Goal: Information Seeking & Learning: Learn about a topic

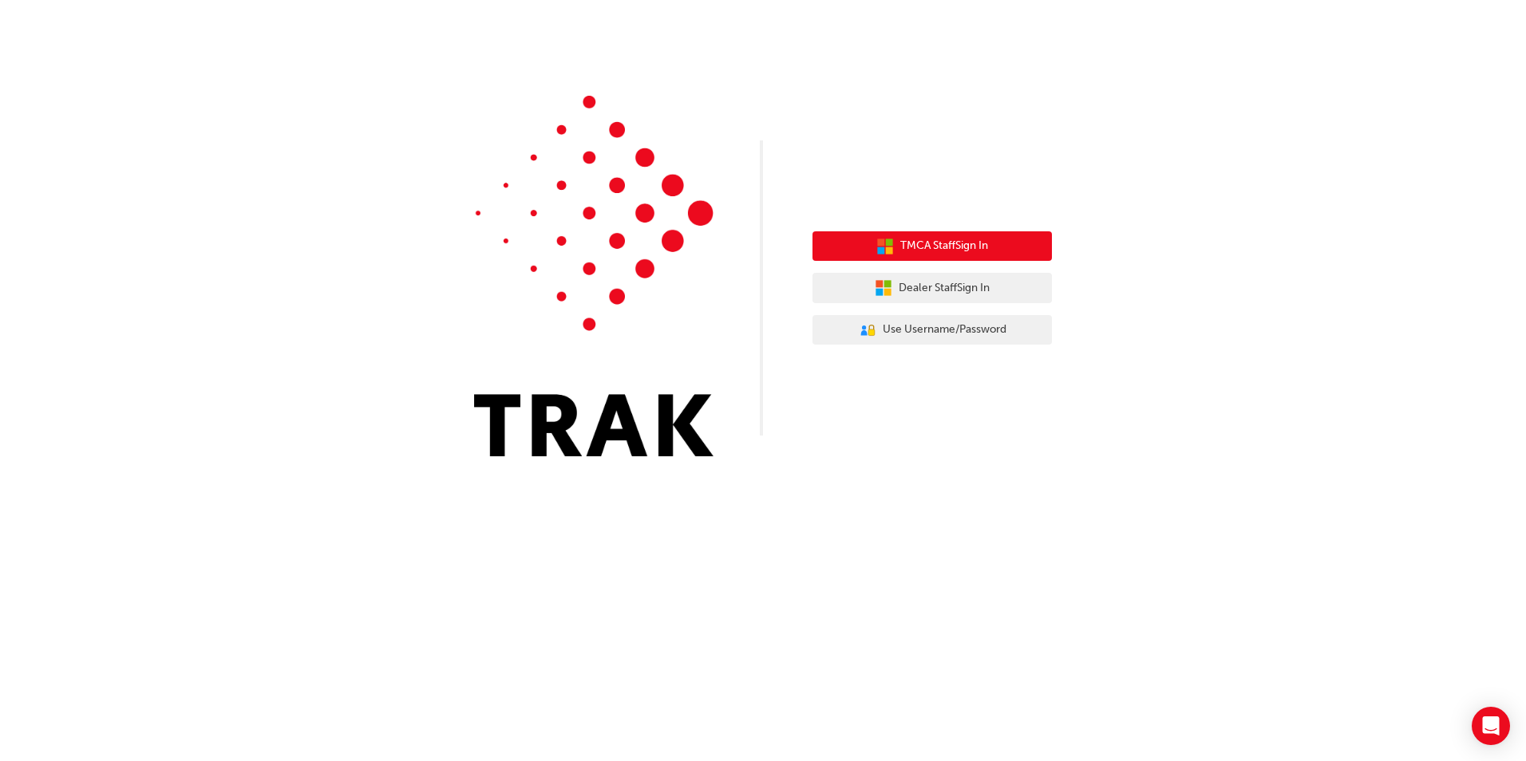
click at [963, 250] on span "TMCA Staff Sign In" at bounding box center [944, 246] width 88 height 18
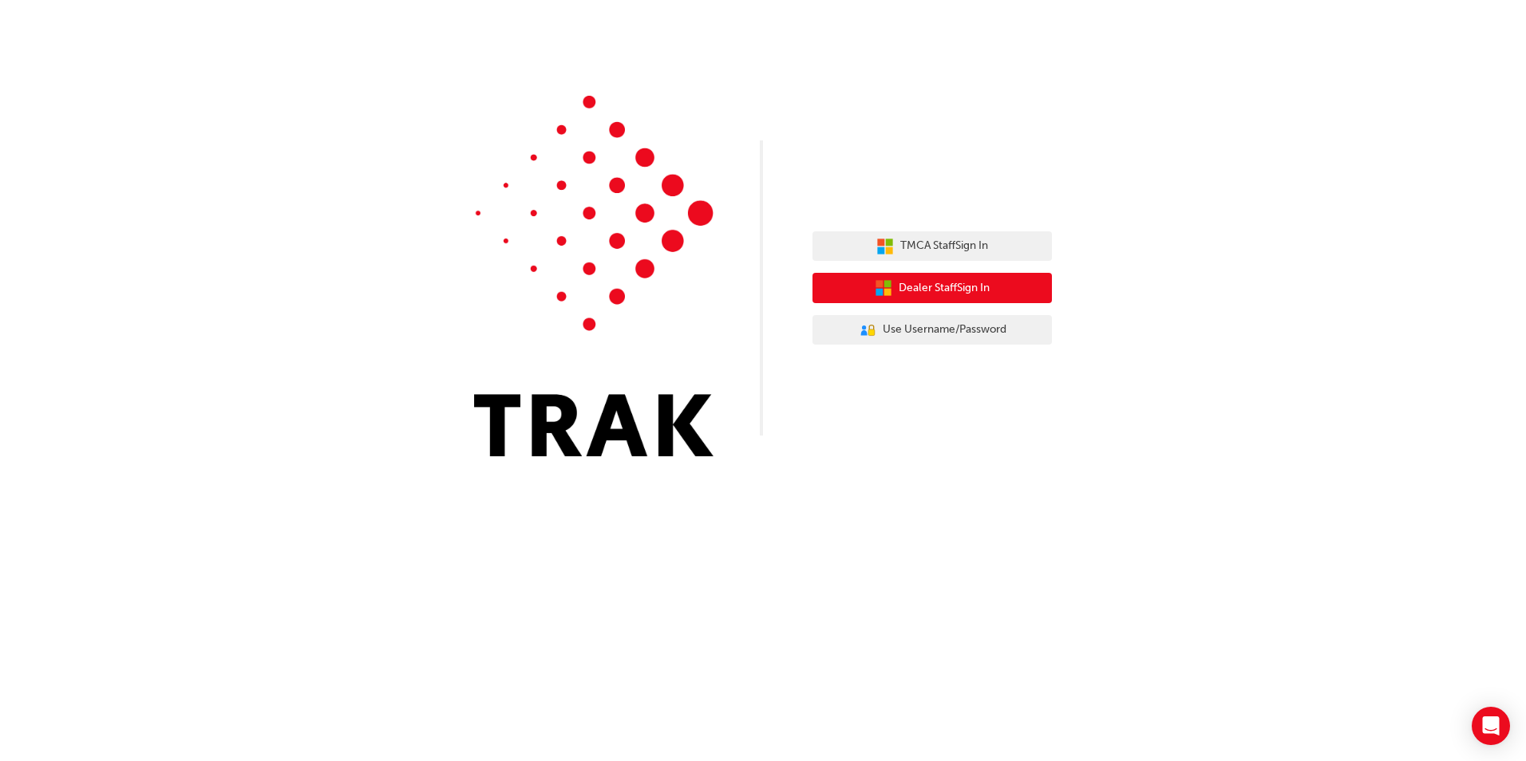
drag, startPoint x: 952, startPoint y: 287, endPoint x: 941, endPoint y: 286, distance: 11.3
click at [945, 287] on span "Dealer Staff Sign In" at bounding box center [944, 288] width 91 height 18
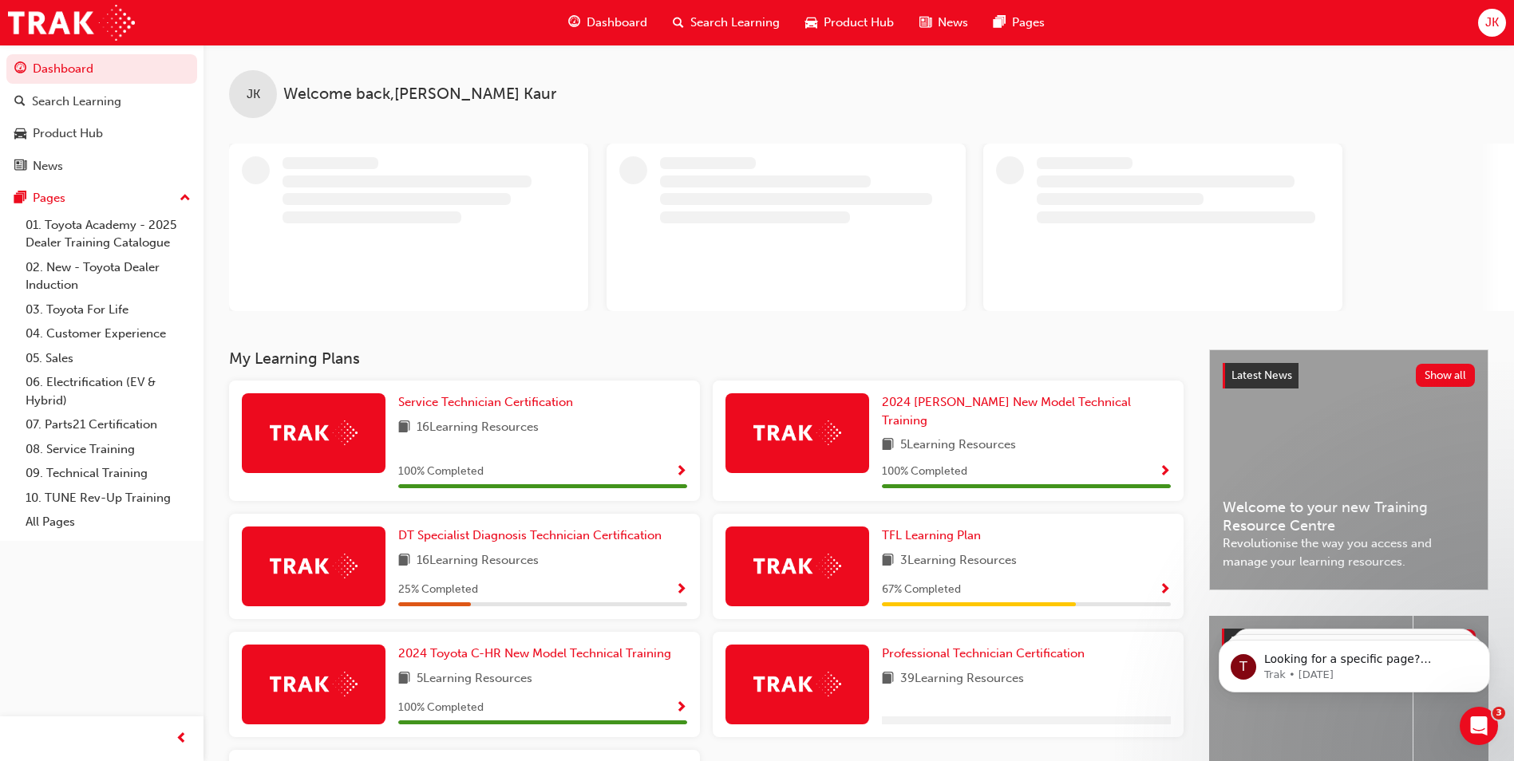
click at [717, 1] on div "Dashboard Search Learning Product Hub News Pages" at bounding box center [806, 22] width 515 height 45
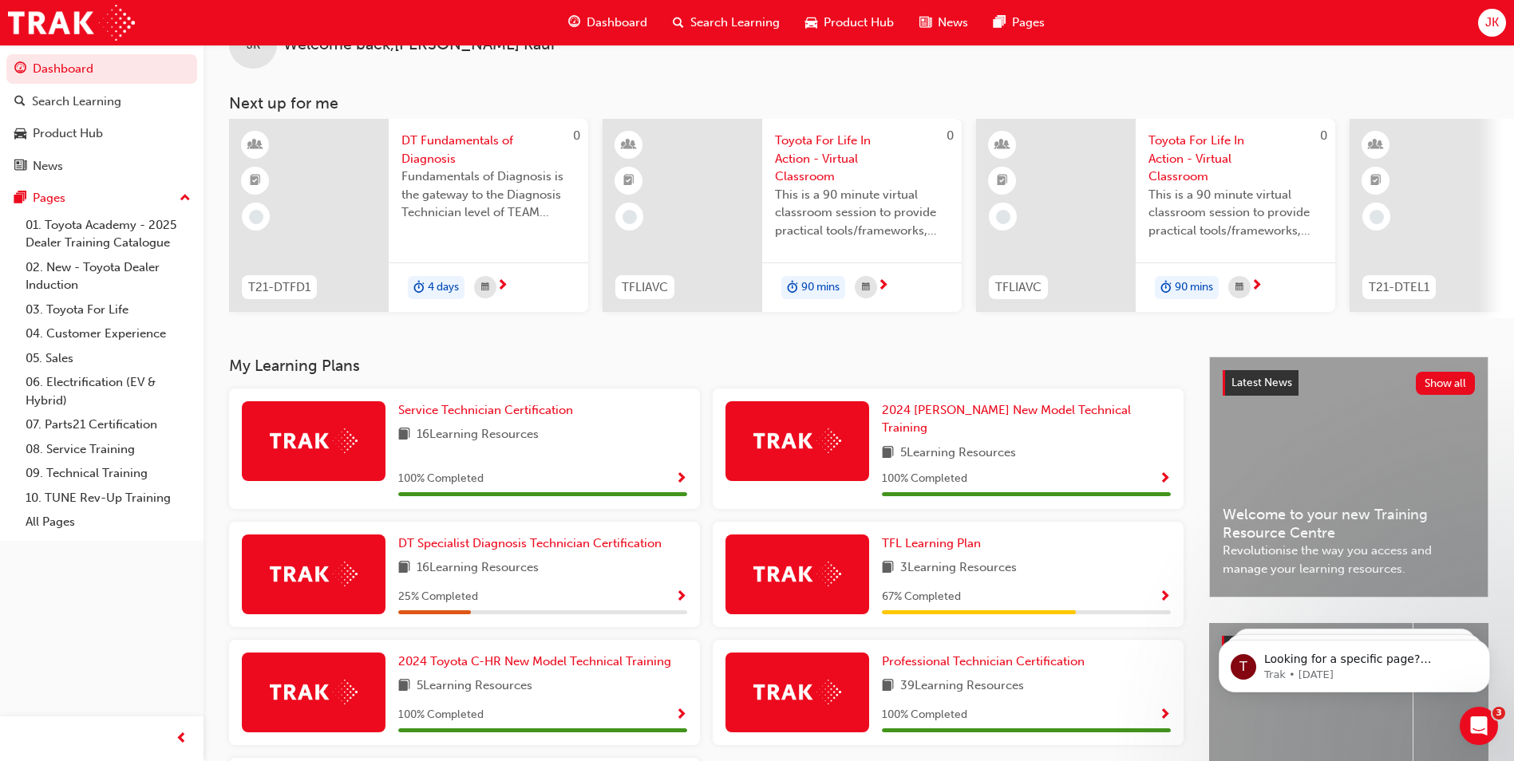
scroll to position [221, 0]
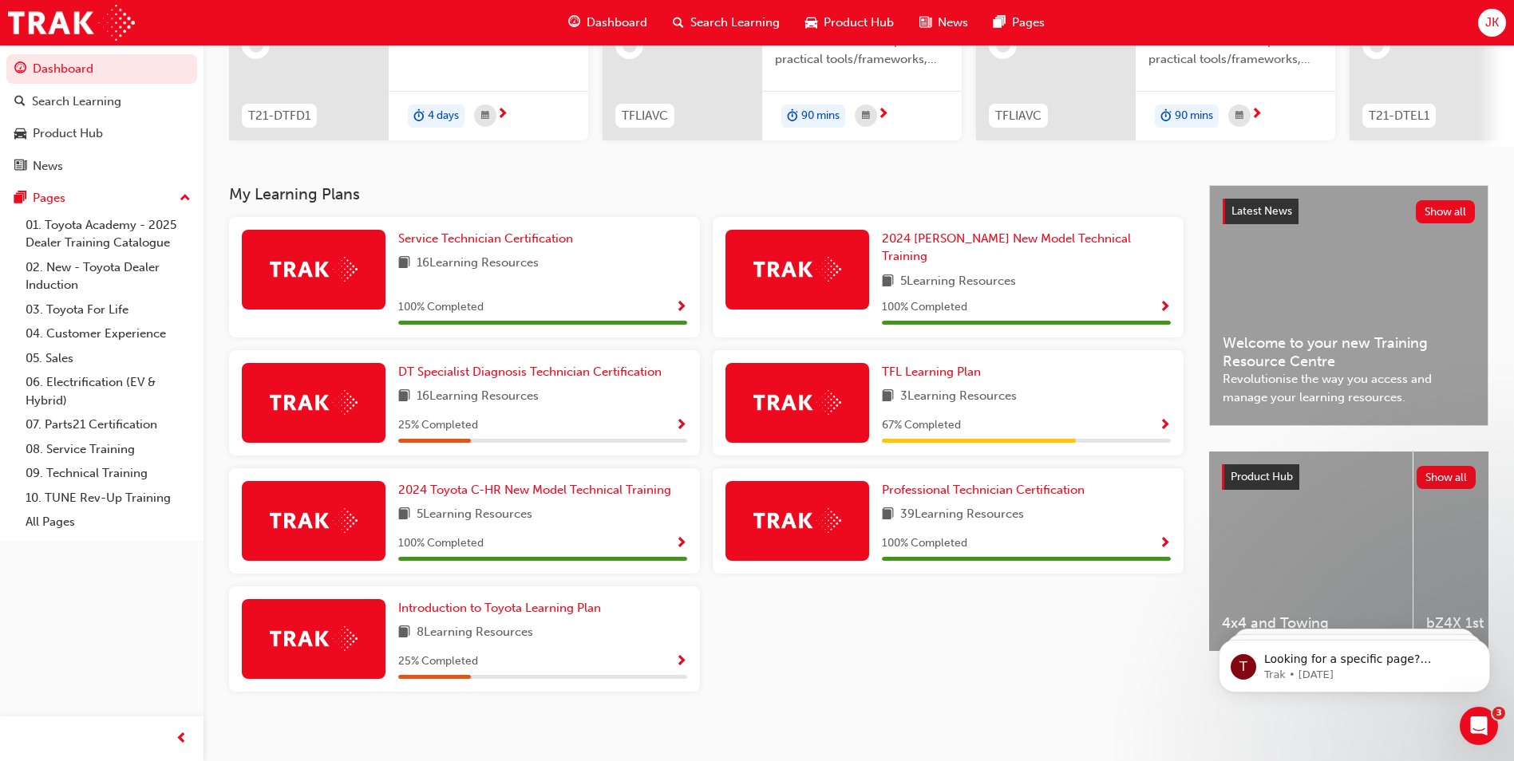
click at [720, 11] on div "Search Learning" at bounding box center [726, 22] width 132 height 33
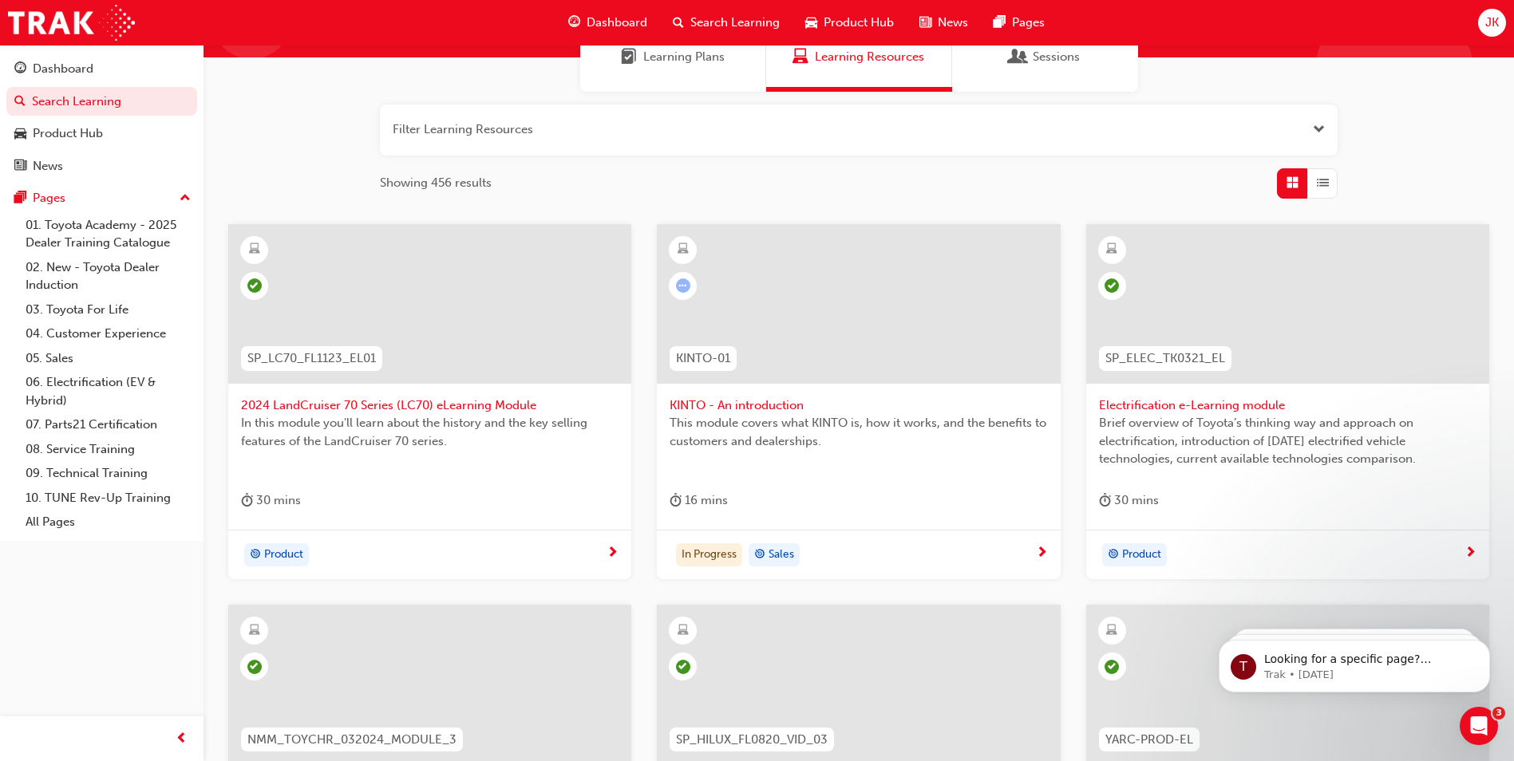
scroll to position [160, 0]
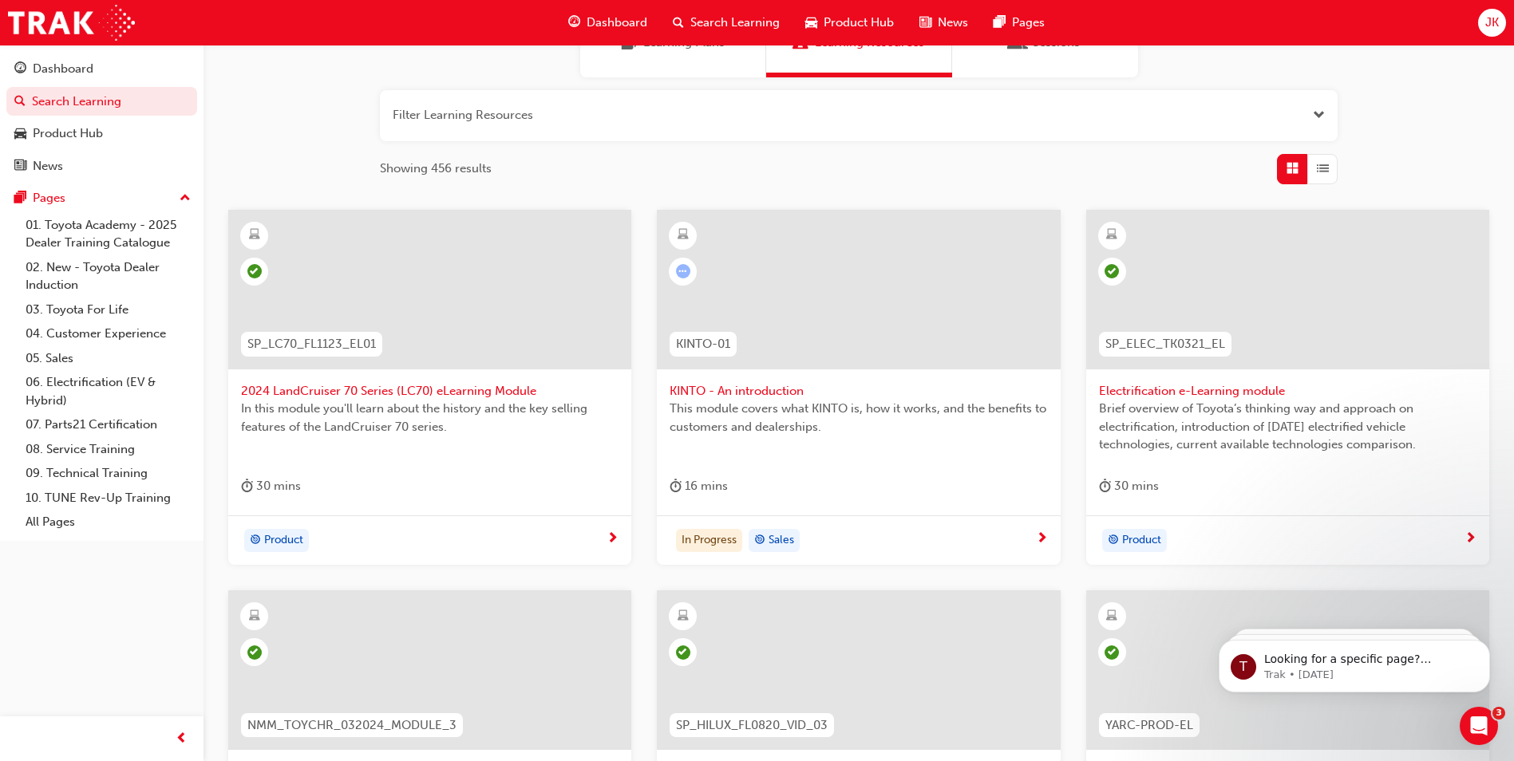
click at [682, 275] on span "learningRecordVerb_ATTEMPT-icon" at bounding box center [683, 271] width 14 height 14
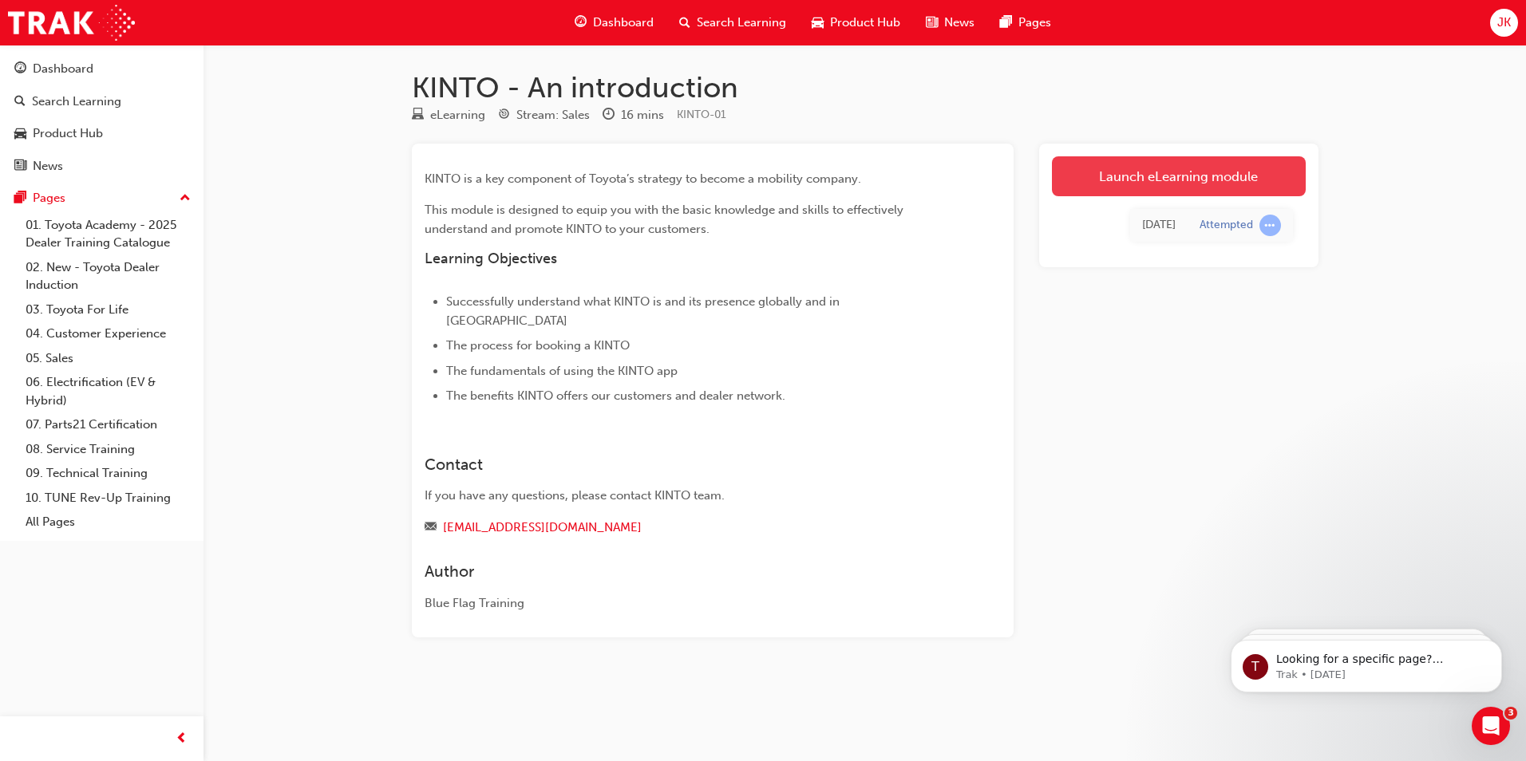
click at [1156, 176] on link "Launch eLearning module" at bounding box center [1179, 176] width 254 height 40
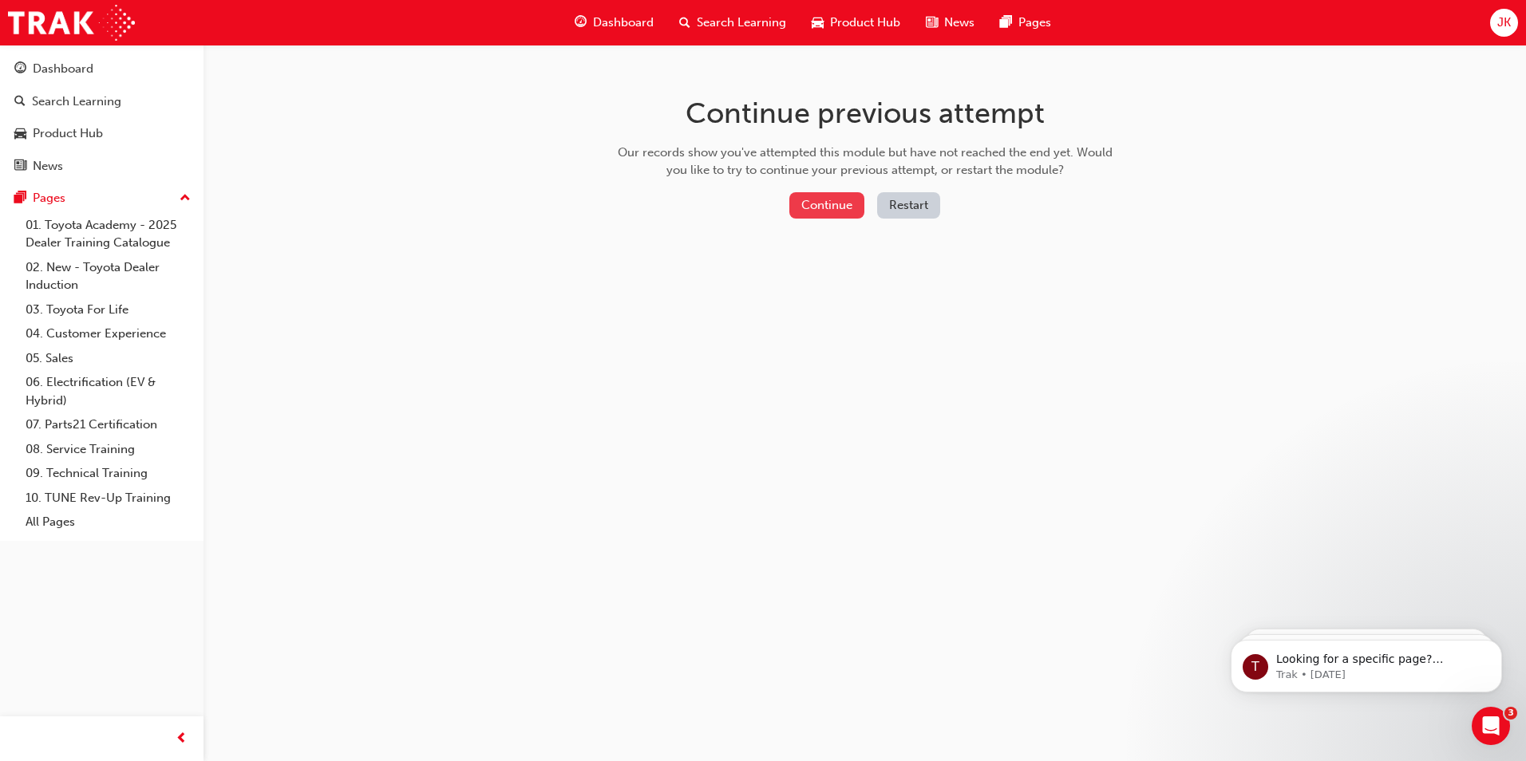
click at [833, 198] on button "Continue" at bounding box center [826, 205] width 75 height 26
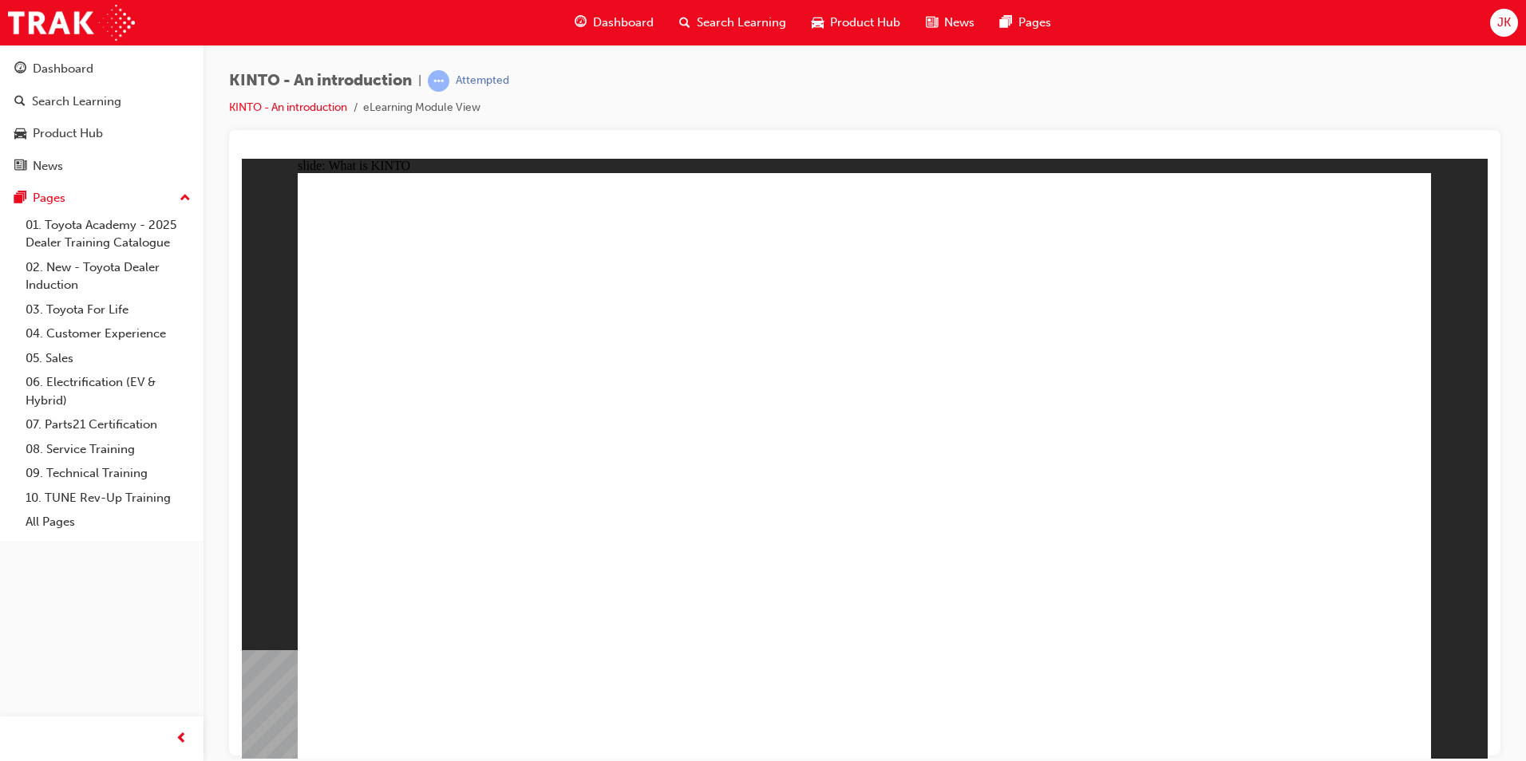
drag, startPoint x: 1348, startPoint y: 716, endPoint x: 1331, endPoint y: 708, distance: 18.6
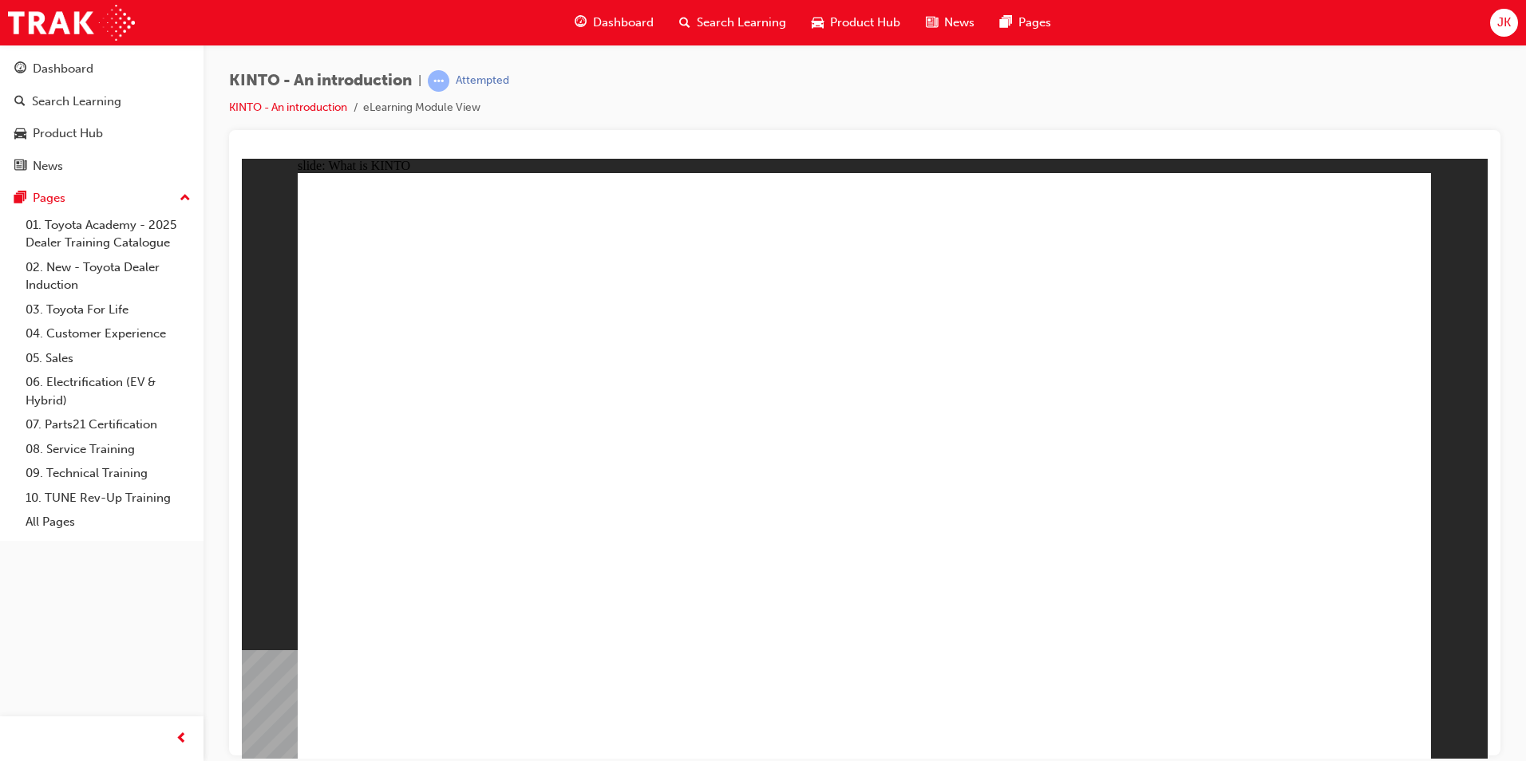
drag, startPoint x: 792, startPoint y: 472, endPoint x: 632, endPoint y: 439, distance: 163.1
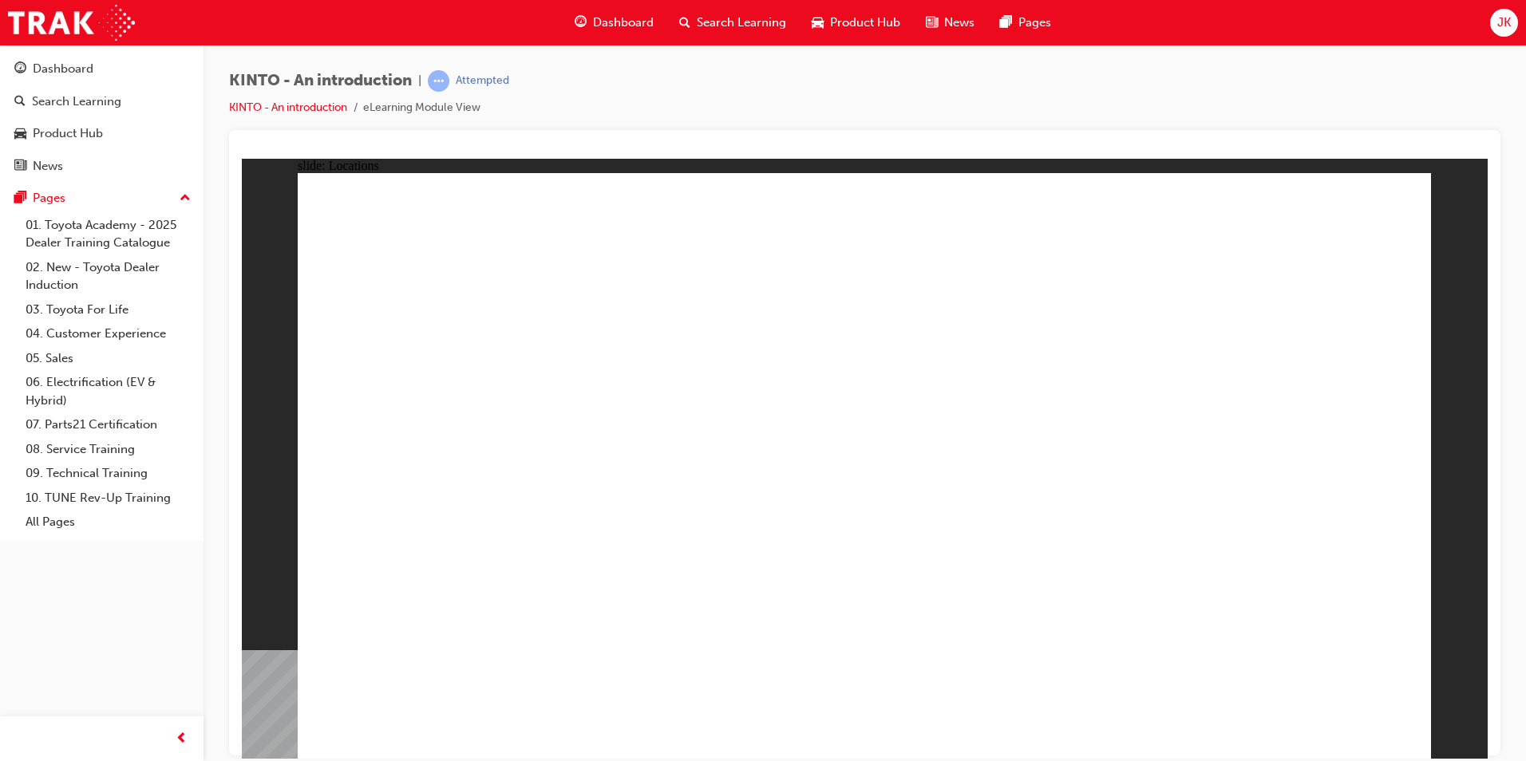
drag, startPoint x: 972, startPoint y: 556, endPoint x: 953, endPoint y: 562, distance: 20.0
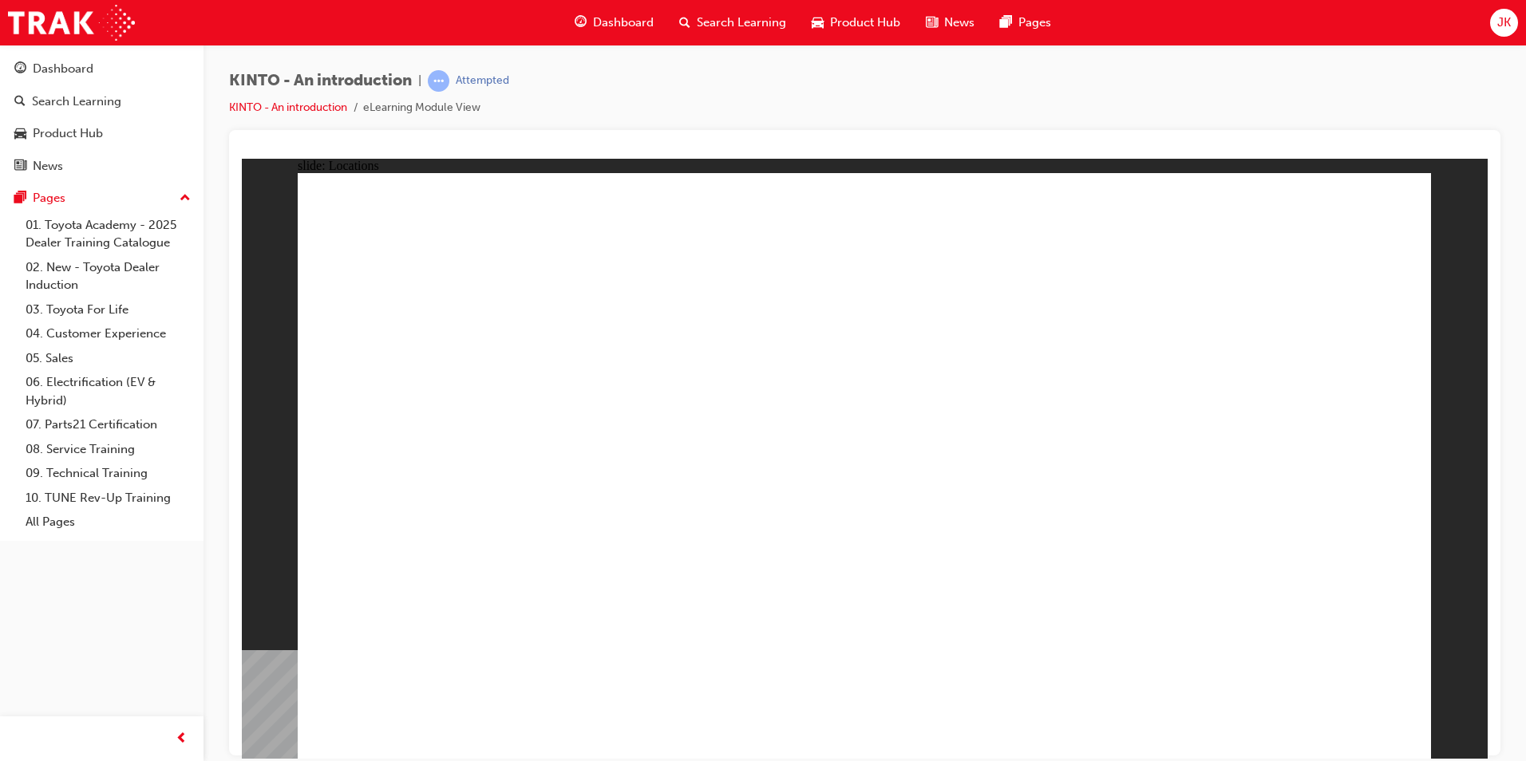
drag, startPoint x: 1233, startPoint y: 559, endPoint x: 1234, endPoint y: 551, distance: 8.8
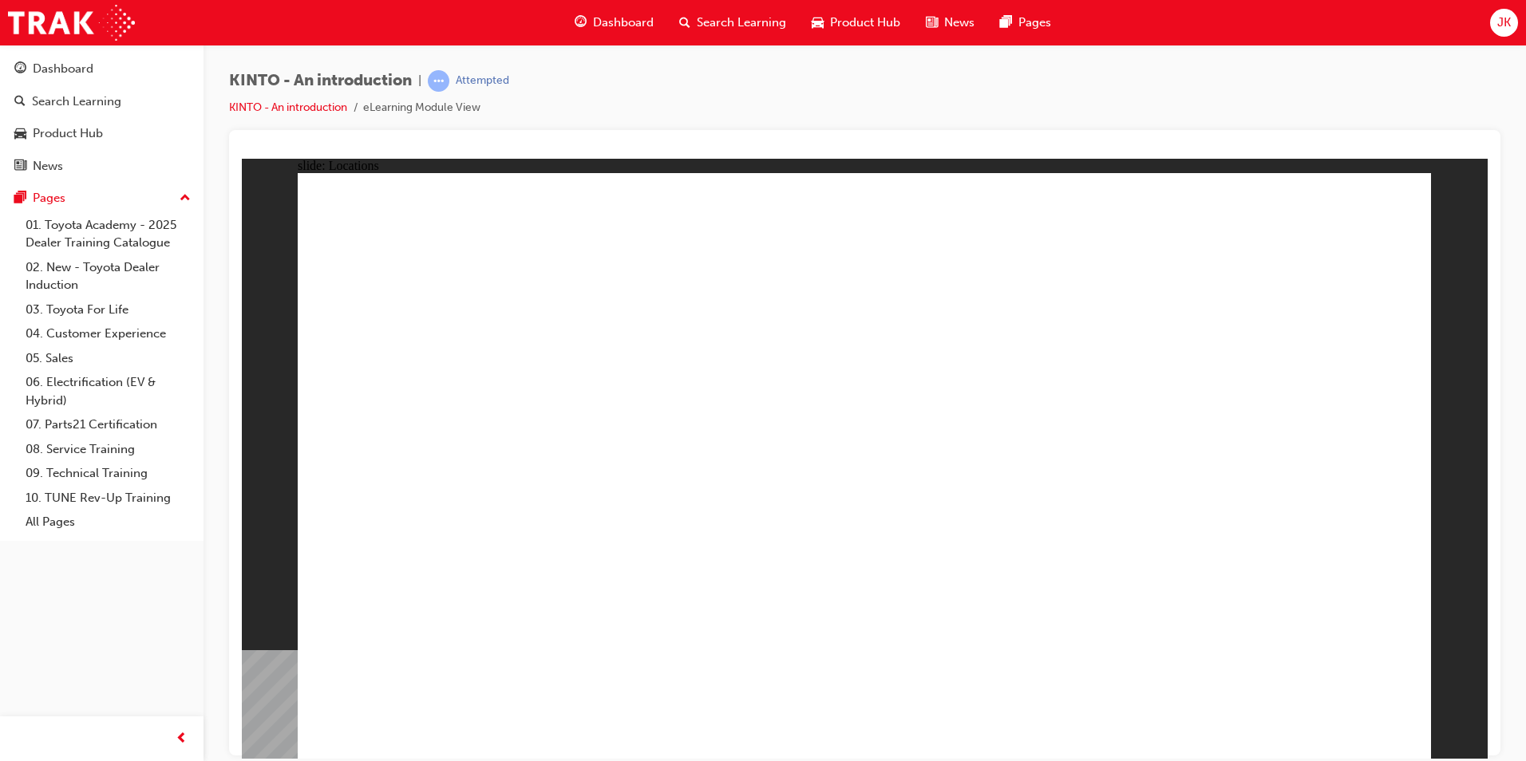
drag, startPoint x: 548, startPoint y: 565, endPoint x: 550, endPoint y: 553, distance: 12.2
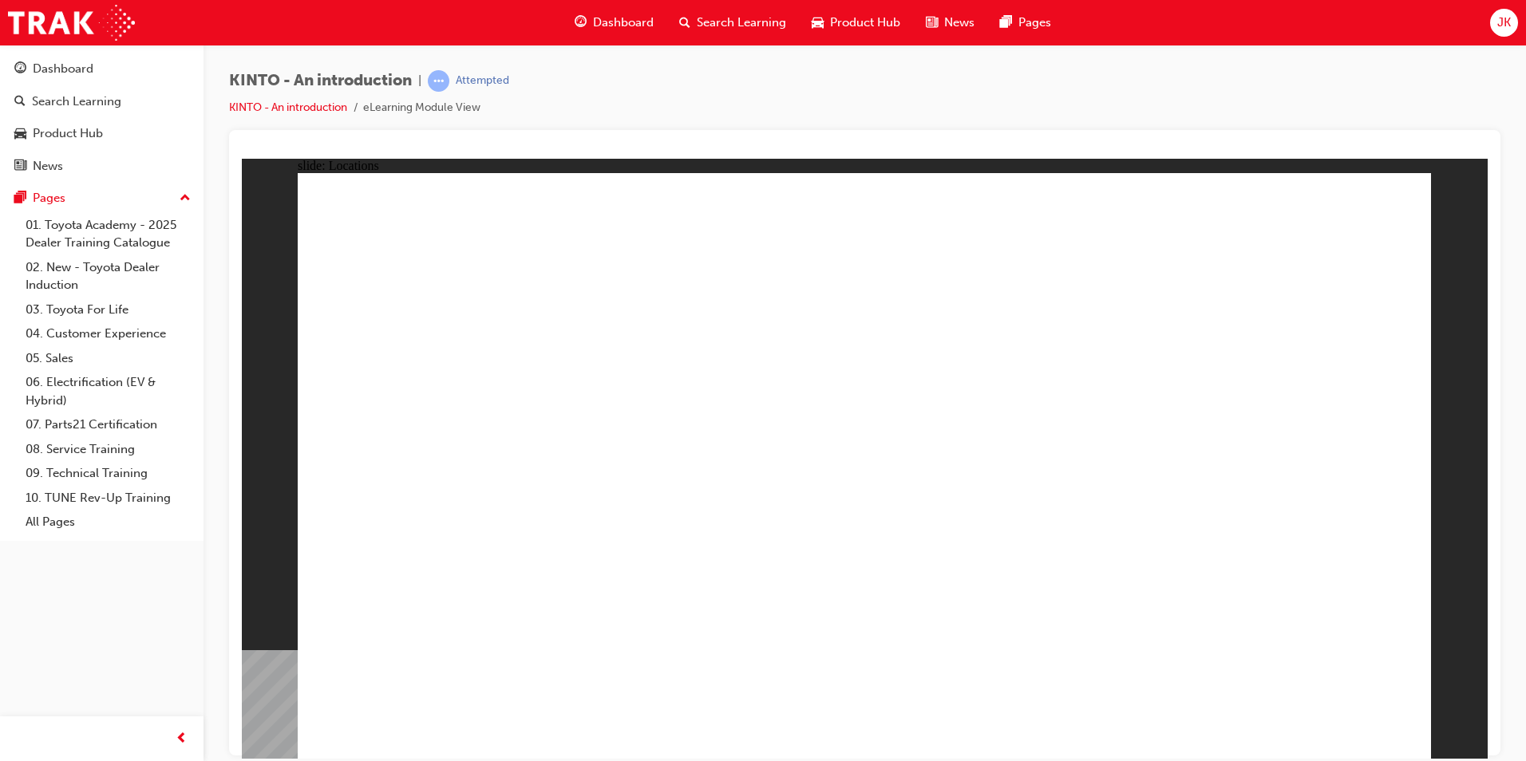
drag, startPoint x: 798, startPoint y: 411, endPoint x: 773, endPoint y: 433, distance: 32.8
drag, startPoint x: 793, startPoint y: 528, endPoint x: 802, endPoint y: 524, distance: 9.6
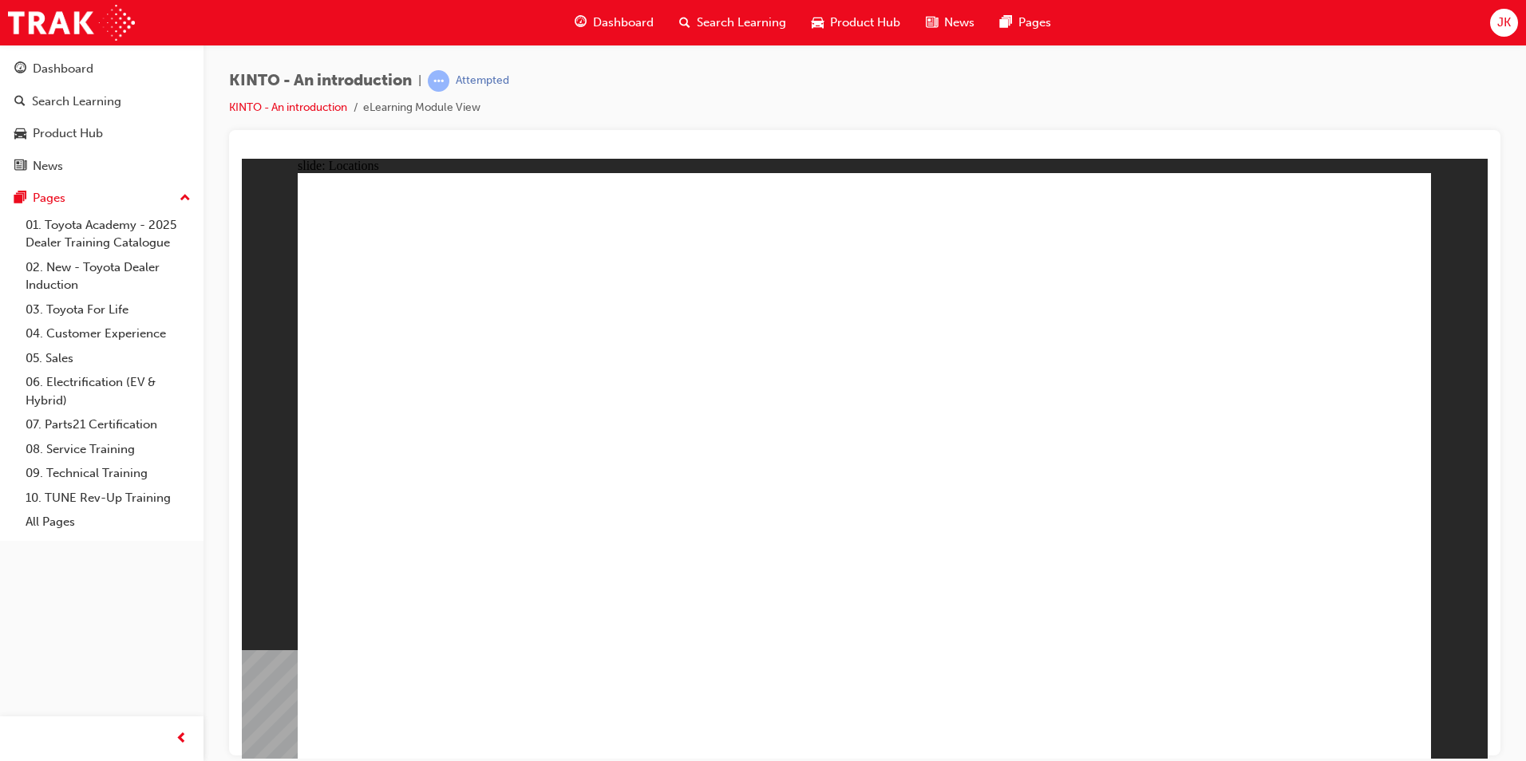
drag, startPoint x: 787, startPoint y: 595, endPoint x: 799, endPoint y: 601, distance: 13.6
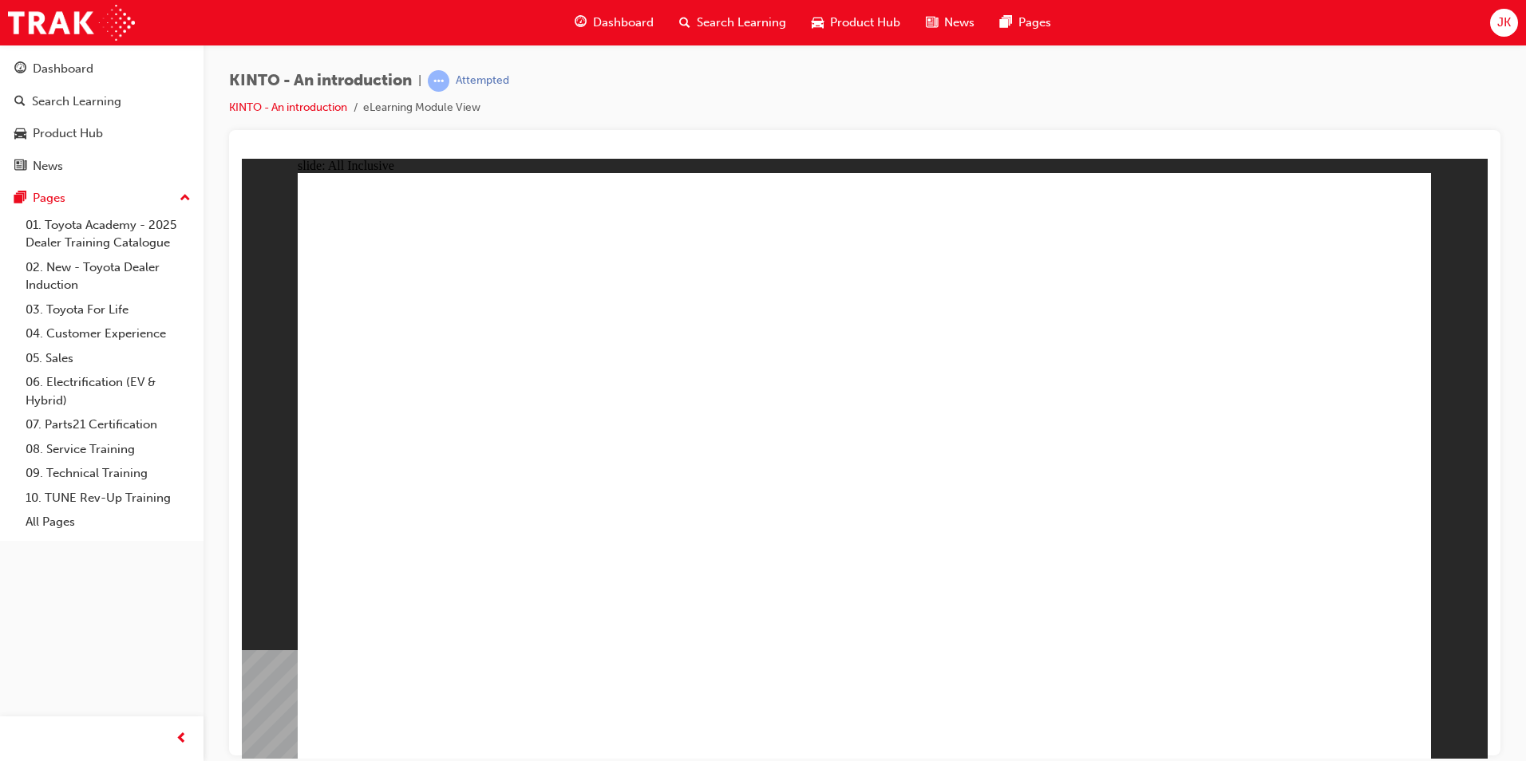
drag, startPoint x: 1136, startPoint y: 698, endPoint x: 1145, endPoint y: 704, distance: 10.4
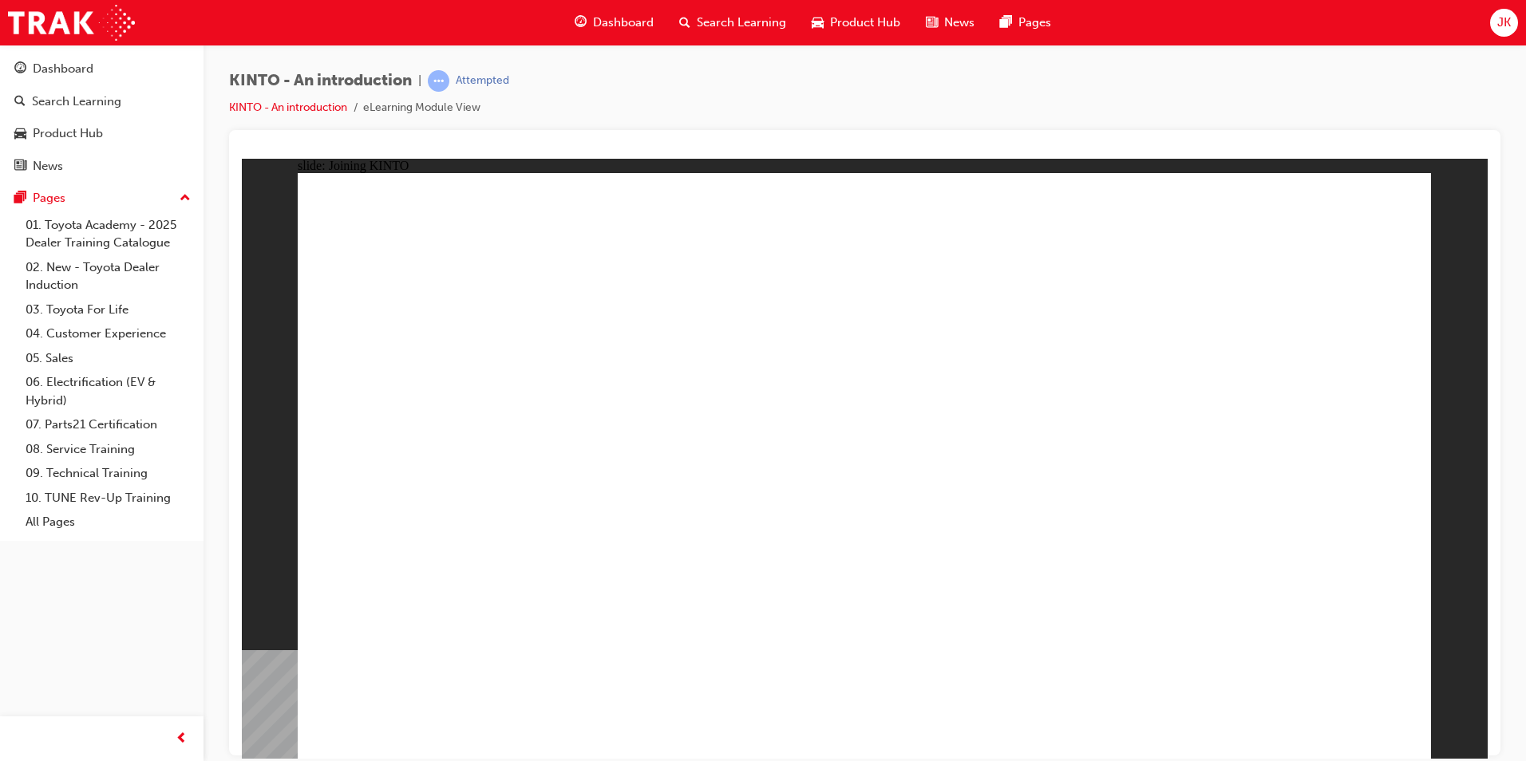
drag, startPoint x: 700, startPoint y: 485, endPoint x: 706, endPoint y: 495, distance: 11.1
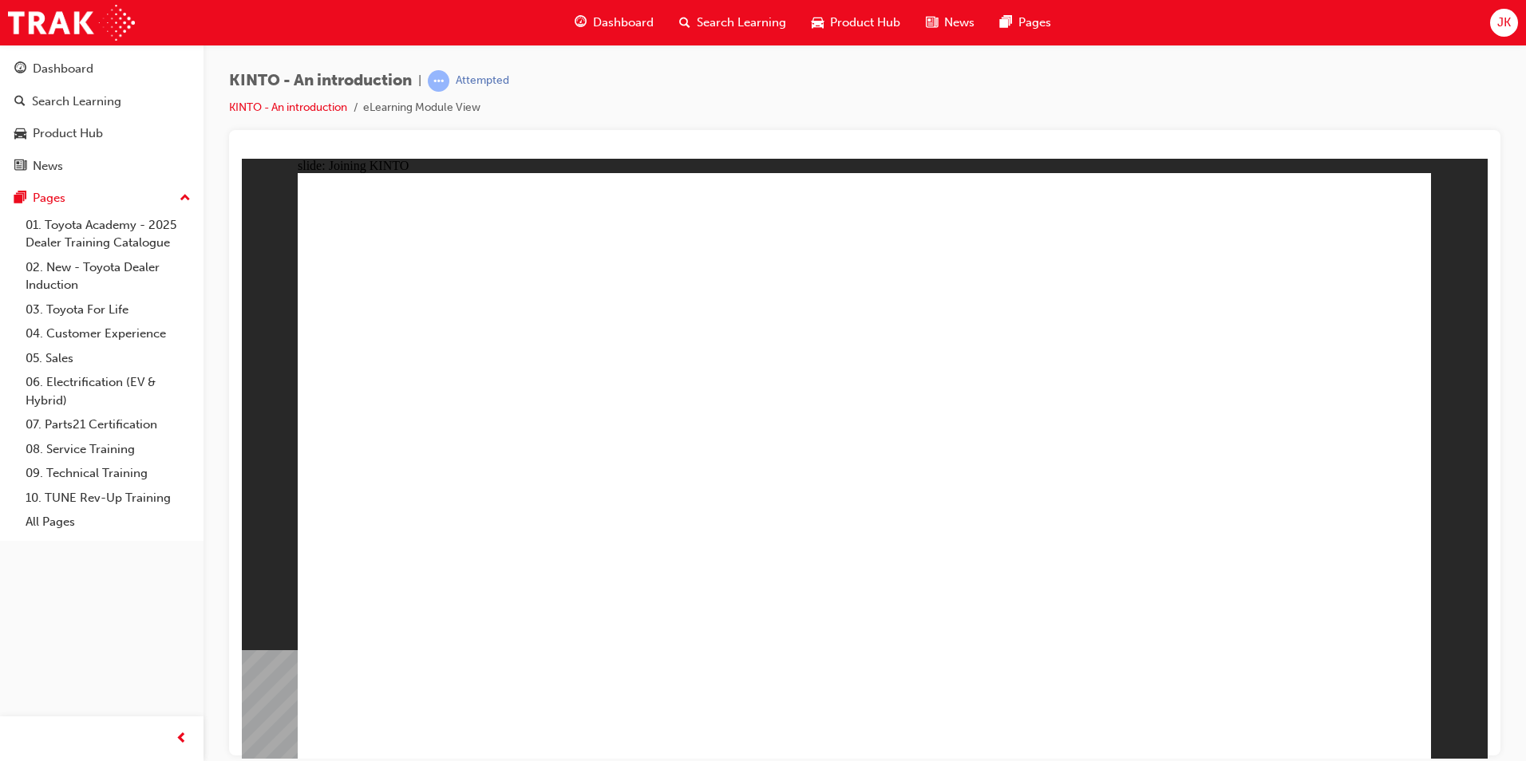
drag, startPoint x: 623, startPoint y: 546, endPoint x: 631, endPoint y: 544, distance: 8.1
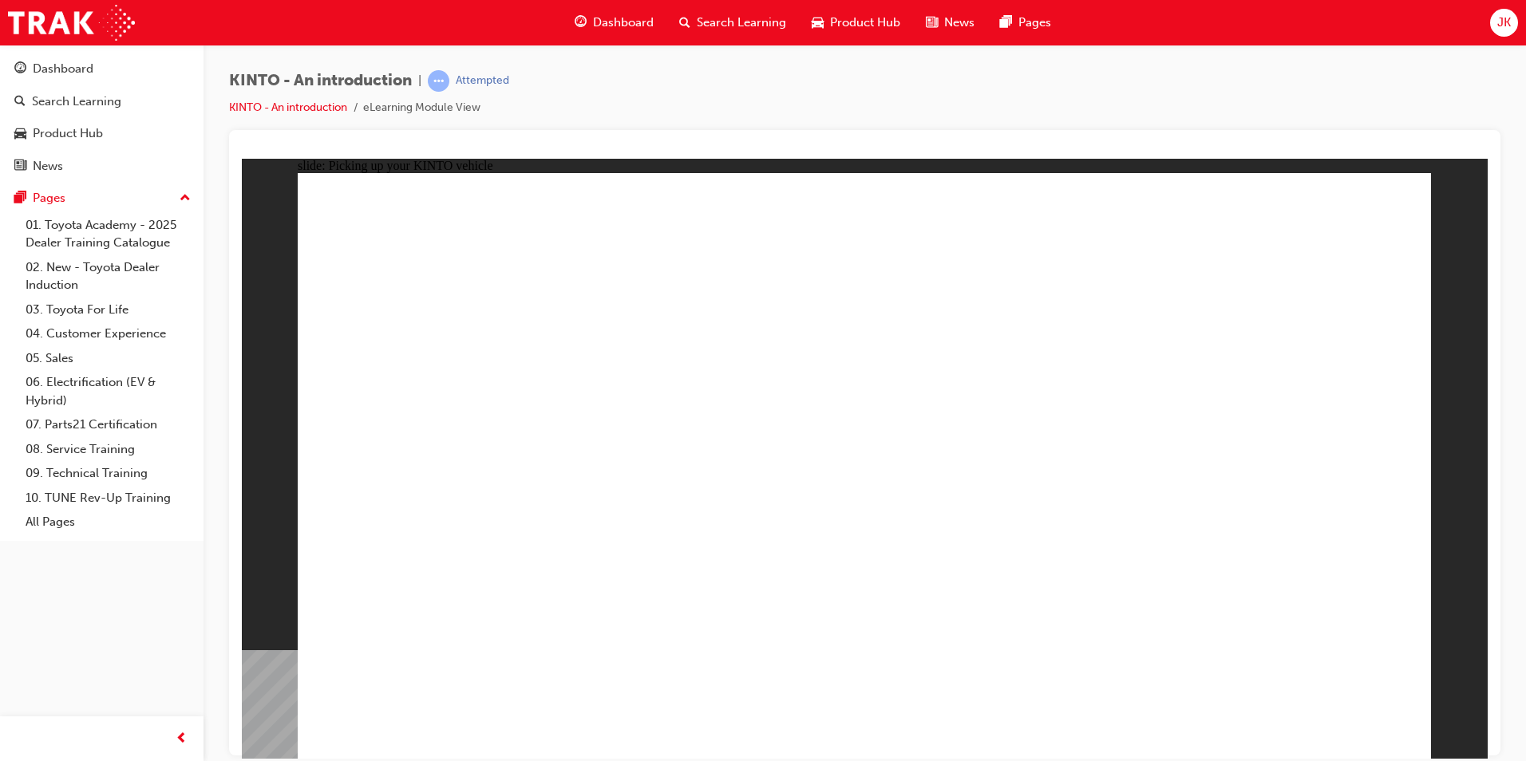
drag, startPoint x: 482, startPoint y: 355, endPoint x: 497, endPoint y: 355, distance: 15.2
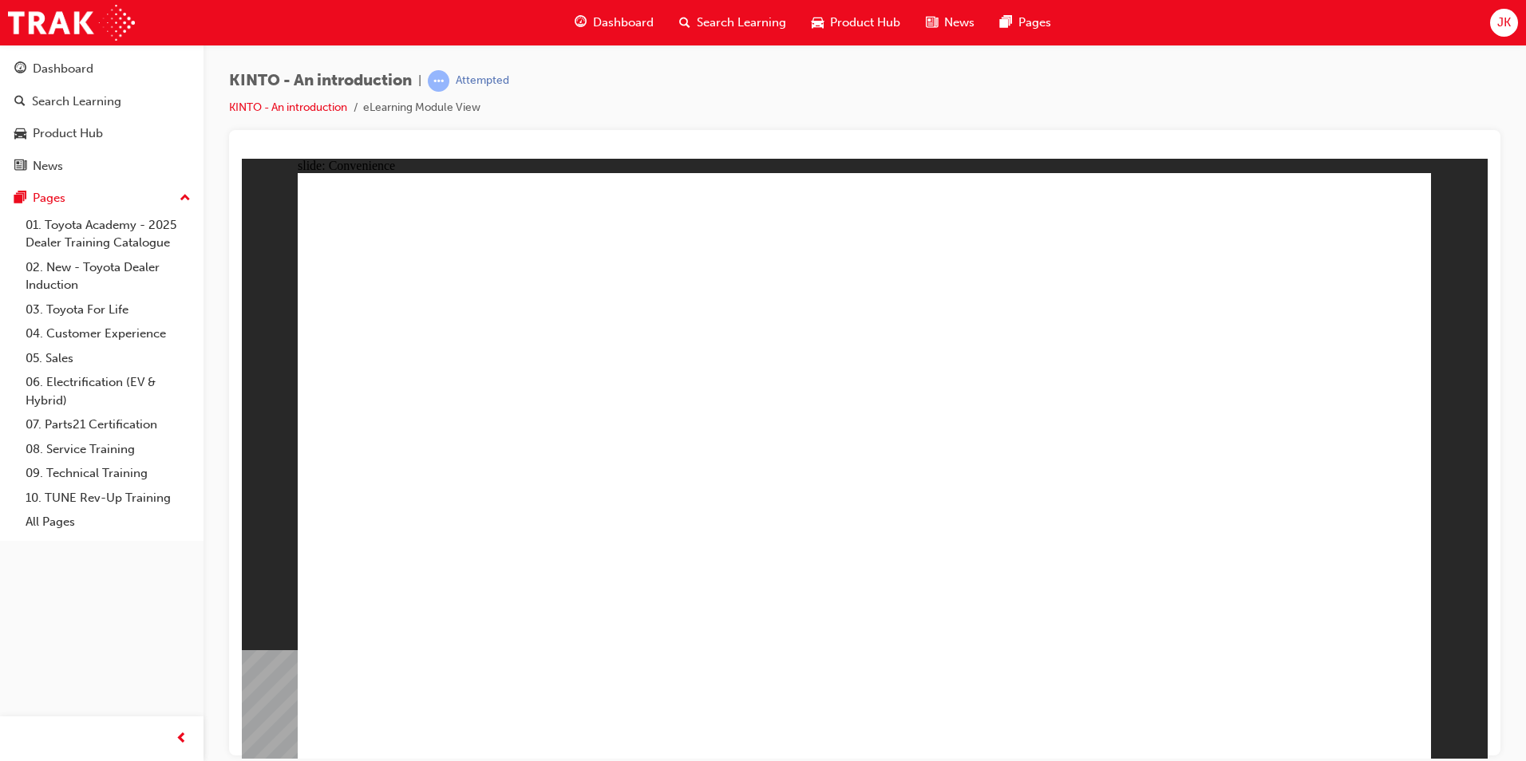
drag, startPoint x: 1046, startPoint y: 703, endPoint x: 1043, endPoint y: 679, distance: 24.2
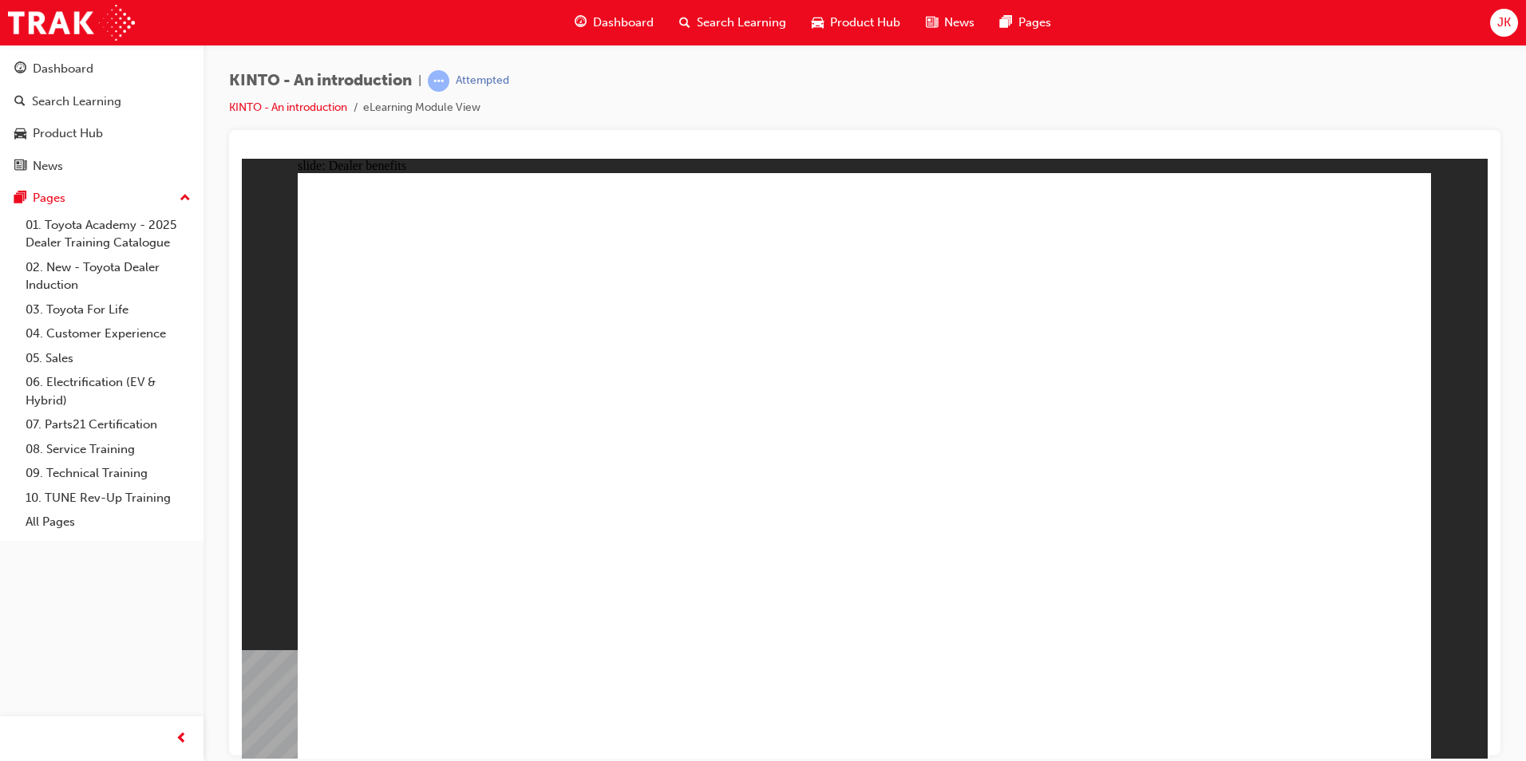
drag, startPoint x: 473, startPoint y: 548, endPoint x: 486, endPoint y: 549, distance: 12.8
drag, startPoint x: 501, startPoint y: 558, endPoint x: 559, endPoint y: 549, distance: 58.1
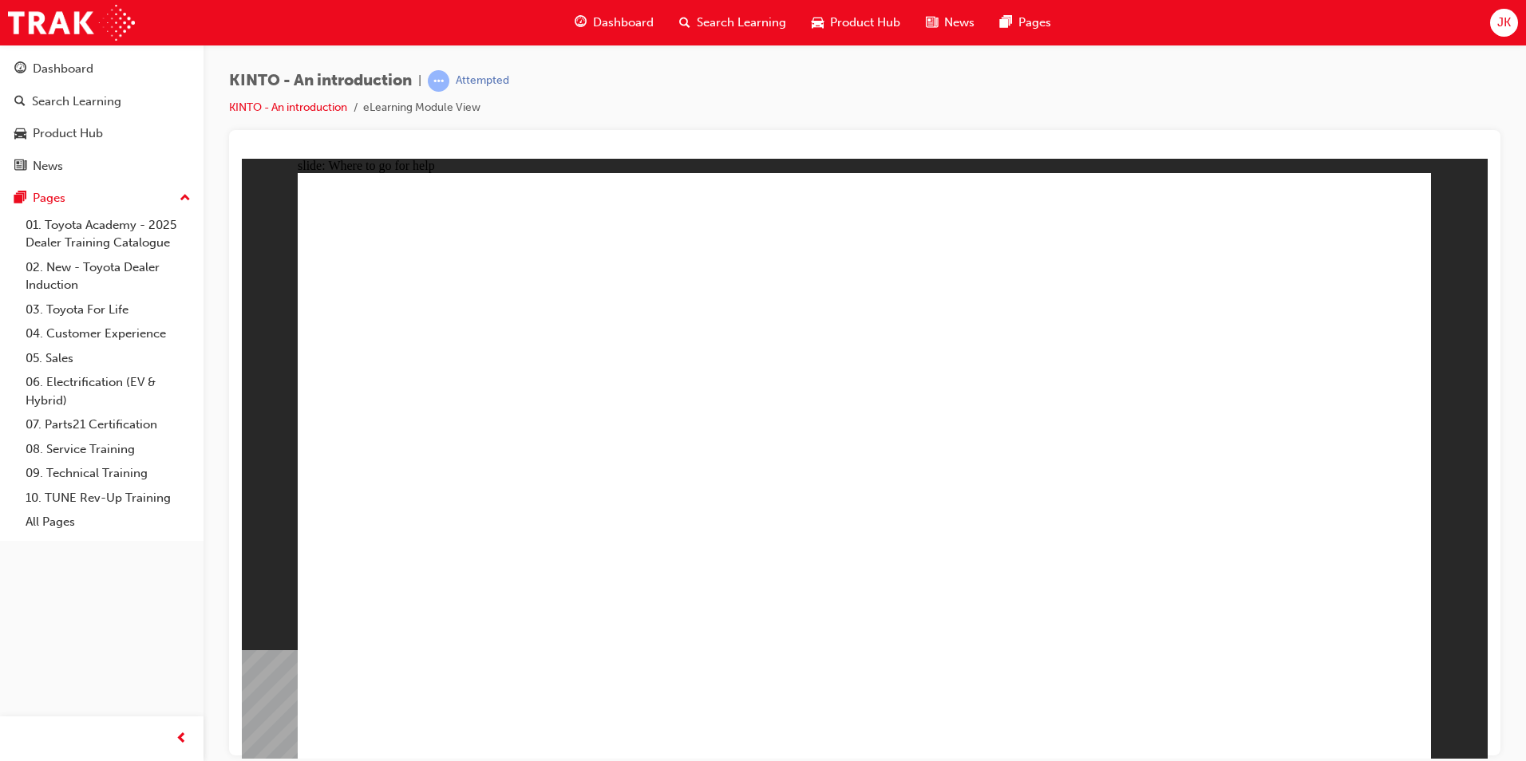
drag, startPoint x: 480, startPoint y: 397, endPoint x: 622, endPoint y: 413, distance: 142.3
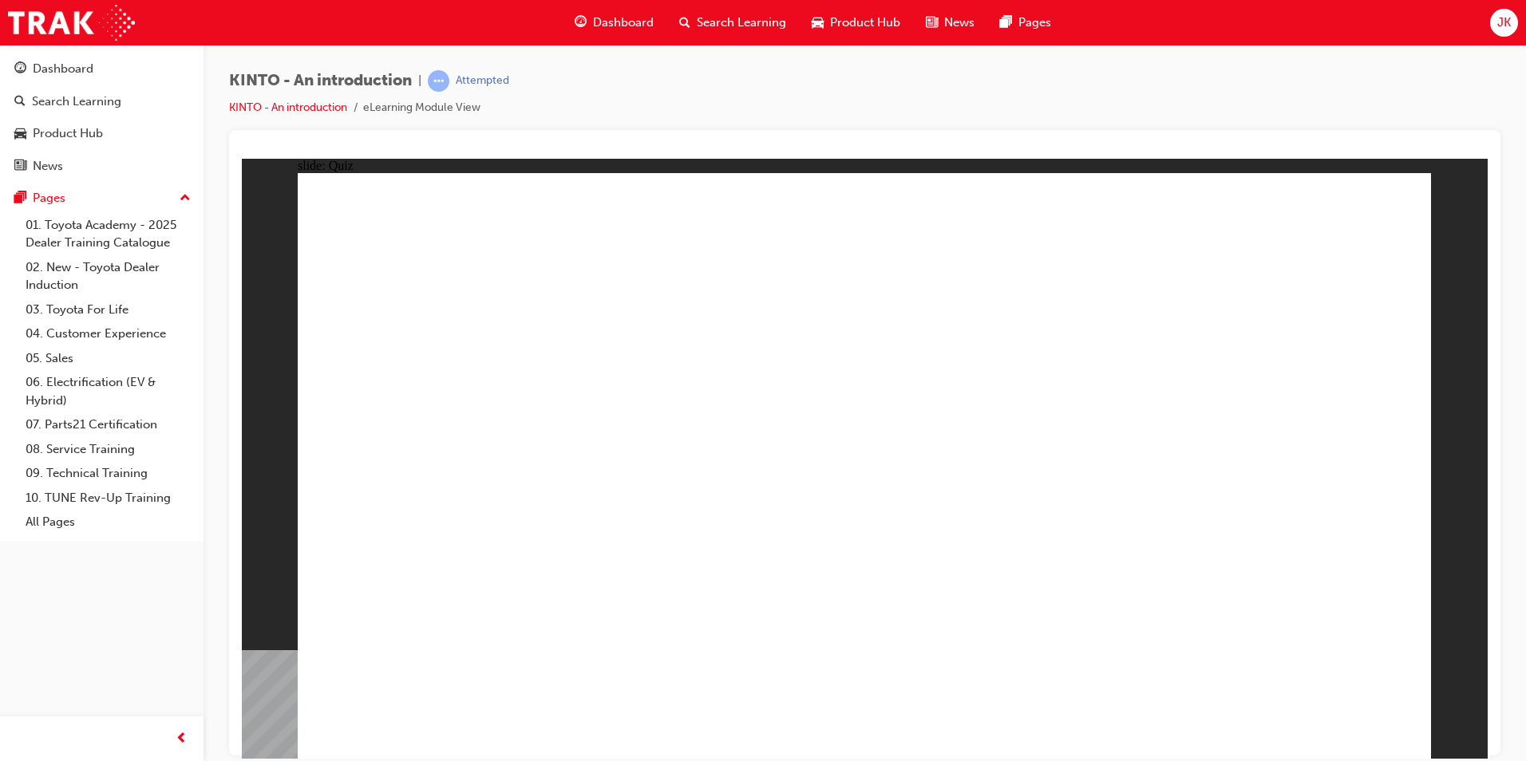
drag, startPoint x: 1347, startPoint y: 694, endPoint x: 1362, endPoint y: 698, distance: 14.9
radio input "true"
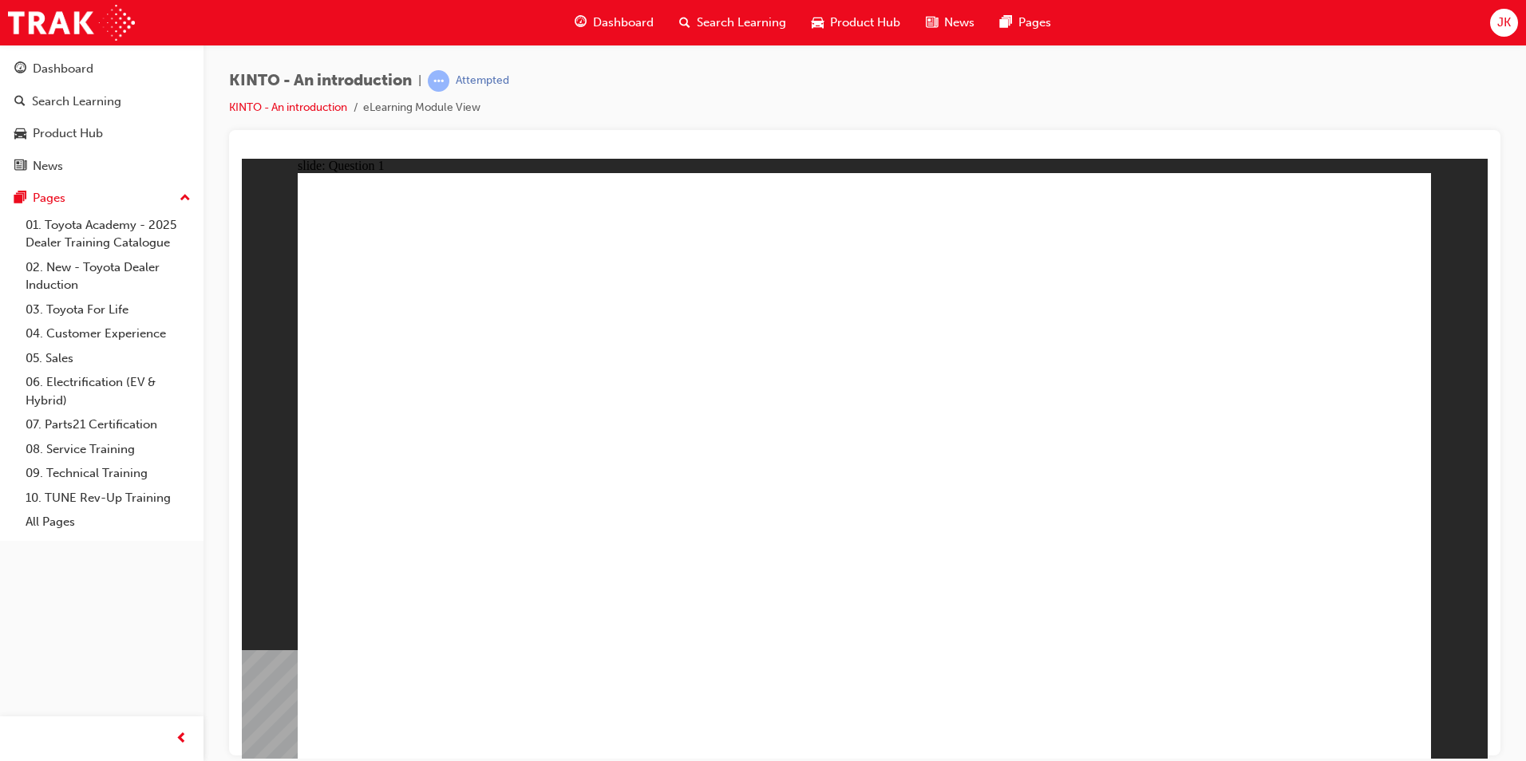
checkbox input "true"
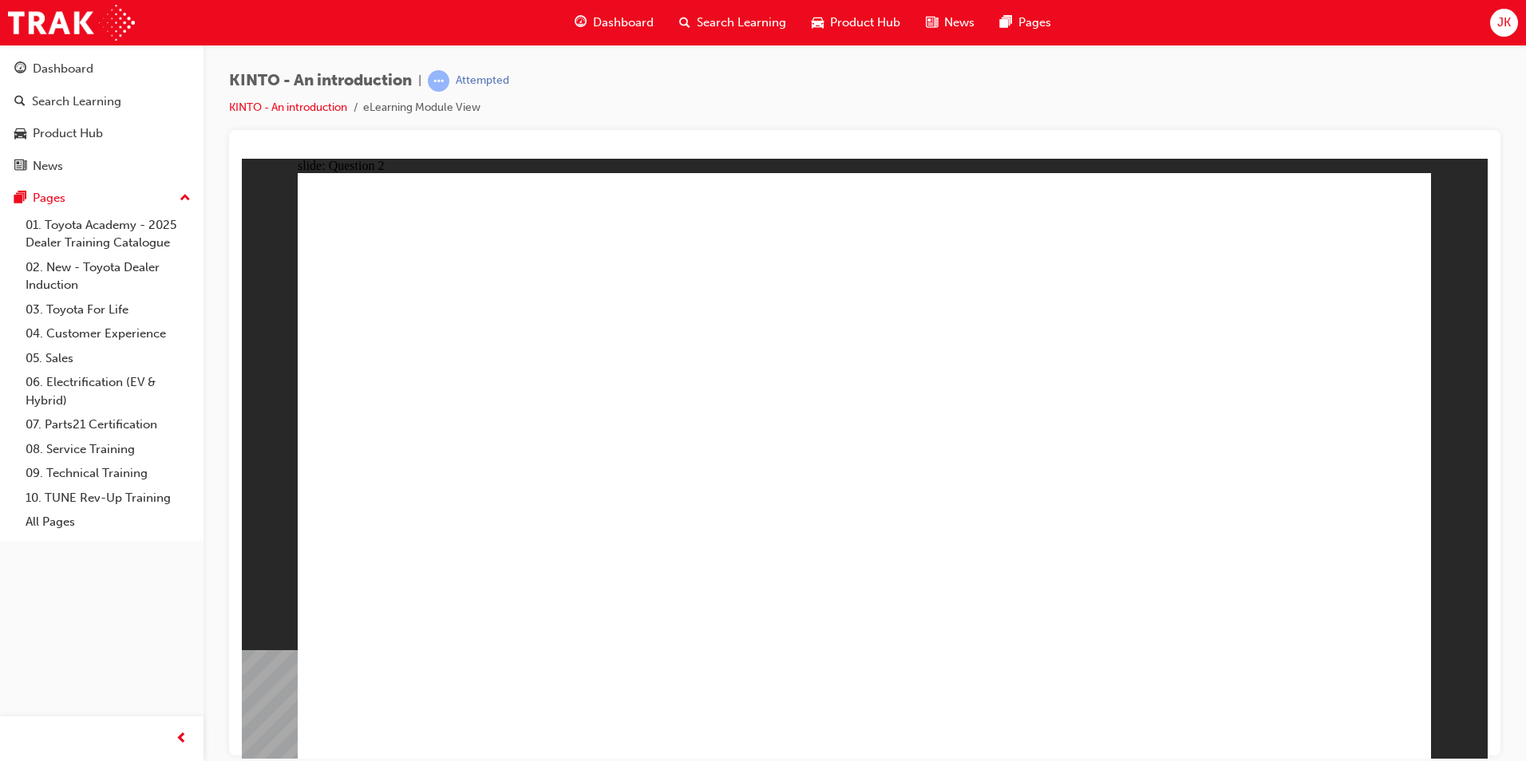
checkbox input "true"
drag, startPoint x: 1321, startPoint y: 696, endPoint x: 1321, endPoint y: 706, distance: 10.4
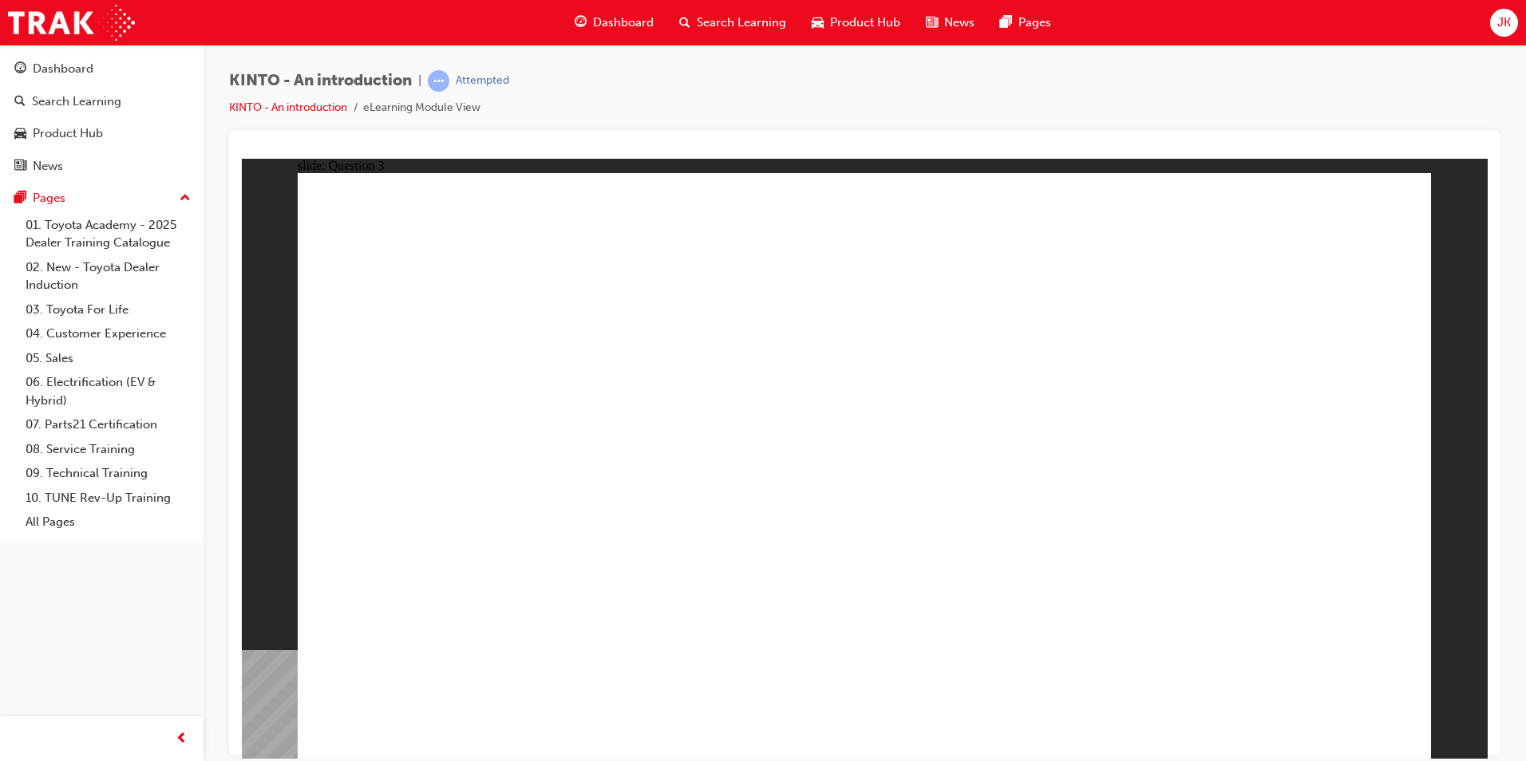
radio input "true"
drag, startPoint x: 672, startPoint y: 522, endPoint x: 1285, endPoint y: 654, distance: 627.0
drag, startPoint x: 1083, startPoint y: 504, endPoint x: 444, endPoint y: 616, distance: 649.1
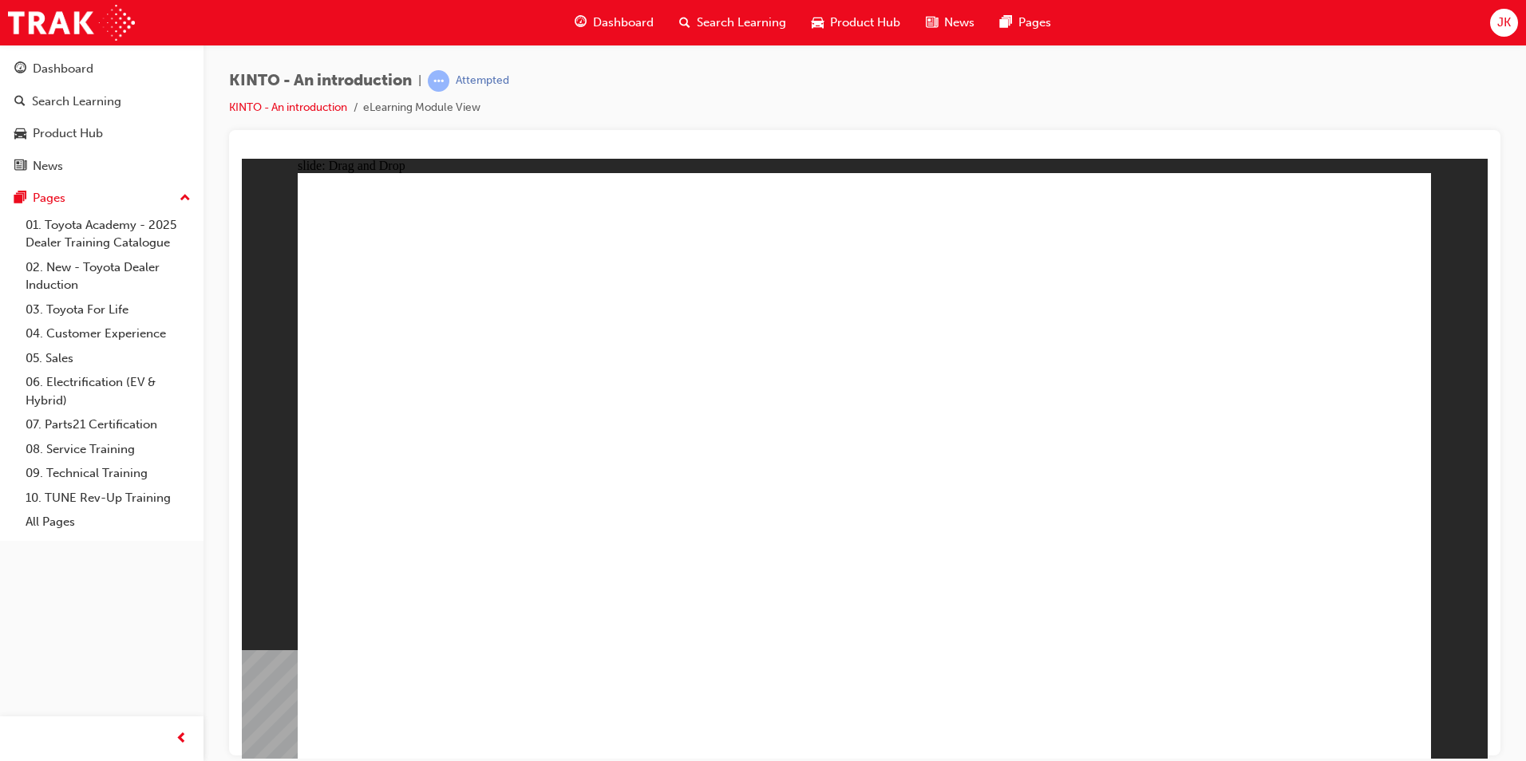
drag, startPoint x: 515, startPoint y: 501, endPoint x: 722, endPoint y: 634, distance: 245.5
drag, startPoint x: 834, startPoint y: 504, endPoint x: 838, endPoint y: 630, distance: 126.2
drag, startPoint x: 1390, startPoint y: 508, endPoint x: 1318, endPoint y: 508, distance: 71.8
drag, startPoint x: 1315, startPoint y: 530, endPoint x: 1121, endPoint y: 635, distance: 220.3
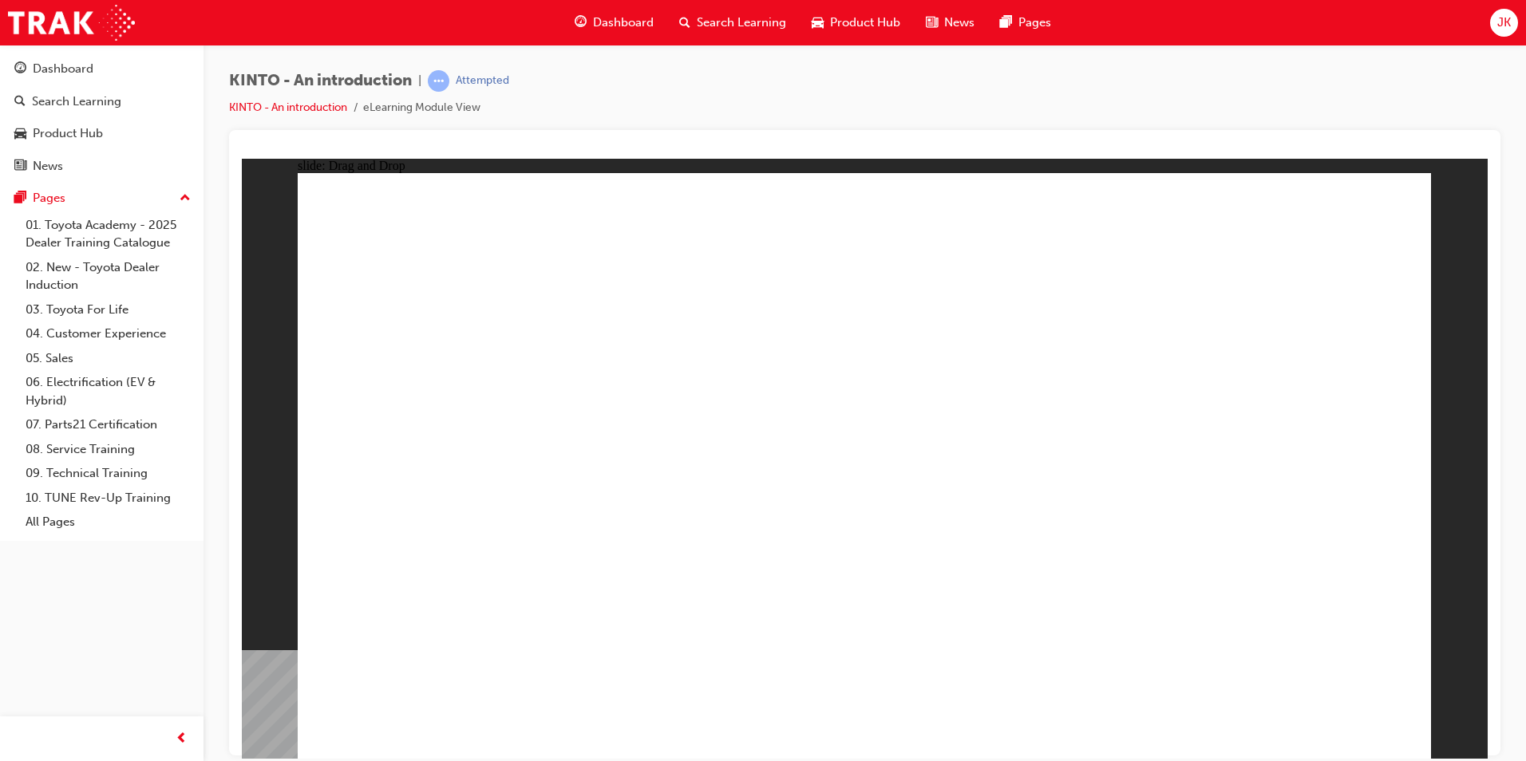
drag, startPoint x: 472, startPoint y: 620, endPoint x: 623, endPoint y: 546, distance: 167.4
drag, startPoint x: 645, startPoint y: 627, endPoint x: 764, endPoint y: 442, distance: 220.1
drag, startPoint x: 621, startPoint y: 636, endPoint x: 405, endPoint y: 629, distance: 215.6
drag, startPoint x: 760, startPoint y: 491, endPoint x: 784, endPoint y: 679, distance: 189.9
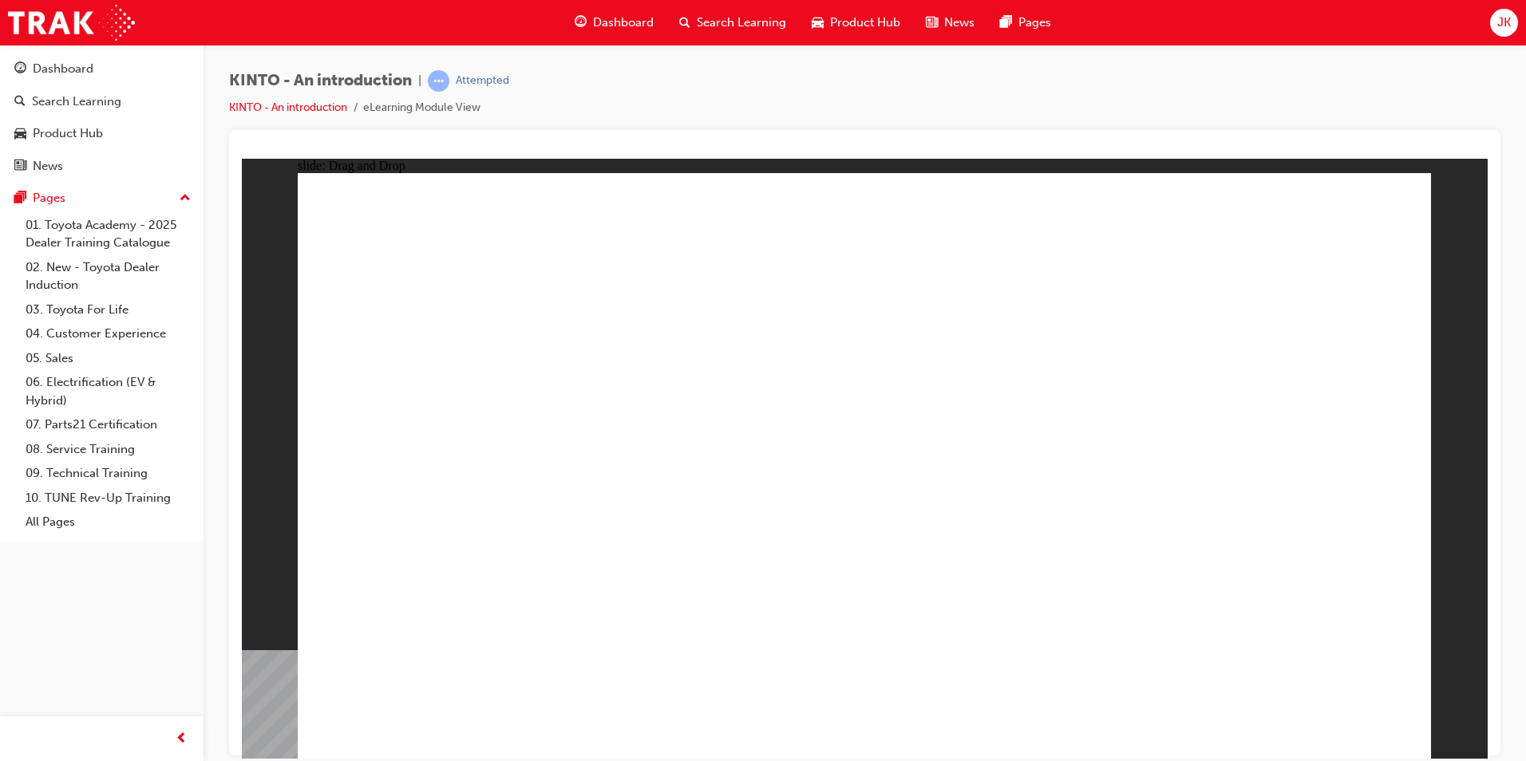
radio input "true"
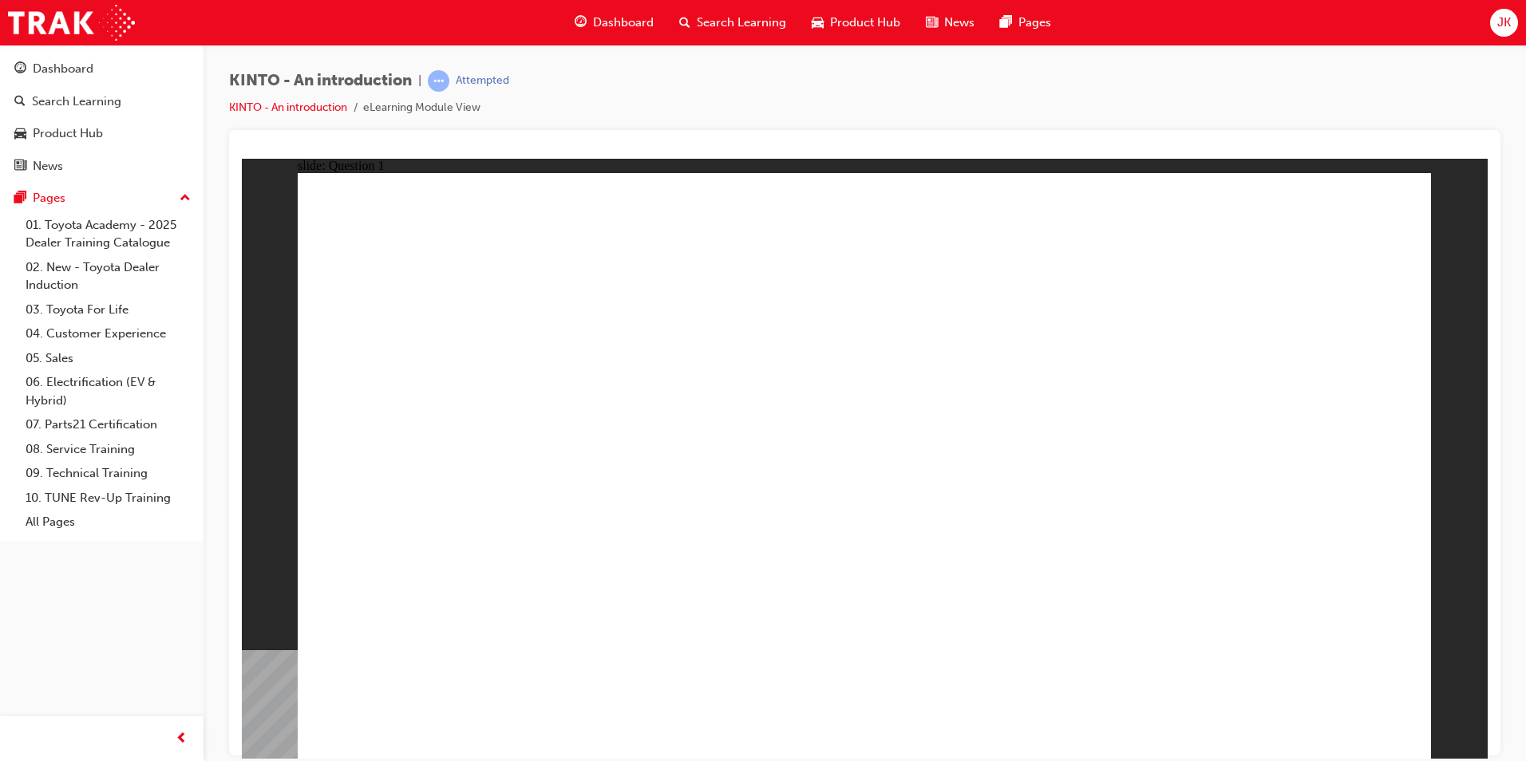
radio input "true"
checkbox input "true"
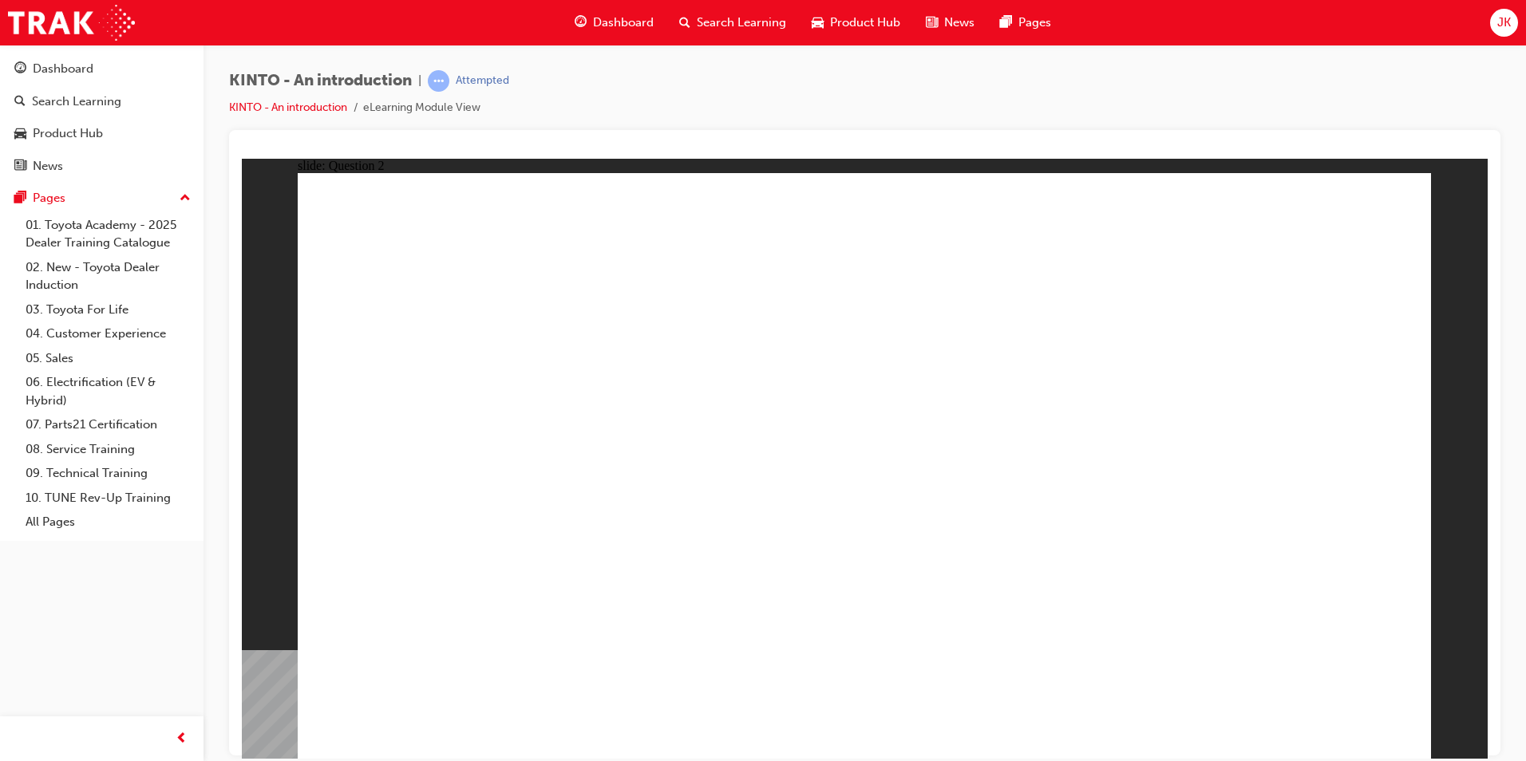
checkbox input "true"
drag, startPoint x: 836, startPoint y: 615, endPoint x: 847, endPoint y: 615, distance: 10.4
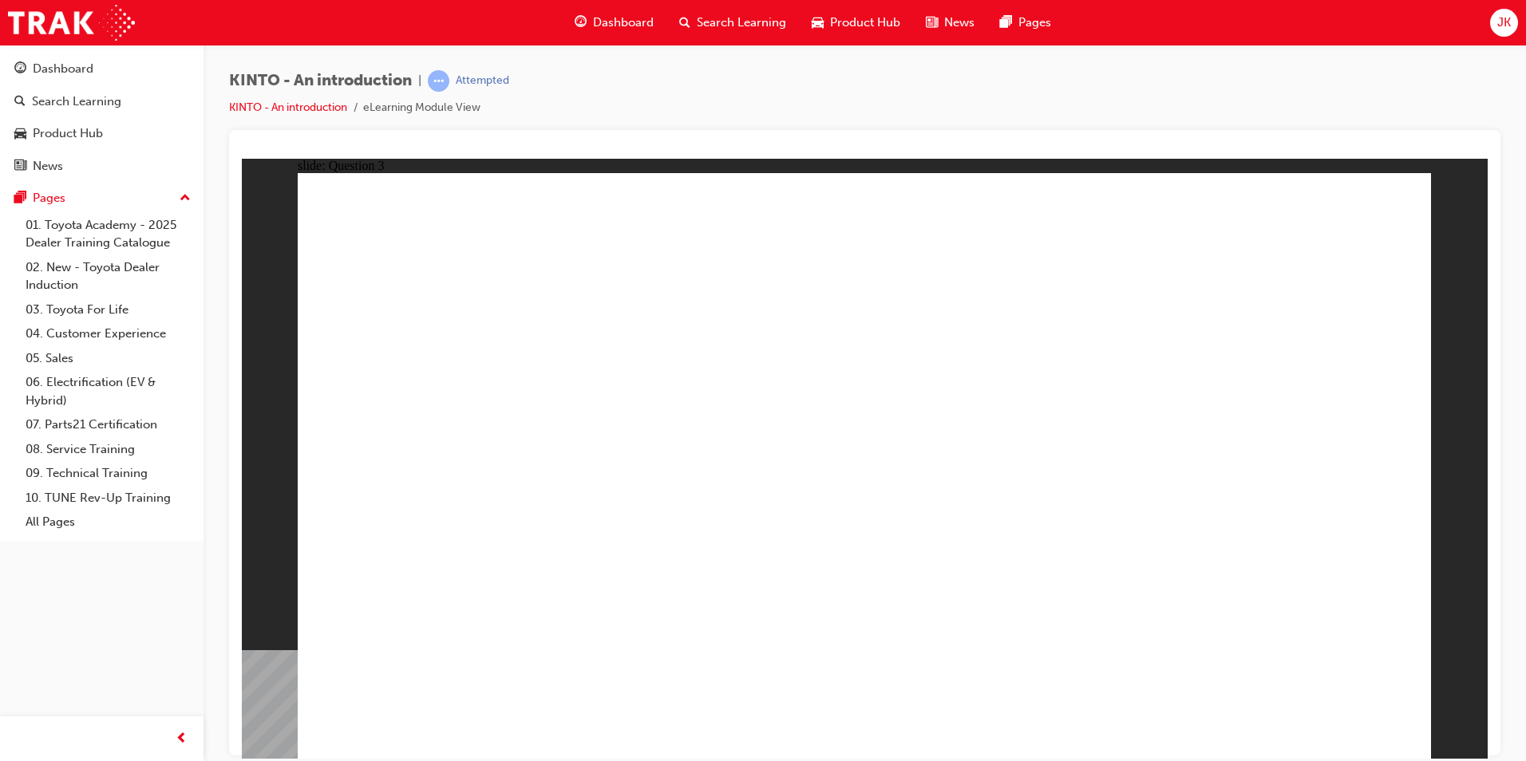
radio input "true"
drag, startPoint x: 1307, startPoint y: 703, endPoint x: 1382, endPoint y: 709, distance: 75.2
drag, startPoint x: 475, startPoint y: 494, endPoint x: 678, endPoint y: 619, distance: 239.0
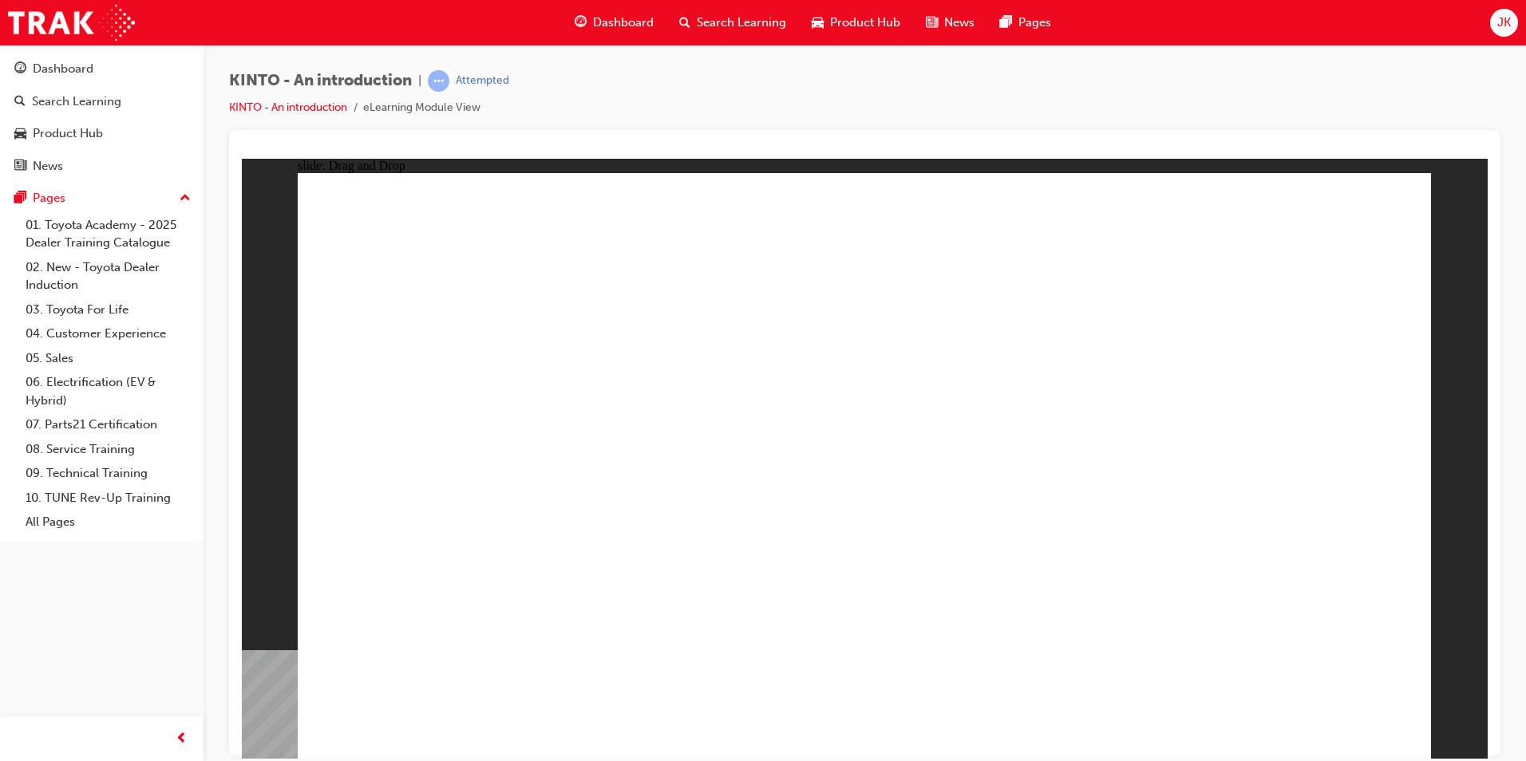
drag, startPoint x: 1070, startPoint y: 499, endPoint x: 446, endPoint y: 623, distance: 635.5
drag, startPoint x: 900, startPoint y: 481, endPoint x: 902, endPoint y: 611, distance: 129.3
drag, startPoint x: 1284, startPoint y: 490, endPoint x: 1080, endPoint y: 623, distance: 244.0
drag, startPoint x: 675, startPoint y: 484, endPoint x: 1300, endPoint y: 616, distance: 638.8
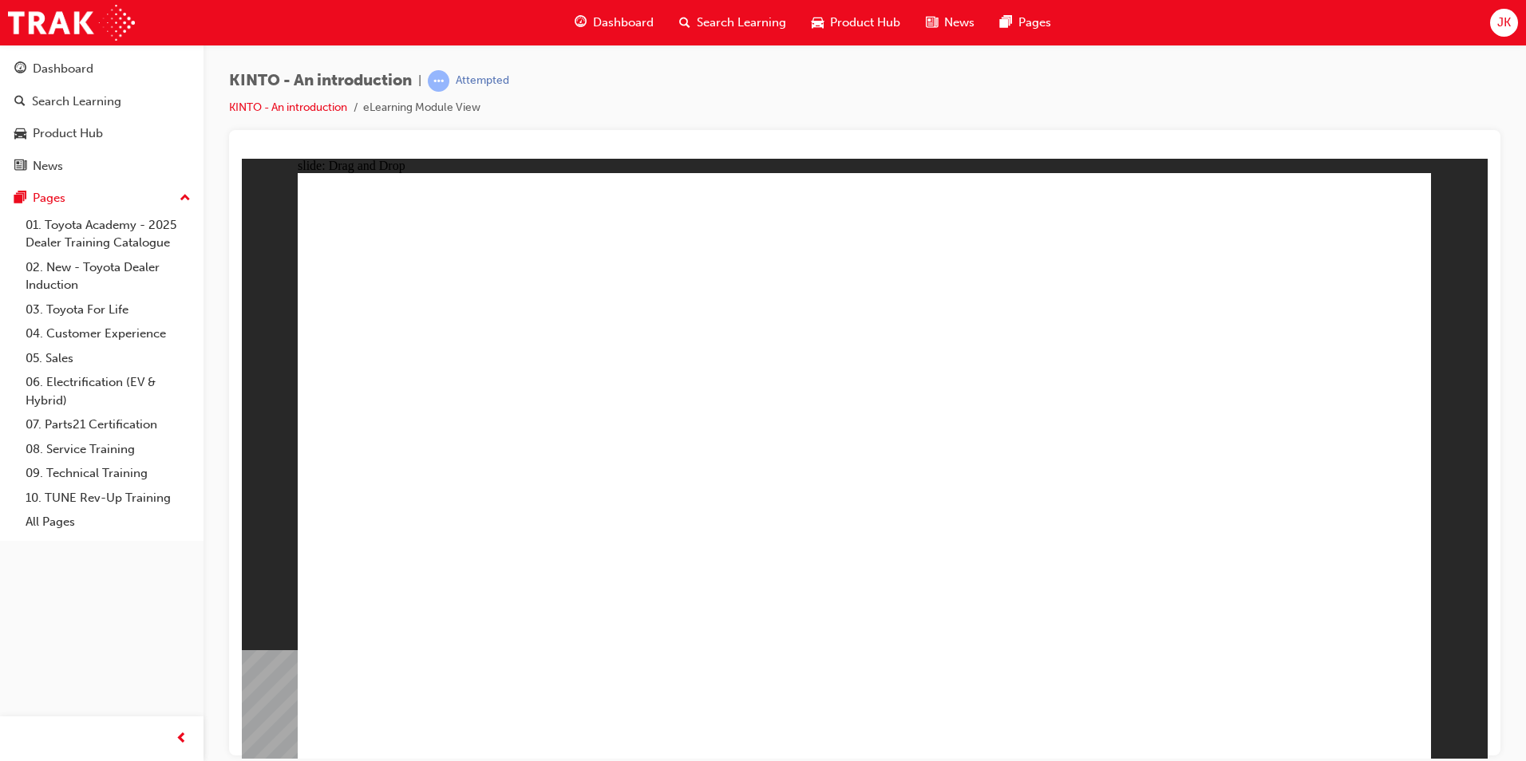
radio input "true"
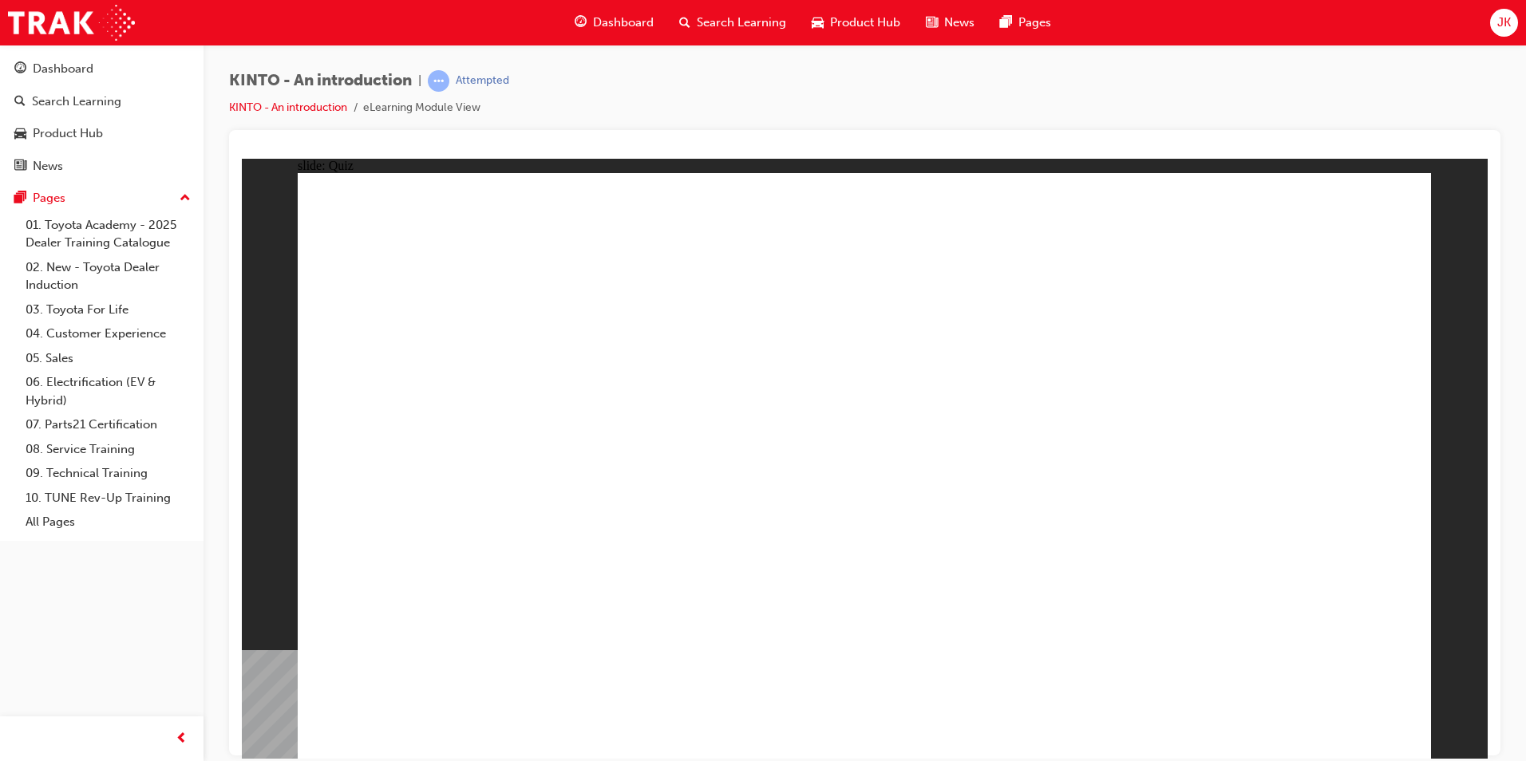
radio input "true"
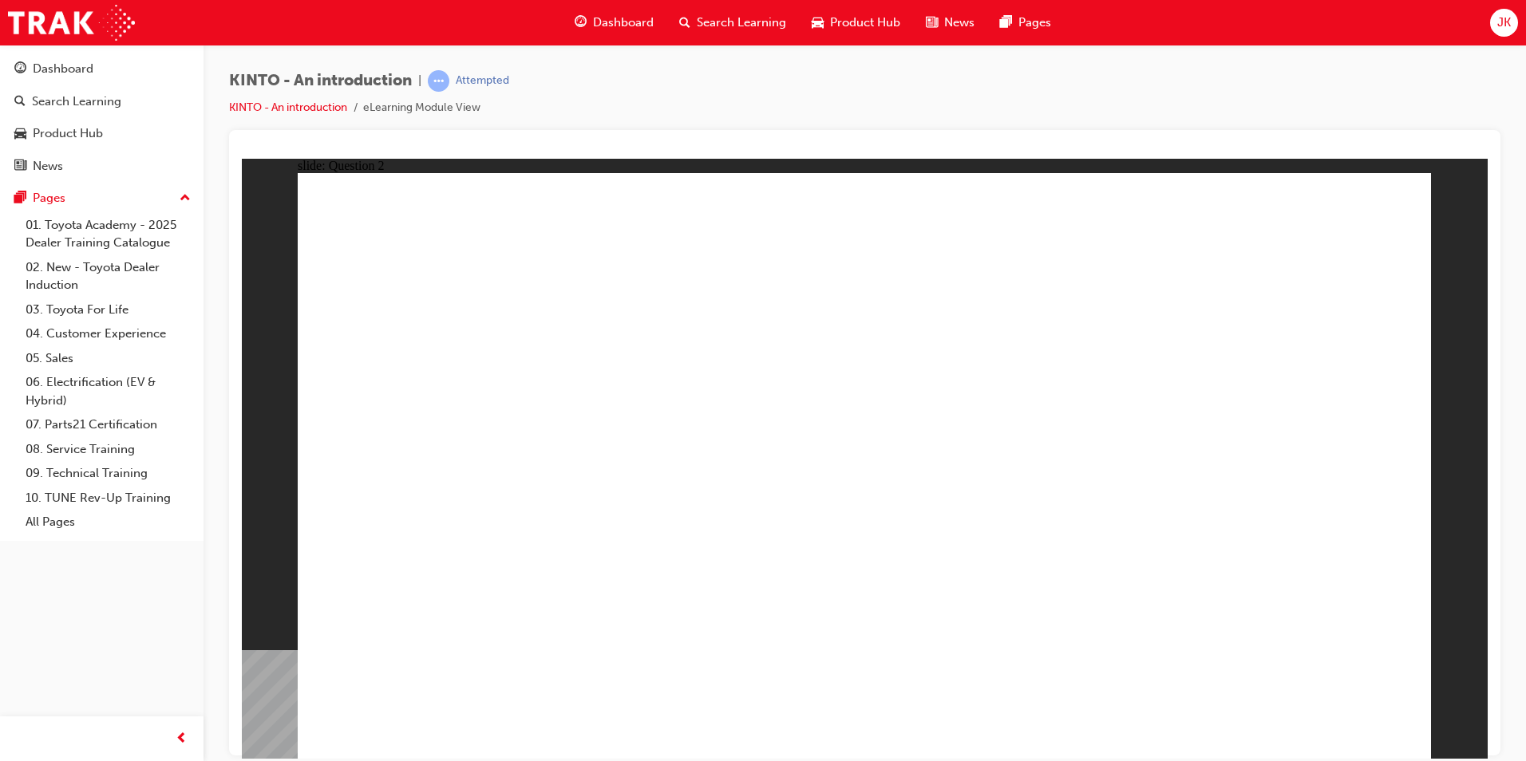
drag, startPoint x: 401, startPoint y: 434, endPoint x: 555, endPoint y: 426, distance: 153.5
drag, startPoint x: 880, startPoint y: 492, endPoint x: 857, endPoint y: 507, distance: 26.6
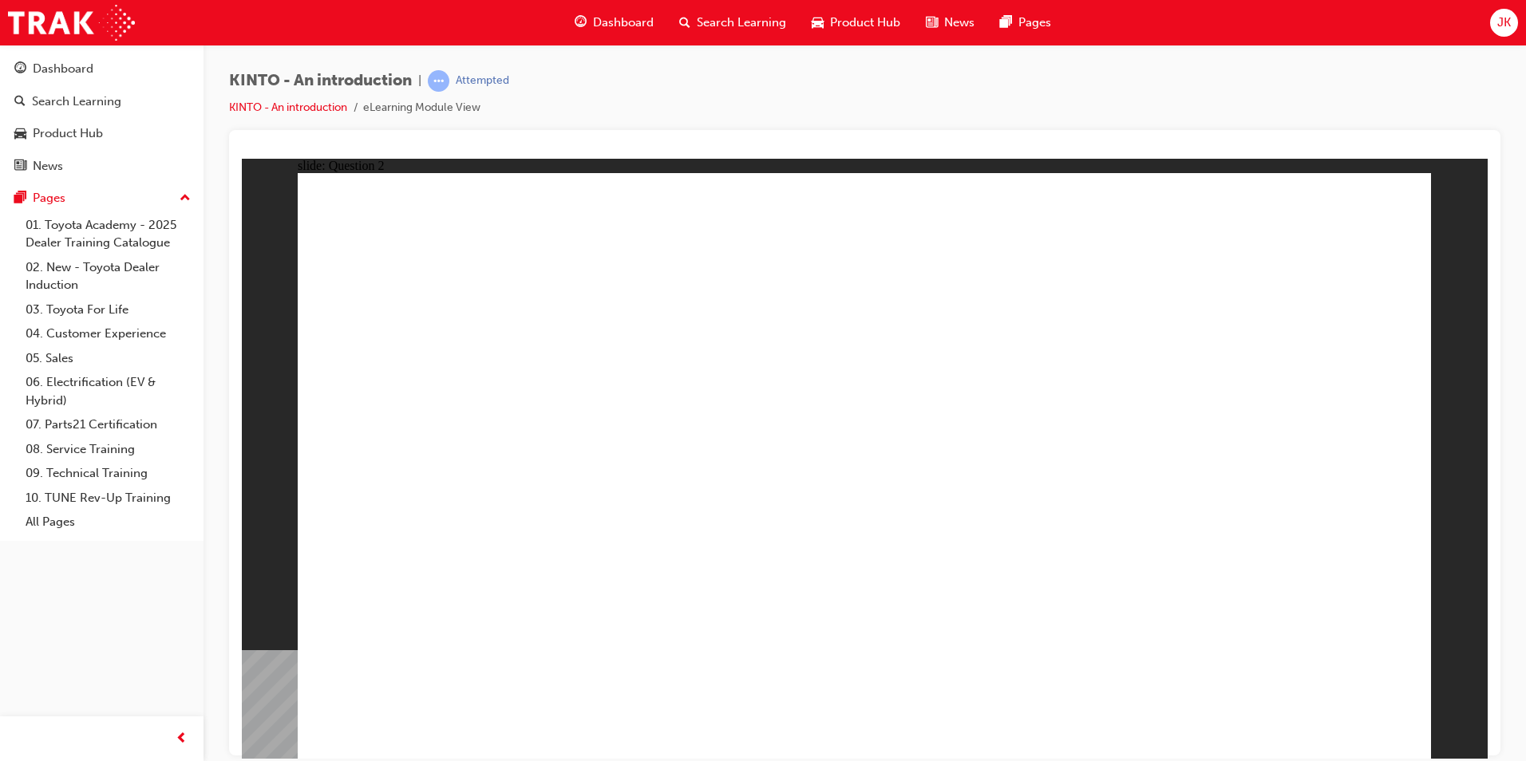
checkbox input "true"
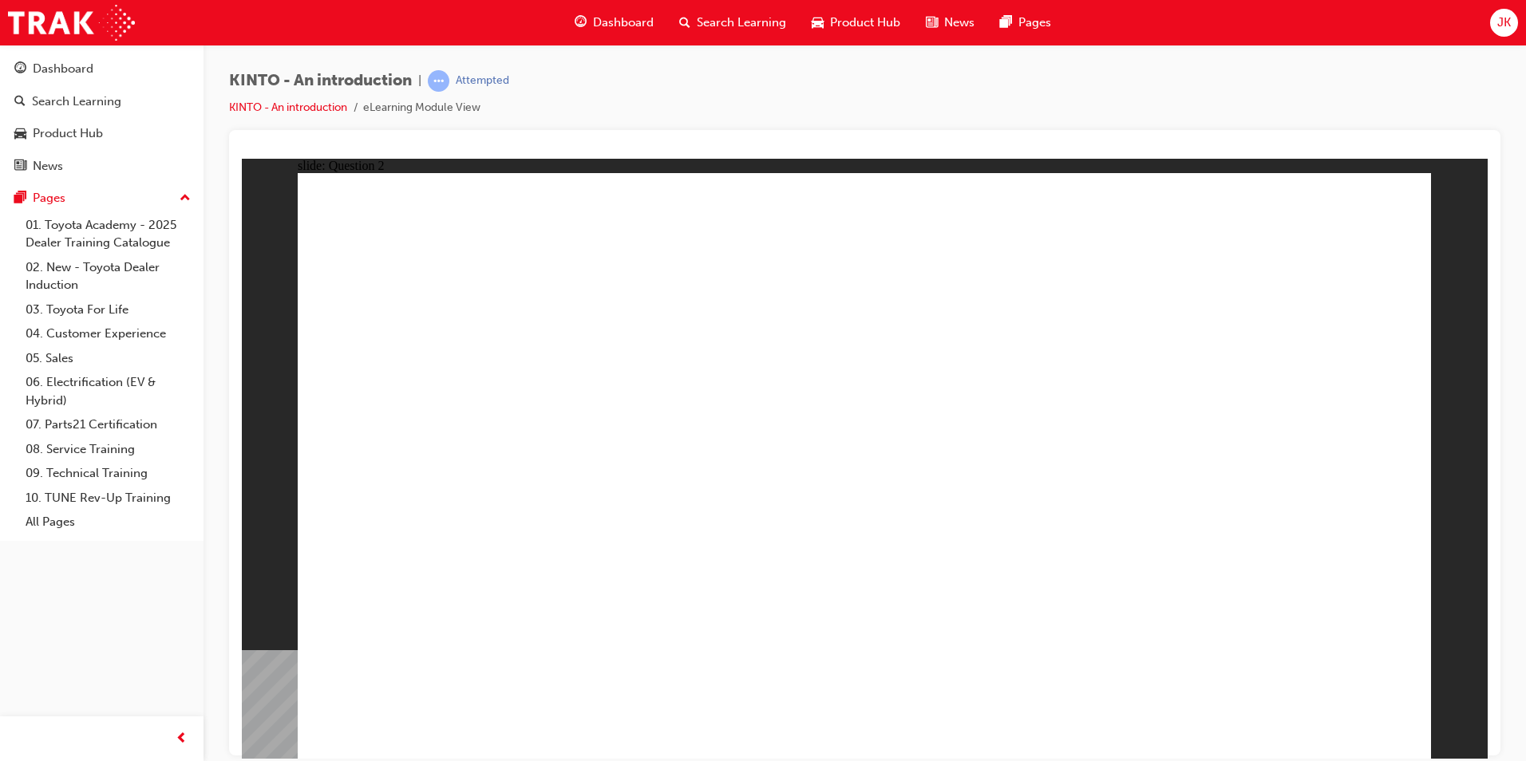
drag, startPoint x: 1335, startPoint y: 693, endPoint x: 1324, endPoint y: 710, distance: 20.8
radio input "true"
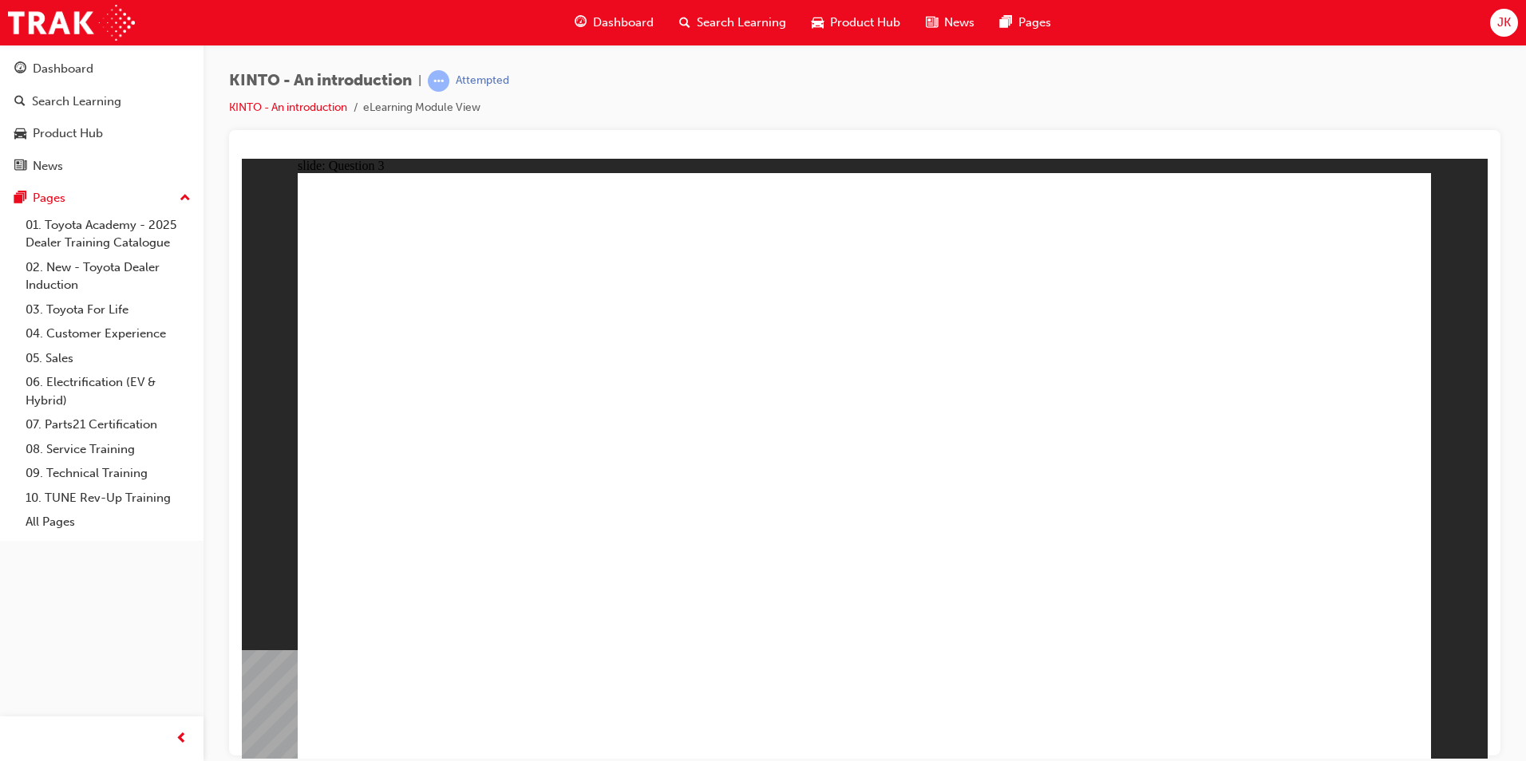
drag, startPoint x: 431, startPoint y: 497, endPoint x: 416, endPoint y: 624, distance: 127.8
drag, startPoint x: 901, startPoint y: 497, endPoint x: 696, endPoint y: 624, distance: 241.2
drag, startPoint x: 496, startPoint y: 609, endPoint x: 513, endPoint y: 498, distance: 112.3
drag, startPoint x: 654, startPoint y: 643, endPoint x: 448, endPoint y: 639, distance: 206.8
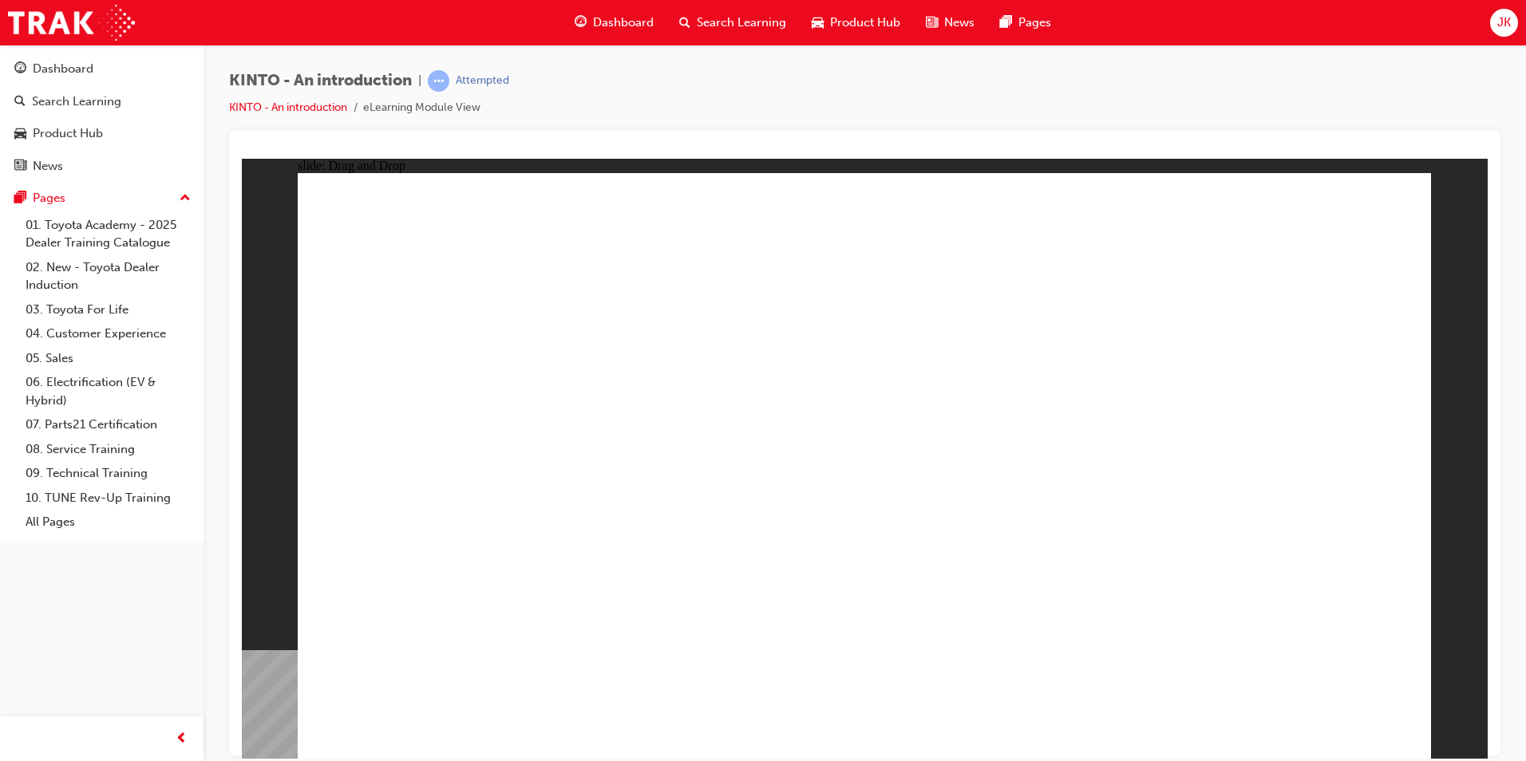
drag, startPoint x: 1133, startPoint y: 476, endPoint x: 718, endPoint y: 607, distance: 435.2
drag, startPoint x: 467, startPoint y: 496, endPoint x: 856, endPoint y: 603, distance: 403.9
drag, startPoint x: 1276, startPoint y: 537, endPoint x: 1063, endPoint y: 670, distance: 250.9
drag, startPoint x: 666, startPoint y: 492, endPoint x: 1454, endPoint y: 673, distance: 809.1
drag, startPoint x: 1454, startPoint y: 673, endPoint x: 1283, endPoint y: 596, distance: 187.2
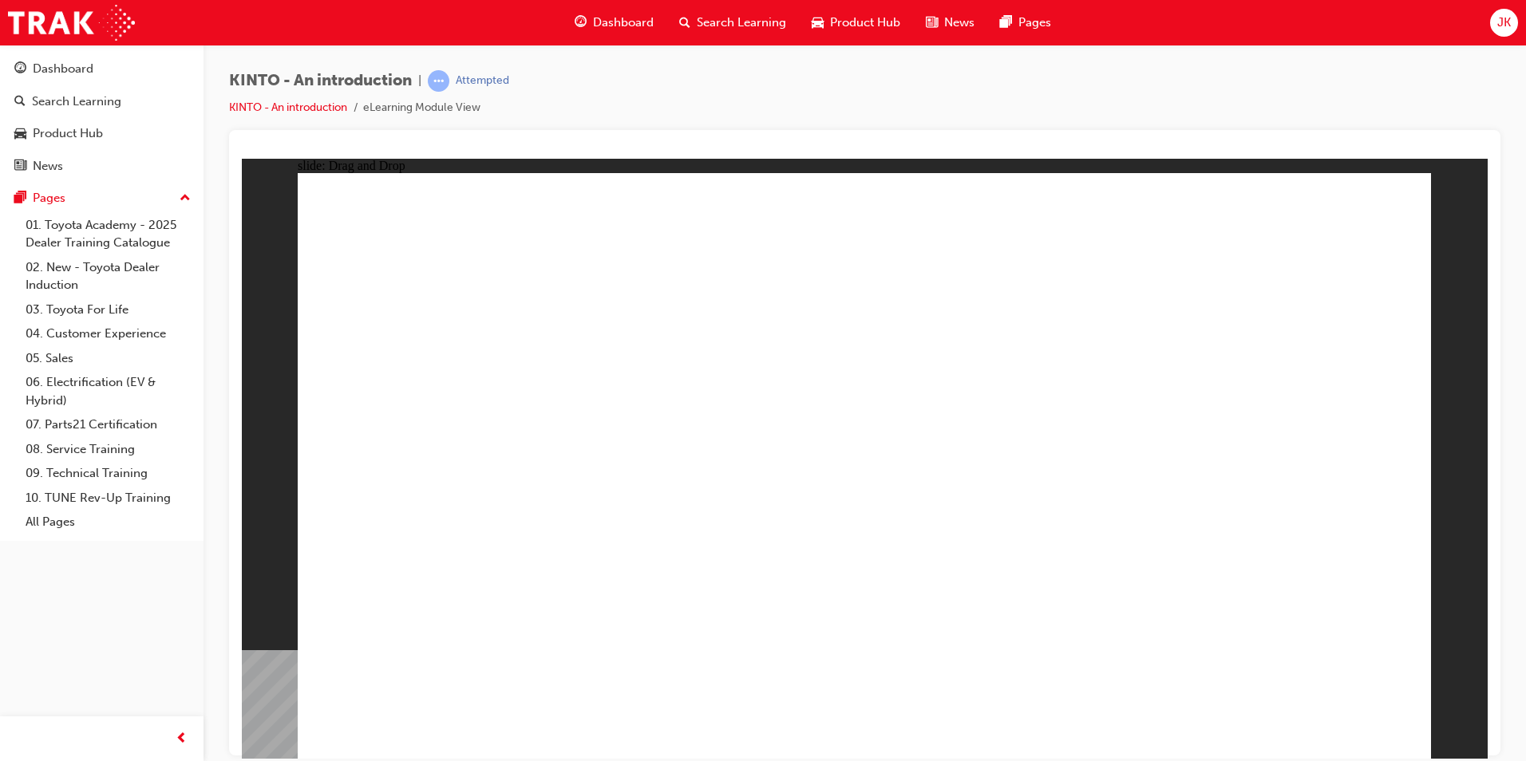
drag, startPoint x: 695, startPoint y: 493, endPoint x: 1275, endPoint y: 611, distance: 591.2
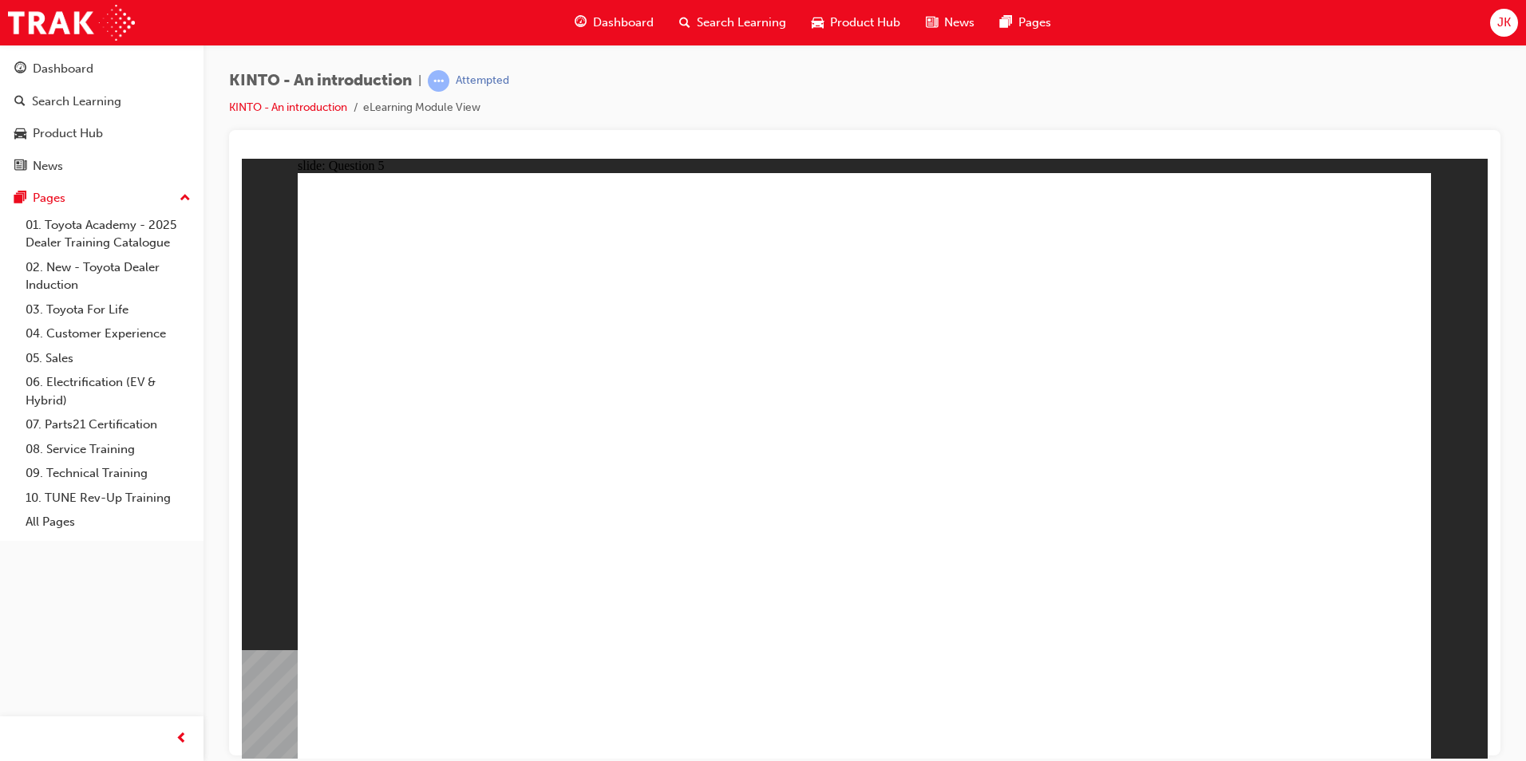
radio input "true"
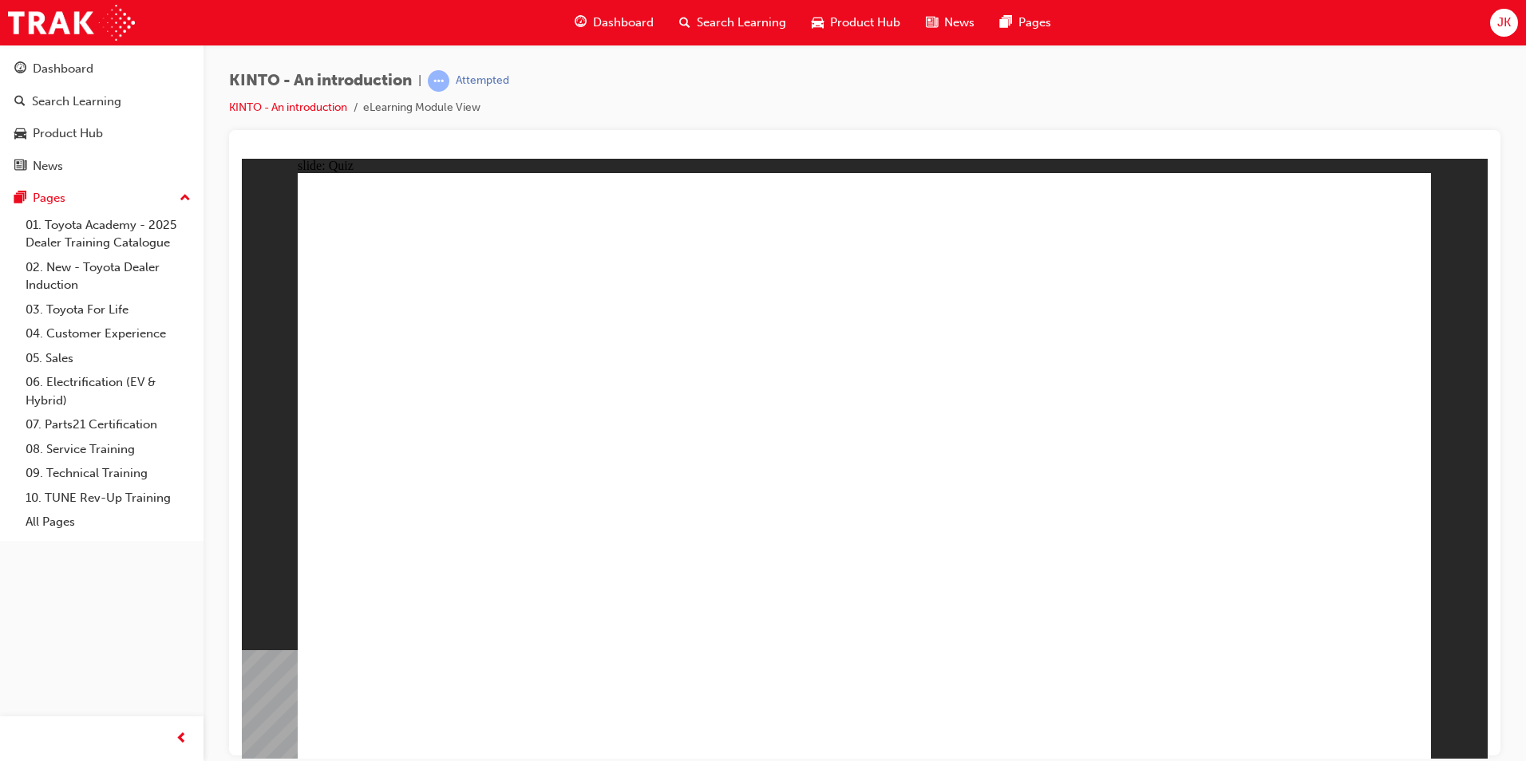
radio input "true"
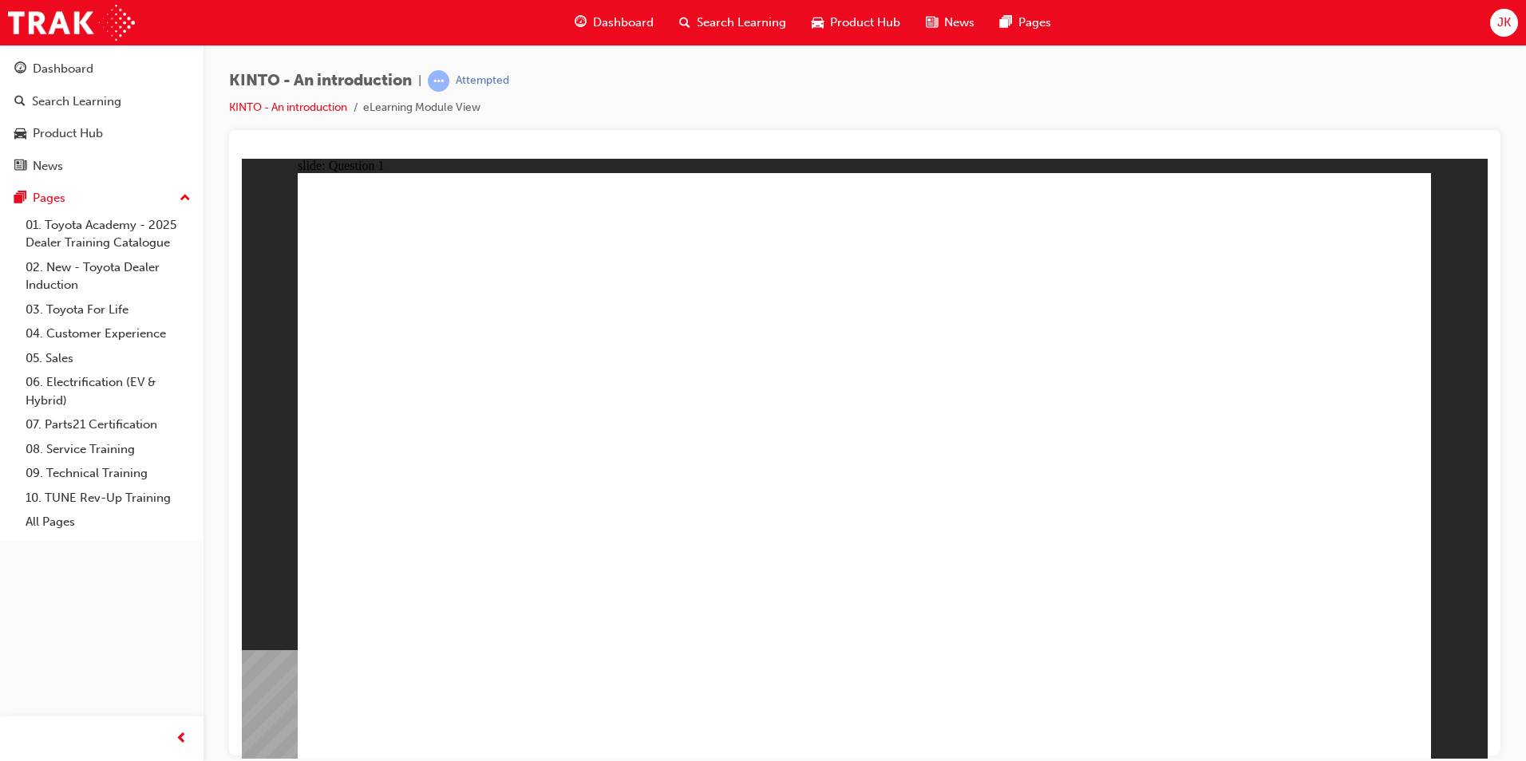
checkbox input "true"
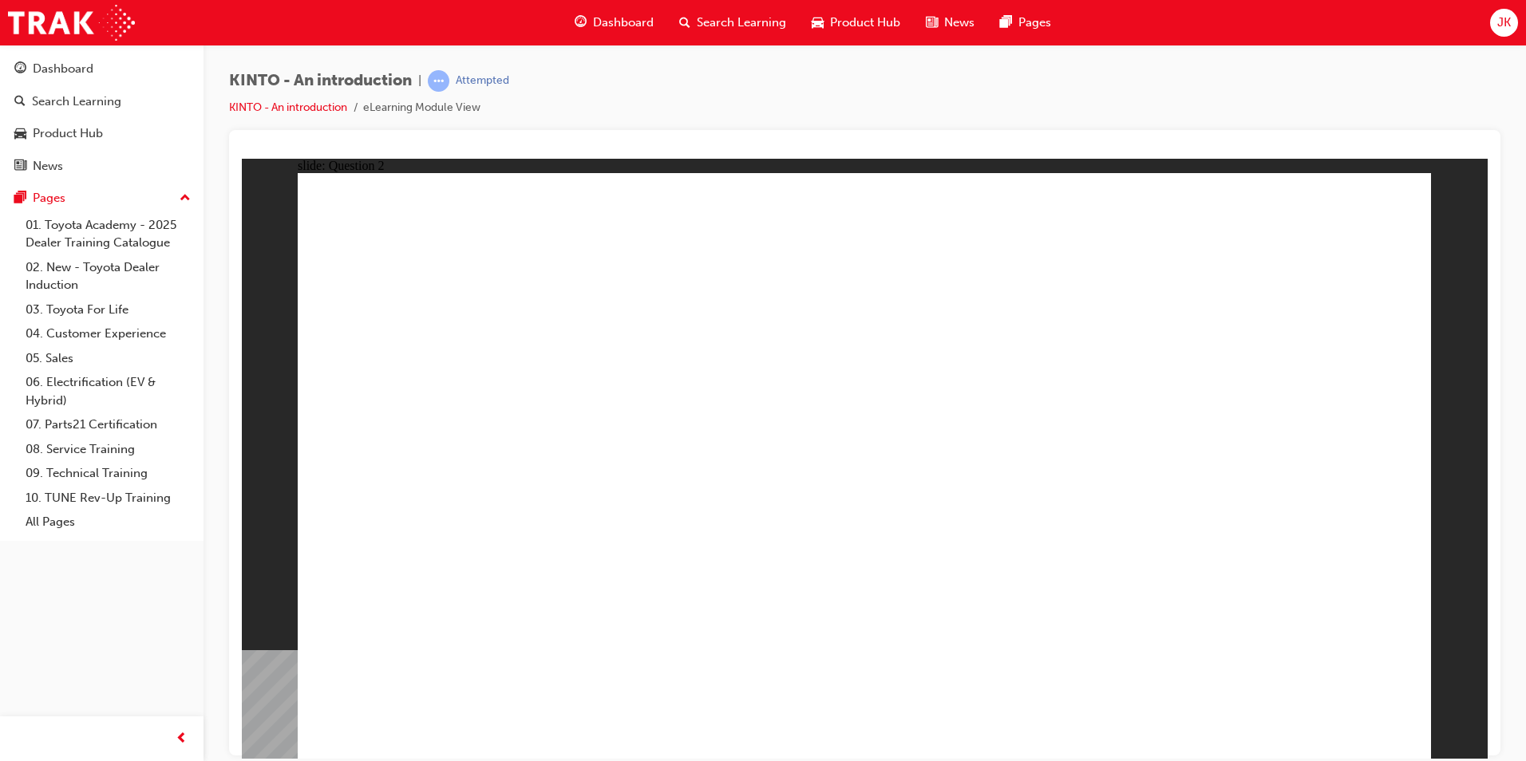
checkbox input "false"
checkbox input "true"
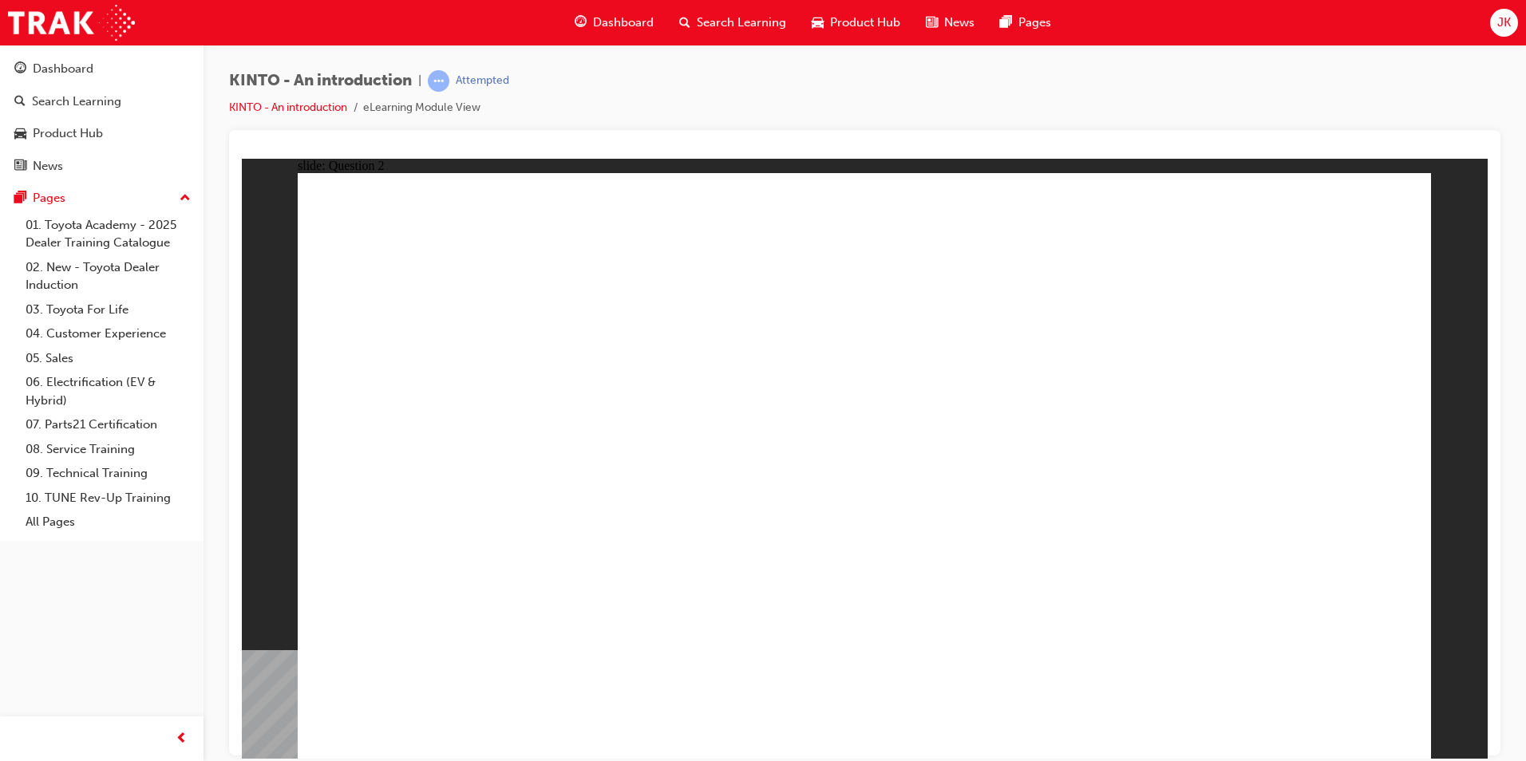
checkbox input "true"
drag, startPoint x: 920, startPoint y: 617, endPoint x: 934, endPoint y: 617, distance: 13.6
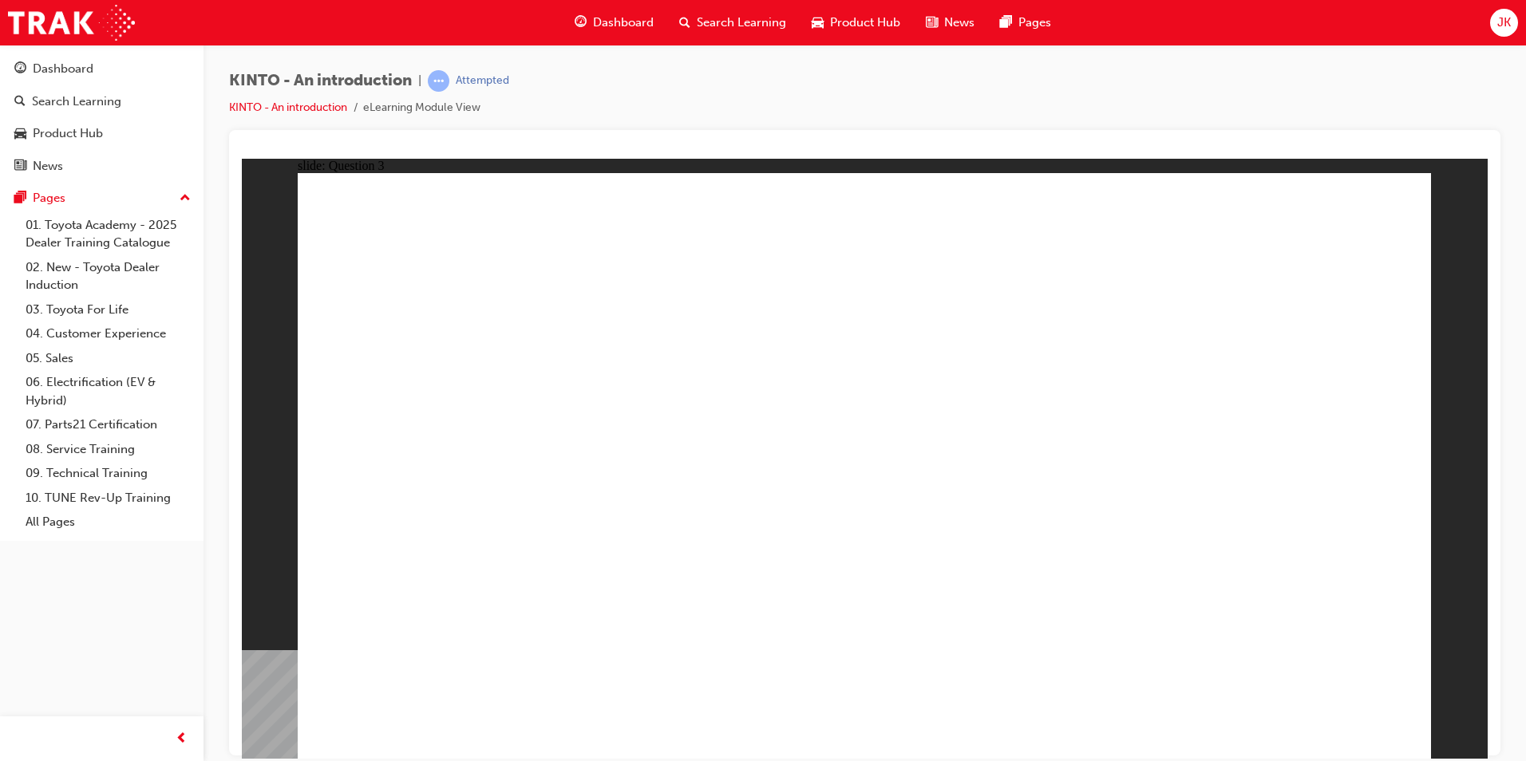
radio input "true"
drag, startPoint x: 687, startPoint y: 522, endPoint x: 1104, endPoint y: 646, distance: 434.8
drag, startPoint x: 1121, startPoint y: 610, endPoint x: 1324, endPoint y: 608, distance: 202.7
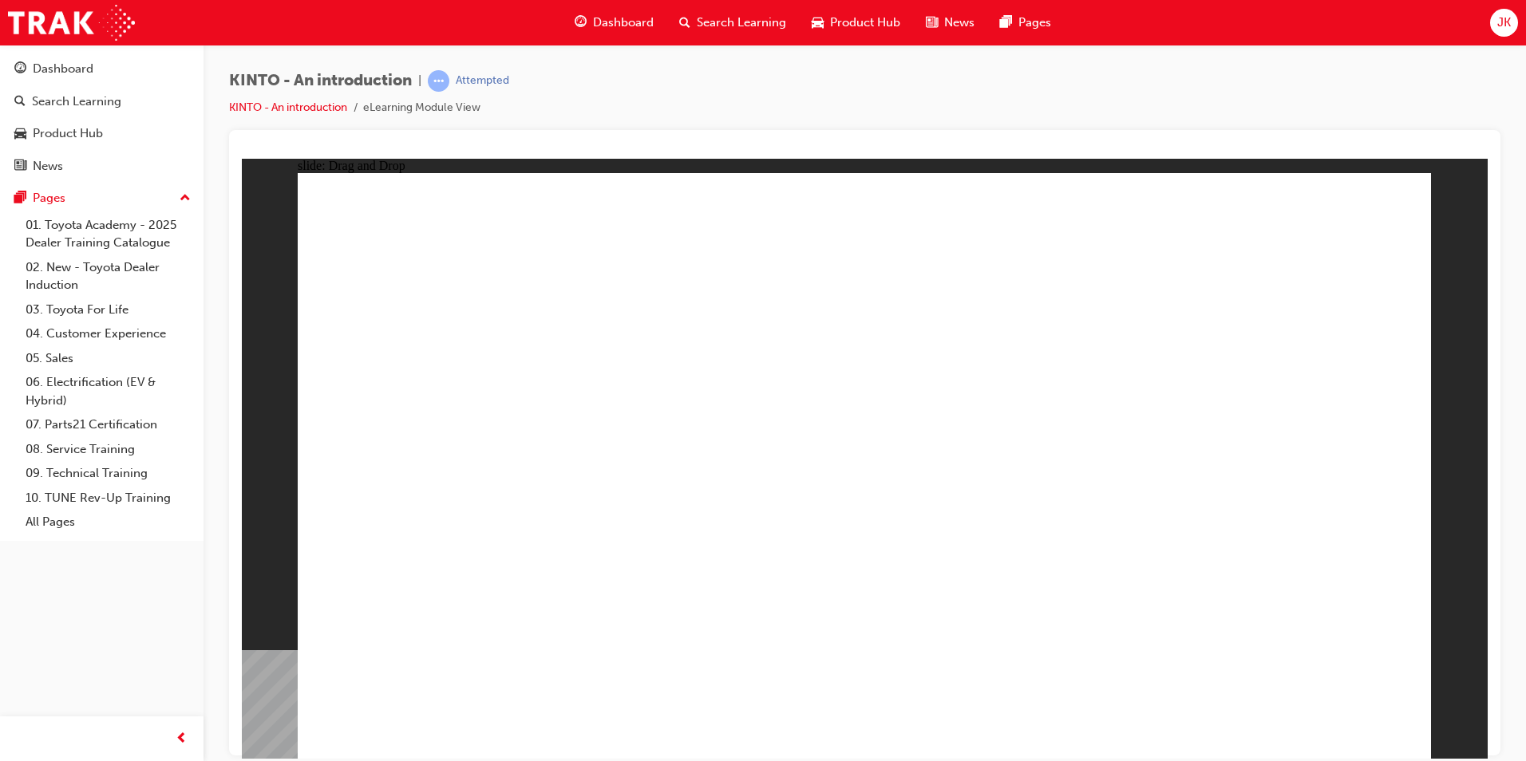
drag, startPoint x: 1300, startPoint y: 507, endPoint x: 1088, endPoint y: 633, distance: 246.9
drag, startPoint x: 1081, startPoint y: 496, endPoint x: 476, endPoint y: 612, distance: 616.1
drag, startPoint x: 880, startPoint y: 516, endPoint x: 660, endPoint y: 631, distance: 248.5
drag, startPoint x: 480, startPoint y: 496, endPoint x: 919, endPoint y: 627, distance: 457.5
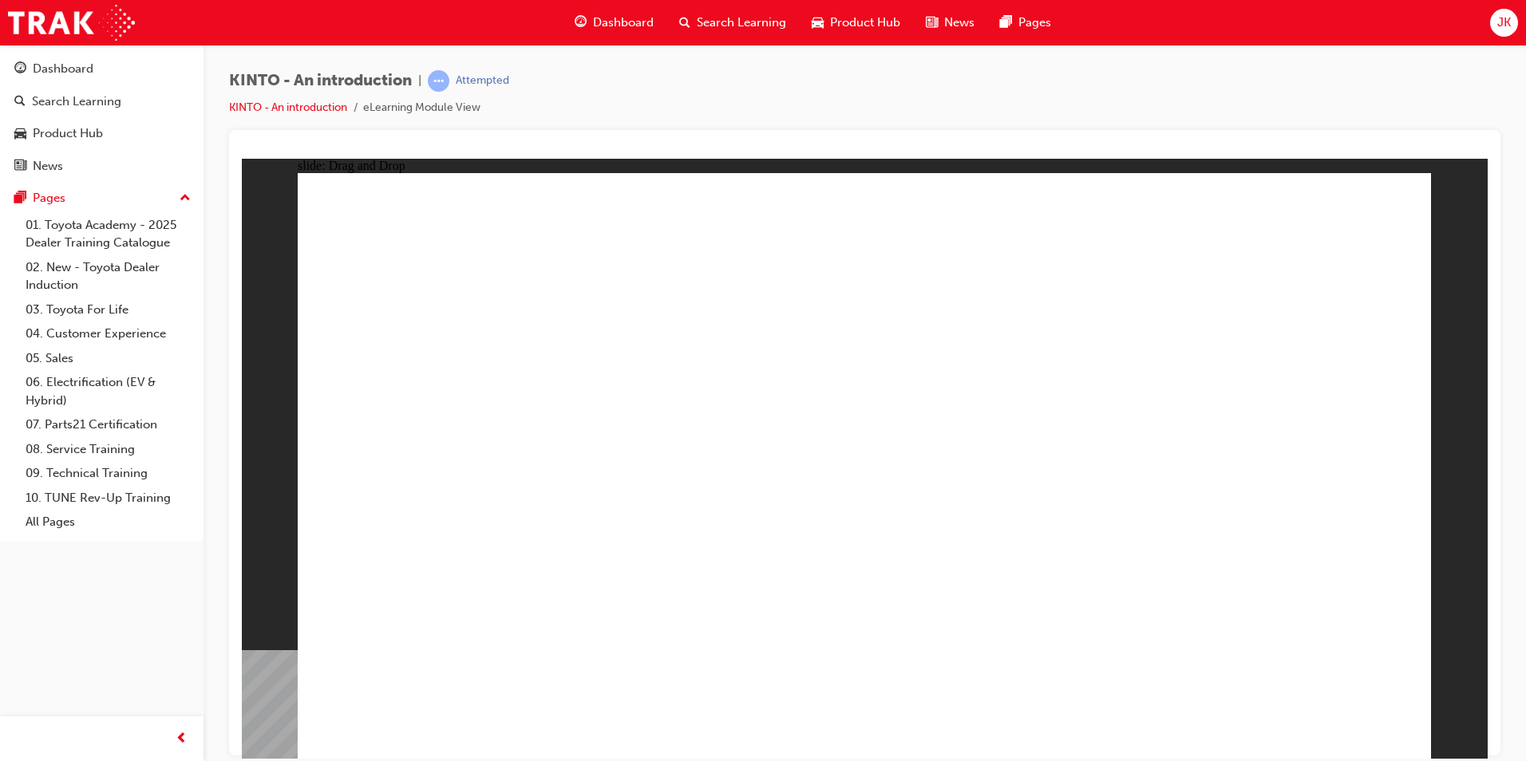
radio input "true"
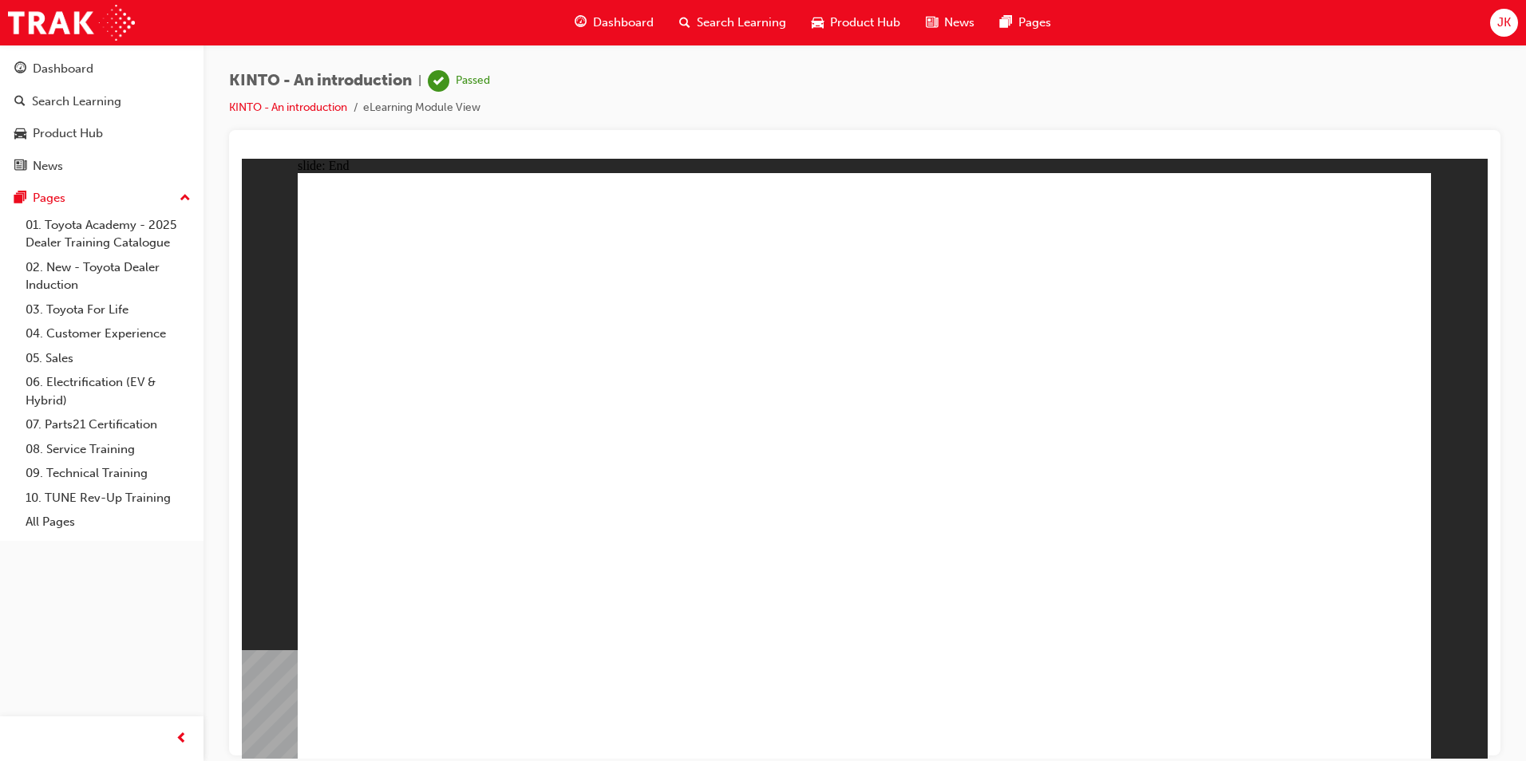
click at [781, 19] on span "Search Learning" at bounding box center [741, 23] width 89 height 18
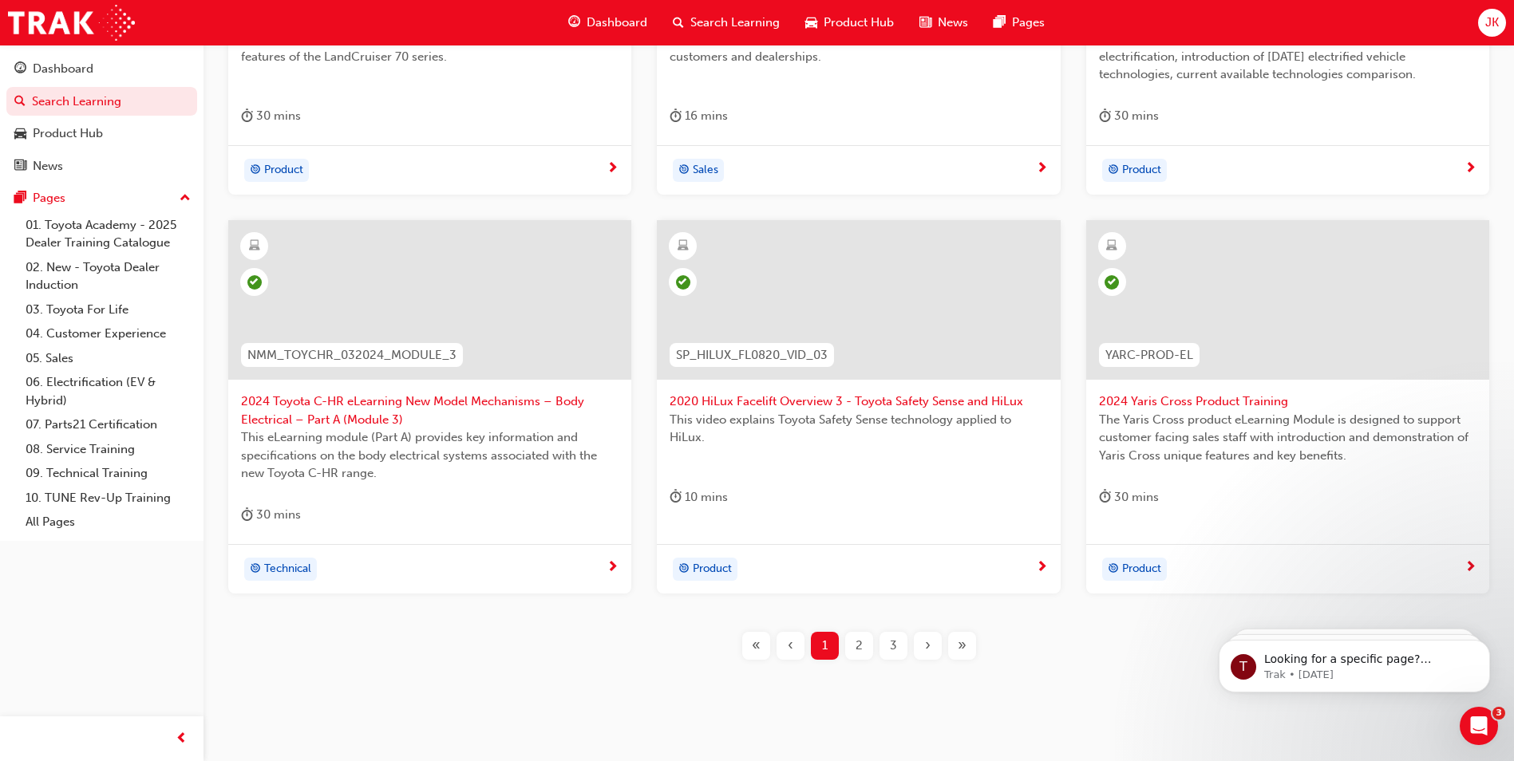
scroll to position [558, 0]
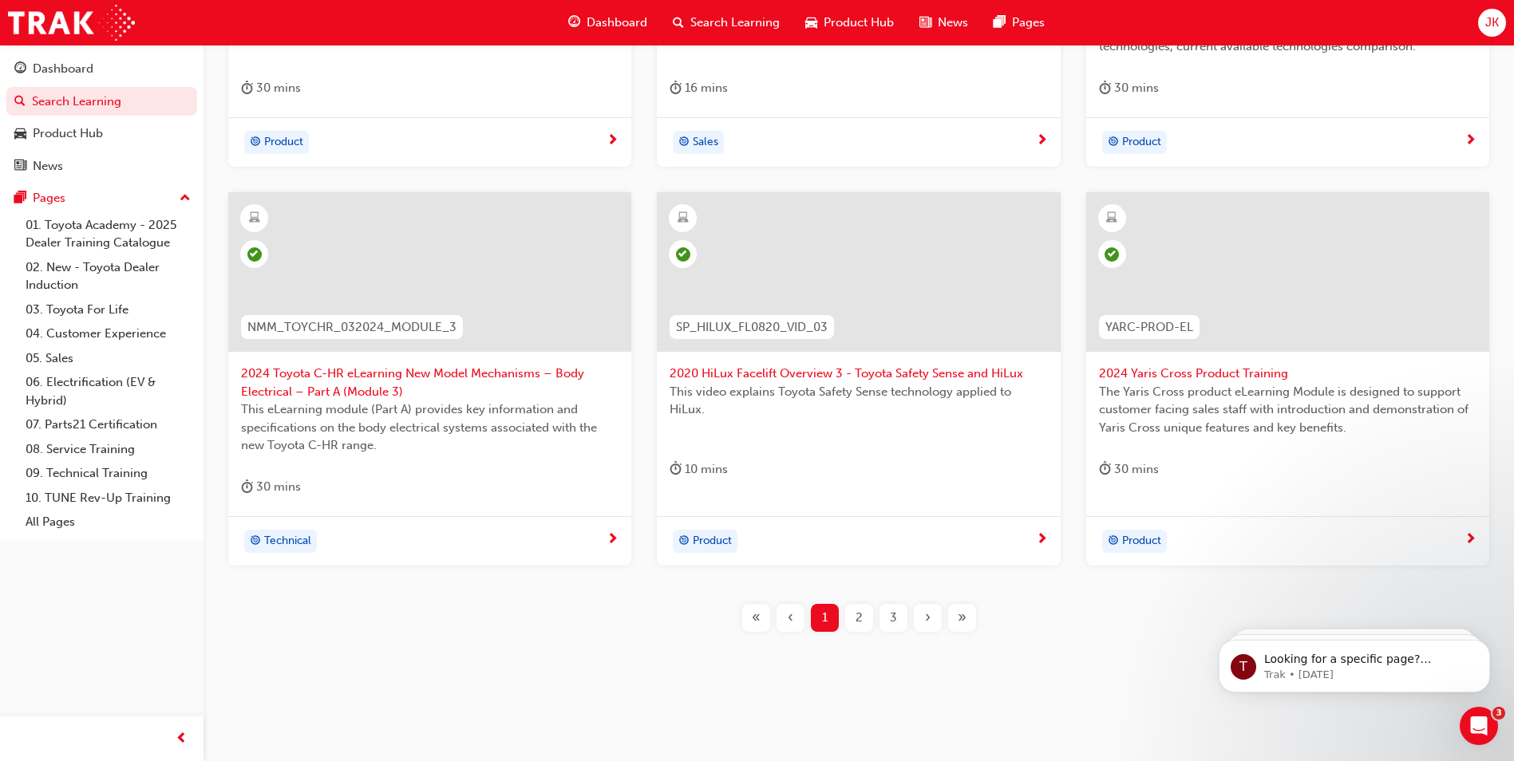
click at [913, 619] on div "« ‹ 1 2 3 › »" at bounding box center [859, 618] width 240 height 28
click at [906, 611] on div "3" at bounding box center [894, 618] width 28 height 28
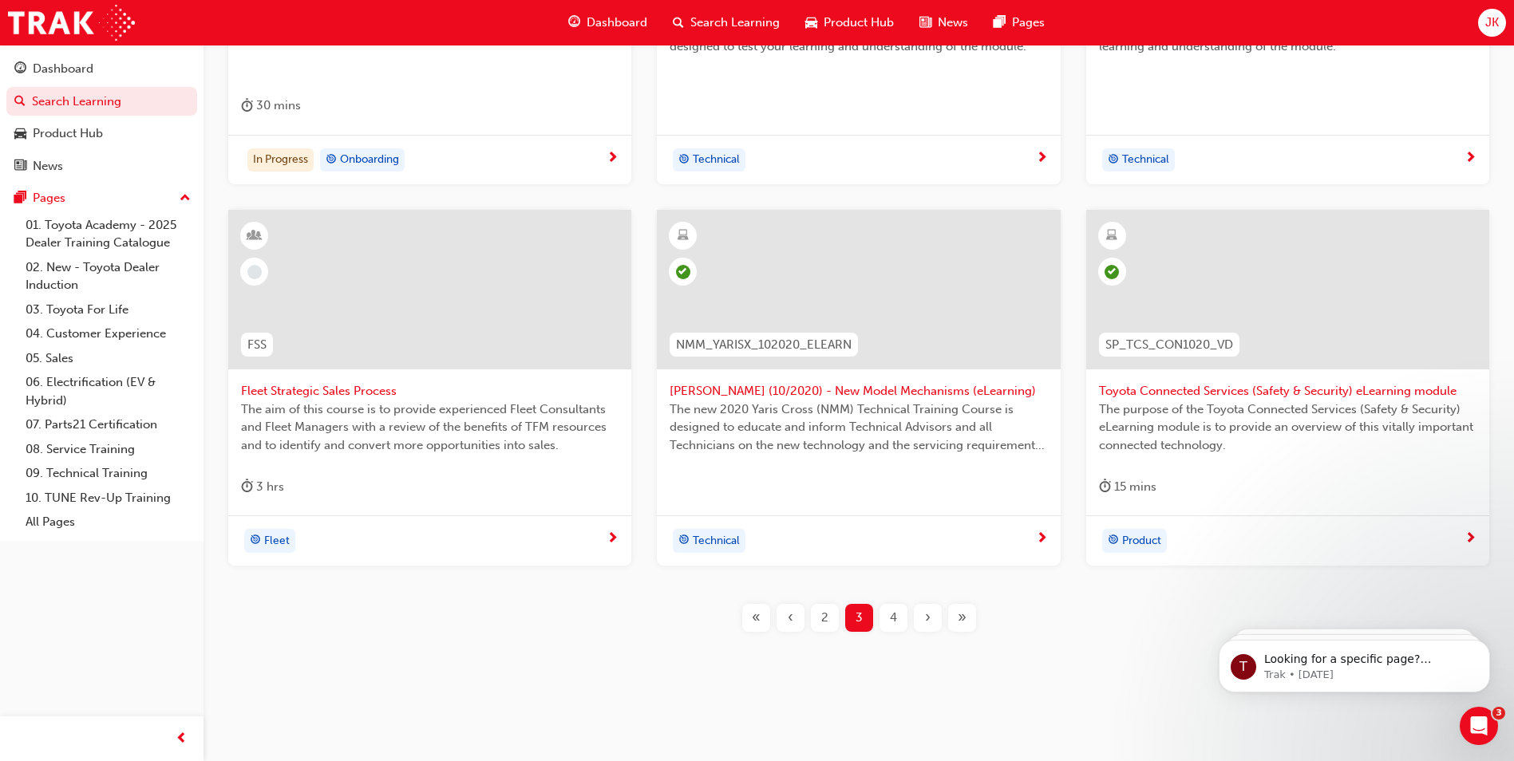
drag, startPoint x: 892, startPoint y: 615, endPoint x: 900, endPoint y: 615, distance: 8.8
click at [900, 615] on div "4" at bounding box center [894, 618] width 28 height 28
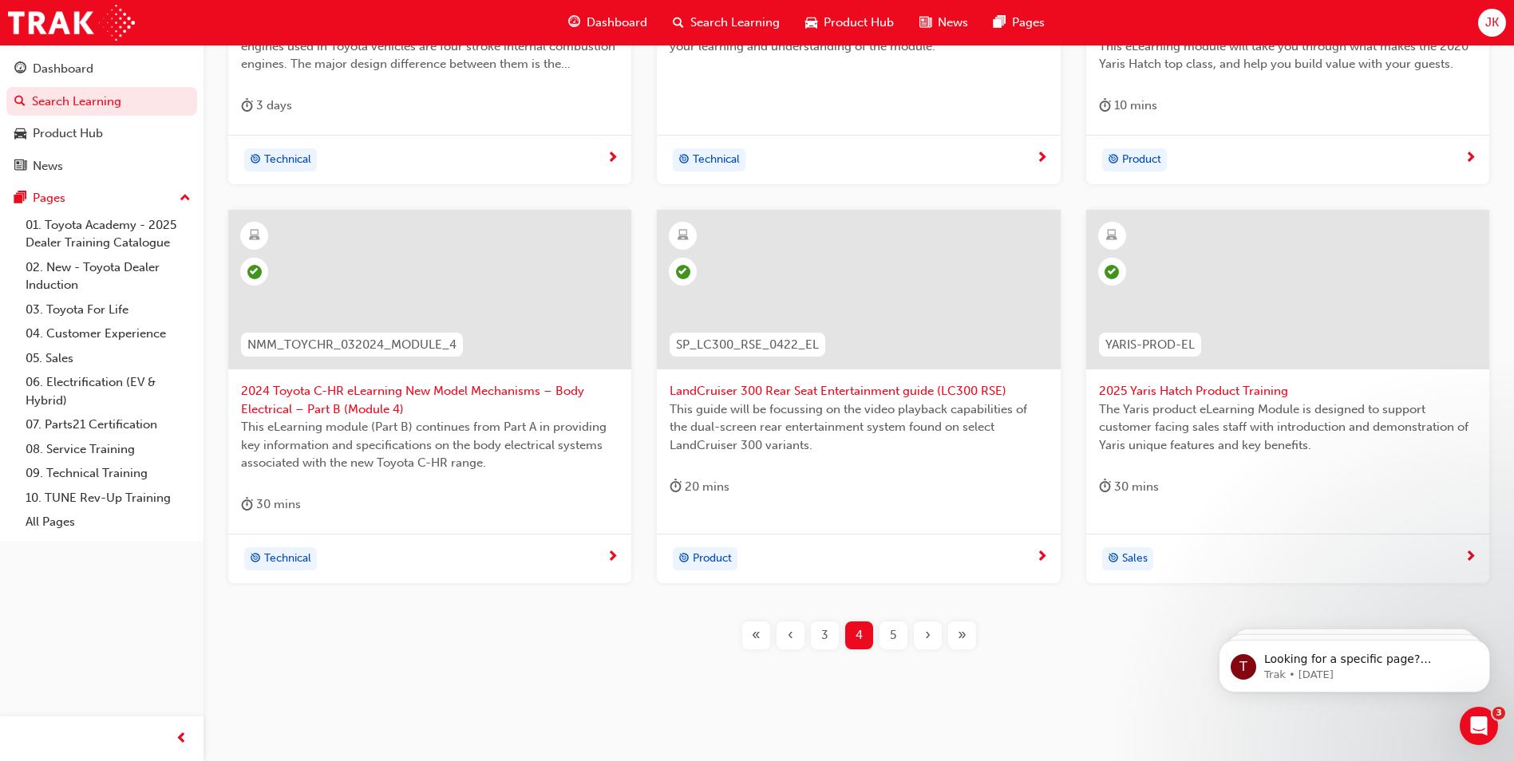
click at [889, 629] on div "5" at bounding box center [894, 636] width 28 height 28
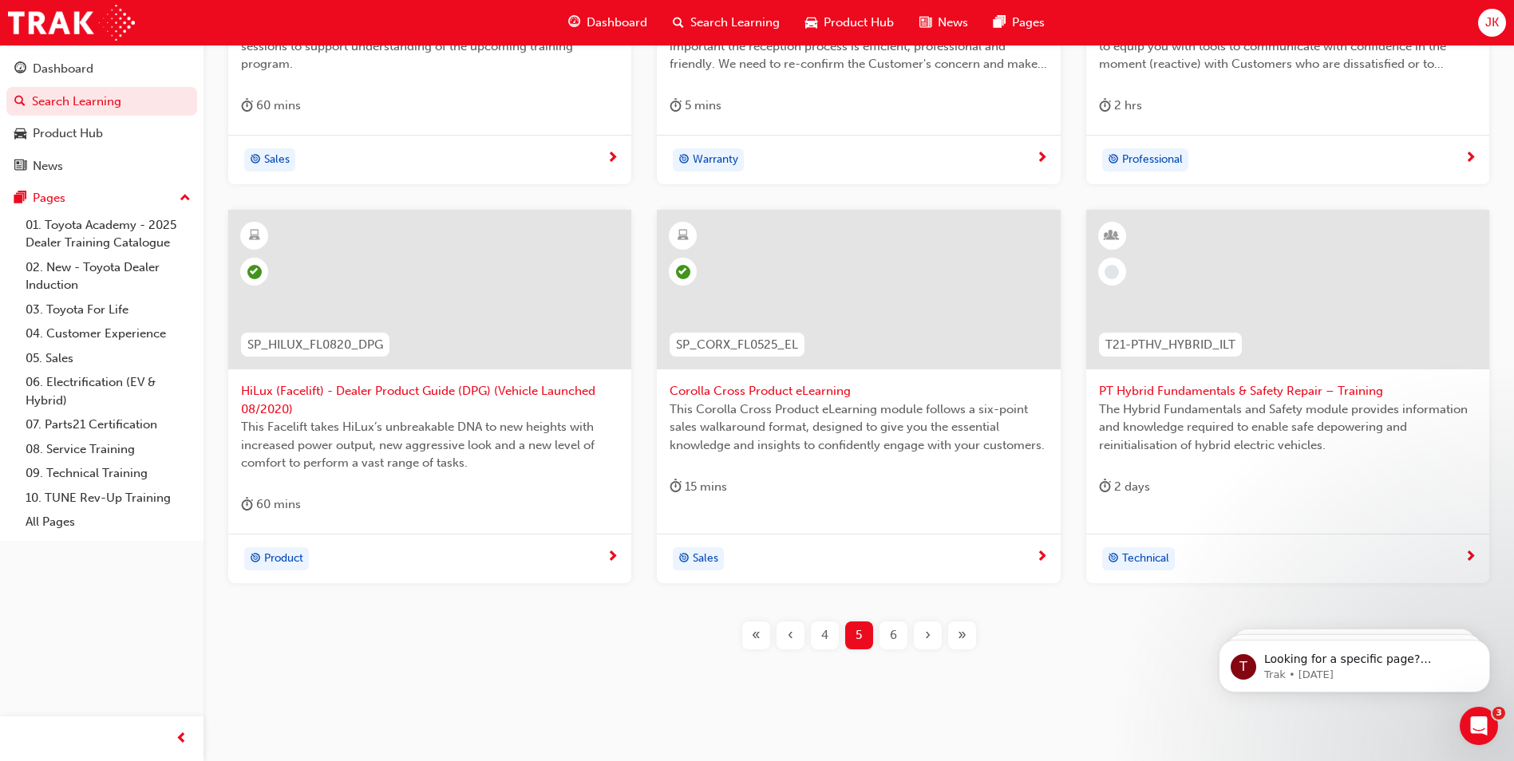
click at [895, 631] on span "6" at bounding box center [893, 636] width 7 height 18
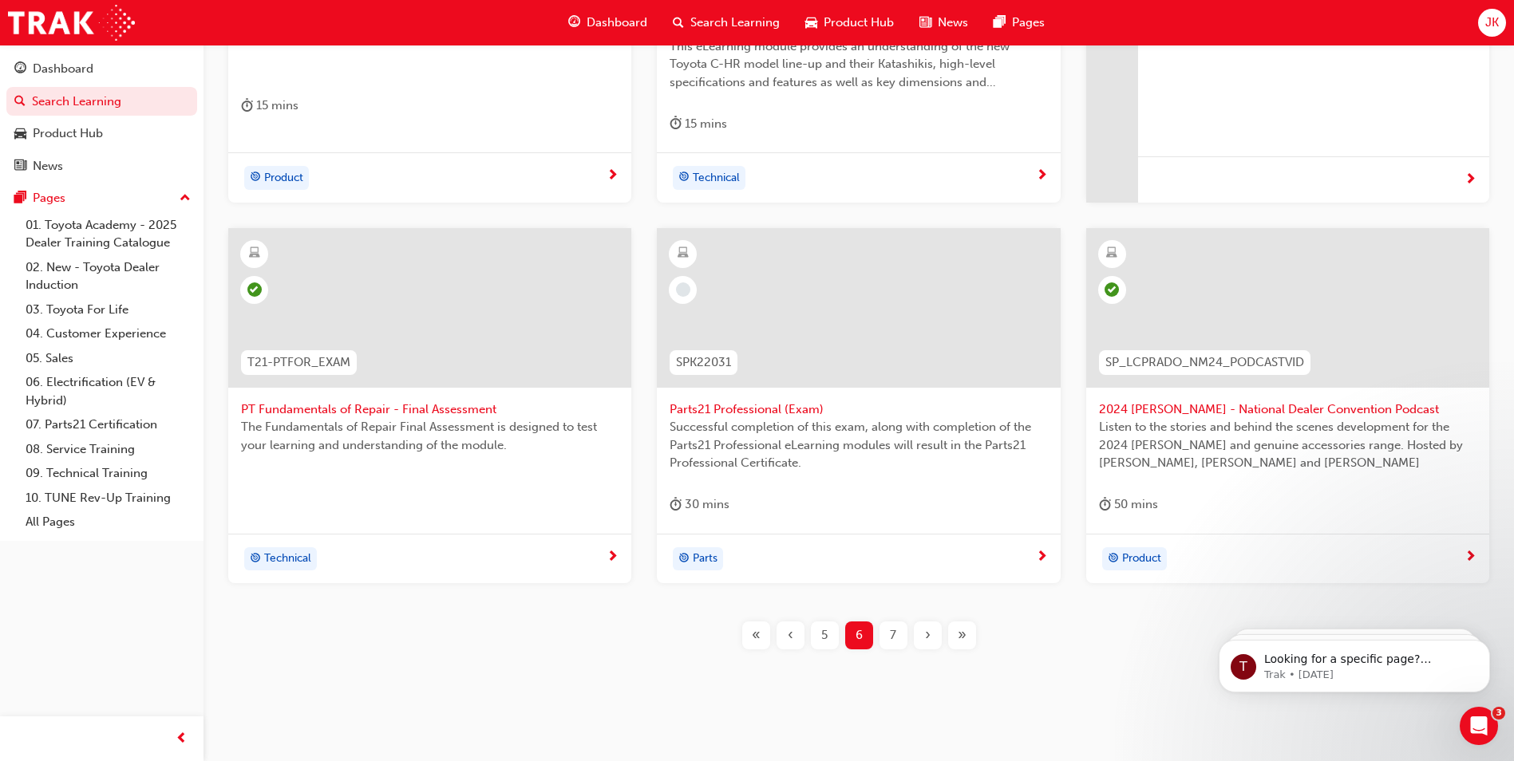
click at [900, 628] on div "7" at bounding box center [894, 636] width 28 height 28
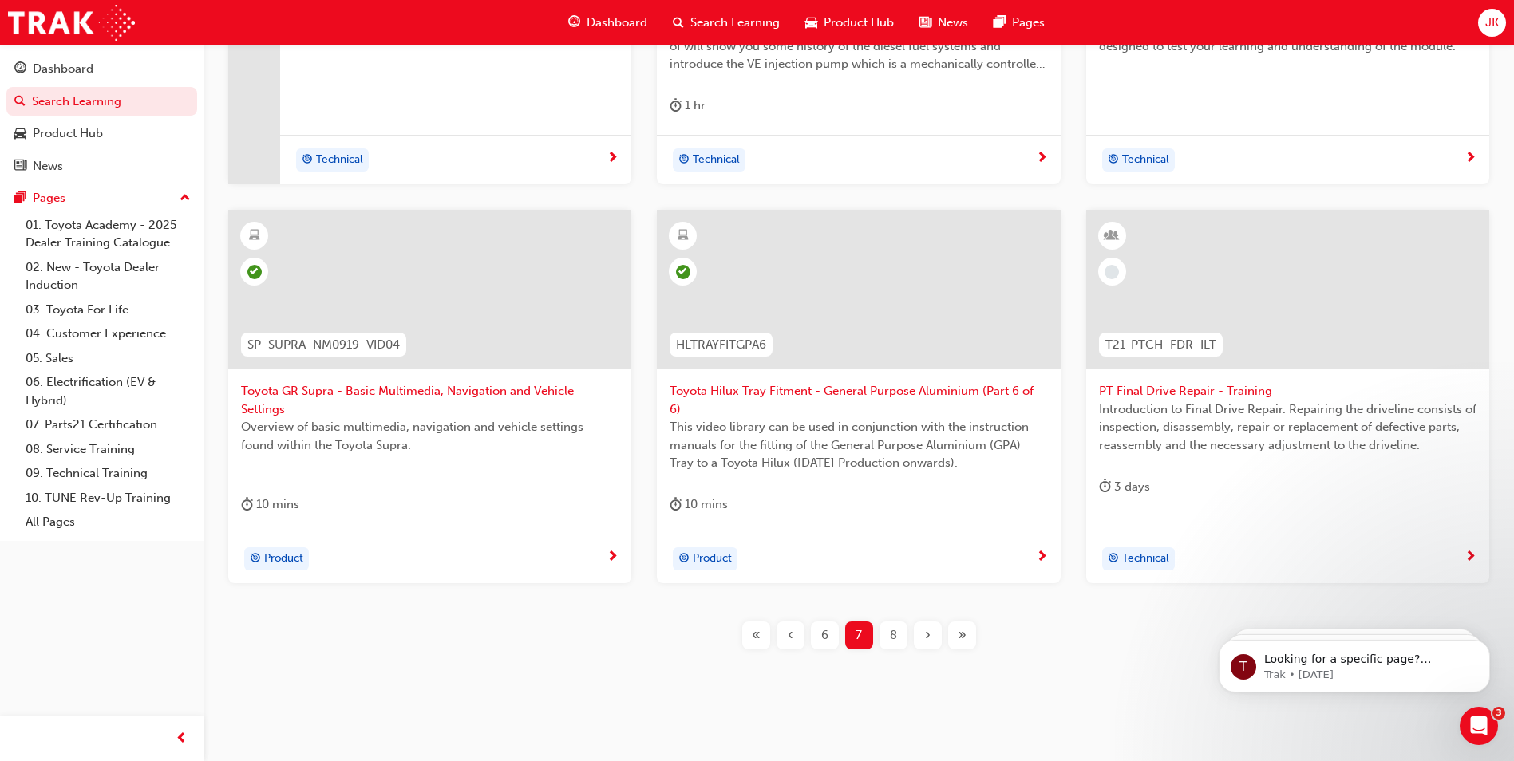
click at [903, 628] on div "8" at bounding box center [894, 636] width 28 height 28
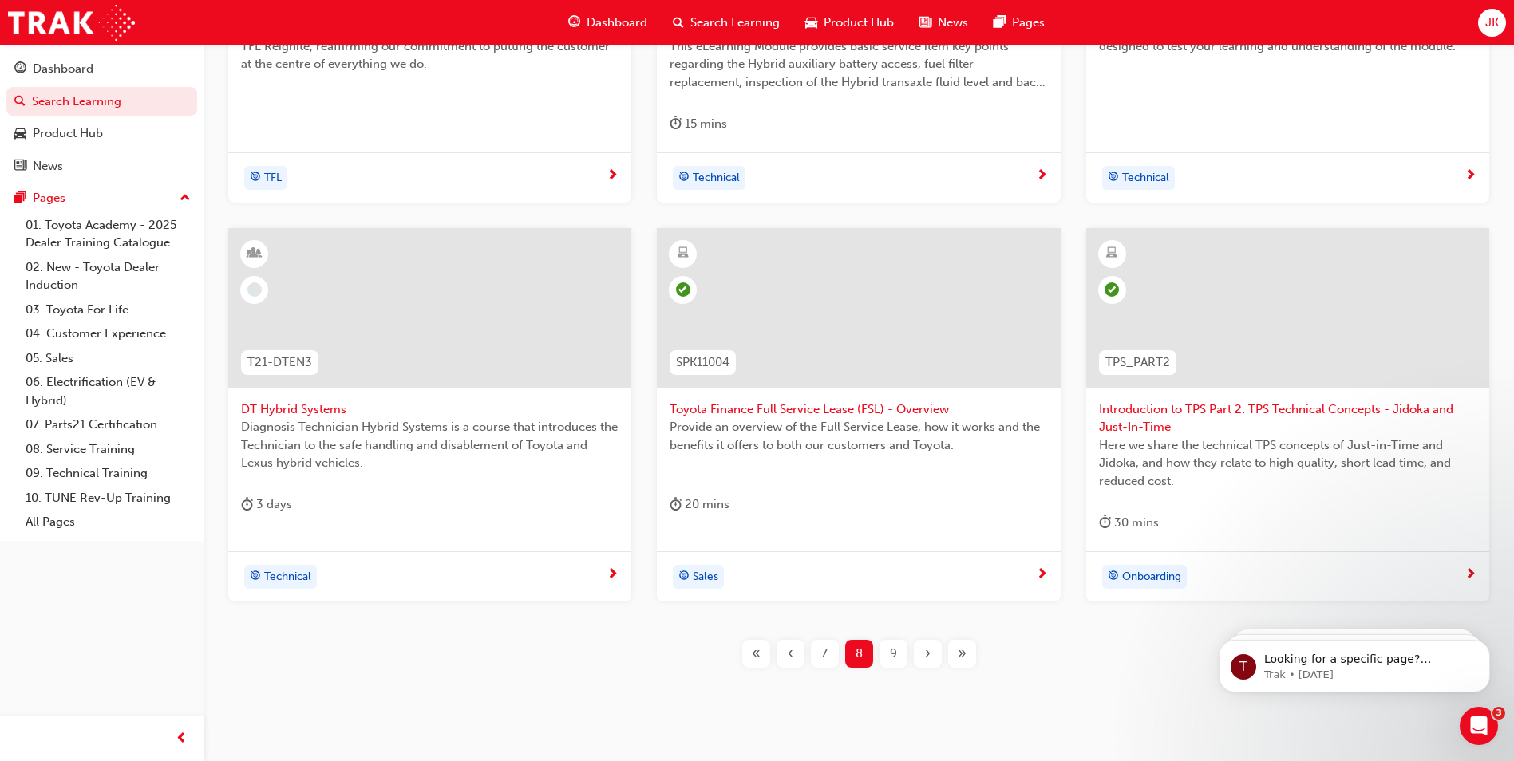
click at [881, 648] on div "9" at bounding box center [894, 654] width 28 height 28
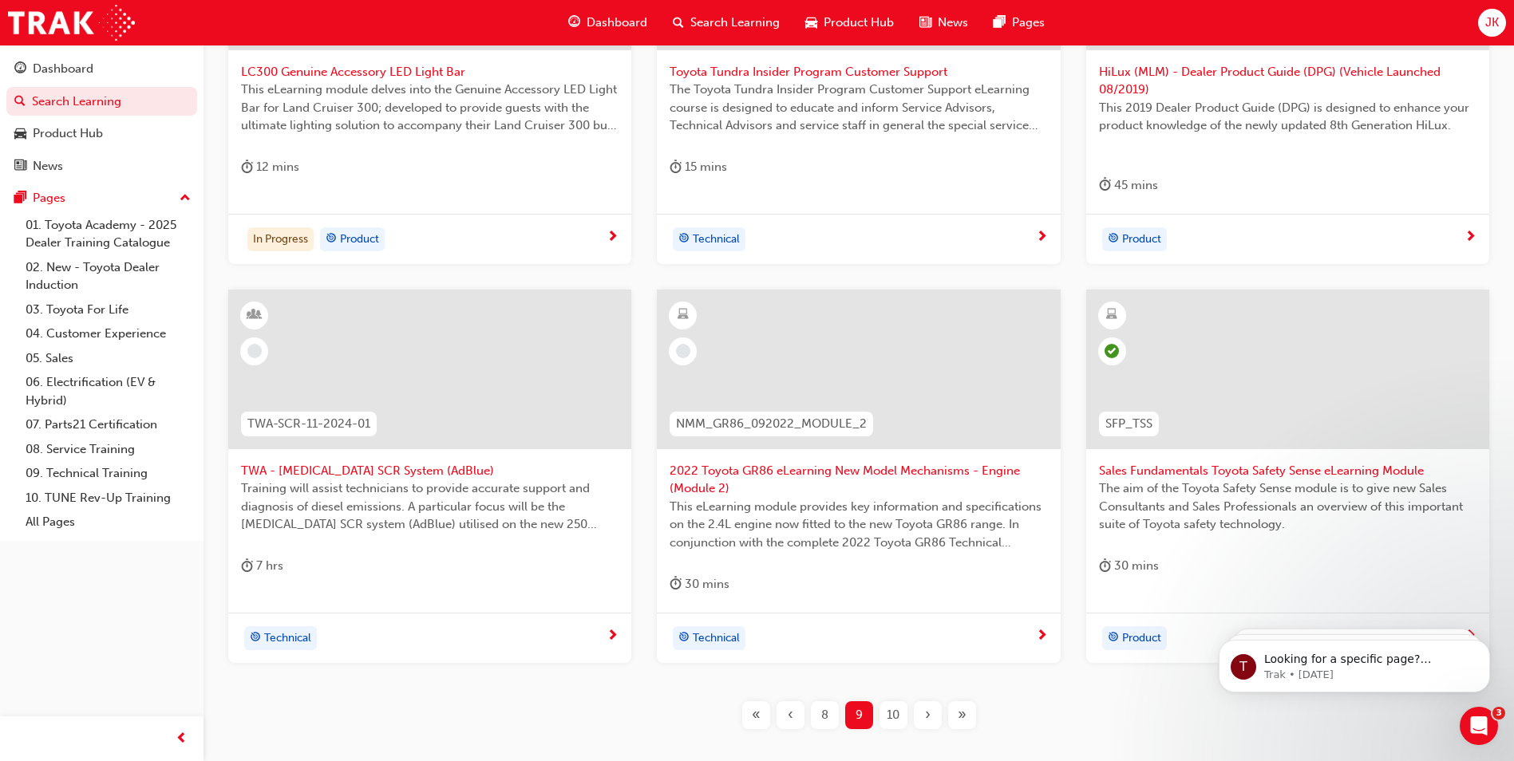
scroll to position [576, 0]
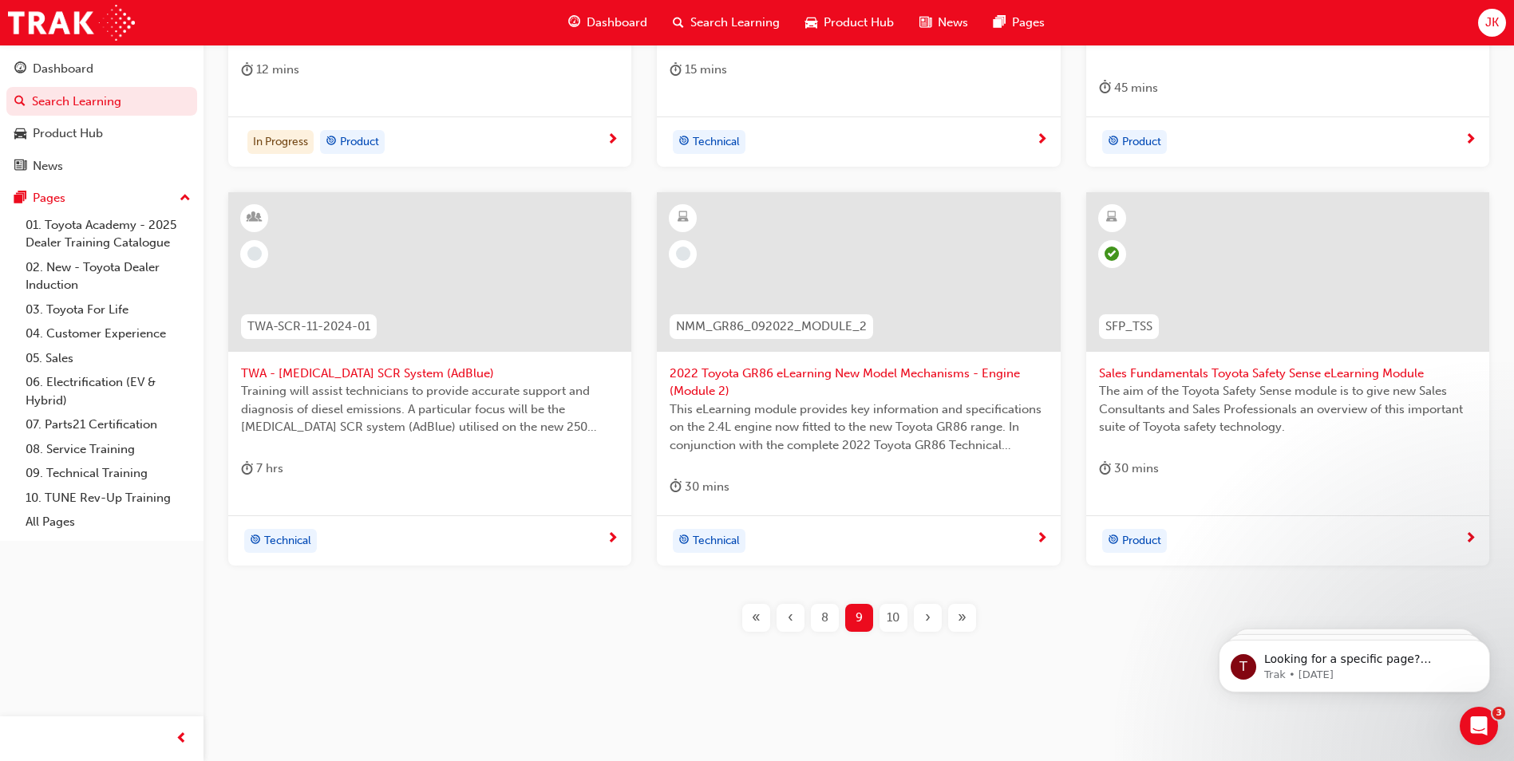
click at [885, 611] on div "10" at bounding box center [894, 618] width 28 height 28
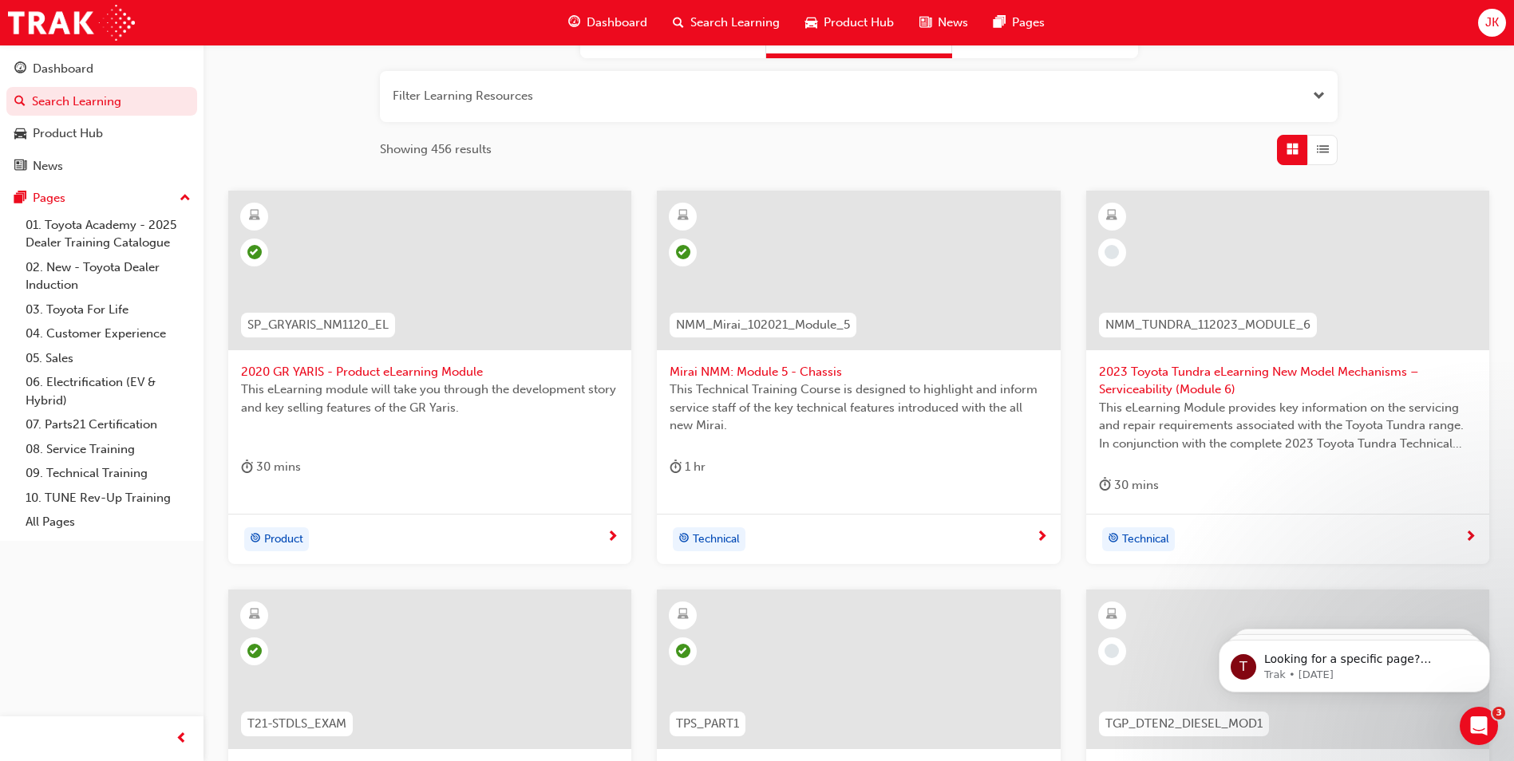
scroll to position [177, 0]
click at [1169, 383] on span "2023 Toyota Tundra eLearning New Model Mechanisms – Serviceability (Module 6)" at bounding box center [1288, 383] width 378 height 36
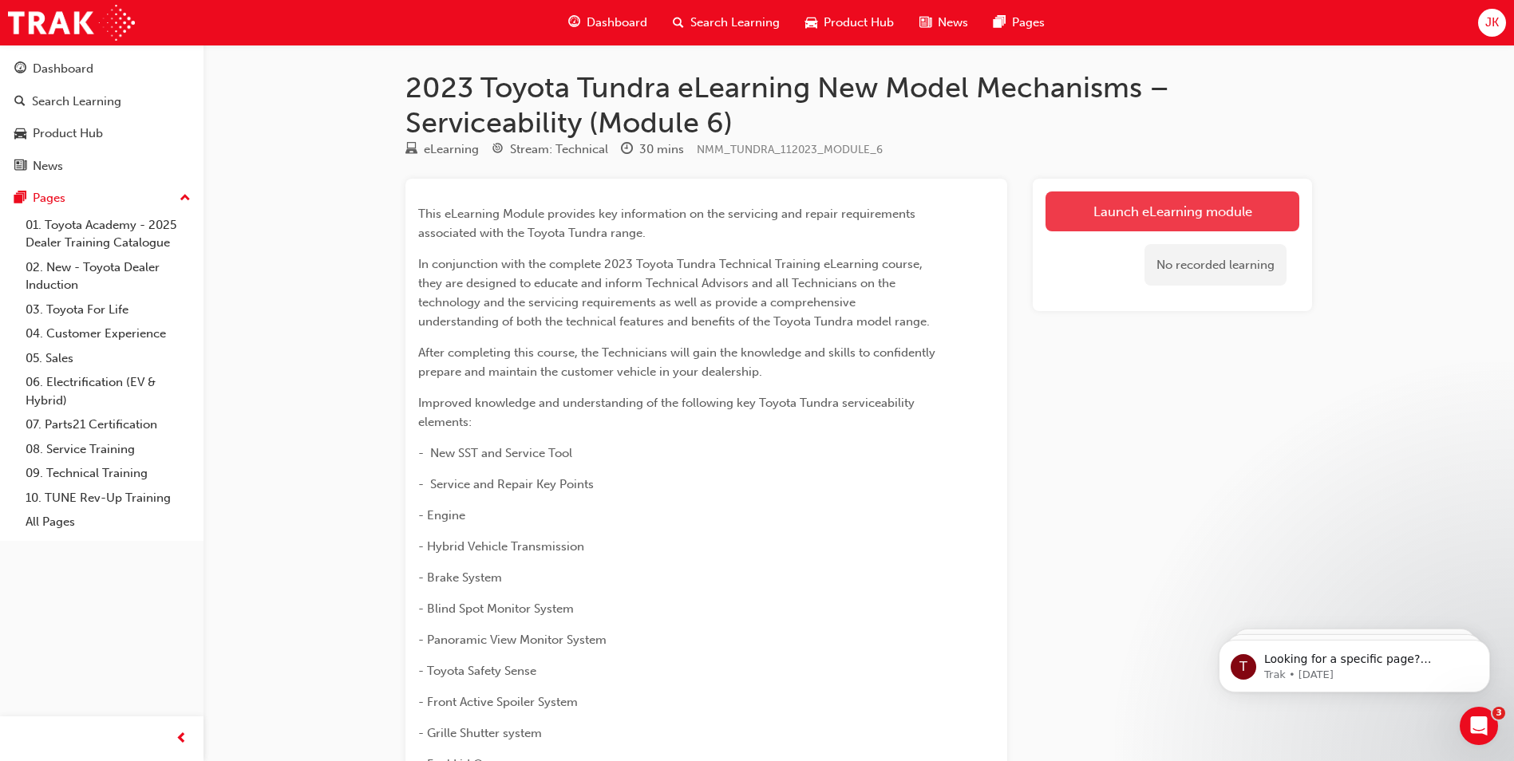
click at [1220, 215] on link "Launch eLearning module" at bounding box center [1173, 212] width 254 height 40
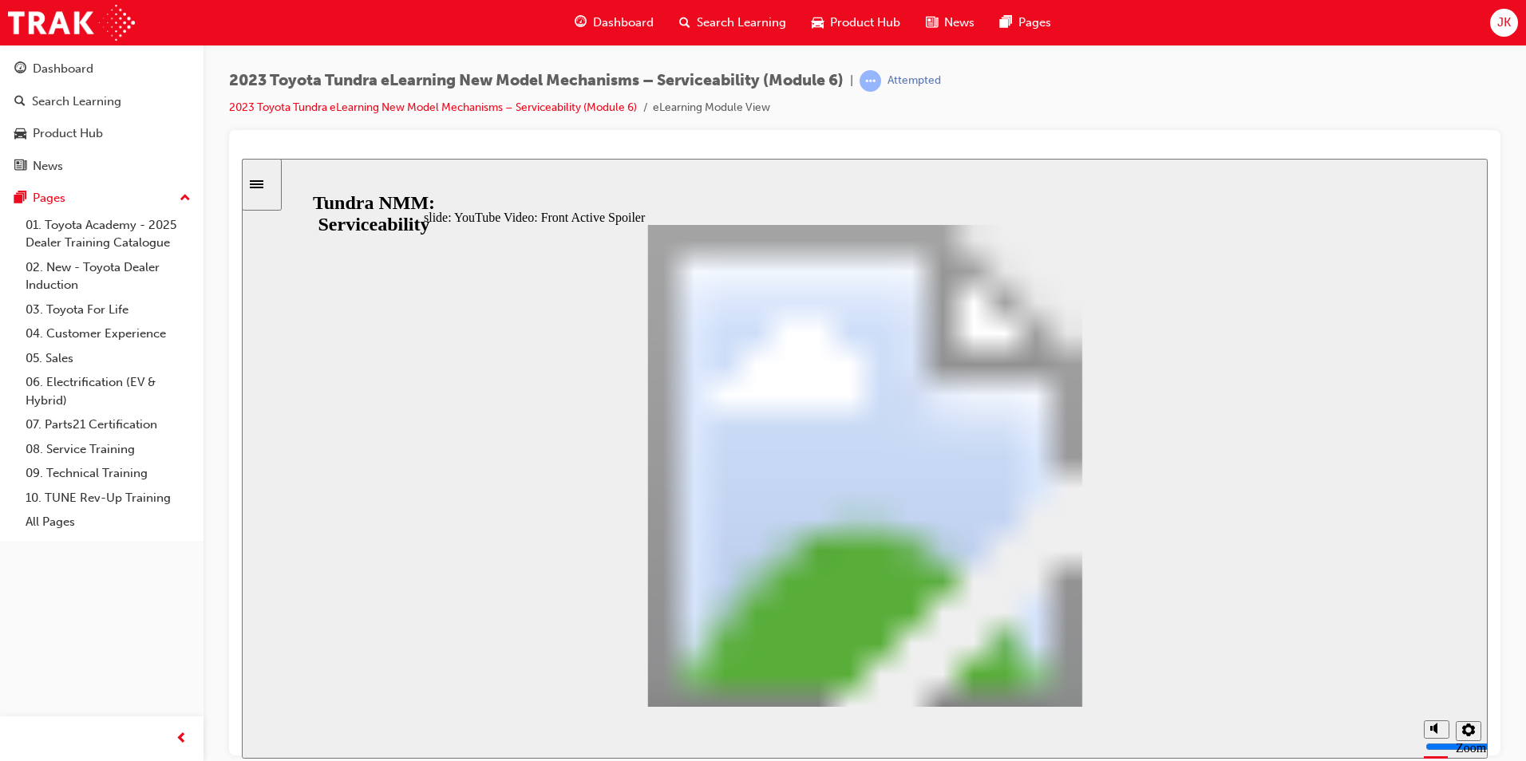
drag, startPoint x: 1186, startPoint y: 549, endPoint x: 871, endPoint y: 403, distance: 347.5
drag, startPoint x: 1076, startPoint y: 692, endPoint x: 1073, endPoint y: 683, distance: 9.3
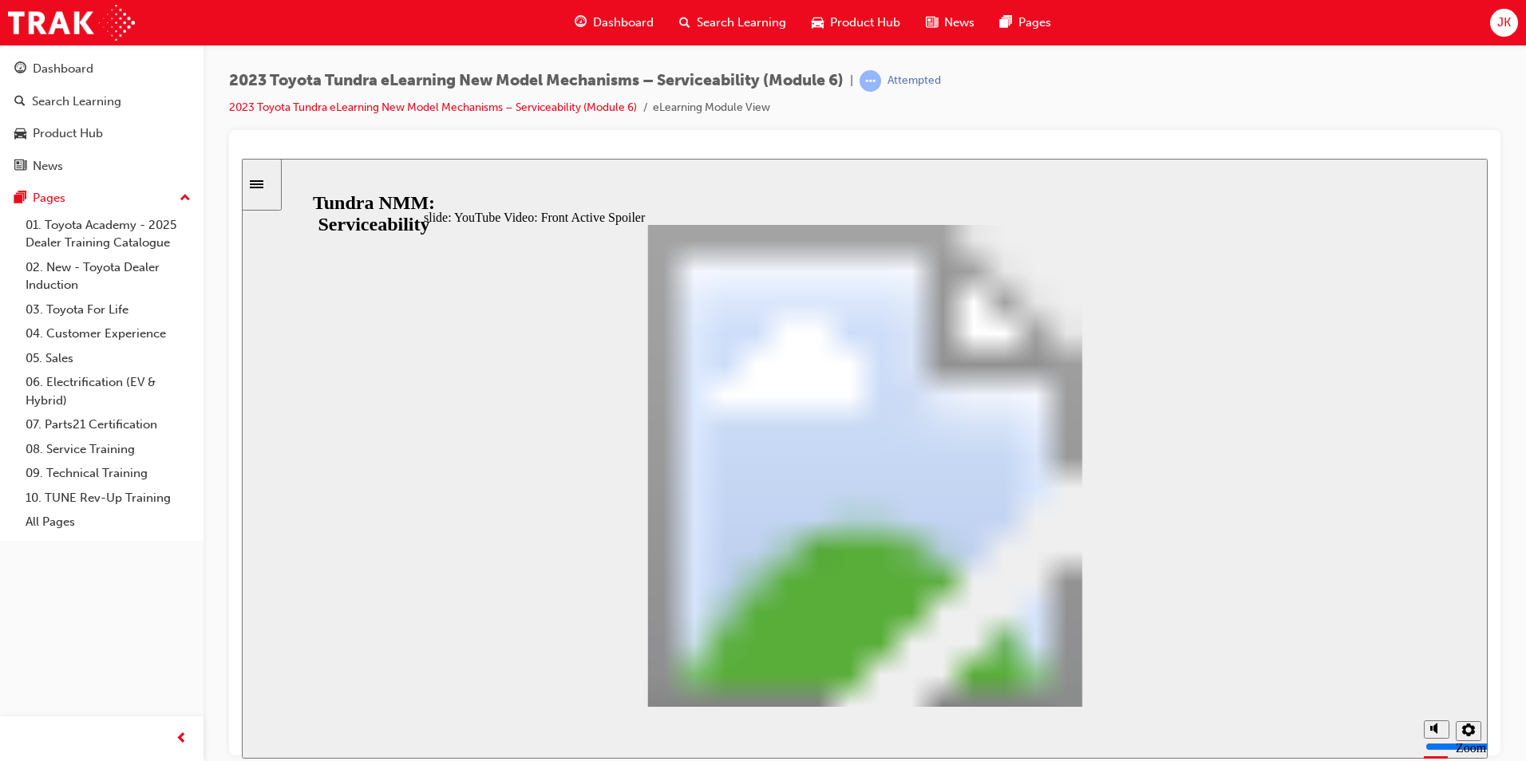
click at [259, 178] on div "Sidebar Toggle" at bounding box center [261, 184] width 27 height 12
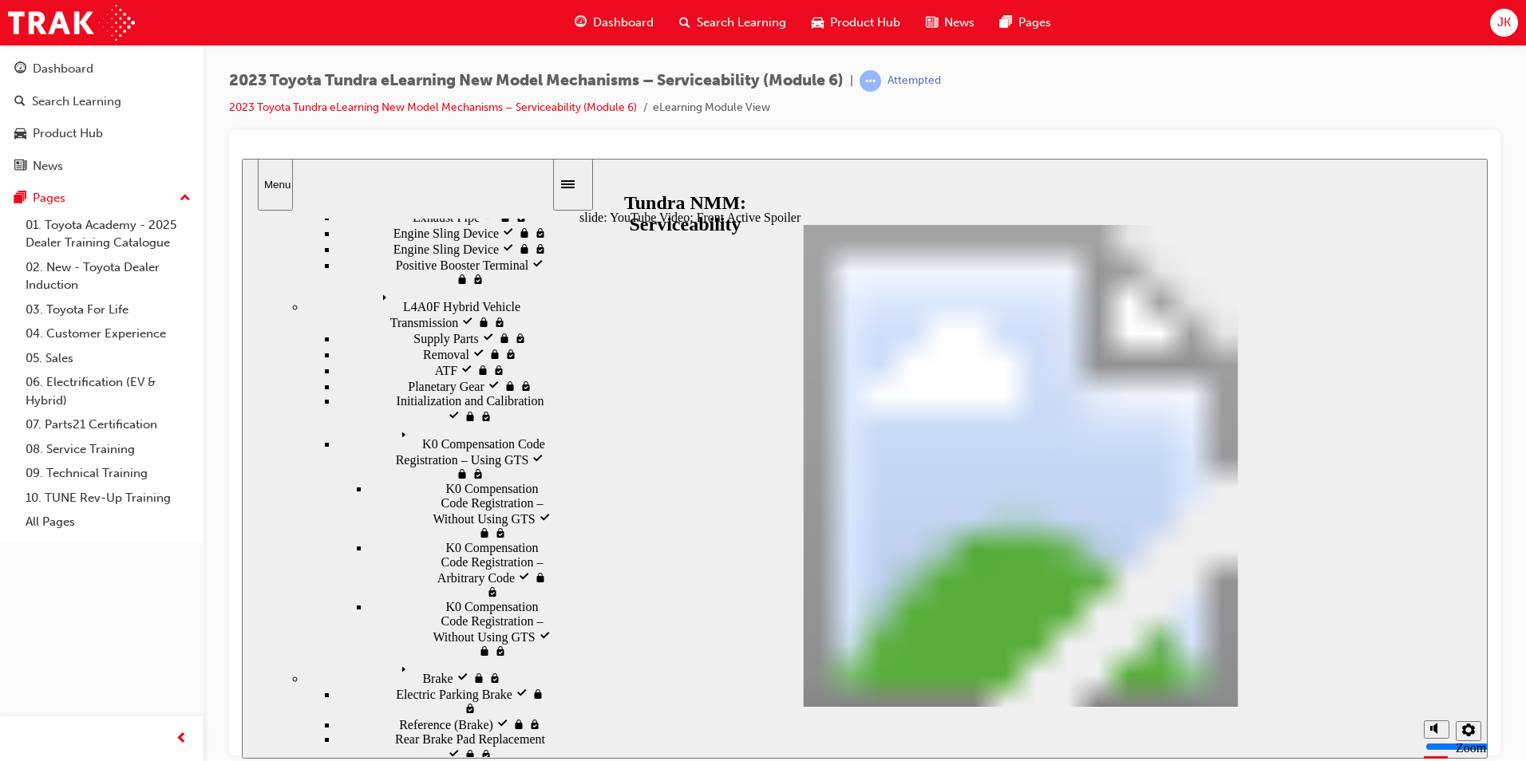
scroll to position [261, 0]
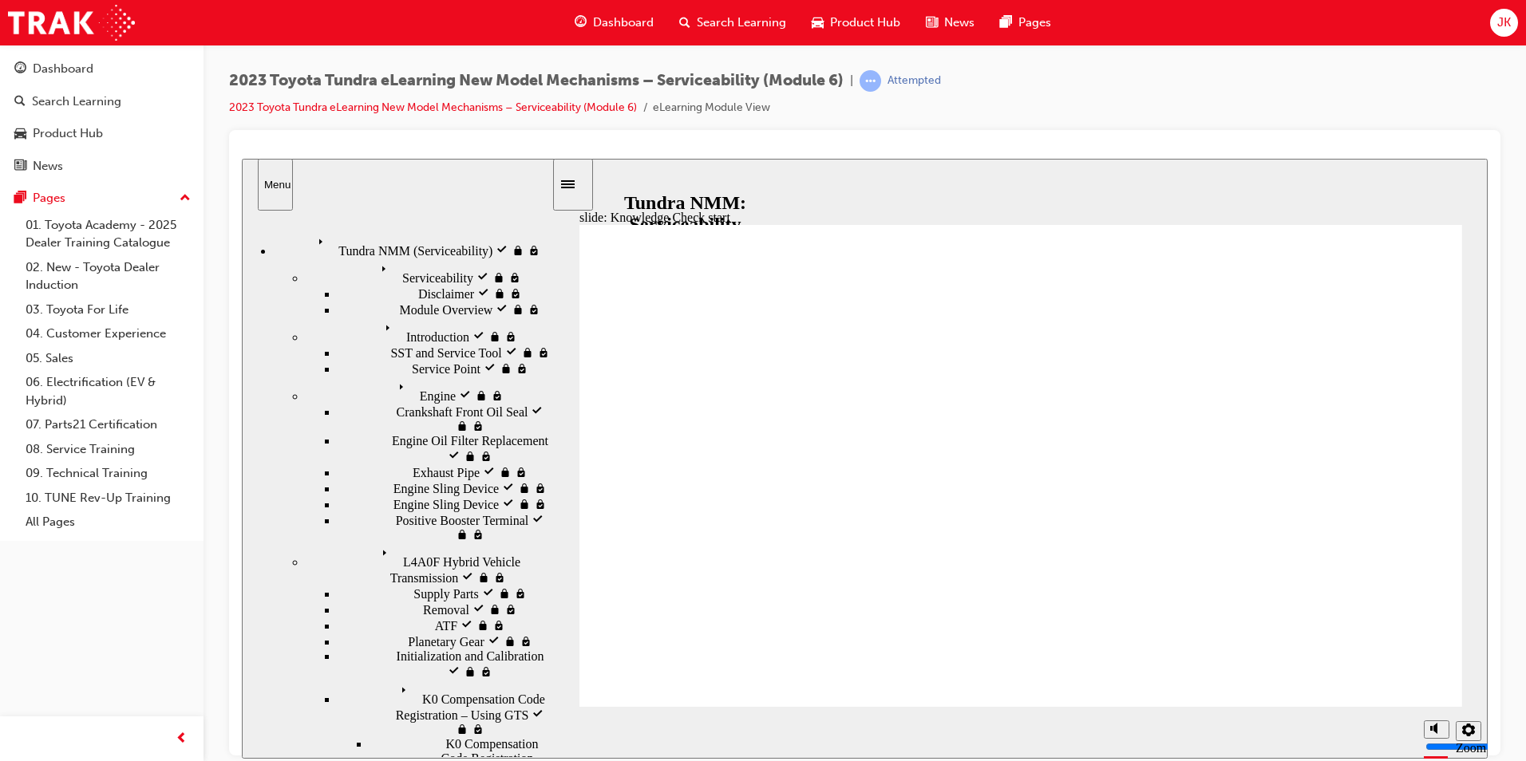
radio input "true"
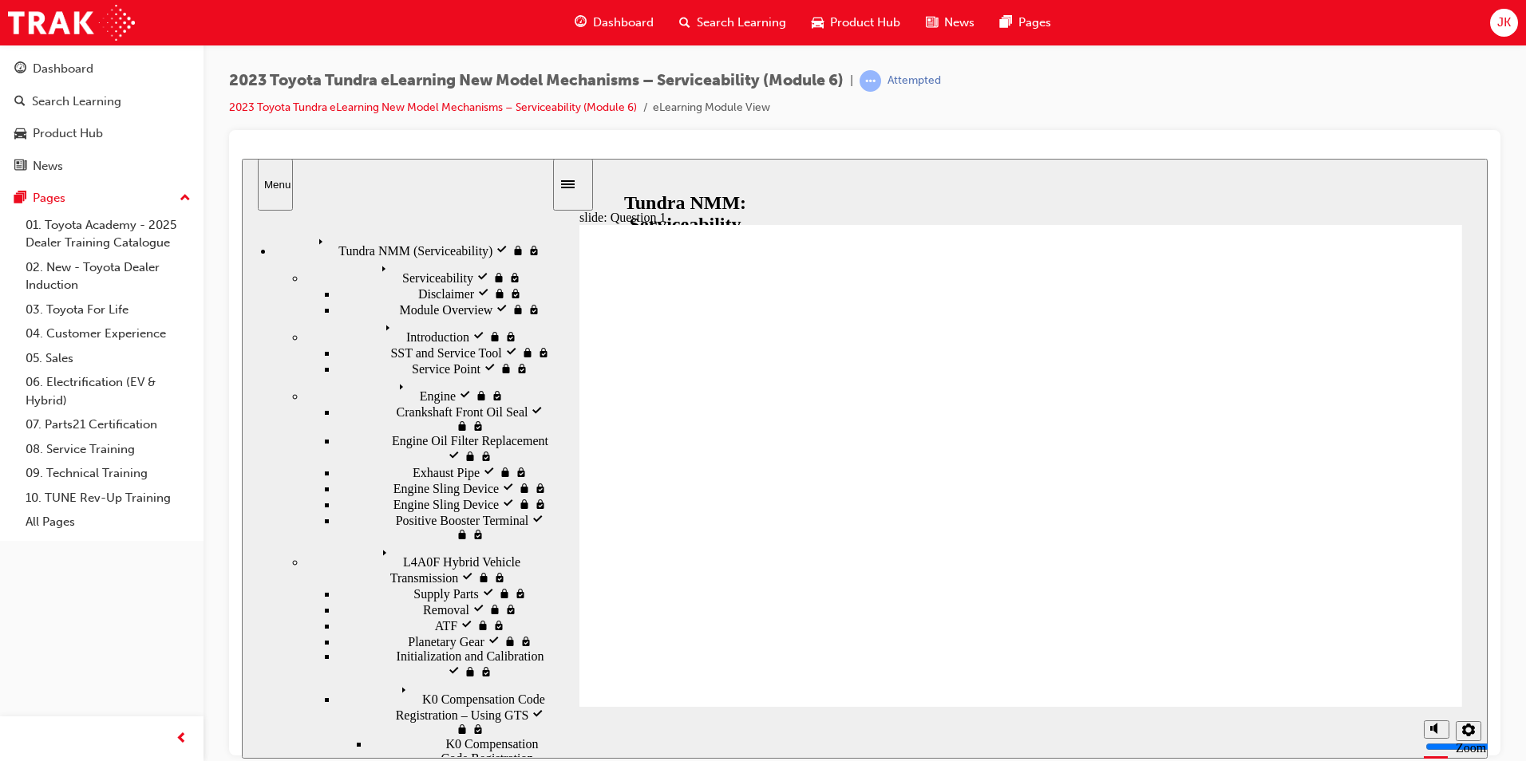
drag, startPoint x: 911, startPoint y: 495, endPoint x: 921, endPoint y: 495, distance: 9.6
radio input "true"
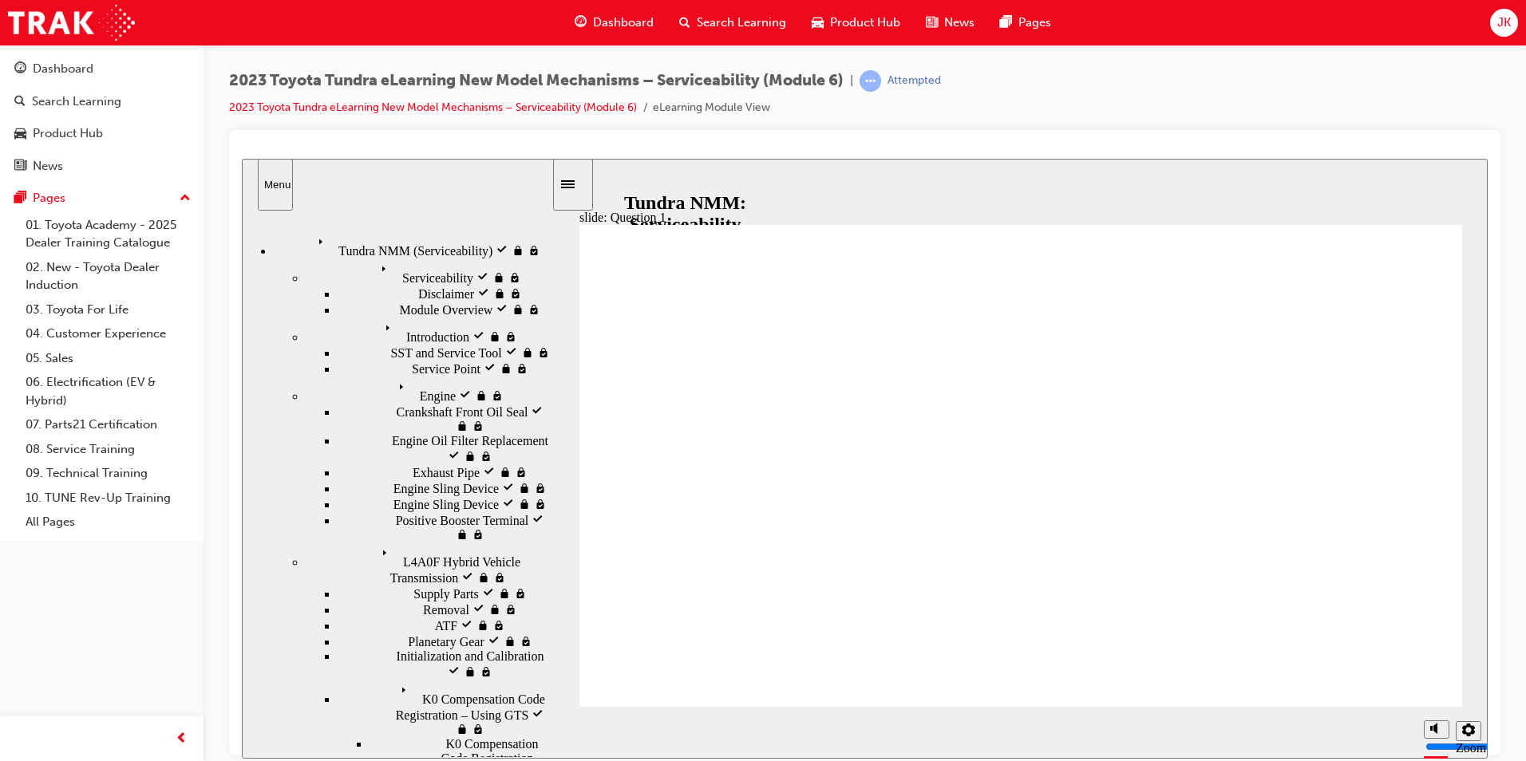
radio input "true"
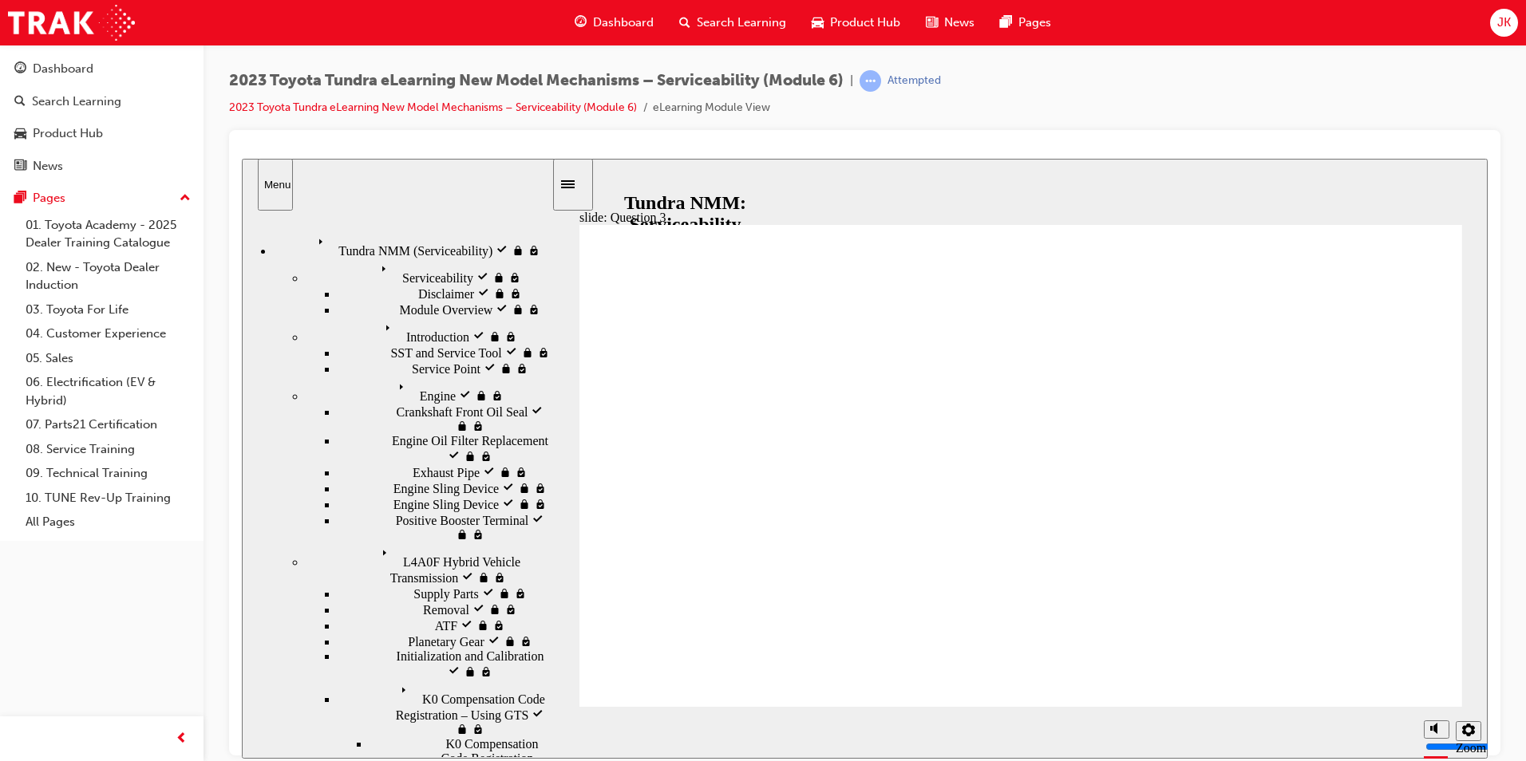
radio input "false"
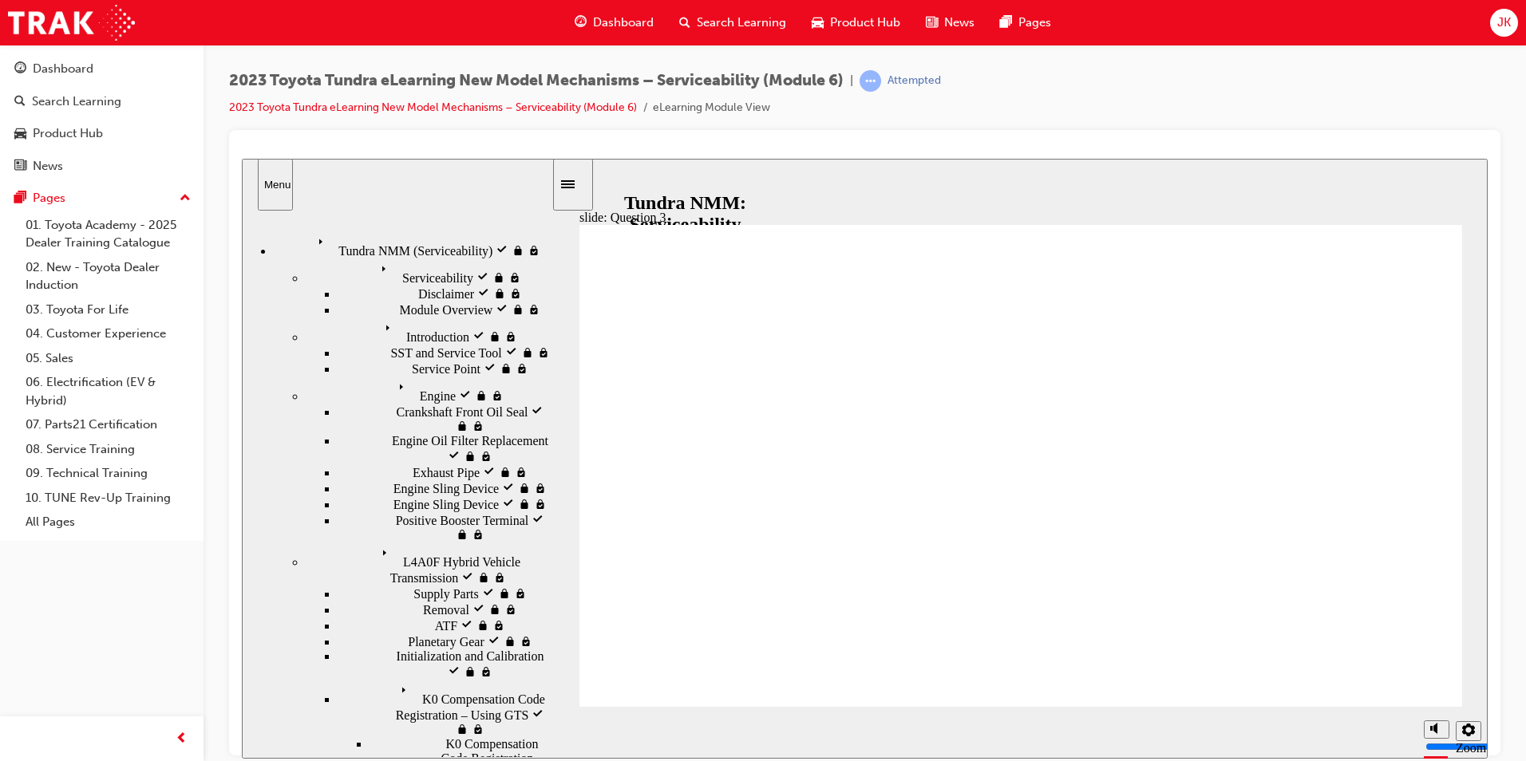
radio input "true"
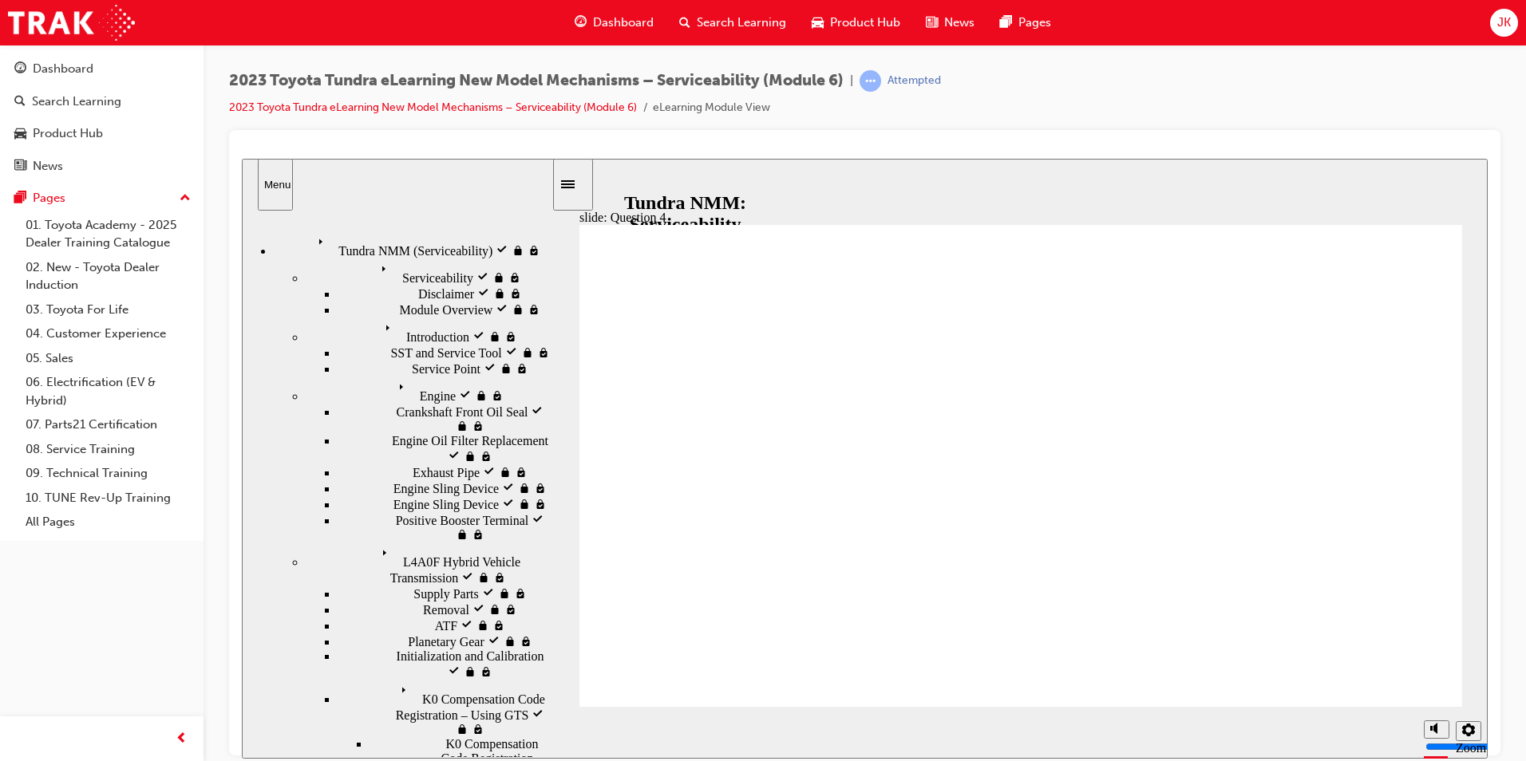
radio input "false"
radio input "true"
drag, startPoint x: 1346, startPoint y: 639, endPoint x: 1358, endPoint y: 641, distance: 12.9
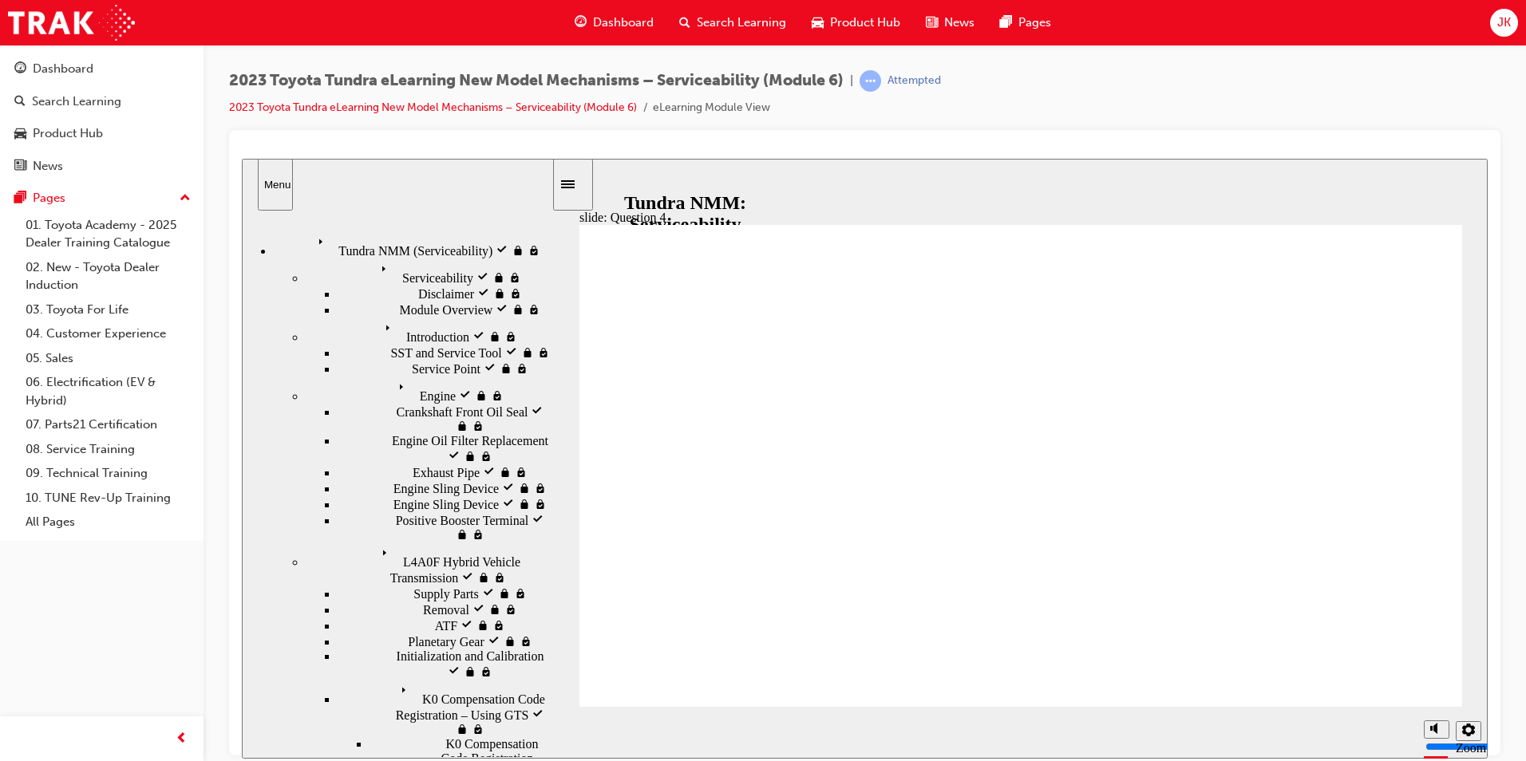
drag, startPoint x: 913, startPoint y: 514, endPoint x: 941, endPoint y: 518, distance: 28.2
radio input "true"
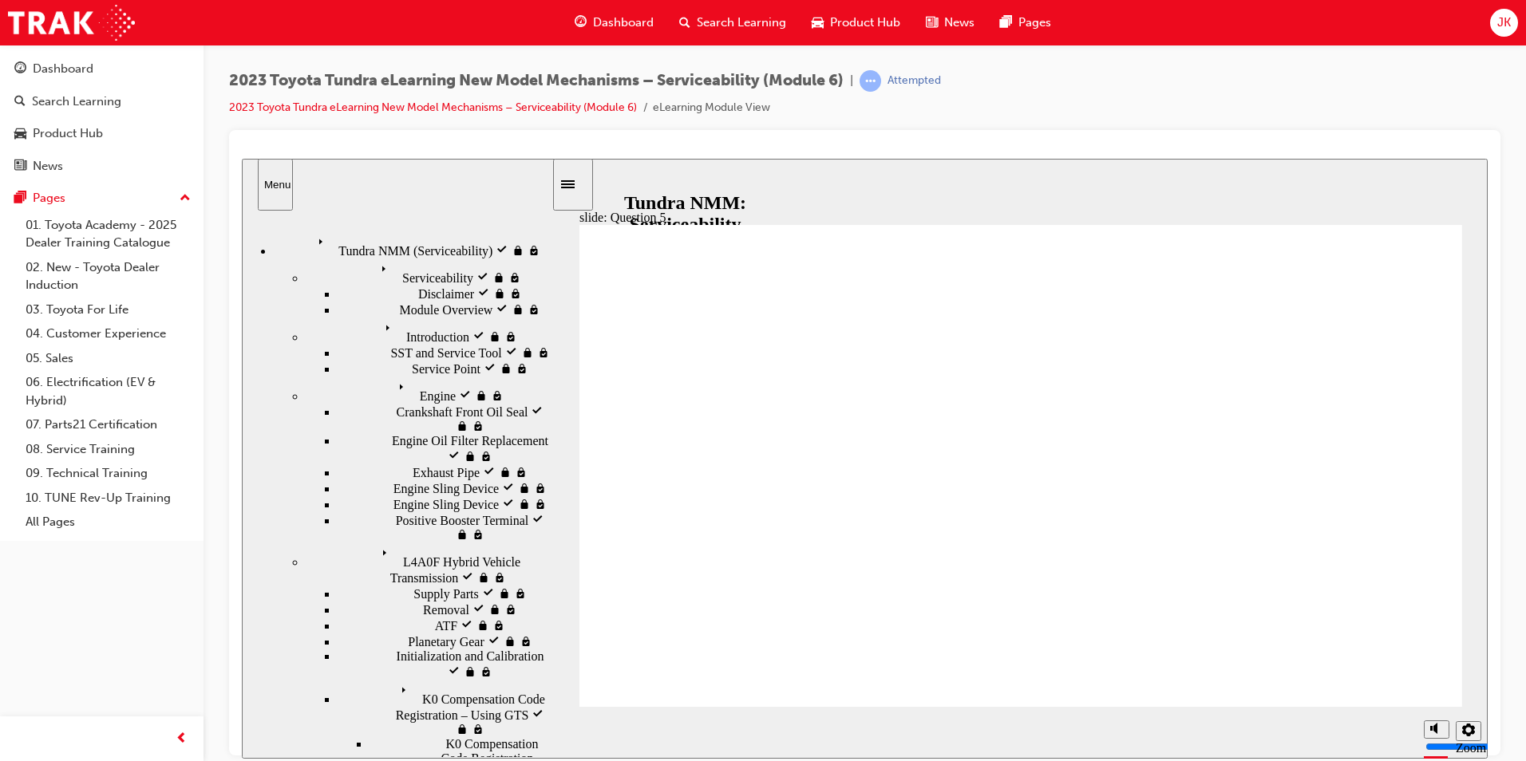
radio input "true"
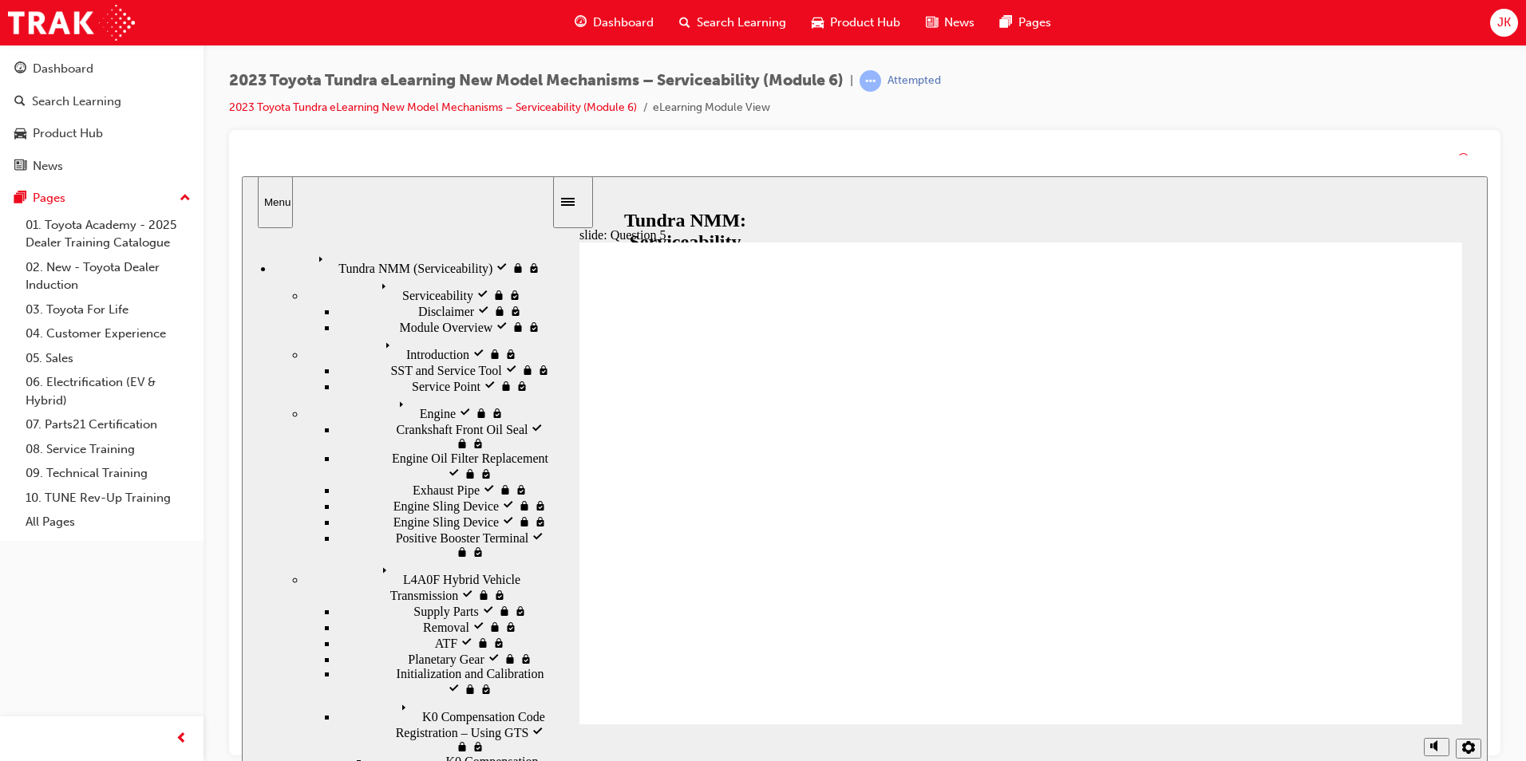
drag, startPoint x: 1035, startPoint y: 552, endPoint x: 1045, endPoint y: 570, distance: 20.0
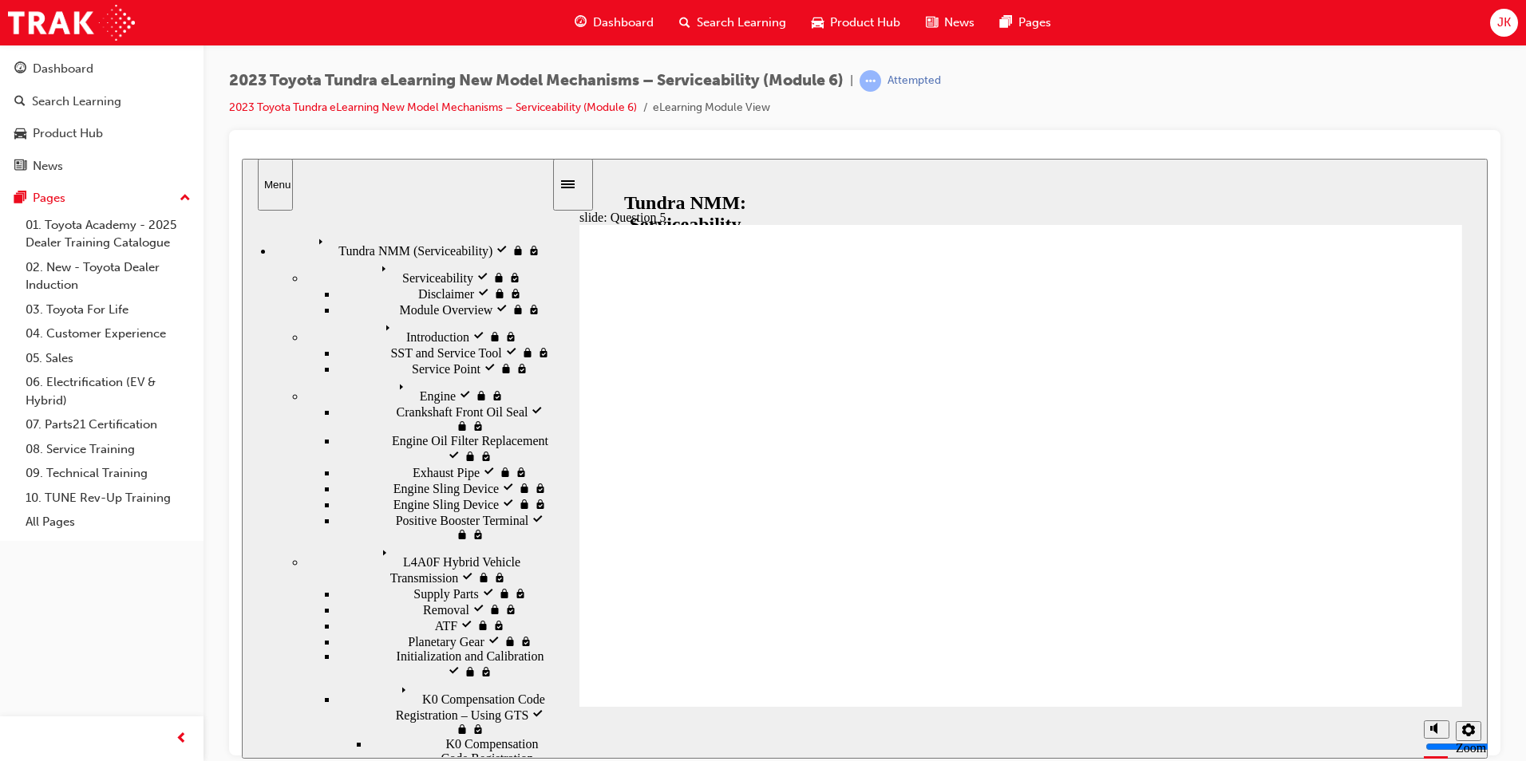
radio input "true"
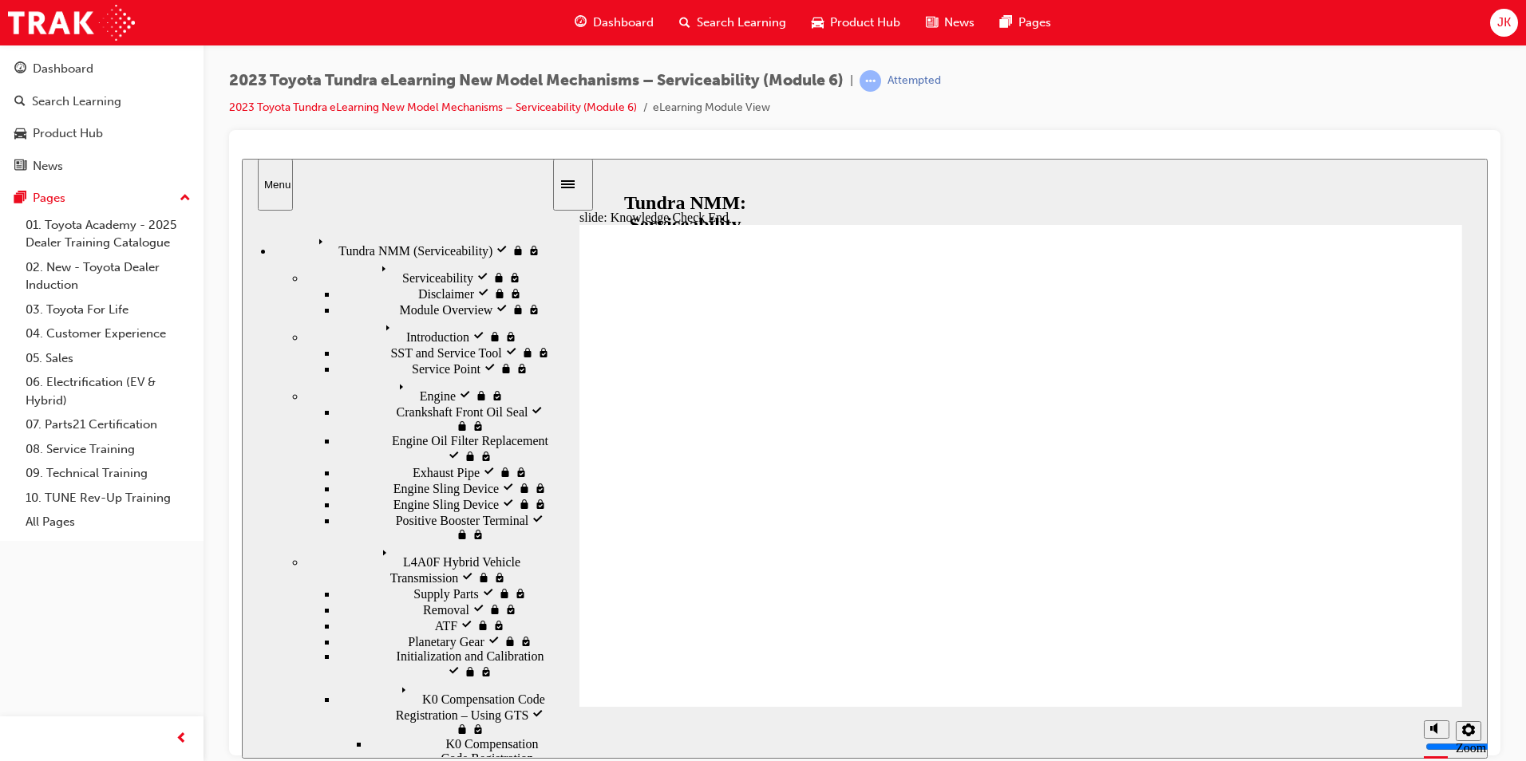
drag, startPoint x: 796, startPoint y: 593, endPoint x: 805, endPoint y: 595, distance: 9.9
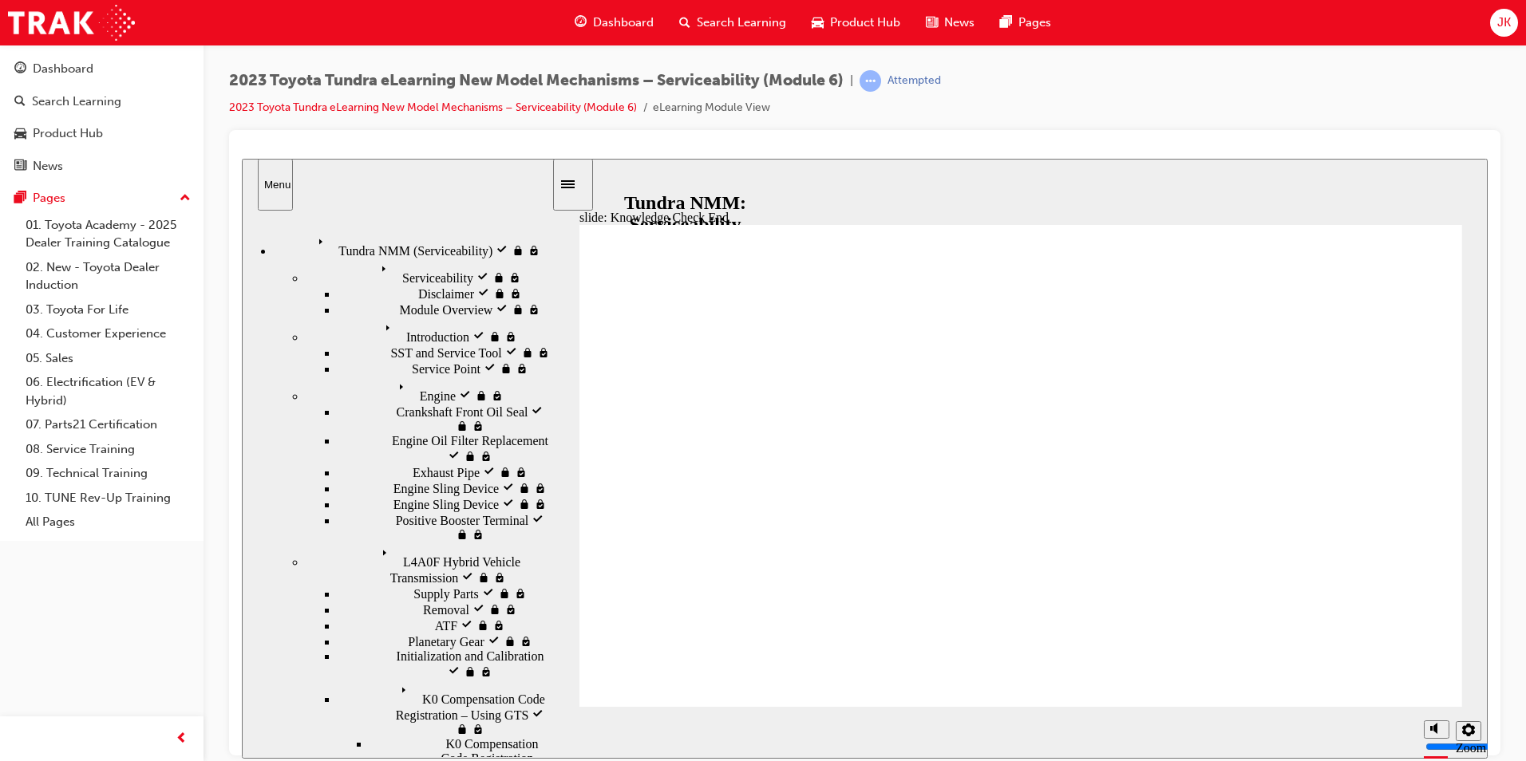
drag, startPoint x: 759, startPoint y: 574, endPoint x: 789, endPoint y: 583, distance: 31.0
drag, startPoint x: 1014, startPoint y: 662, endPoint x: 1022, endPoint y: 659, distance: 9.1
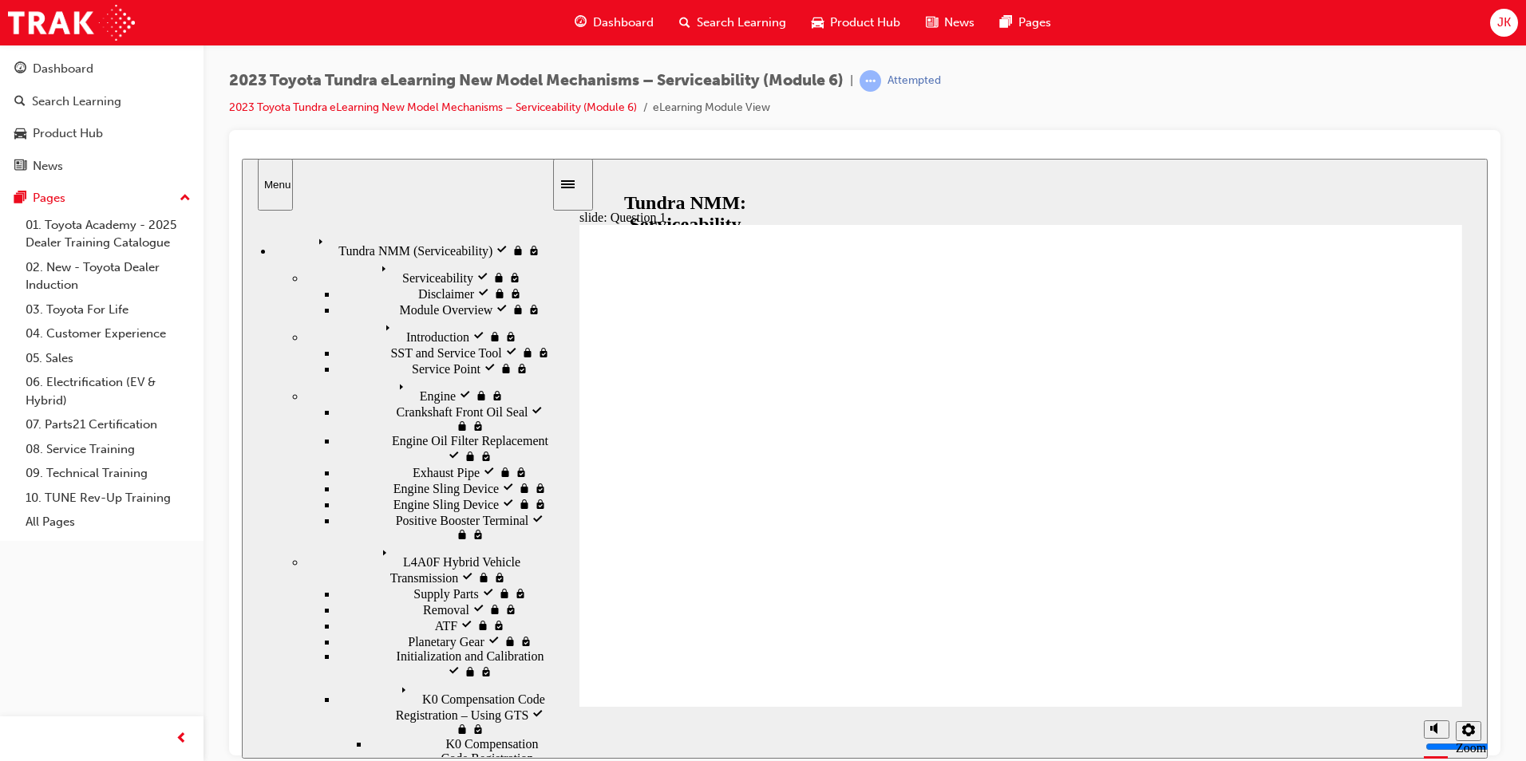
radio input "true"
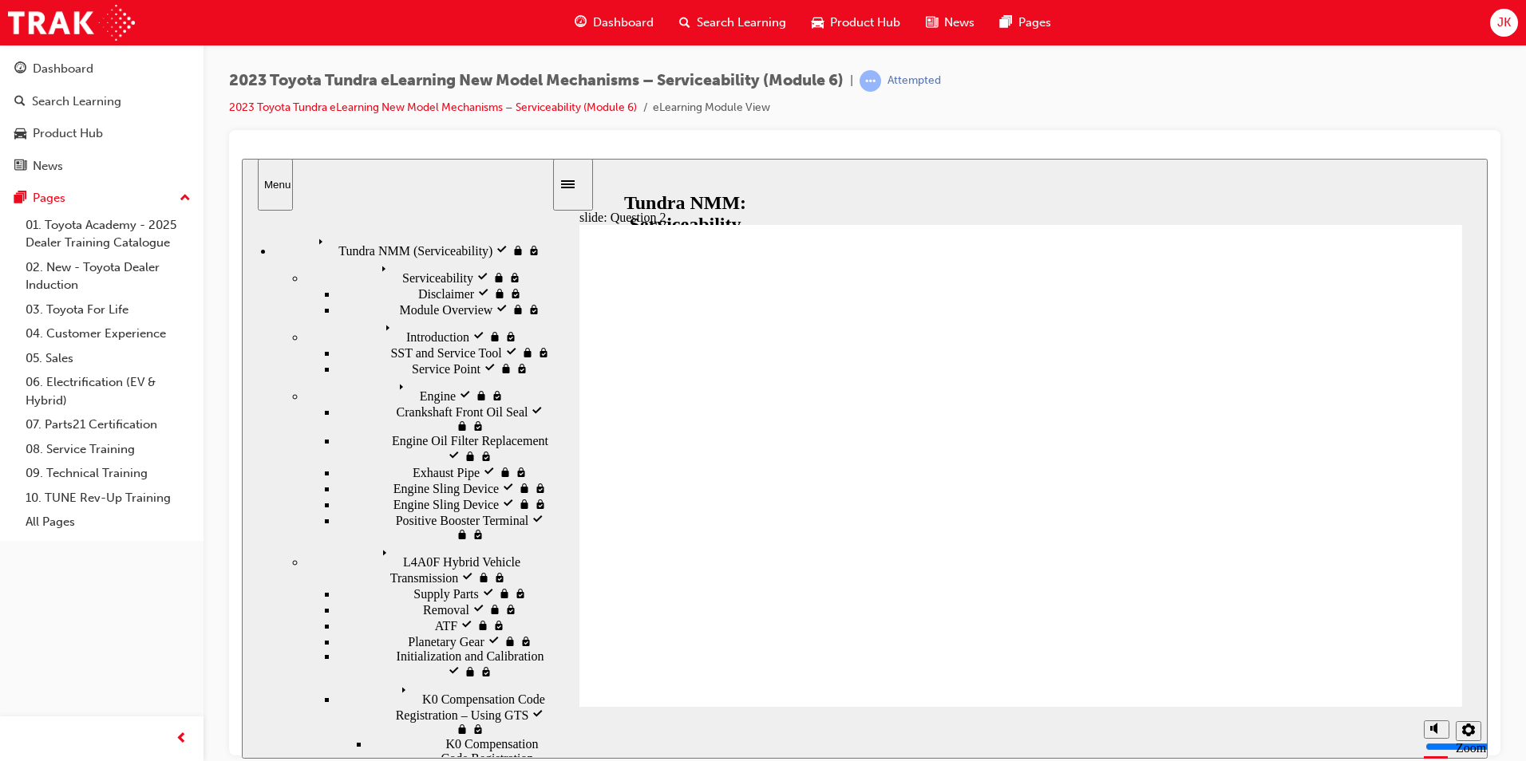
radio input "true"
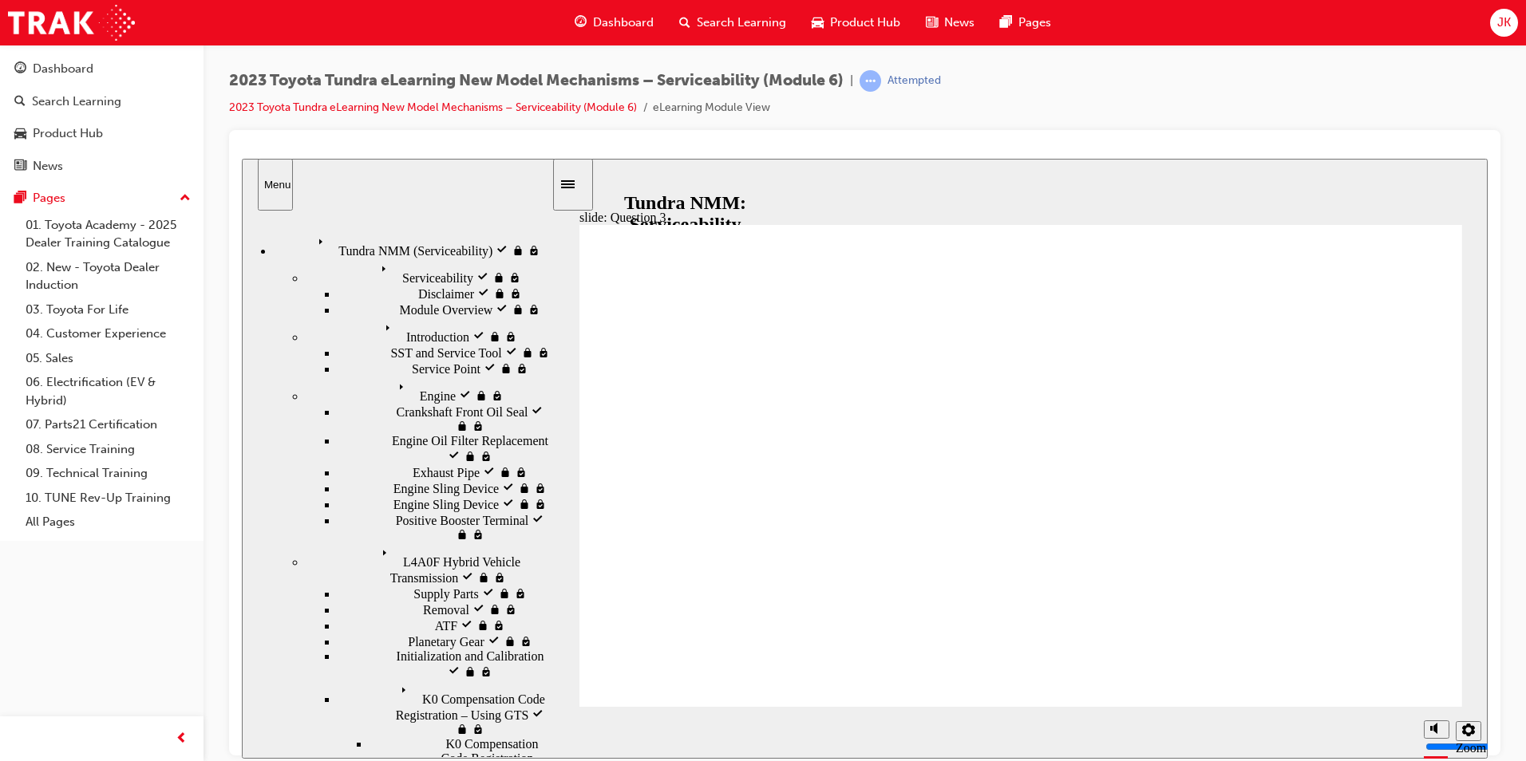
radio input "true"
radio input "false"
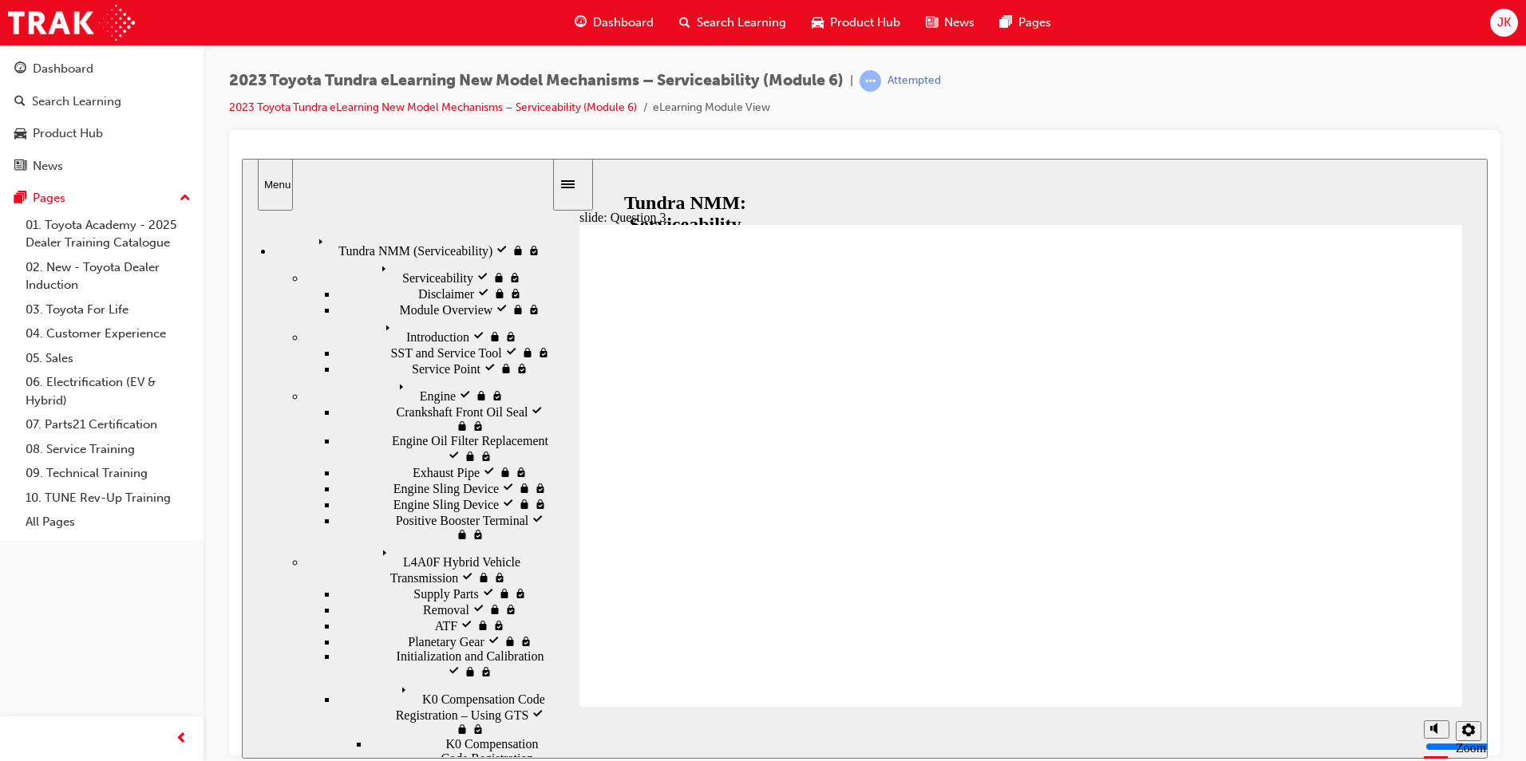
radio input "true"
drag, startPoint x: 1006, startPoint y: 552, endPoint x: 1034, endPoint y: 567, distance: 30.7
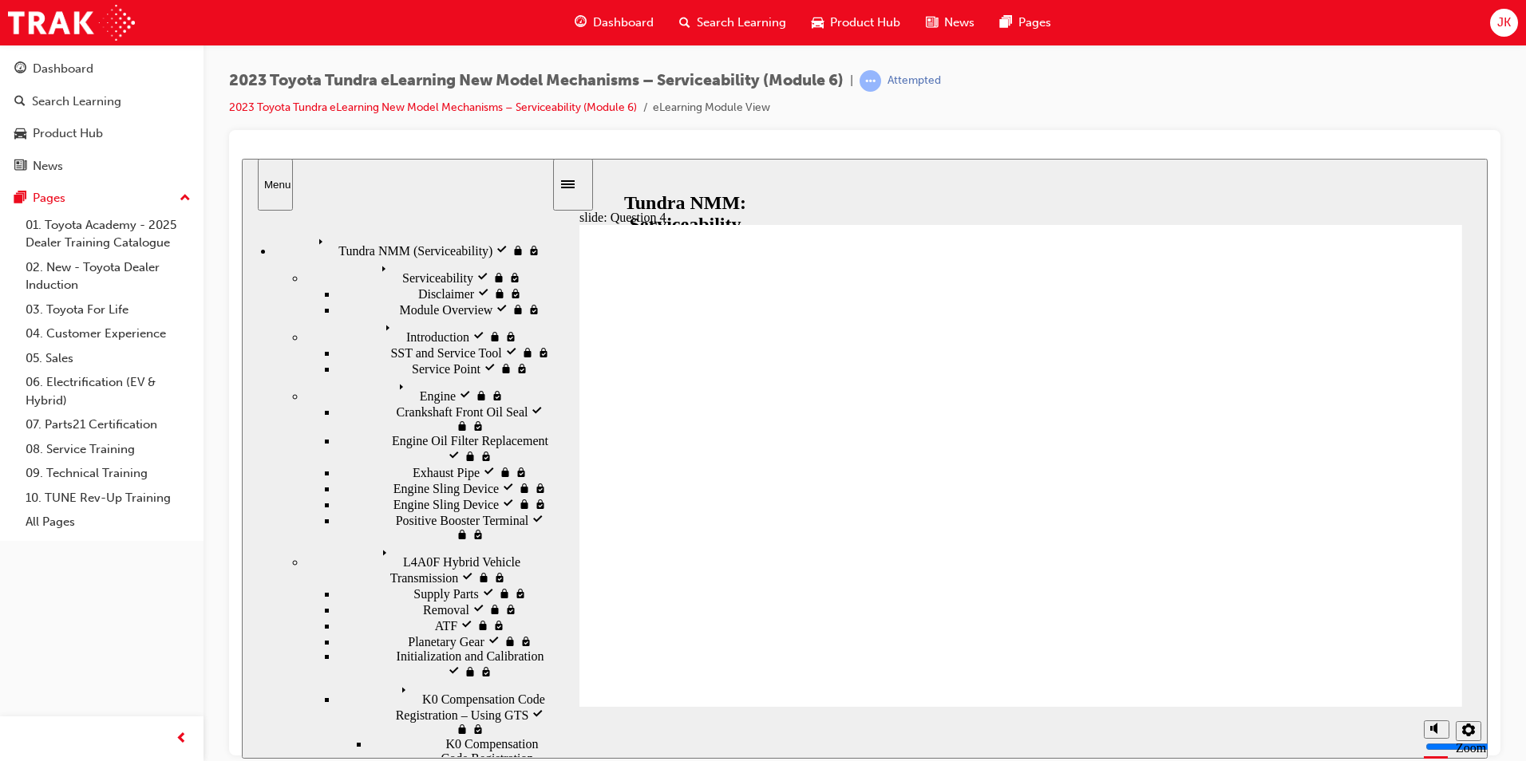
radio input "true"
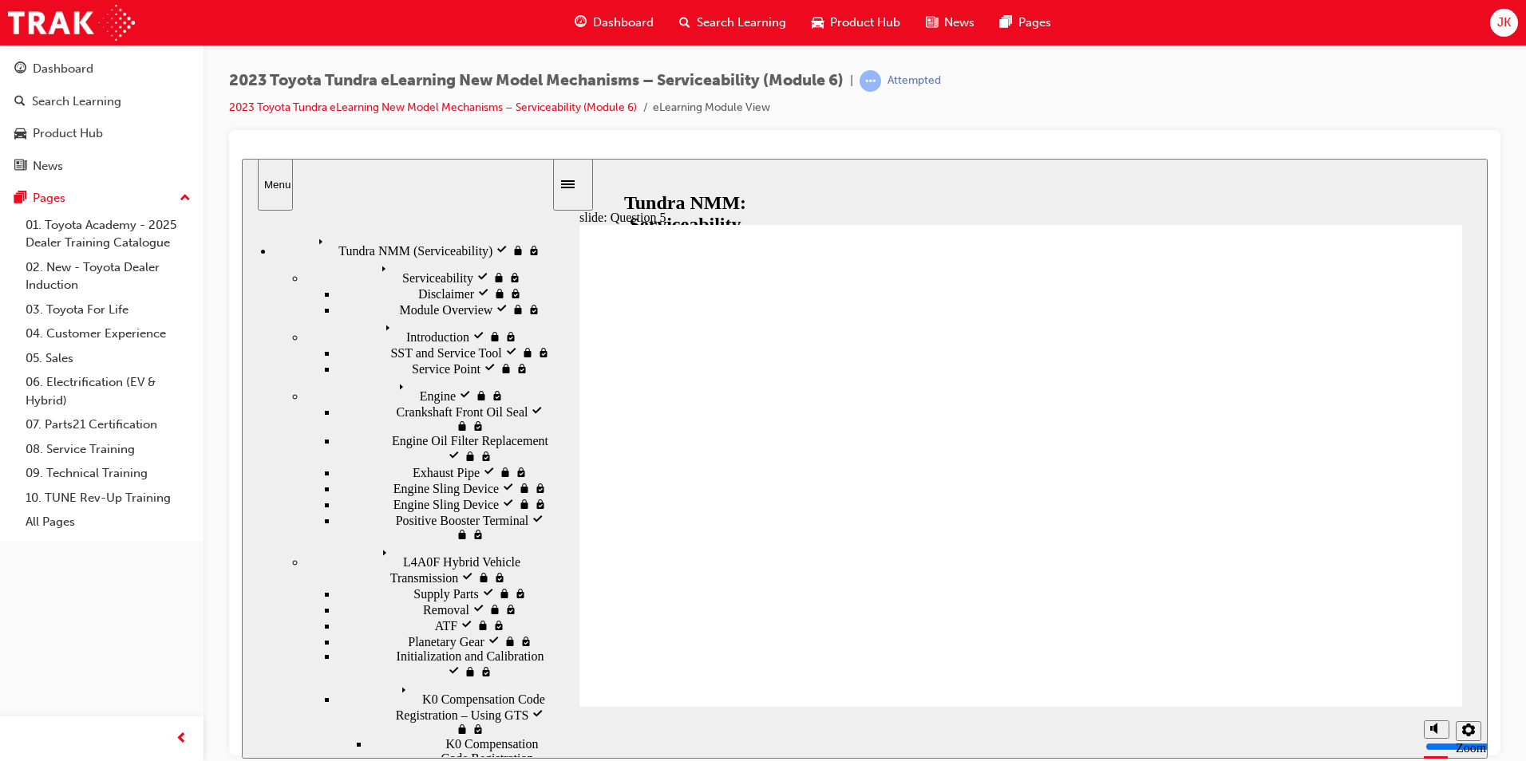
radio input "true"
click at [764, 18] on span "Search Learning" at bounding box center [741, 23] width 89 height 18
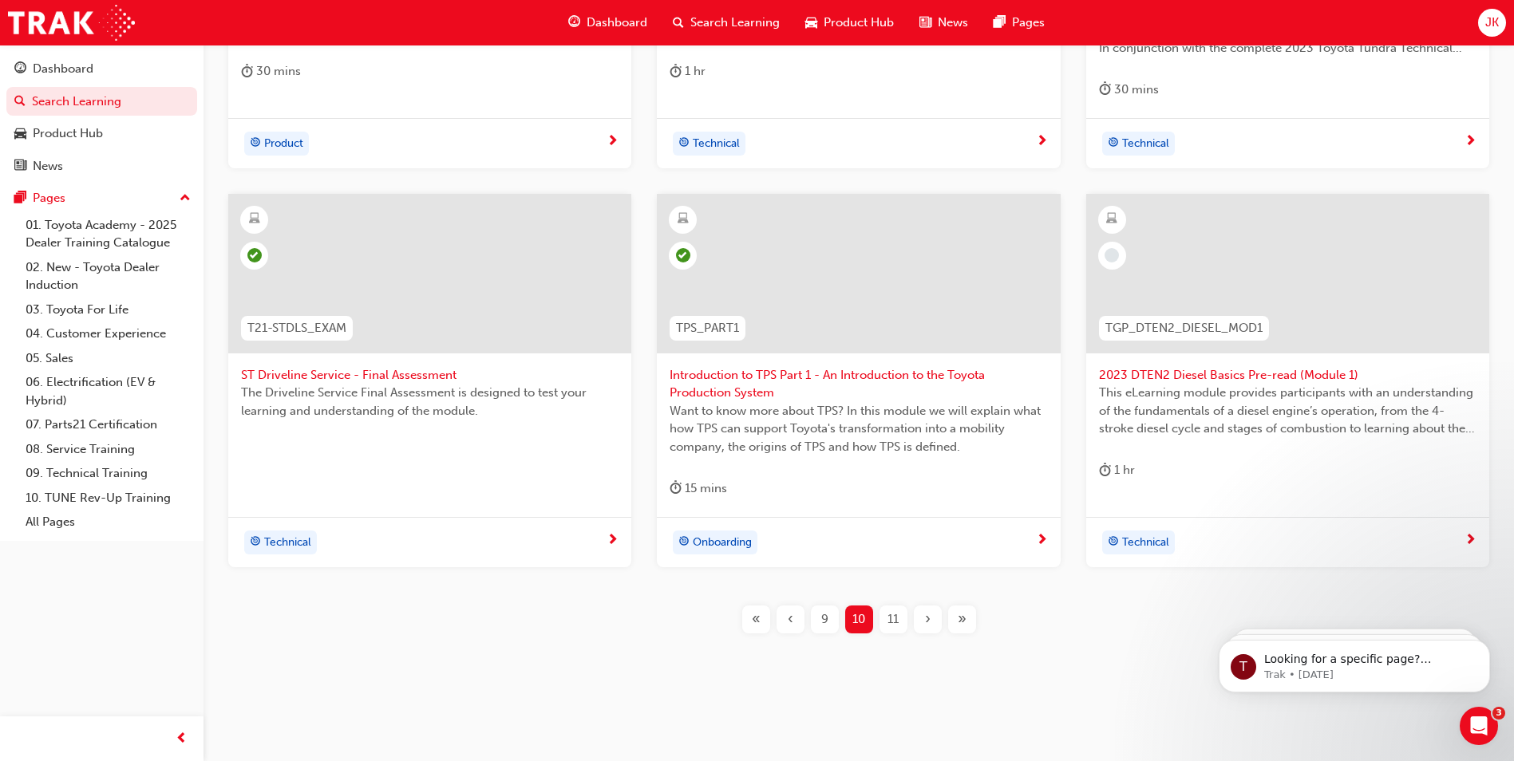
scroll to position [576, 0]
click at [1193, 378] on span "2023 DTEN2 Diesel Basics Pre-read (Module 1)" at bounding box center [1288, 374] width 378 height 18
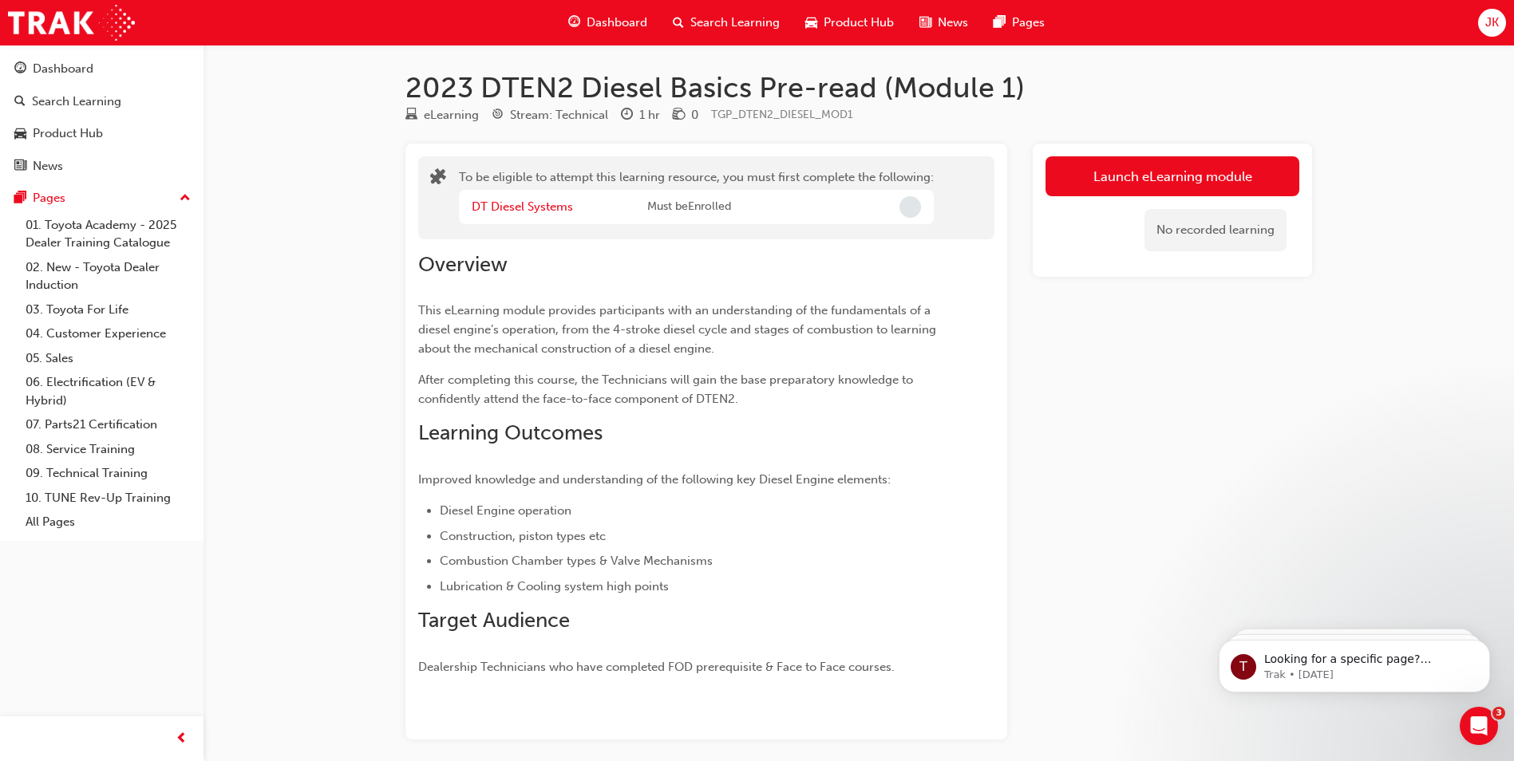
click at [703, 7] on div "Search Learning" at bounding box center [726, 22] width 132 height 33
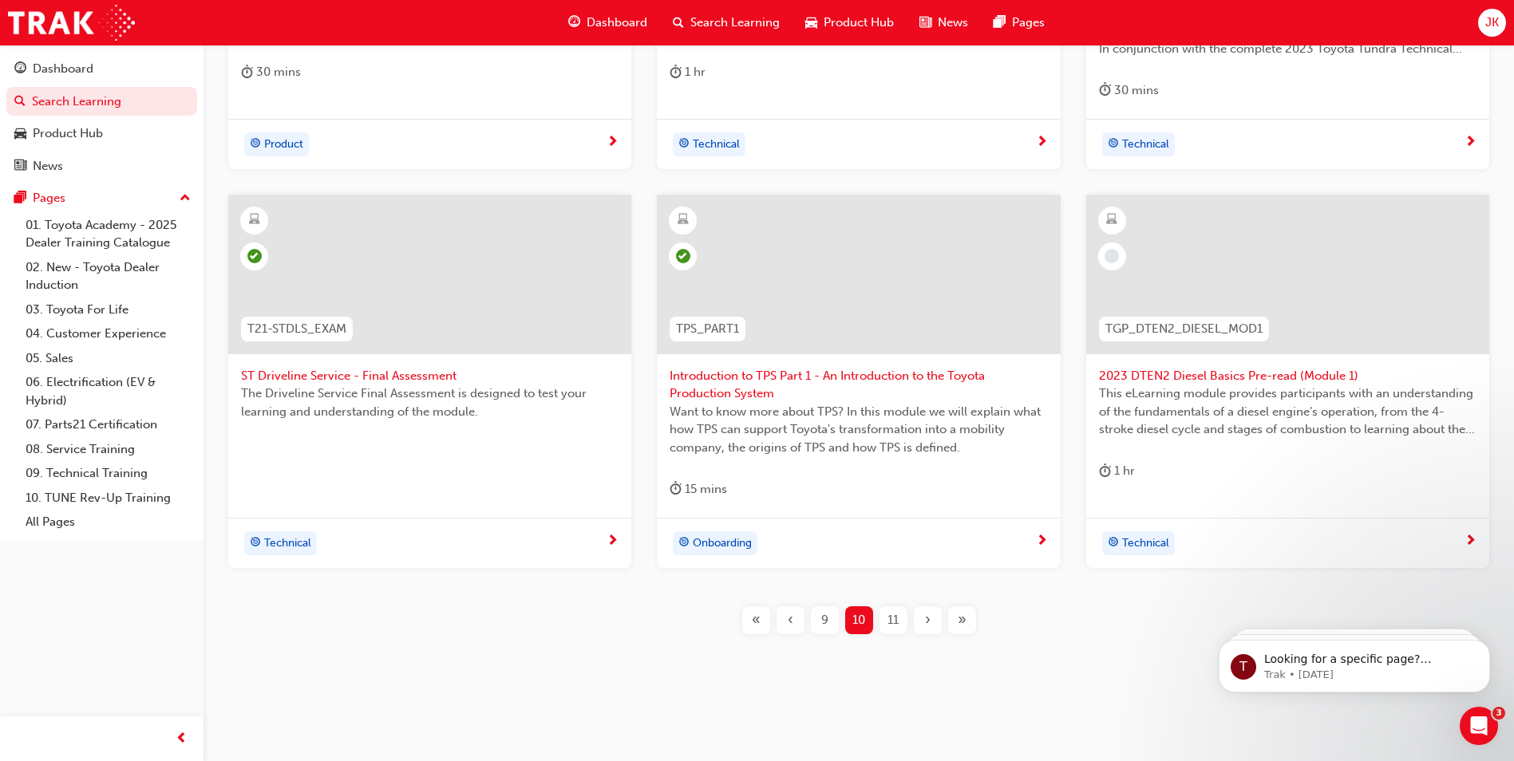
scroll to position [576, 0]
click at [889, 607] on div "11" at bounding box center [894, 618] width 28 height 28
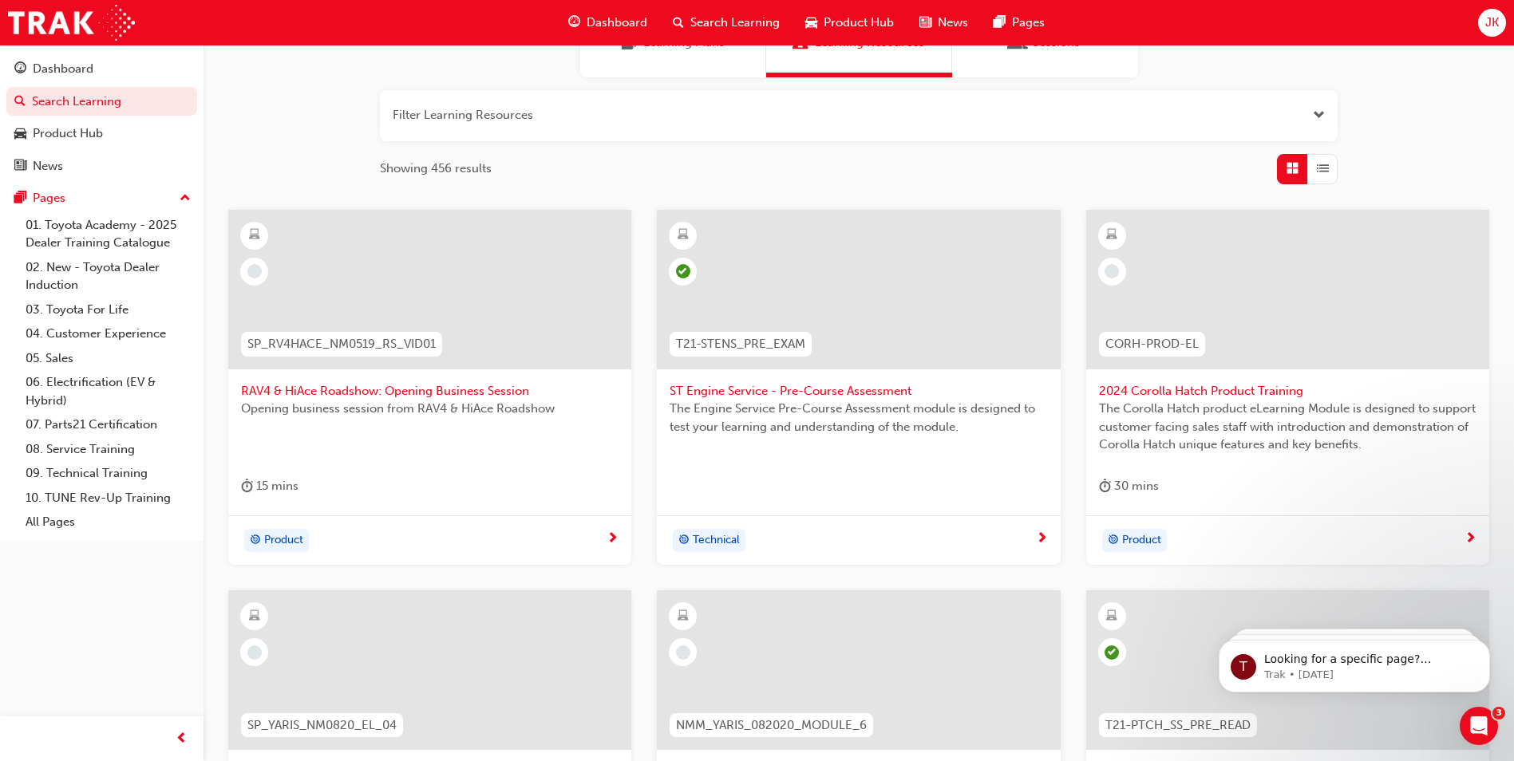
scroll to position [159, 0]
click at [354, 383] on span "RAV4 & HiAce Roadshow: Opening Business Session" at bounding box center [430, 392] width 378 height 18
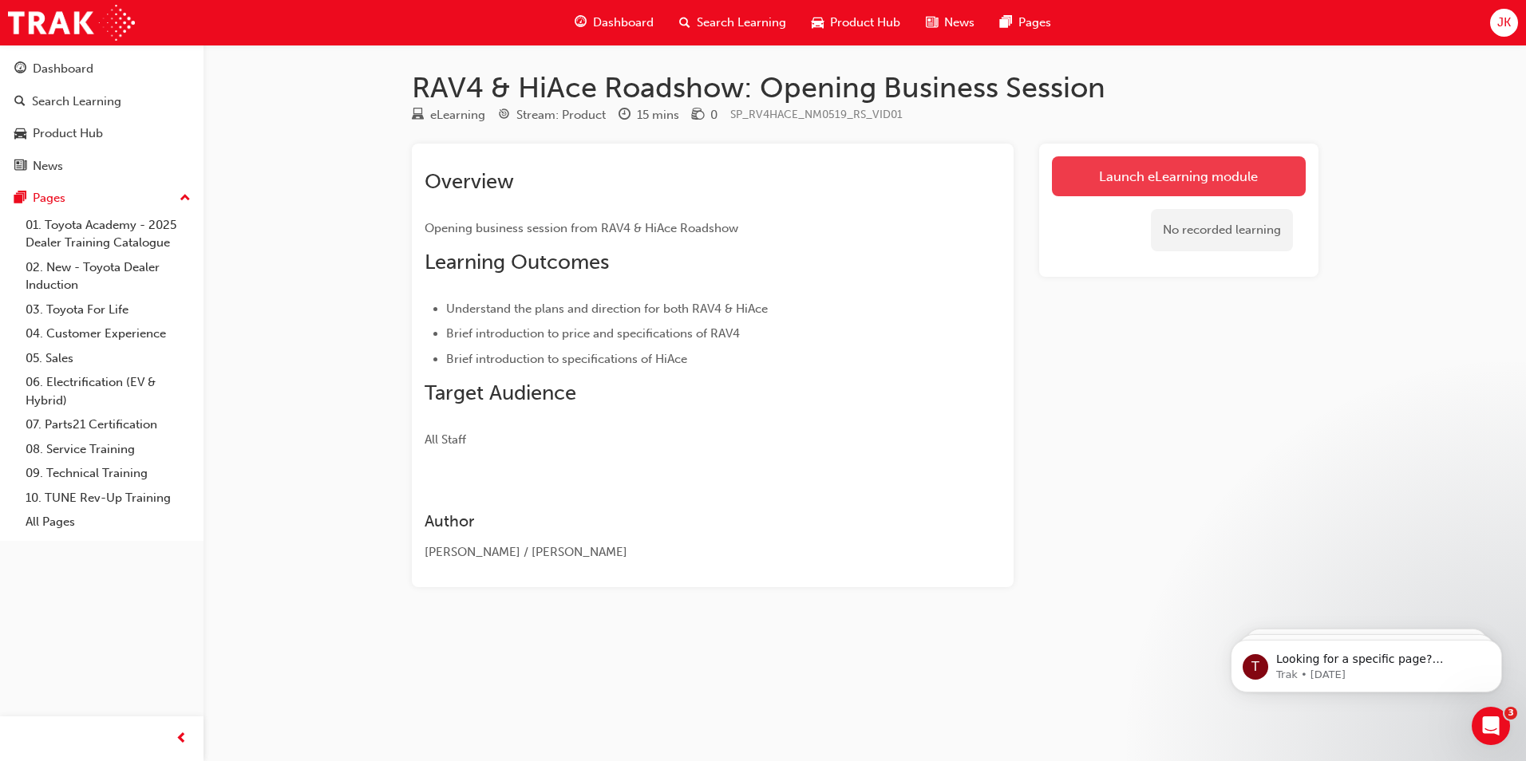
click at [1137, 184] on link "Launch eLearning module" at bounding box center [1179, 176] width 254 height 40
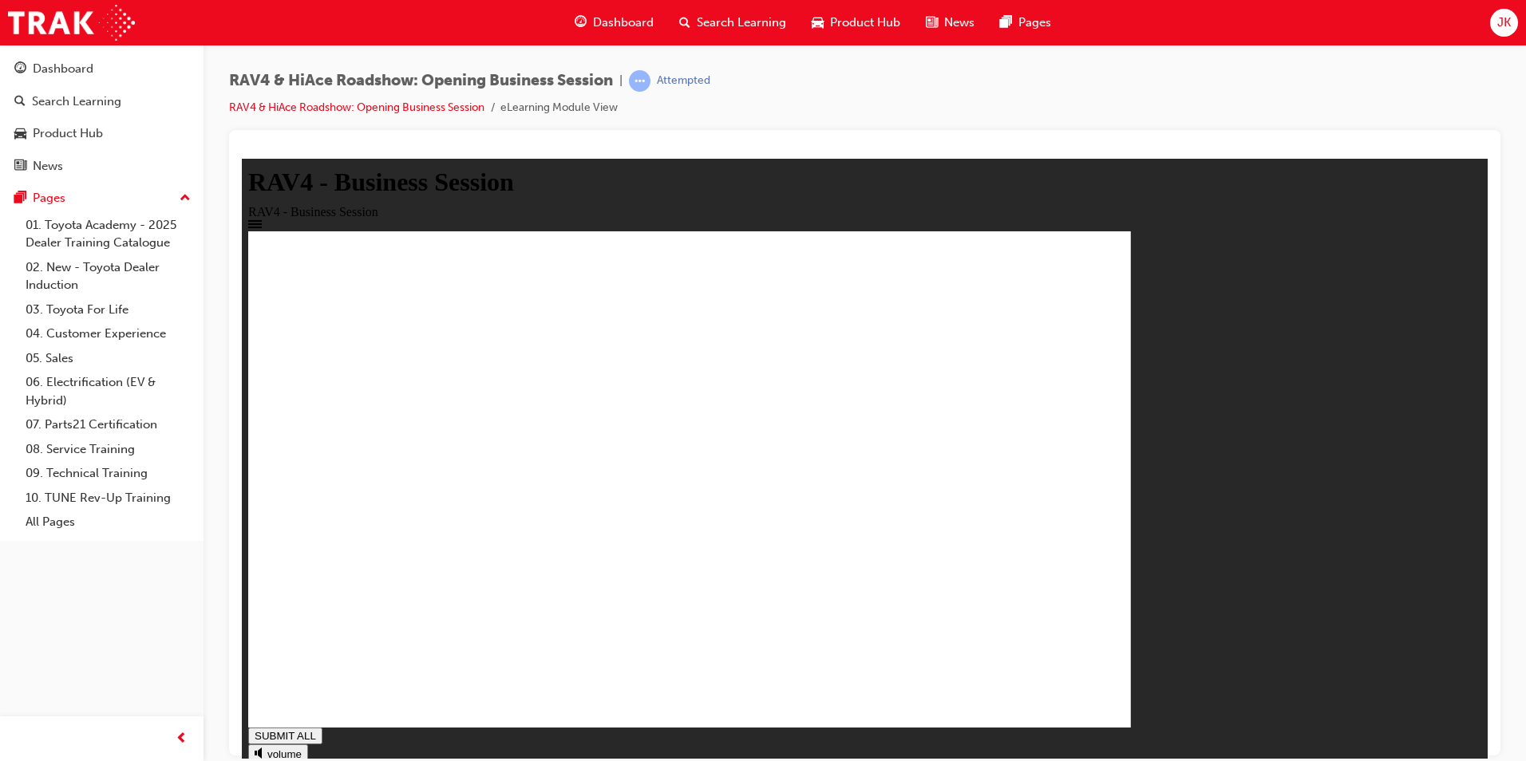
drag, startPoint x: 536, startPoint y: 475, endPoint x: 551, endPoint y: 556, distance: 82.8
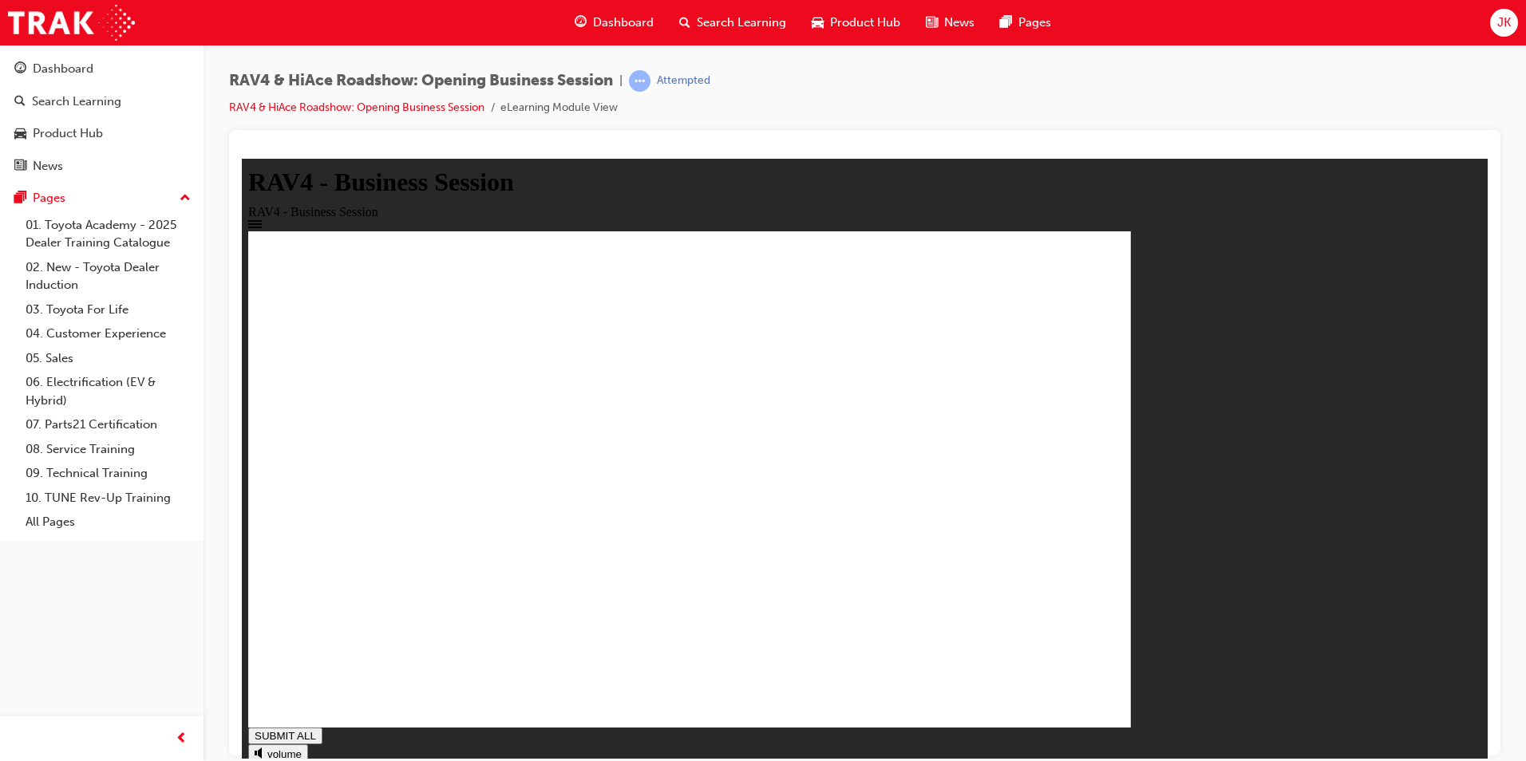
drag, startPoint x: 527, startPoint y: 534, endPoint x: 540, endPoint y: 550, distance: 20.4
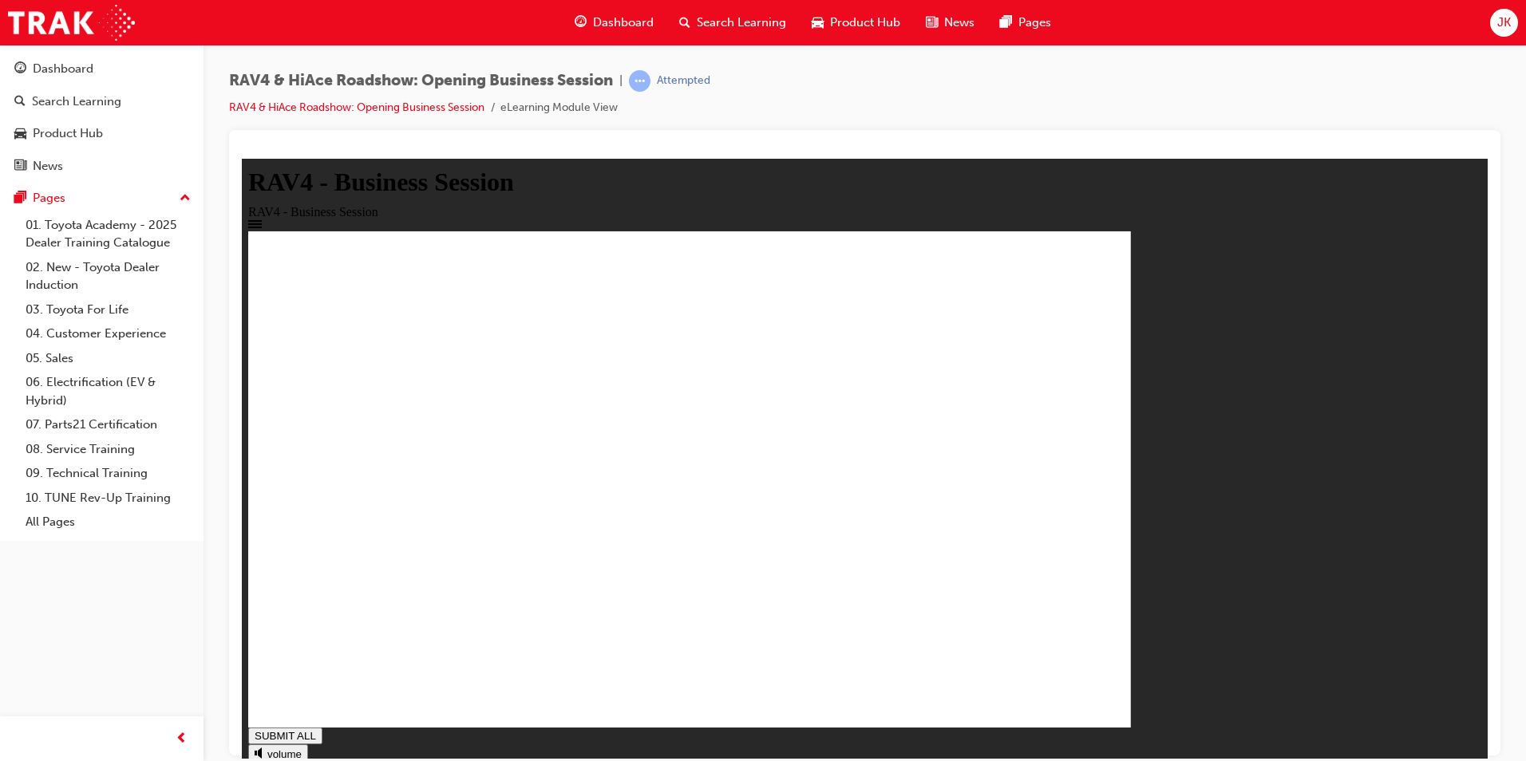
drag, startPoint x: 488, startPoint y: 543, endPoint x: 500, endPoint y: 540, distance: 13.0
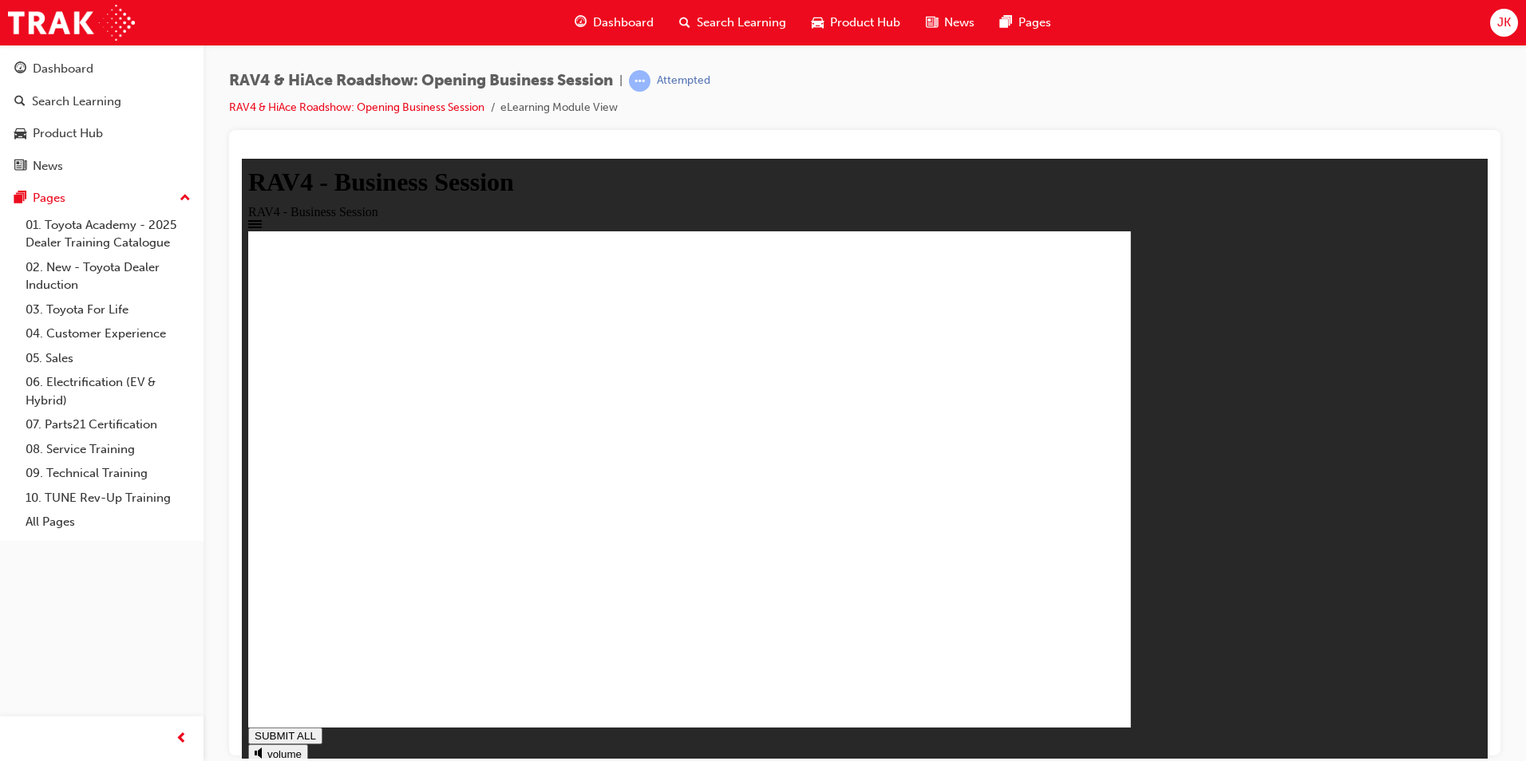
drag, startPoint x: 1131, startPoint y: 657, endPoint x: 1125, endPoint y: 644, distance: 14.3
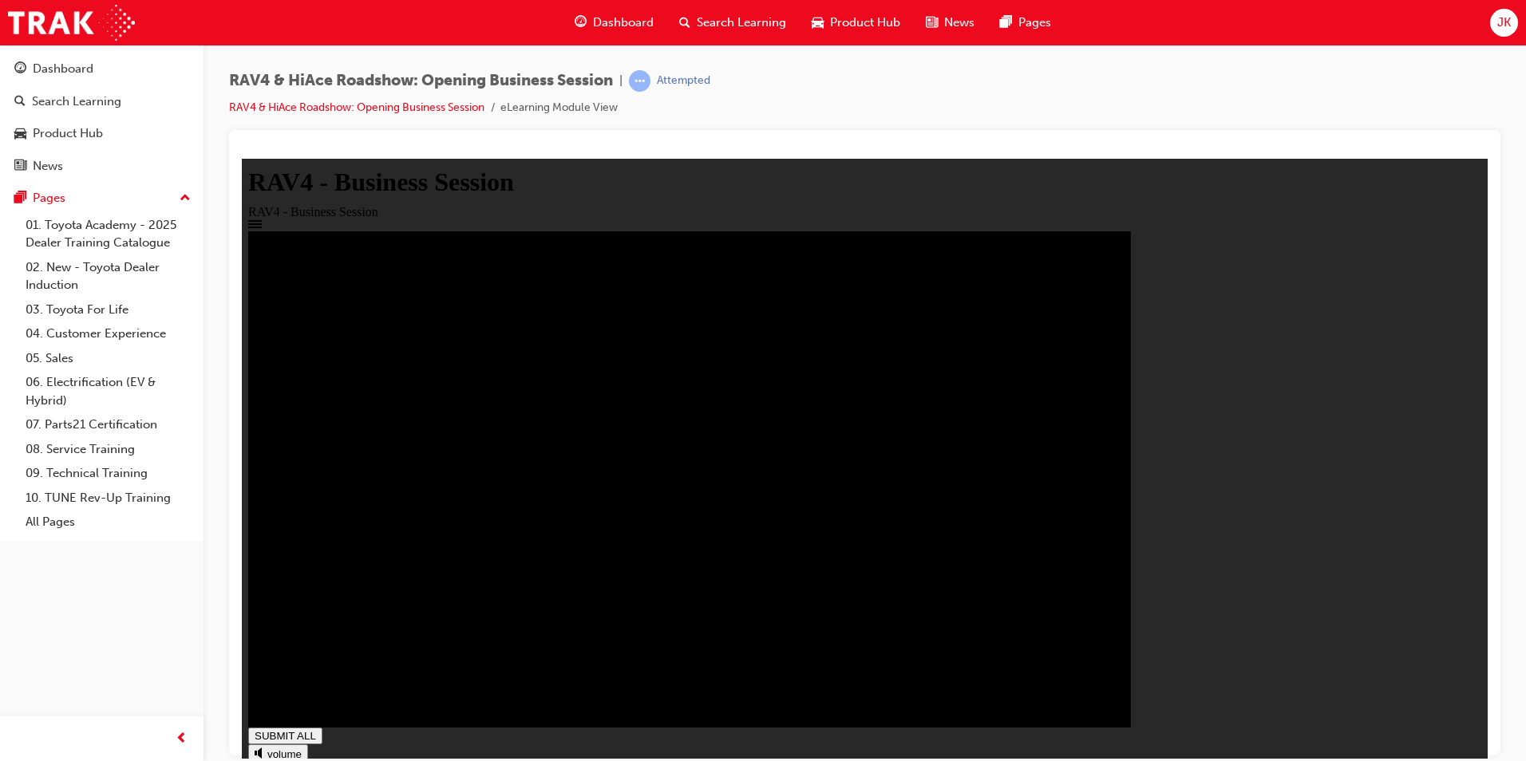
type input "1"
click at [720, 26] on span "Search Learning" at bounding box center [741, 23] width 89 height 18
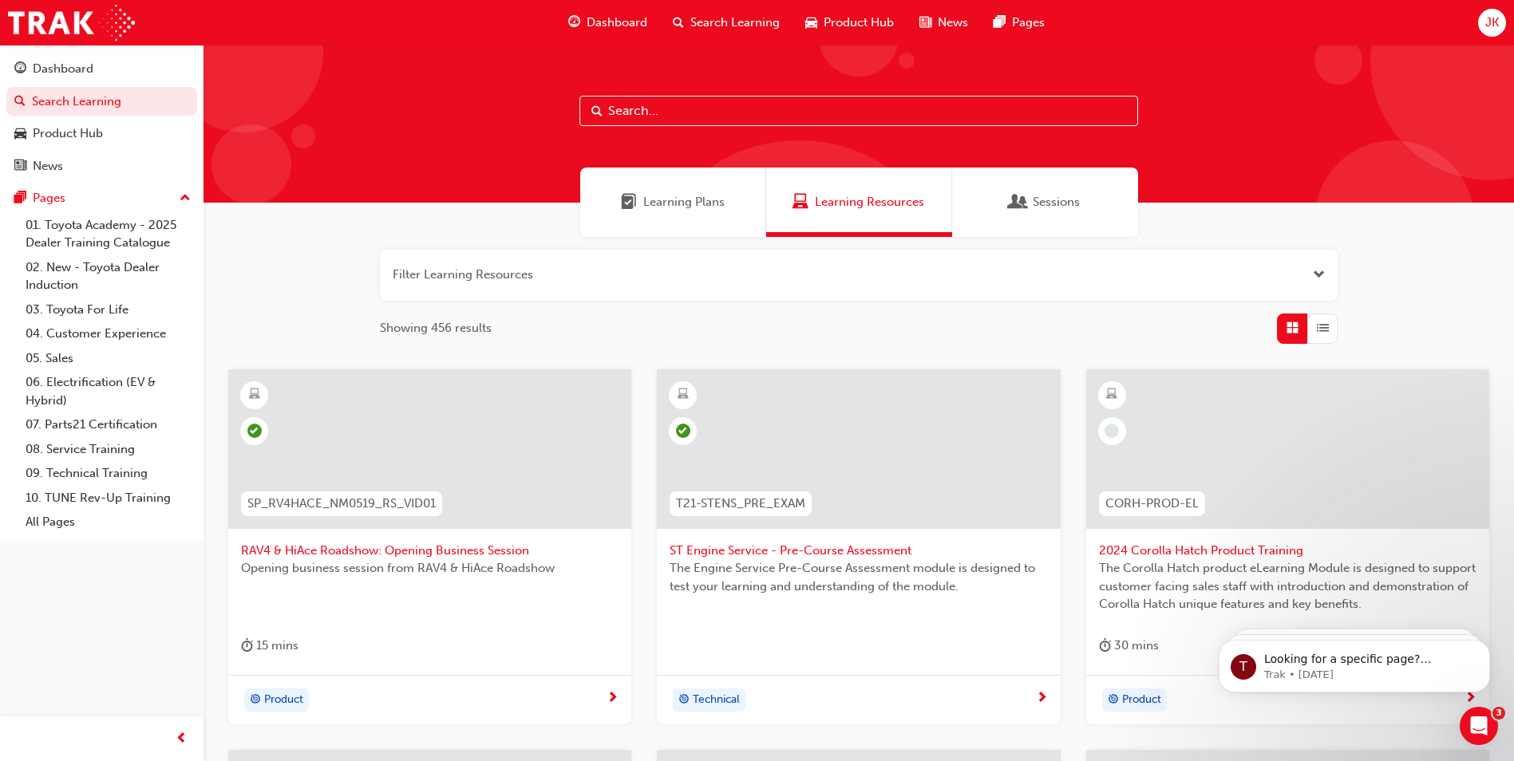
click at [761, 542] on span "ST Engine Service - Pre-Course Assessment" at bounding box center [859, 551] width 378 height 18
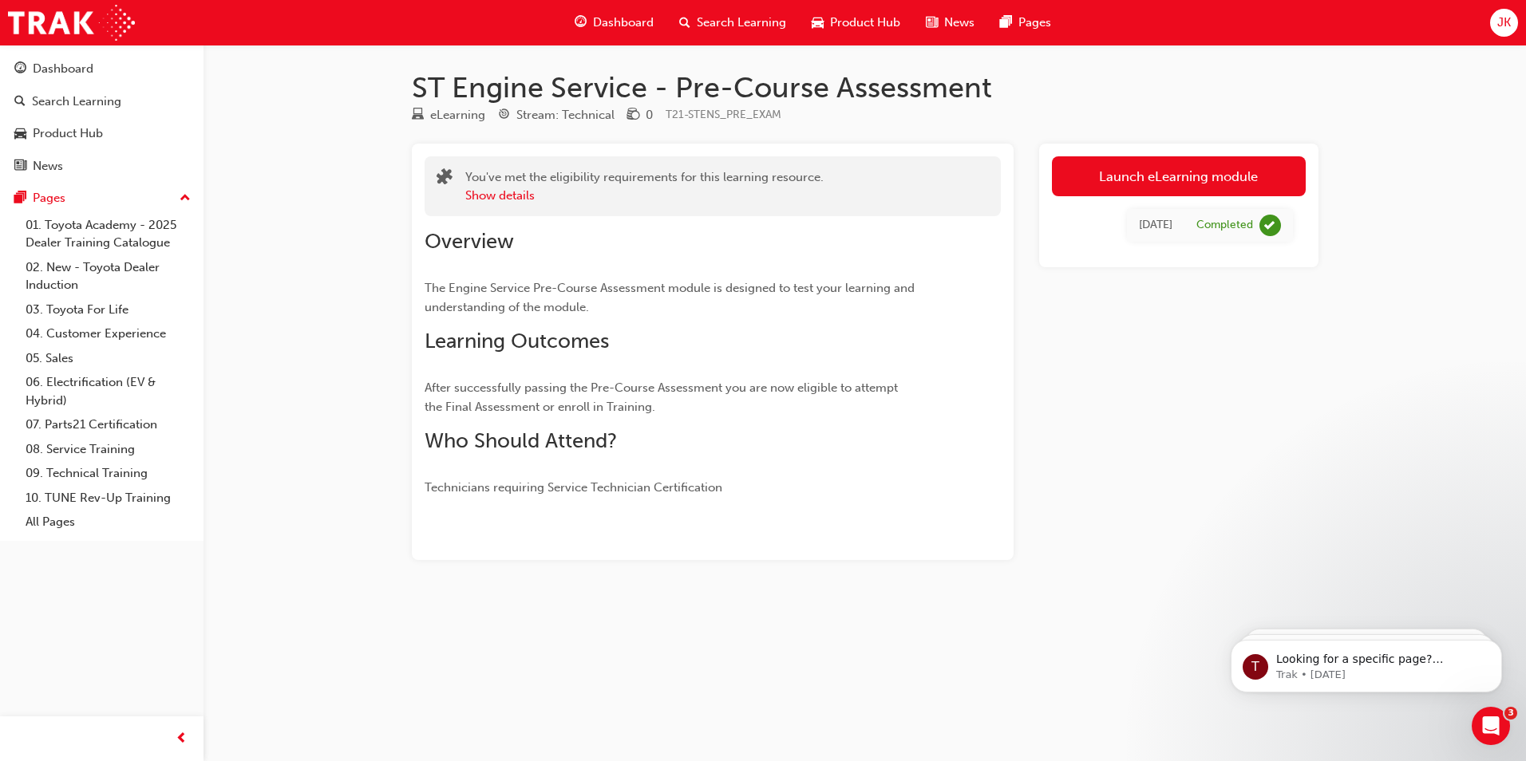
click at [1183, 172] on link "Launch eLearning module" at bounding box center [1179, 176] width 254 height 40
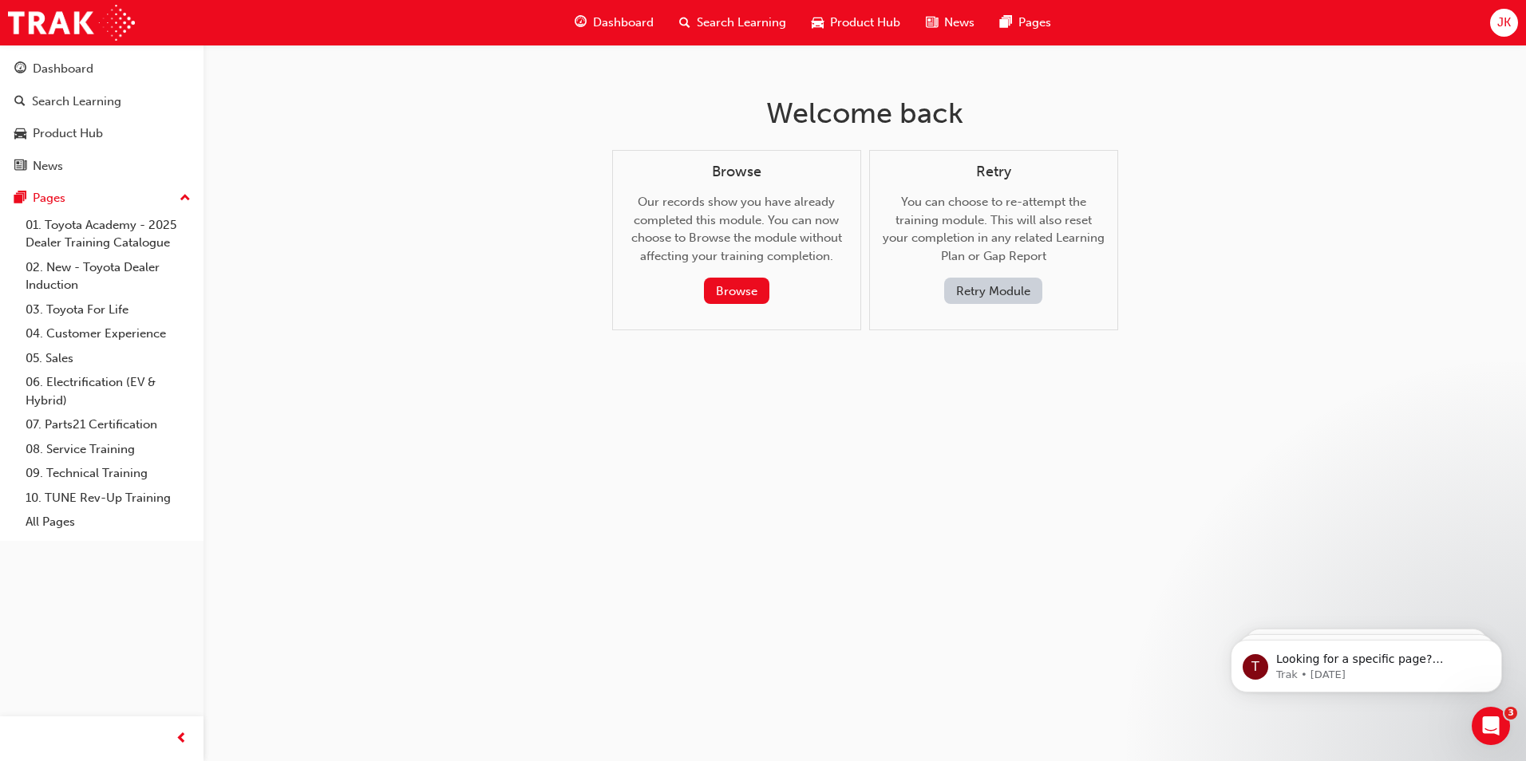
click at [734, 27] on span "Search Learning" at bounding box center [741, 23] width 89 height 18
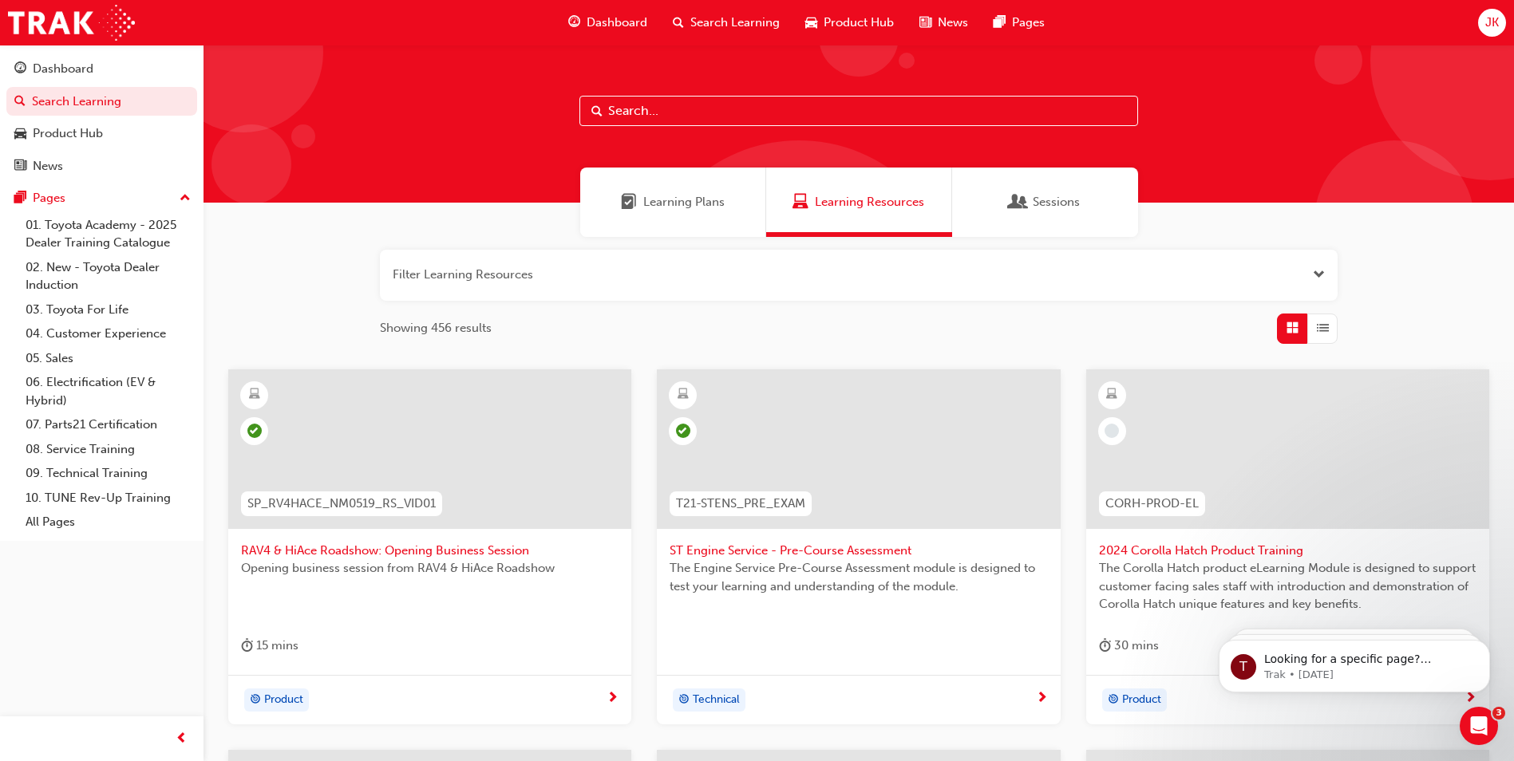
click at [1192, 558] on span "2024 Corolla Hatch Product Training" at bounding box center [1288, 551] width 378 height 18
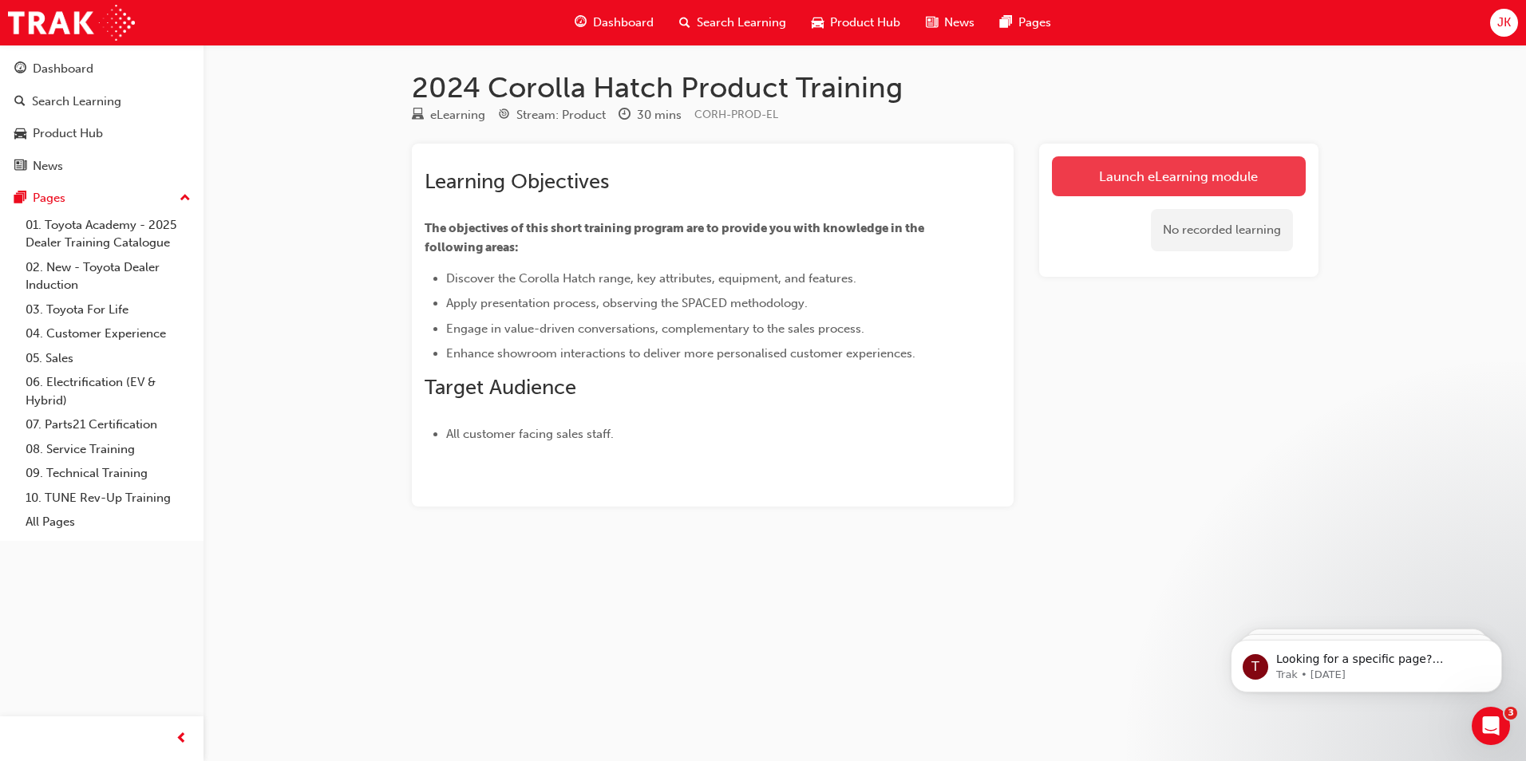
click at [1137, 172] on link "Launch eLearning module" at bounding box center [1179, 176] width 254 height 40
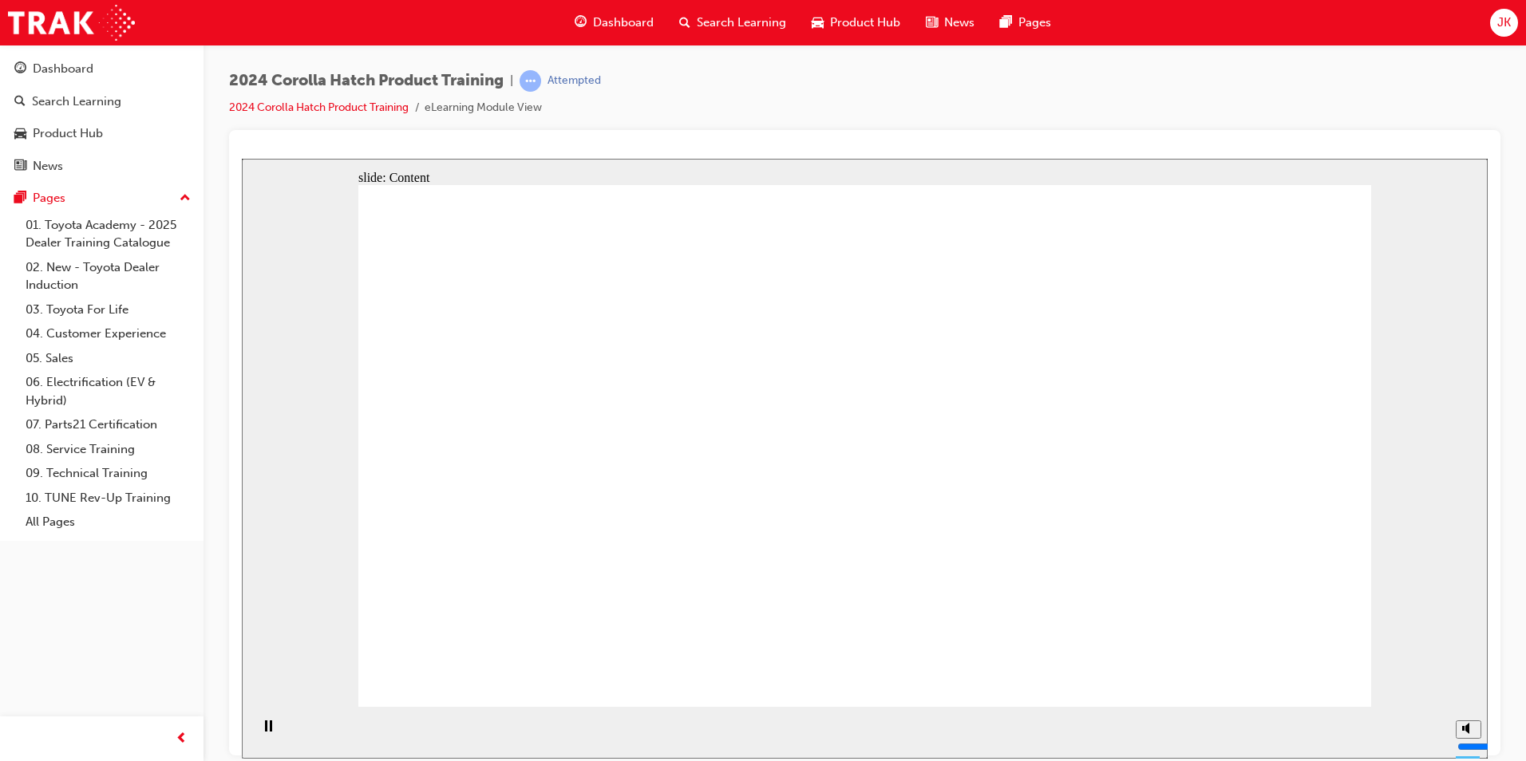
drag, startPoint x: 662, startPoint y: 650, endPoint x: 697, endPoint y: 659, distance: 36.4
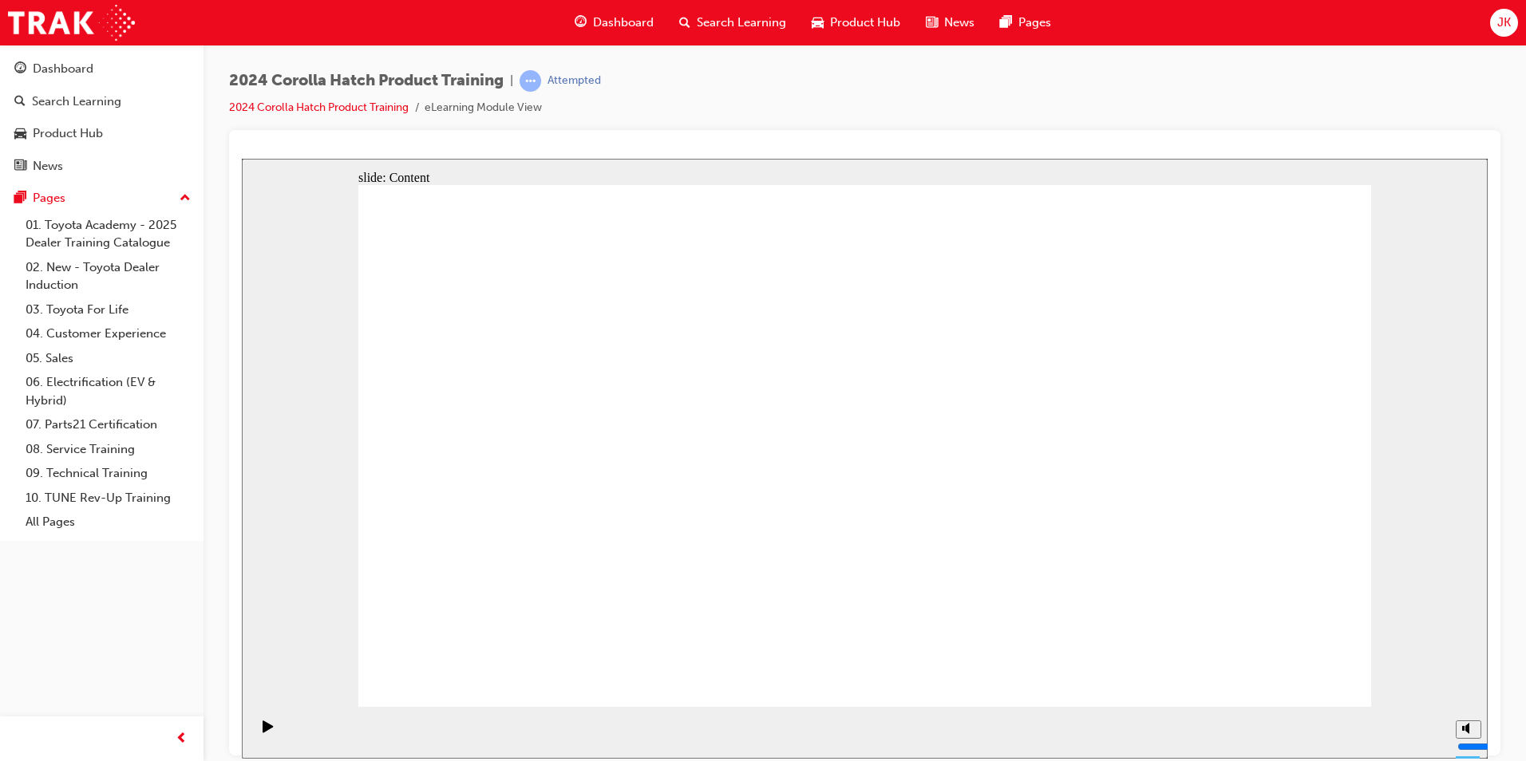
drag, startPoint x: 1277, startPoint y: 673, endPoint x: 1301, endPoint y: 674, distance: 24.0
drag, startPoint x: 1288, startPoint y: 673, endPoint x: 1297, endPoint y: 671, distance: 8.9
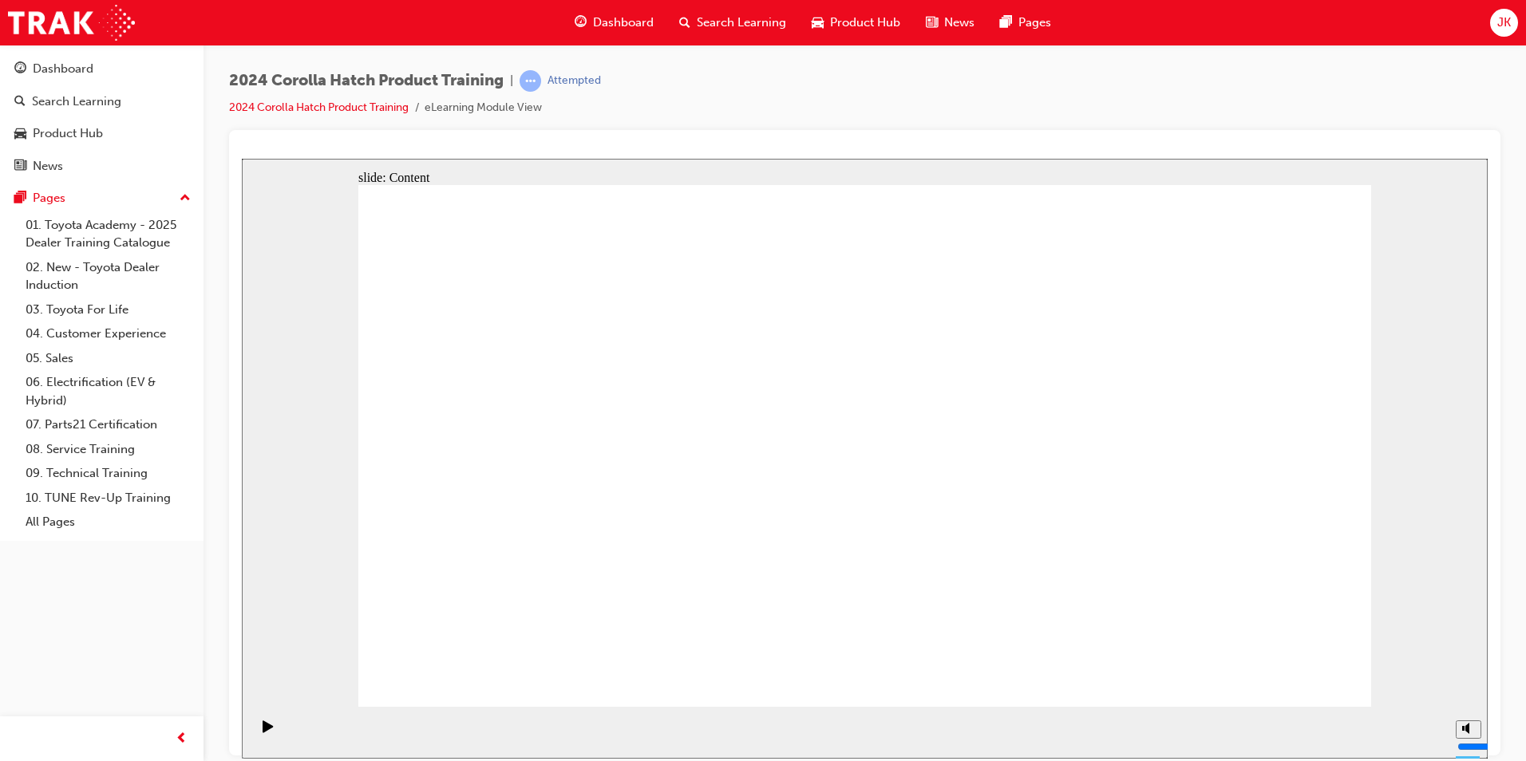
drag, startPoint x: 797, startPoint y: 634, endPoint x: 779, endPoint y: 623, distance: 21.5
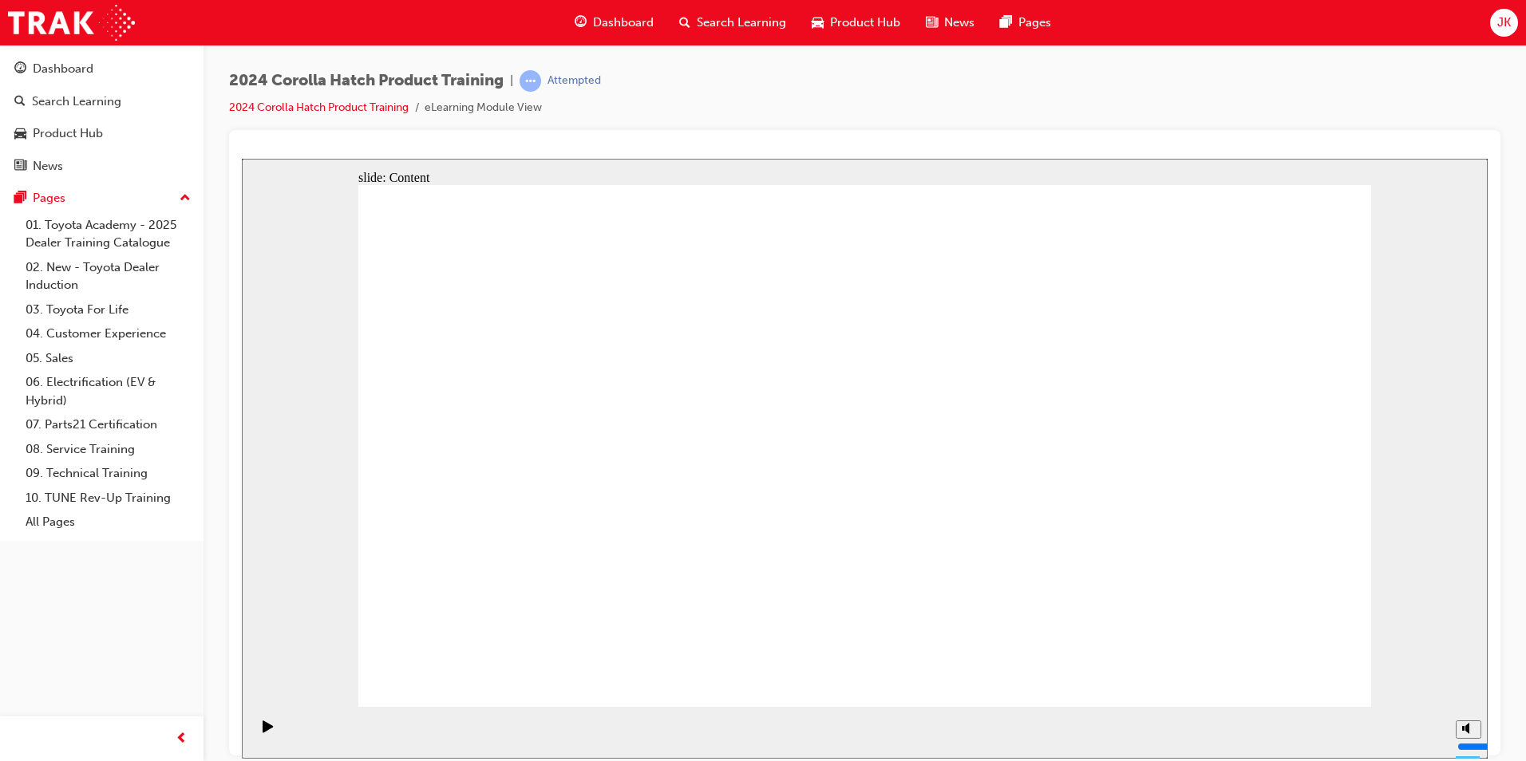
drag, startPoint x: 1327, startPoint y: 211, endPoint x: 1336, endPoint y: 247, distance: 37.0
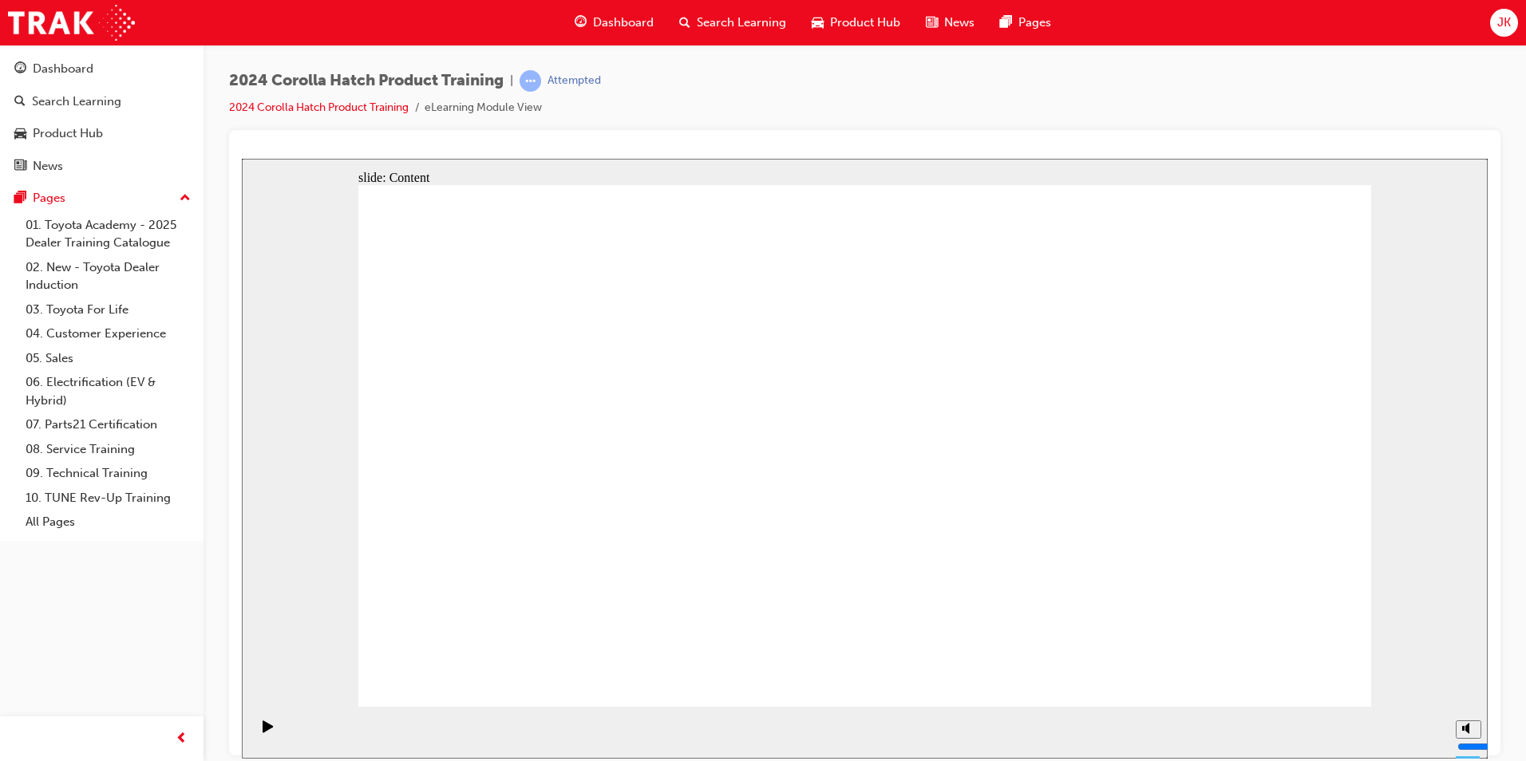
drag, startPoint x: 737, startPoint y: 451, endPoint x: 788, endPoint y: 395, distance: 75.2
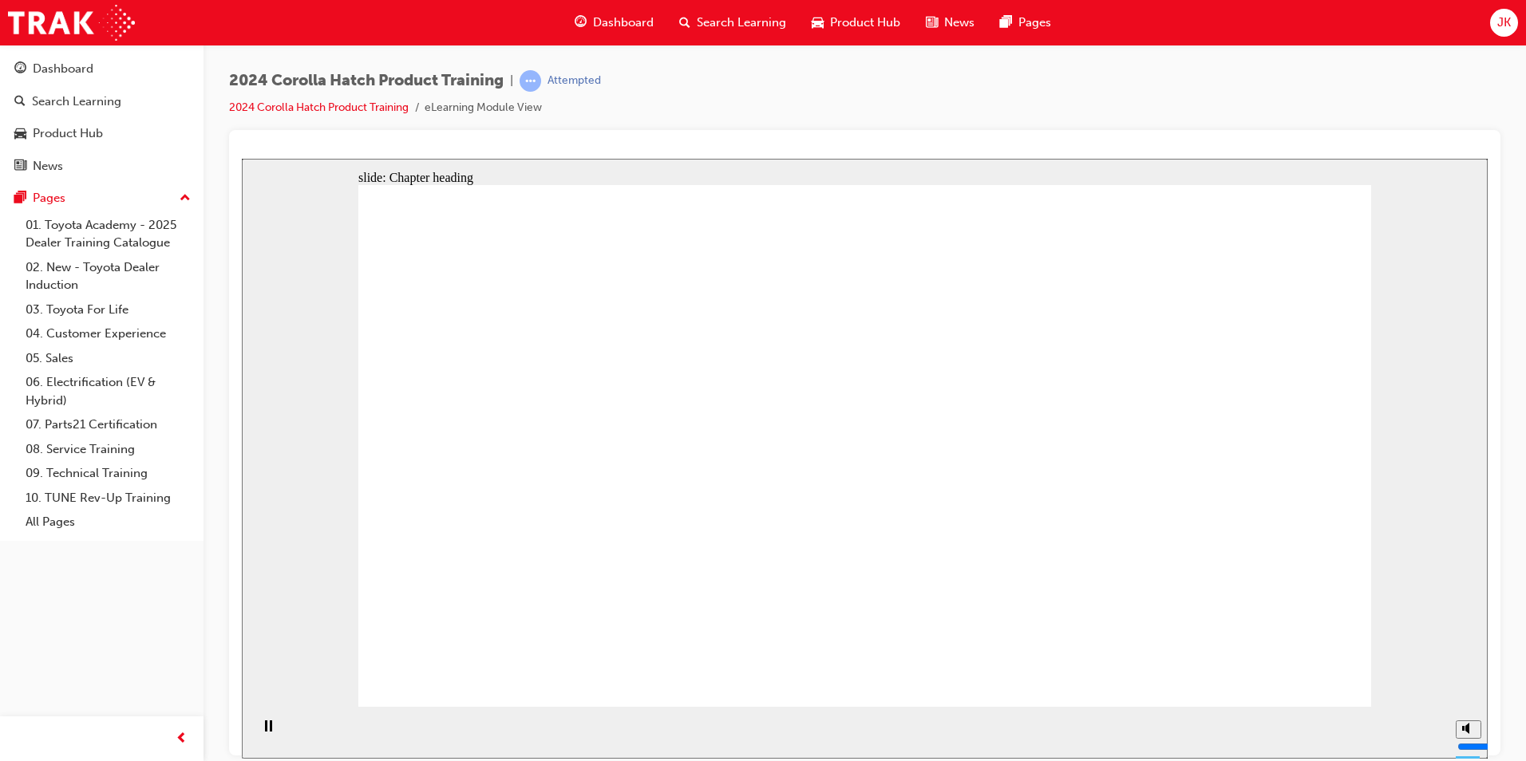
drag, startPoint x: 1041, startPoint y: 366, endPoint x: 1066, endPoint y: 432, distance: 70.3
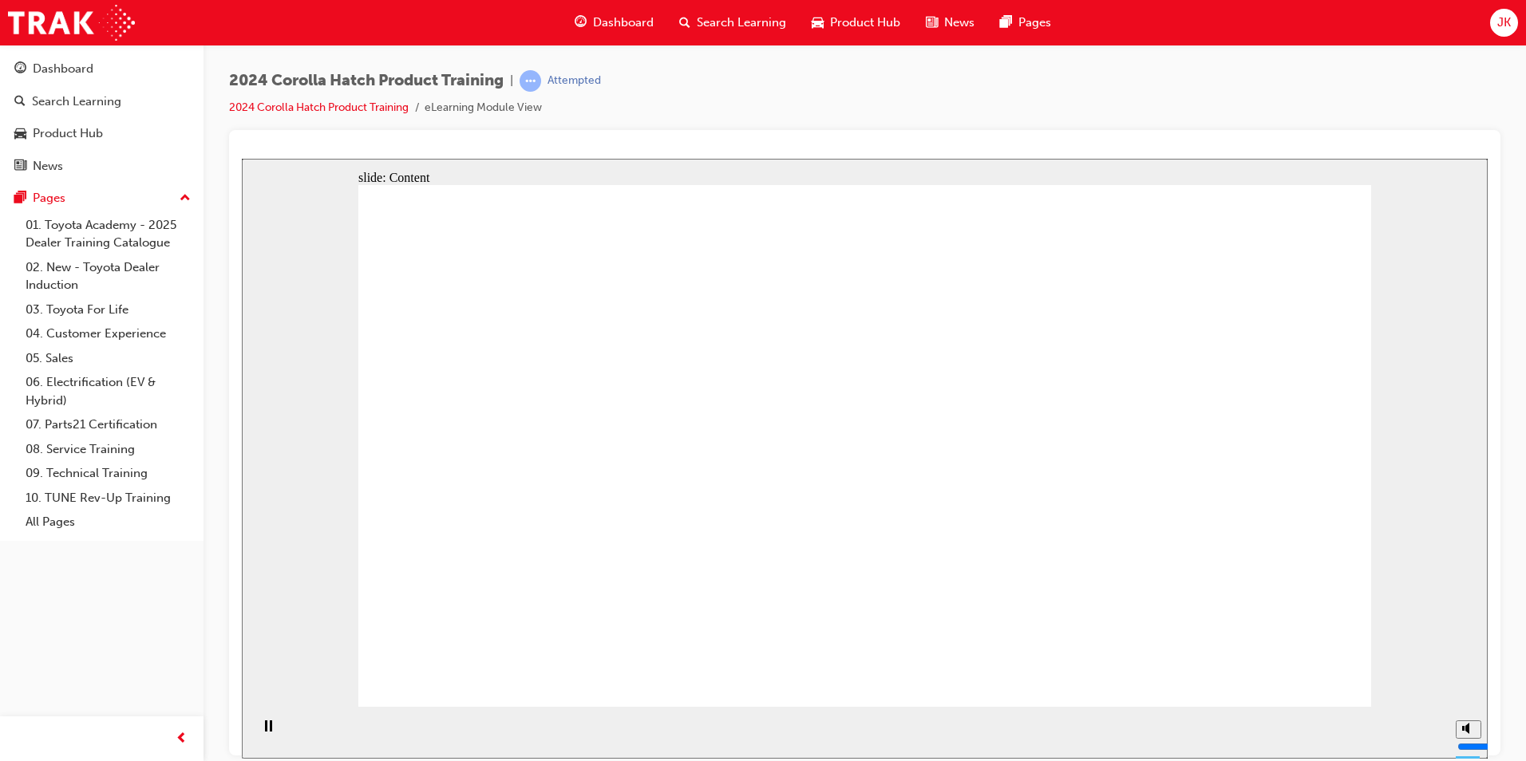
drag, startPoint x: 877, startPoint y: 216, endPoint x: 891, endPoint y: 213, distance: 13.9
drag, startPoint x: 934, startPoint y: 215, endPoint x: 1015, endPoint y: 335, distance: 145.4
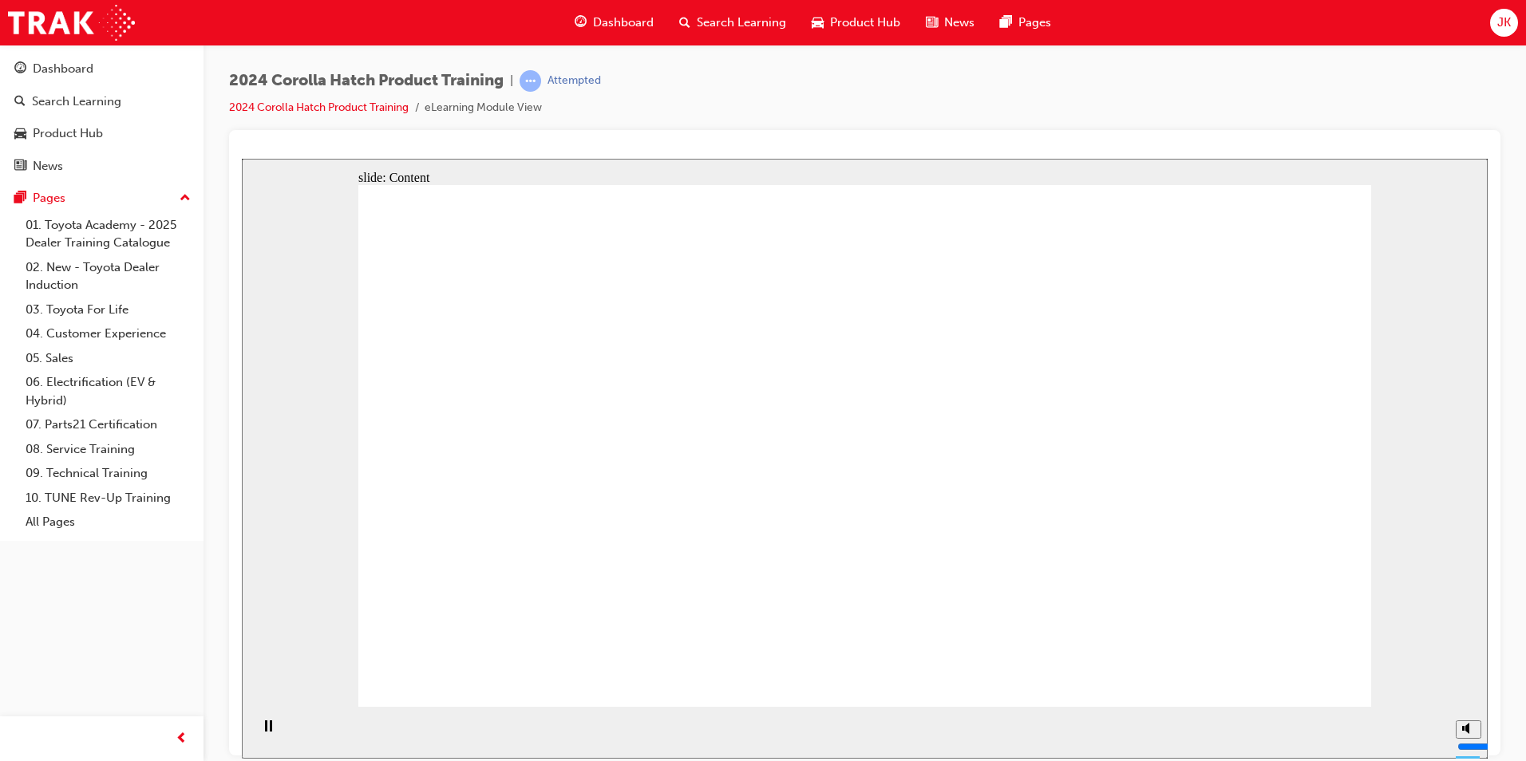
drag, startPoint x: 1287, startPoint y: 631, endPoint x: 1283, endPoint y: 649, distance: 18.0
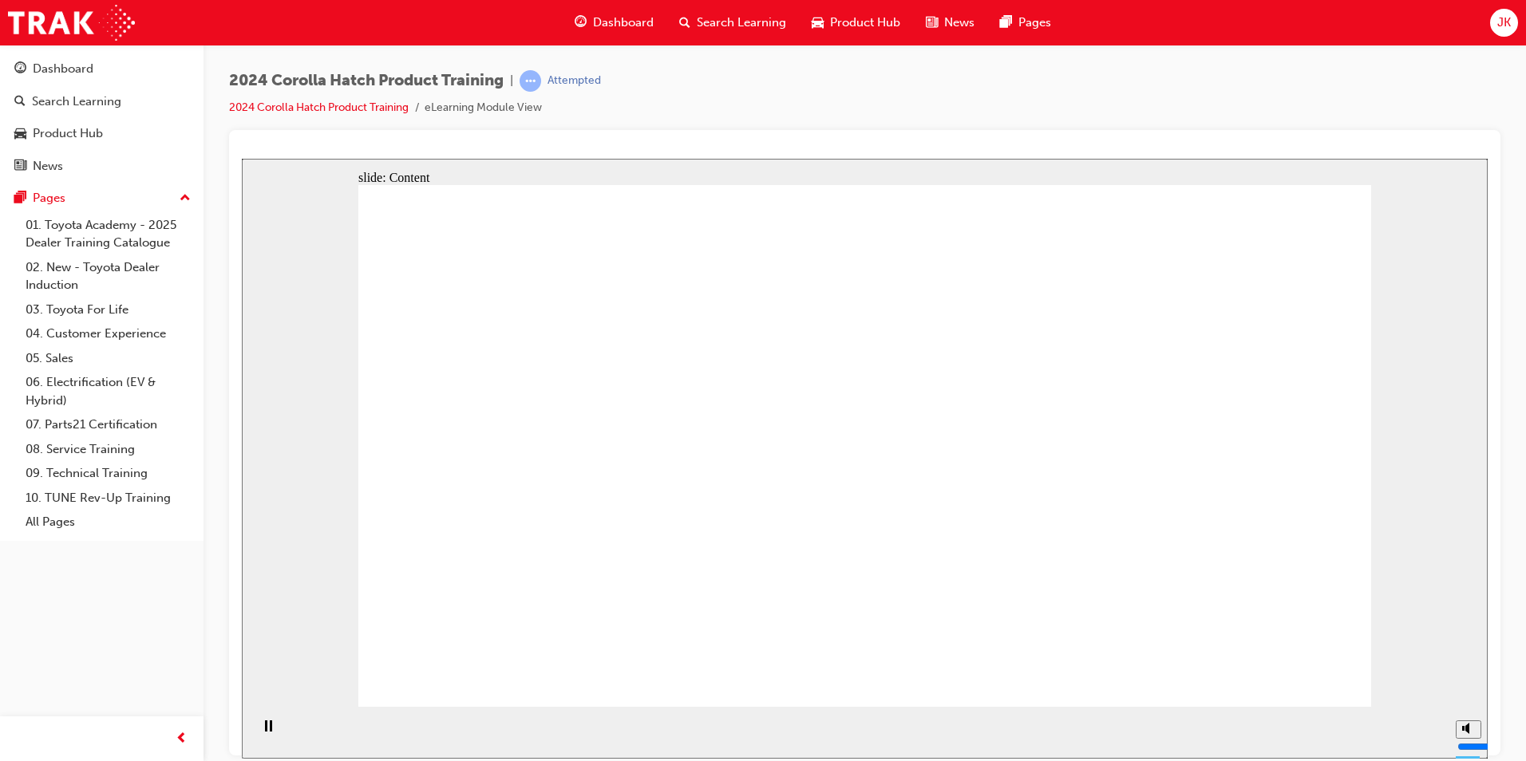
drag, startPoint x: 750, startPoint y: 397, endPoint x: 730, endPoint y: 399, distance: 20.1
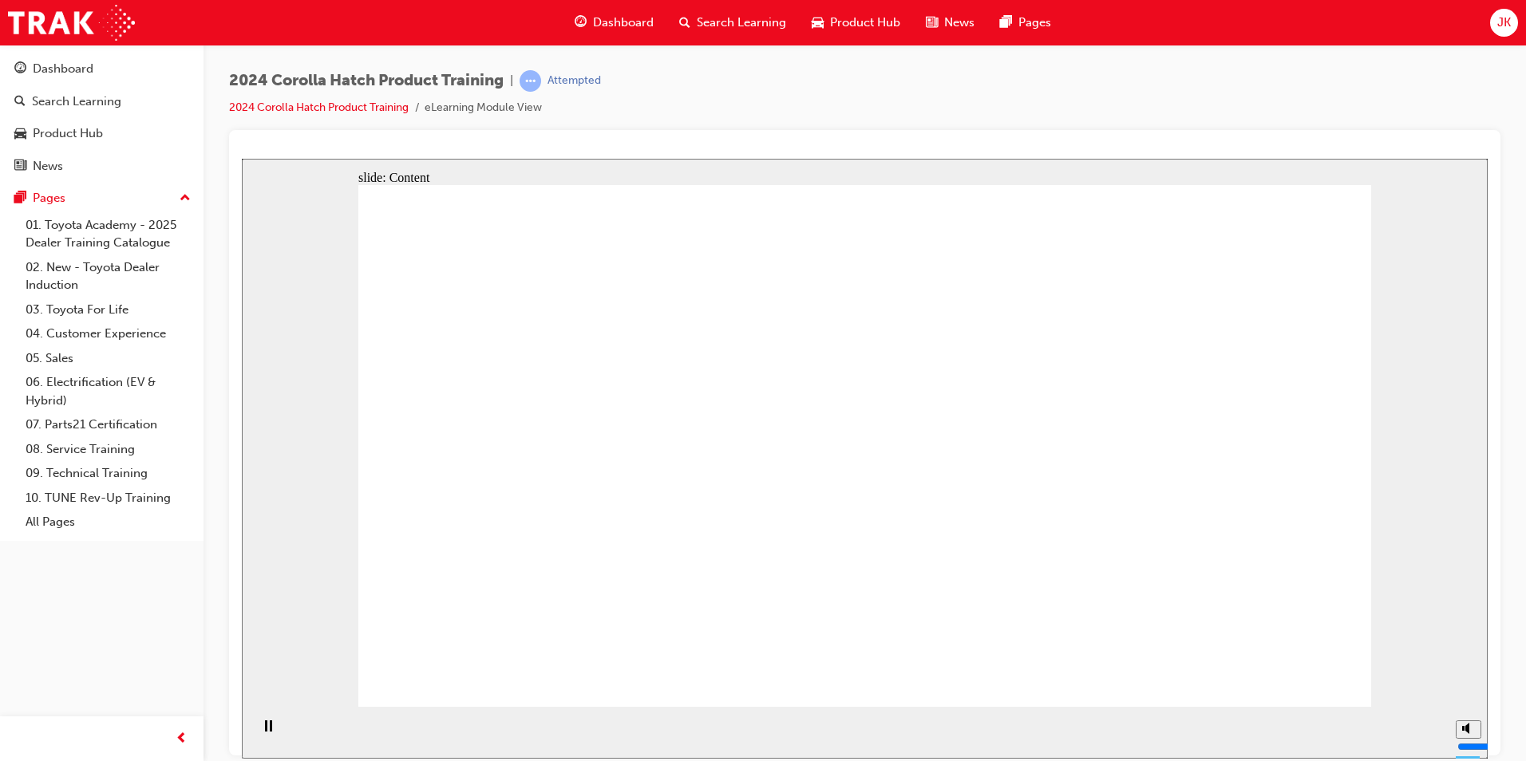
drag, startPoint x: 508, startPoint y: 457, endPoint x: 516, endPoint y: 469, distance: 13.7
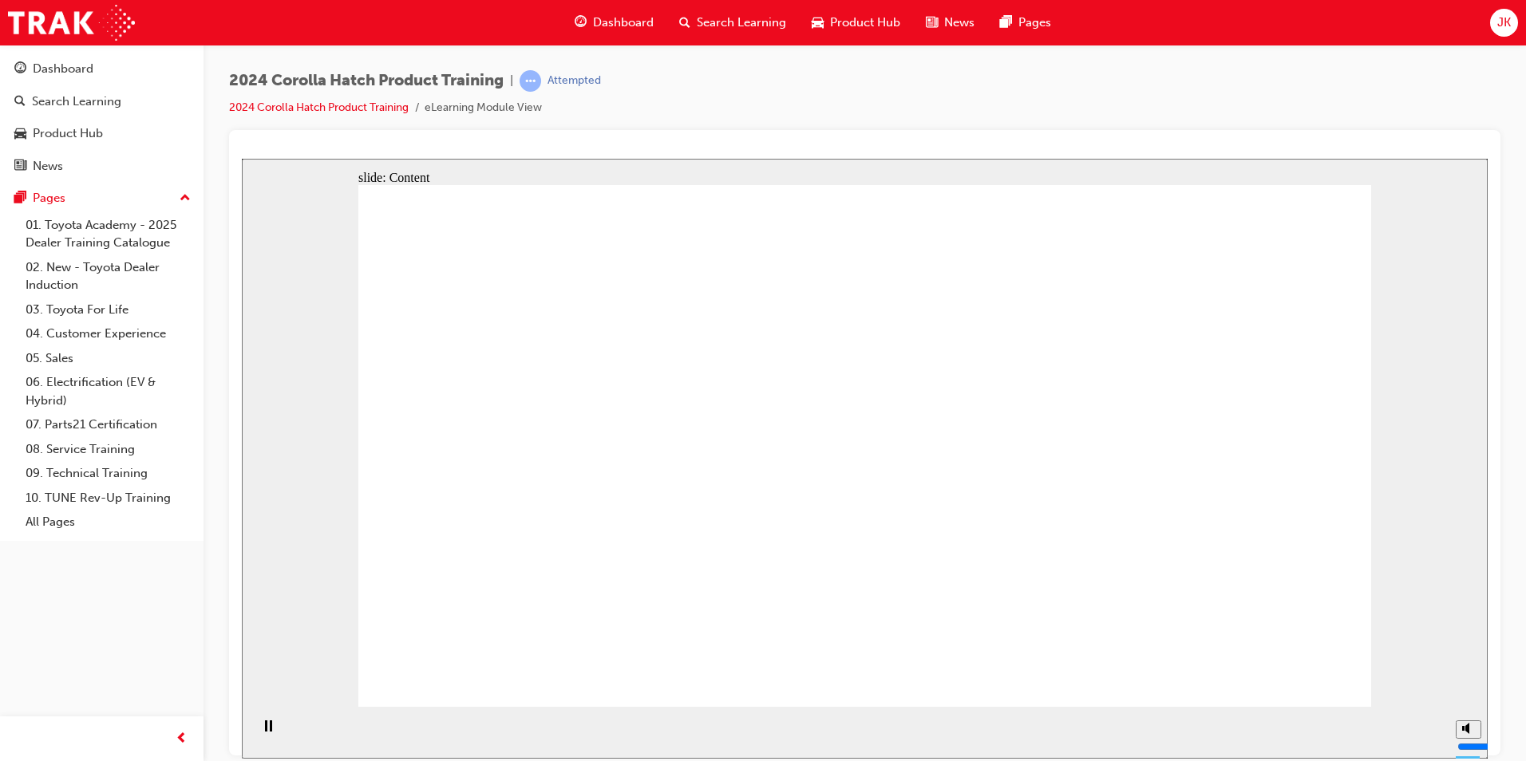
drag, startPoint x: 563, startPoint y: 352, endPoint x: 595, endPoint y: 357, distance: 31.5
drag, startPoint x: 595, startPoint y: 355, endPoint x: 607, endPoint y: 357, distance: 12.1
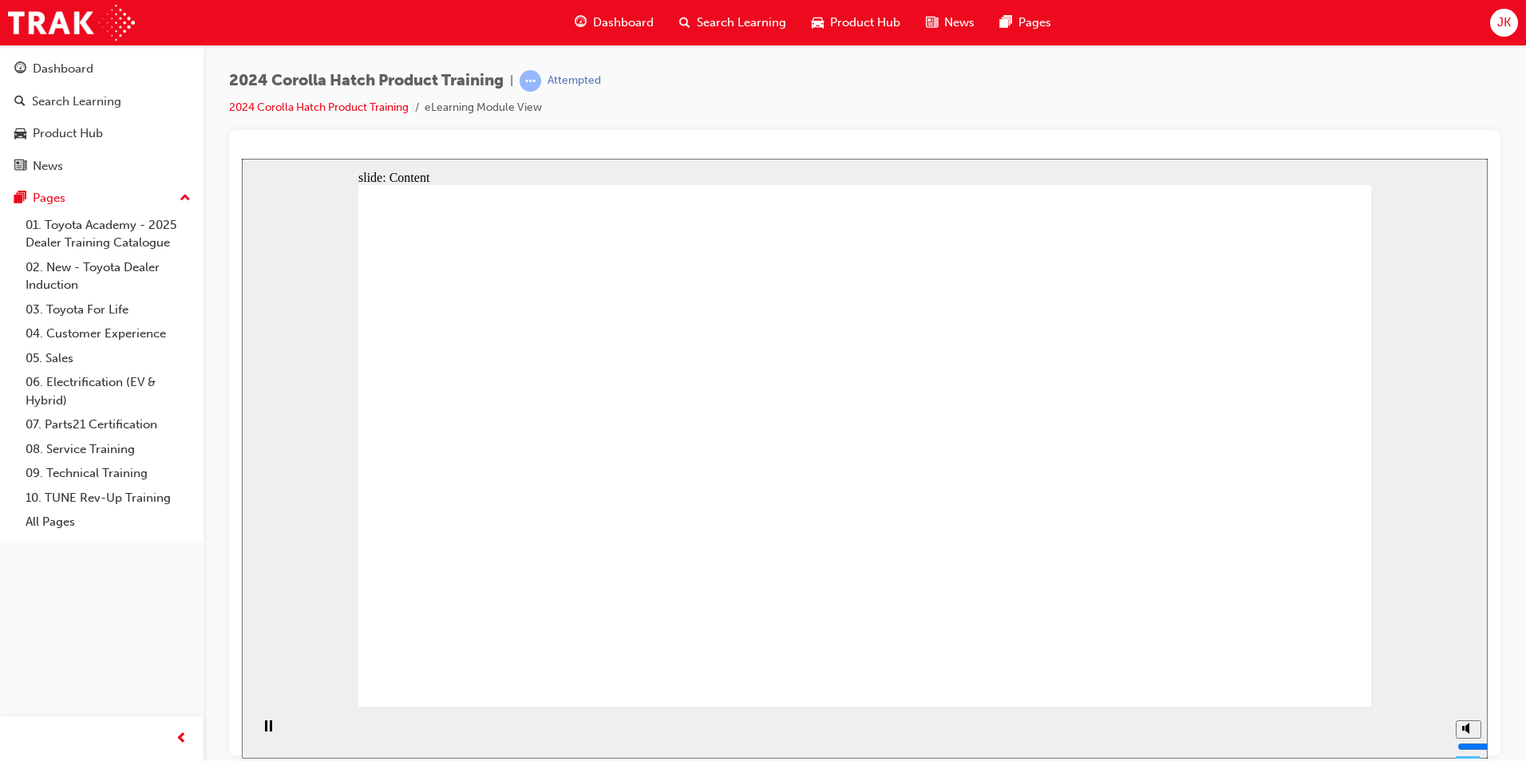
drag, startPoint x: 1179, startPoint y: 445, endPoint x: 1176, endPoint y: 457, distance: 12.2
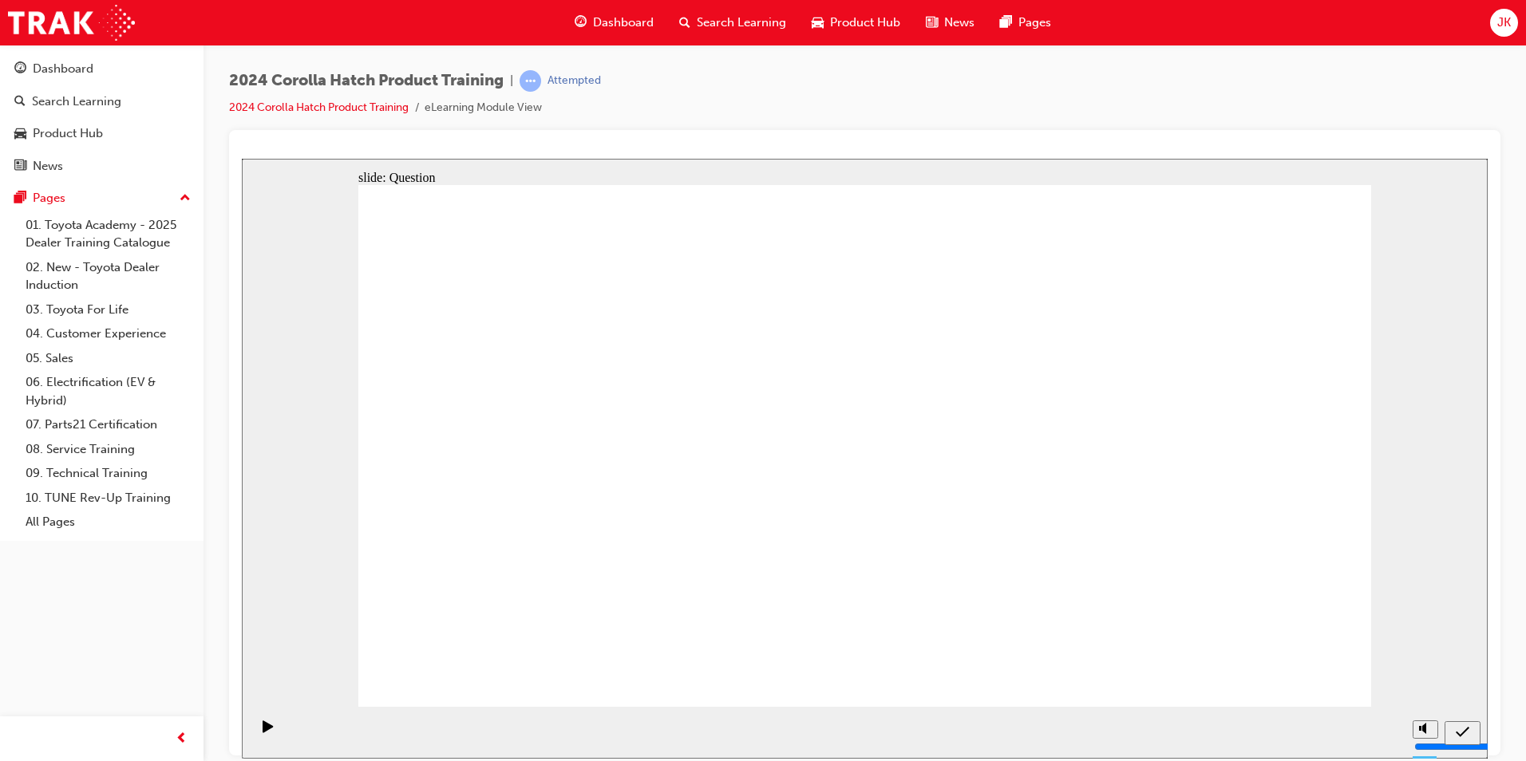
radio input "true"
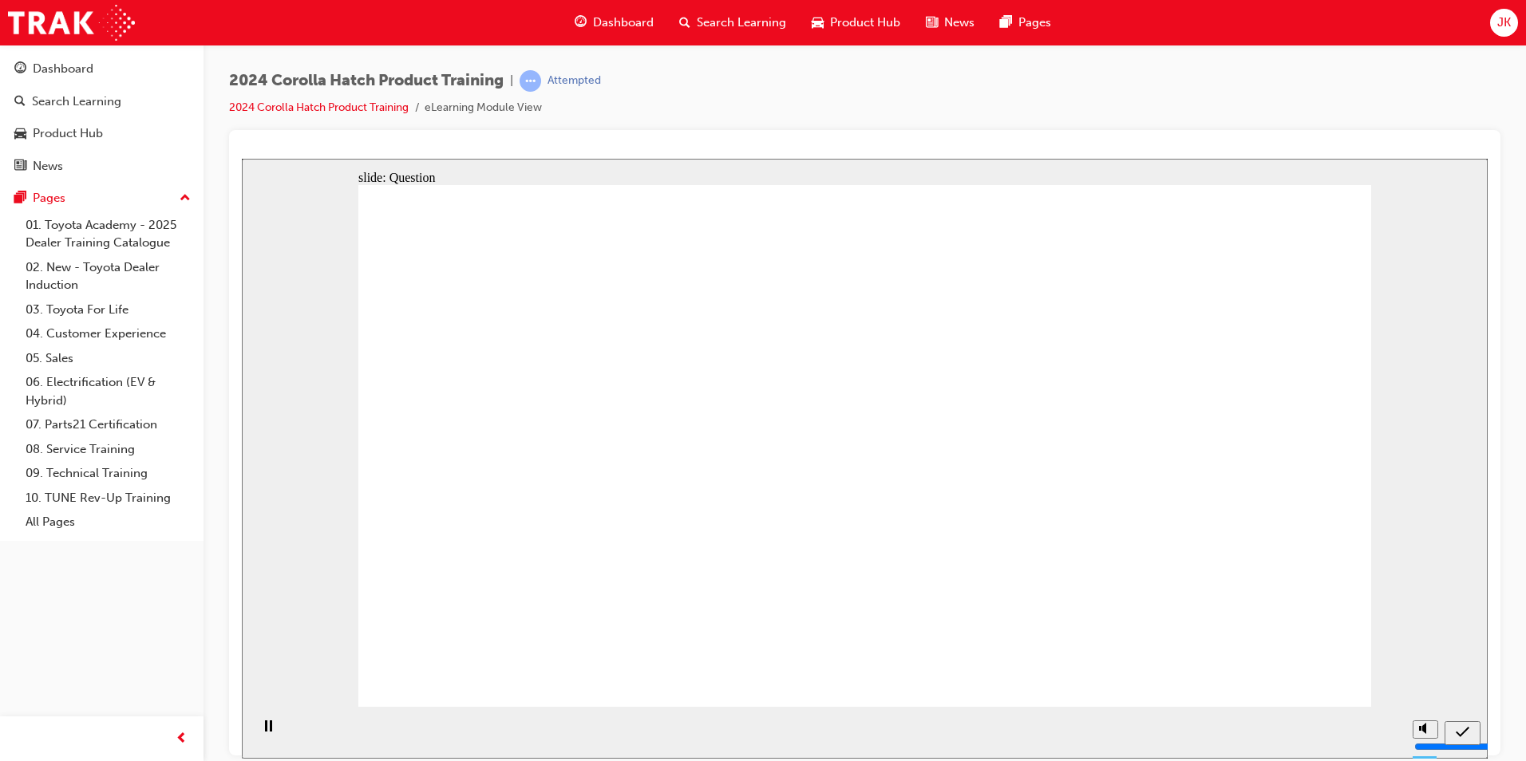
radio input "false"
radio input "true"
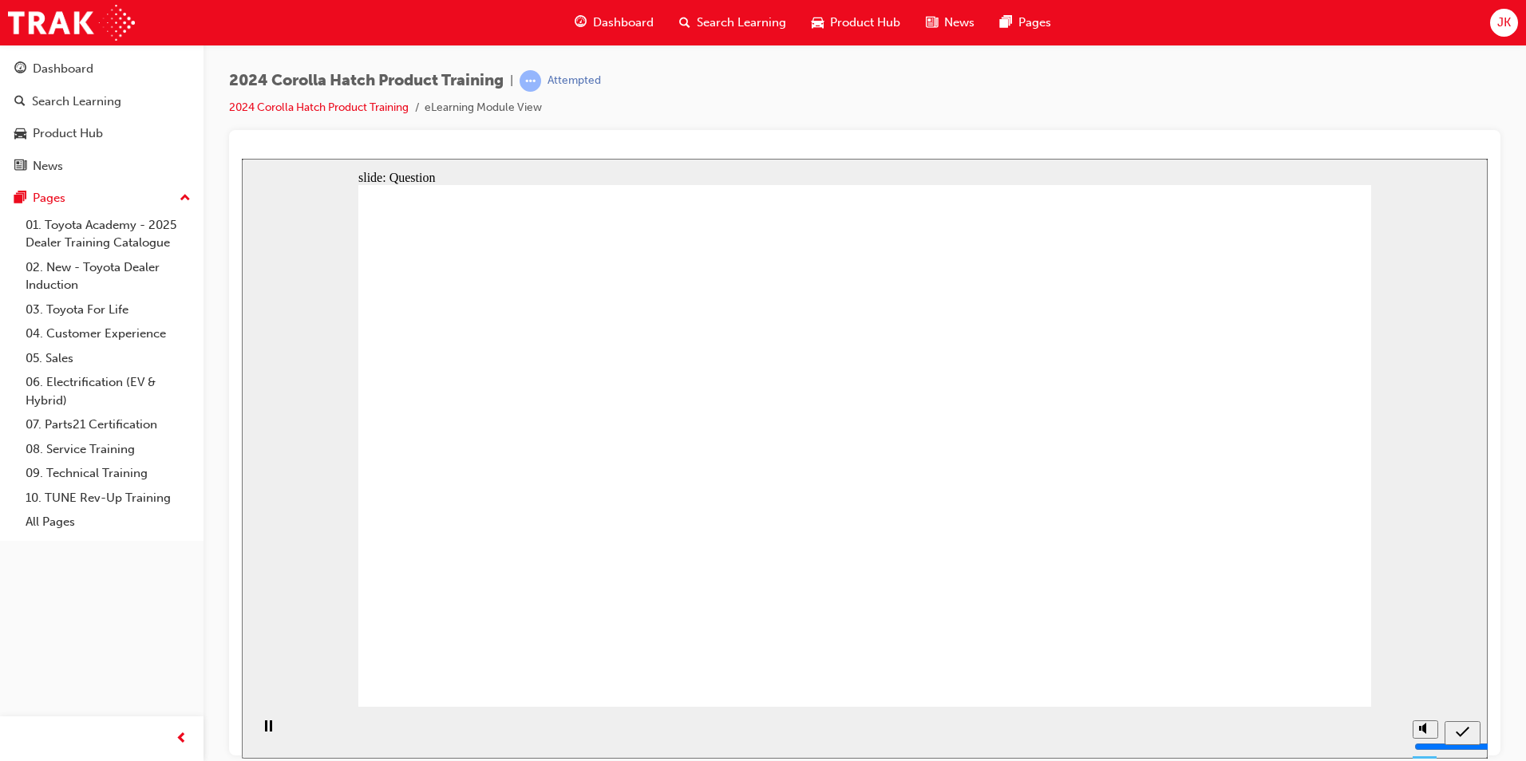
radio input "true"
drag, startPoint x: 1108, startPoint y: 526, endPoint x: 1116, endPoint y: 521, distance: 9.3
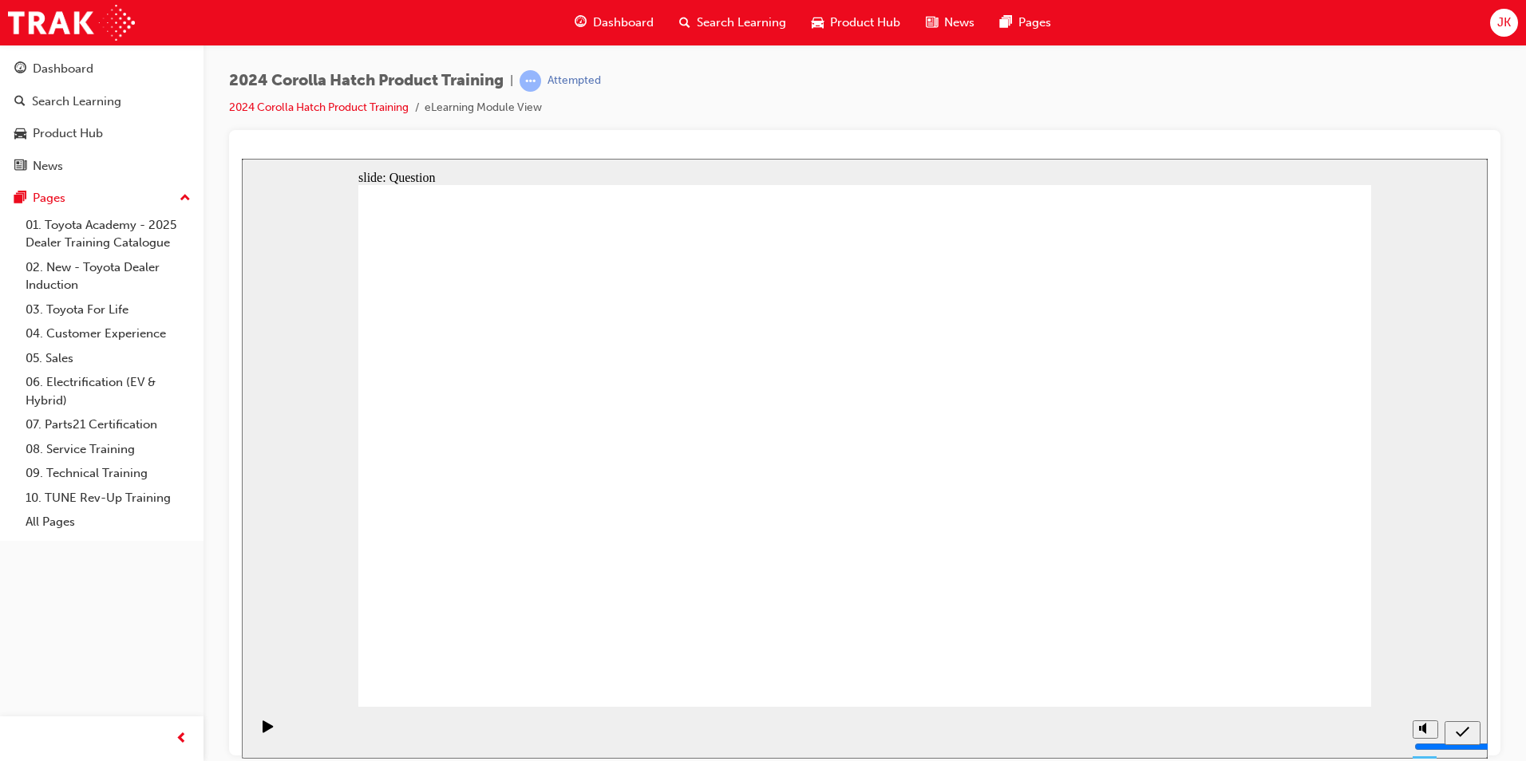
radio input "true"
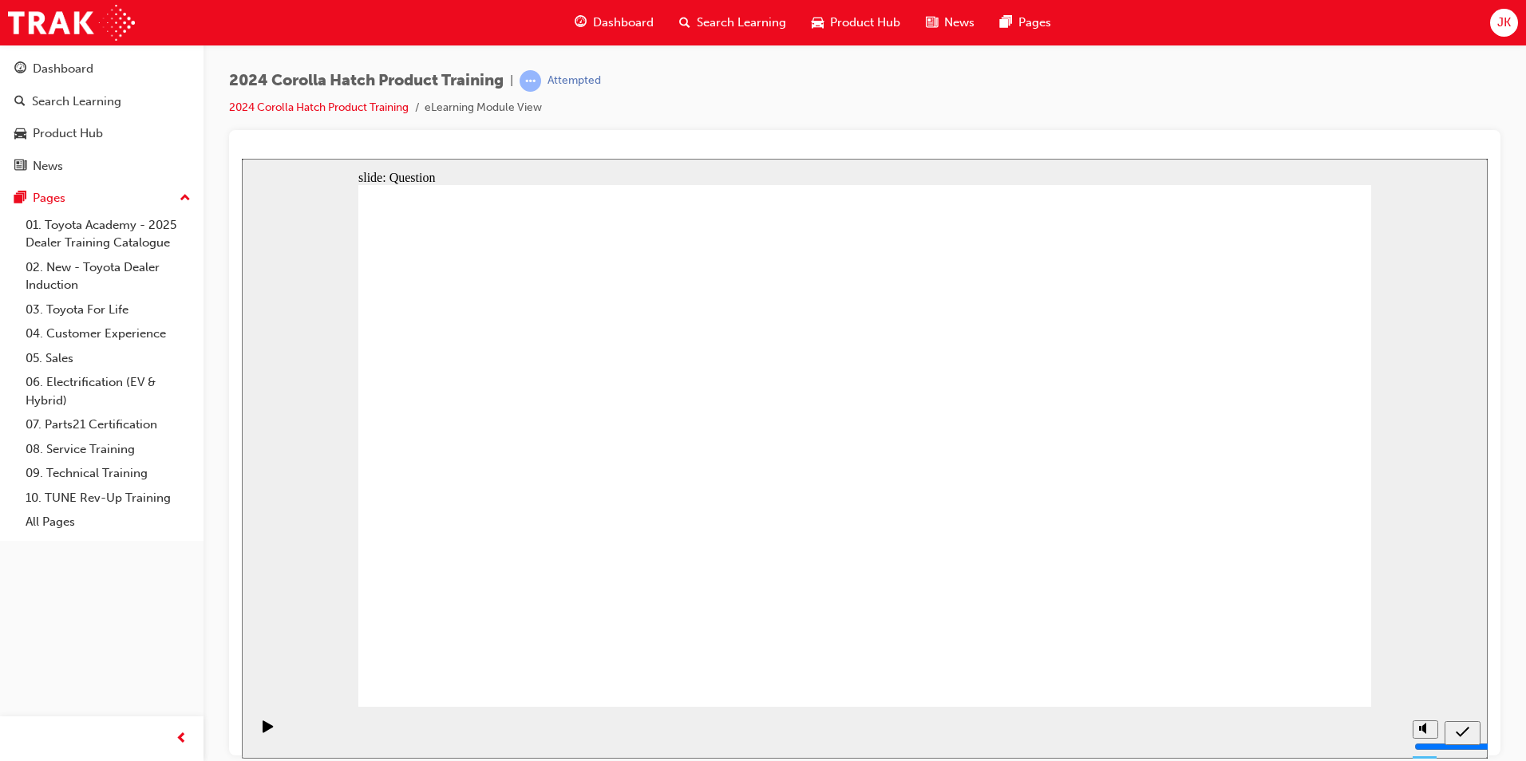
drag, startPoint x: 706, startPoint y: 433, endPoint x: 521, endPoint y: 590, distance: 242.4
drag, startPoint x: 511, startPoint y: 404, endPoint x: 672, endPoint y: 549, distance: 217.0
drag, startPoint x: 1055, startPoint y: 432, endPoint x: 886, endPoint y: 576, distance: 222.5
drag, startPoint x: 1206, startPoint y: 406, endPoint x: 1195, endPoint y: 554, distance: 148.1
drag, startPoint x: 854, startPoint y: 453, endPoint x: 1015, endPoint y: 610, distance: 224.6
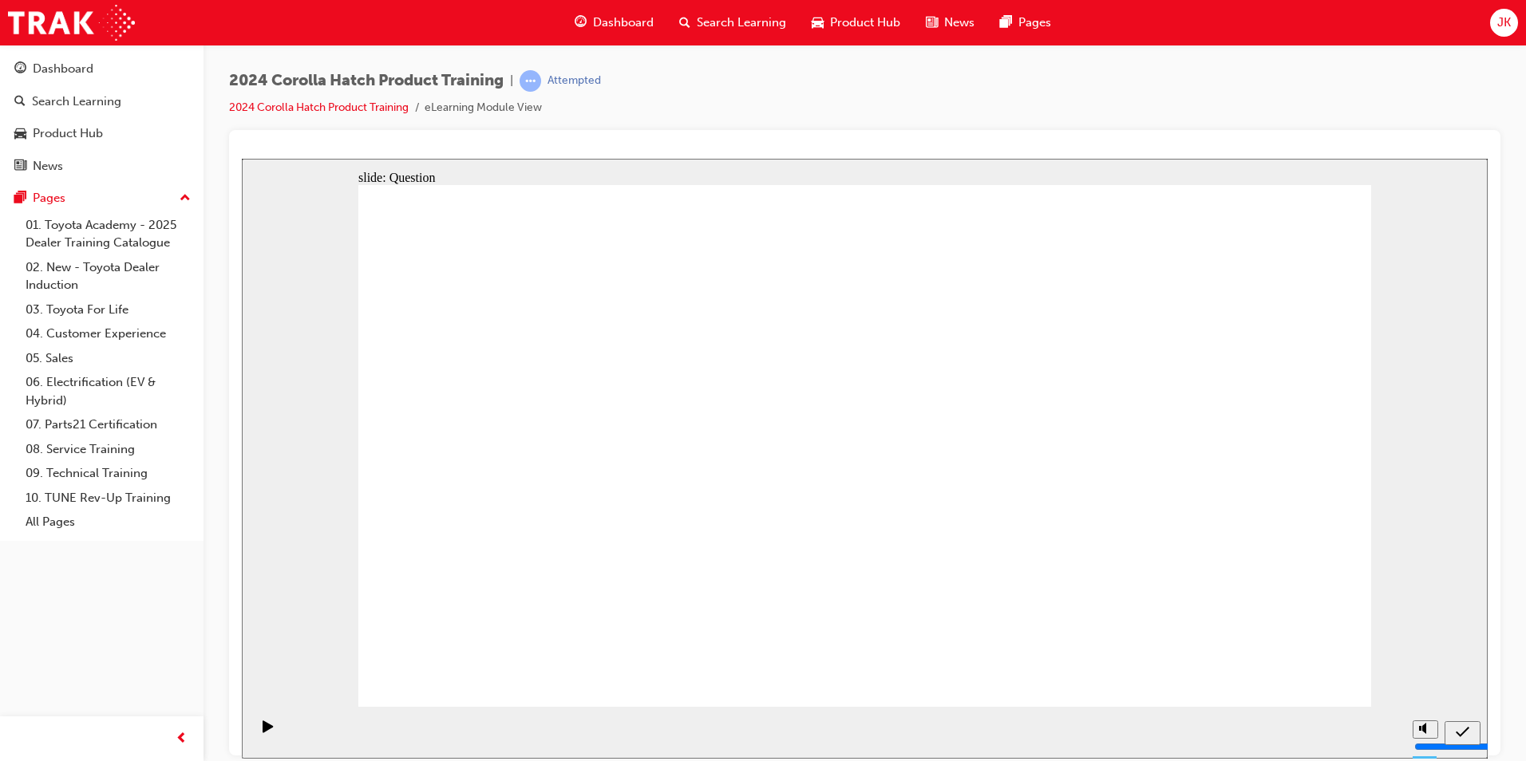
drag, startPoint x: 1330, startPoint y: 686, endPoint x: 1322, endPoint y: 684, distance: 8.9
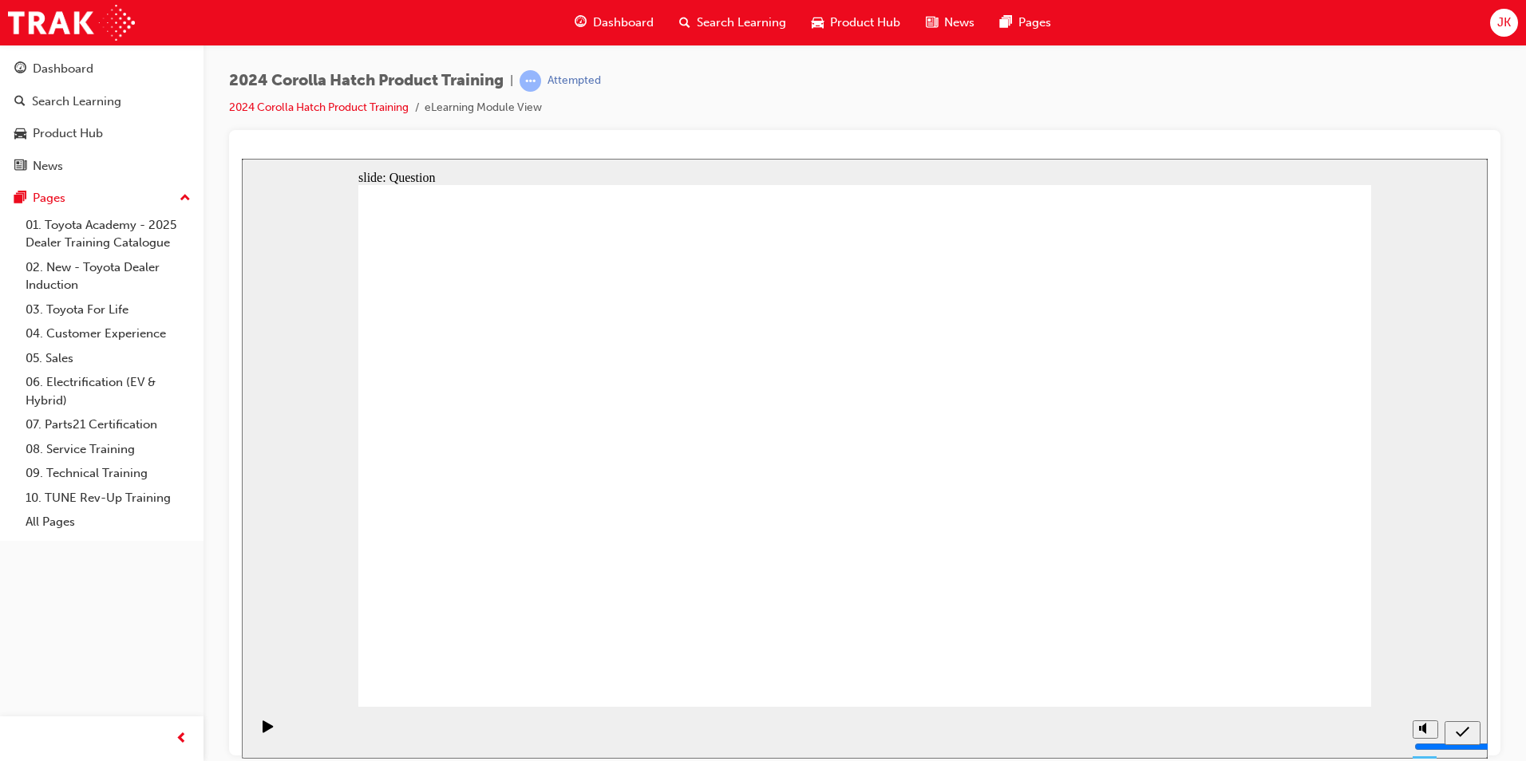
radio input "true"
drag, startPoint x: 884, startPoint y: 569, endPoint x: 892, endPoint y: 572, distance: 8.6
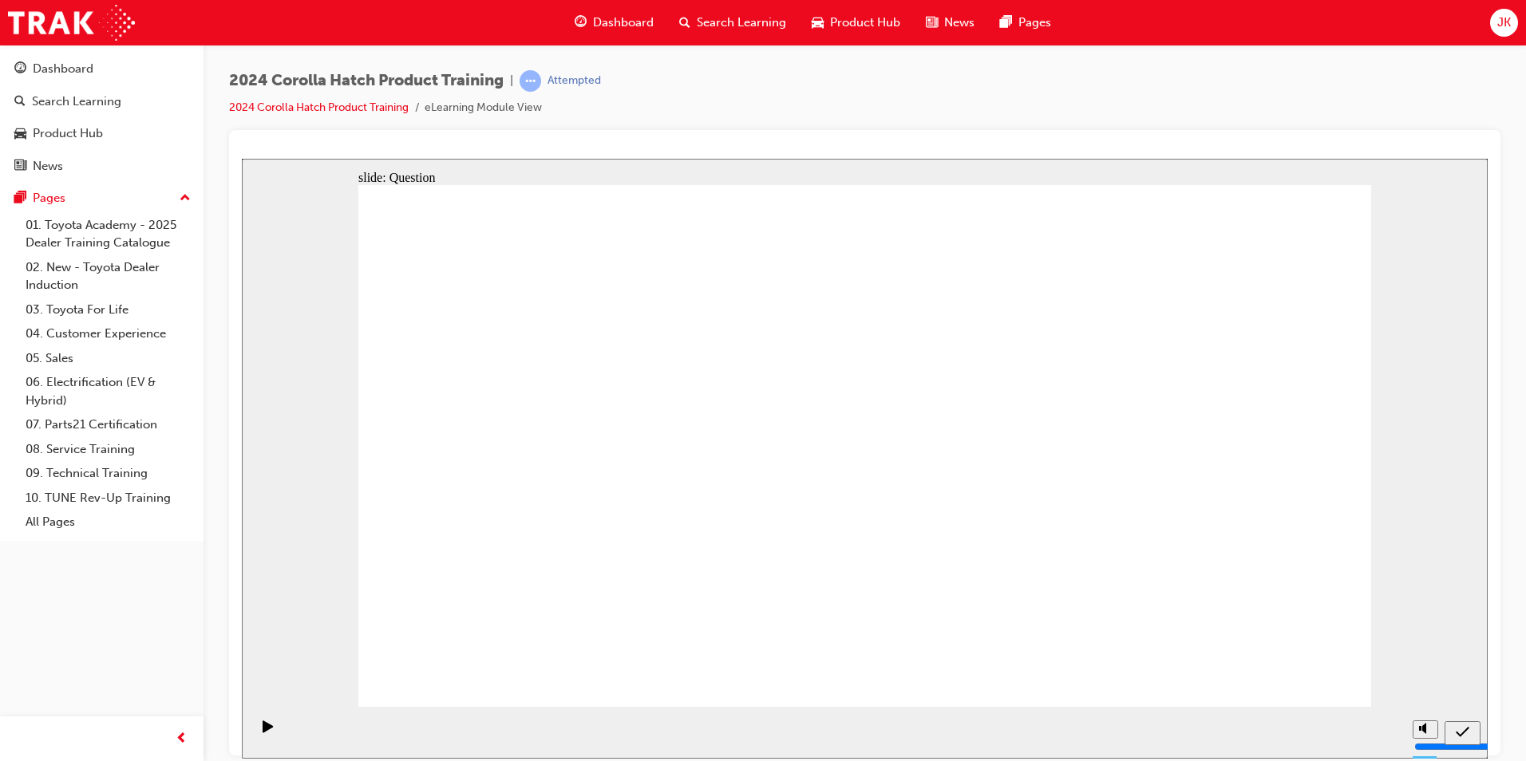
radio input "true"
drag, startPoint x: 1303, startPoint y: 691, endPoint x: 1306, endPoint y: 682, distance: 9.1
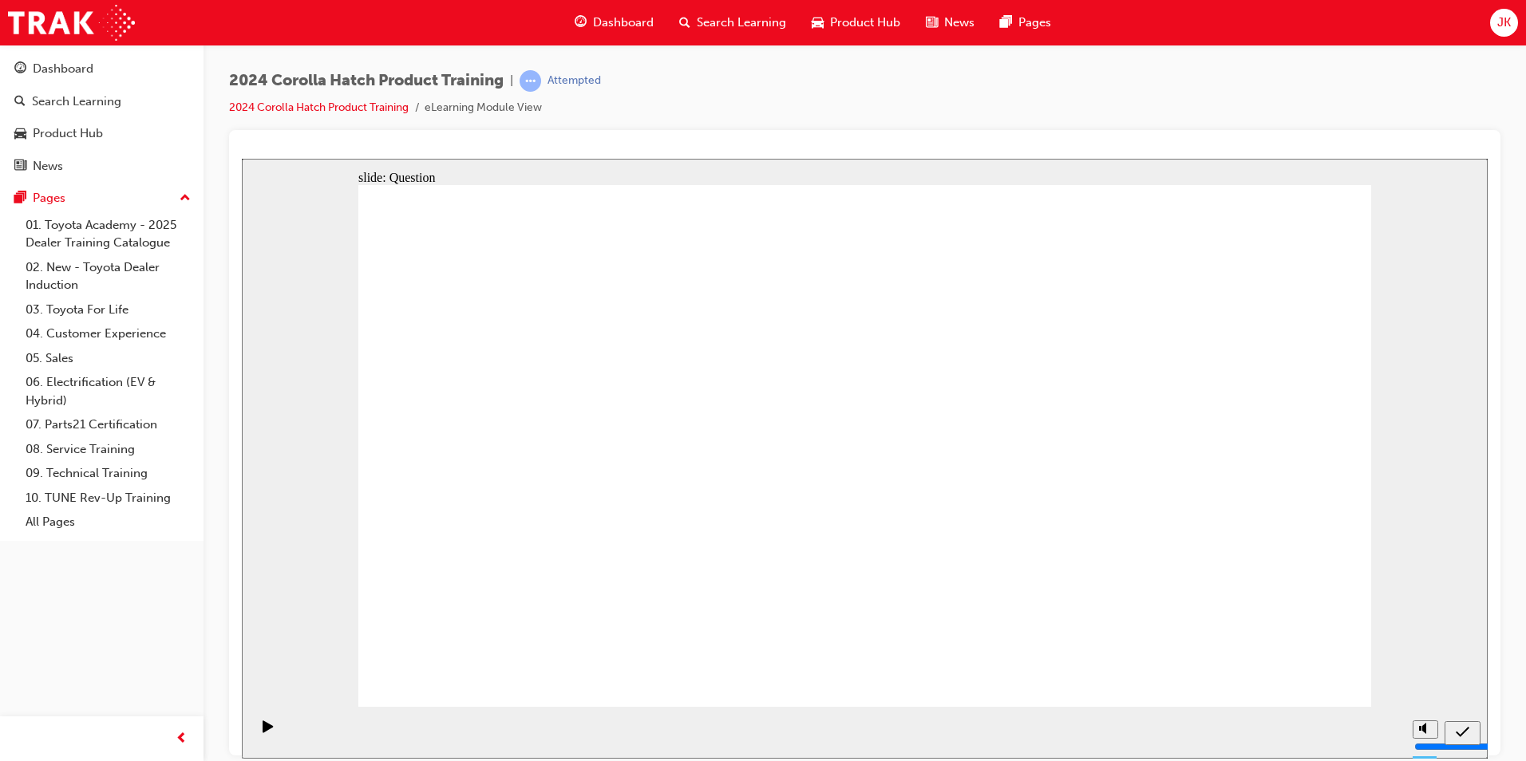
radio input "true"
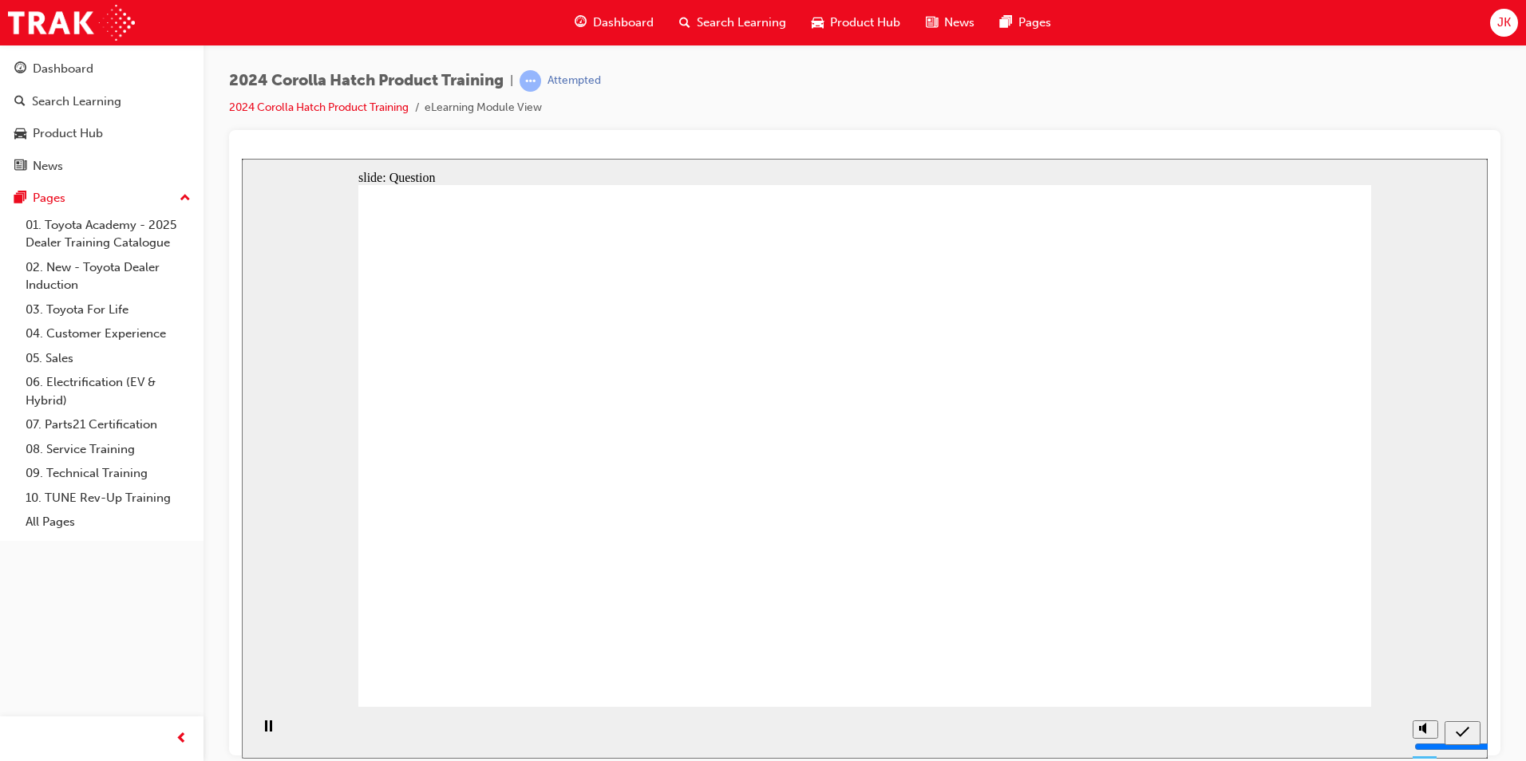
drag, startPoint x: 1083, startPoint y: 552, endPoint x: 1079, endPoint y: 520, distance: 32.2
radio input "true"
drag, startPoint x: 866, startPoint y: 543, endPoint x: 872, endPoint y: 549, distance: 9.0
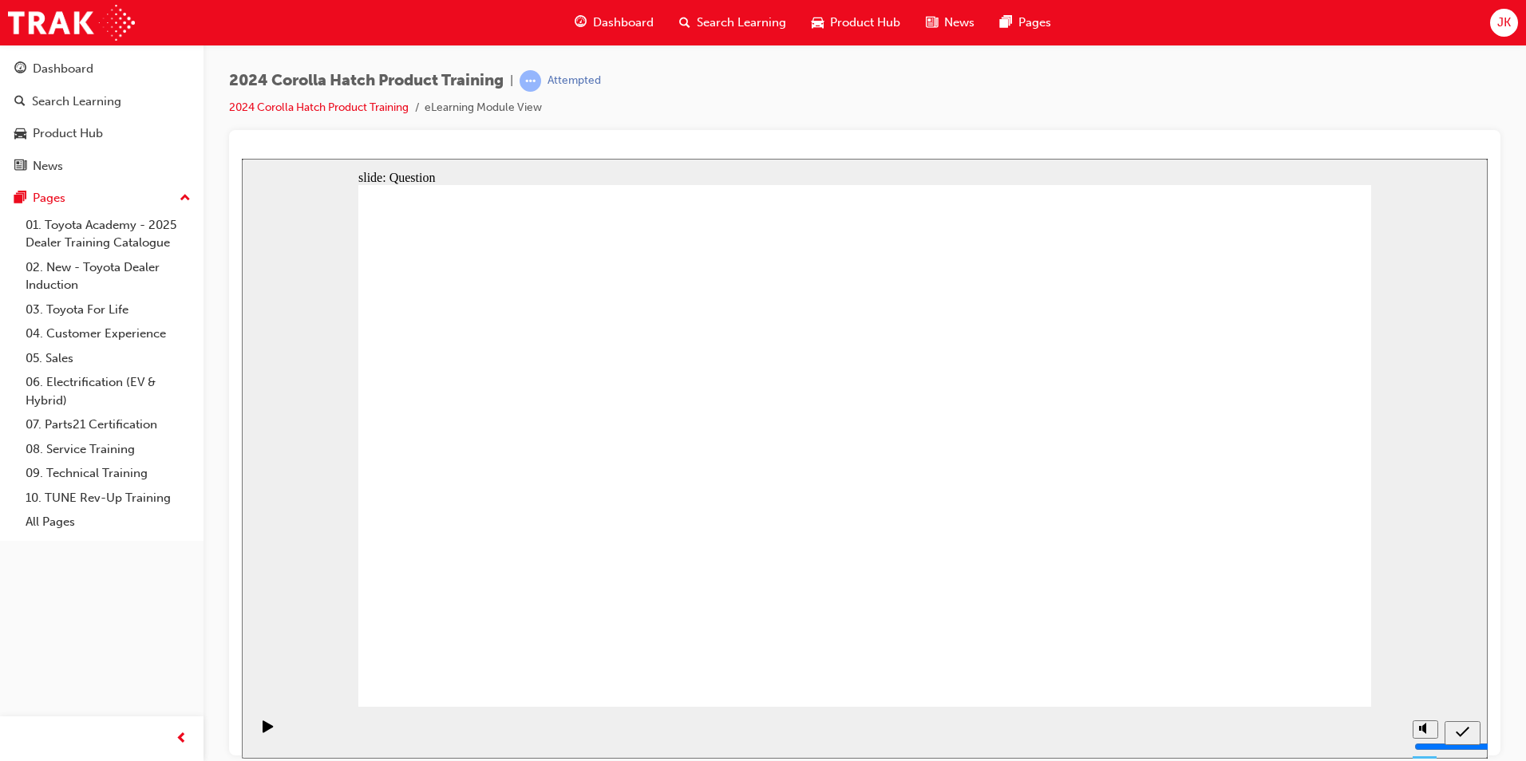
drag, startPoint x: 869, startPoint y: 427, endPoint x: 905, endPoint y: 611, distance: 187.8
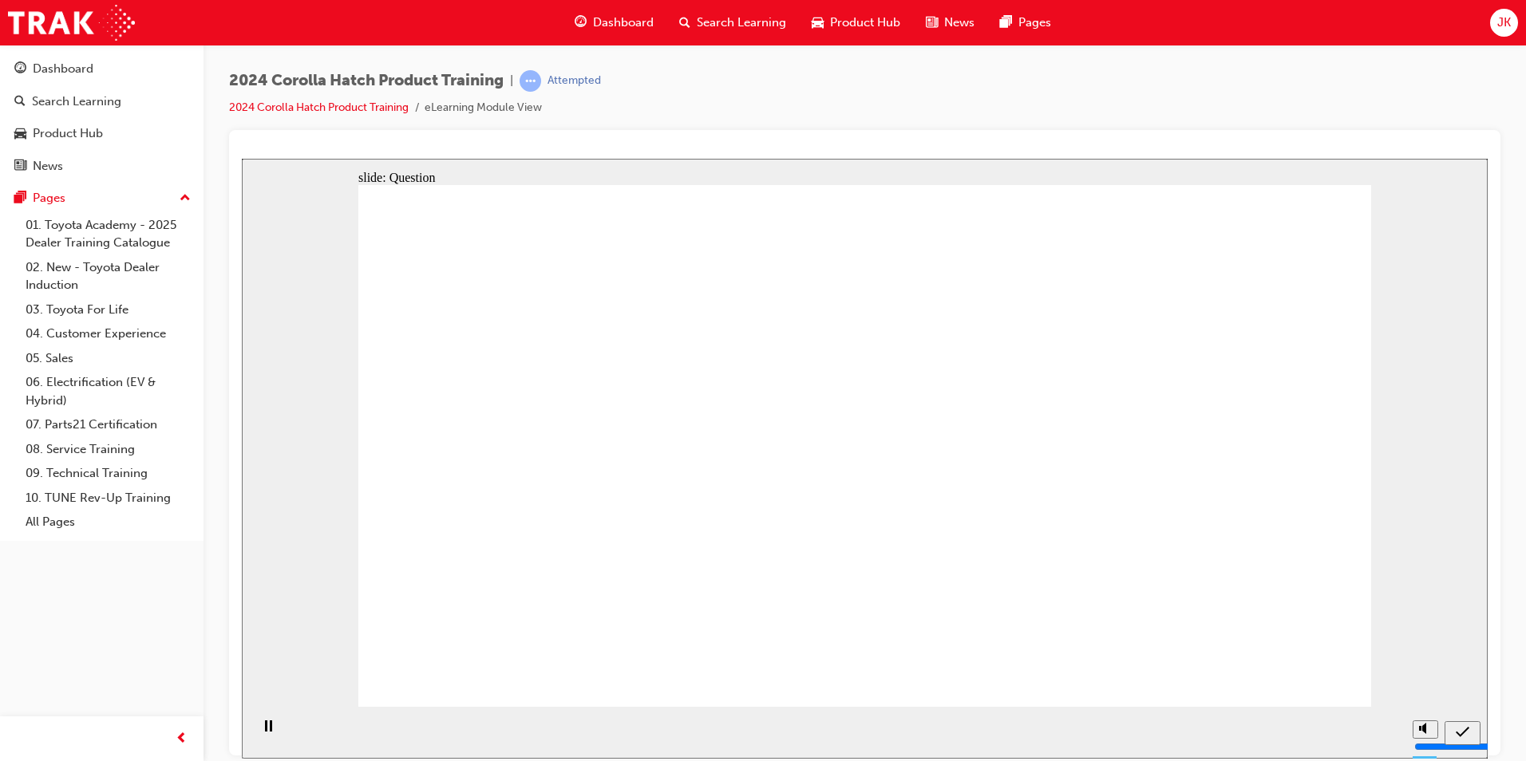
radio input "true"
drag, startPoint x: 1096, startPoint y: 385, endPoint x: 1106, endPoint y: 385, distance: 10.4
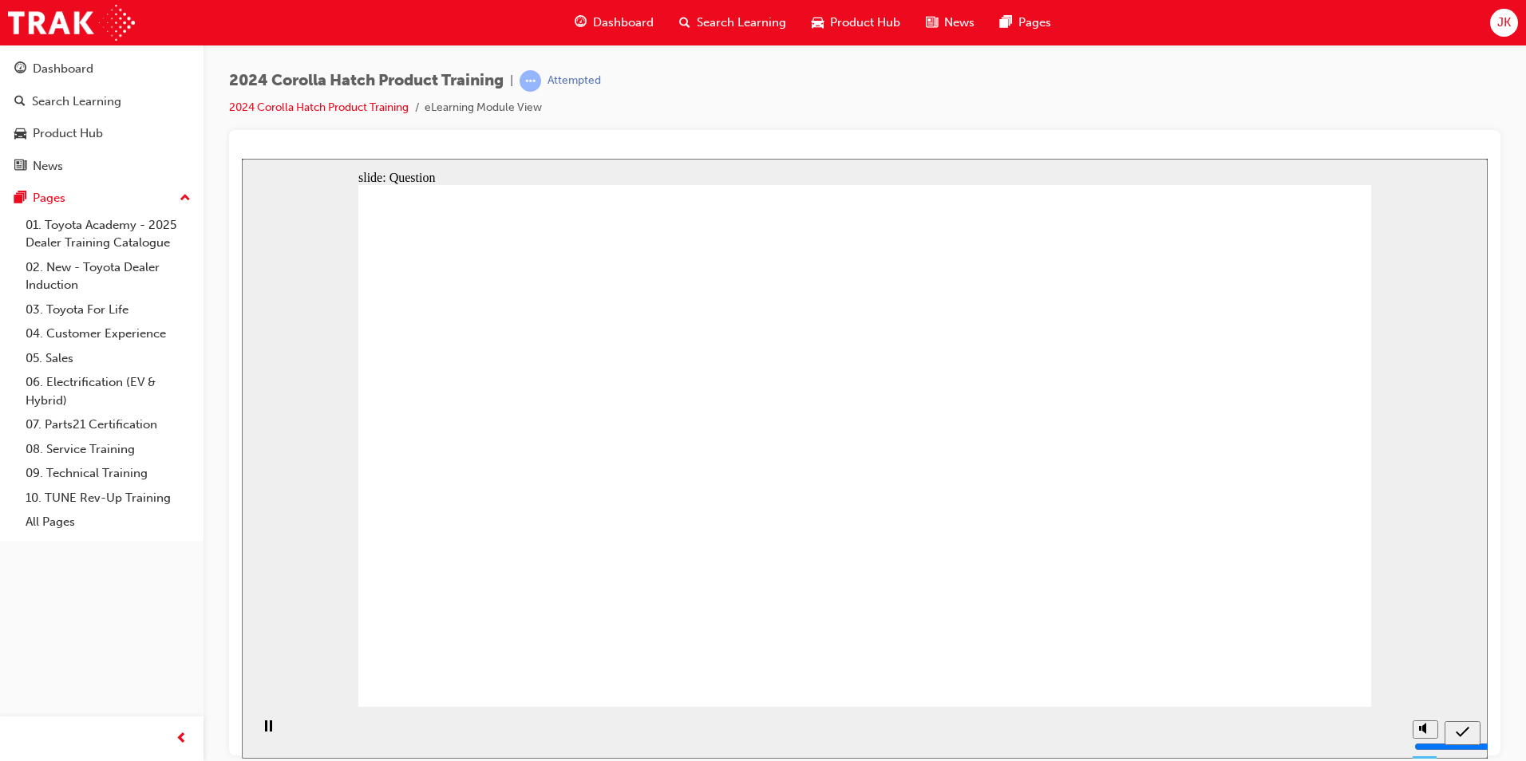
radio input "true"
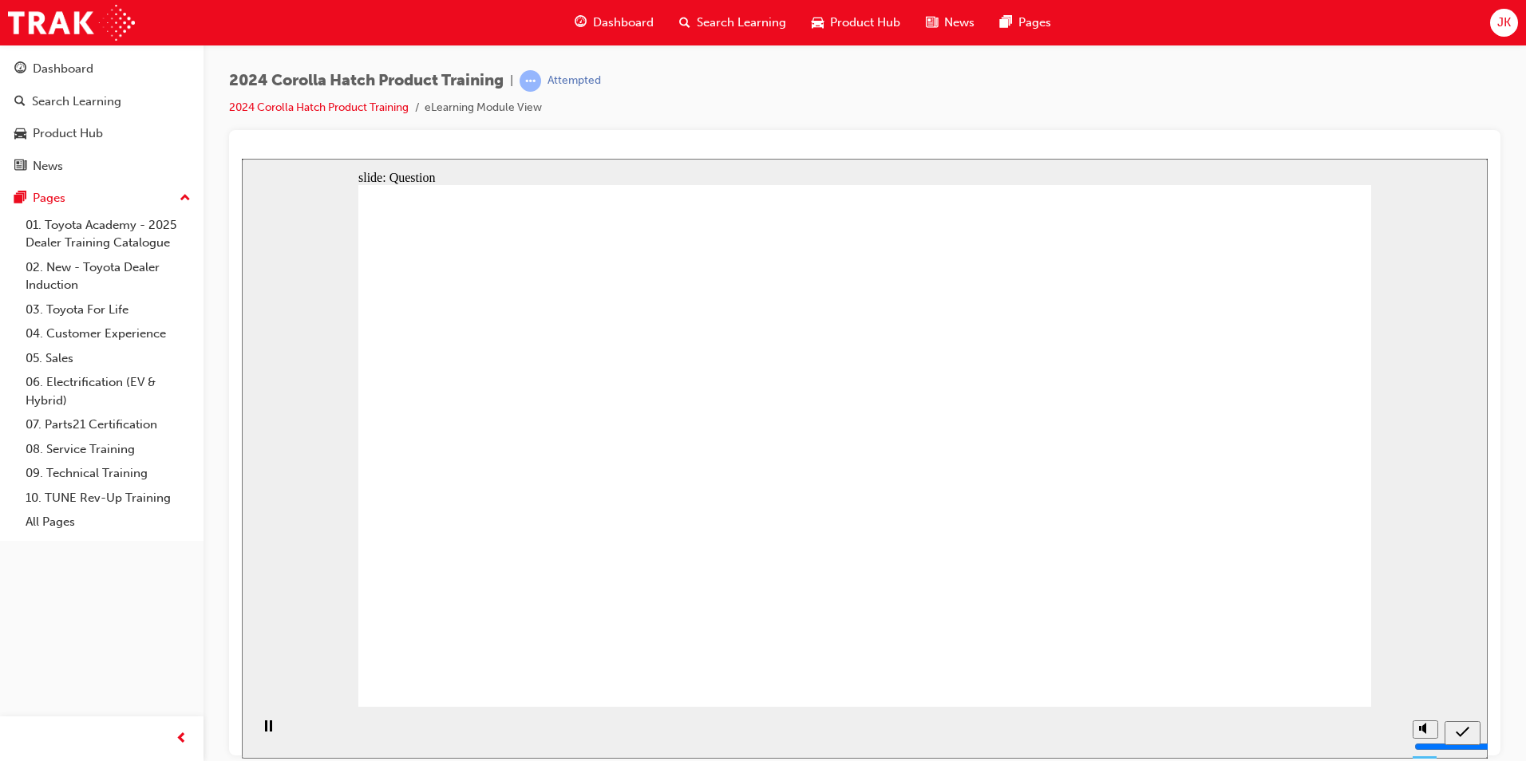
drag, startPoint x: 1299, startPoint y: 685, endPoint x: 1295, endPoint y: 666, distance: 18.6
radio input "true"
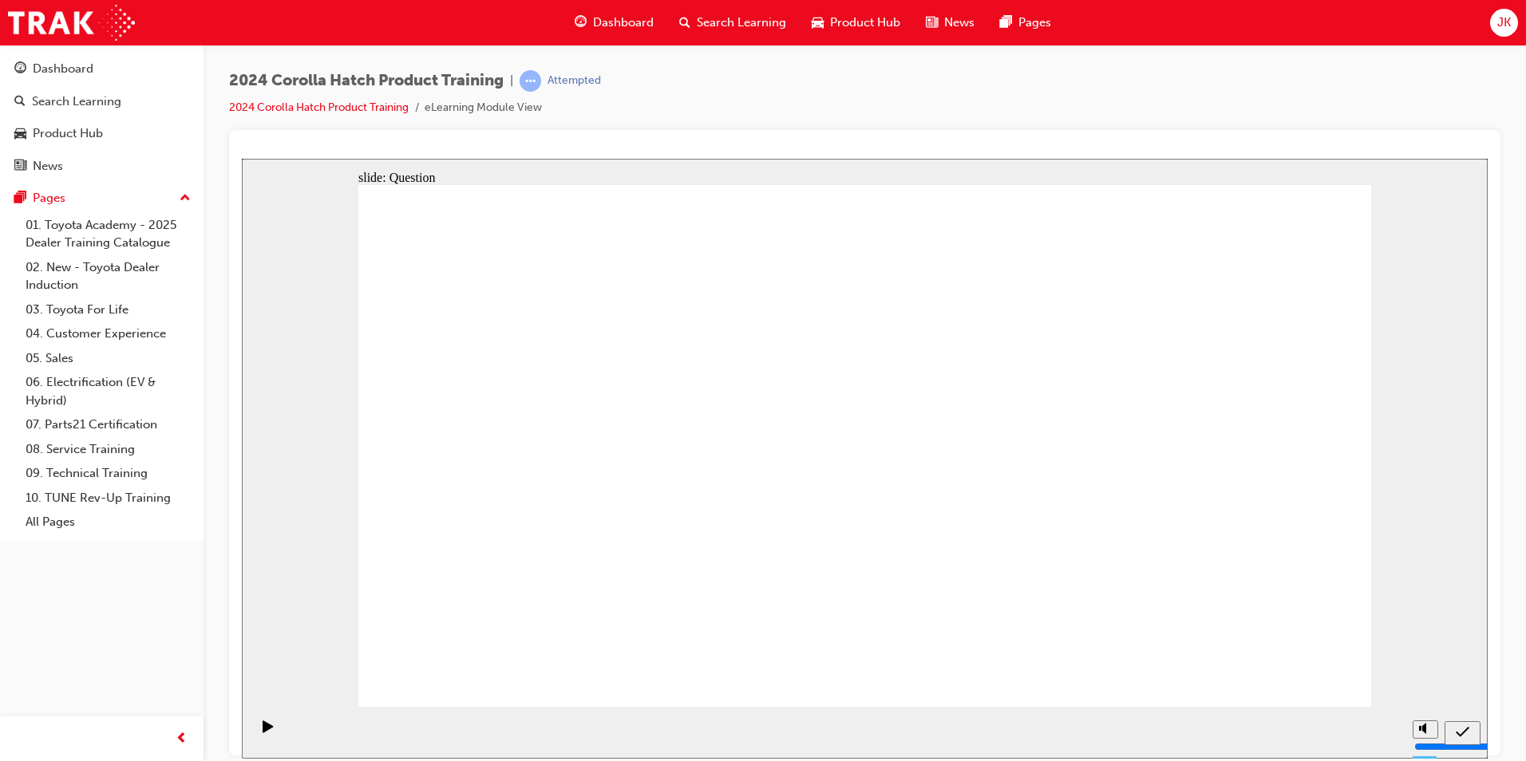
radio input "true"
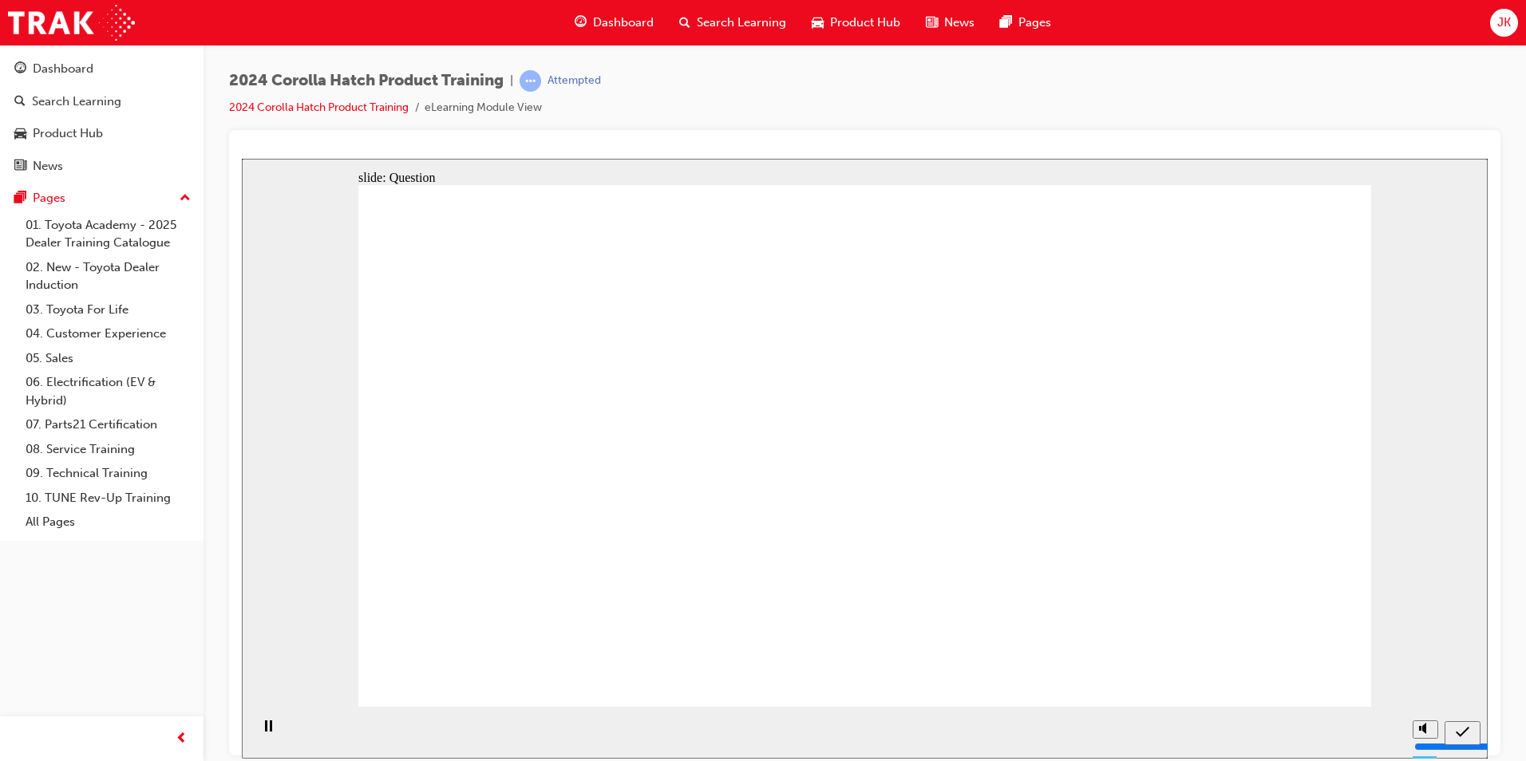
drag, startPoint x: 520, startPoint y: 430, endPoint x: 674, endPoint y: 587, distance: 219.6
drag, startPoint x: 710, startPoint y: 443, endPoint x: 591, endPoint y: 571, distance: 175.6
drag, startPoint x: 1050, startPoint y: 432, endPoint x: 915, endPoint y: 542, distance: 174.1
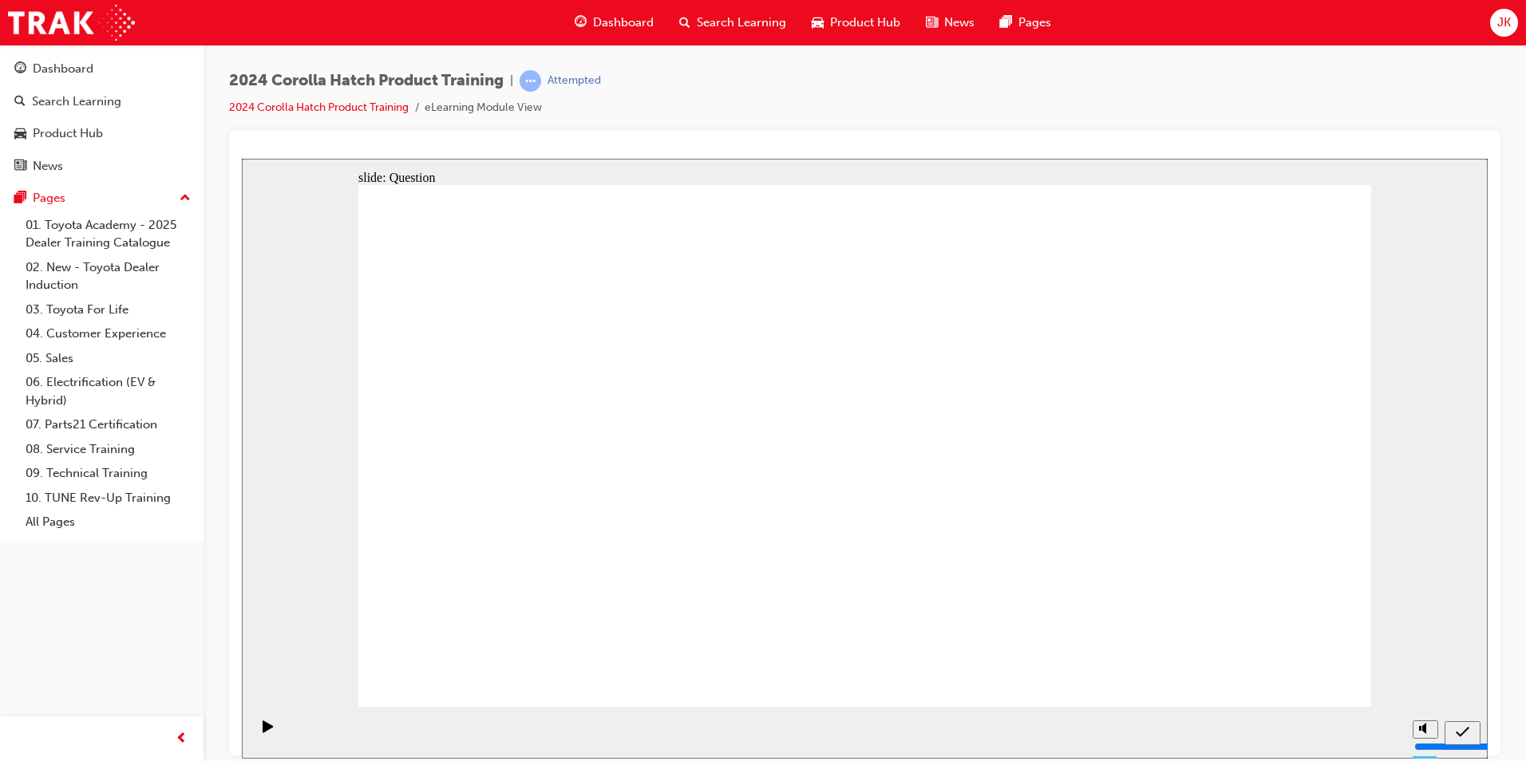
drag, startPoint x: 926, startPoint y: 433, endPoint x: 1070, endPoint y: 585, distance: 210.0
drag, startPoint x: 1228, startPoint y: 439, endPoint x: 1227, endPoint y: 590, distance: 150.9
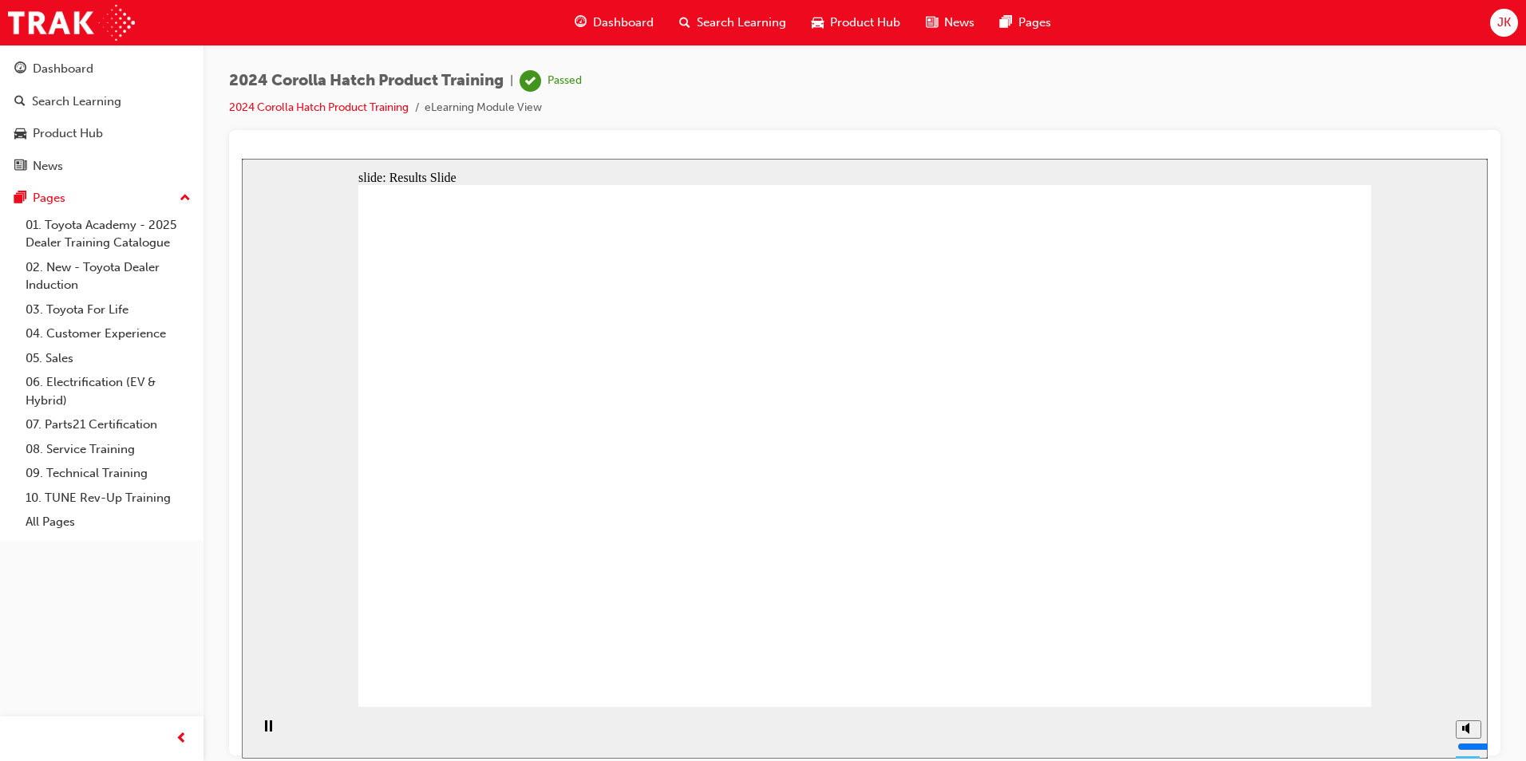
click at [733, 26] on span "Search Learning" at bounding box center [741, 23] width 89 height 18
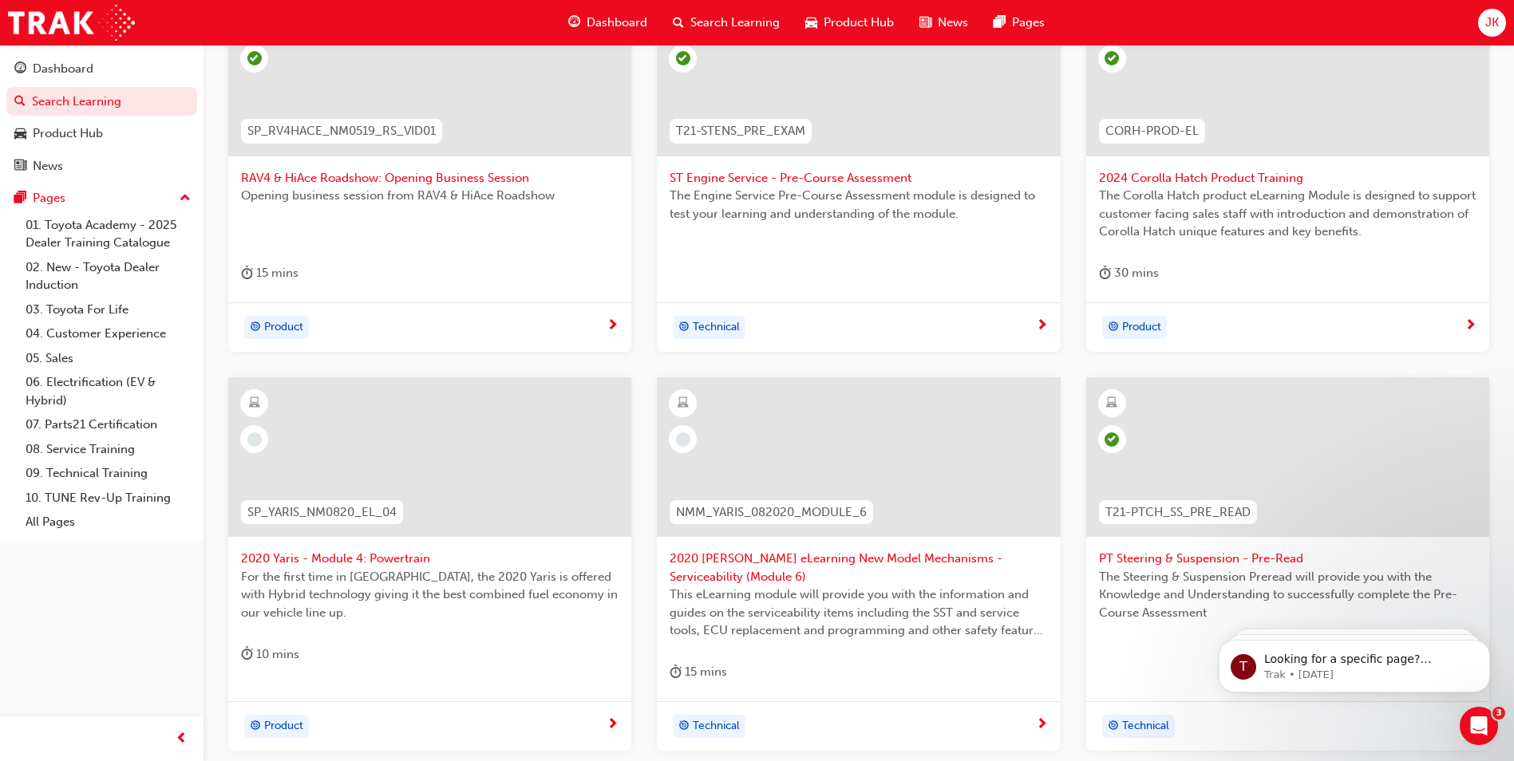
scroll to position [399, 0]
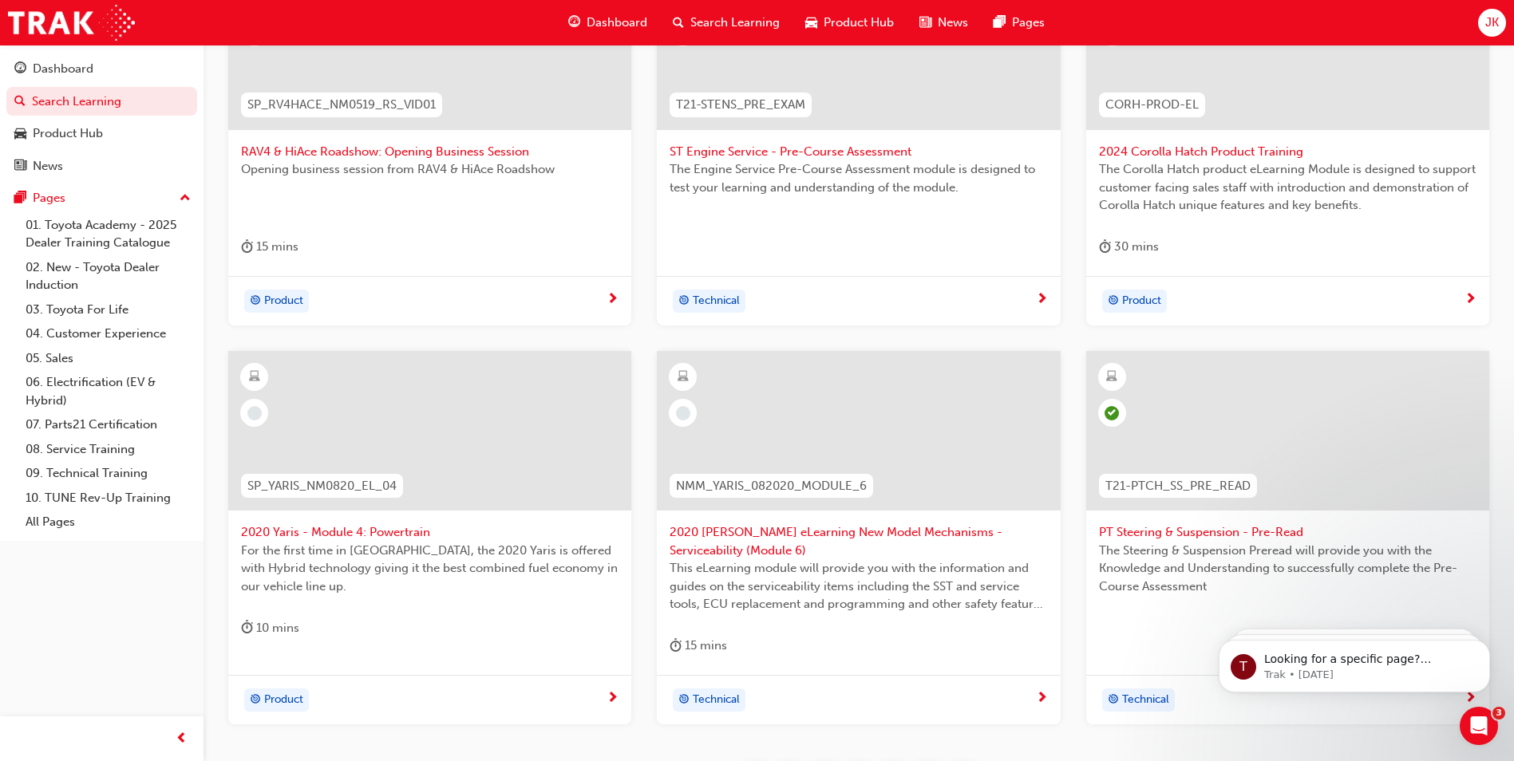
click at [386, 537] on span "2020 Yaris - Module 4: Powertrain" at bounding box center [430, 533] width 378 height 18
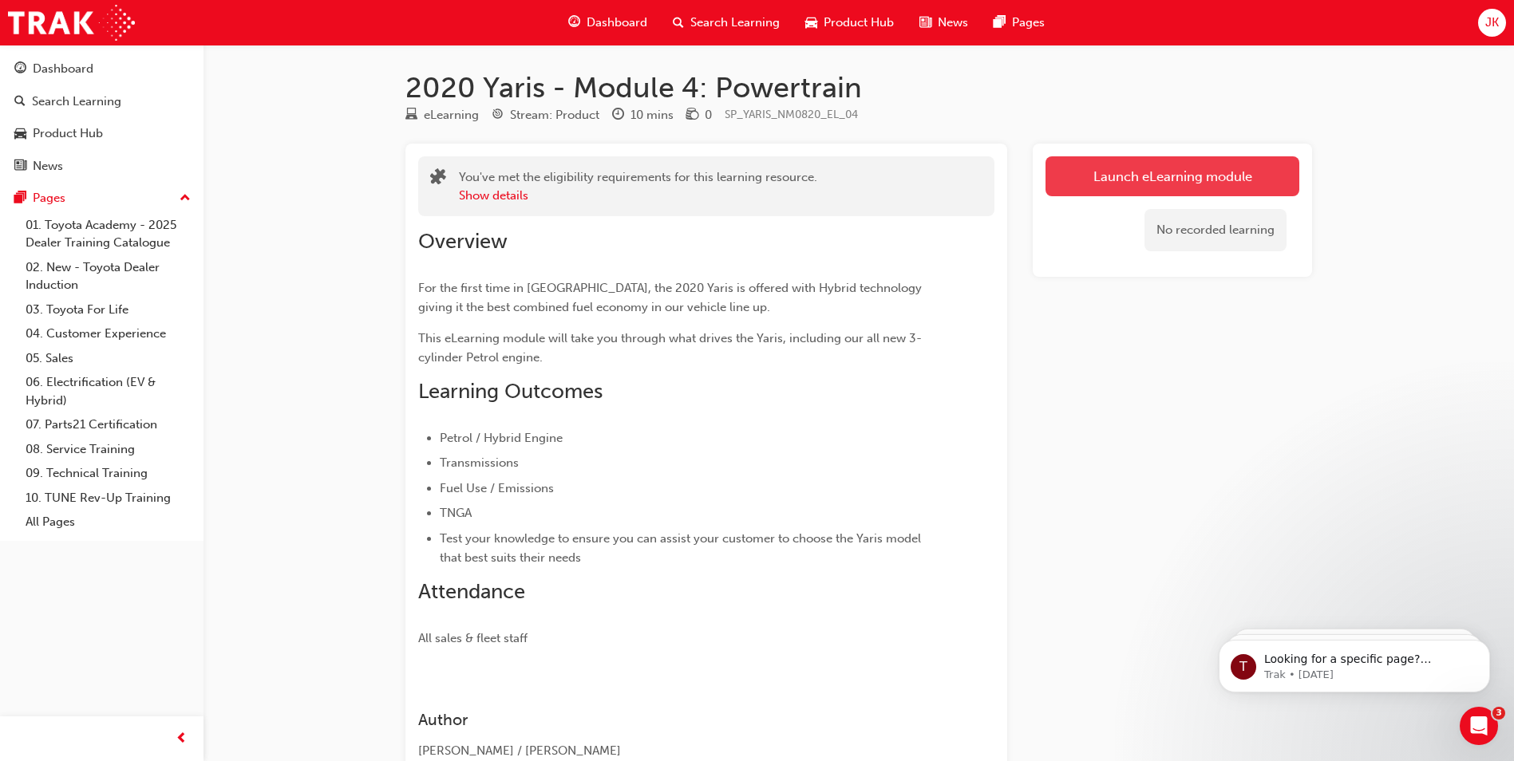
click at [1198, 175] on link "Launch eLearning module" at bounding box center [1173, 176] width 254 height 40
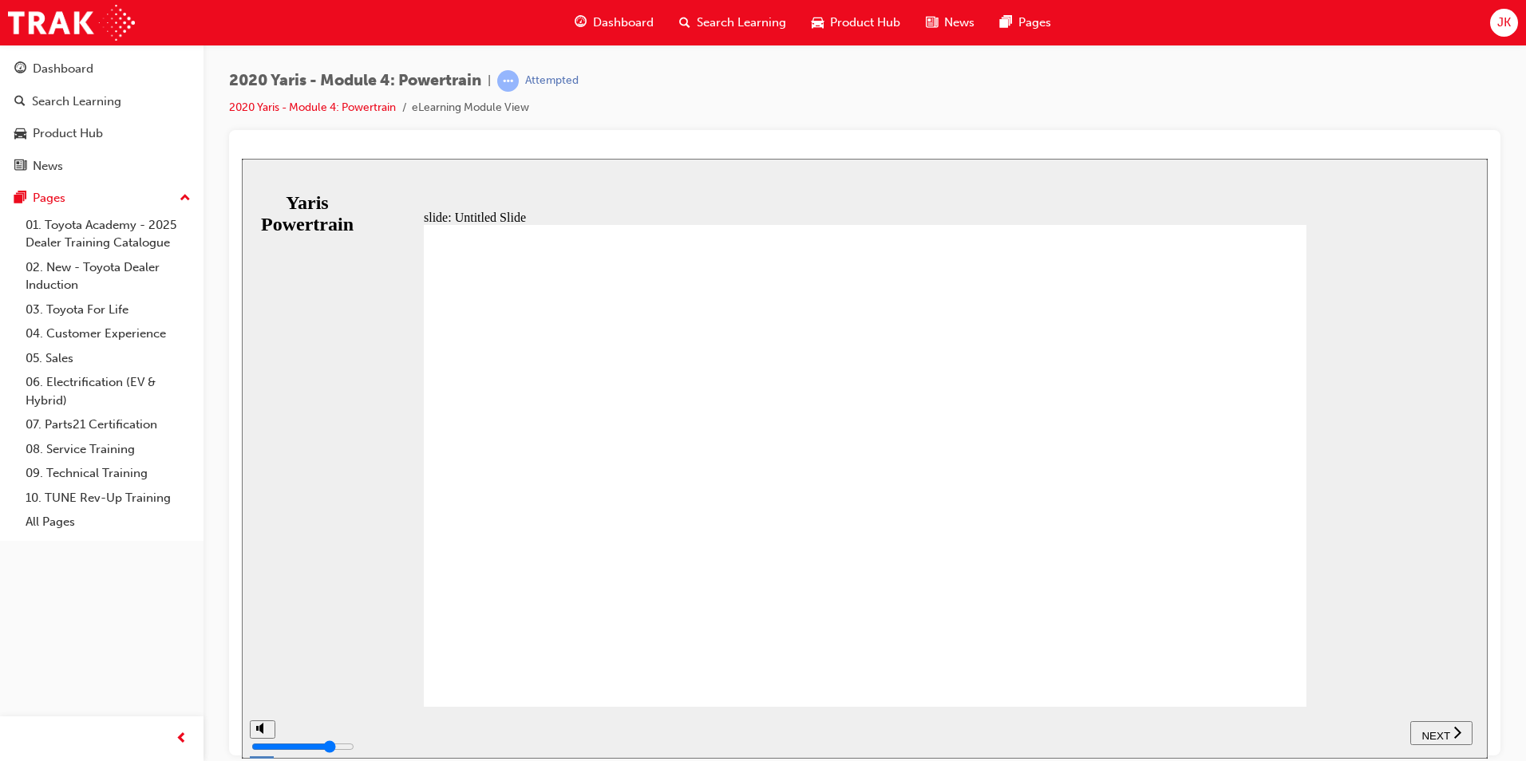
drag, startPoint x: 1436, startPoint y: 735, endPoint x: 1445, endPoint y: 737, distance: 8.9
click at [1445, 737] on span "NEXT" at bounding box center [1435, 735] width 28 height 12
click at [1449, 737] on div "NEXT" at bounding box center [1441, 733] width 49 height 17
click at [1449, 737] on span "NEXT" at bounding box center [1443, 735] width 28 height 12
click at [1466, 737] on div "NEXT" at bounding box center [1441, 733] width 49 height 17
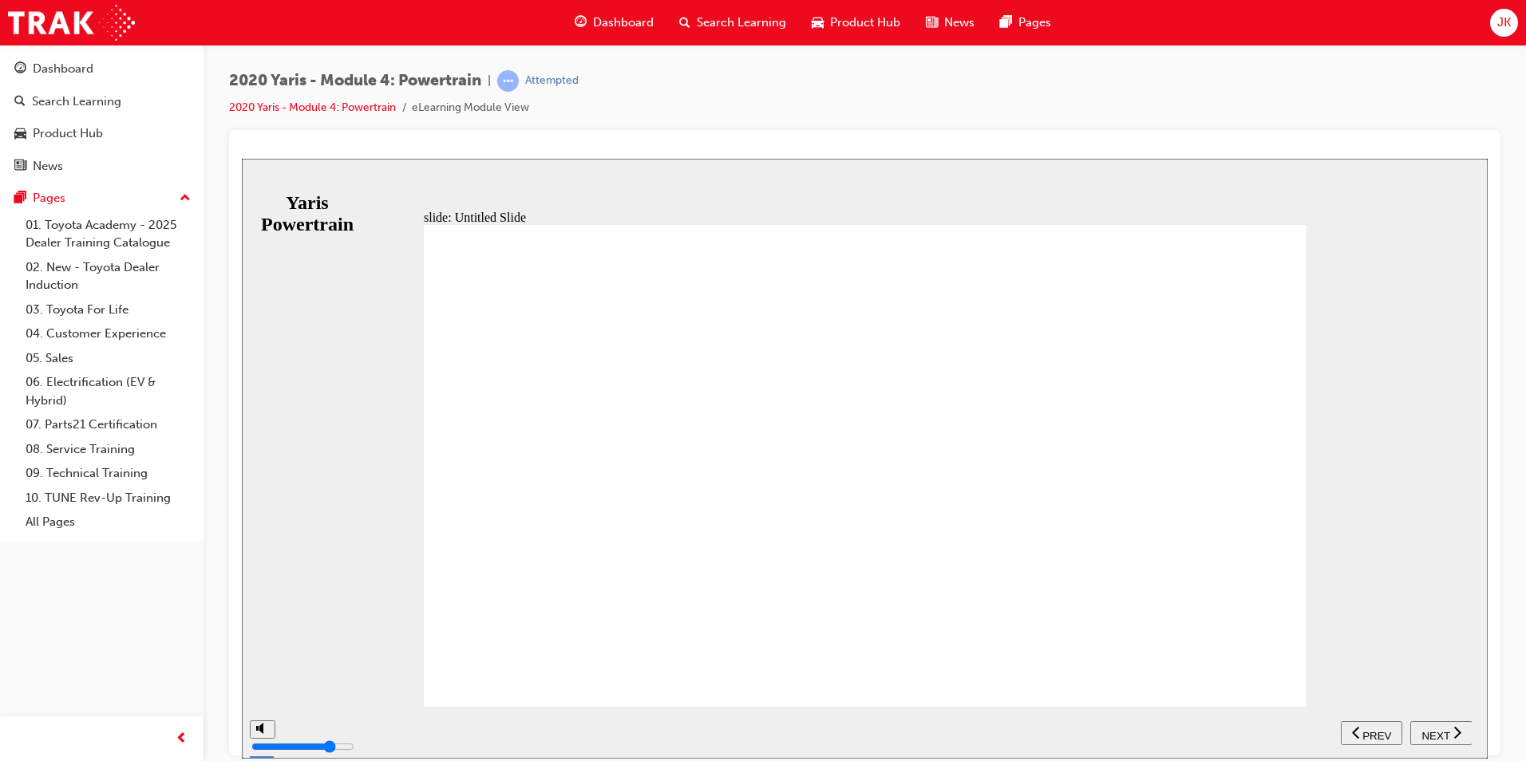
click at [1453, 735] on icon "next" at bounding box center [1457, 732] width 8 height 14
click at [1457, 734] on icon "next" at bounding box center [1457, 732] width 8 height 14
click at [1458, 734] on icon "next" at bounding box center [1456, 732] width 7 height 12
click at [1457, 736] on div "NEXT" at bounding box center [1449, 733] width 49 height 17
click at [1458, 735] on icon "next" at bounding box center [1456, 732] width 7 height 12
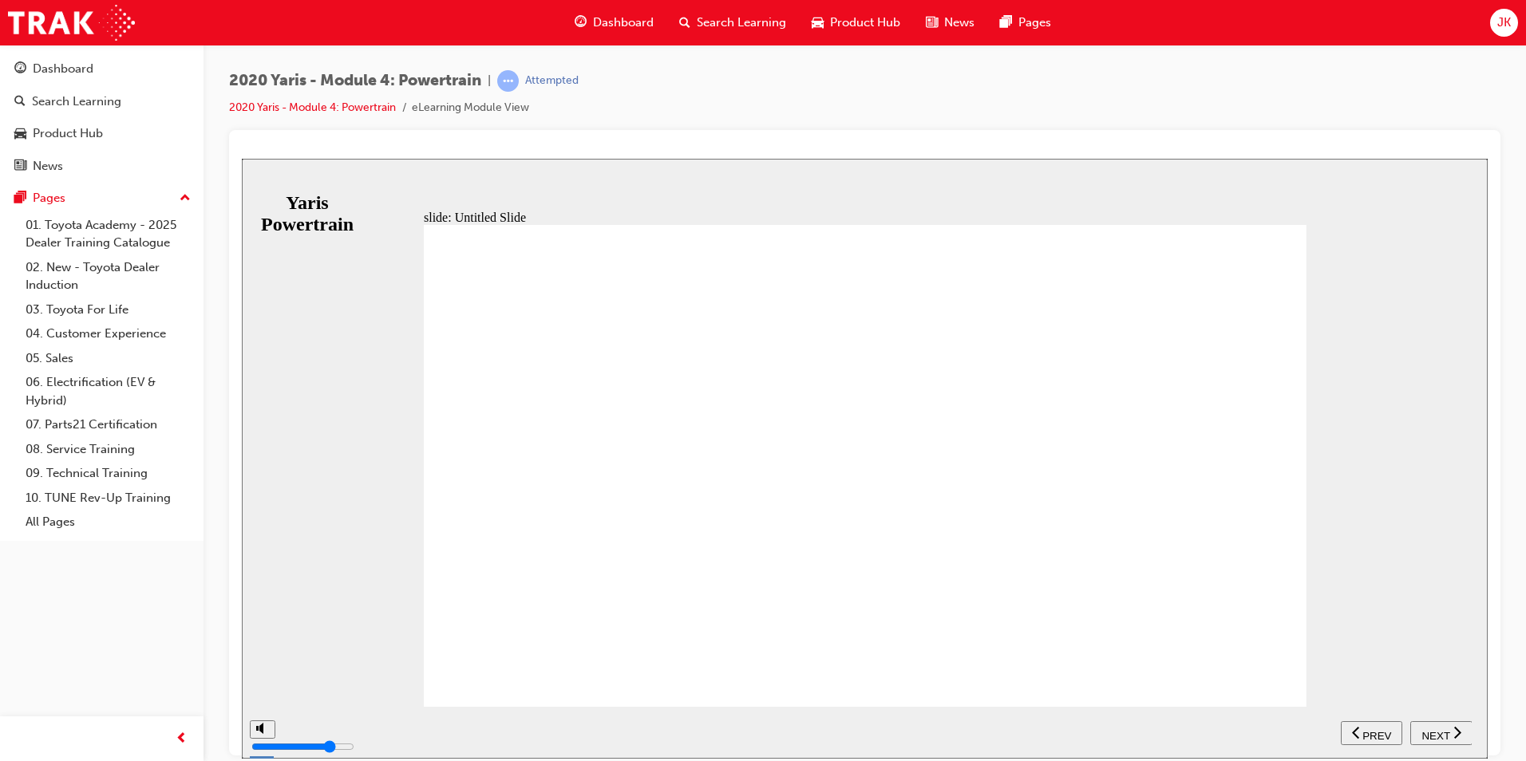
click at [1459, 735] on icon "next" at bounding box center [1457, 732] width 8 height 14
click at [1459, 735] on div "NEXT" at bounding box center [1449, 733] width 49 height 17
click at [1459, 735] on icon "next" at bounding box center [1457, 732] width 8 height 14
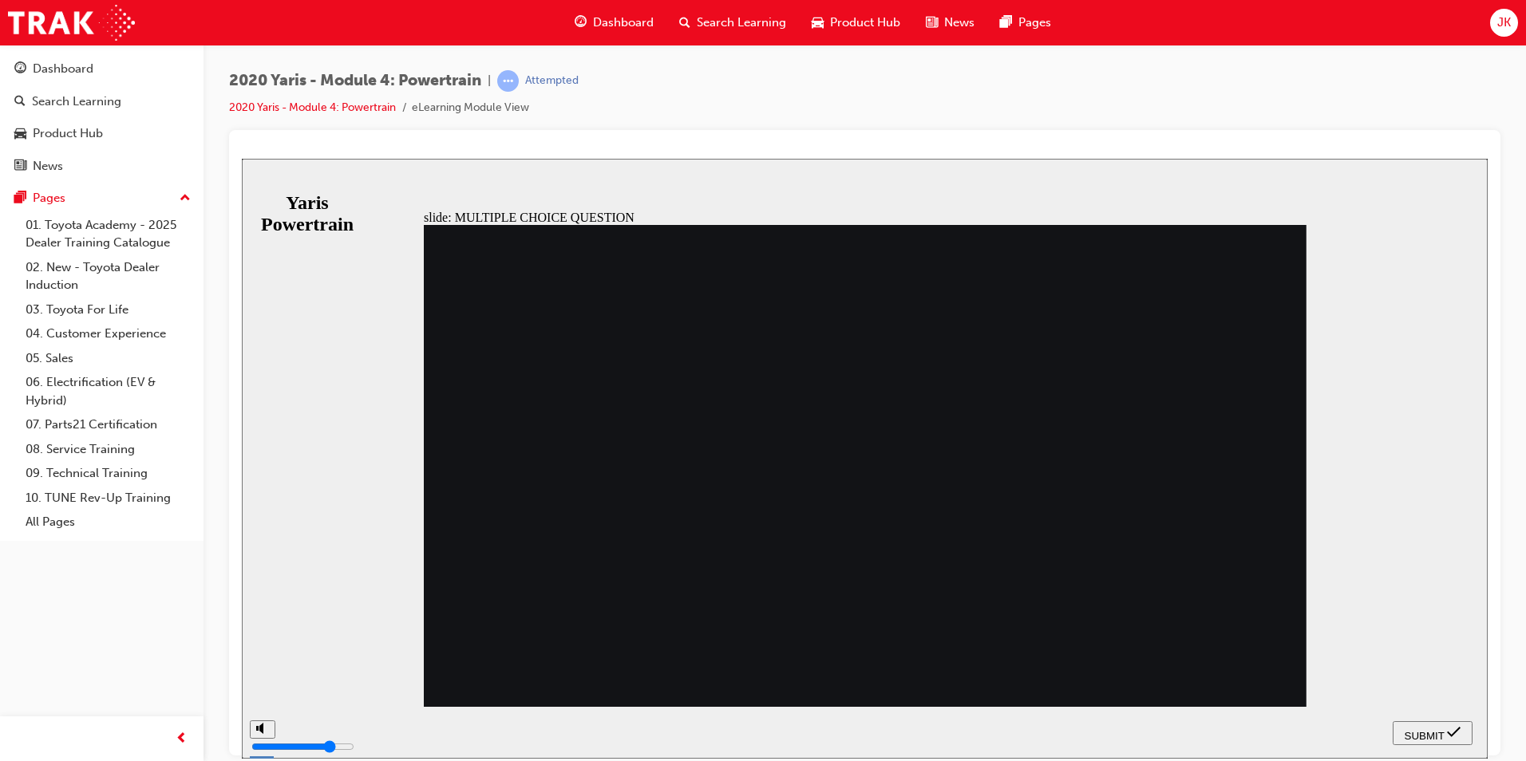
click at [1459, 734] on icon "submit" at bounding box center [1454, 732] width 14 height 14
drag, startPoint x: 534, startPoint y: 547, endPoint x: 546, endPoint y: 544, distance: 12.4
radio input "true"
drag, startPoint x: 1425, startPoint y: 729, endPoint x: 1394, endPoint y: 753, distance: 39.9
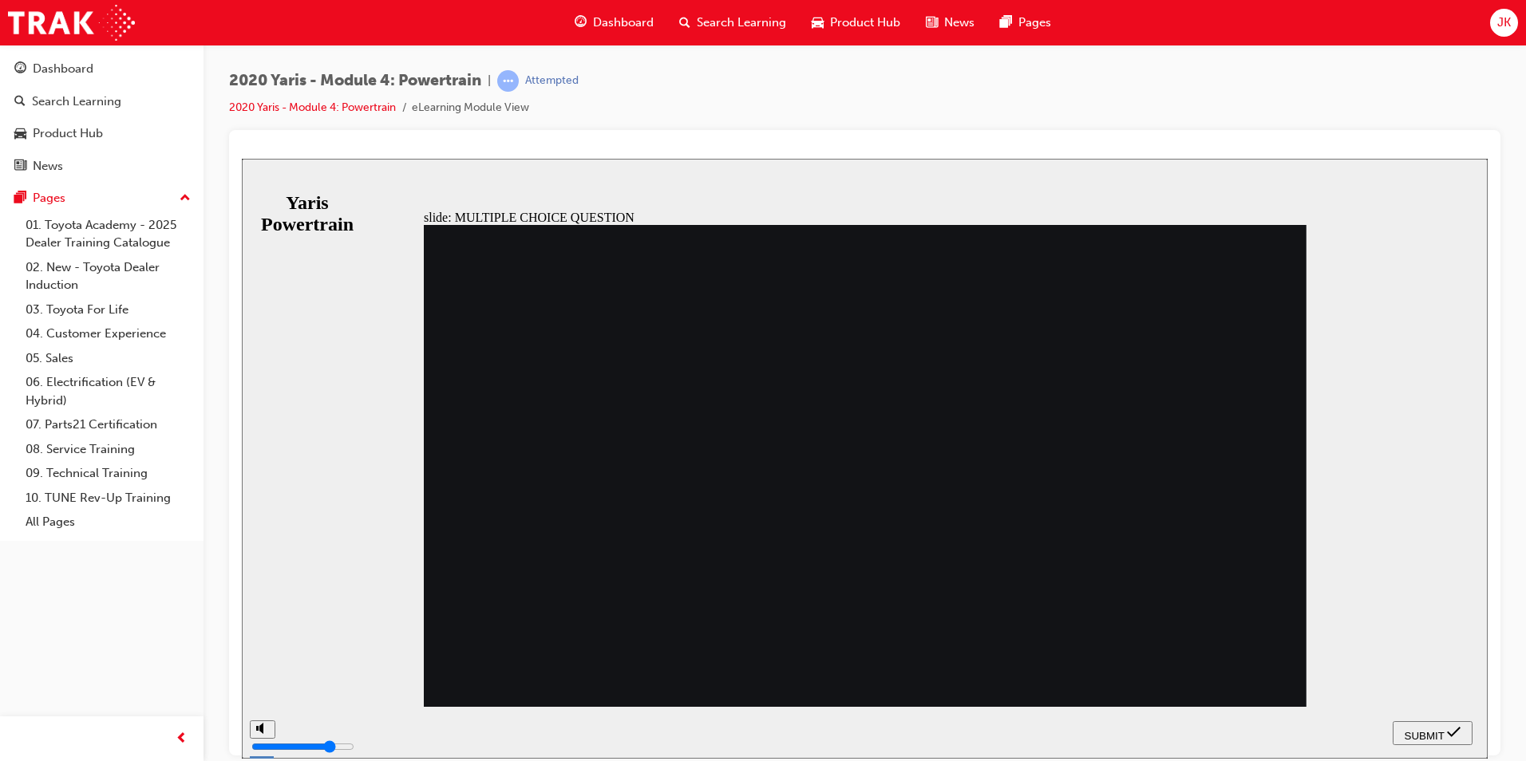
click at [1425, 729] on span "SUBMIT" at bounding box center [1425, 735] width 40 height 12
radio input "false"
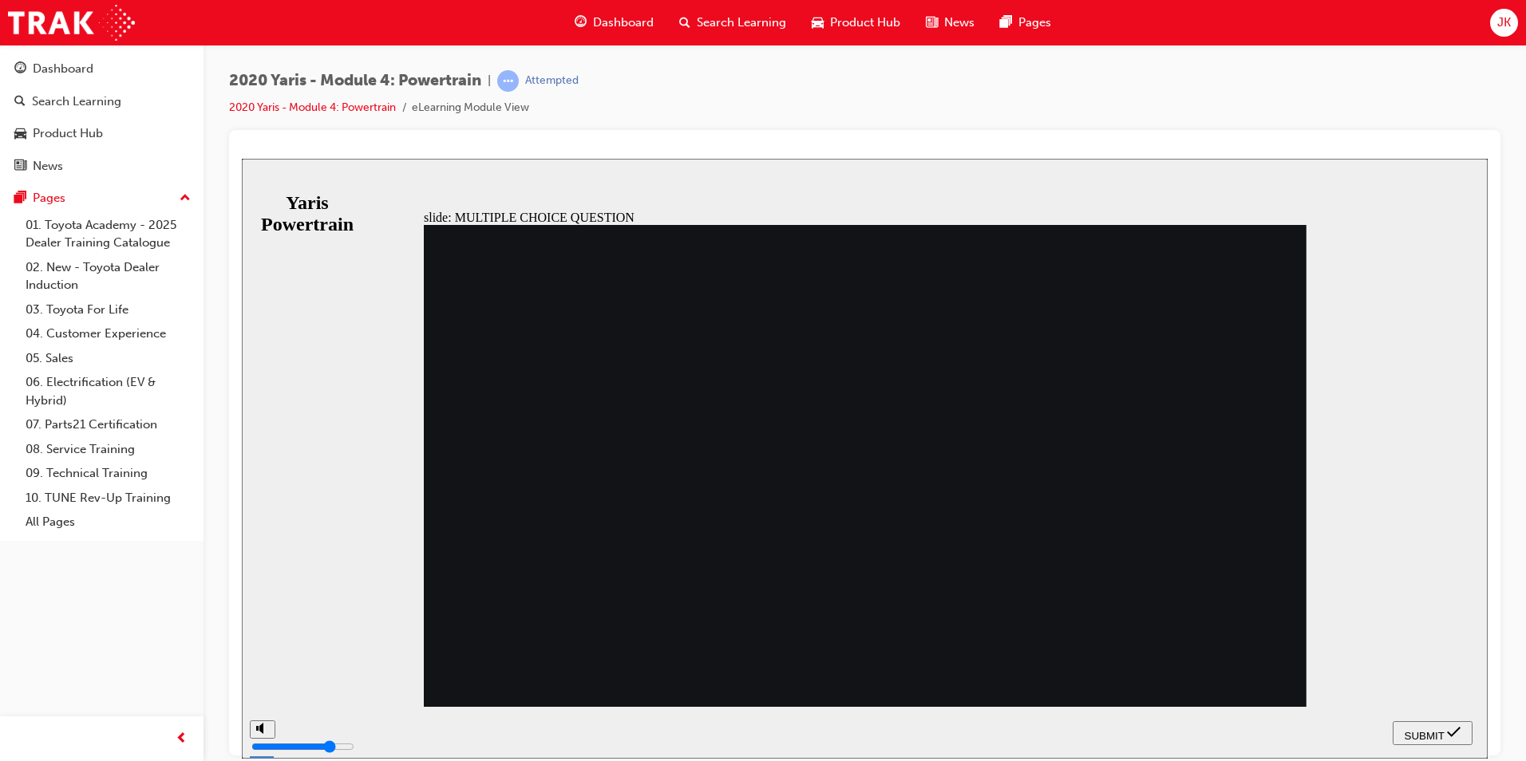
radio input "true"
click at [1457, 728] on button "SUBMIT" at bounding box center [1433, 733] width 80 height 24
drag, startPoint x: 1439, startPoint y: 701, endPoint x: 1433, endPoint y: 719, distance: 19.2
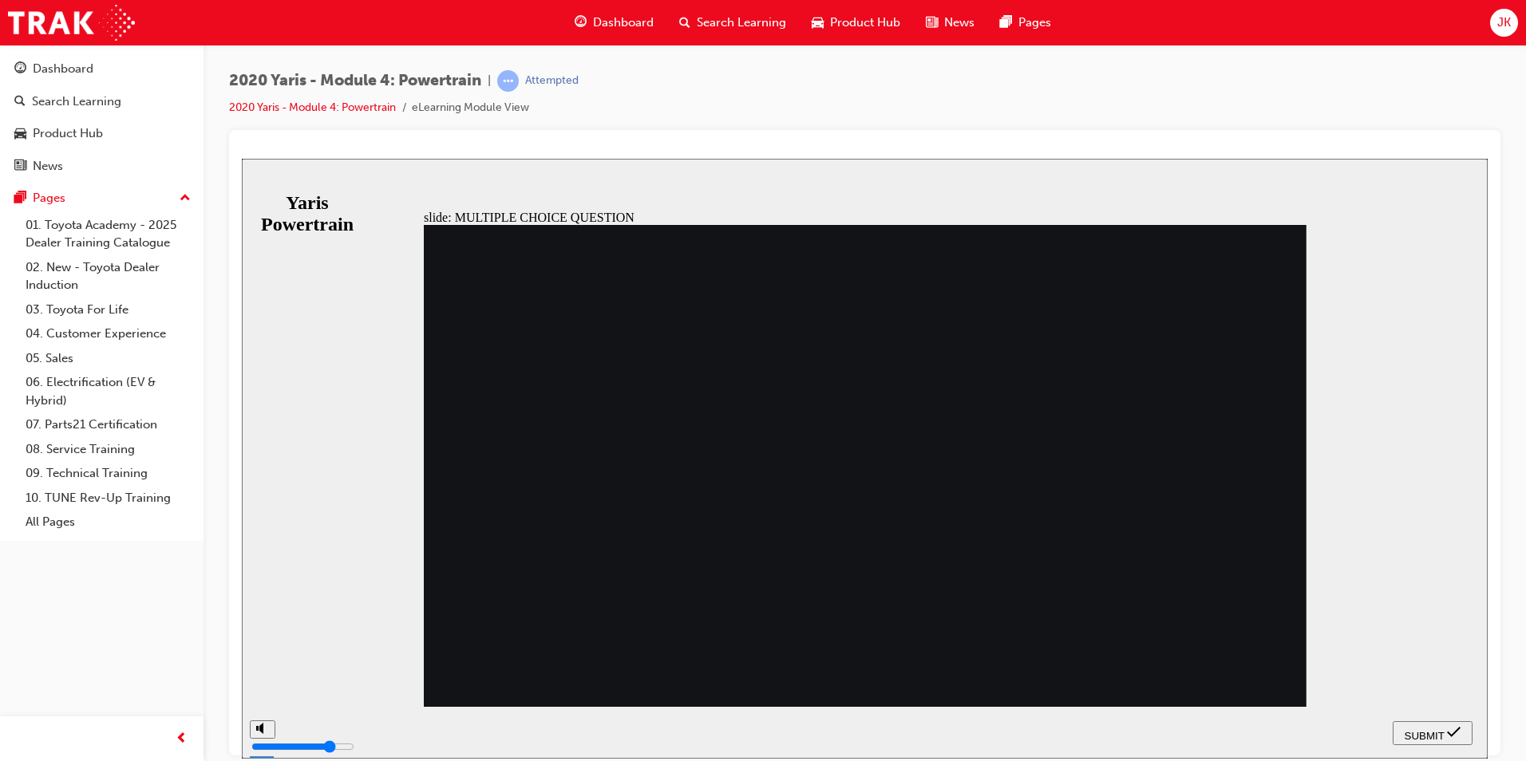
click at [1433, 719] on div "slide: MULTIPLE CHOICE QUESTION 2. The new Yaris Hybrid model will have what ty…" at bounding box center [865, 458] width 1246 height 600
click at [1450, 727] on icon "submit" at bounding box center [1454, 732] width 14 height 14
radio input "false"
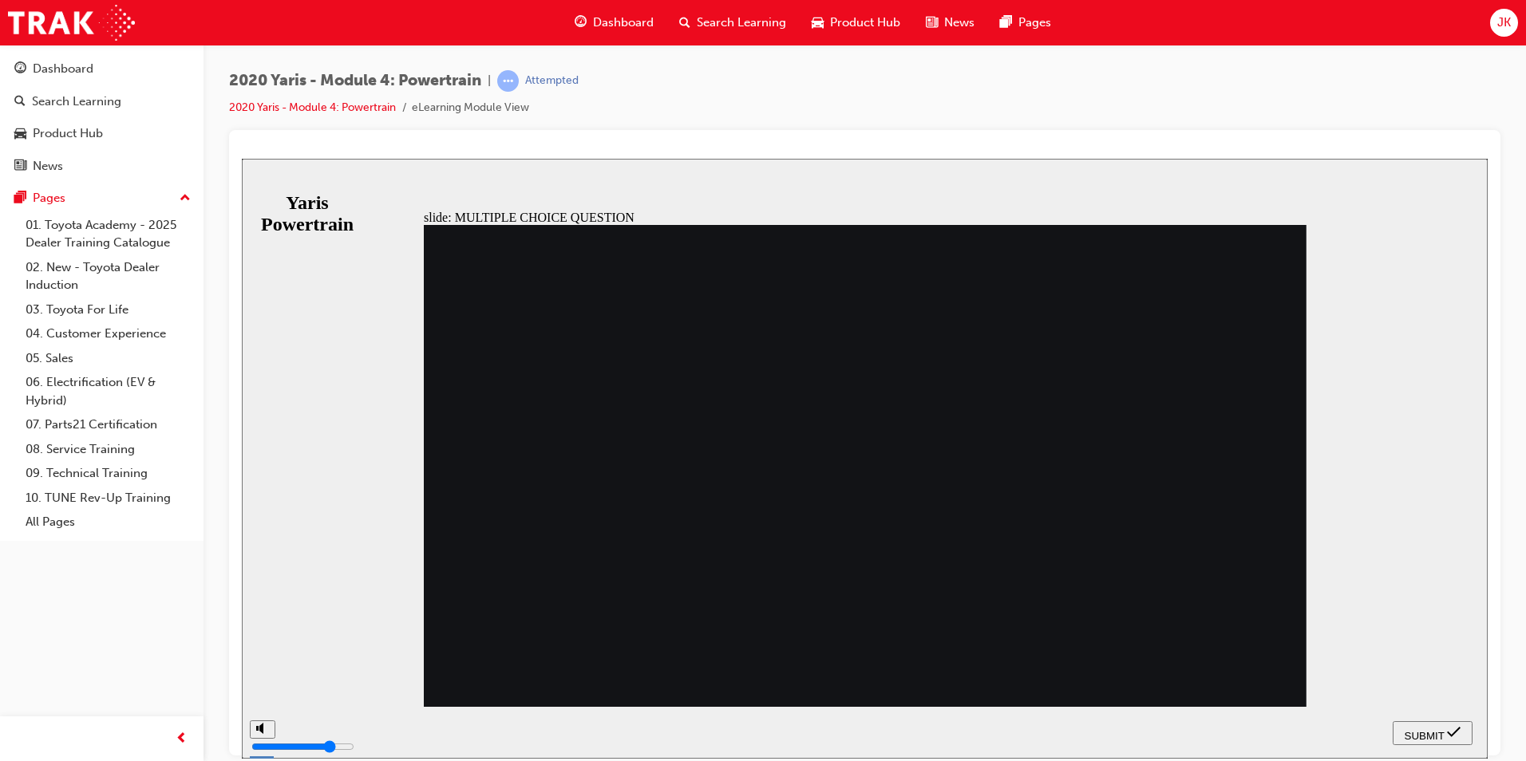
radio input "true"
click at [1414, 733] on span "SUBMIT" at bounding box center [1425, 735] width 40 height 12
radio input "true"
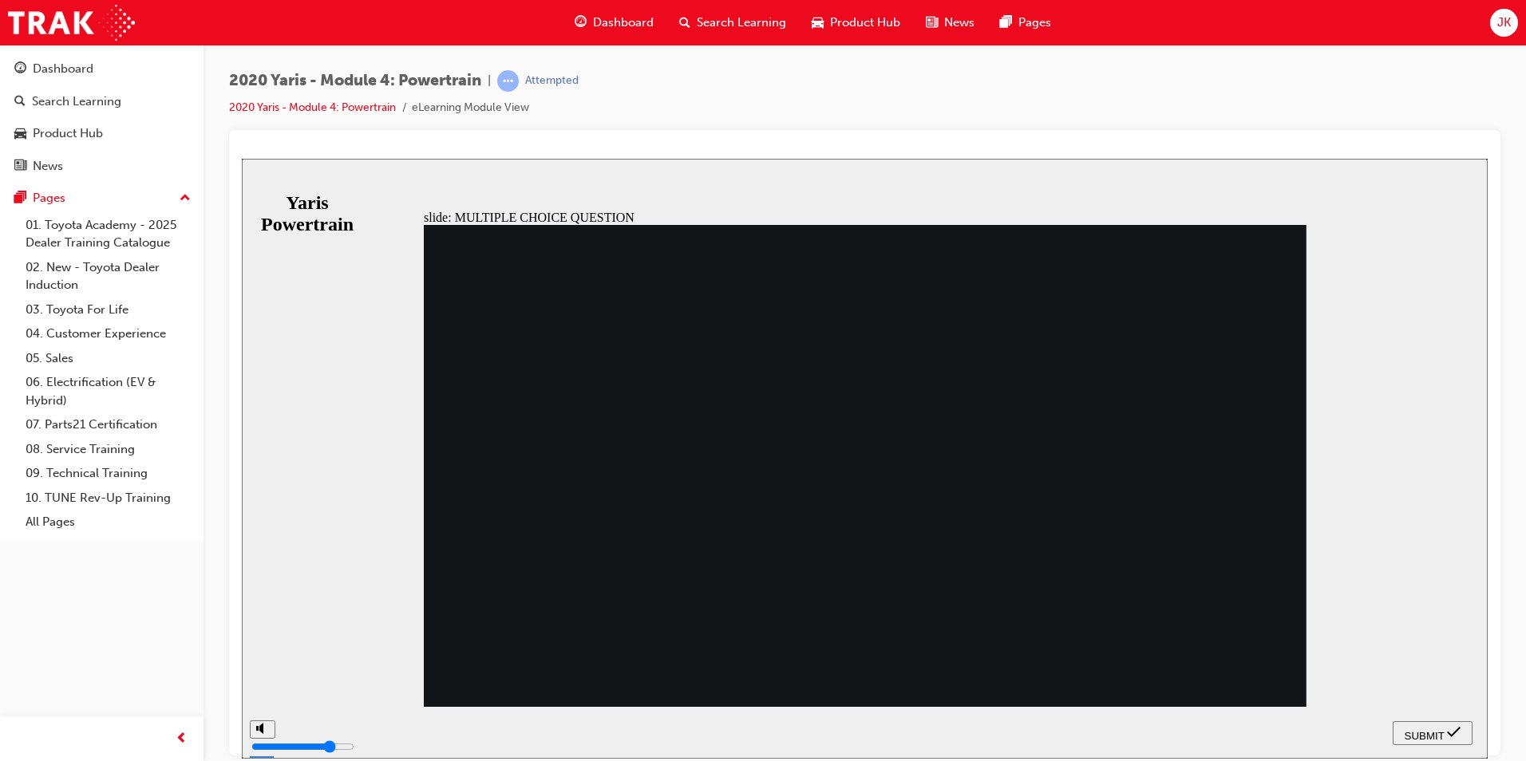
click at [1455, 735] on icon "submit" at bounding box center [1454, 732] width 14 height 14
drag, startPoint x: 868, startPoint y: 629, endPoint x: 882, endPoint y: 627, distance: 13.8
drag, startPoint x: 607, startPoint y: 501, endPoint x: 727, endPoint y: 526, distance: 123.0
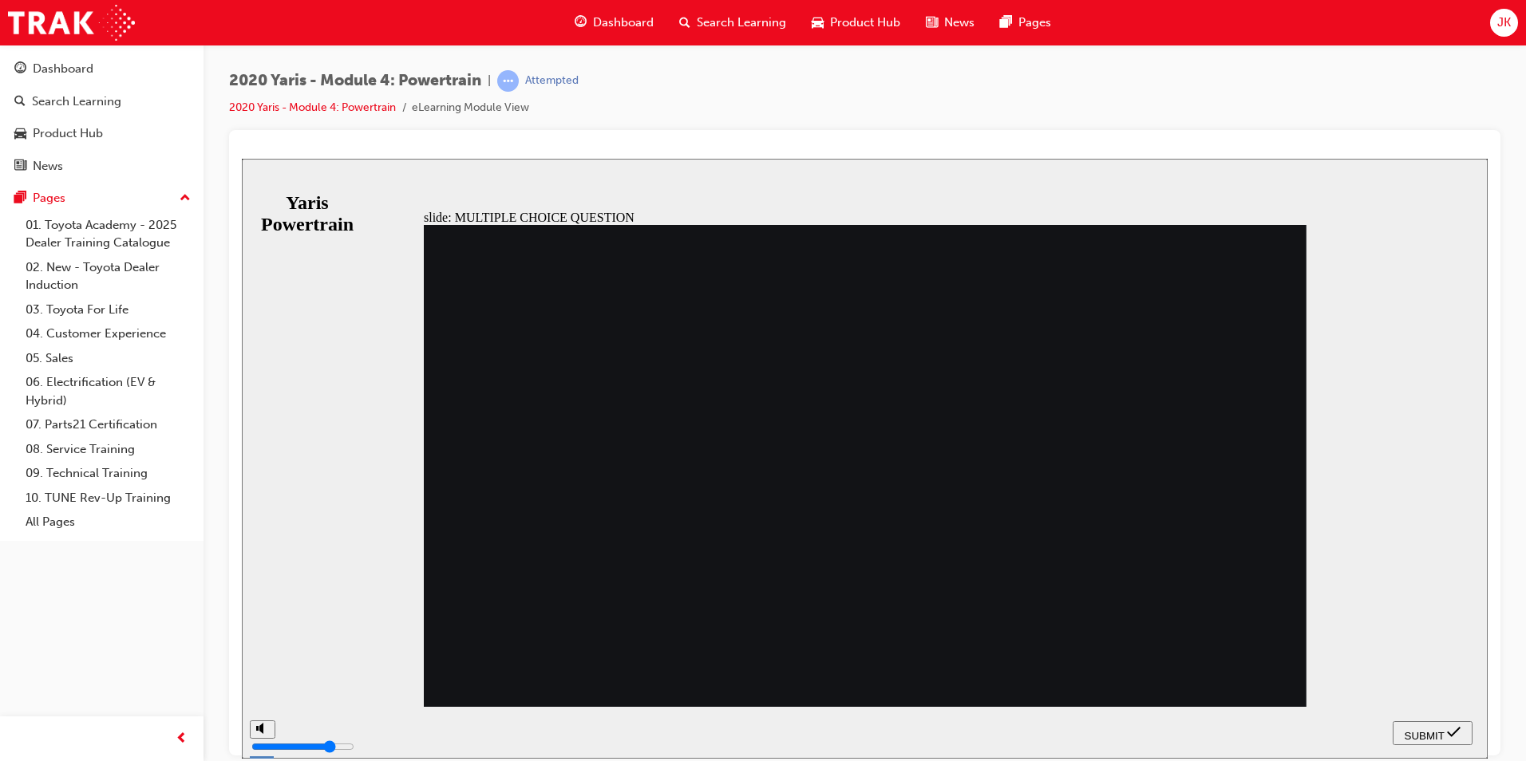
click at [1426, 730] on span "SUBMIT" at bounding box center [1425, 735] width 40 height 12
radio input "false"
radio input "true"
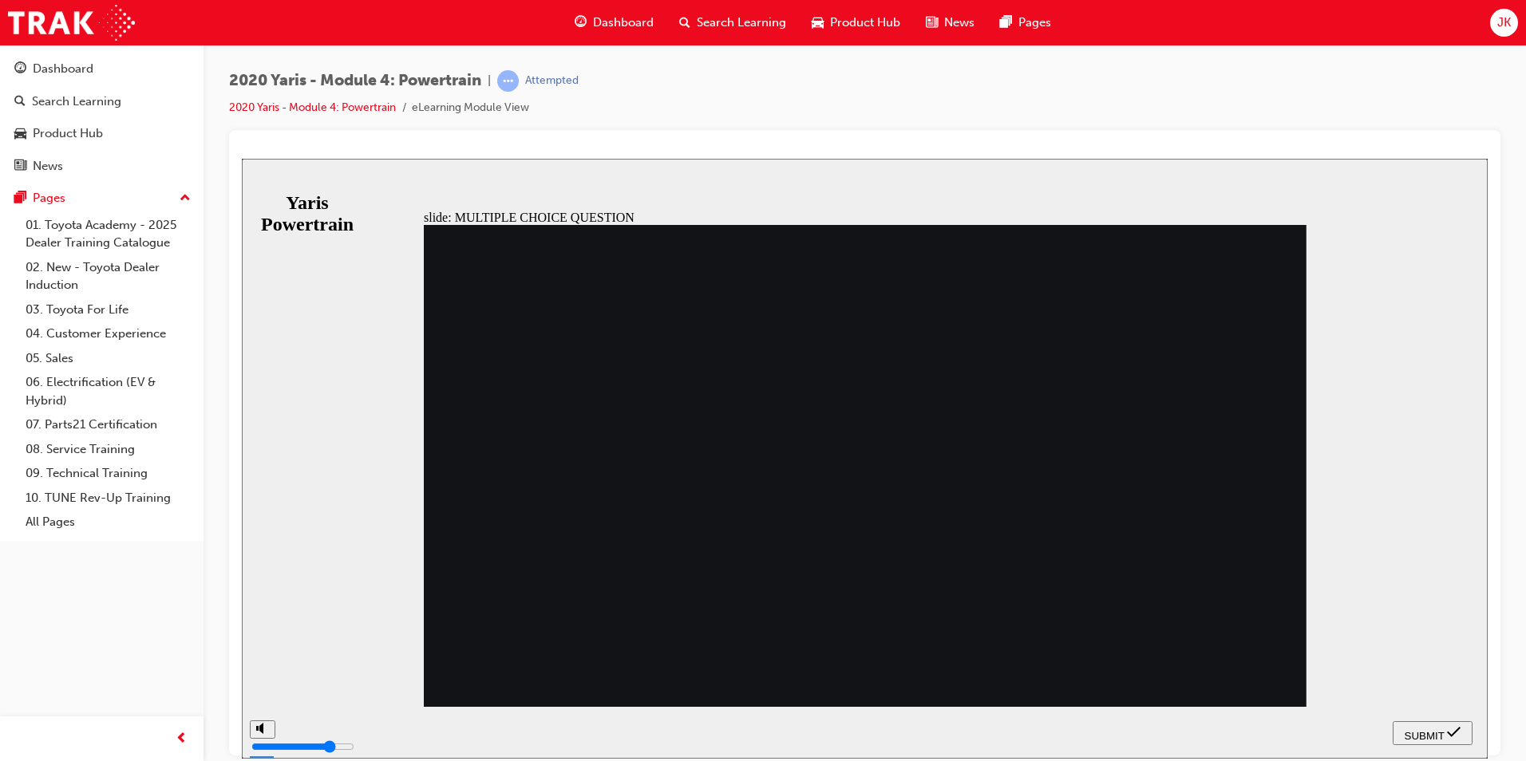
click at [1457, 733] on icon "submit" at bounding box center [1454, 732] width 14 height 14
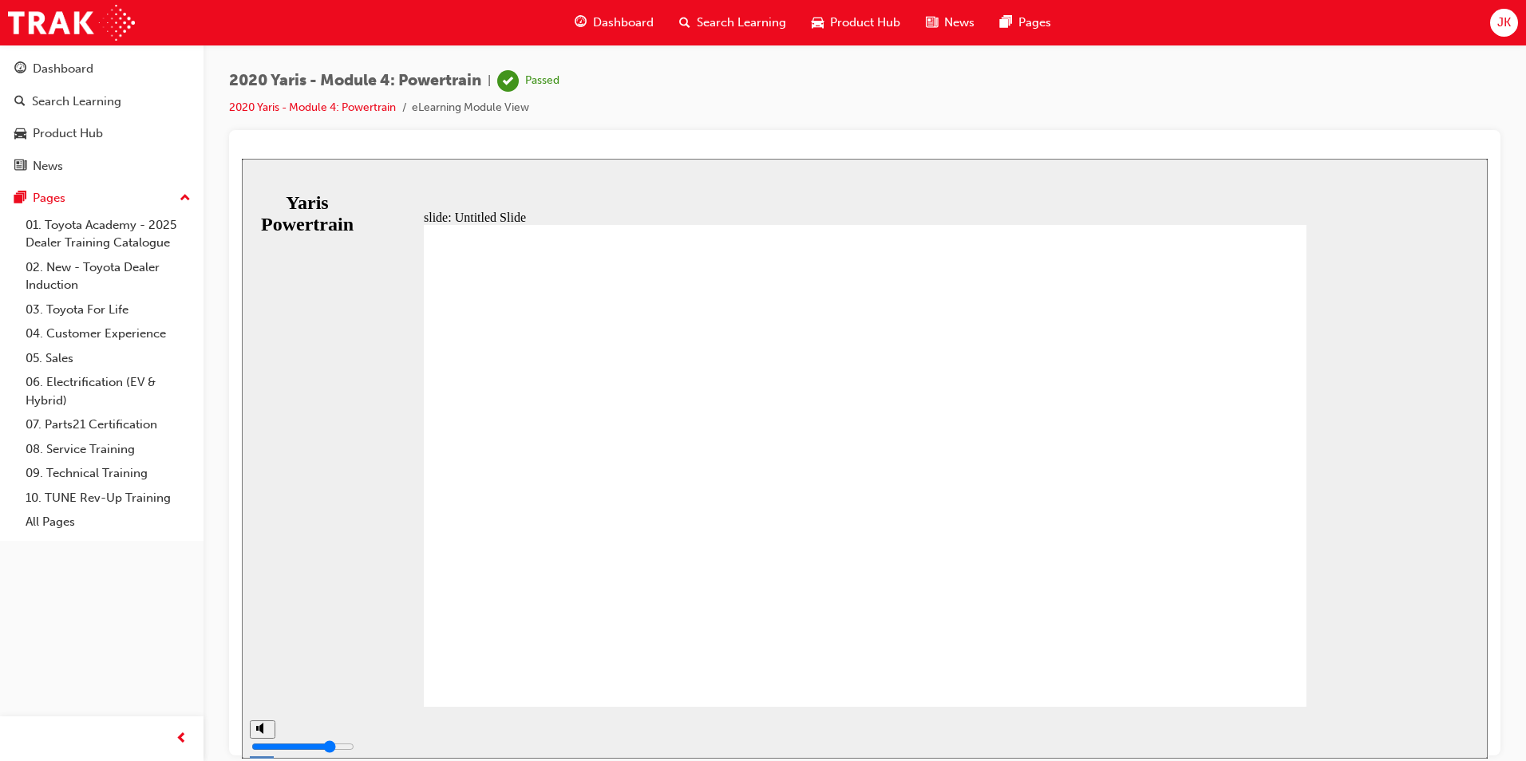
drag, startPoint x: 572, startPoint y: 624, endPoint x: 603, endPoint y: 611, distance: 34.0
click at [723, 19] on span "Search Learning" at bounding box center [741, 23] width 89 height 18
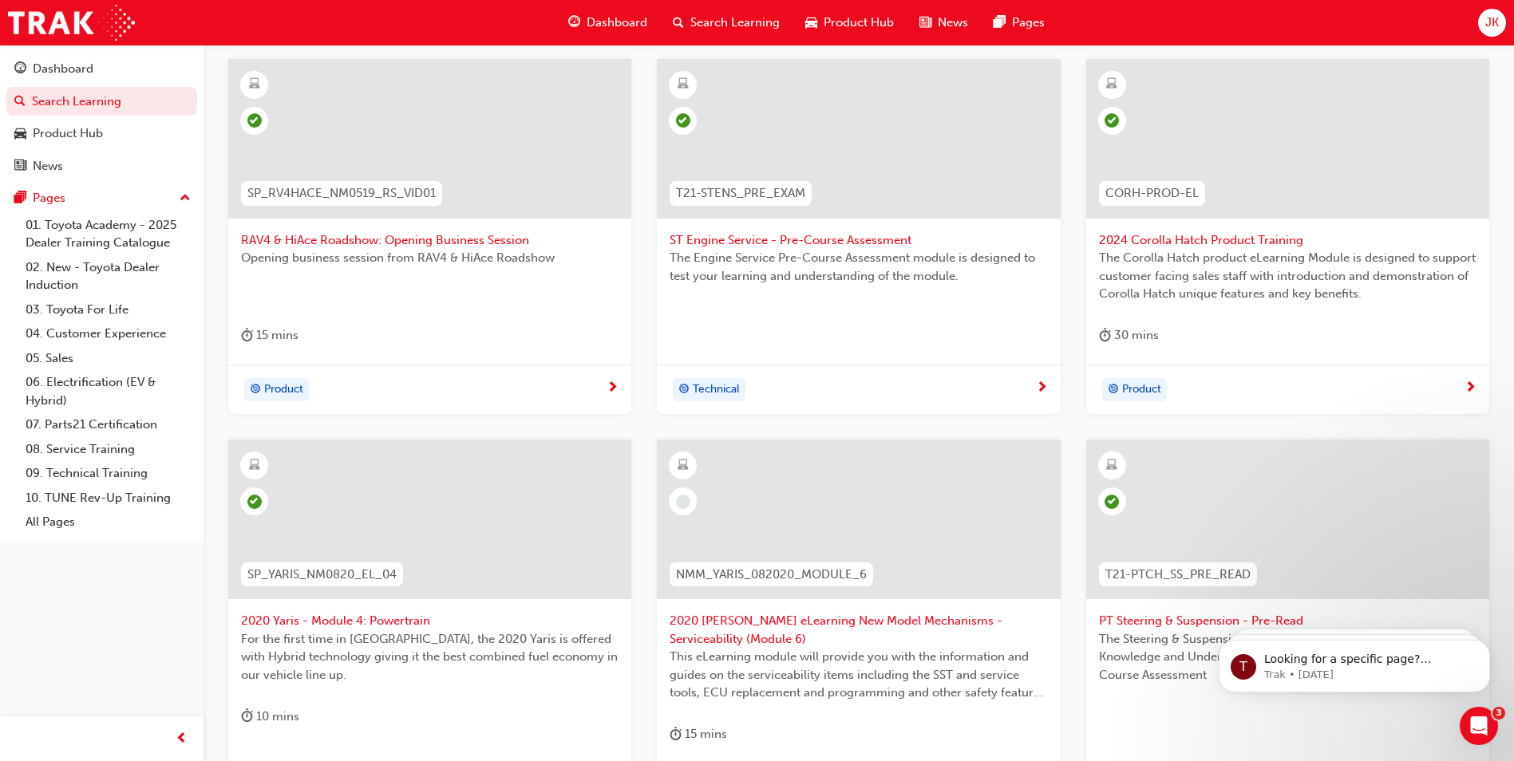
scroll to position [319, 0]
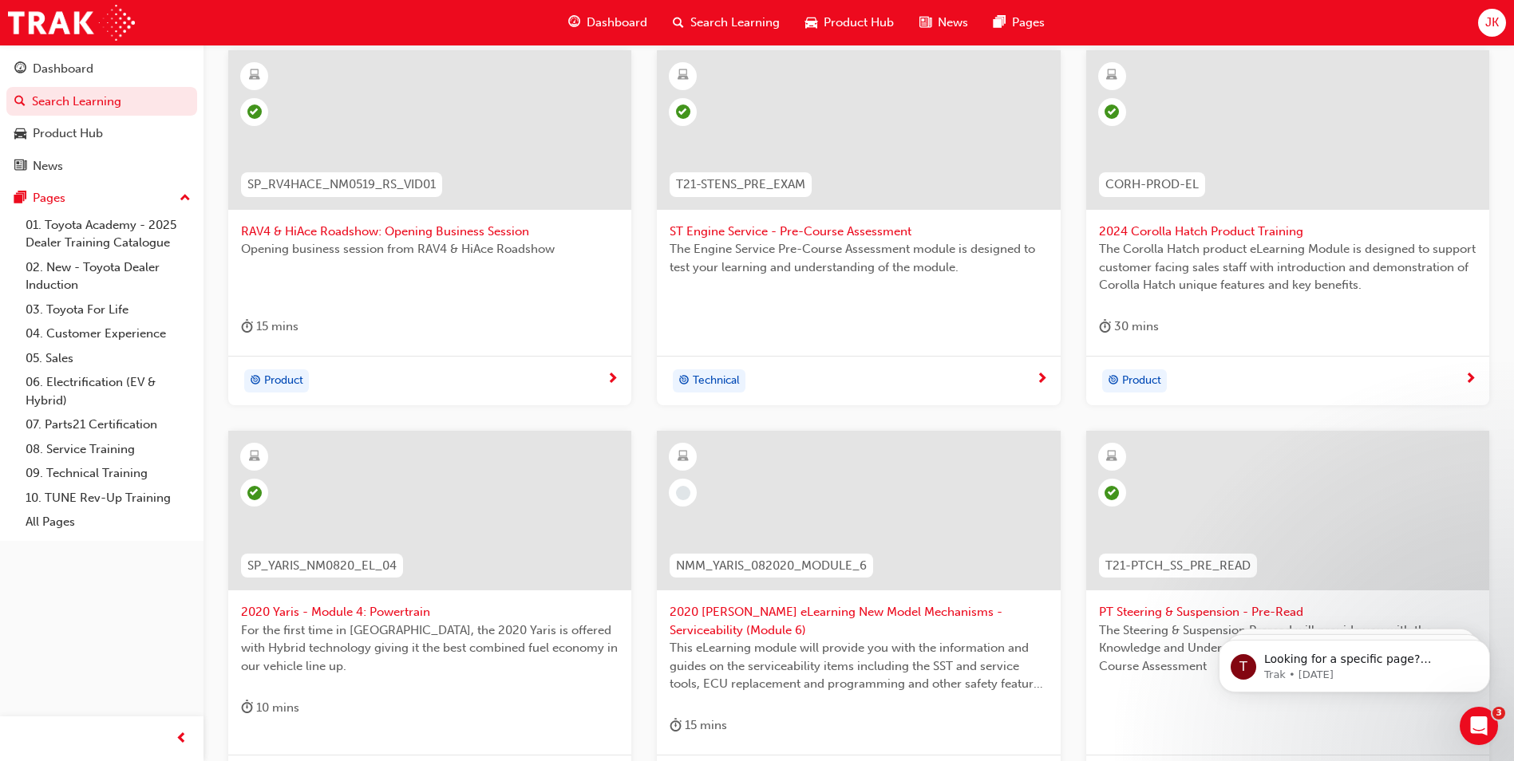
click at [853, 618] on span "2020 Yaris eLearning New Model Mechanisms - Serviceability (Module 6)" at bounding box center [859, 621] width 378 height 36
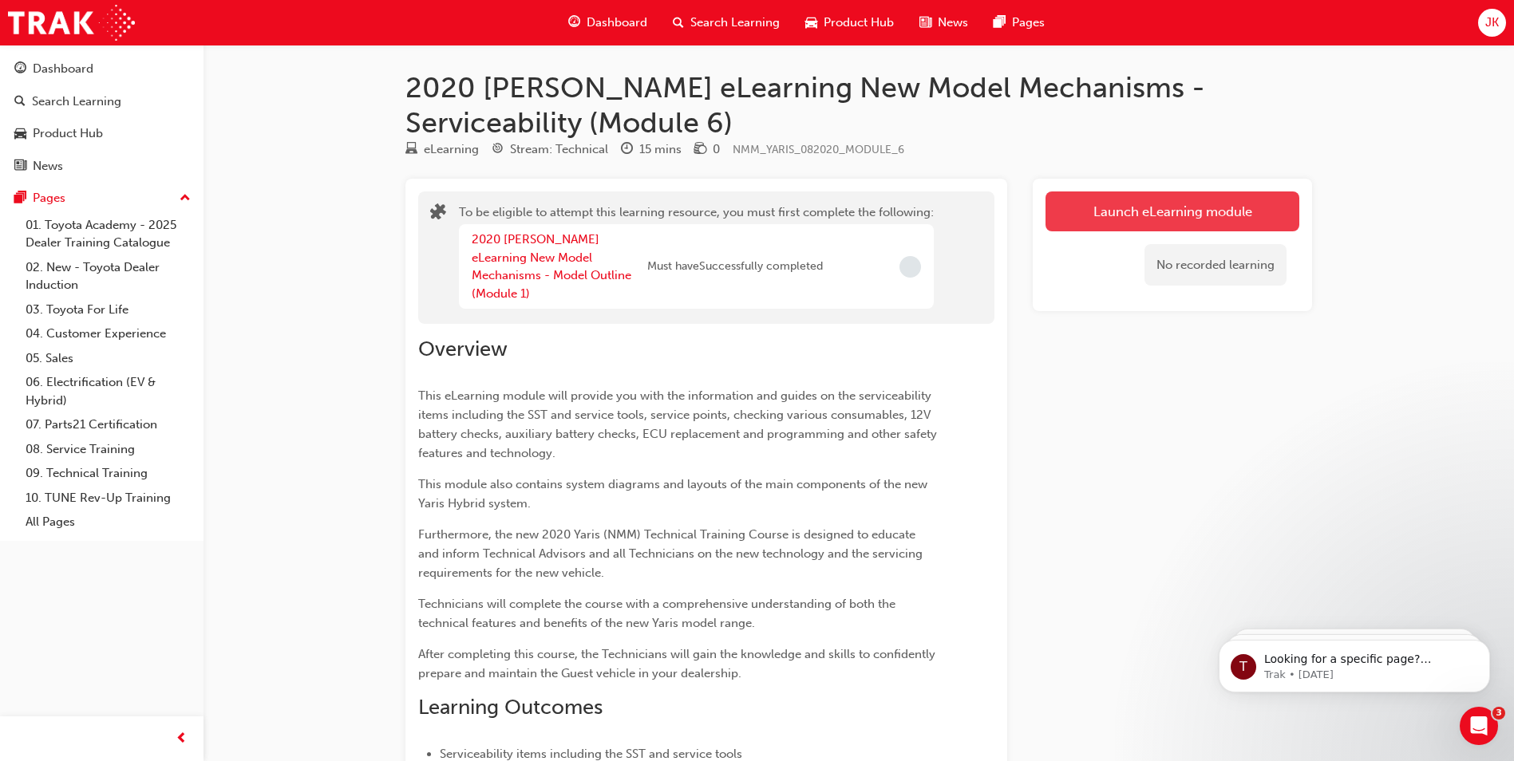
click at [1149, 195] on button "Launch eLearning module" at bounding box center [1173, 212] width 254 height 40
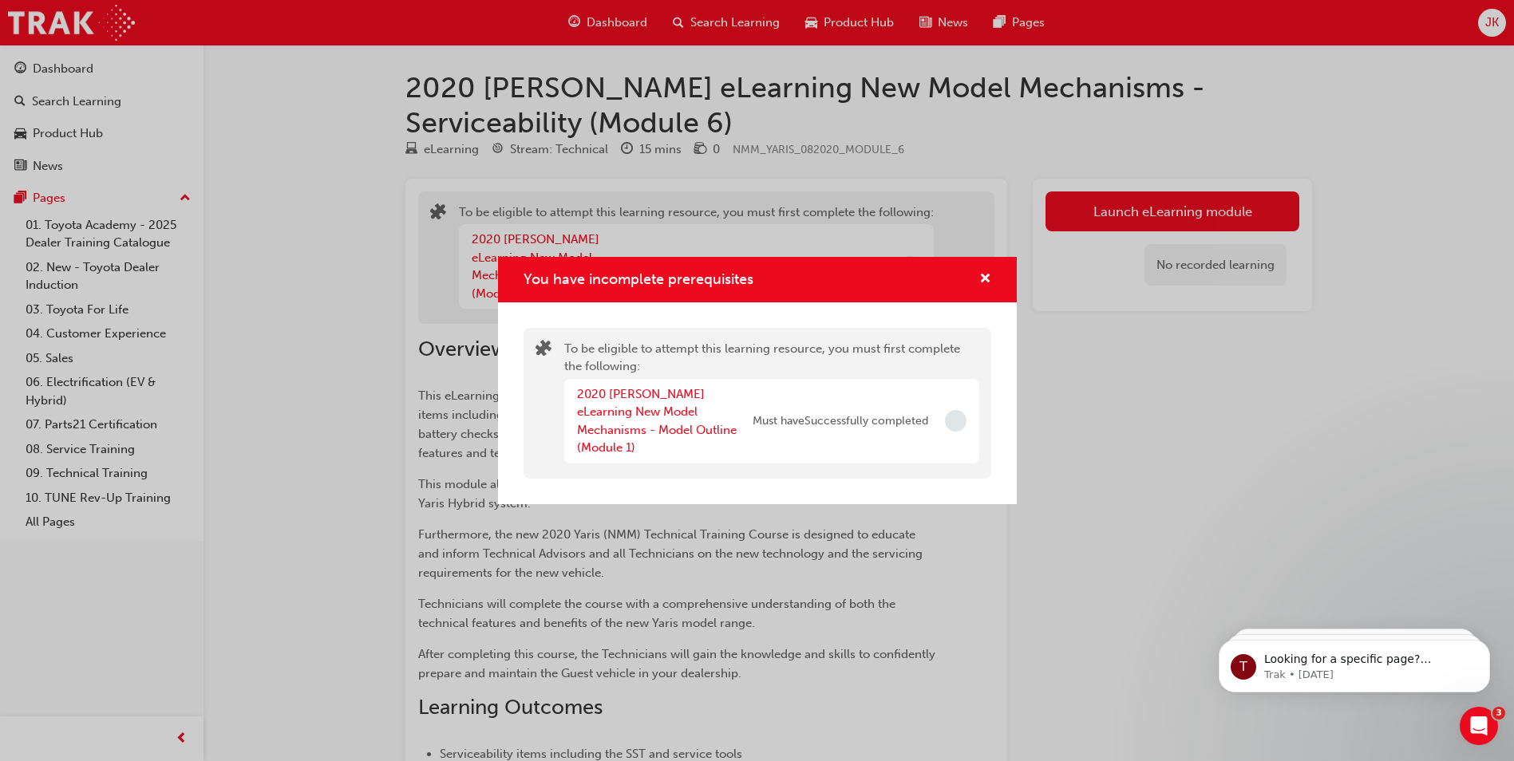
click at [991, 283] on div "You have incomplete prerequisites" at bounding box center [757, 279] width 519 height 45
drag, startPoint x: 998, startPoint y: 291, endPoint x: 986, endPoint y: 291, distance: 12.0
click at [988, 291] on div "You have incomplete prerequisites" at bounding box center [757, 279] width 519 height 45
click at [986, 287] on span "cross-icon" at bounding box center [985, 280] width 12 height 14
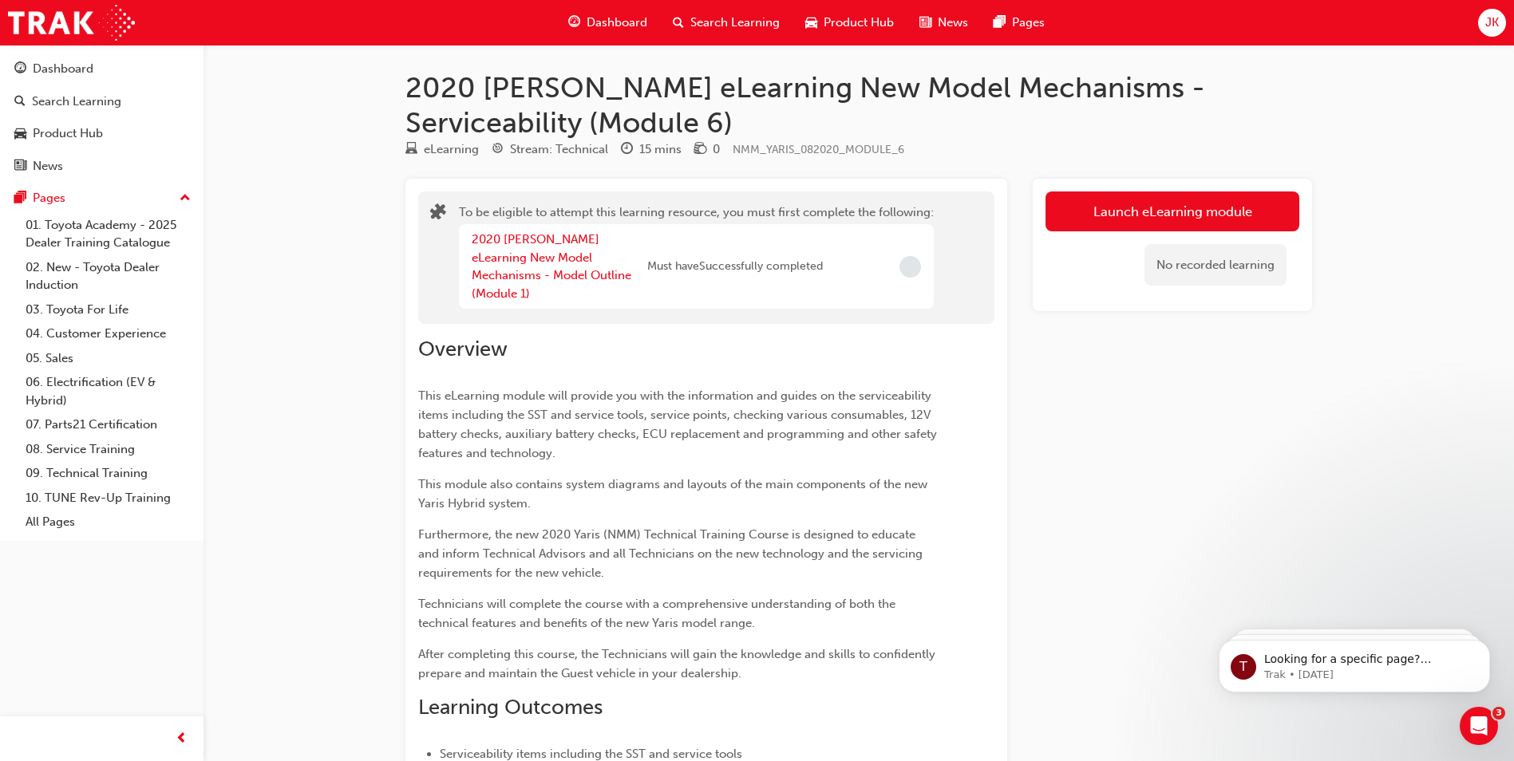
click at [747, 26] on span "Search Learning" at bounding box center [734, 23] width 89 height 18
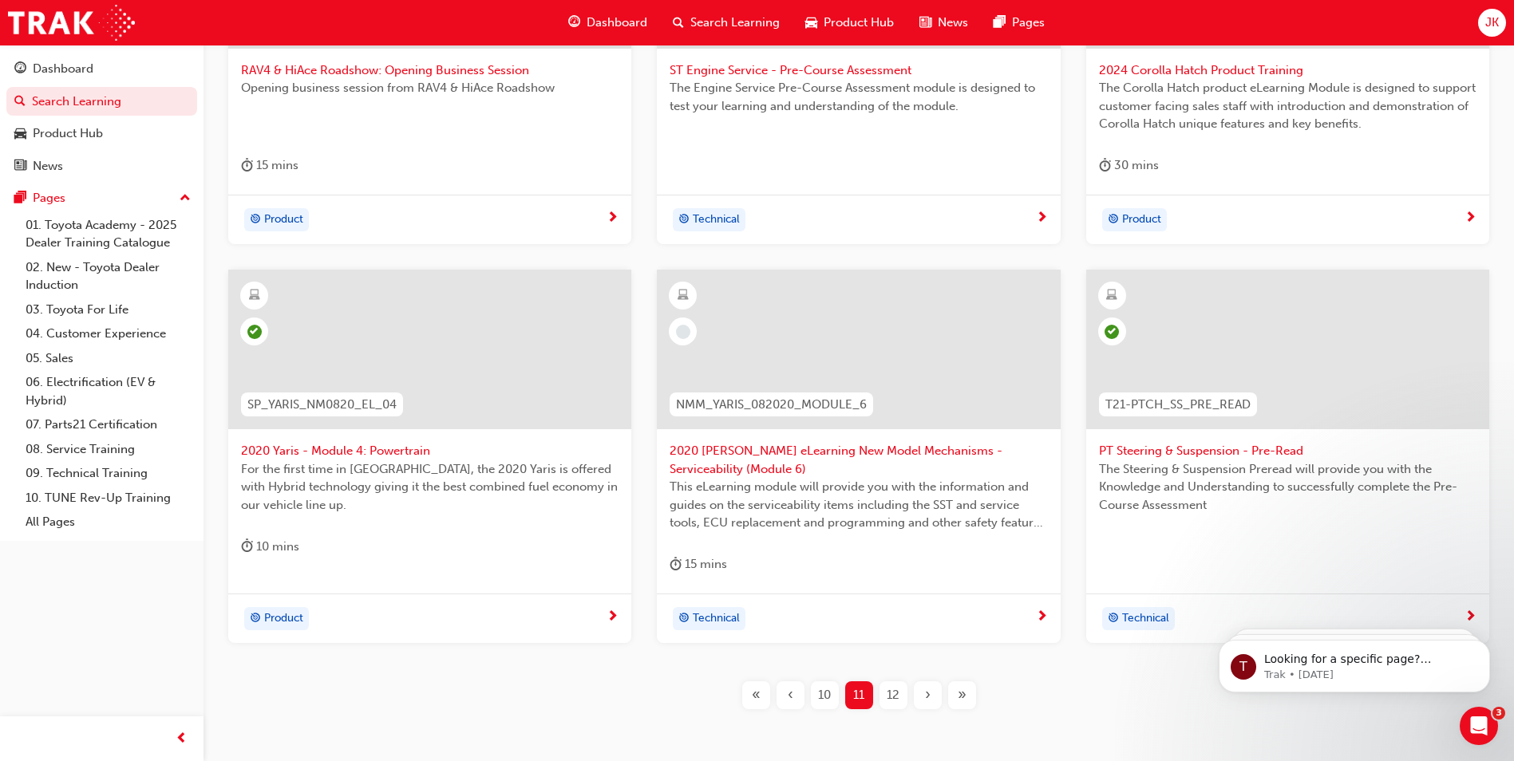
scroll to position [558, 0]
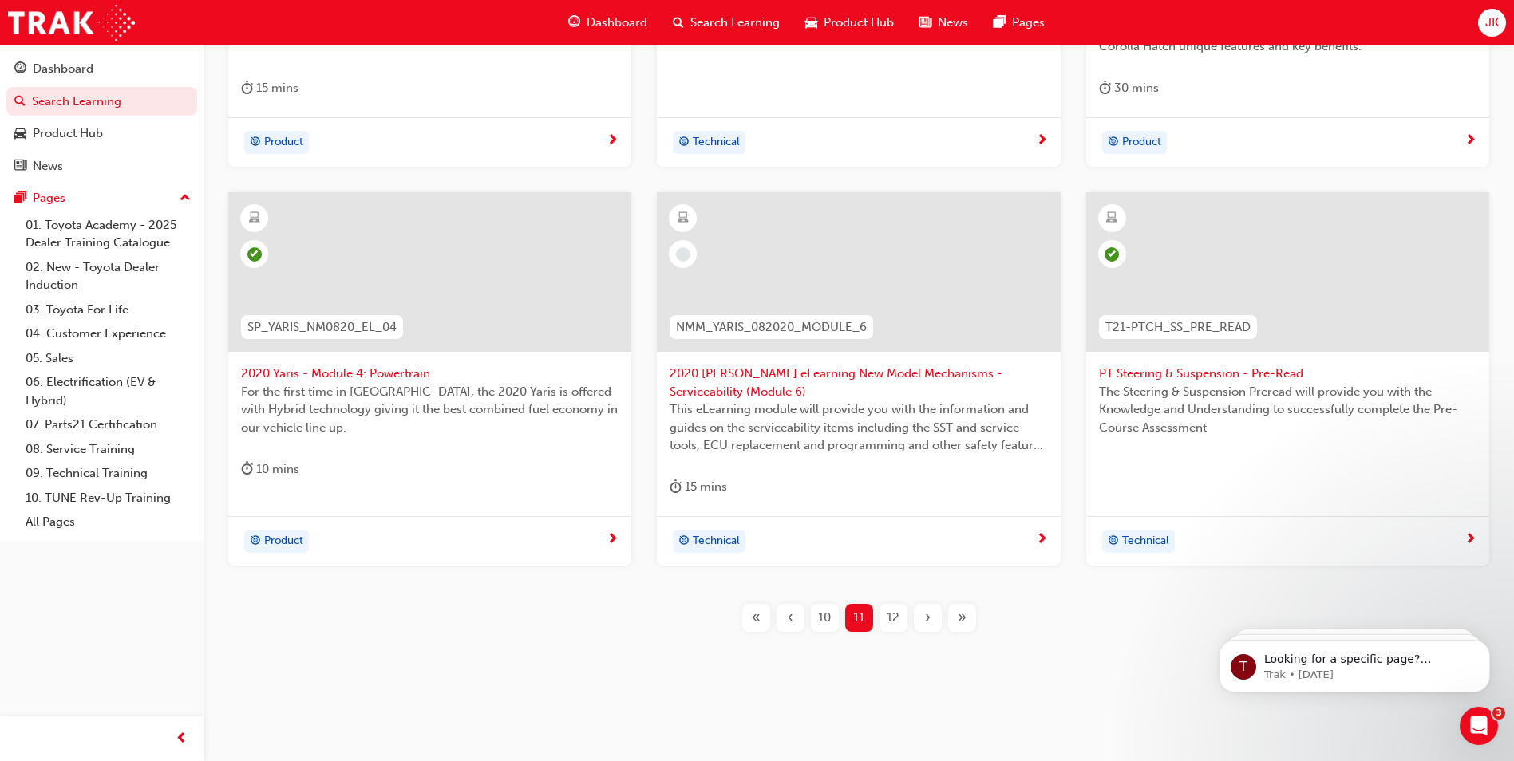
click at [896, 615] on span "12" at bounding box center [893, 618] width 13 height 18
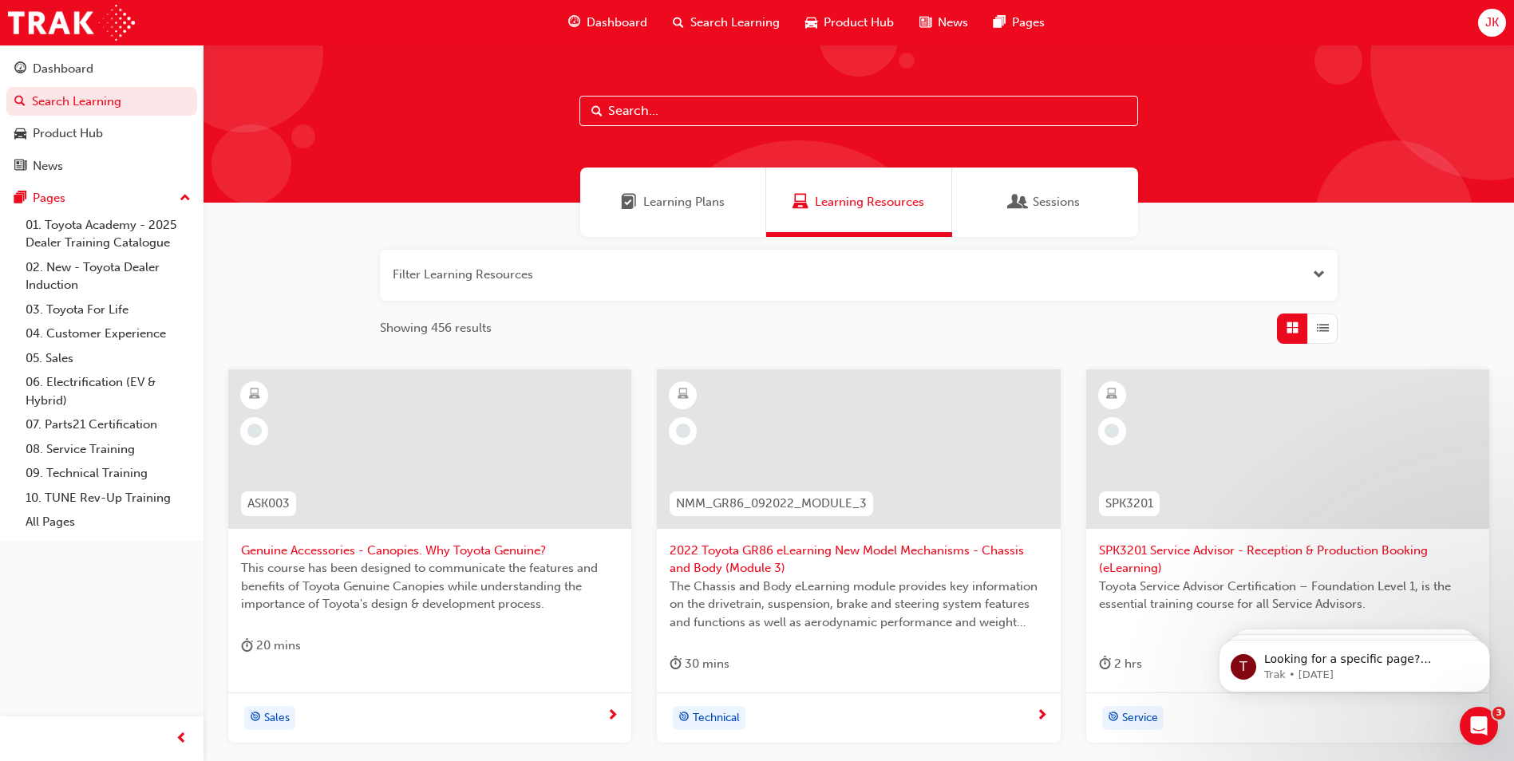
click at [257, 443] on div at bounding box center [254, 431] width 28 height 28
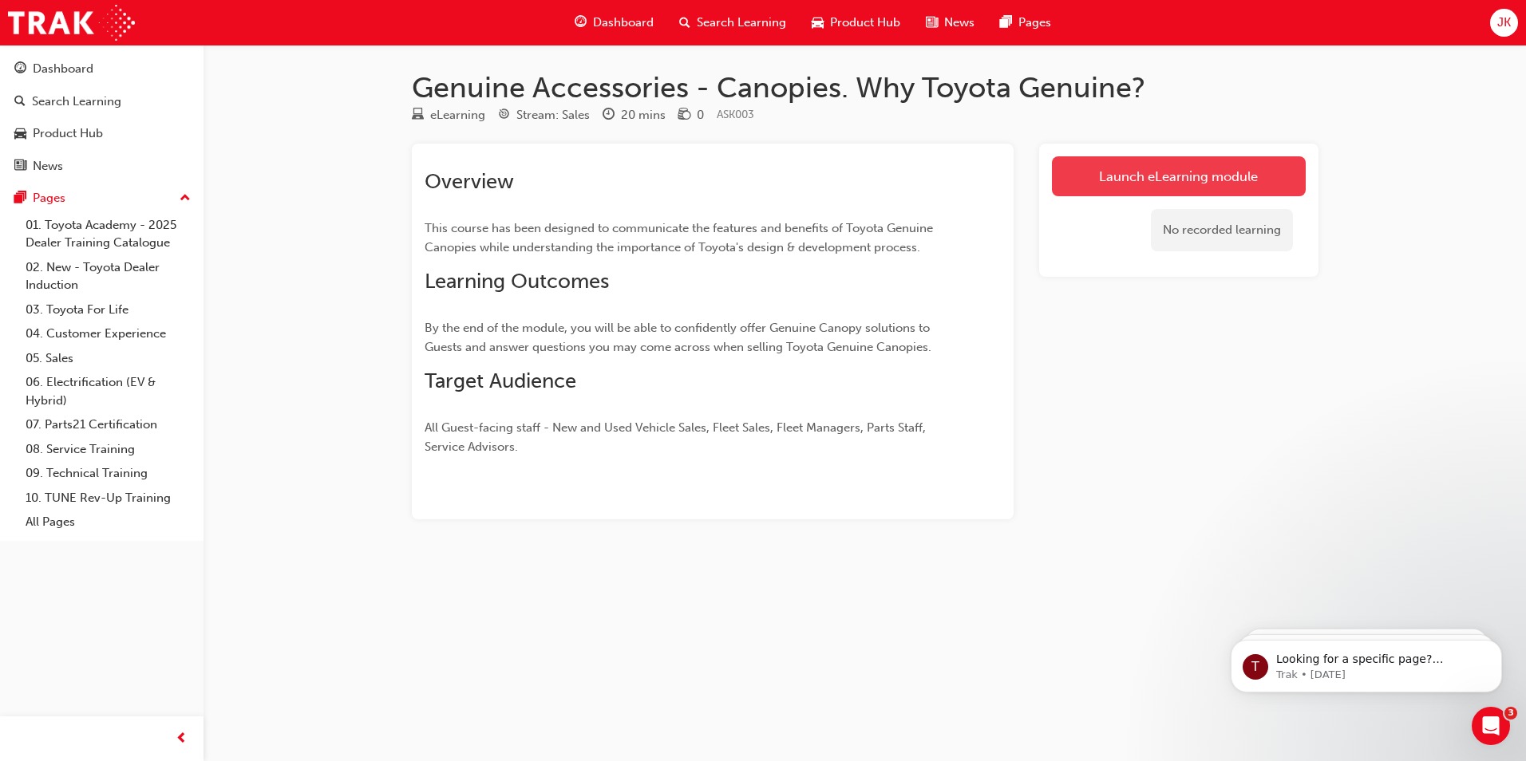
click at [1090, 181] on link "Launch eLearning module" at bounding box center [1179, 176] width 254 height 40
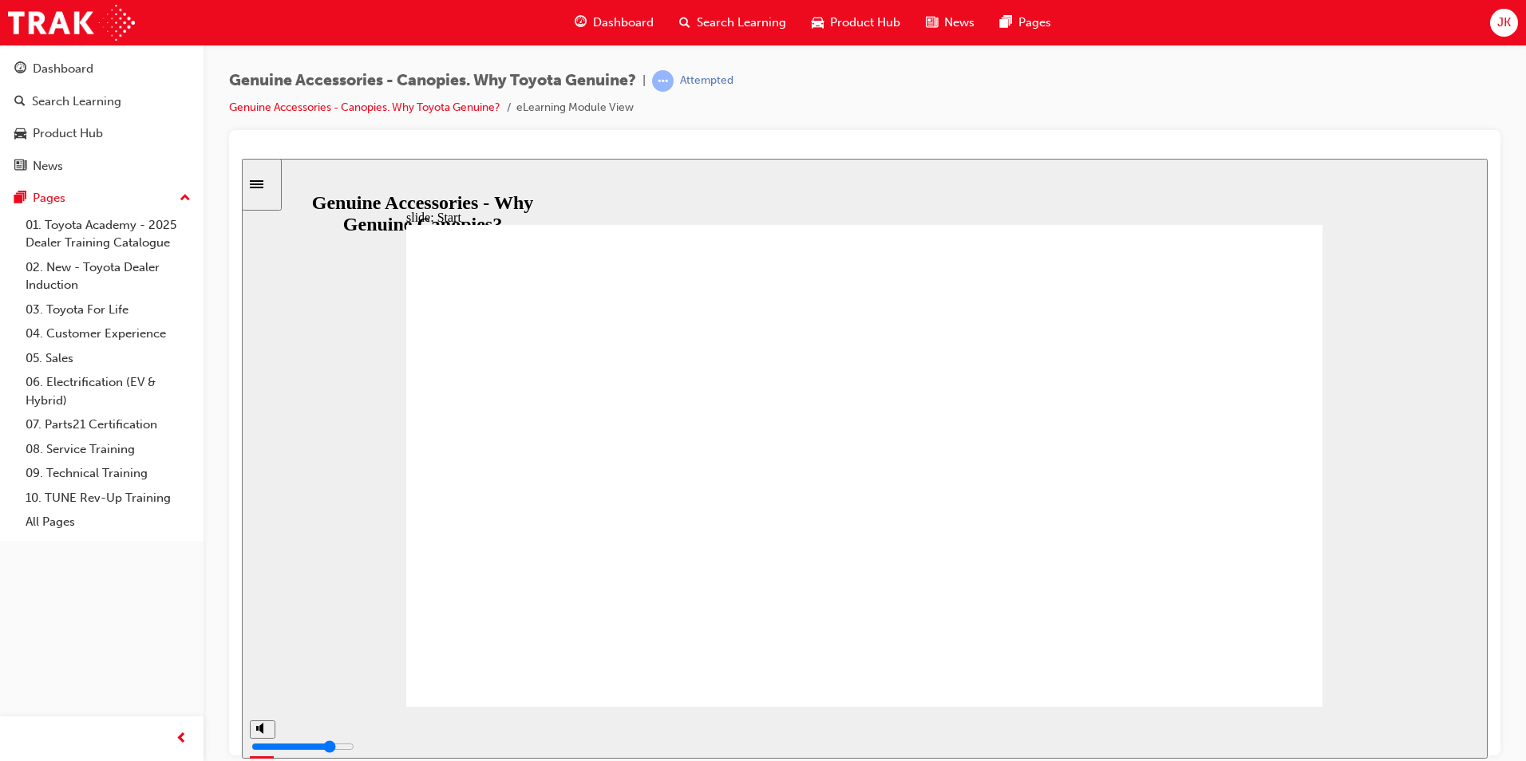
drag, startPoint x: 1076, startPoint y: 472, endPoint x: 1083, endPoint y: 465, distance: 9.6
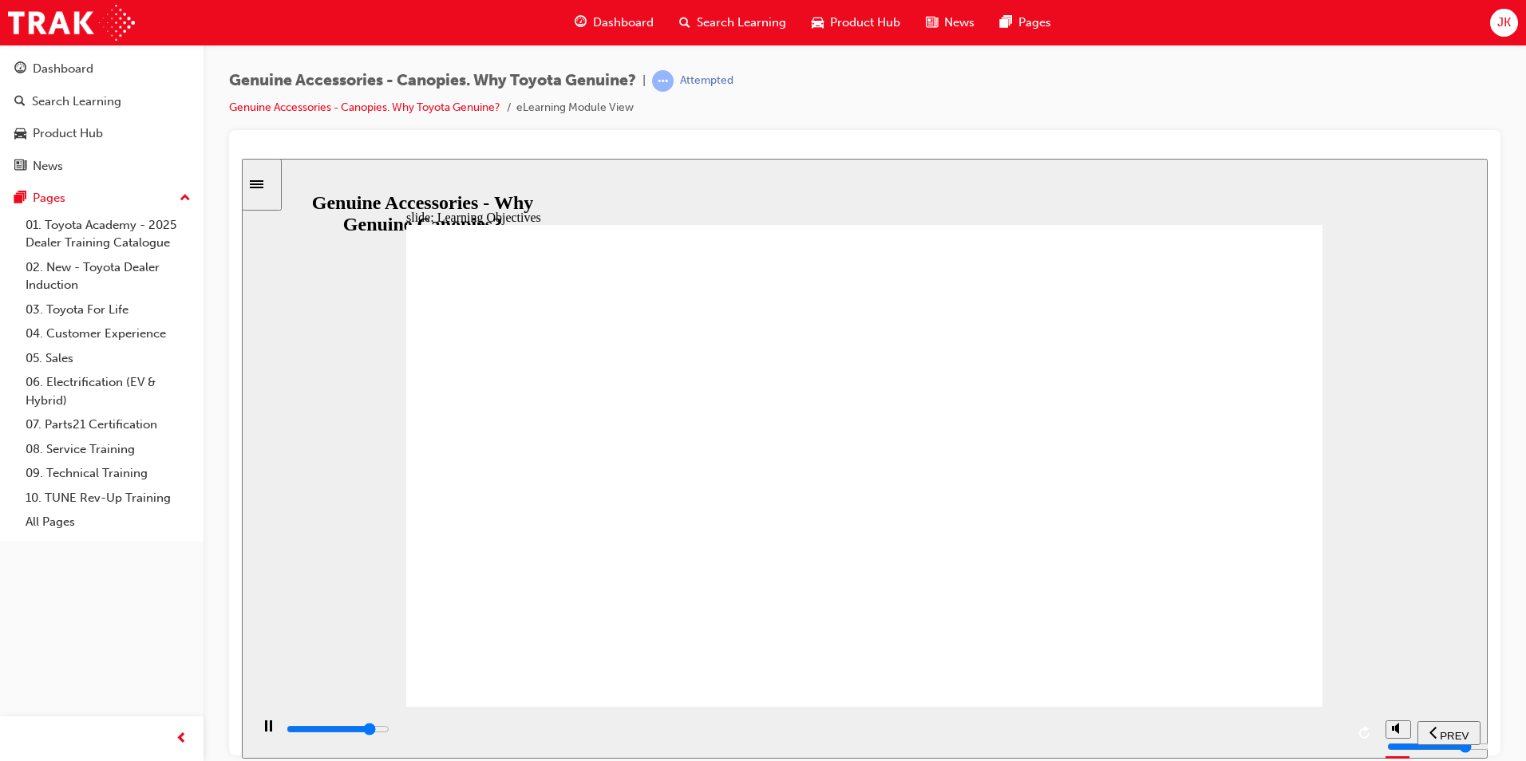
type input "18000"
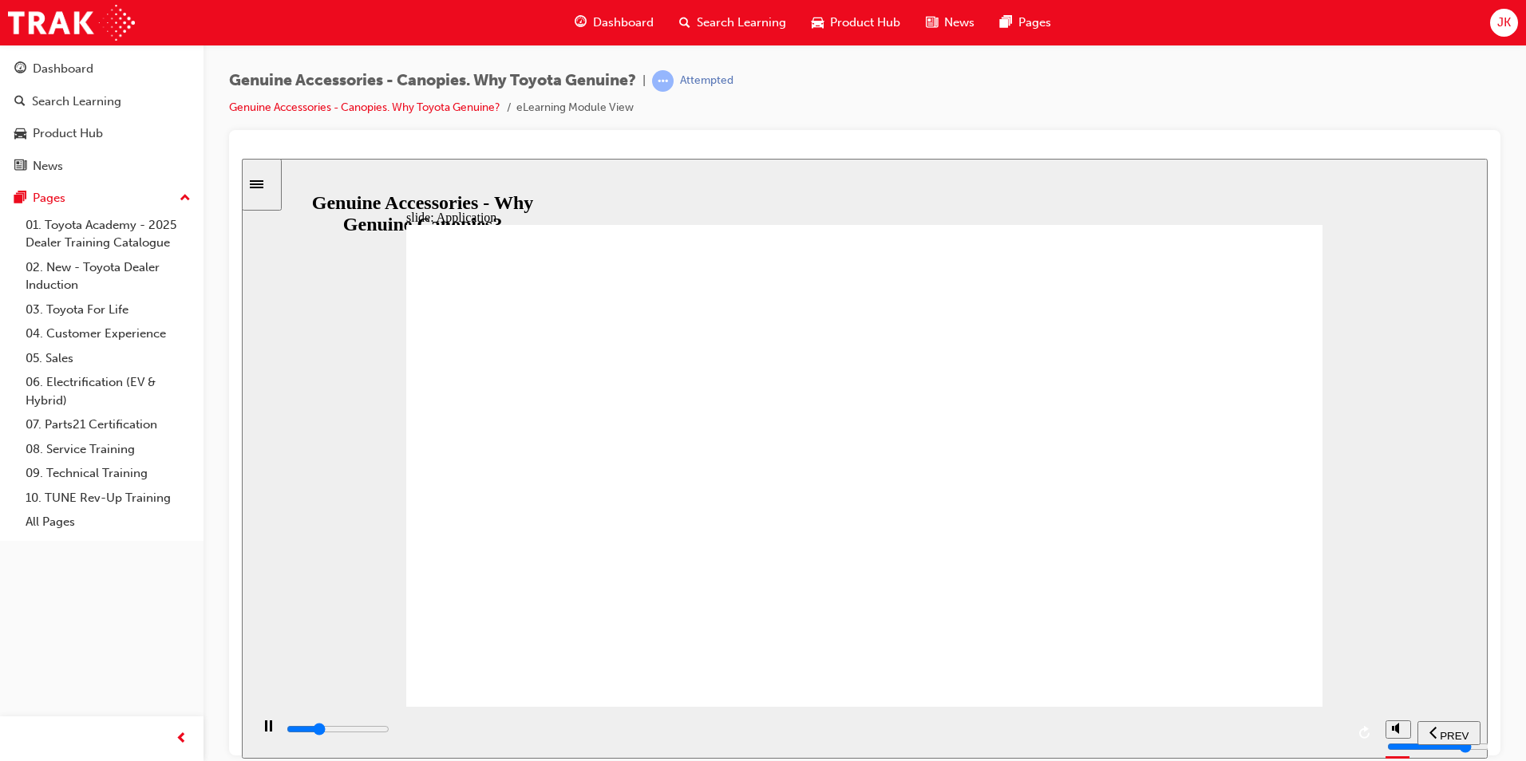
drag, startPoint x: 1188, startPoint y: 427, endPoint x: 1192, endPoint y: 413, distance: 13.9
drag, startPoint x: 587, startPoint y: 611, endPoint x: 567, endPoint y: 605, distance: 21.5
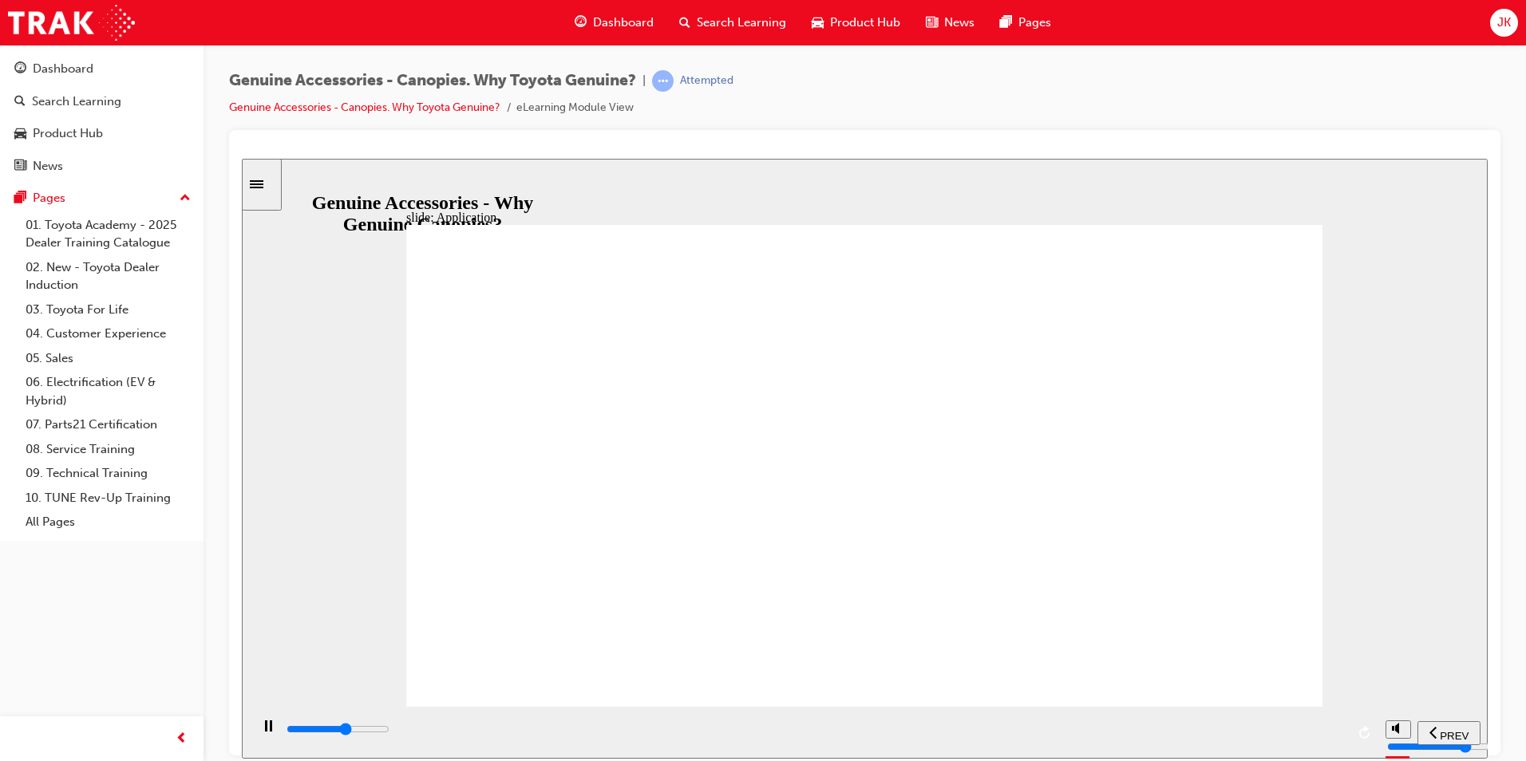
click at [567, 605] on div "Why Genuine Canopies? Continue Optional roof racks Available on HiLux Dual Cab …" at bounding box center [864, 472] width 916 height 496
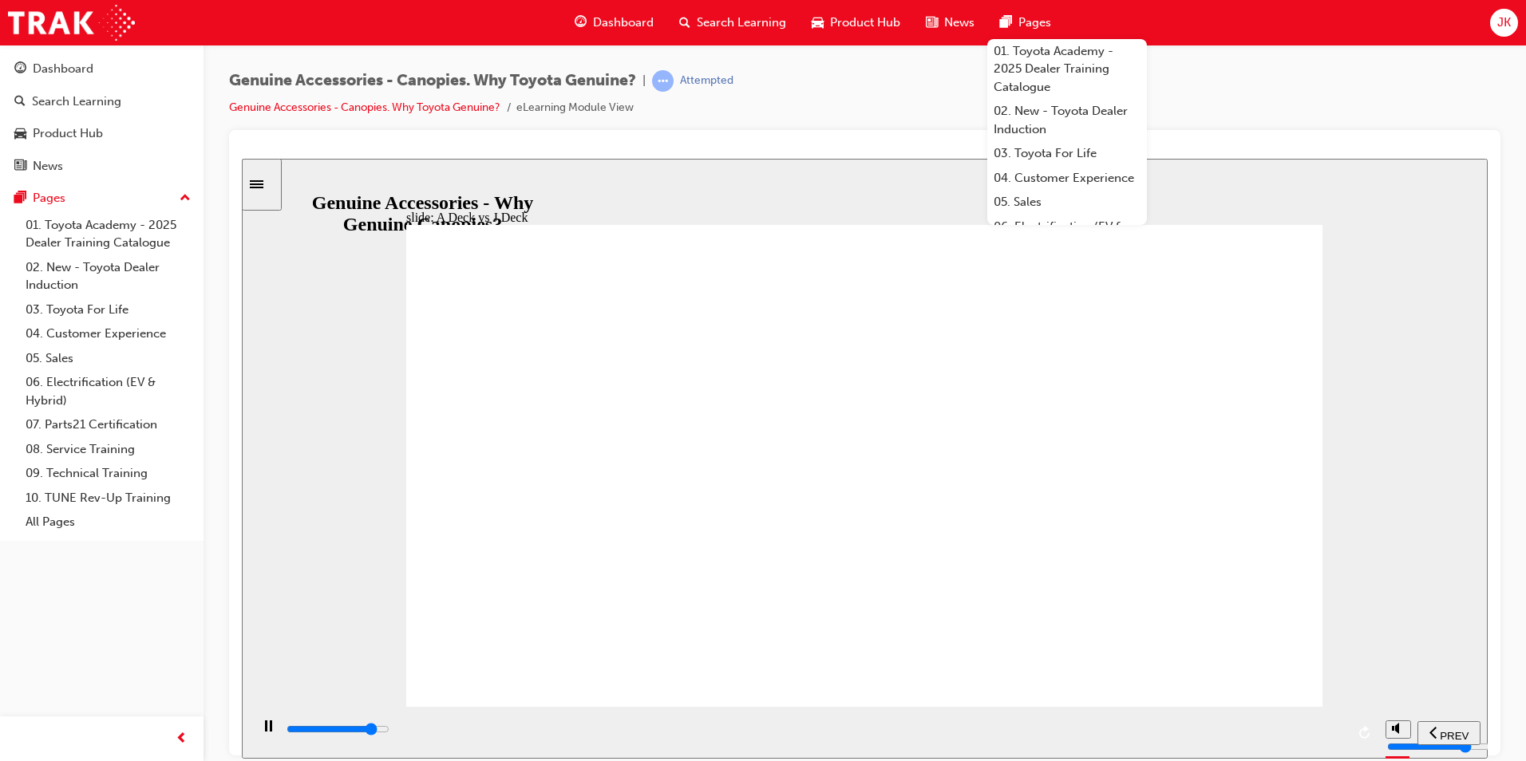
drag, startPoint x: 1163, startPoint y: 488, endPoint x: 1185, endPoint y: 492, distance: 22.9
drag, startPoint x: 586, startPoint y: 484, endPoint x: 561, endPoint y: 485, distance: 24.8
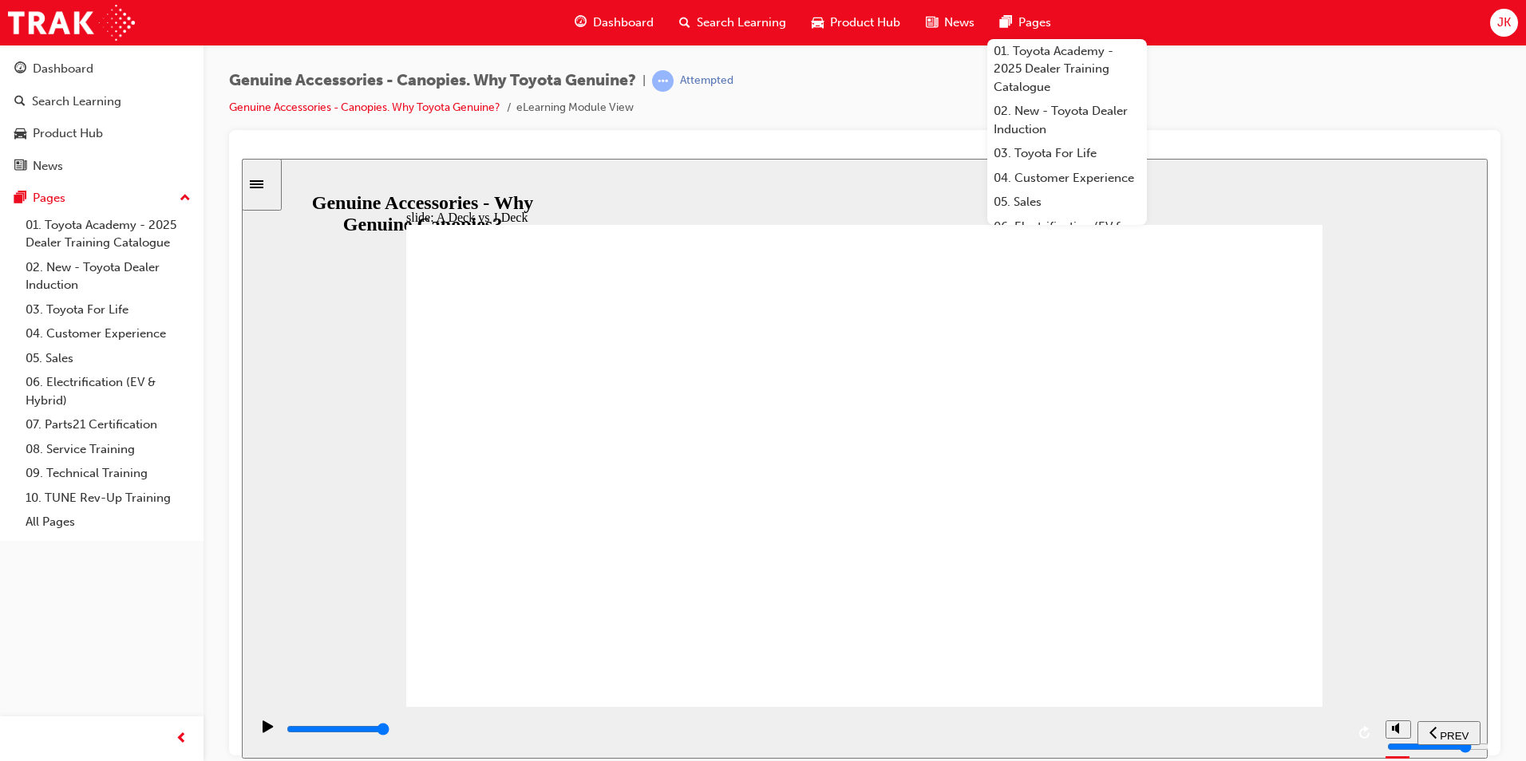
drag, startPoint x: 598, startPoint y: 398, endPoint x: 606, endPoint y: 401, distance: 8.6
drag, startPoint x: 651, startPoint y: 531, endPoint x: 631, endPoint y: 524, distance: 21.7
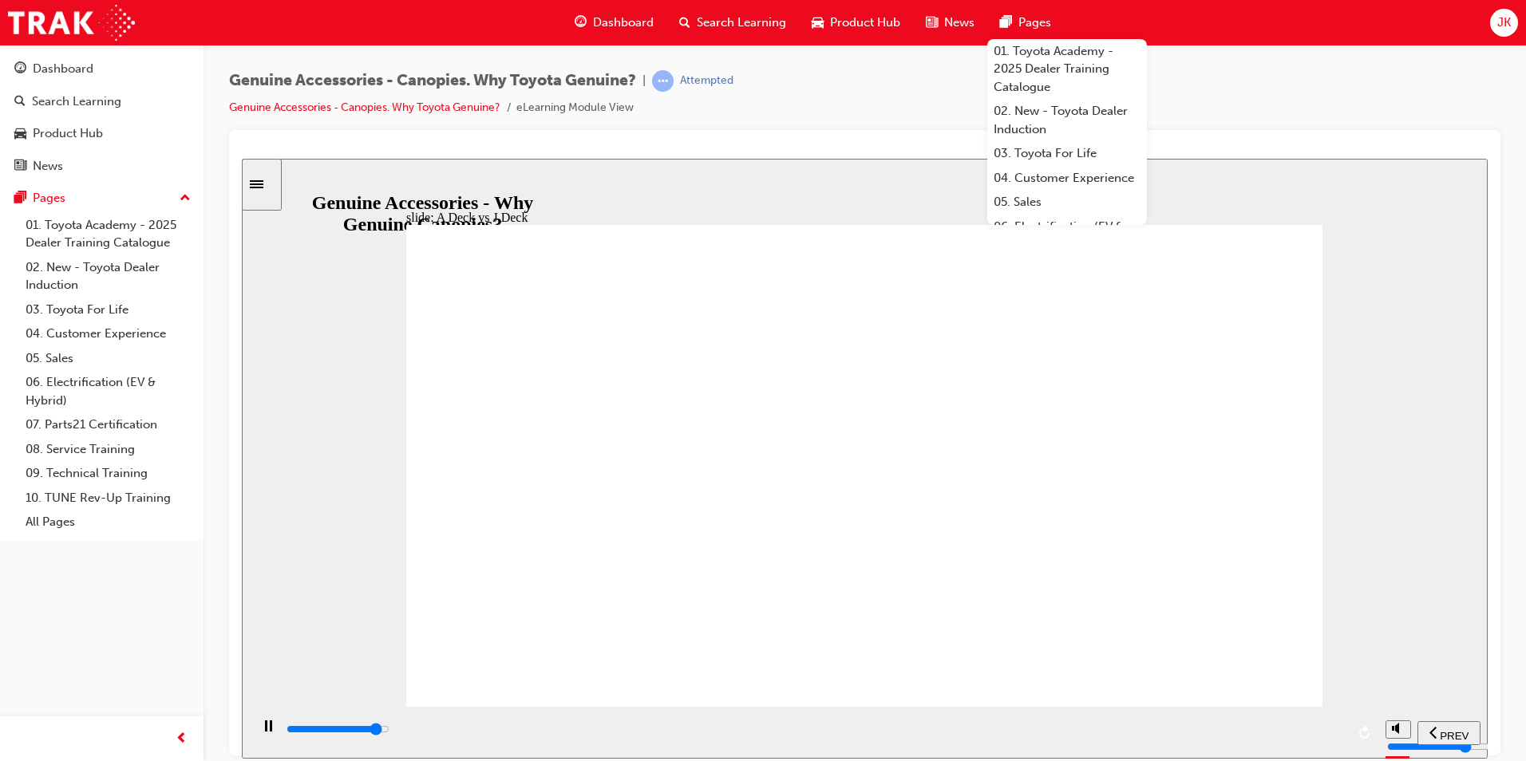
drag, startPoint x: 658, startPoint y: 472, endPoint x: 662, endPoint y: 452, distance: 21.1
click at [1341, 571] on div "slide: A Deck vs J Deck ? Body coloured headboard Triangle 1 ? Dual Hook & Latc…" at bounding box center [865, 458] width 1246 height 600
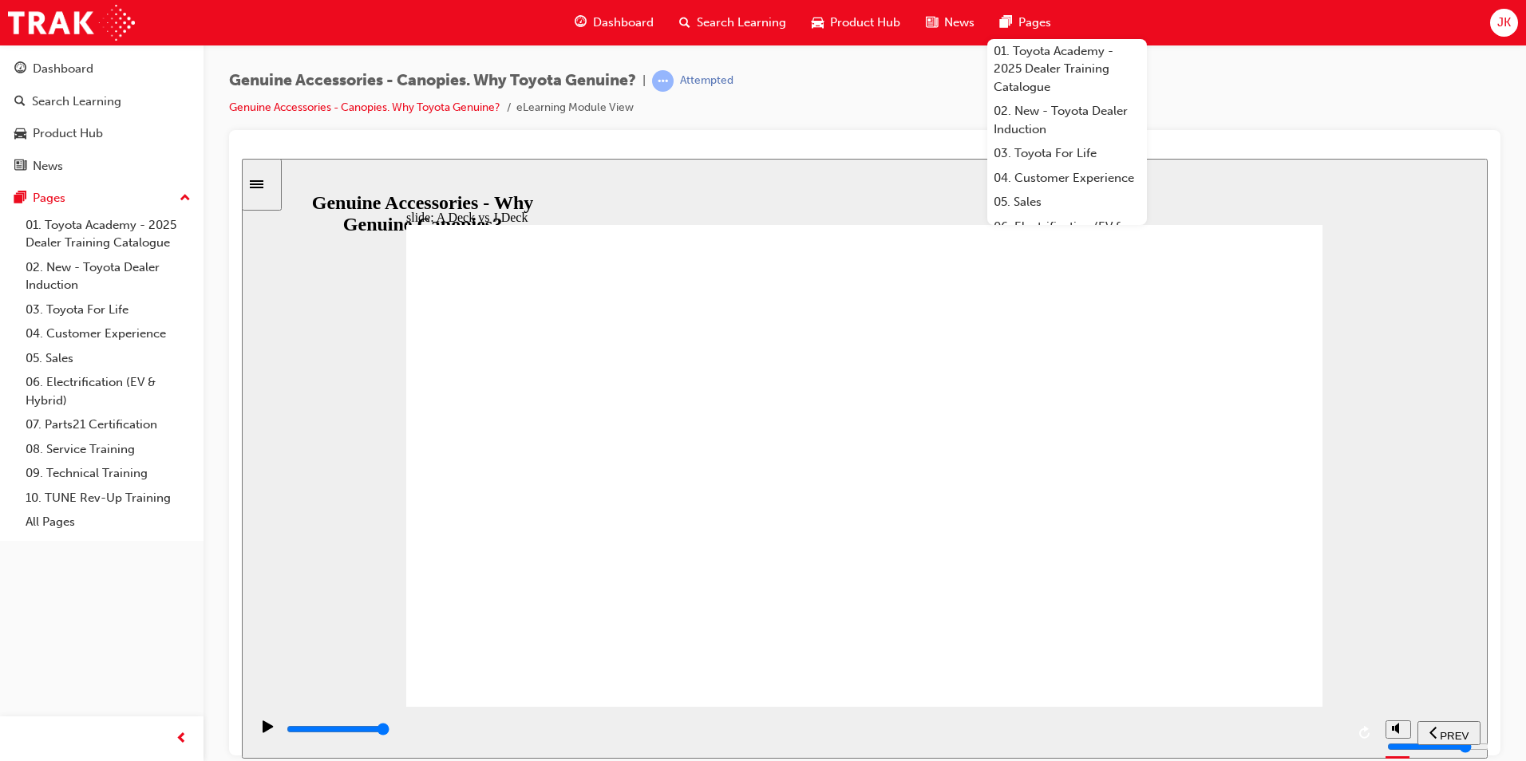
drag, startPoint x: 988, startPoint y: 468, endPoint x: 995, endPoint y: 458, distance: 12.0
click at [1124, 393] on div "? Body coloured headboard Triangle 1 ? Dual Hook & Latch for securing Tailgate …" at bounding box center [864, 472] width 916 height 496
drag, startPoint x: 1038, startPoint y: 507, endPoint x: 1022, endPoint y: 506, distance: 16.8
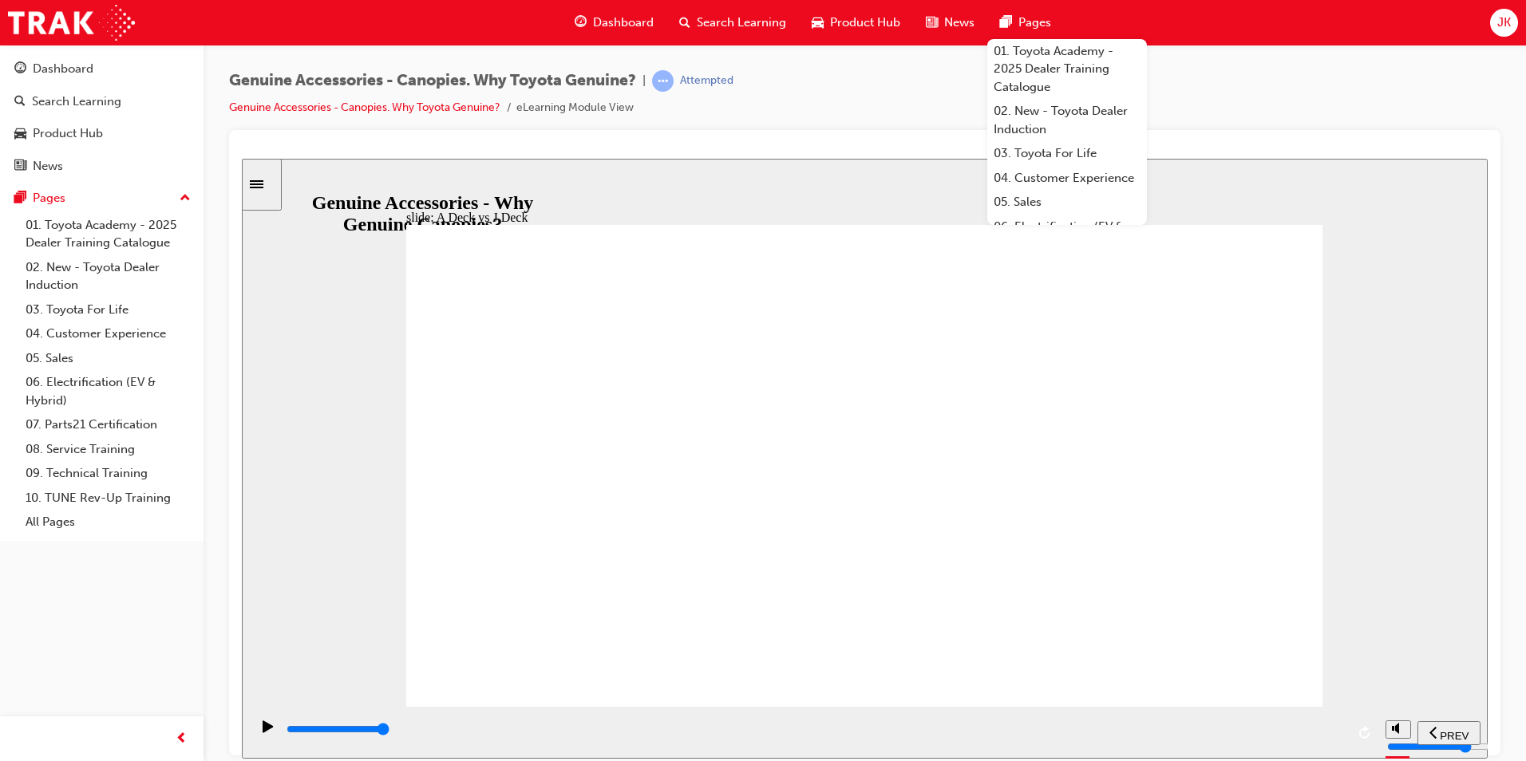
click at [1023, 507] on div "? Body coloured headboard Triangle 1 ? Dual Hook & Latch for securing Tailgate …" at bounding box center [864, 472] width 916 height 496
drag, startPoint x: 1022, startPoint y: 506, endPoint x: 1046, endPoint y: 503, distance: 24.2
click at [1172, 492] on div "? Body coloured headboard Triangle 1 ? Dual Hook & Latch for securing Tailgate …" at bounding box center [864, 472] width 916 height 496
drag, startPoint x: 1177, startPoint y: 488, endPoint x: 1189, endPoint y: 486, distance: 12.1
click at [1189, 486] on div "? Body coloured headboard Triangle 1 ? Dual Hook & Latch for securing Tailgate …" at bounding box center [864, 472] width 916 height 496
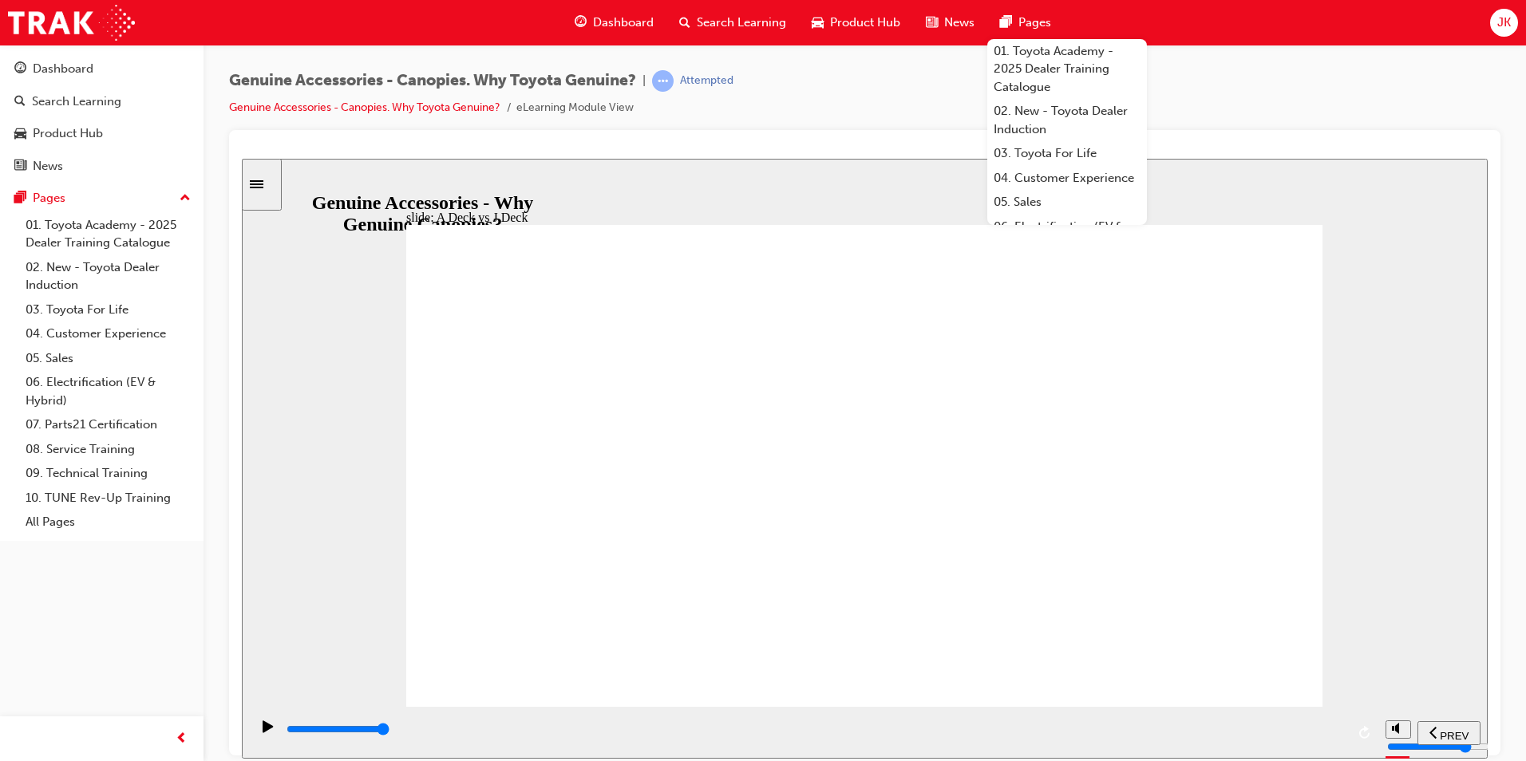
drag, startPoint x: 832, startPoint y: 565, endPoint x: 888, endPoint y: 579, distance: 58.5
click at [847, 572] on div "Continue Typical J Deck owner: Utilised by both Private & Fleet Customers who v…" at bounding box center [864, 472] width 916 height 496
drag, startPoint x: 1182, startPoint y: 670, endPoint x: 1212, endPoint y: 659, distance: 31.6
click at [1192, 666] on div "Continue Typical J Deck owner: Utilised by both Private & Fleet Customers who v…" at bounding box center [864, 472] width 916 height 496
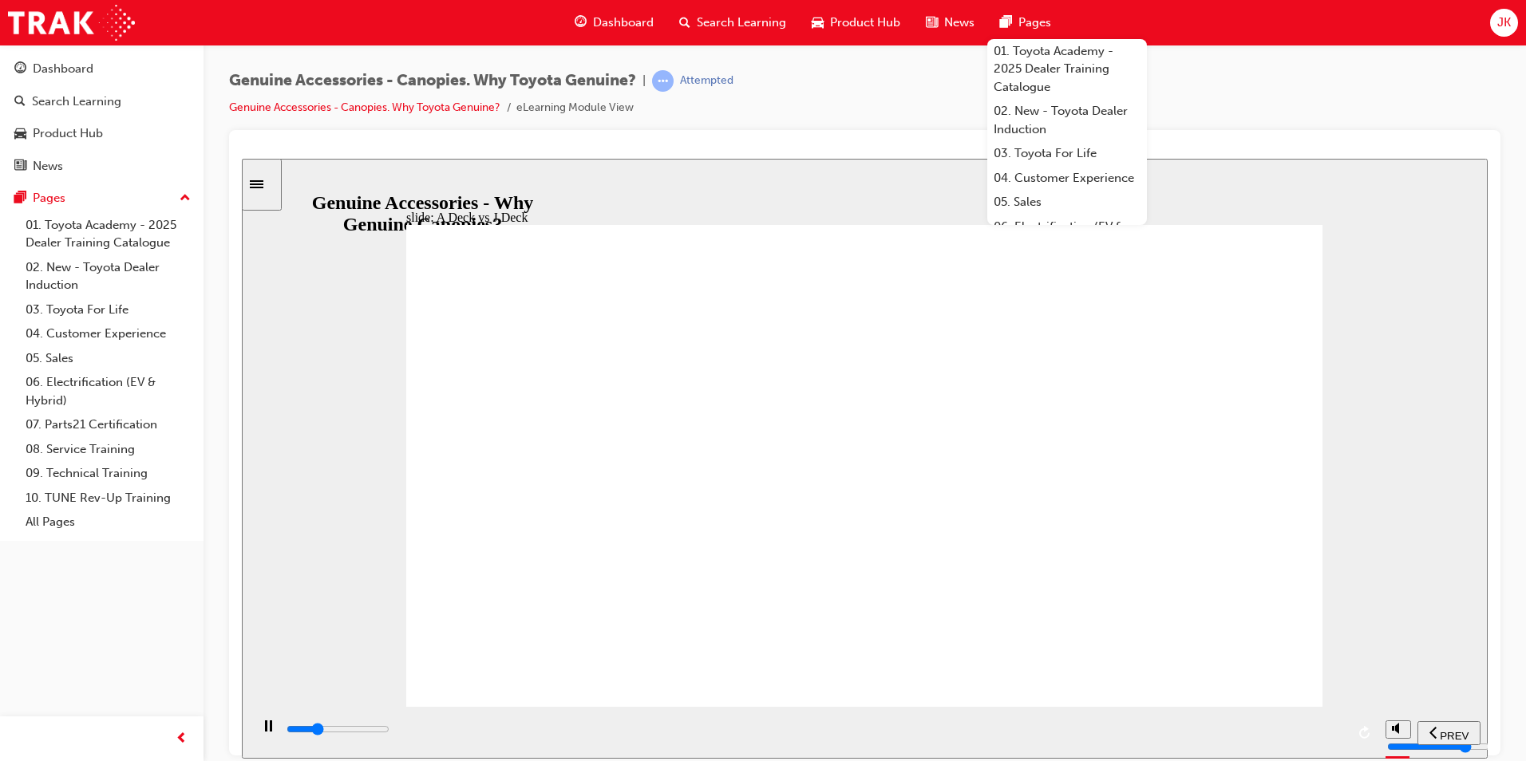
drag, startPoint x: 1201, startPoint y: 666, endPoint x: 1191, endPoint y: 667, distance: 10.4
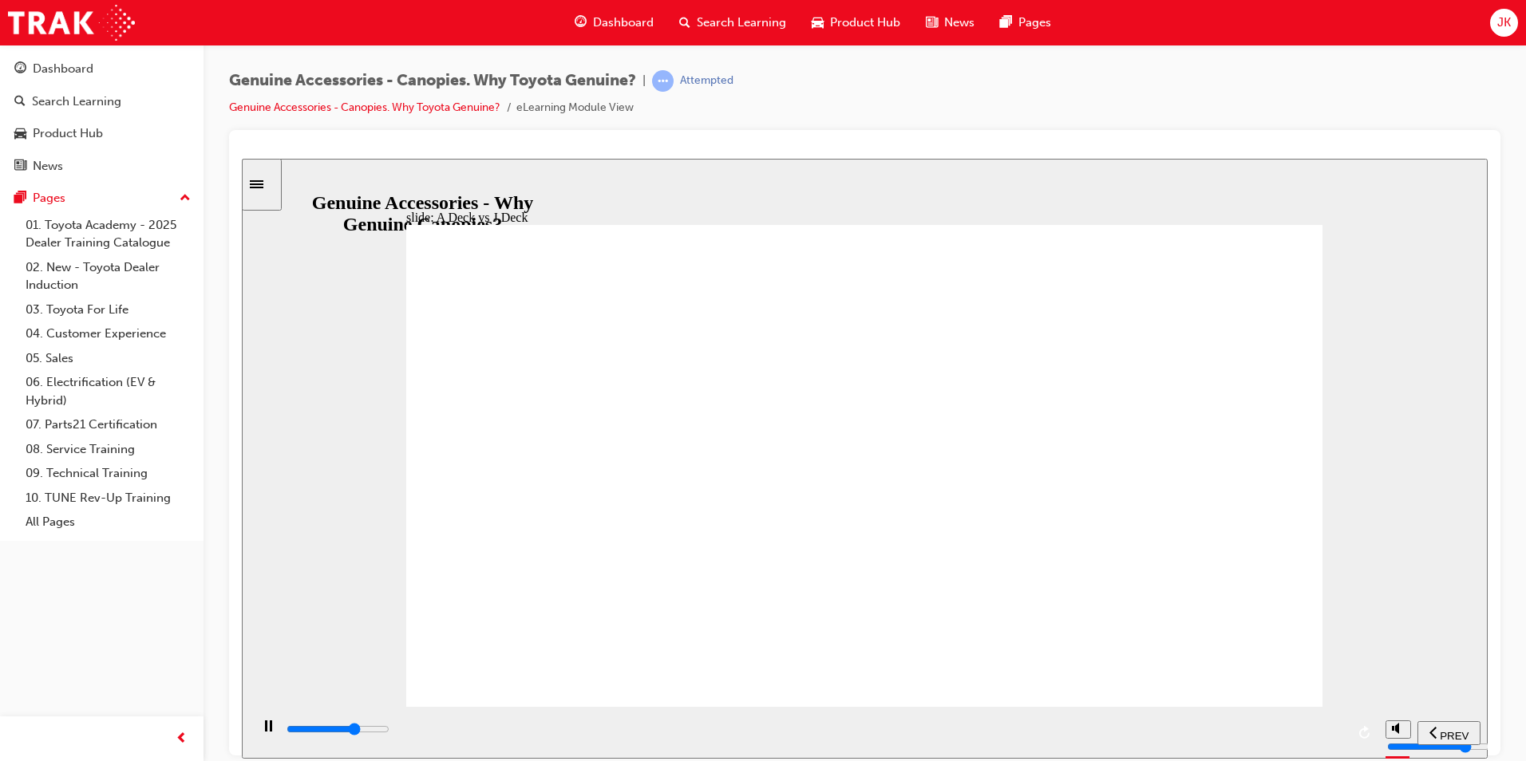
click at [258, 182] on div "Sidebar Toggle" at bounding box center [261, 184] width 27 height 12
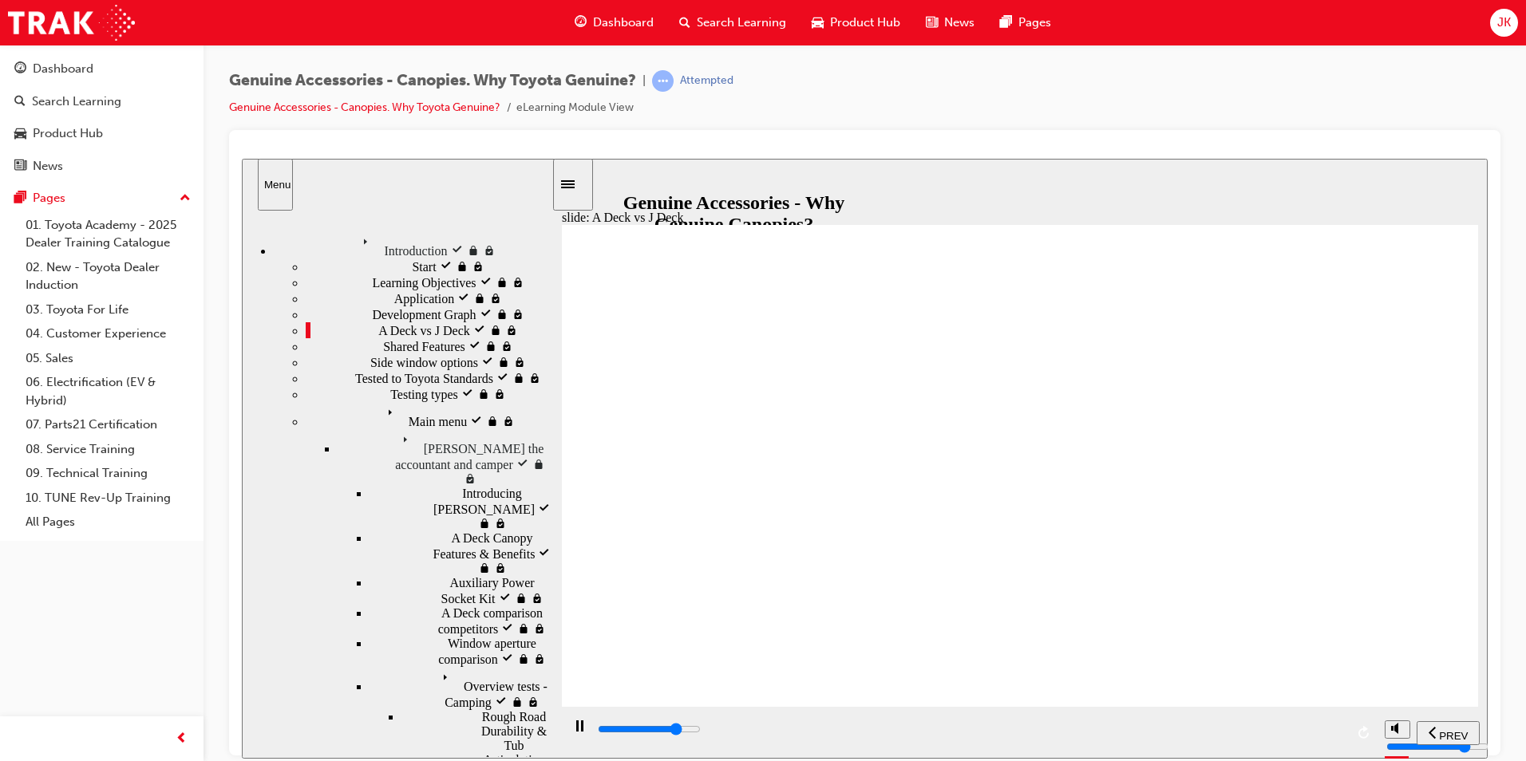
drag, startPoint x: 410, startPoint y: 436, endPoint x: 420, endPoint y: 435, distance: 9.6
click at [412, 354] on div "Shared Features locked Shared Features" at bounding box center [429, 346] width 246 height 16
drag, startPoint x: 662, startPoint y: 627, endPoint x: 690, endPoint y: 635, distance: 29.8
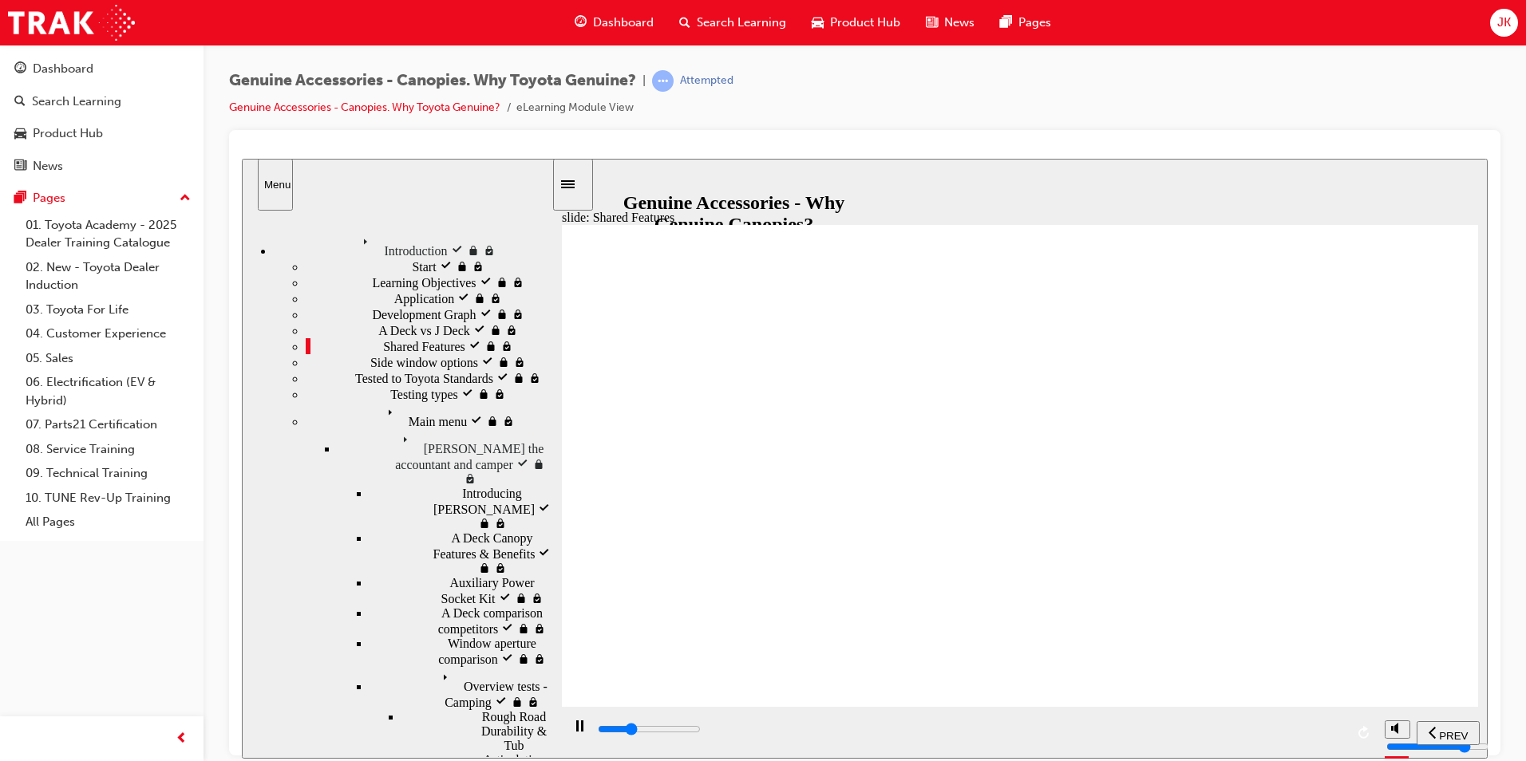
drag, startPoint x: 759, startPoint y: 644, endPoint x: 801, endPoint y: 641, distance: 41.6
drag, startPoint x: 819, startPoint y: 634, endPoint x: 832, endPoint y: 634, distance: 13.6
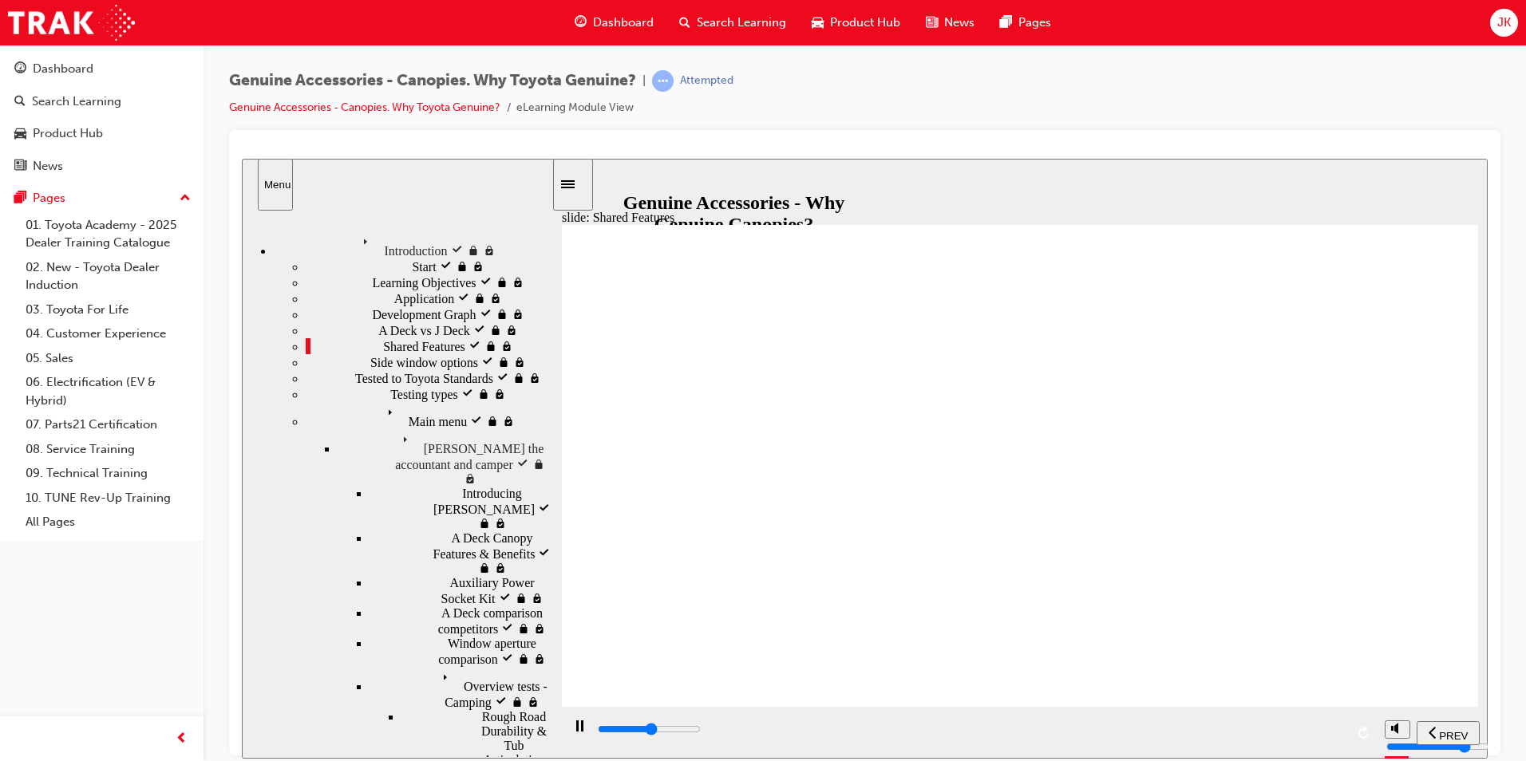
drag, startPoint x: 972, startPoint y: 634, endPoint x: 1049, endPoint y: 631, distance: 76.7
drag, startPoint x: 1054, startPoint y: 630, endPoint x: 1086, endPoint y: 636, distance: 33.3
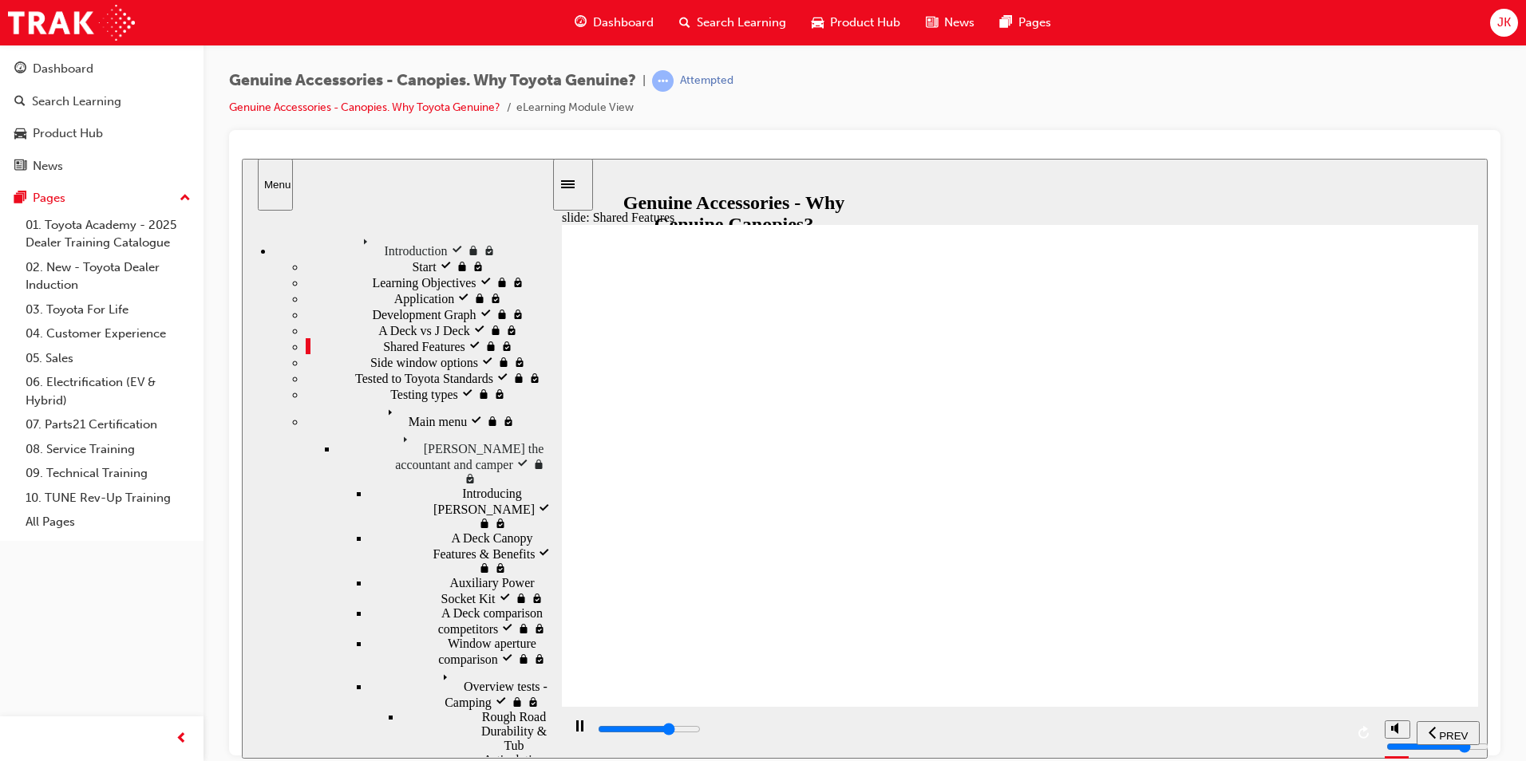
drag, startPoint x: 1175, startPoint y: 636, endPoint x: 1192, endPoint y: 635, distance: 16.8
drag, startPoint x: 1279, startPoint y: 621, endPoint x: 1299, endPoint y: 631, distance: 21.4
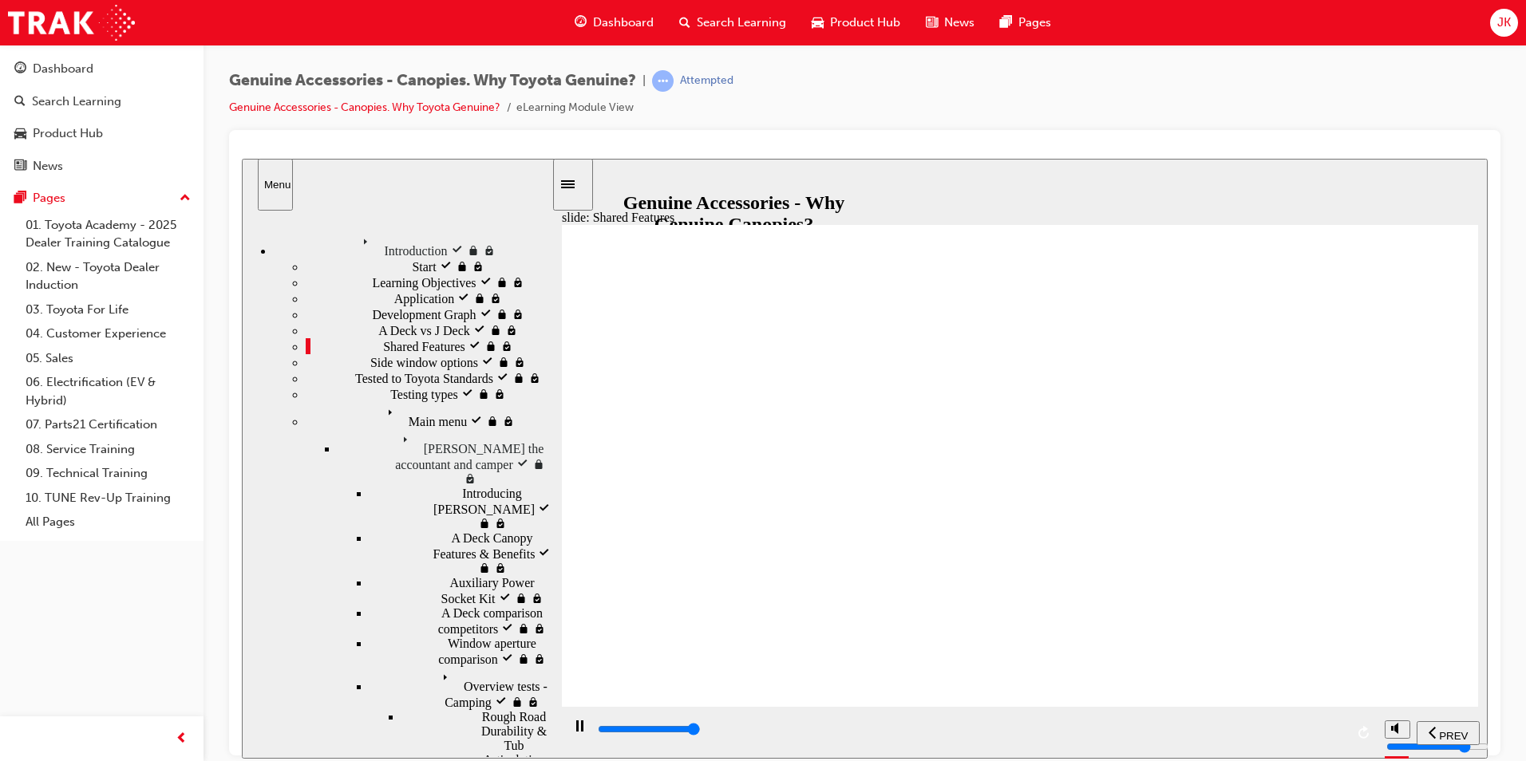
drag, startPoint x: 1282, startPoint y: 309, endPoint x: 1277, endPoint y: 316, distance: 8.6
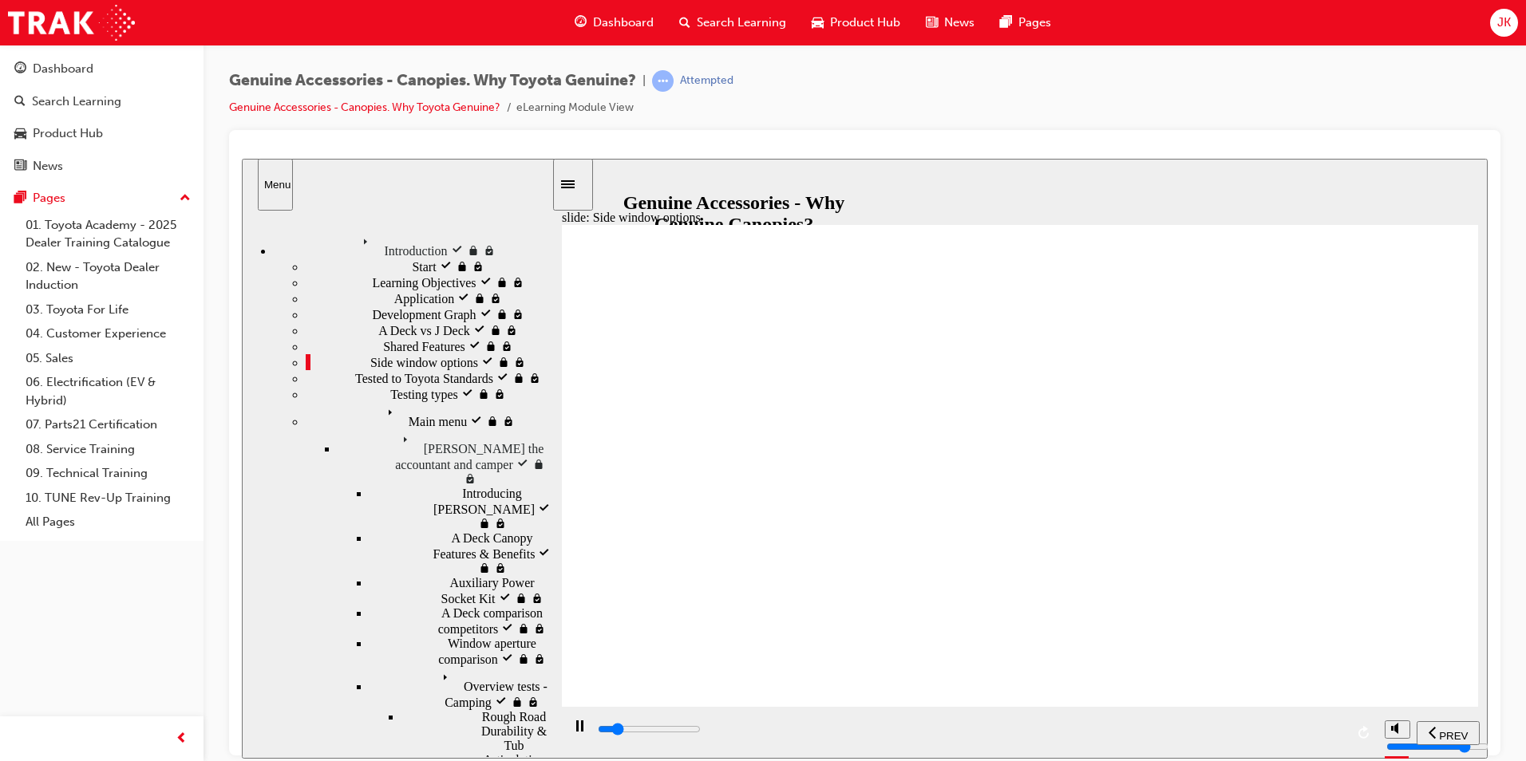
drag, startPoint x: 760, startPoint y: 325, endPoint x: 769, endPoint y: 327, distance: 9.9
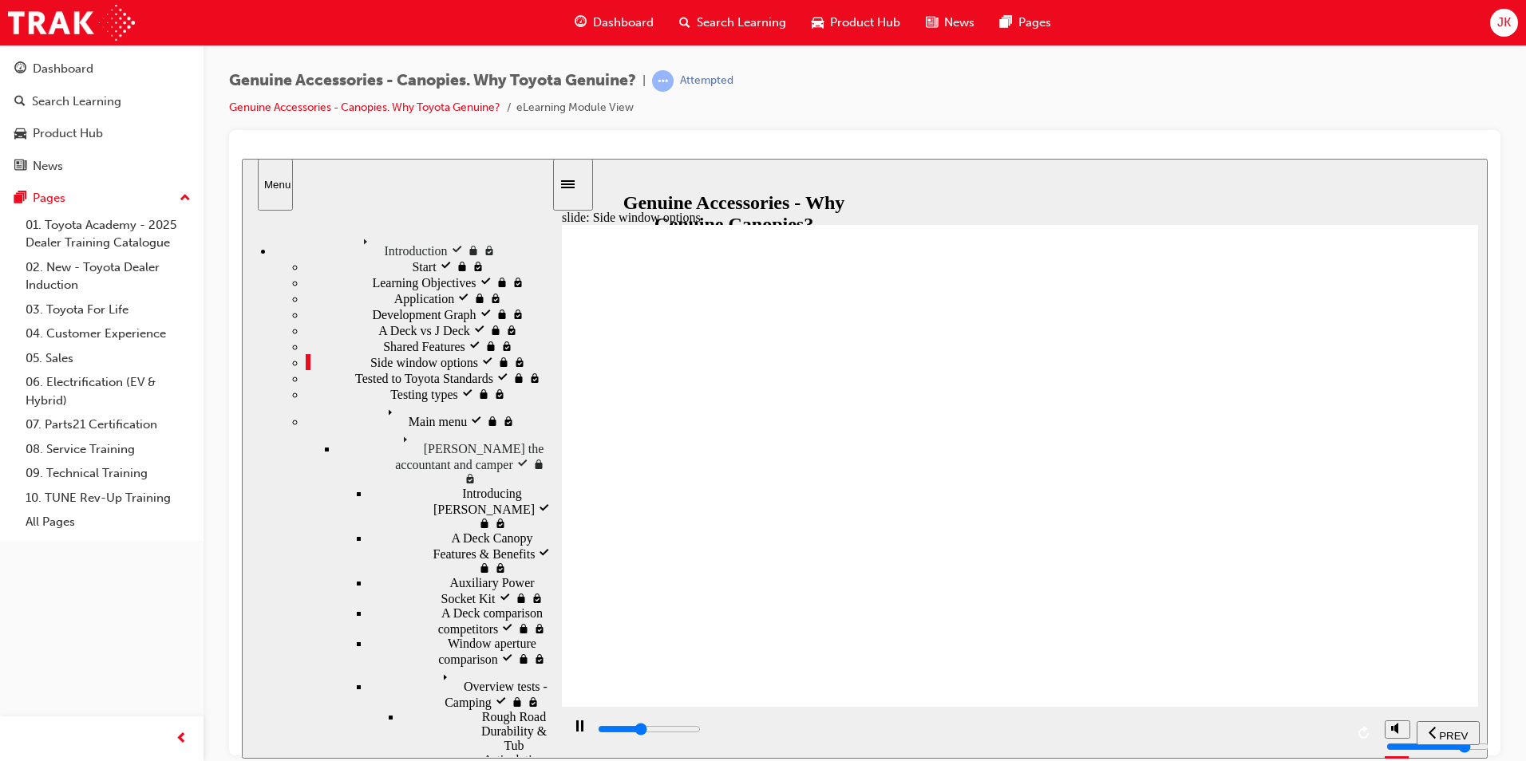
drag, startPoint x: 888, startPoint y: 515, endPoint x: 879, endPoint y: 518, distance: 9.3
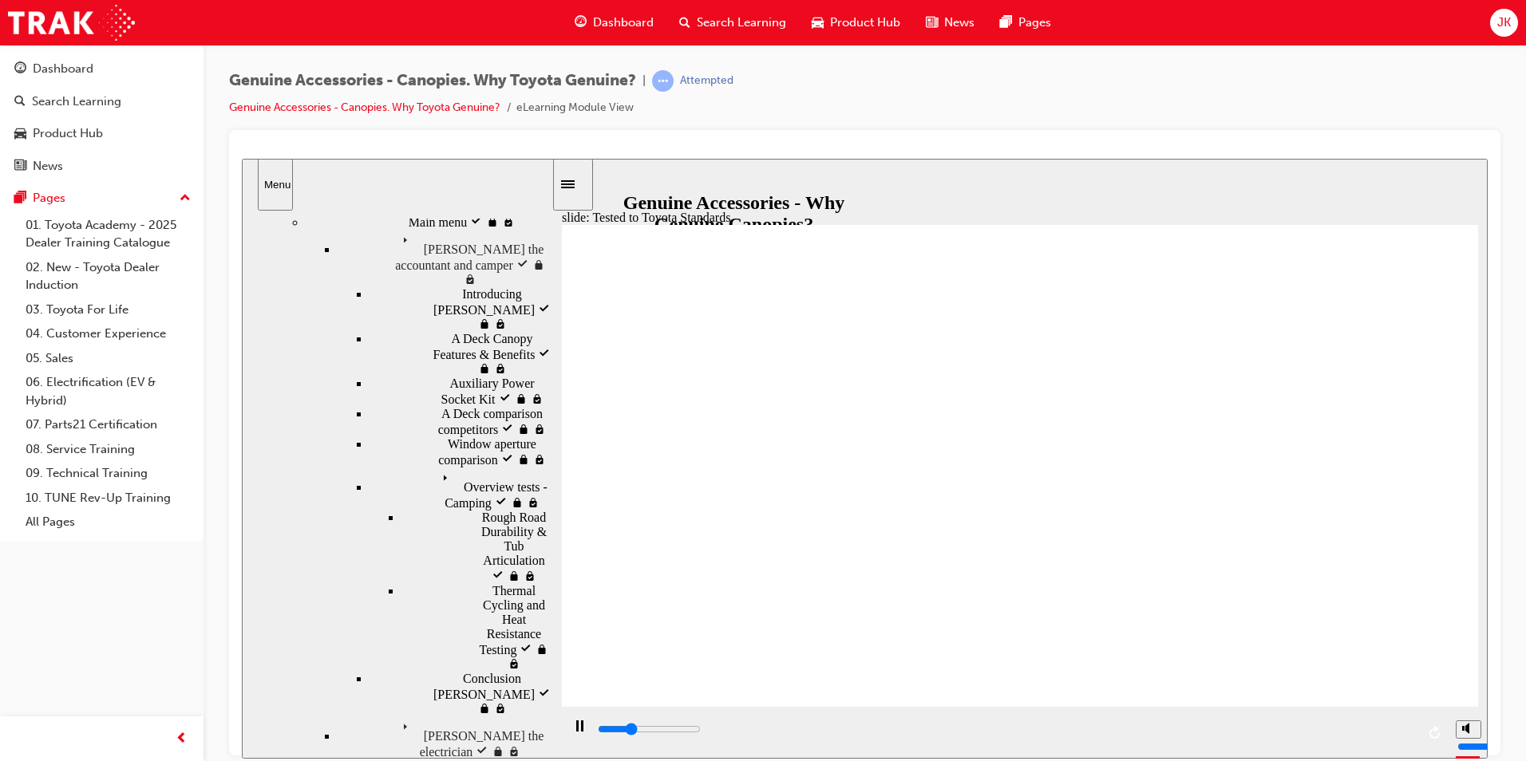
scroll to position [204, 0]
drag, startPoint x: 548, startPoint y: 583, endPoint x: 542, endPoint y: 787, distance: 204.4
click at [542, 758] on html "slide: Tested to Toyota Standards Rectangle 1 Tested to Toyota Standards Due to…" at bounding box center [865, 458] width 1246 height 600
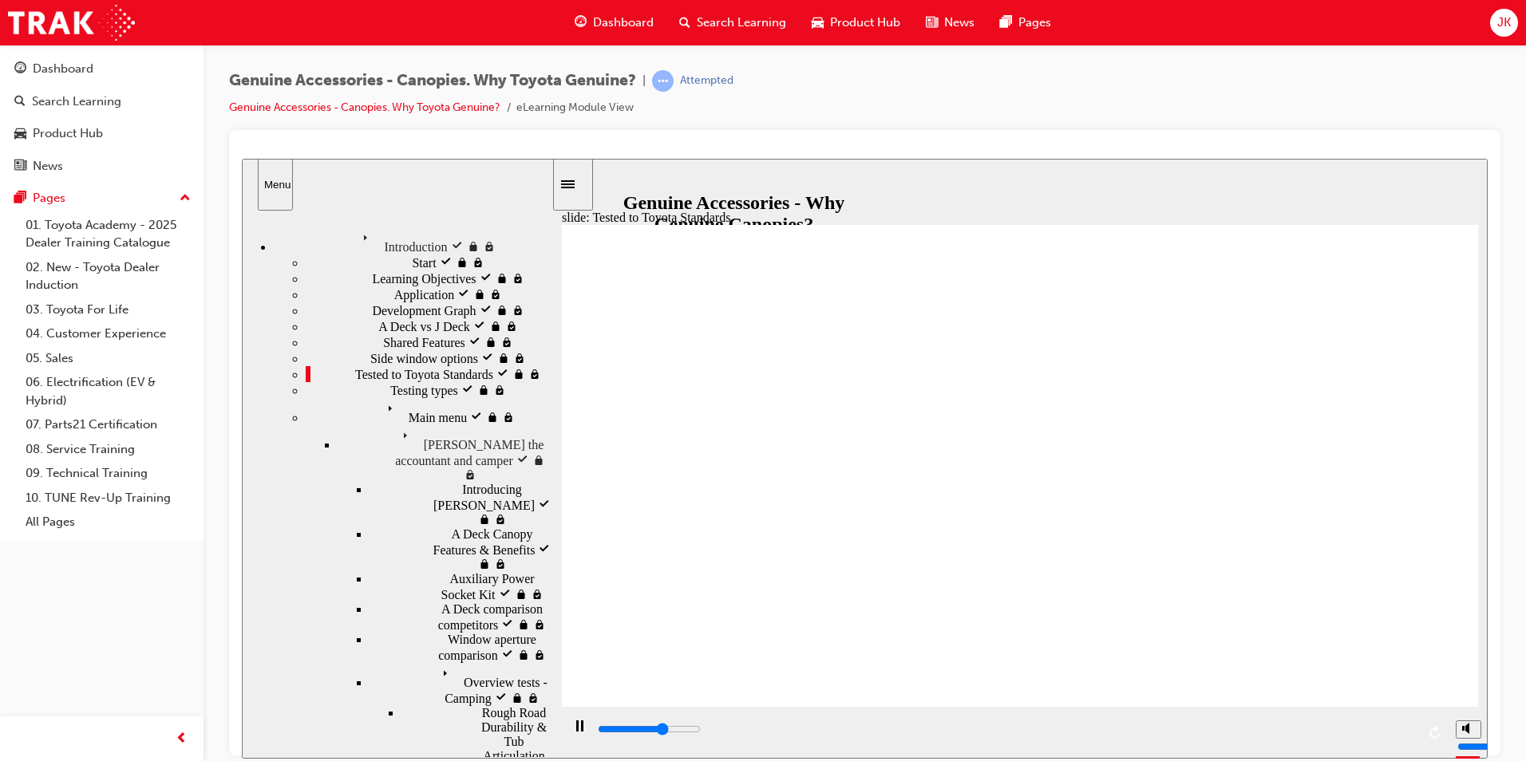
scroll to position [0, 0]
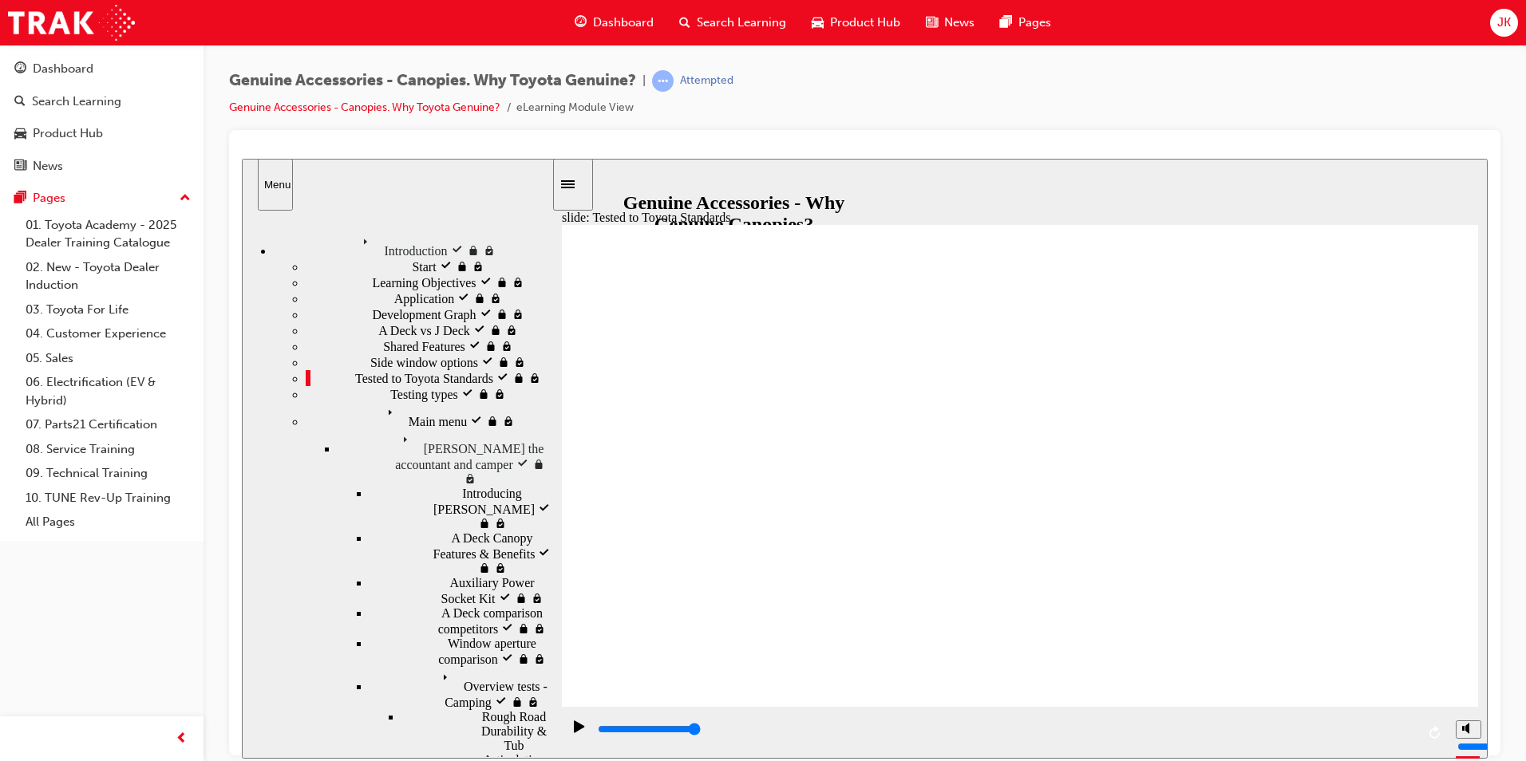
drag, startPoint x: 1010, startPoint y: 421, endPoint x: 1196, endPoint y: 451, distance: 188.4
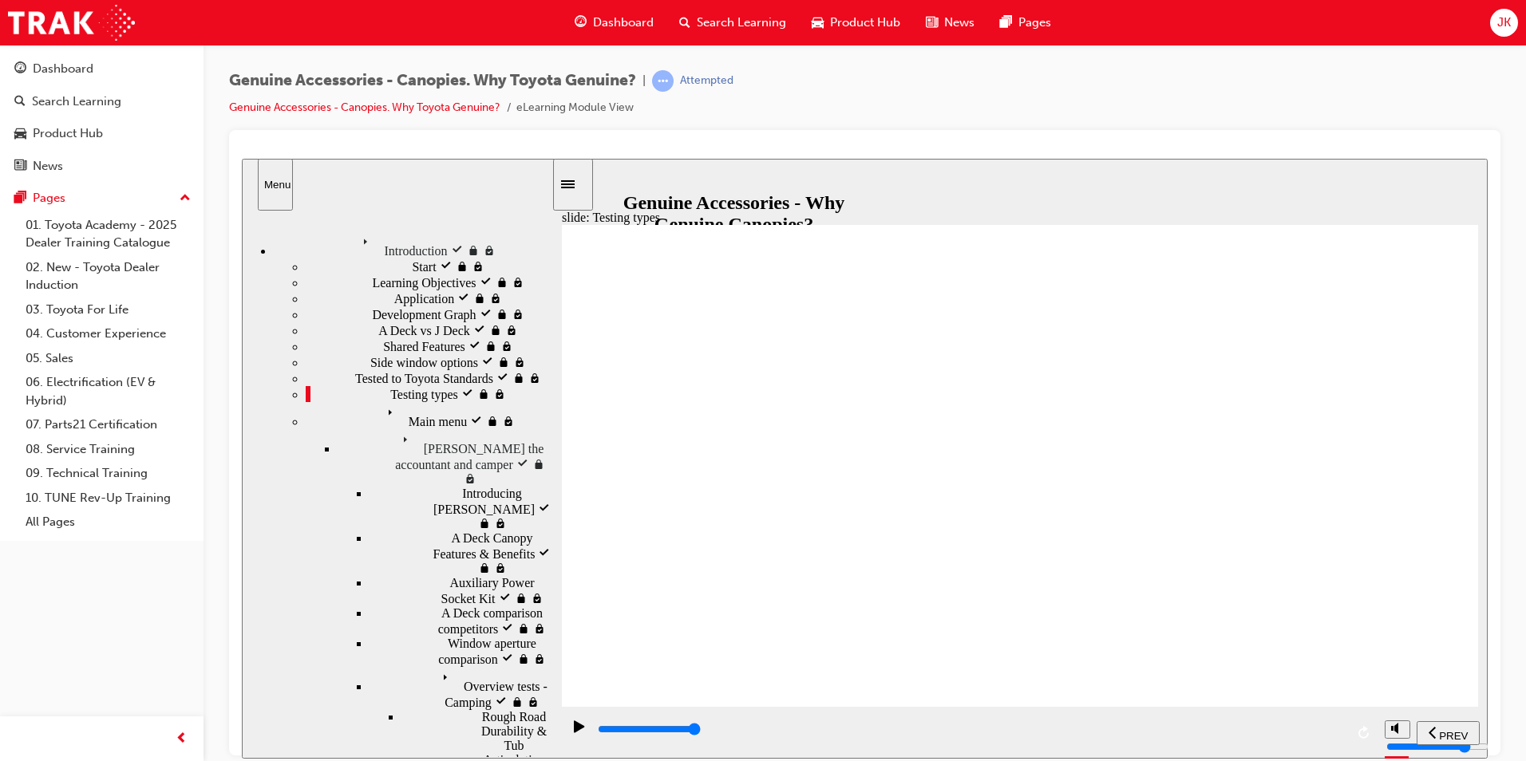
drag, startPoint x: 577, startPoint y: 294, endPoint x: 584, endPoint y: 288, distance: 9.1
drag, startPoint x: 647, startPoint y: 314, endPoint x: 728, endPoint y: 362, distance: 93.8
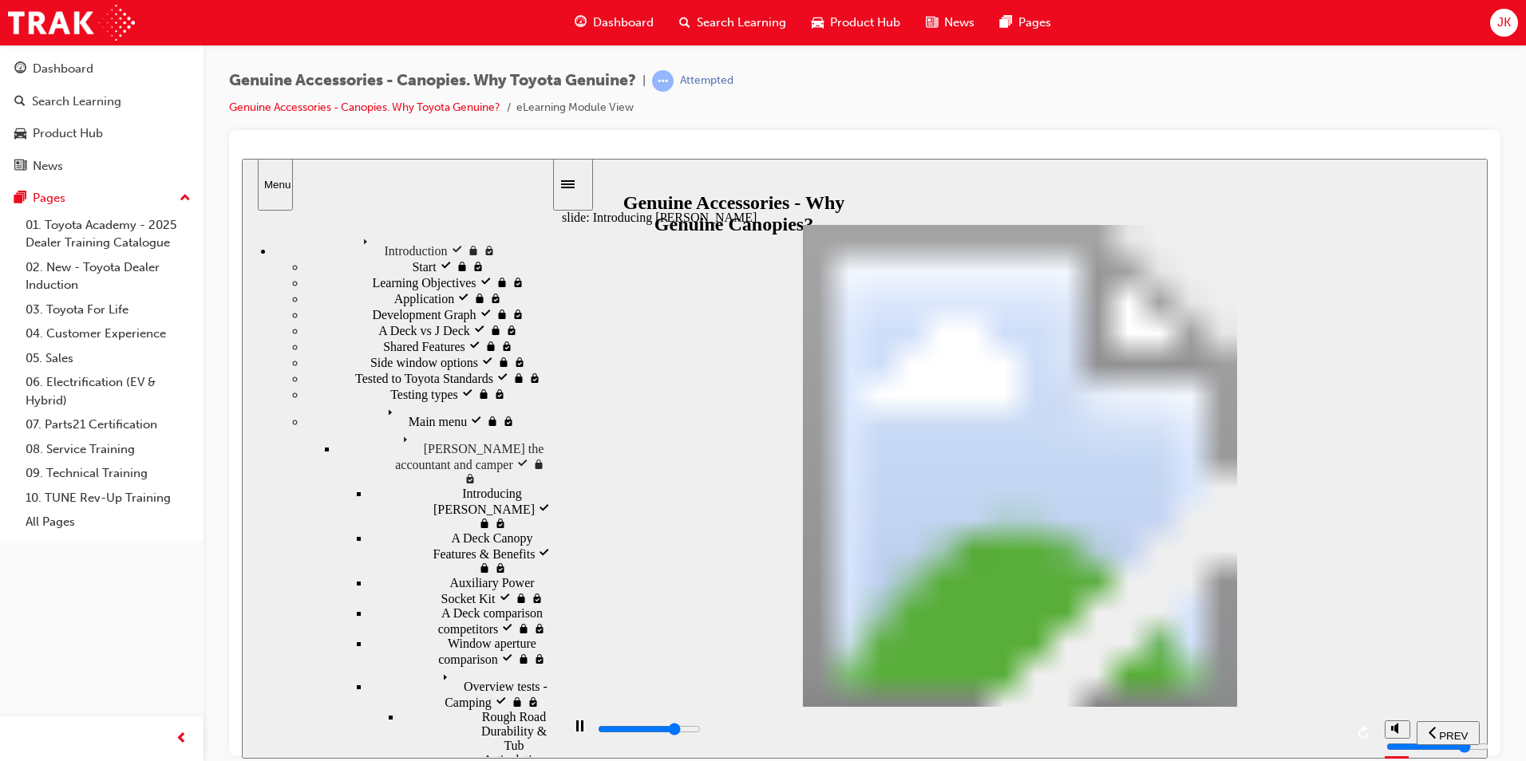
click at [397, 457] on span "[PERSON_NAME] the accountant and camper locked" at bounding box center [474, 443] width 155 height 29
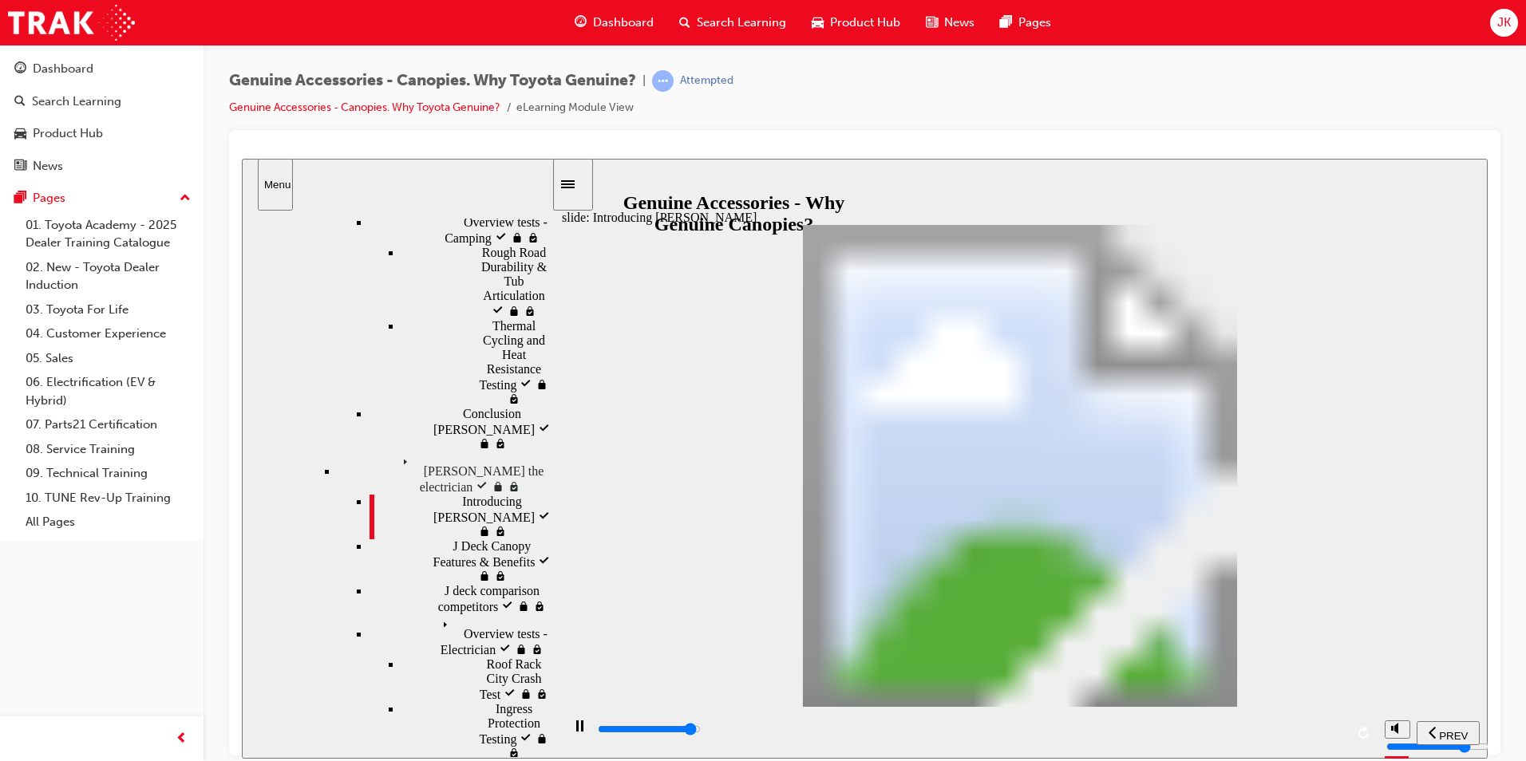
scroll to position [479, 0]
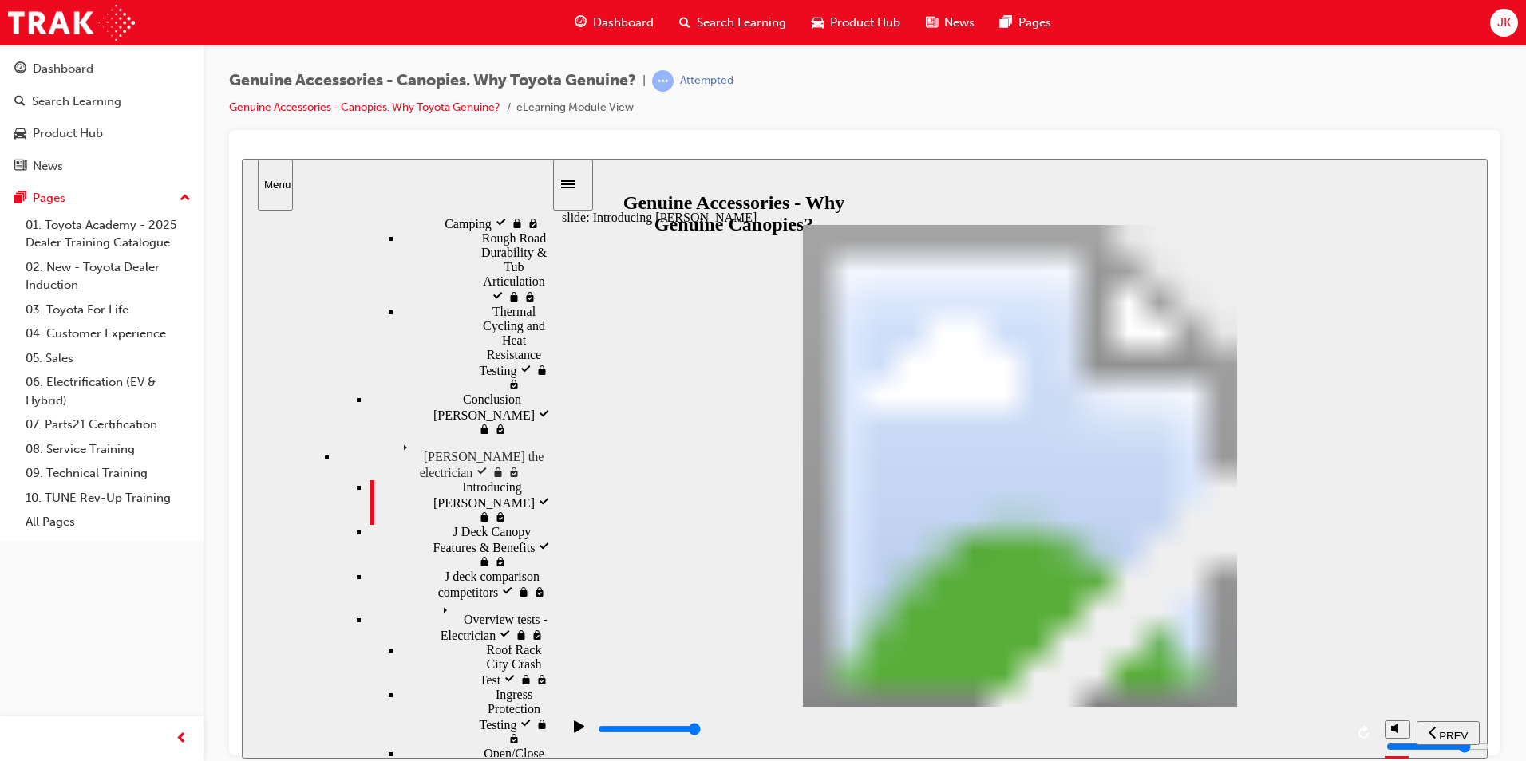
click at [701, 732] on input "slide progress" at bounding box center [649, 728] width 103 height 13
drag, startPoint x: 1001, startPoint y: 504, endPoint x: 1069, endPoint y: 464, distance: 79.1
drag, startPoint x: 1152, startPoint y: 339, endPoint x: 1193, endPoint y: 382, distance: 59.3
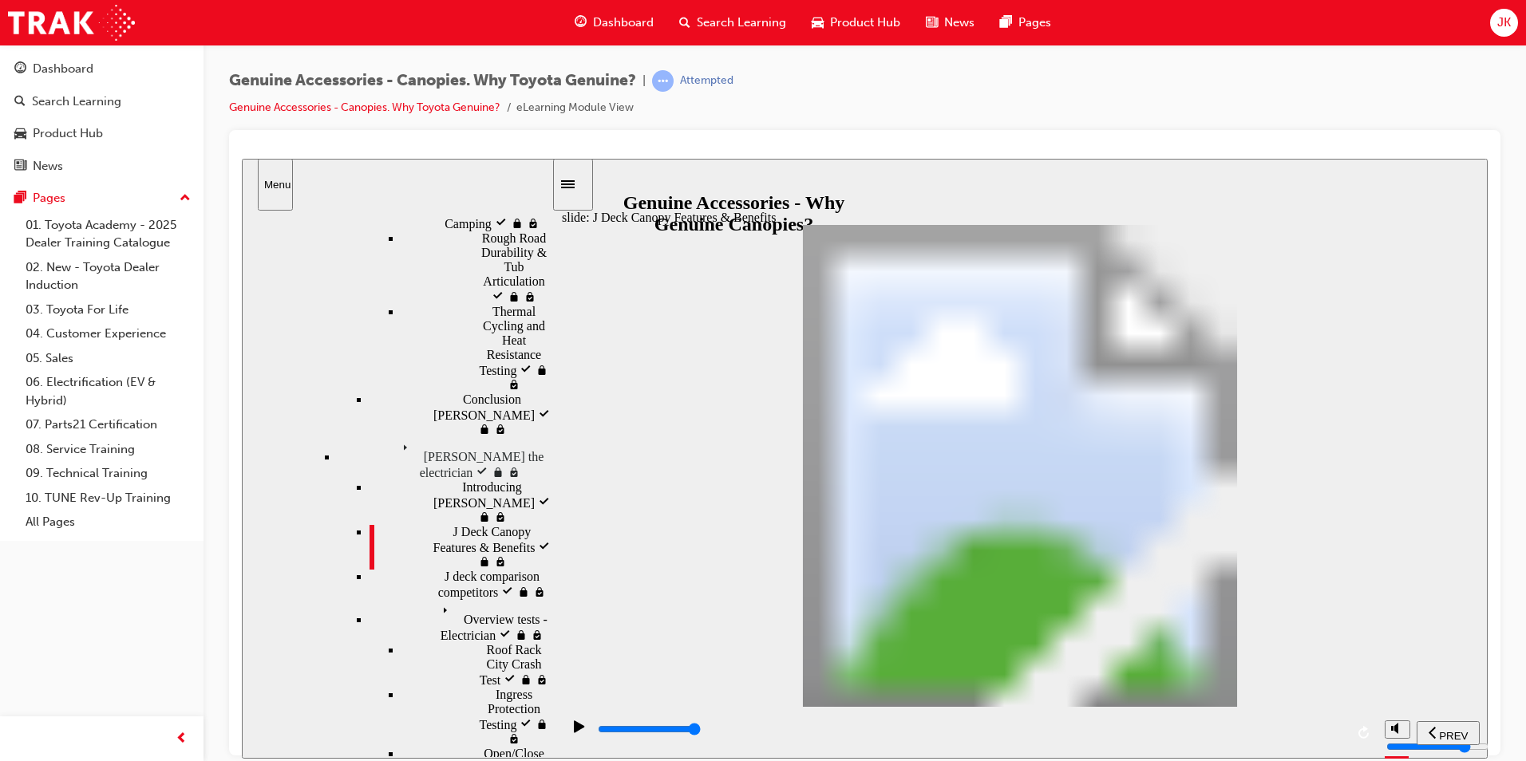
drag, startPoint x: 1283, startPoint y: 533, endPoint x: 1297, endPoint y: 544, distance: 17.1
drag, startPoint x: 832, startPoint y: 657, endPoint x: 852, endPoint y: 657, distance: 20.0
drag, startPoint x: 1224, startPoint y: 386, endPoint x: 1256, endPoint y: 401, distance: 35.3
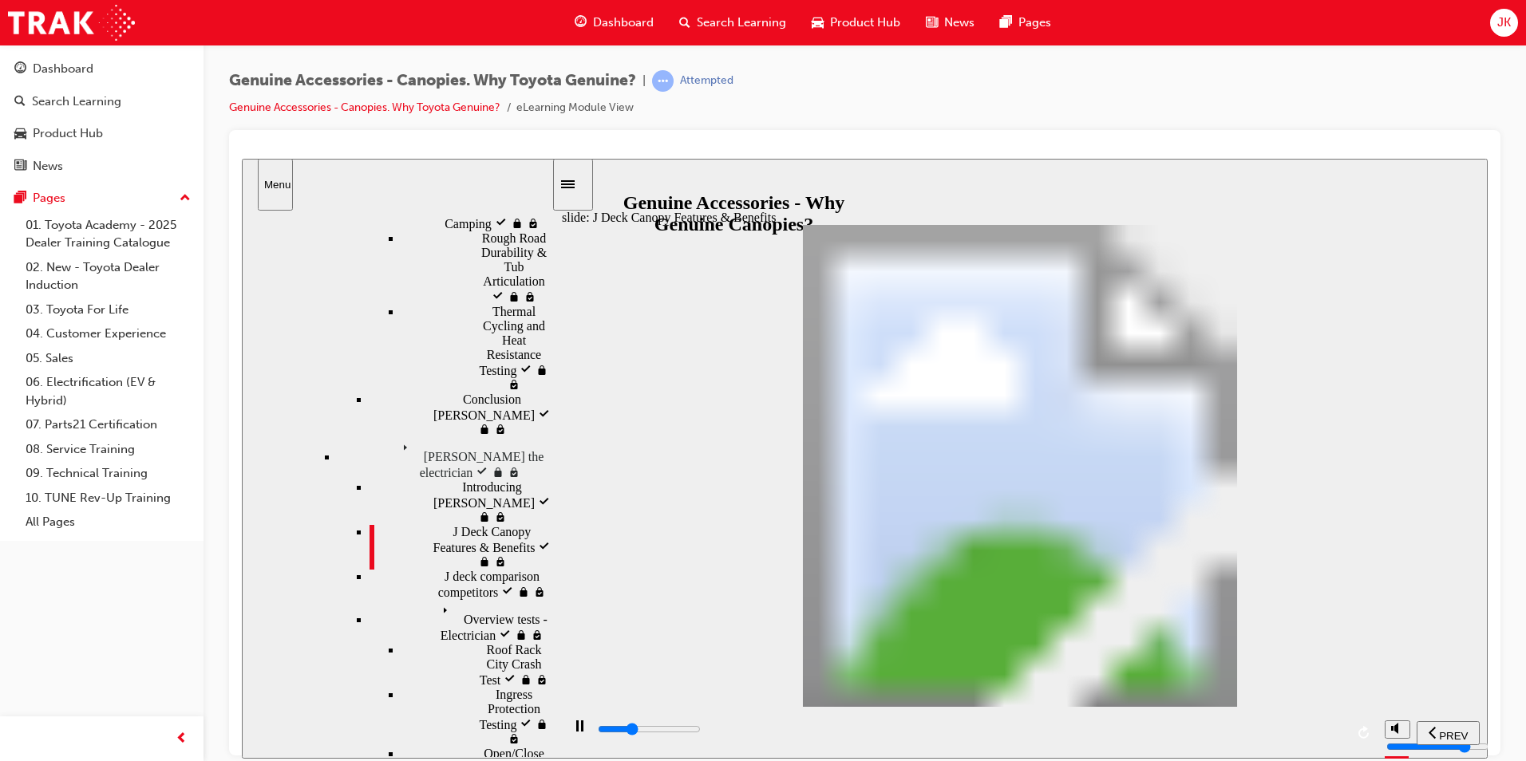
drag, startPoint x: 1013, startPoint y: 730, endPoint x: 1318, endPoint y: 731, distance: 304.9
click at [701, 731] on input "slide progress" at bounding box center [649, 728] width 103 height 13
drag, startPoint x: 1251, startPoint y: 561, endPoint x: 1293, endPoint y: 575, distance: 44.4
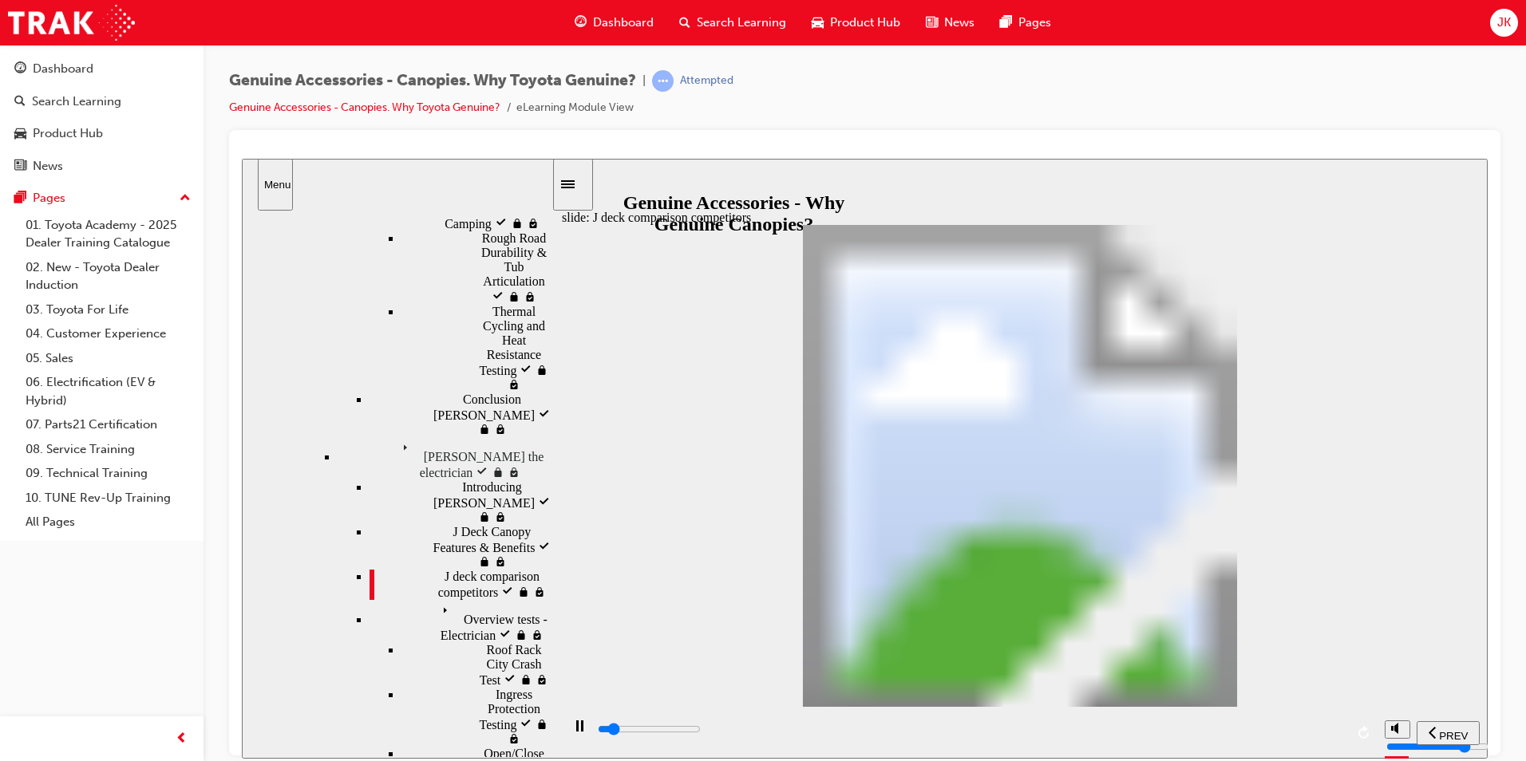
drag, startPoint x: 705, startPoint y: 736, endPoint x: 1323, endPoint y: 737, distance: 618.6
click at [1323, 737] on div "playback controls" at bounding box center [970, 730] width 749 height 18
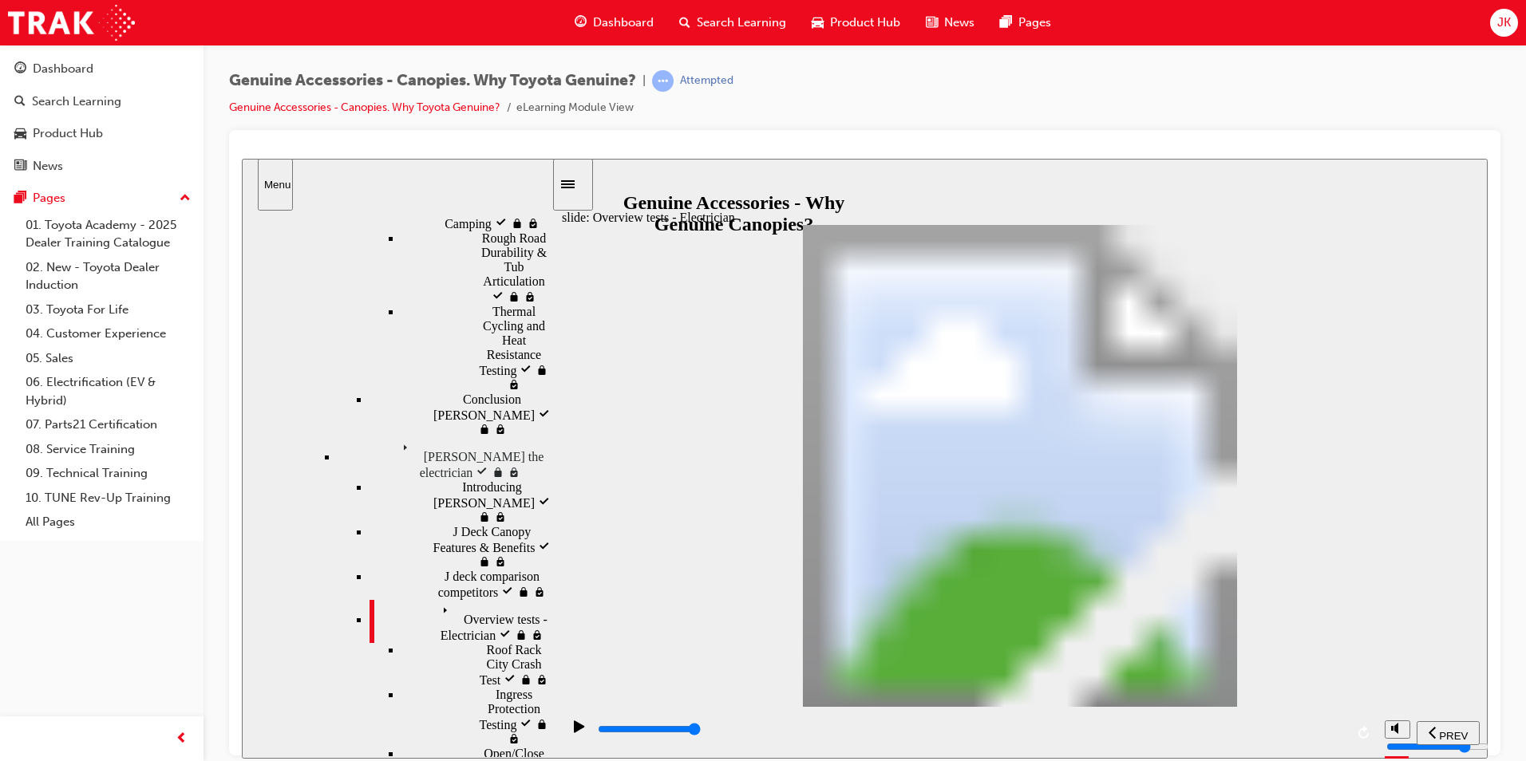
drag, startPoint x: 650, startPoint y: 728, endPoint x: 1368, endPoint y: 741, distance: 717.6
click at [1368, 741] on div "playback controls" at bounding box center [969, 732] width 816 height 52
drag, startPoint x: 1076, startPoint y: 358, endPoint x: 1062, endPoint y: 358, distance: 14.4
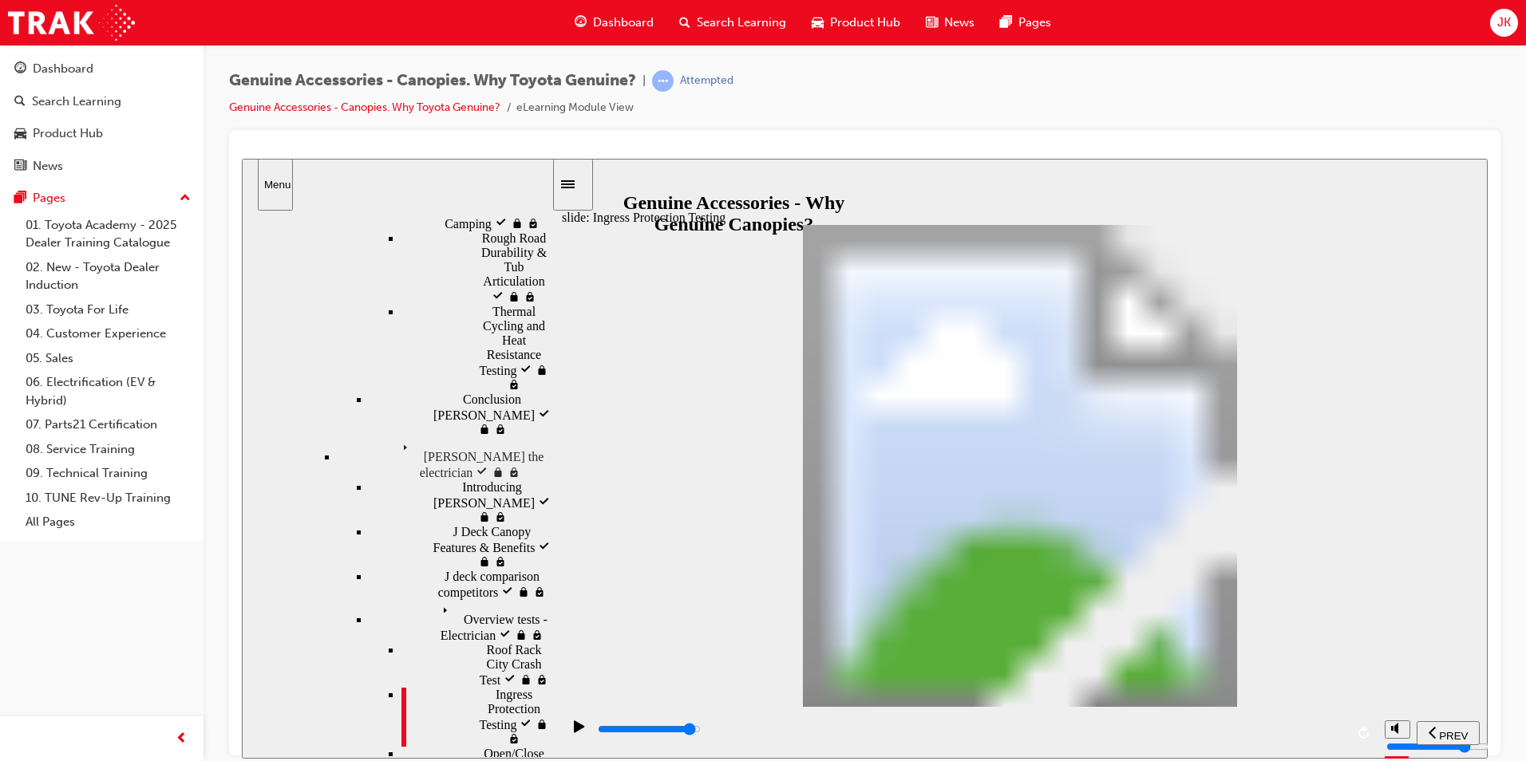
drag, startPoint x: 634, startPoint y: 729, endPoint x: 1322, endPoint y: 579, distance: 704.3
click at [1307, 729] on div "playback controls" at bounding box center [970, 730] width 749 height 18
drag, startPoint x: 1303, startPoint y: 540, endPoint x: 1295, endPoint y: 514, distance: 27.5
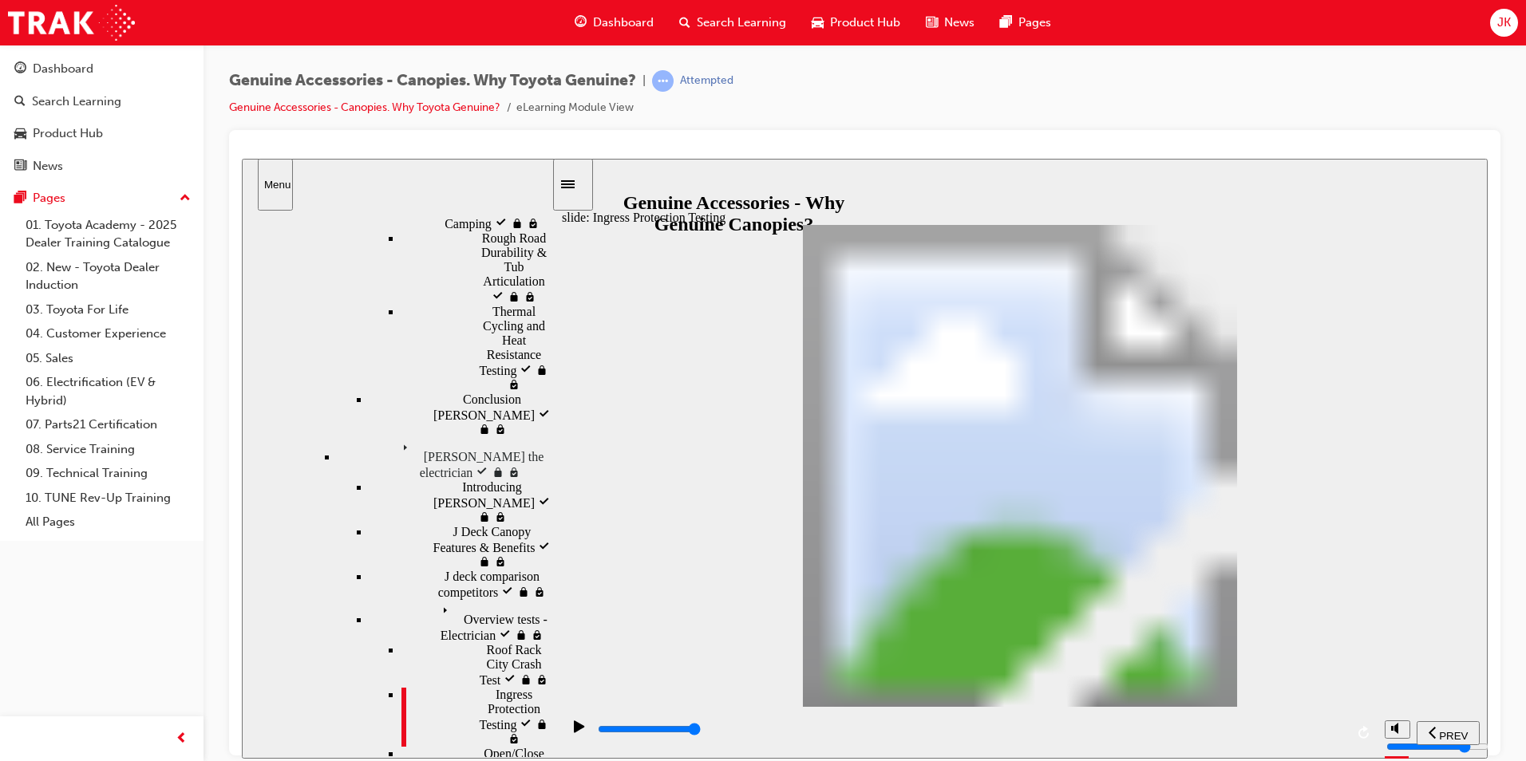
click at [577, 733] on icon "play/pause" at bounding box center [579, 726] width 11 height 13
click at [487, 643] on span "Roof Rack City Crash Test locked" at bounding box center [519, 664] width 65 height 43
drag, startPoint x: 525, startPoint y: 614, endPoint x: 550, endPoint y: 605, distance: 26.3
click at [535, 643] on div "Roof Rack City Crash Test locked Roof Rack City Crash Test" at bounding box center [476, 665] width 150 height 45
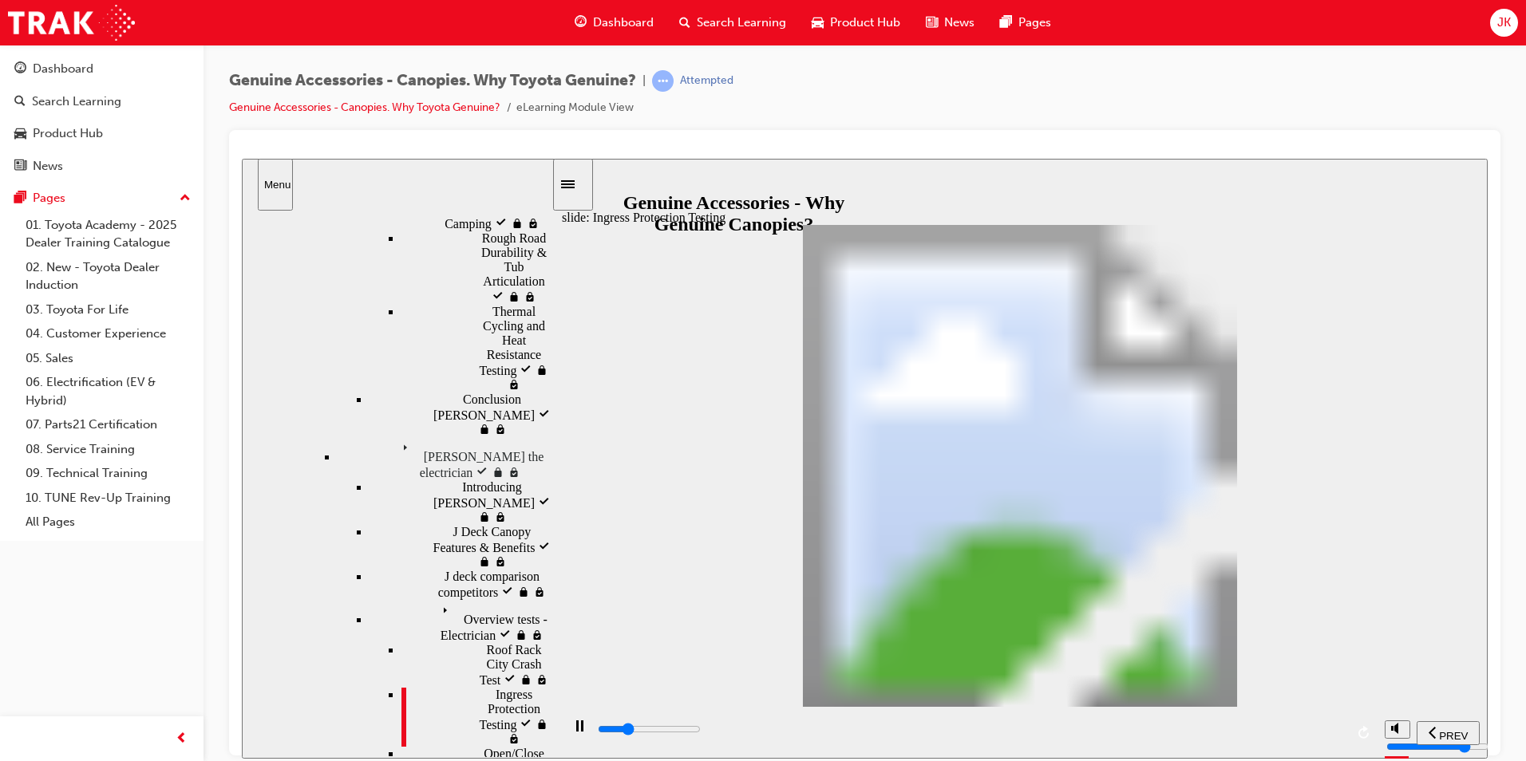
drag, startPoint x: 825, startPoint y: 733, endPoint x: 1343, endPoint y: 742, distance: 518.1
click at [1342, 738] on div "playback controls" at bounding box center [970, 730] width 749 height 18
click at [566, 726] on div "play/pause" at bounding box center [579, 733] width 27 height 27
click at [512, 643] on div "Roof Rack City Crash Test locked Roof Rack City Crash Test" at bounding box center [476, 665] width 150 height 45
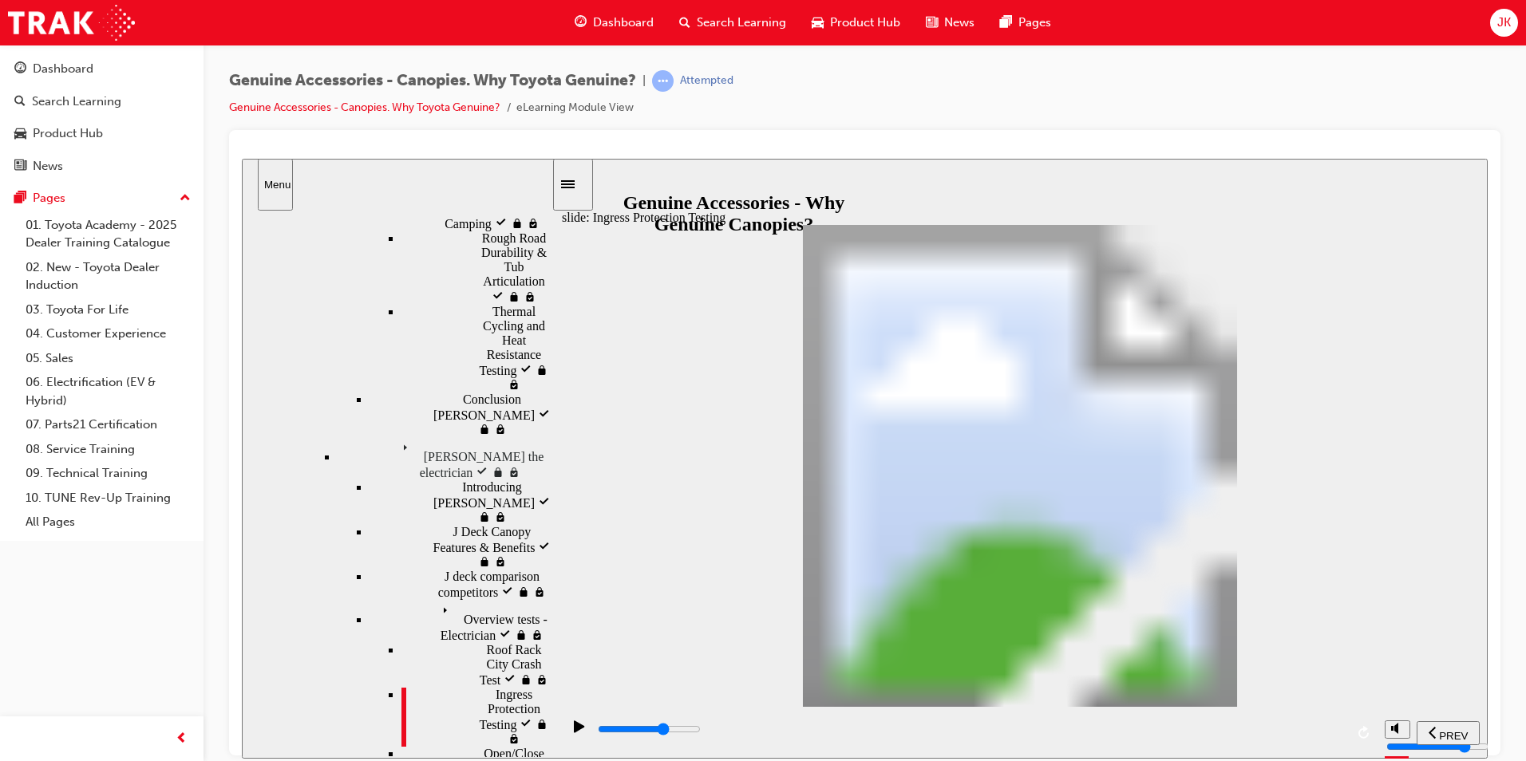
drag, startPoint x: 722, startPoint y: 733, endPoint x: 1090, endPoint y: 739, distance: 368.8
click at [1089, 738] on div "playback controls" at bounding box center [970, 730] width 749 height 18
drag, startPoint x: 1327, startPoint y: 338, endPoint x: 1303, endPoint y: 351, distance: 27.8
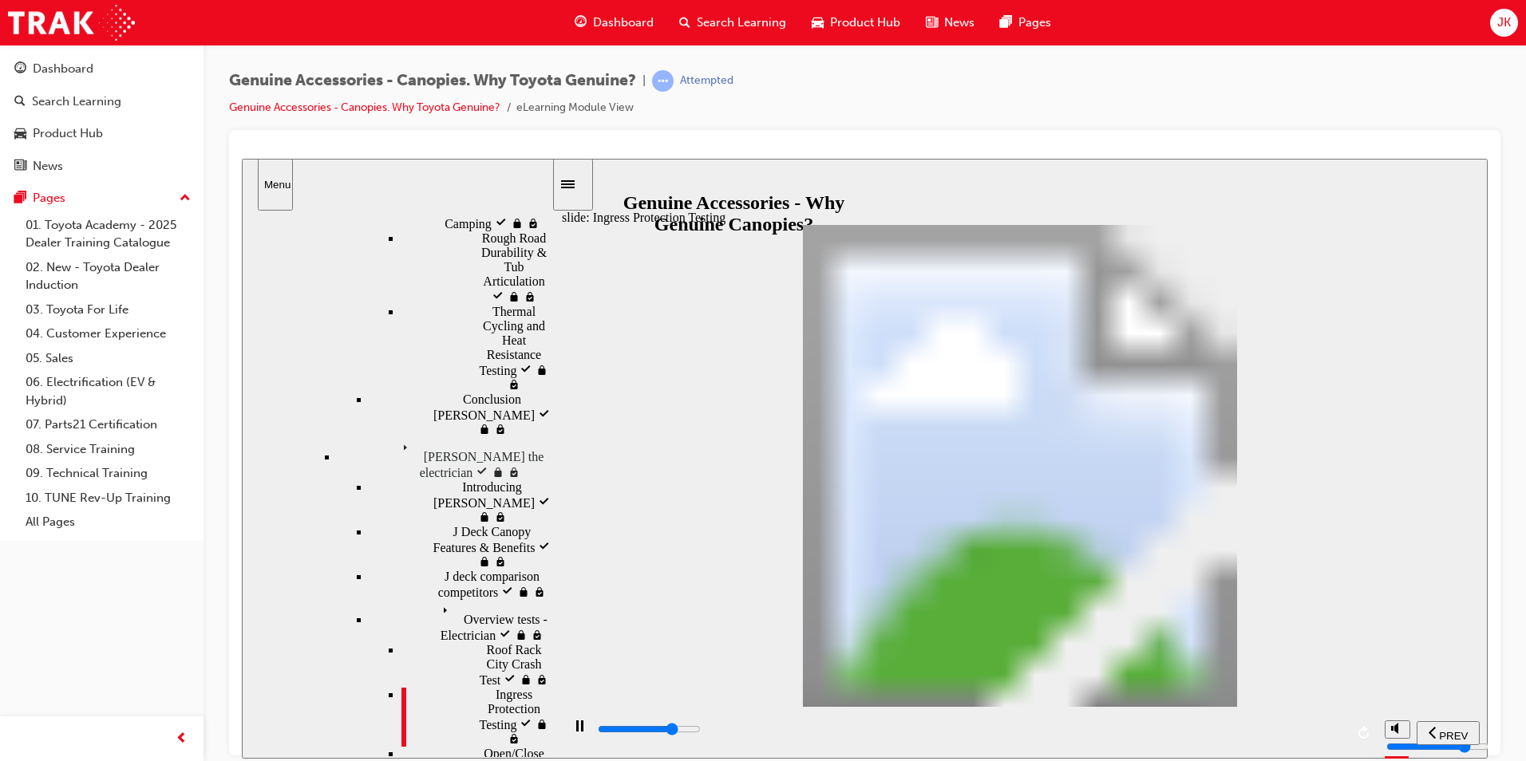
click at [484, 643] on div "Roof Rack City Crash Test locked Roof Rack City Crash Test" at bounding box center [476, 665] width 150 height 45
click at [521, 674] on icon "locked" at bounding box center [526, 679] width 13 height 10
click at [520, 674] on icon "locked" at bounding box center [526, 679] width 13 height 10
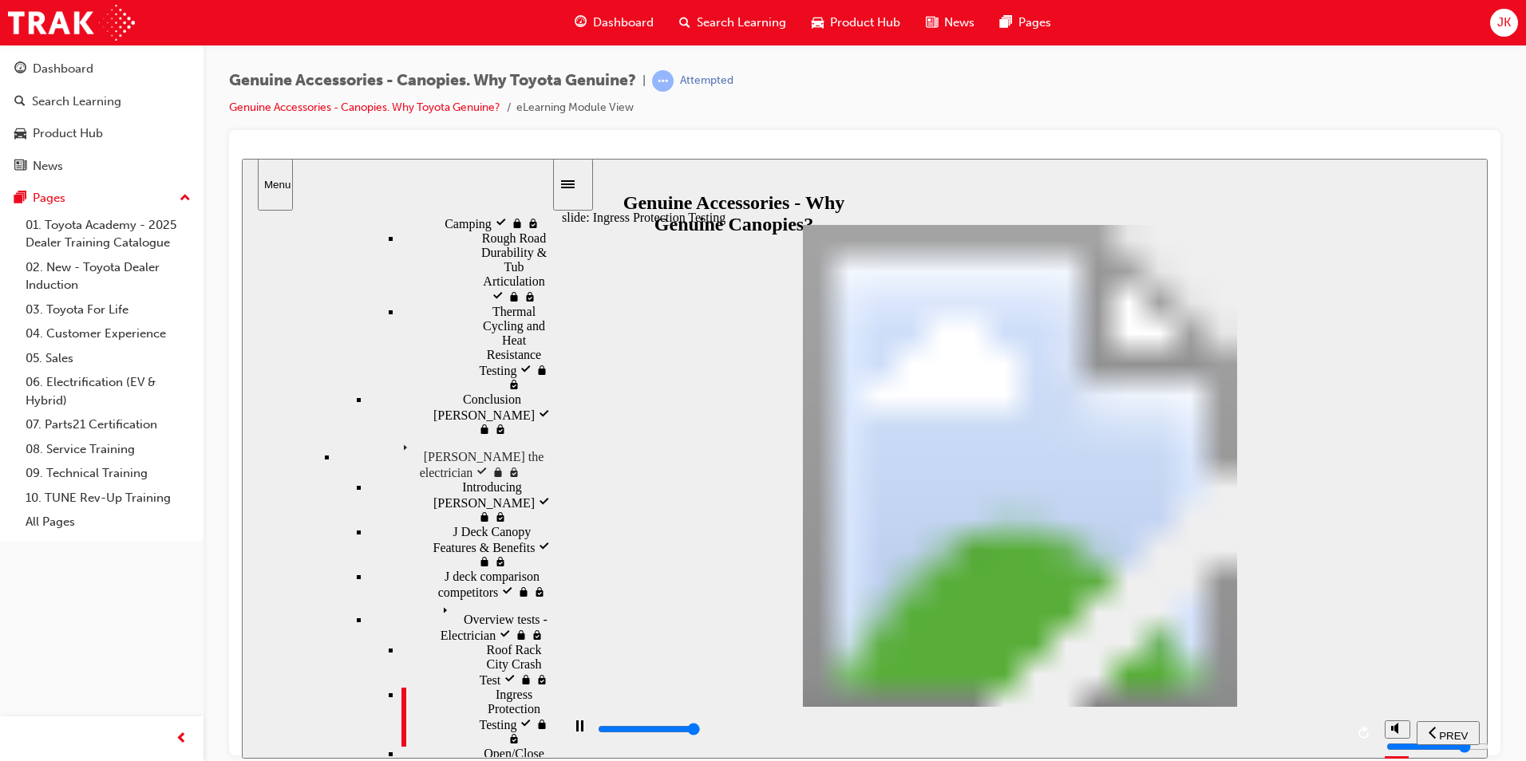
click at [515, 643] on div "Roof Rack City Crash Test locked Roof Rack City Crash Test" at bounding box center [476, 665] width 150 height 45
drag, startPoint x: 1338, startPoint y: 237, endPoint x: 1351, endPoint y: 247, distance: 16.6
click at [508, 746] on div "Open/Close Cycle Testing locked Open/Close Cycle Testing" at bounding box center [476, 768] width 150 height 45
click at [495, 746] on div "Open/Close Cycle Testing locked Open/Close Cycle Testing" at bounding box center [476, 768] width 150 height 45
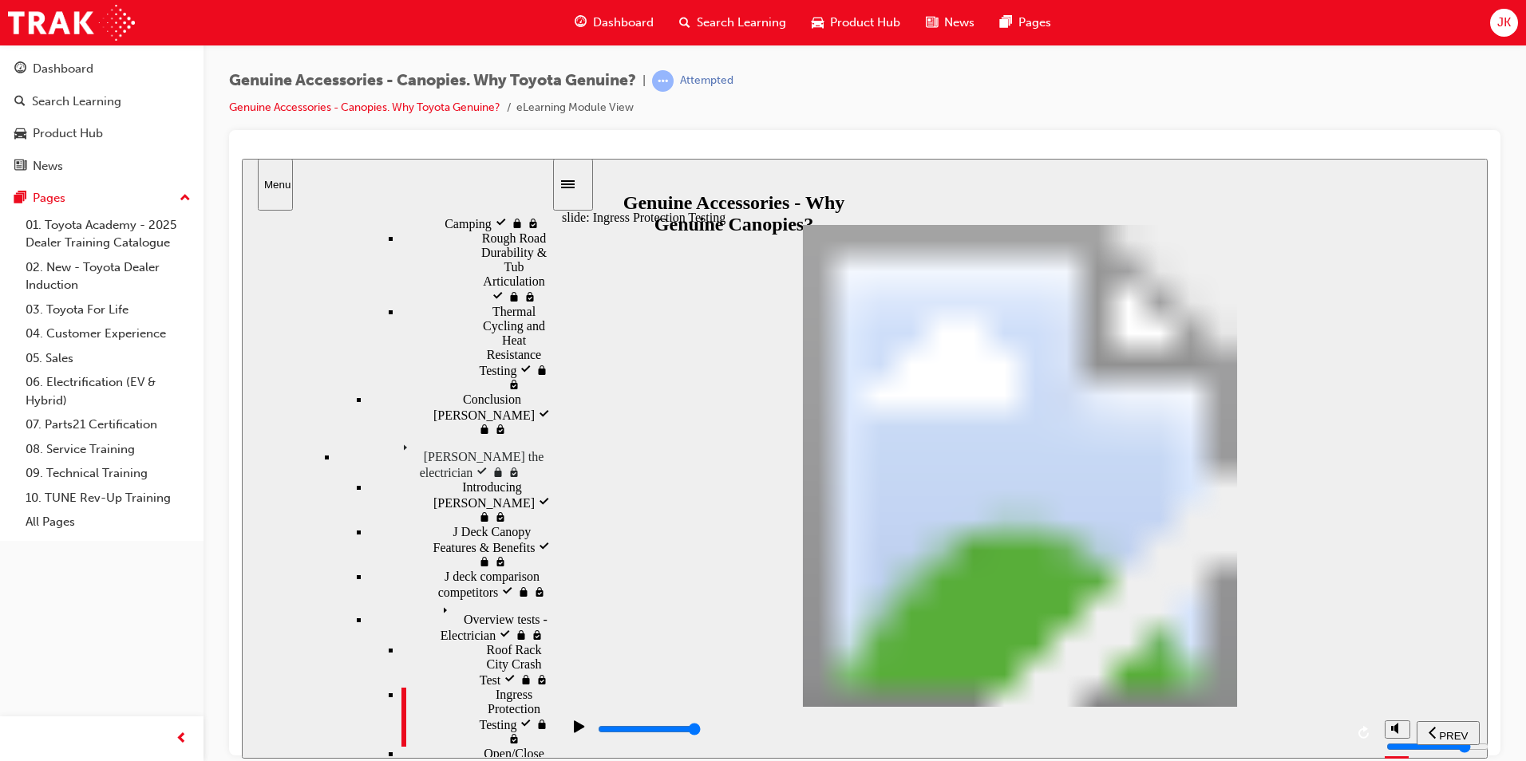
drag, startPoint x: 495, startPoint y: 623, endPoint x: 508, endPoint y: 619, distance: 14.4
click at [500, 687] on div "Ingress Protection Testing visited Ingress Protection Testing" at bounding box center [476, 716] width 150 height 59
click at [520, 674] on icon "locked" at bounding box center [526, 679] width 13 height 10
click at [537, 643] on div "Roof Rack City Crash Test locked Roof Rack City Crash Test" at bounding box center [476, 665] width 150 height 45
drag, startPoint x: 536, startPoint y: 602, endPoint x: 543, endPoint y: 609, distance: 9.6
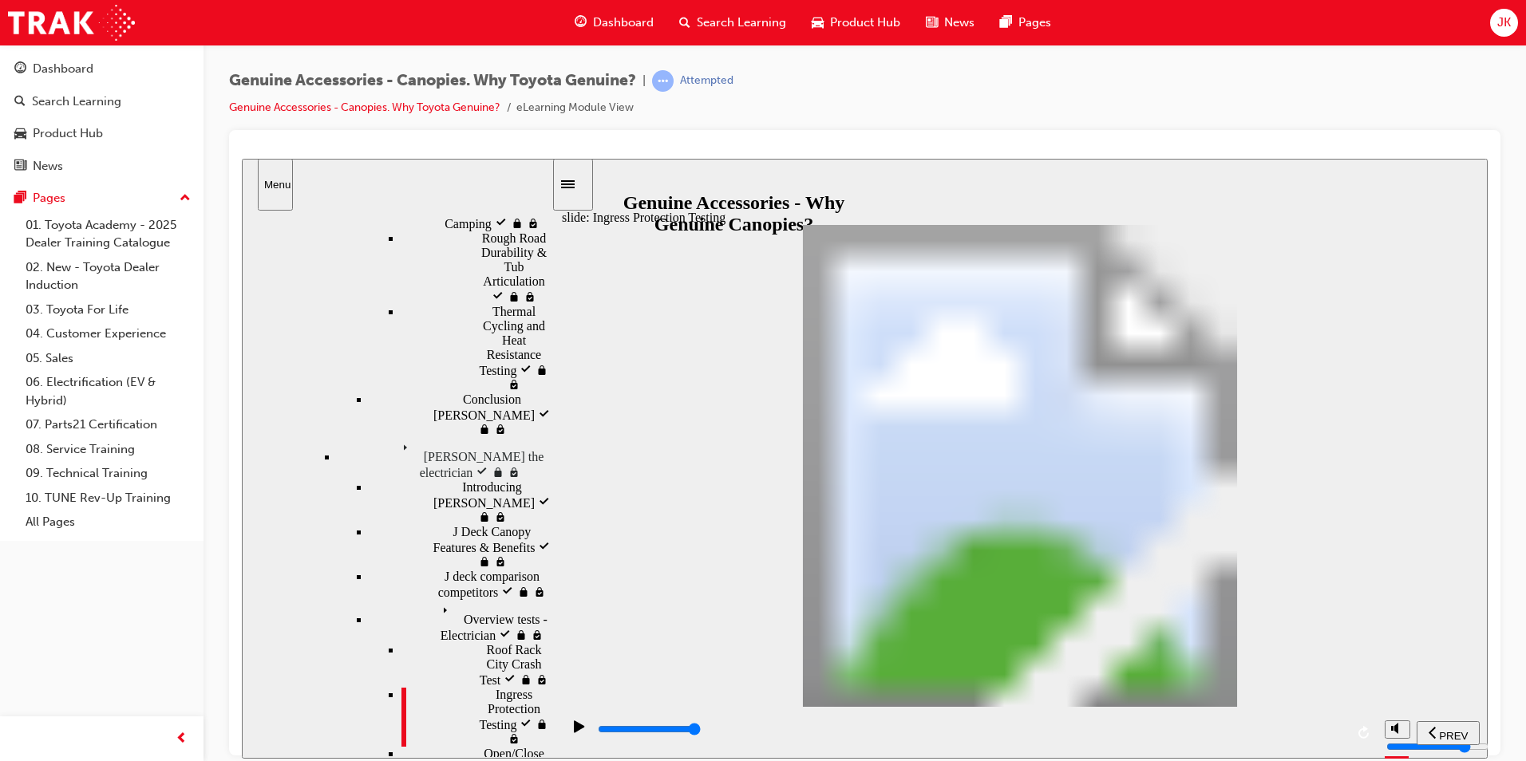
click at [536, 643] on div "Roof Rack City Crash Test locked Roof Rack City Crash Test" at bounding box center [476, 665] width 150 height 45
click at [568, 728] on div "play/pause" at bounding box center [579, 733] width 27 height 27
click at [508, 643] on div "Roof Rack City Crash Test locked Roof Rack City Crash Test" at bounding box center [476, 665] width 150 height 45
click at [437, 599] on span "Overview tests - Electrician" at bounding box center [494, 613] width 115 height 29
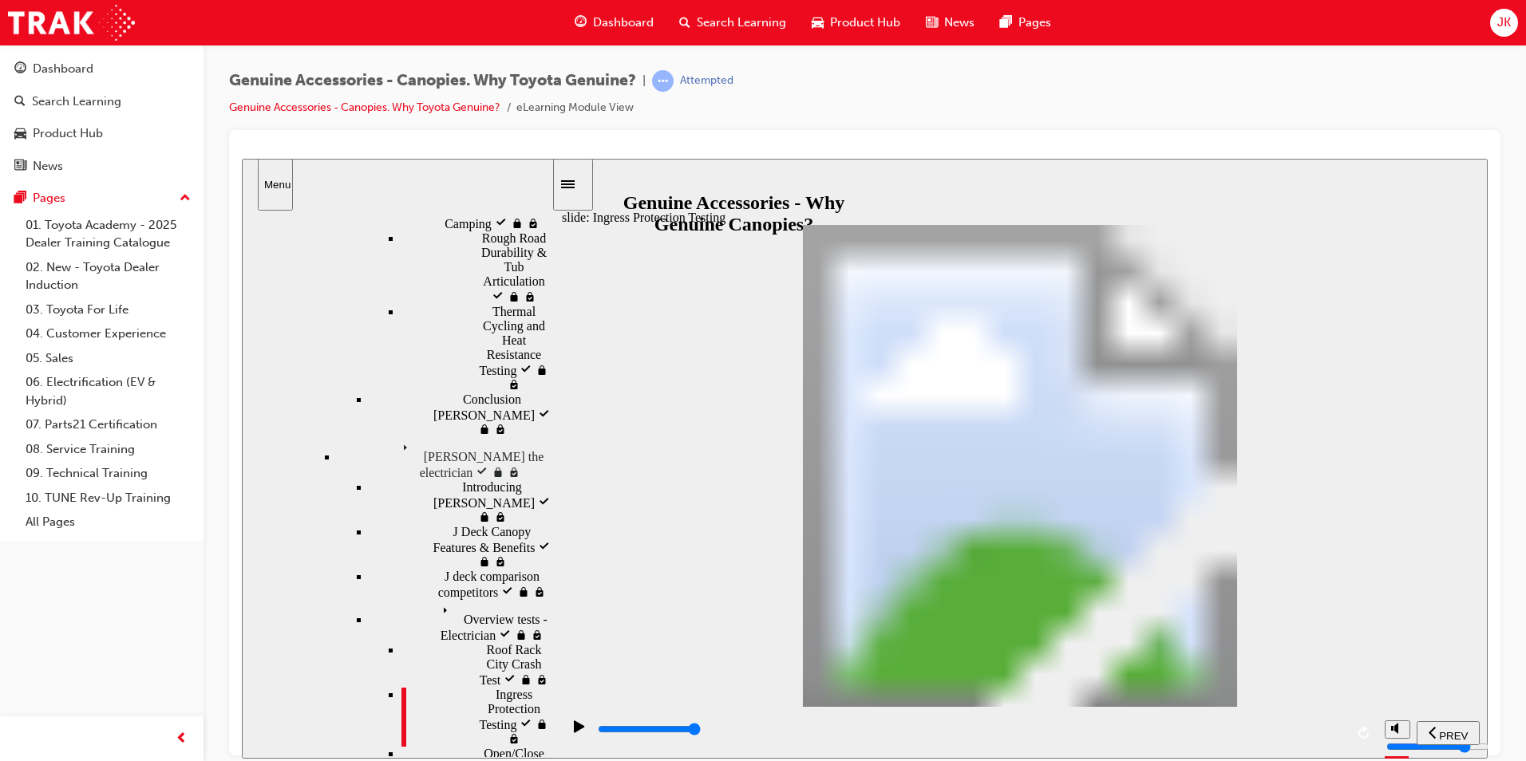
drag, startPoint x: 1092, startPoint y: 359, endPoint x: 931, endPoint y: 365, distance: 161.3
drag, startPoint x: 671, startPoint y: 382, endPoint x: 835, endPoint y: 445, distance: 175.1
drag, startPoint x: 1342, startPoint y: 730, endPoint x: 1354, endPoint y: 730, distance: 12.0
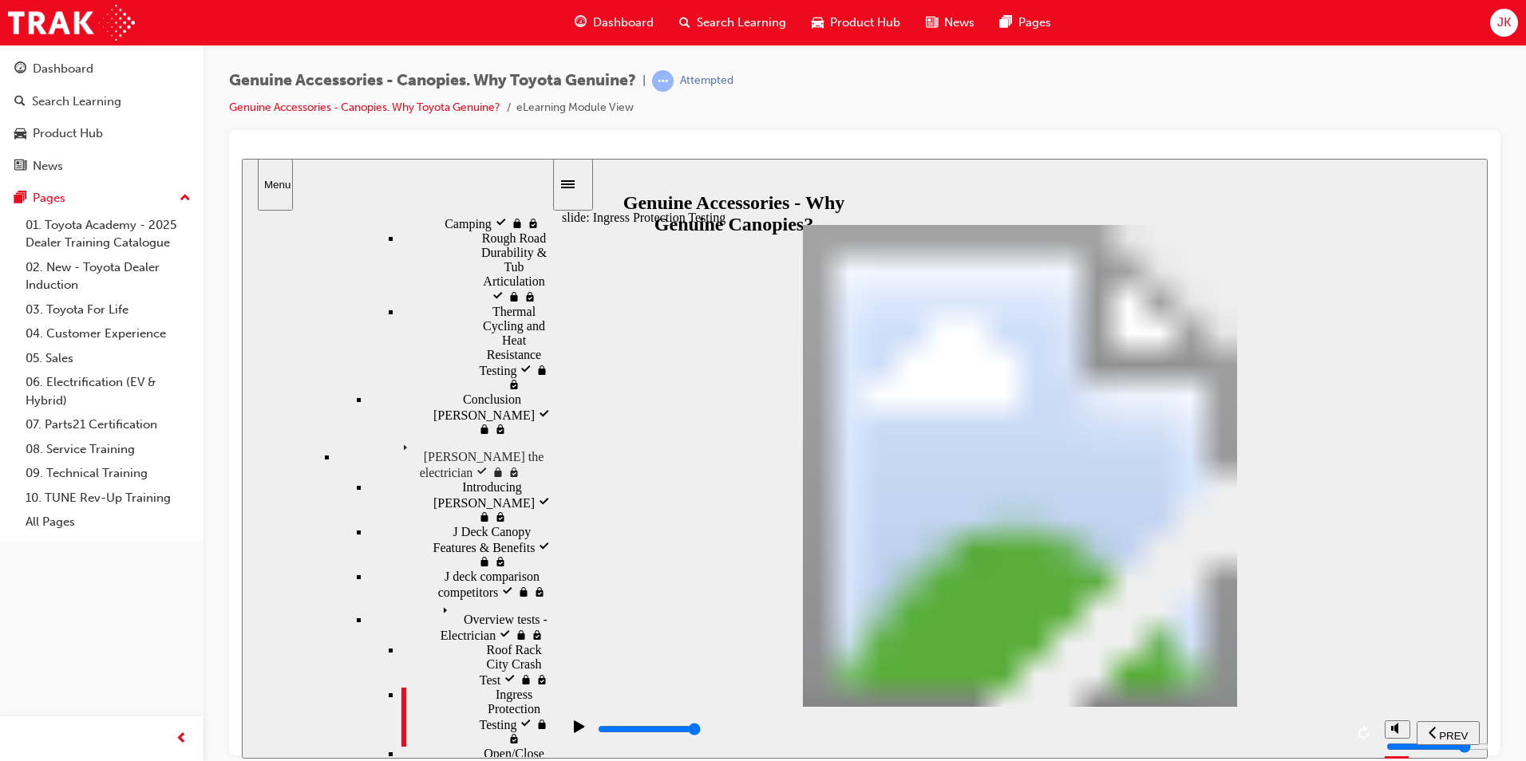
click at [701, 730] on input "slide progress" at bounding box center [649, 728] width 103 height 13
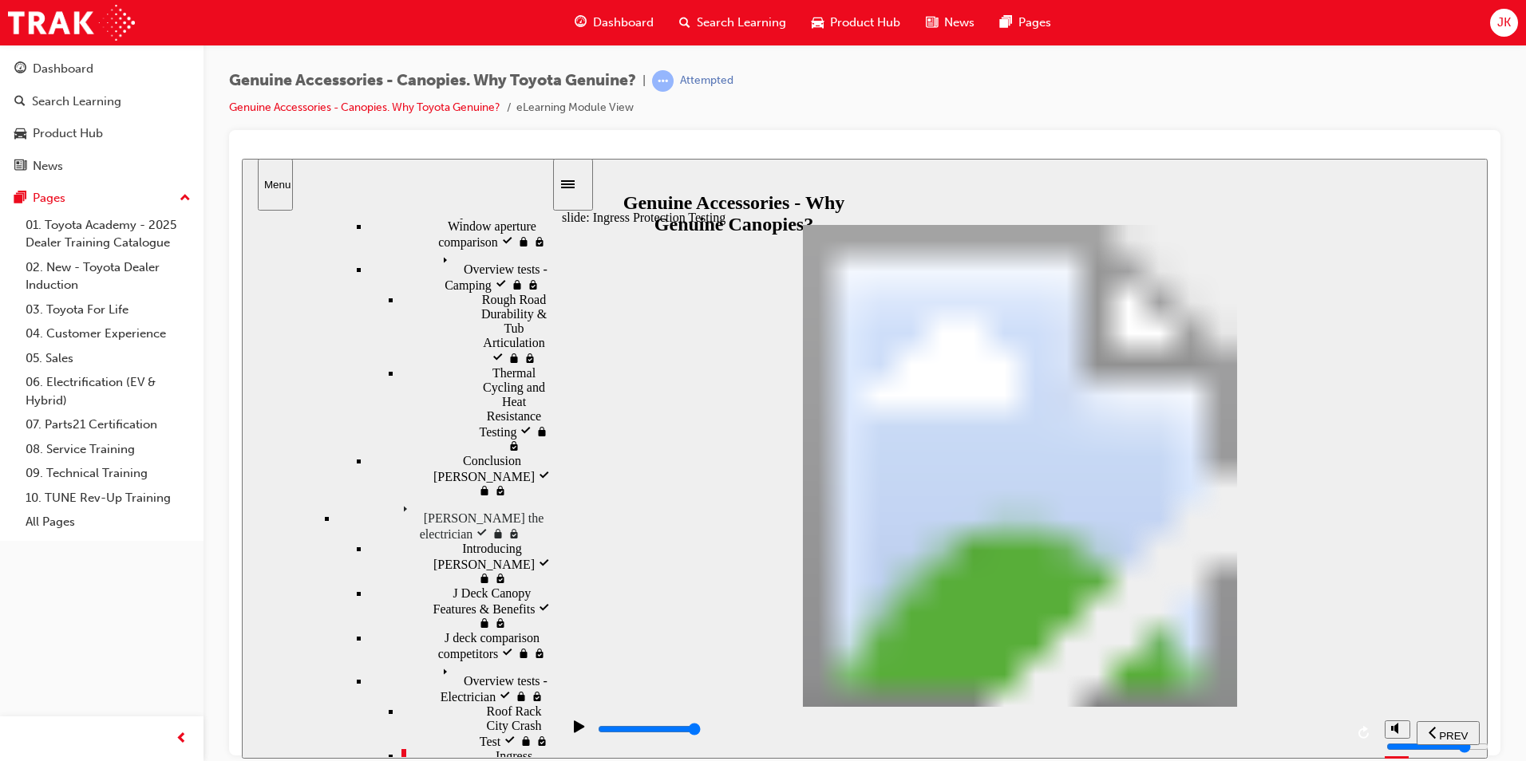
scroll to position [319, 0]
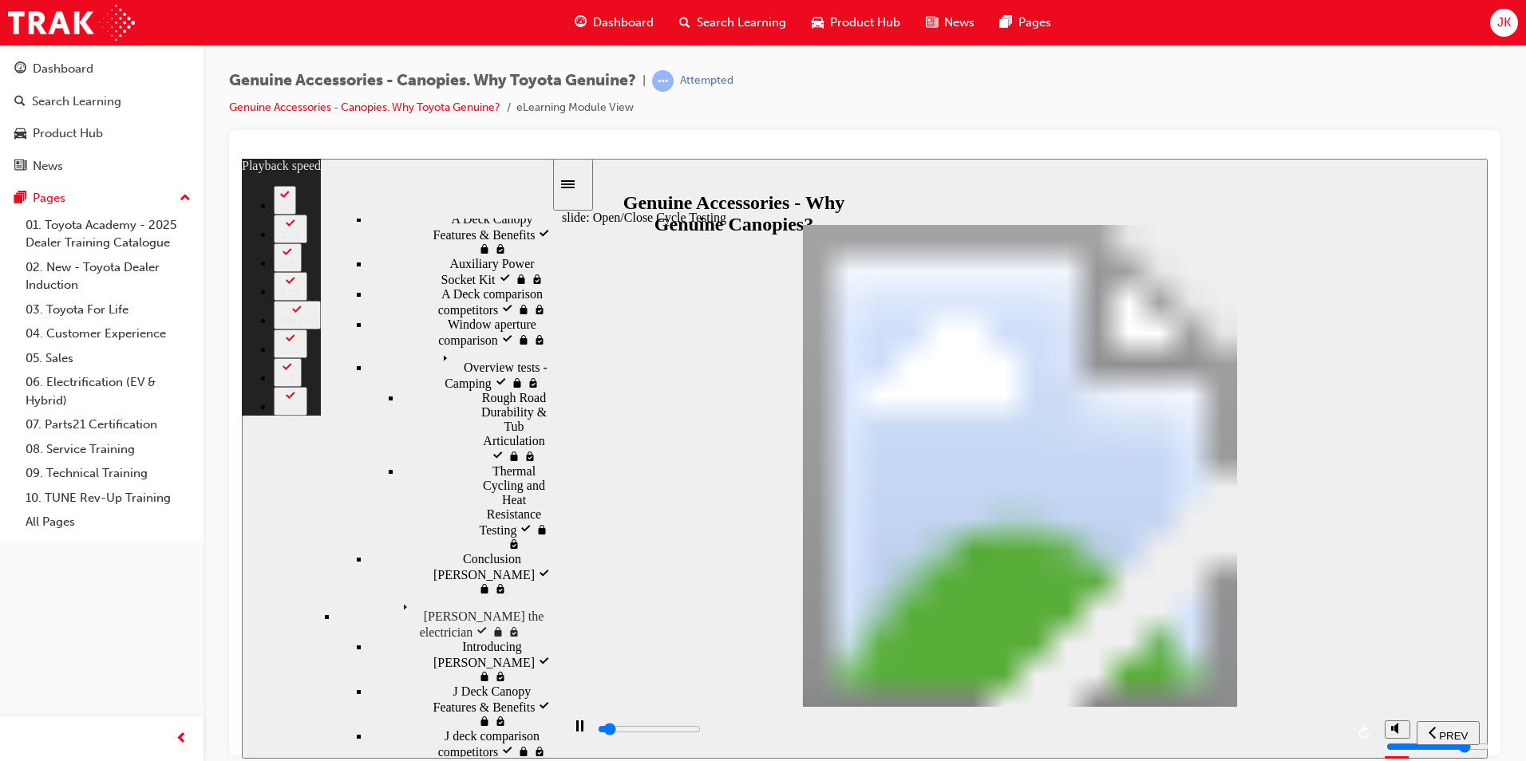
drag, startPoint x: 1048, startPoint y: 697, endPoint x: 1074, endPoint y: 706, distance: 27.8
type input "5500"
type input "0"
type input "5500"
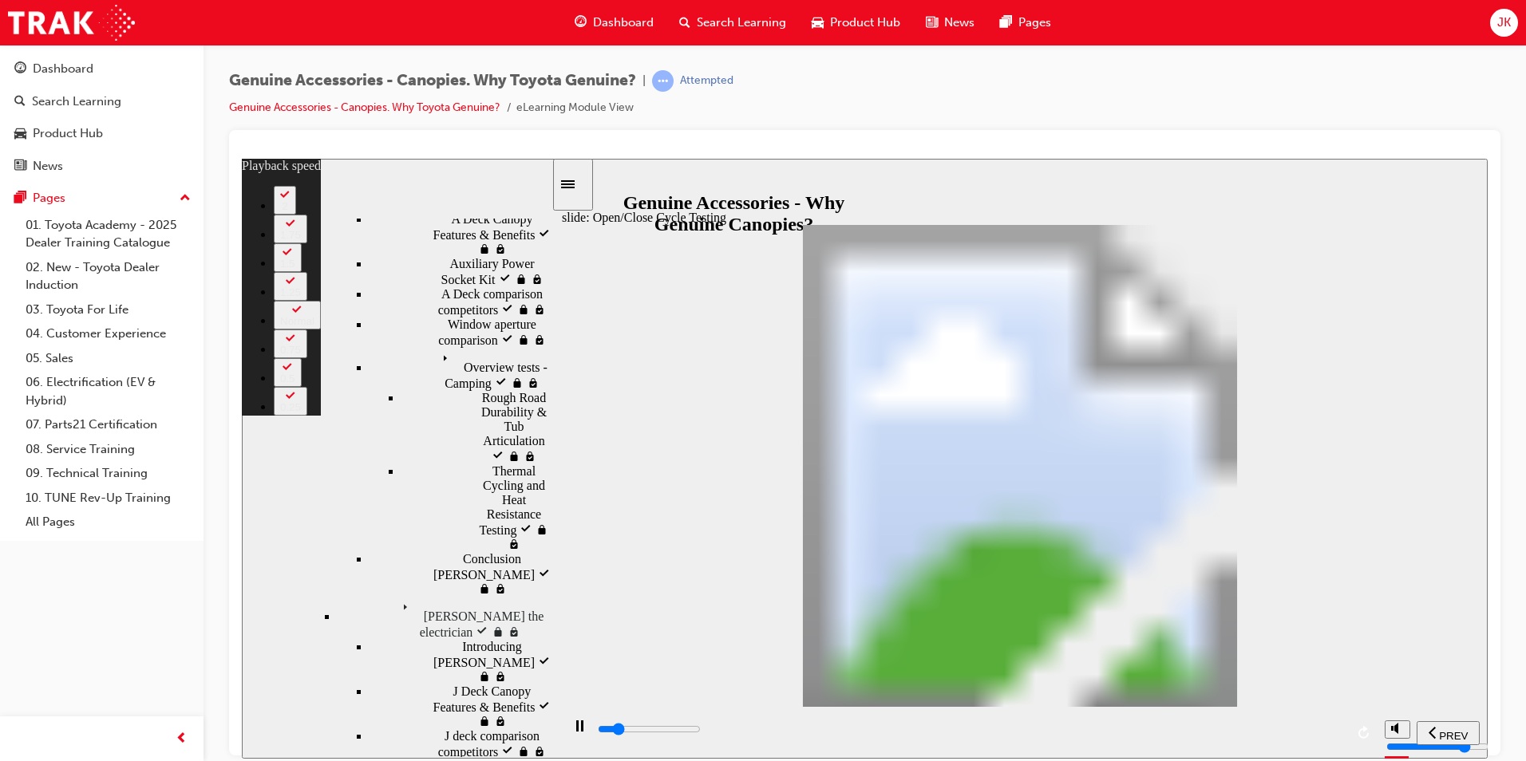
type input "0"
type input "5600"
type input "0"
type input "5600"
type input "0"
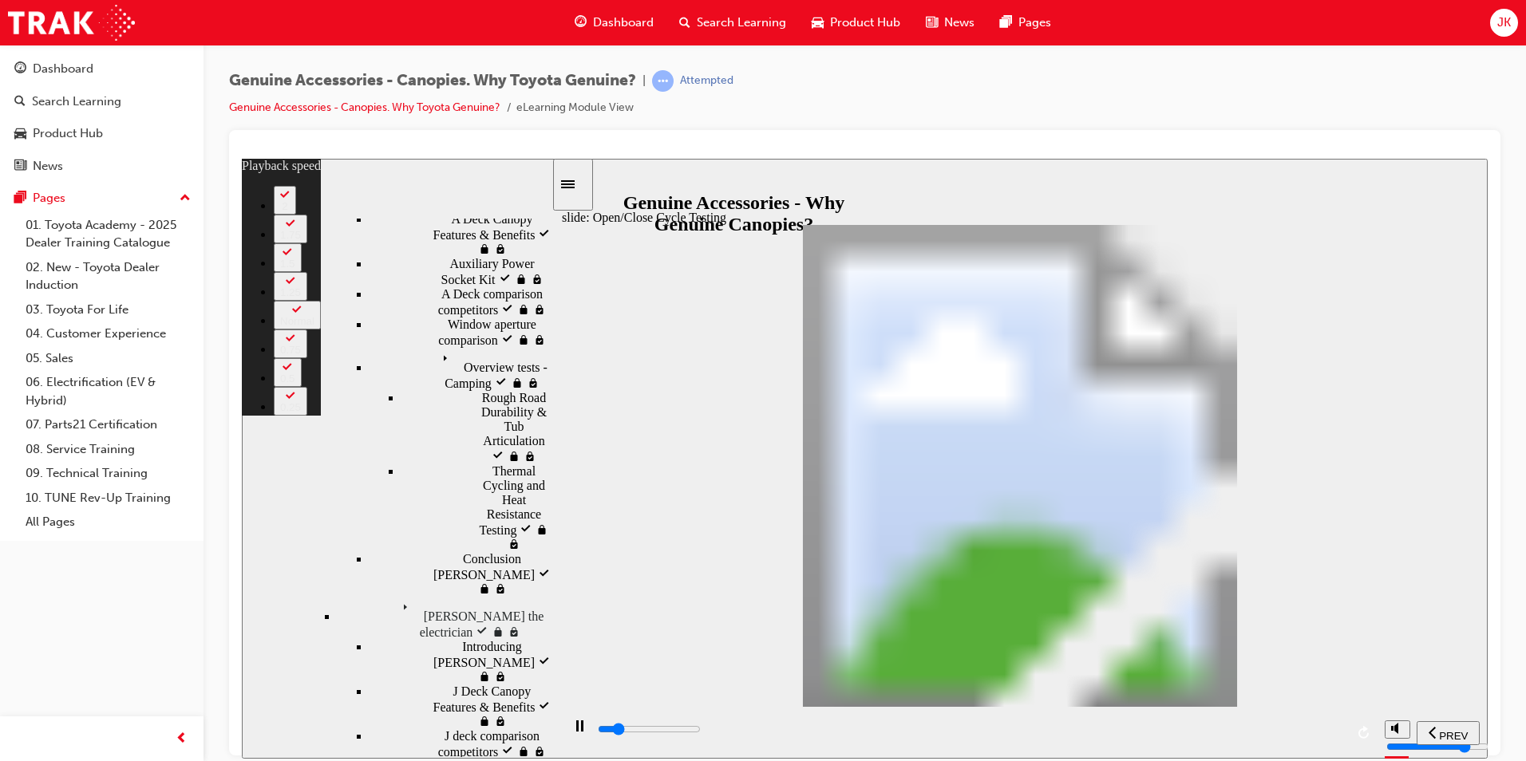
type input "5600"
type input "0"
type input "5600"
type input "0"
type input "5700"
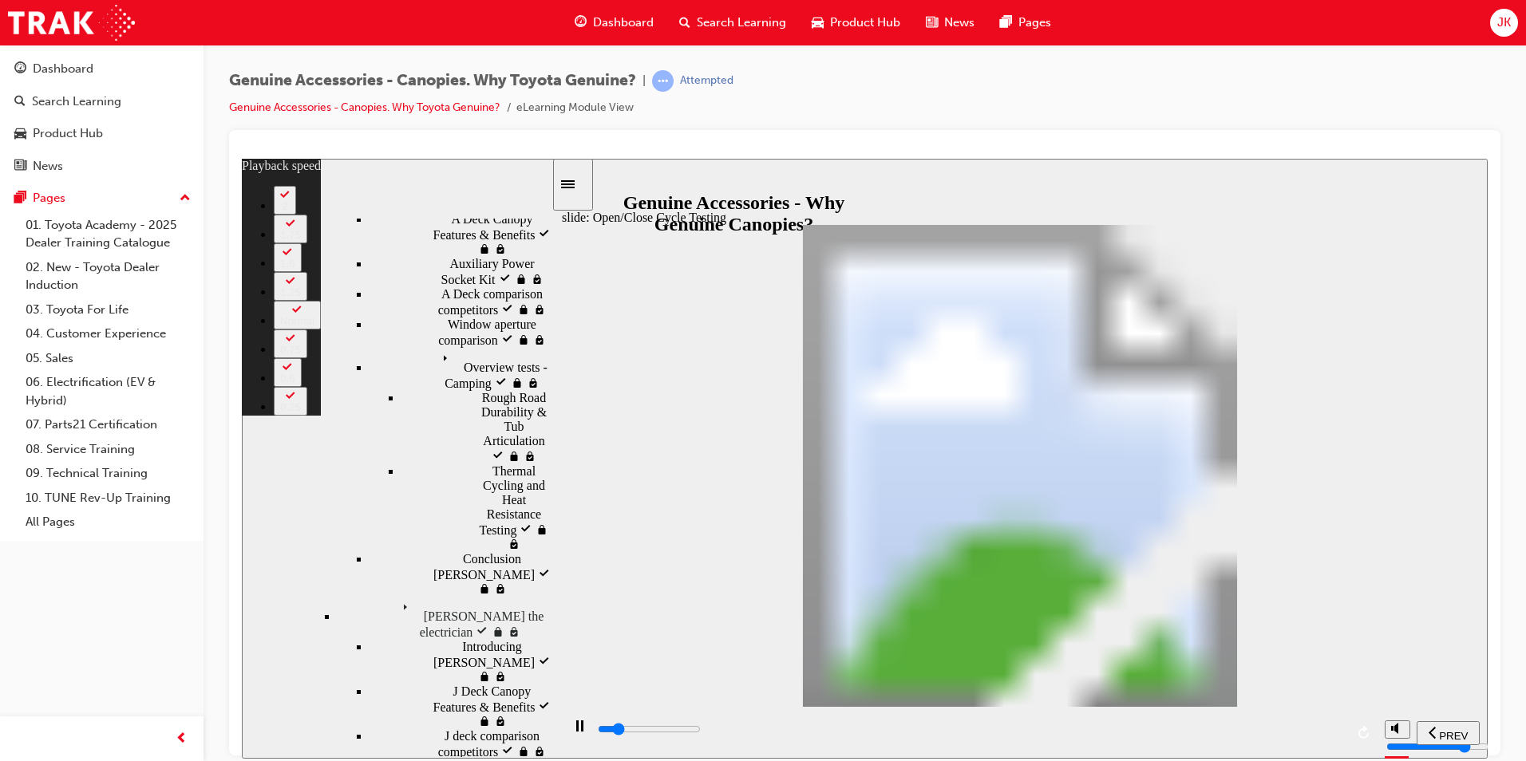
type input "0"
type input "5700"
type input "0"
type input "5700"
type input "0"
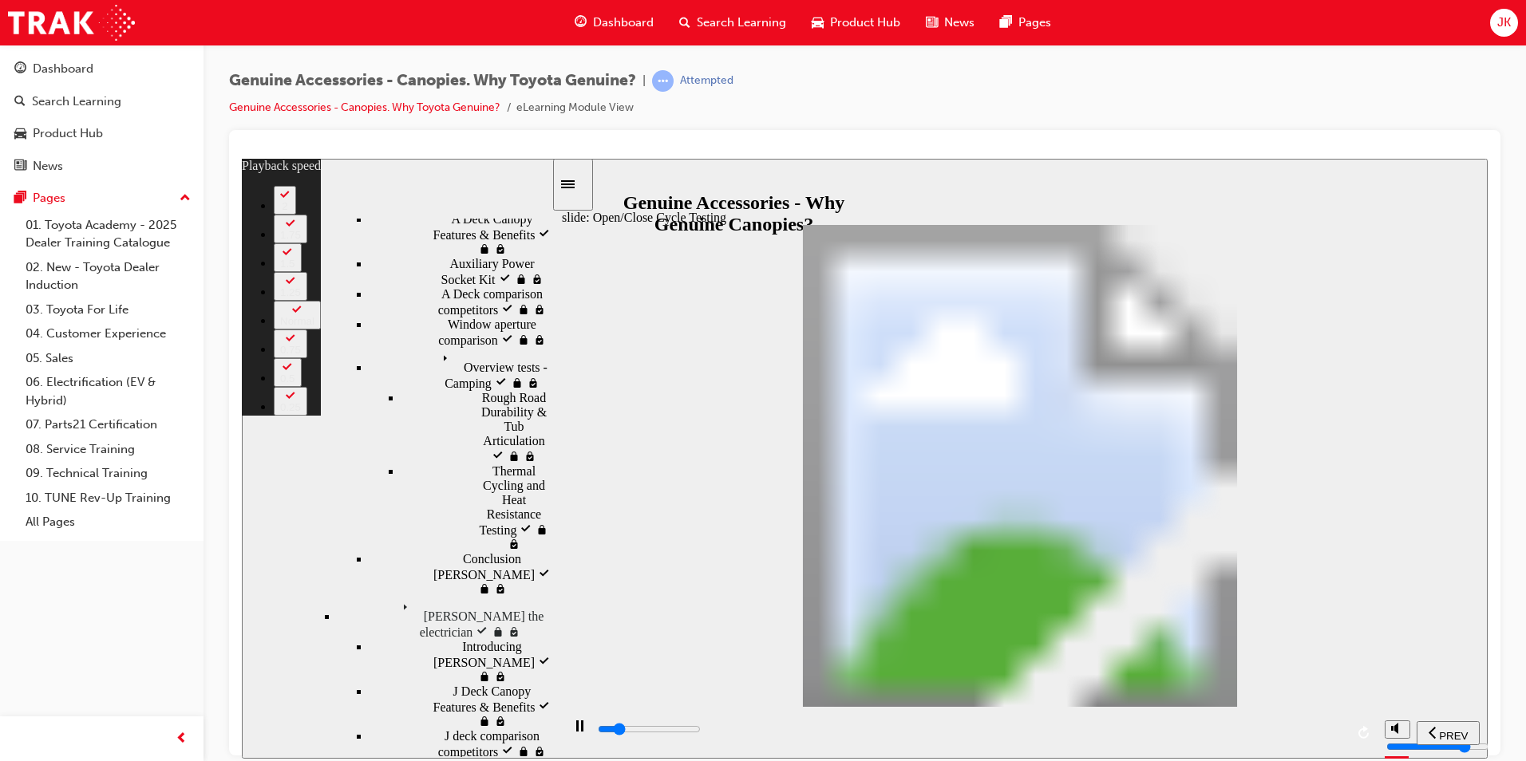
type input "5700"
type input "0"
type input "5700"
type input "0"
type input "5800"
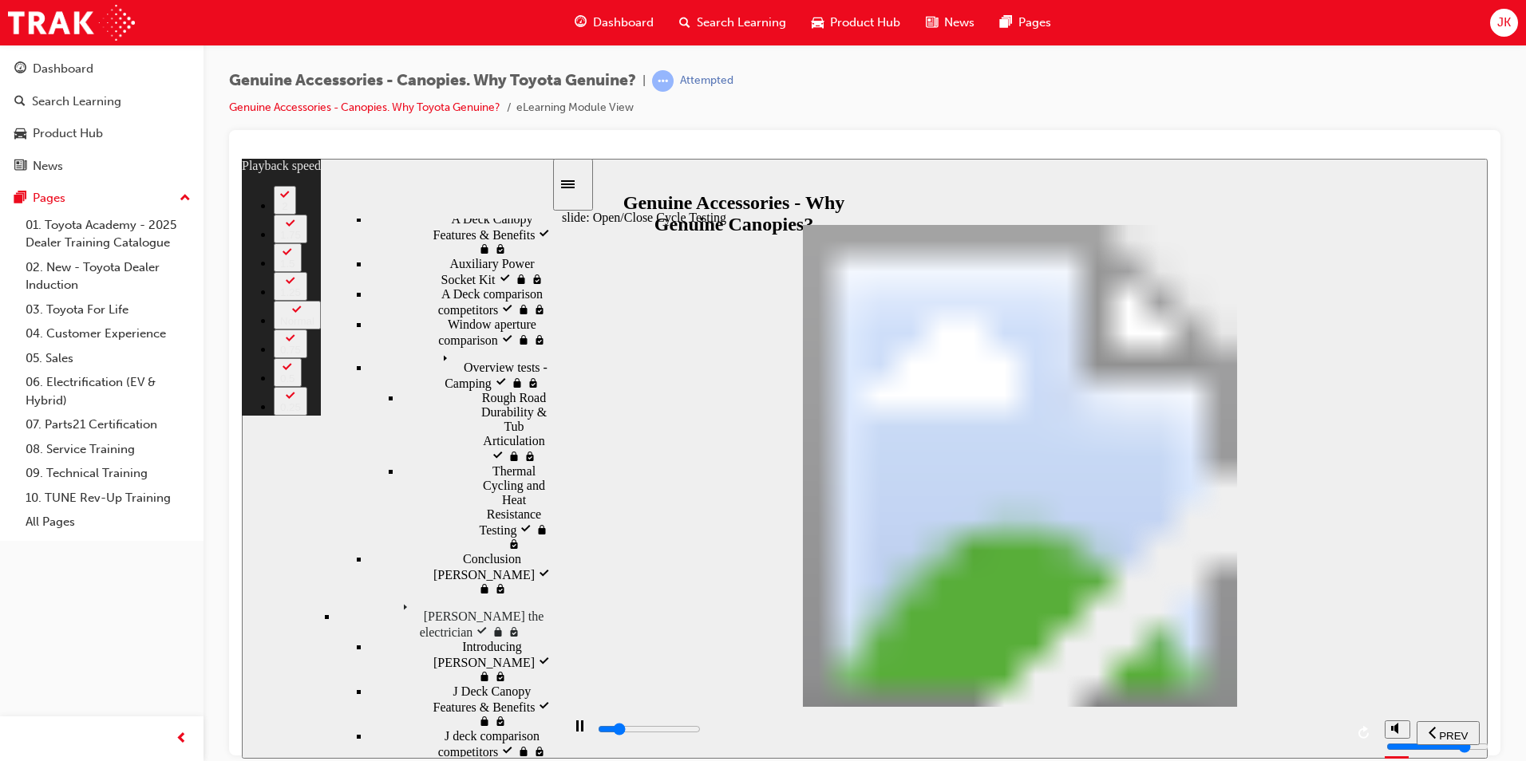
type input "0"
type input "5800"
type input "0"
type input "5800"
type input "0"
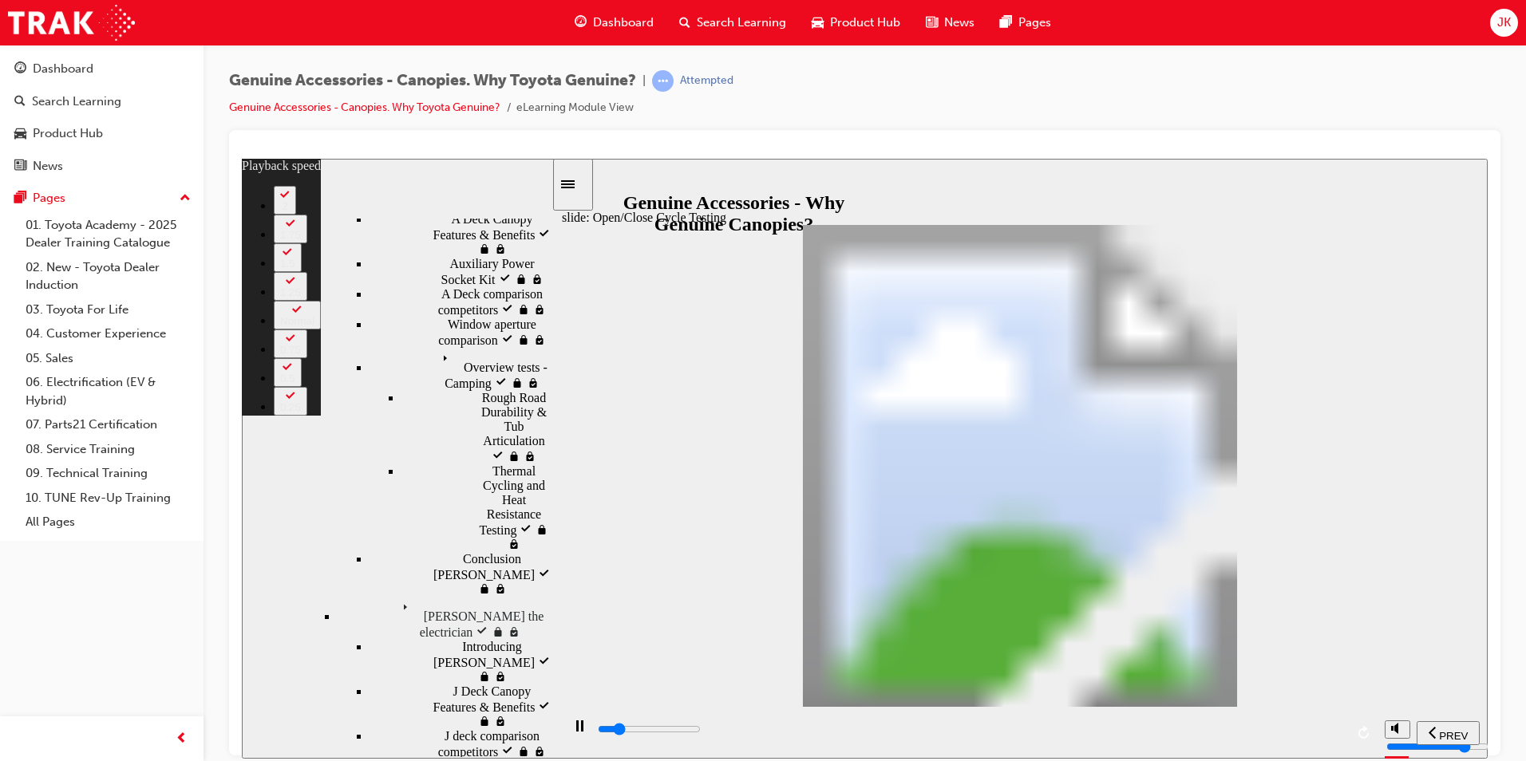
type input "5800"
type input "0"
type input "5800"
type input "0"
type input "5800"
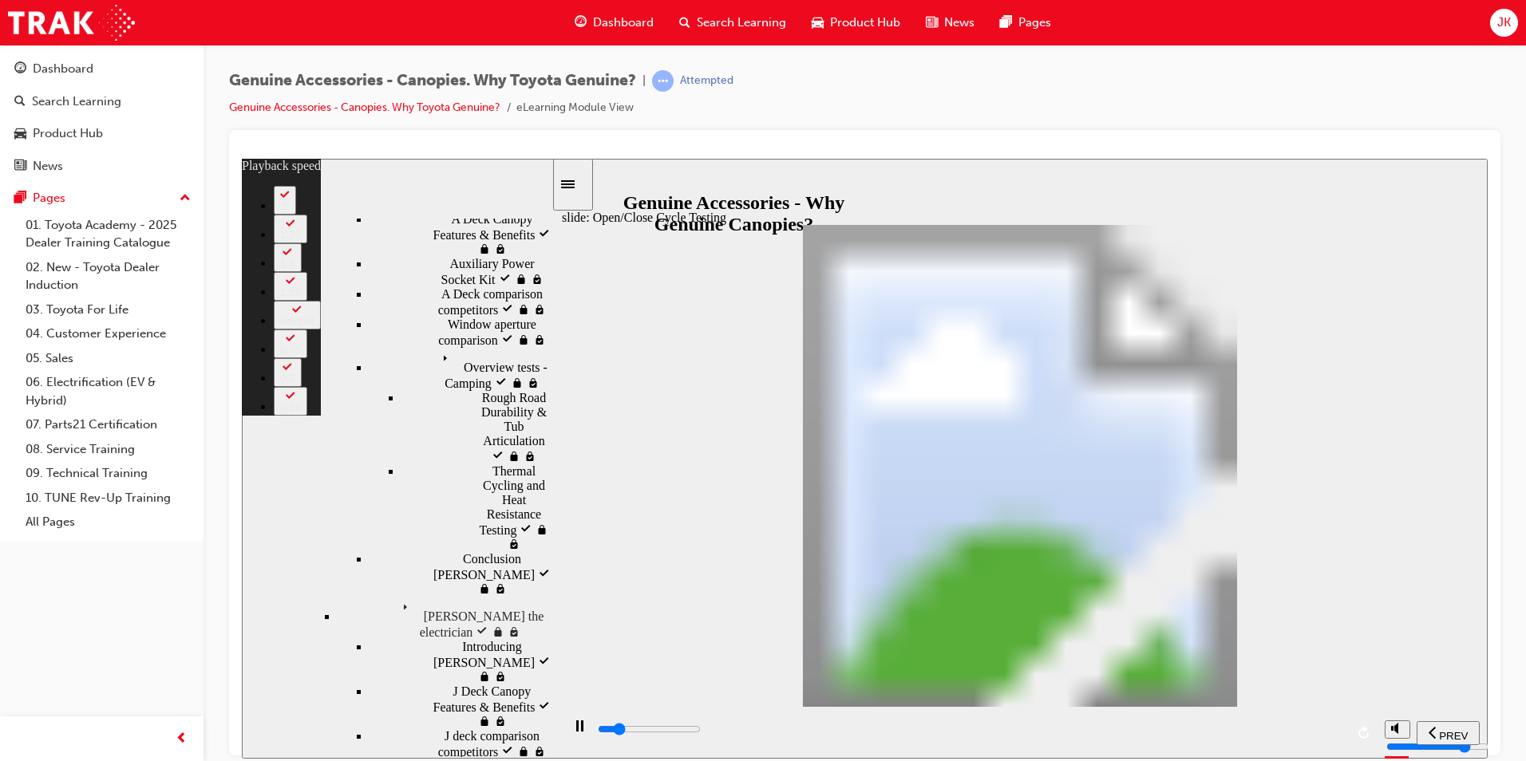
type input "0"
type input "5900"
type input "0"
type input "5900"
type input "0"
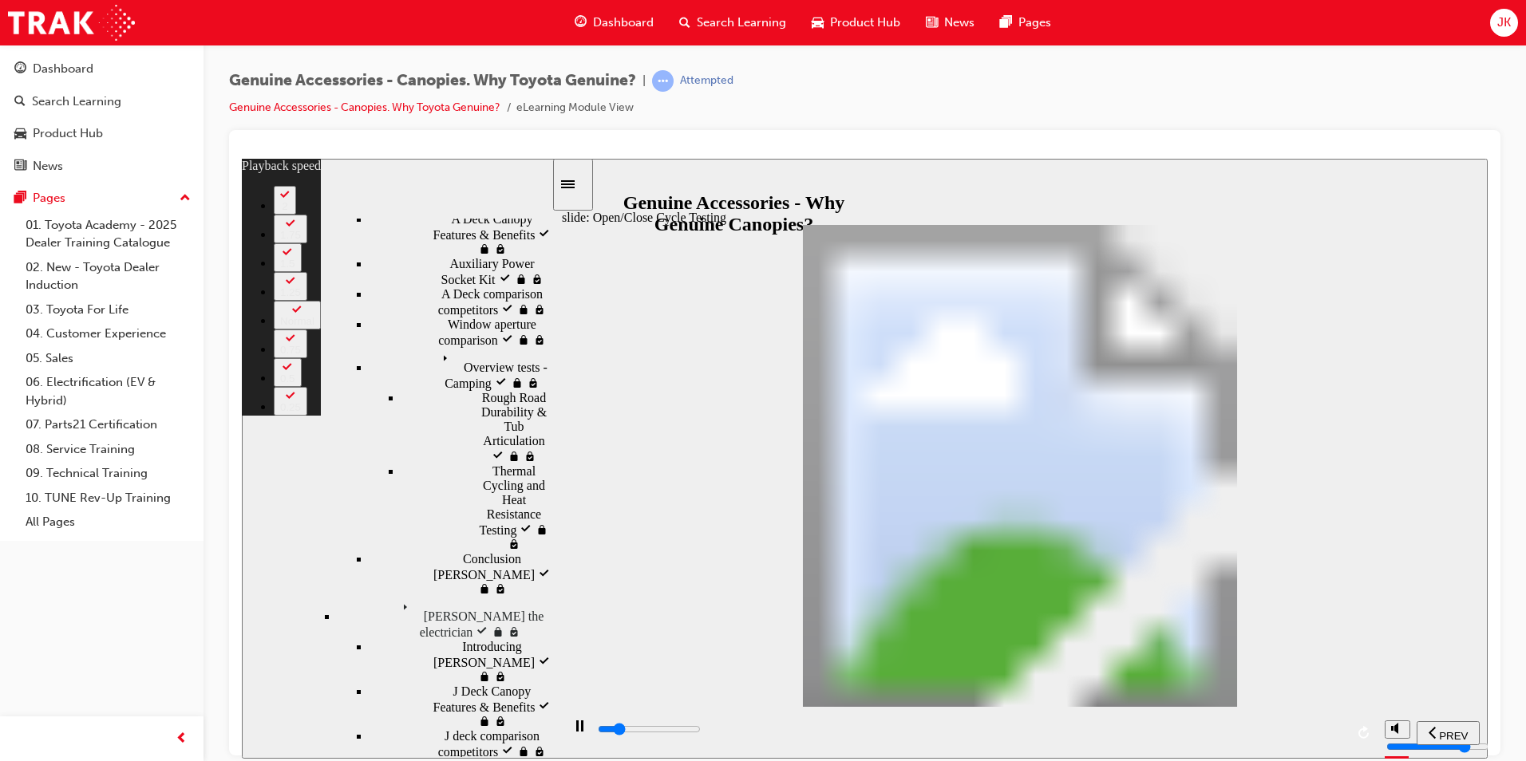
type input "5900"
type input "0"
type input "5900"
type input "0"
type input "5900"
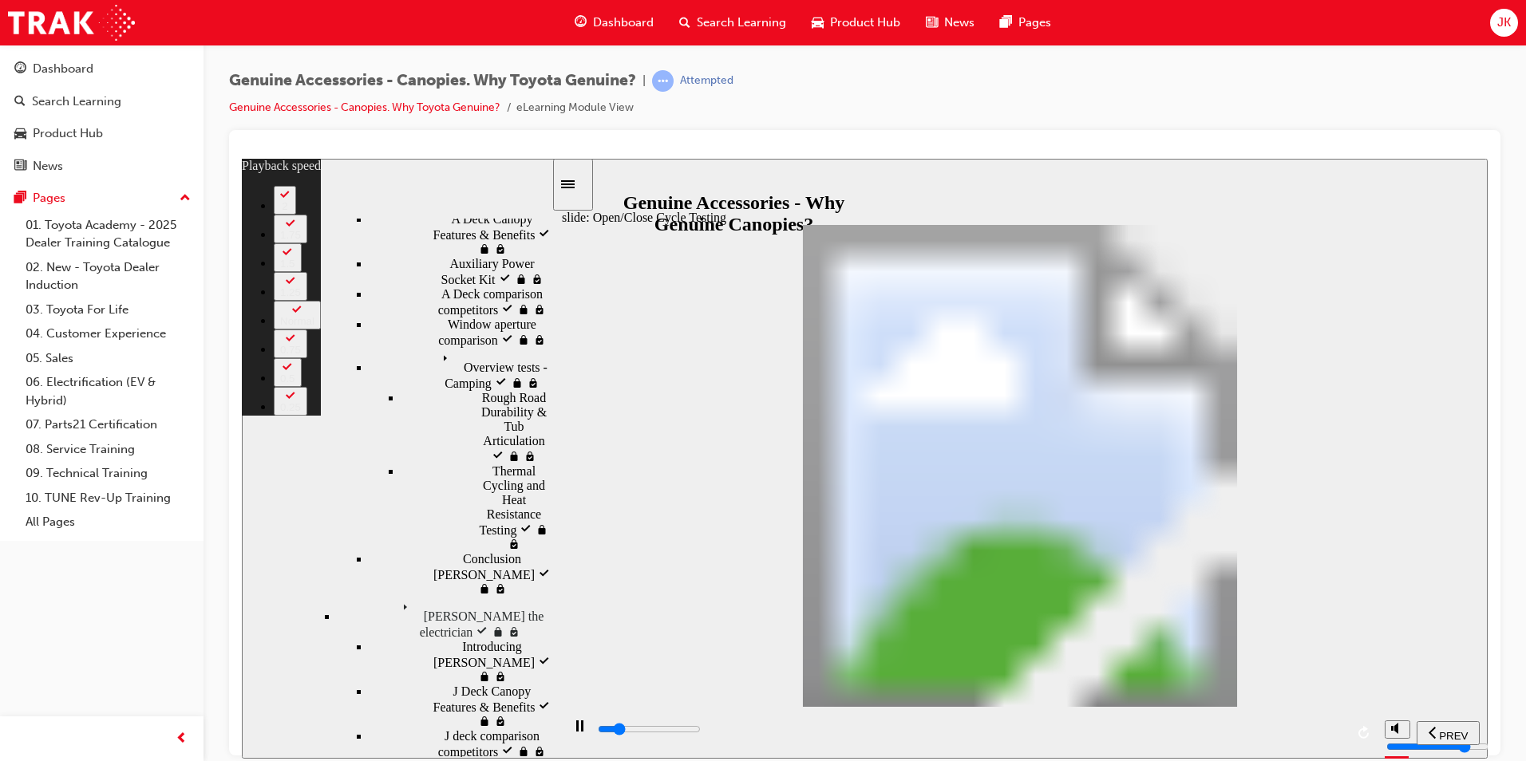
type input "0"
type input "5900"
type input "0"
type input "6000"
type input "0"
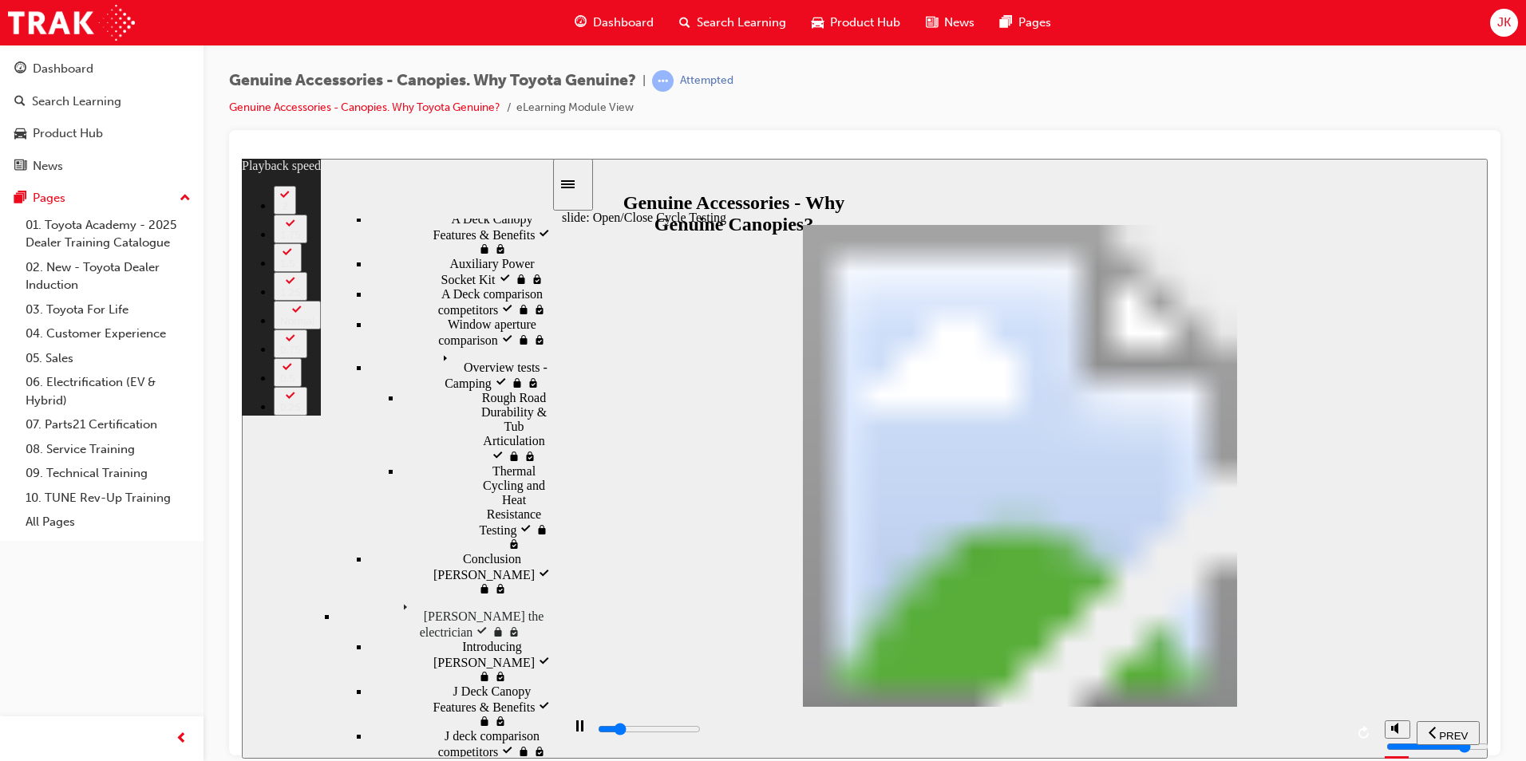
type input "6000"
type input "0"
type input "6000"
type input "0"
type input "6000"
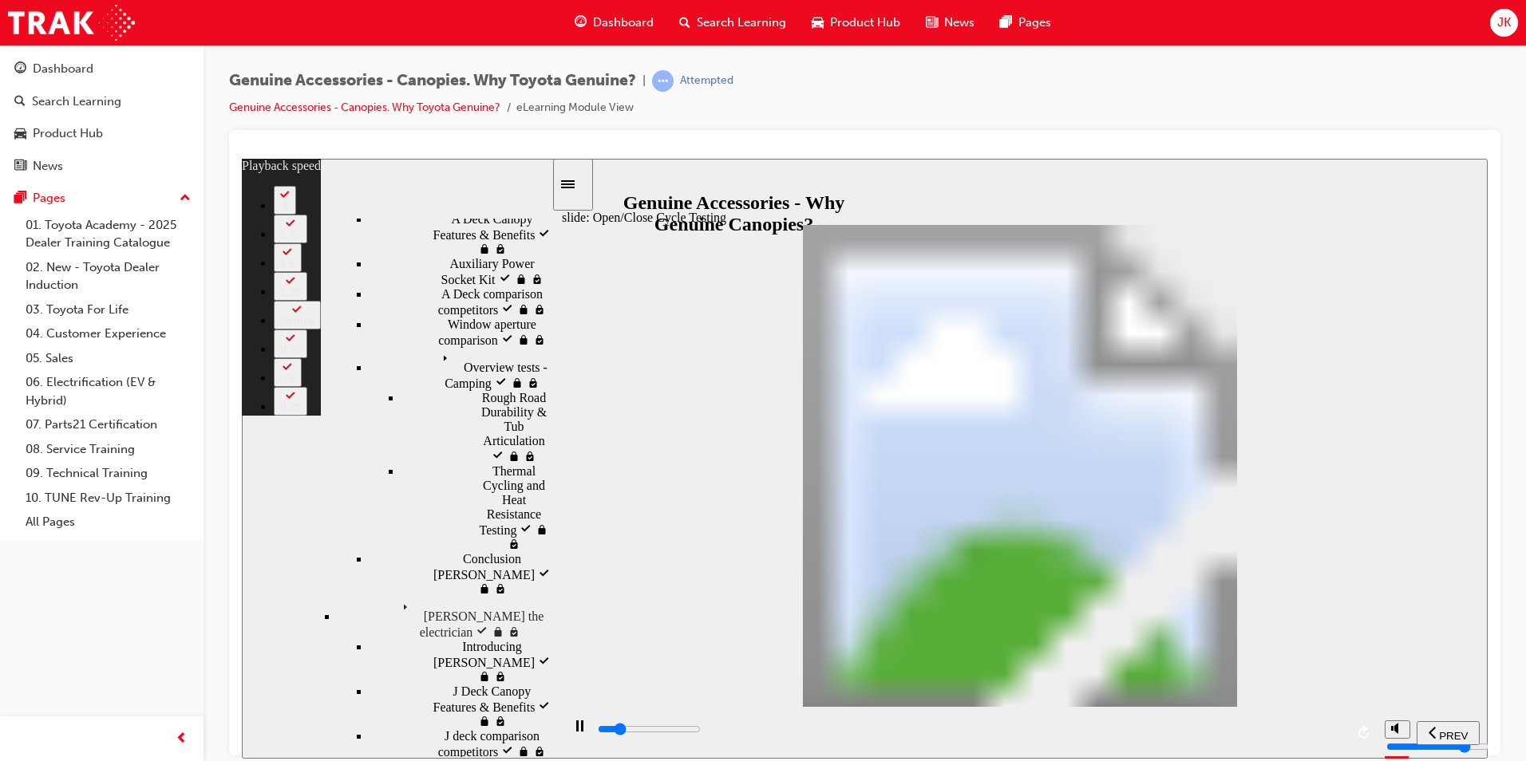
type input "0"
type input "6000"
type input "0"
type input "6000"
type input "1"
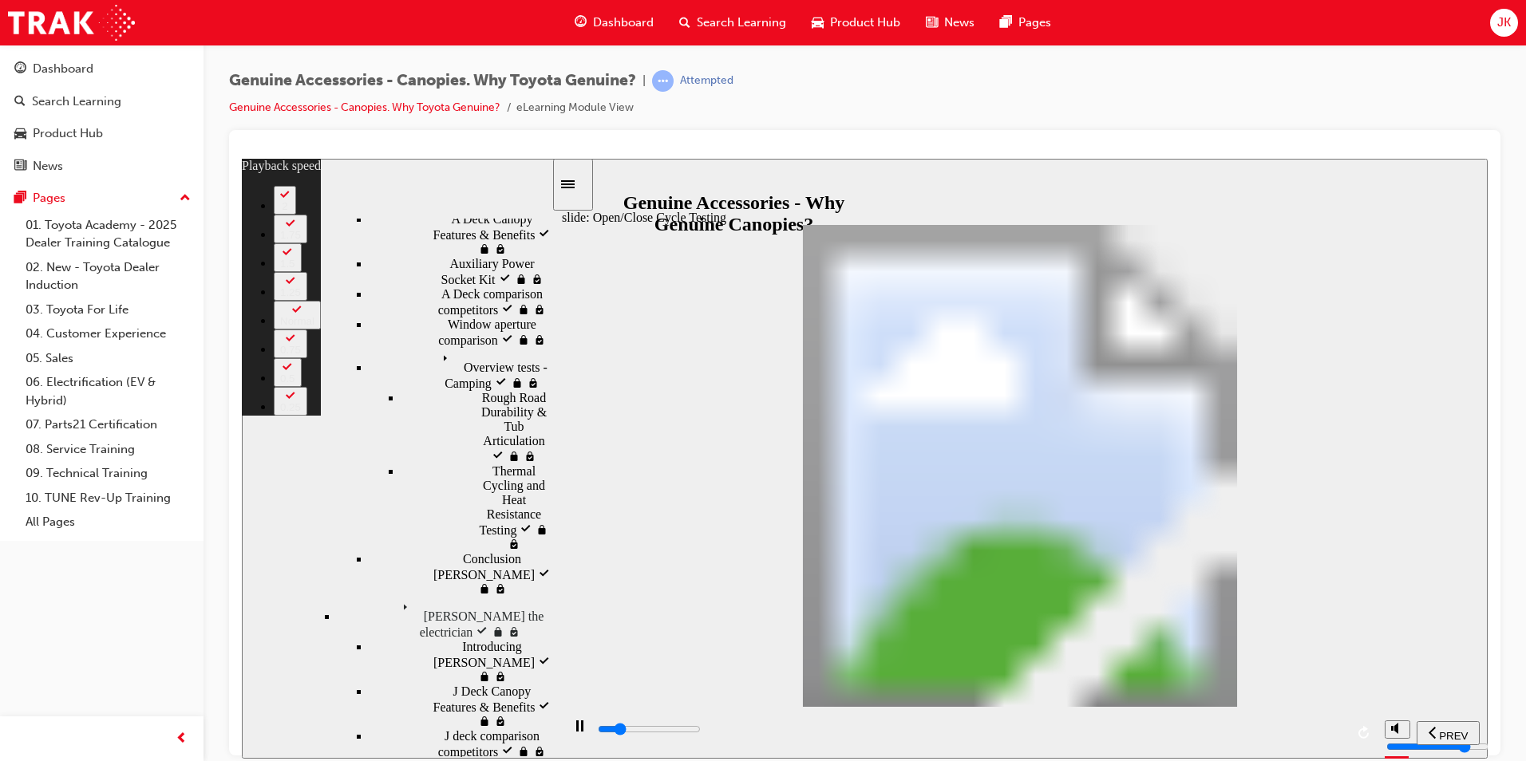
type input "6100"
type input "1"
type input "6100"
type input "1"
type input "6100"
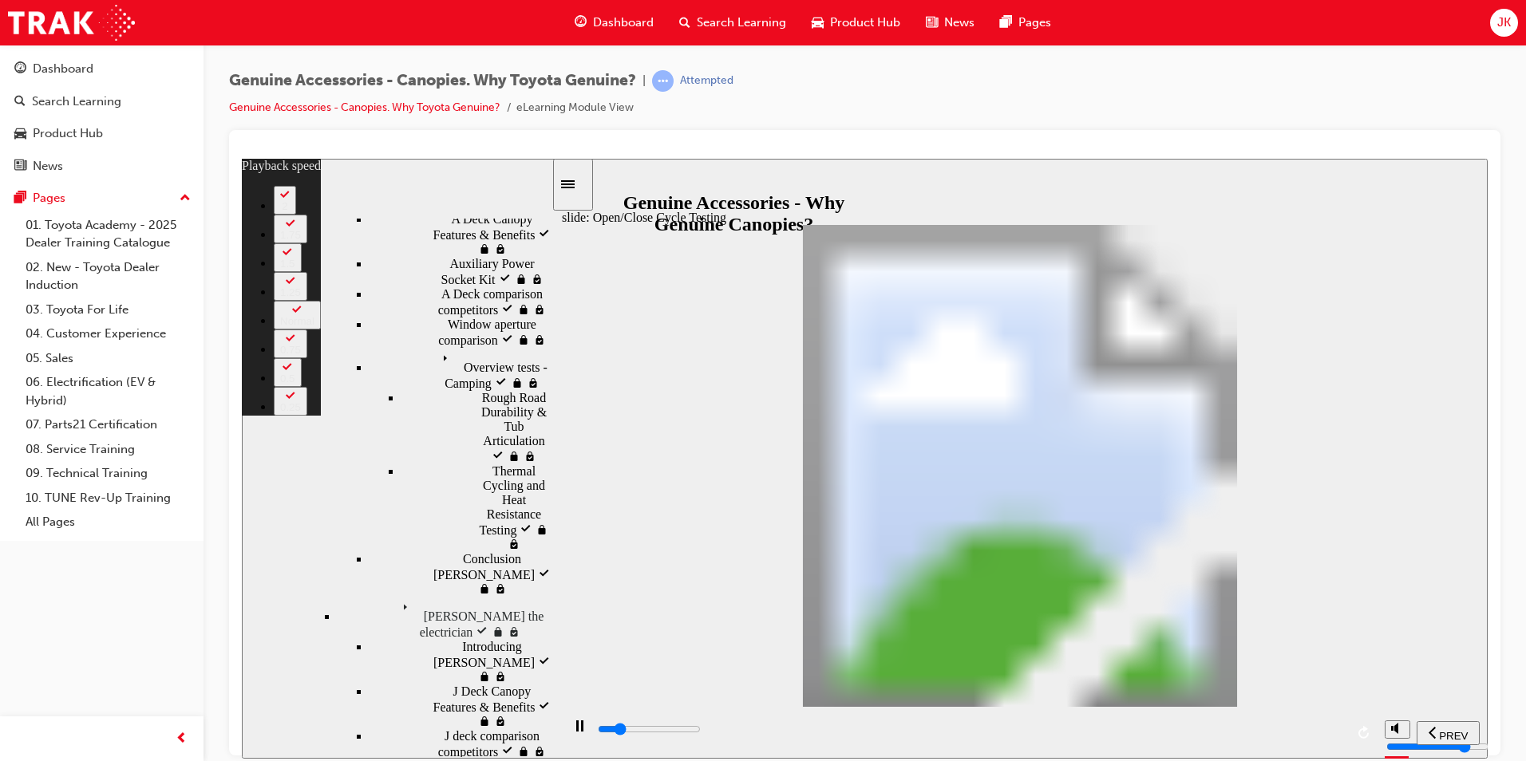
type input "1"
type input "6100"
type input "1"
type input "6100"
type input "1"
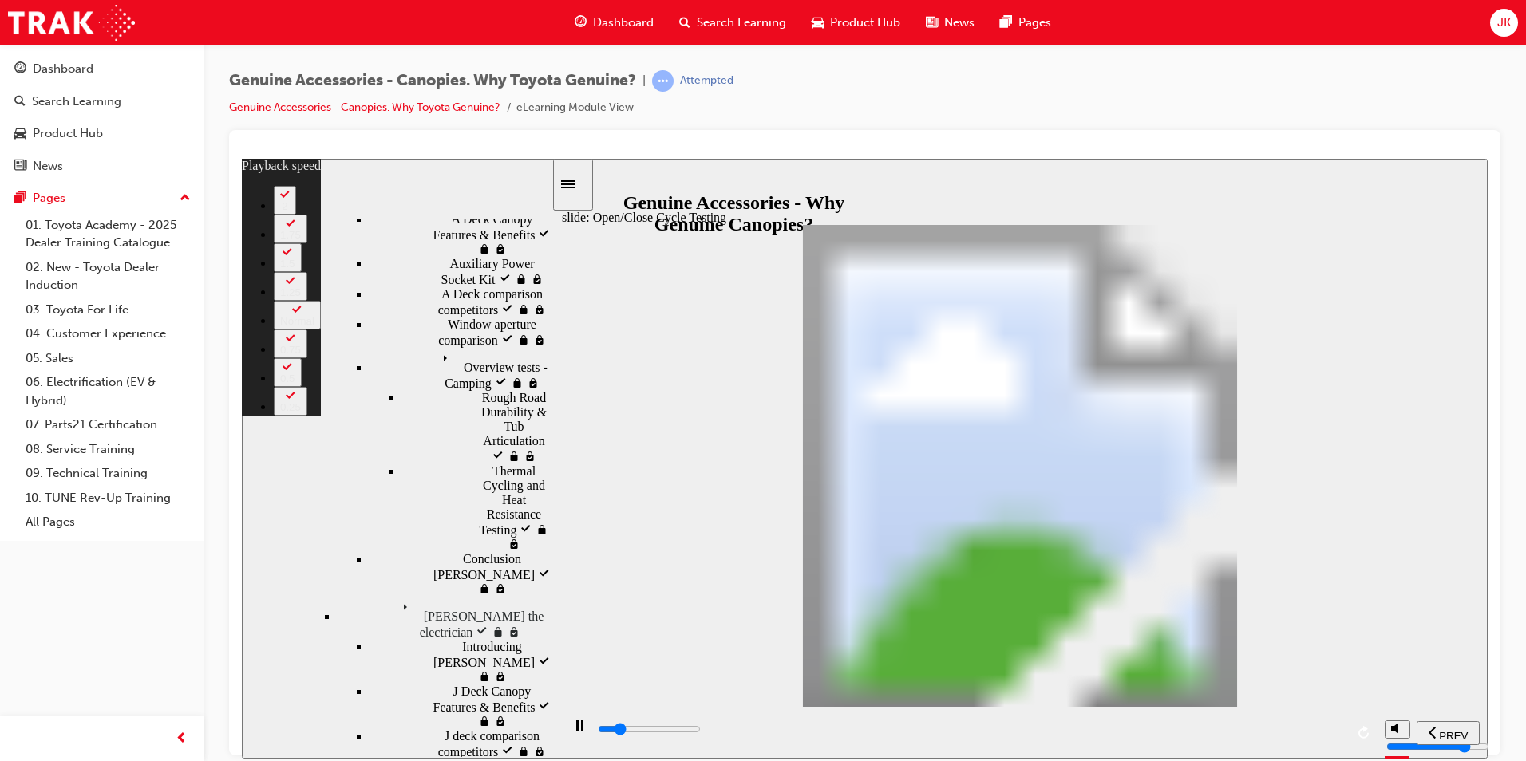
type input "6100"
type input "1"
type input "6200"
type input "1"
type input "6200"
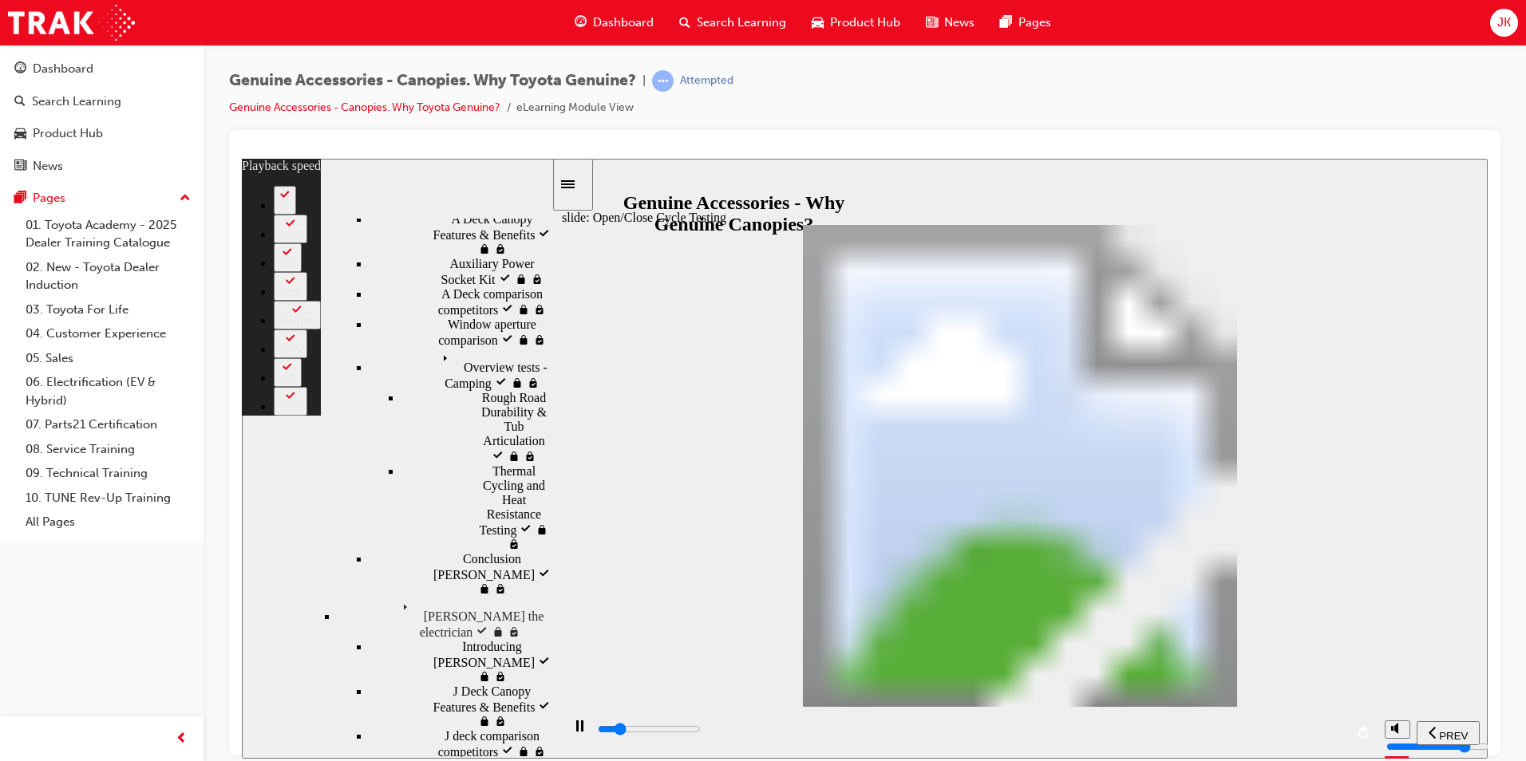
type input "1"
type input "6200"
type input "1"
type input "6200"
type input "1"
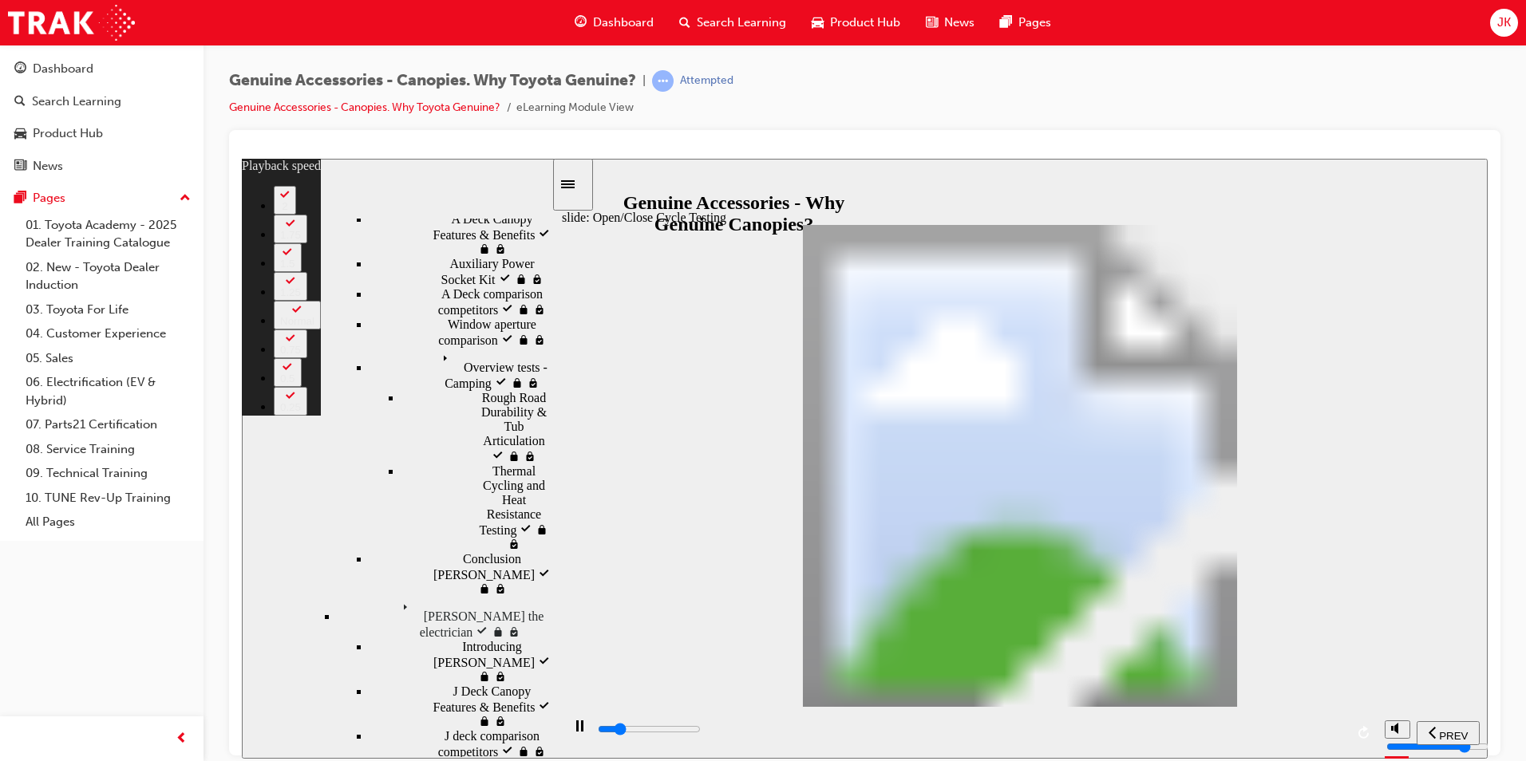
type input "6200"
type input "1"
type input "6200"
type input "1"
type input "6300"
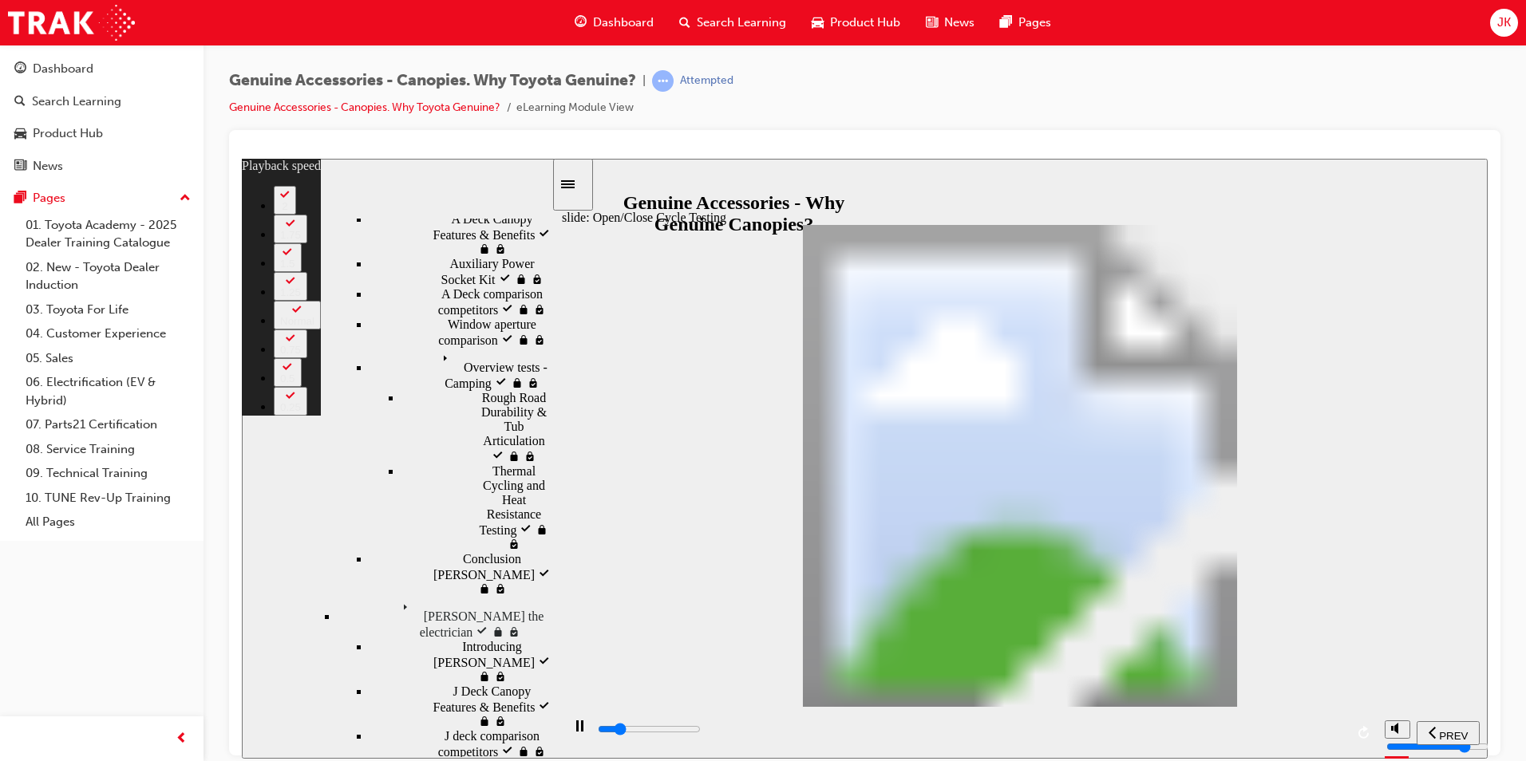
type input "1"
type input "6300"
type input "1"
type input "6600"
type input "1"
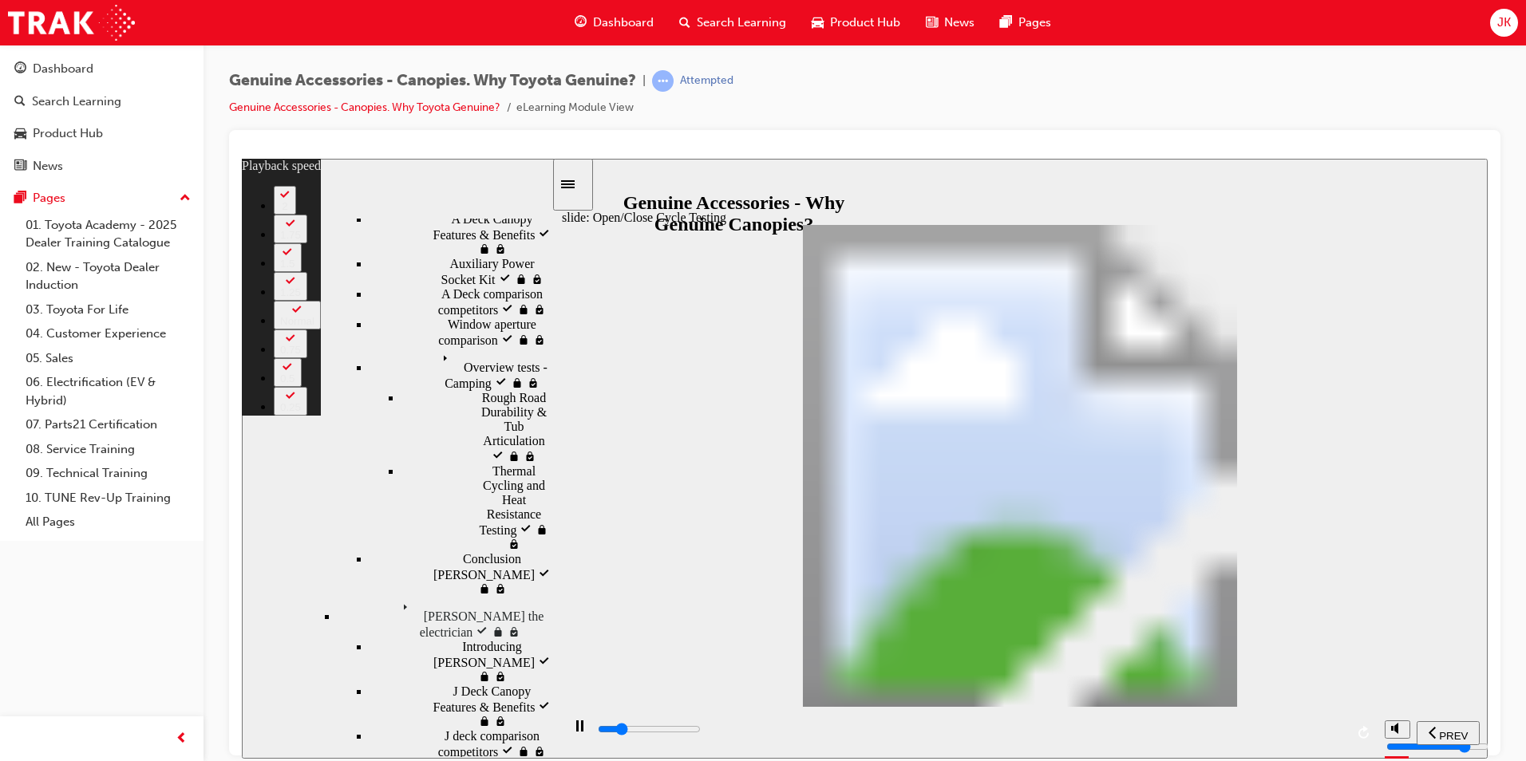
type input "6800"
type input "1"
type input "7100"
type input "2"
type input "7400"
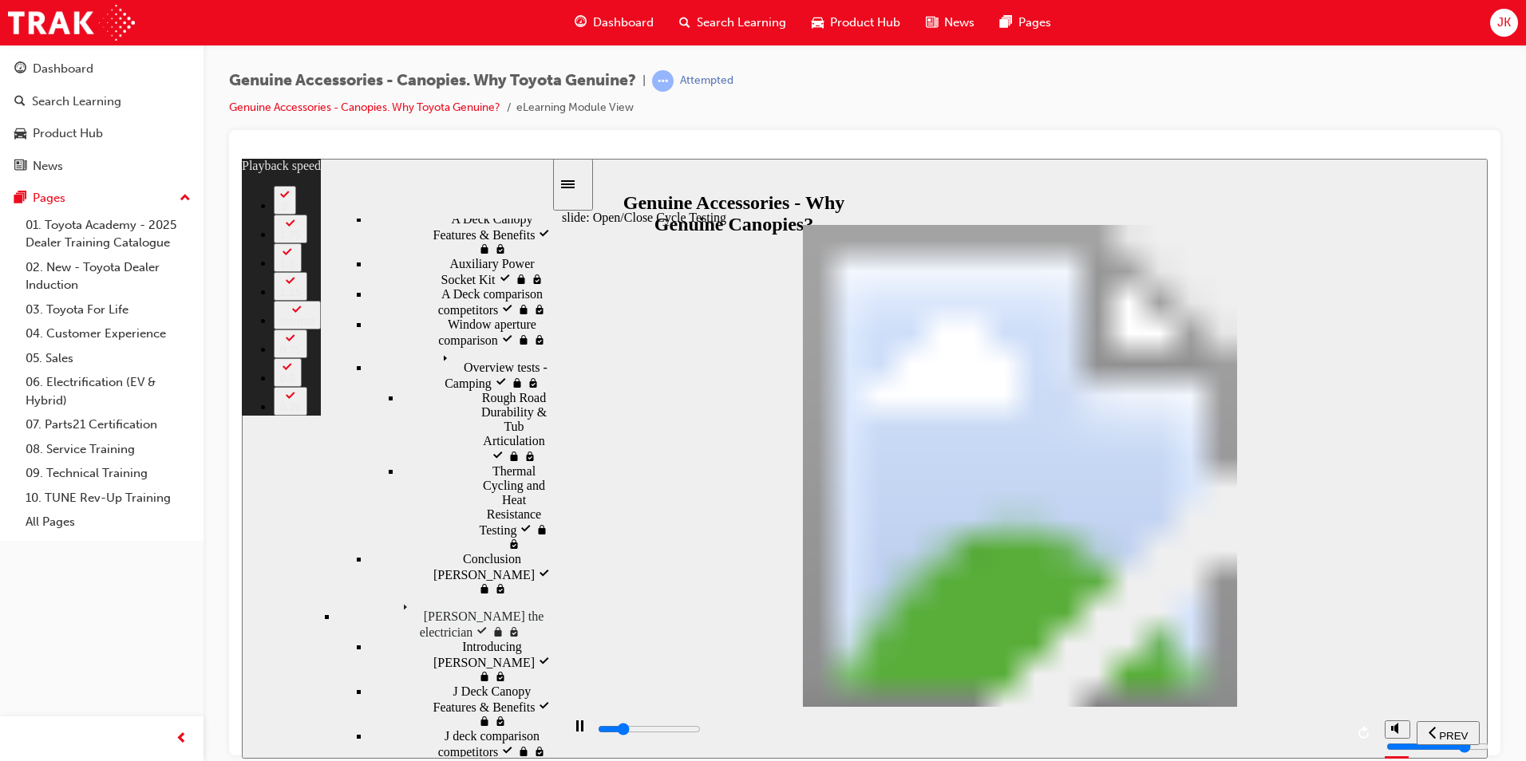
type input "2"
type input "7600"
type input "2"
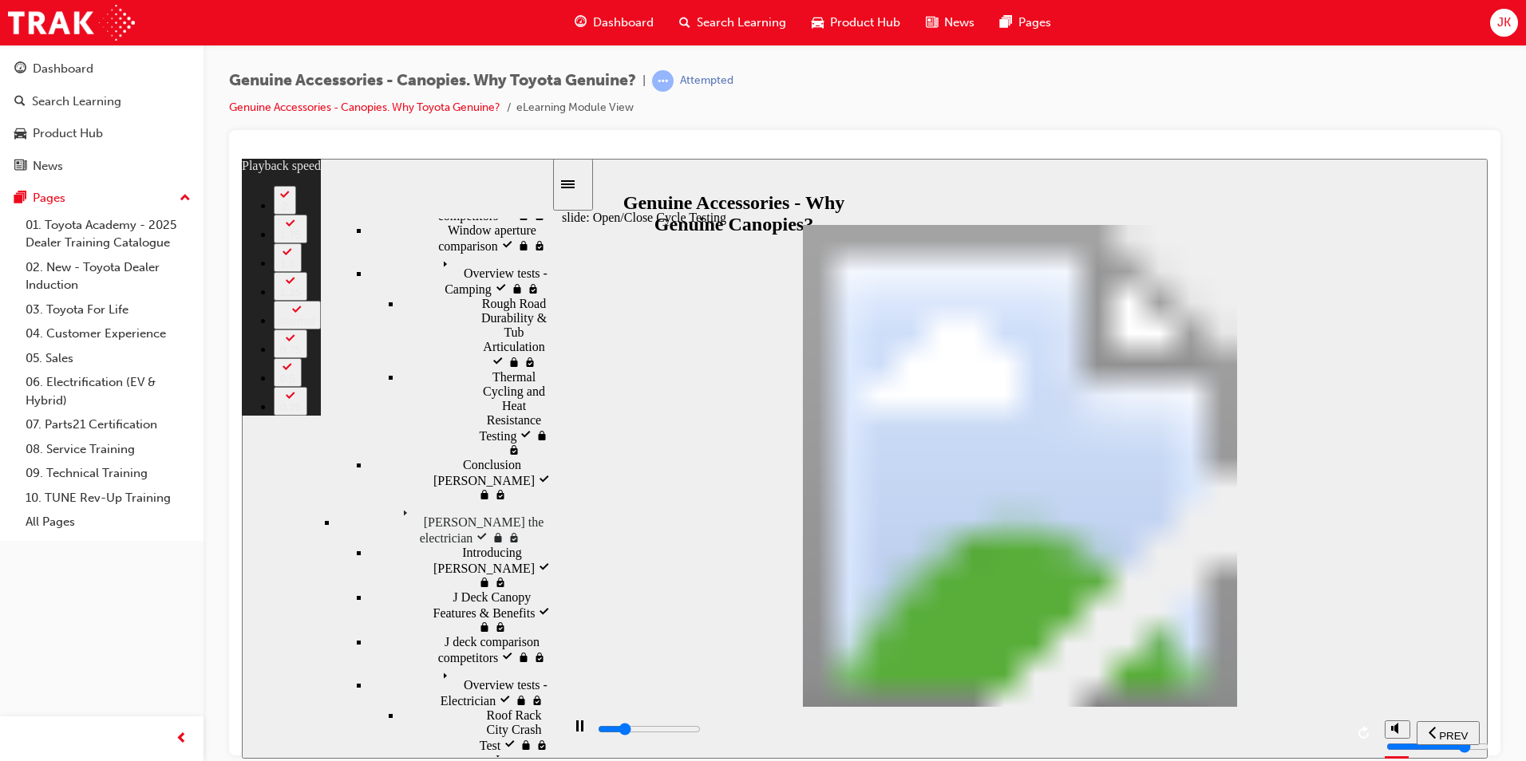
type input "7900"
type input "2"
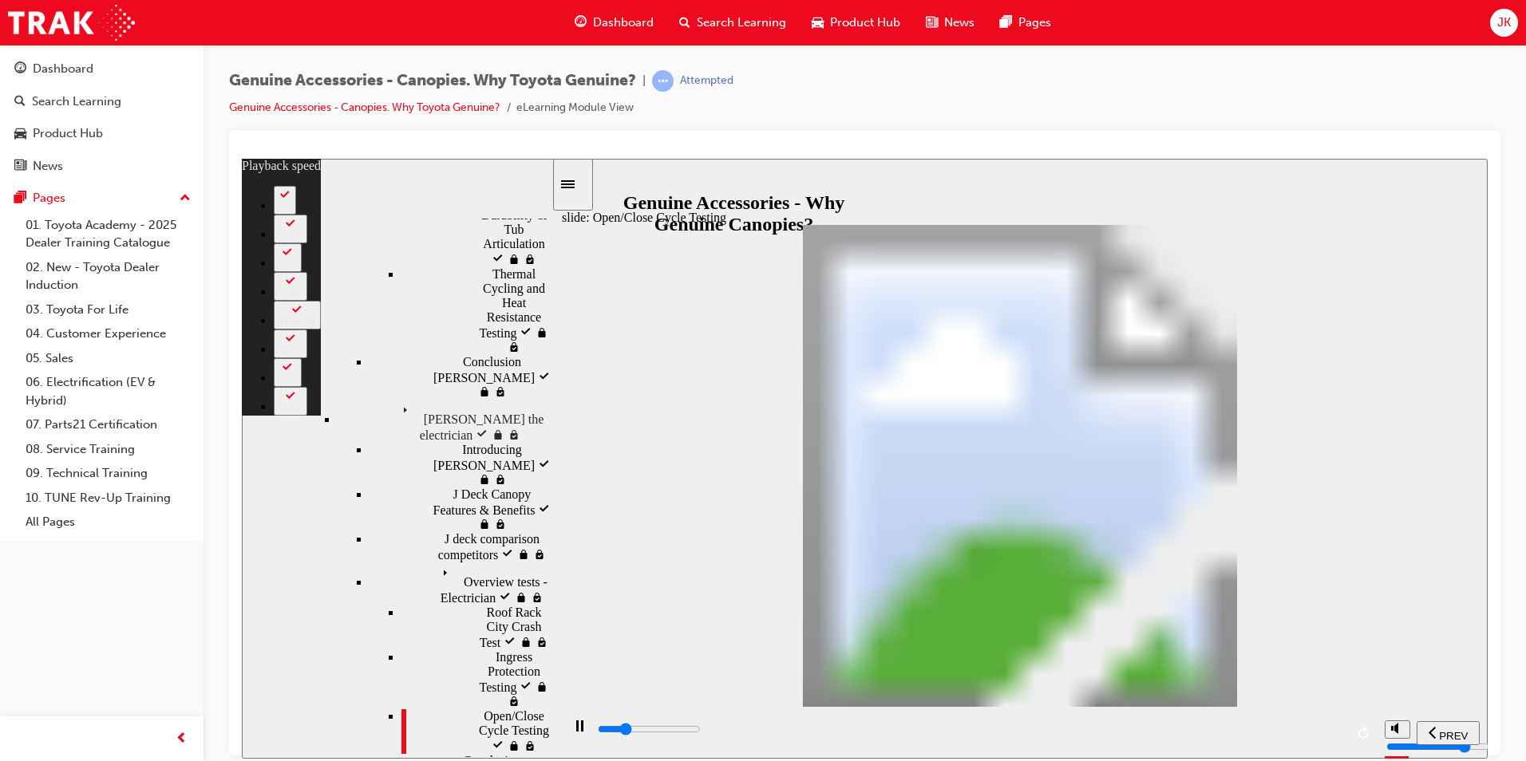
type input "8200"
type input "3"
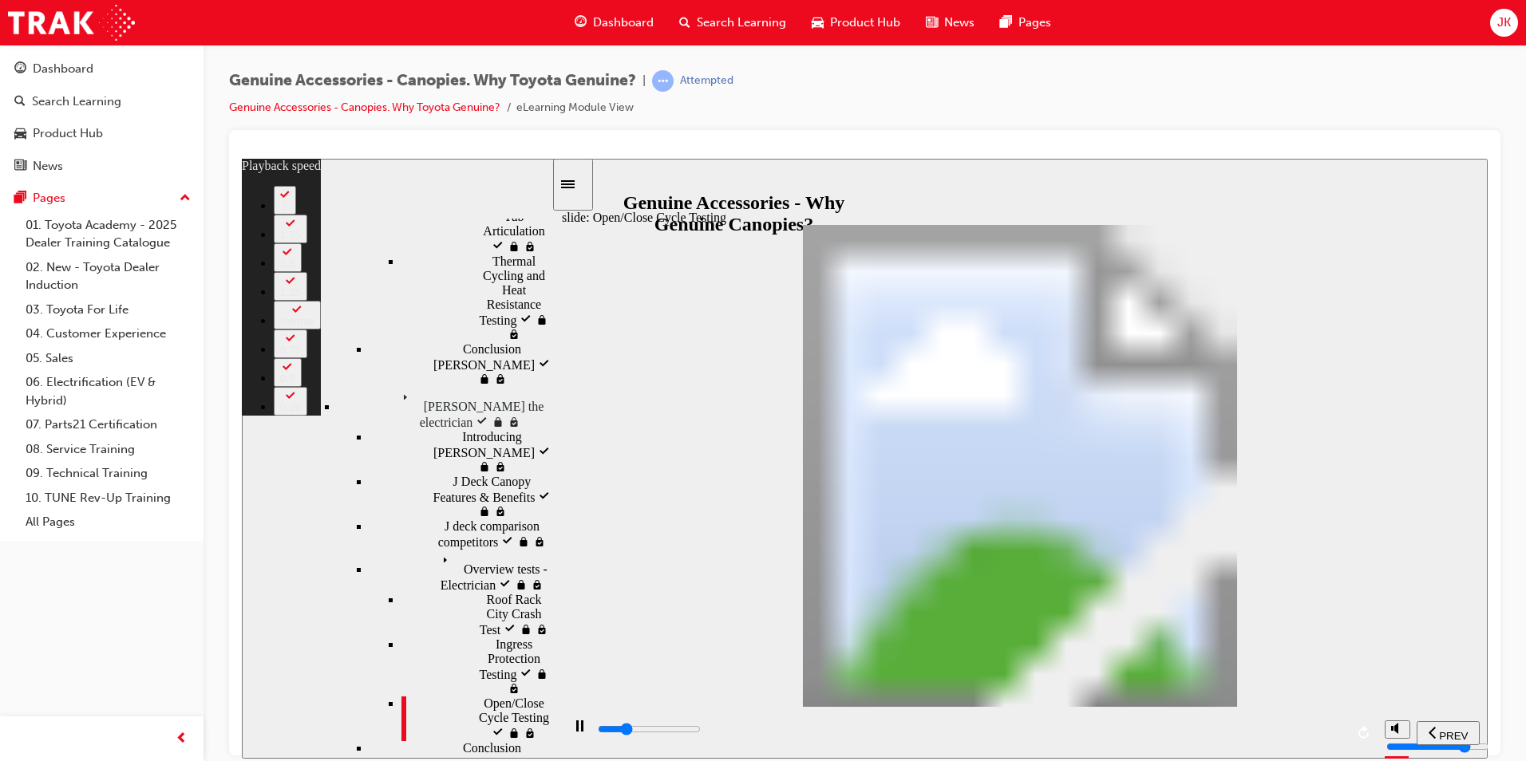
type input "8400"
type input "3"
drag, startPoint x: 550, startPoint y: 529, endPoint x: 579, endPoint y: 615, distance: 90.4
click at [579, 615] on div "slide: Open/Close Cycle Testing Rectangle 1 Tested to Toyota Standards Multiply…" at bounding box center [865, 458] width 1246 height 600
type input "8700"
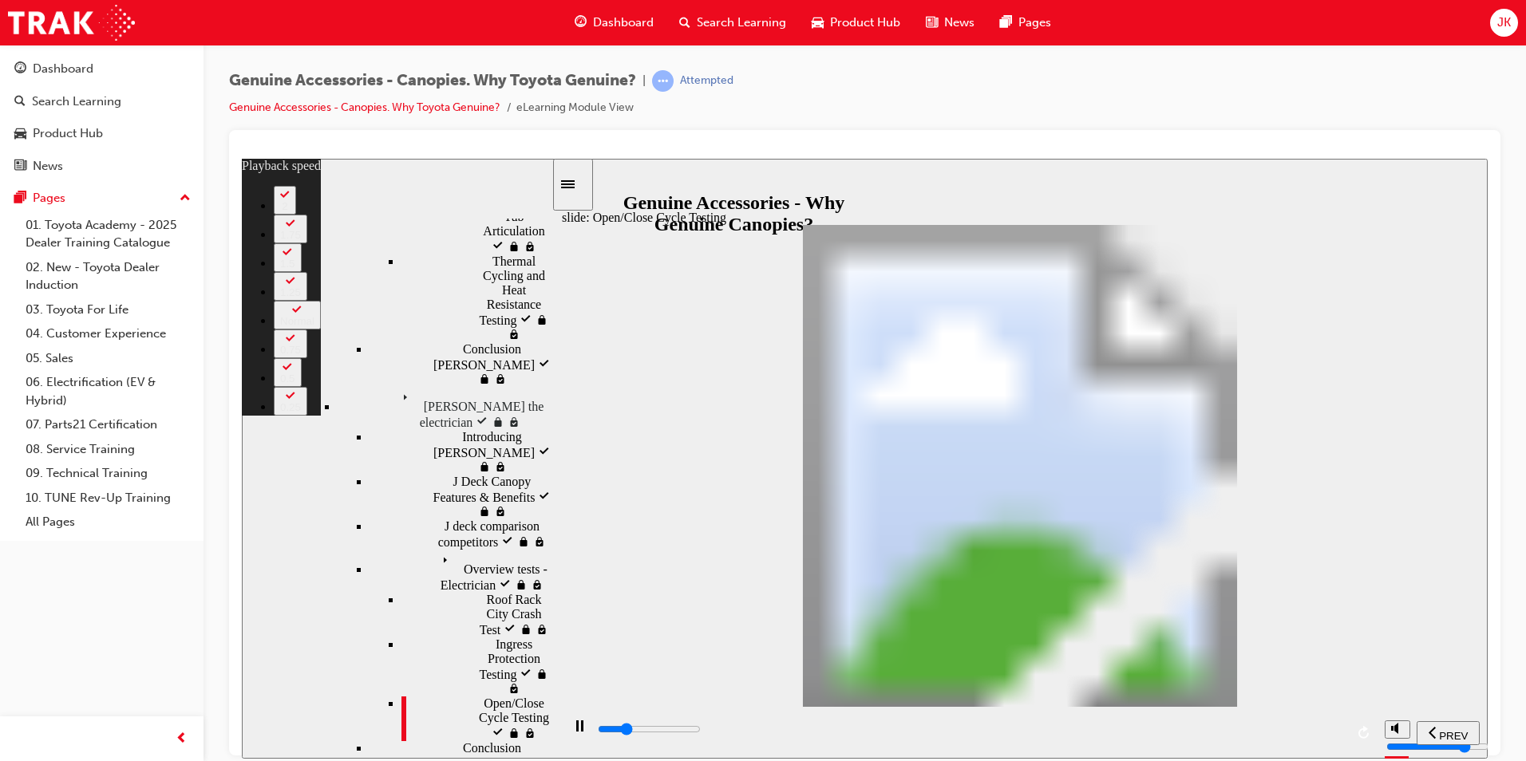
type input "3"
type input "9000"
type input "3"
type input "9200"
type input "4"
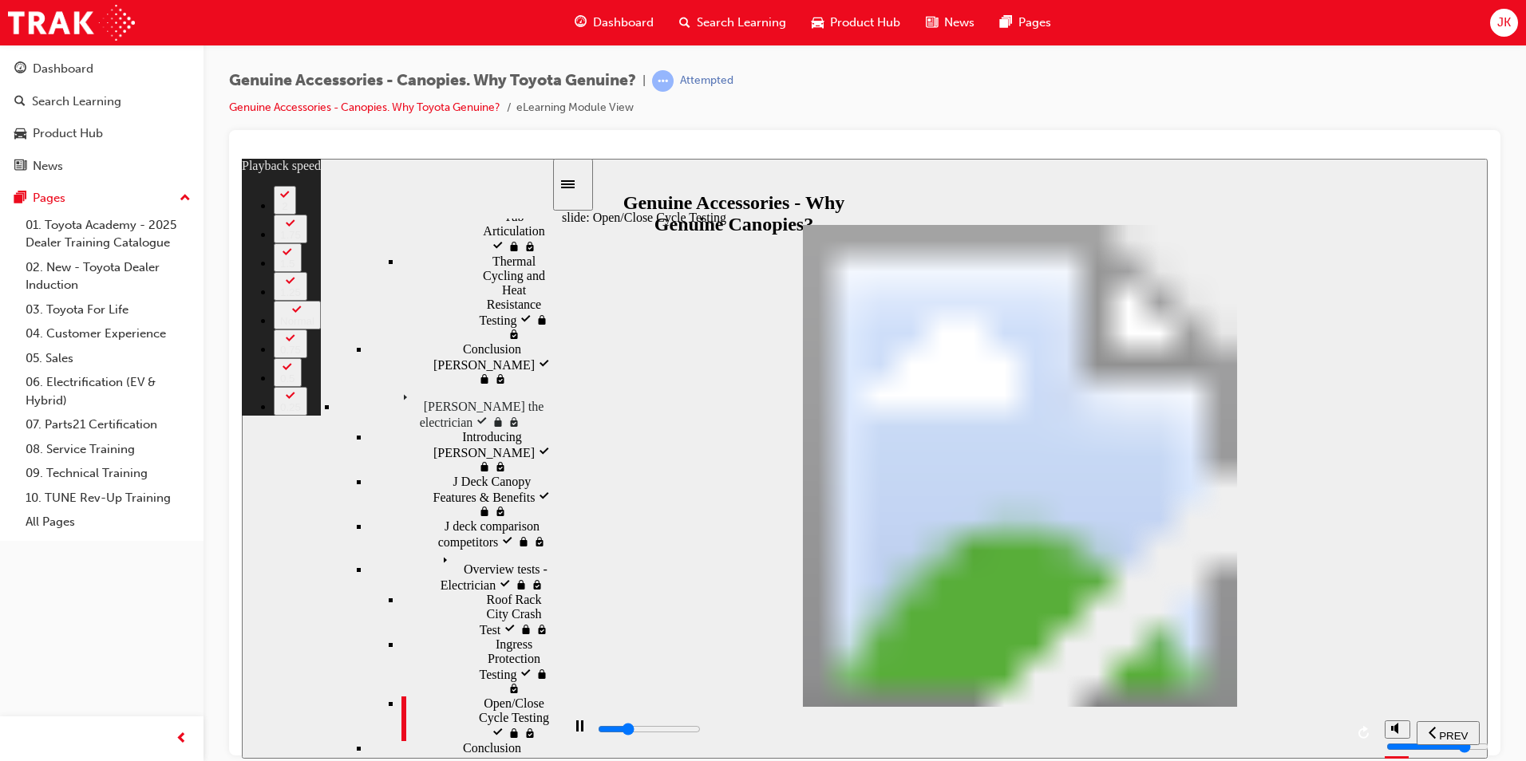
type input "9300"
type input "4"
type input "9500"
type input "4"
type input "9800"
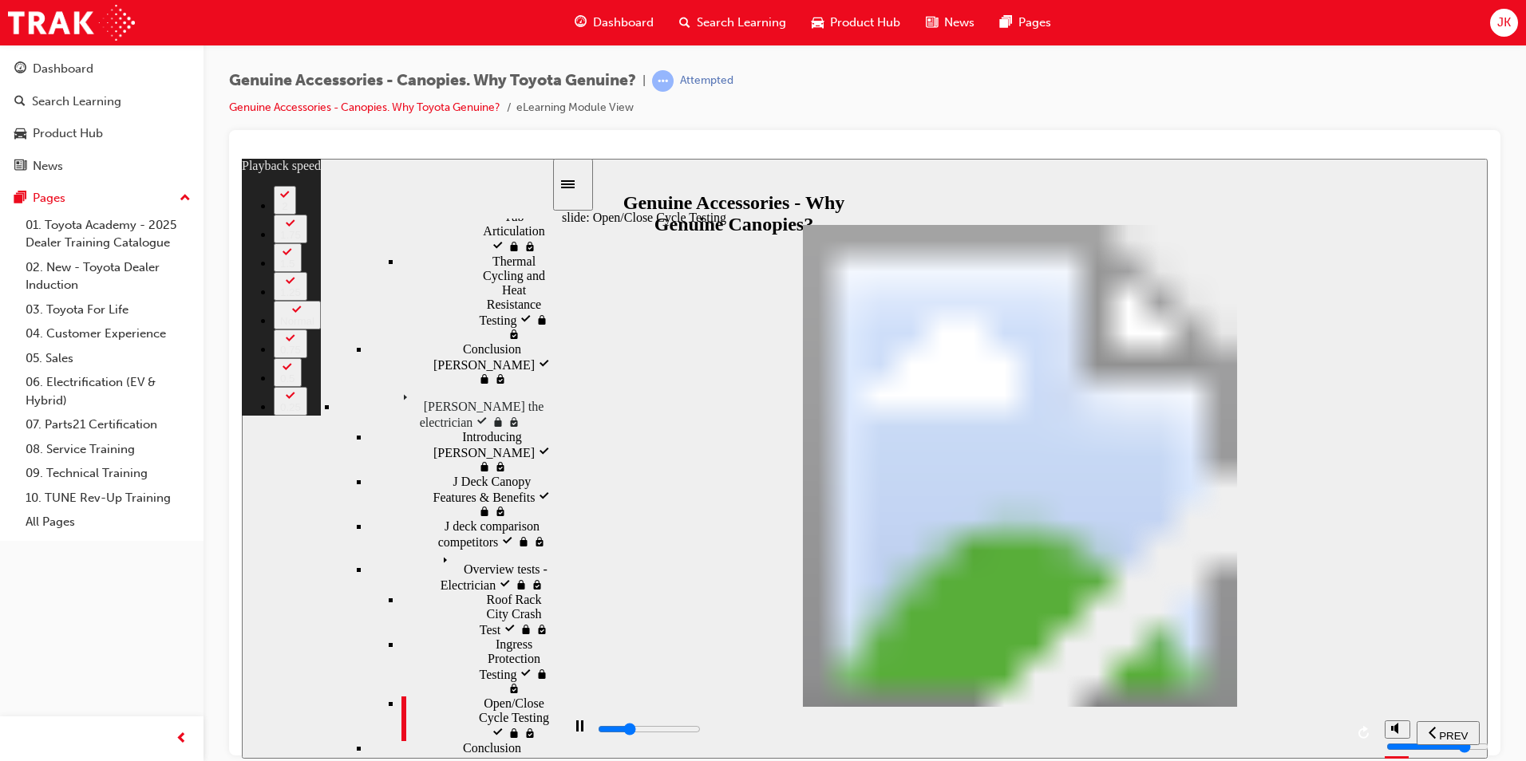
type input "4"
type input "10000"
type input "4"
type input "10000"
type input "4"
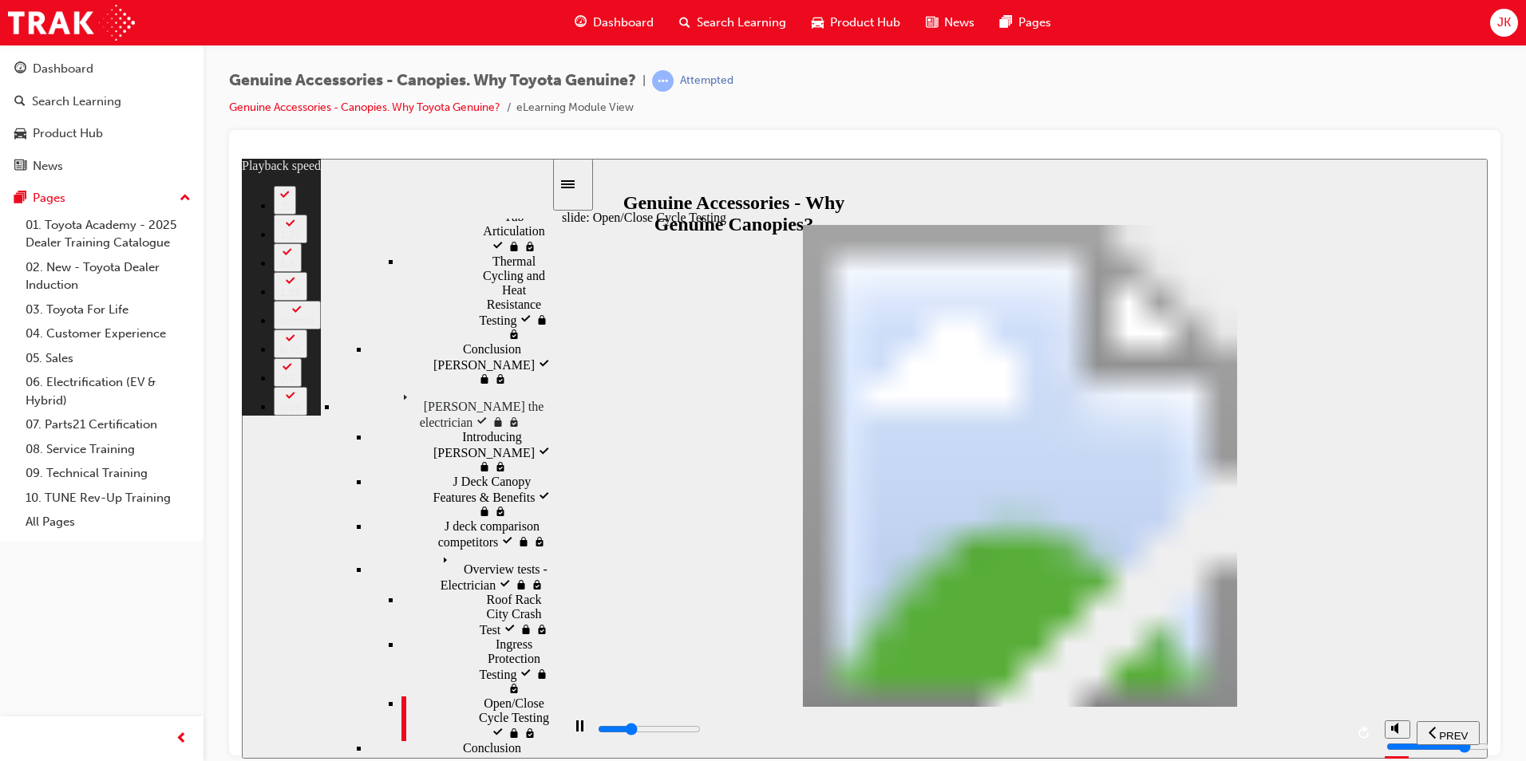
type input "10300"
type input "4"
type input "10300"
type input "5"
type input "10600"
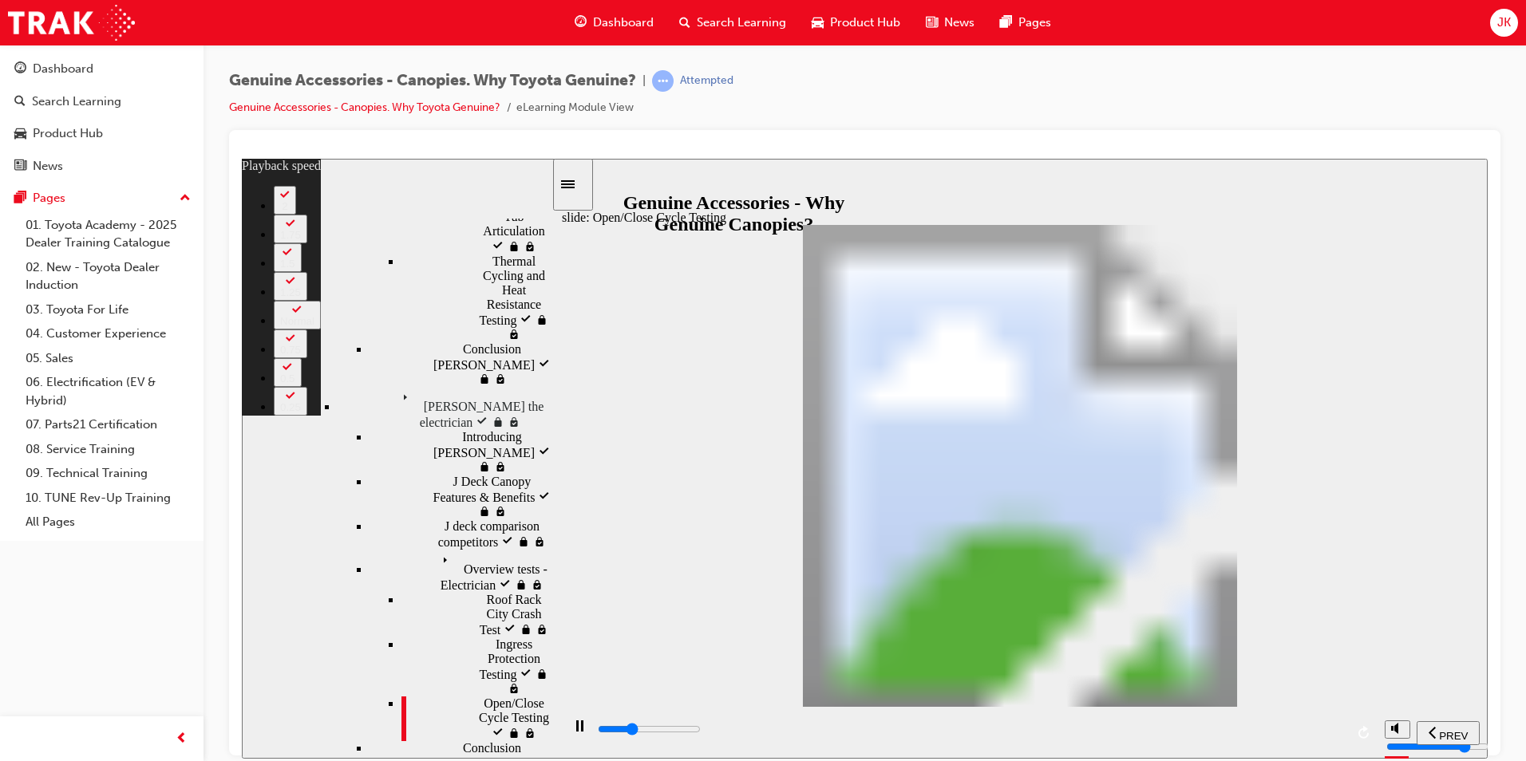
type input "5"
type input "10700"
type input "5"
type input "10800"
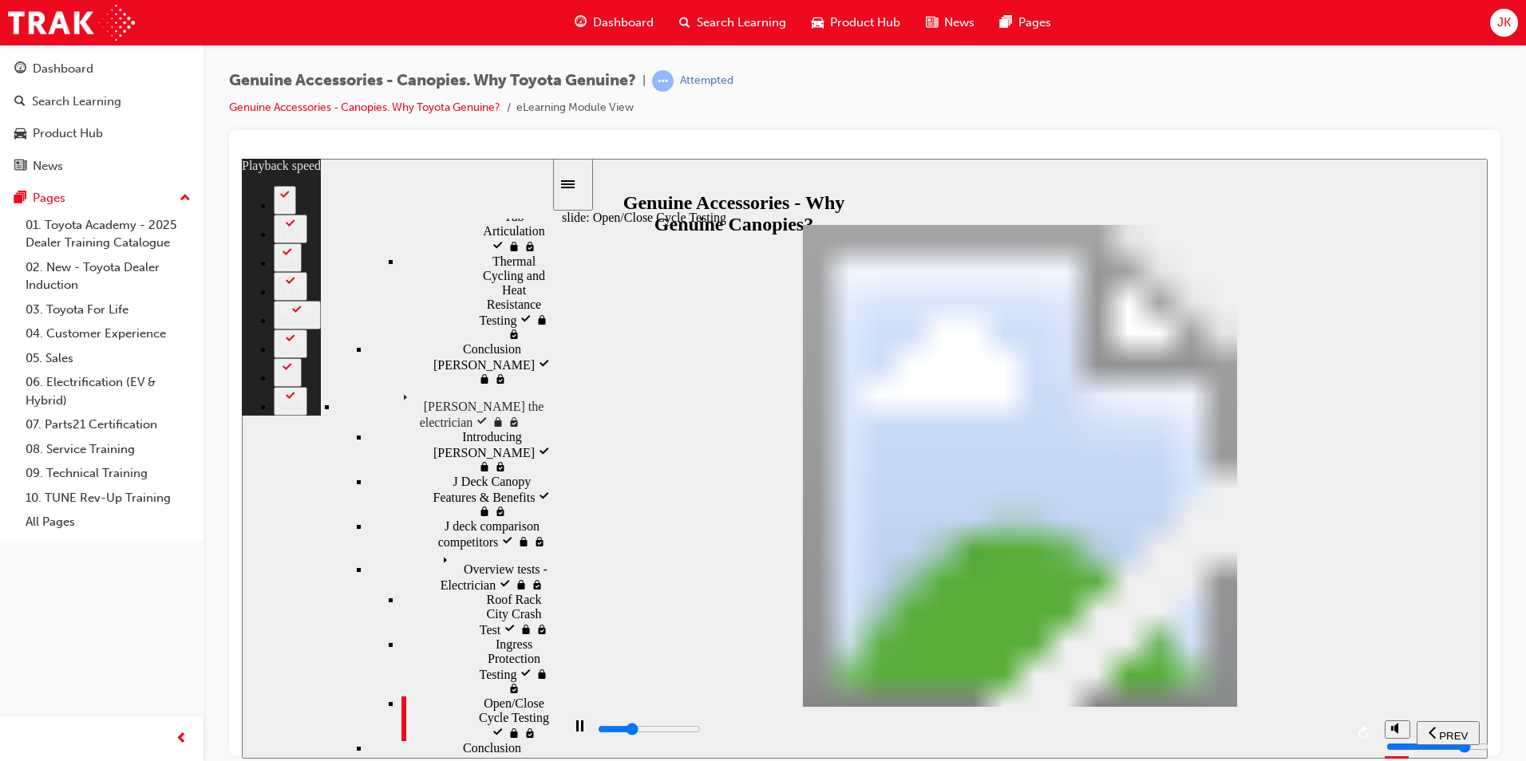
type input "5"
type input "11000"
type input "5"
type input "11100"
type input "6"
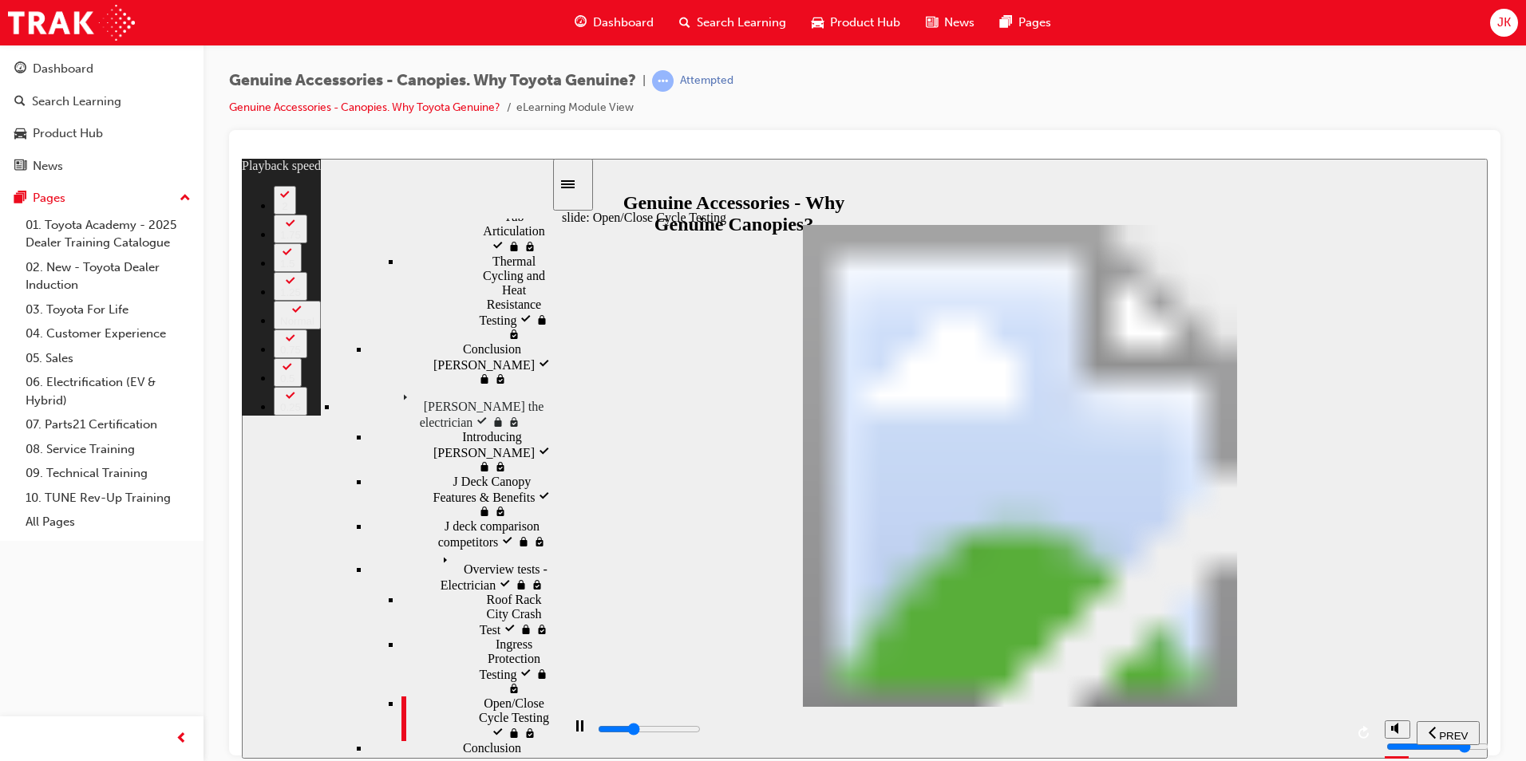
type input "11400"
type input "6"
type input "11500"
type input "6"
type input "11600"
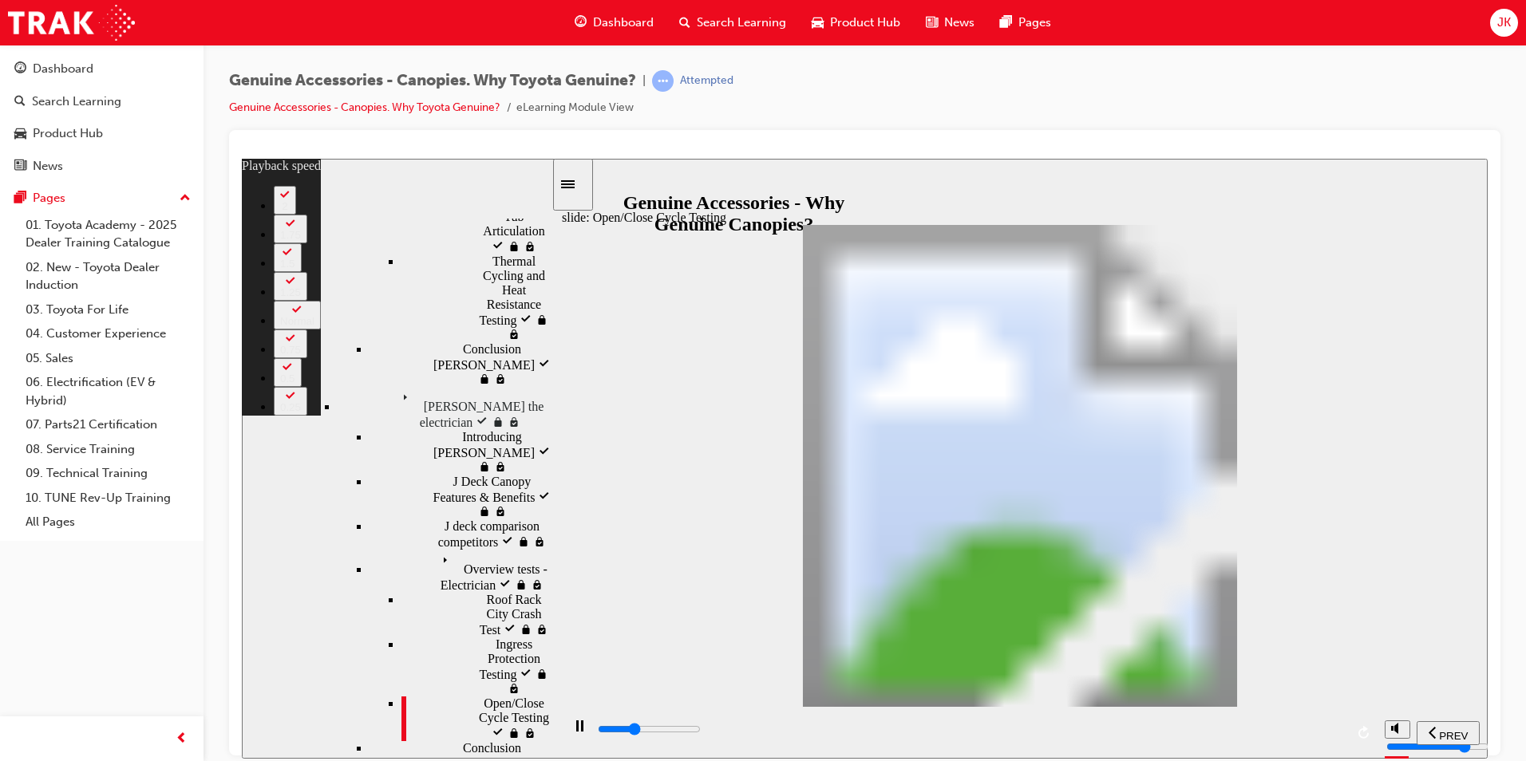
type input "6"
type input "11900"
type input "6"
type input "12200"
type input "7"
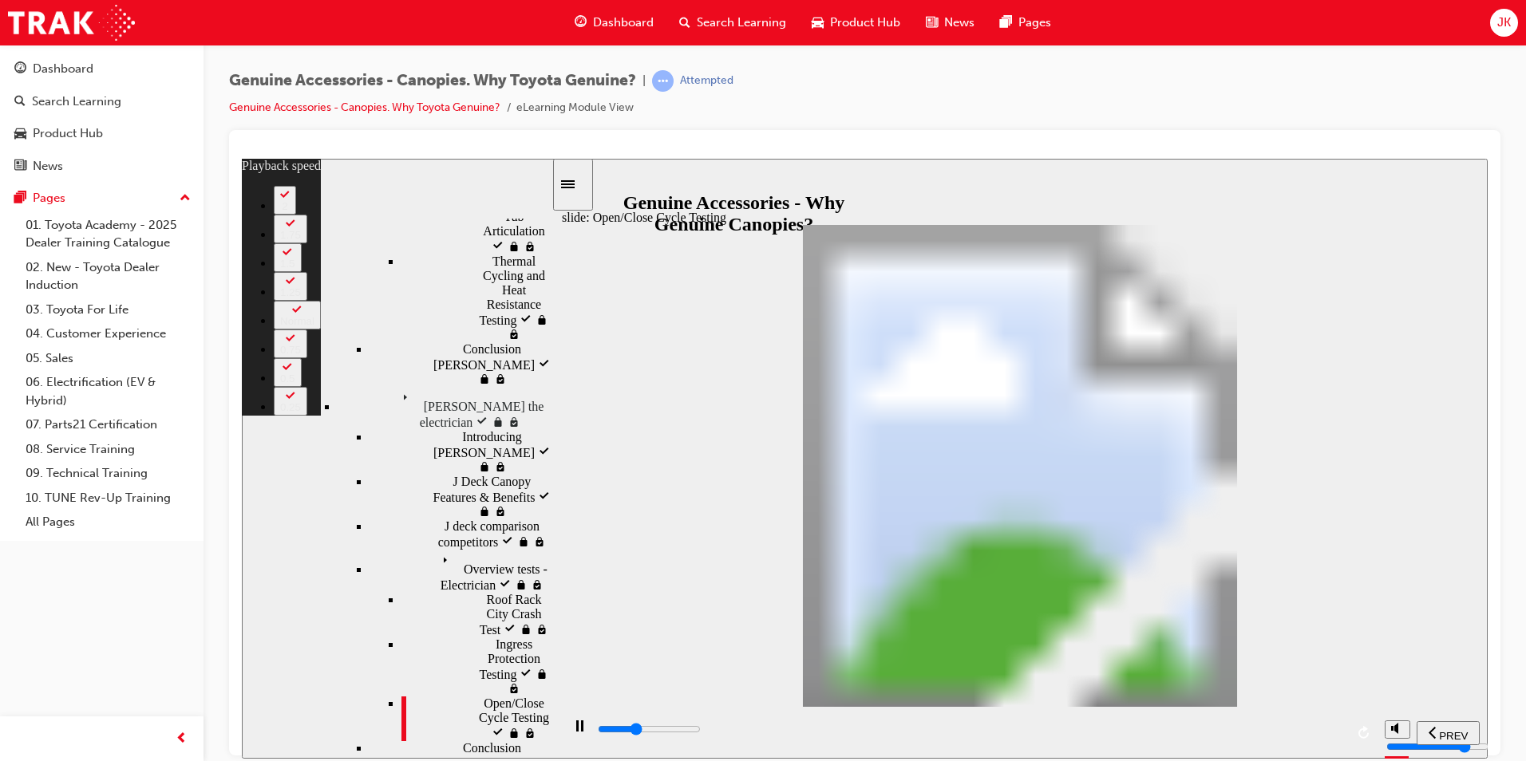
type input "12200"
type input "7"
type input "12300"
type input "7"
type input "12400"
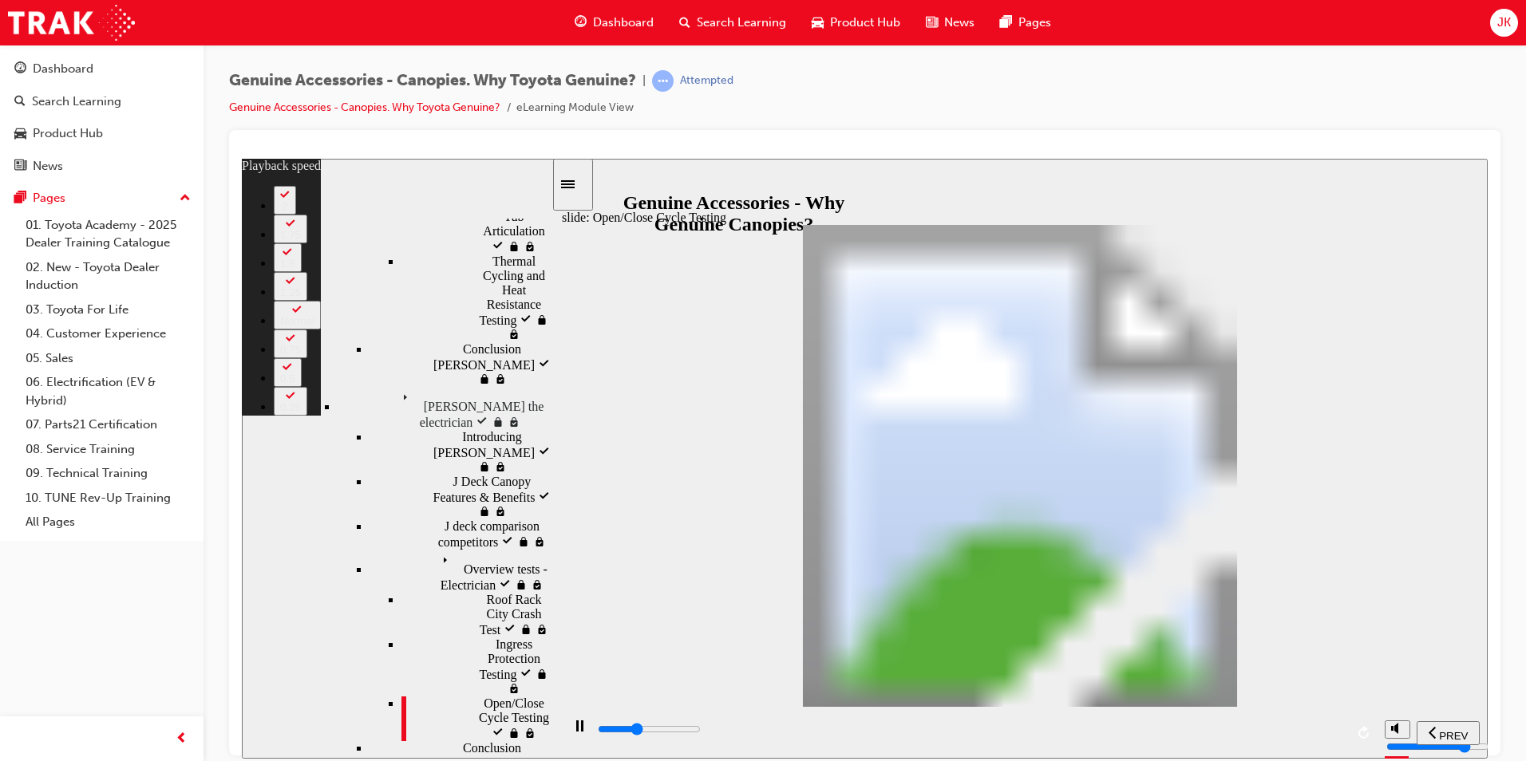
type input "7"
type input "12700"
type input "7"
type input "12900"
type input "7"
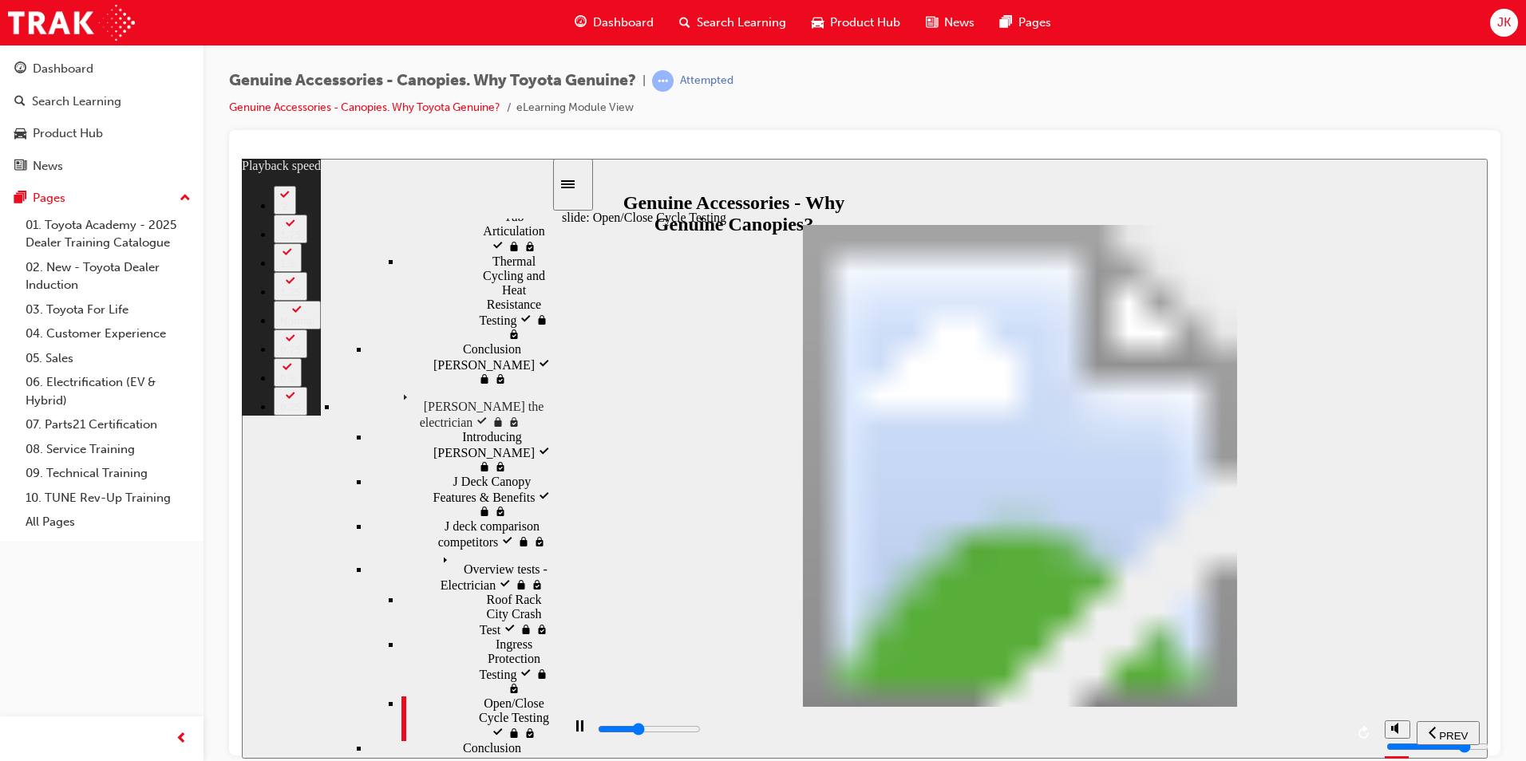
type input "13200"
type input "8"
type input "13500"
type input "8"
type input "13700"
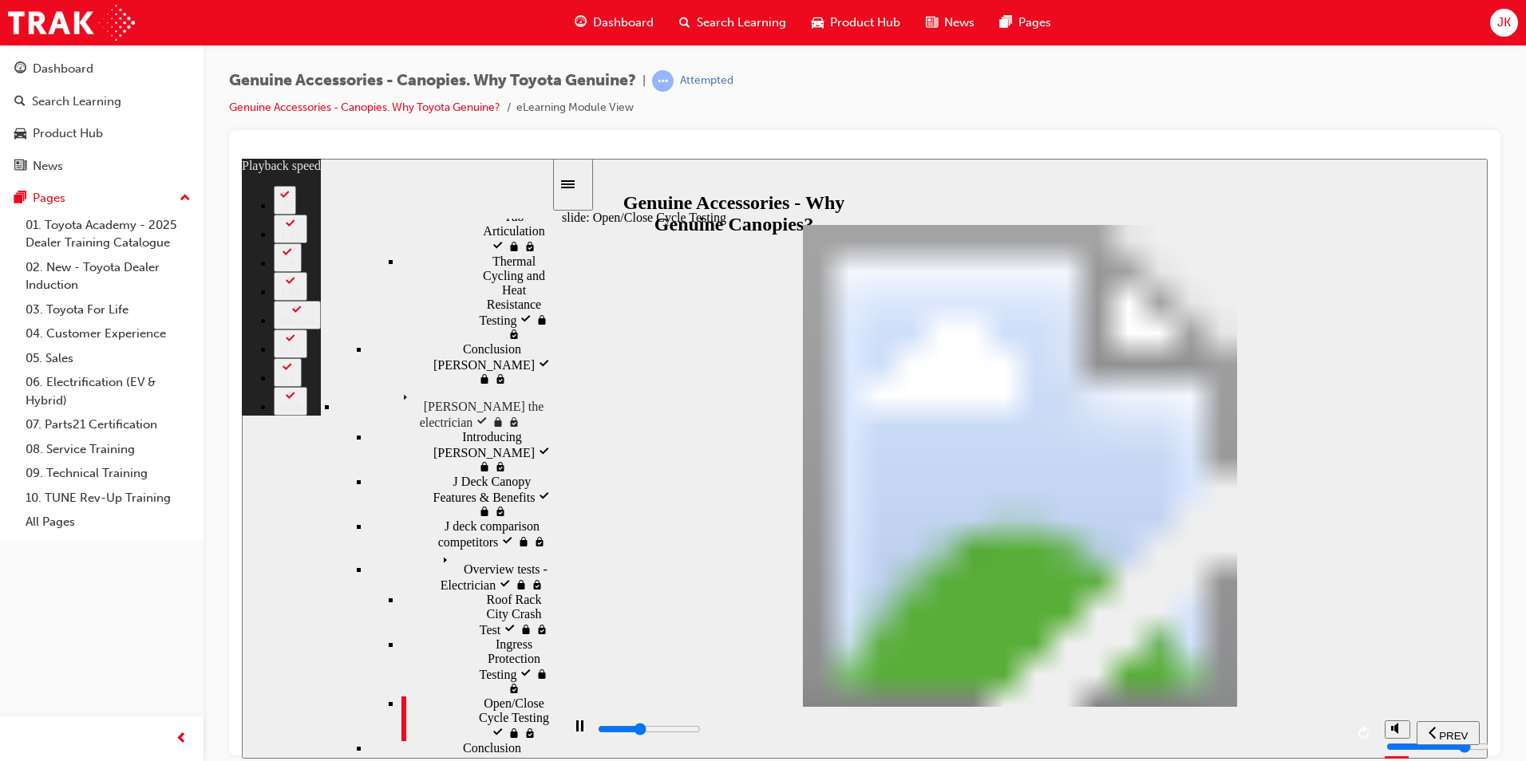
type input "8"
type input "14000"
type input "8"
type input "14300"
type input "9"
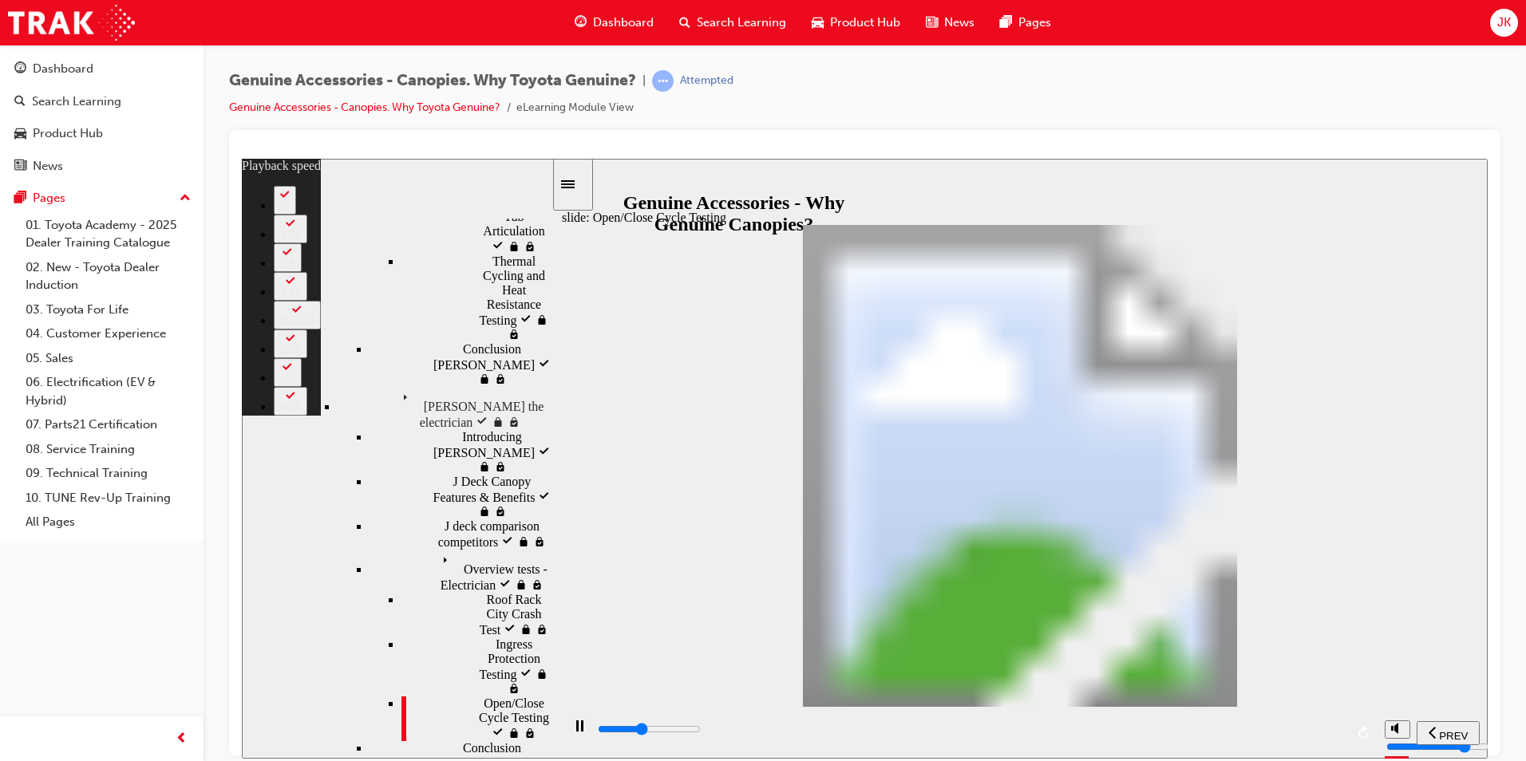
type input "14500"
type input "9"
type input "14800"
type input "9"
type input "15100"
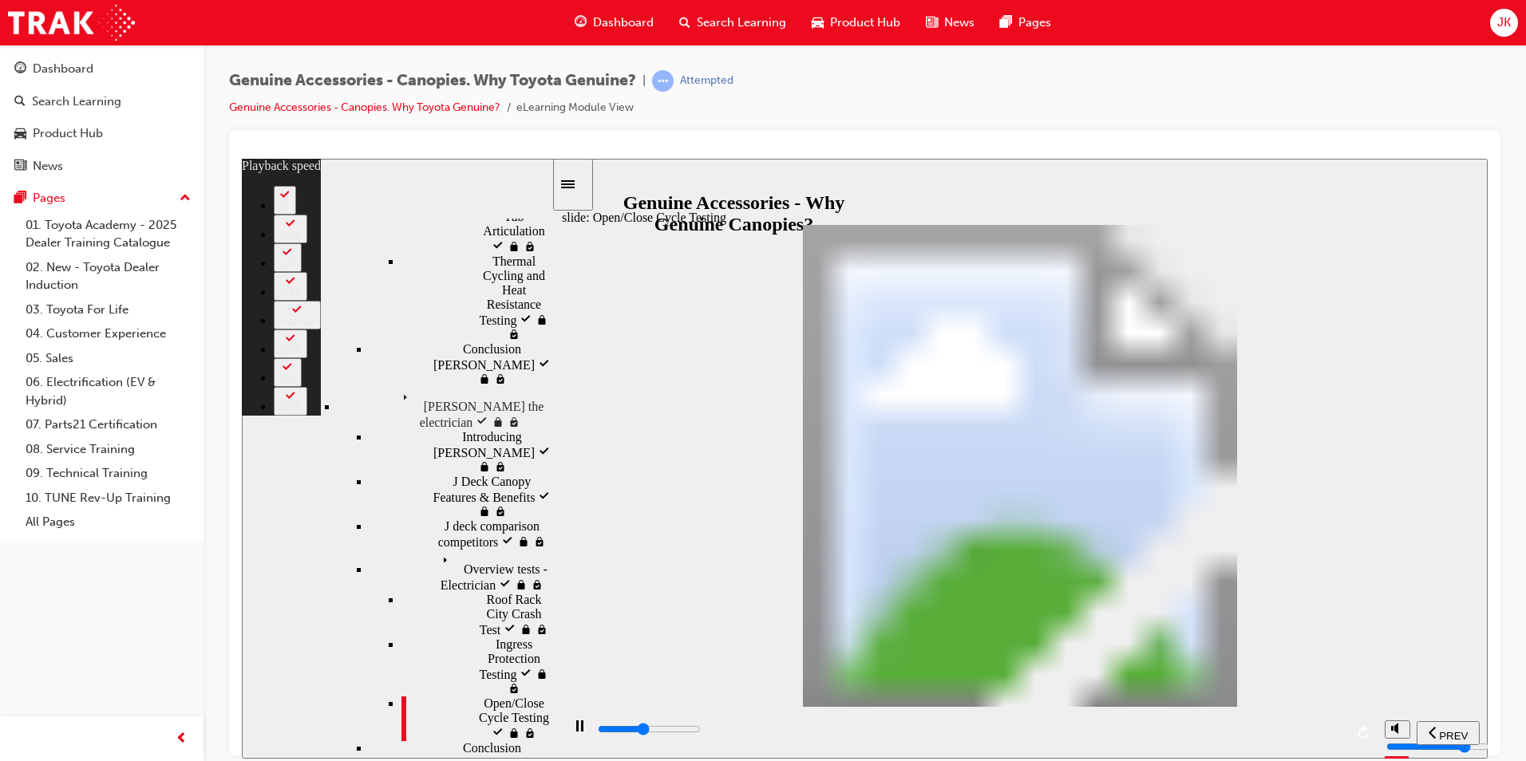
type input "10"
type input "15300"
type input "10"
type input "15600"
type input "10"
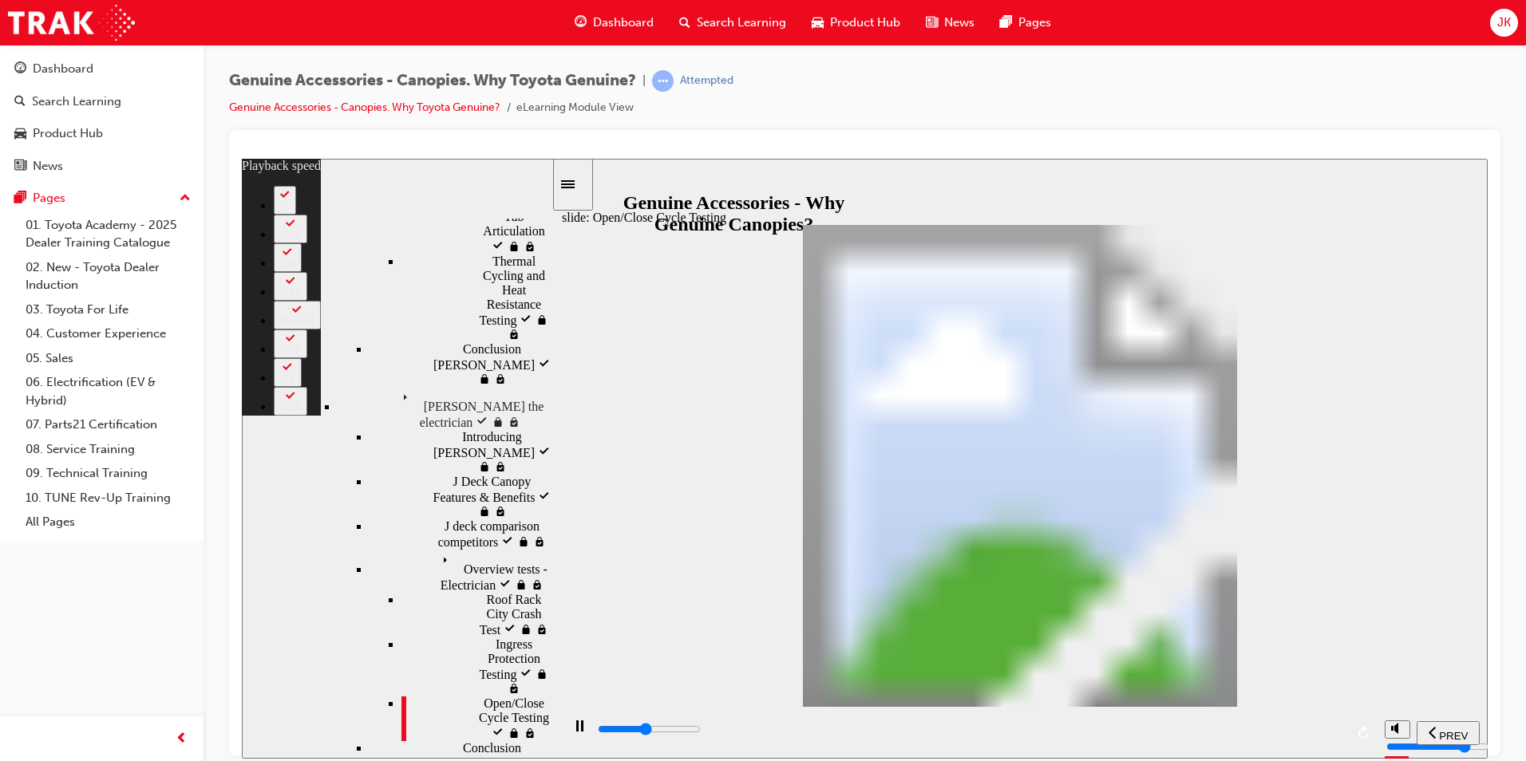
type input "15900"
type input "10"
type input "16100"
type input "11"
type input "16400"
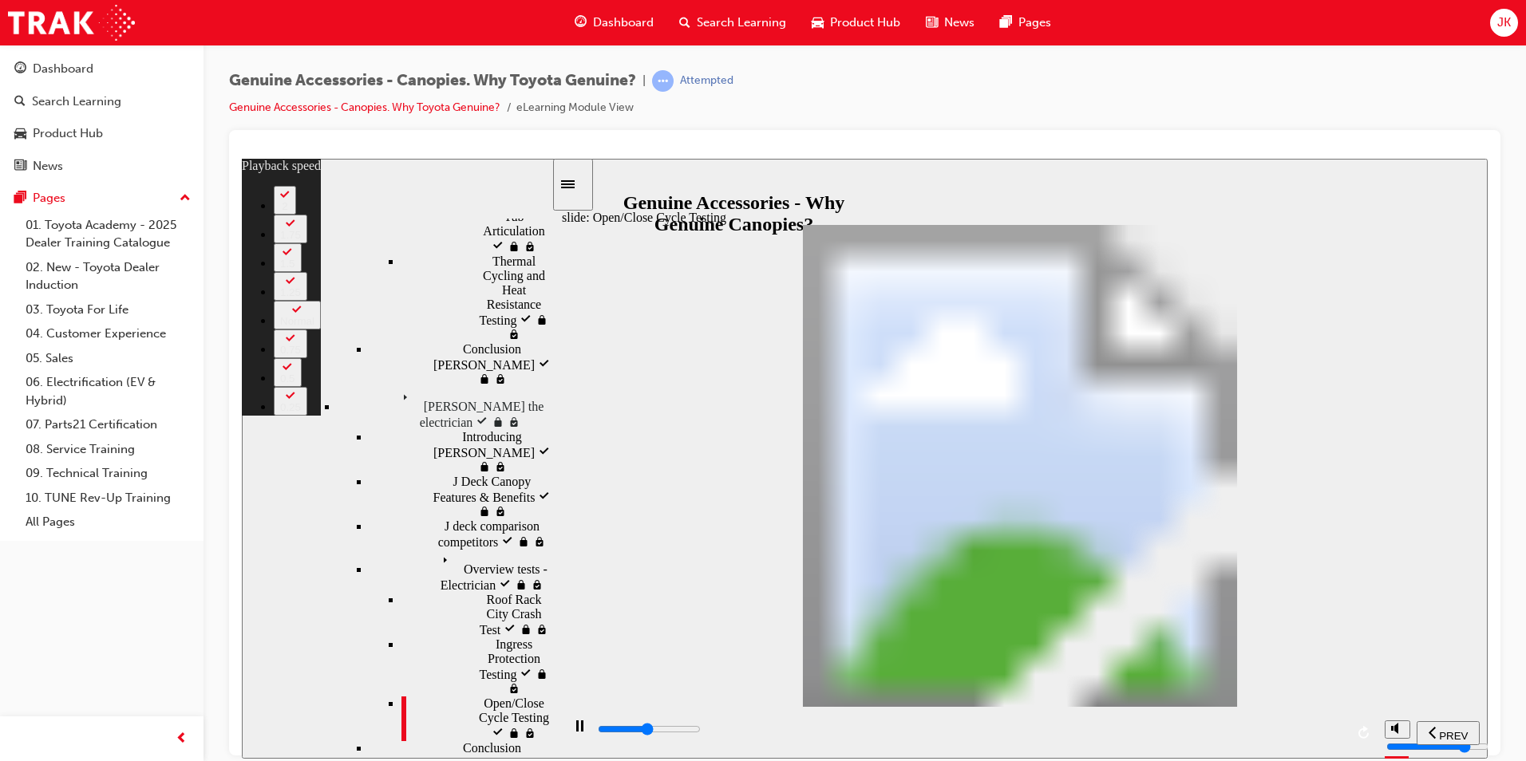
type input "11"
type input "16700"
type input "11"
type input "16900"
type input "11"
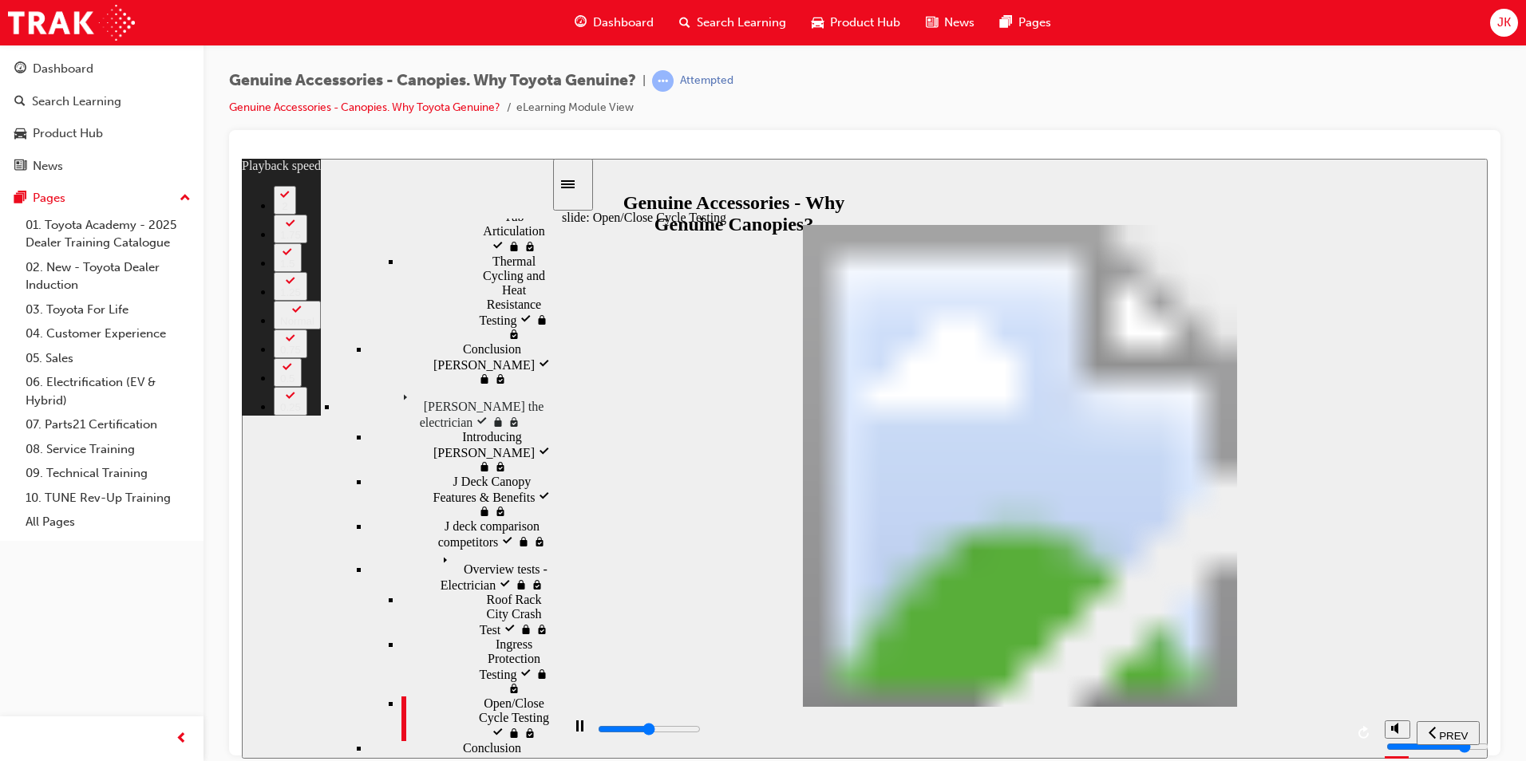
type input "17200"
type input "12"
type input "17500"
type input "12"
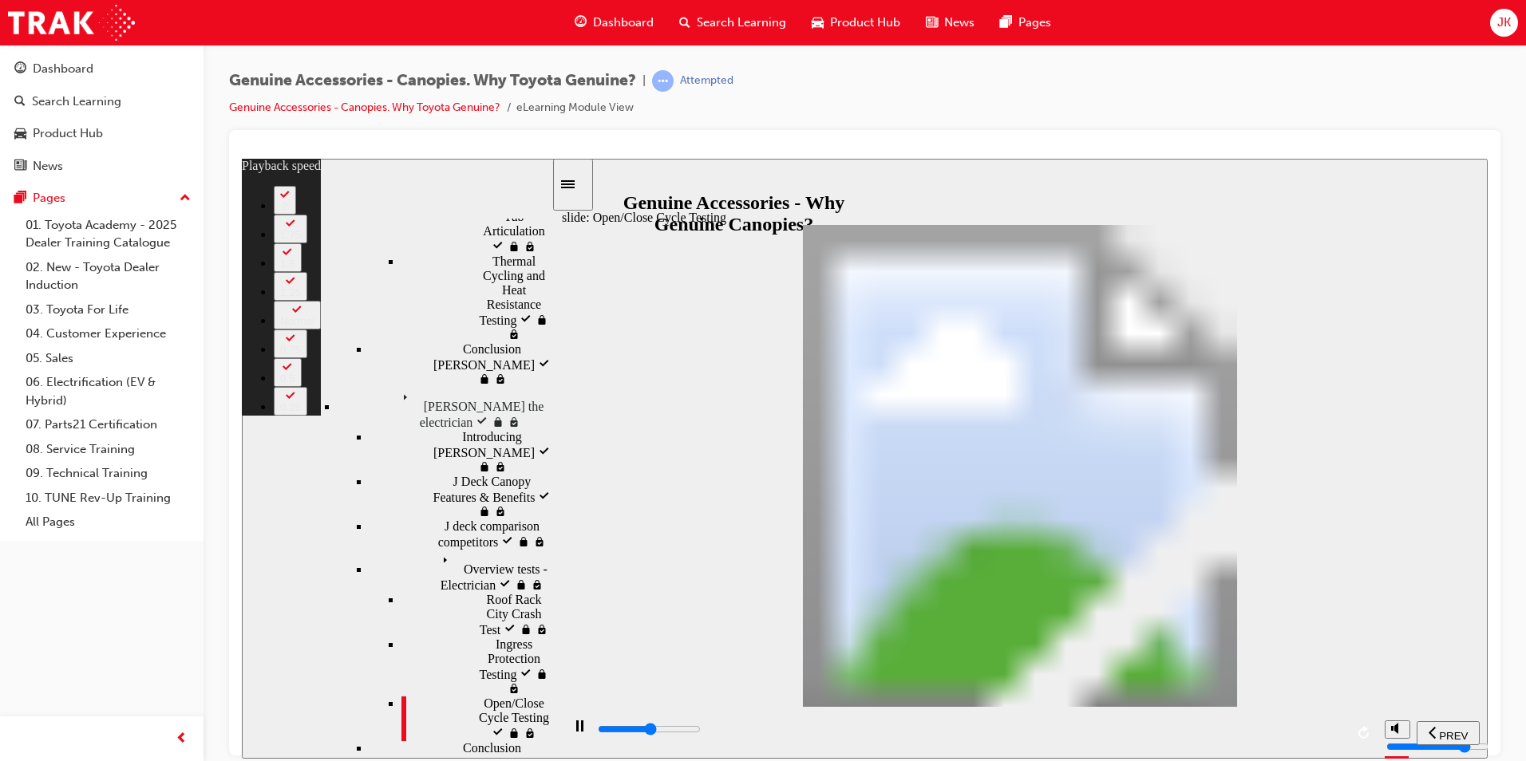
type input "17700"
type input "12"
type input "18000"
type input "12"
type input "18300"
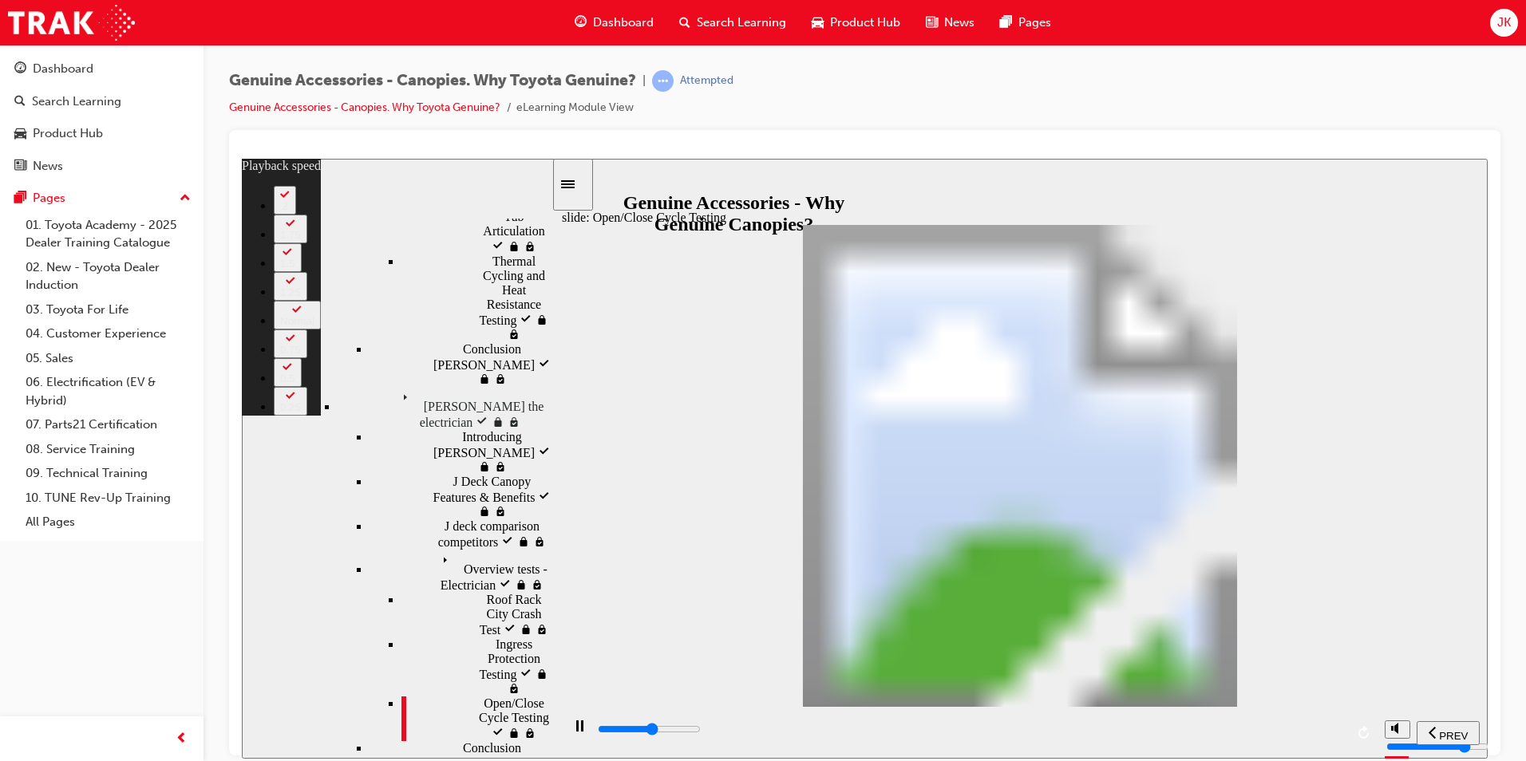
type input "13"
type input "18500"
type input "13"
type input "18800"
type input "13"
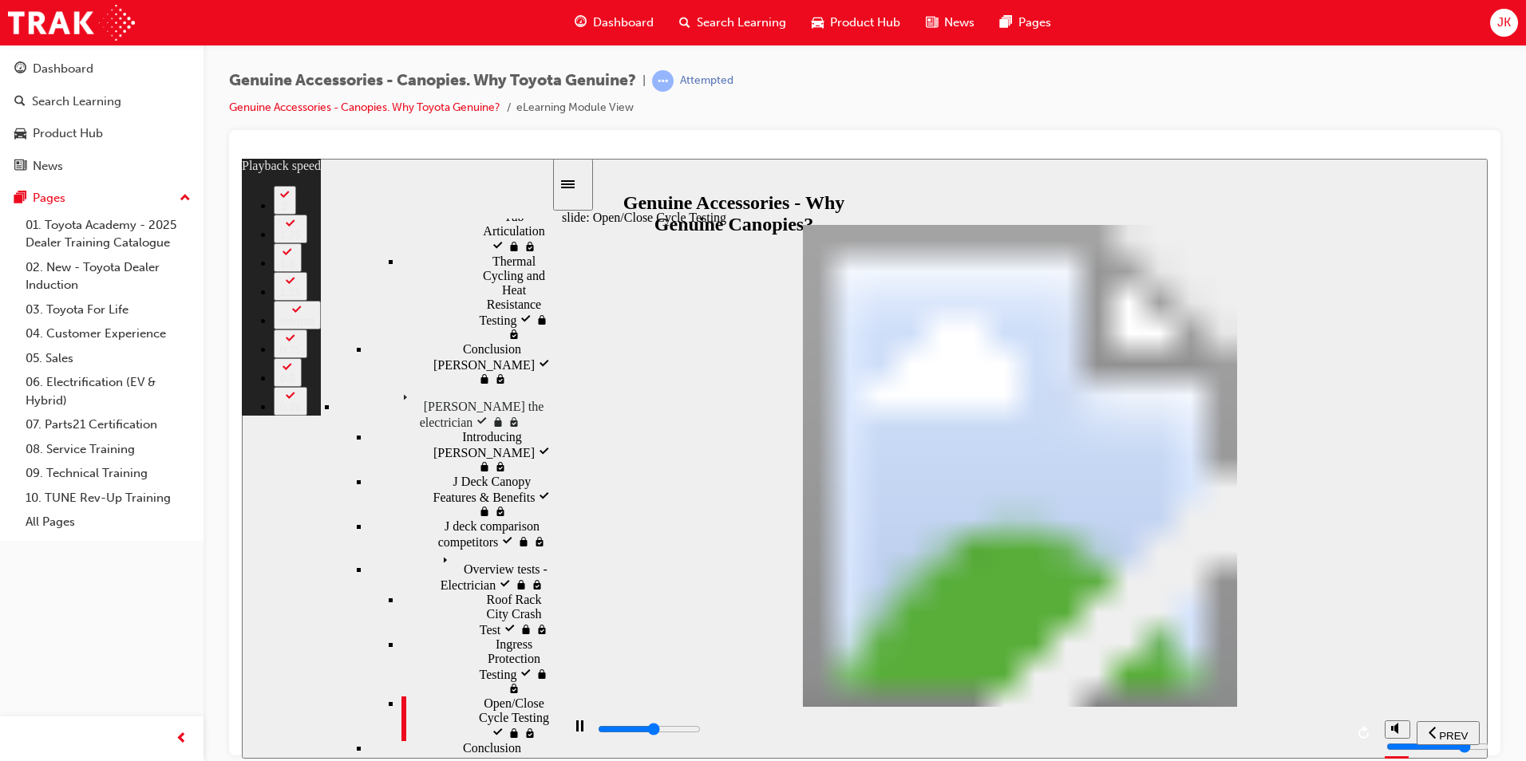
type input "19100"
type input "14"
type input "19300"
type input "14"
click at [1319, 734] on div "playback controls" at bounding box center [970, 730] width 749 height 18
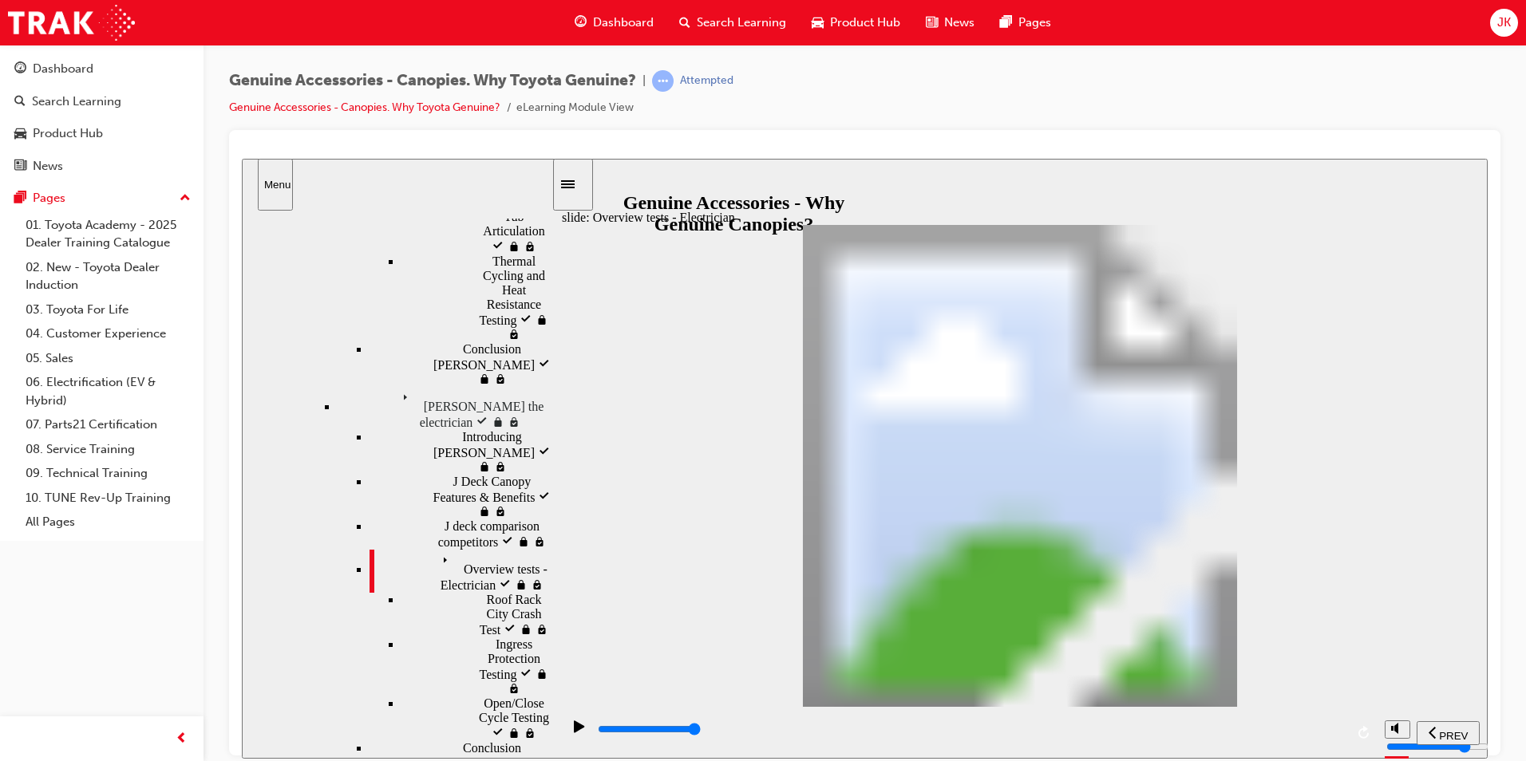
click at [536, 592] on div "Roof Rack City Crash Test locked Roof Rack City Crash Test" at bounding box center [476, 614] width 150 height 45
click at [465, 549] on div "Overview tests - Electrician Overview tests - Electrician" at bounding box center [461, 570] width 182 height 43
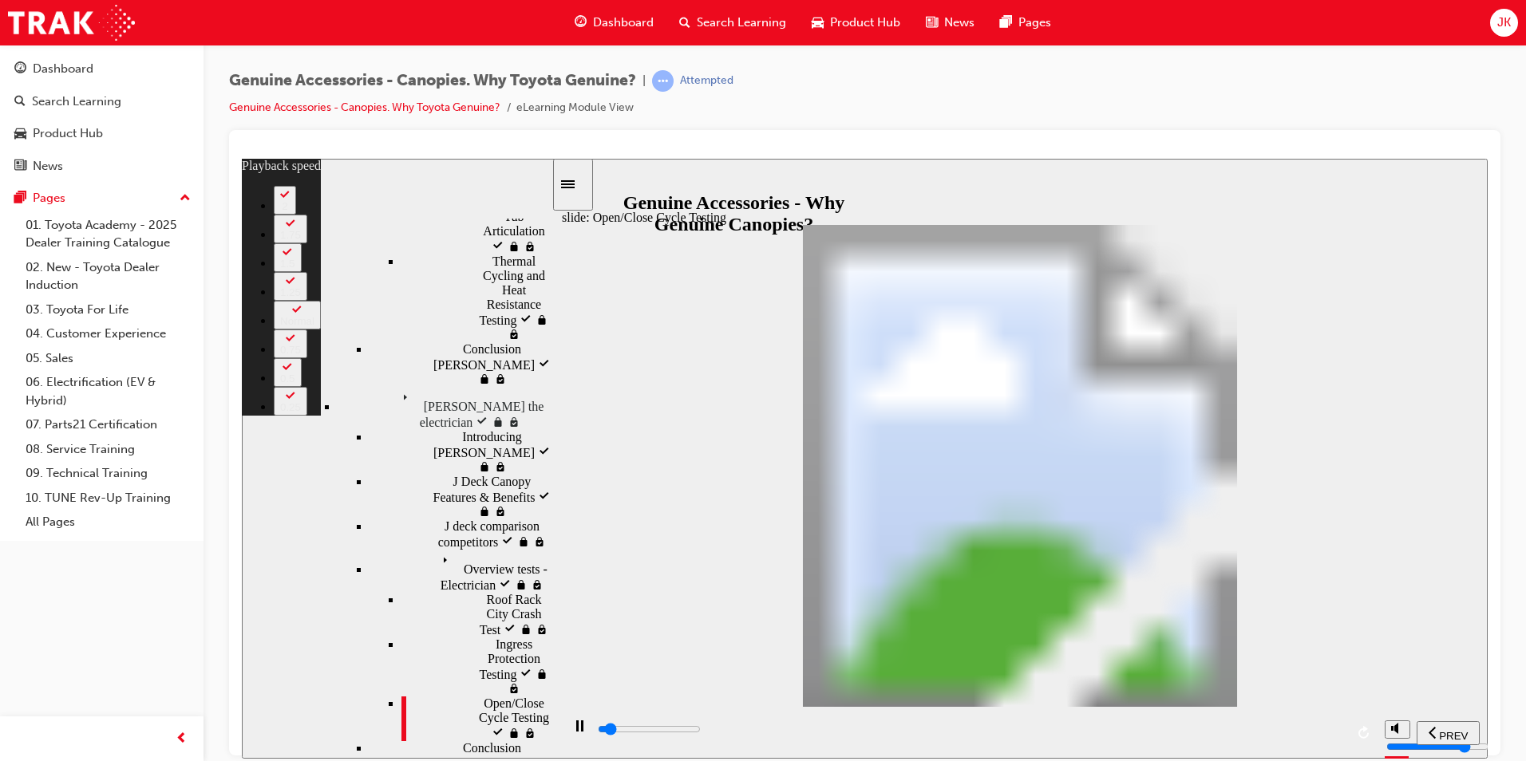
click at [487, 592] on span "Roof Rack City Crash Test locked" at bounding box center [519, 613] width 65 height 43
click at [523, 592] on div "Roof Rack City Crash Test locked Roof Rack City Crash Test" at bounding box center [476, 614] width 150 height 45
click at [490, 549] on div "Overview tests - Electrician Overview tests - Electrician" at bounding box center [461, 570] width 182 height 43
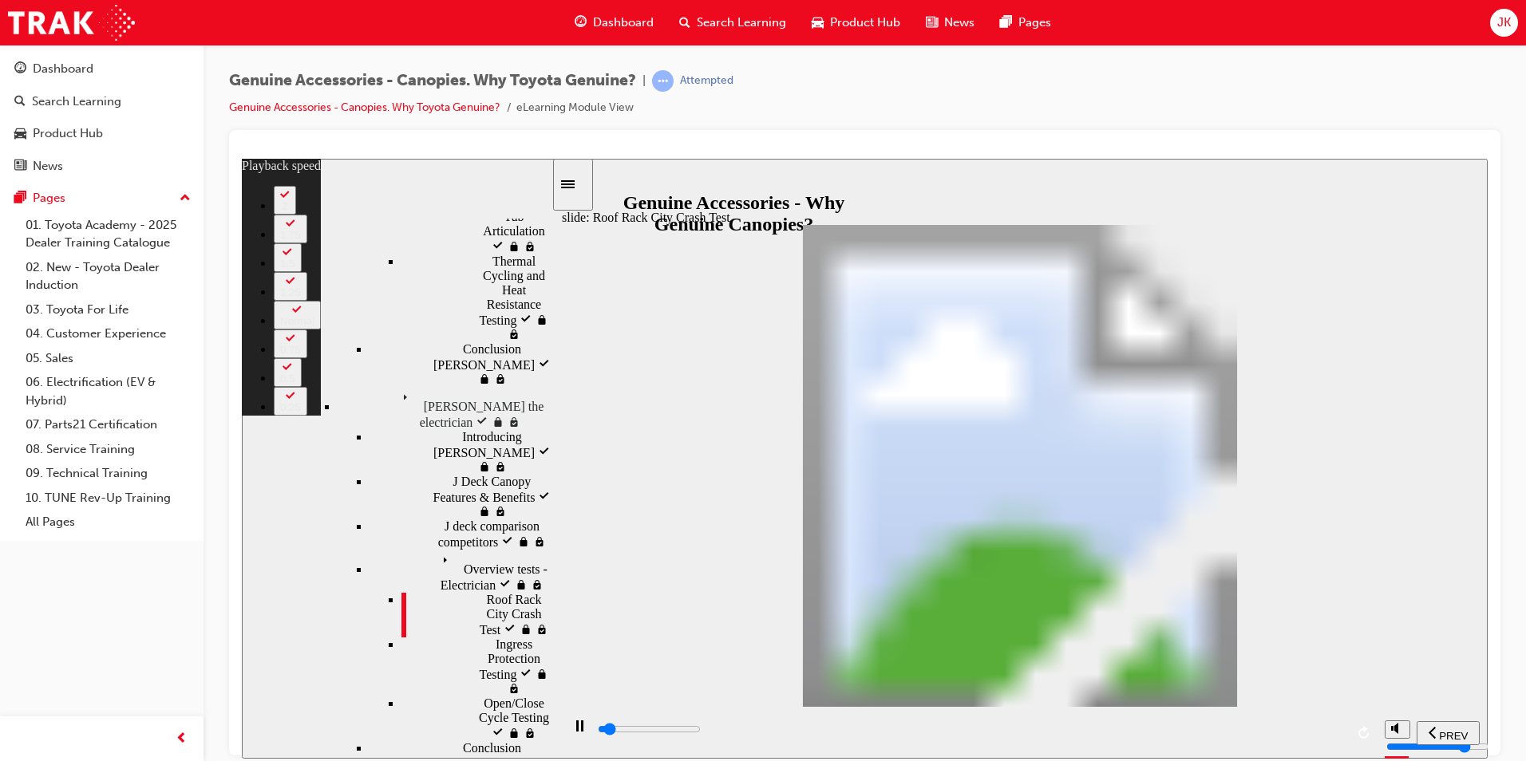
click at [473, 696] on div "Open/Close Cycle Testing Open/Close Cycle Testing" at bounding box center [476, 718] width 150 height 45
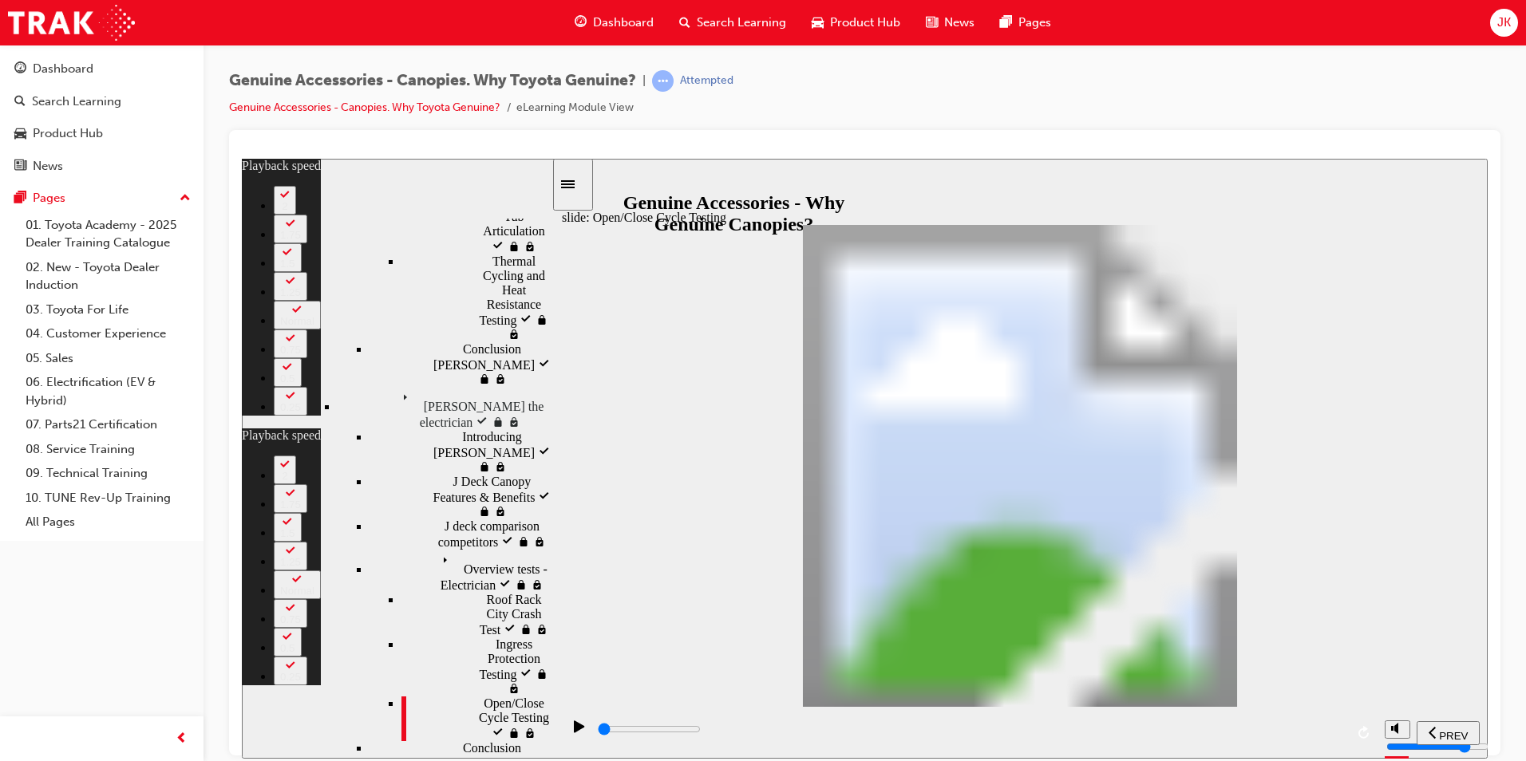
click at [465, 741] on div "Conclusion Kate locked Conclusion Kate" at bounding box center [461, 763] width 182 height 45
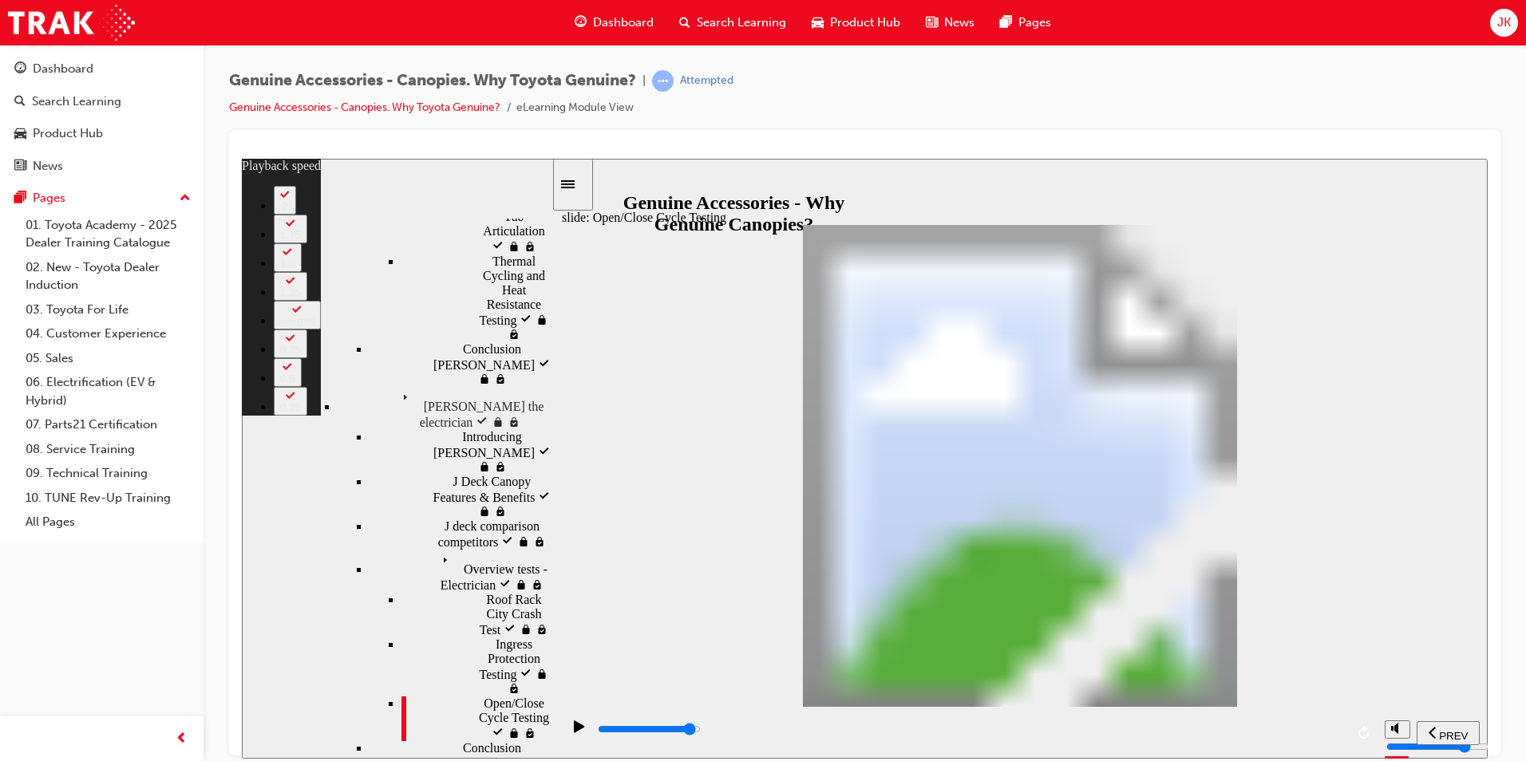
click at [1303, 729] on div "playback controls" at bounding box center [970, 730] width 749 height 18
click at [515, 741] on div "Conclusion Kate locked Conclusion Kate" at bounding box center [461, 763] width 182 height 45
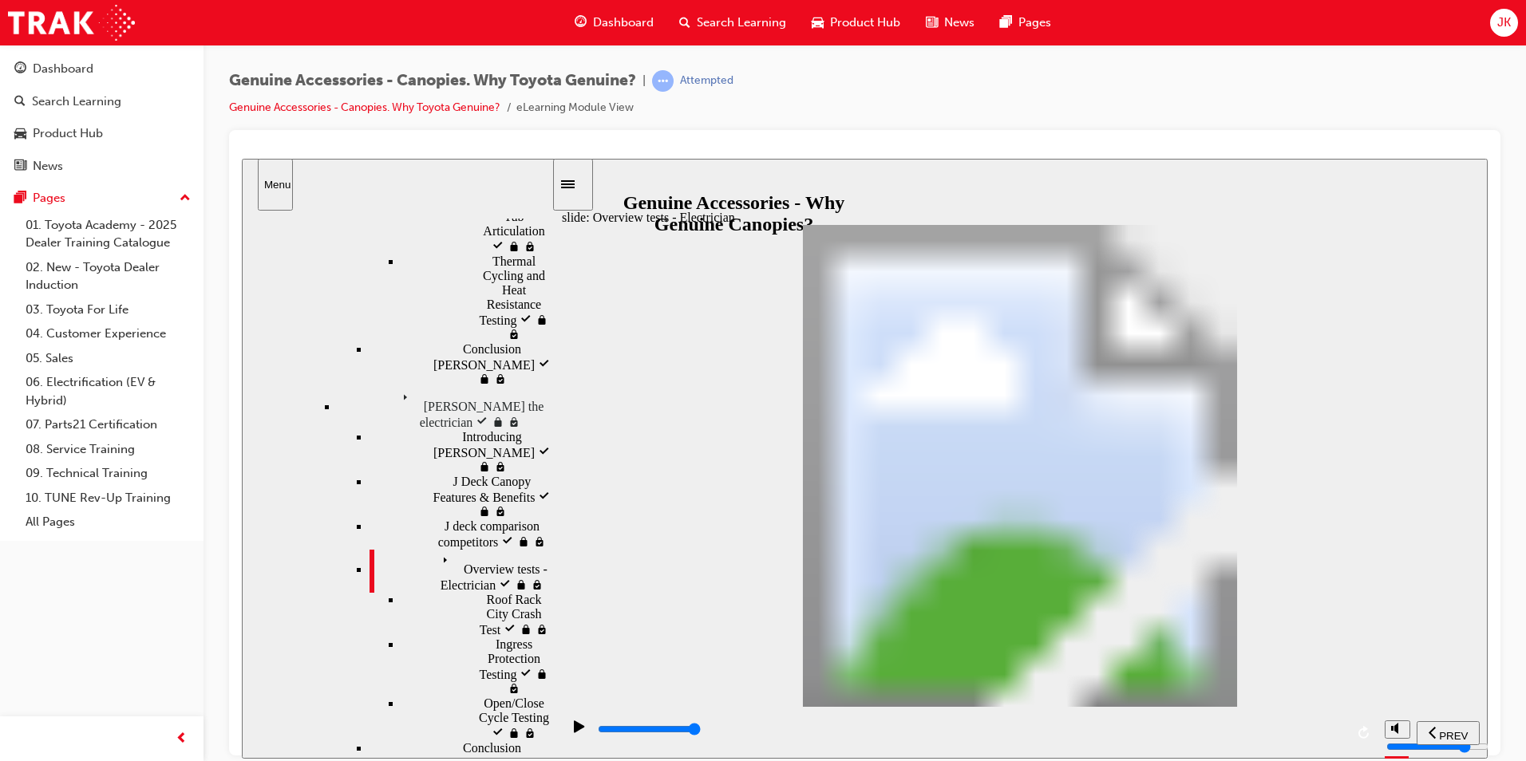
click at [701, 731] on input "slide progress" at bounding box center [649, 728] width 103 height 13
drag, startPoint x: 1334, startPoint y: 735, endPoint x: 1346, endPoint y: 733, distance: 11.3
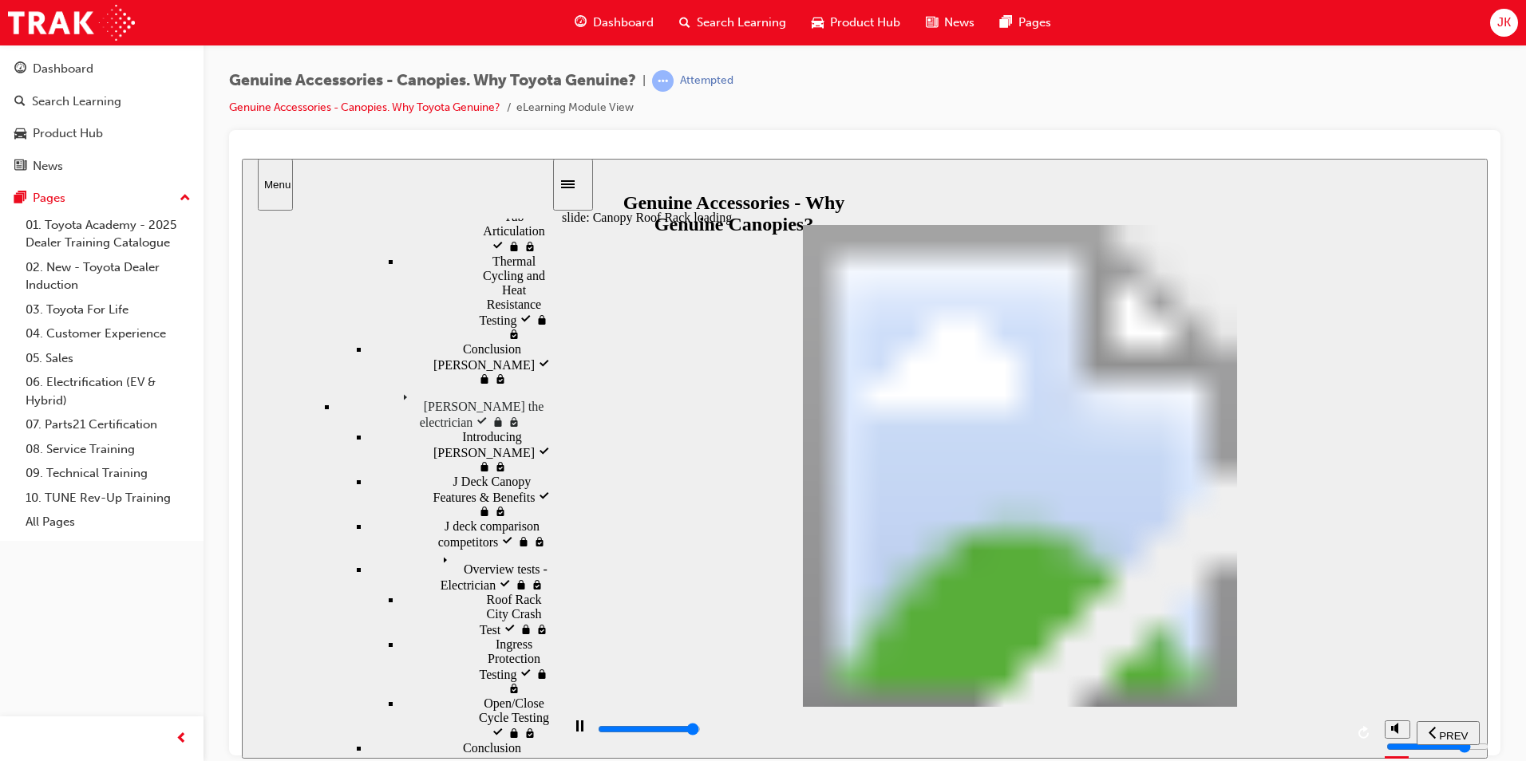
click at [1338, 733] on div "playback controls" at bounding box center [970, 730] width 749 height 18
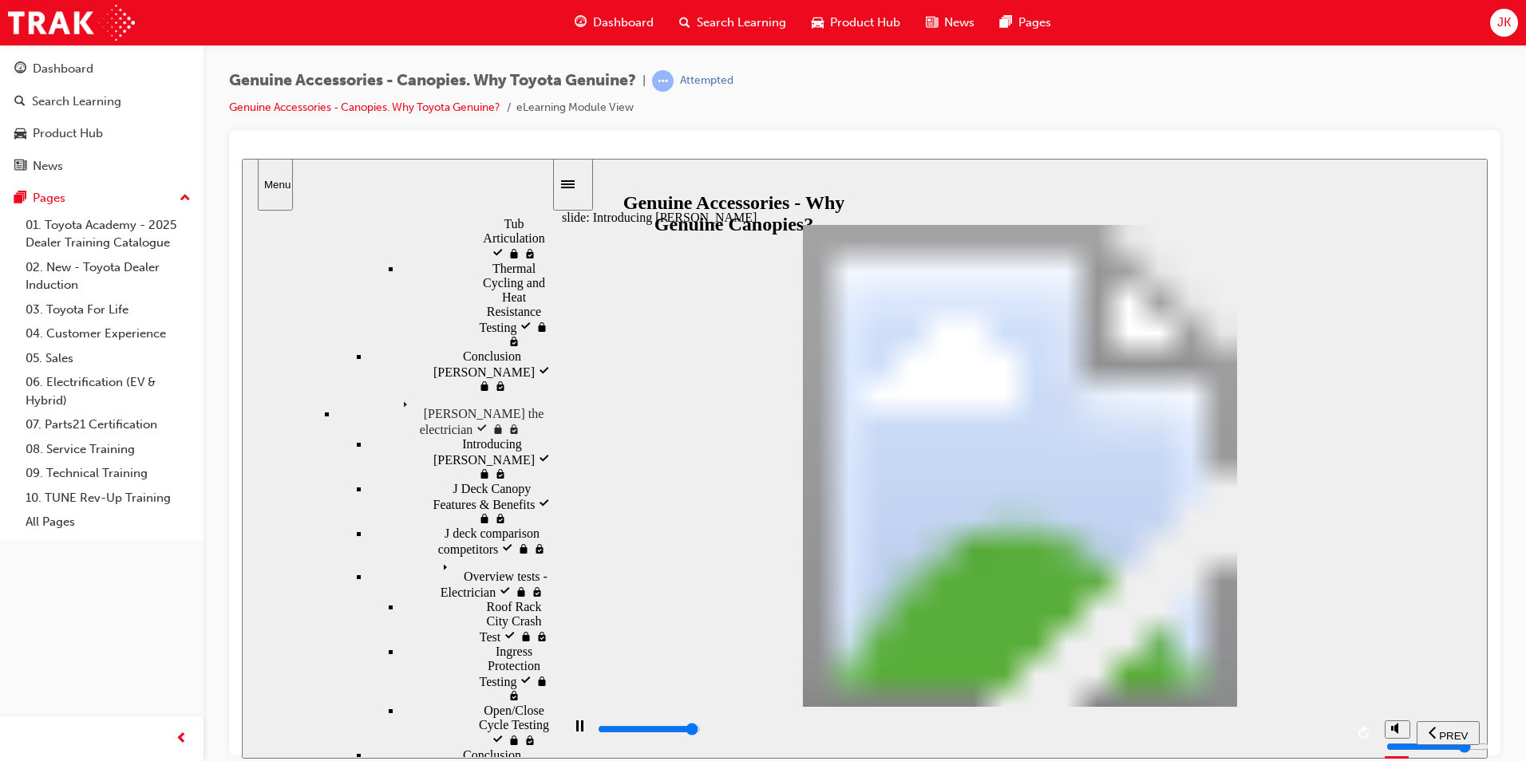
click at [701, 732] on input "slide progress" at bounding box center [649, 728] width 103 height 13
click at [1310, 729] on div "playback controls" at bounding box center [970, 730] width 749 height 18
drag, startPoint x: 870, startPoint y: 492, endPoint x: 769, endPoint y: 537, distance: 110.1
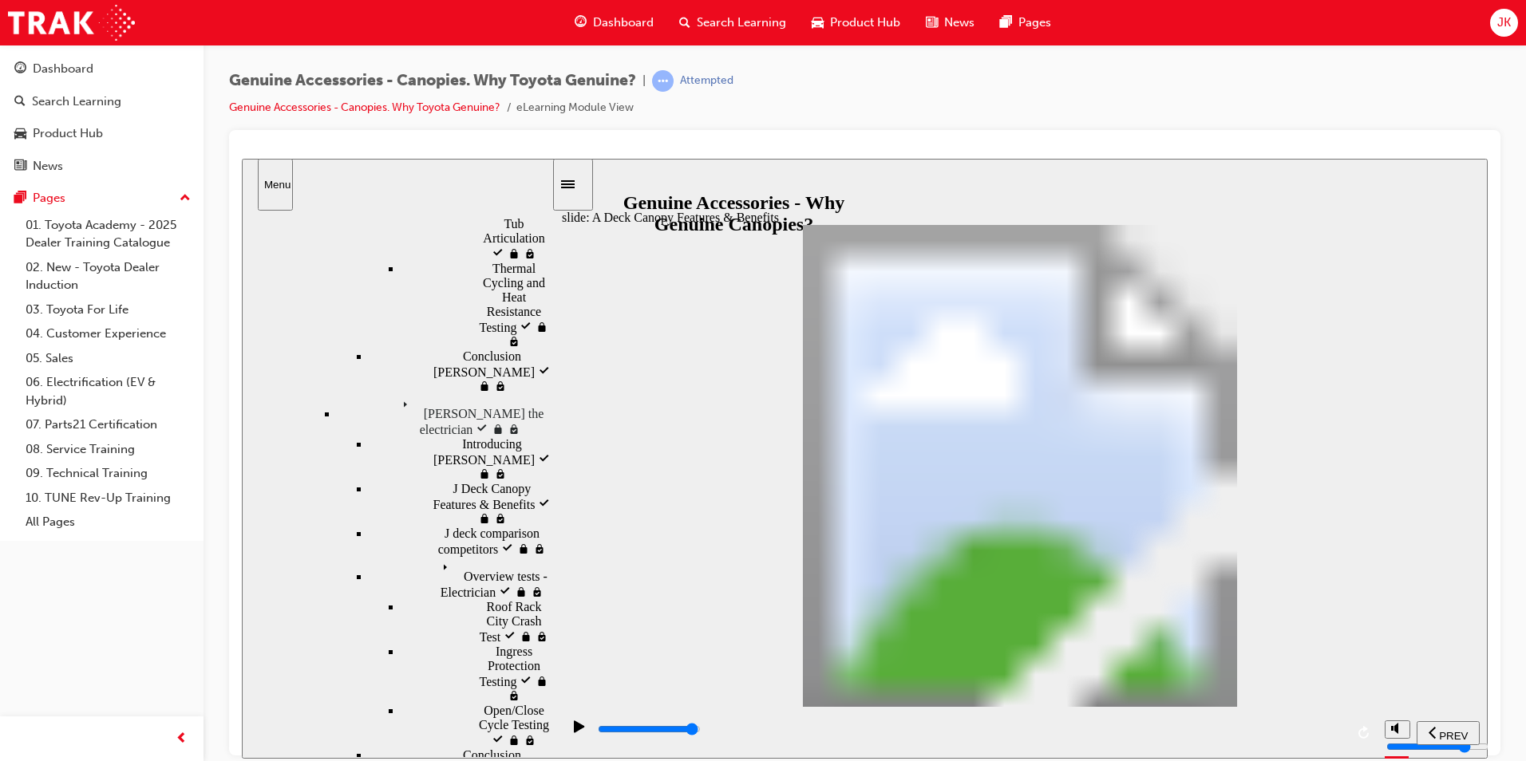
click at [701, 733] on input "slide progress" at bounding box center [649, 728] width 103 height 13
click at [1318, 738] on div "playback controls" at bounding box center [970, 730] width 749 height 18
click at [1327, 730] on div "playback controls" at bounding box center [970, 730] width 749 height 18
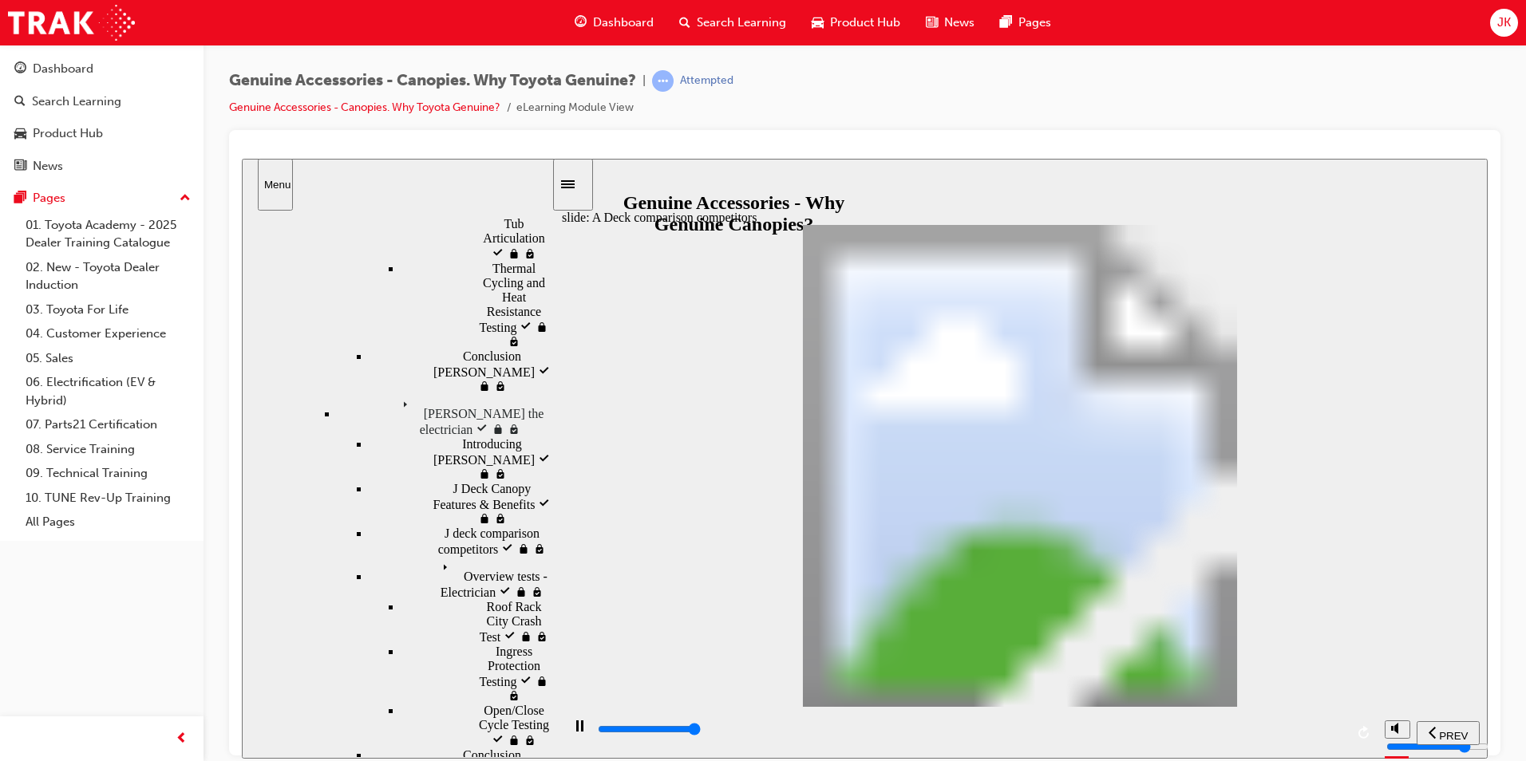
click at [701, 733] on input "slide progress" at bounding box center [649, 728] width 103 height 13
drag, startPoint x: 776, startPoint y: 359, endPoint x: 820, endPoint y: 386, distance: 51.9
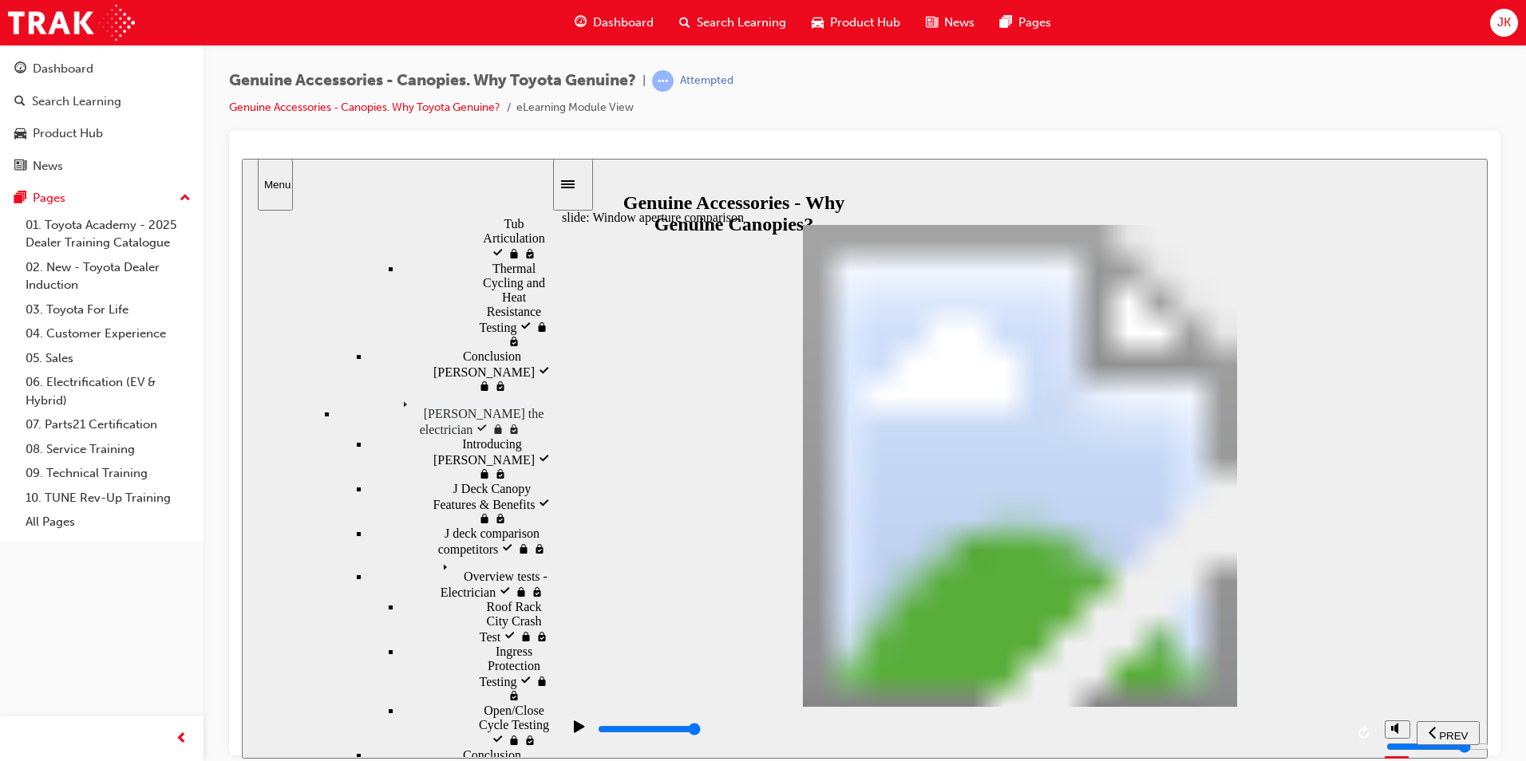
drag, startPoint x: 910, startPoint y: 455, endPoint x: 922, endPoint y: 455, distance: 12.0
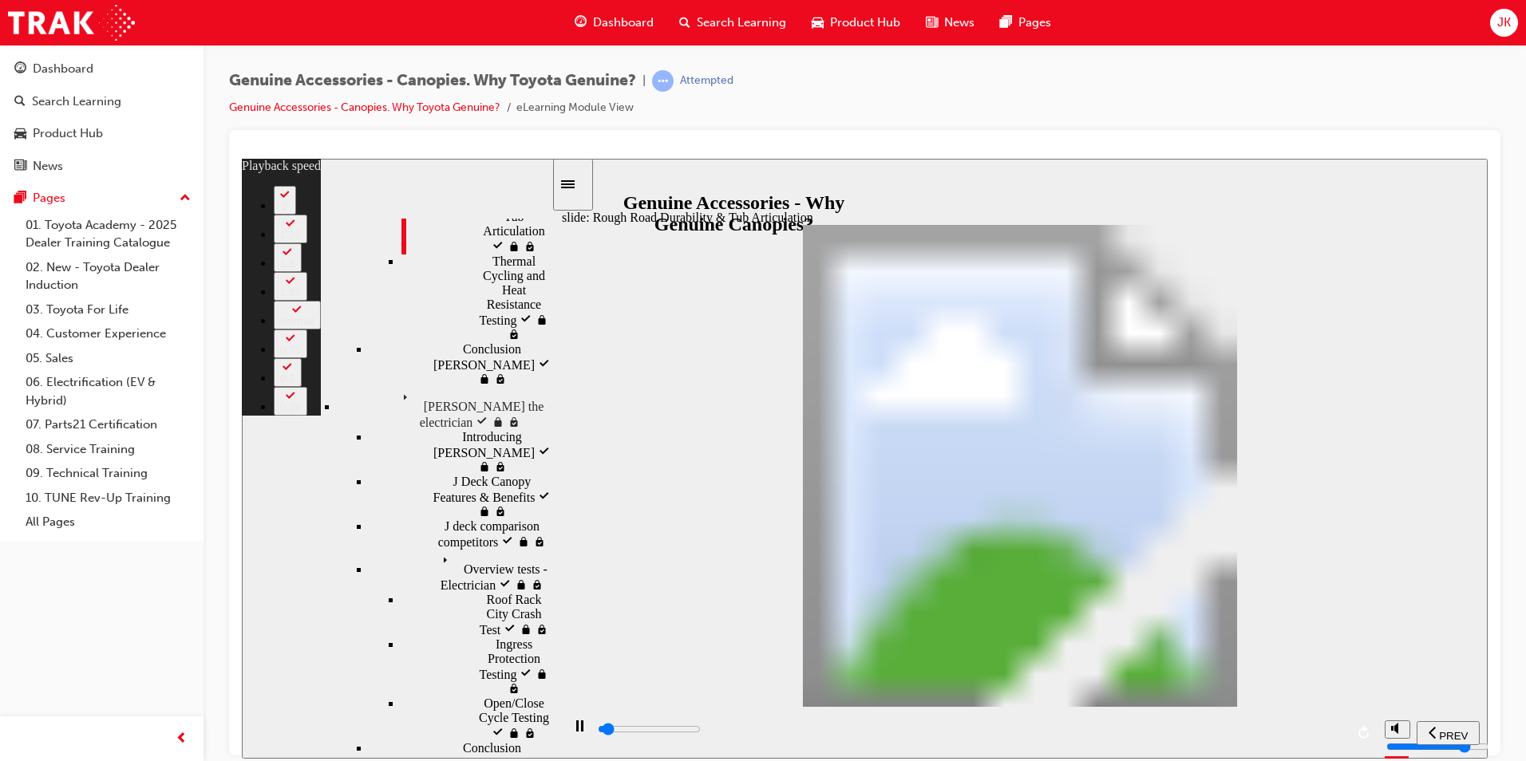
drag, startPoint x: 911, startPoint y: 238, endPoint x: 927, endPoint y: 248, distance: 19.7
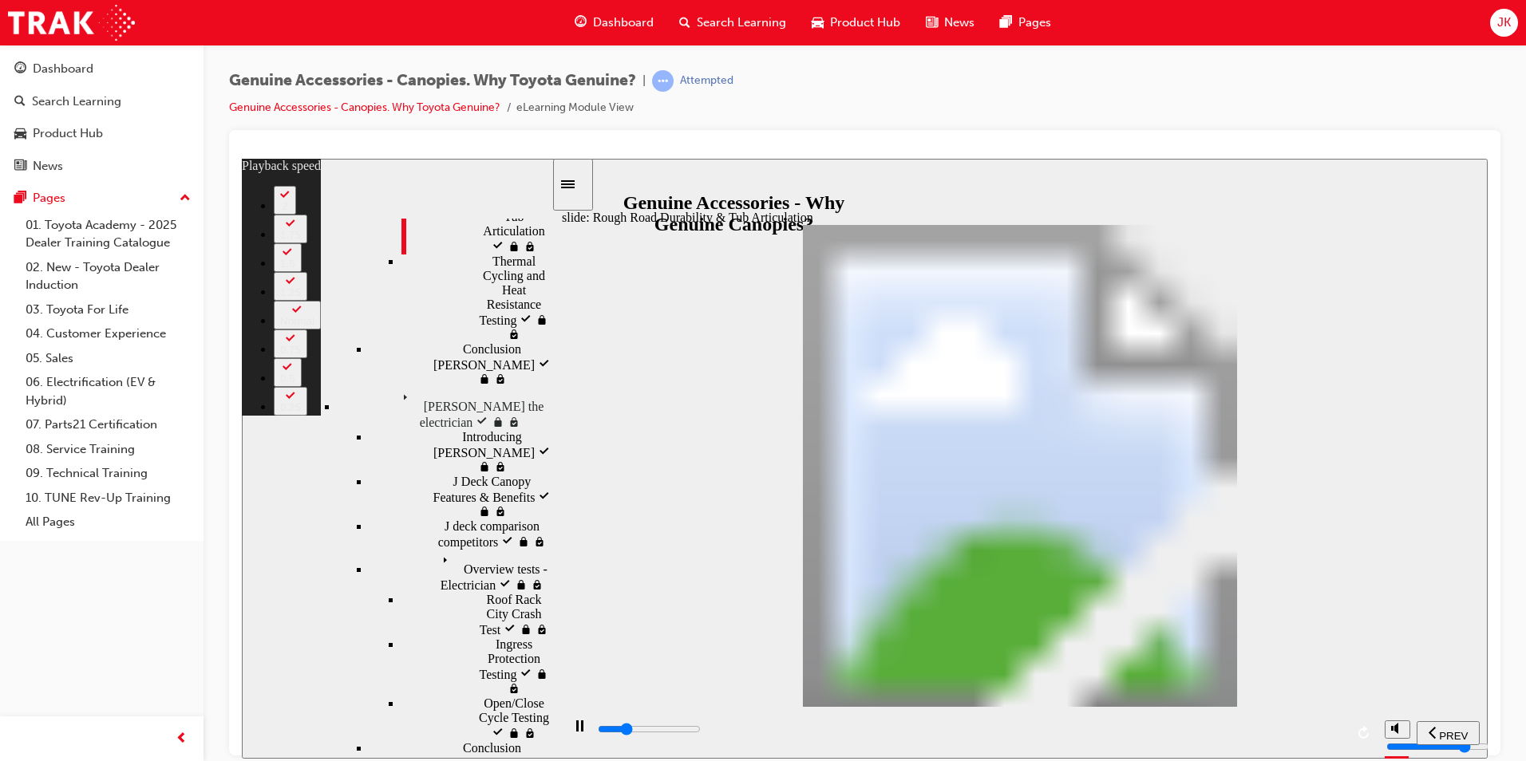
drag, startPoint x: 1092, startPoint y: 319, endPoint x: 1061, endPoint y: 379, distance: 67.5
click at [1259, 733] on div "playback controls" at bounding box center [970, 730] width 749 height 18
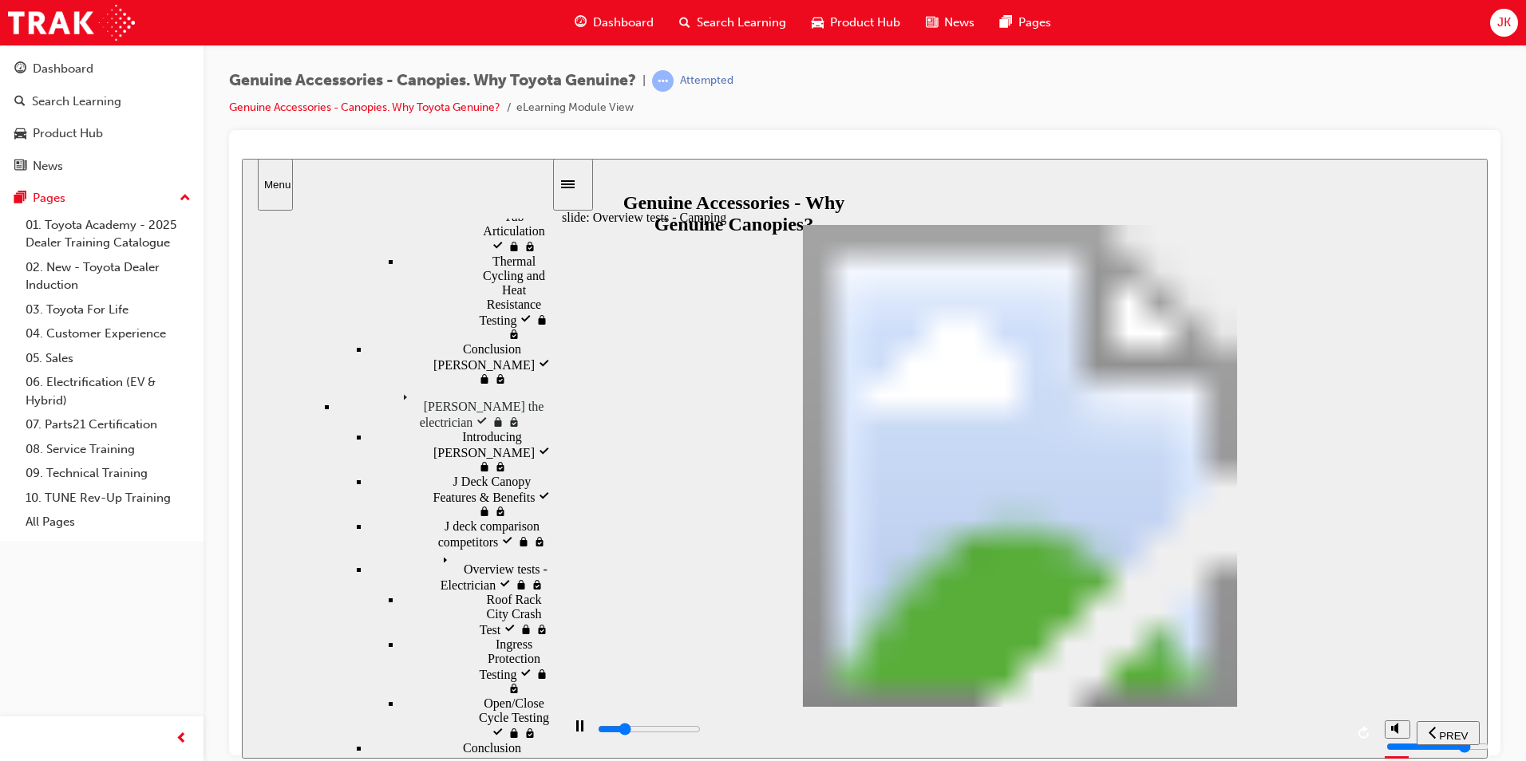
drag, startPoint x: 1333, startPoint y: 325, endPoint x: 1347, endPoint y: 333, distance: 16.4
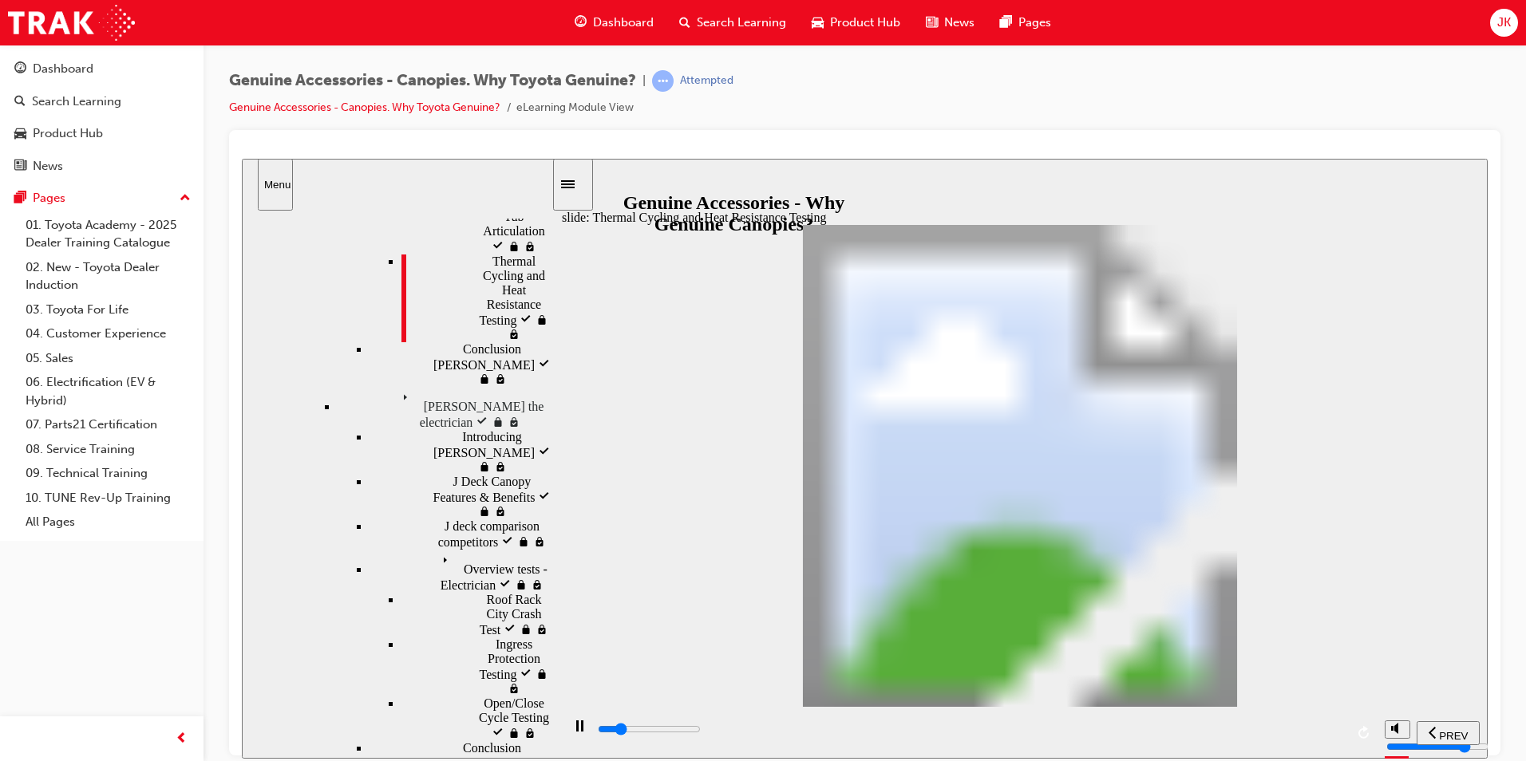
drag, startPoint x: 1314, startPoint y: 344, endPoint x: 1332, endPoint y: 350, distance: 19.4
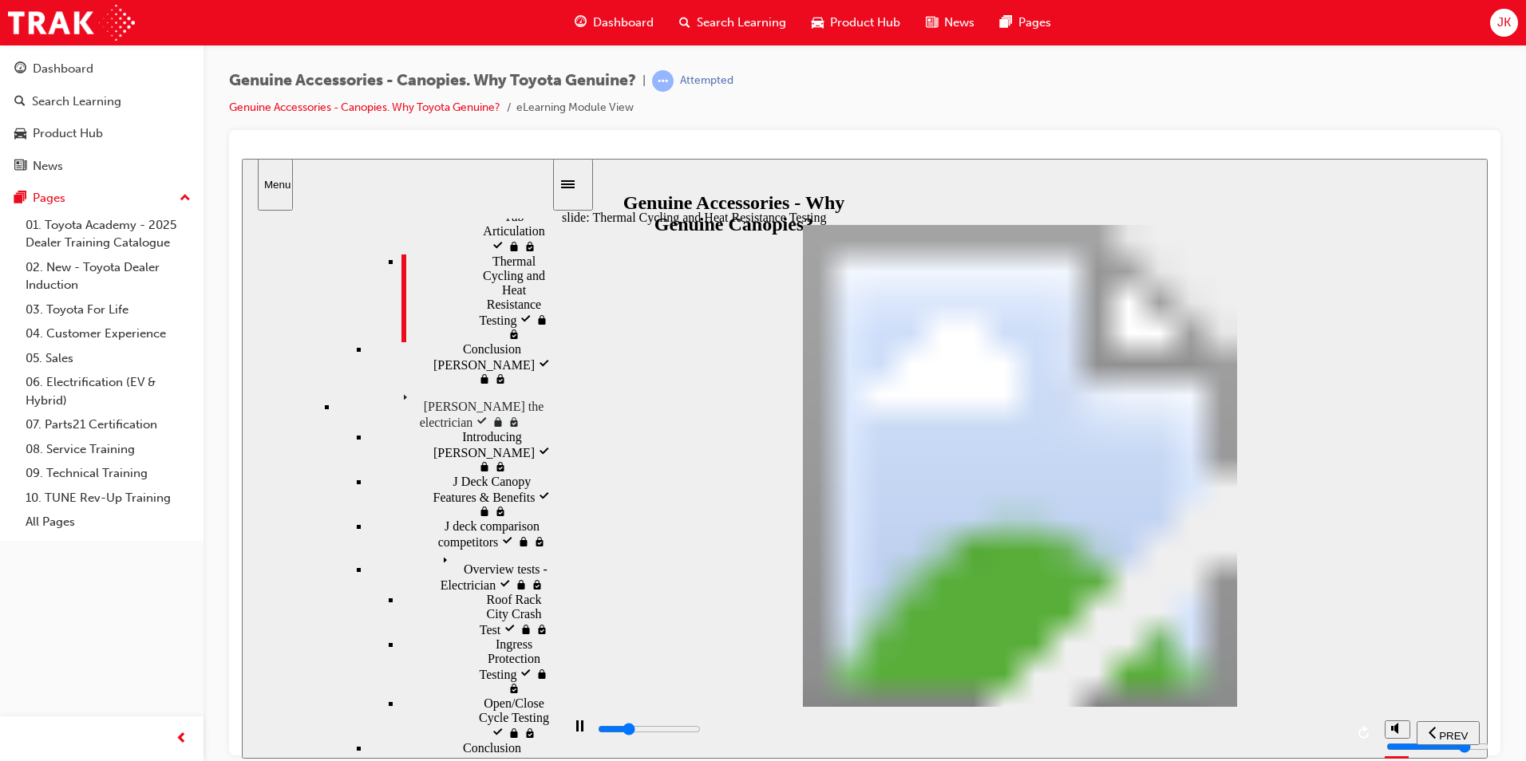
click at [1309, 728] on div "playback controls" at bounding box center [970, 730] width 749 height 18
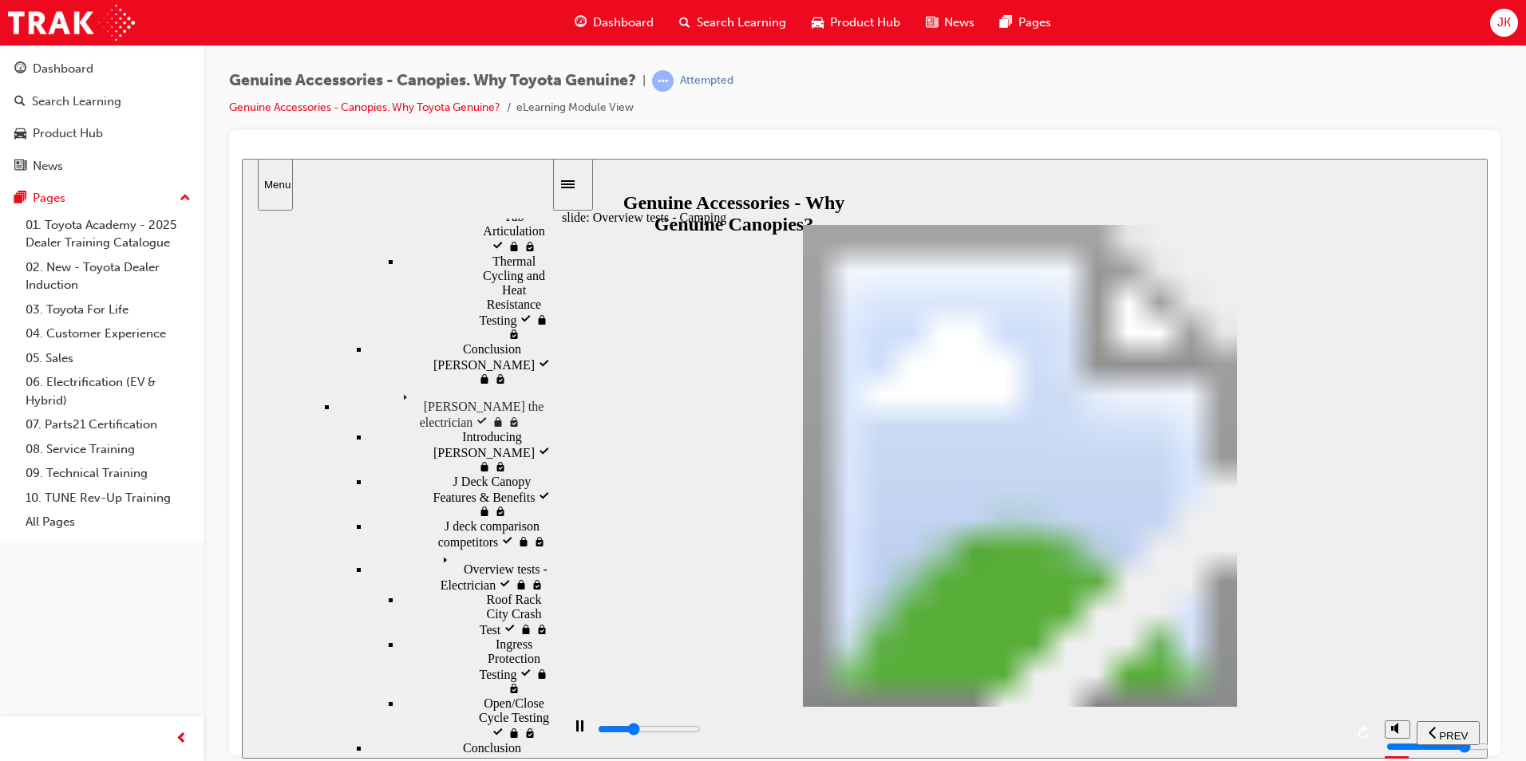
drag, startPoint x: 919, startPoint y: 362, endPoint x: 929, endPoint y: 366, distance: 10.4
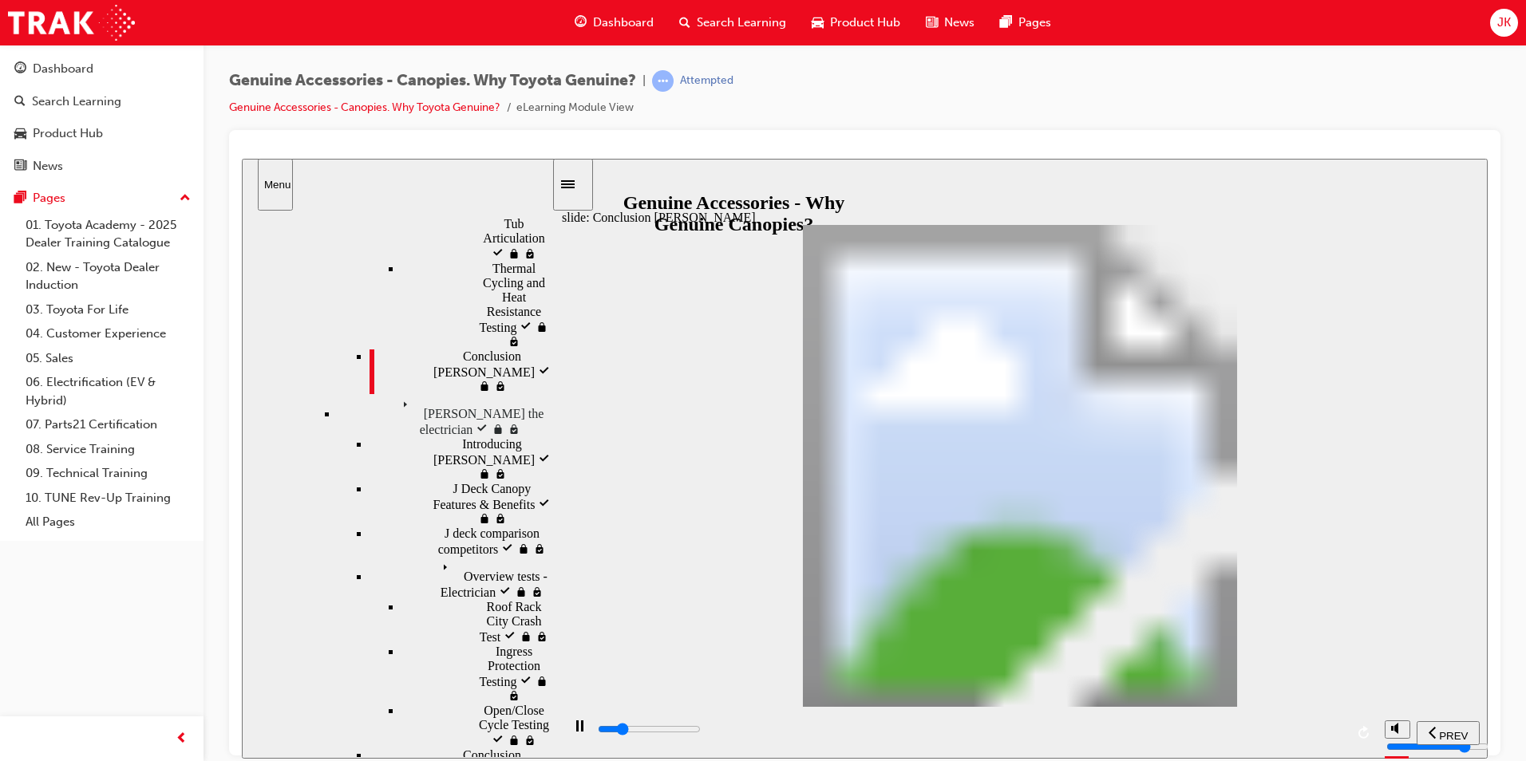
drag, startPoint x: 552, startPoint y: 561, endPoint x: 579, endPoint y: 472, distance: 93.4
click at [579, 472] on div "slide: Conclusion Steve So… Rectangle Traveling on a range of surfaces on month…" at bounding box center [865, 458] width 1246 height 600
drag, startPoint x: 549, startPoint y: 503, endPoint x: 567, endPoint y: 715, distance: 213.1
click at [567, 715] on div "slide: Conclusion Steve So… Rectangle Traveling on a range of surfaces on month…" at bounding box center [865, 458] width 1246 height 600
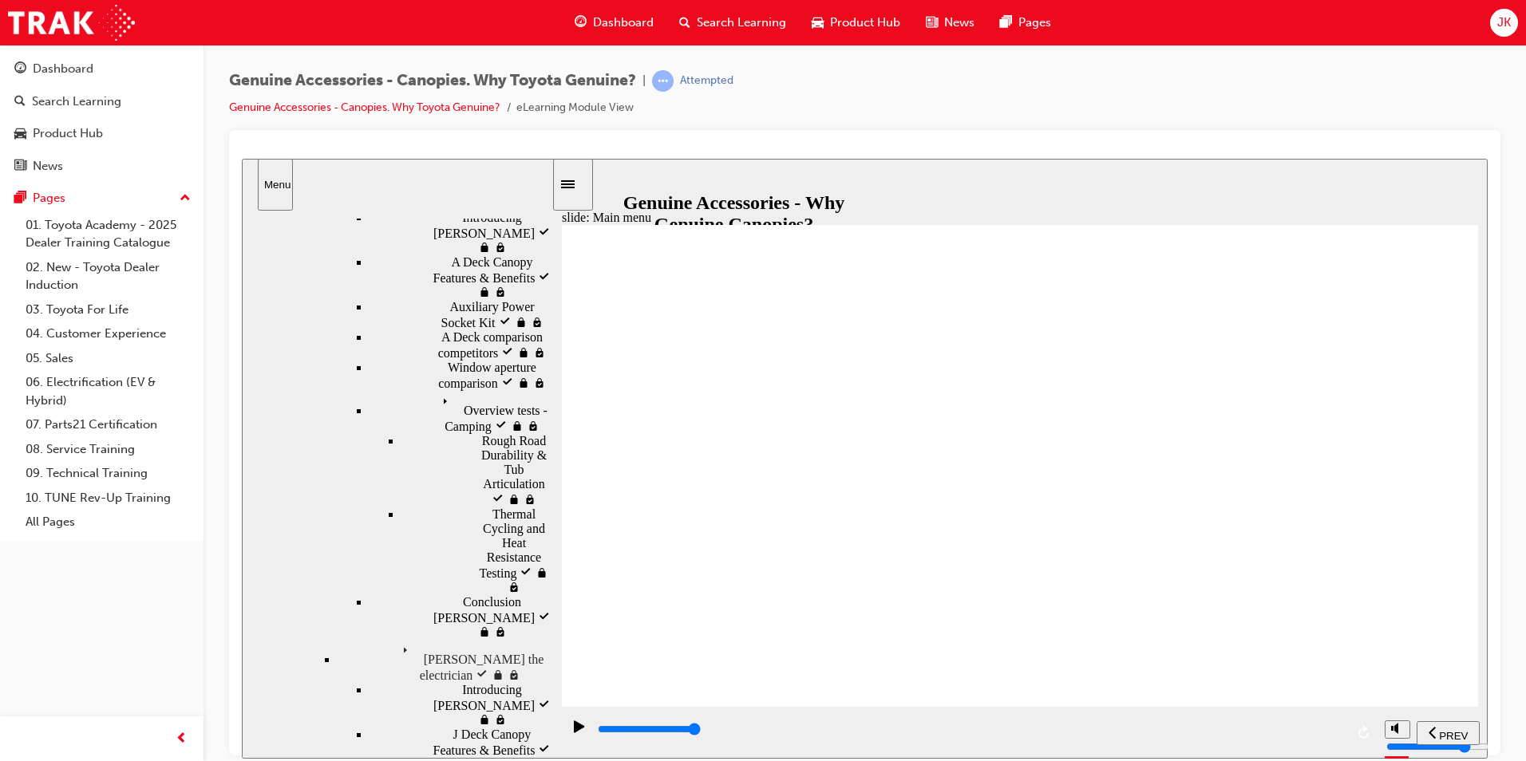
drag, startPoint x: 1377, startPoint y: 251, endPoint x: 1368, endPoint y: 257, distance: 10.4
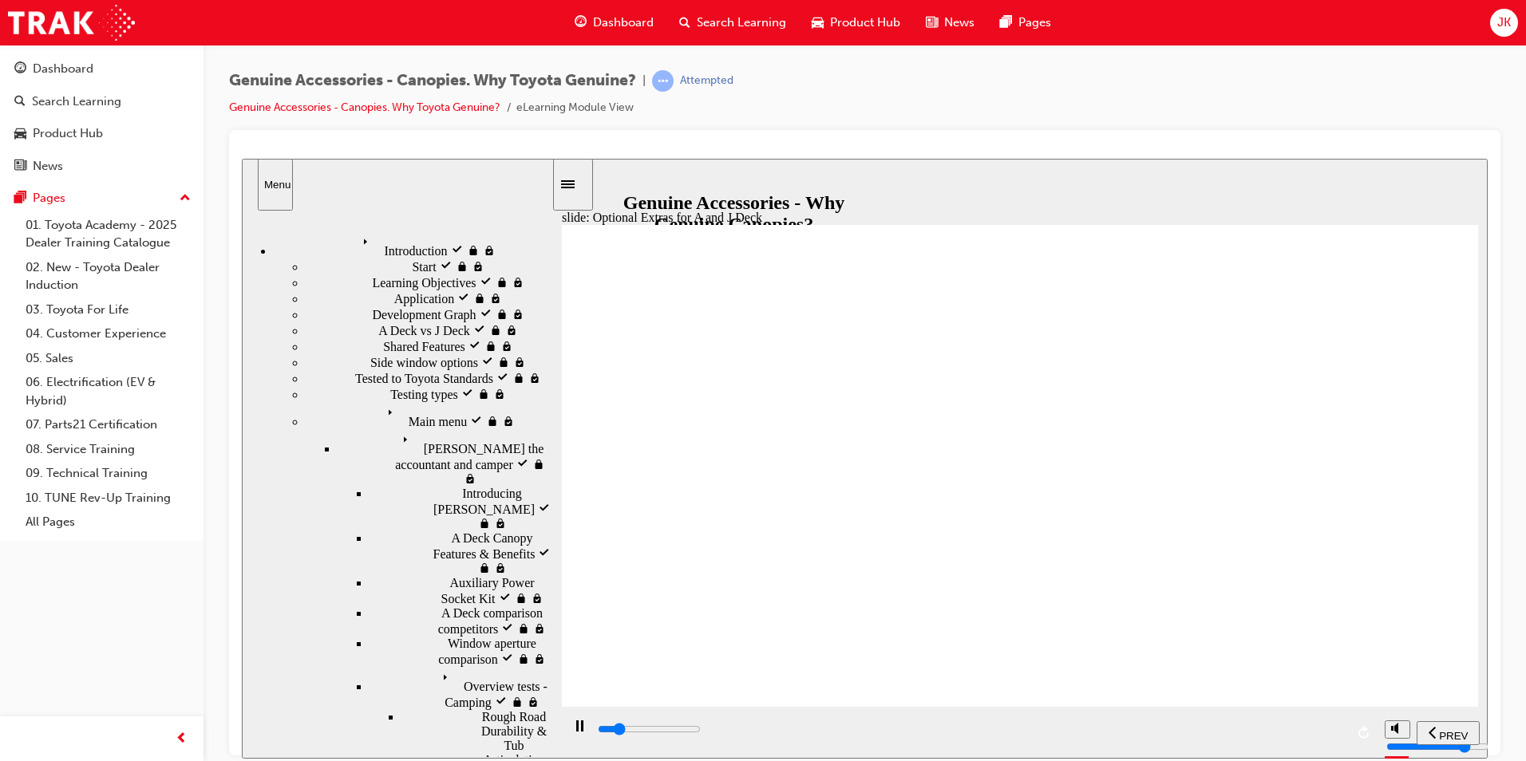
click at [1327, 723] on div "playback controls" at bounding box center [970, 733] width 749 height 24
drag, startPoint x: 1118, startPoint y: 334, endPoint x: 1118, endPoint y: 349, distance: 15.2
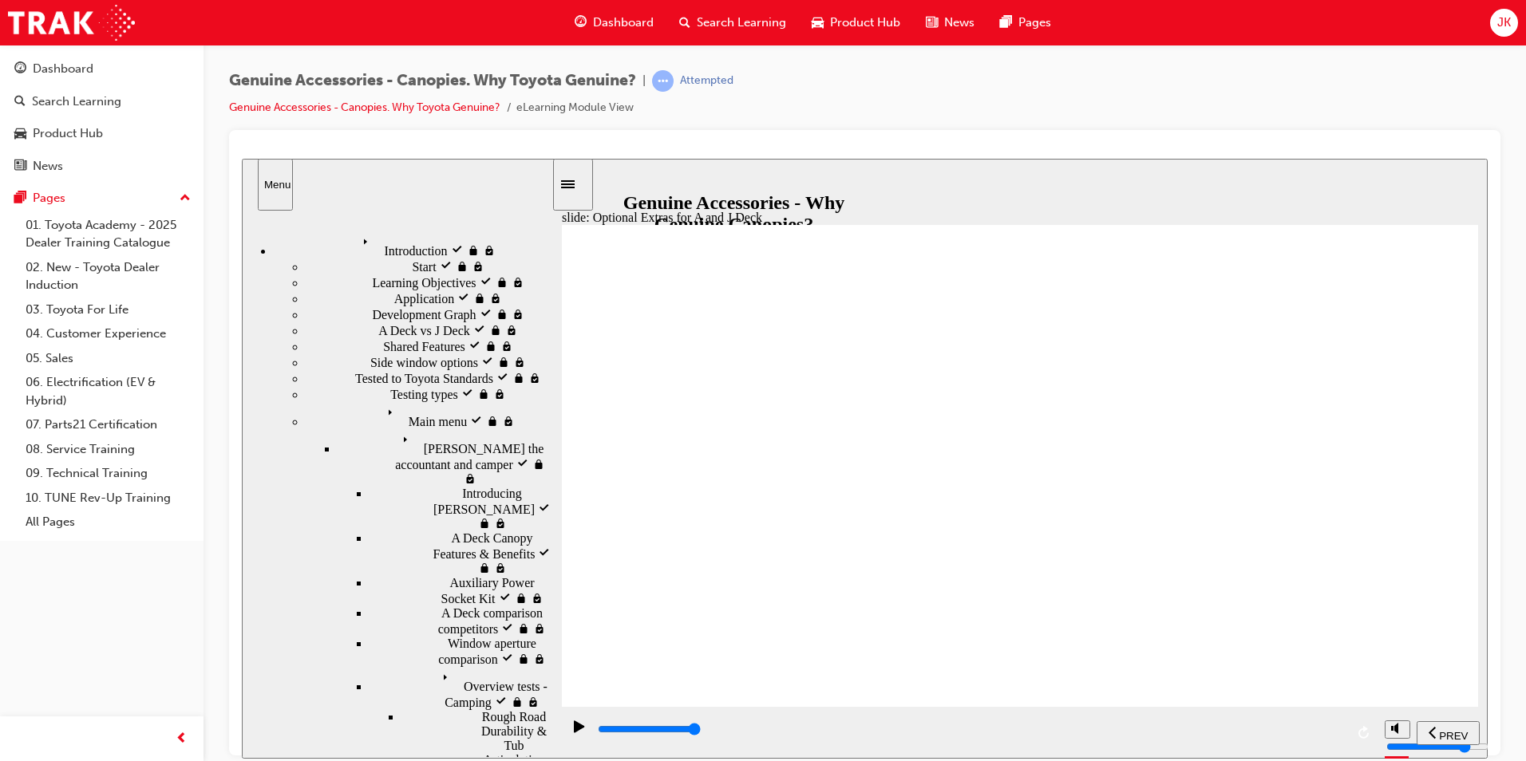
drag, startPoint x: 978, startPoint y: 409, endPoint x: 989, endPoint y: 409, distance: 11.2
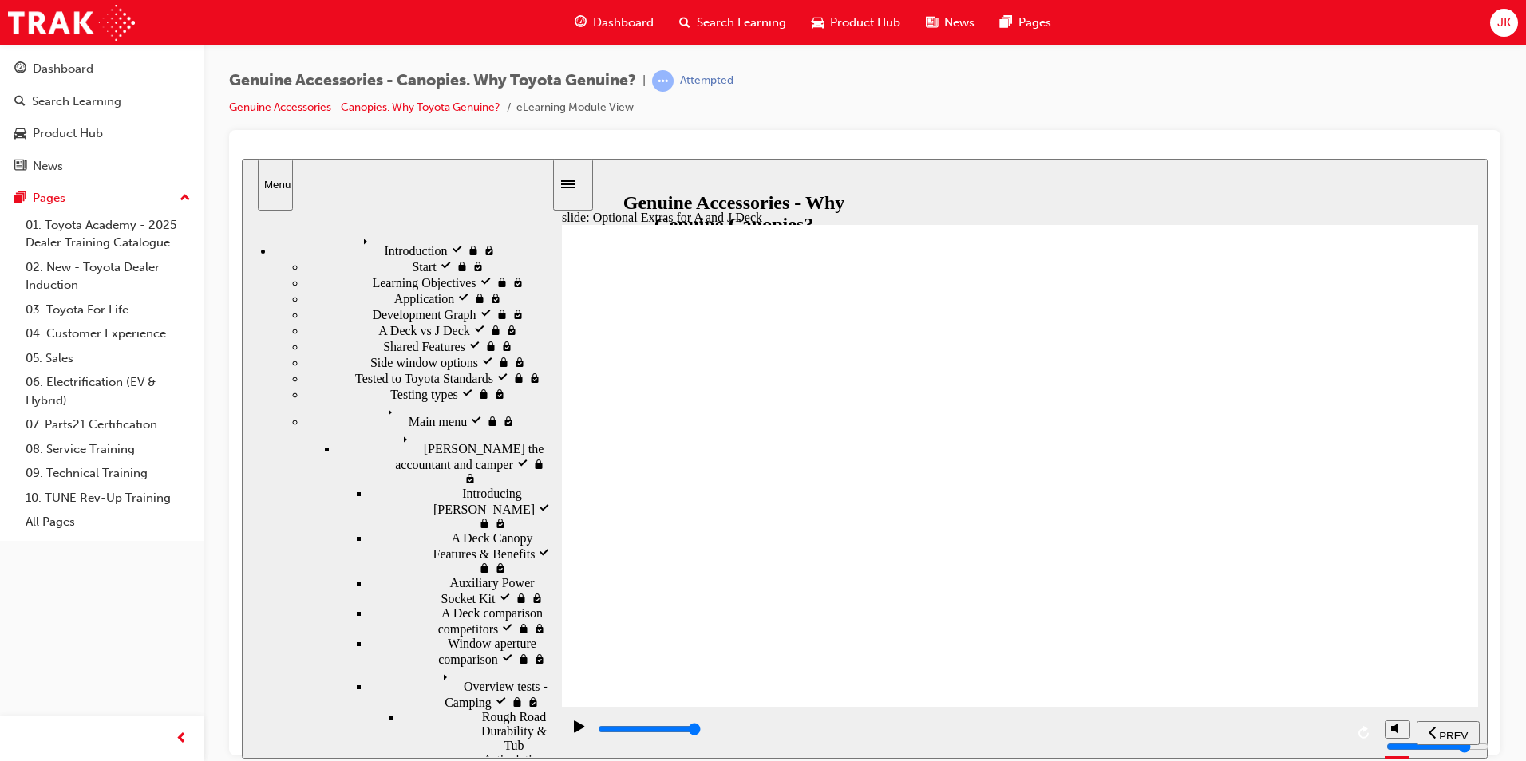
drag, startPoint x: 1370, startPoint y: 269, endPoint x: 1378, endPoint y: 276, distance: 10.2
click at [1378, 275] on div "Next Applicability – Canopy Optional Extras Click the icons to reveal the featu…" at bounding box center [1020, 472] width 916 height 496
drag, startPoint x: 706, startPoint y: 541, endPoint x: 737, endPoint y: 552, distance: 32.8
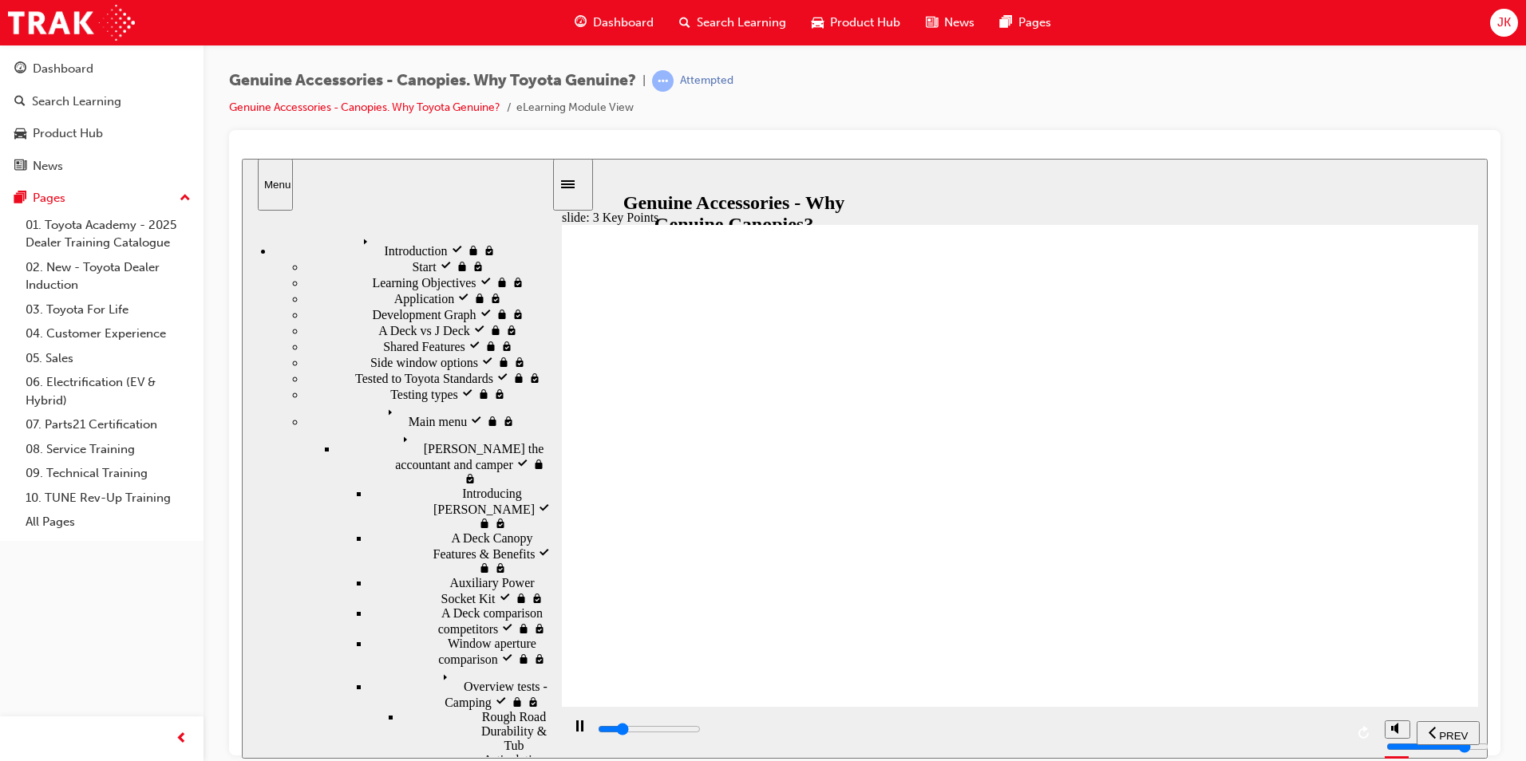
click at [701, 730] on input "slide progress" at bounding box center [649, 728] width 103 height 13
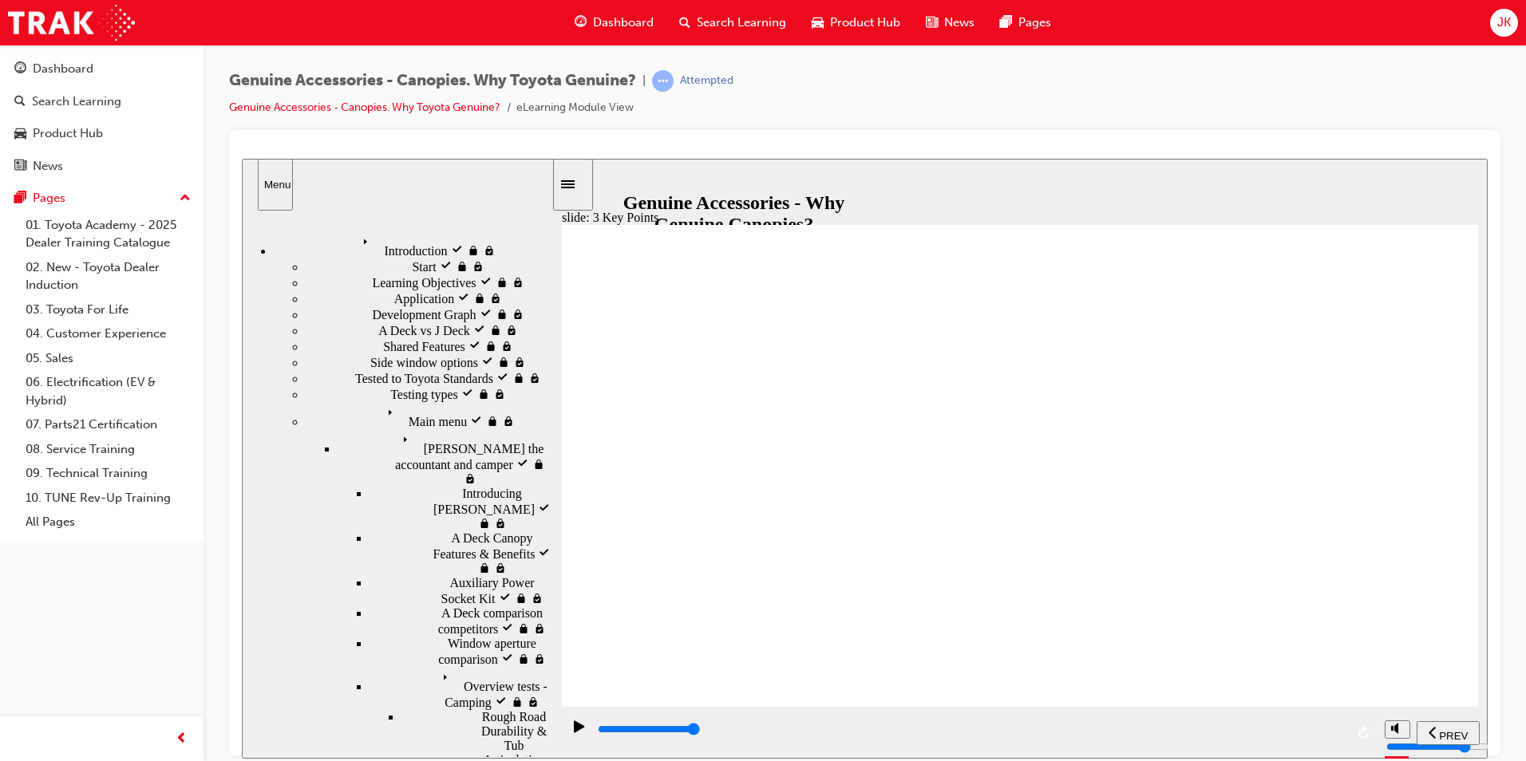
drag, startPoint x: 1342, startPoint y: 413, endPoint x: 1343, endPoint y: 397, distance: 15.2
click at [1334, 734] on div "playback controls" at bounding box center [970, 730] width 749 height 18
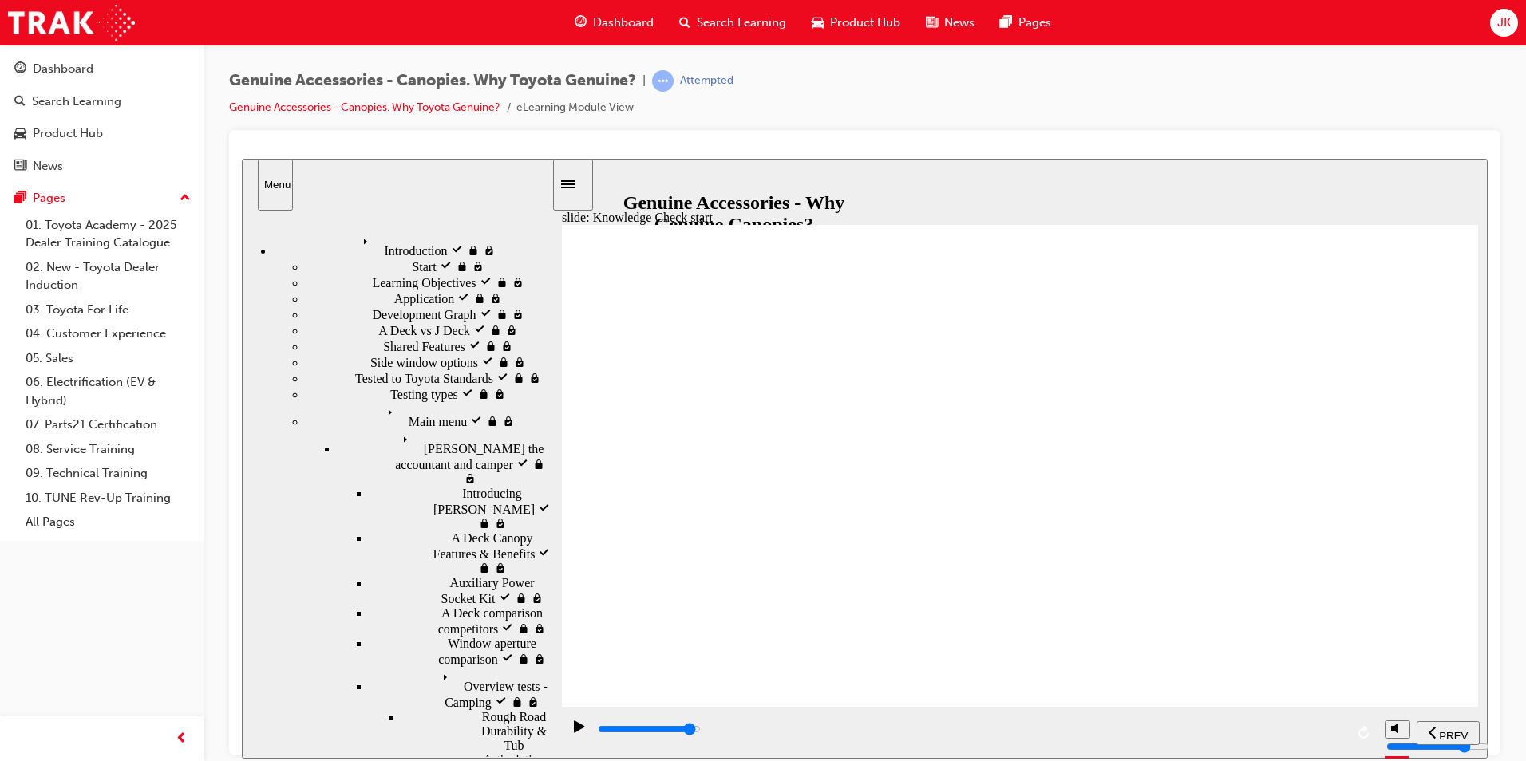
click at [1302, 726] on div "playback controls" at bounding box center [970, 730] width 749 height 18
drag, startPoint x: 1449, startPoint y: 729, endPoint x: 1457, endPoint y: 733, distance: 10.0
click at [1449, 730] on span "SUBMIT" at bounding box center [1430, 735] width 40 height 12
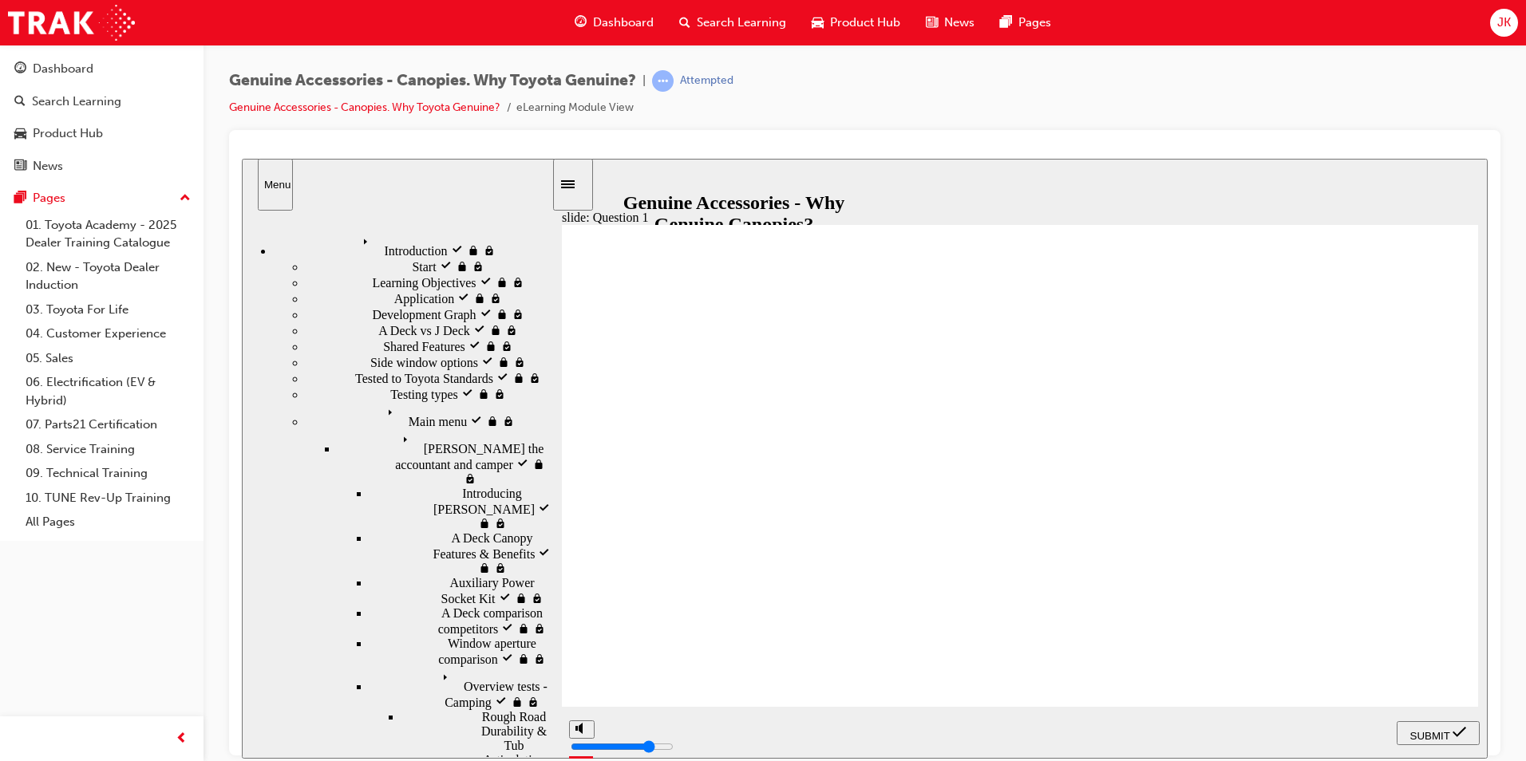
radio input "true"
click at [1437, 736] on span "SUBMIT" at bounding box center [1430, 735] width 40 height 12
drag, startPoint x: 957, startPoint y: 523, endPoint x: 971, endPoint y: 517, distance: 15.4
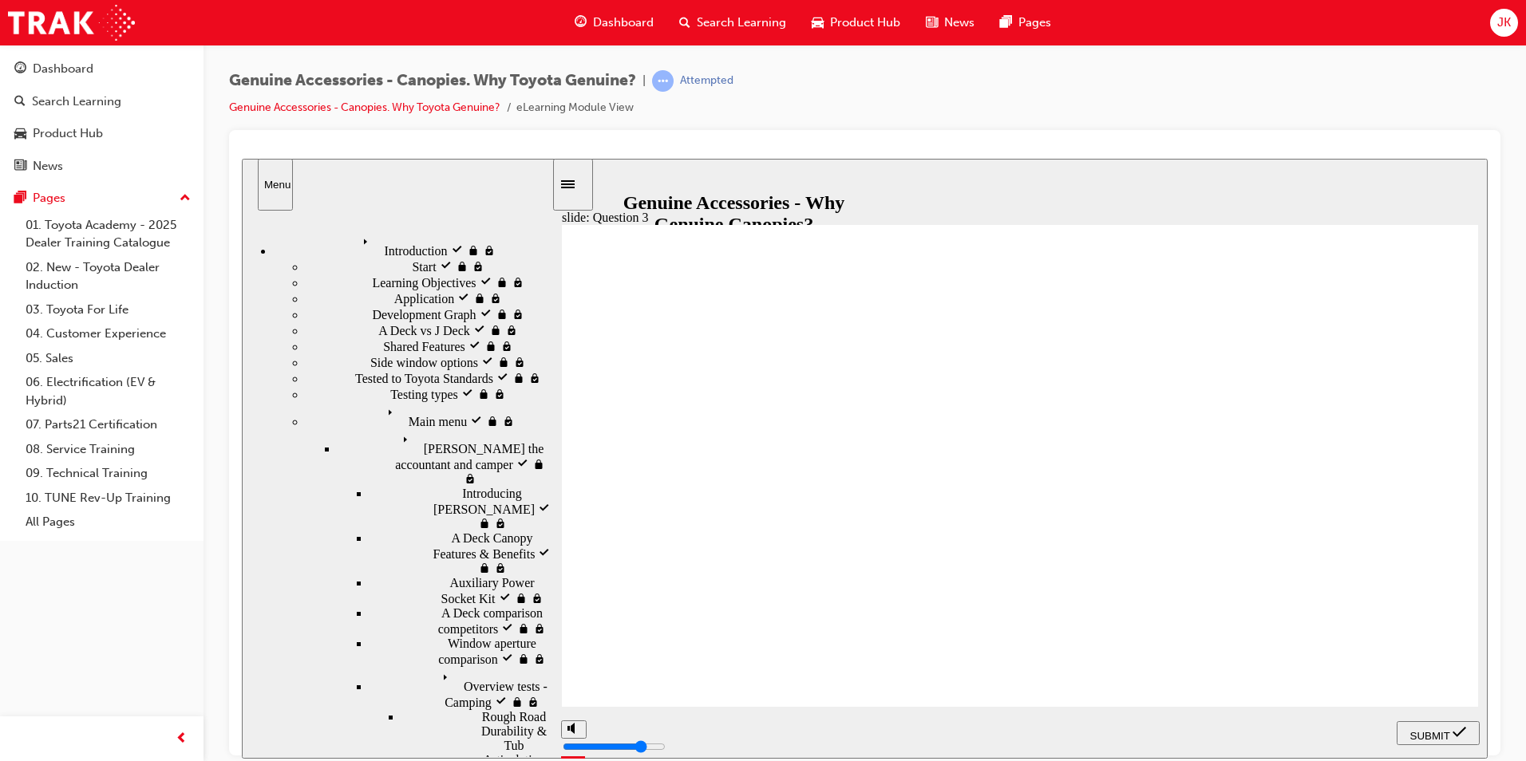
radio input "true"
click at [1427, 729] on span "SUBMIT" at bounding box center [1430, 735] width 40 height 12
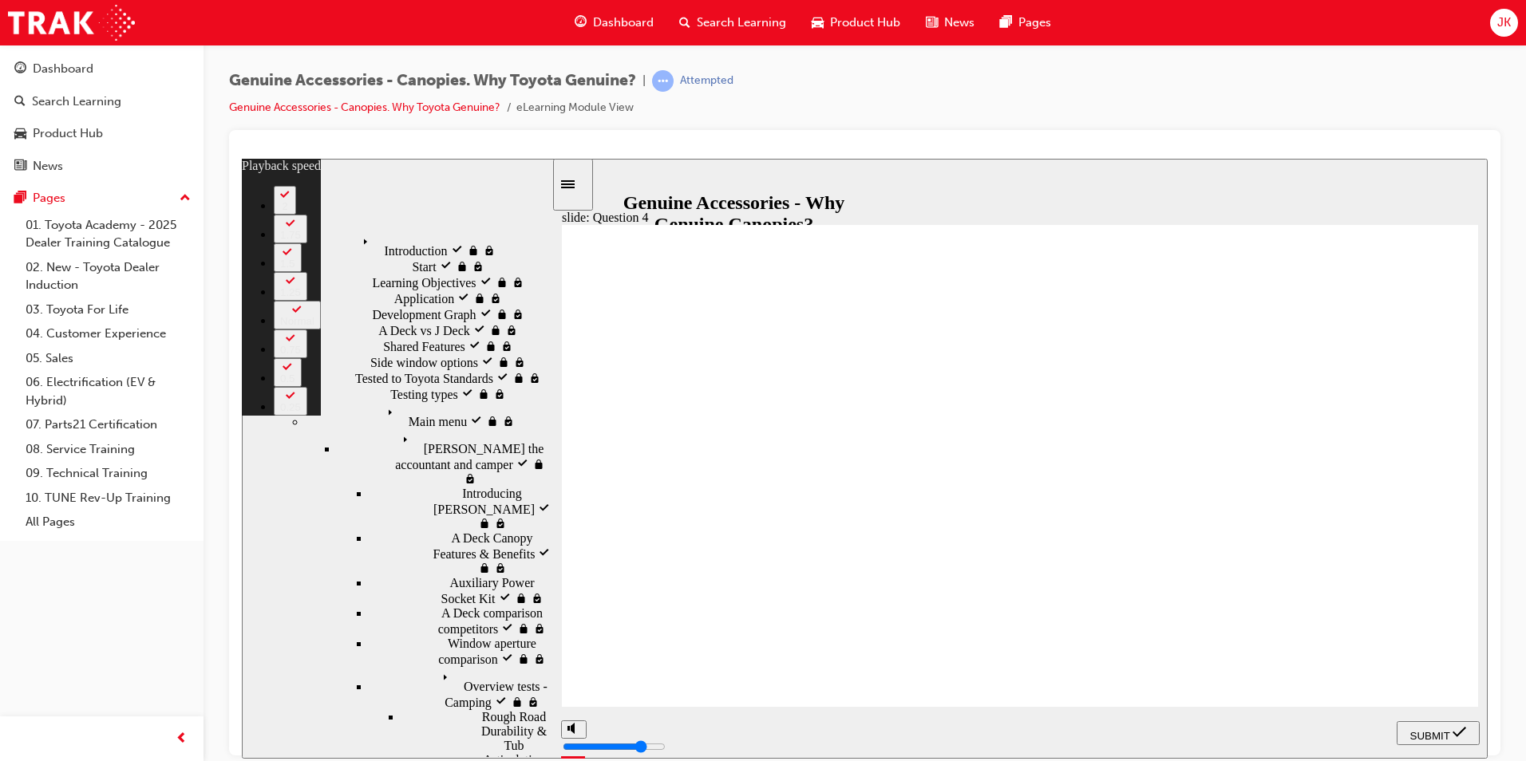
type input "12"
radio input "true"
drag, startPoint x: 1458, startPoint y: 736, endPoint x: 1473, endPoint y: 744, distance: 16.4
click at [1465, 740] on span "submit" at bounding box center [1460, 735] width 14 height 12
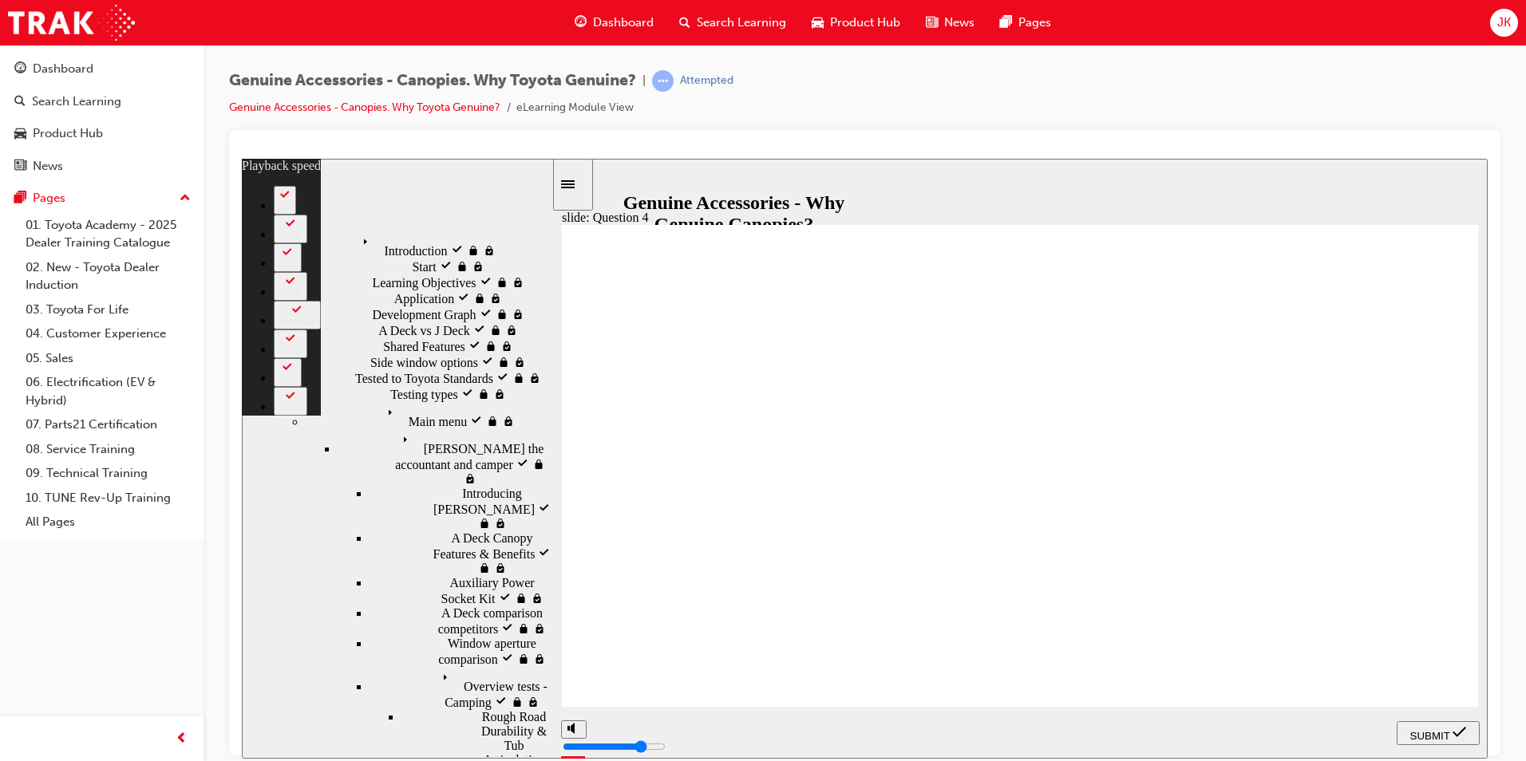
type input "14"
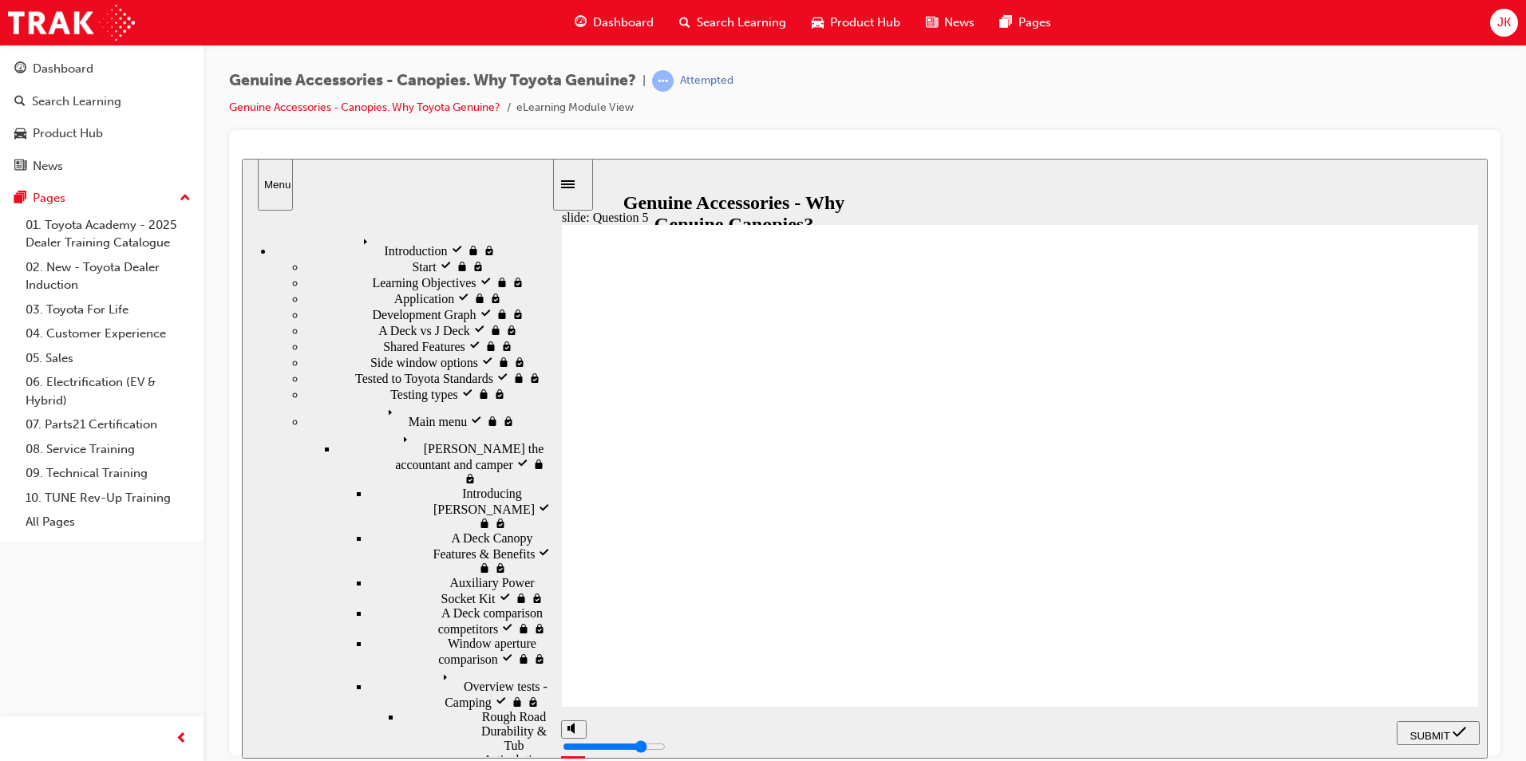
radio input "true"
click at [1425, 721] on button "SUBMIT" at bounding box center [1438, 733] width 83 height 24
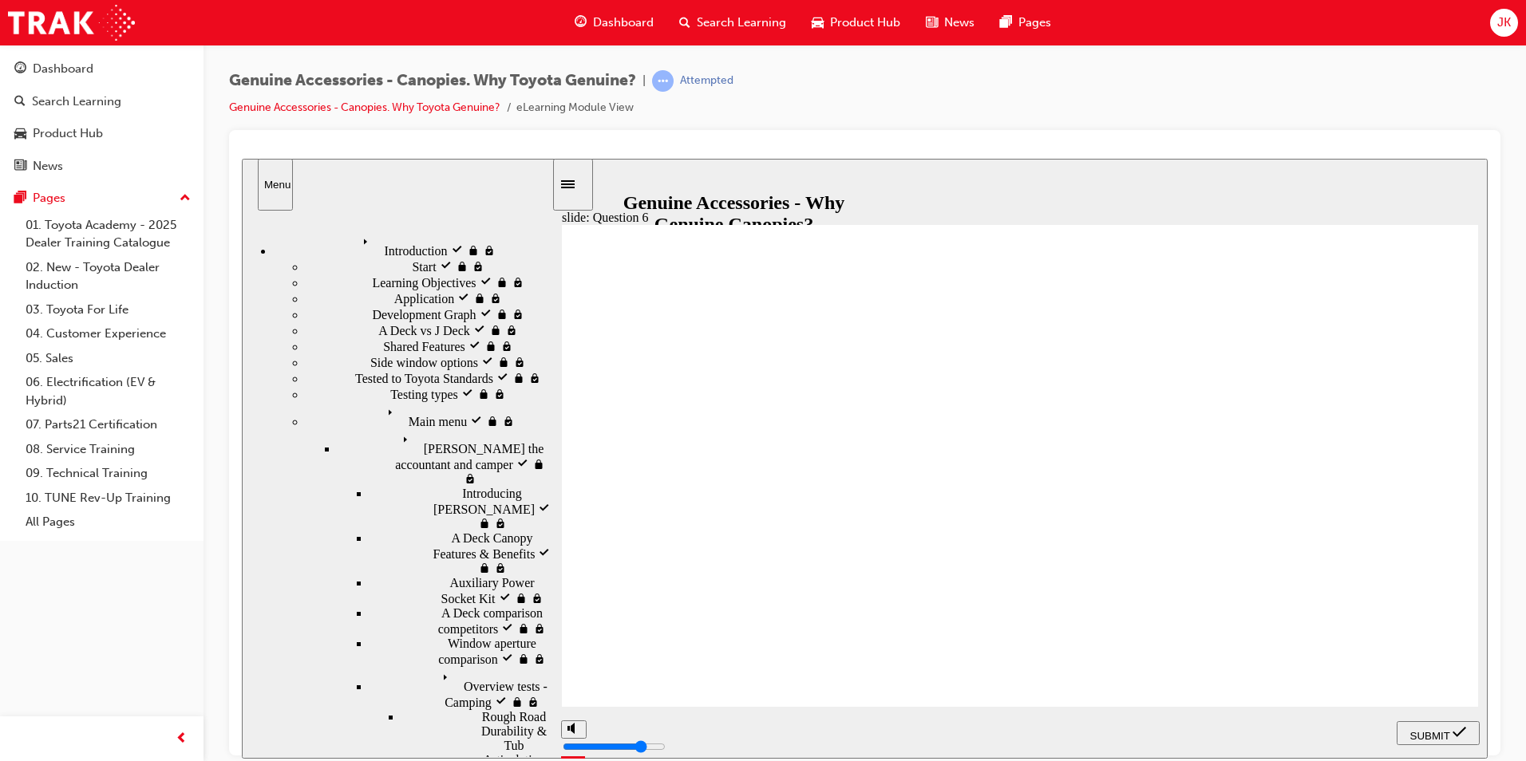
radio input "true"
click at [1450, 729] on span "SUBMIT" at bounding box center [1430, 735] width 40 height 12
drag, startPoint x: 956, startPoint y: 515, endPoint x: 935, endPoint y: 520, distance: 22.3
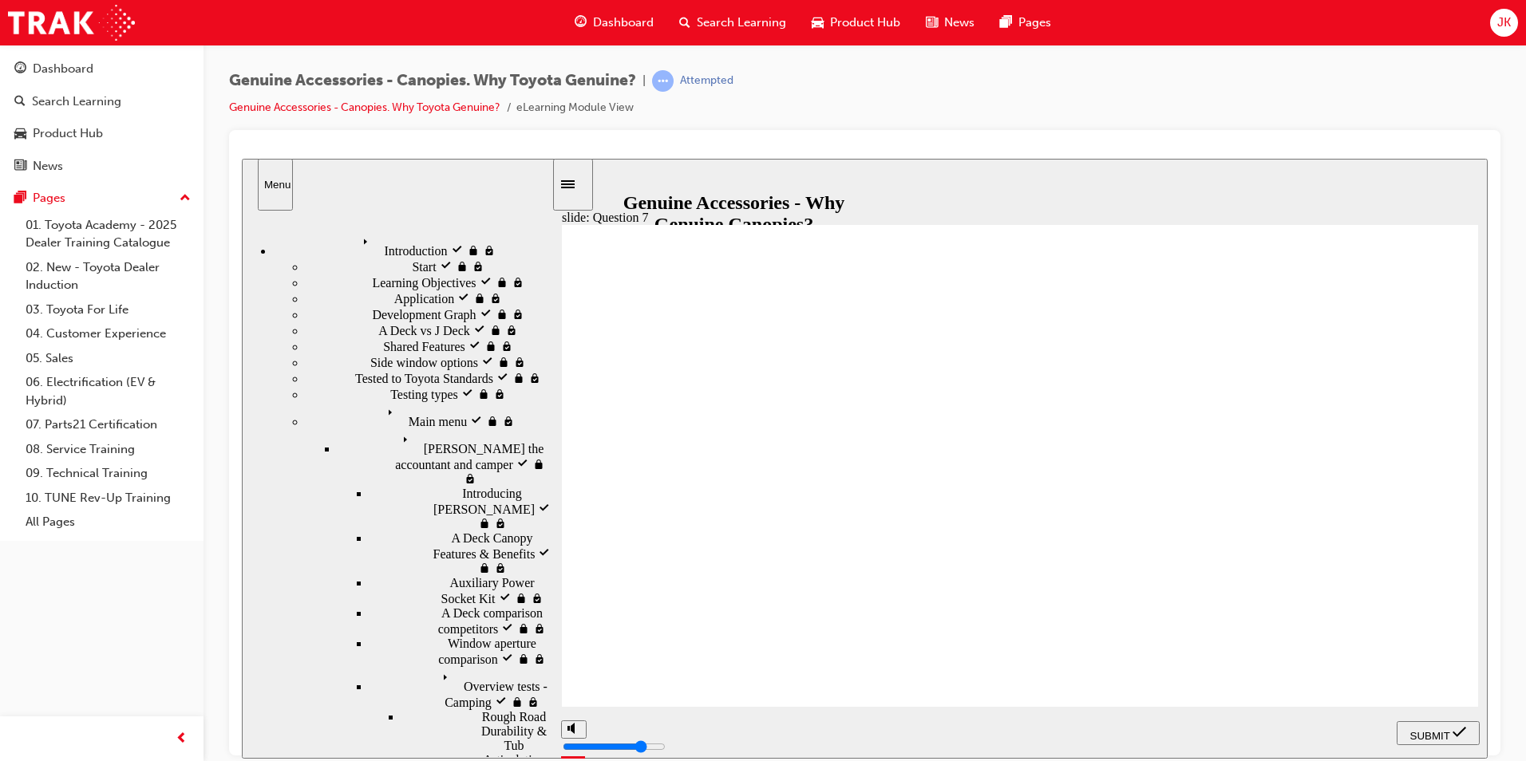
radio input "true"
click at [1469, 747] on nav "PREV NEXT SUBMIT" at bounding box center [1438, 732] width 83 height 52
drag, startPoint x: 1466, startPoint y: 737, endPoint x: 1438, endPoint y: 725, distance: 30.7
click at [1437, 721] on button "SUBMIT" at bounding box center [1438, 733] width 83 height 24
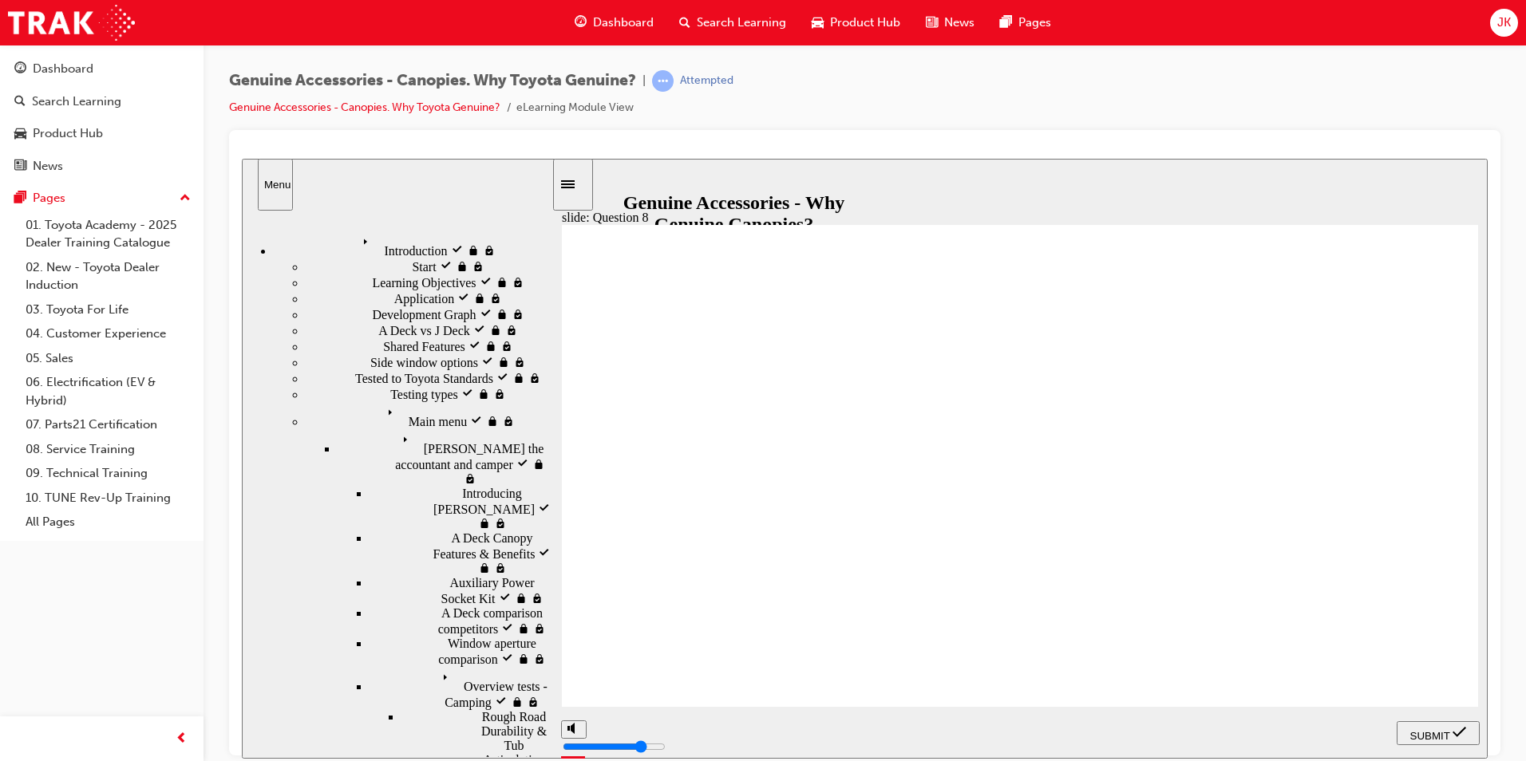
radio input "true"
click at [1430, 732] on span "SUBMIT" at bounding box center [1430, 735] width 40 height 12
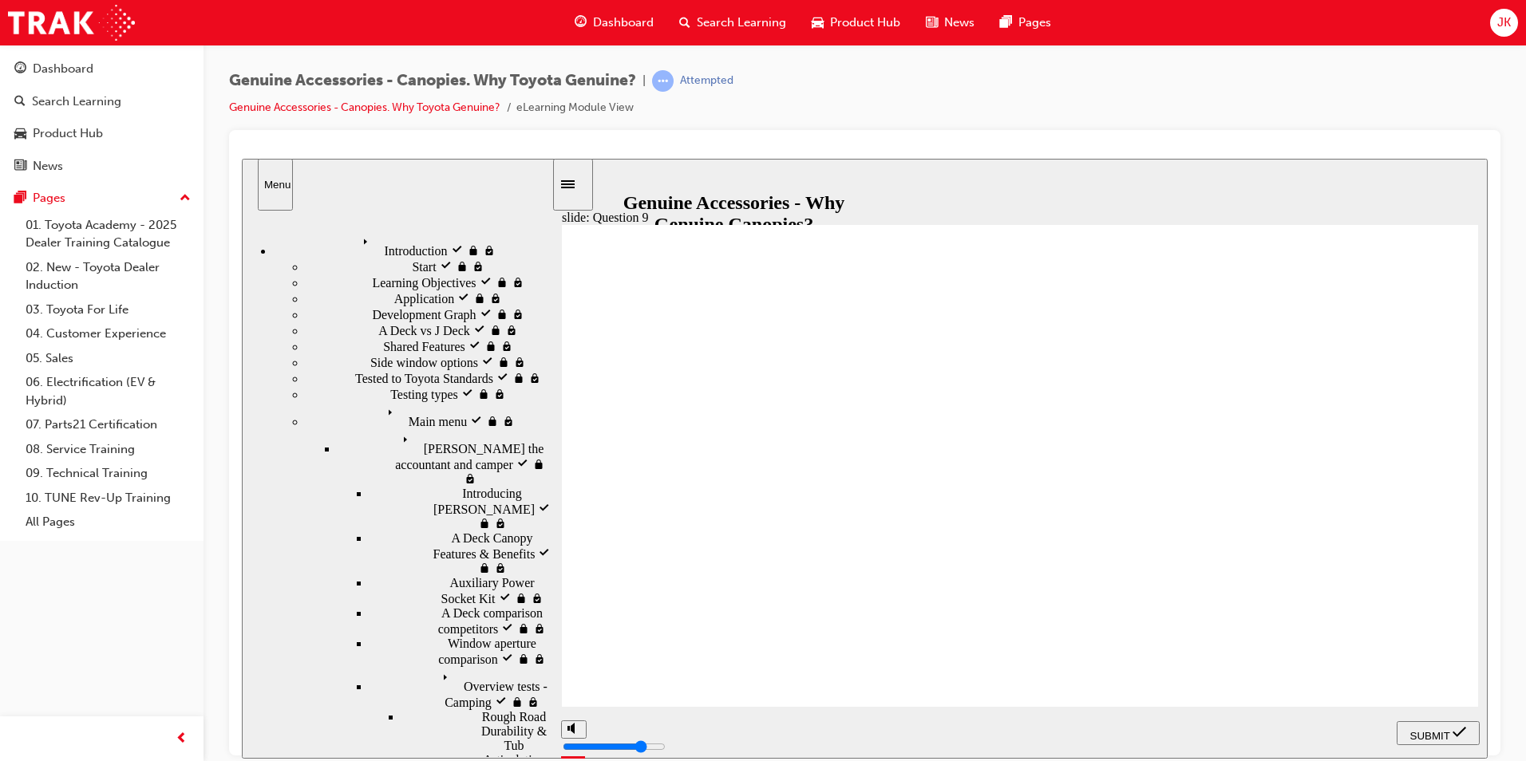
radio input "true"
click at [1429, 732] on span "SUBMIT" at bounding box center [1430, 735] width 40 height 12
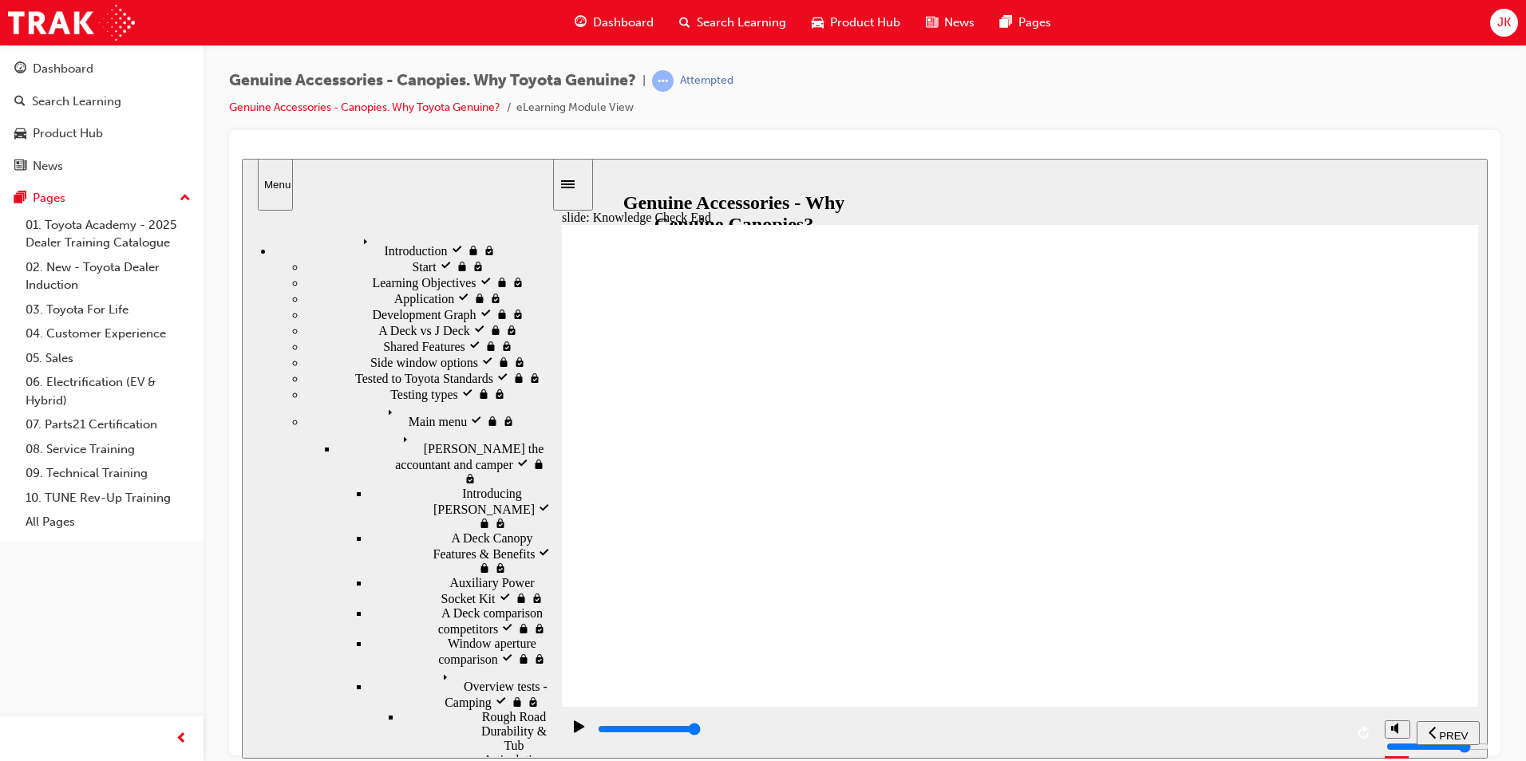
drag, startPoint x: 1358, startPoint y: 651, endPoint x: 1366, endPoint y: 653, distance: 8.9
click at [1330, 729] on div "playback controls" at bounding box center [970, 730] width 749 height 18
click at [1328, 726] on div "playback controls" at bounding box center [970, 730] width 749 height 18
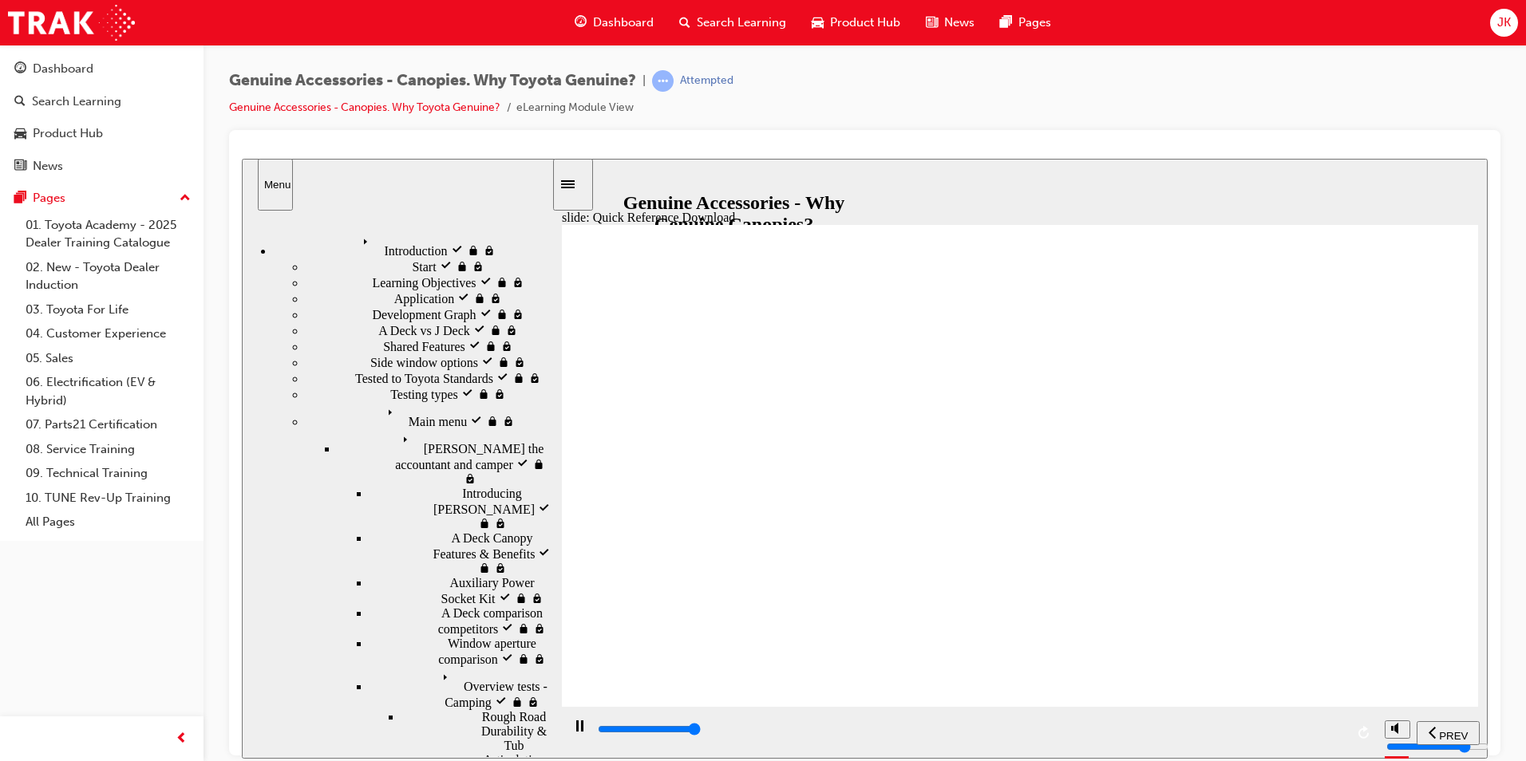
type input "11500"
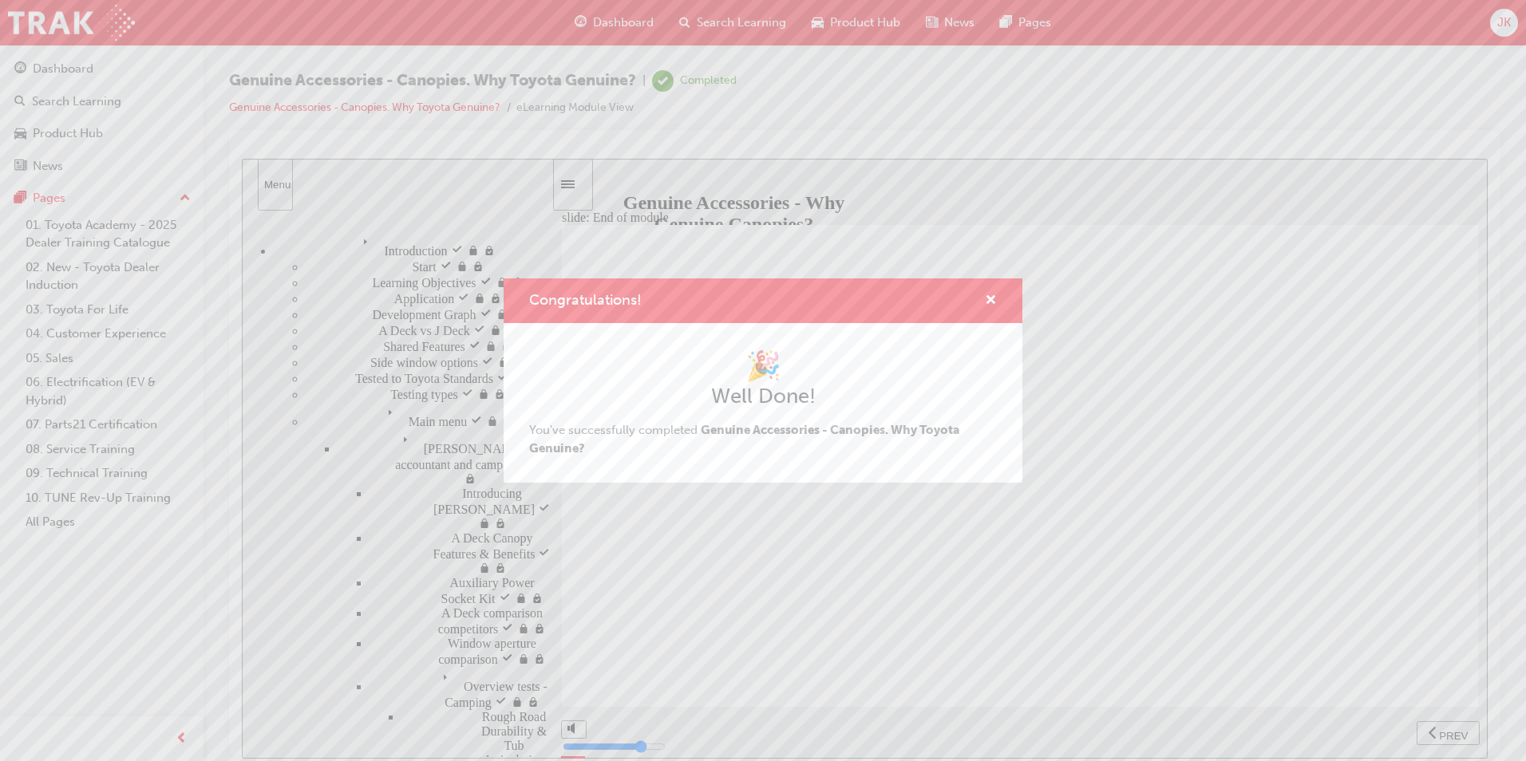
click at [752, 21] on div "Congratulations! 🎉 Well Done! You've successfully completed Genuine Accessories…" at bounding box center [763, 380] width 1526 height 761
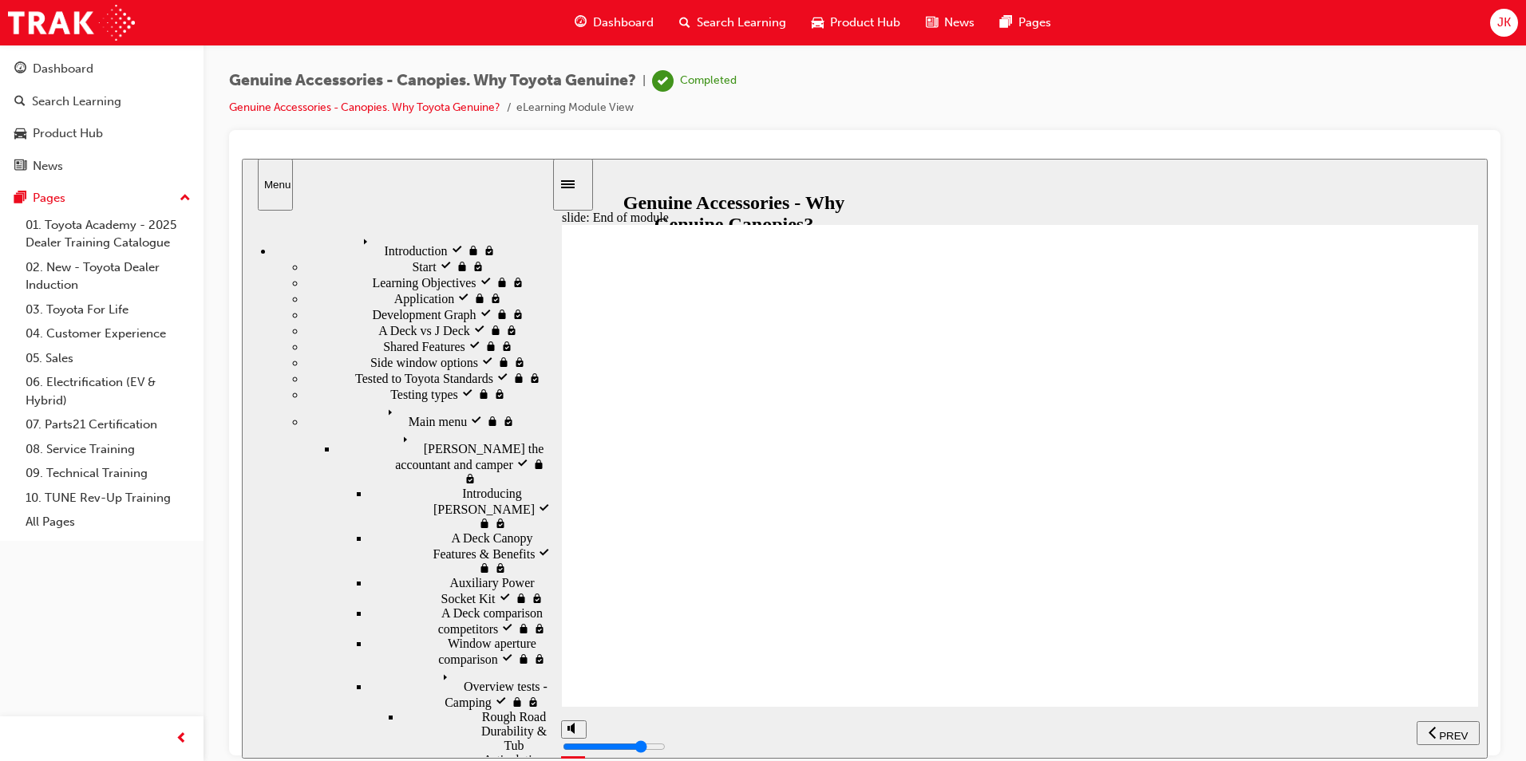
click at [735, 10] on div "Search Learning" at bounding box center [732, 22] width 132 height 33
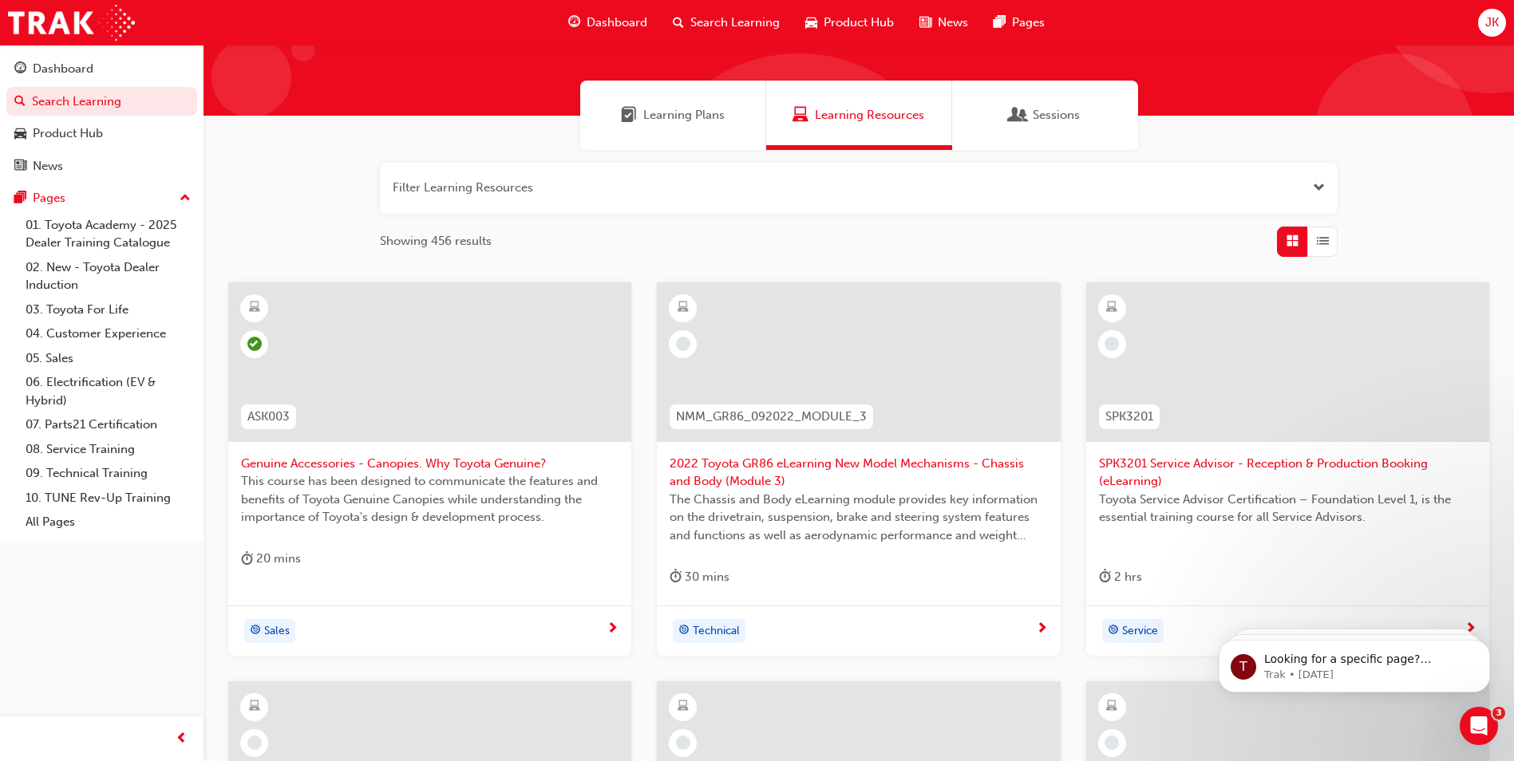
scroll to position [80, 0]
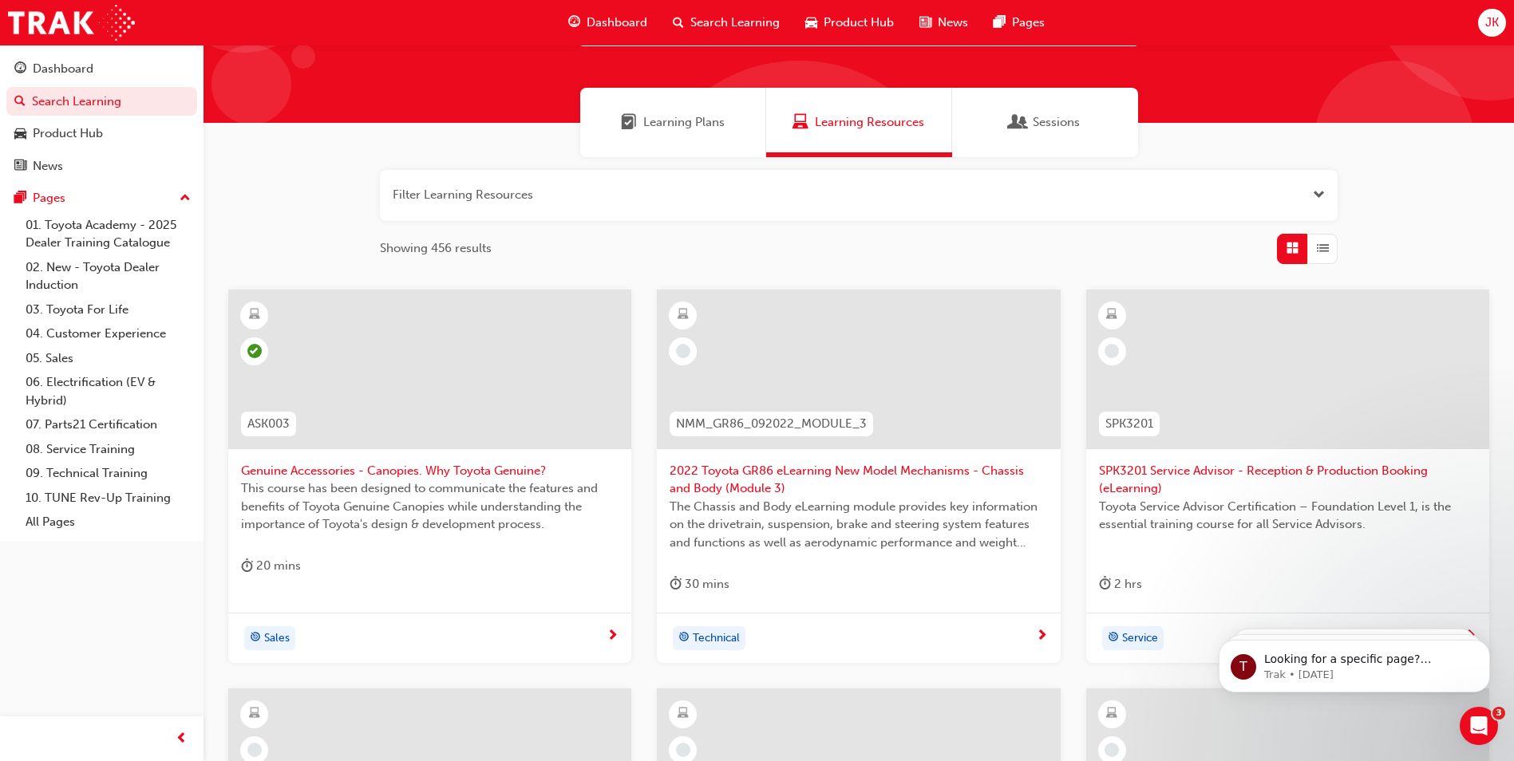
click at [776, 471] on span "2022 Toyota GR86 eLearning New Model Mechanisms - Chassis and Body (Module 3)" at bounding box center [859, 480] width 378 height 36
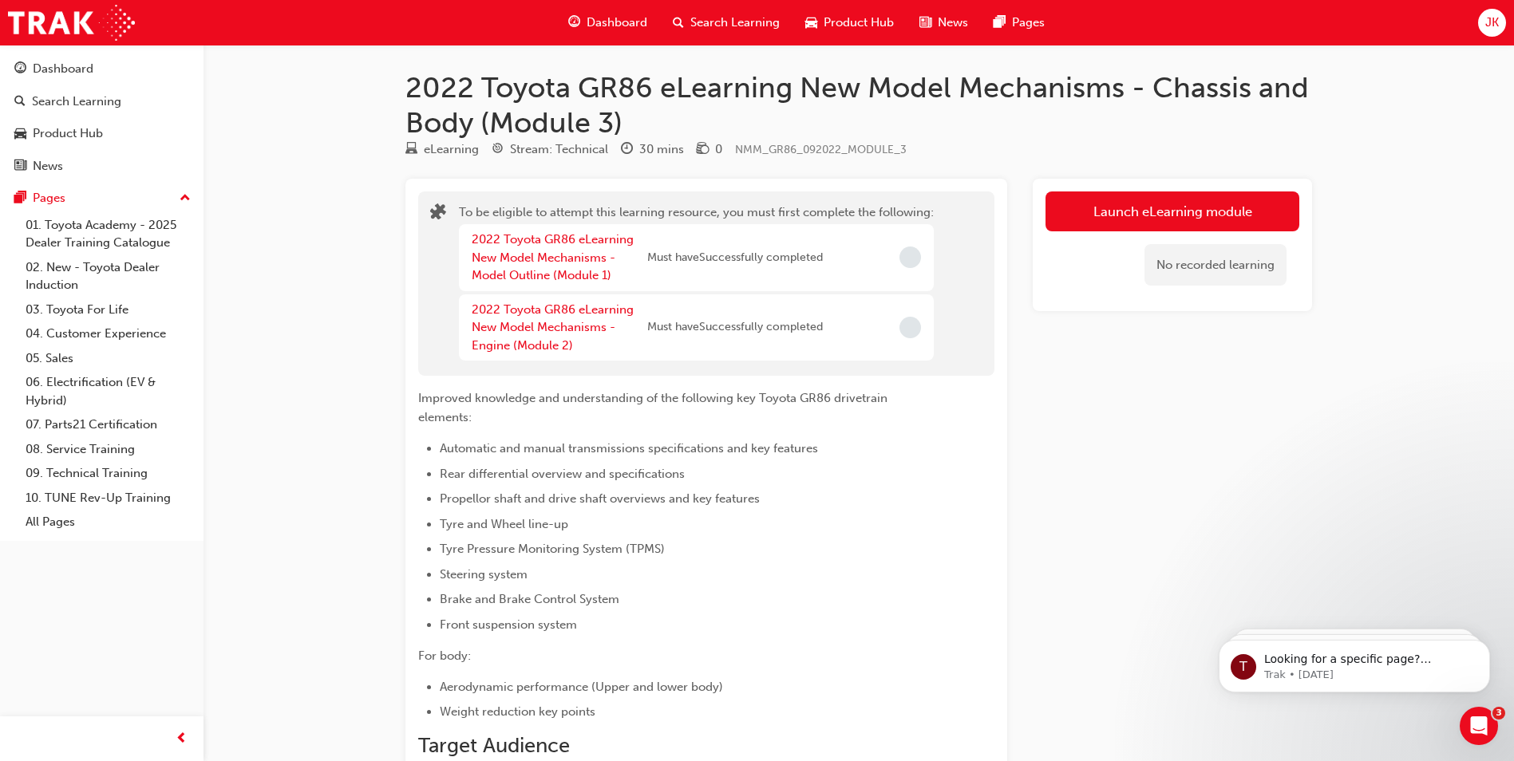
click at [716, 23] on span "Search Learning" at bounding box center [734, 23] width 89 height 18
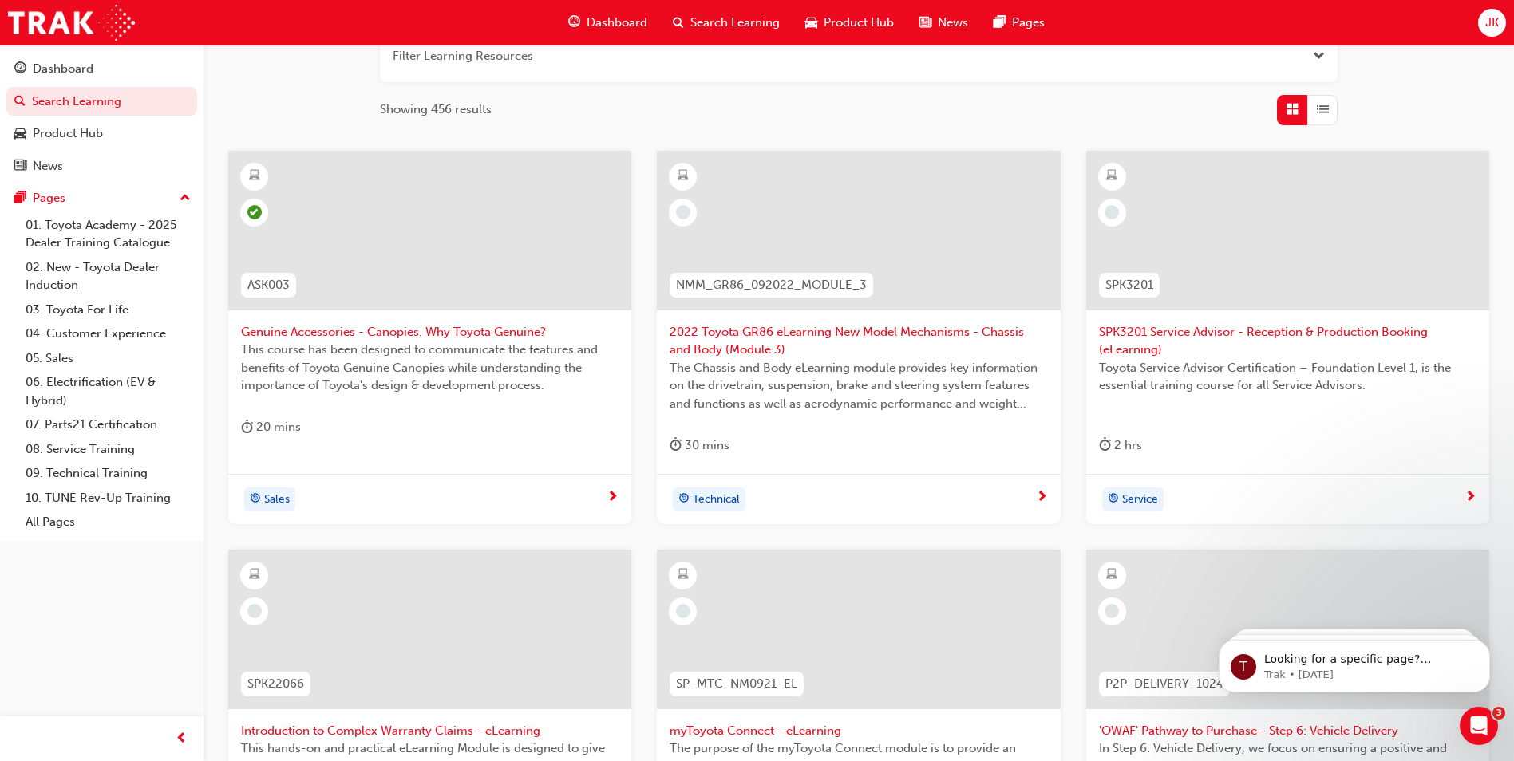
scroll to position [239, 0]
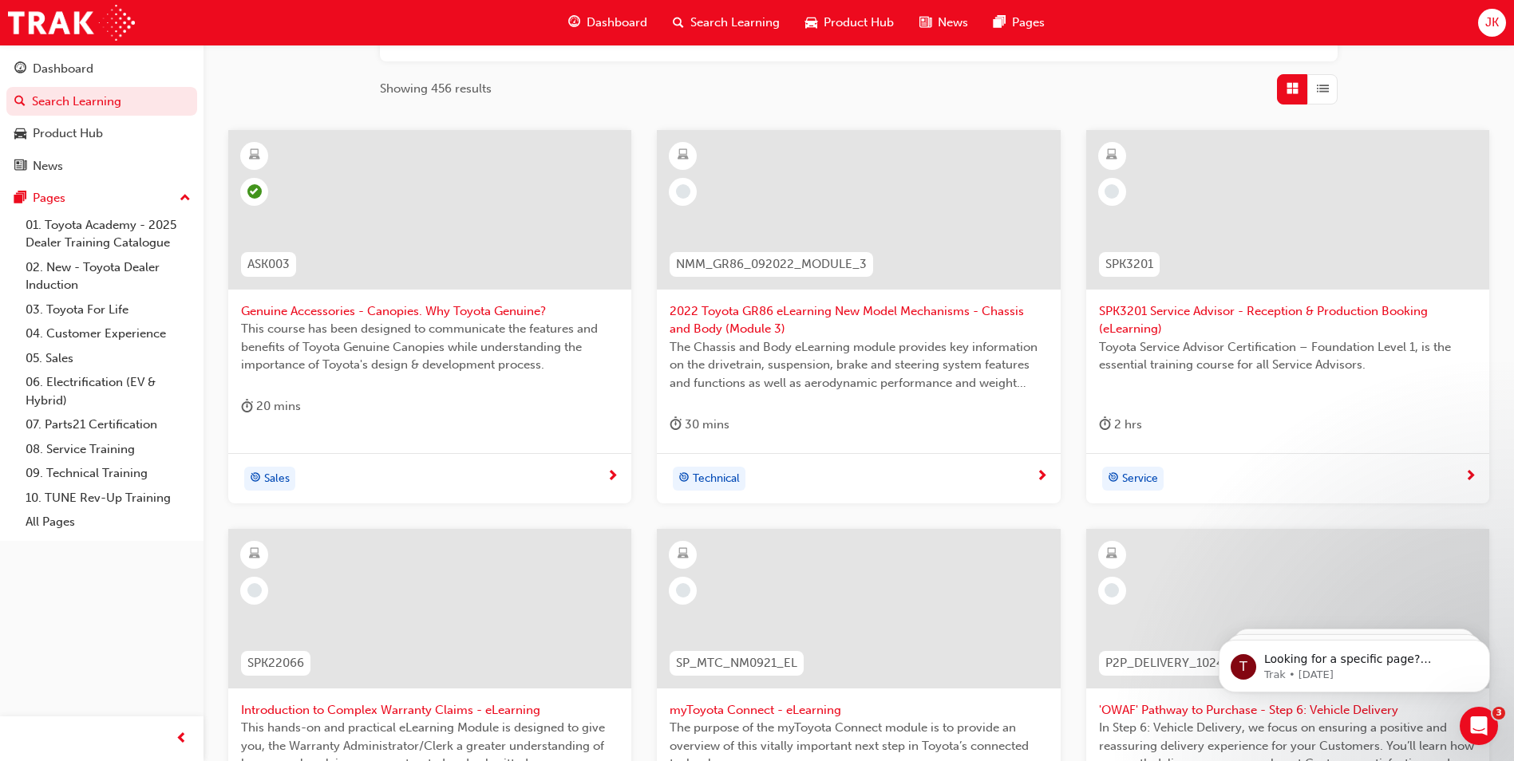
click at [1193, 311] on span "SPK3201 Service Advisor - Reception & Production Booking (eLearning)" at bounding box center [1288, 320] width 378 height 36
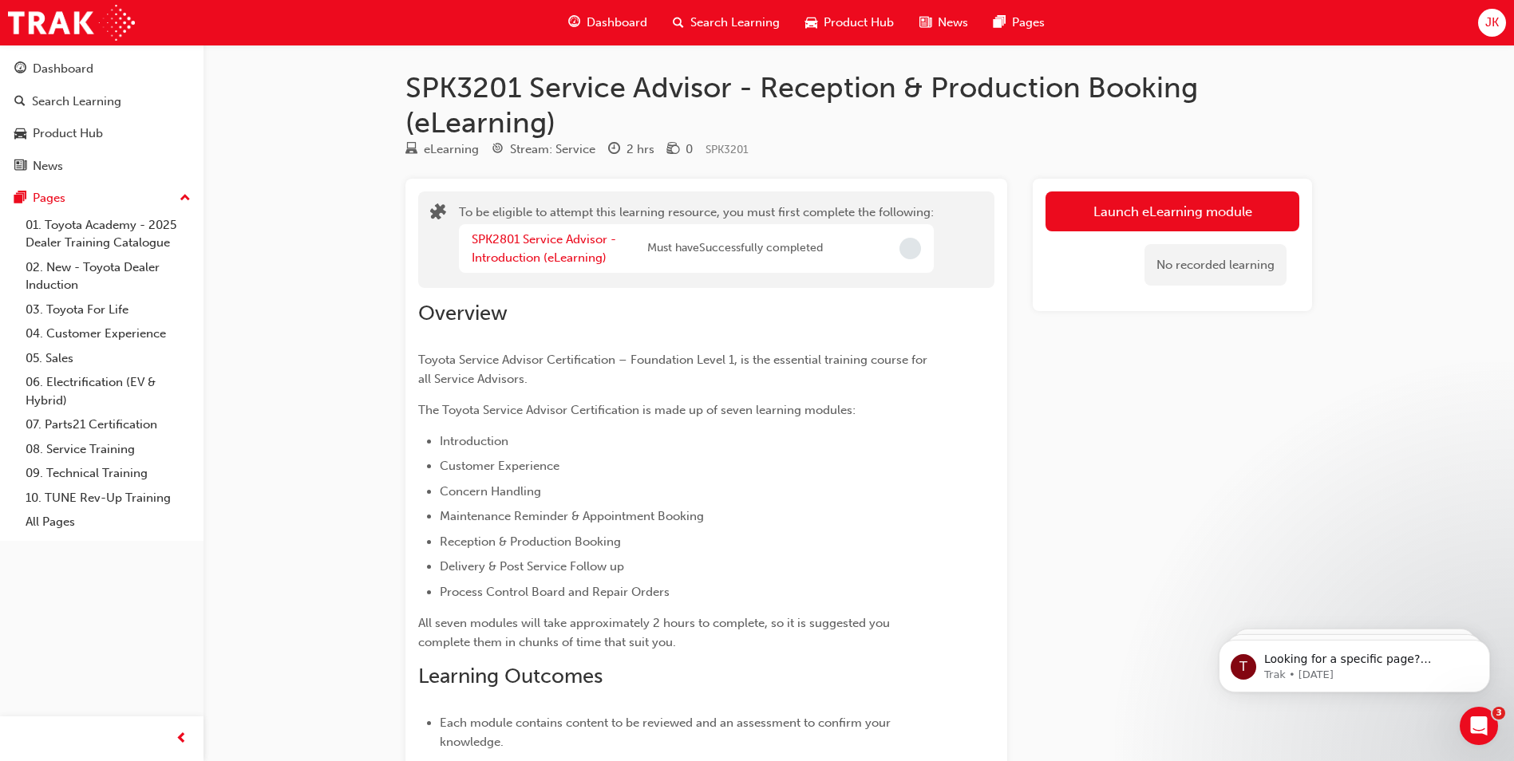
click at [768, 10] on div "Search Learning" at bounding box center [726, 22] width 132 height 33
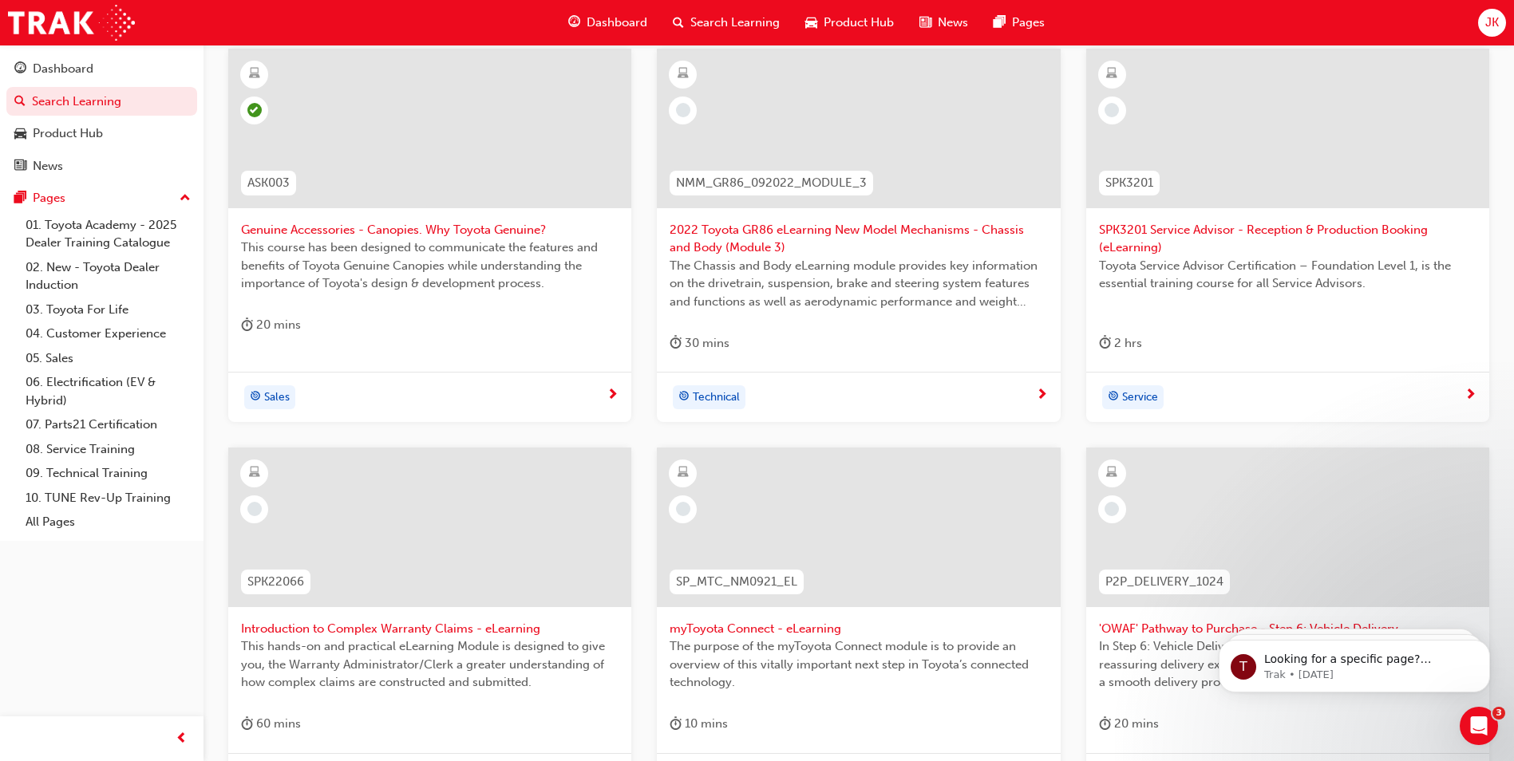
scroll to position [399, 0]
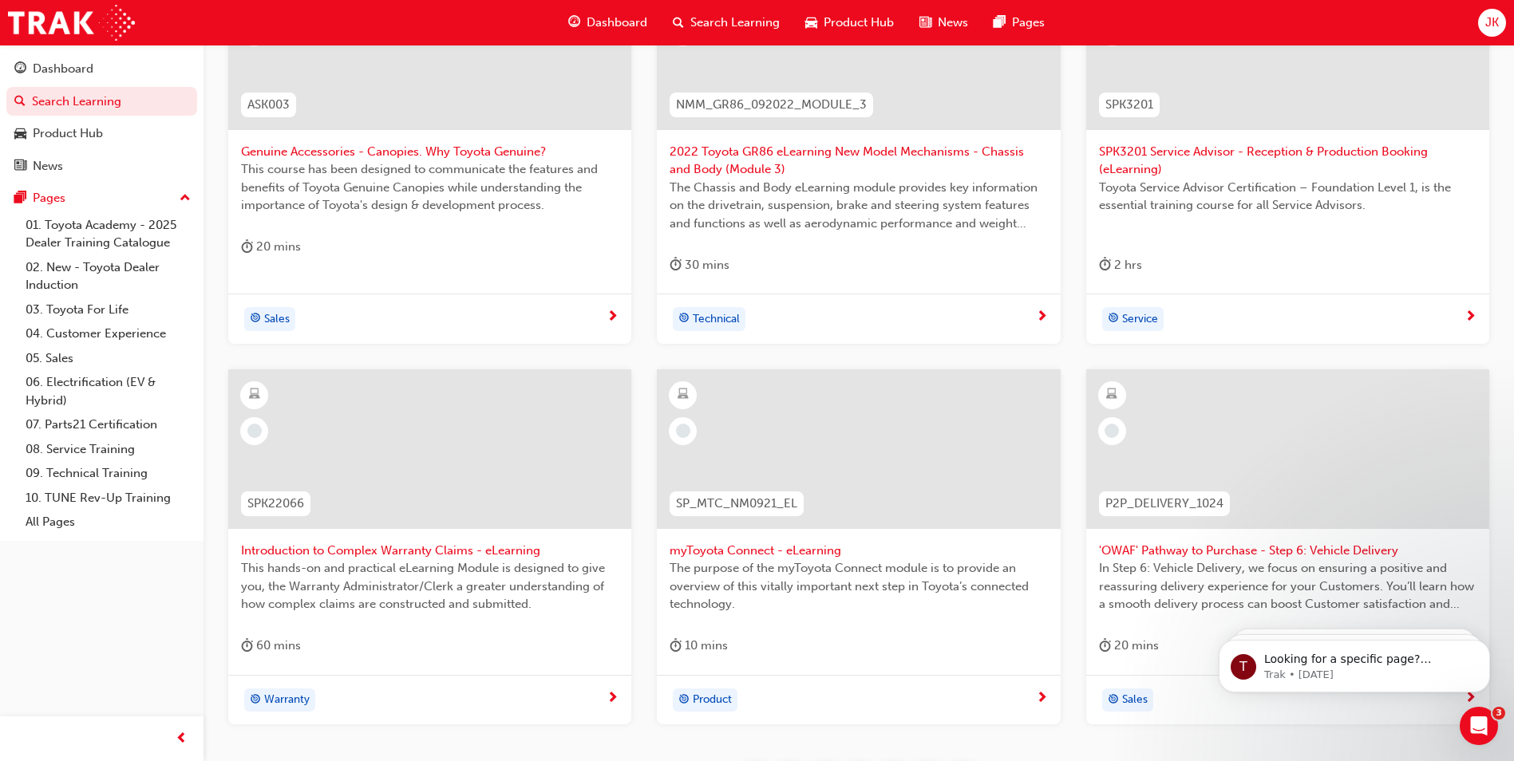
click at [340, 540] on div at bounding box center [430, 462] width 378 height 160
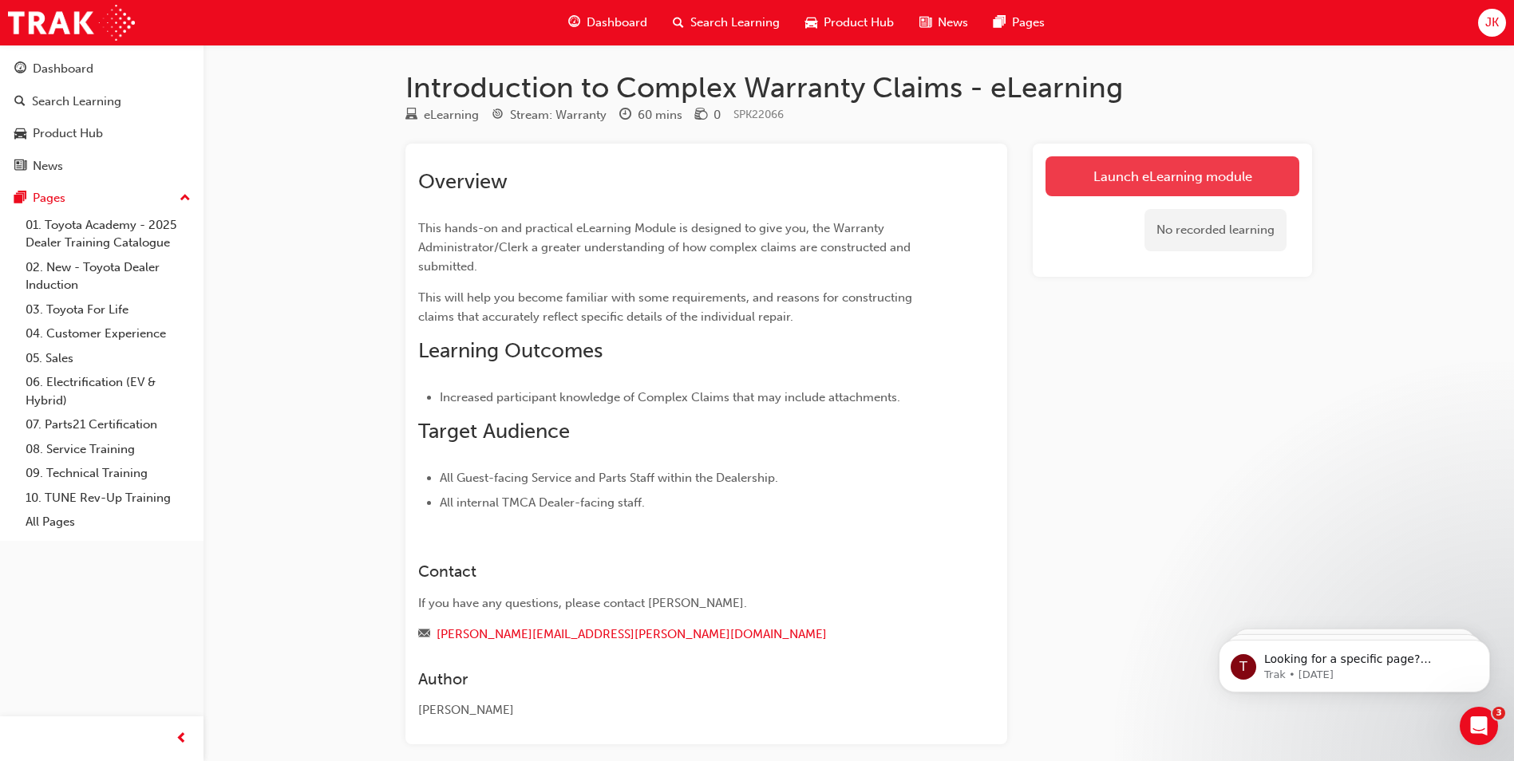
click at [1113, 179] on link "Launch eLearning module" at bounding box center [1173, 176] width 254 height 40
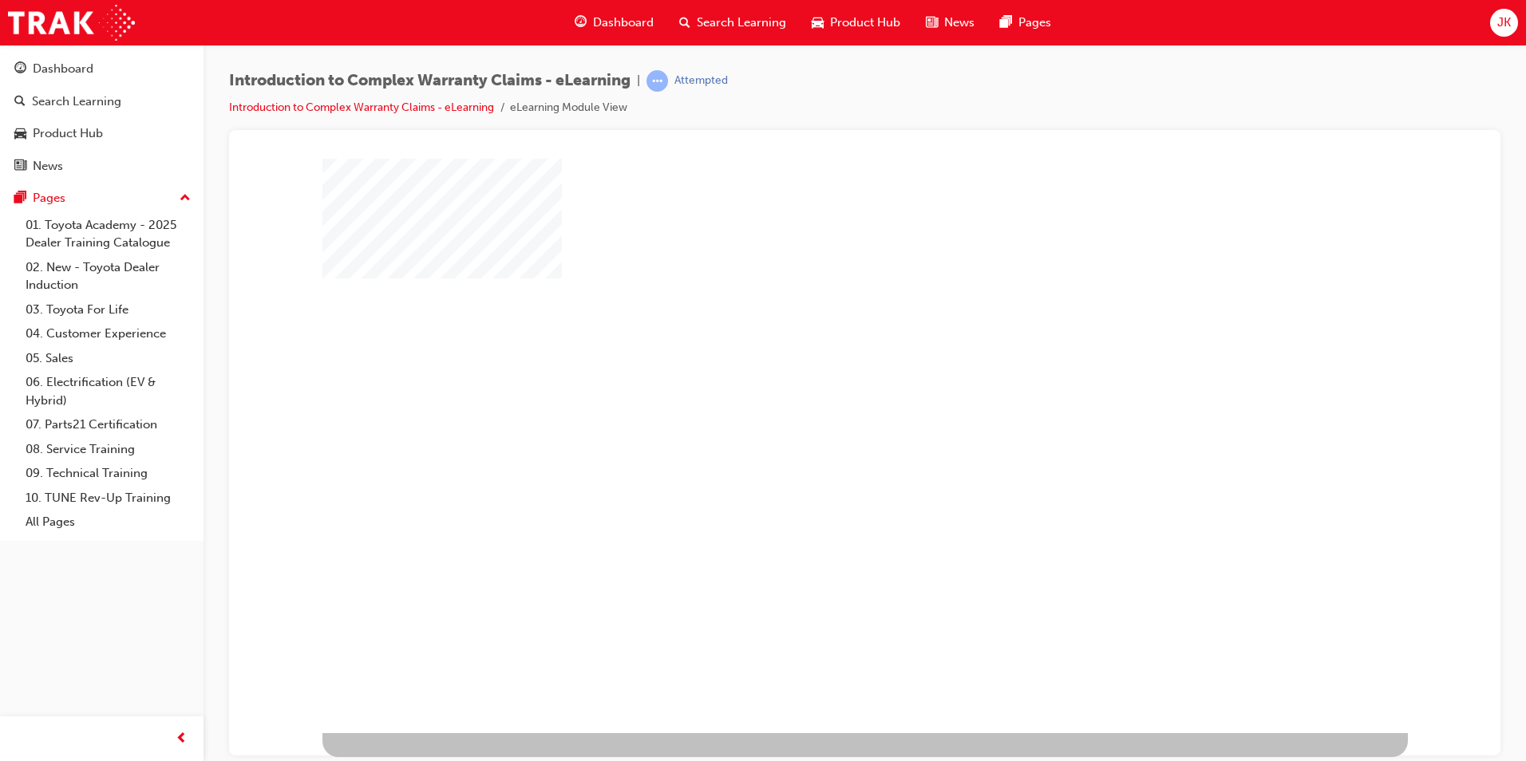
click at [819, 399] on div "play" at bounding box center [819, 399] width 0 height 0
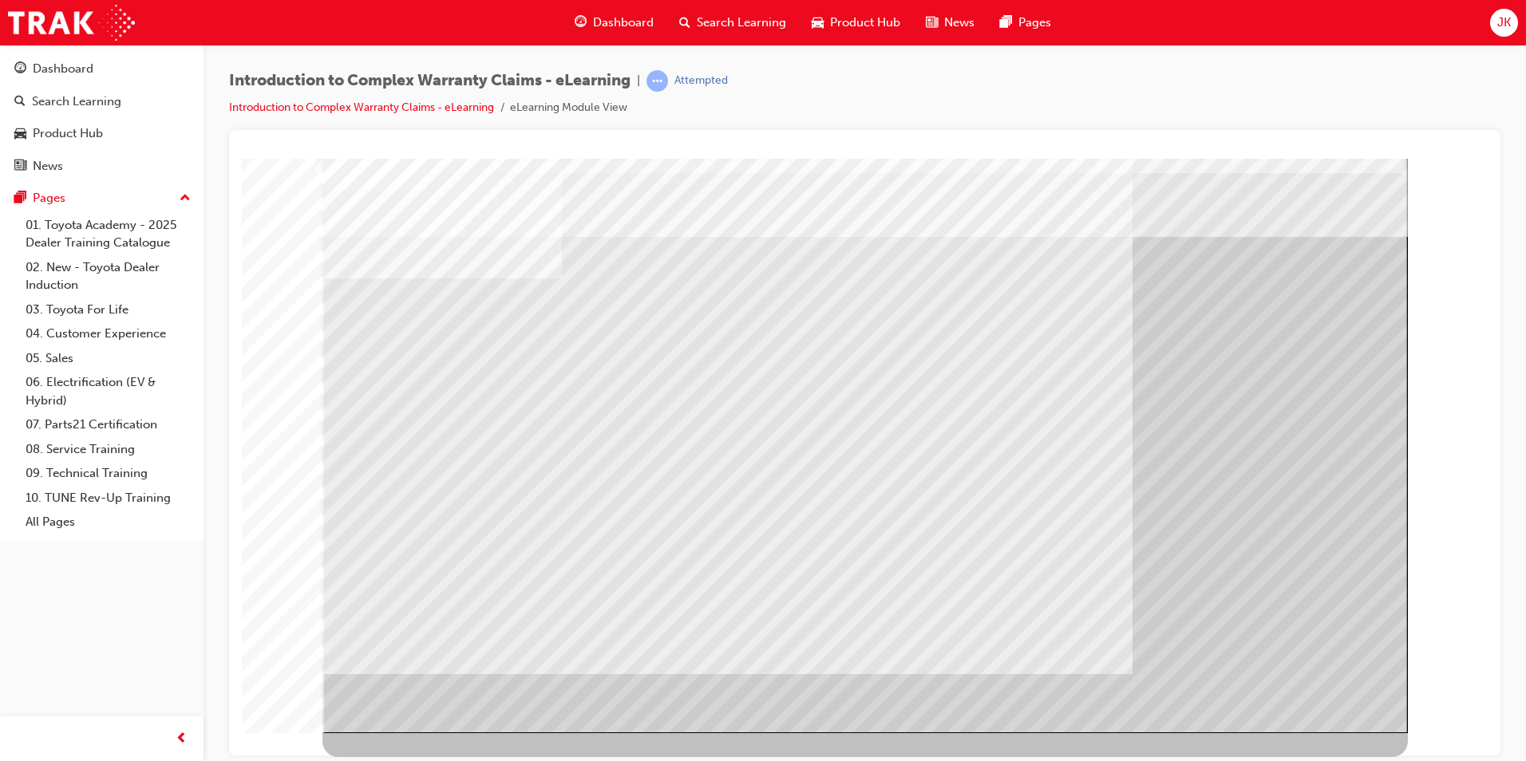
drag, startPoint x: 1345, startPoint y: 688, endPoint x: 1338, endPoint y: 682, distance: 9.6
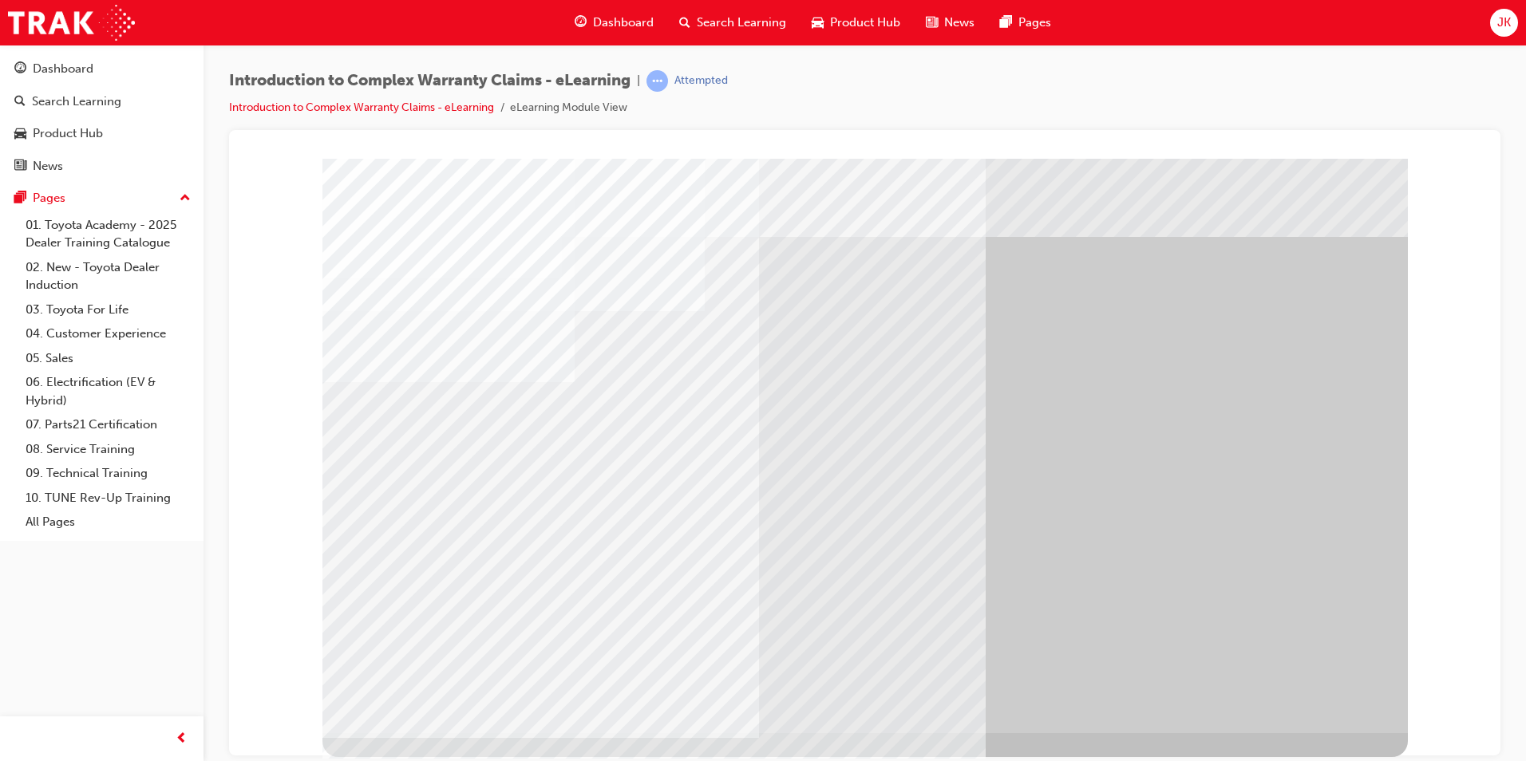
drag, startPoint x: 446, startPoint y: 536, endPoint x: 437, endPoint y: 552, distance: 18.6
drag, startPoint x: 457, startPoint y: 603, endPoint x: 440, endPoint y: 618, distance: 22.7
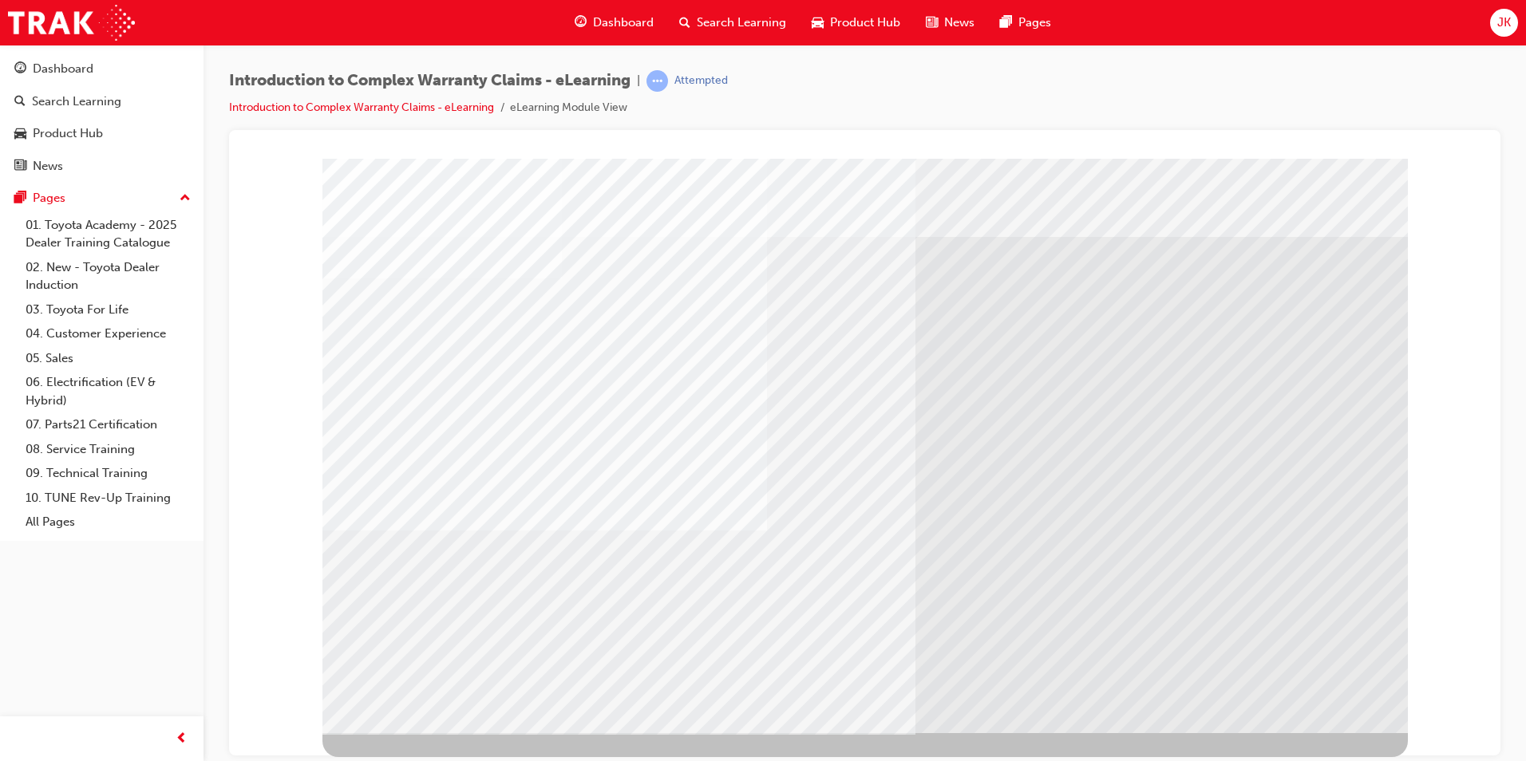
drag, startPoint x: 1306, startPoint y: 678, endPoint x: 1303, endPoint y: 687, distance: 9.1
click at [1306, 681] on div "colour" at bounding box center [864, 445] width 1085 height 575
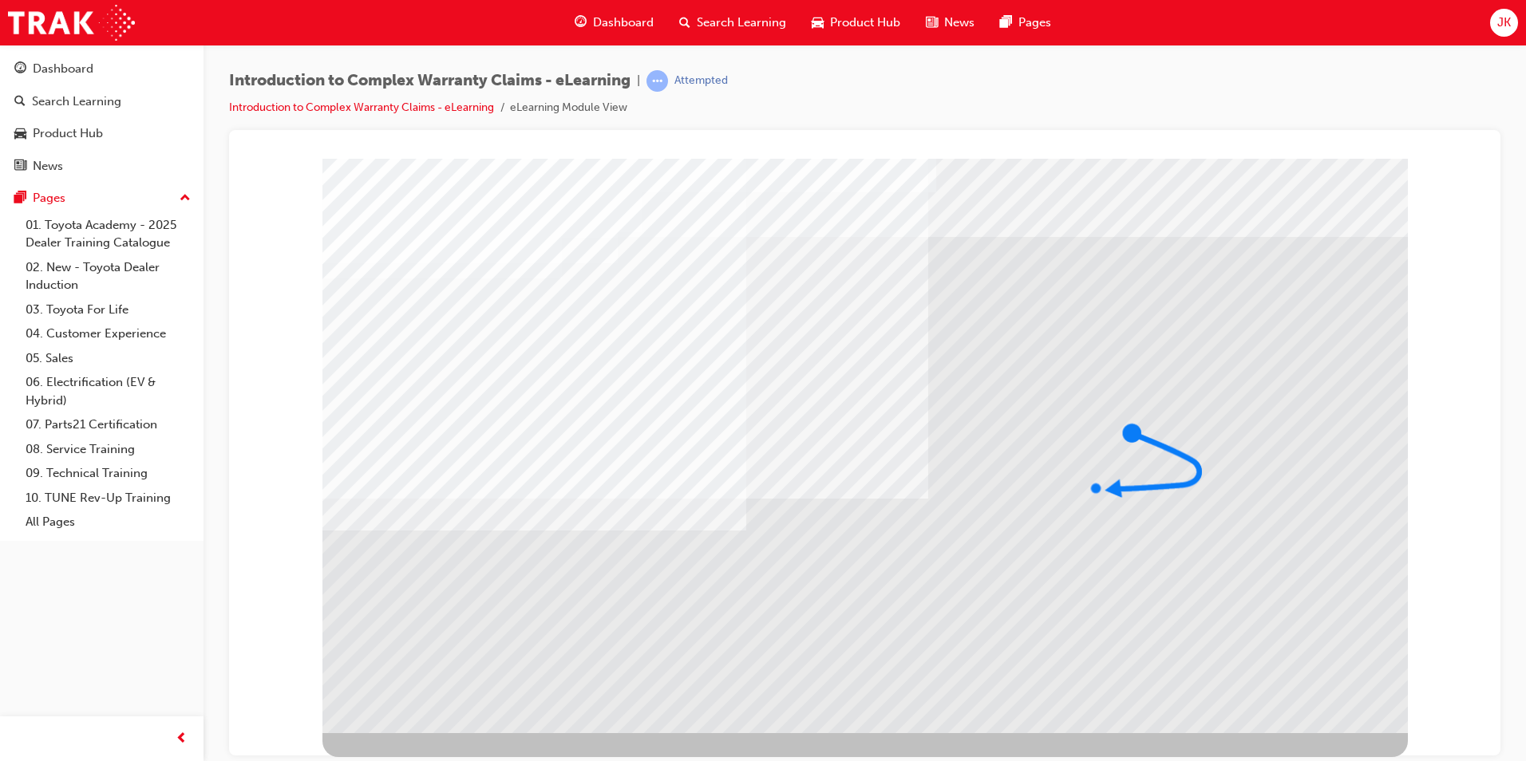
drag, startPoint x: 407, startPoint y: 576, endPoint x: 418, endPoint y: 580, distance: 11.9
click at [421, 579] on div "colour" at bounding box center [864, 445] width 1085 height 575
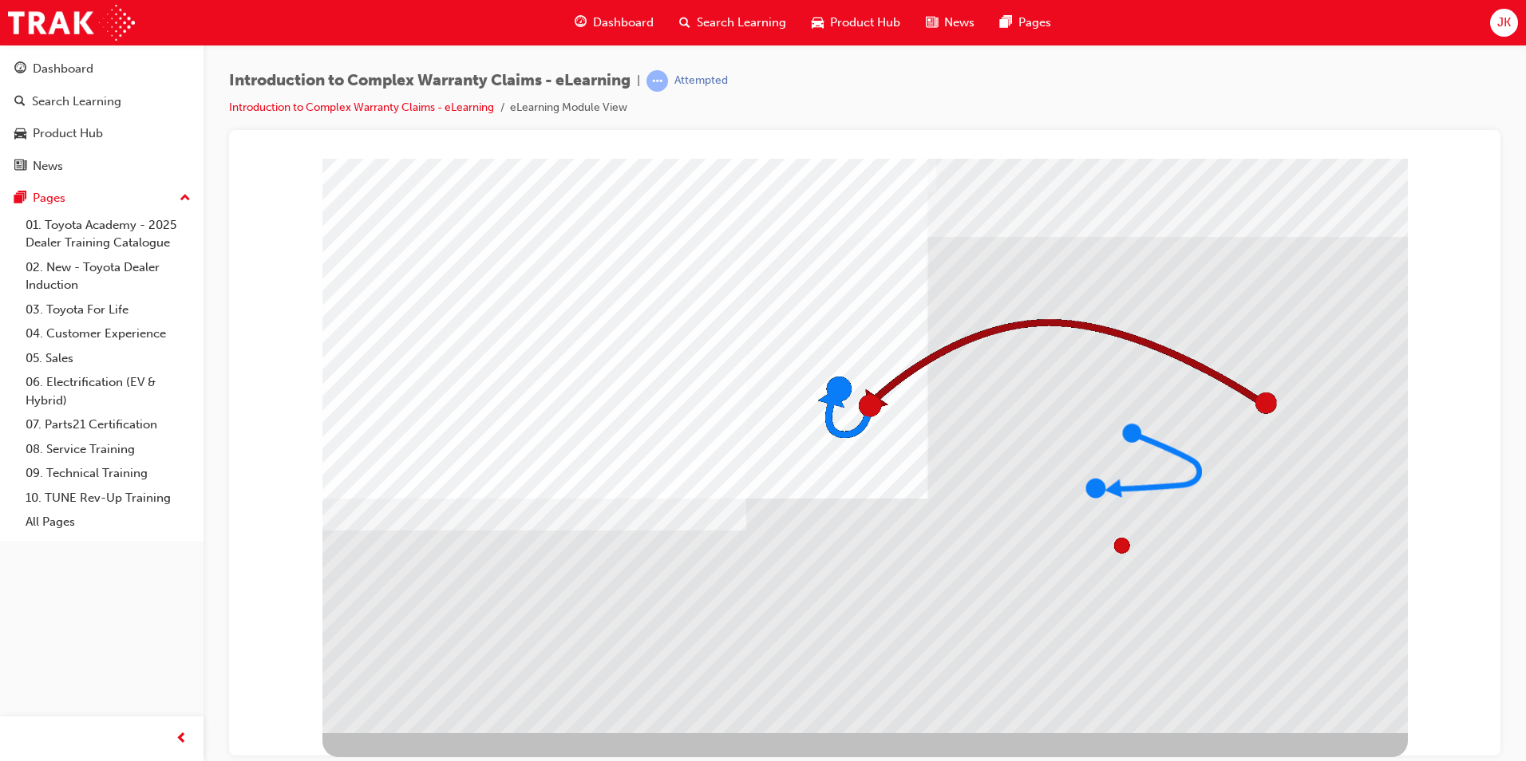
drag, startPoint x: 1294, startPoint y: 686, endPoint x: 1300, endPoint y: 695, distance: 11.5
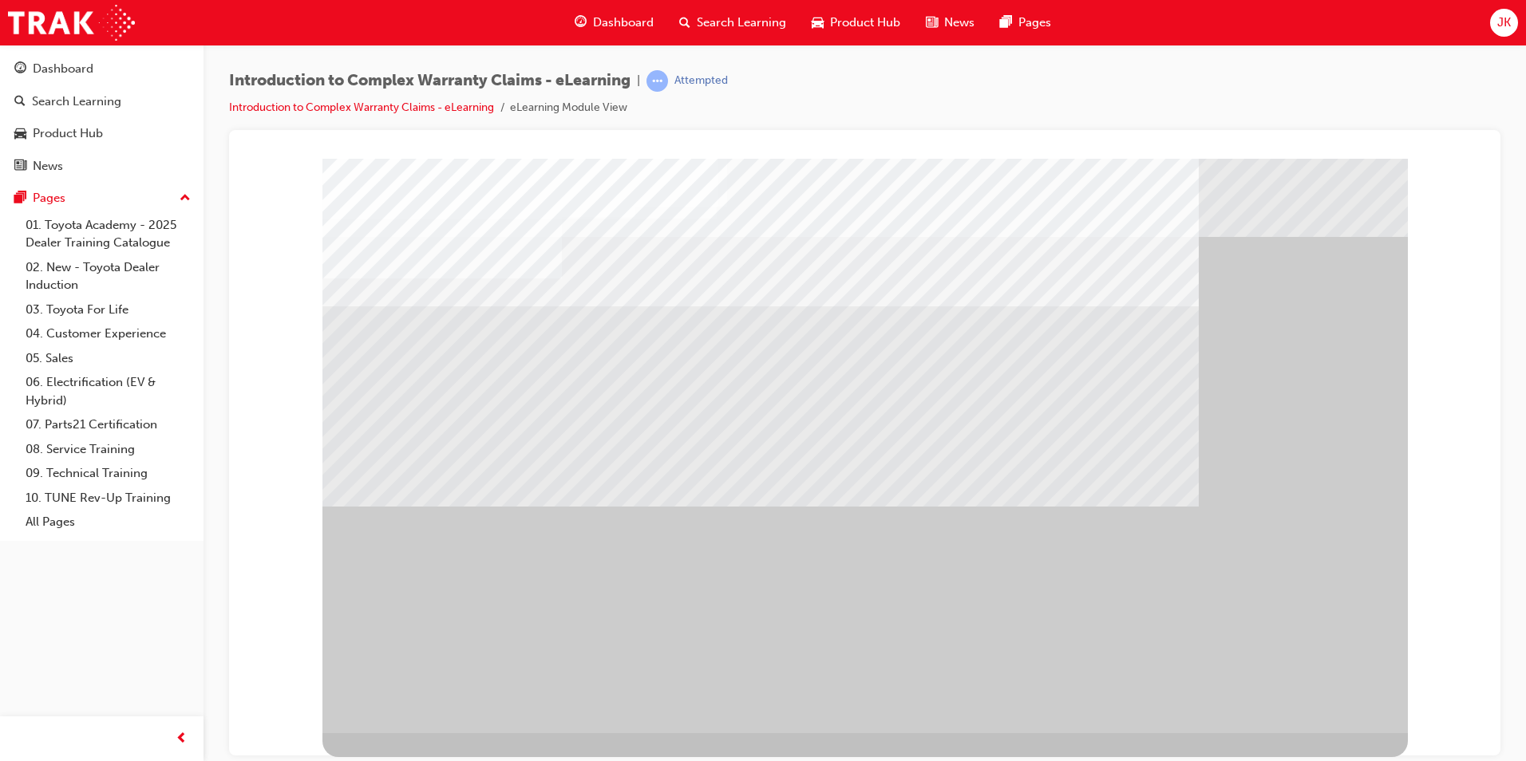
drag, startPoint x: 927, startPoint y: 561, endPoint x: 912, endPoint y: 543, distance: 23.8
drag, startPoint x: 871, startPoint y: 510, endPoint x: 880, endPoint y: 516, distance: 10.4
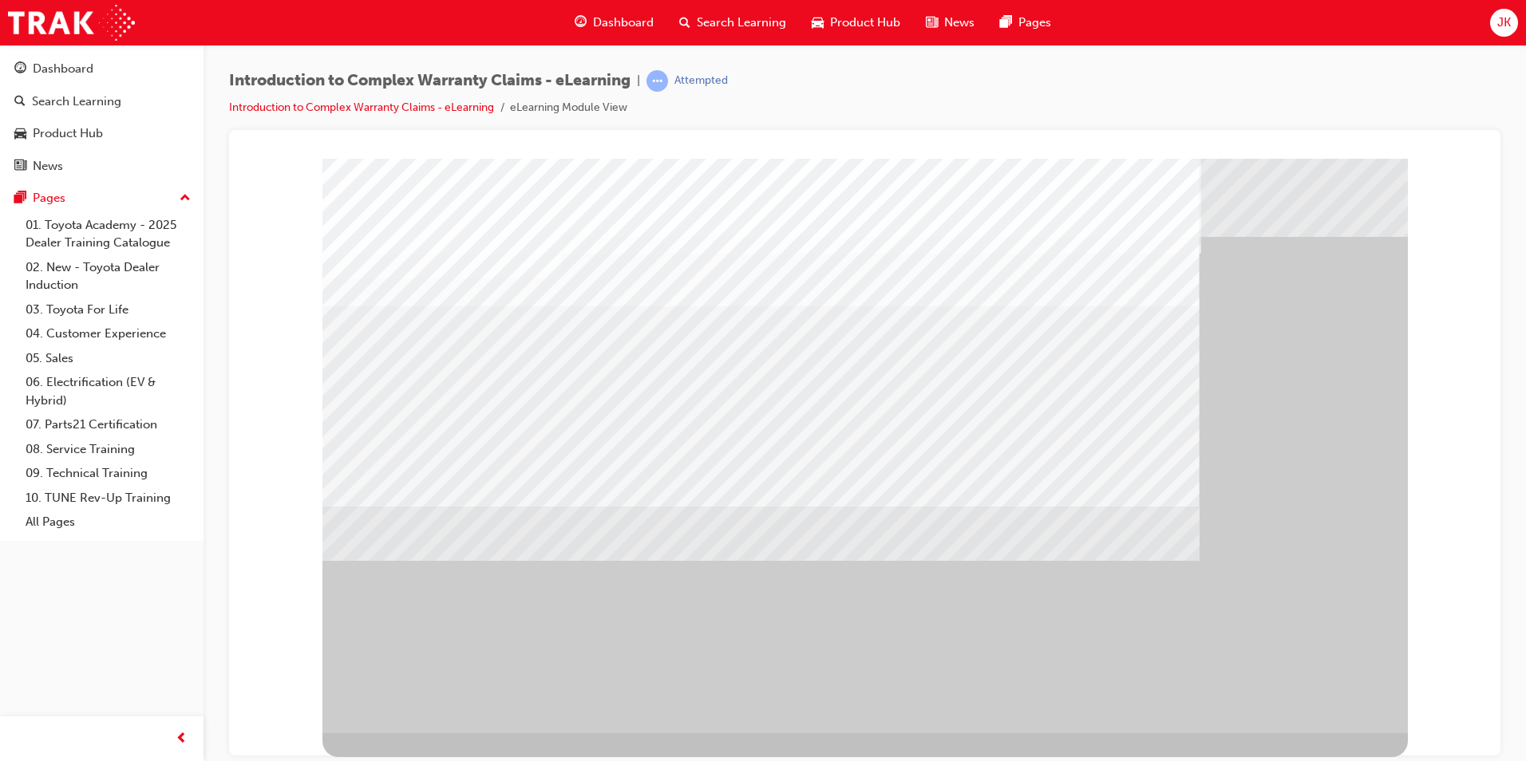
drag, startPoint x: 974, startPoint y: 500, endPoint x: 998, endPoint y: 515, distance: 27.9
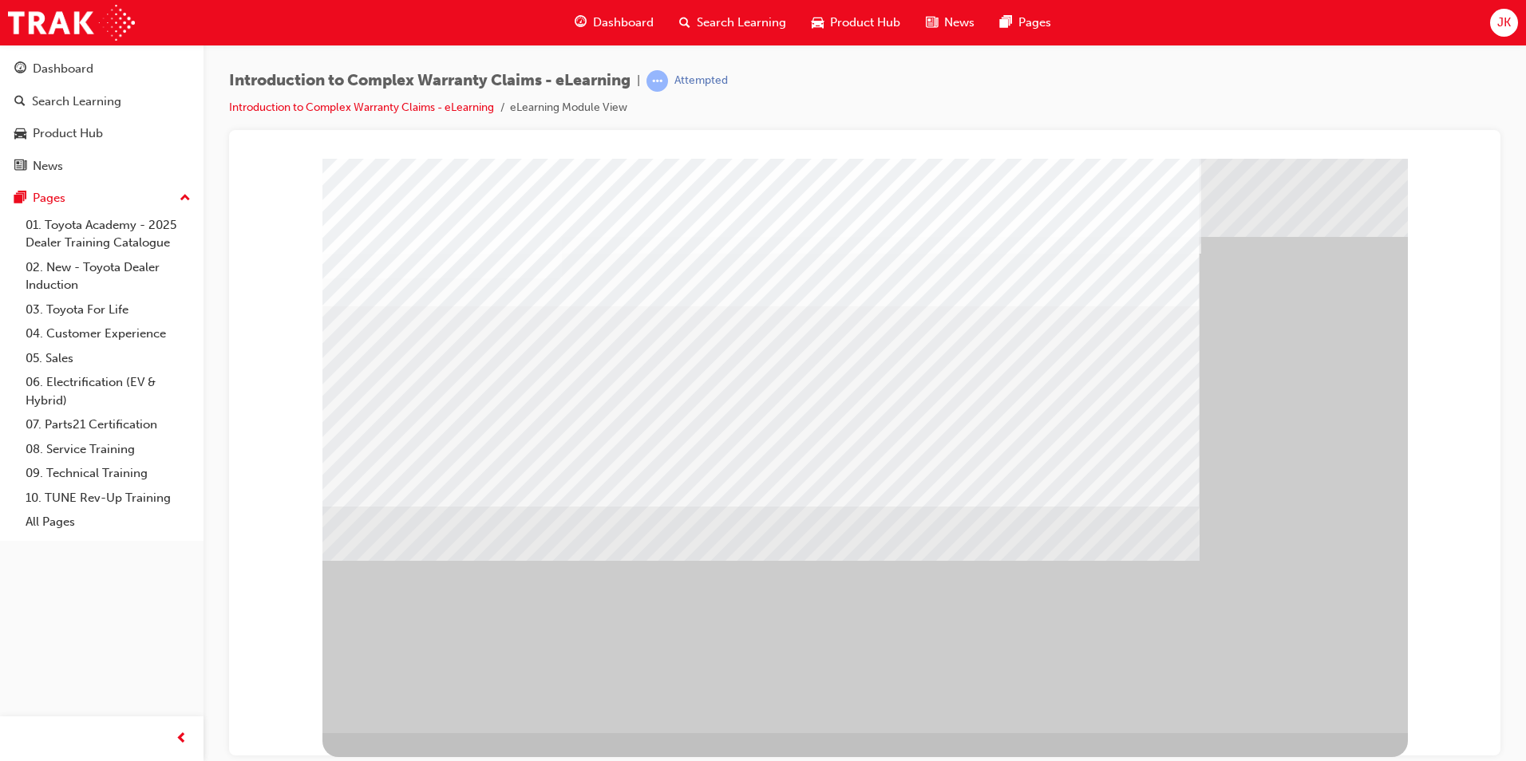
drag, startPoint x: 1005, startPoint y: 516, endPoint x: 1030, endPoint y: 524, distance: 27.0
drag, startPoint x: 1319, startPoint y: 691, endPoint x: 1334, endPoint y: 701, distance: 17.9
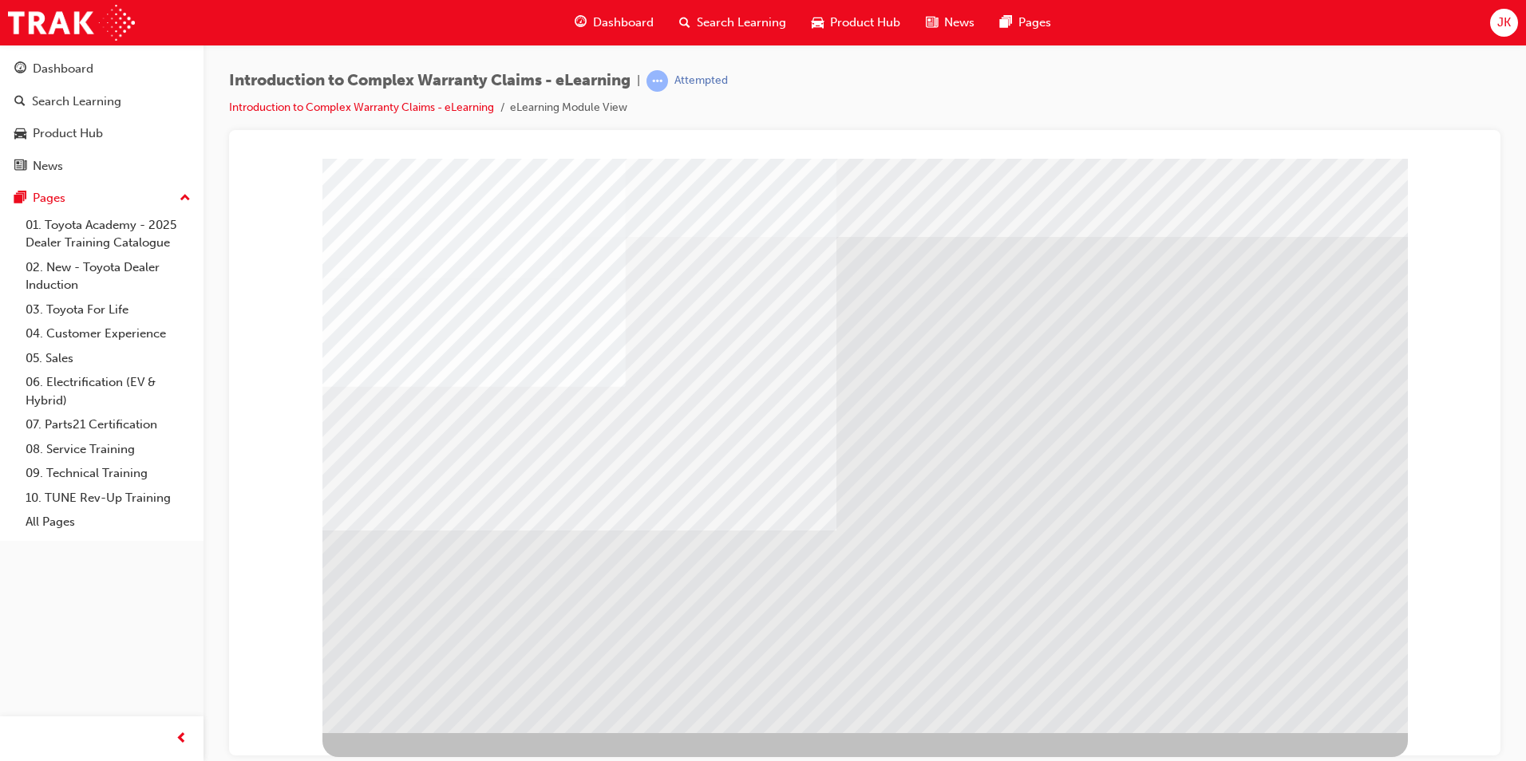
drag, startPoint x: 1315, startPoint y: 690, endPoint x: 1318, endPoint y: 698, distance: 8.6
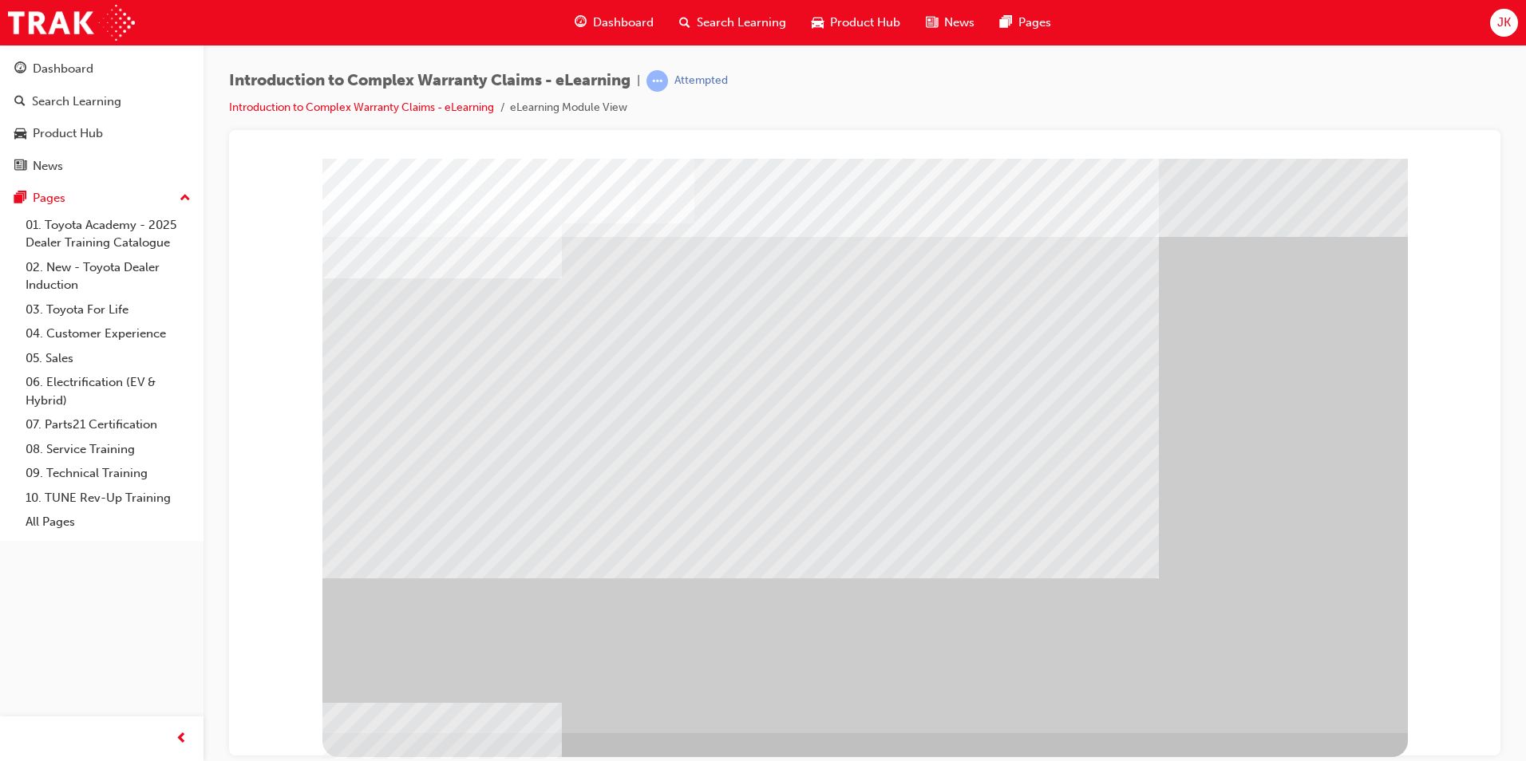
click at [1334, 690] on div "" at bounding box center [864, 445] width 1085 height 575
drag, startPoint x: 1127, startPoint y: 625, endPoint x: 1103, endPoint y: 623, distance: 24.1
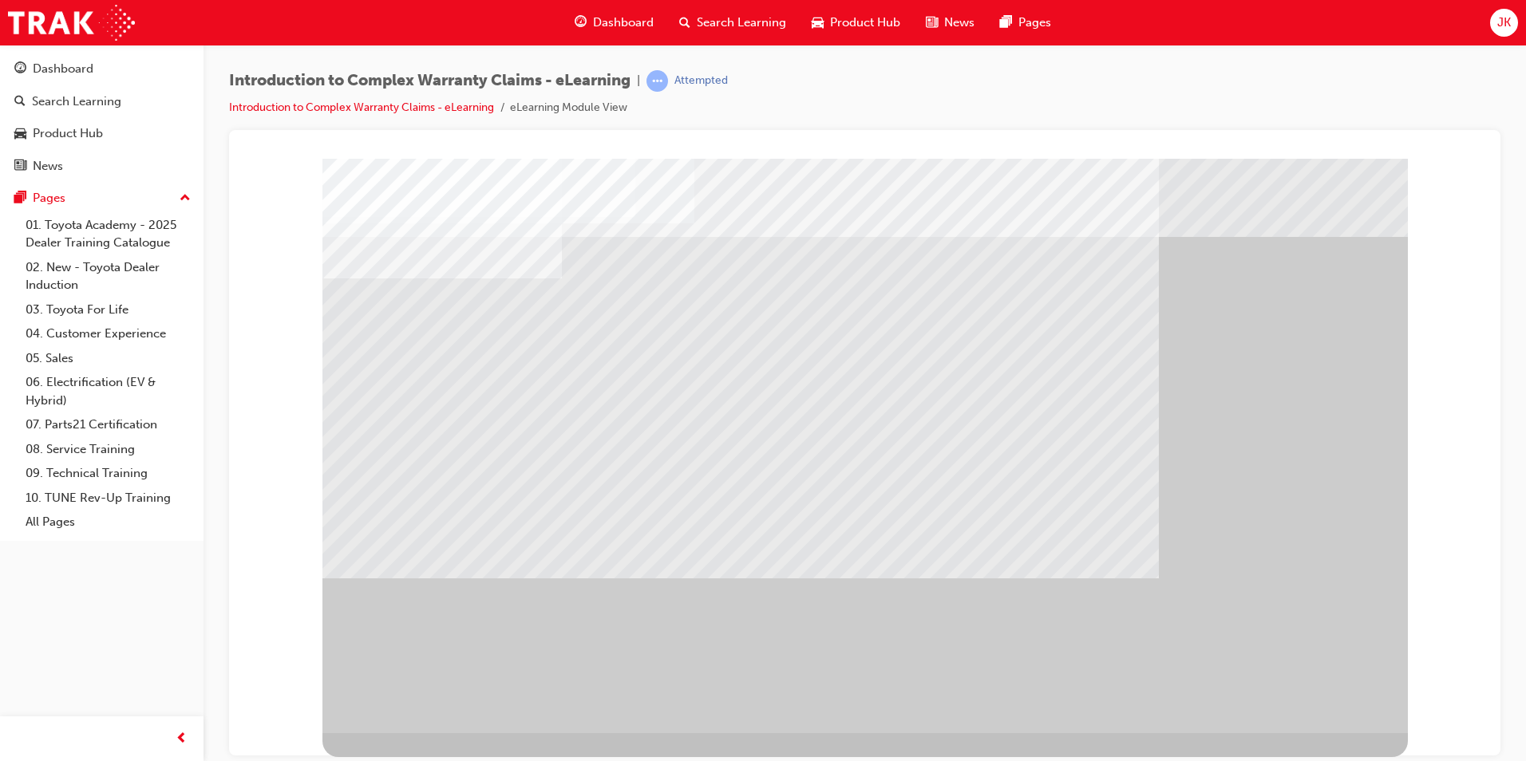
drag, startPoint x: 1296, startPoint y: 700, endPoint x: 1284, endPoint y: 706, distance: 13.6
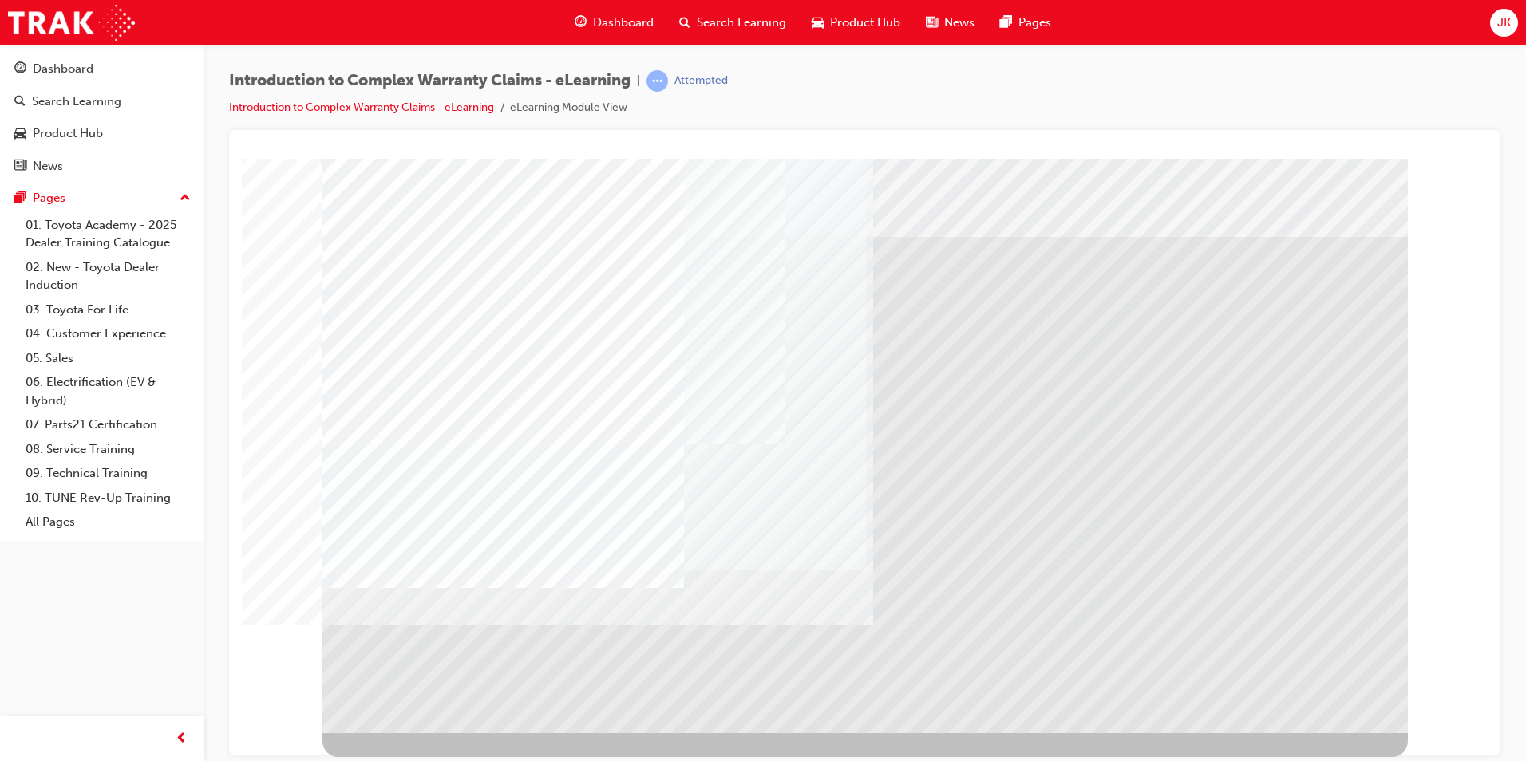
drag, startPoint x: 1300, startPoint y: 689, endPoint x: 1312, endPoint y: 689, distance: 12.0
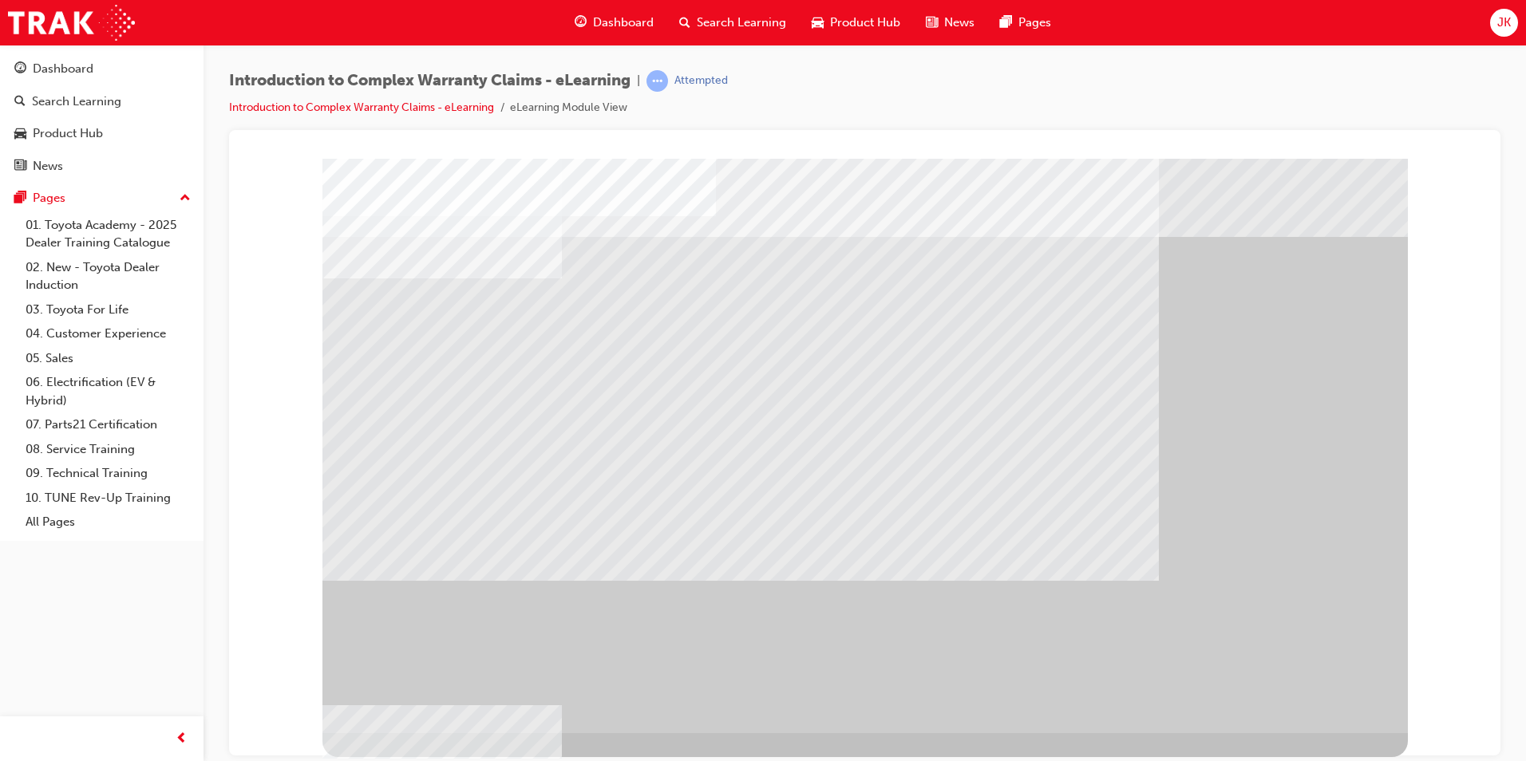
drag, startPoint x: 707, startPoint y: 501, endPoint x: 718, endPoint y: 500, distance: 10.4
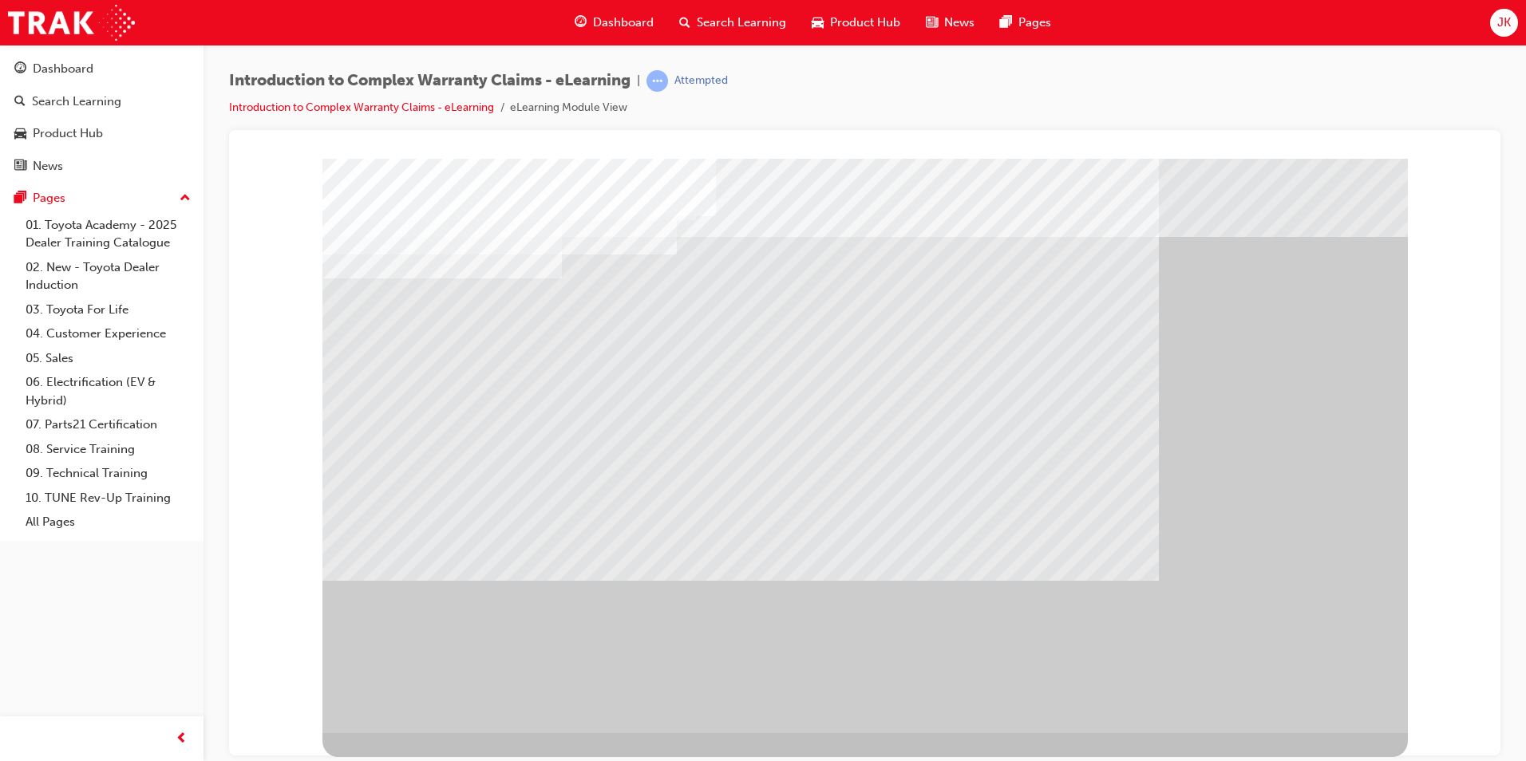
drag, startPoint x: 638, startPoint y: 642, endPoint x: 648, endPoint y: 641, distance: 10.4
drag, startPoint x: 1290, startPoint y: 689, endPoint x: 1306, endPoint y: 688, distance: 16.0
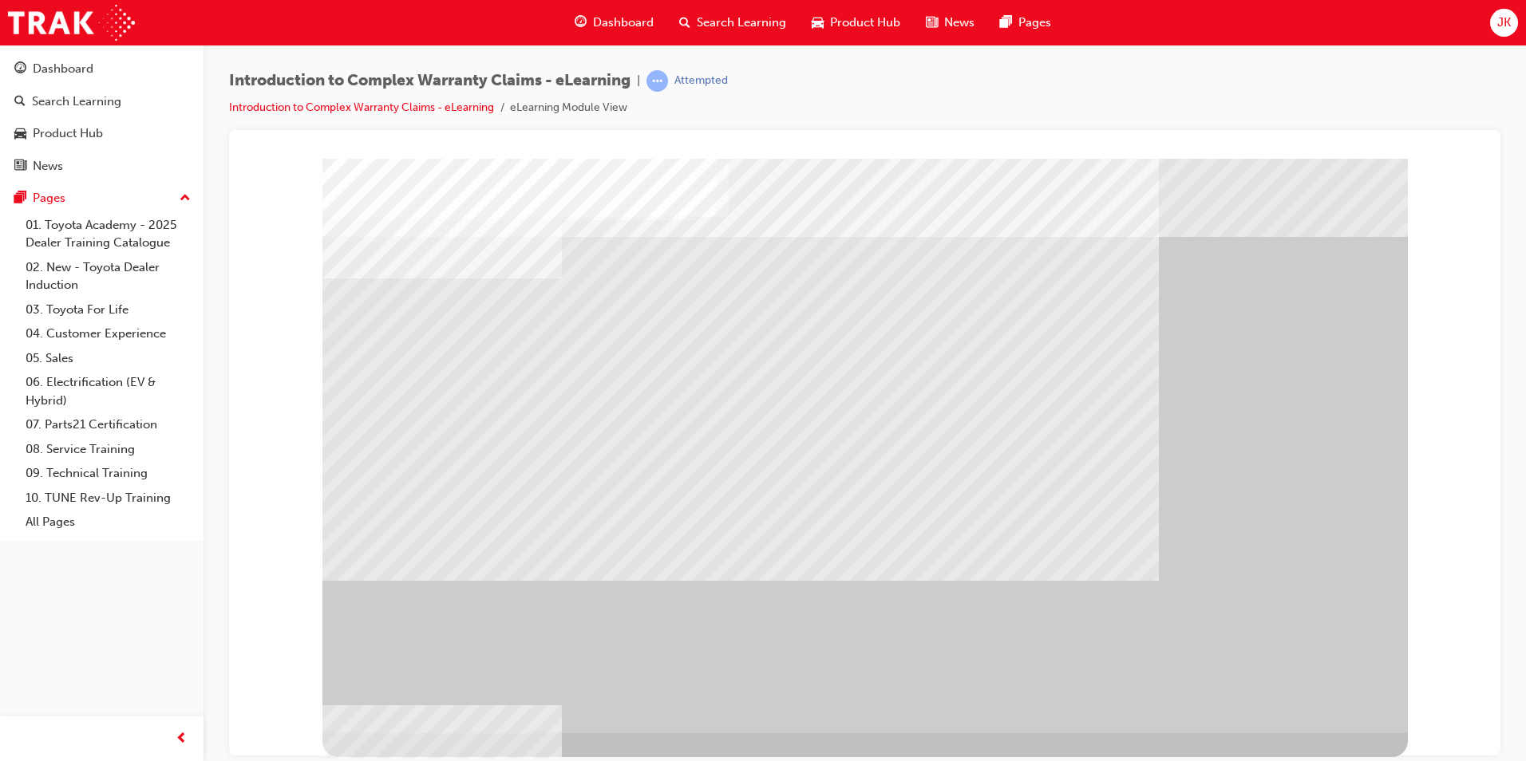
drag, startPoint x: 664, startPoint y: 528, endPoint x: 672, endPoint y: 526, distance: 8.3
drag, startPoint x: 649, startPoint y: 620, endPoint x: 646, endPoint y: 631, distance: 11.4
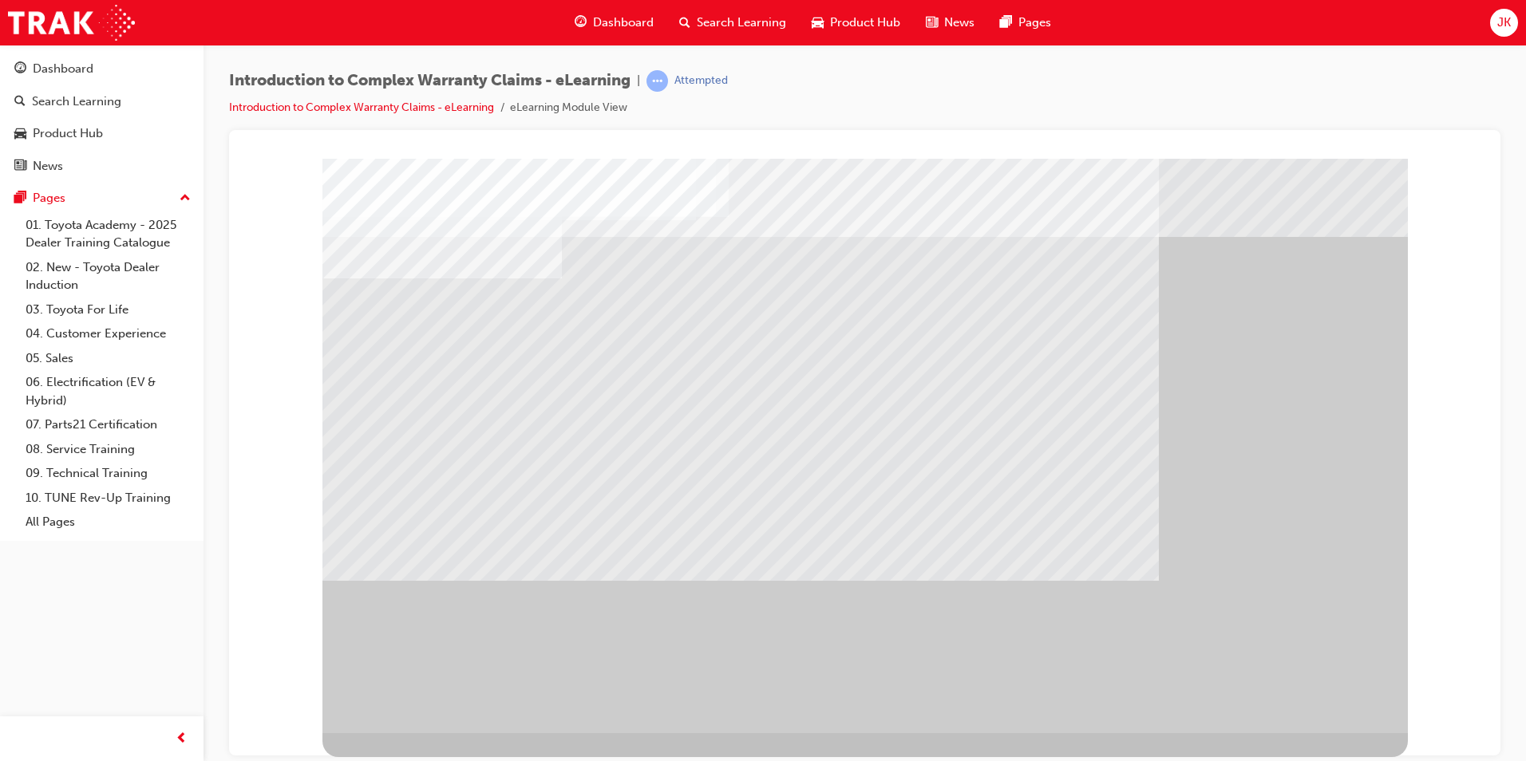
drag, startPoint x: 651, startPoint y: 638, endPoint x: 702, endPoint y: 599, distance: 64.3
drag, startPoint x: 619, startPoint y: 374, endPoint x: 628, endPoint y: 375, distance: 9.7
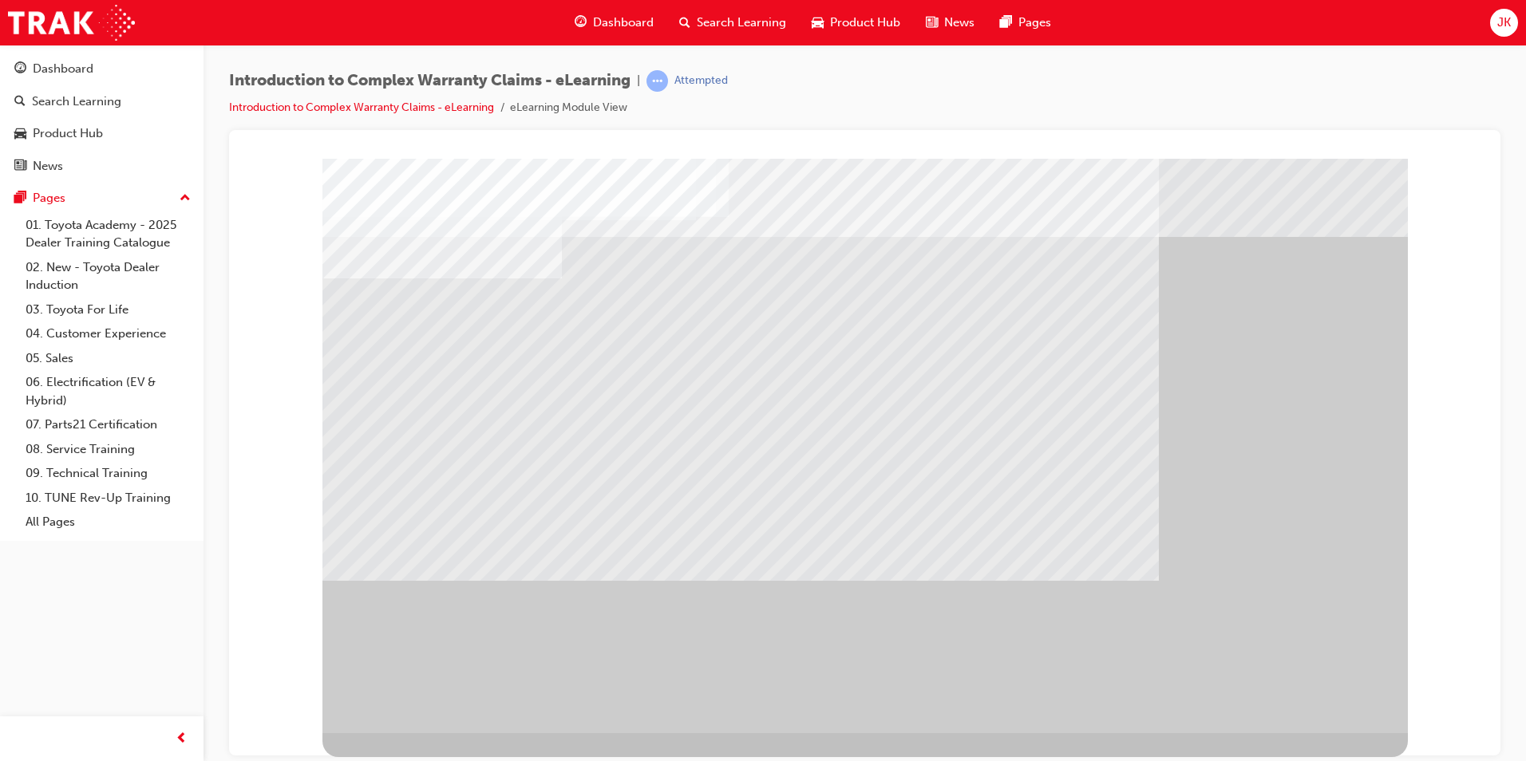
click at [1287, 672] on div "" at bounding box center [864, 445] width 1085 height 575
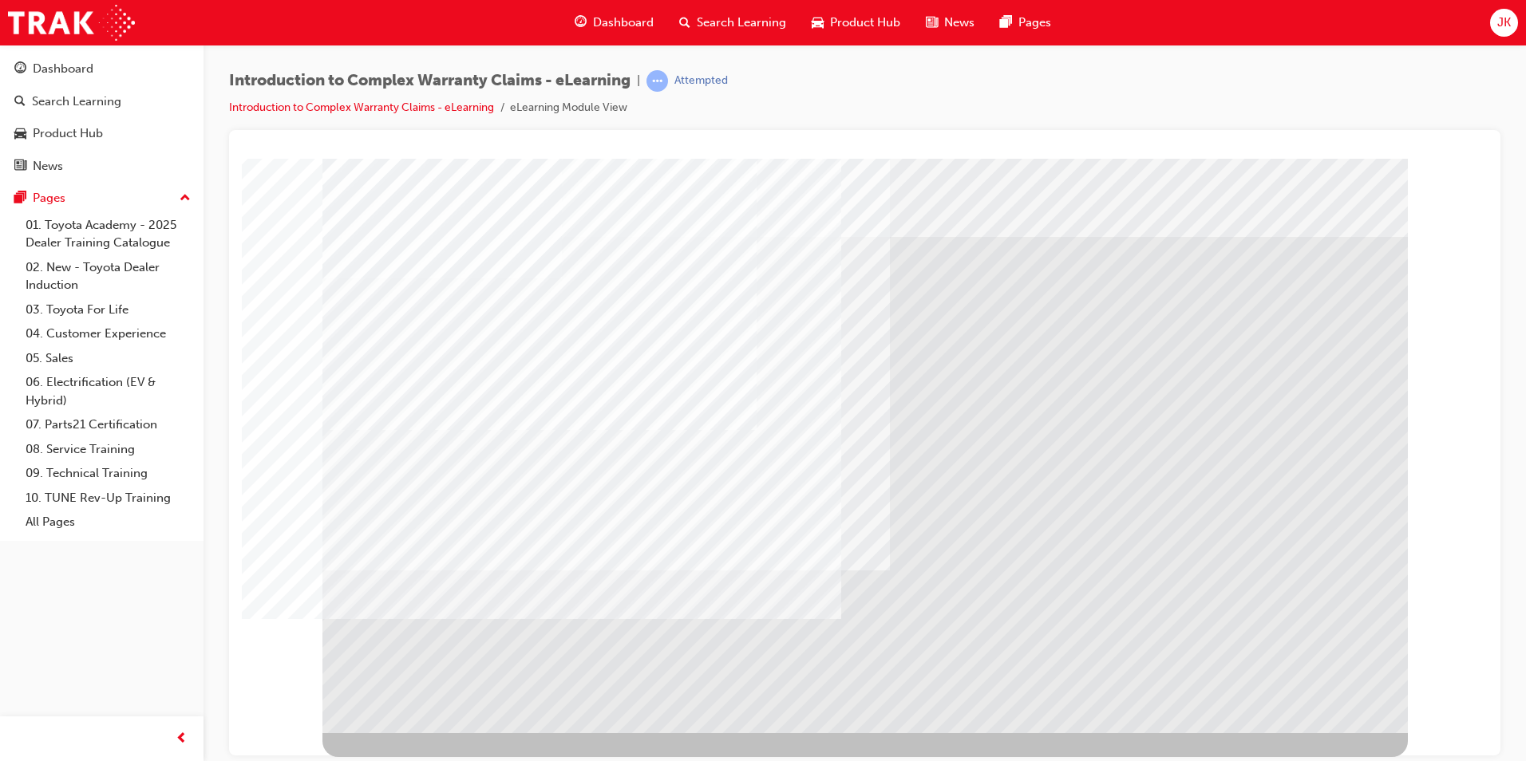
drag, startPoint x: 1319, startPoint y: 714, endPoint x: 1328, endPoint y: 719, distance: 10.4
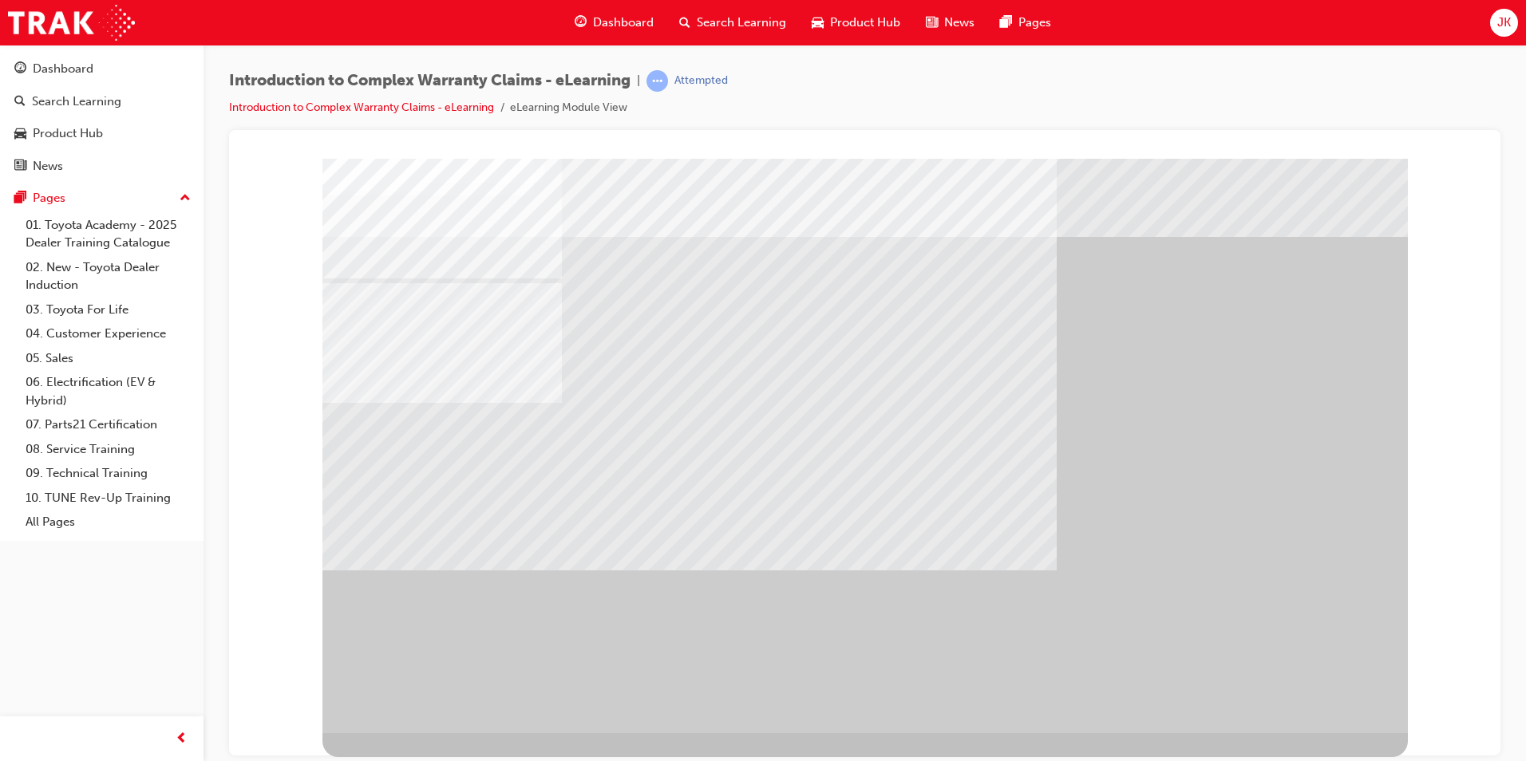
drag, startPoint x: 848, startPoint y: 571, endPoint x: 826, endPoint y: 572, distance: 22.4
drag, startPoint x: 613, startPoint y: 548, endPoint x: 616, endPoint y: 571, distance: 23.4
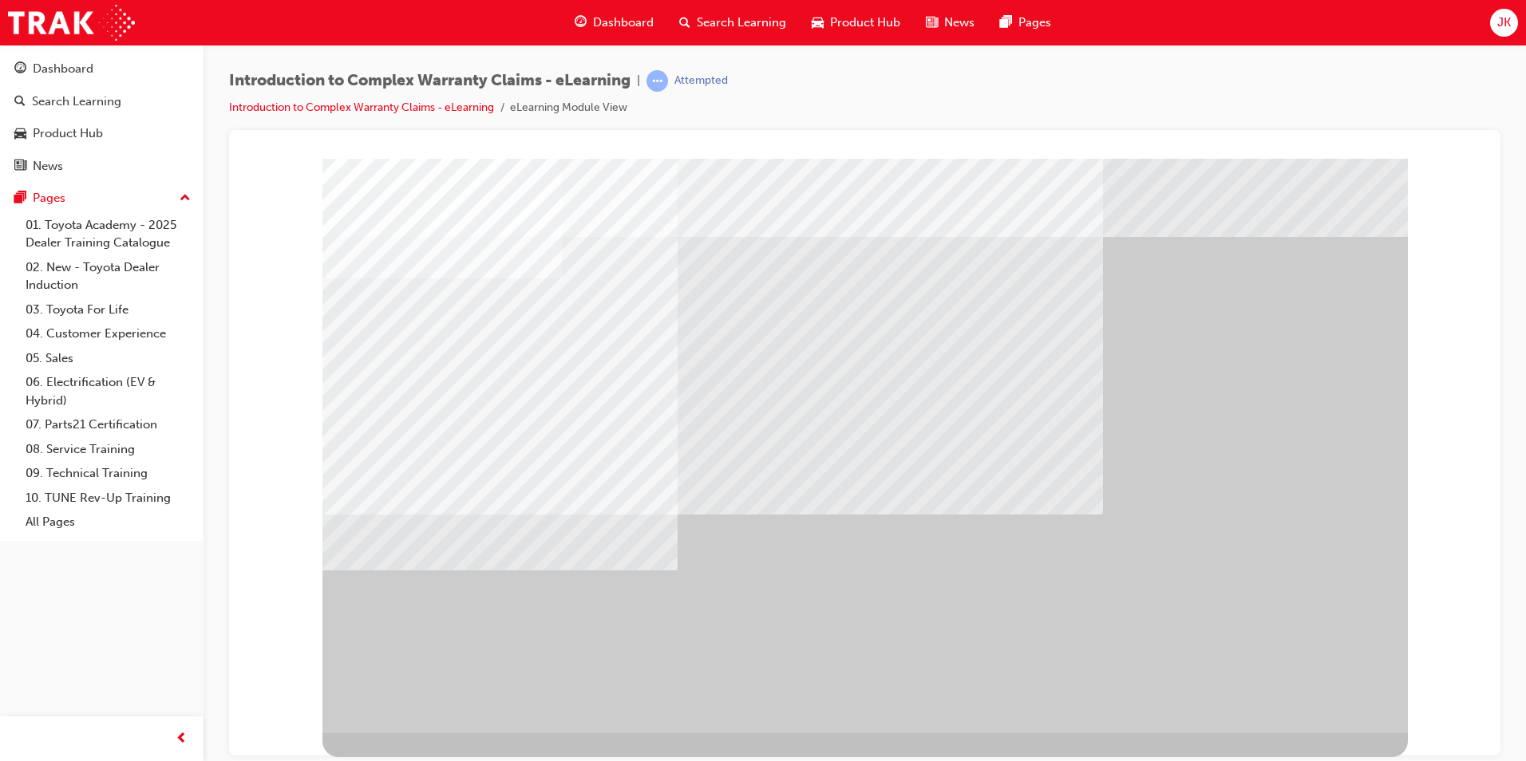
drag, startPoint x: 1346, startPoint y: 682, endPoint x: 1331, endPoint y: 697, distance: 20.9
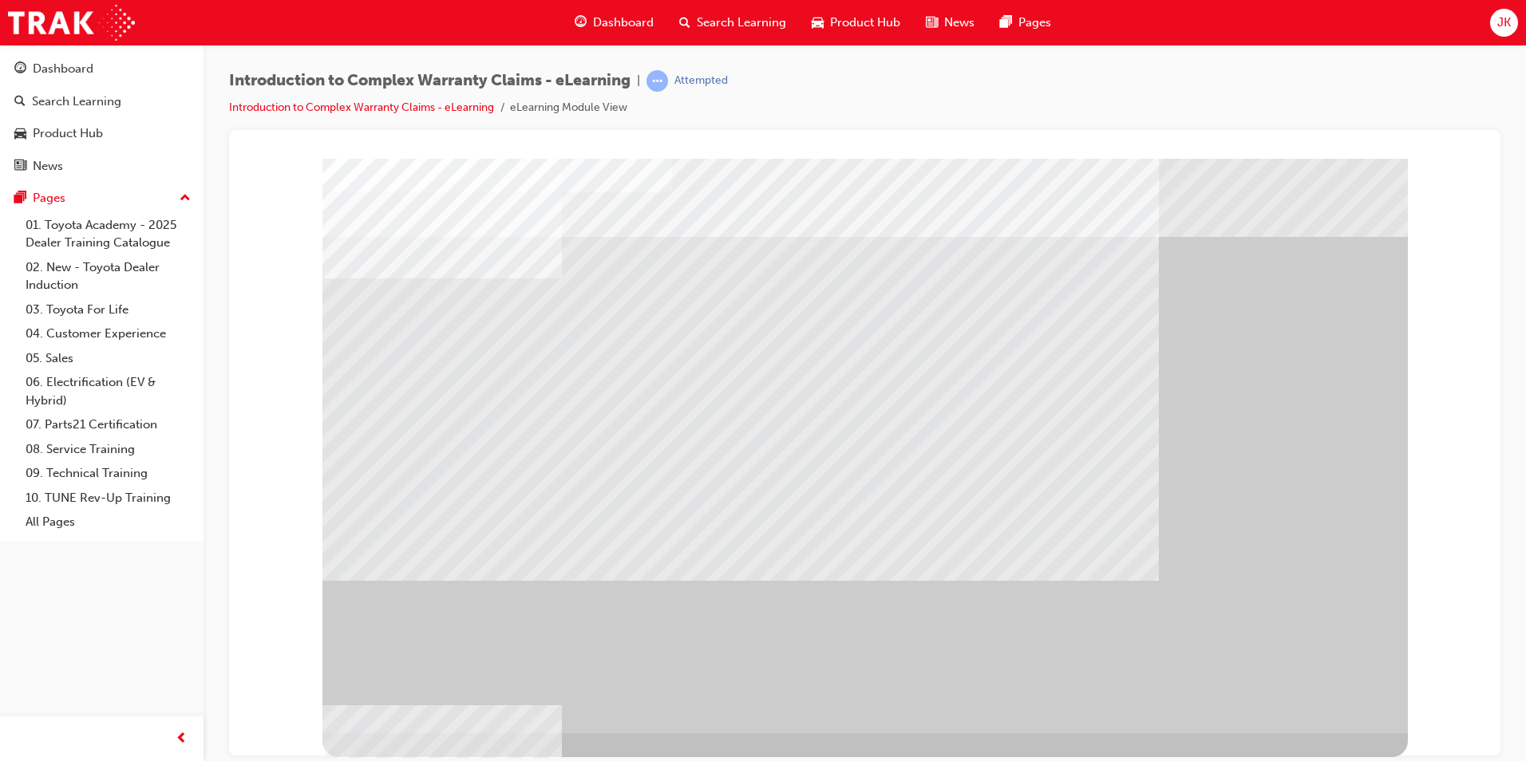
drag, startPoint x: 563, startPoint y: 378, endPoint x: 597, endPoint y: 389, distance: 36.1
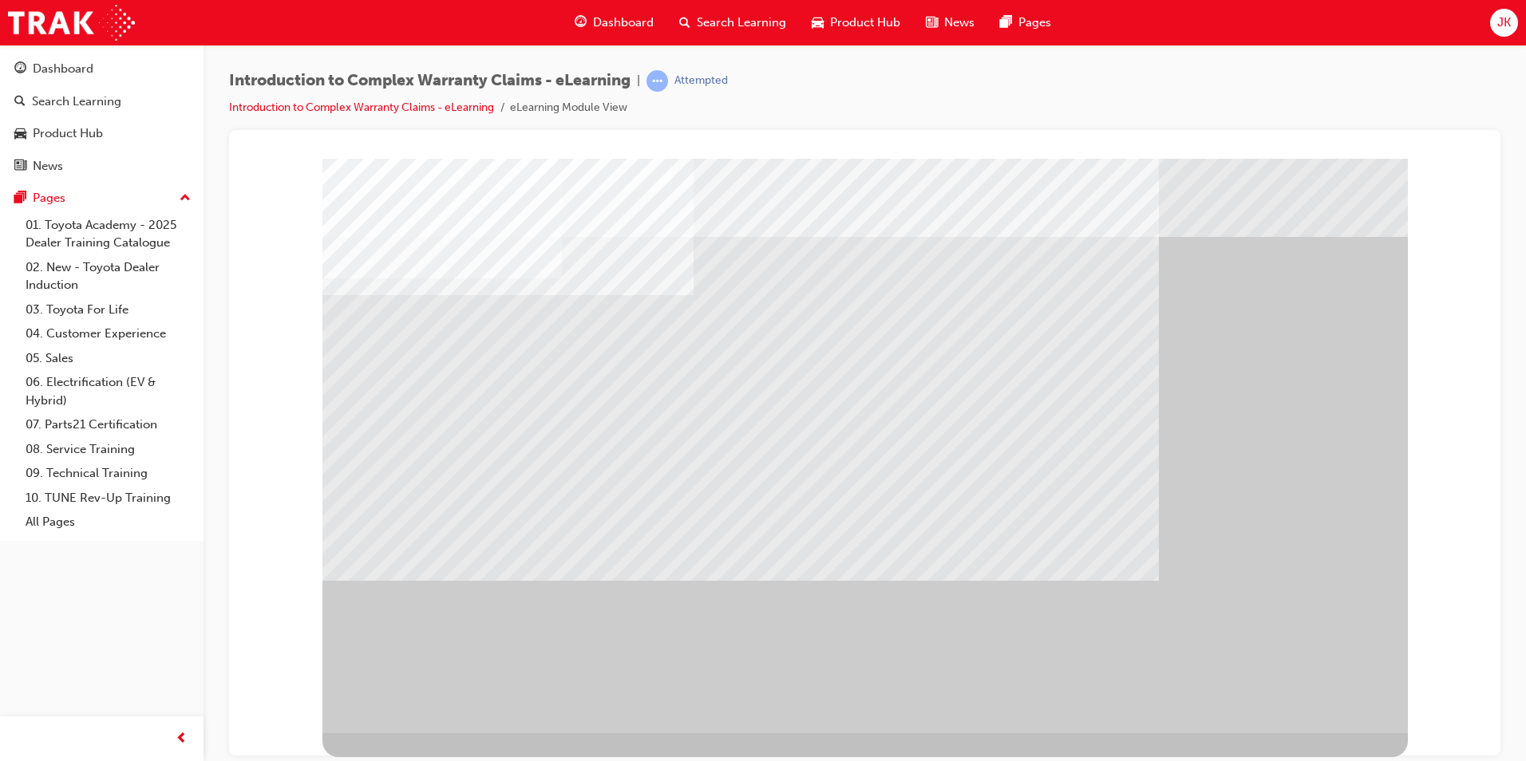
drag, startPoint x: 1287, startPoint y: 686, endPoint x: 1297, endPoint y: 688, distance: 9.9
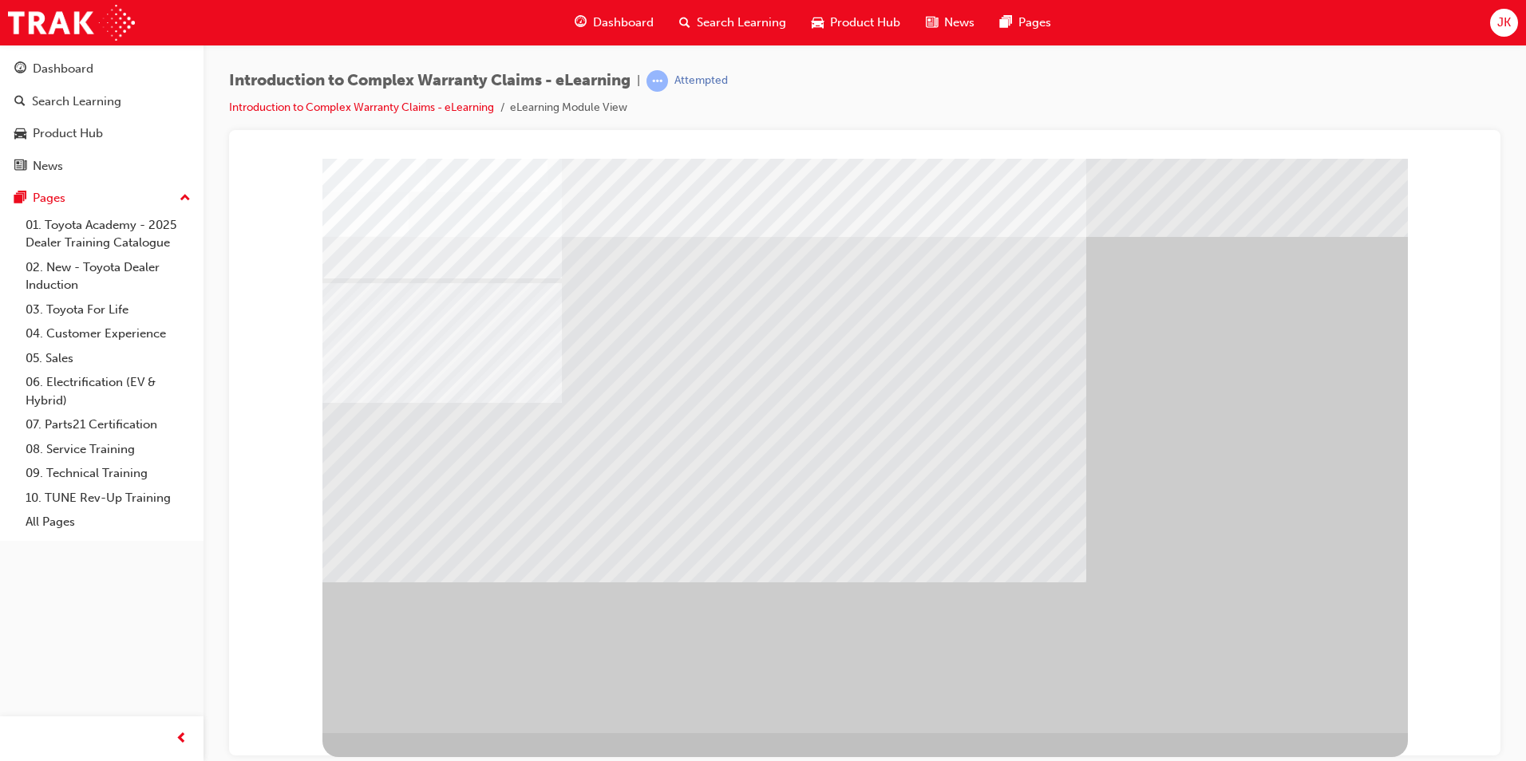
drag, startPoint x: 711, startPoint y: 345, endPoint x: 707, endPoint y: 358, distance: 13.4
drag, startPoint x: 919, startPoint y: 355, endPoint x: 931, endPoint y: 370, distance: 19.8
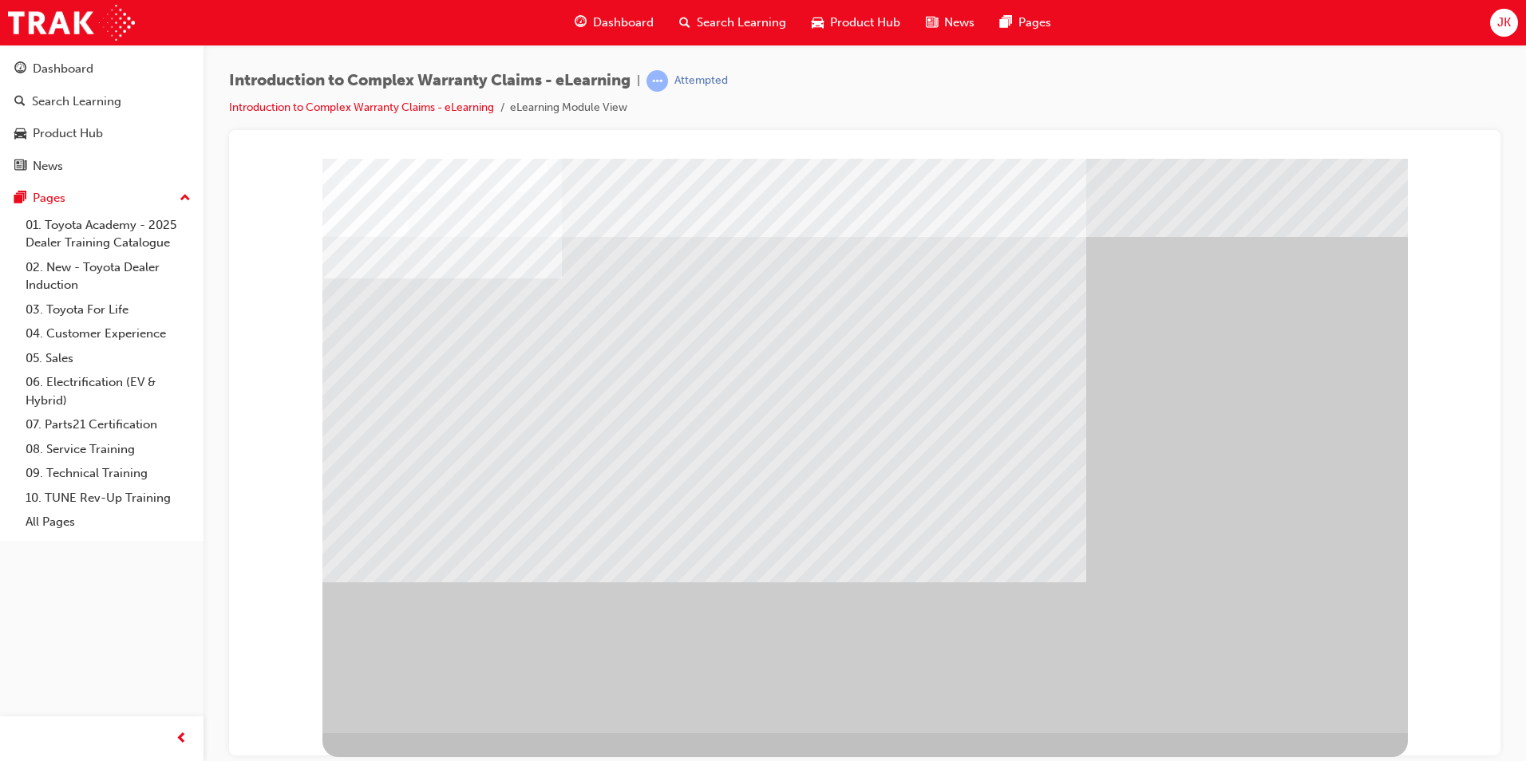
drag, startPoint x: 961, startPoint y: 322, endPoint x: 958, endPoint y: 391, distance: 69.5
click at [968, 366] on div at bounding box center [864, 445] width 1085 height 575
drag, startPoint x: 958, startPoint y: 391, endPoint x: 1033, endPoint y: 405, distance: 76.2
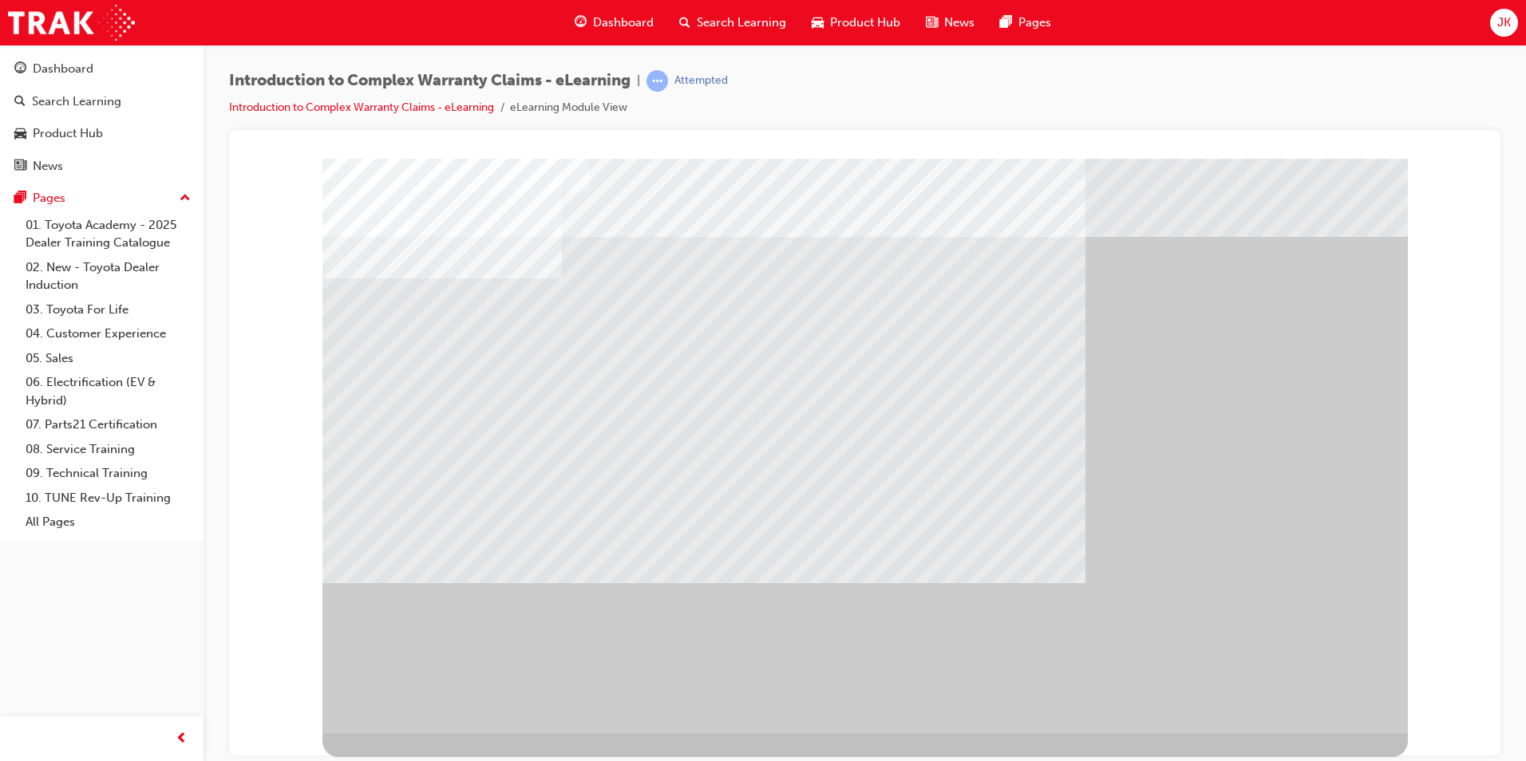
drag, startPoint x: 785, startPoint y: 479, endPoint x: 795, endPoint y: 471, distance: 13.1
click at [794, 471] on div at bounding box center [864, 445] width 1085 height 575
drag, startPoint x: 1318, startPoint y: 702, endPoint x: 1339, endPoint y: 706, distance: 21.9
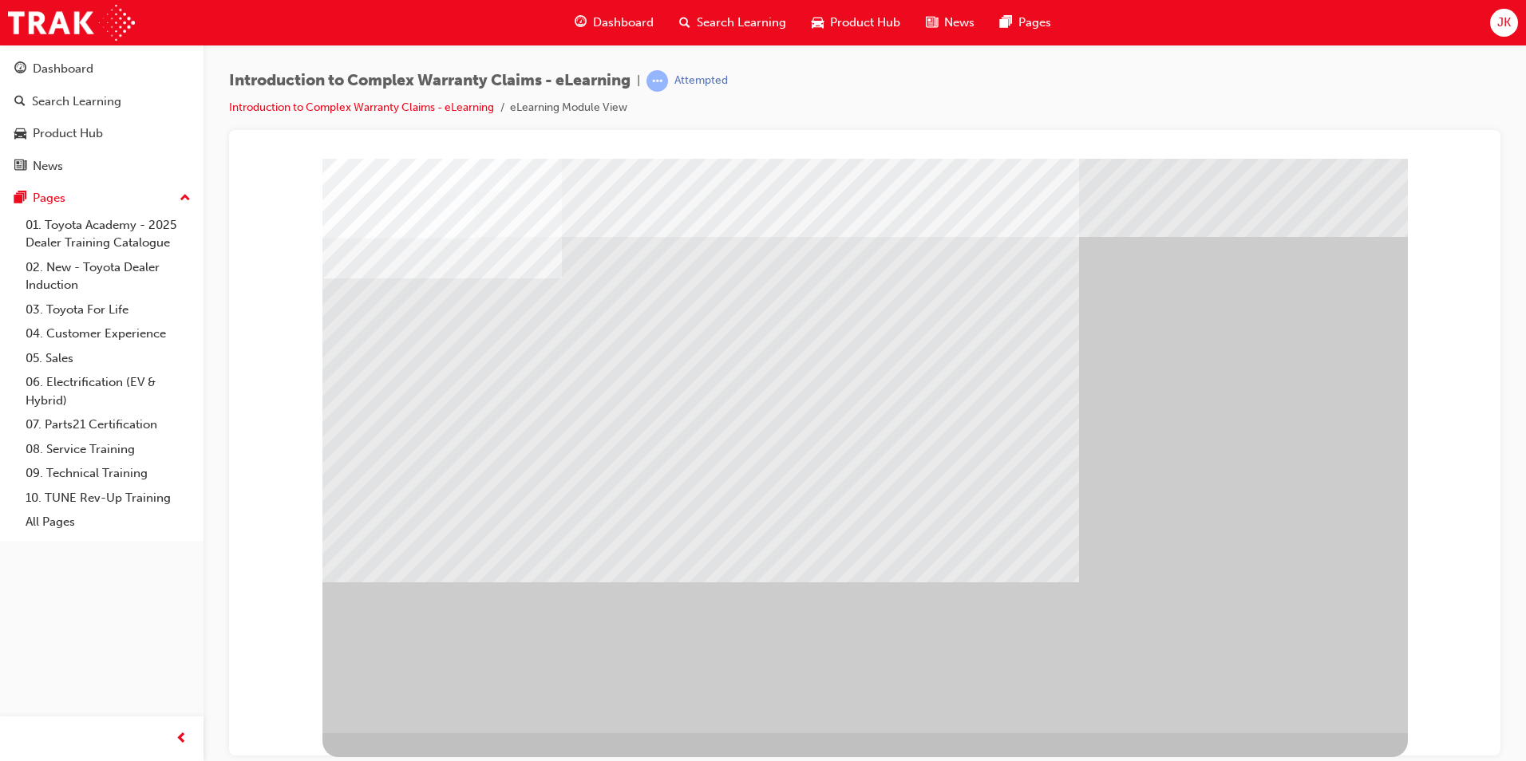
drag, startPoint x: 1301, startPoint y: 692, endPoint x: 1313, endPoint y: 698, distance: 13.6
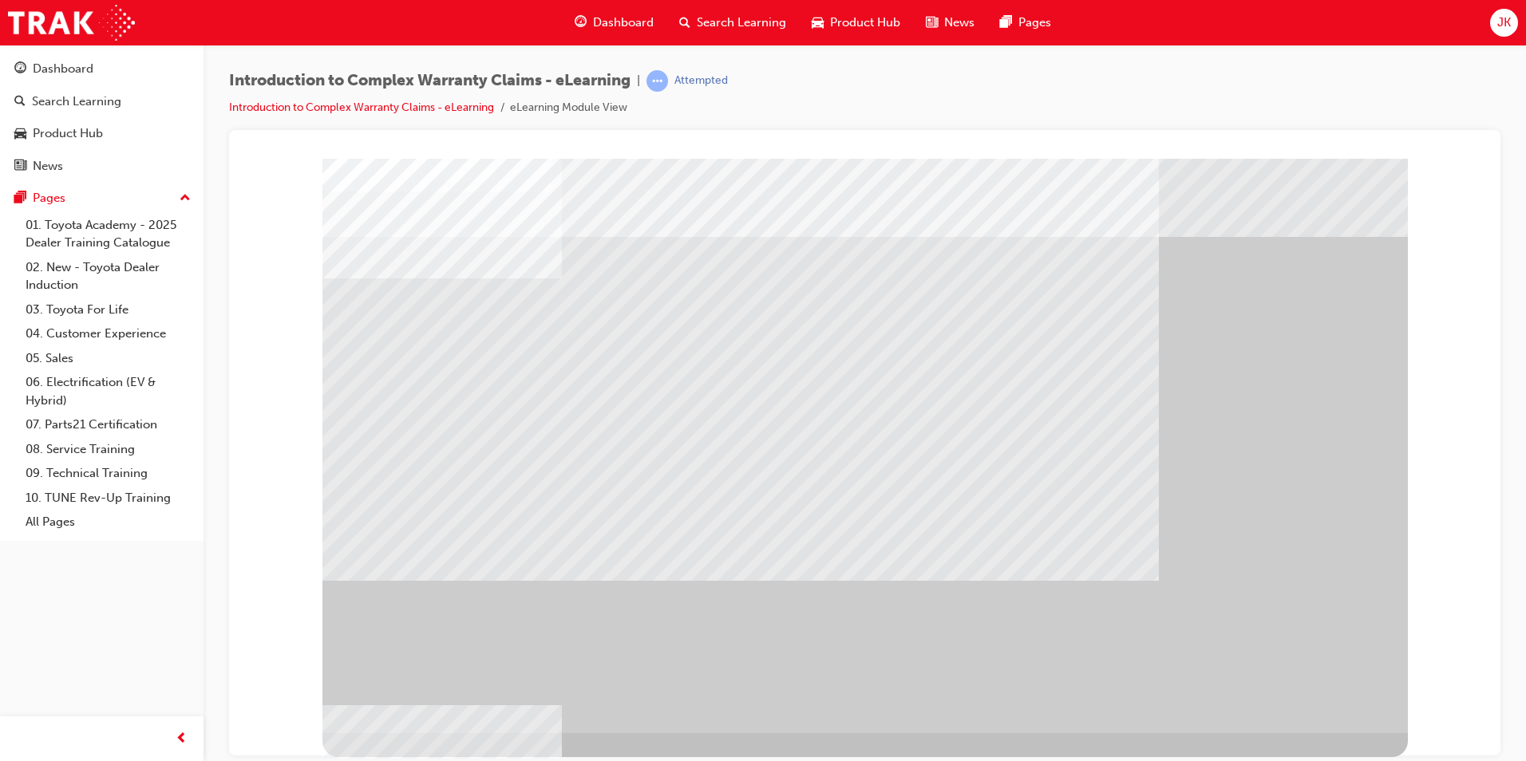
drag, startPoint x: 677, startPoint y: 371, endPoint x: 667, endPoint y: 382, distance: 14.1
click at [669, 381] on div at bounding box center [864, 445] width 1085 height 575
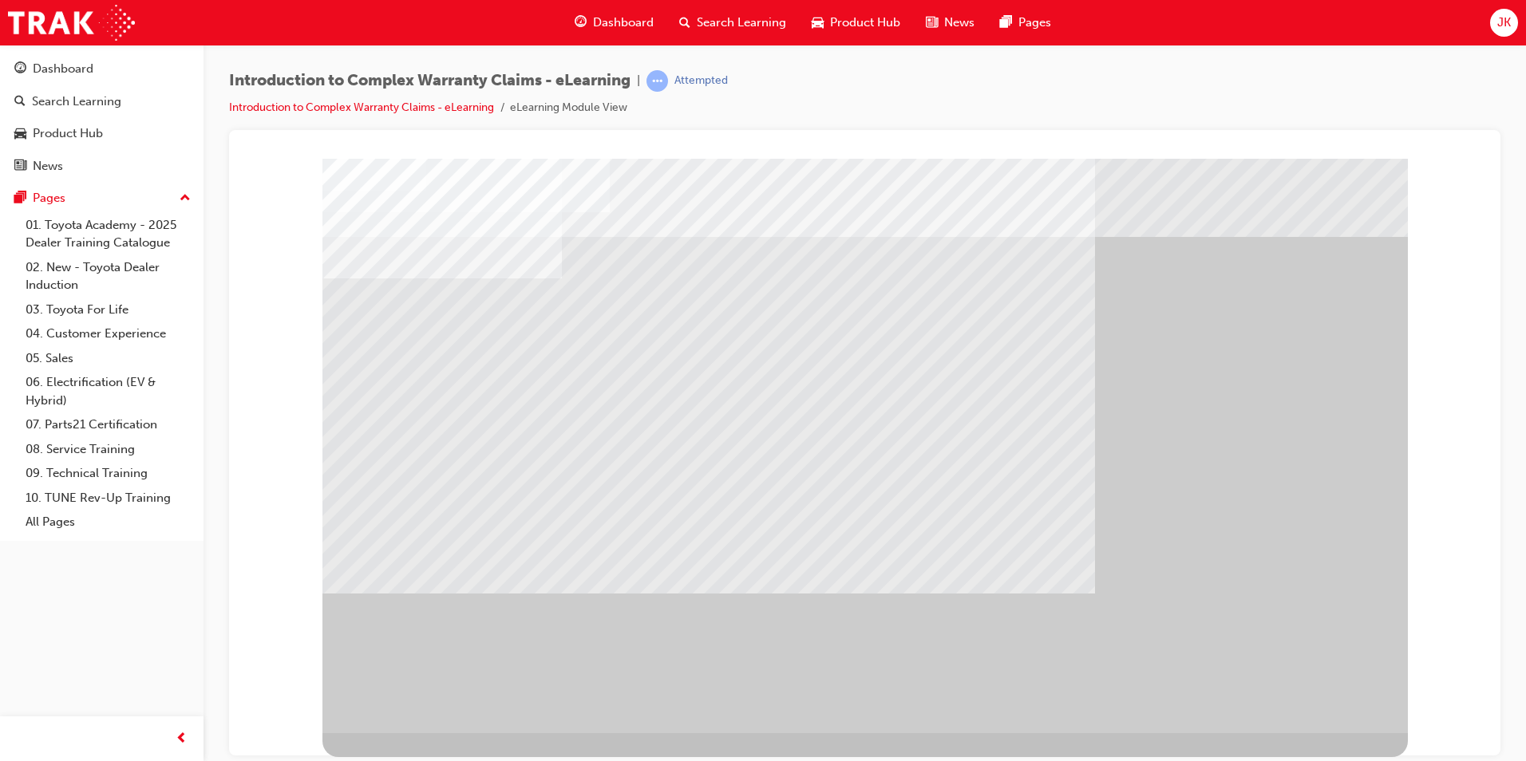
drag, startPoint x: 559, startPoint y: 394, endPoint x: 578, endPoint y: 398, distance: 19.6
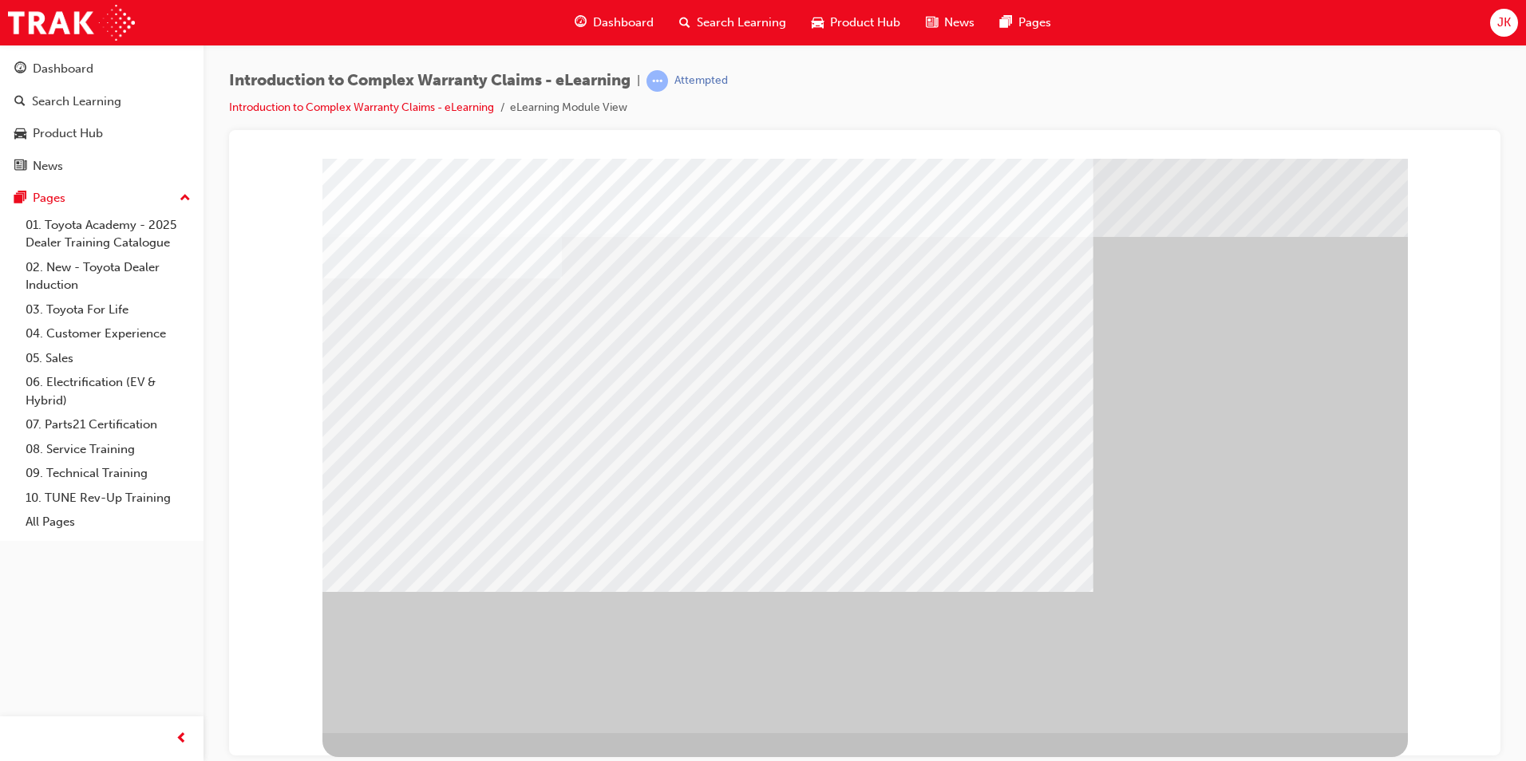
click at [1286, 712] on div at bounding box center [864, 445] width 1085 height 575
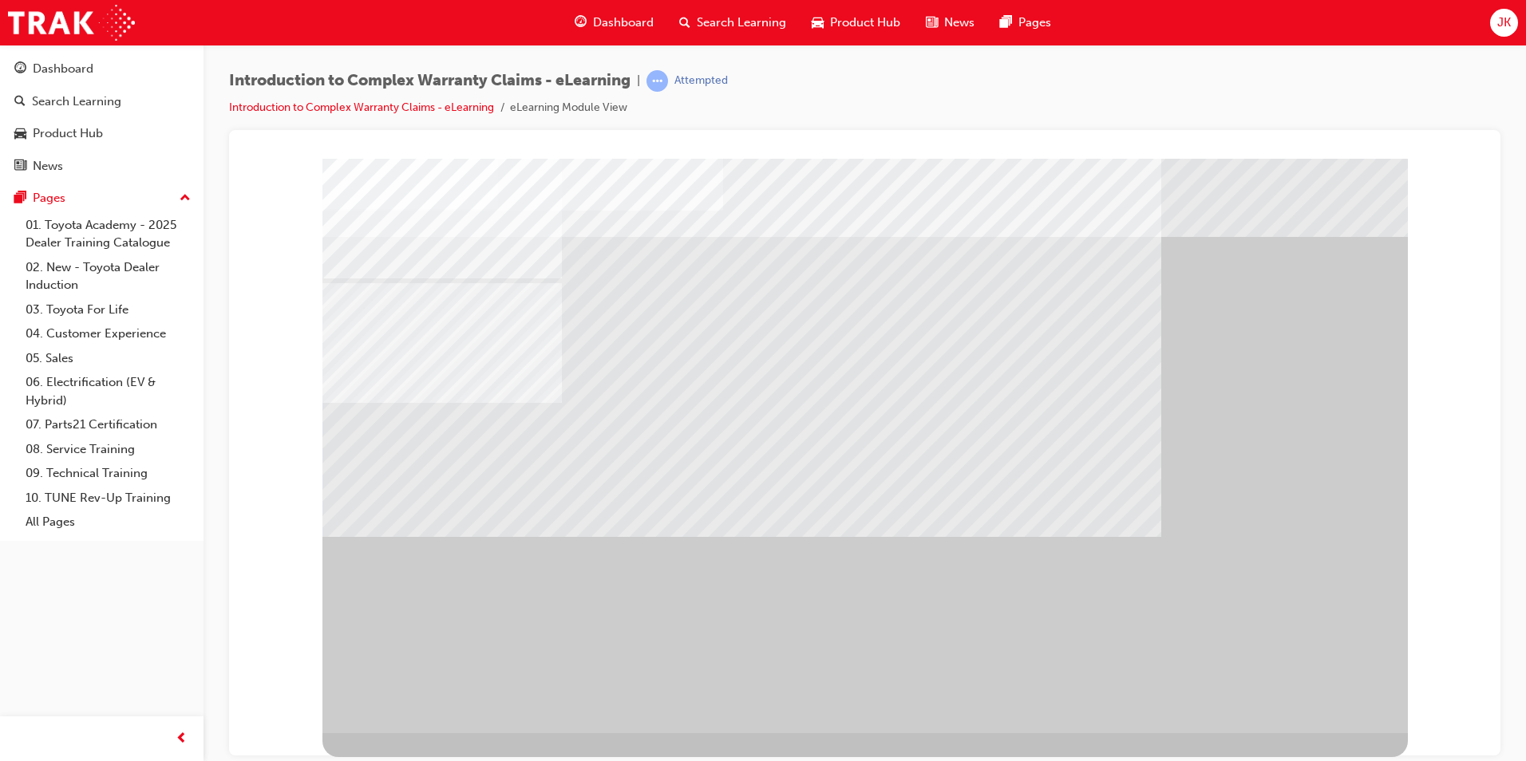
drag, startPoint x: 695, startPoint y: 554, endPoint x: 806, endPoint y: 562, distance: 111.2
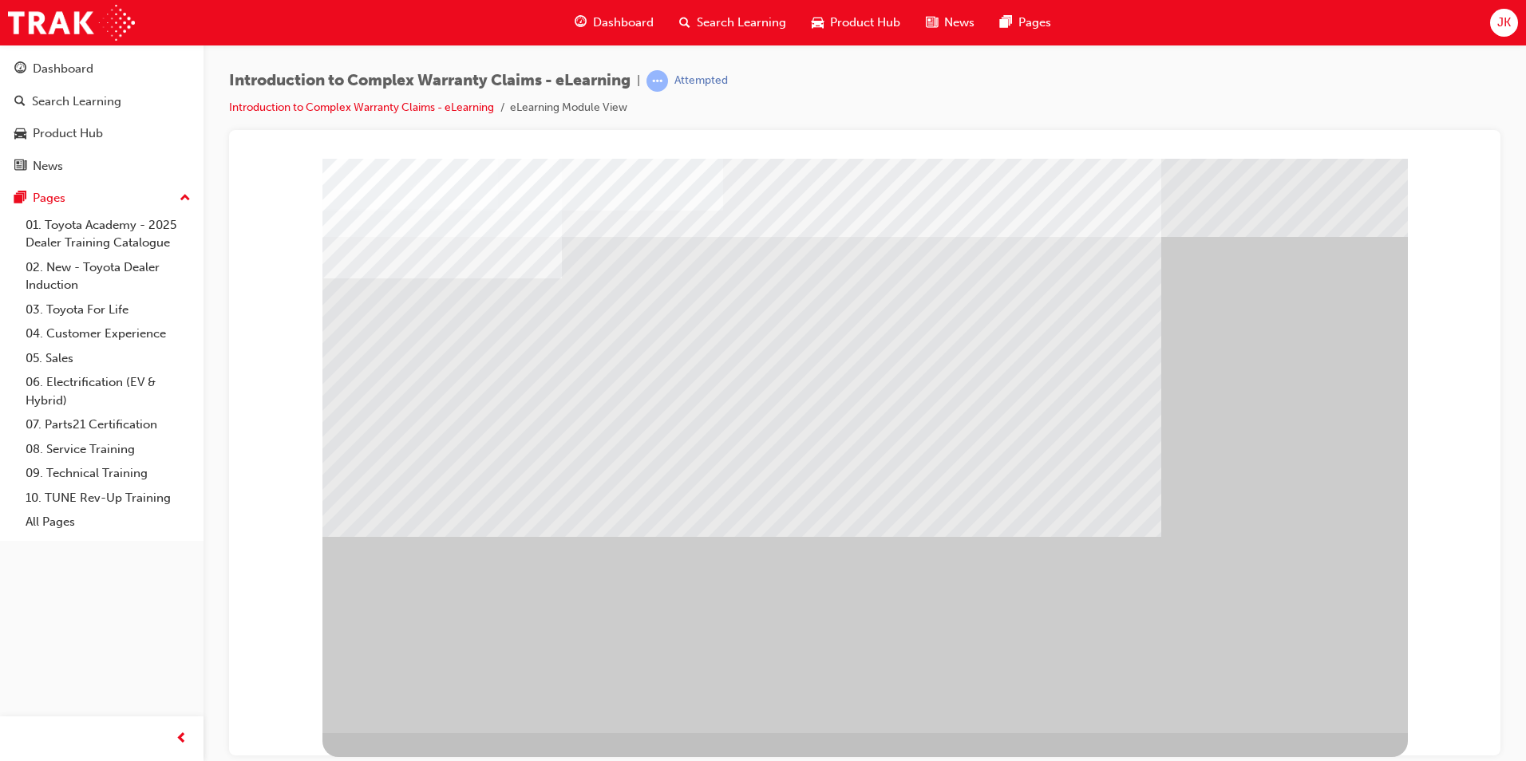
drag, startPoint x: 1286, startPoint y: 699, endPoint x: 1310, endPoint y: 698, distance: 24.0
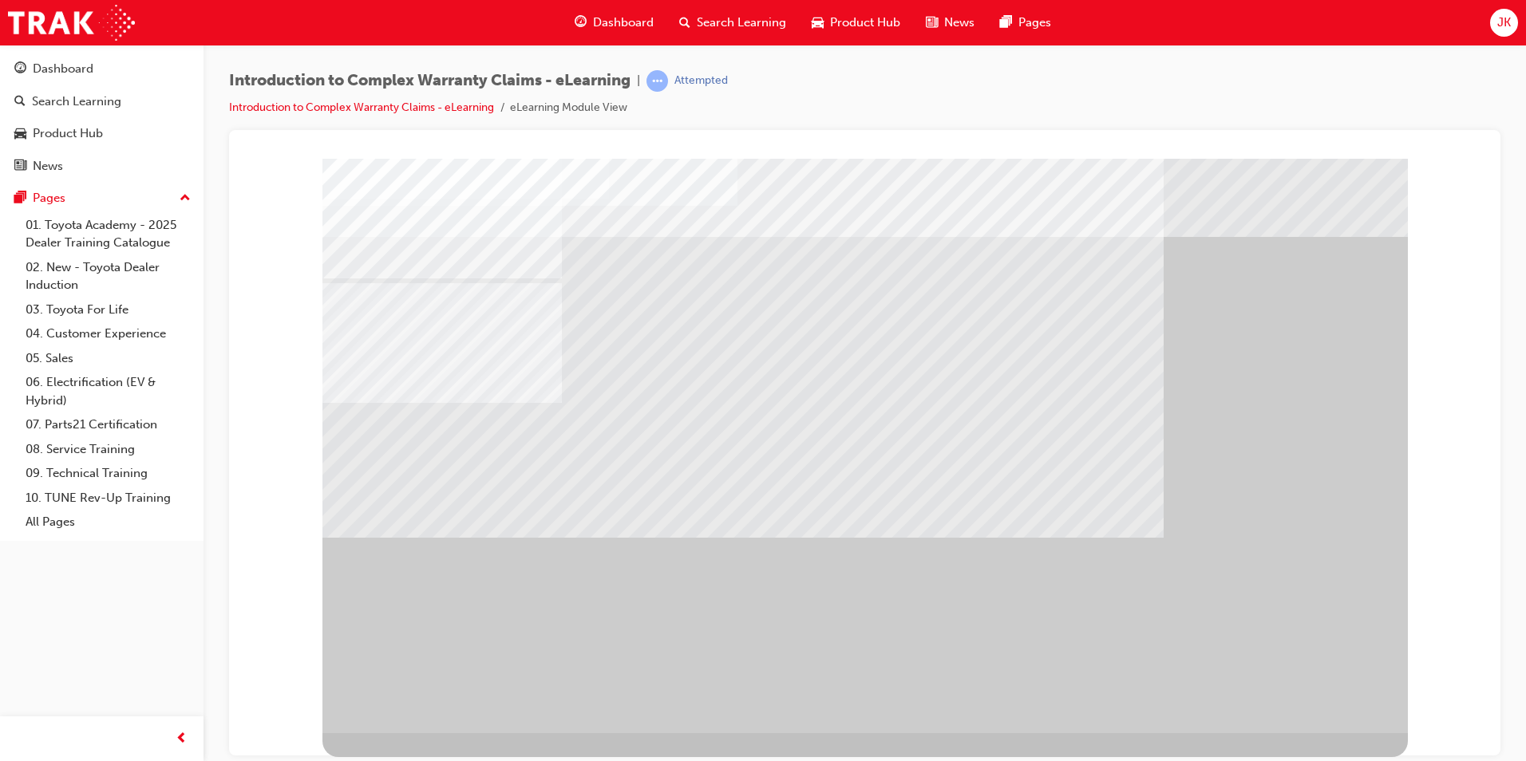
drag, startPoint x: 854, startPoint y: 580, endPoint x: 880, endPoint y: 585, distance: 26.8
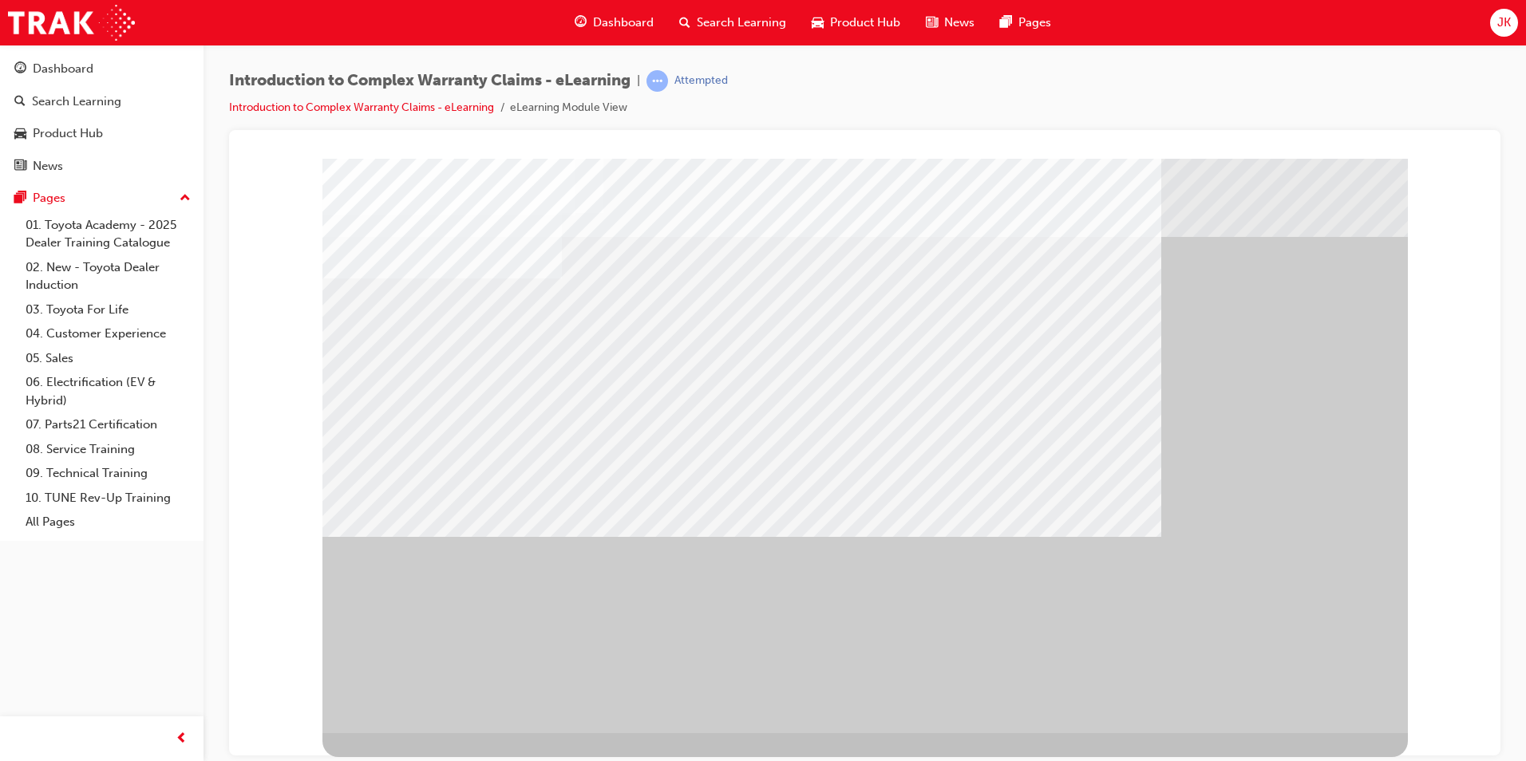
drag, startPoint x: 782, startPoint y: 426, endPoint x: 834, endPoint y: 445, distance: 55.3
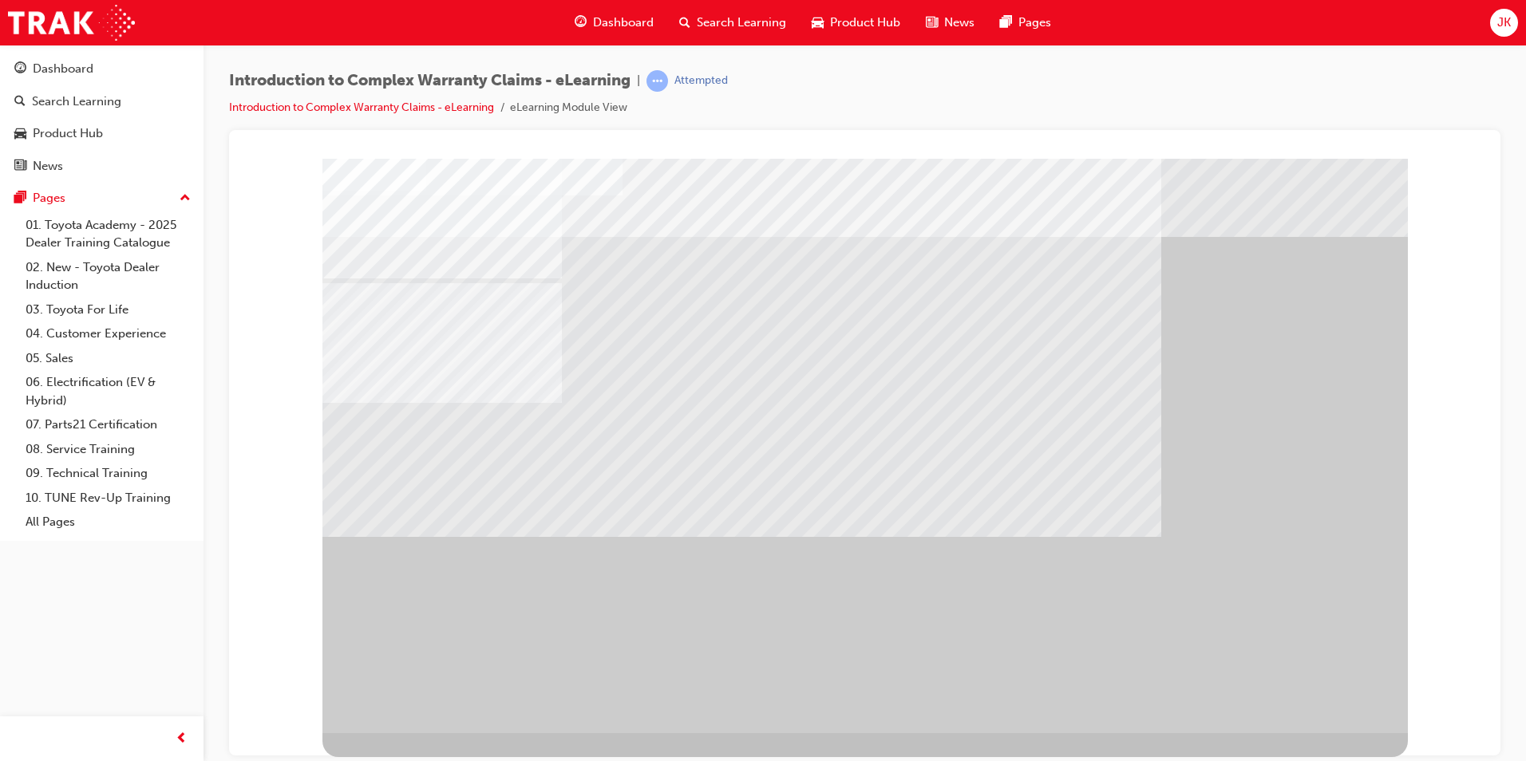
drag, startPoint x: 846, startPoint y: 397, endPoint x: 813, endPoint y: 407, distance: 34.9
drag, startPoint x: 1005, startPoint y: 489, endPoint x: 1029, endPoint y: 501, distance: 26.8
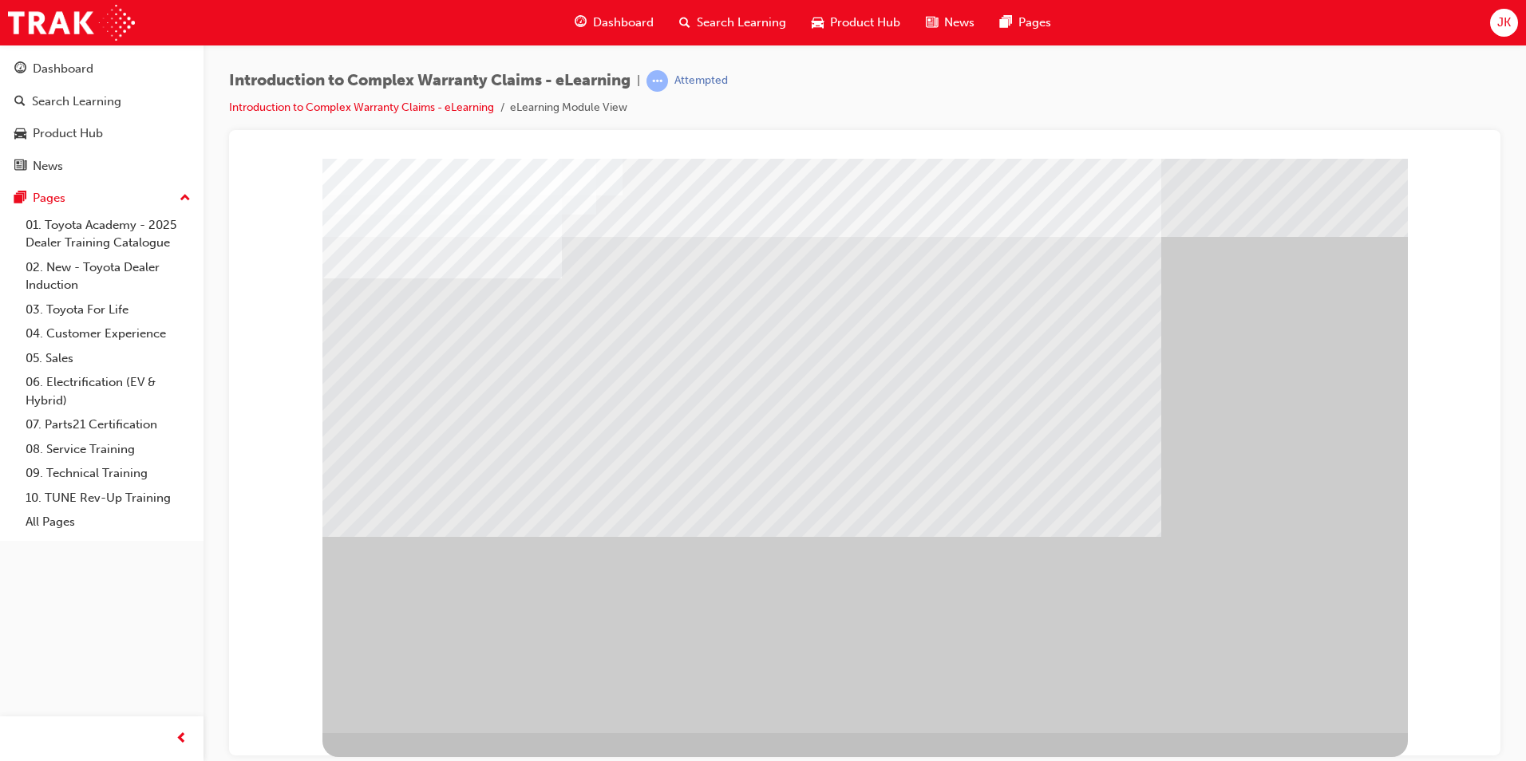
drag, startPoint x: 1274, startPoint y: 686, endPoint x: 1310, endPoint y: 702, distance: 39.3
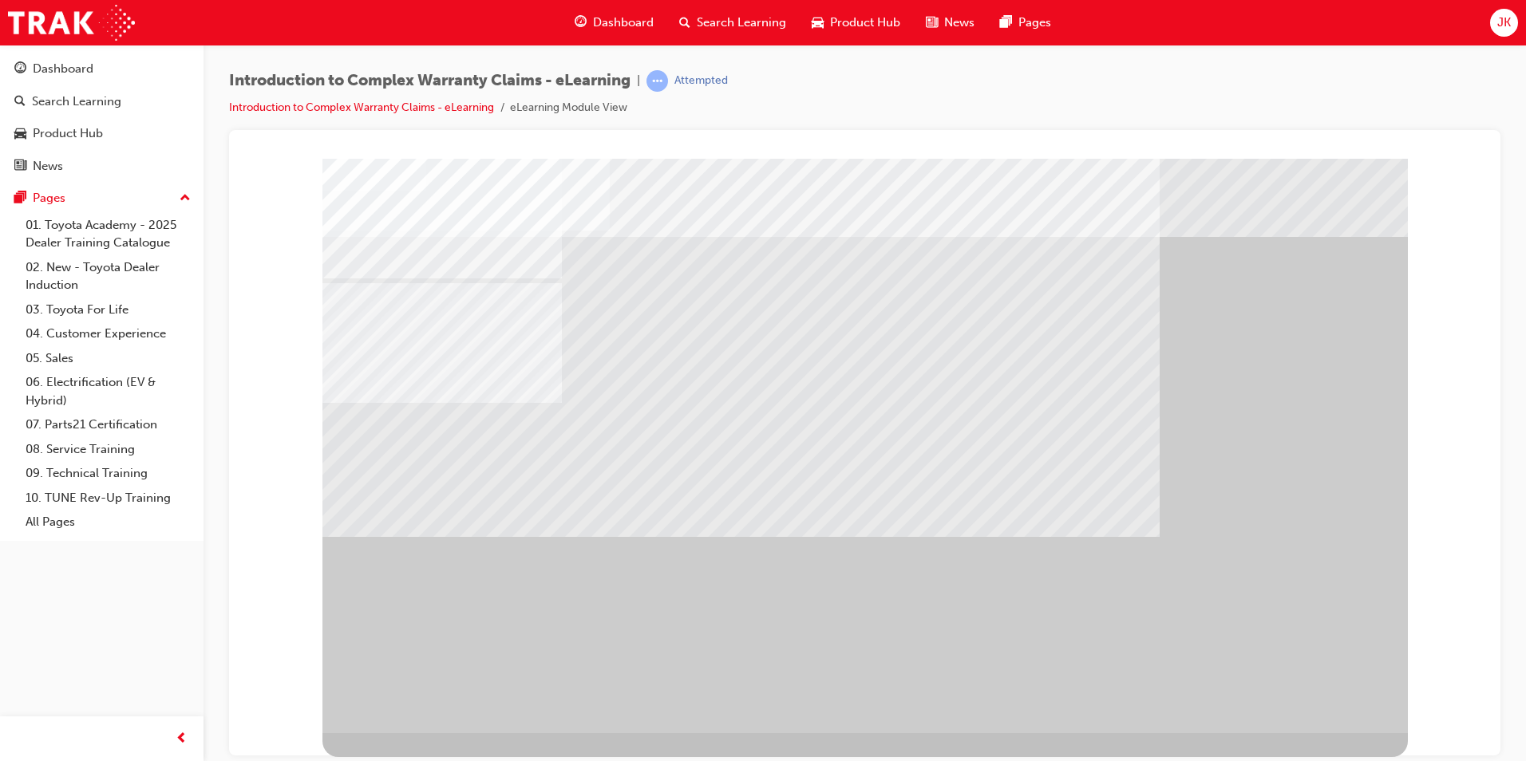
drag, startPoint x: 726, startPoint y: 573, endPoint x: 722, endPoint y: 560, distance: 13.2
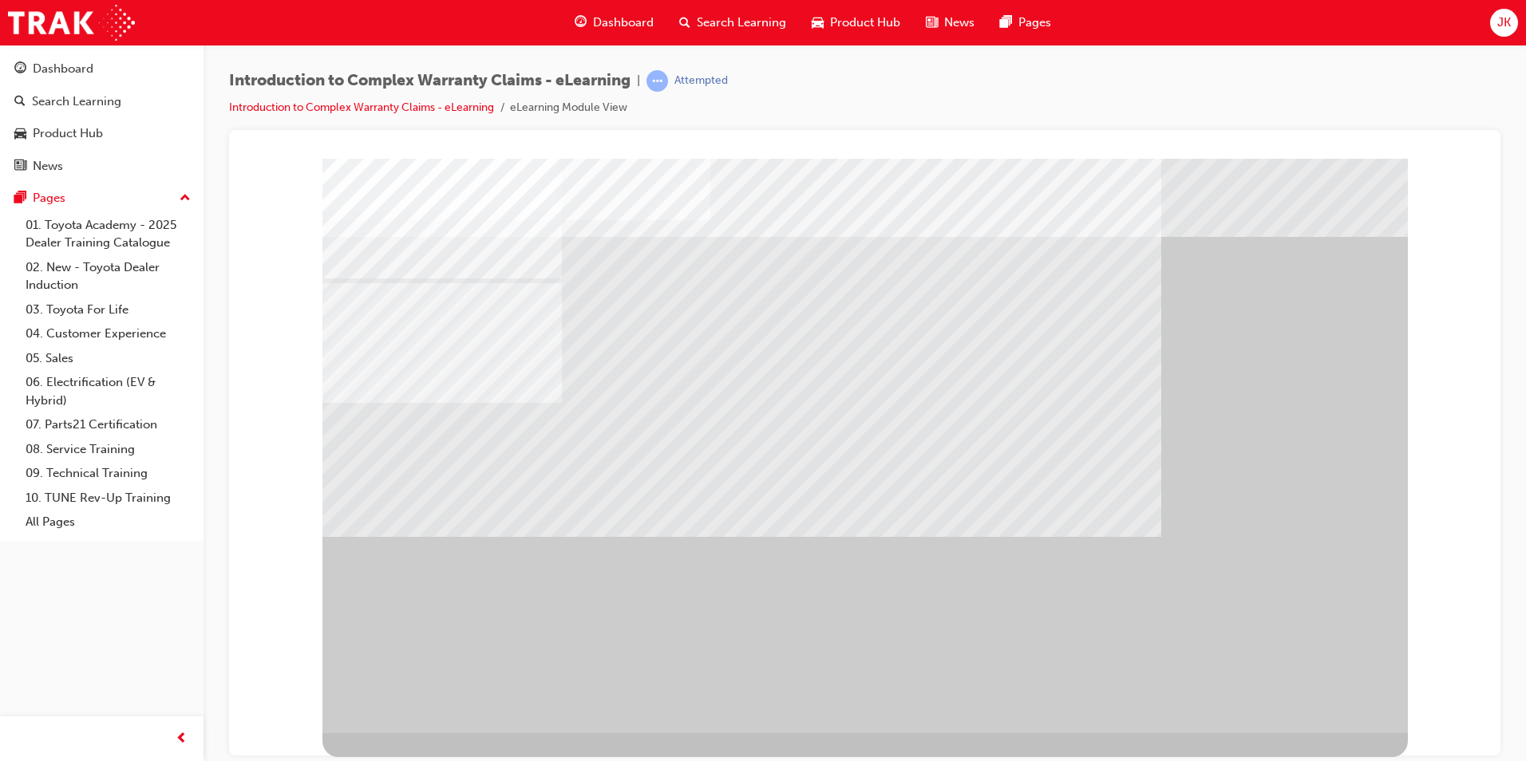
drag, startPoint x: 647, startPoint y: 562, endPoint x: 660, endPoint y: 571, distance: 16.0
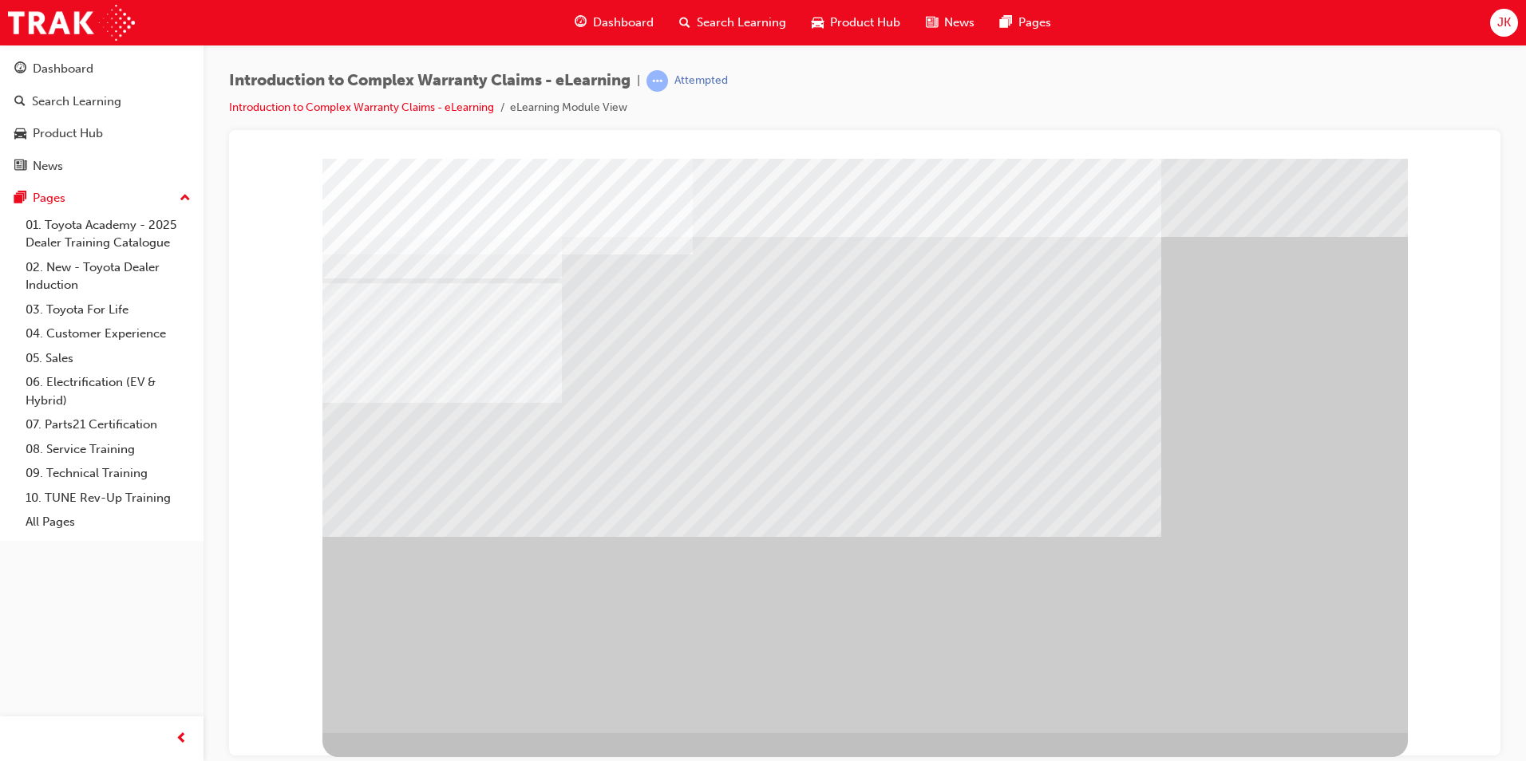
drag, startPoint x: 717, startPoint y: 338, endPoint x: 803, endPoint y: 398, distance: 105.4
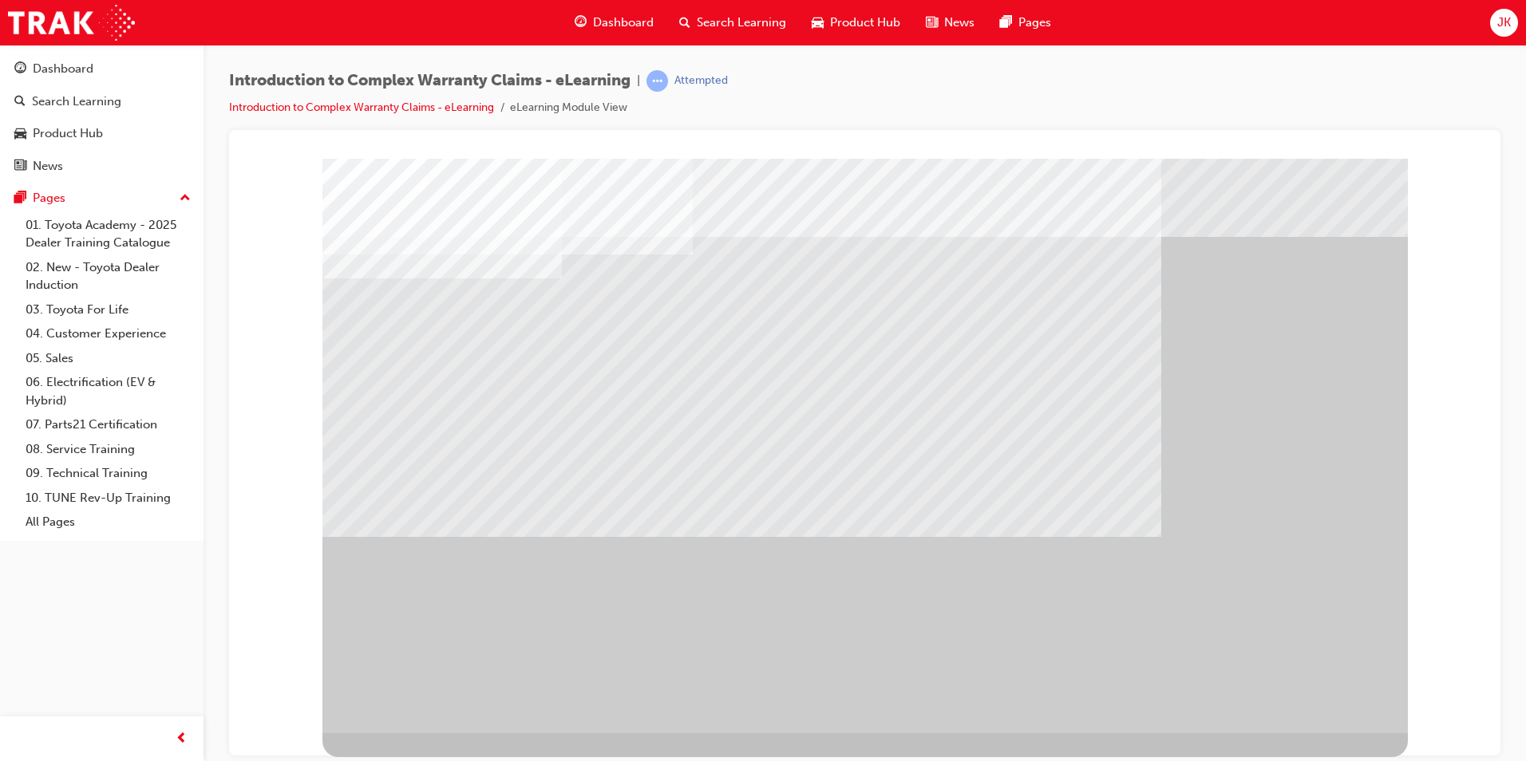
click at [571, 318] on div at bounding box center [864, 445] width 1085 height 575
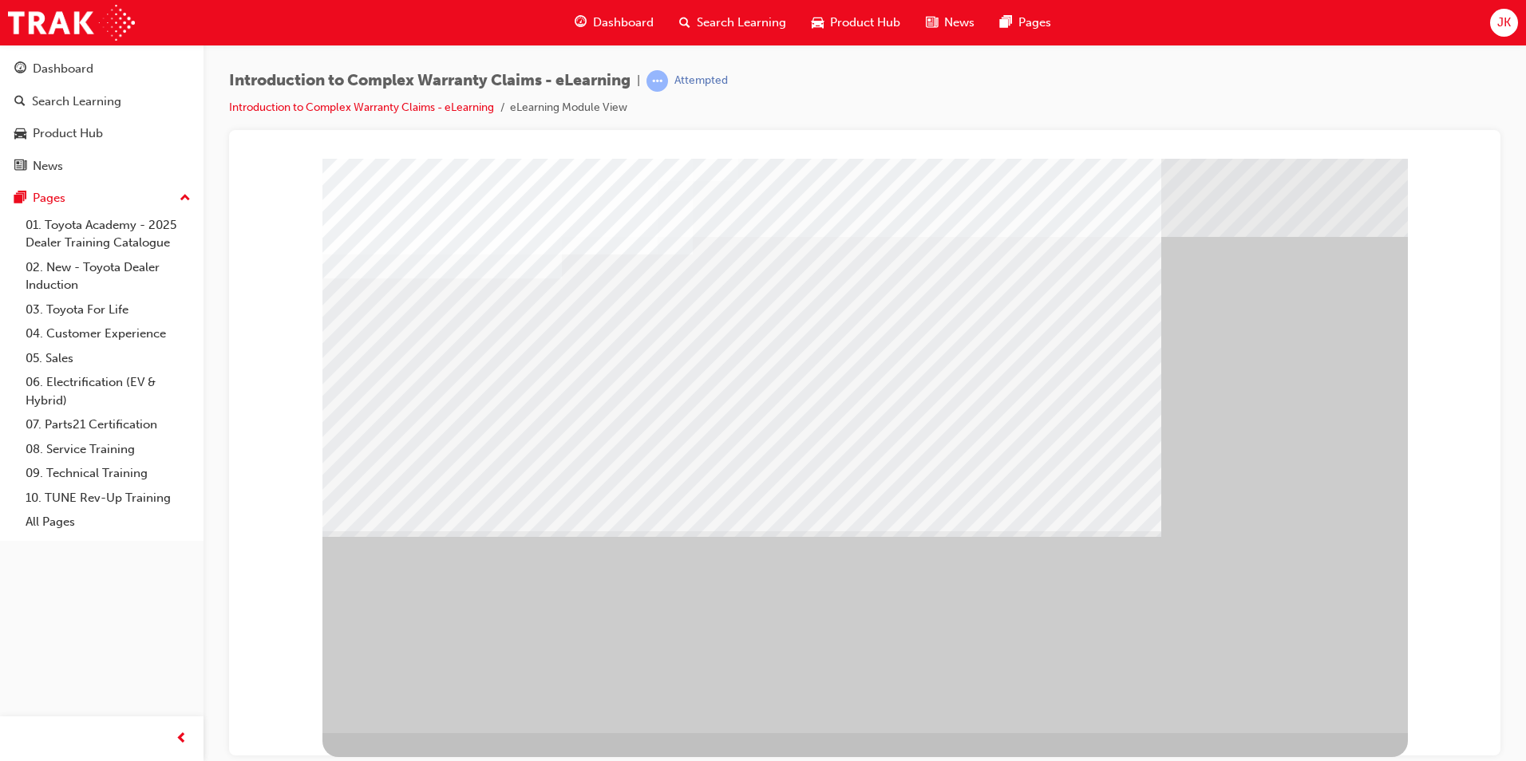
drag, startPoint x: 998, startPoint y: 488, endPoint x: 1010, endPoint y: 504, distance: 19.8
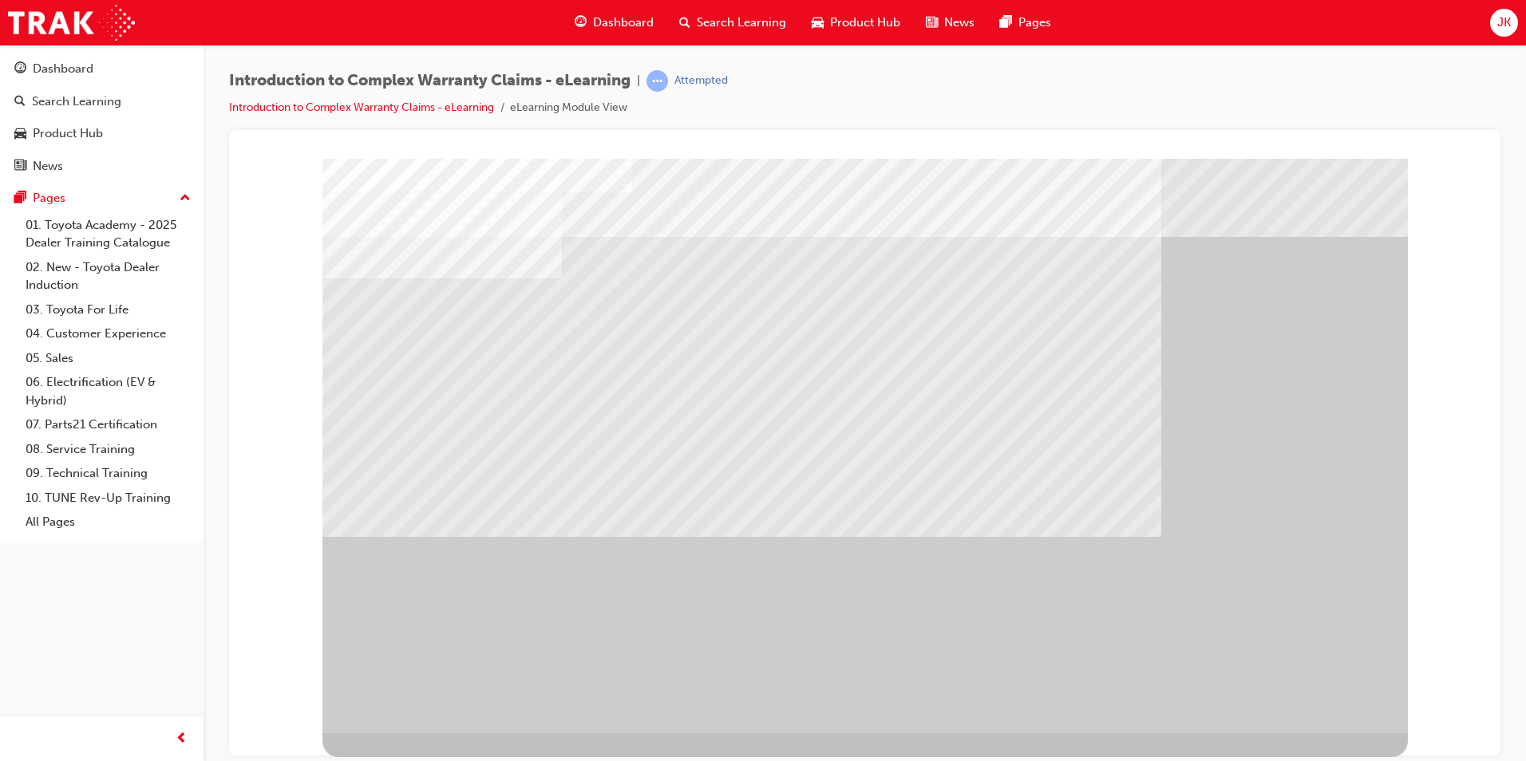
click at [1284, 718] on div "" at bounding box center [864, 445] width 1085 height 575
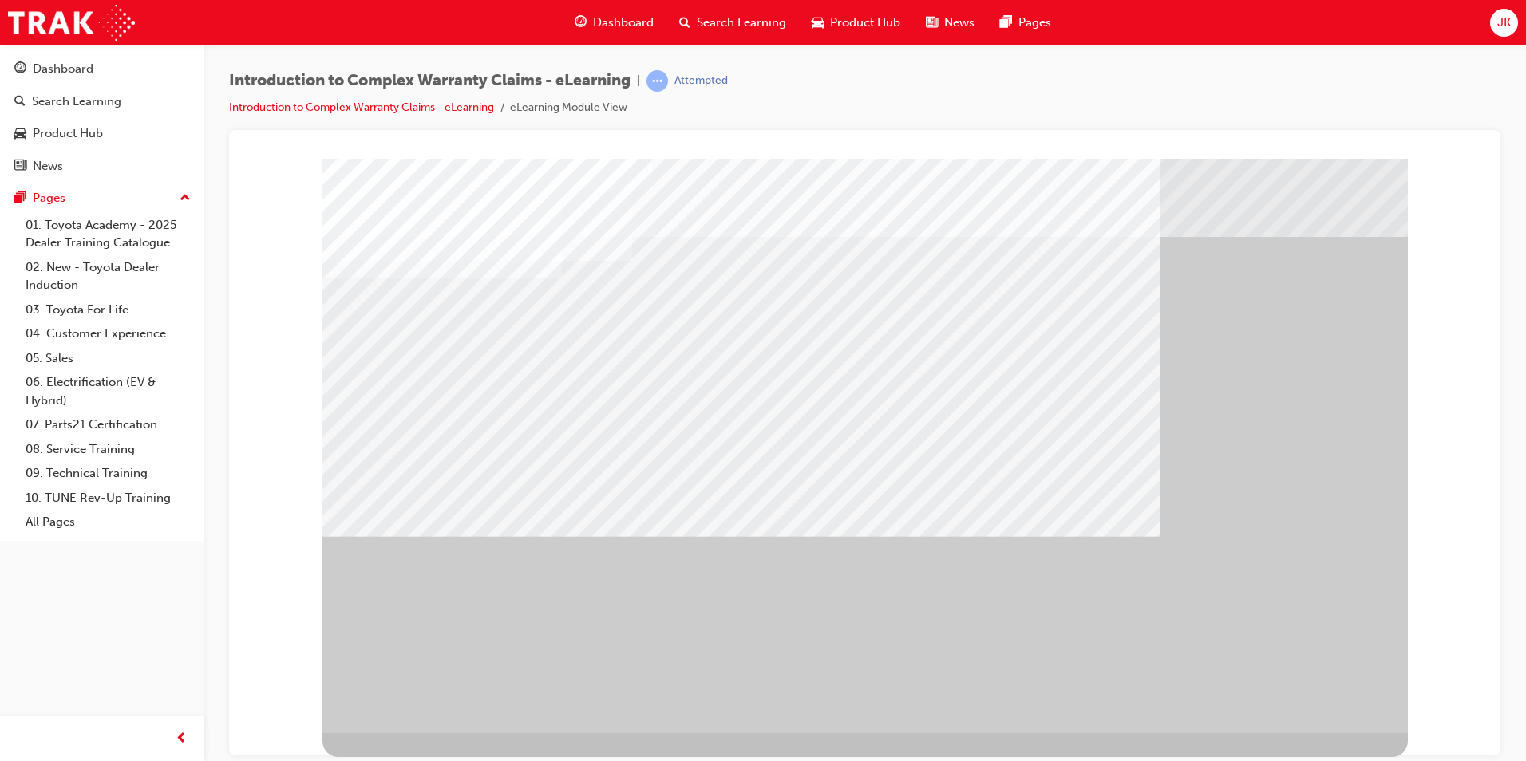
drag, startPoint x: 782, startPoint y: 373, endPoint x: 781, endPoint y: 365, distance: 8.0
drag, startPoint x: 781, startPoint y: 365, endPoint x: 984, endPoint y: 421, distance: 210.5
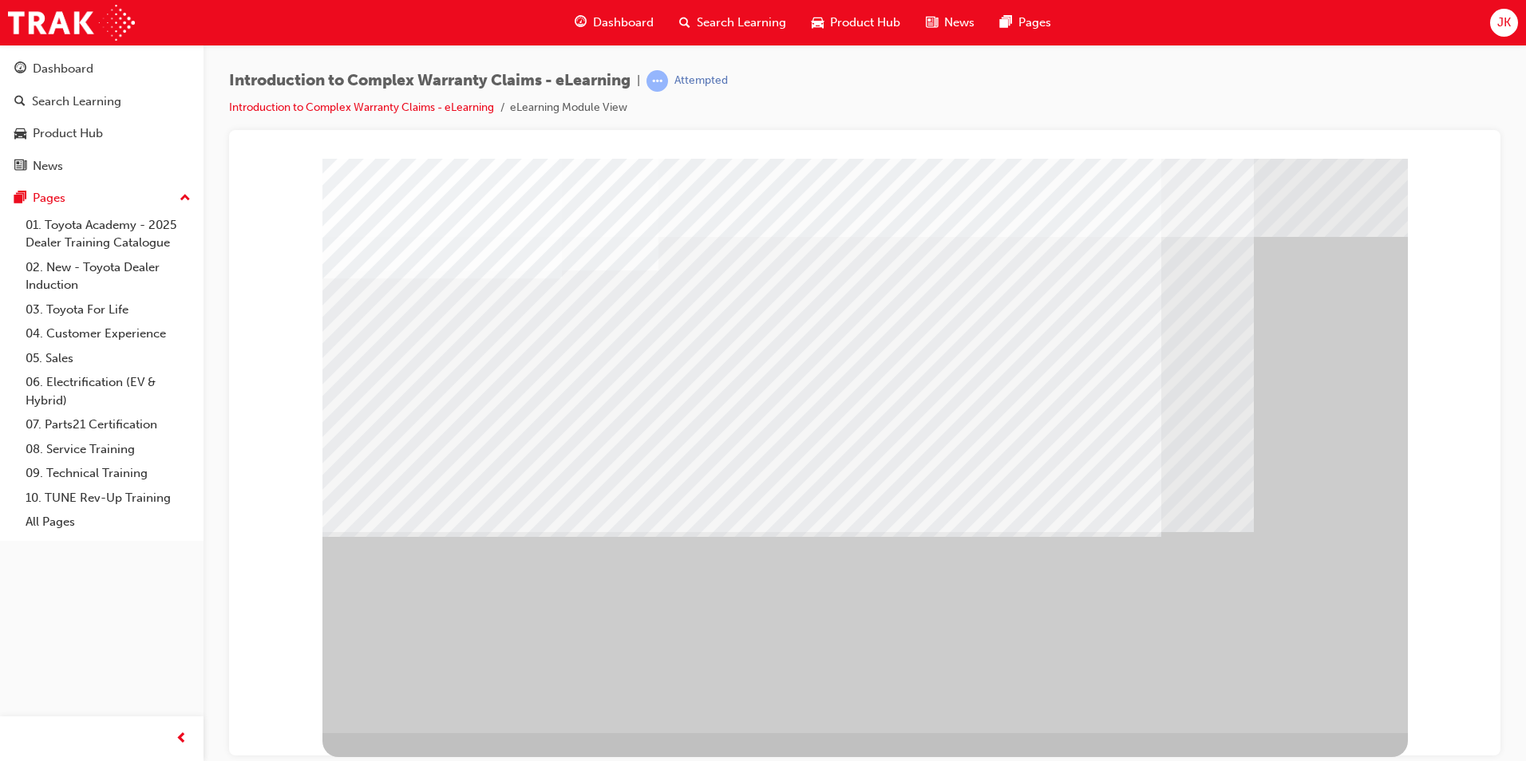
drag, startPoint x: 655, startPoint y: 480, endPoint x: 601, endPoint y: 480, distance: 54.3
drag, startPoint x: 559, startPoint y: 422, endPoint x: 601, endPoint y: 432, distance: 42.6
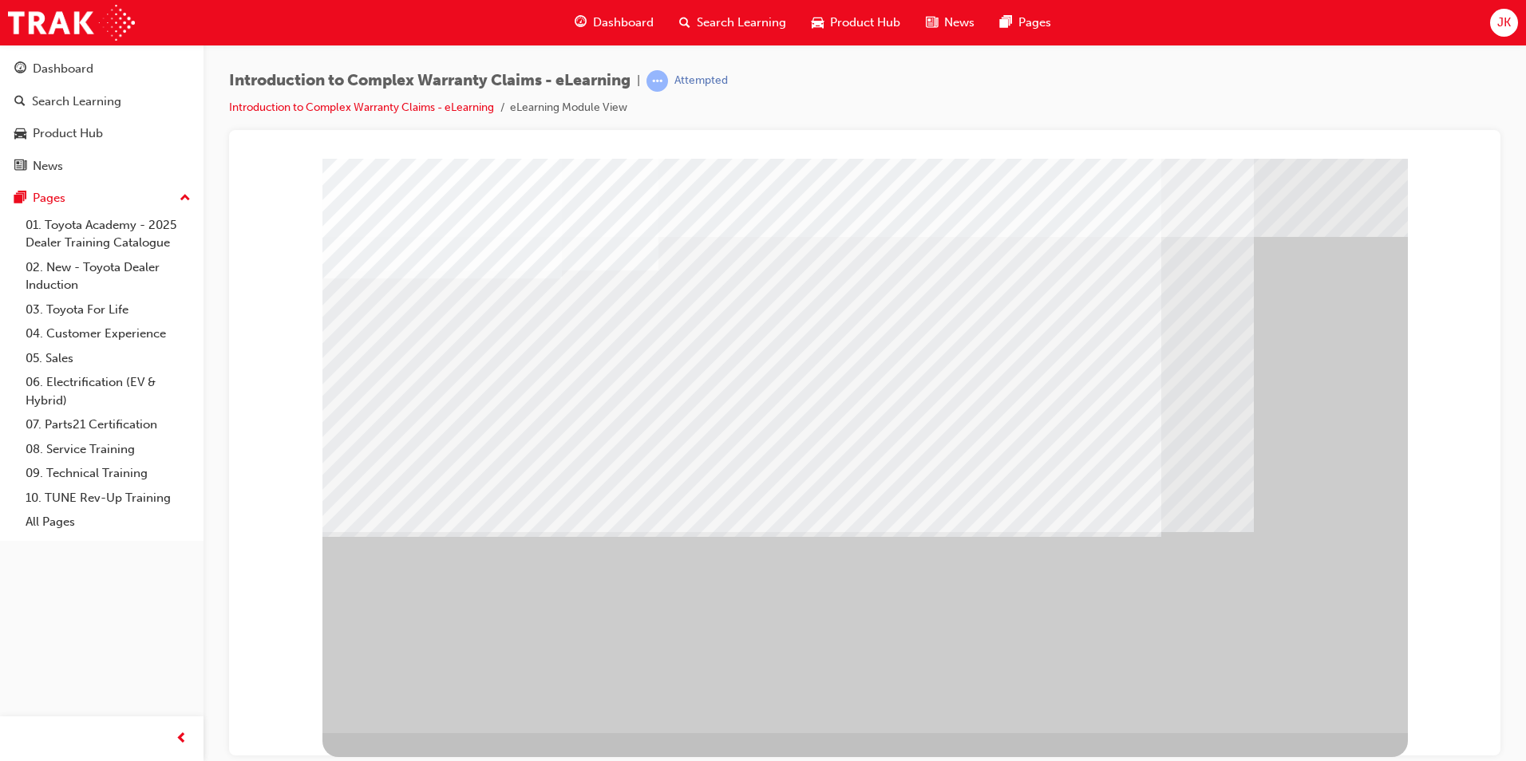
drag, startPoint x: 1347, startPoint y: 718, endPoint x: 1311, endPoint y: 691, distance: 45.2
click at [1342, 713] on div "" at bounding box center [864, 445] width 1085 height 575
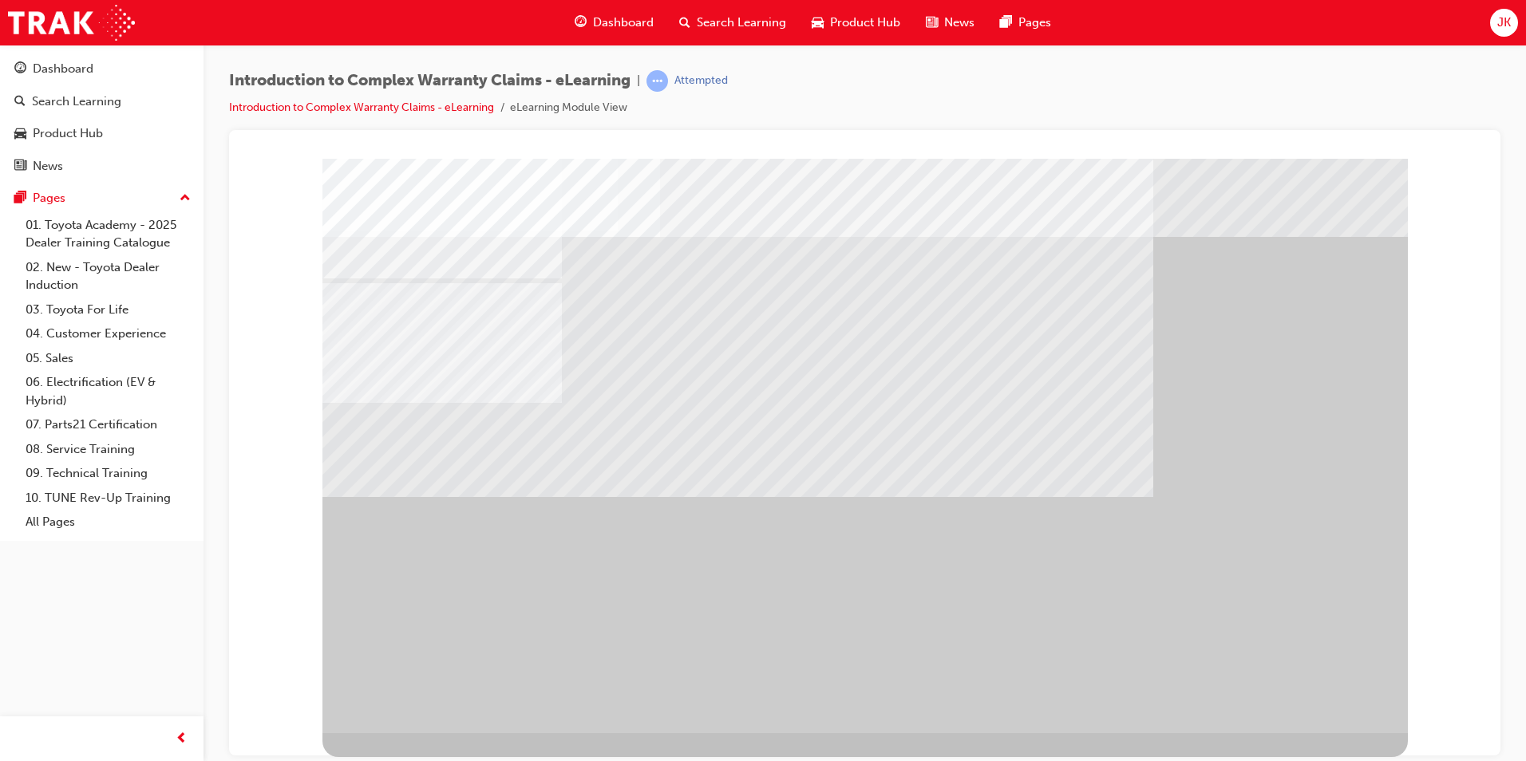
drag, startPoint x: 1153, startPoint y: 615, endPoint x: 1145, endPoint y: 623, distance: 11.3
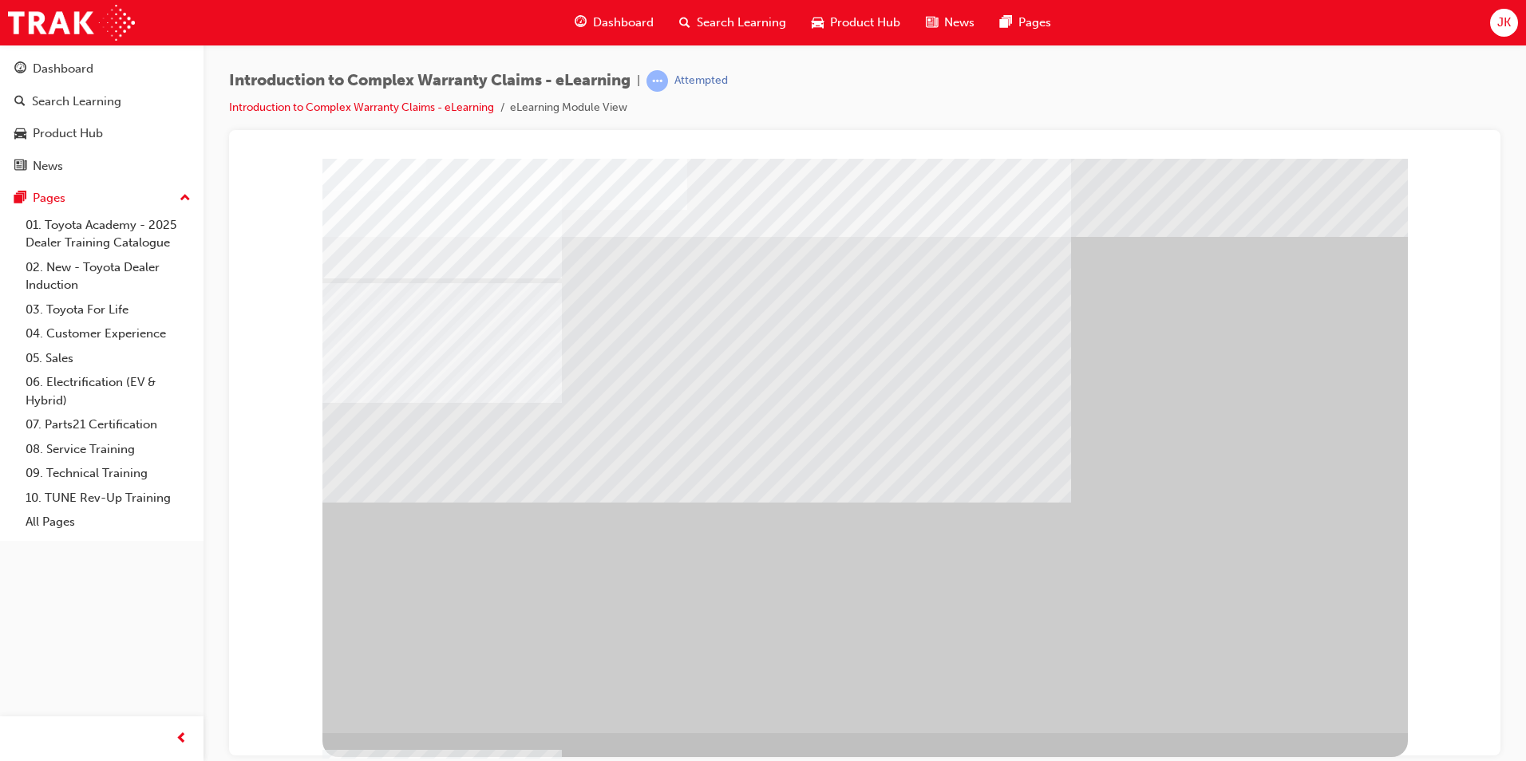
drag, startPoint x: 648, startPoint y: 467, endPoint x: 631, endPoint y: 467, distance: 16.8
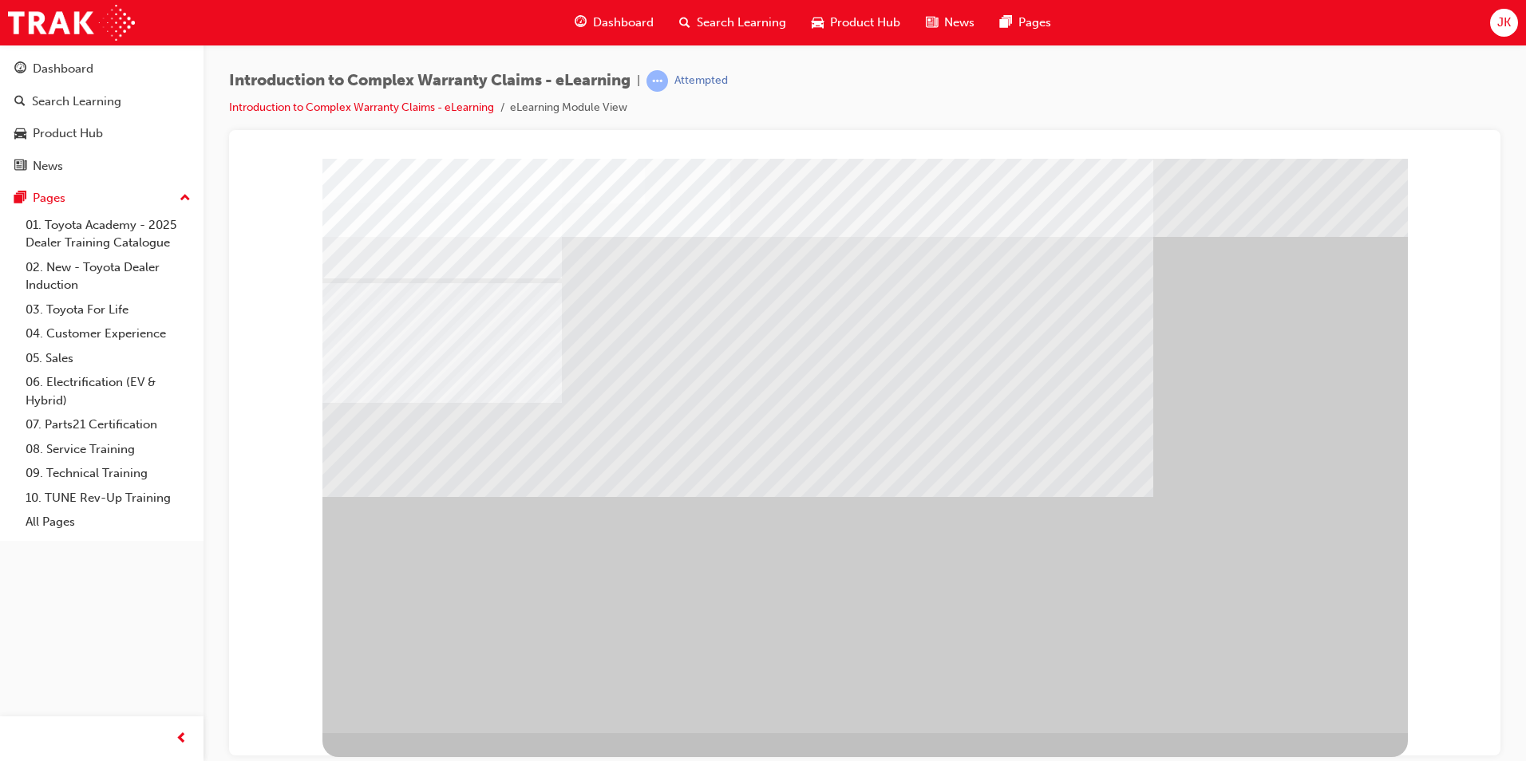
drag, startPoint x: 657, startPoint y: 613, endPoint x: 666, endPoint y: 611, distance: 8.9
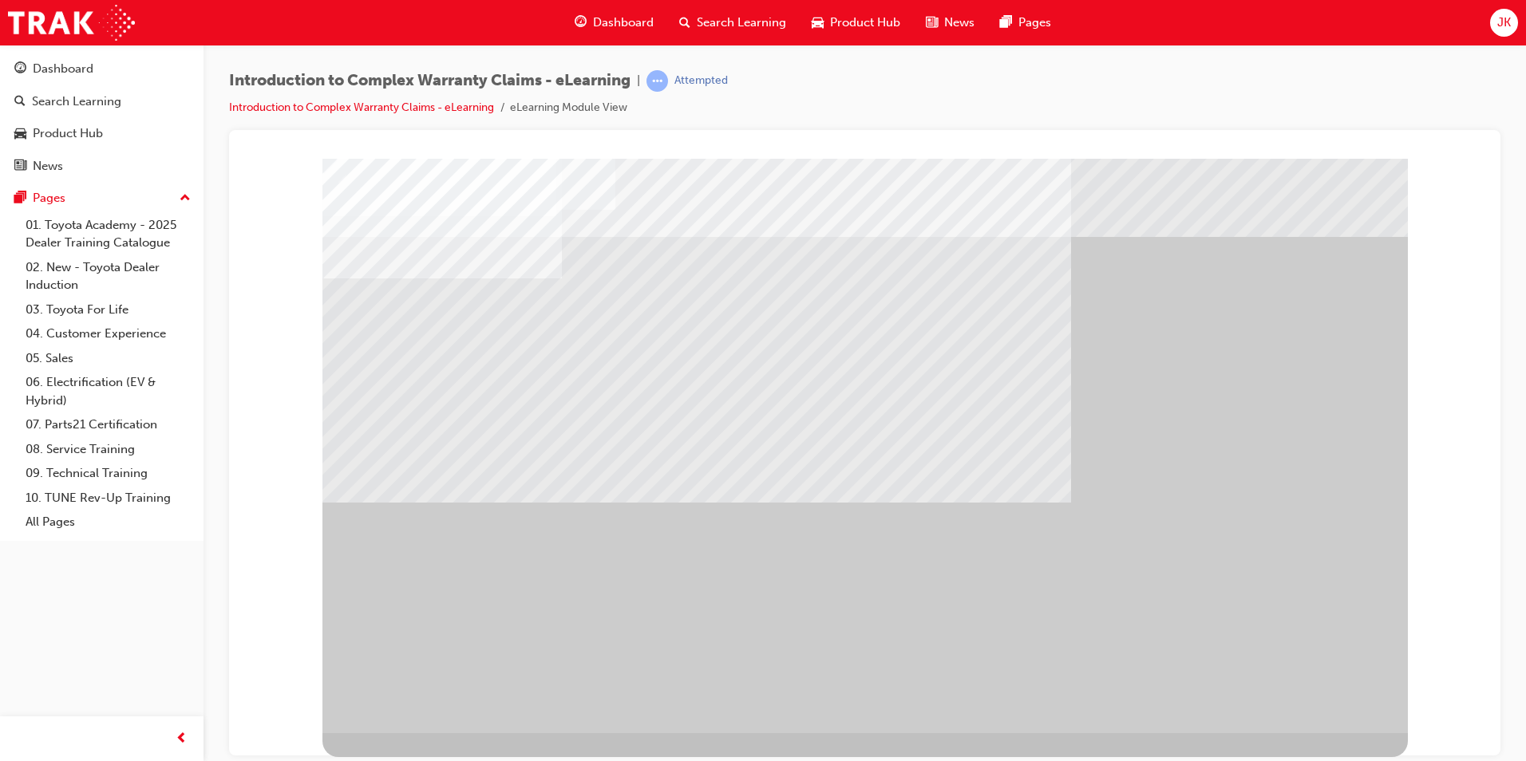
click at [960, 457] on div at bounding box center [864, 445] width 1085 height 575
drag, startPoint x: 1091, startPoint y: 507, endPoint x: 1136, endPoint y: 518, distance: 46.1
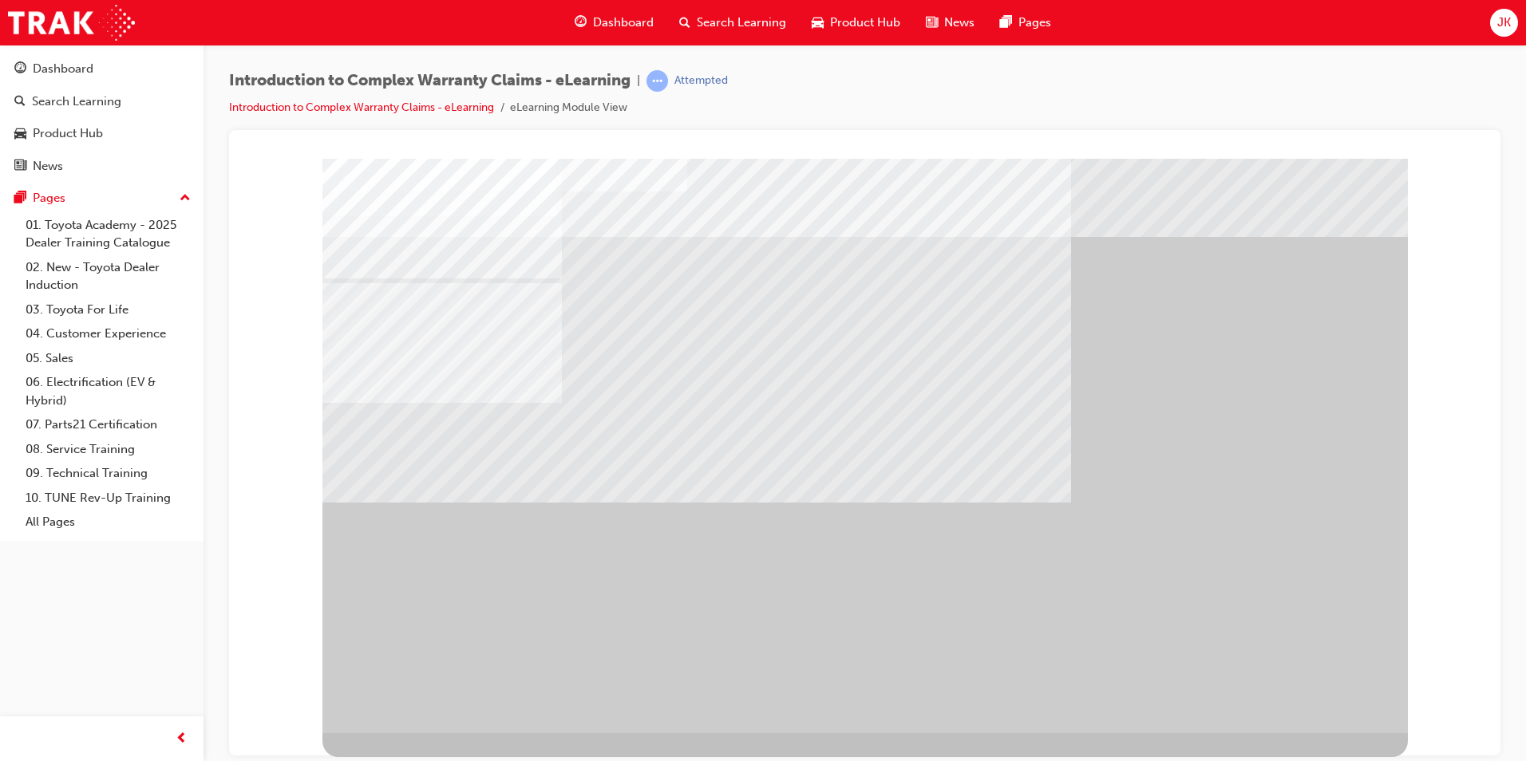
drag, startPoint x: 570, startPoint y: 524, endPoint x: 587, endPoint y: 523, distance: 17.6
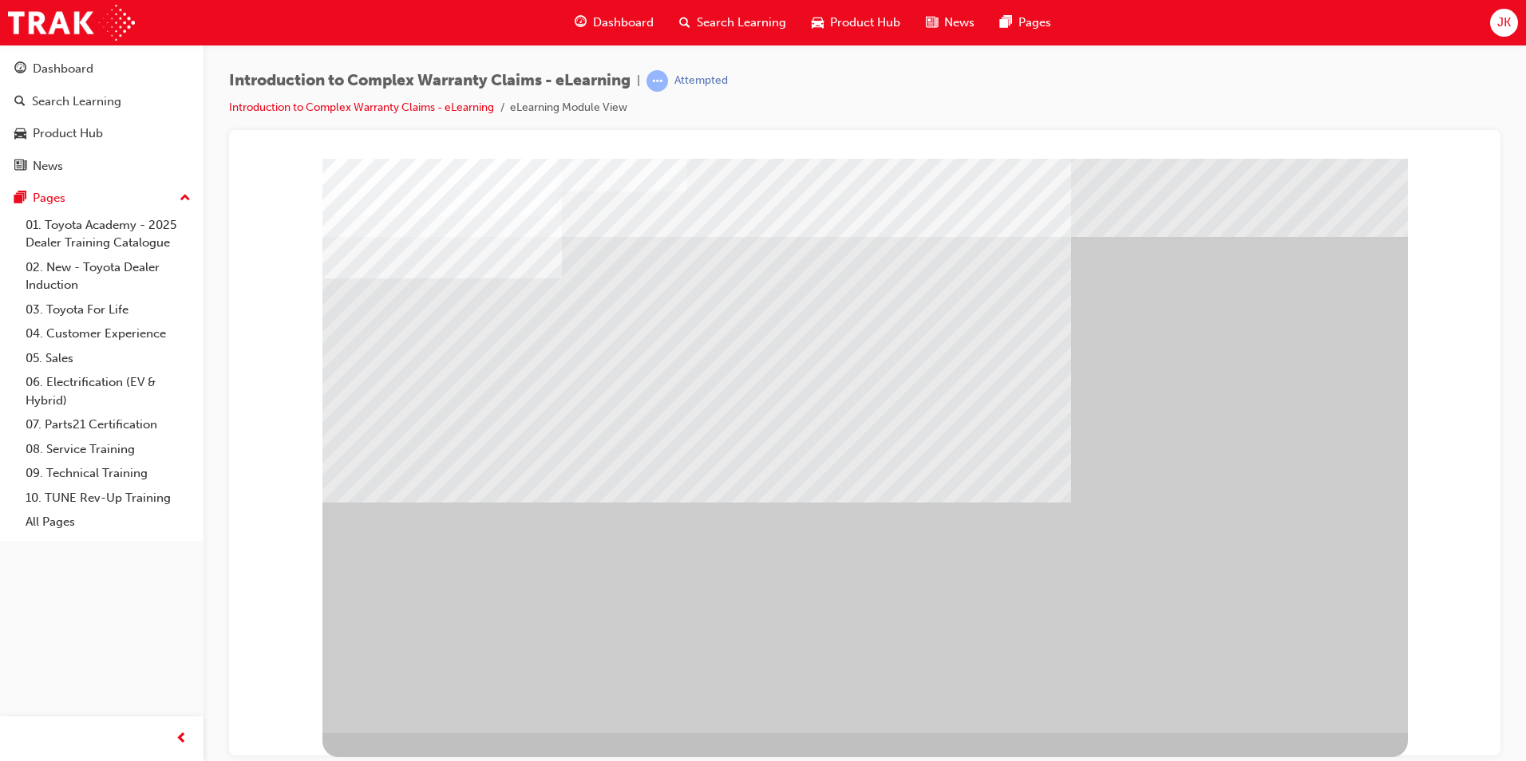
drag, startPoint x: 1315, startPoint y: 691, endPoint x: 1309, endPoint y: 682, distance: 10.4
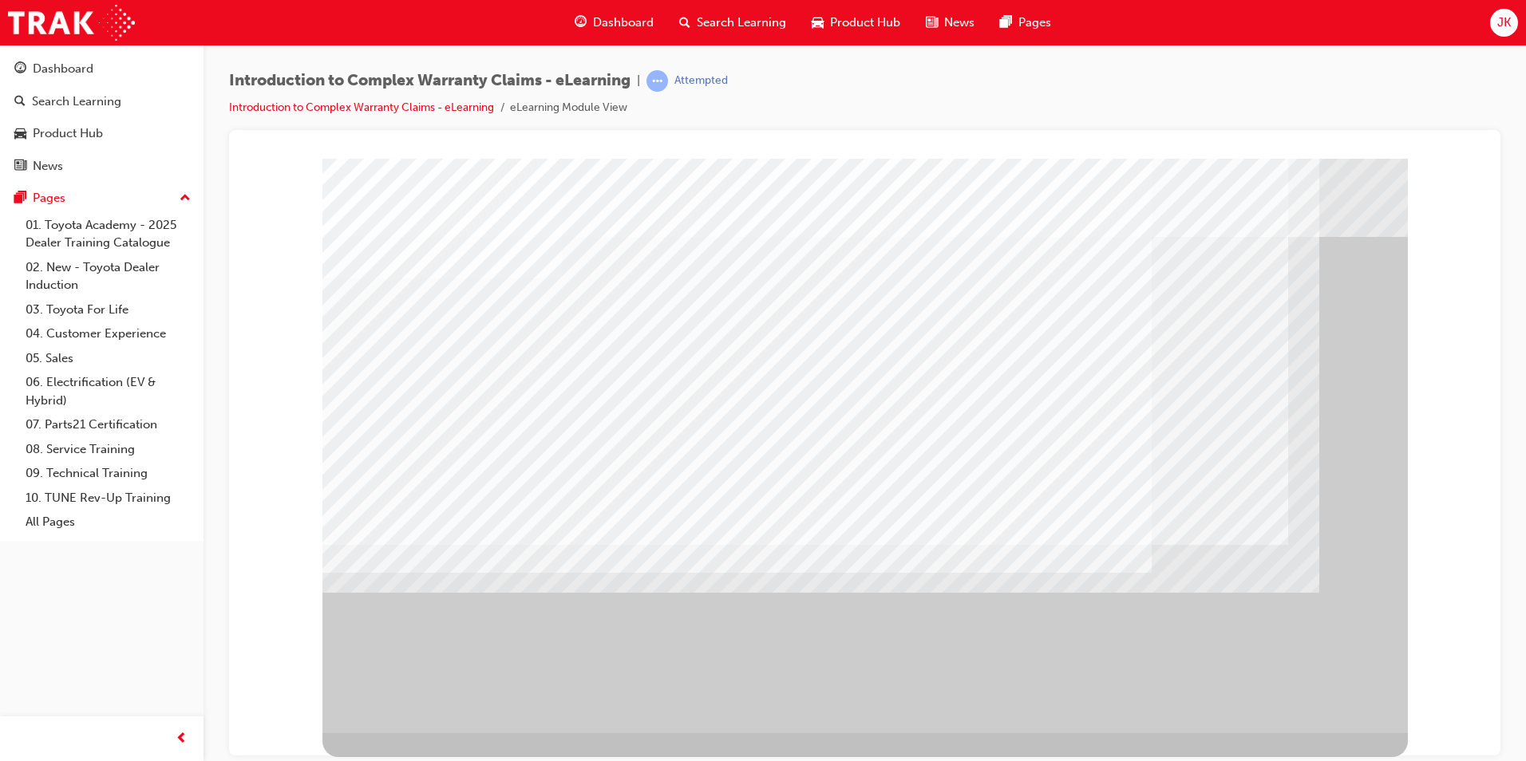
drag, startPoint x: 711, startPoint y: 579, endPoint x: 994, endPoint y: 588, distance: 282.7
click at [724, 579] on div at bounding box center [864, 445] width 1085 height 575
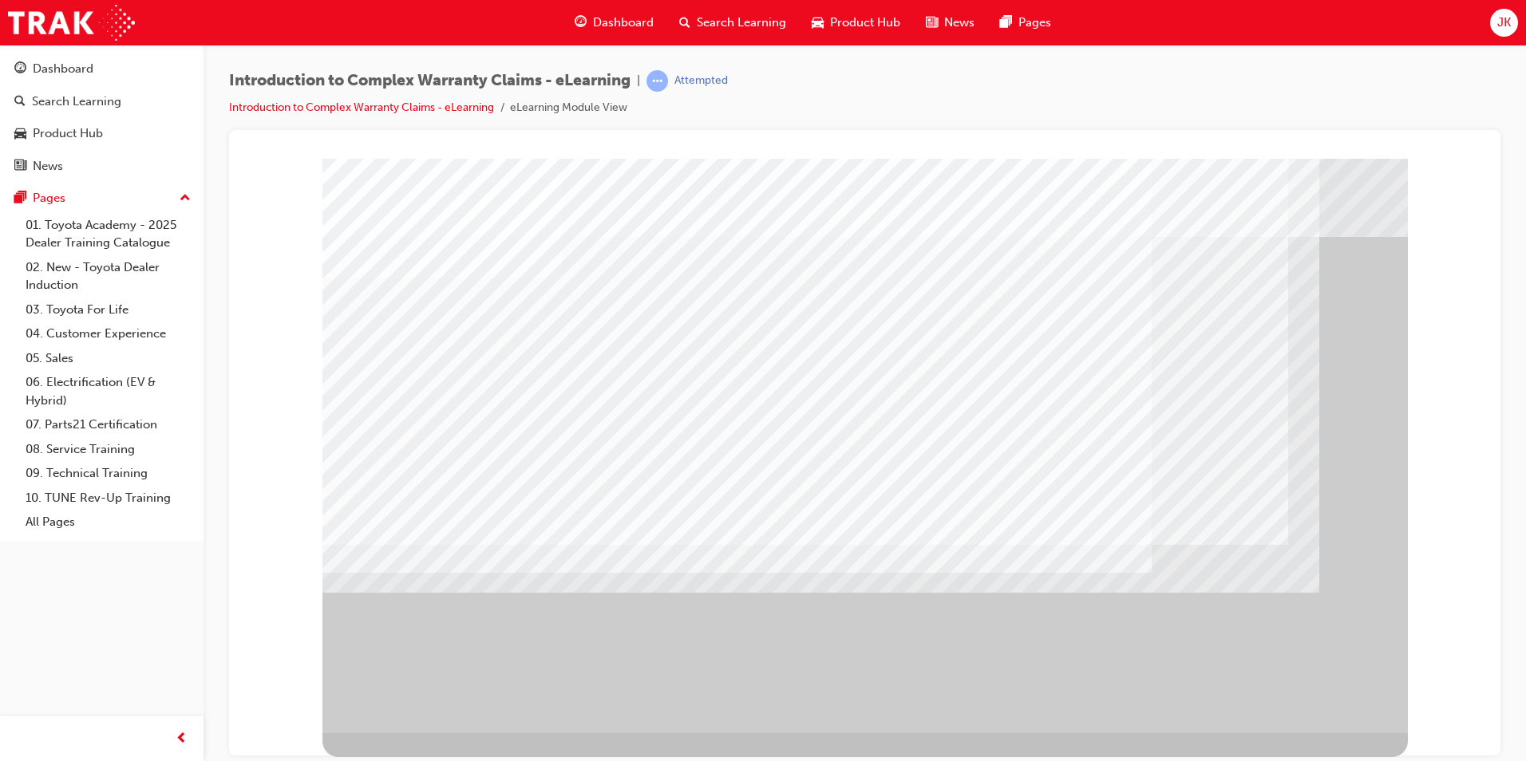
drag, startPoint x: 825, startPoint y: 567, endPoint x: 832, endPoint y: 579, distance: 14.3
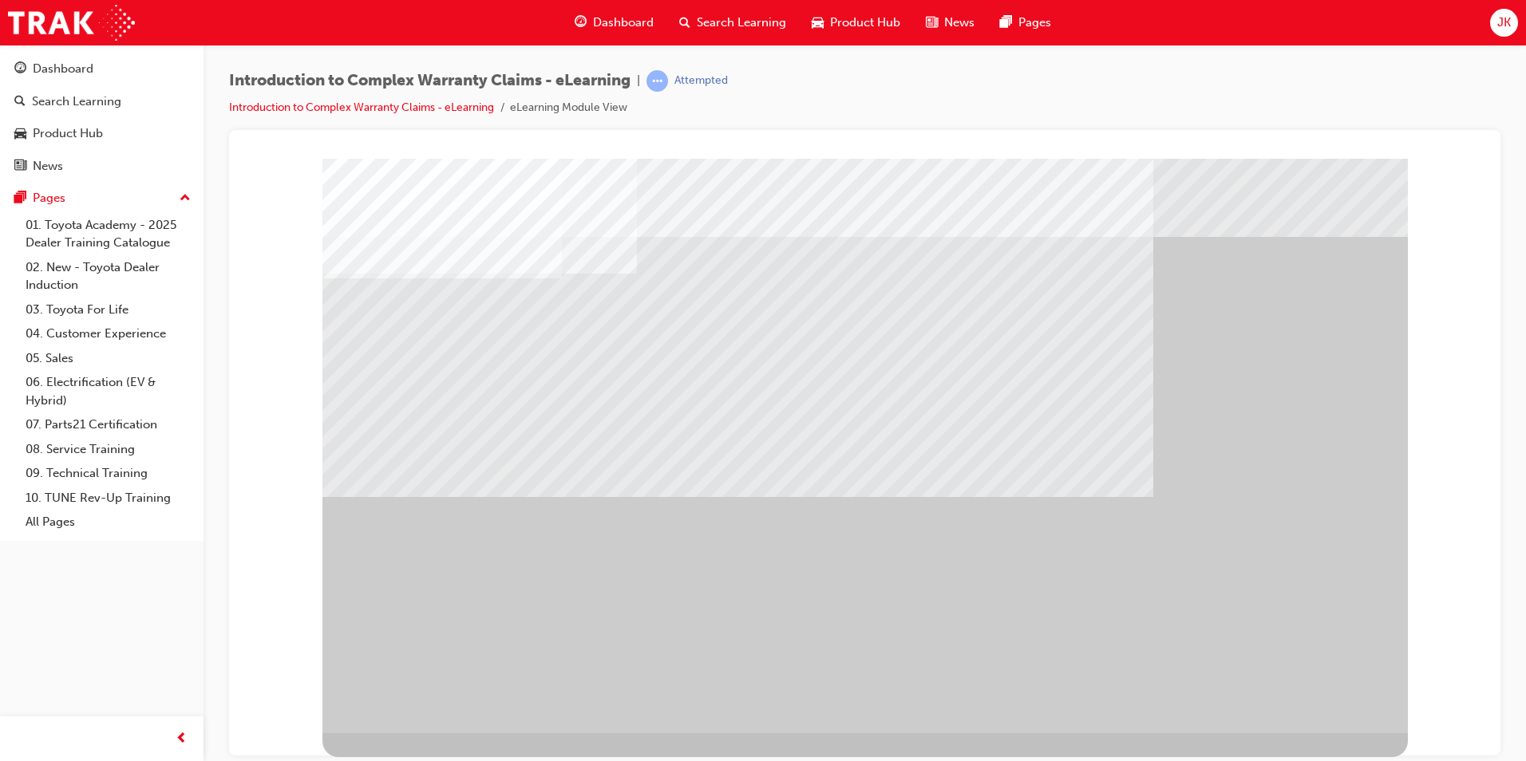
drag, startPoint x: 1363, startPoint y: 699, endPoint x: 1353, endPoint y: 697, distance: 10.6
click at [1362, 699] on div "" at bounding box center [864, 445] width 1085 height 575
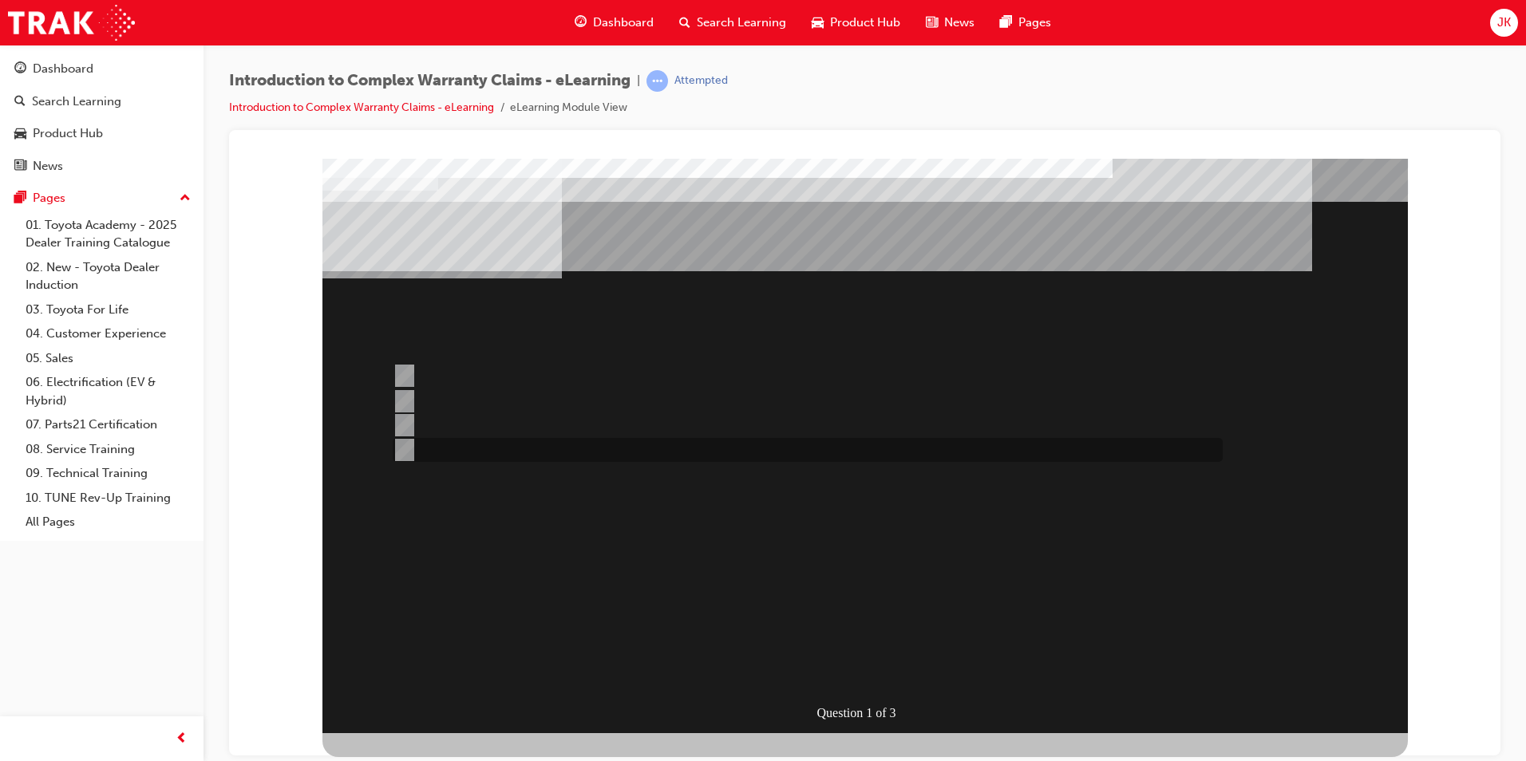
click at [612, 449] on div at bounding box center [804, 450] width 830 height 24
radio input "true"
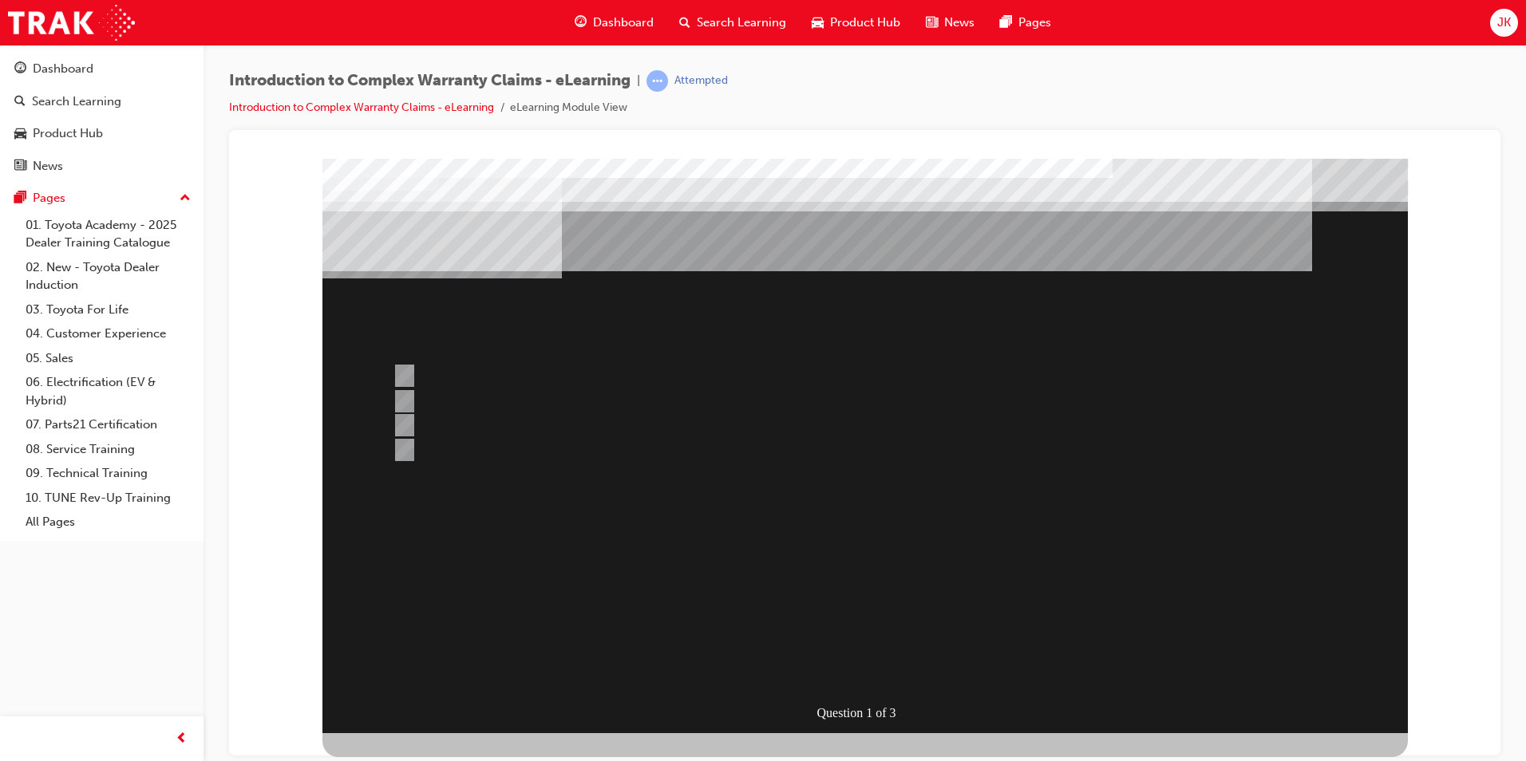
click at [852, 671] on div at bounding box center [864, 445] width 1085 height 575
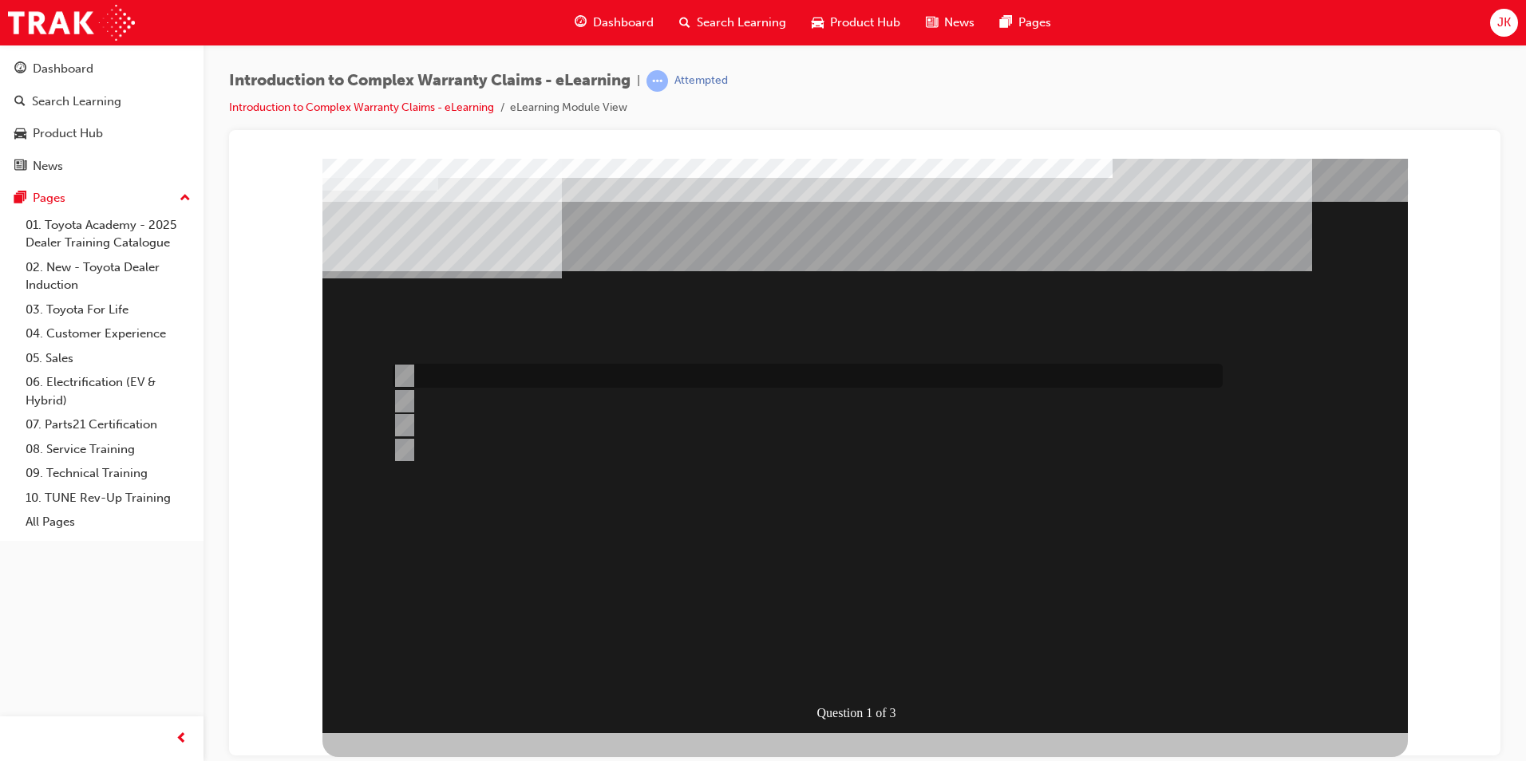
click at [707, 369] on div at bounding box center [804, 376] width 830 height 24
radio input "true"
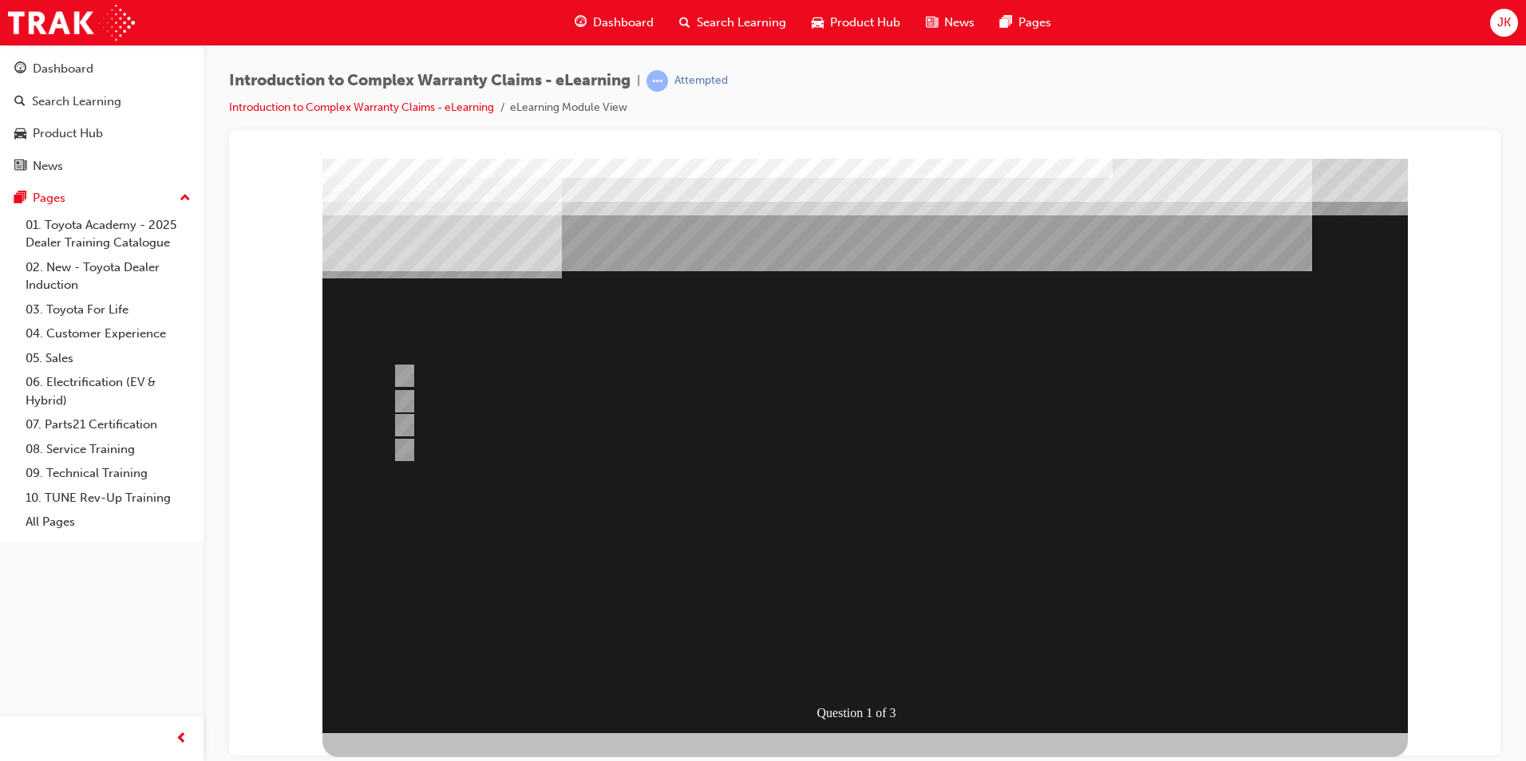
click at [883, 679] on div at bounding box center [864, 445] width 1085 height 575
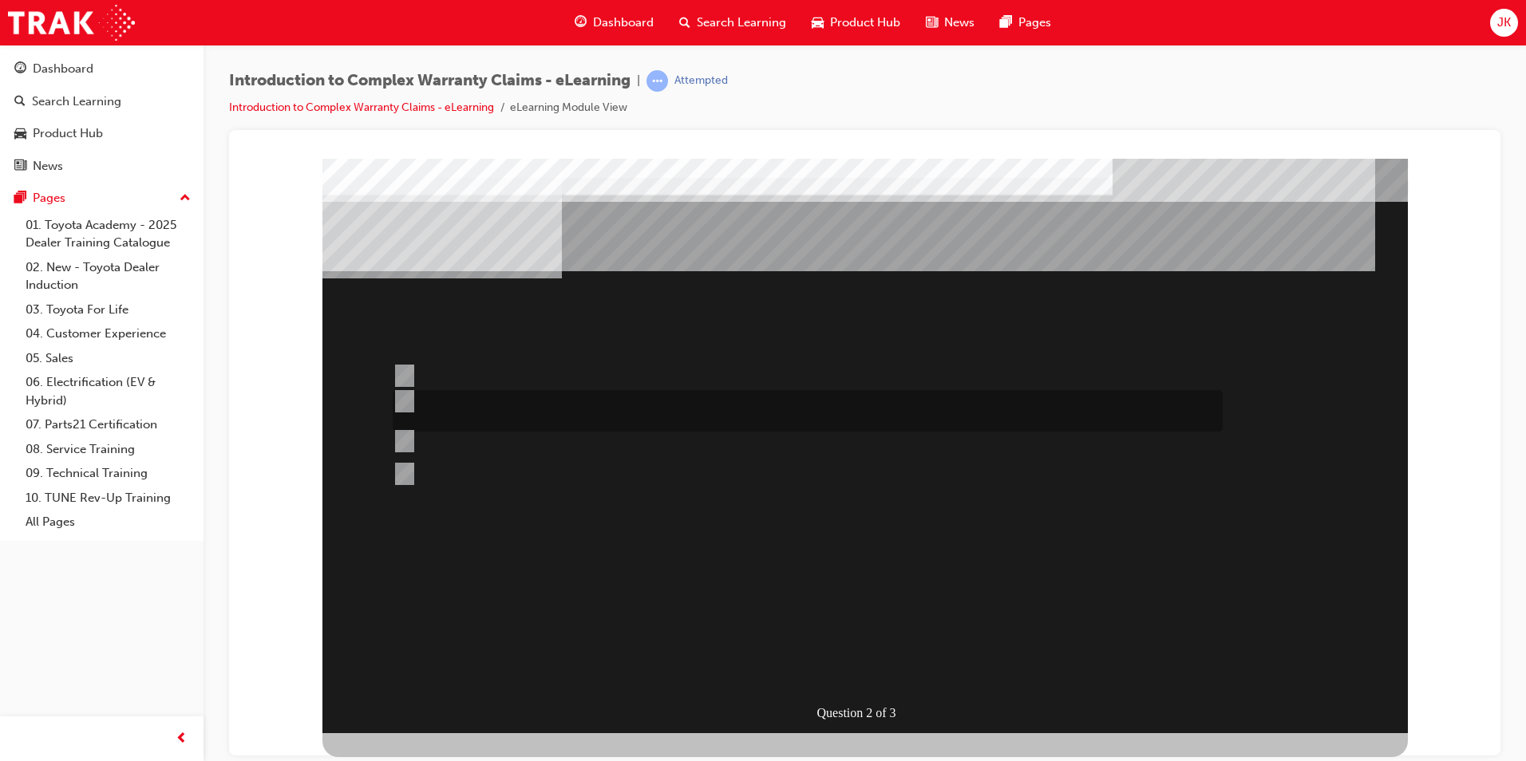
click at [737, 413] on div at bounding box center [804, 411] width 830 height 42
radio input "true"
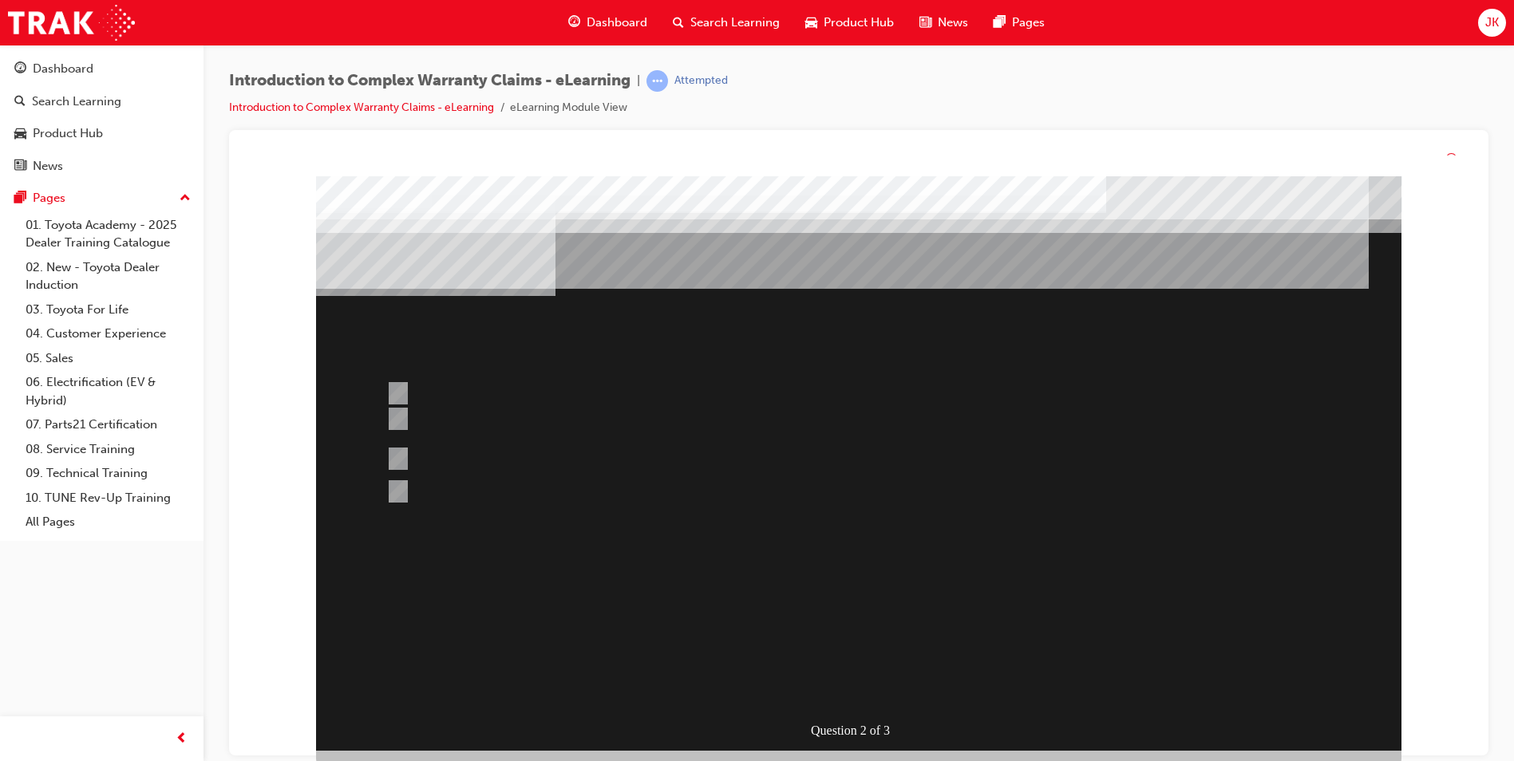
click at [885, 677] on div at bounding box center [858, 463] width 1085 height 575
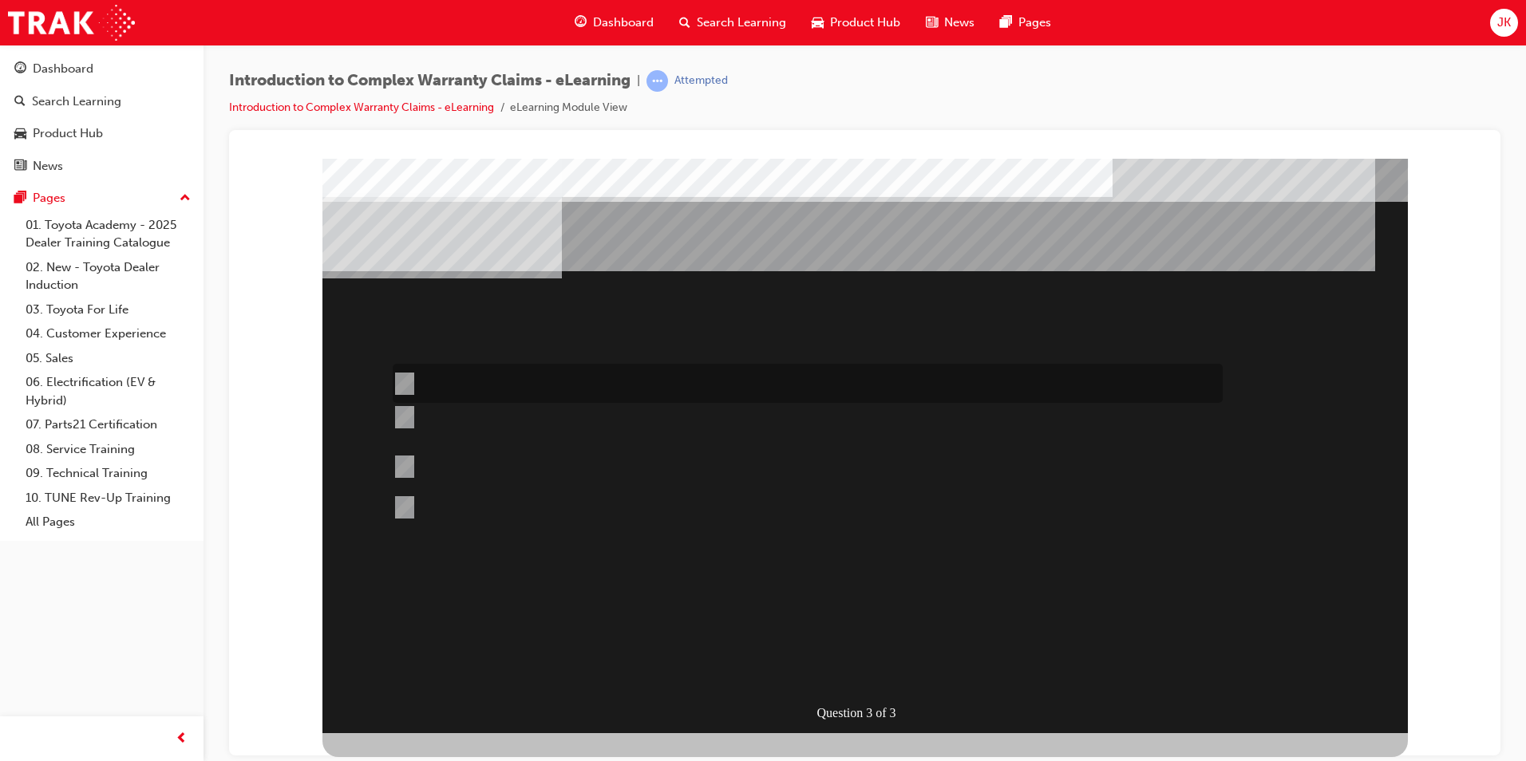
click at [684, 386] on div at bounding box center [804, 383] width 830 height 39
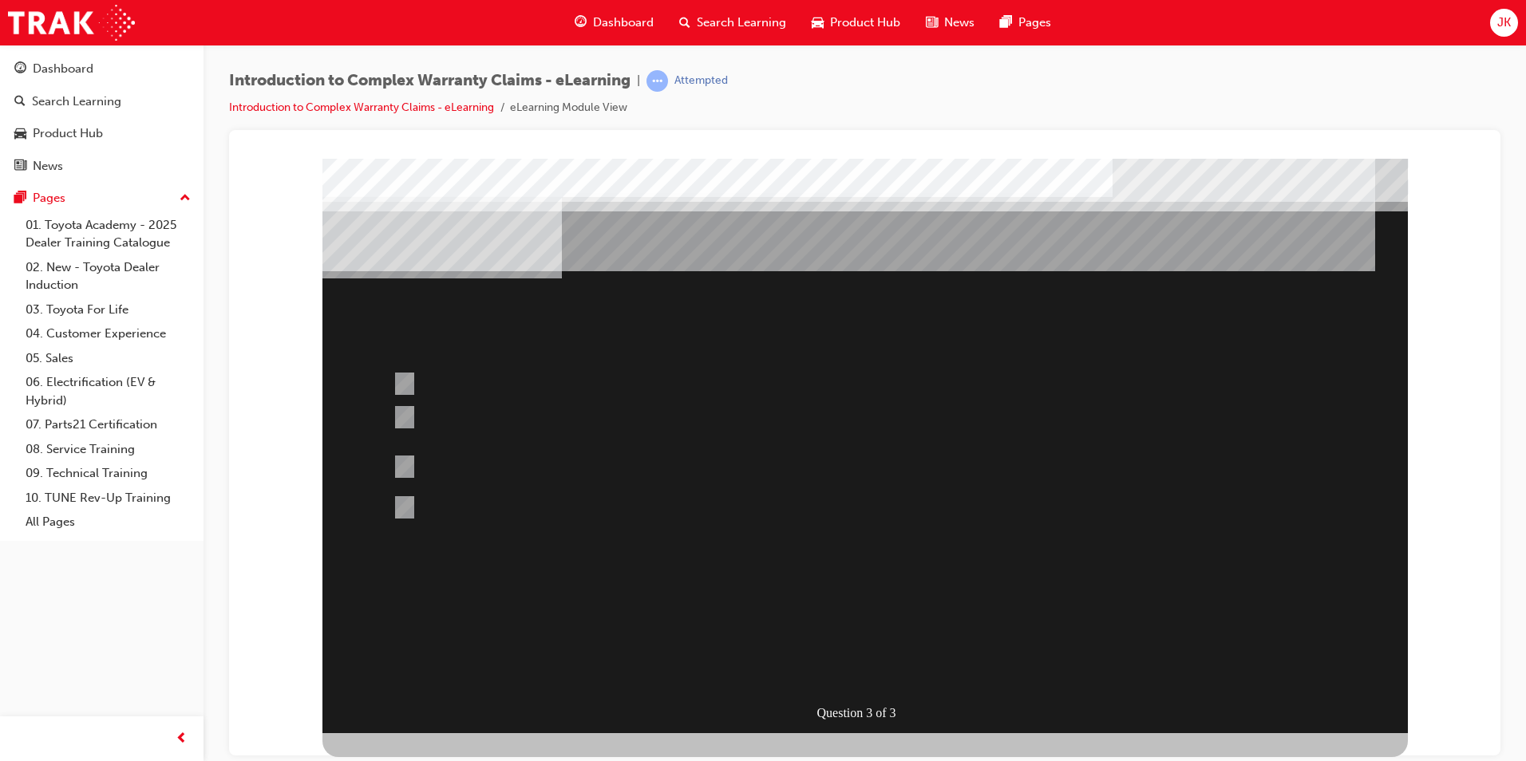
click at [870, 670] on div at bounding box center [864, 445] width 1085 height 575
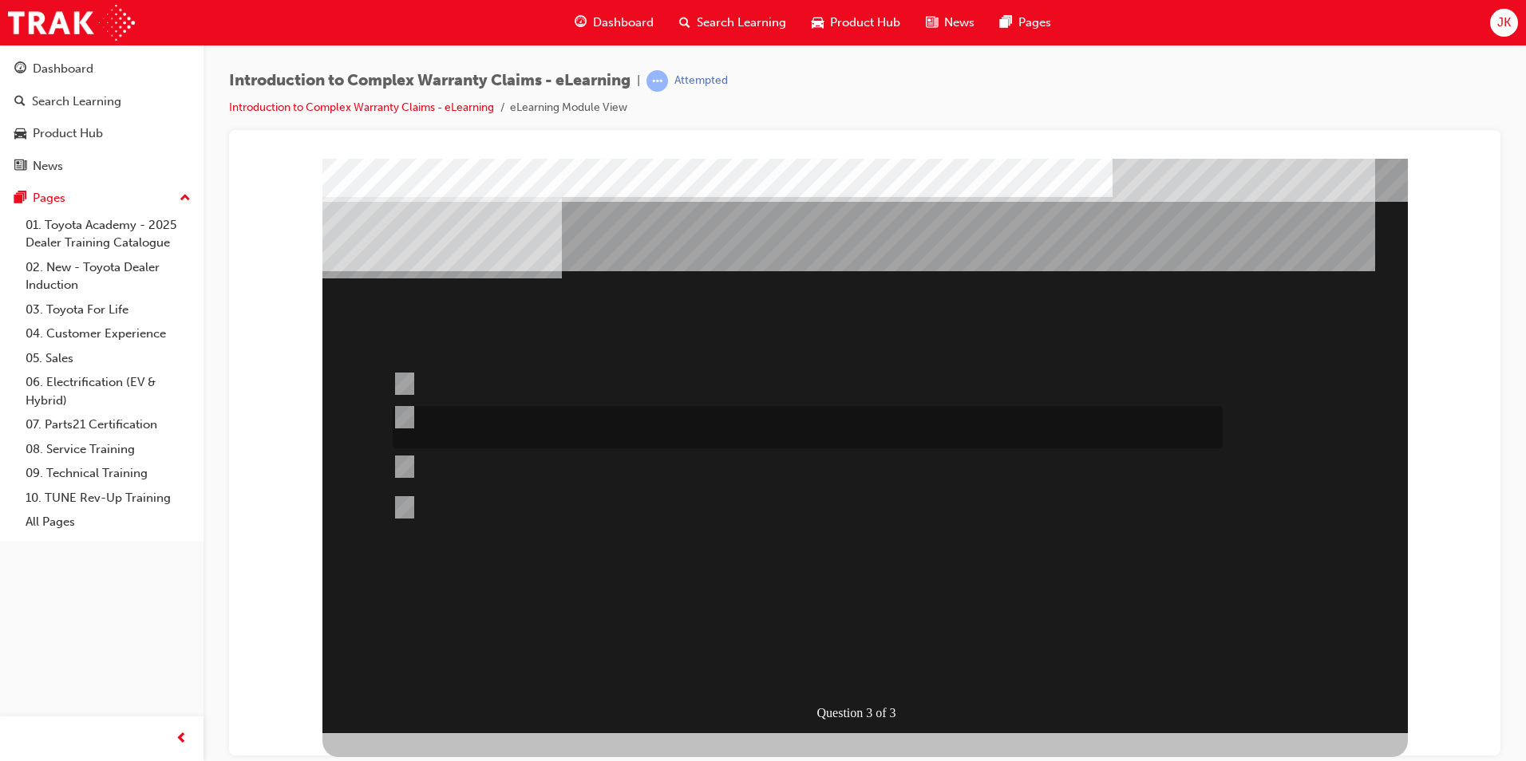
drag, startPoint x: 462, startPoint y: 420, endPoint x: 471, endPoint y: 422, distance: 9.1
click at [470, 422] on div at bounding box center [804, 427] width 830 height 42
radio input "false"
radio input "true"
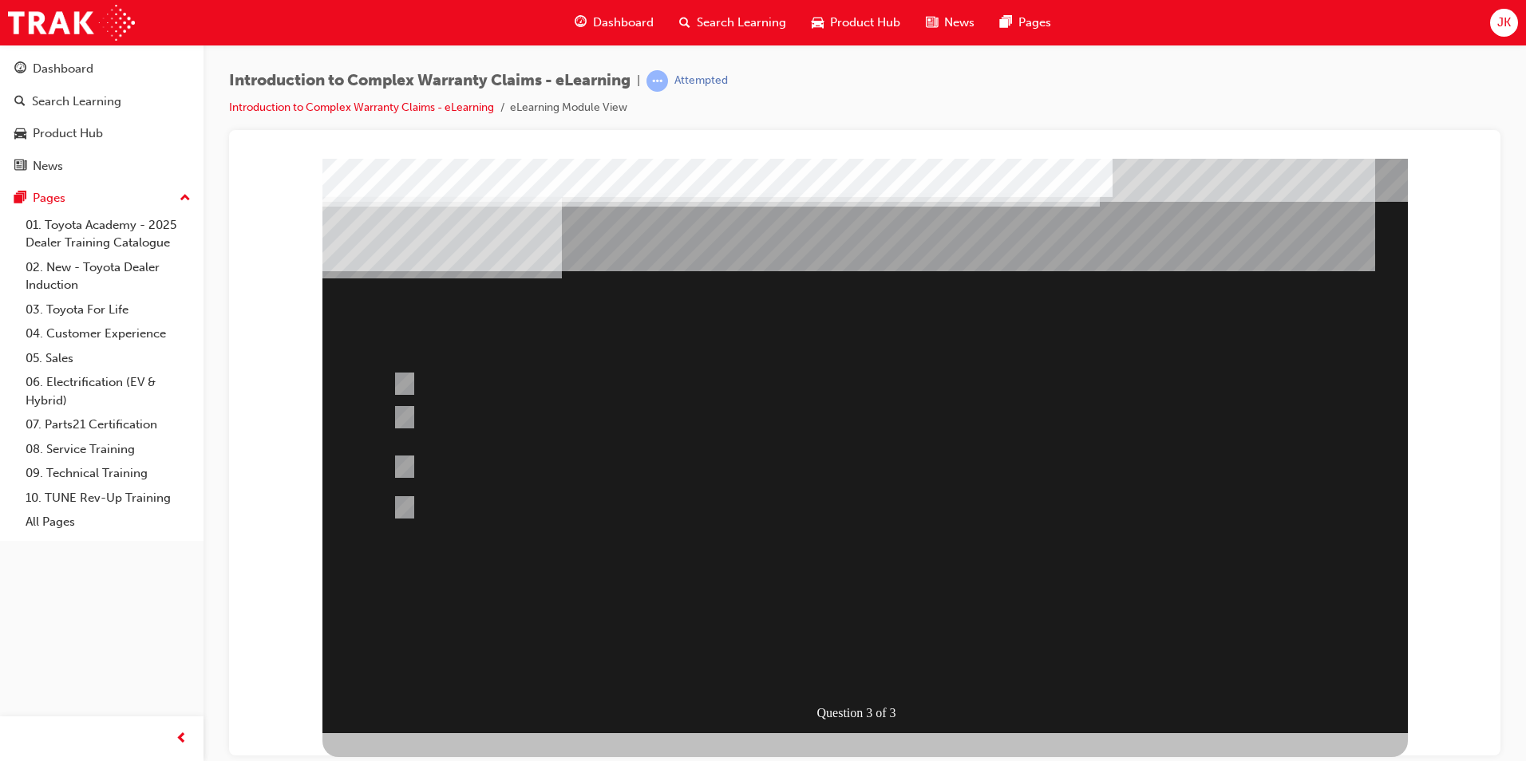
click at [862, 665] on div at bounding box center [864, 445] width 1085 height 575
drag, startPoint x: 384, startPoint y: 458, endPoint x: 391, endPoint y: 466, distance: 10.7
click at [383, 458] on div "Question 3 of 3" at bounding box center [864, 445] width 1085 height 575
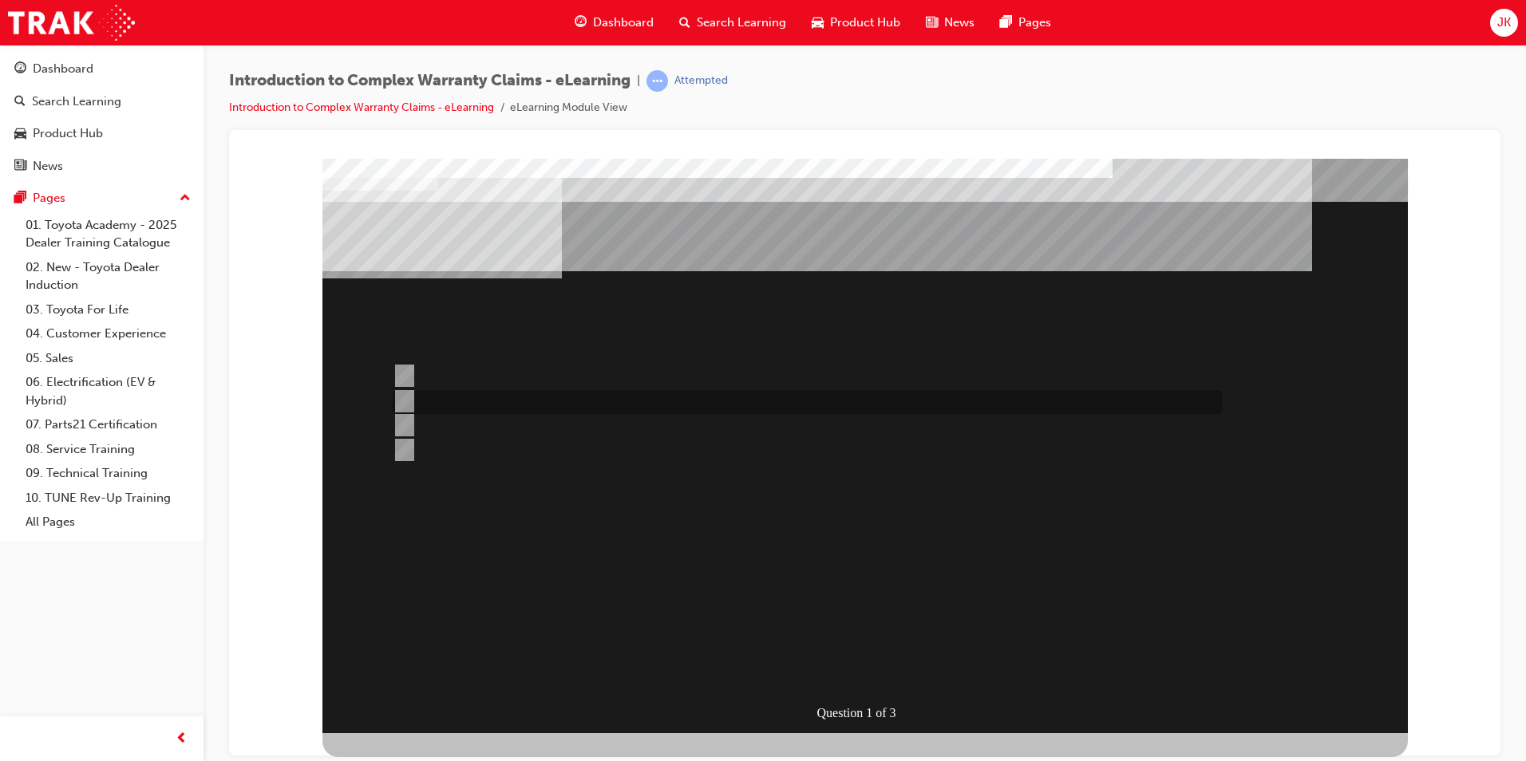
click at [552, 407] on div at bounding box center [804, 402] width 830 height 24
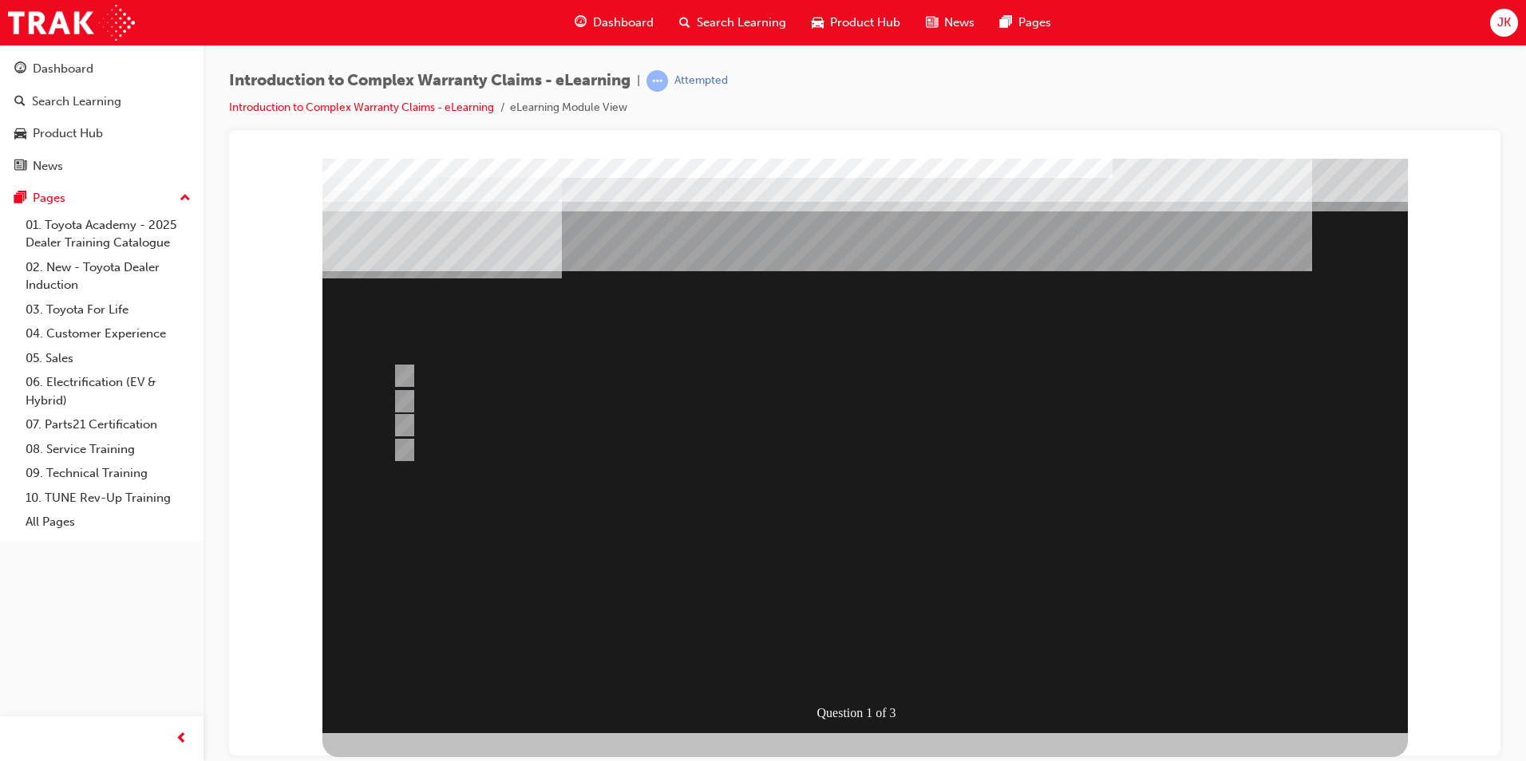
click at [876, 666] on div at bounding box center [864, 445] width 1085 height 575
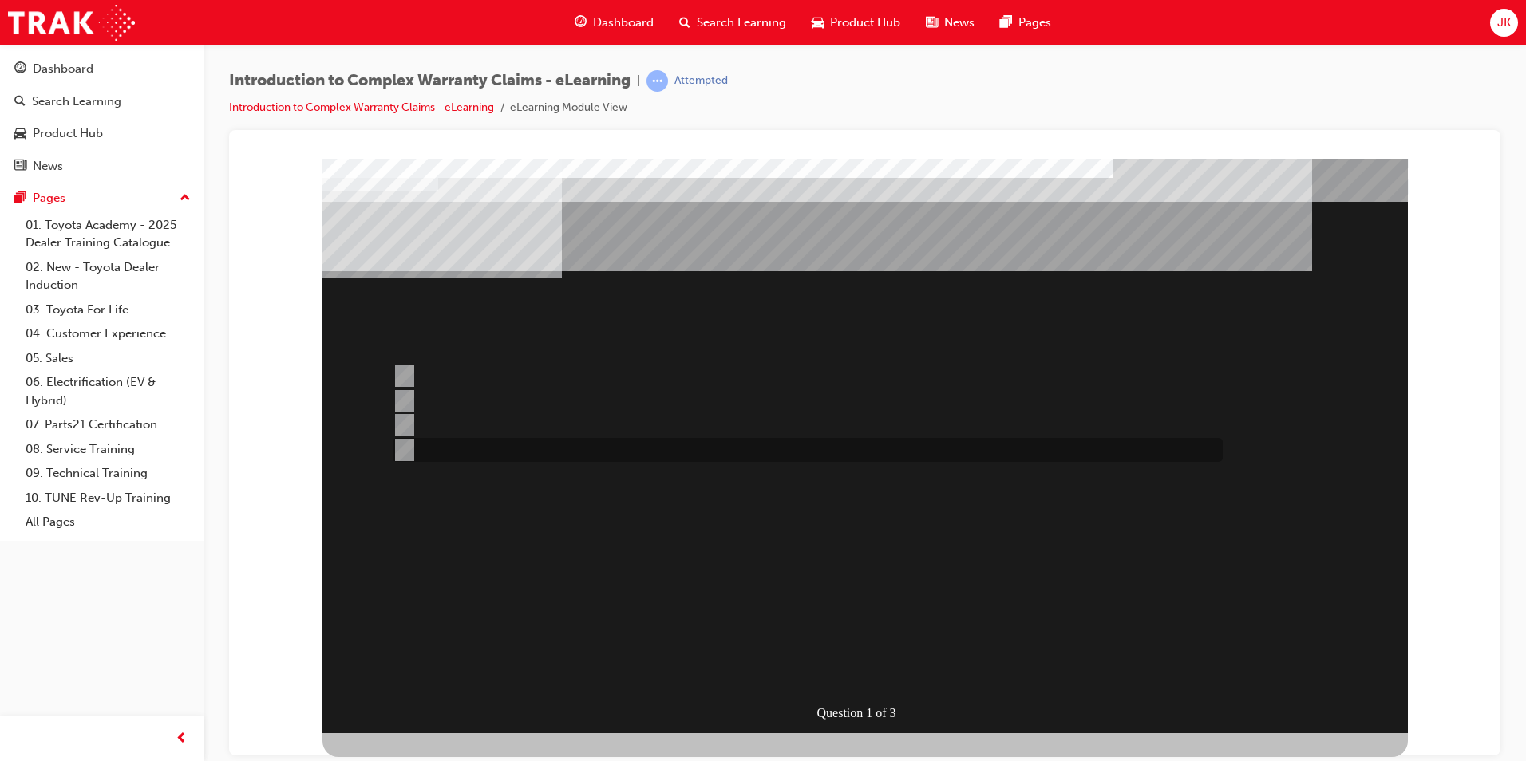
click at [649, 455] on div at bounding box center [804, 450] width 830 height 24
radio input "false"
radio input "true"
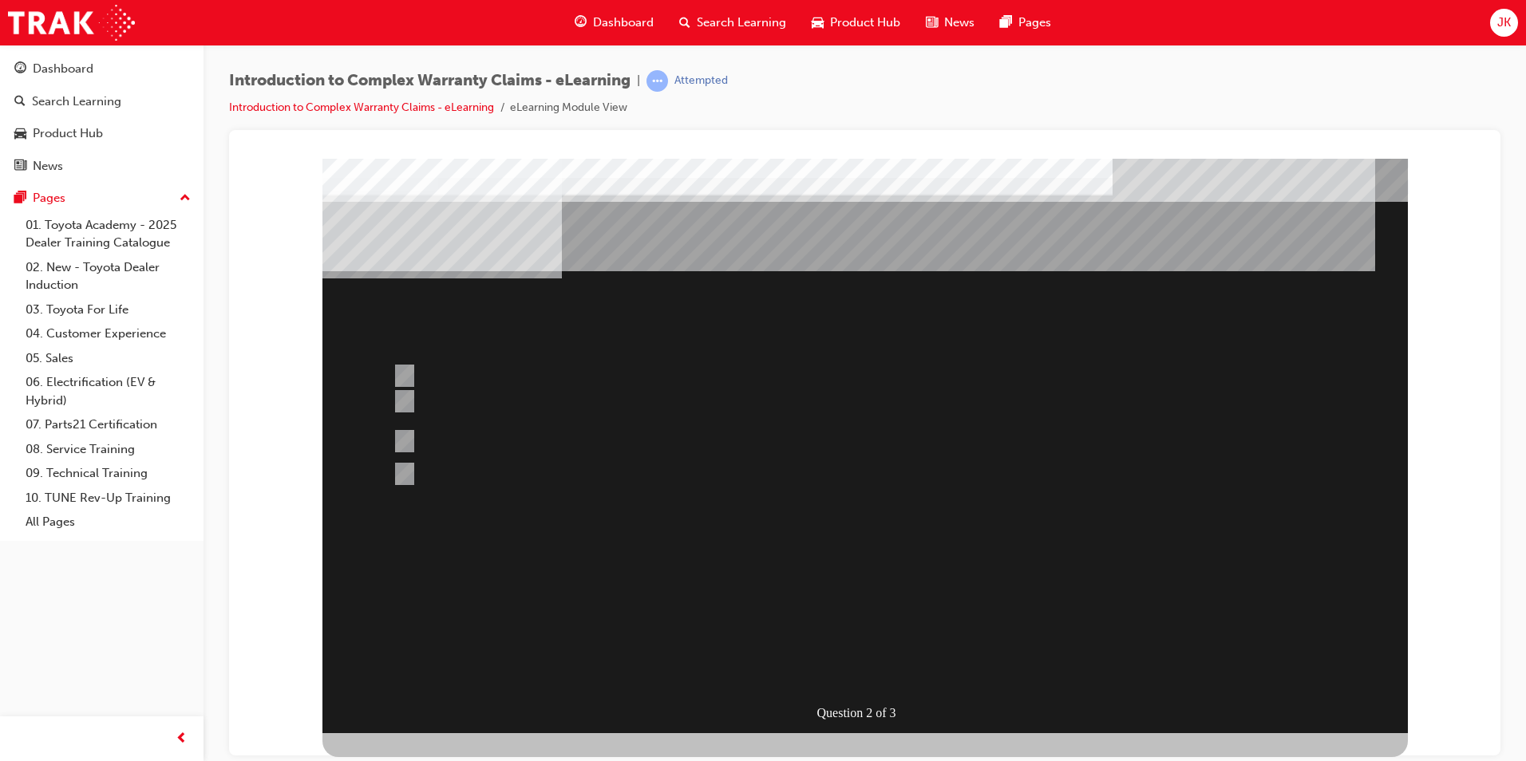
click at [702, 26] on span "Search Learning" at bounding box center [741, 23] width 89 height 18
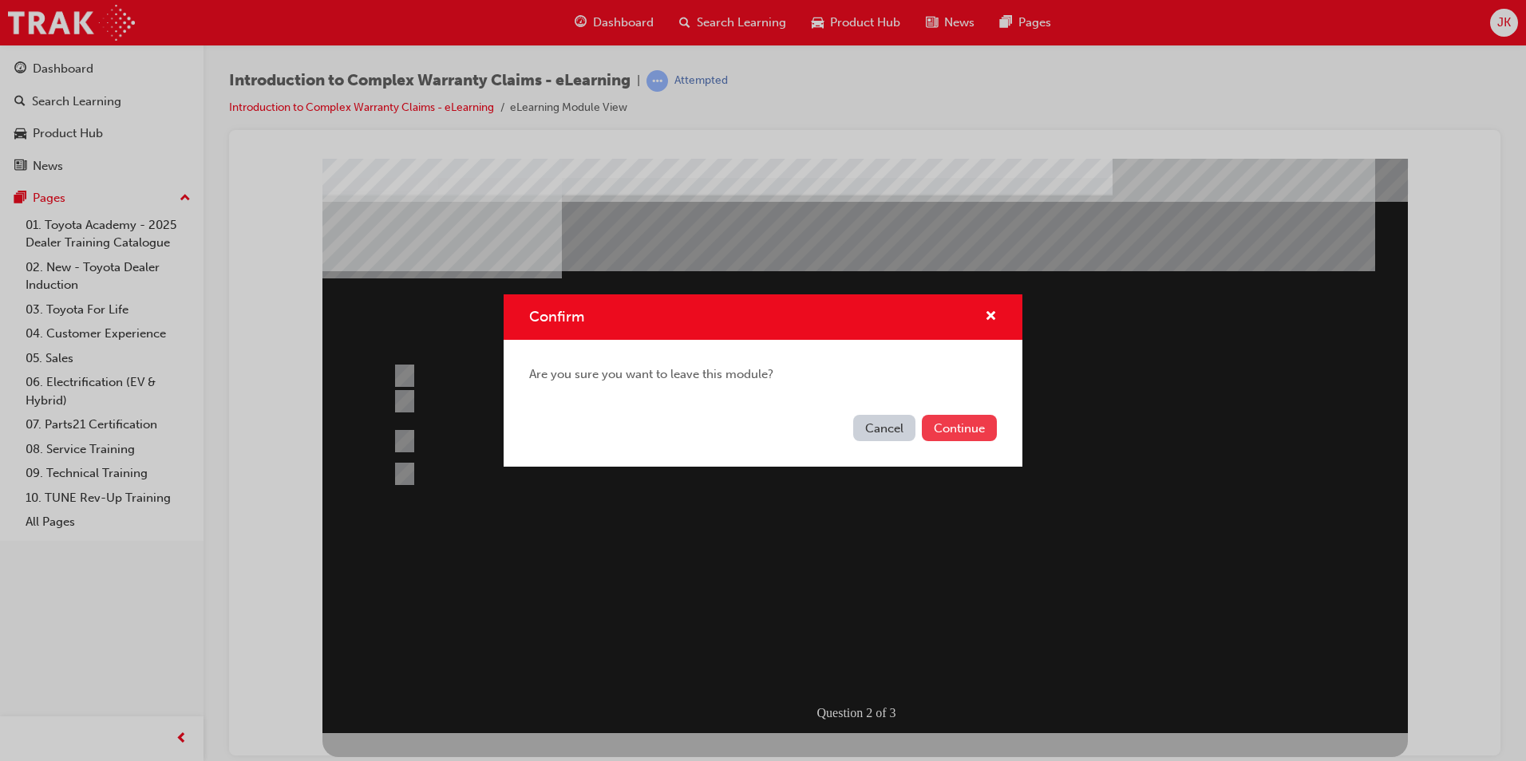
click at [943, 426] on button "Continue" at bounding box center [959, 428] width 75 height 26
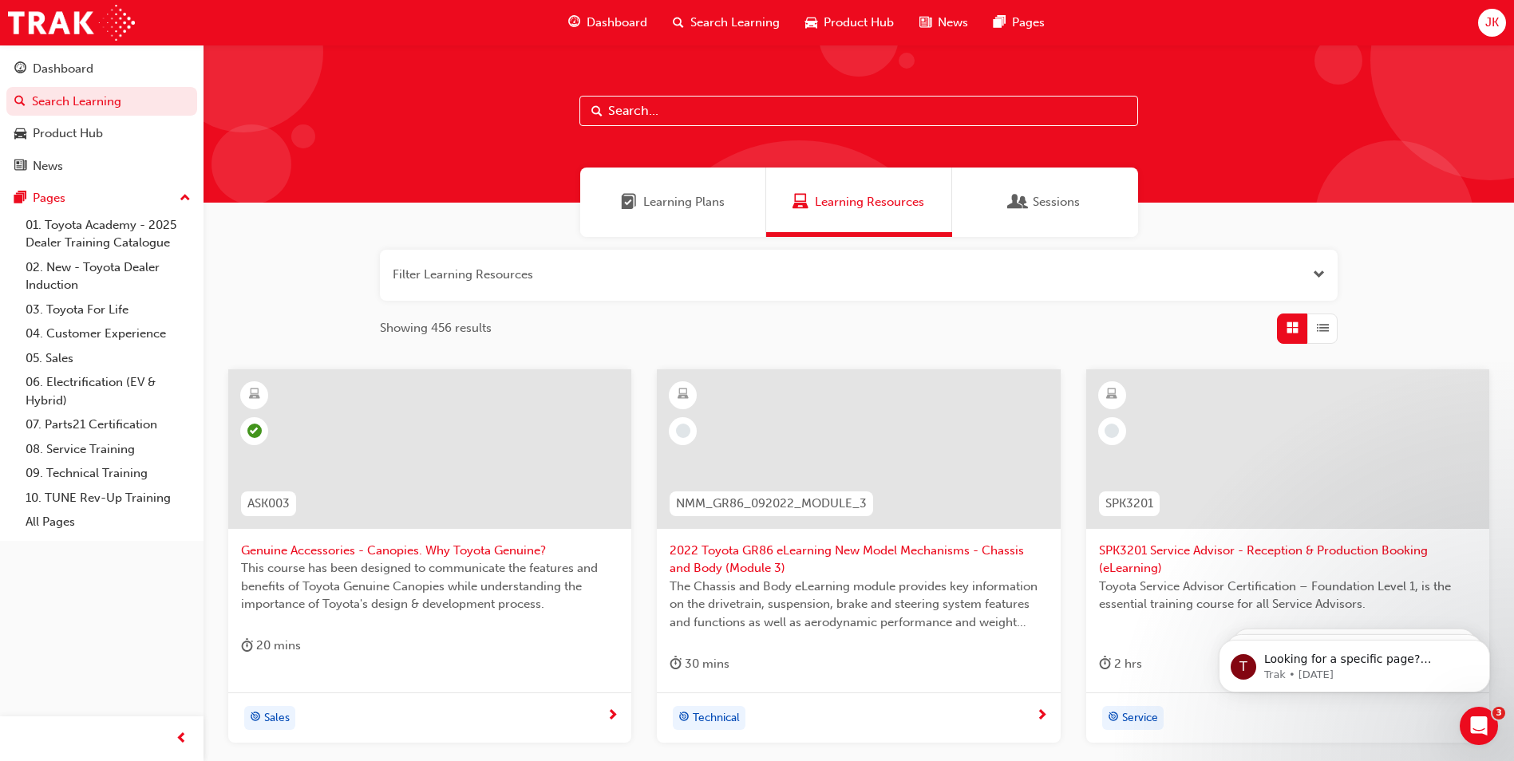
click at [499, 556] on span "Genuine Accessories - Canopies. Why Toyota Genuine?" at bounding box center [430, 551] width 378 height 18
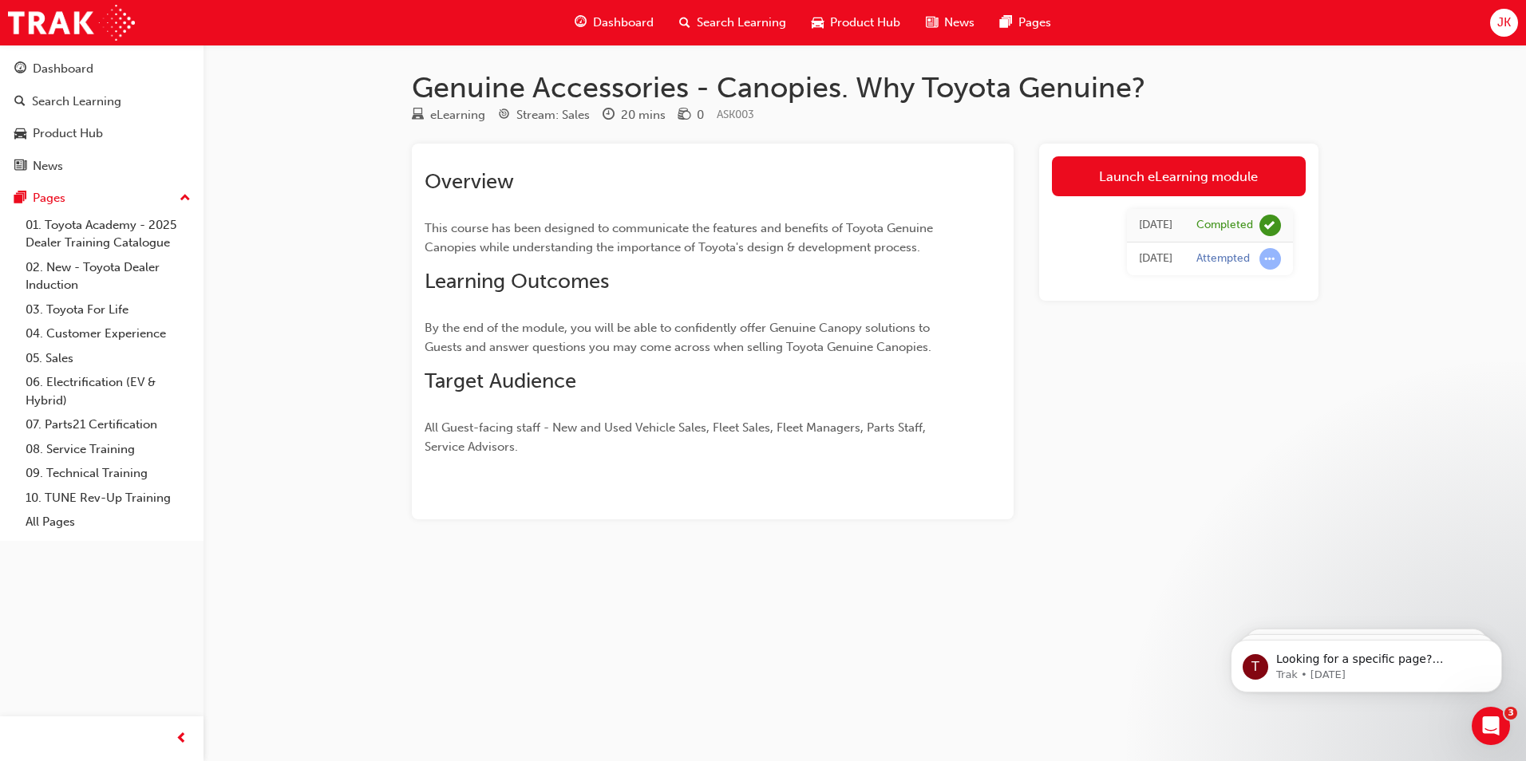
click at [751, 12] on div "Search Learning" at bounding box center [732, 22] width 132 height 33
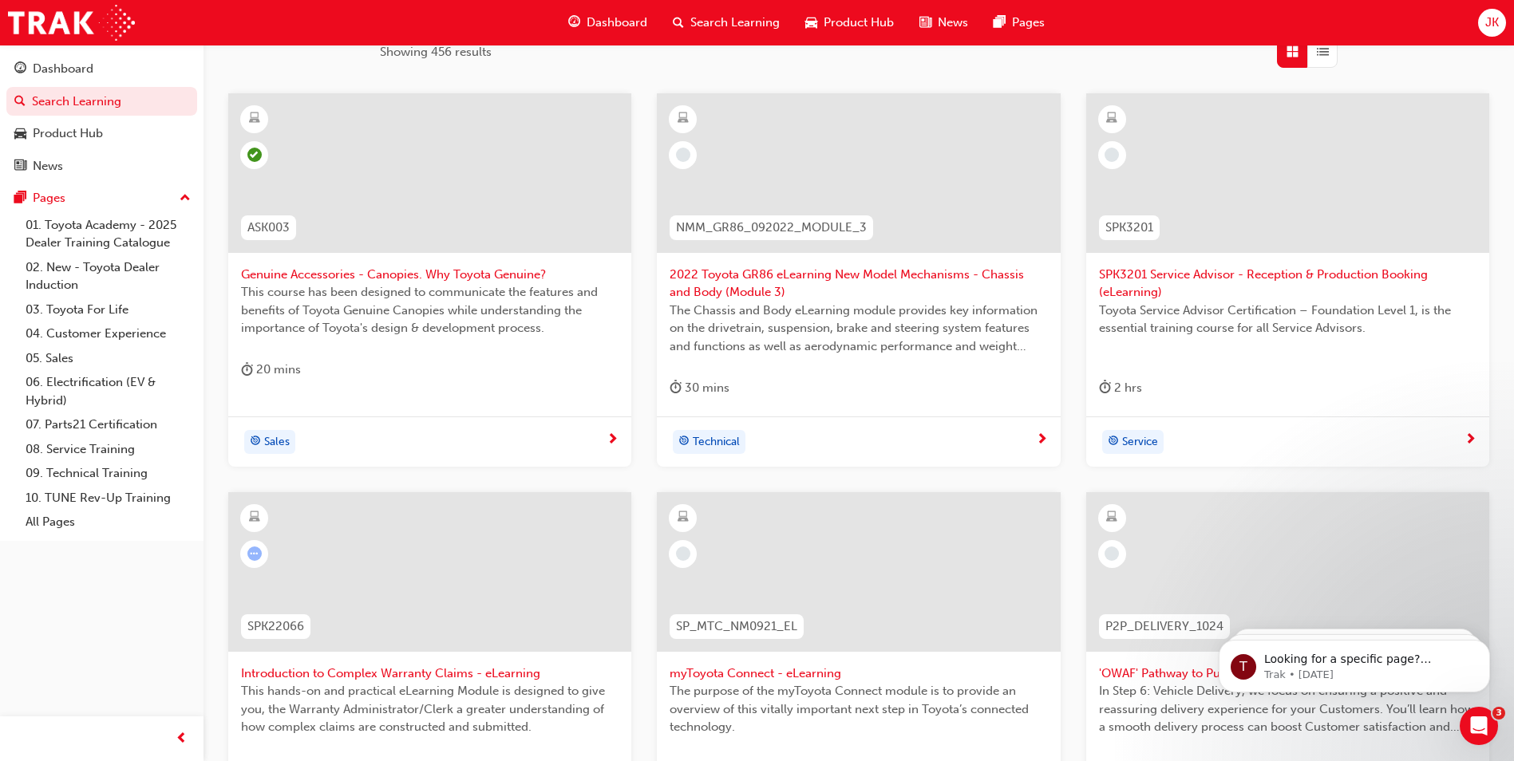
scroll to position [160, 0]
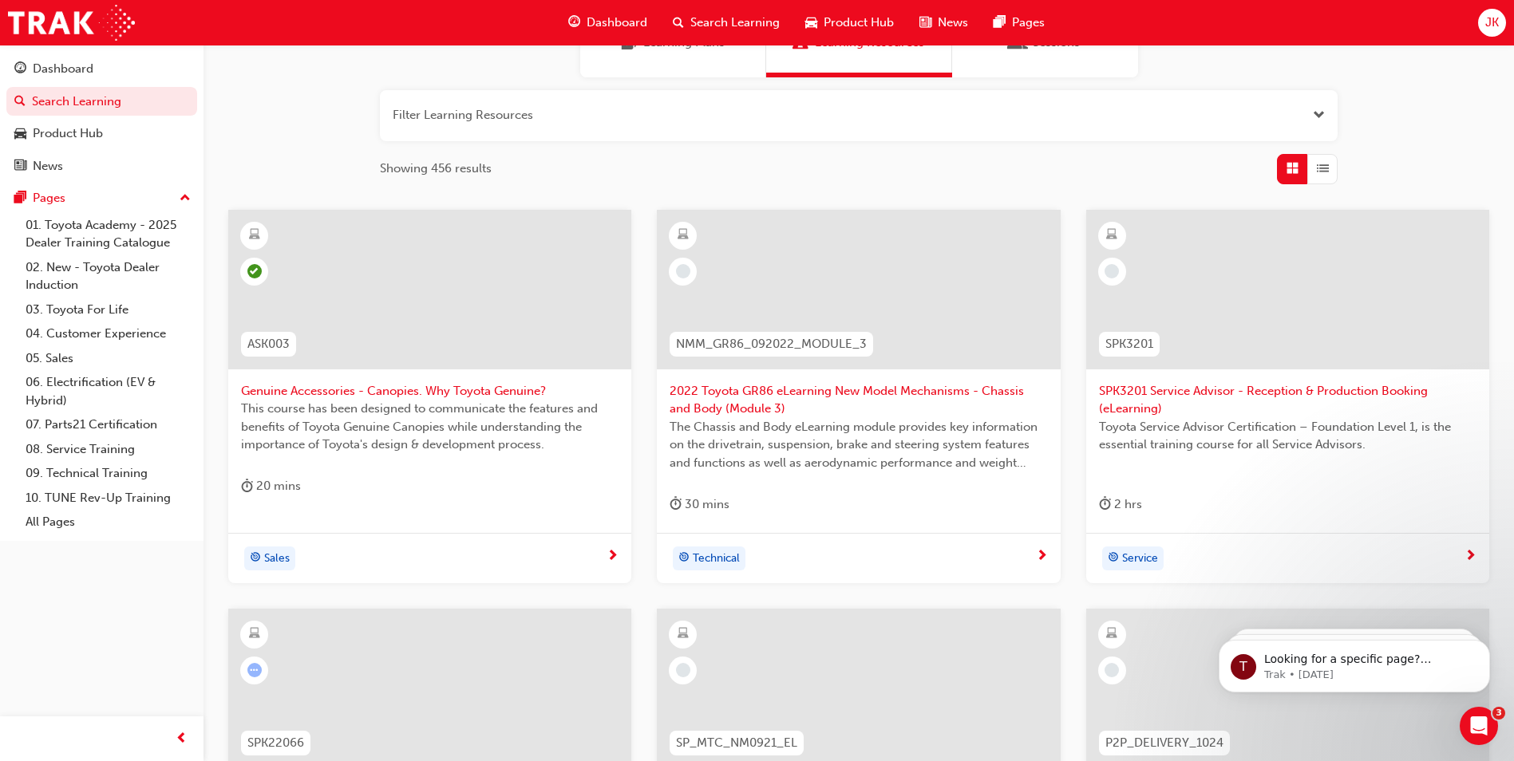
click at [769, 387] on span "2022 Toyota GR86 eLearning New Model Mechanisms - Chassis and Body (Module 3)" at bounding box center [859, 400] width 378 height 36
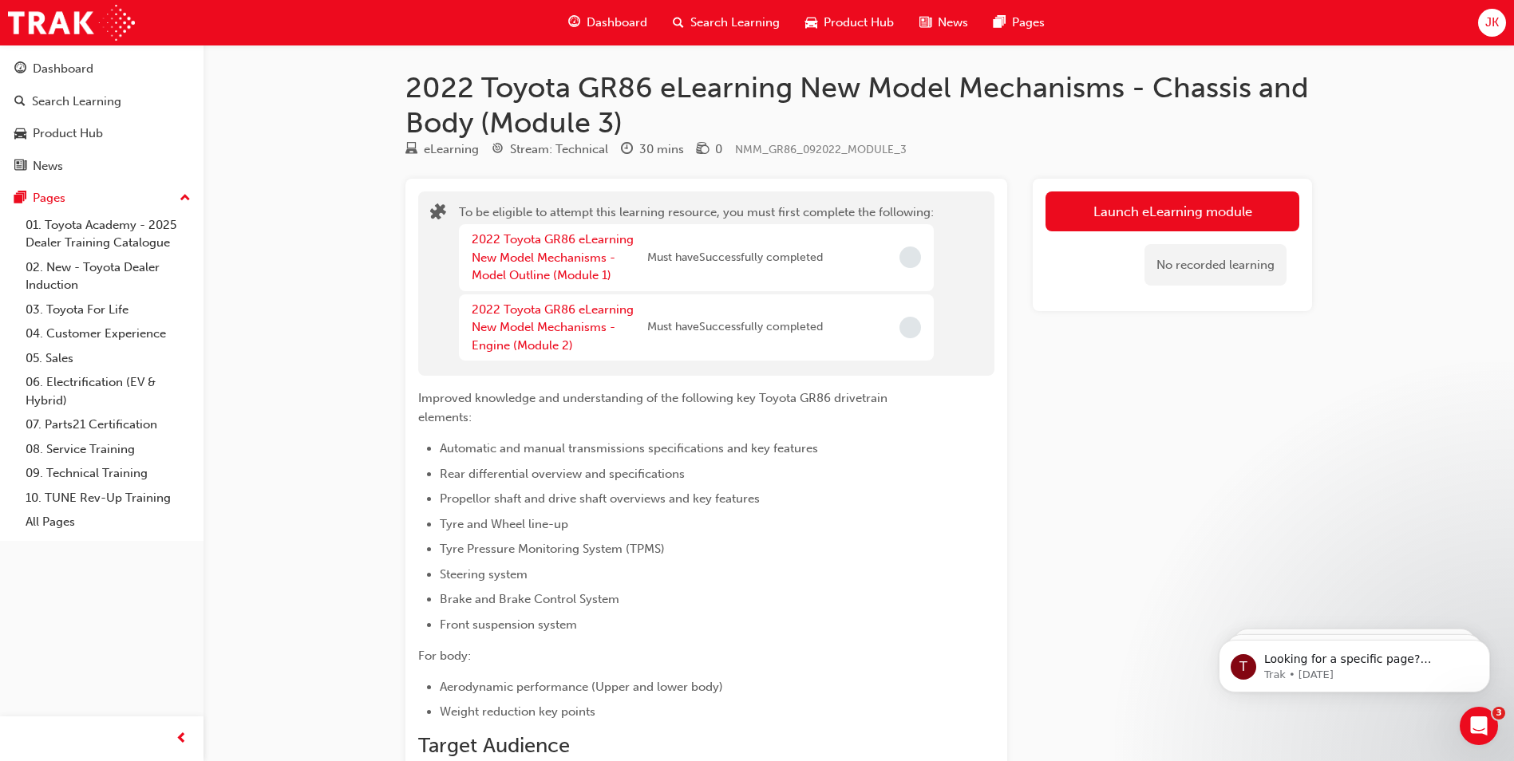
click at [714, 33] on div "Search Learning" at bounding box center [726, 22] width 132 height 33
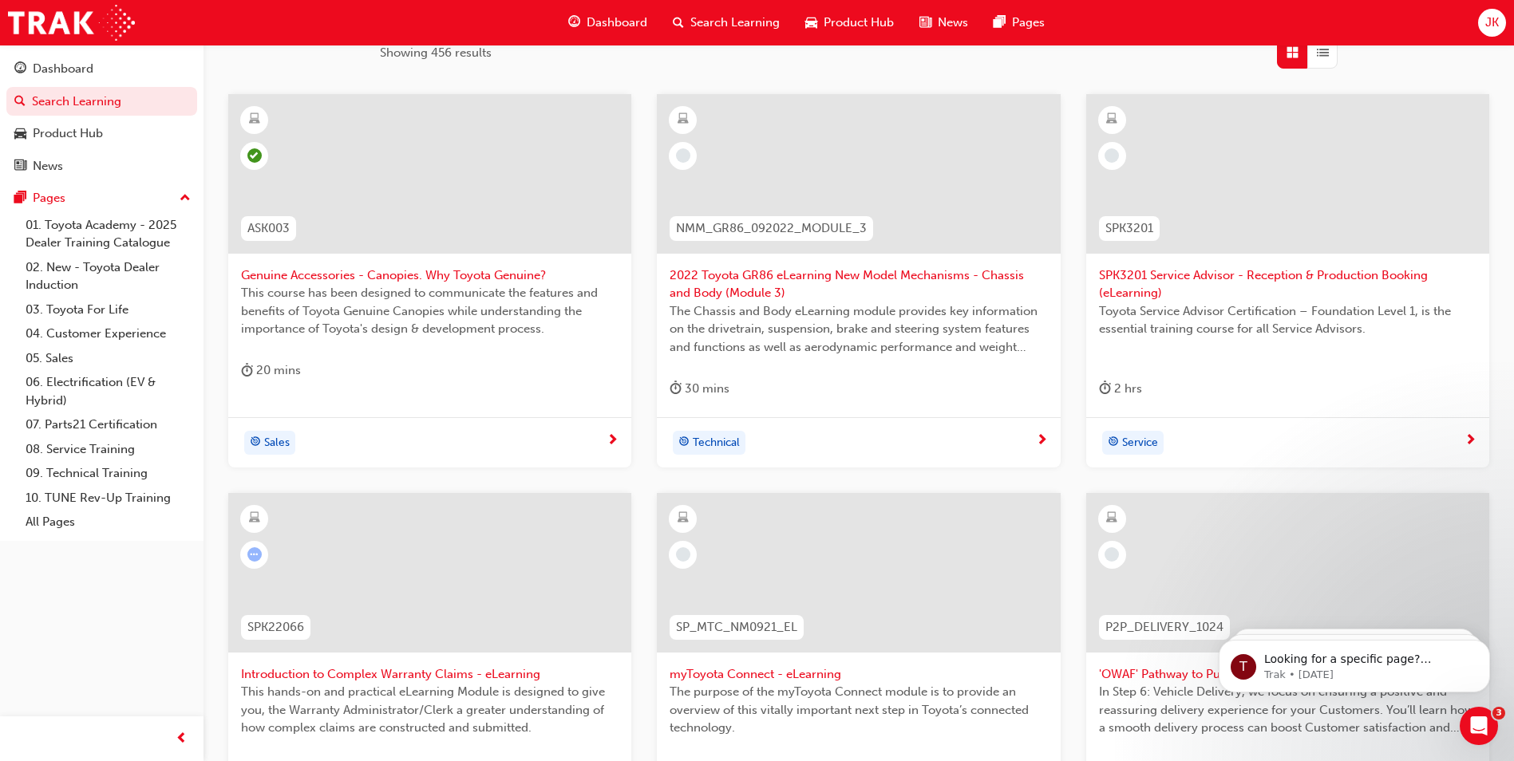
scroll to position [319, 0]
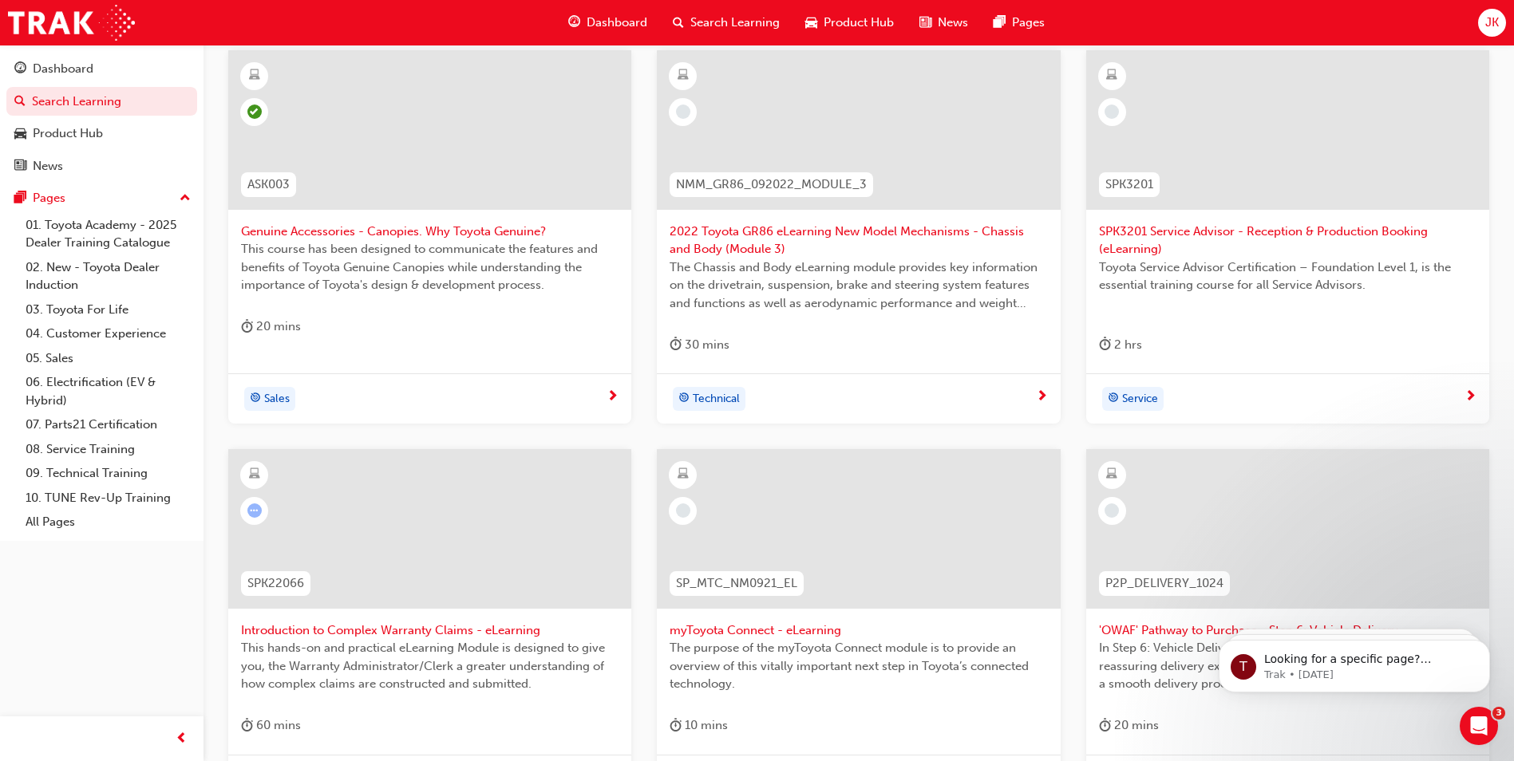
drag, startPoint x: 255, startPoint y: 508, endPoint x: 279, endPoint y: 571, distance: 67.7
click at [255, 509] on span "learningRecordVerb_ATTEMPT-icon" at bounding box center [254, 511] width 14 height 14
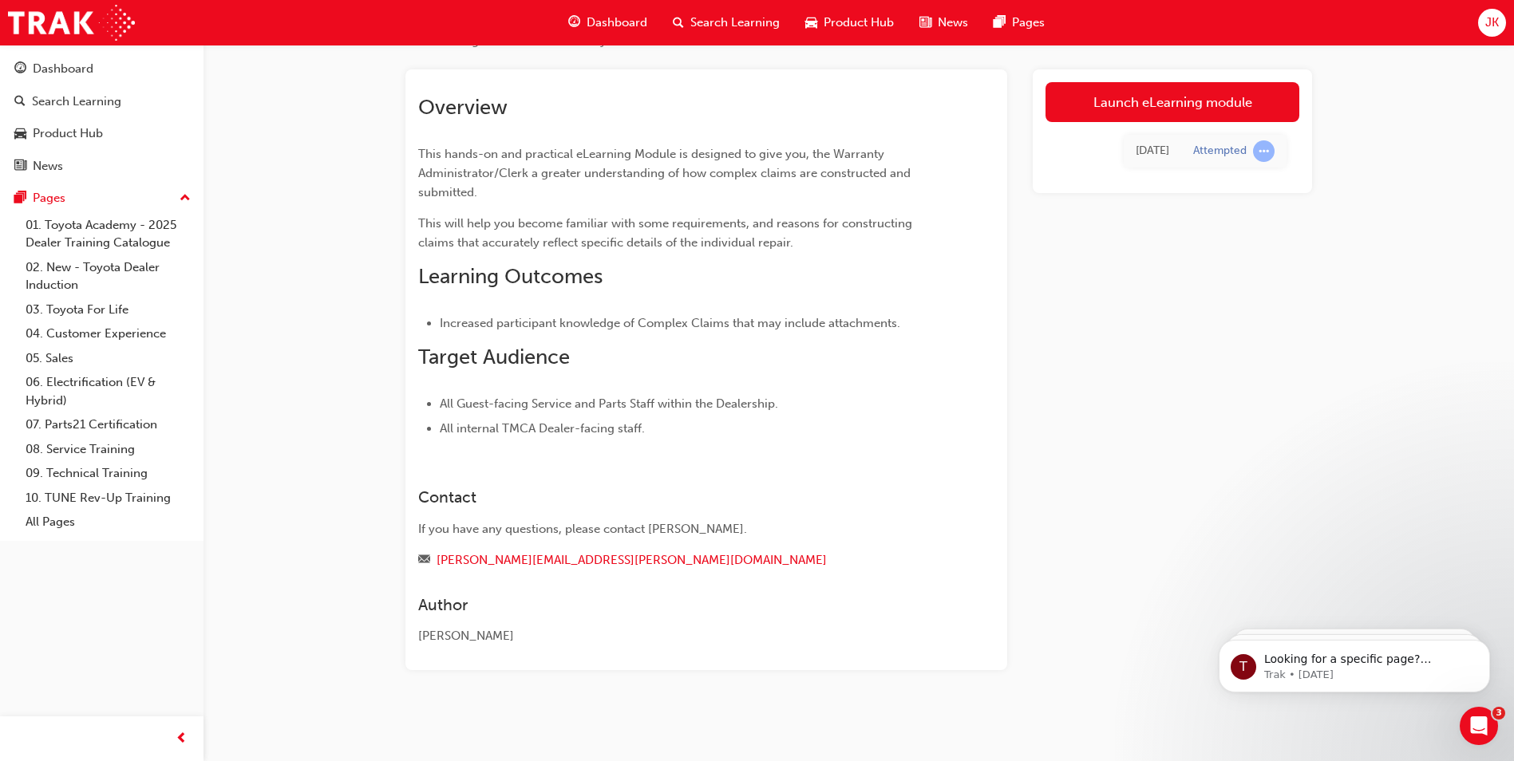
click at [1184, 97] on link "Launch eLearning module" at bounding box center [1173, 102] width 254 height 40
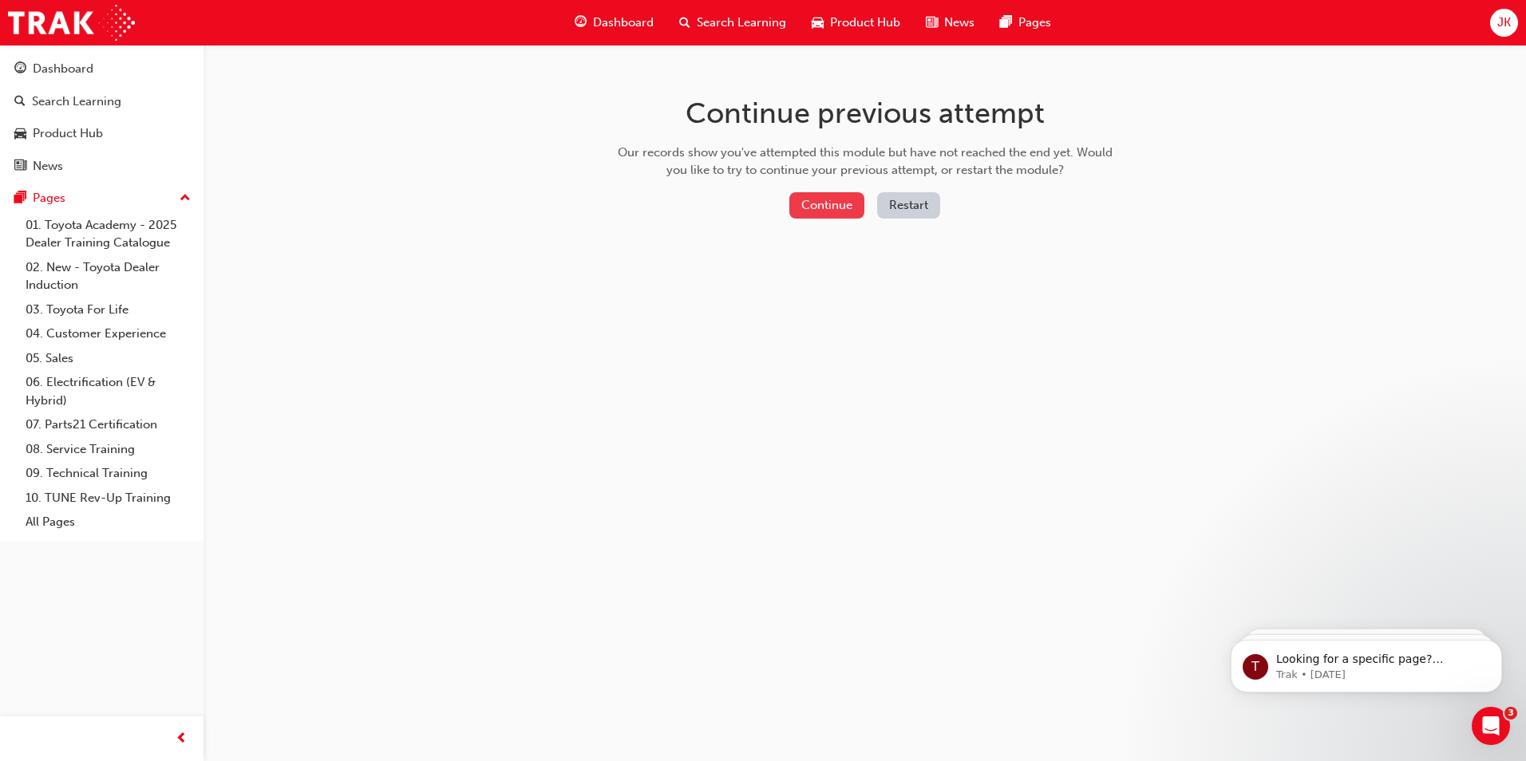
click at [831, 208] on button "Continue" at bounding box center [826, 205] width 75 height 26
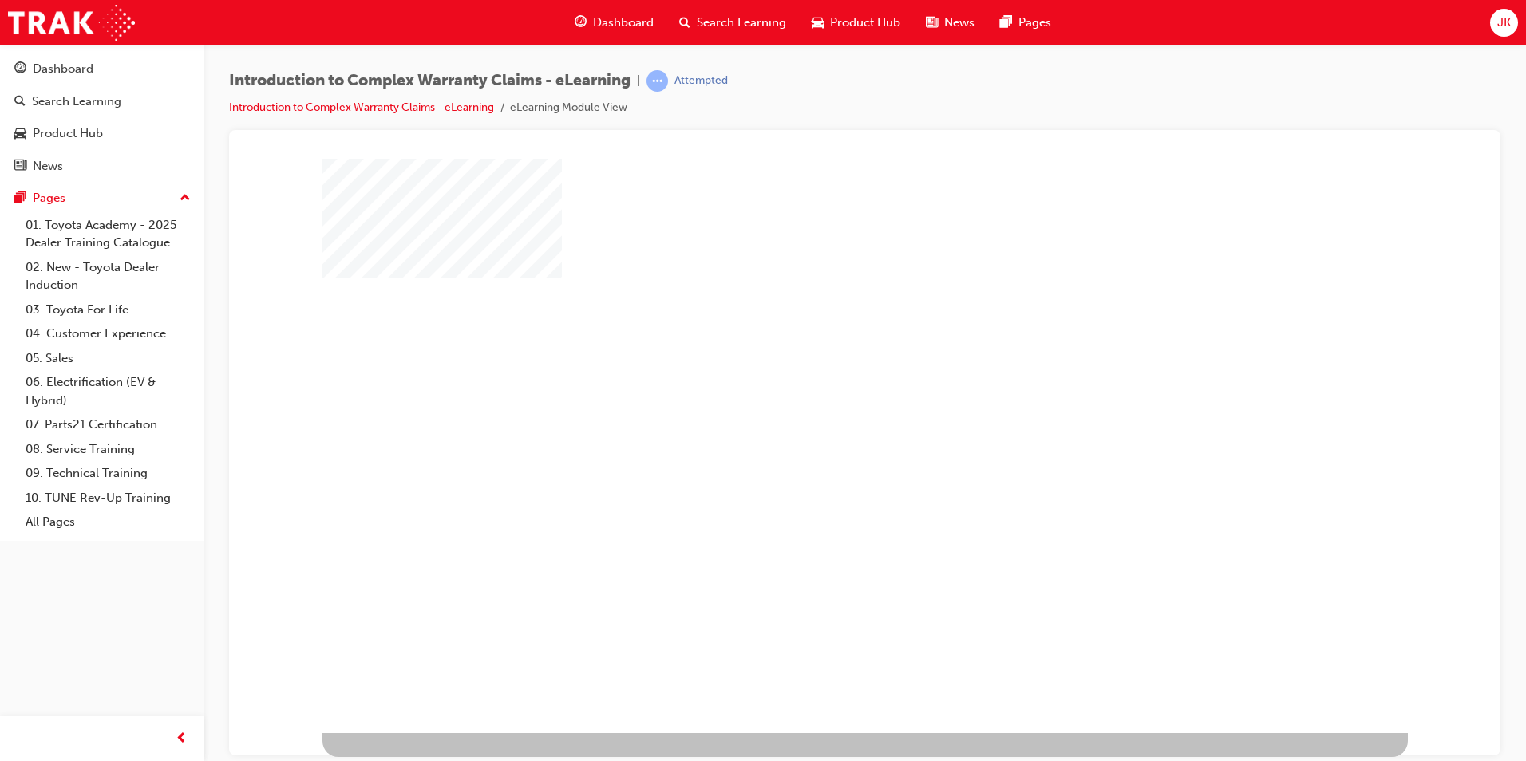
click at [819, 399] on div "play" at bounding box center [819, 399] width 0 height 0
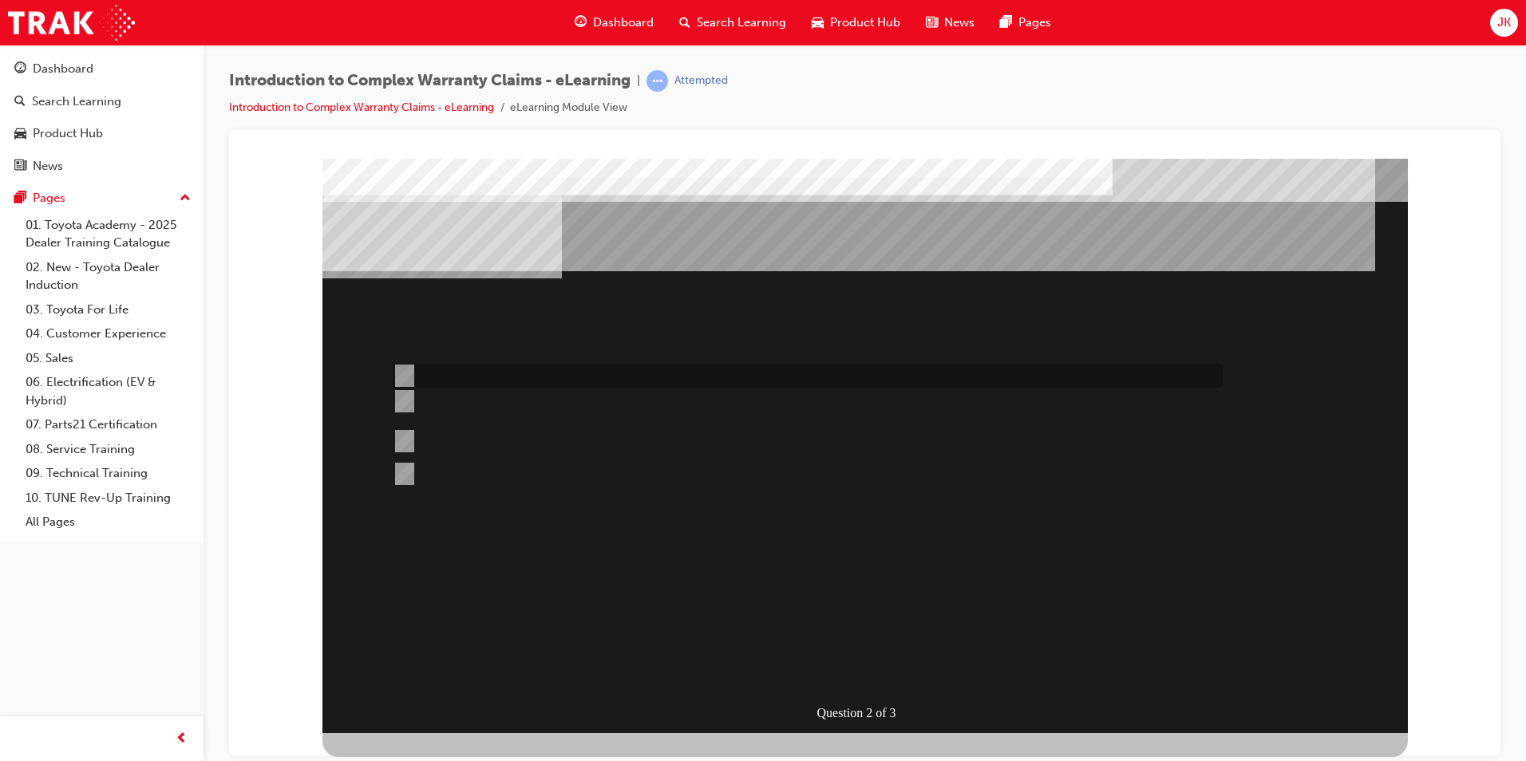
drag, startPoint x: 603, startPoint y: 375, endPoint x: 644, endPoint y: 412, distance: 54.8
click at [608, 374] on div at bounding box center [804, 376] width 830 height 24
drag, startPoint x: 570, startPoint y: 413, endPoint x: 616, endPoint y: 445, distance: 56.2
click at [571, 413] on div at bounding box center [804, 411] width 830 height 42
radio input "false"
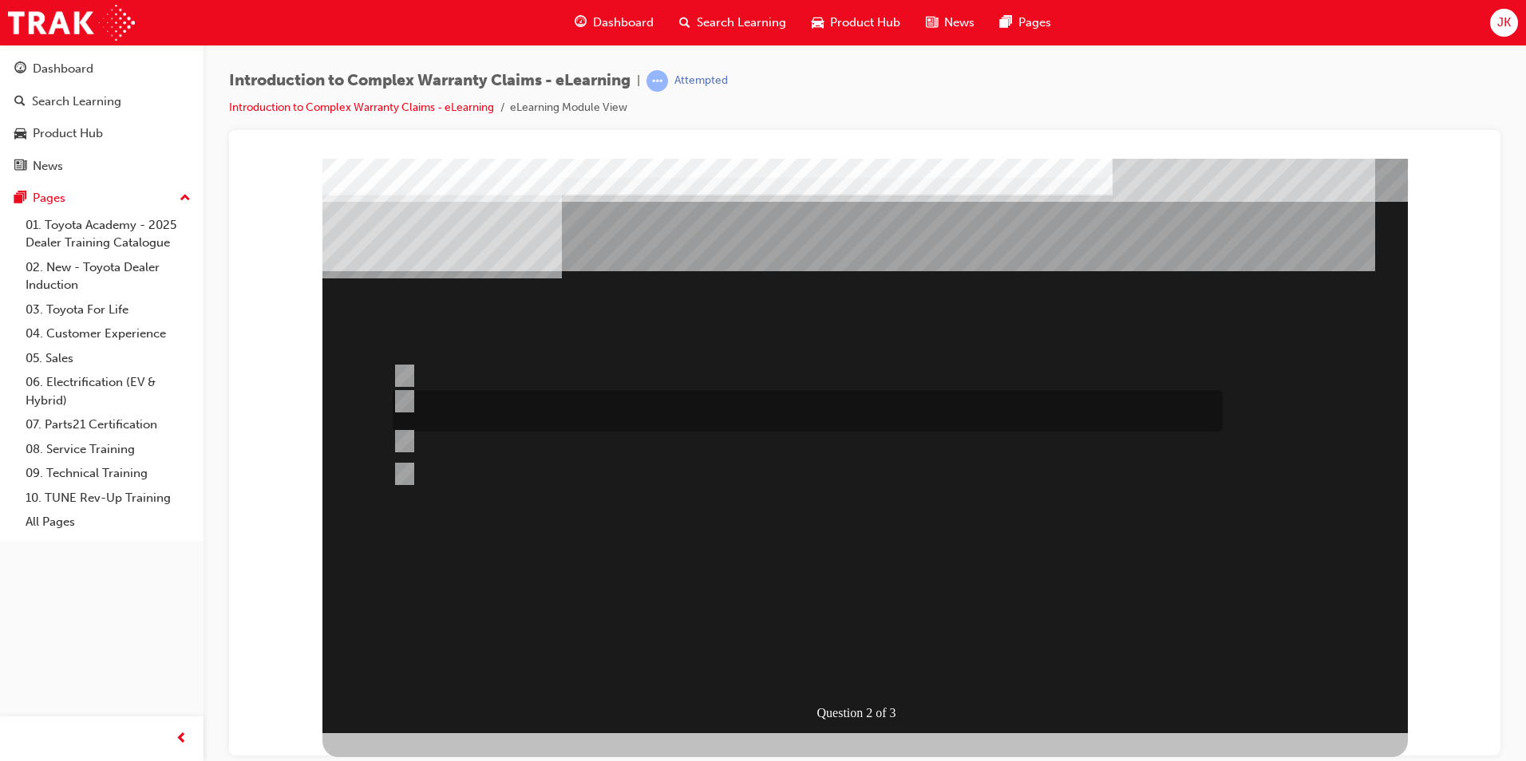
radio input "true"
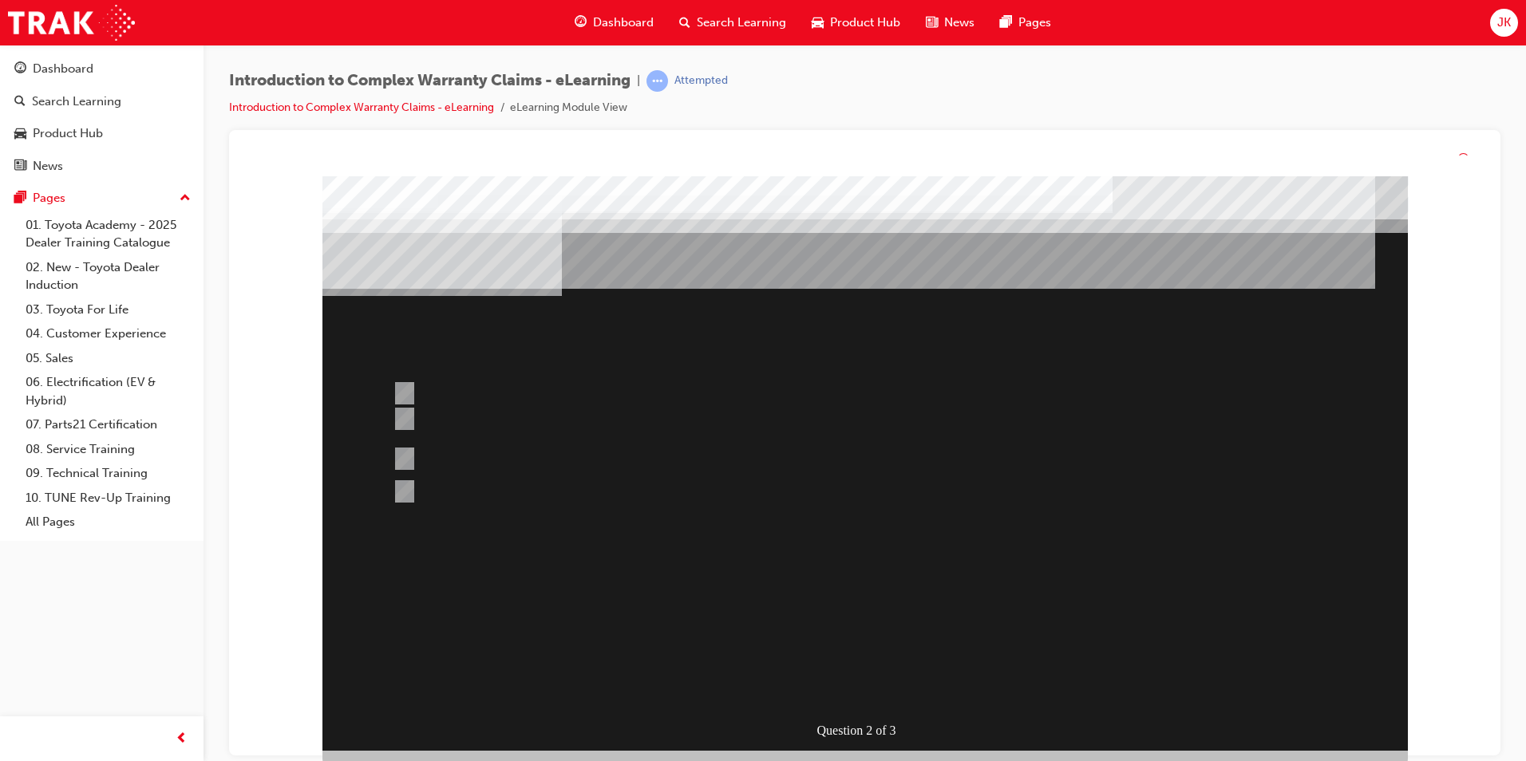
click at [861, 686] on div at bounding box center [864, 463] width 1085 height 575
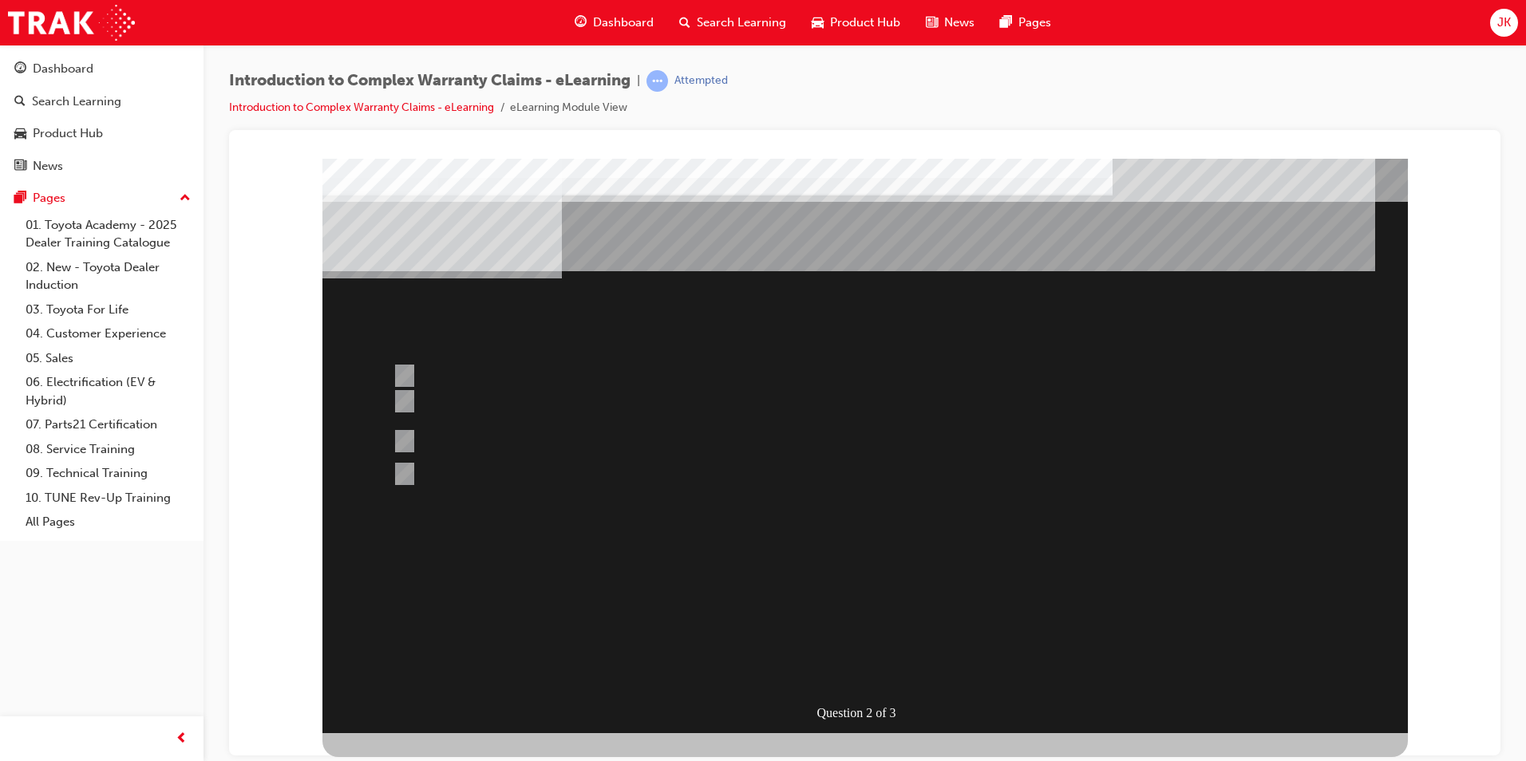
click at [661, 464] on div at bounding box center [804, 466] width 830 height 43
radio input "true"
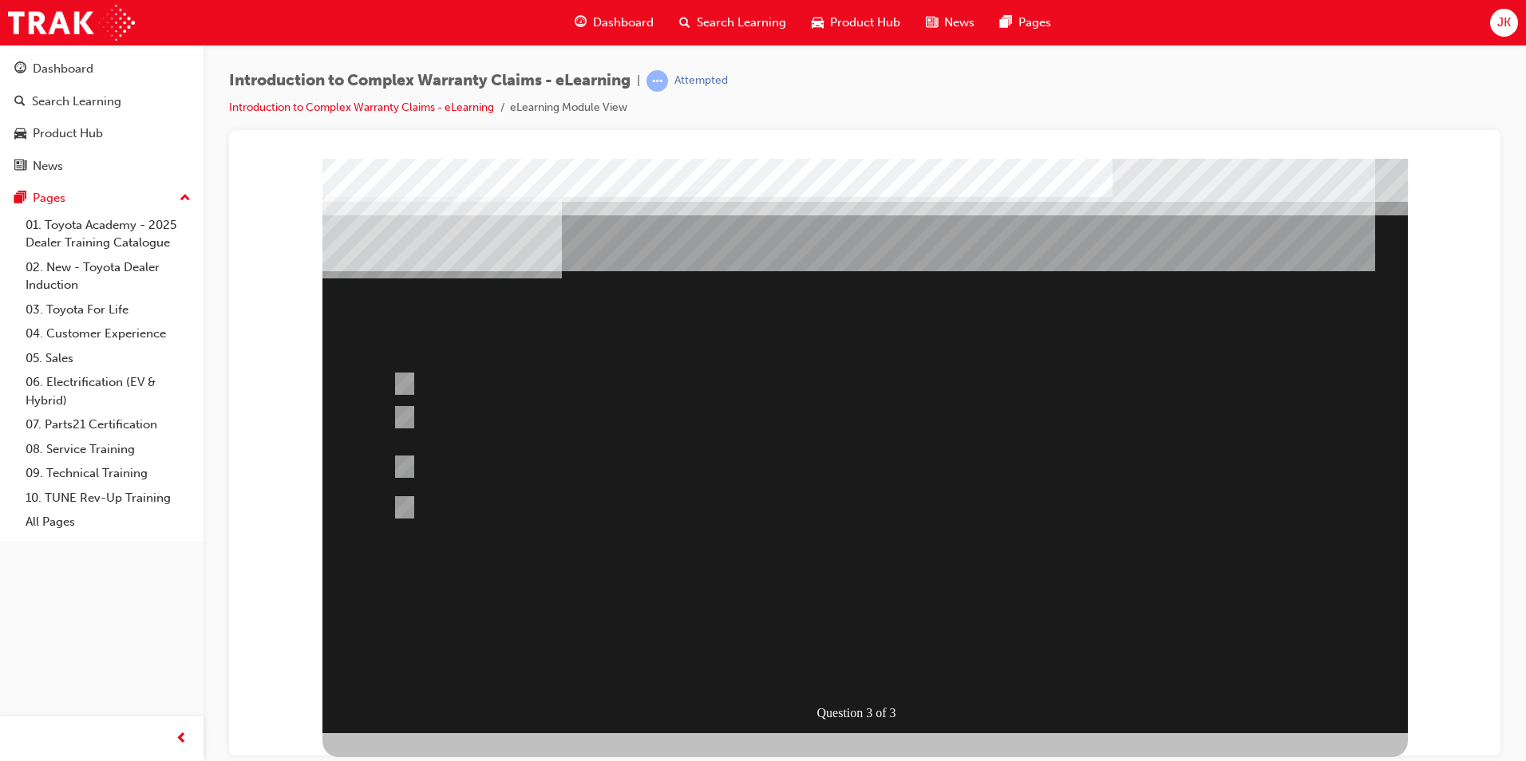
click at [872, 665] on div at bounding box center [864, 445] width 1085 height 575
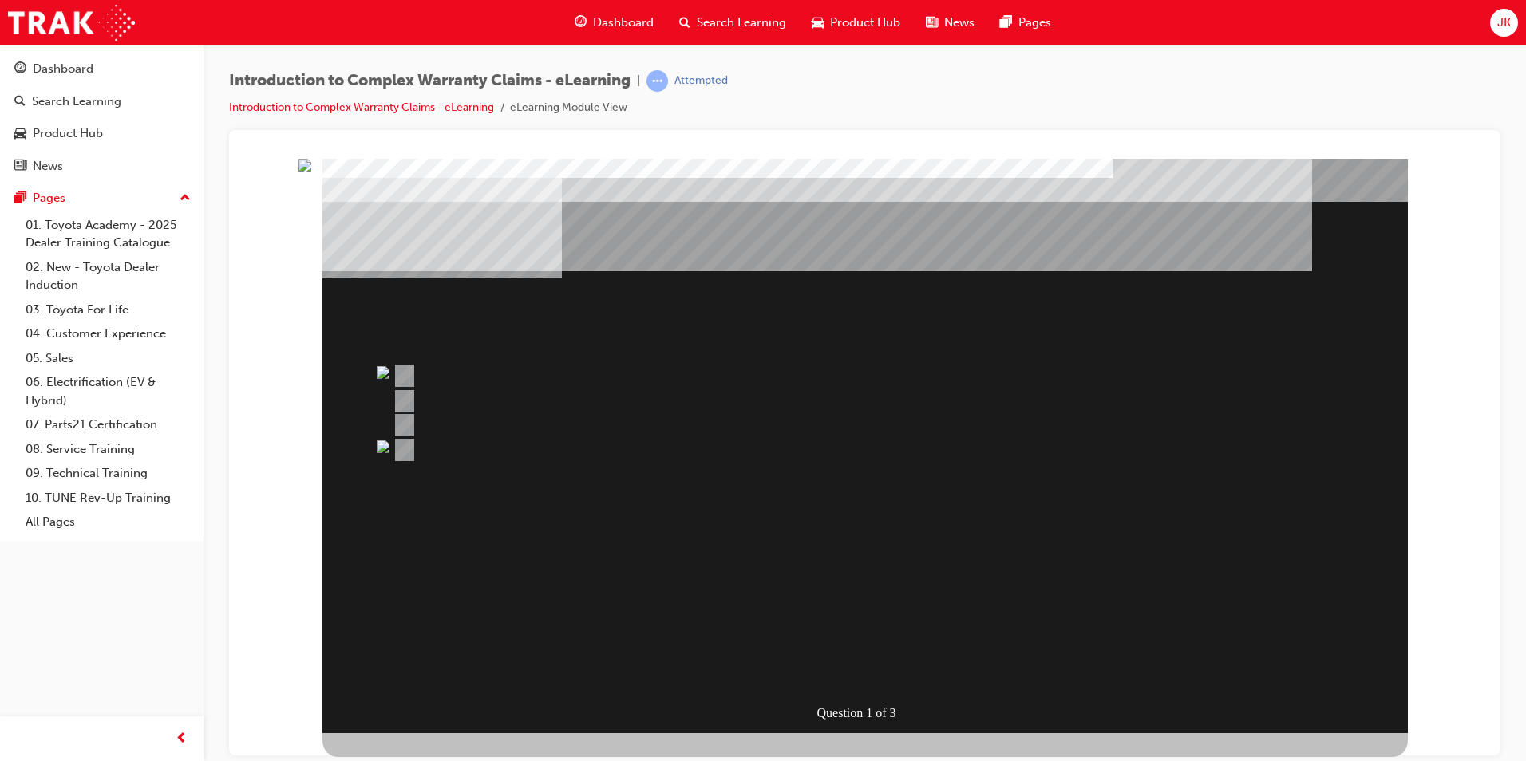
drag, startPoint x: 331, startPoint y: 276, endPoint x: 344, endPoint y: 273, distance: 13.2
click at [334, 277] on div "Question 1 of 3" at bounding box center [864, 445] width 1085 height 575
click at [311, 171] on img "" at bounding box center [305, 164] width 13 height 13
click at [711, 28] on span "Search Learning" at bounding box center [741, 23] width 89 height 18
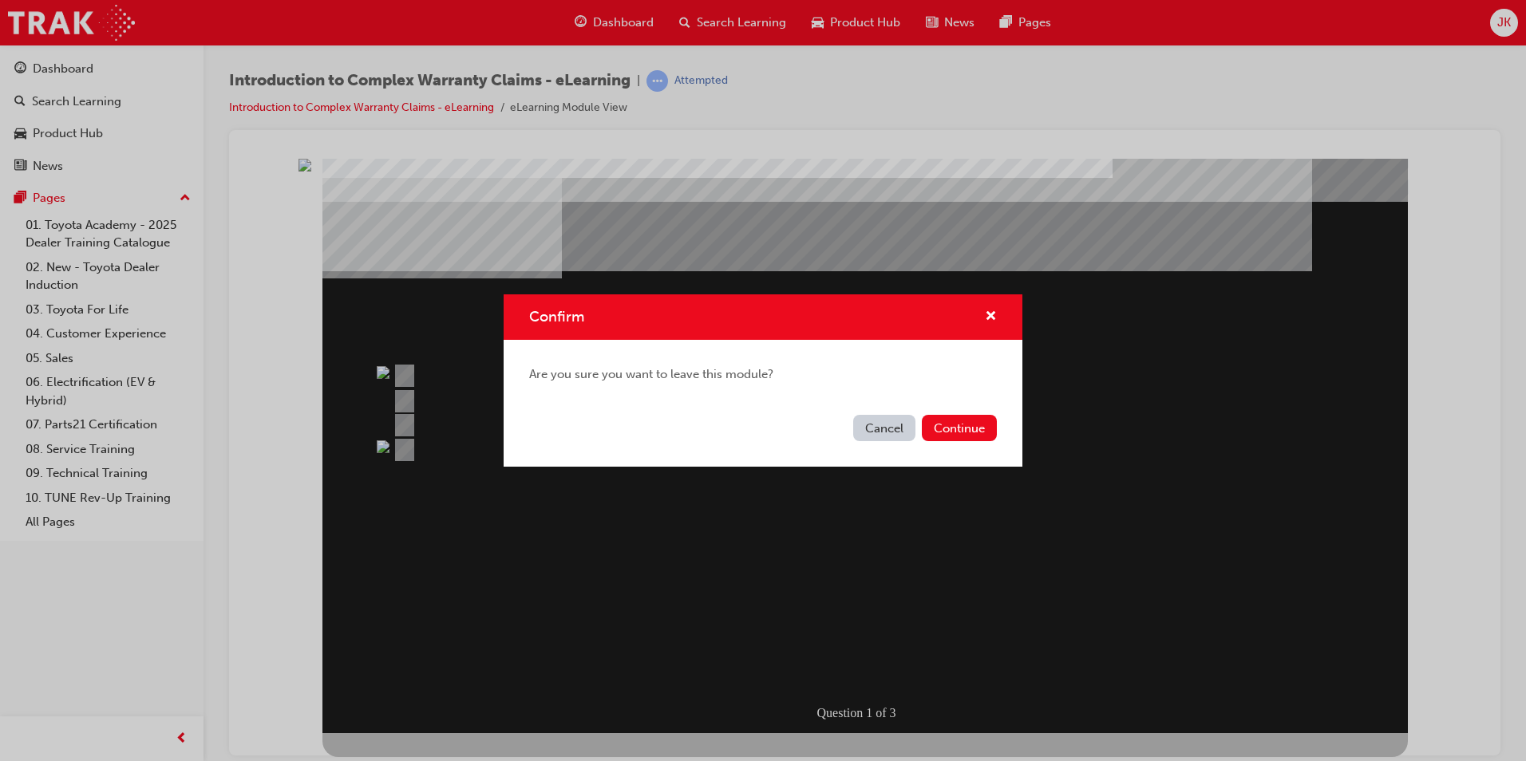
drag, startPoint x: 924, startPoint y: 408, endPoint x: 932, endPoint y: 412, distance: 8.9
click at [932, 412] on div "Confirm Are you sure you want to leave this module? Cancel Continue" at bounding box center [763, 381] width 519 height 172
drag, startPoint x: 932, startPoint y: 412, endPoint x: 948, endPoint y: 422, distance: 19.0
click at [948, 422] on button "Continue" at bounding box center [959, 428] width 75 height 26
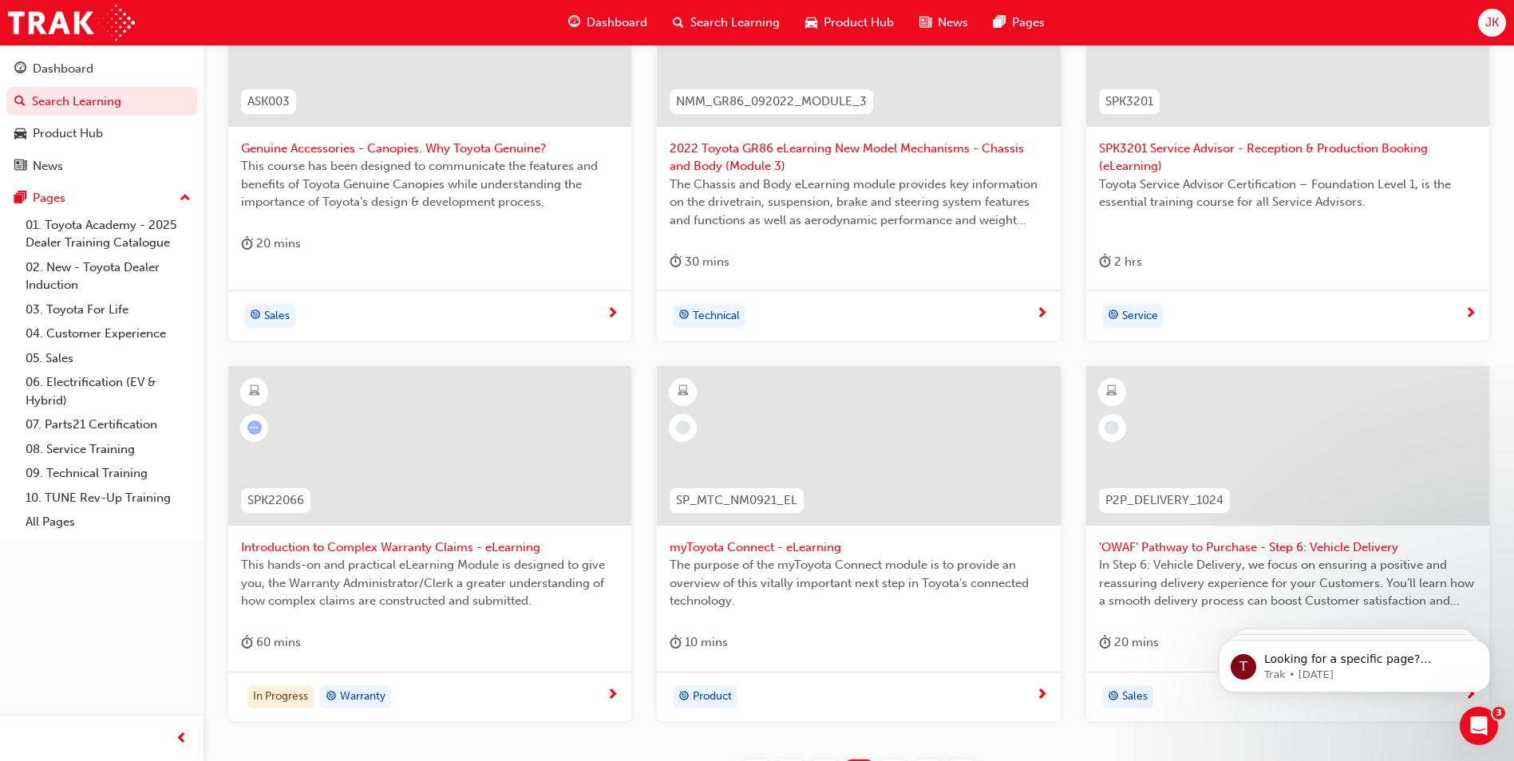
scroll to position [479, 0]
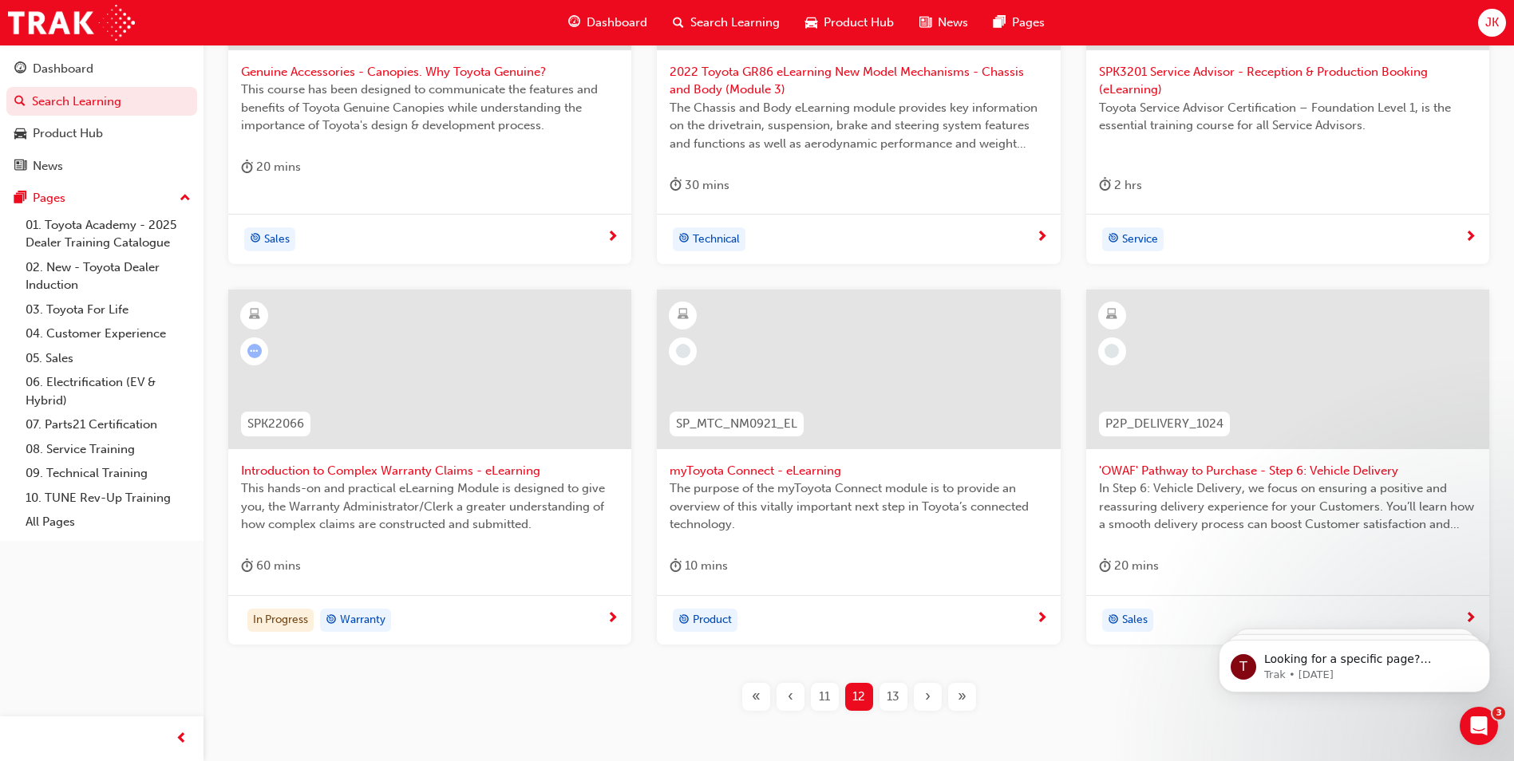
click at [719, 468] on span "myToyota Connect - eLearning" at bounding box center [859, 471] width 378 height 18
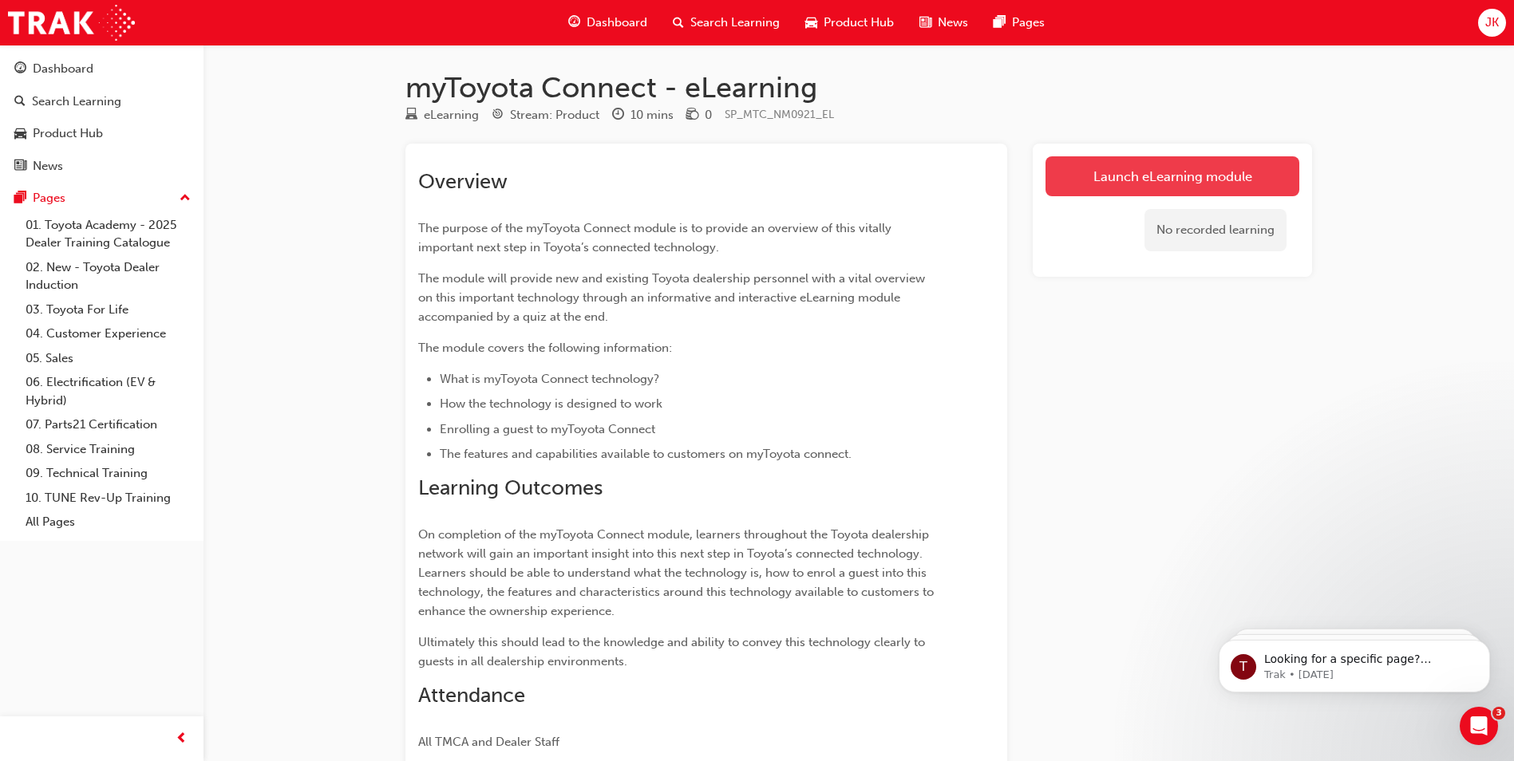
click at [1247, 177] on link "Launch eLearning module" at bounding box center [1173, 176] width 254 height 40
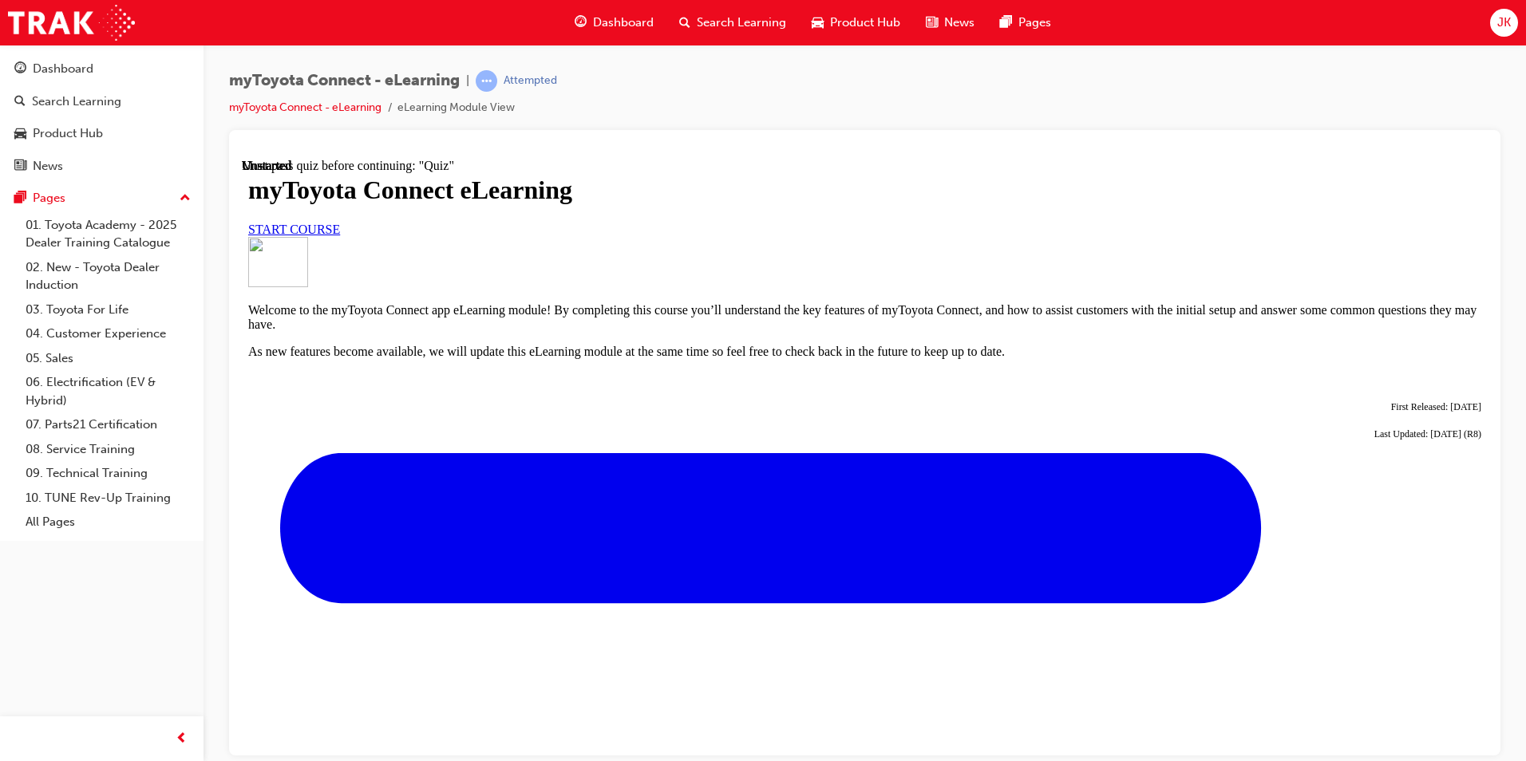
scroll to position [528, 0]
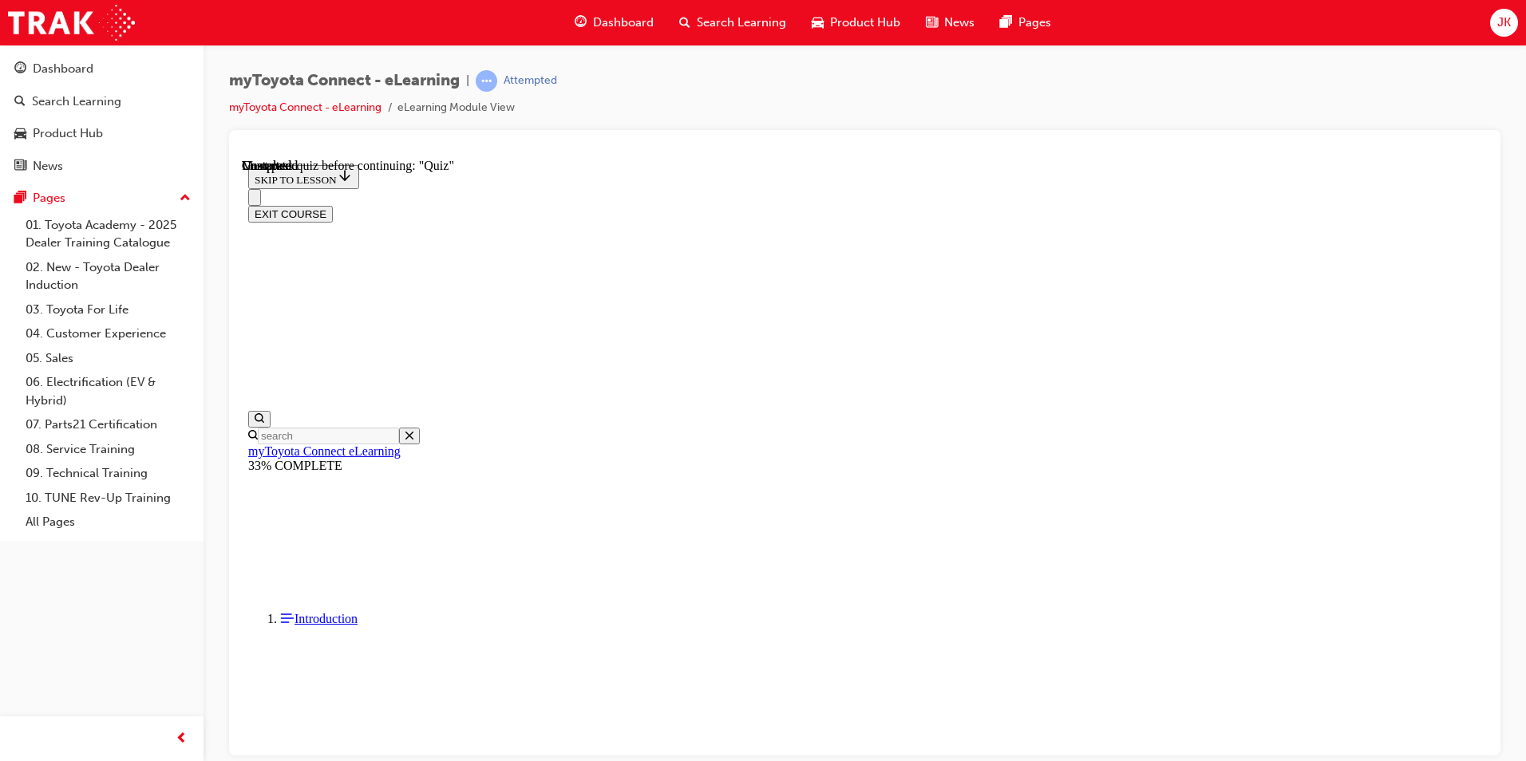
scroll to position [4284, 0]
drag, startPoint x: 913, startPoint y: 491, endPoint x: 923, endPoint y: 496, distance: 11.8
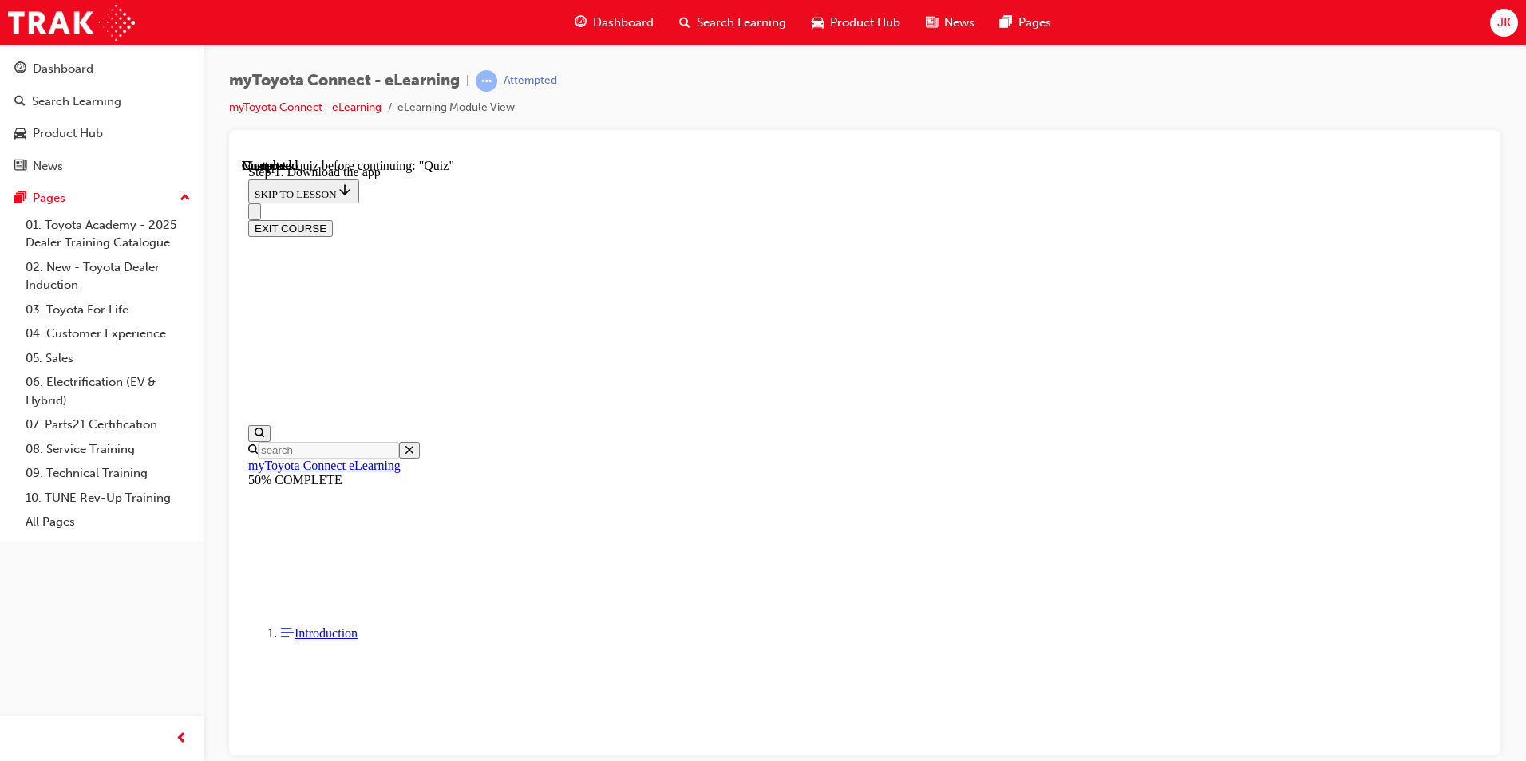
scroll to position [483, 0]
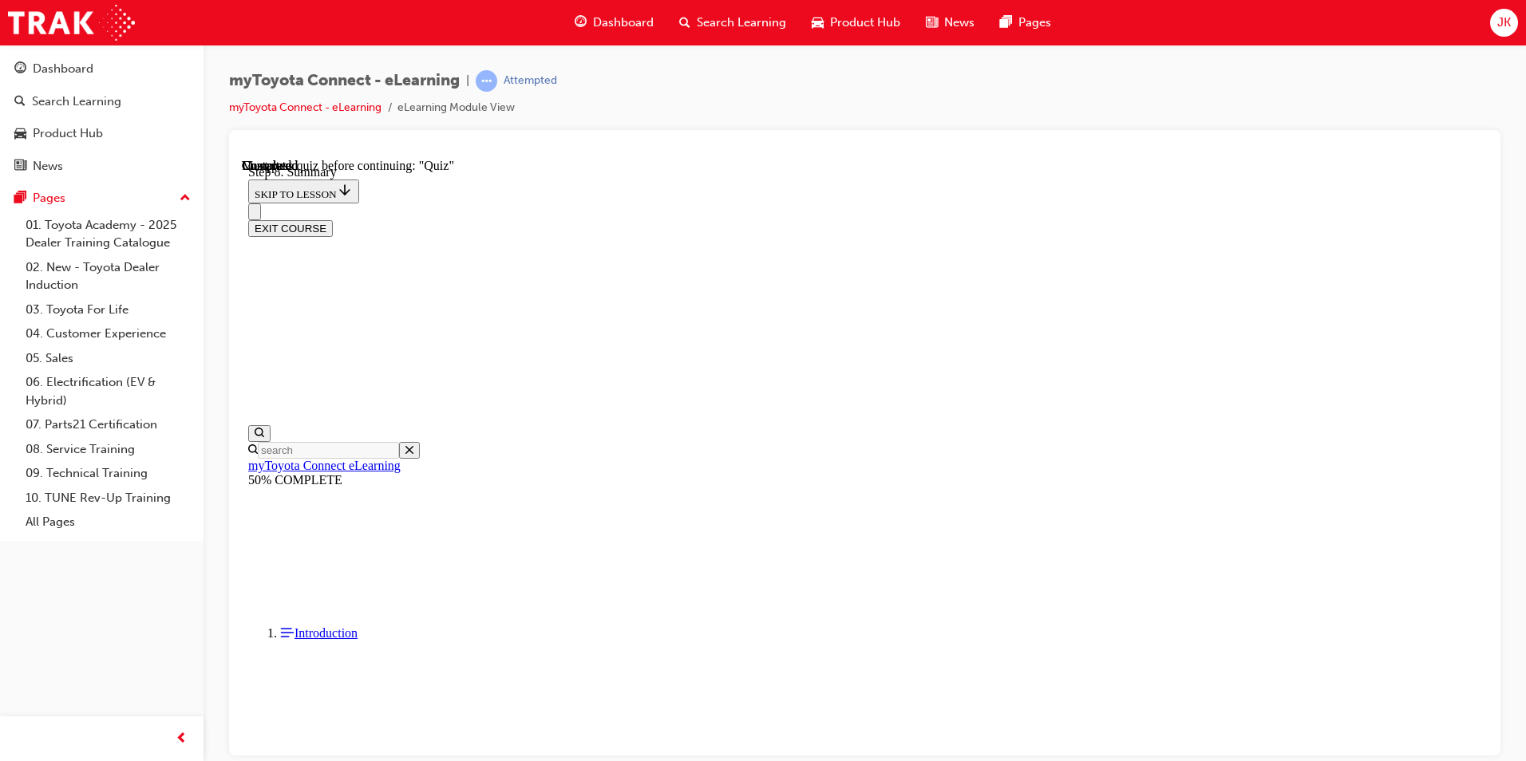
scroll to position [650, 0]
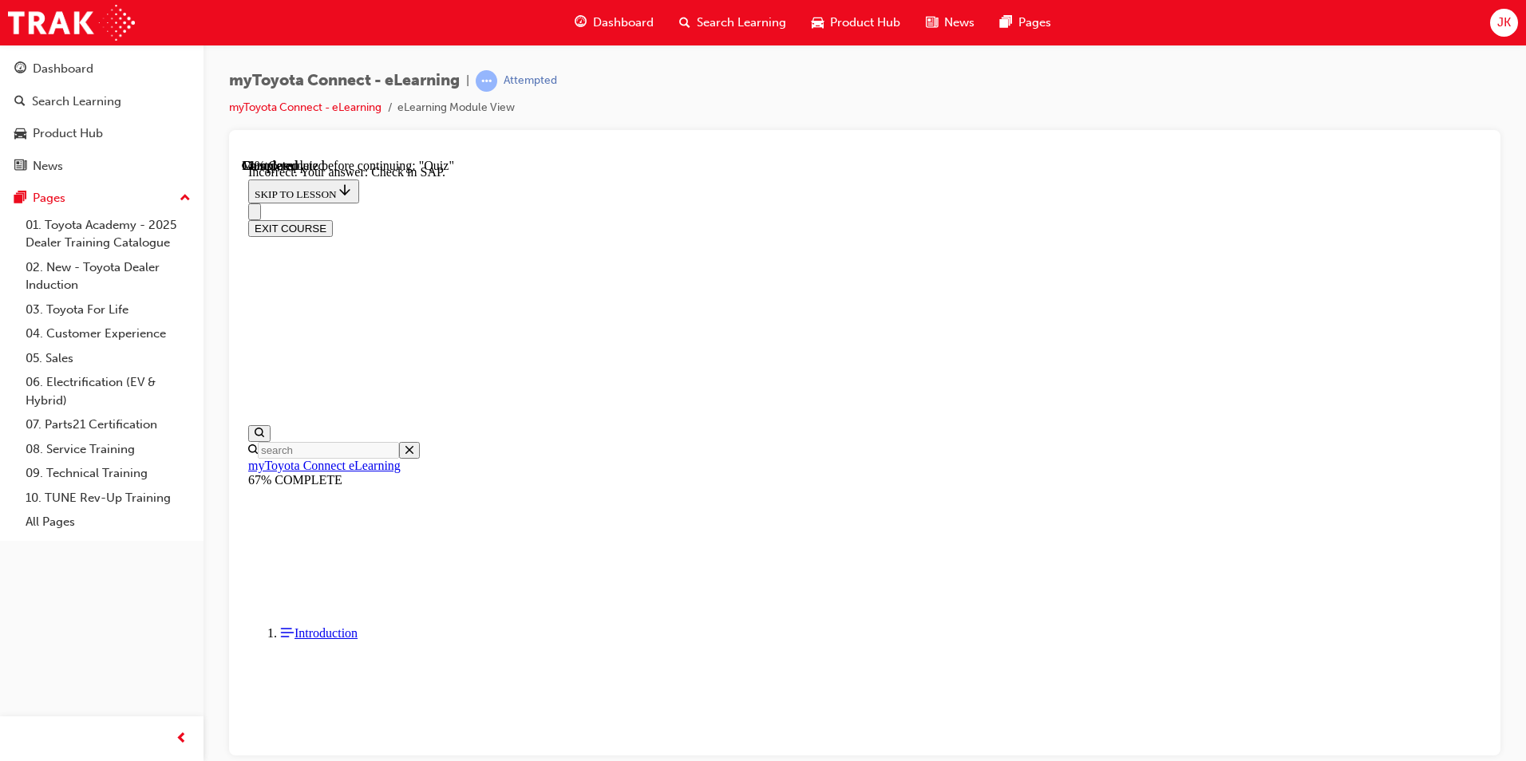
scroll to position [178, 0]
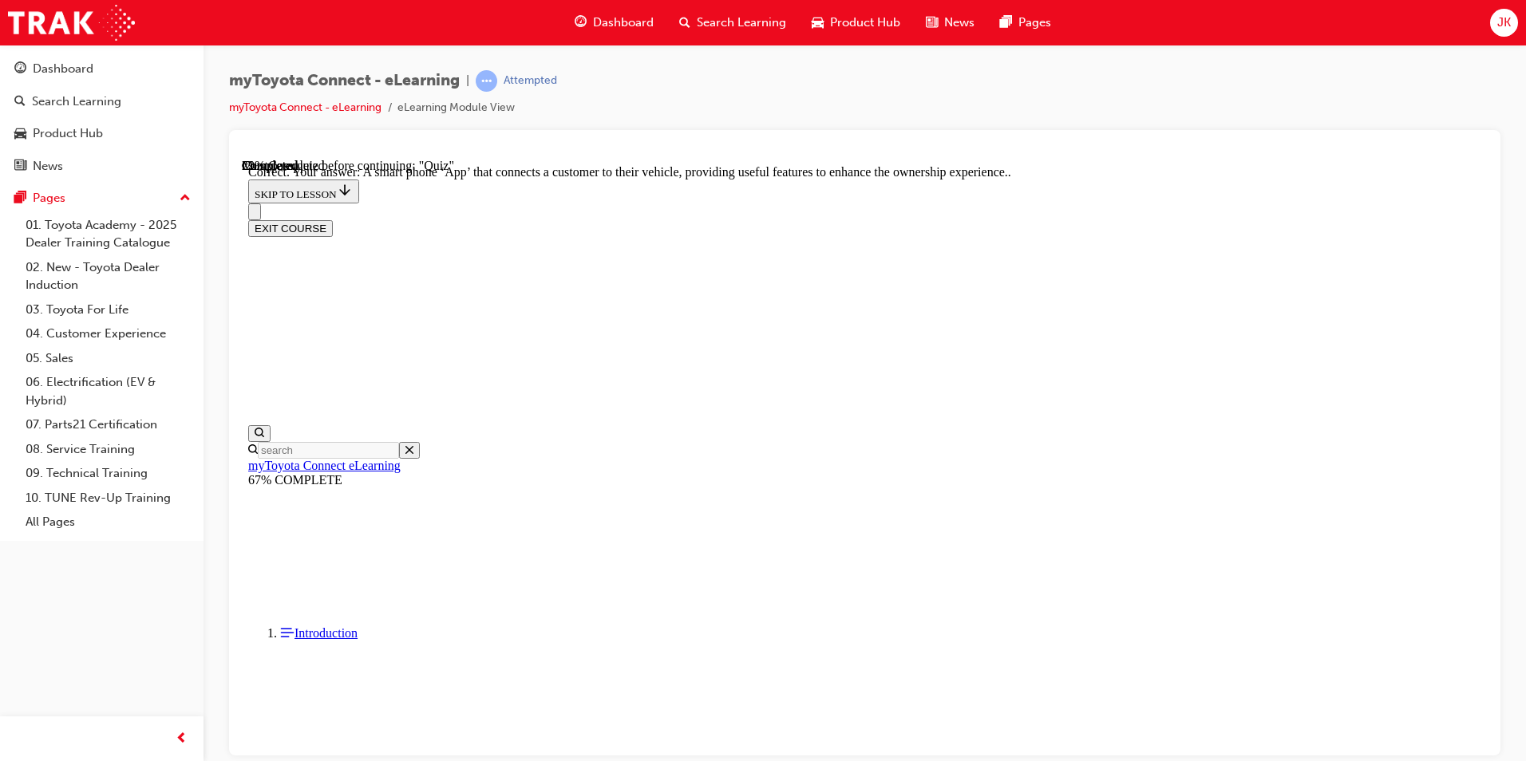
scroll to position [267, 0]
drag, startPoint x: 977, startPoint y: 679, endPoint x: 994, endPoint y: 684, distance: 17.4
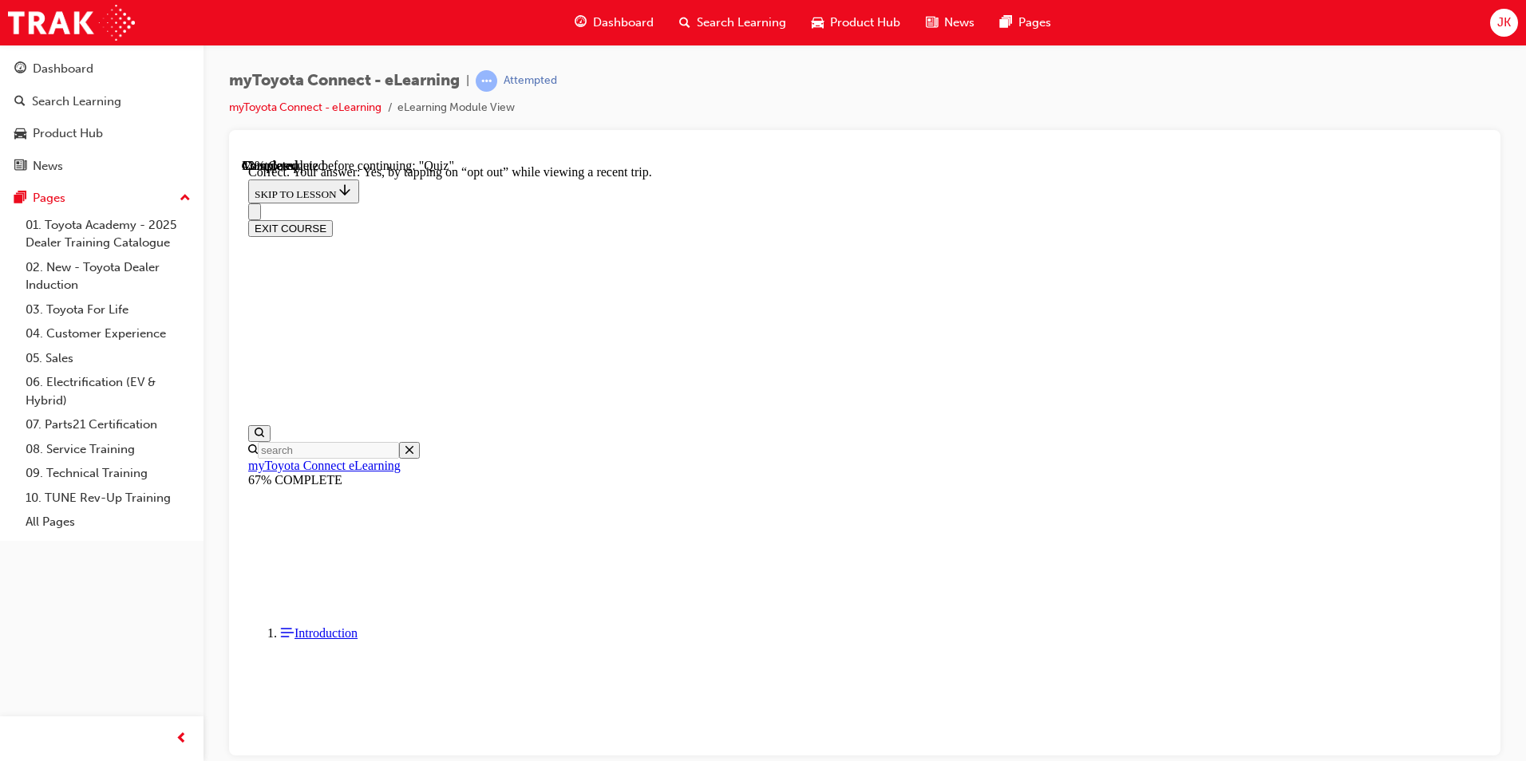
scroll to position [155, 0]
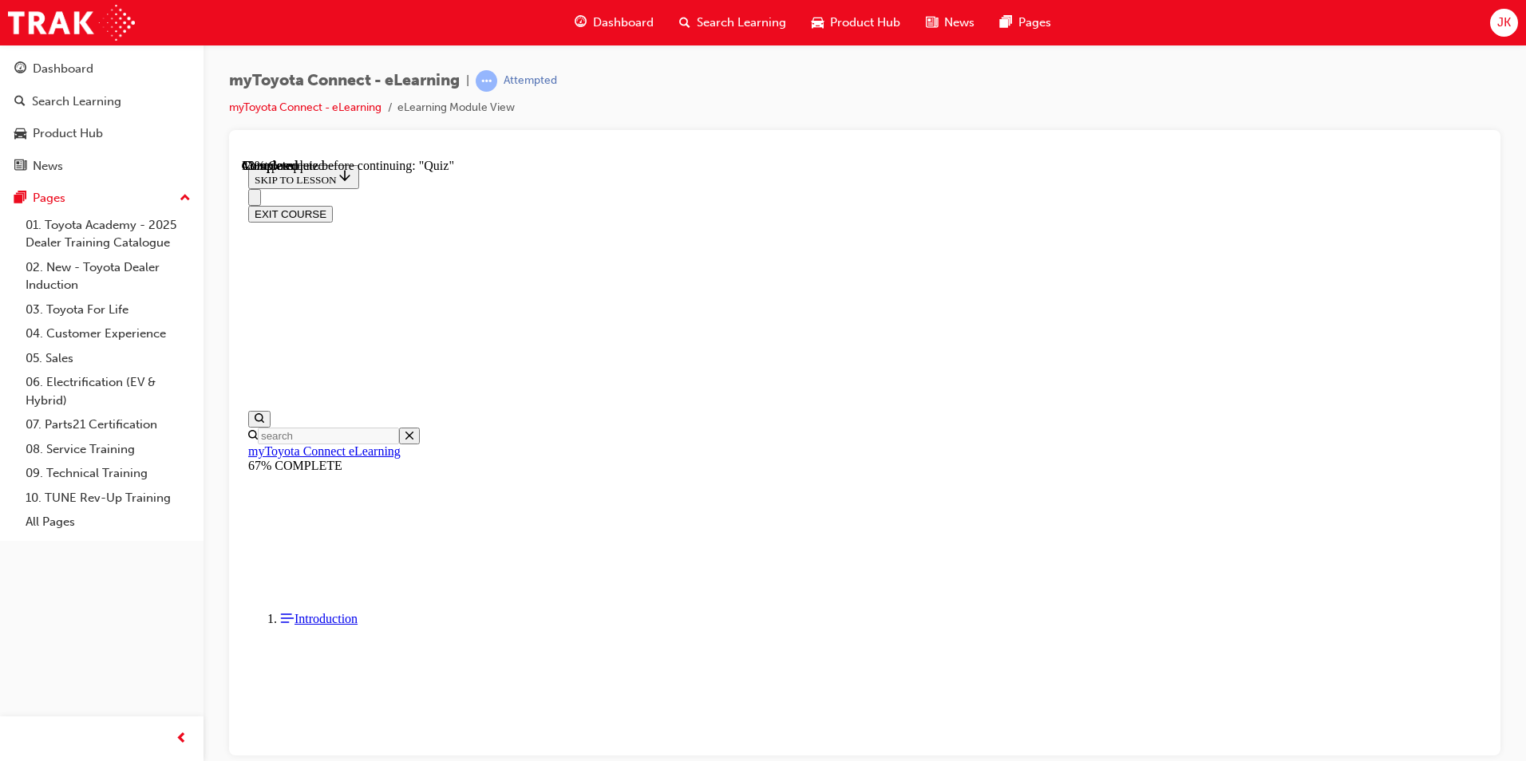
scroll to position [138, 0]
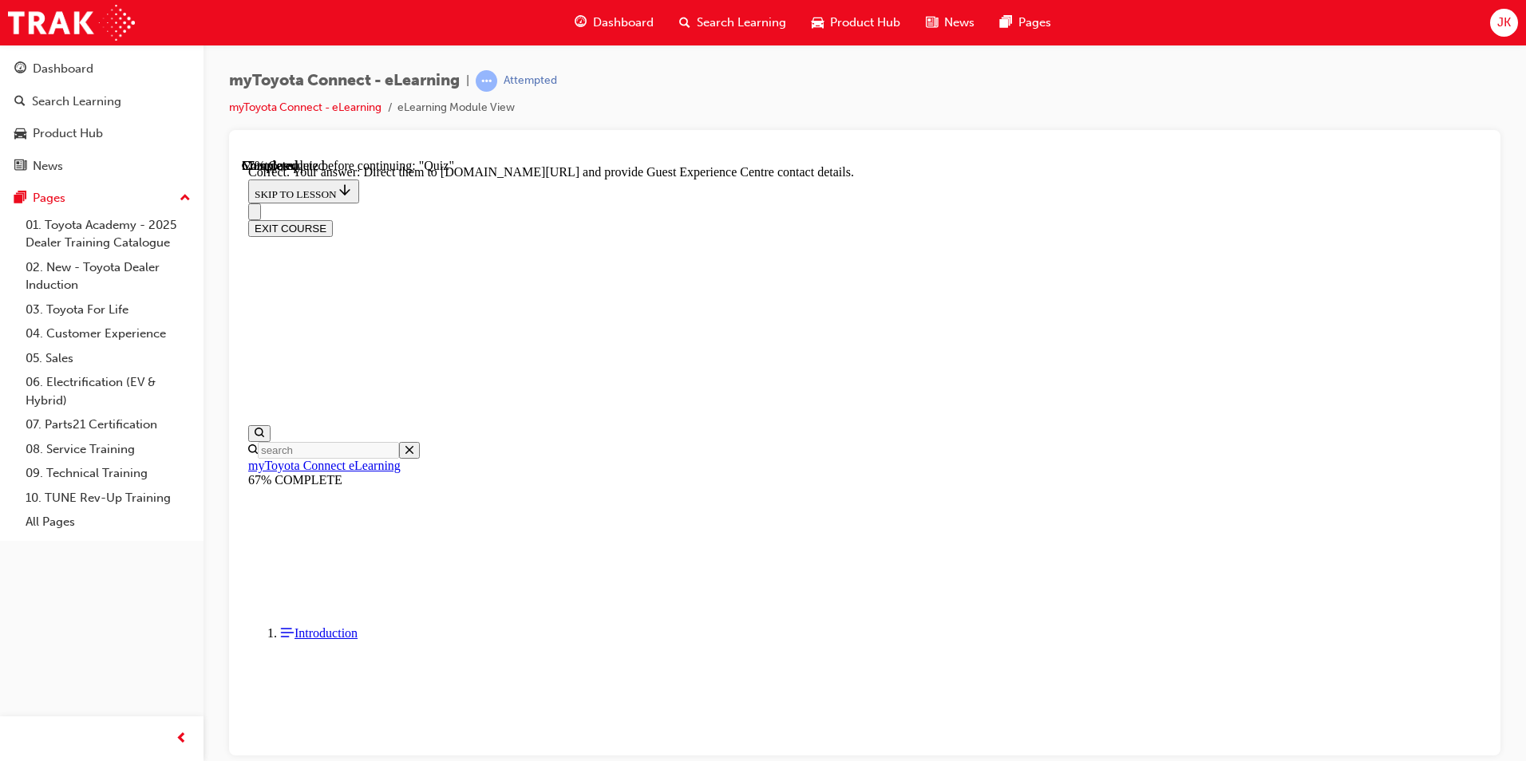
scroll to position [299, 0]
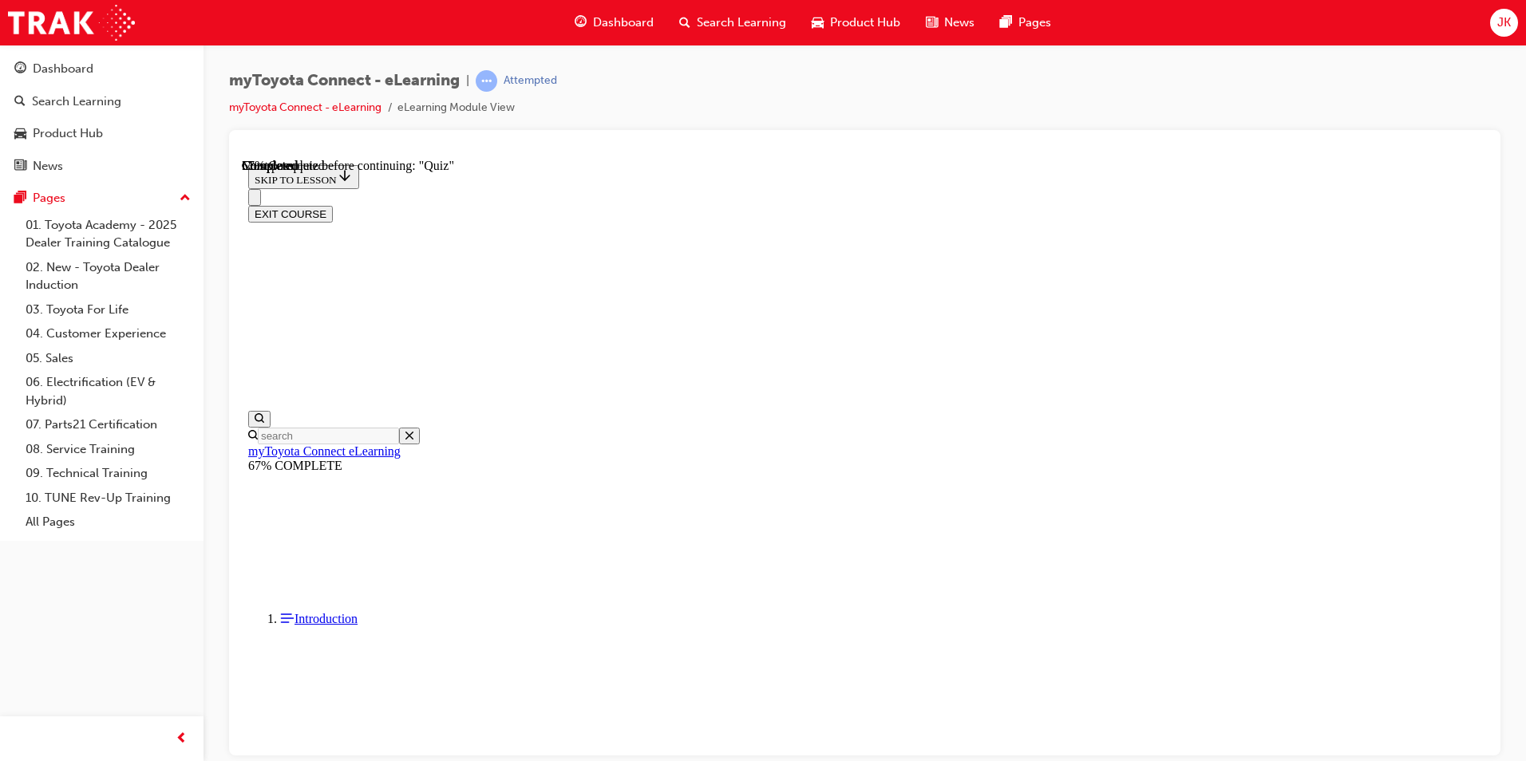
scroll to position [232, 0]
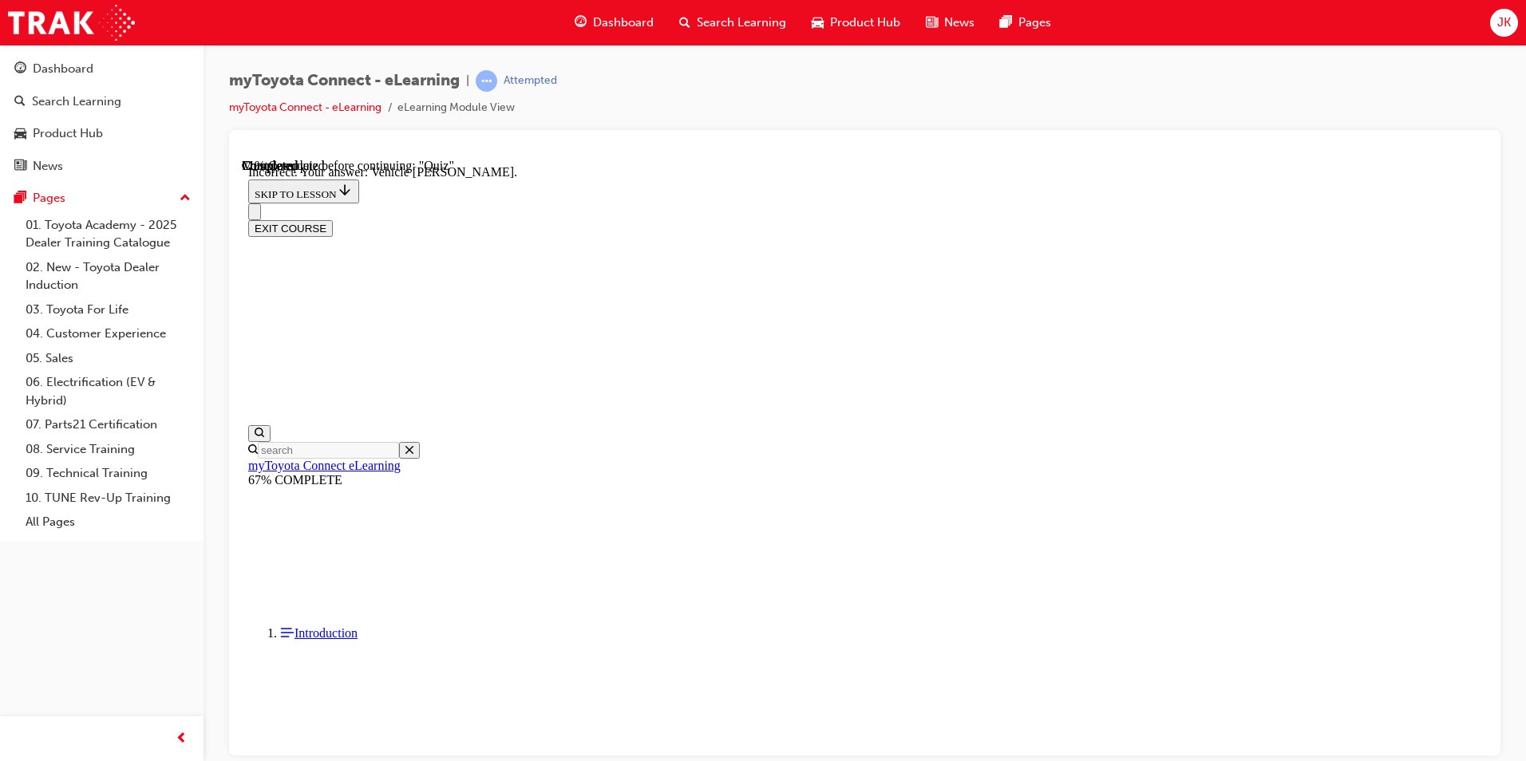
scroll to position [283, 0]
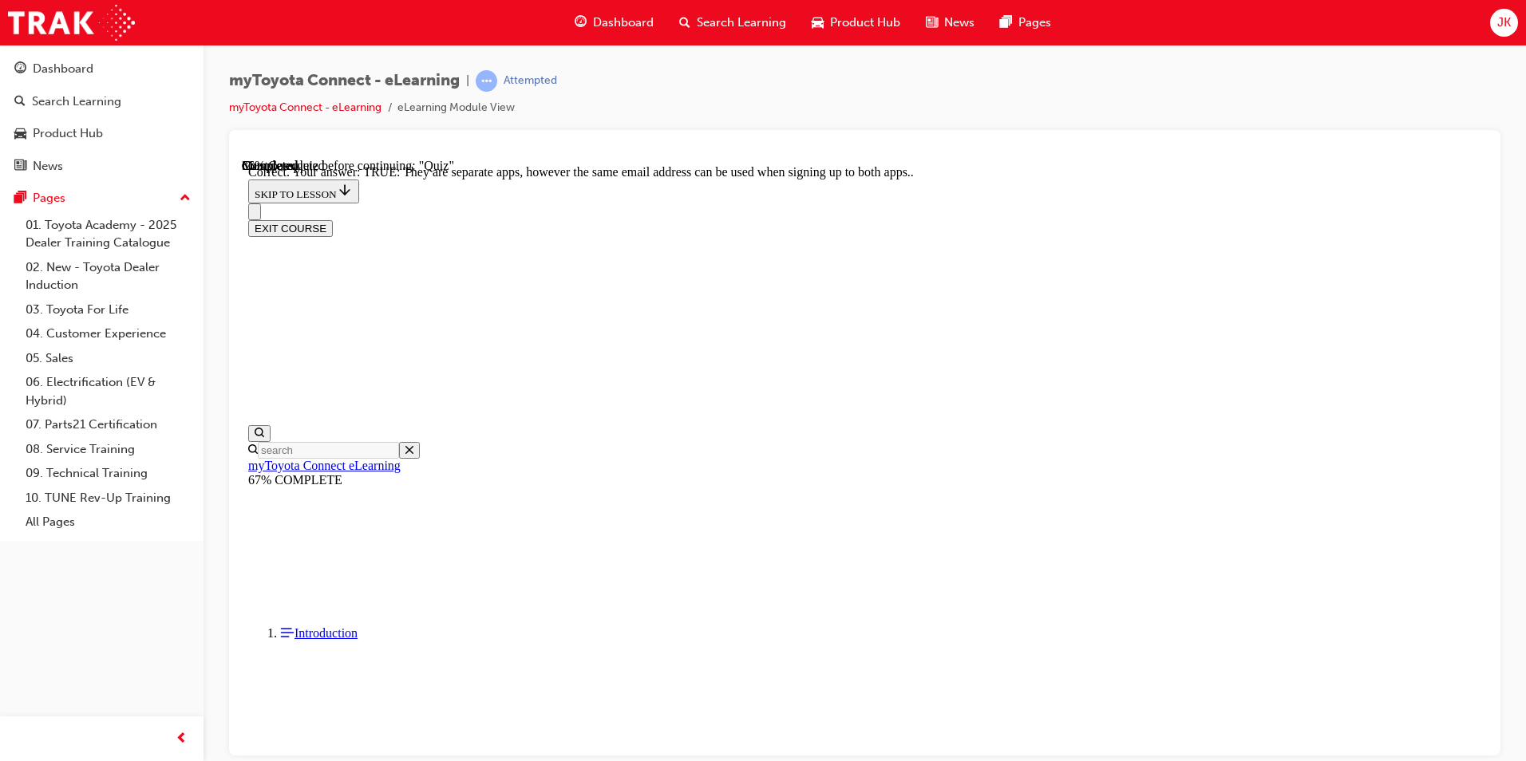
scroll to position [160, 0]
drag, startPoint x: 975, startPoint y: 689, endPoint x: 984, endPoint y: 690, distance: 8.8
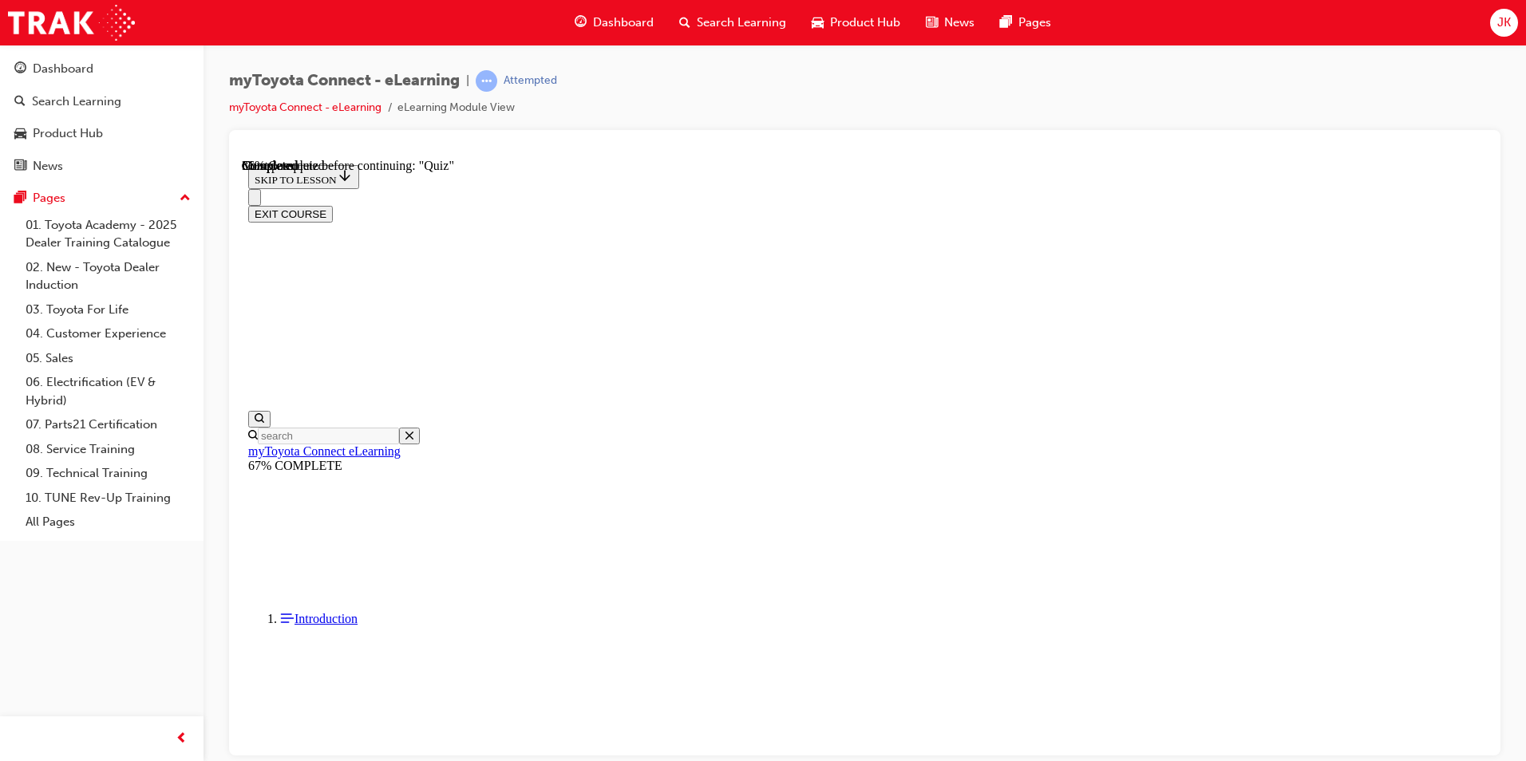
scroll to position [143, 0]
drag, startPoint x: 987, startPoint y: 731, endPoint x: 979, endPoint y: 724, distance: 11.3
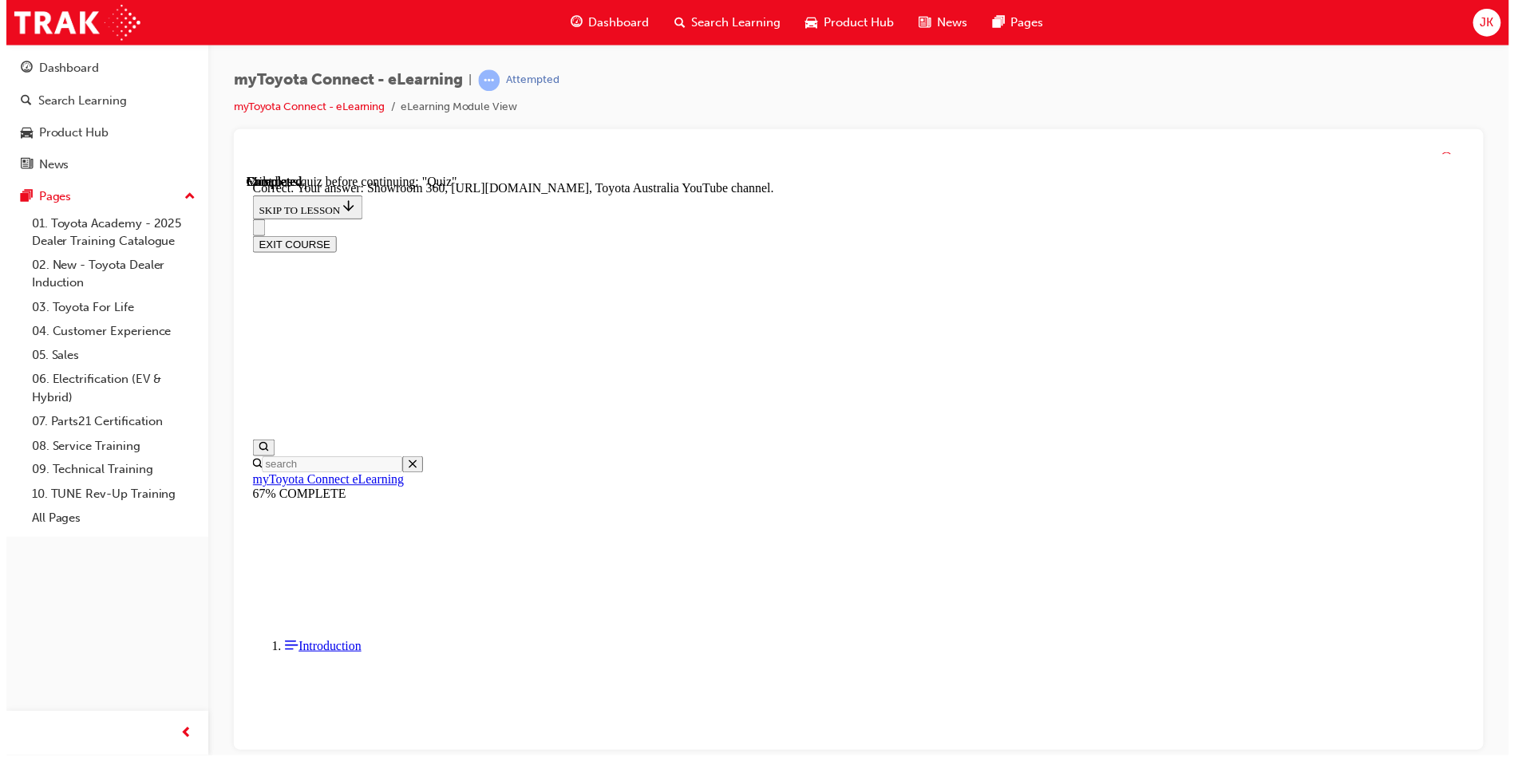
scroll to position [299, 0]
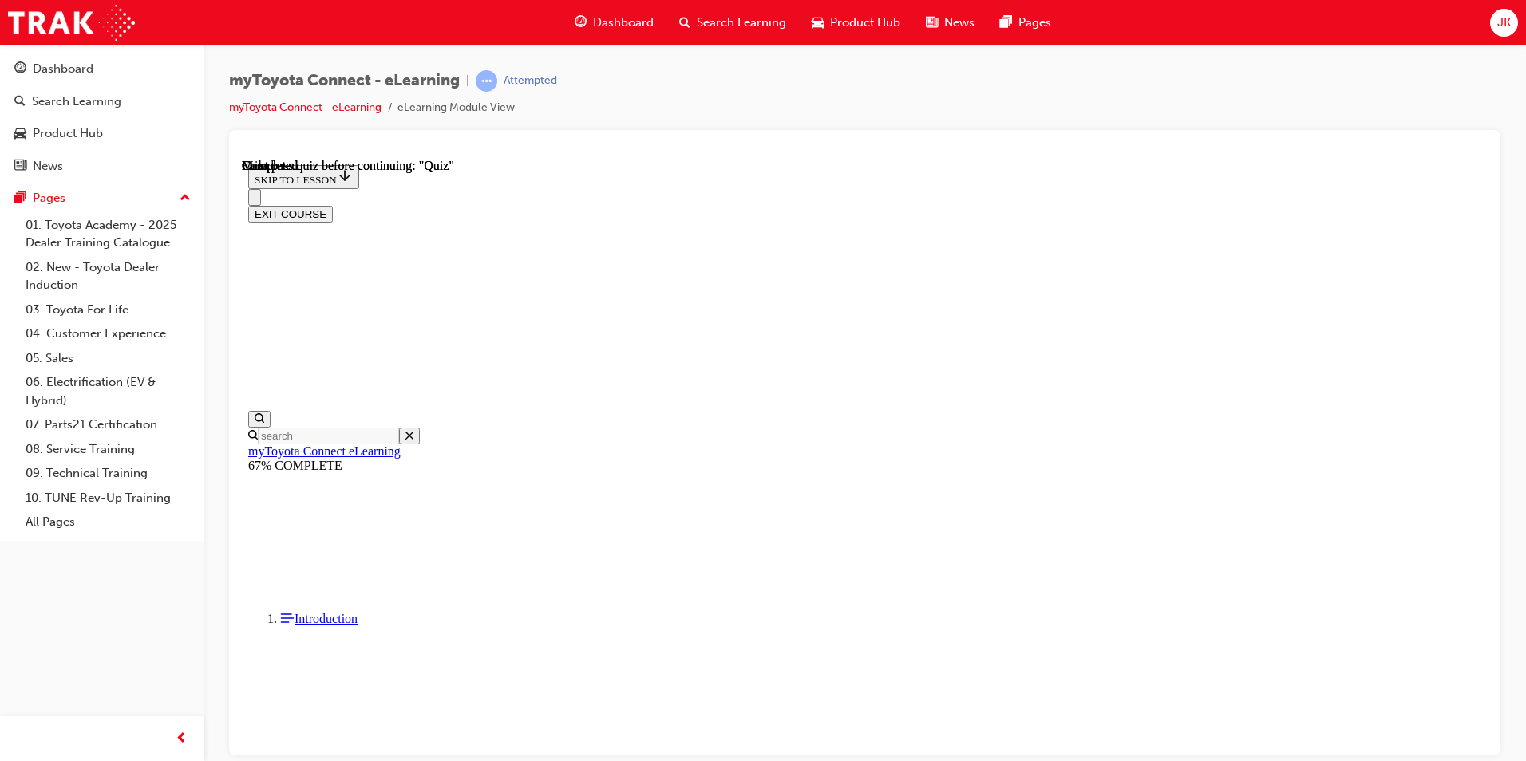
scroll to position [267, 0]
drag, startPoint x: 733, startPoint y: 545, endPoint x: 741, endPoint y: 567, distance: 23.7
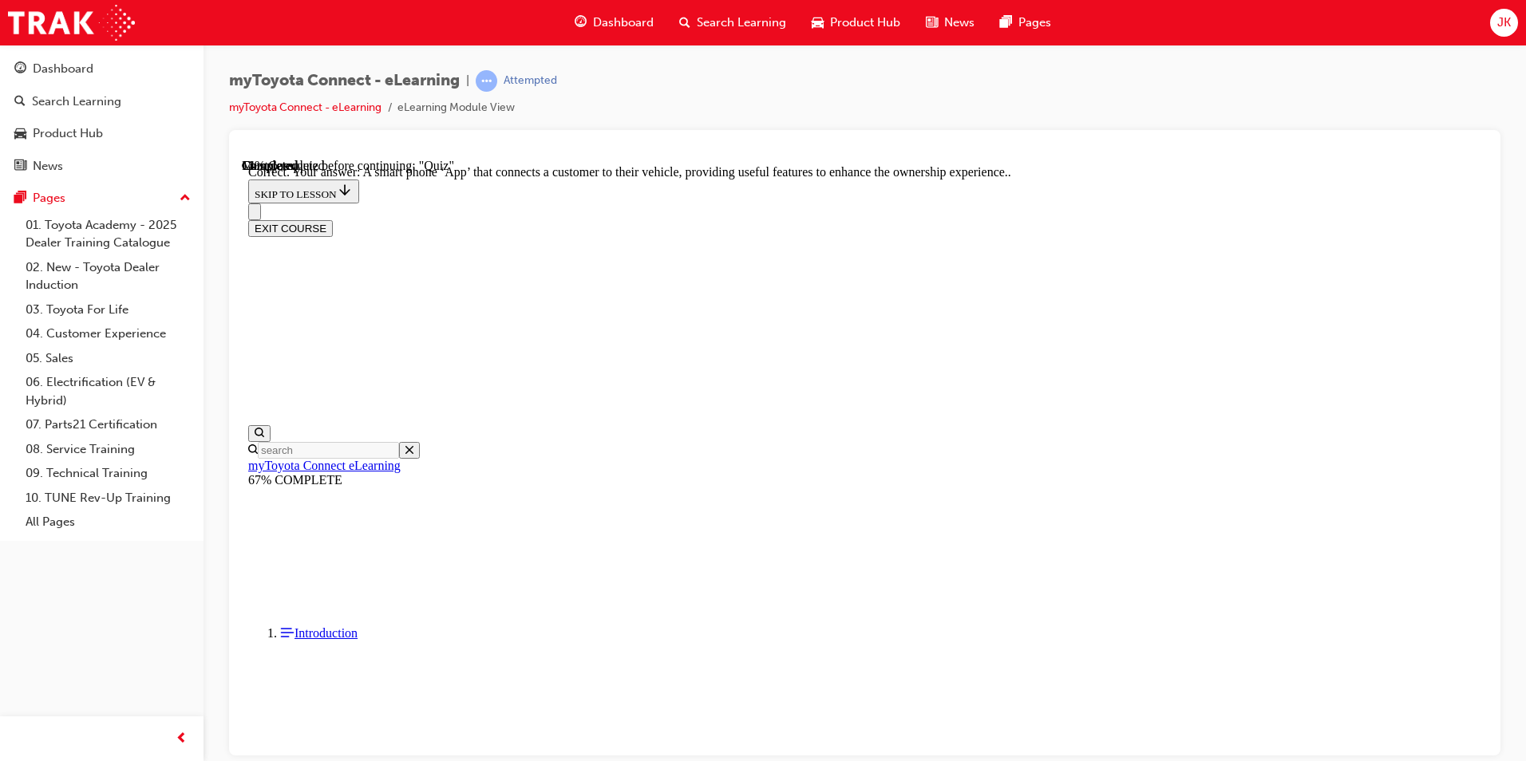
scroll to position [267, 0]
drag, startPoint x: 808, startPoint y: 449, endPoint x: 808, endPoint y: 457, distance: 8.8
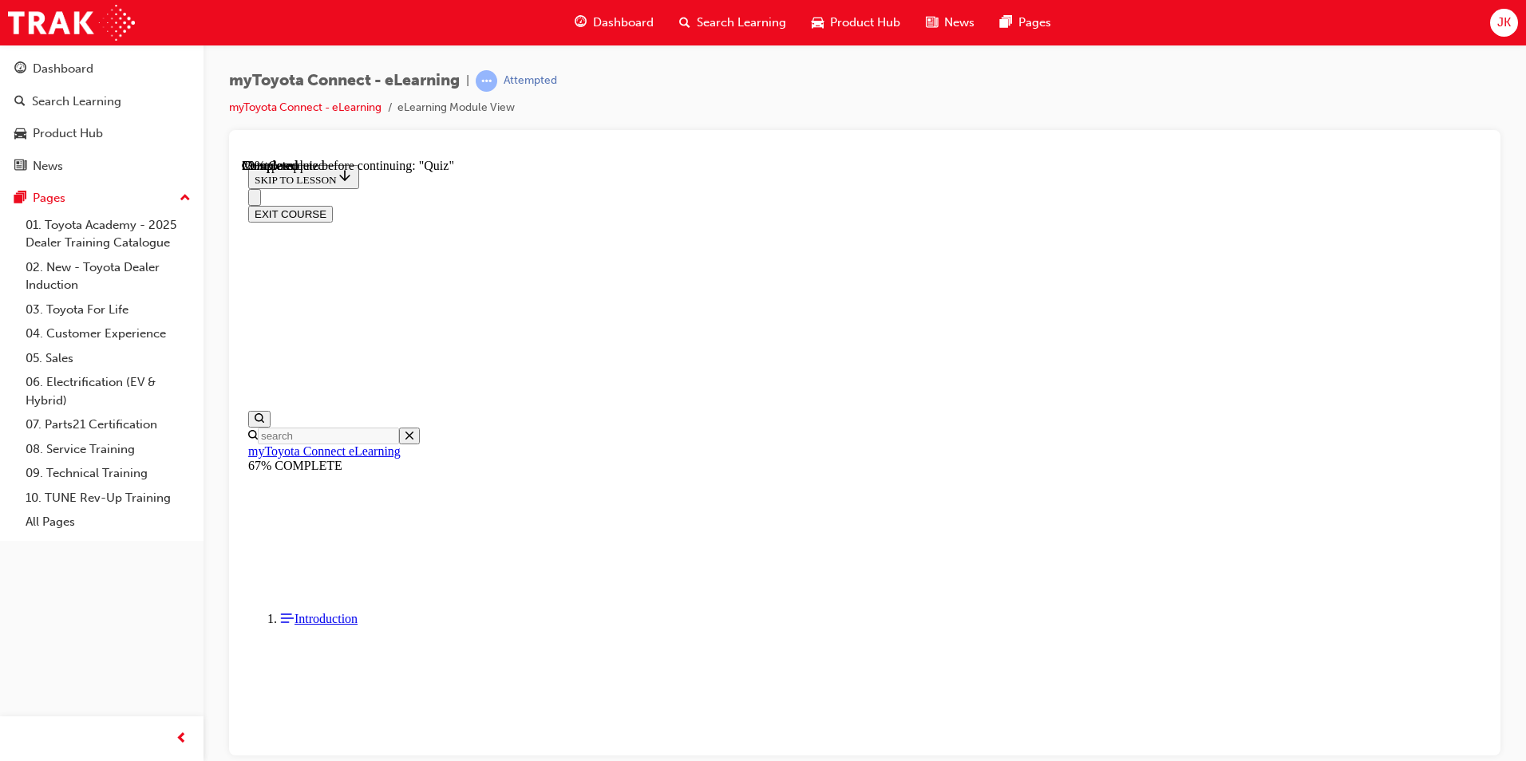
scroll to position [138, 0]
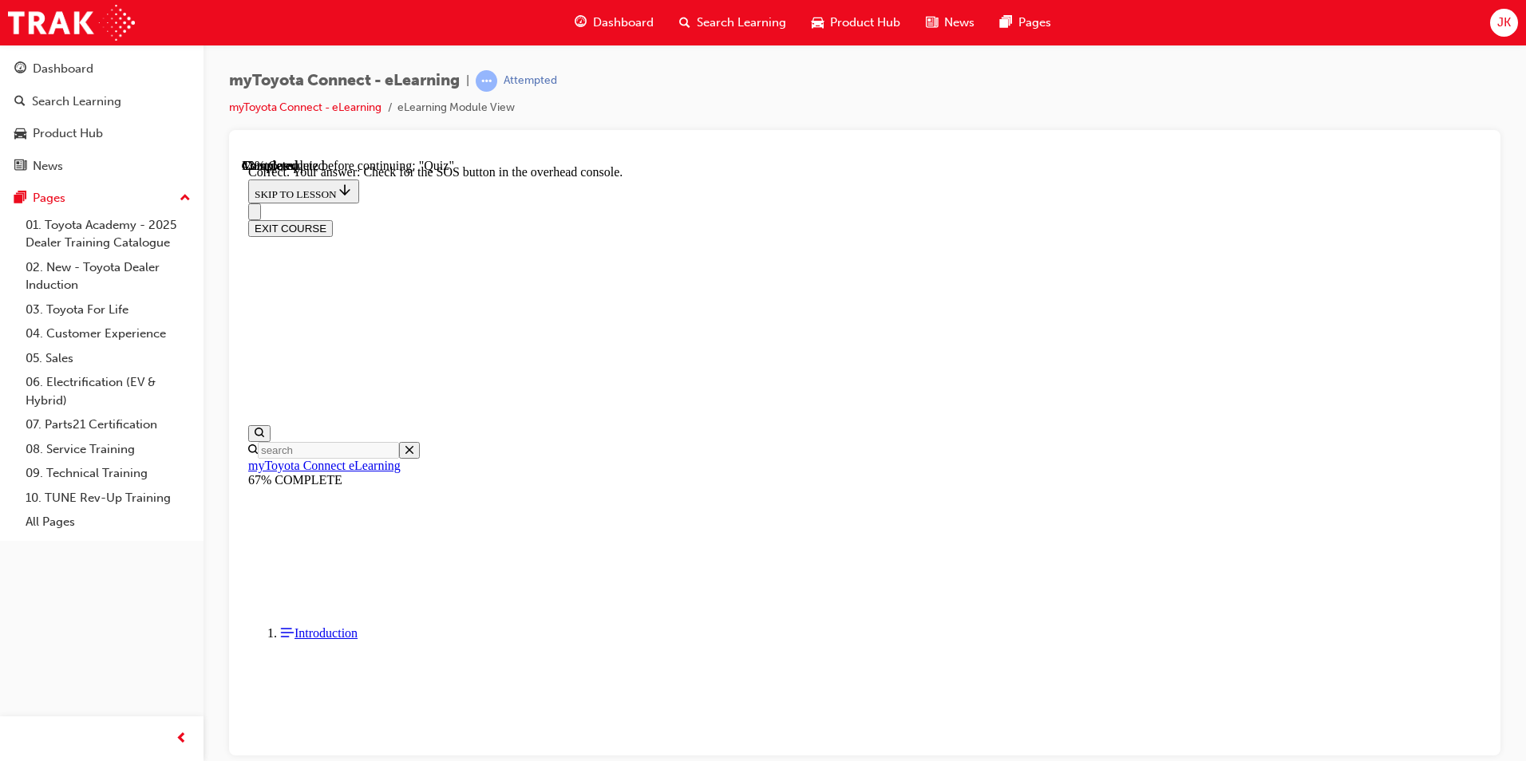
scroll to position [219, 0]
drag, startPoint x: 987, startPoint y: 696, endPoint x: 983, endPoint y: 686, distance: 10.4
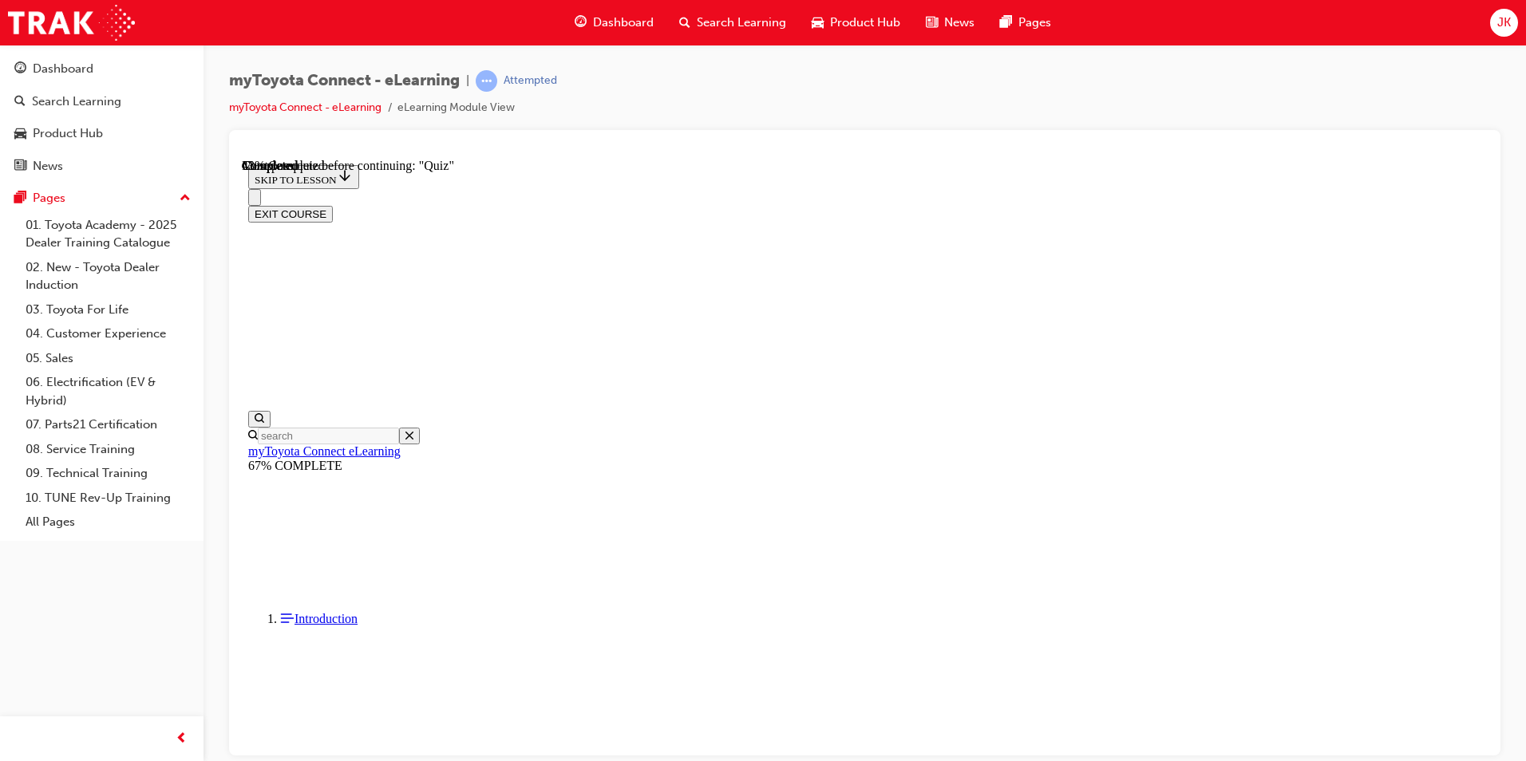
drag, startPoint x: 864, startPoint y: 499, endPoint x: 872, endPoint y: 504, distance: 10.0
drag, startPoint x: 872, startPoint y: 504, endPoint x: 961, endPoint y: 614, distance: 141.4
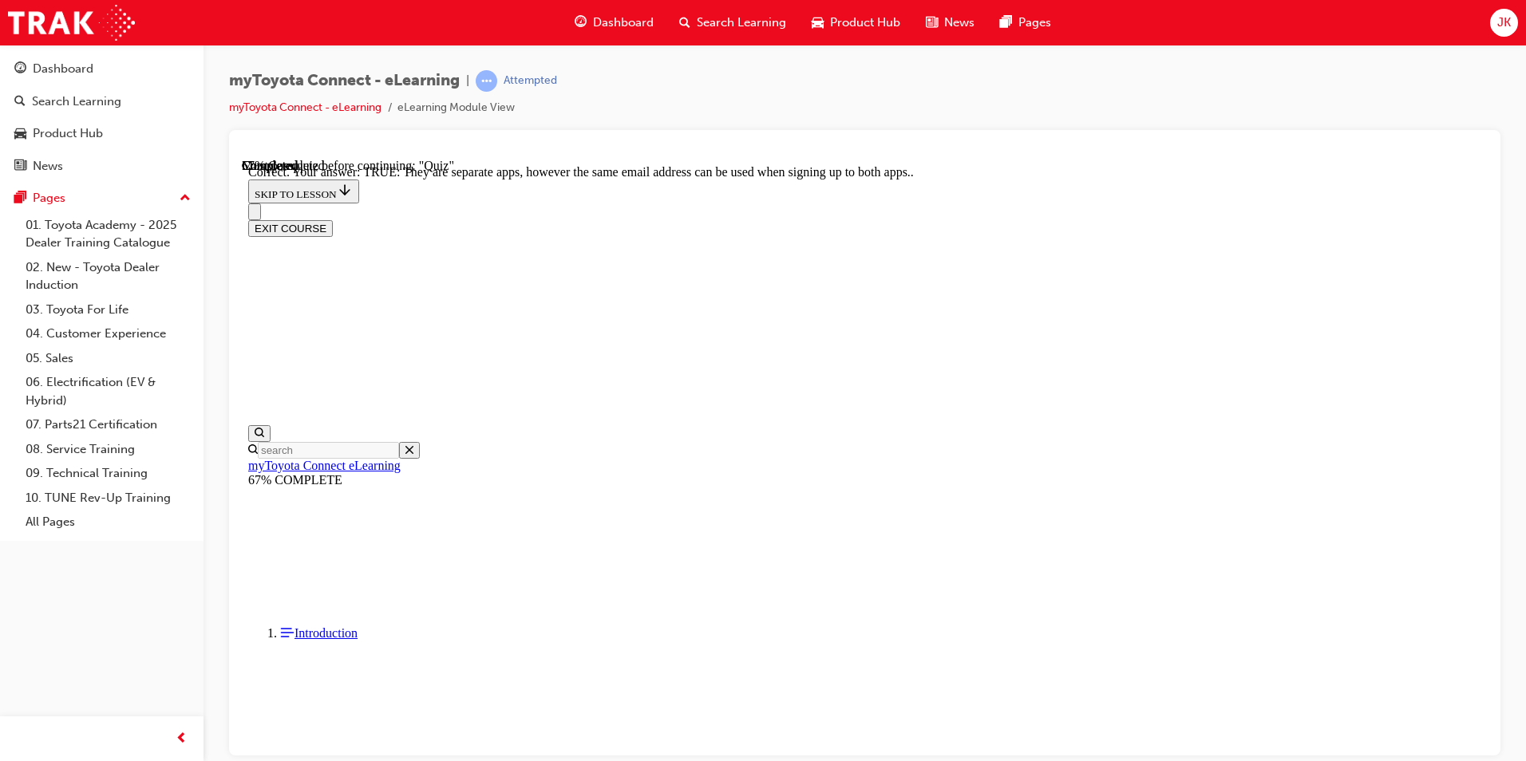
scroll to position [160, 0]
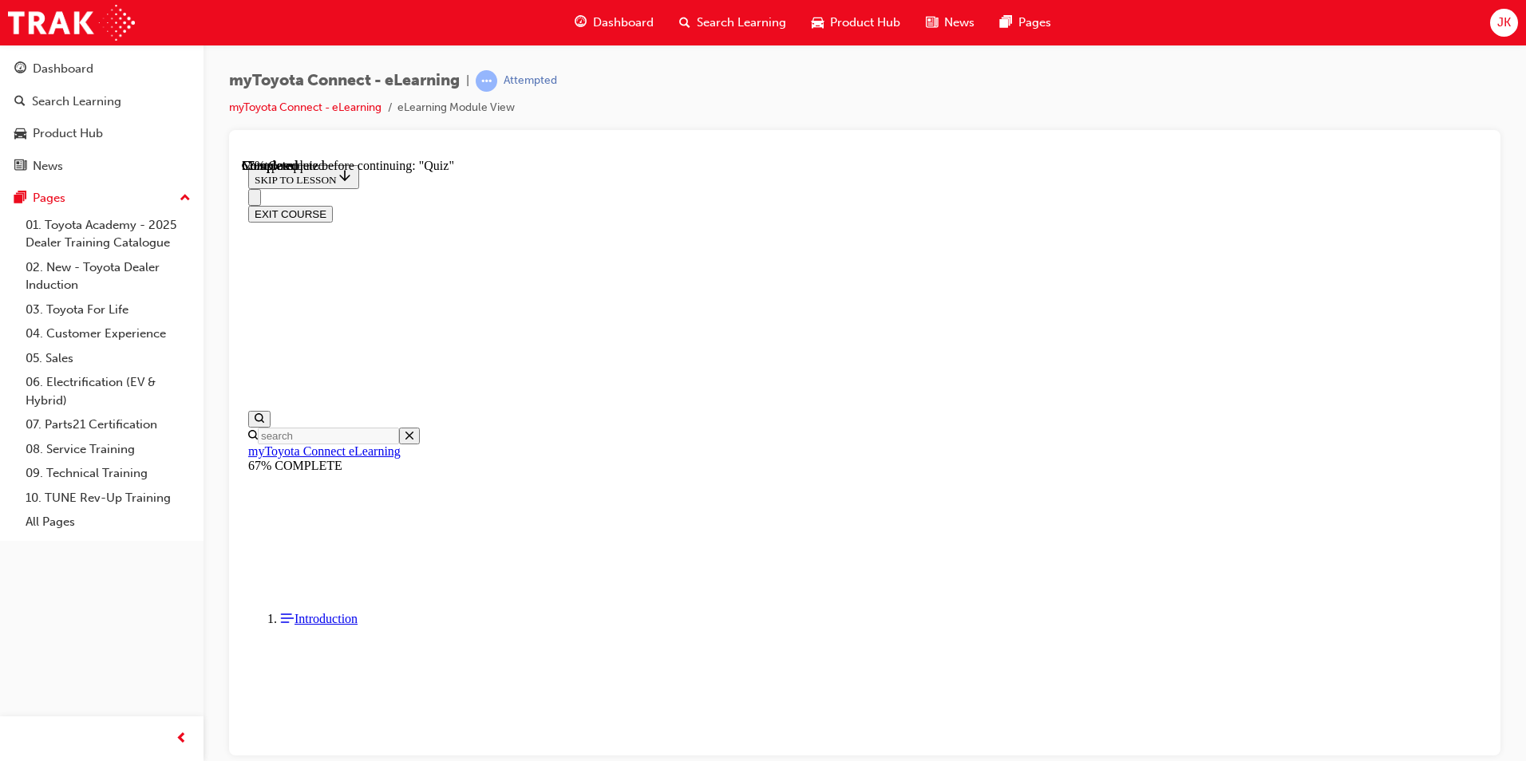
scroll to position [223, 0]
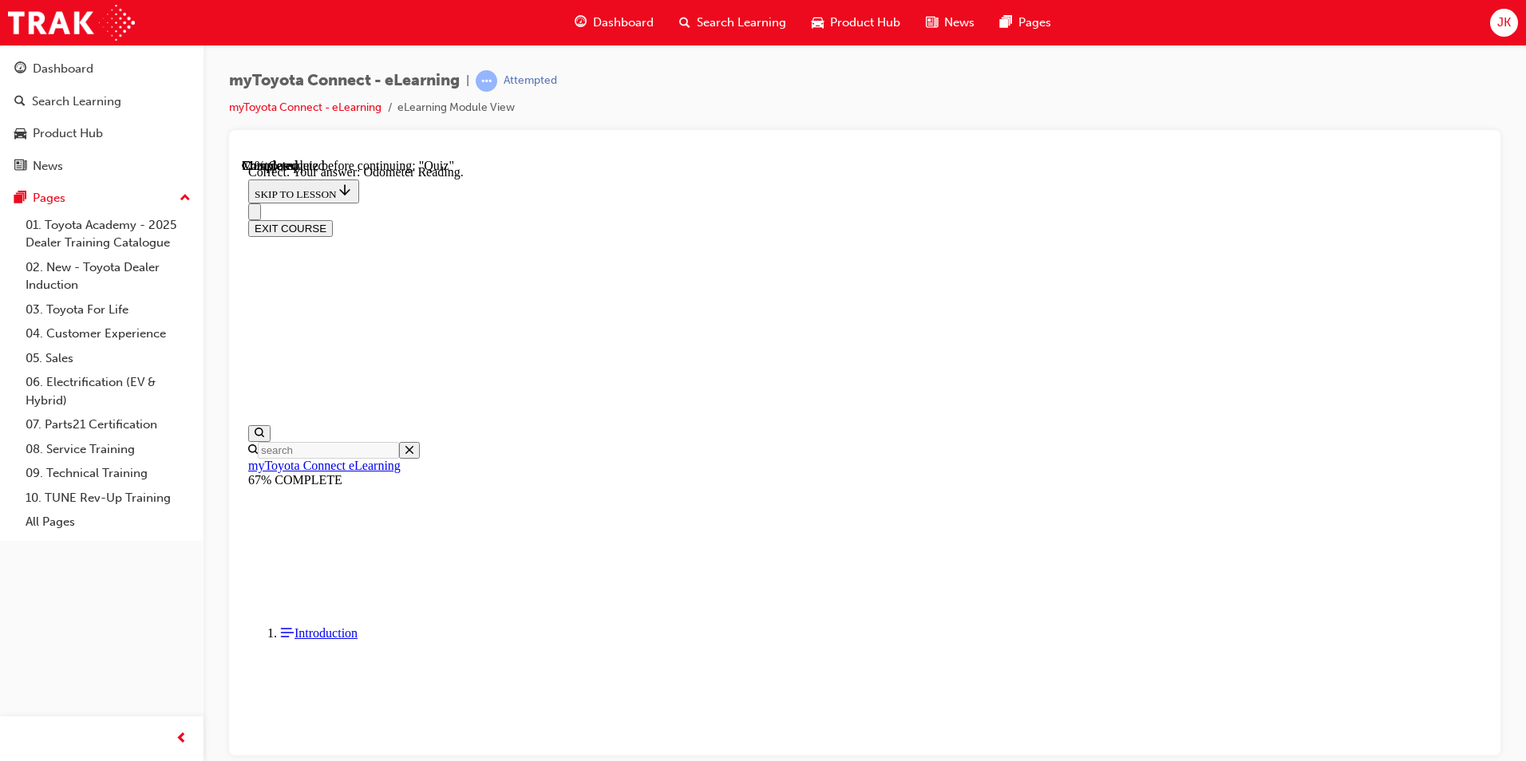
scroll to position [283, 0]
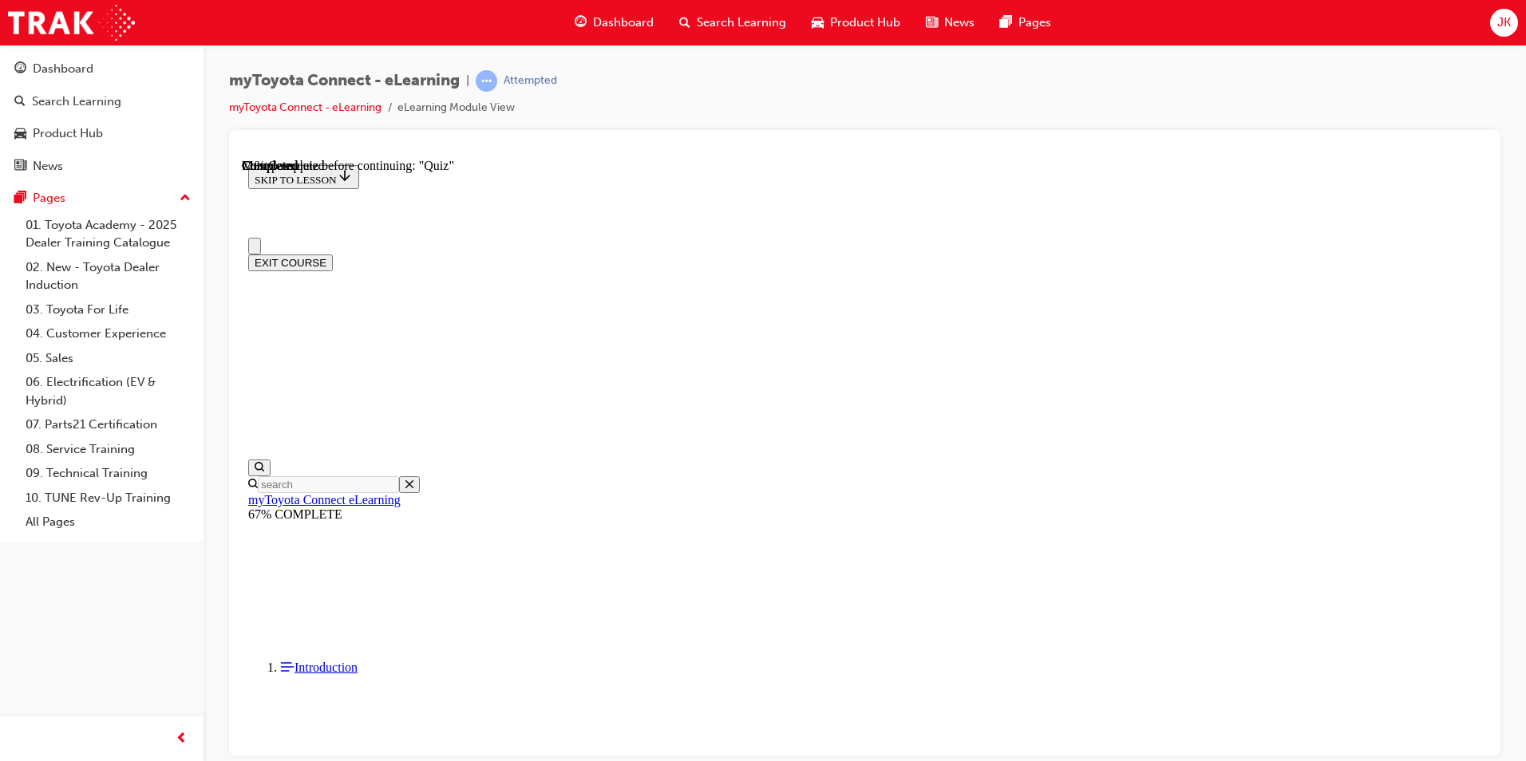
scroll to position [80, 0]
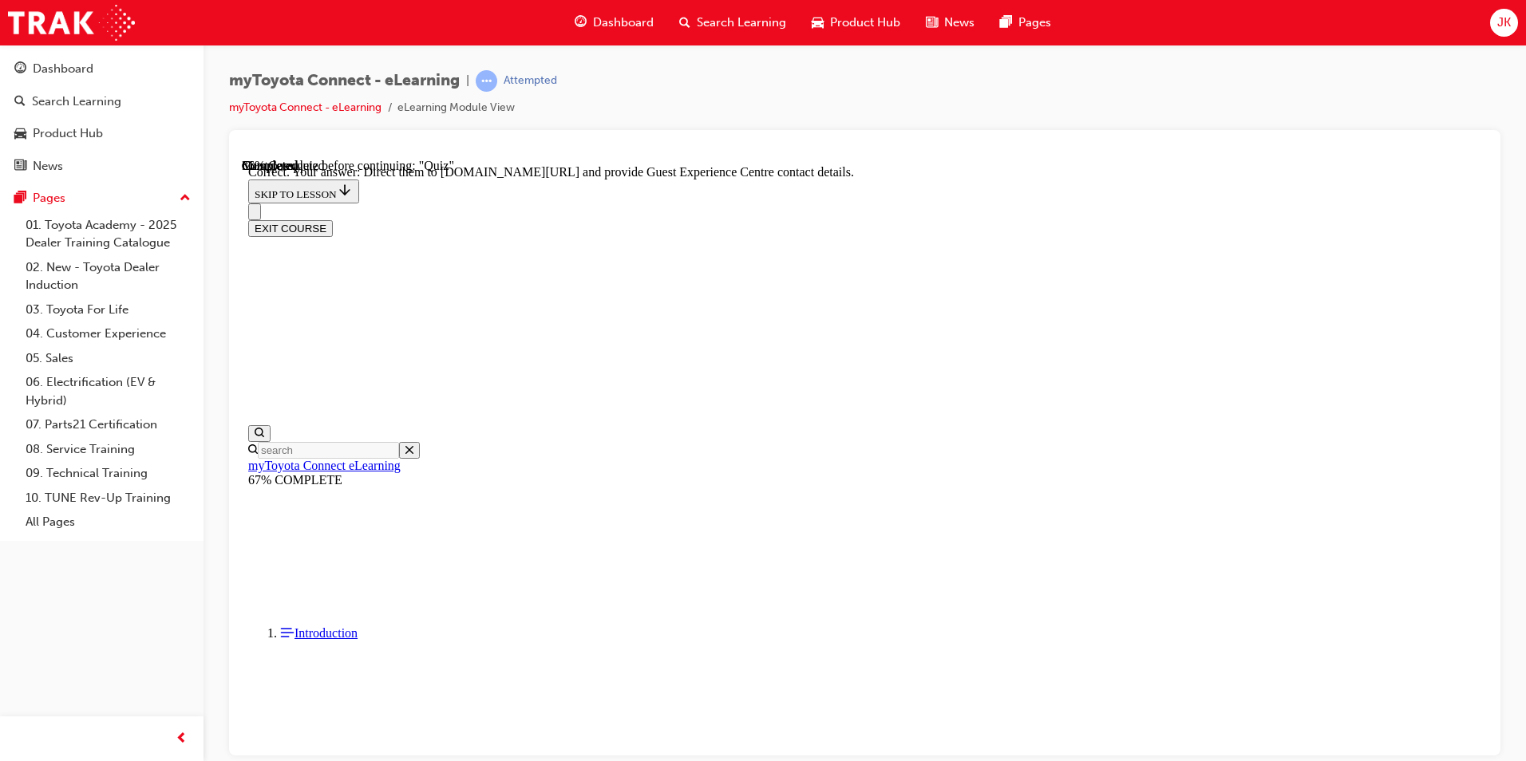
scroll to position [299, 0]
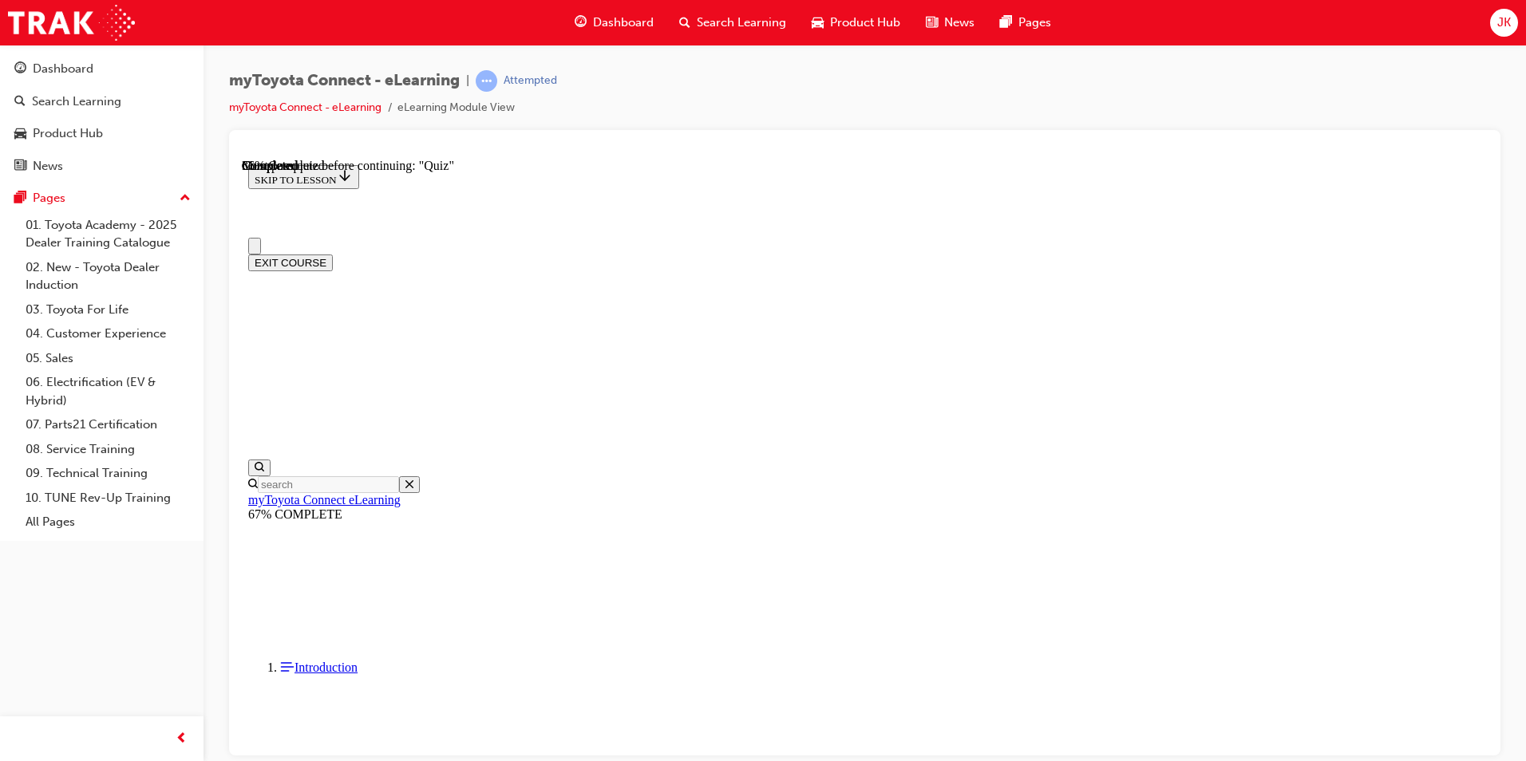
scroll to position [0, 0]
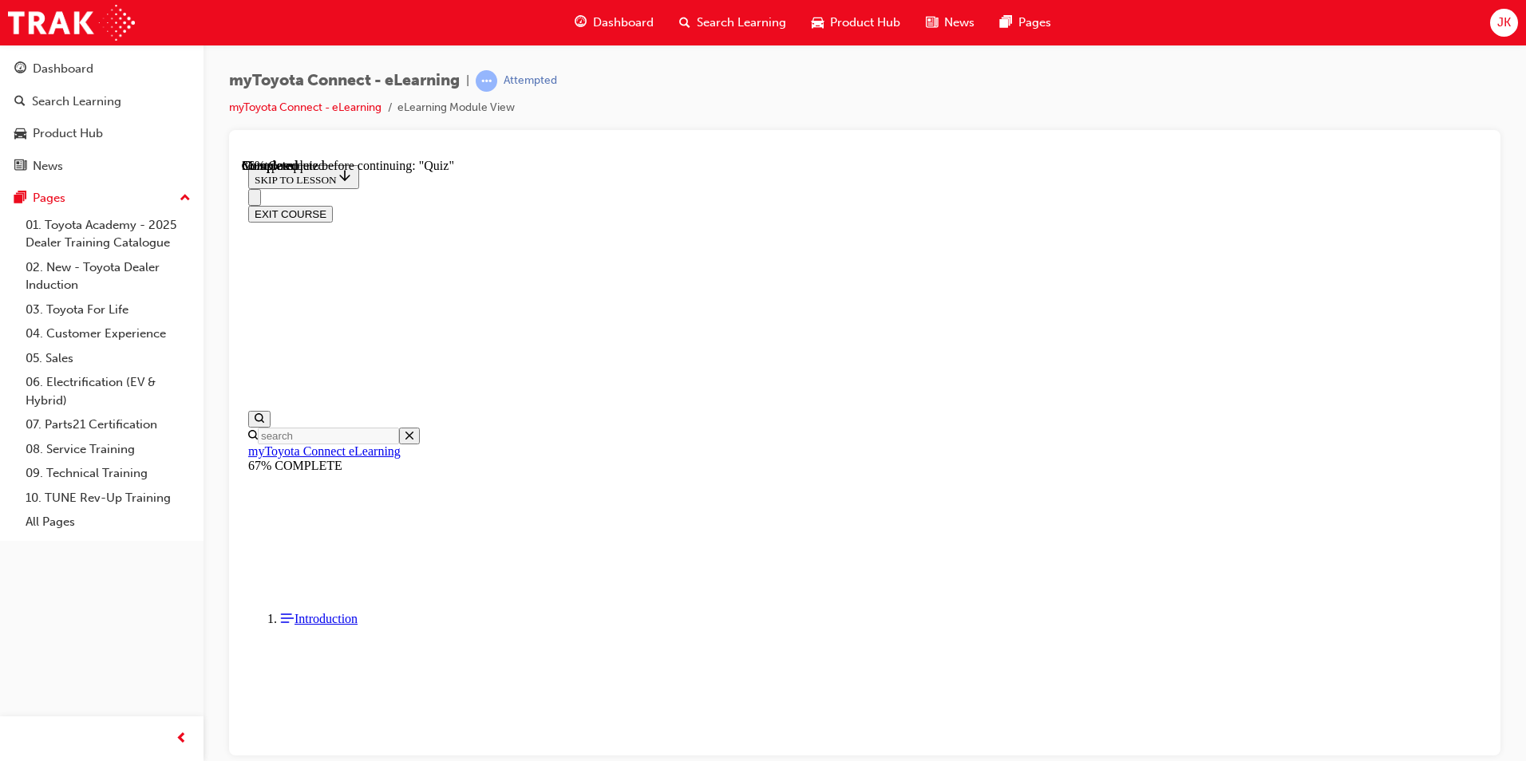
scroll to position [248, 0]
drag, startPoint x: 970, startPoint y: 620, endPoint x: 974, endPoint y: 631, distance: 11.9
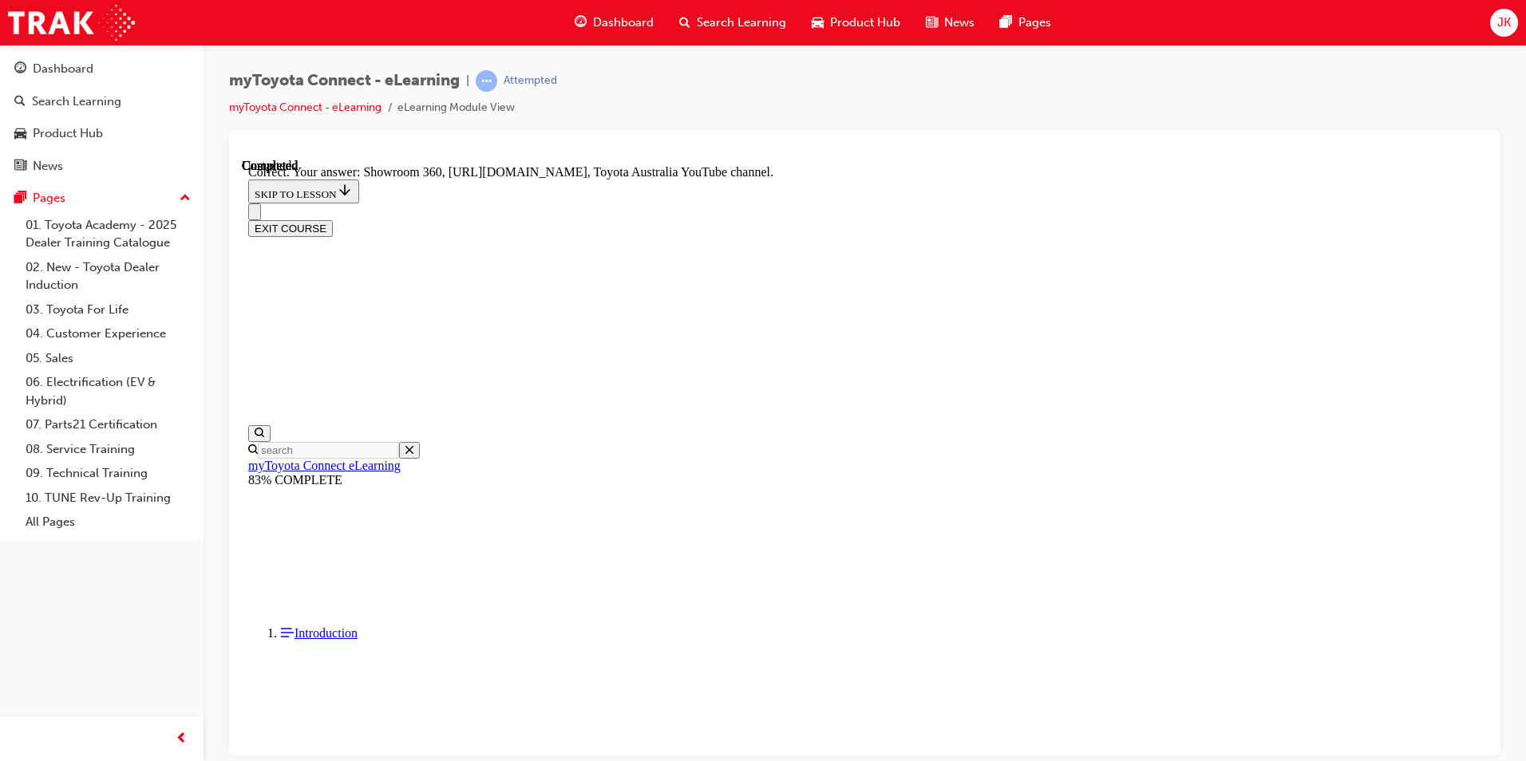
scroll to position [299, 0]
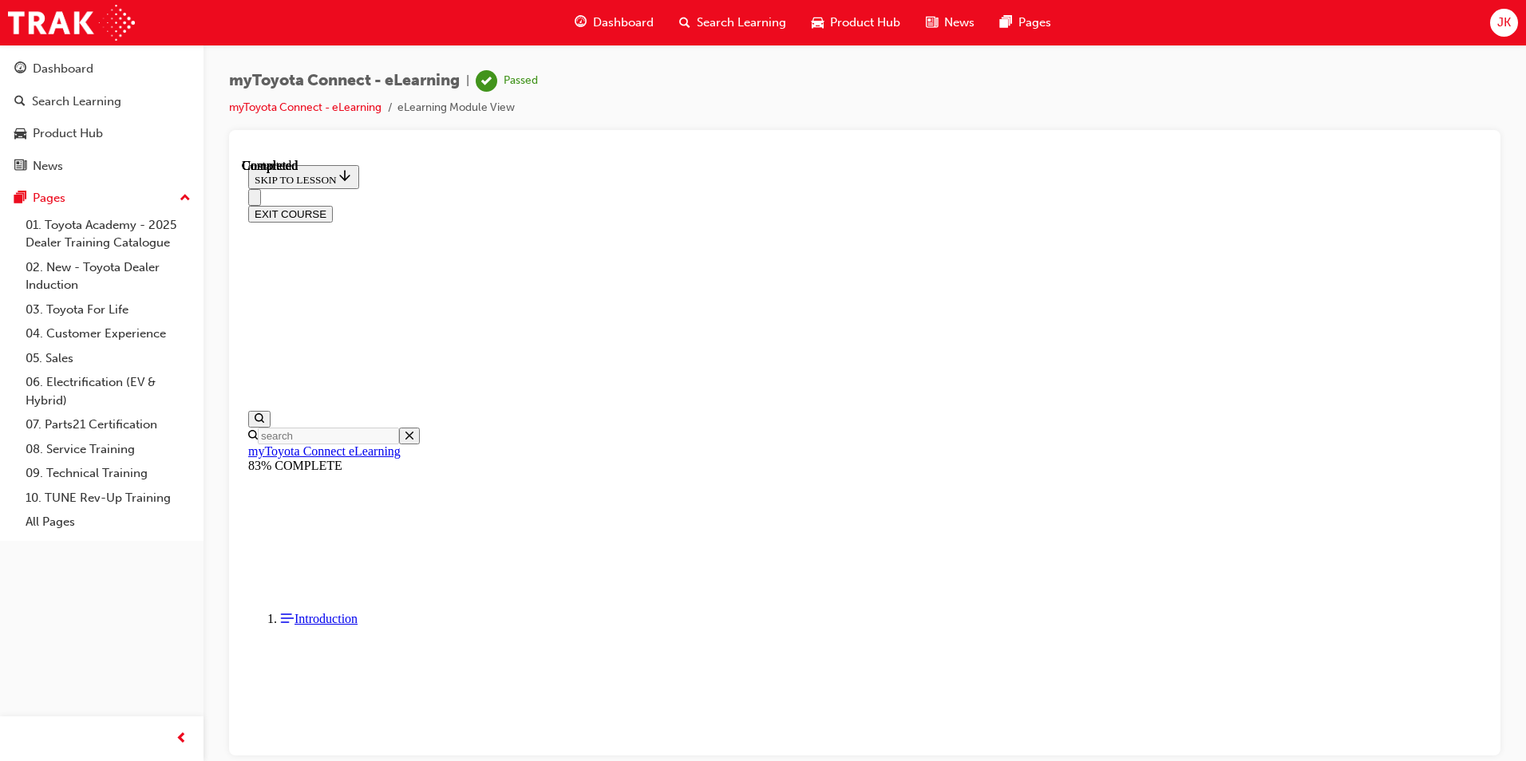
scroll to position [267, 0]
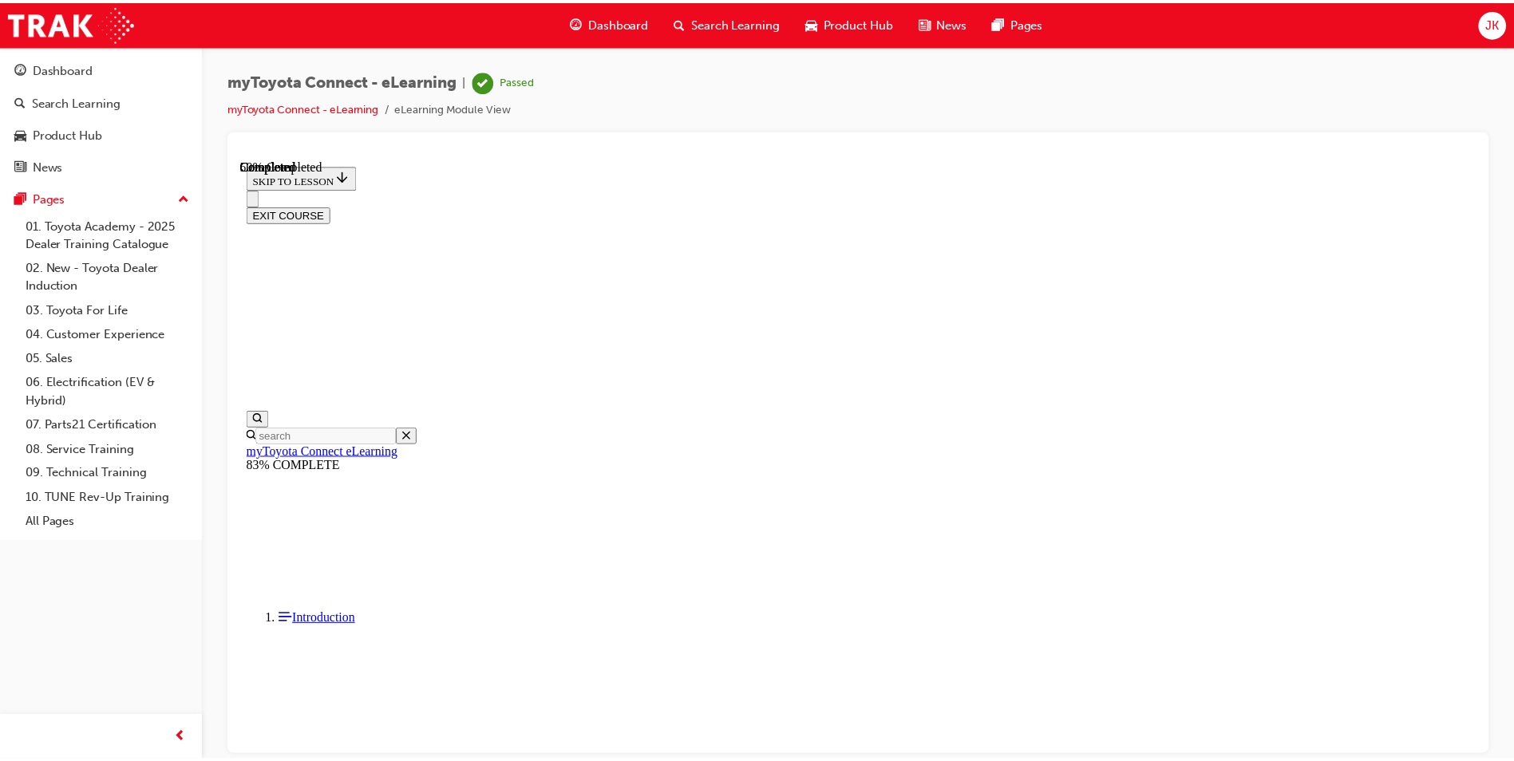
scroll to position [393, 0]
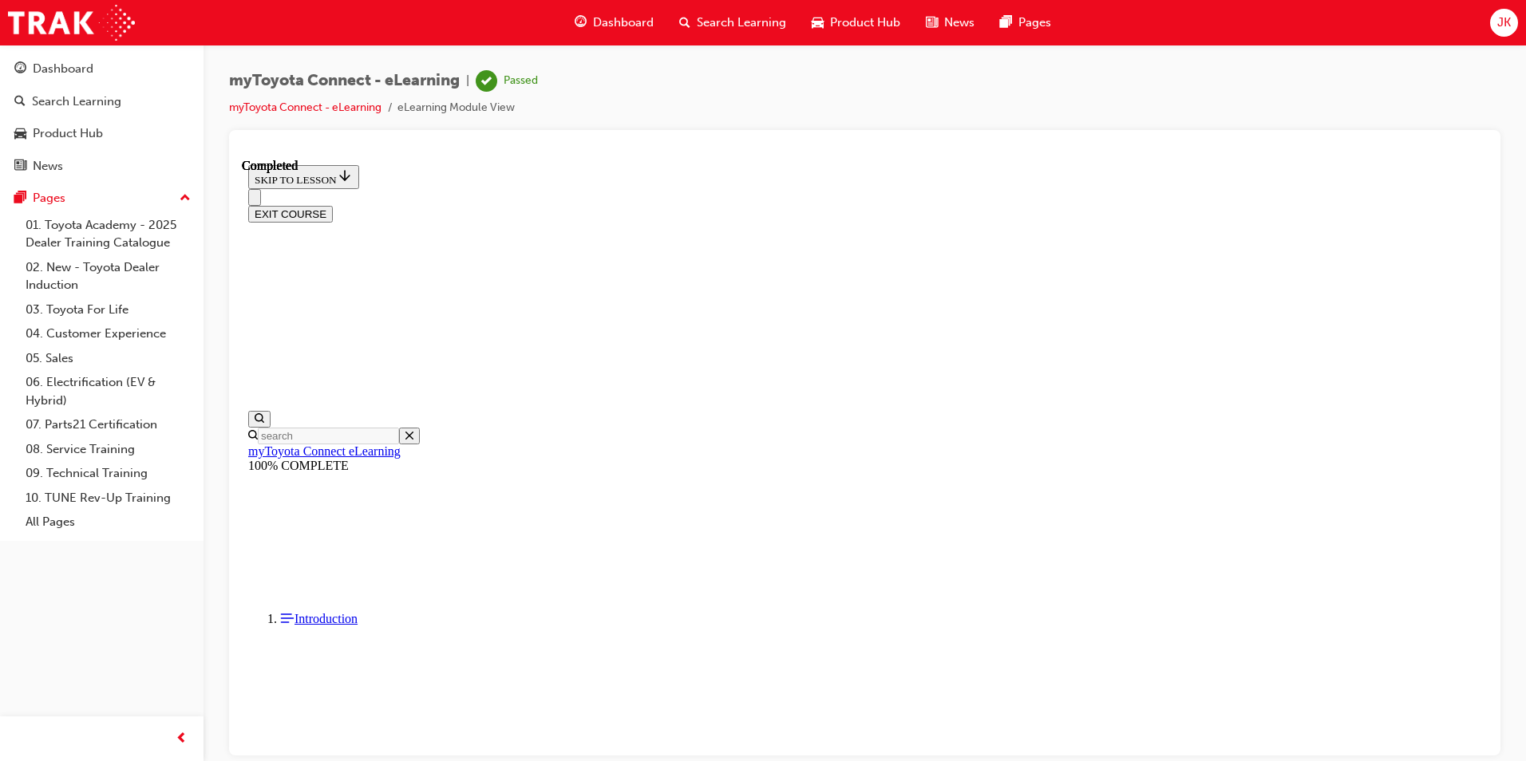
click at [739, 31] on span "Search Learning" at bounding box center [741, 23] width 89 height 18
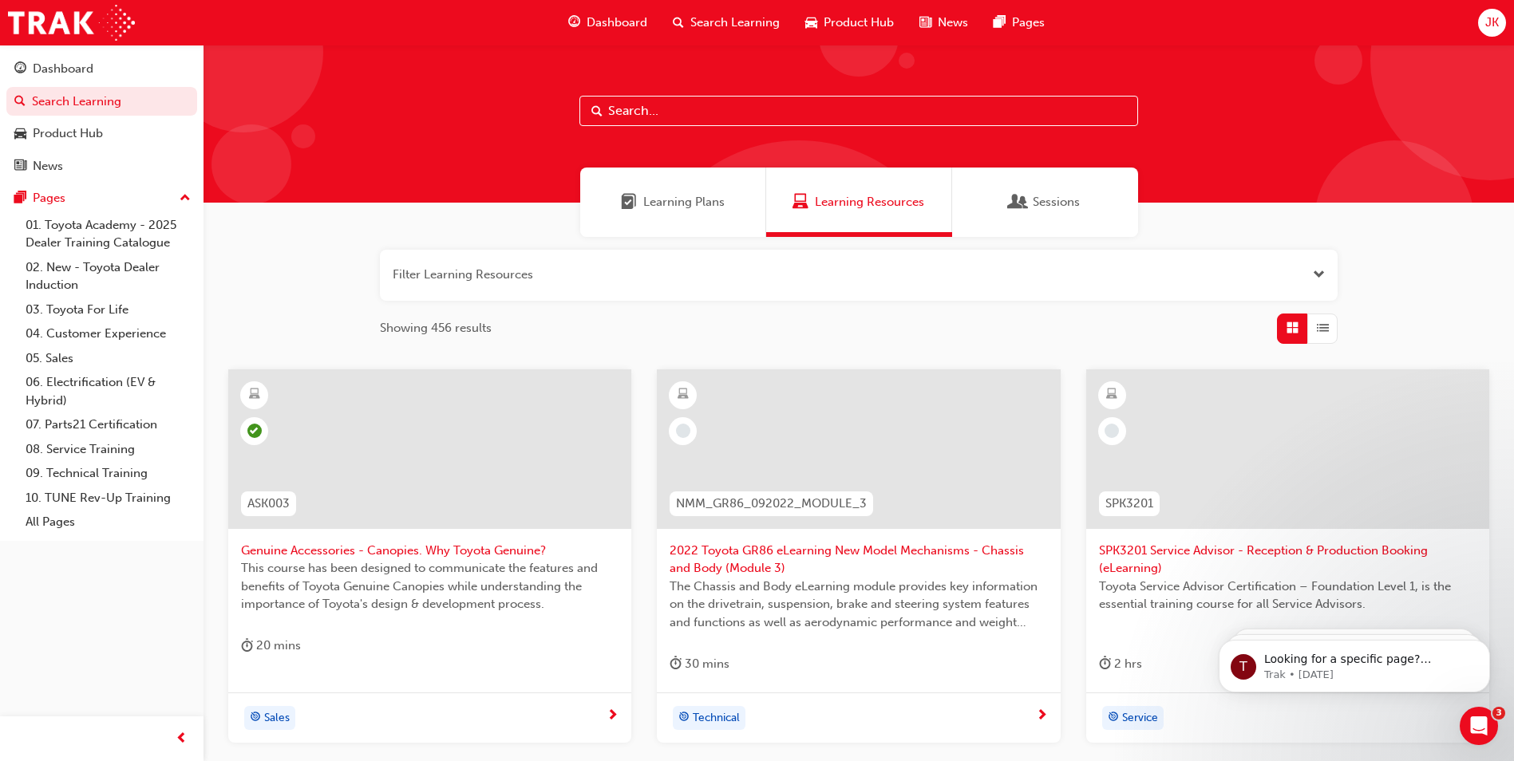
click at [1122, 542] on span "SPK3201 Service Advisor - Reception & Production Booking (eLearning)" at bounding box center [1288, 560] width 378 height 36
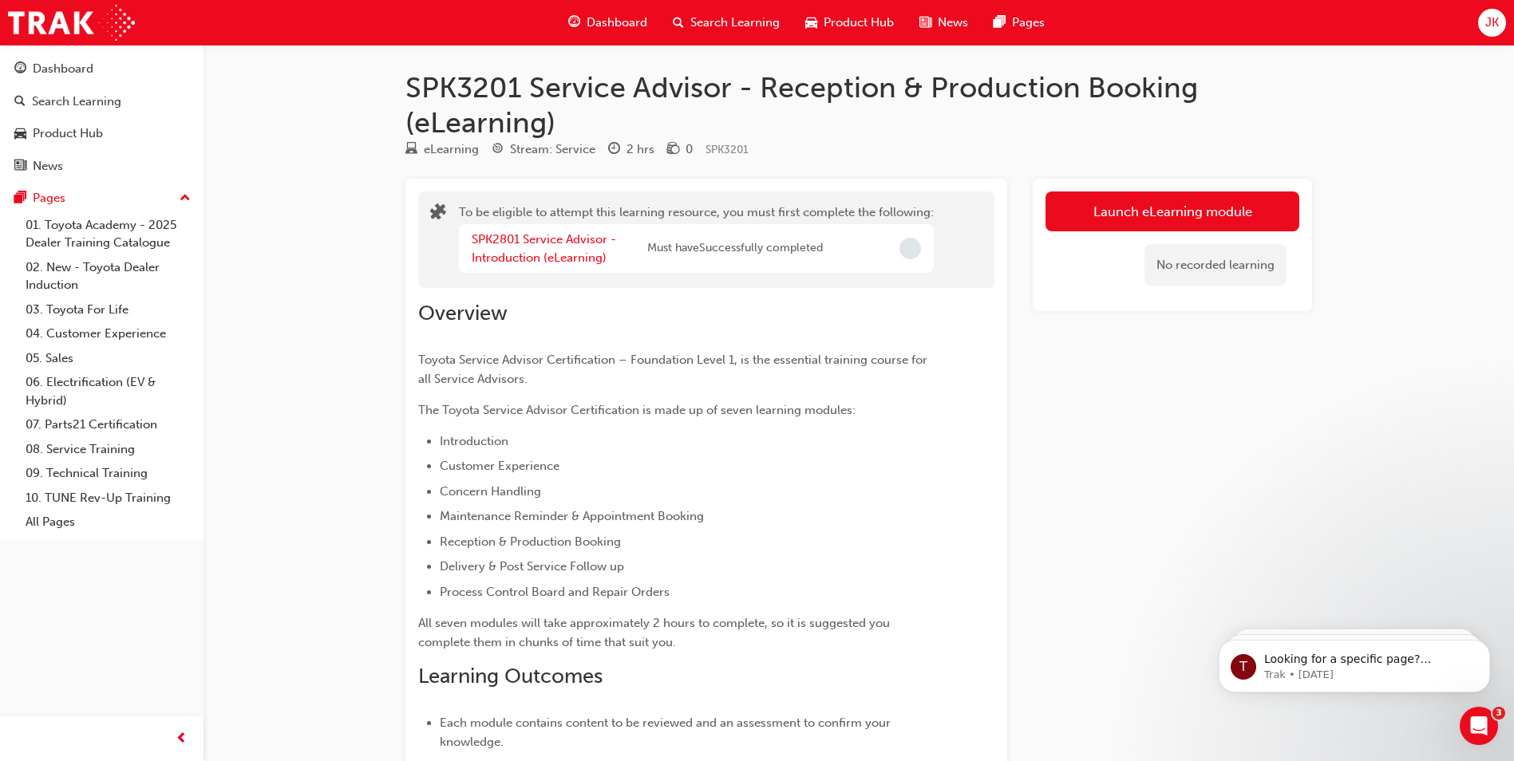
click at [730, 29] on span "Search Learning" at bounding box center [734, 23] width 89 height 18
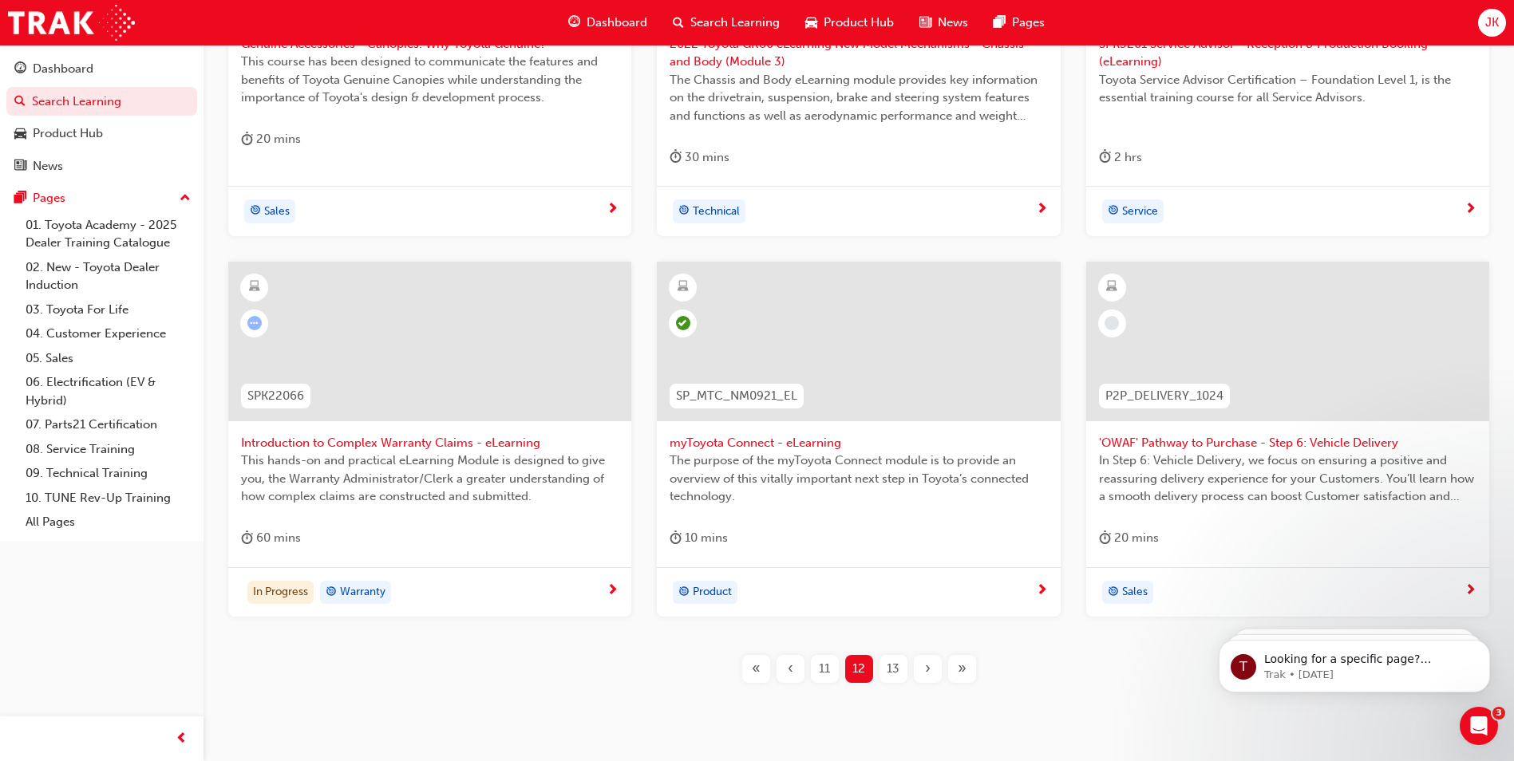
scroll to position [478, 0]
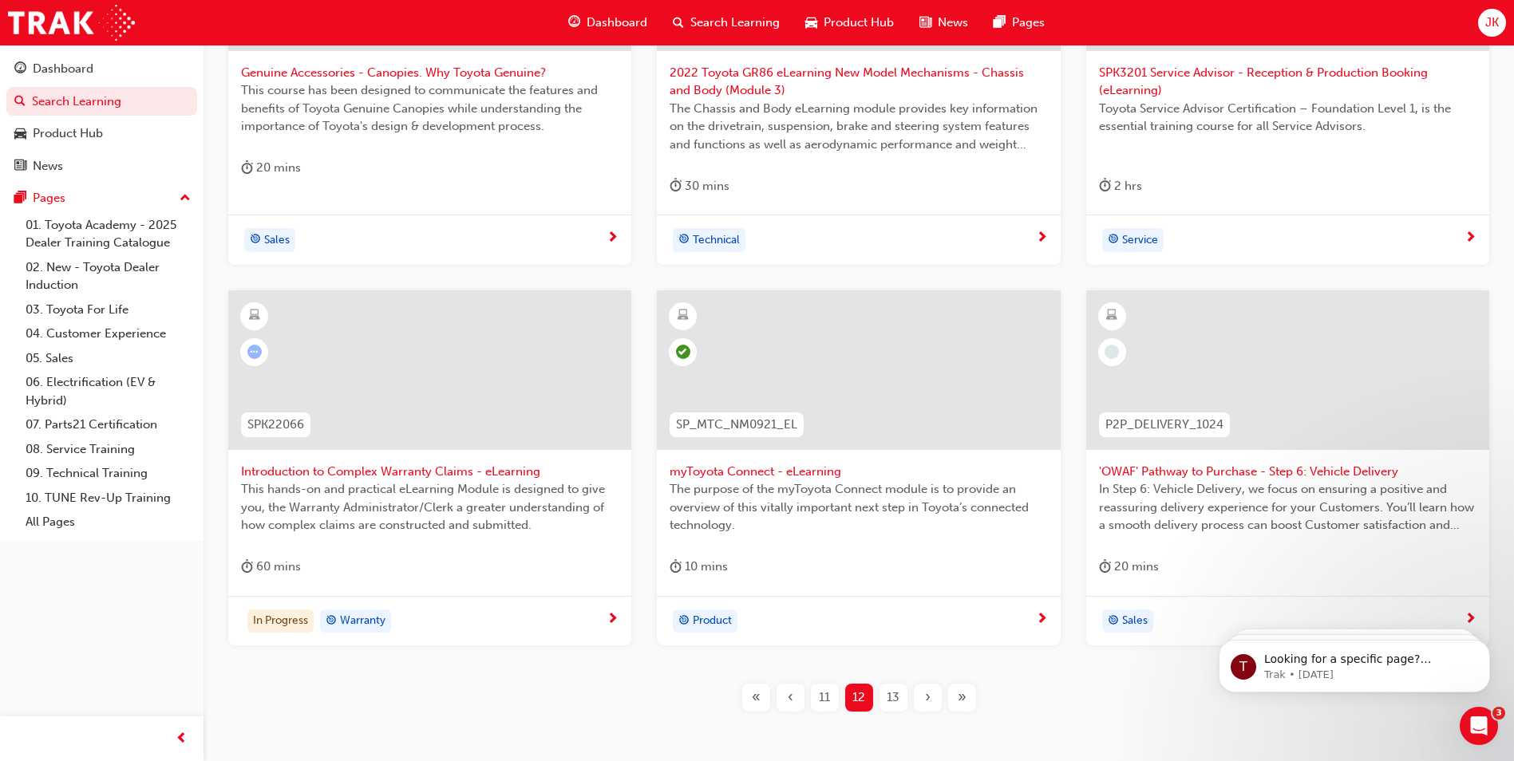
click at [1101, 351] on div at bounding box center [1112, 352] width 28 height 28
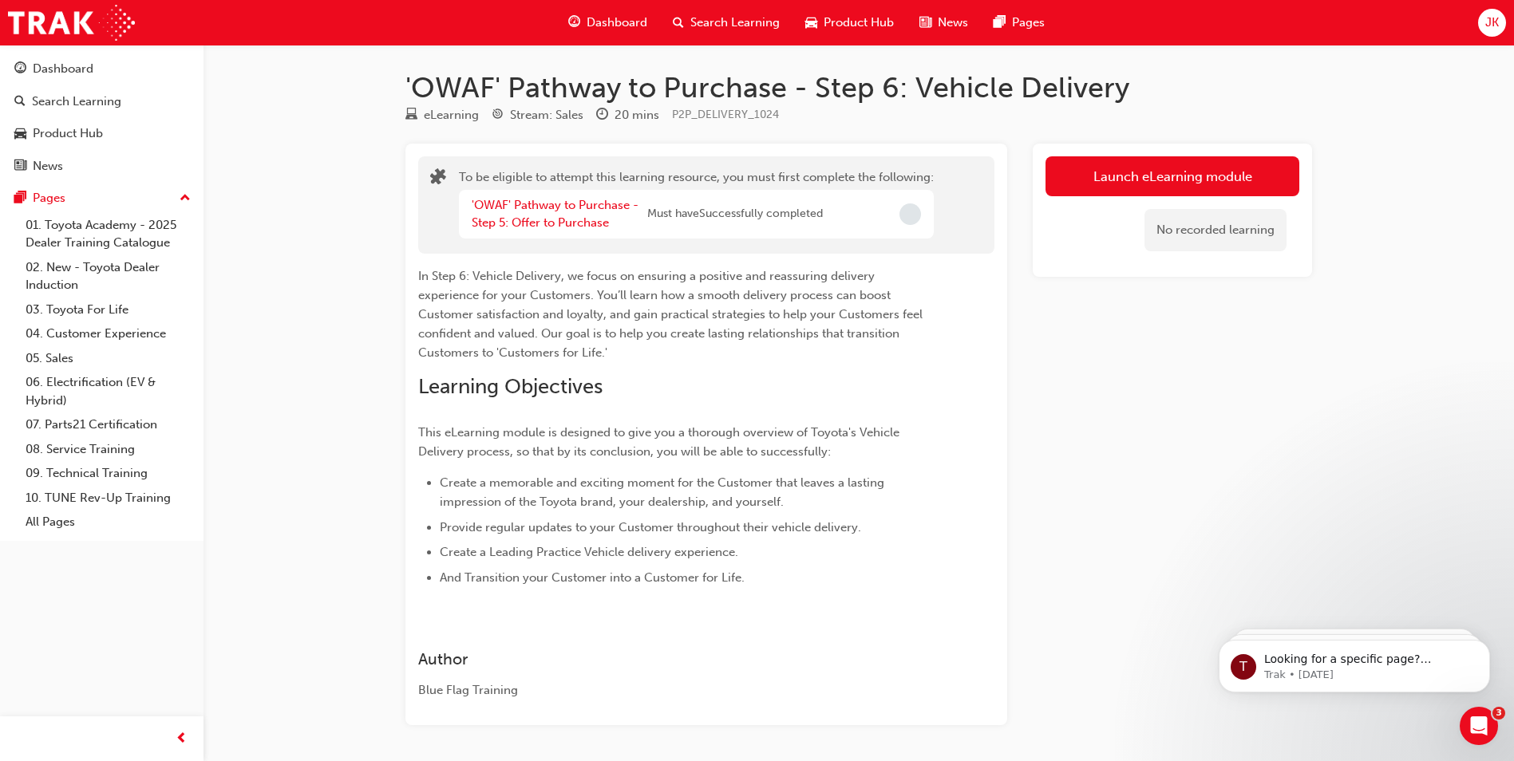
click at [769, 20] on span "Search Learning" at bounding box center [734, 23] width 89 height 18
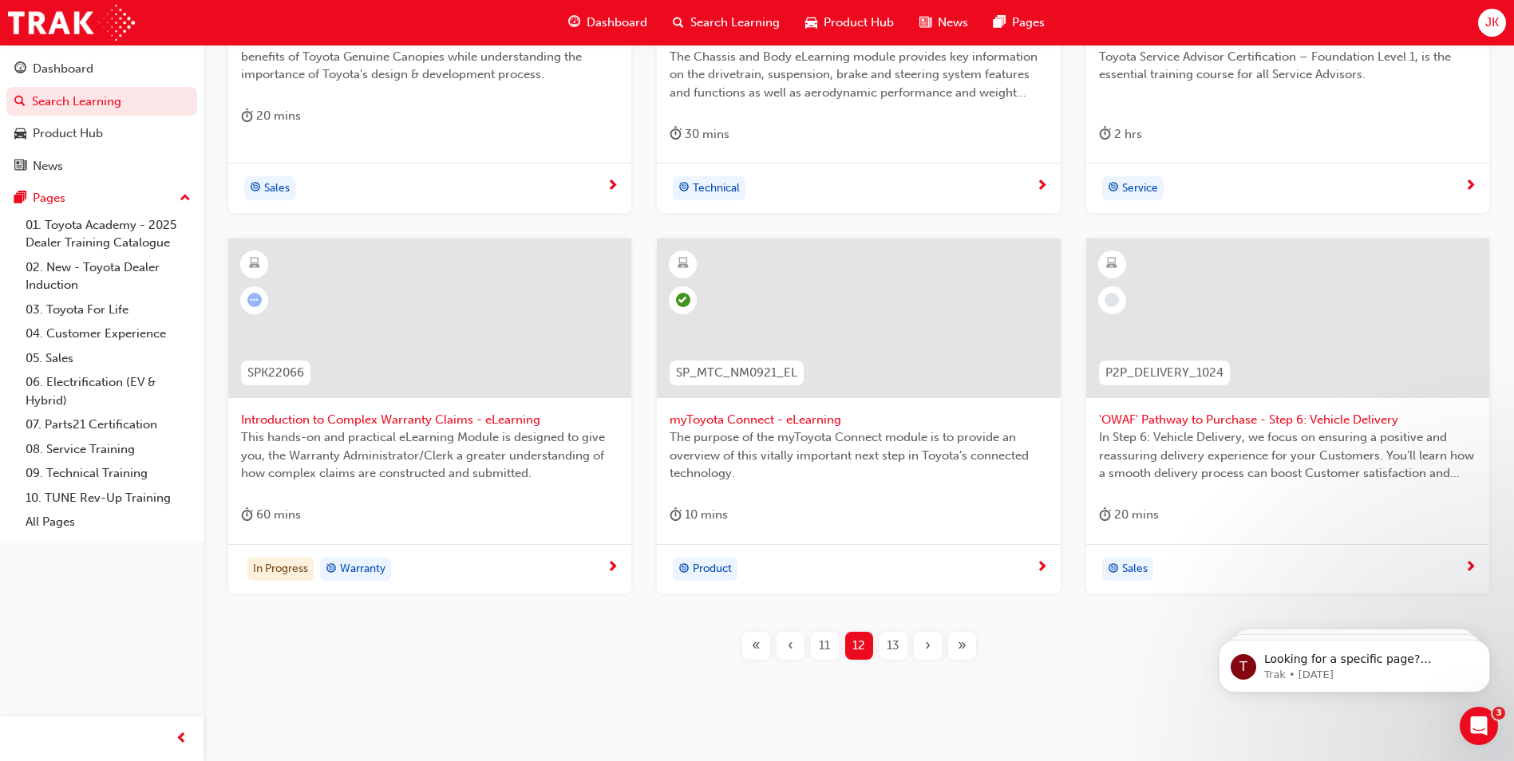
scroll to position [558, 0]
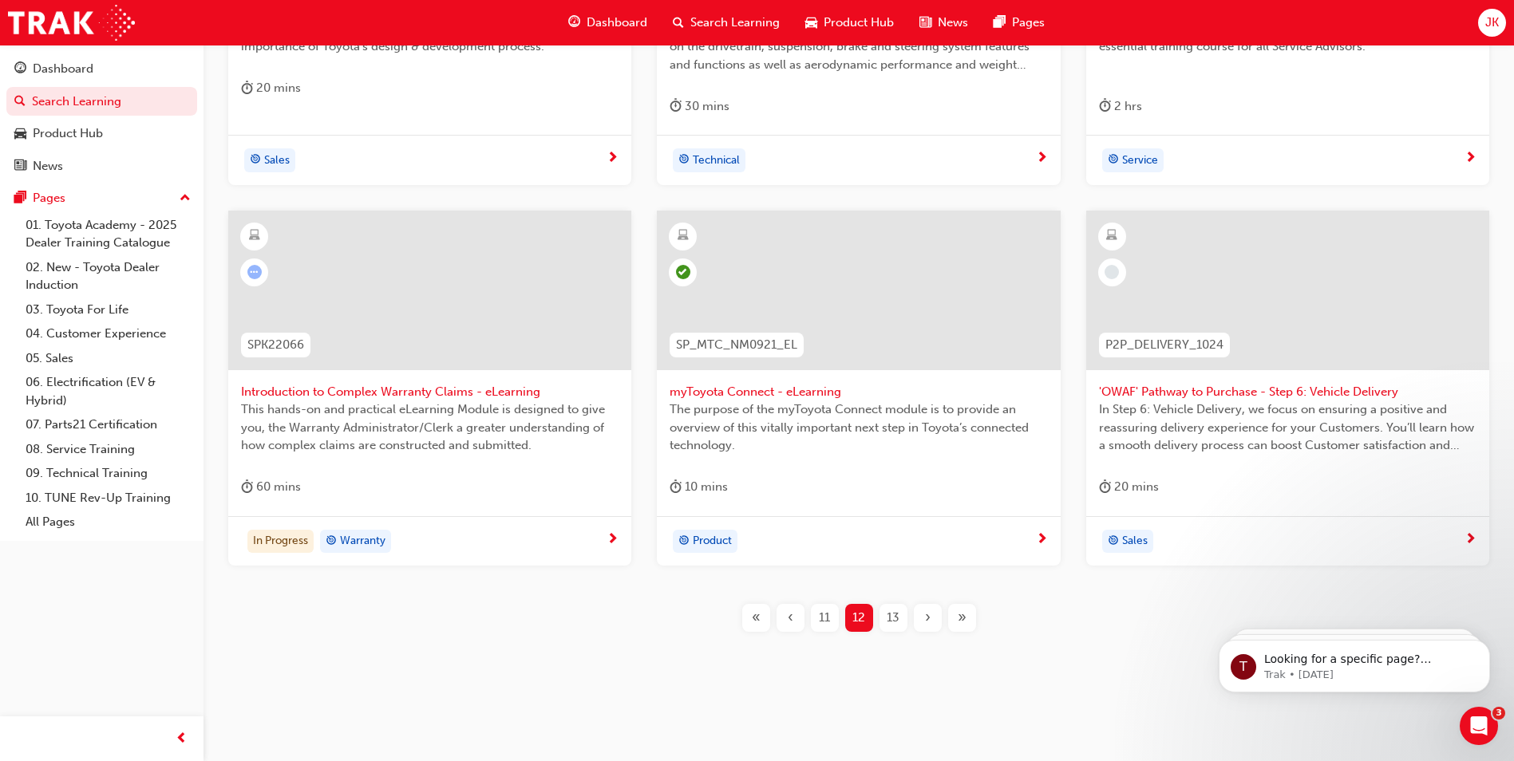
click at [896, 614] on span "13" at bounding box center [893, 618] width 13 height 18
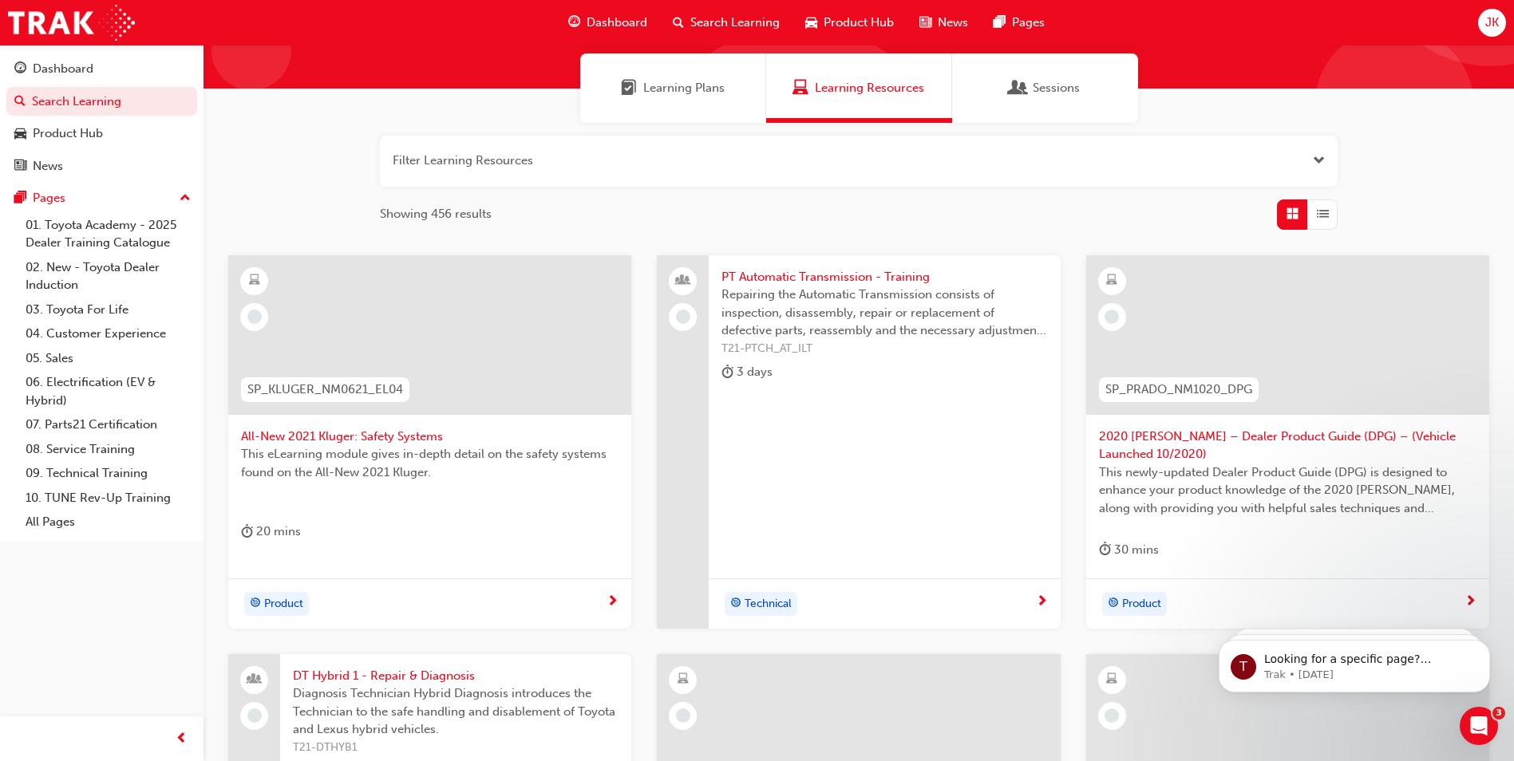
scroll to position [79, 0]
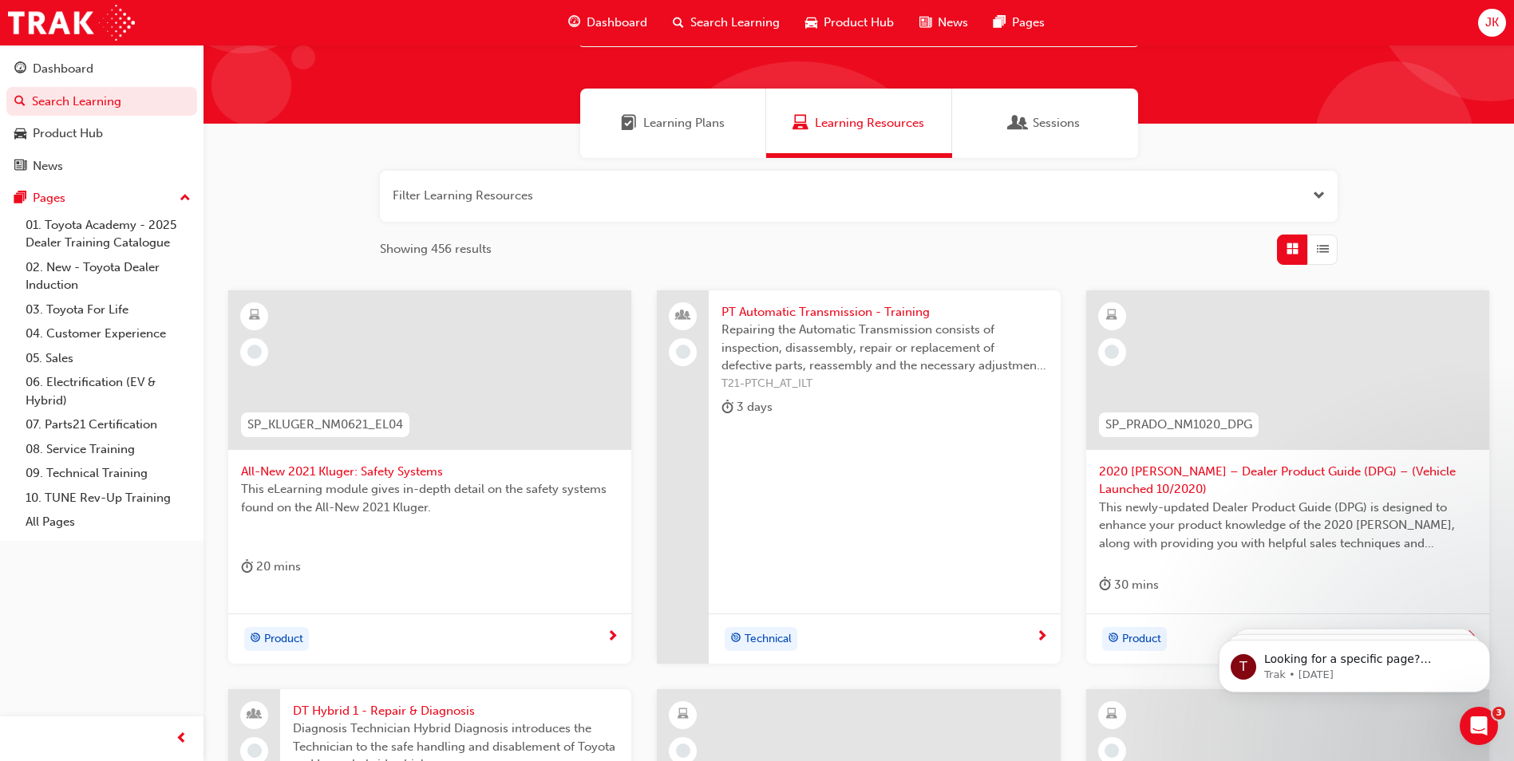
click at [318, 473] on span "All-New 2021 Kluger: Safety Systems" at bounding box center [430, 472] width 378 height 18
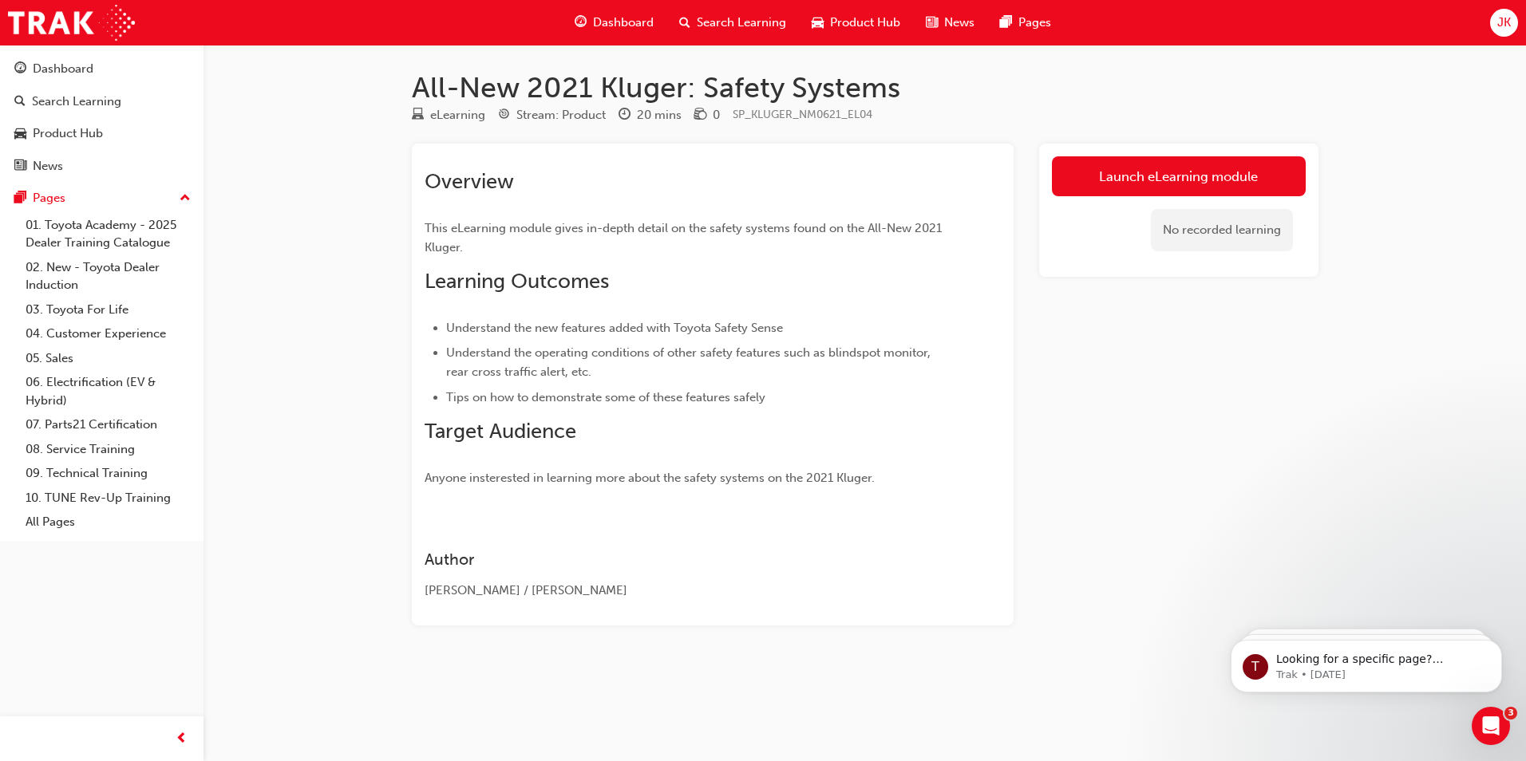
click at [1190, 176] on link "Launch eLearning module" at bounding box center [1179, 176] width 254 height 40
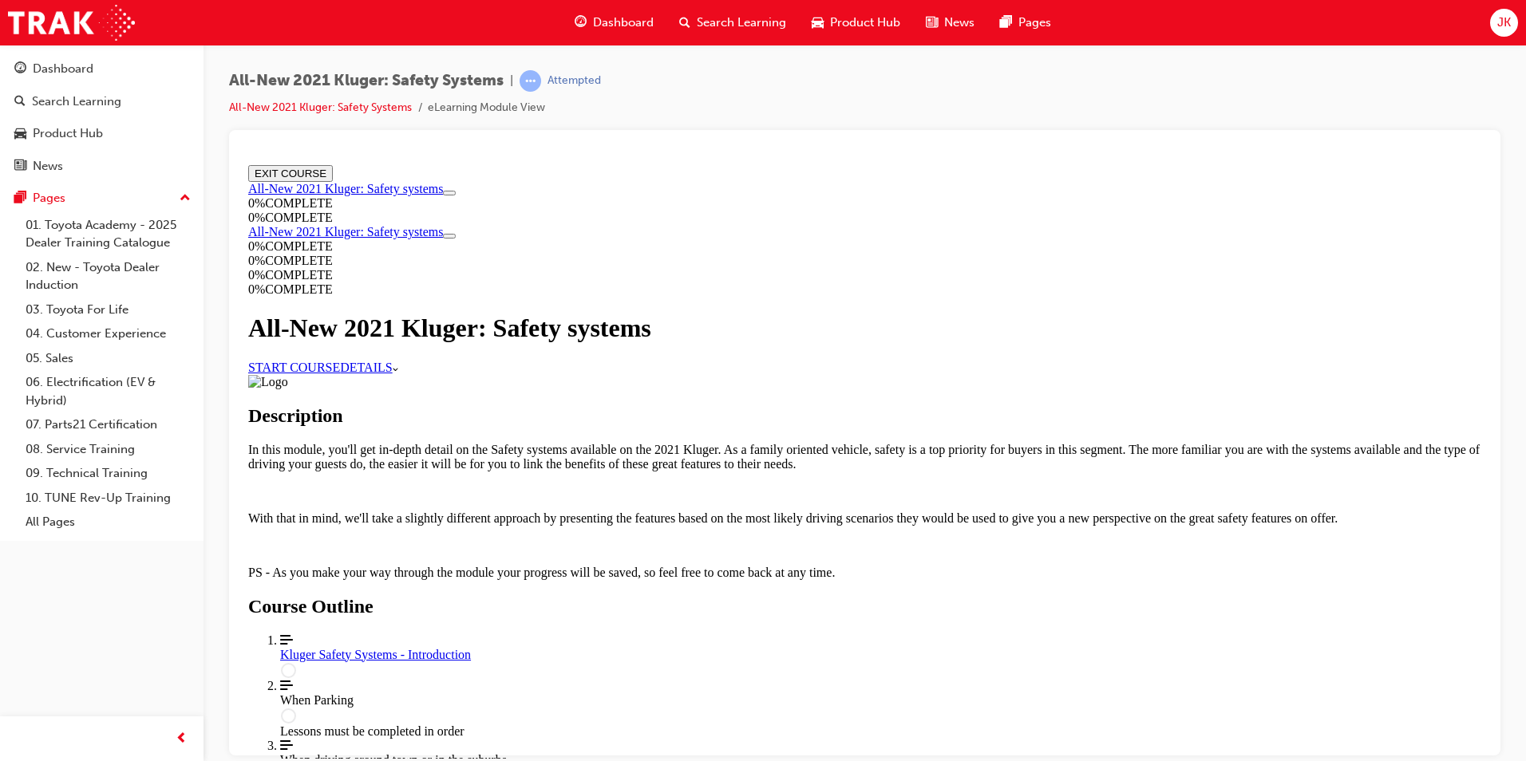
click at [340, 374] on link "START COURSE" at bounding box center [294, 367] width 92 height 14
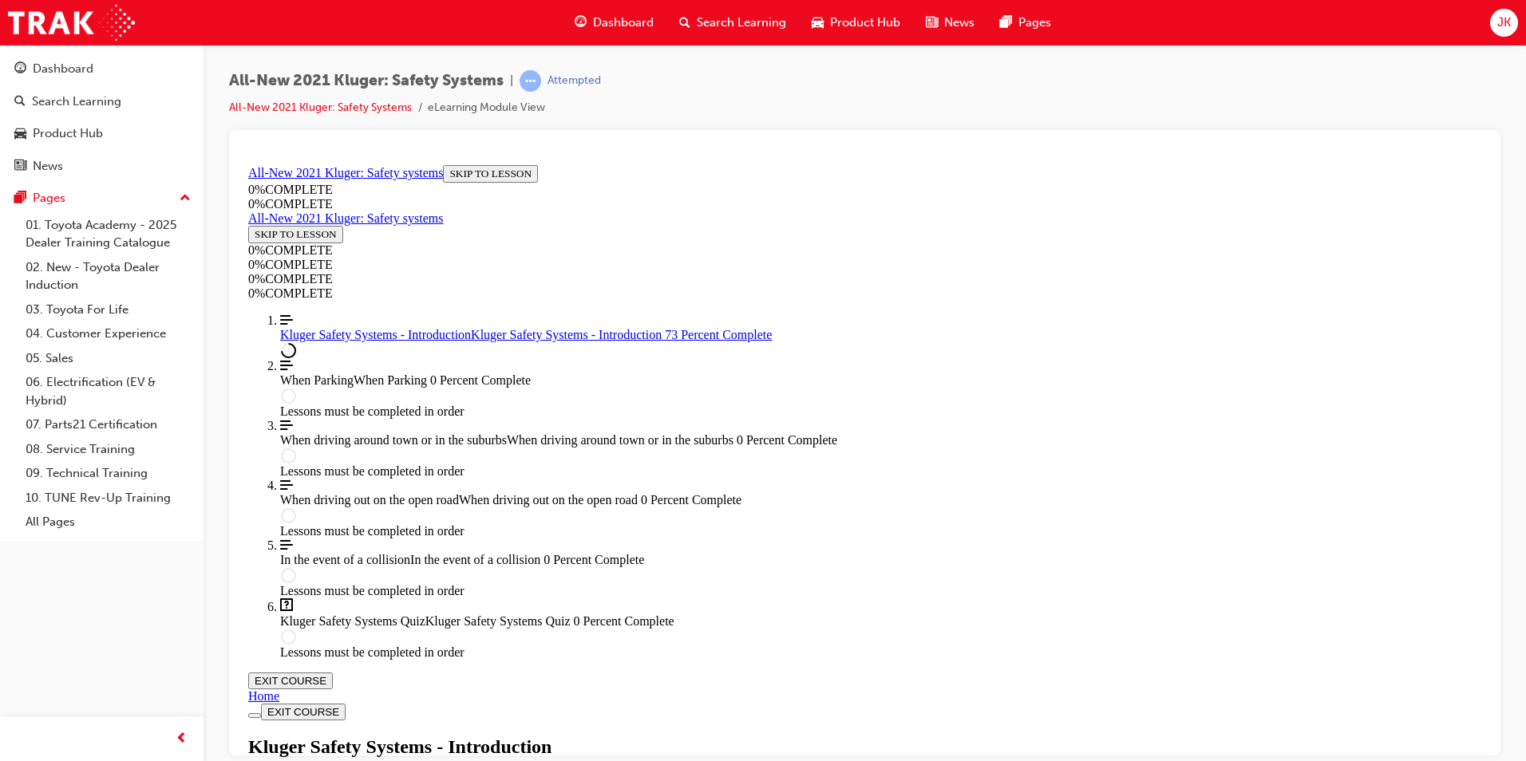
scroll to position [463, 0]
drag, startPoint x: 1237, startPoint y: 346, endPoint x: 1248, endPoint y: 362, distance: 19.5
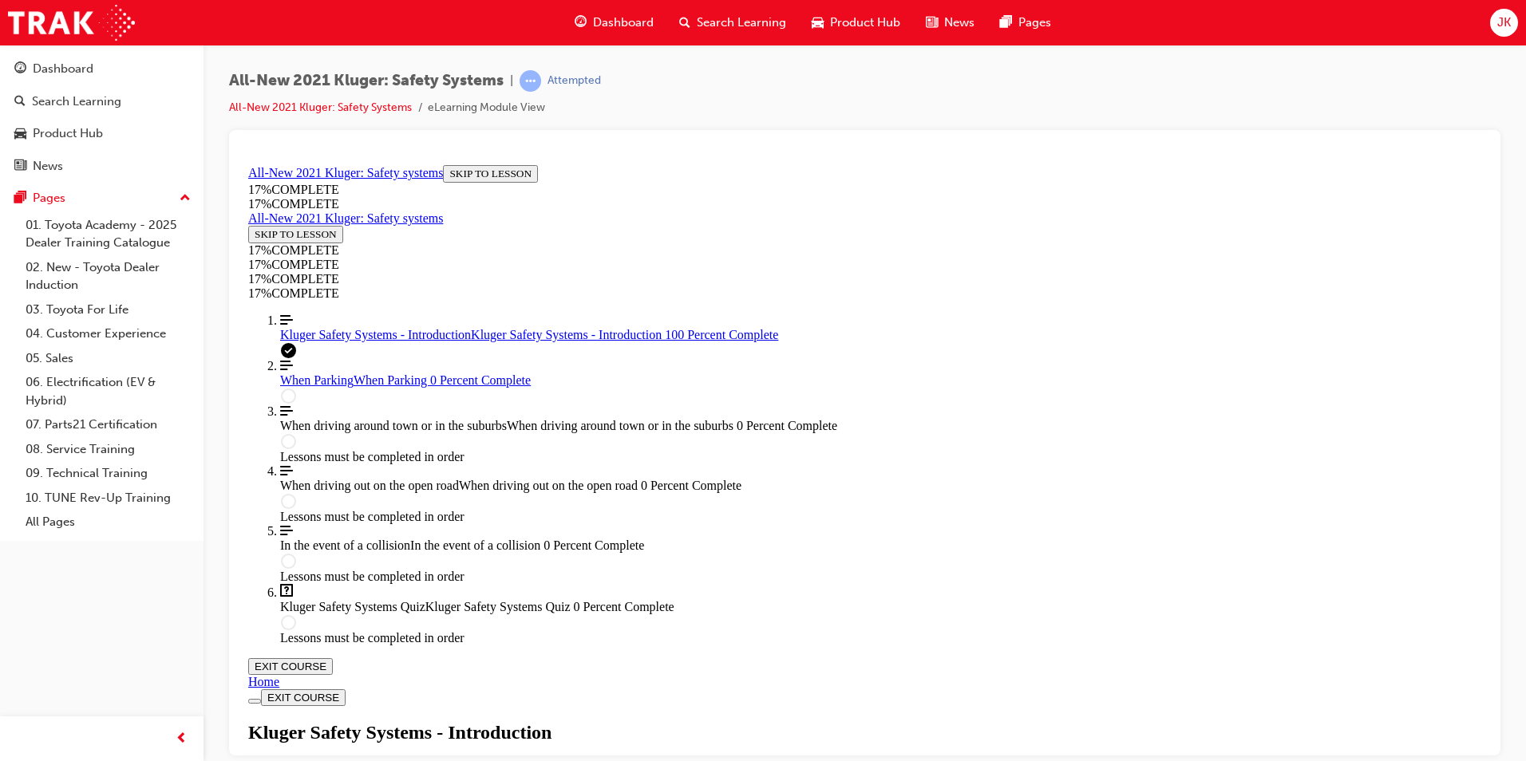
scroll to position [2275, 0]
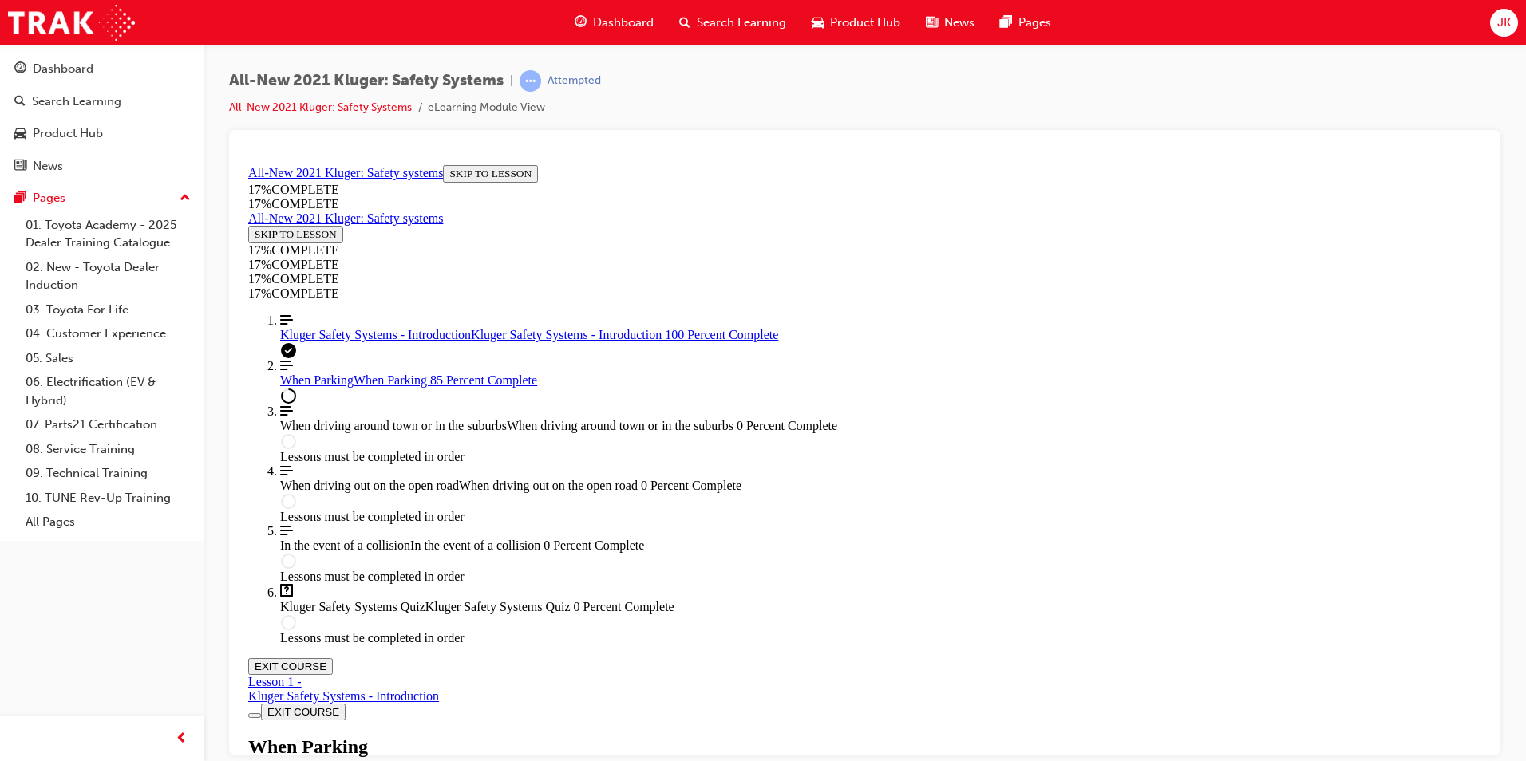
scroll to position [5449, 0]
drag, startPoint x: 601, startPoint y: 618, endPoint x: 1178, endPoint y: 658, distance: 578.4
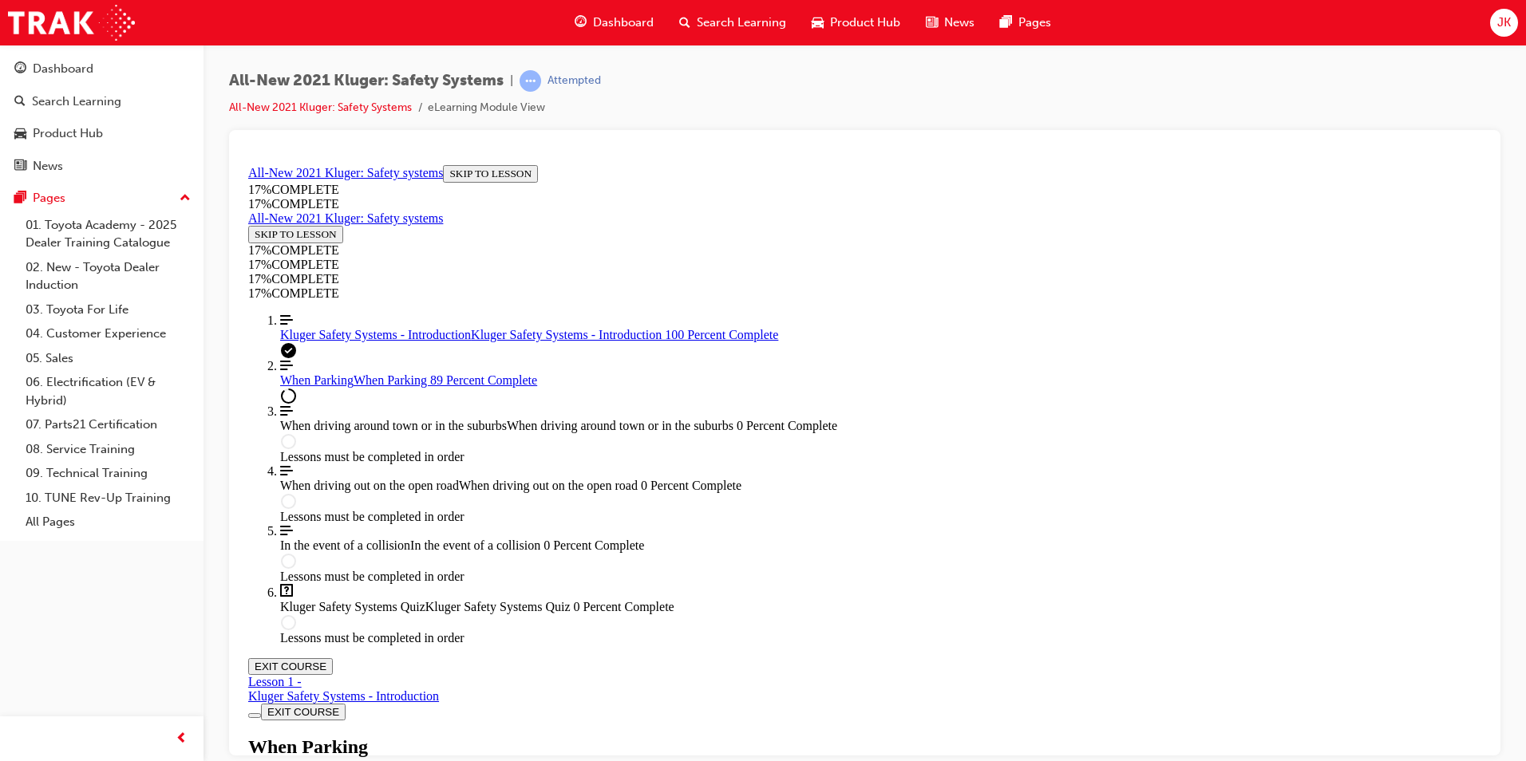
drag, startPoint x: 1176, startPoint y: 620, endPoint x: 1148, endPoint y: 624, distance: 29.0
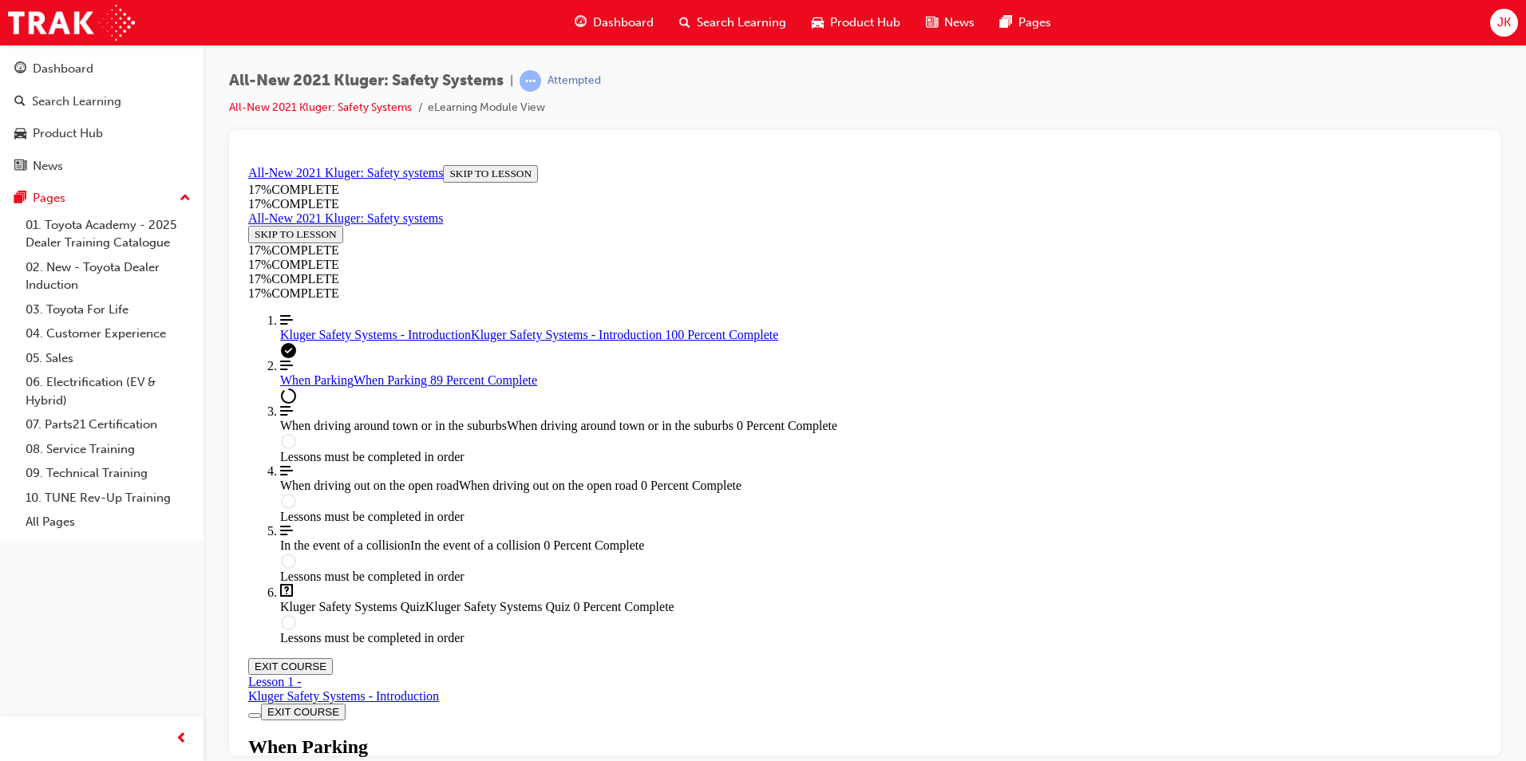
scroll to position [2488, 0]
drag, startPoint x: 700, startPoint y: 654, endPoint x: 694, endPoint y: 661, distance: 8.5
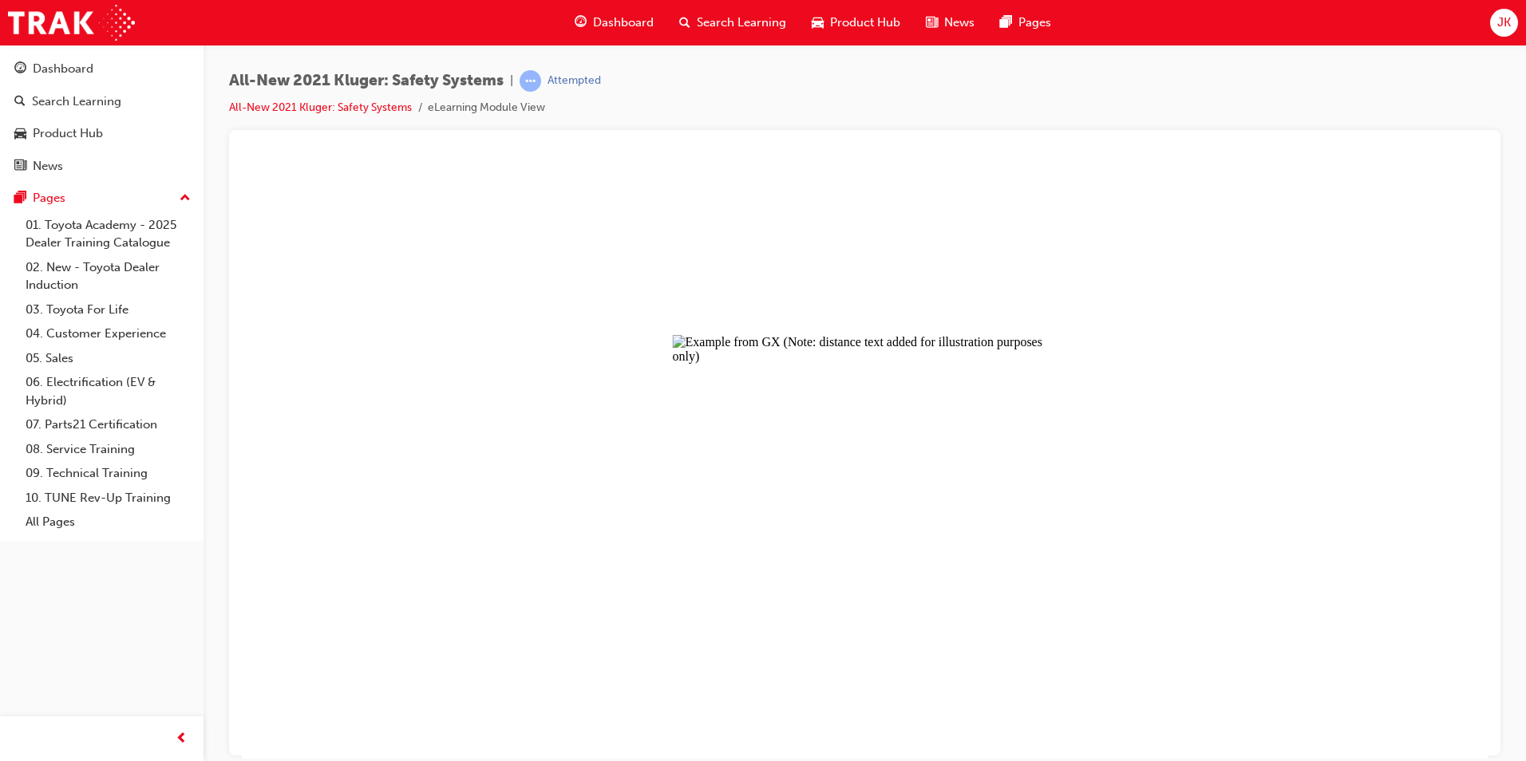
drag, startPoint x: 688, startPoint y: 662, endPoint x: 667, endPoint y: 663, distance: 20.8
click at [690, 666] on button "Unzoom image" at bounding box center [865, 458] width 1246 height 600
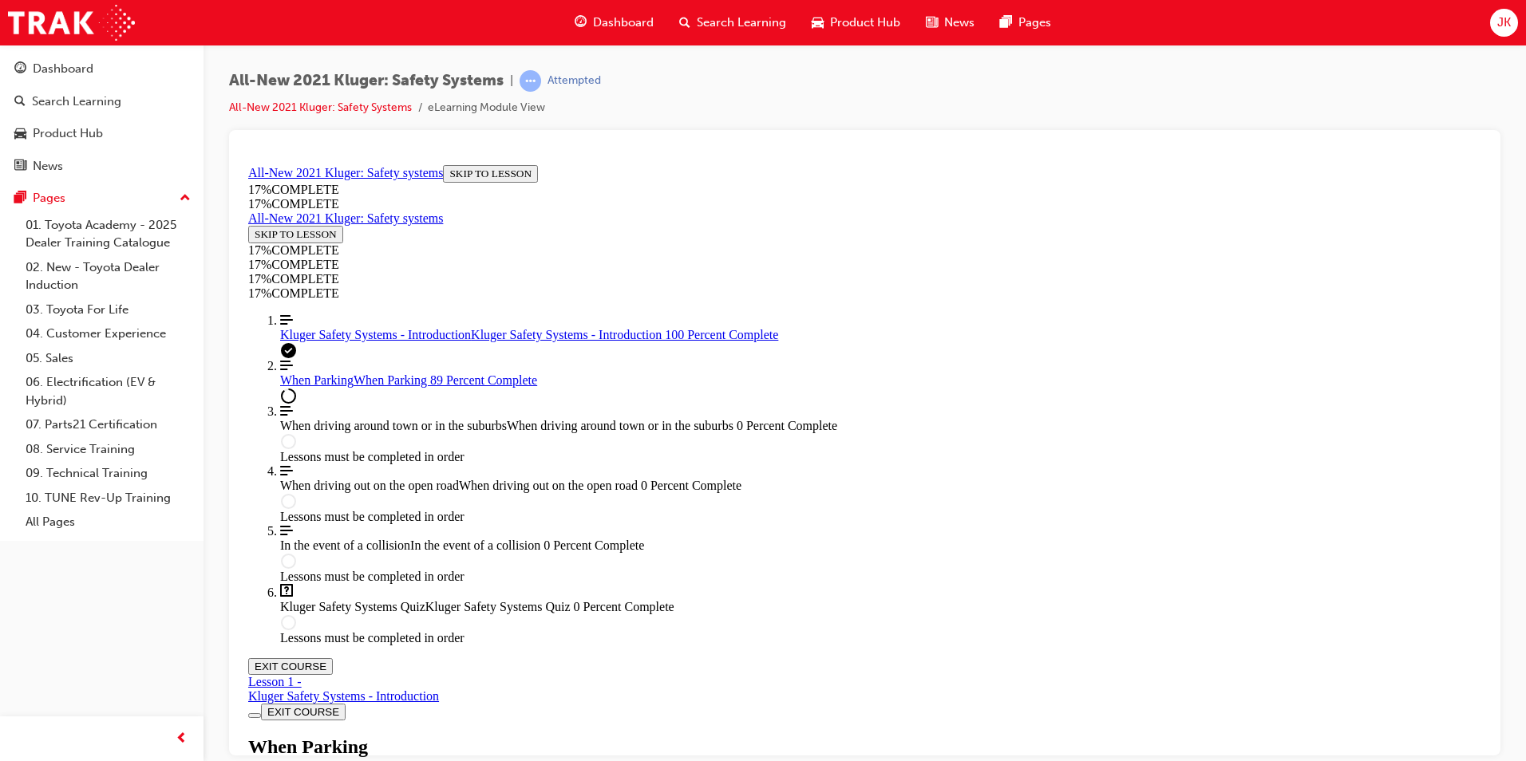
scroll to position [3366, 0]
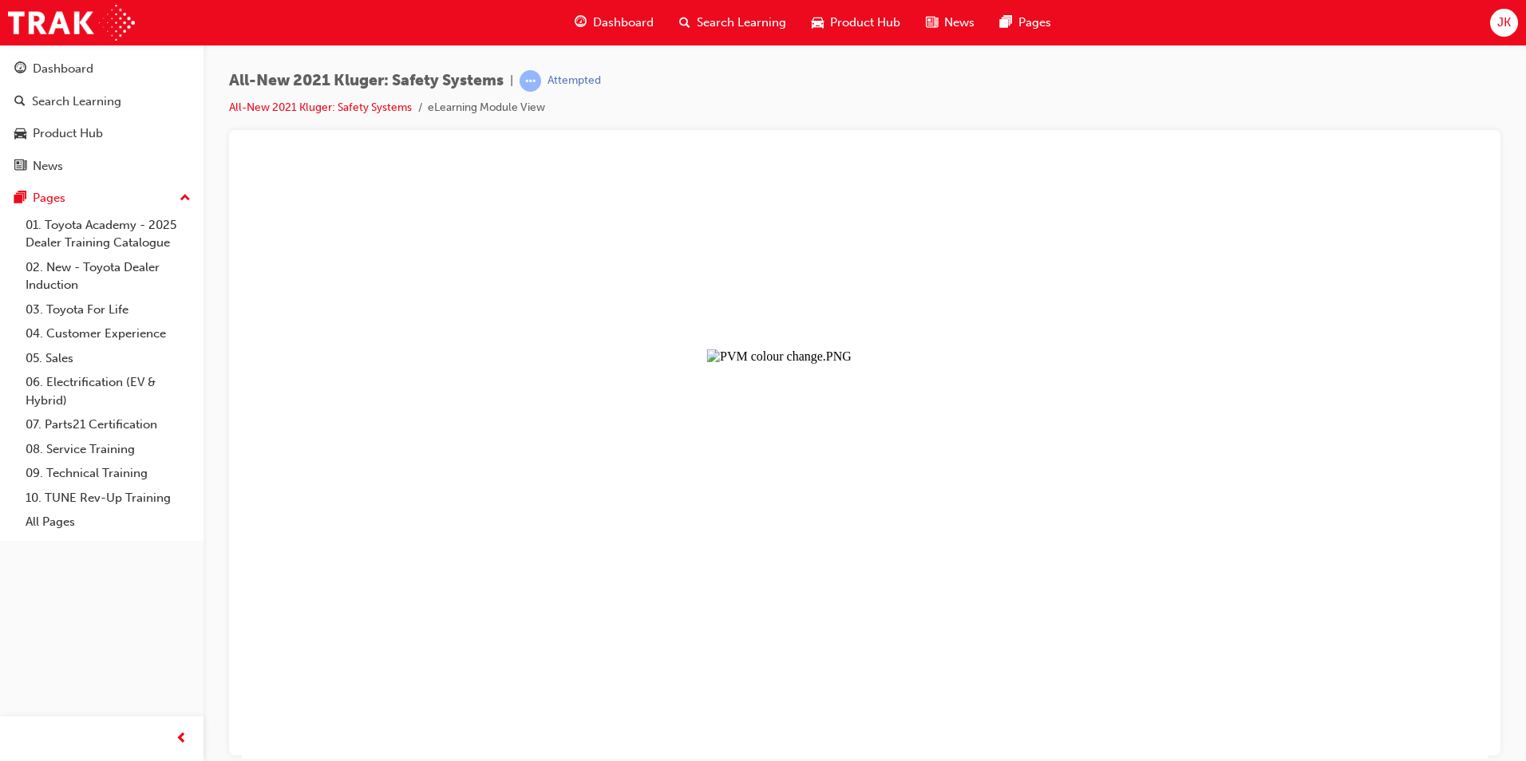
click at [997, 406] on button "Unzoom image" at bounding box center [865, 458] width 1246 height 600
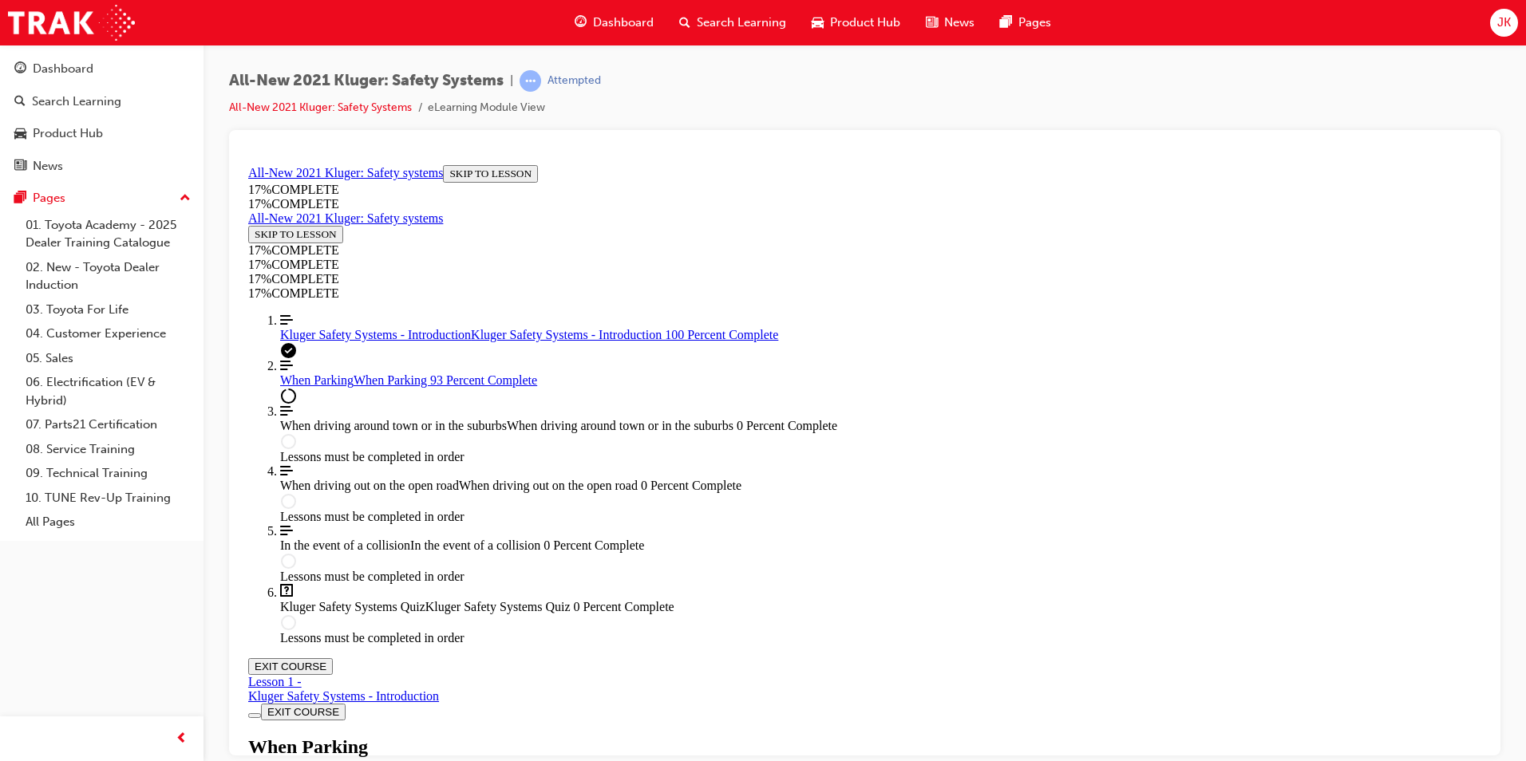
scroll to position [2233, 0]
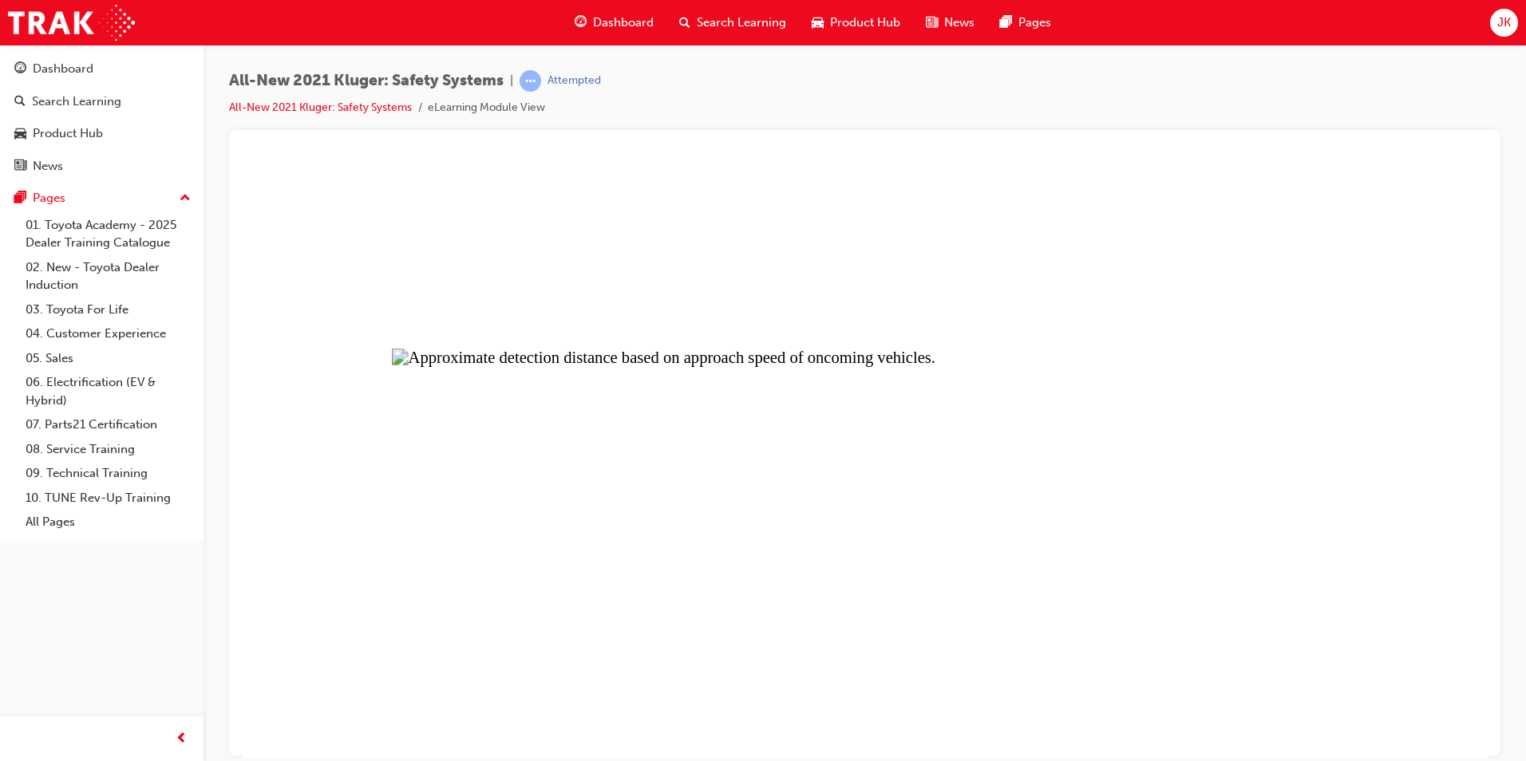
click at [834, 315] on button "Unzoom image" at bounding box center [865, 458] width 1246 height 600
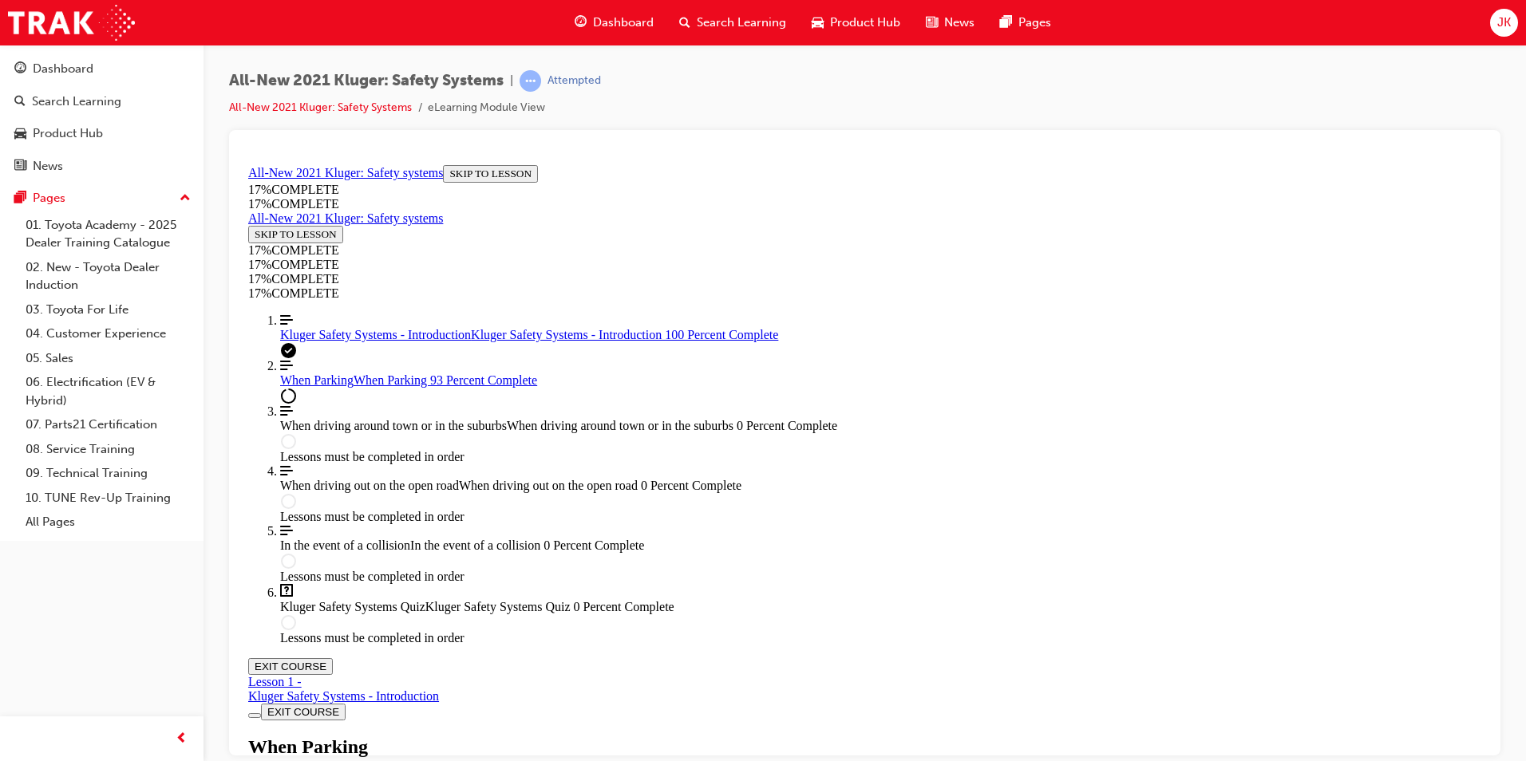
scroll to position [2793, 0]
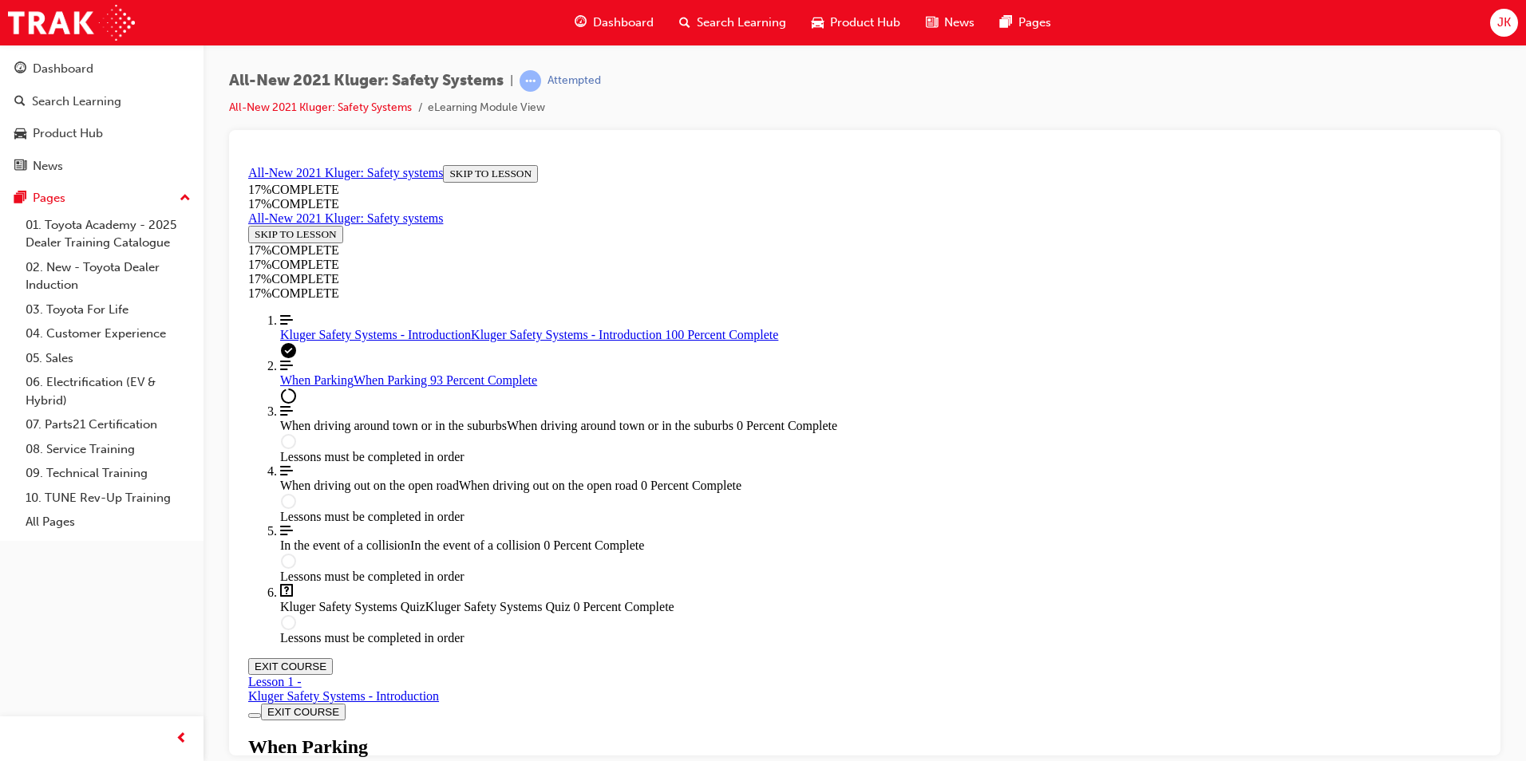
drag, startPoint x: 733, startPoint y: 378, endPoint x: 753, endPoint y: 382, distance: 20.5
drag, startPoint x: 809, startPoint y: 392, endPoint x: 827, endPoint y: 395, distance: 18.6
drag, startPoint x: 827, startPoint y: 395, endPoint x: 1070, endPoint y: 413, distance: 244.1
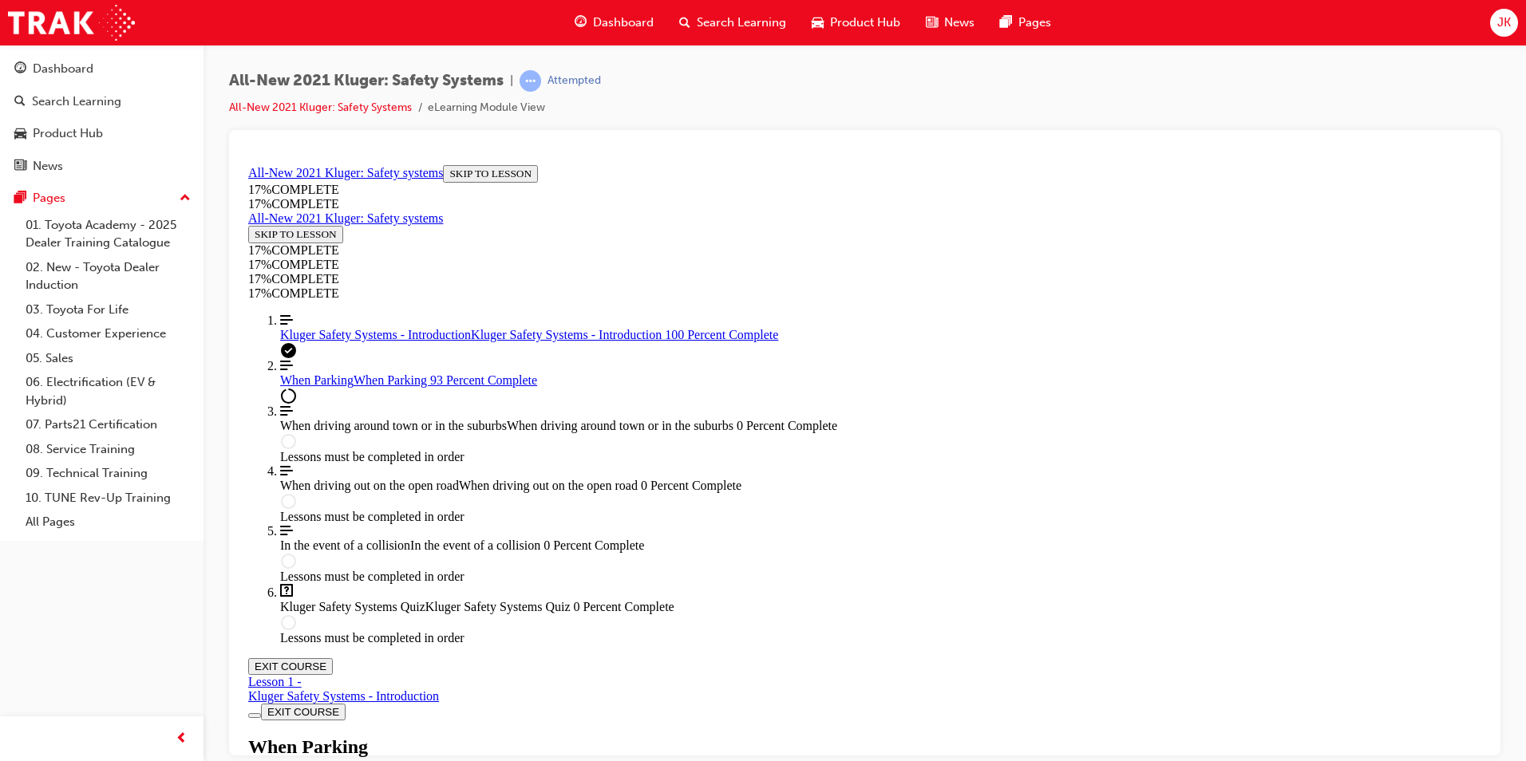
drag, startPoint x: 1070, startPoint y: 413, endPoint x: 1108, endPoint y: 429, distance: 41.1
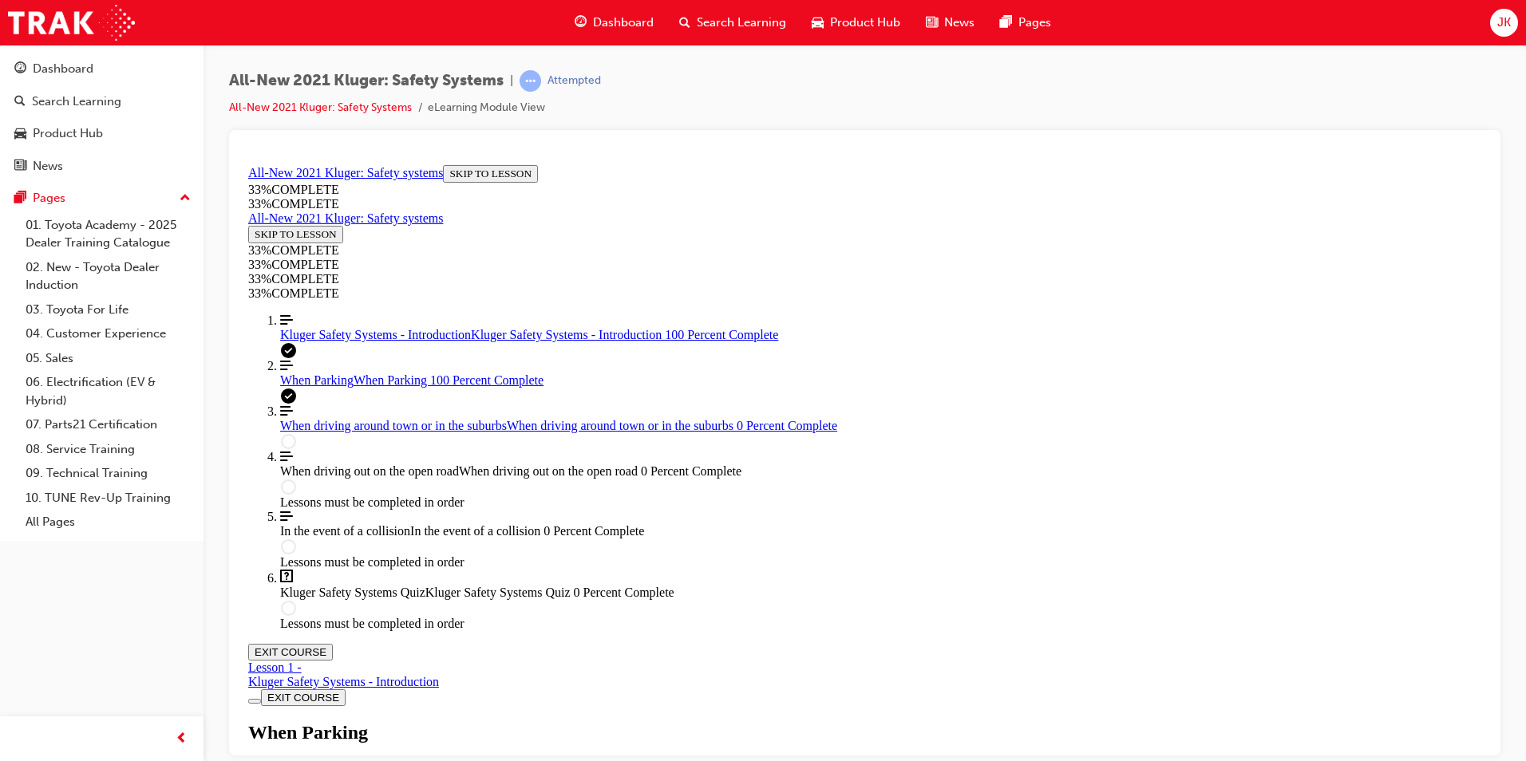
scroll to position [5830, 0]
drag, startPoint x: 922, startPoint y: 460, endPoint x: 950, endPoint y: 542, distance: 86.8
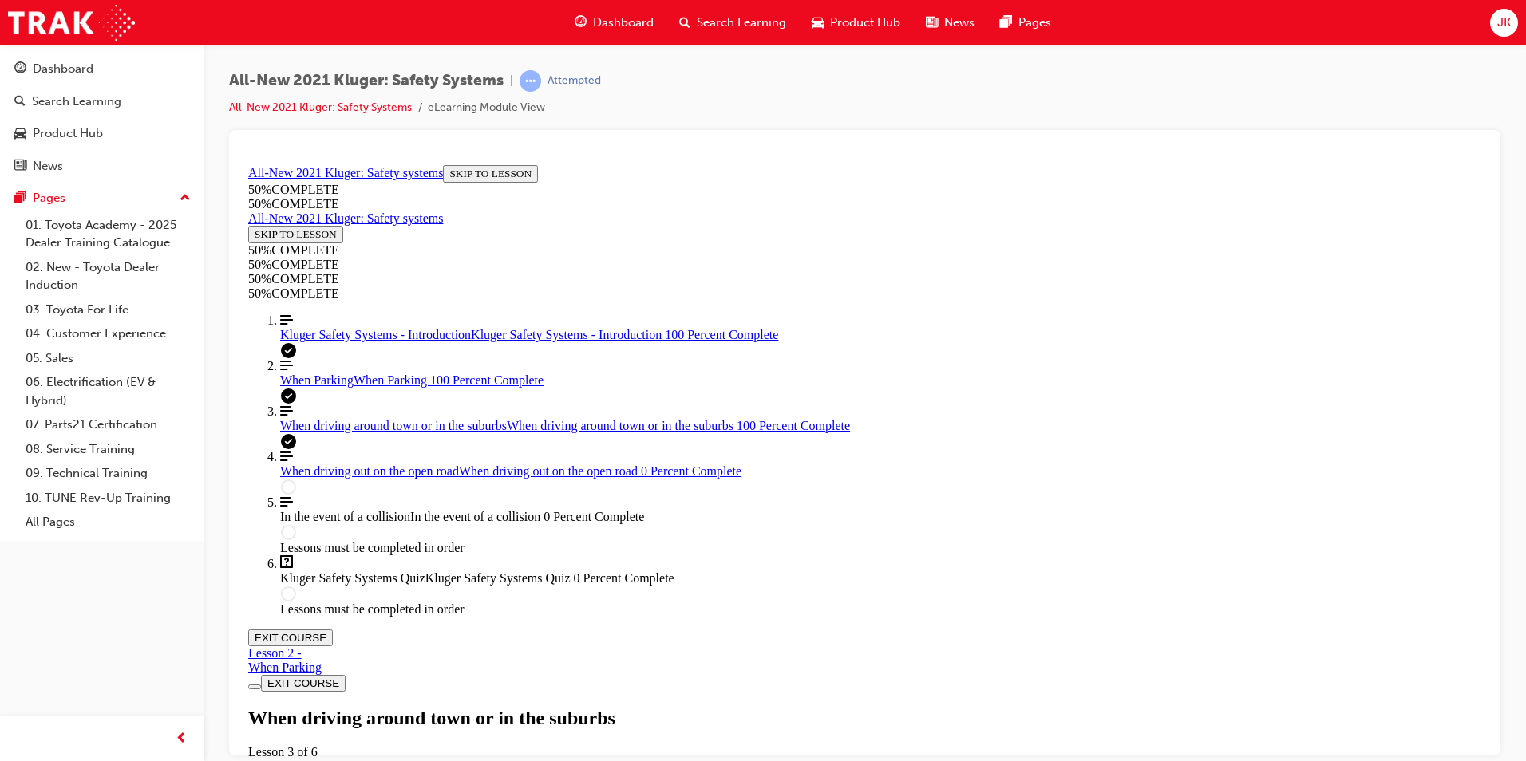
scroll to position [3293, 0]
drag, startPoint x: 940, startPoint y: 566, endPoint x: 945, endPoint y: 576, distance: 11.4
drag, startPoint x: 977, startPoint y: 640, endPoint x: 988, endPoint y: 618, distance: 25.0
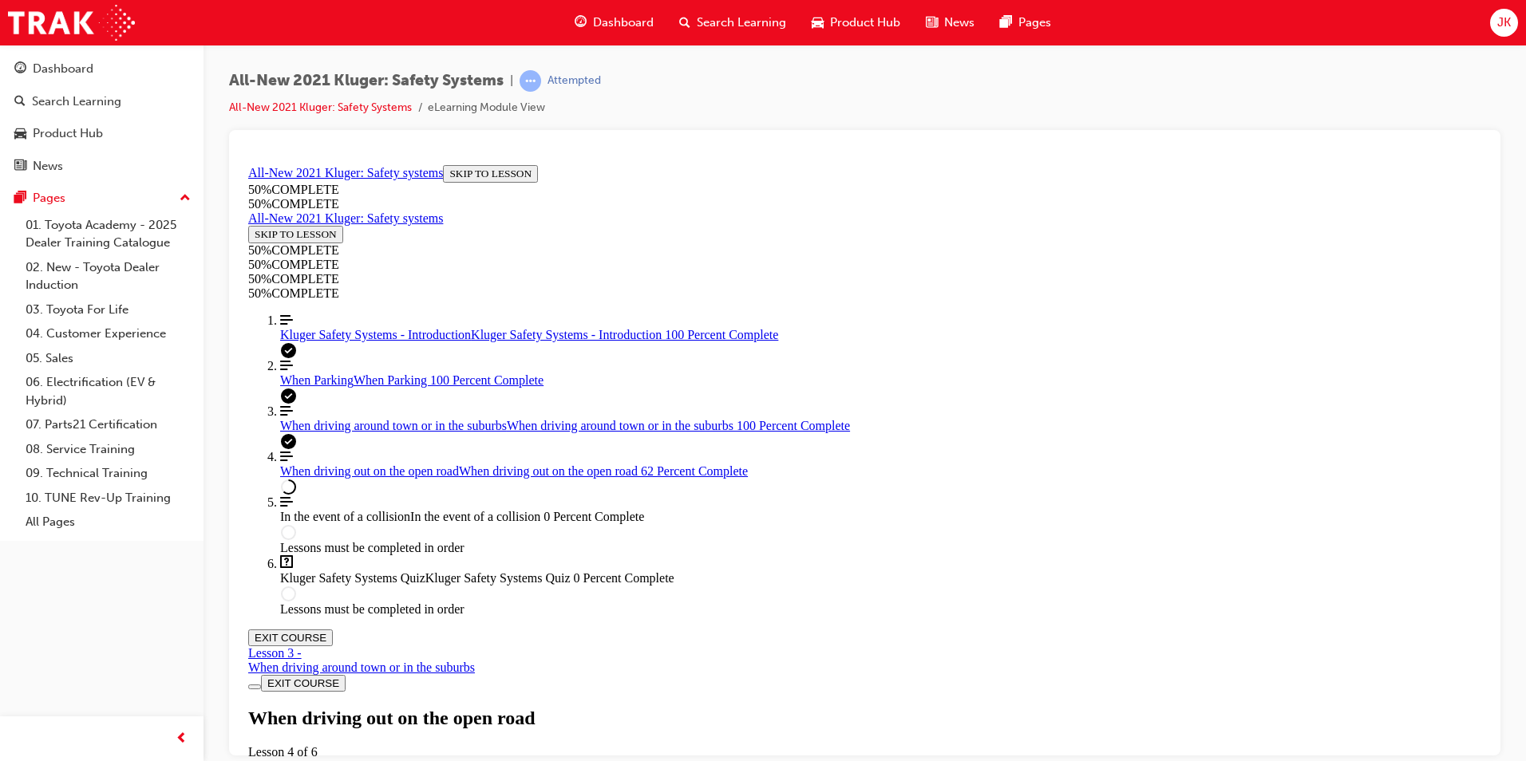
scroll to position [5923, 0]
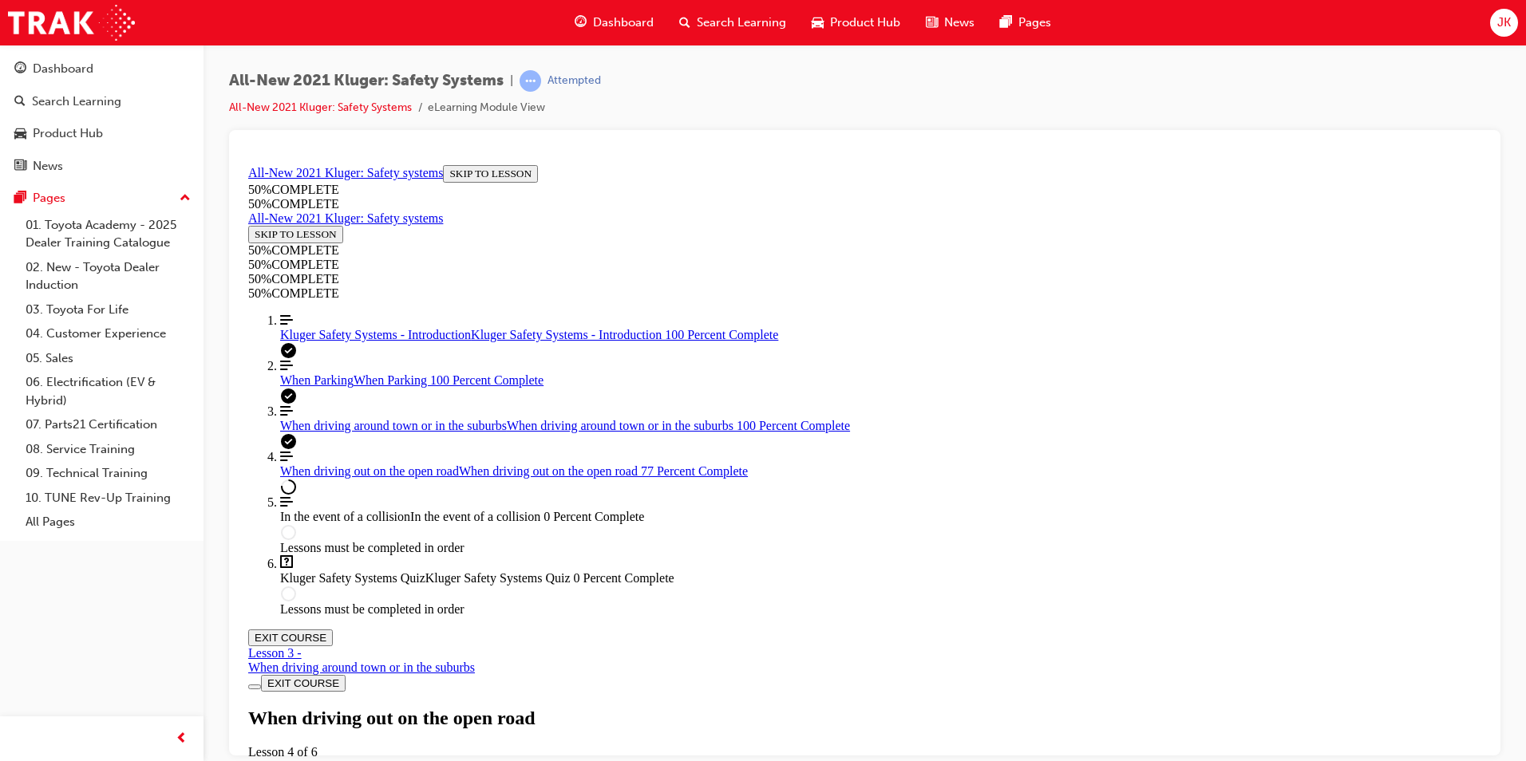
drag, startPoint x: 1101, startPoint y: 389, endPoint x: 1108, endPoint y: 386, distance: 8.2
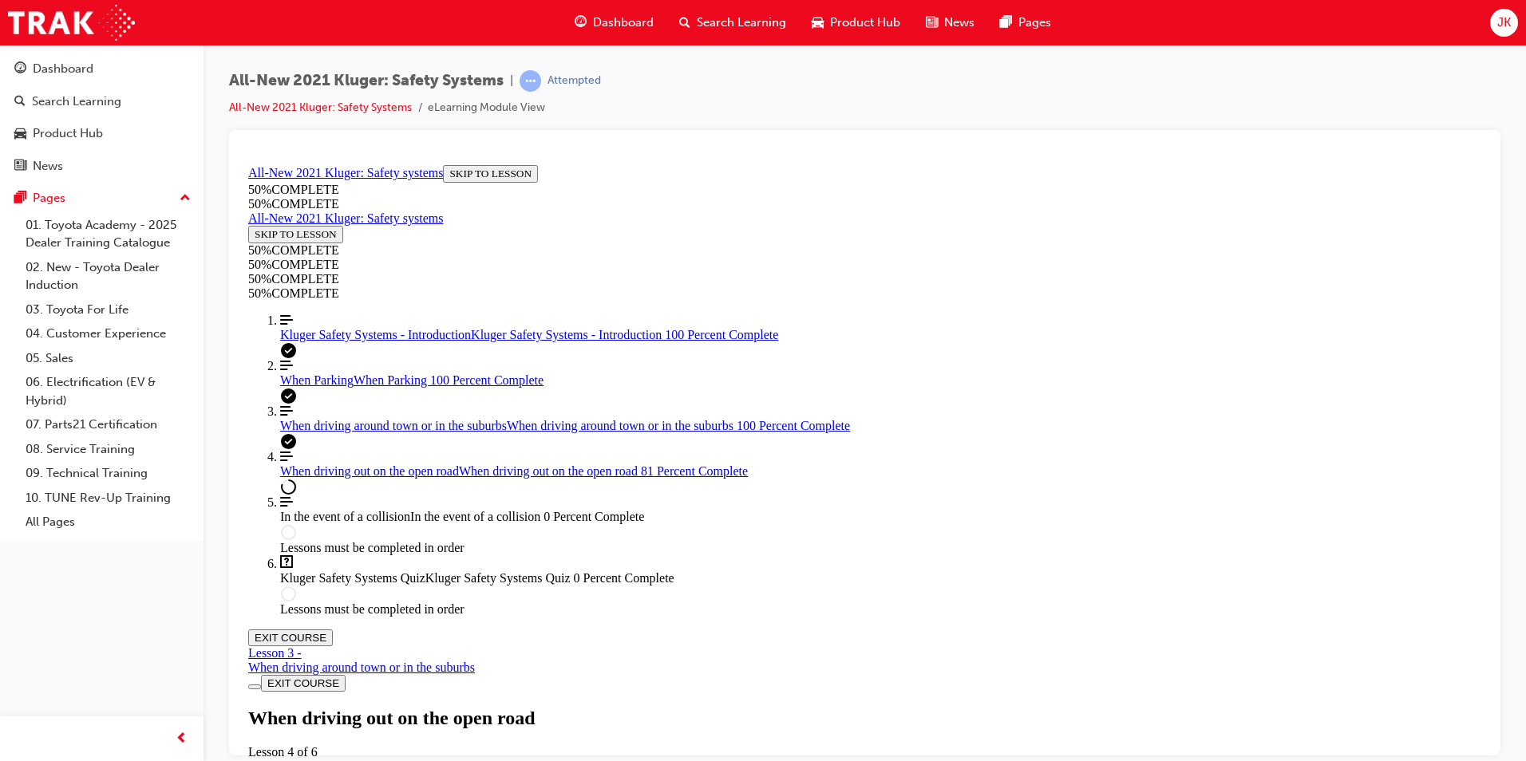
drag, startPoint x: 859, startPoint y: 295, endPoint x: 877, endPoint y: 291, distance: 18.8
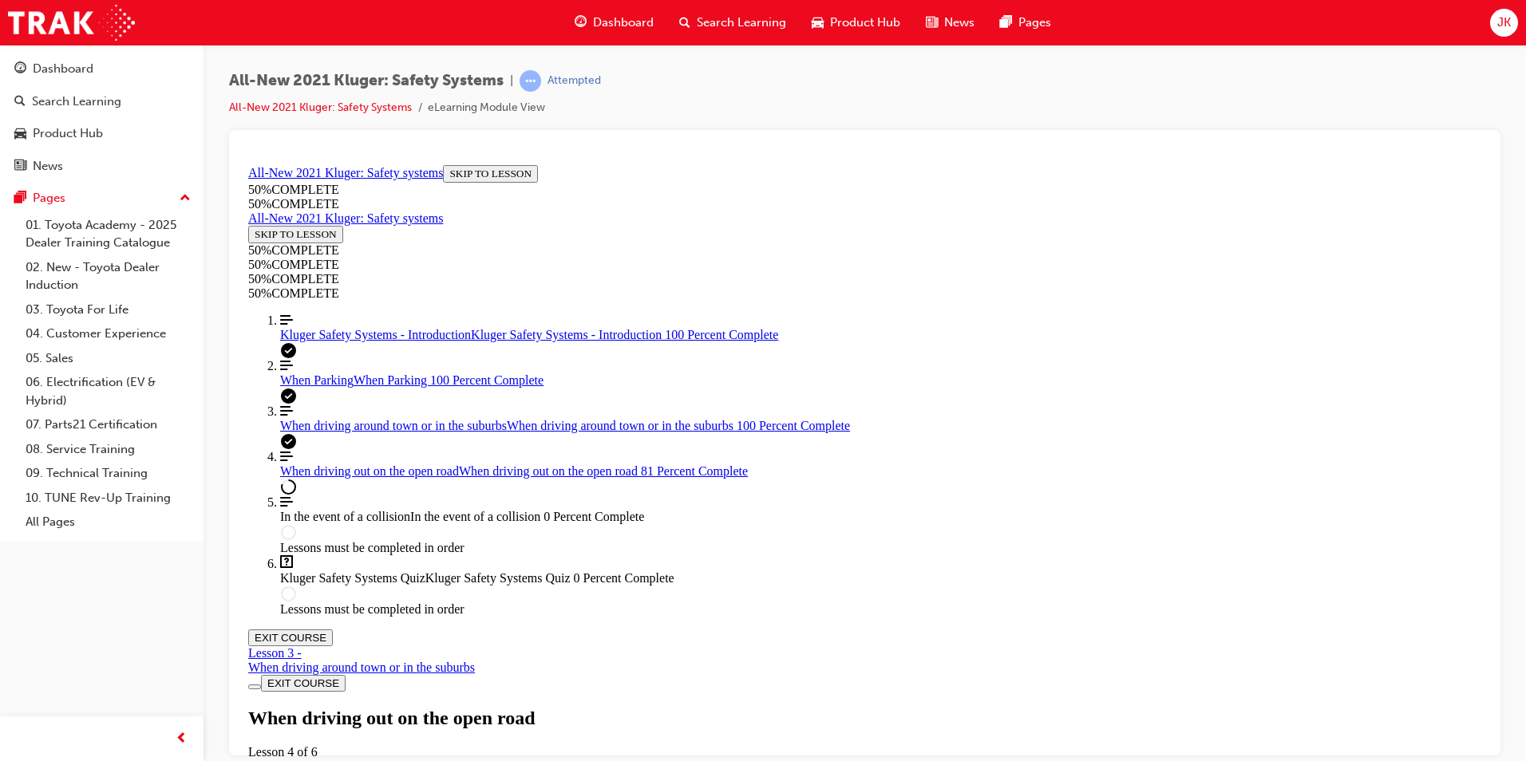
scroll to position [4131, 0]
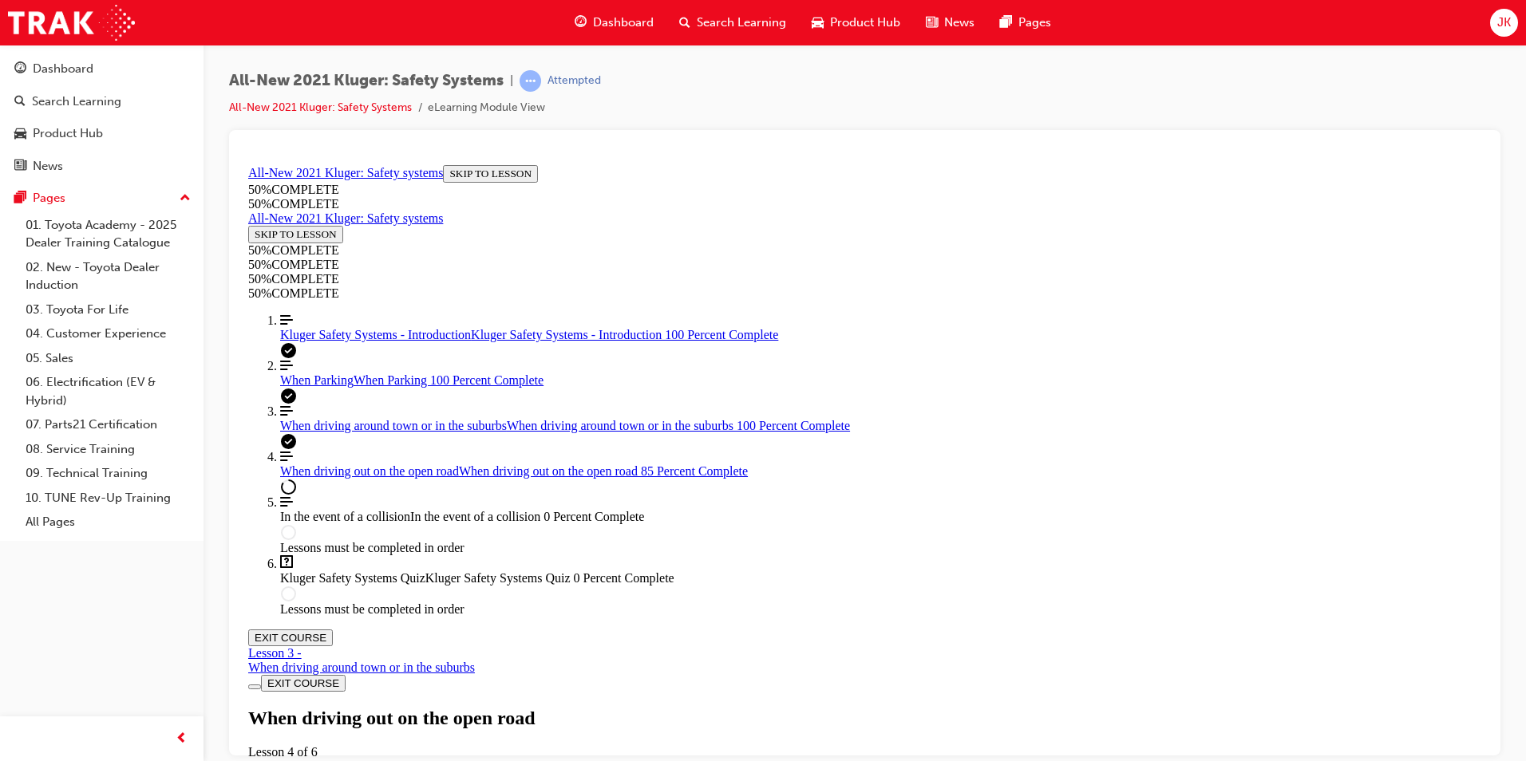
scroll to position [2774, 0]
drag, startPoint x: 1244, startPoint y: 528, endPoint x: 1251, endPoint y: 525, distance: 8.3
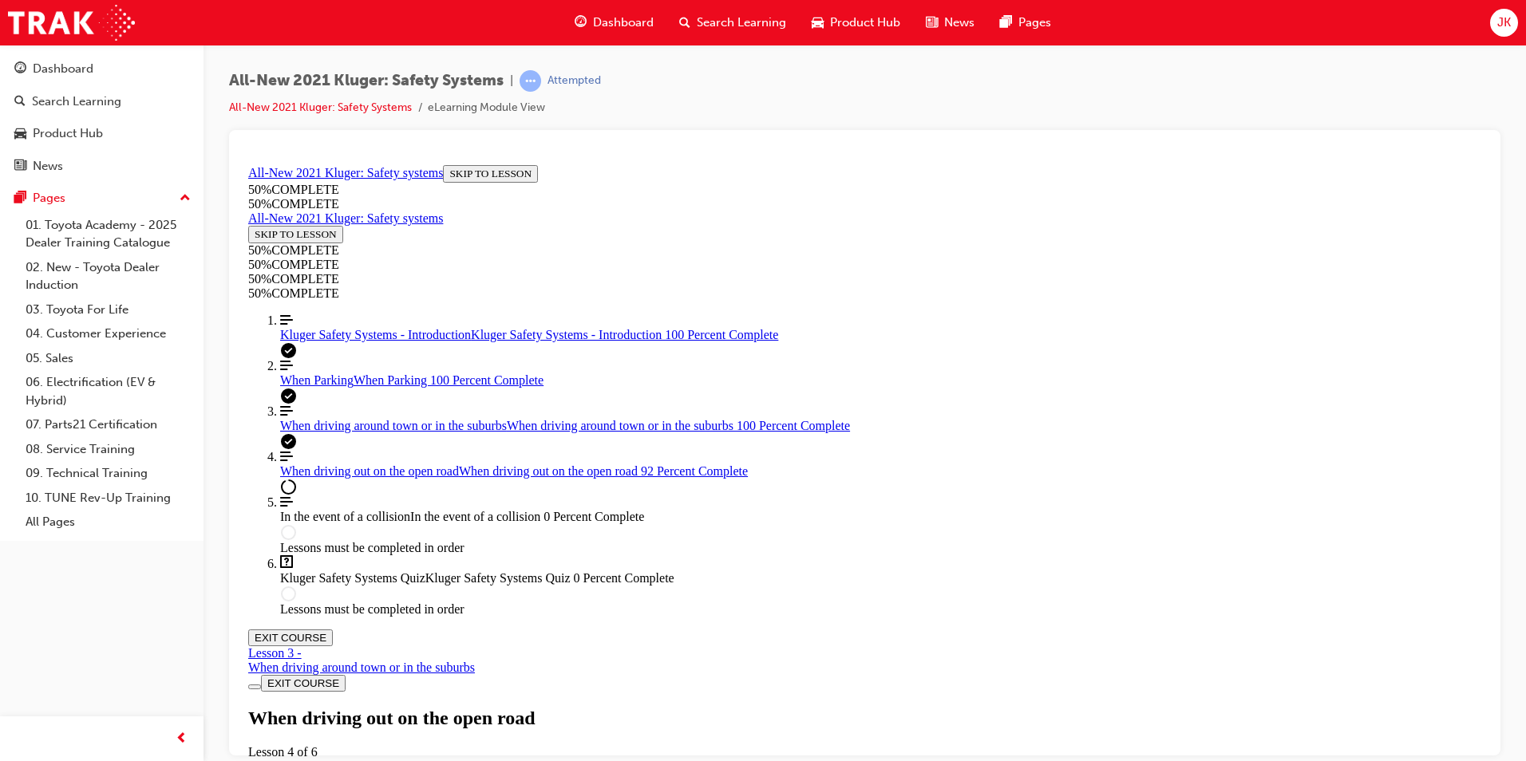
scroll to position [9048, 0]
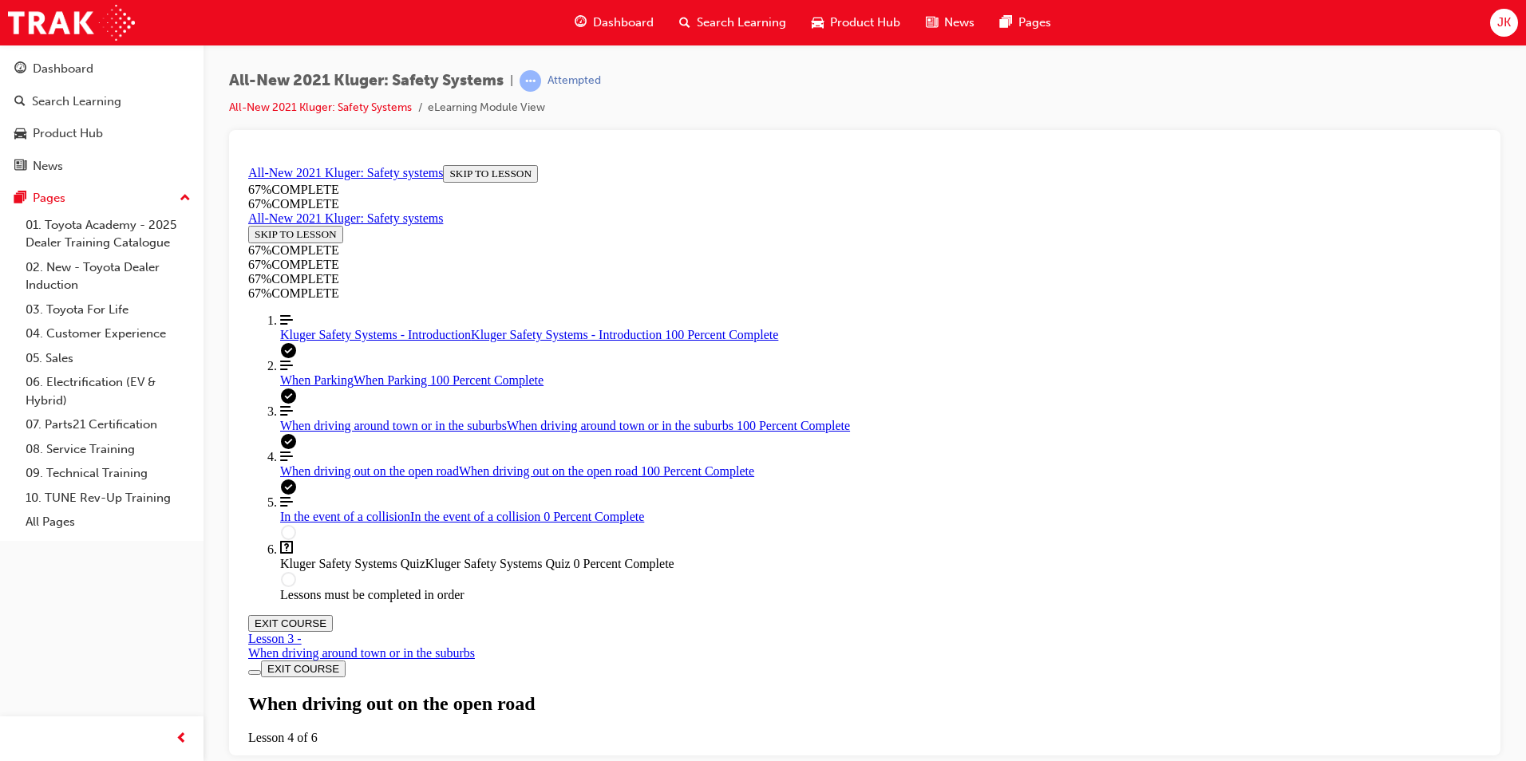
scroll to position [9480, 0]
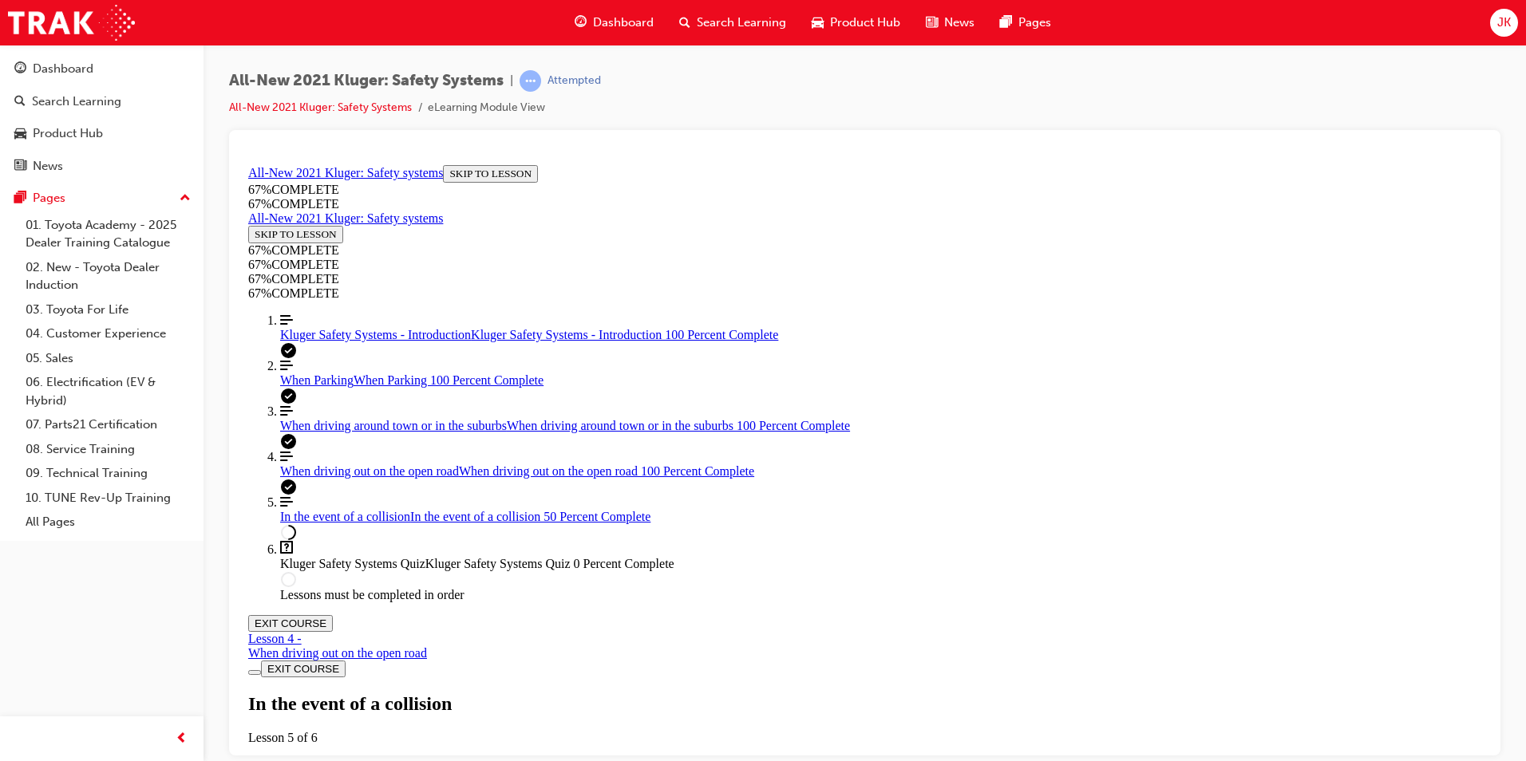
scroll to position [0, 0]
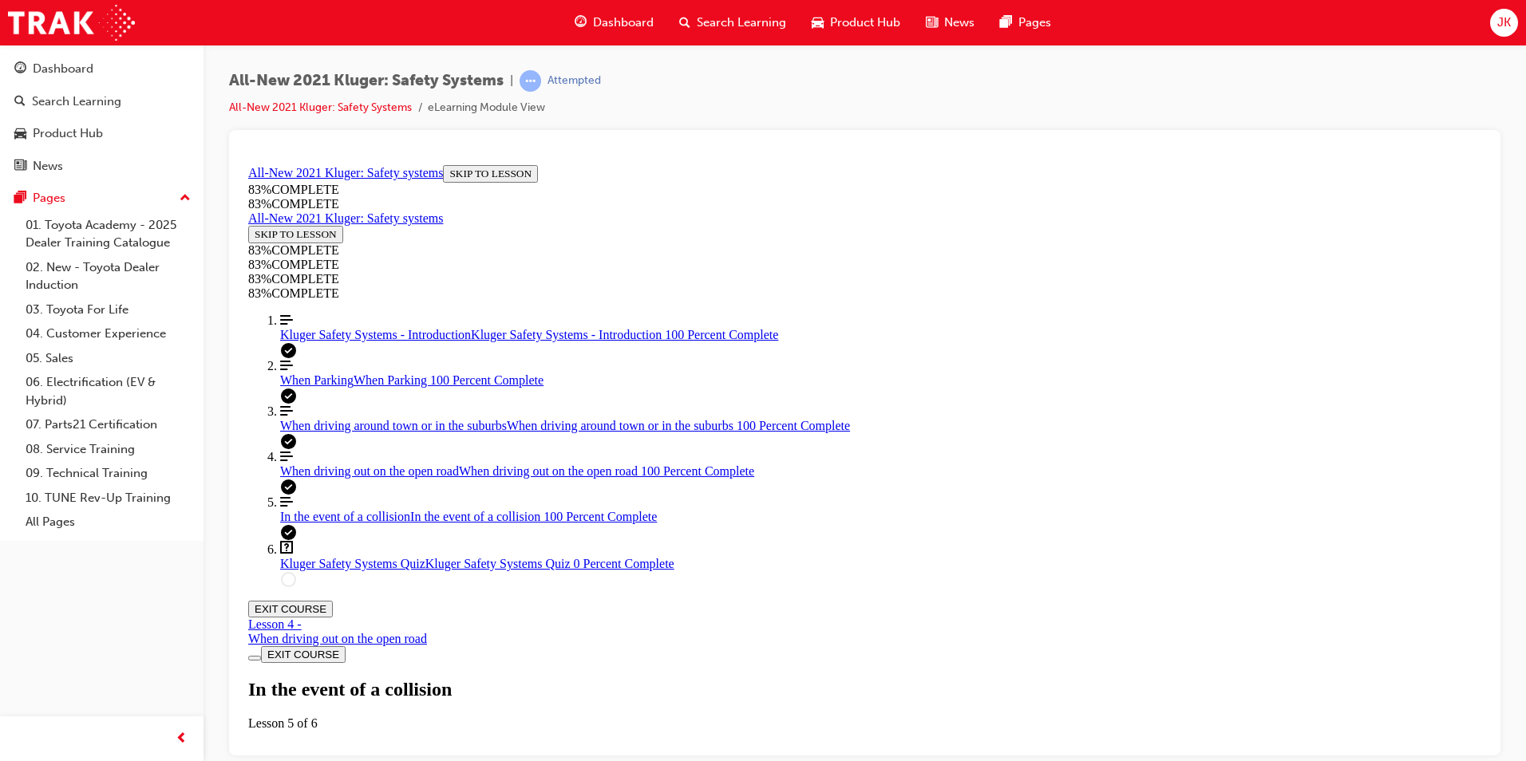
scroll to position [3778, 0]
drag, startPoint x: 801, startPoint y: 538, endPoint x: 814, endPoint y: 555, distance: 21.1
drag, startPoint x: 947, startPoint y: 595, endPoint x: 957, endPoint y: 602, distance: 11.5
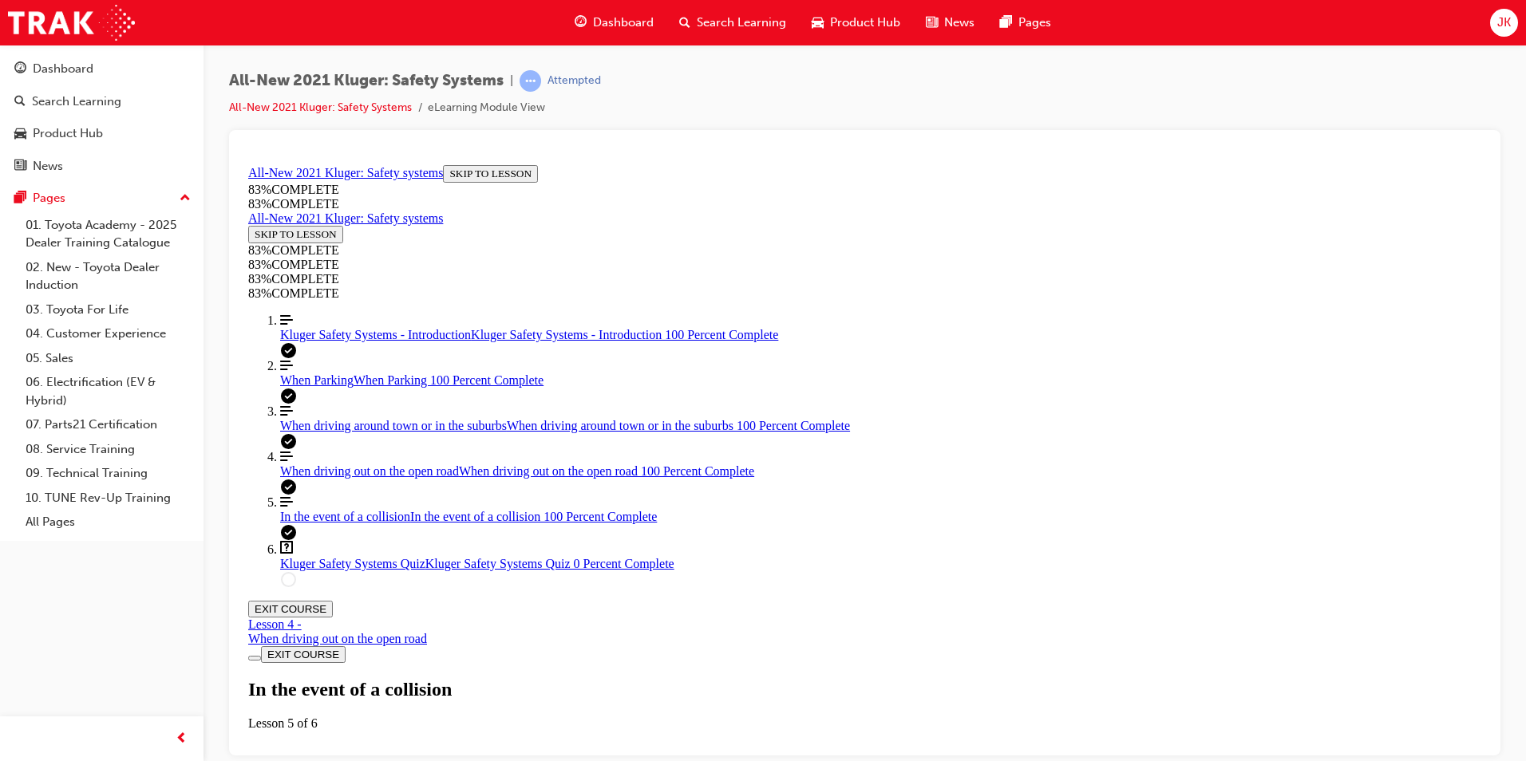
scroll to position [3952, 0]
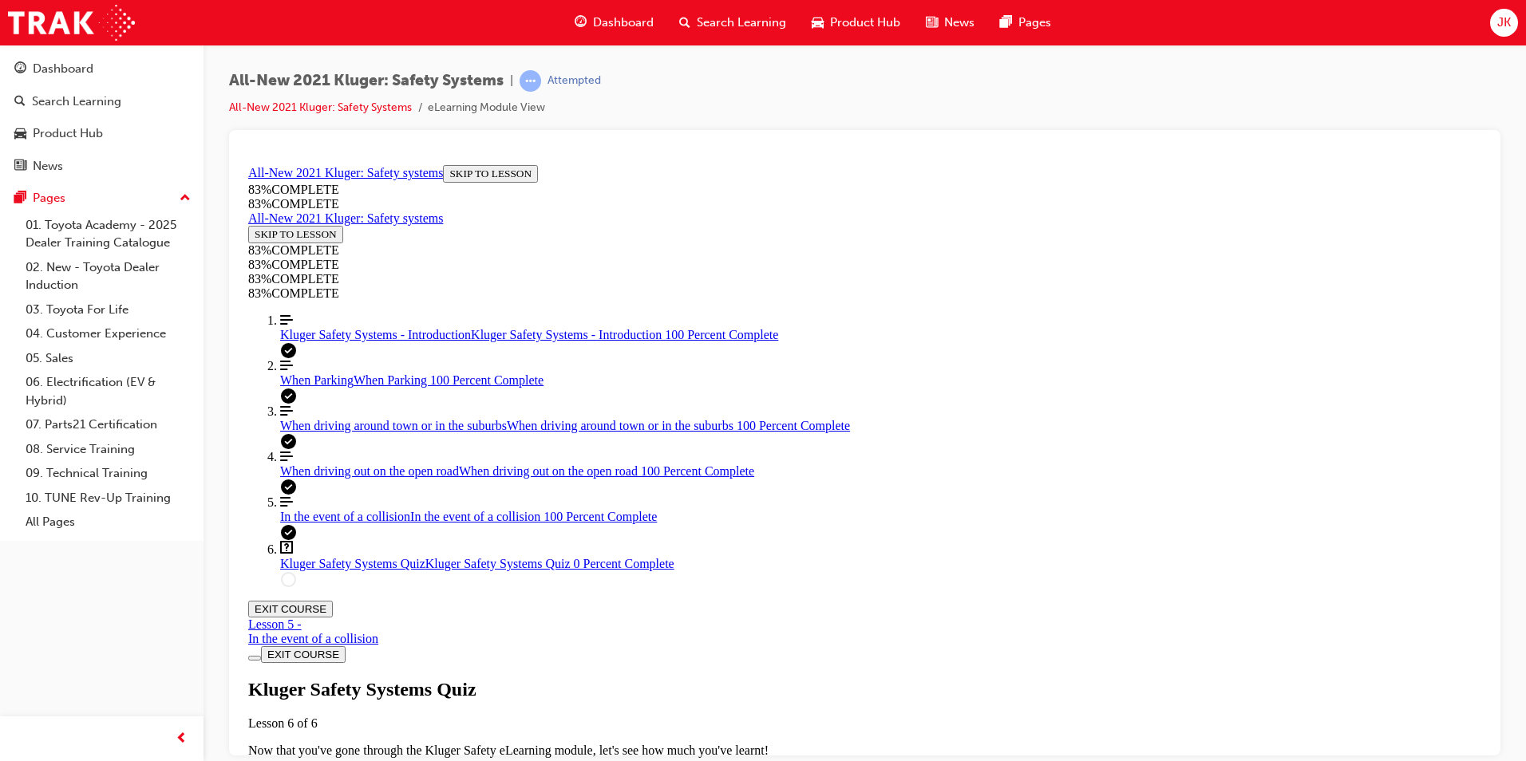
drag, startPoint x: 802, startPoint y: 500, endPoint x: 813, endPoint y: 498, distance: 10.6
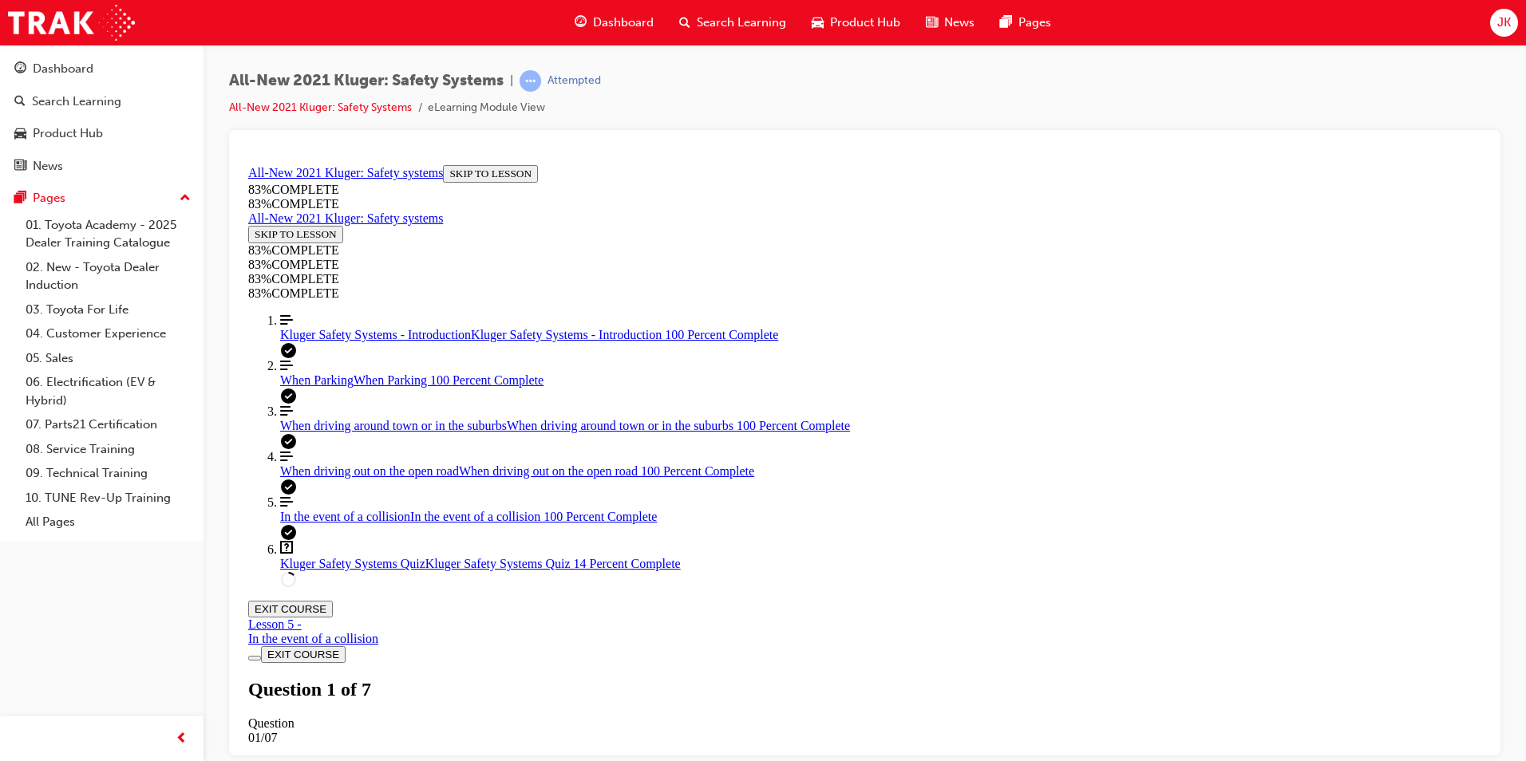
drag, startPoint x: 1077, startPoint y: 615, endPoint x: 975, endPoint y: 507, distance: 149.1
drag, startPoint x: 807, startPoint y: 499, endPoint x: 856, endPoint y: 596, distance: 109.2
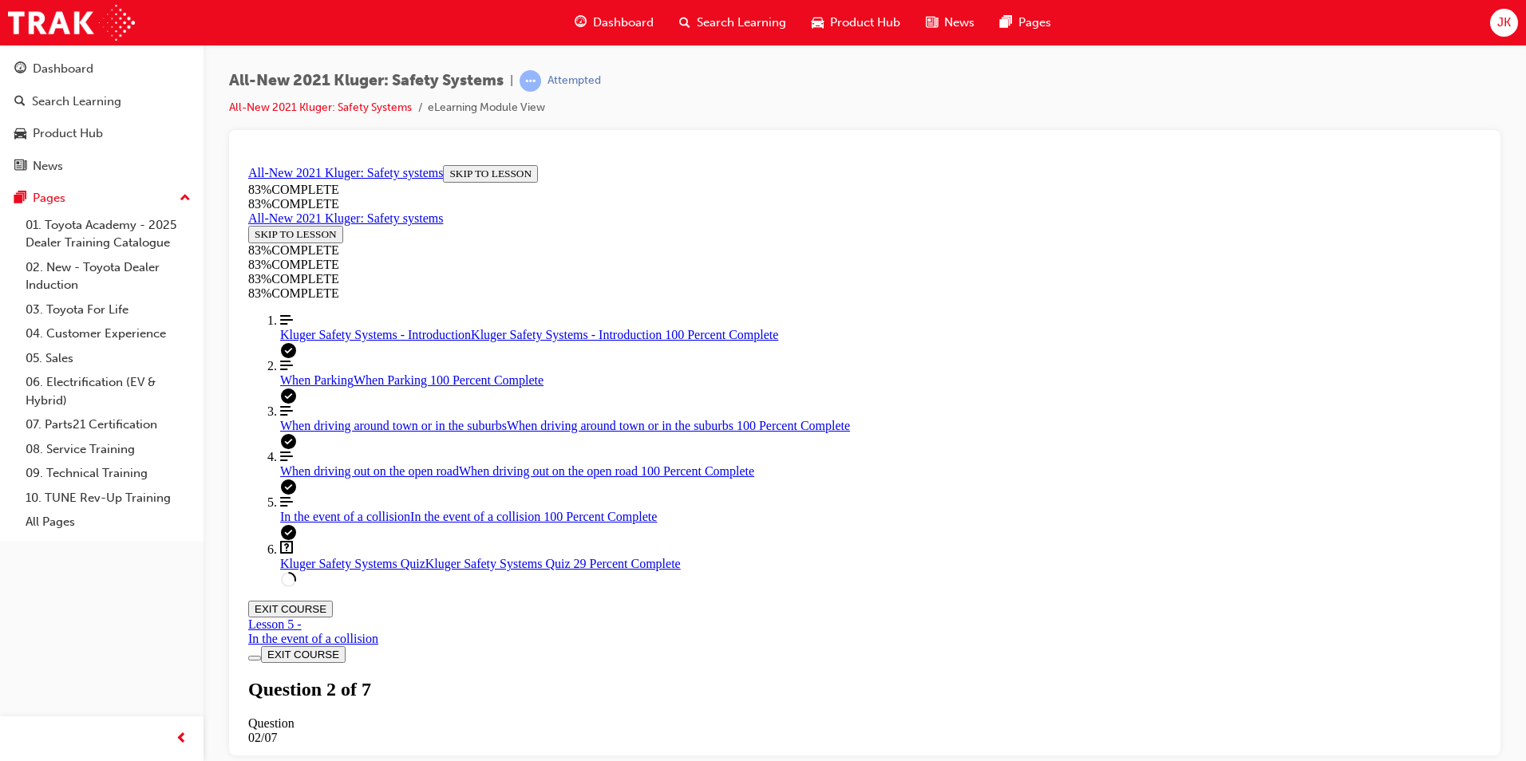
drag, startPoint x: 856, startPoint y: 502, endPoint x: 911, endPoint y: 534, distance: 63.7
drag, startPoint x: 851, startPoint y: 427, endPoint x: 902, endPoint y: 425, distance: 51.1
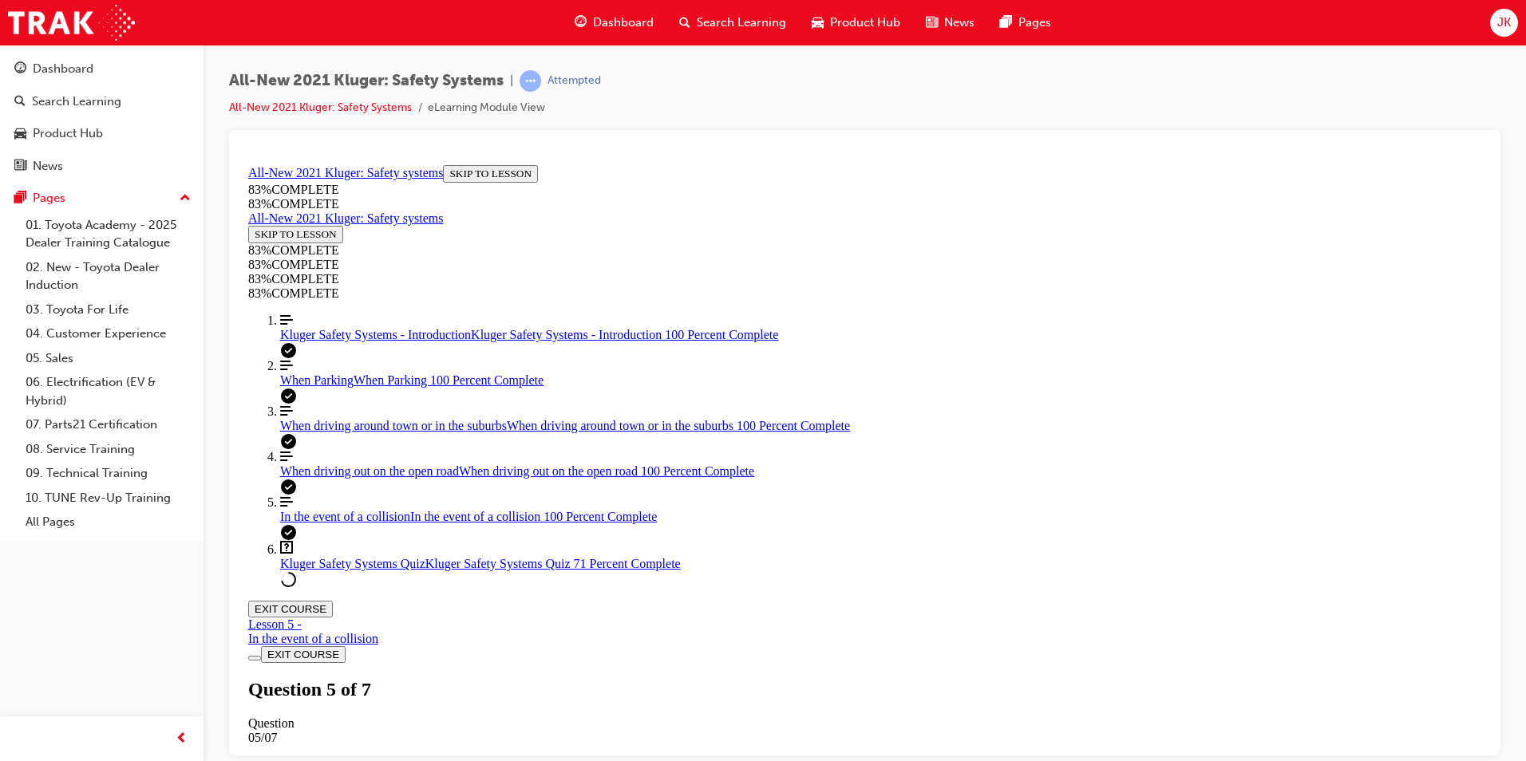
scroll to position [58, 0]
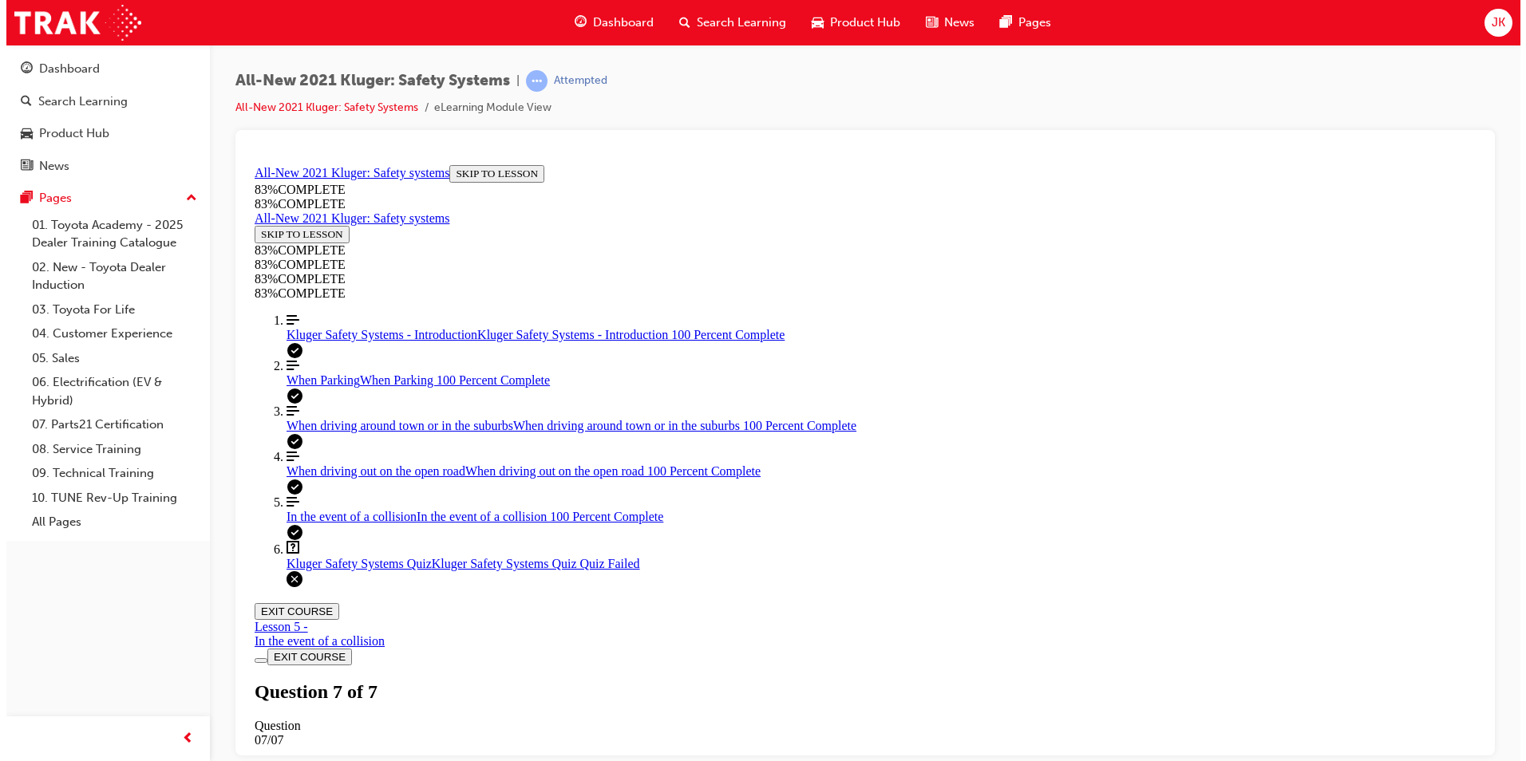
scroll to position [225, 0]
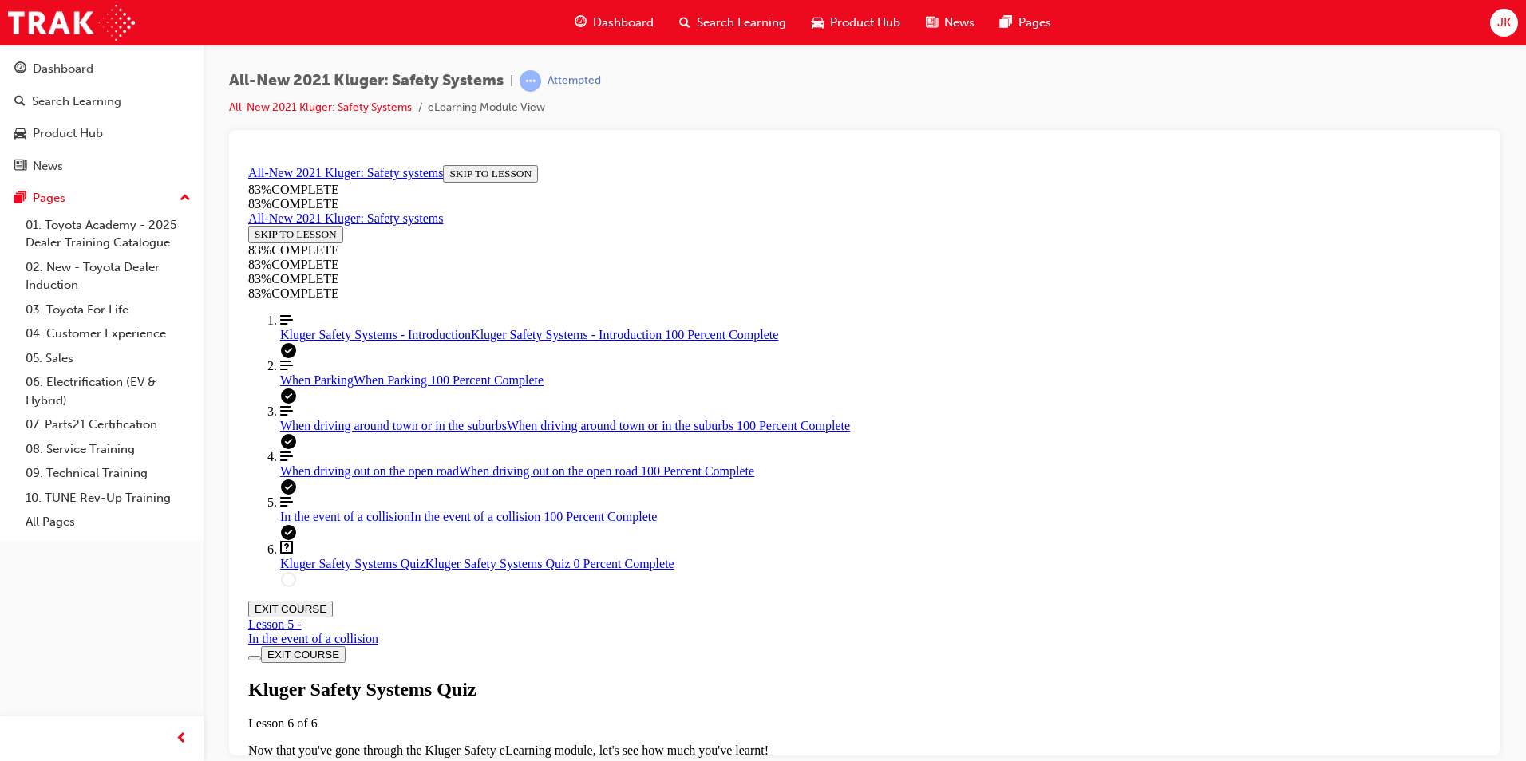
scroll to position [57, 0]
drag, startPoint x: 746, startPoint y: 574, endPoint x: 751, endPoint y: 564, distance: 10.7
drag, startPoint x: 930, startPoint y: 360, endPoint x: 939, endPoint y: 362, distance: 9.9
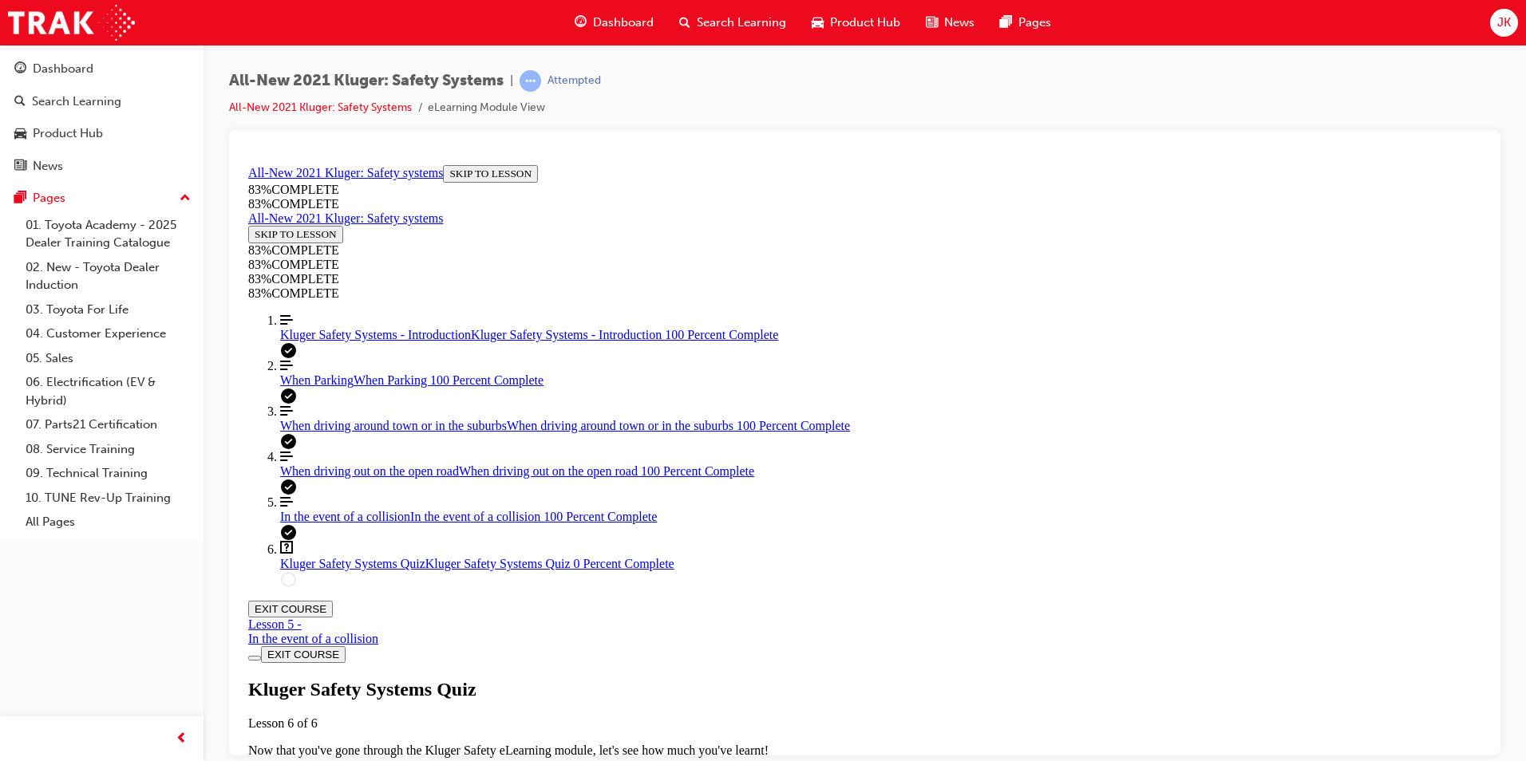
drag, startPoint x: 750, startPoint y: 563, endPoint x: 761, endPoint y: 558, distance: 12.2
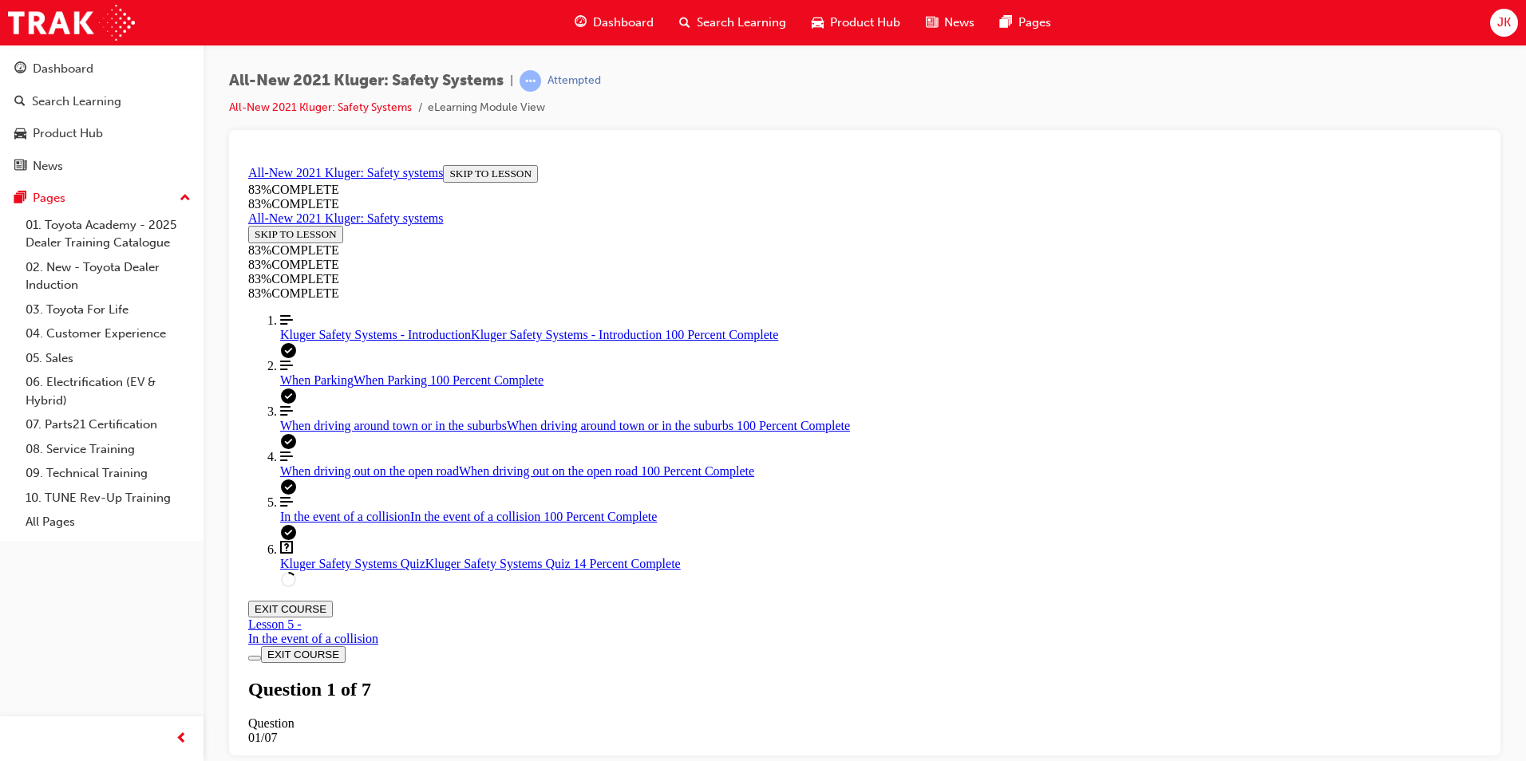
drag, startPoint x: 829, startPoint y: 703, endPoint x: 876, endPoint y: 508, distance: 201.1
drag, startPoint x: 876, startPoint y: 583, endPoint x: 934, endPoint y: 583, distance: 58.3
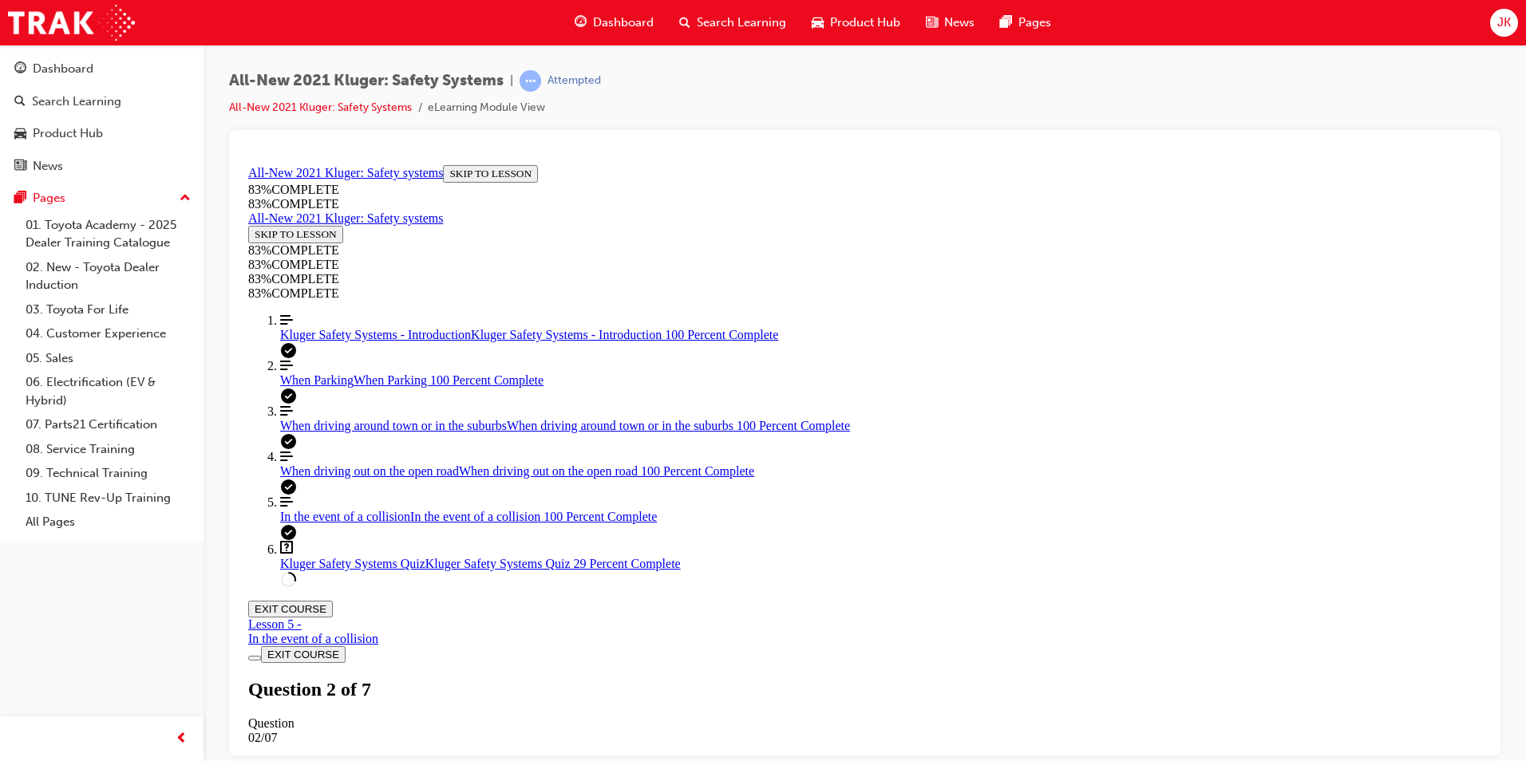
drag, startPoint x: 860, startPoint y: 699, endPoint x: 902, endPoint y: 699, distance: 42.3
drag, startPoint x: 836, startPoint y: 593, endPoint x: 830, endPoint y: 686, distance: 92.8
drag, startPoint x: 813, startPoint y: 631, endPoint x: 858, endPoint y: 633, distance: 44.7
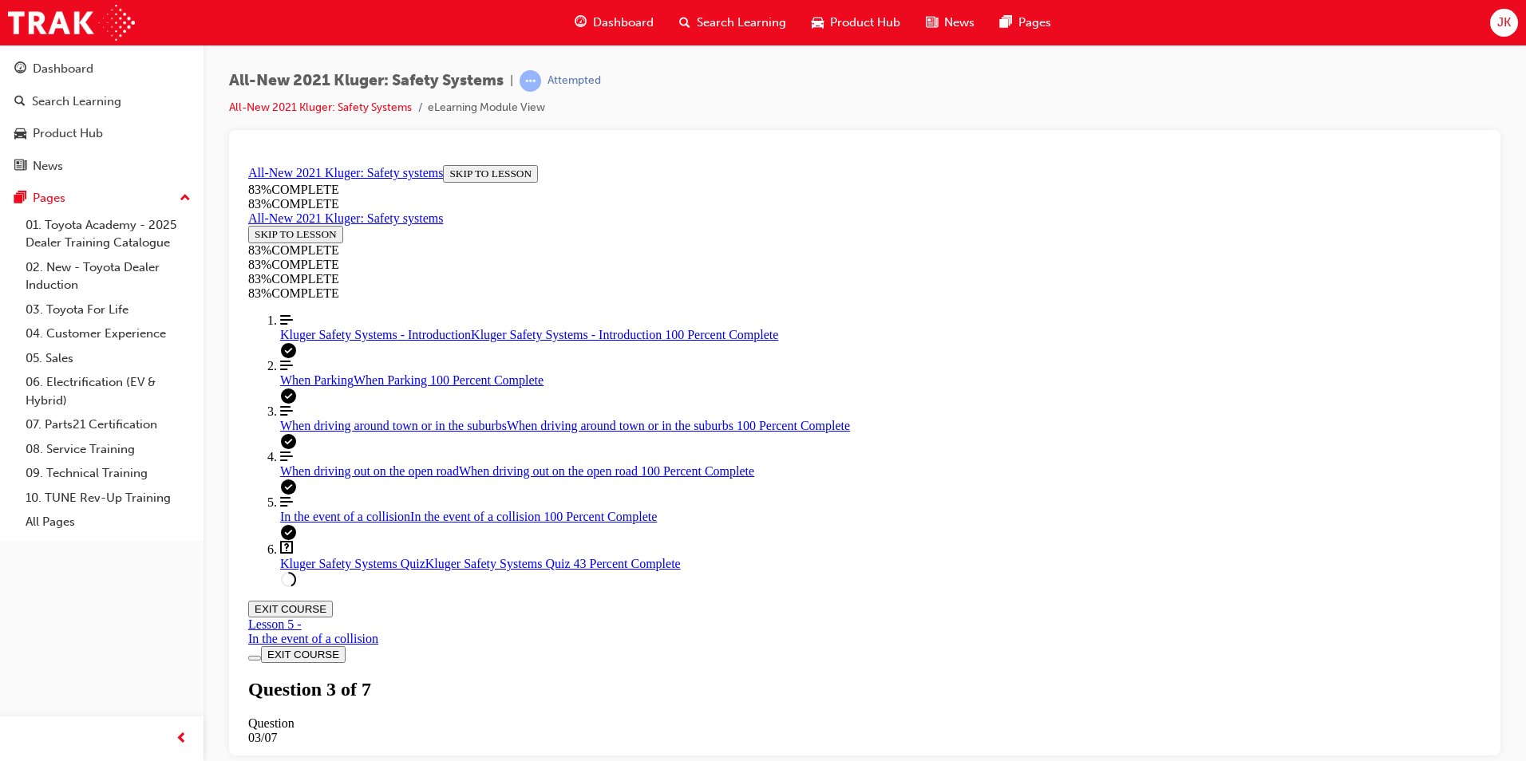
scroll to position [433, 0]
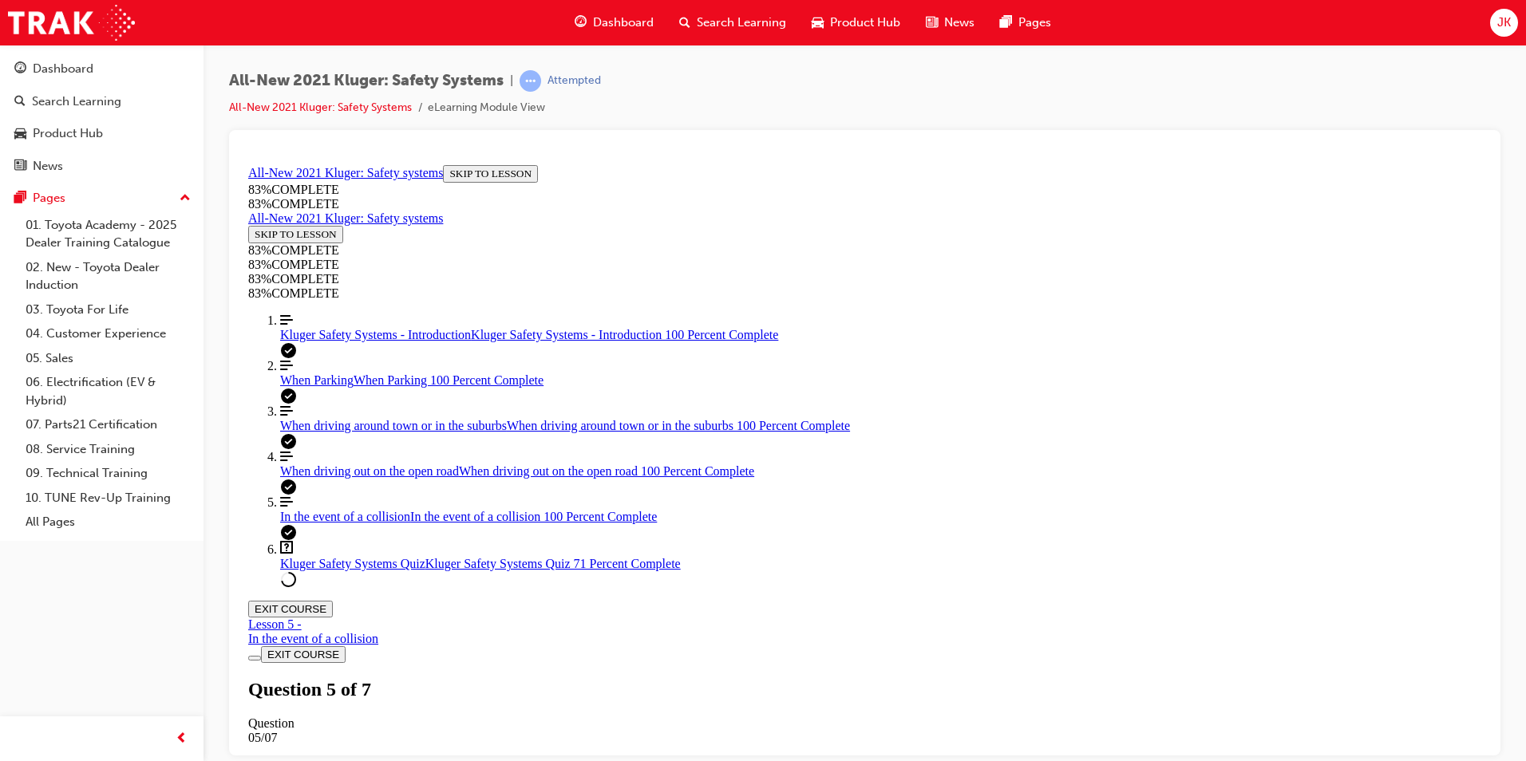
scroll to position [457, 0]
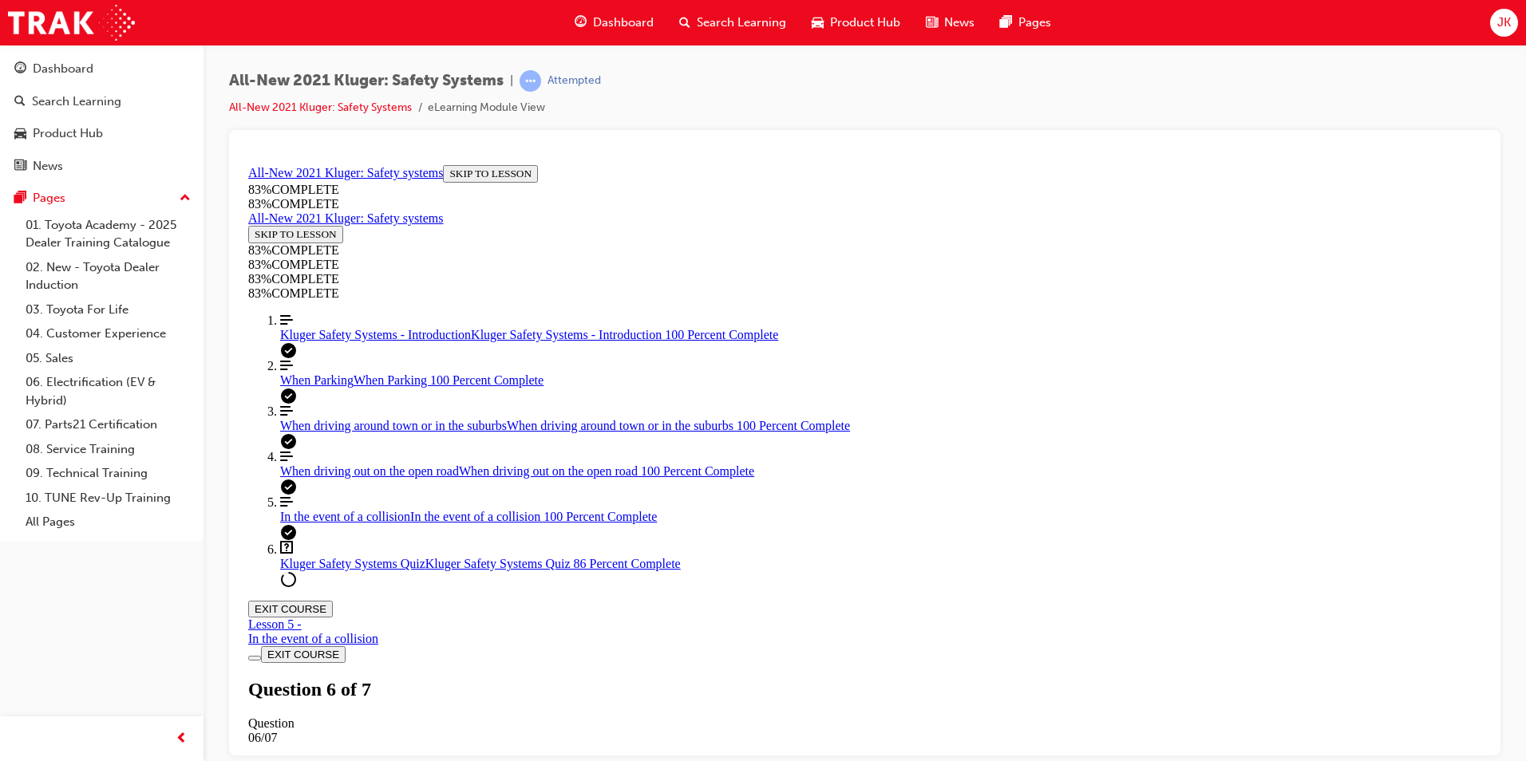
click at [726, 31] on span "Search Learning" at bounding box center [741, 23] width 89 height 18
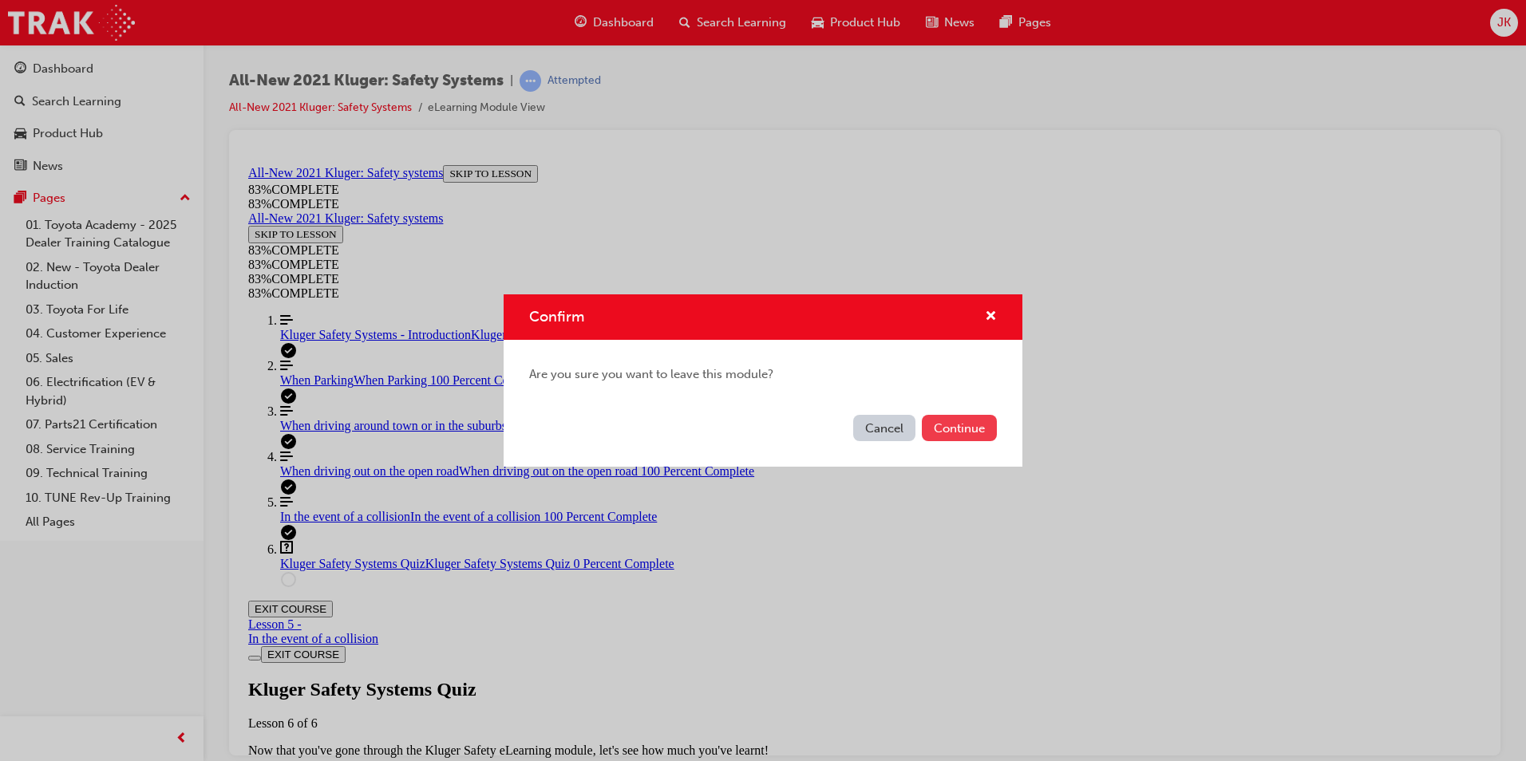
drag, startPoint x: 1046, startPoint y: 437, endPoint x: 941, endPoint y: 421, distance: 105.9
click at [968, 444] on div "Confirm Are you sure you want to leave this module? Cancel Continue" at bounding box center [763, 380] width 1526 height 761
drag, startPoint x: 889, startPoint y: 428, endPoint x: 899, endPoint y: 426, distance: 9.7
click at [899, 426] on button "Cancel" at bounding box center [884, 428] width 62 height 26
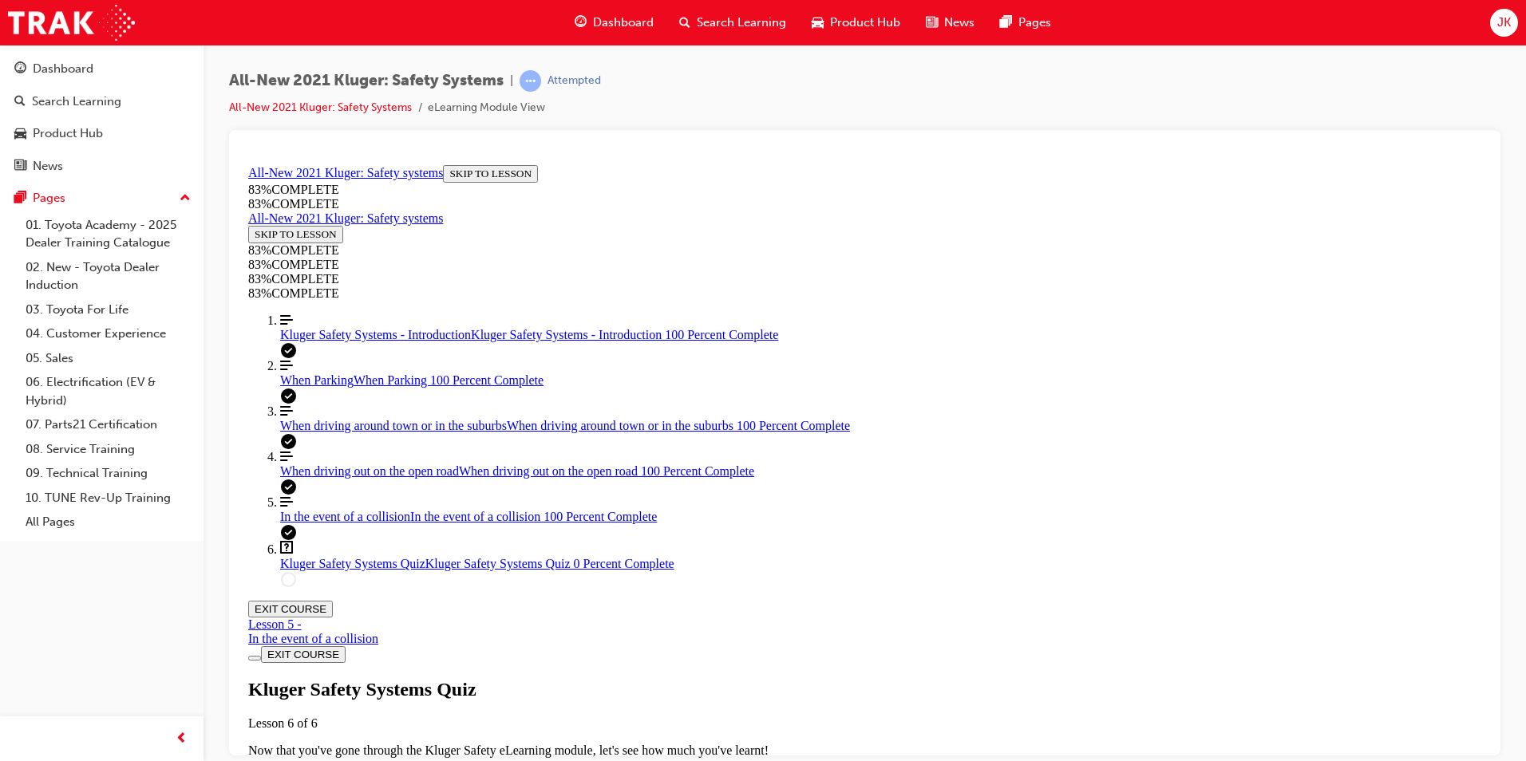
click at [753, 678] on div "Kluger Safety Systems Quiz Lesson 6 of 6 Now that you've gone through the Kluge…" at bounding box center [864, 732] width 1233 height 109
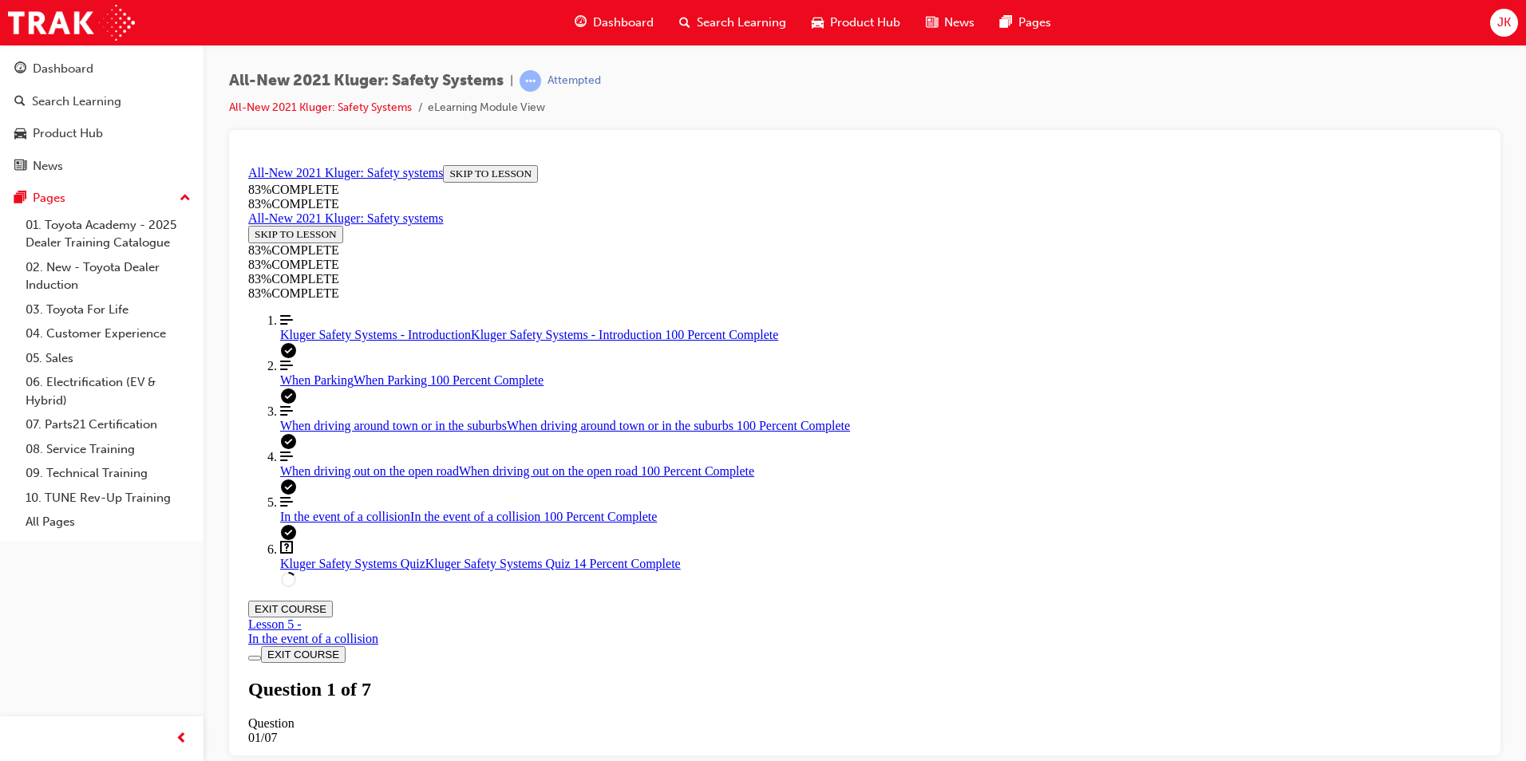
scroll to position [378, 0]
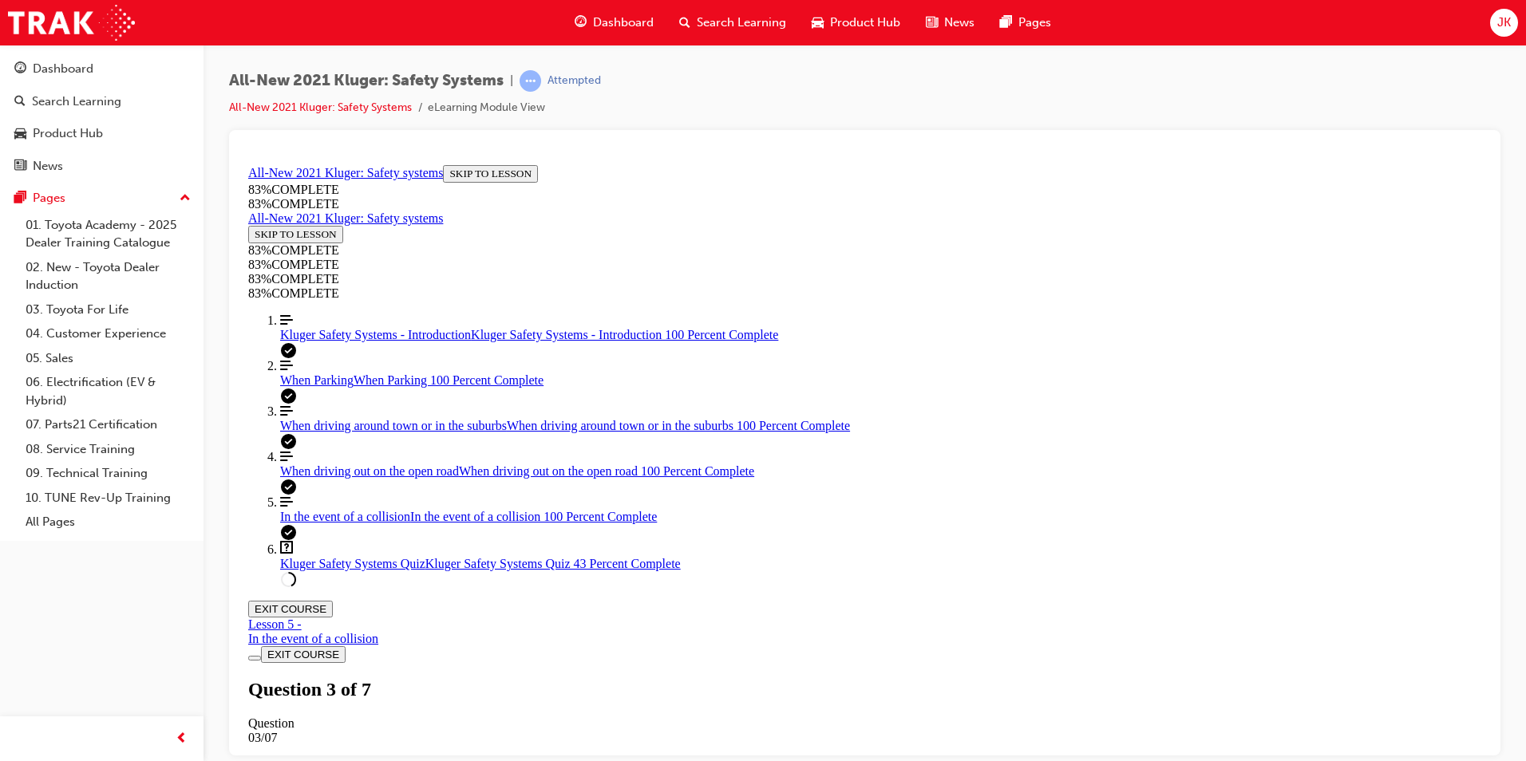
scroll to position [218, 0]
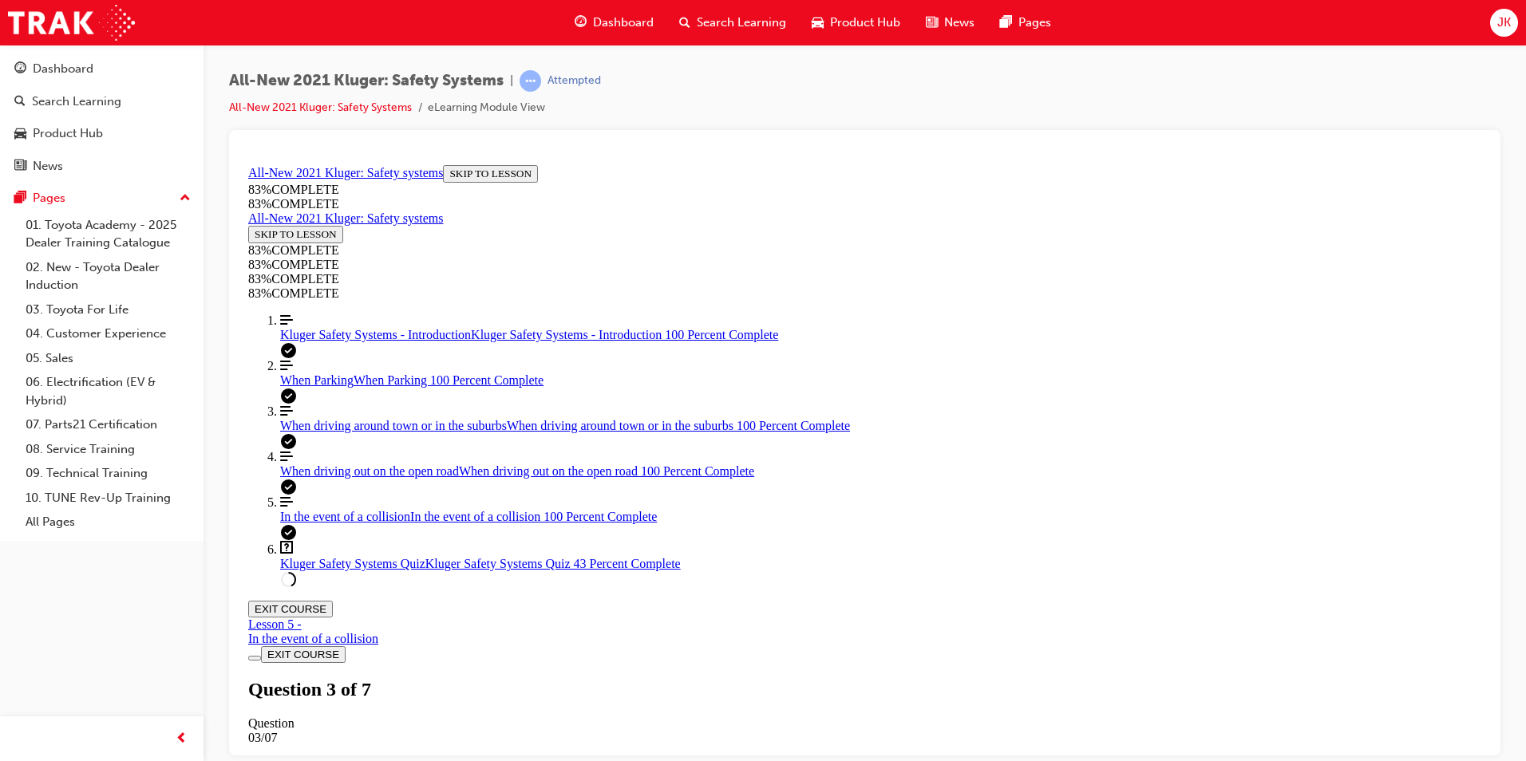
drag, startPoint x: 872, startPoint y: 516, endPoint x: 905, endPoint y: 520, distance: 33.1
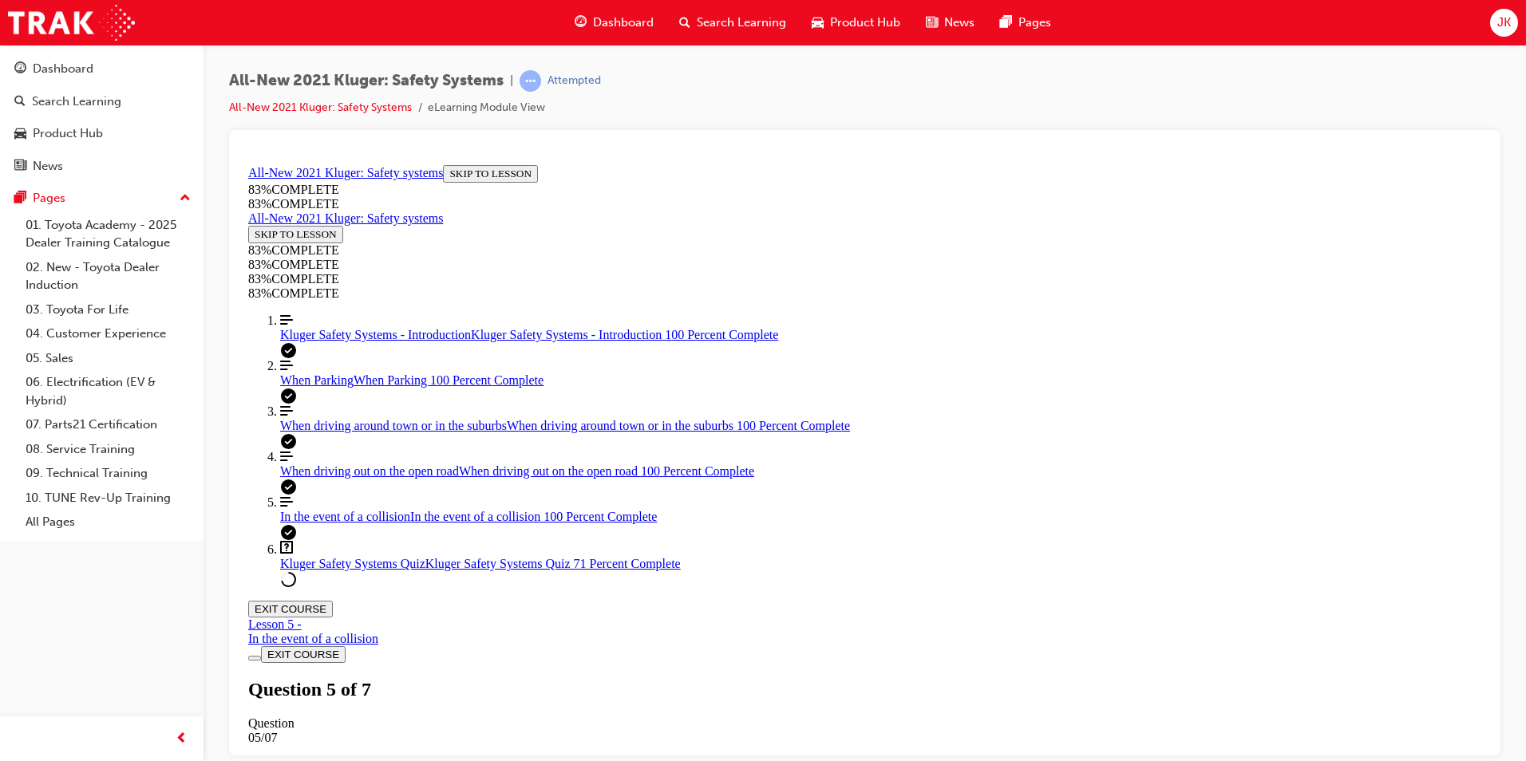
drag, startPoint x: 824, startPoint y: 611, endPoint x: 856, endPoint y: 709, distance: 103.0
drag, startPoint x: 787, startPoint y: 611, endPoint x: 828, endPoint y: 608, distance: 40.8
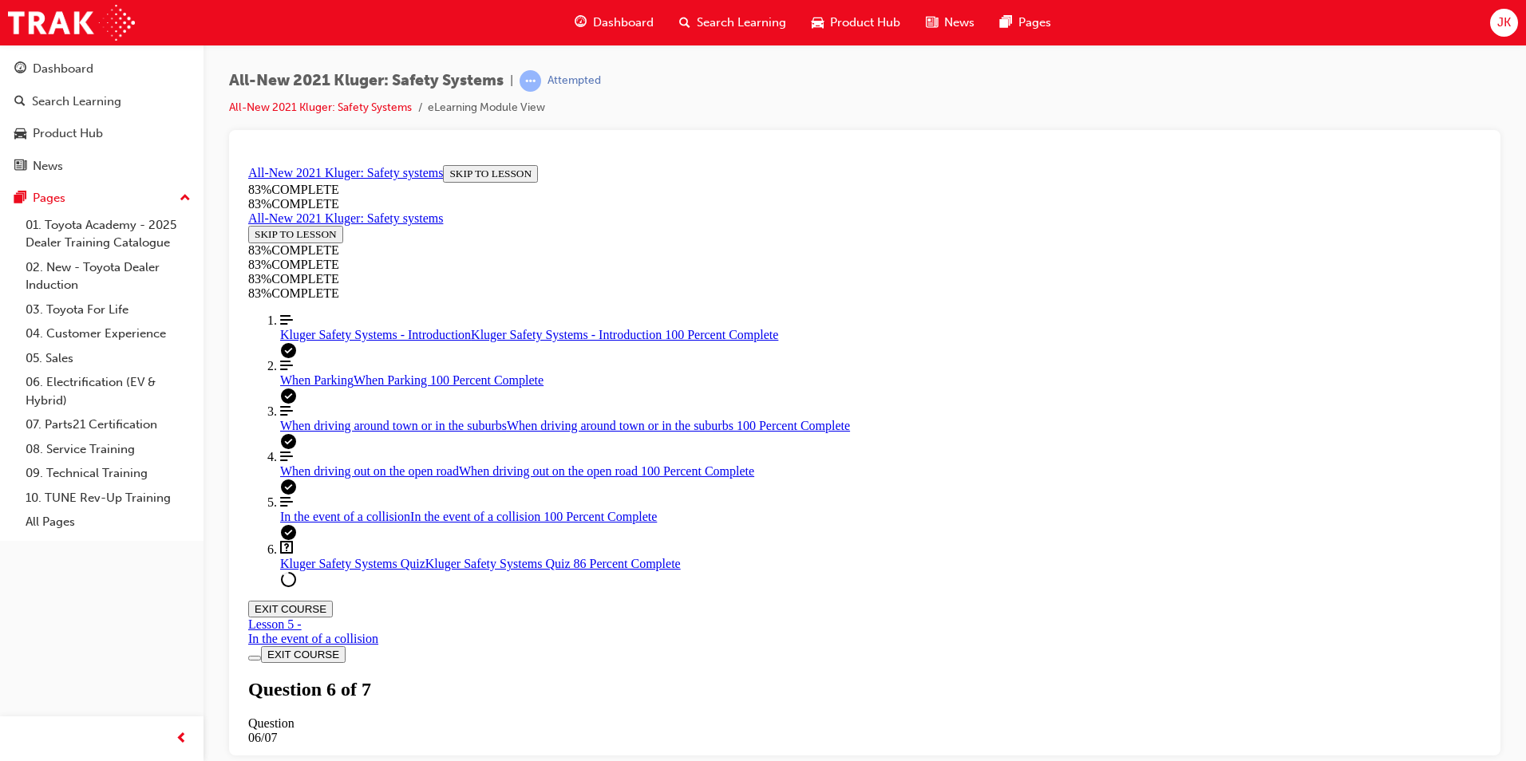
scroll to position [378, 0]
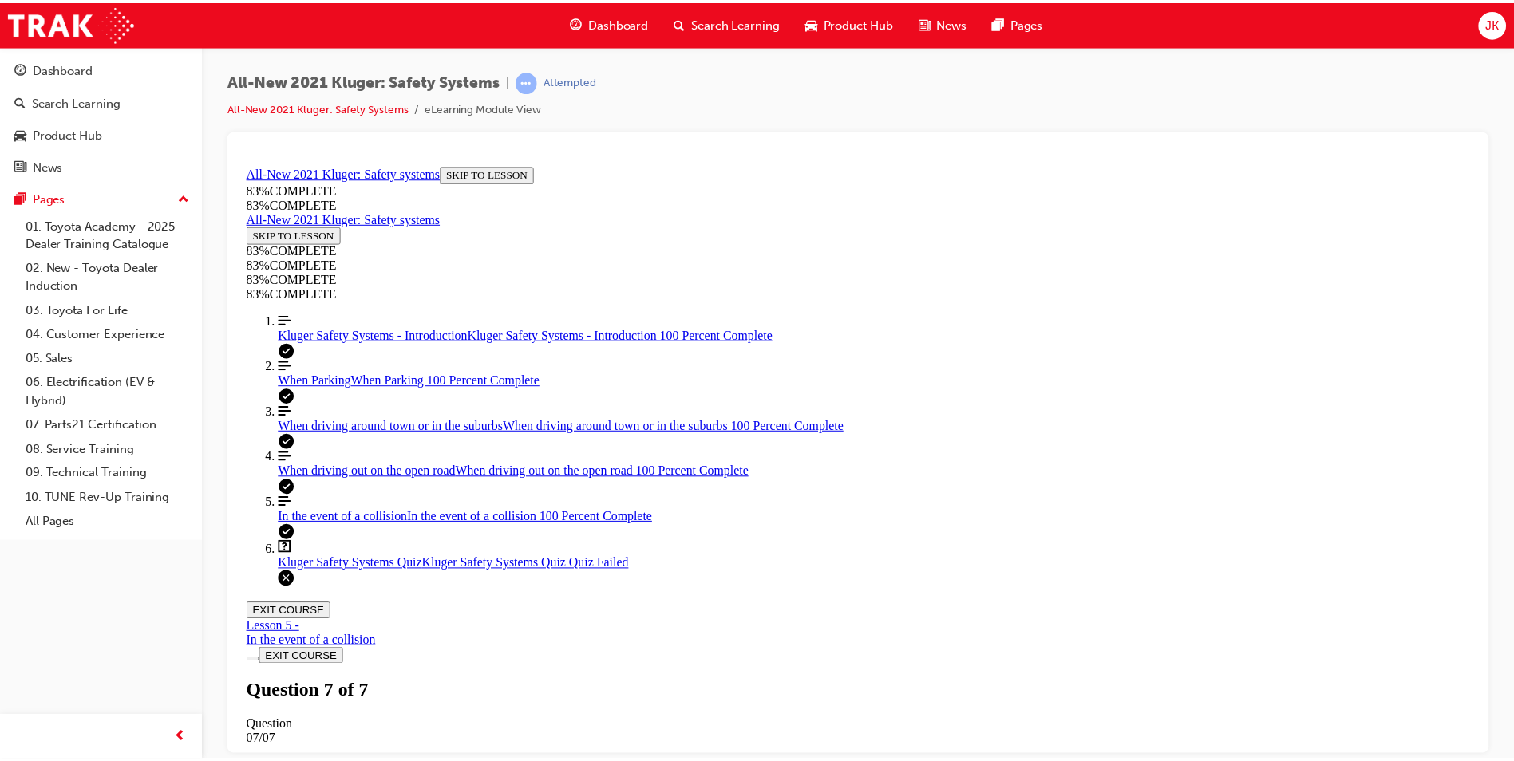
scroll to position [58, 0]
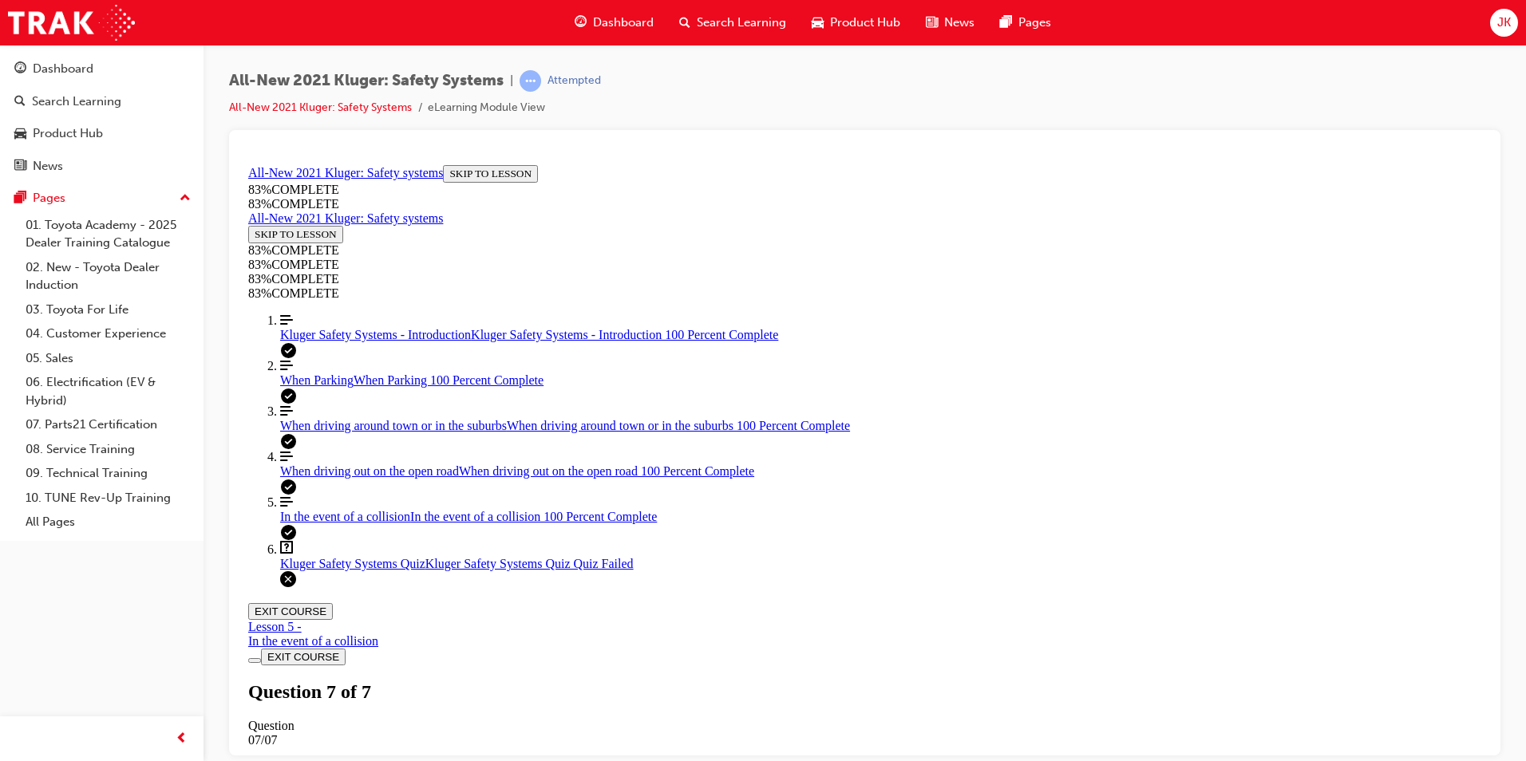
click at [750, 21] on span "Search Learning" at bounding box center [741, 23] width 89 height 18
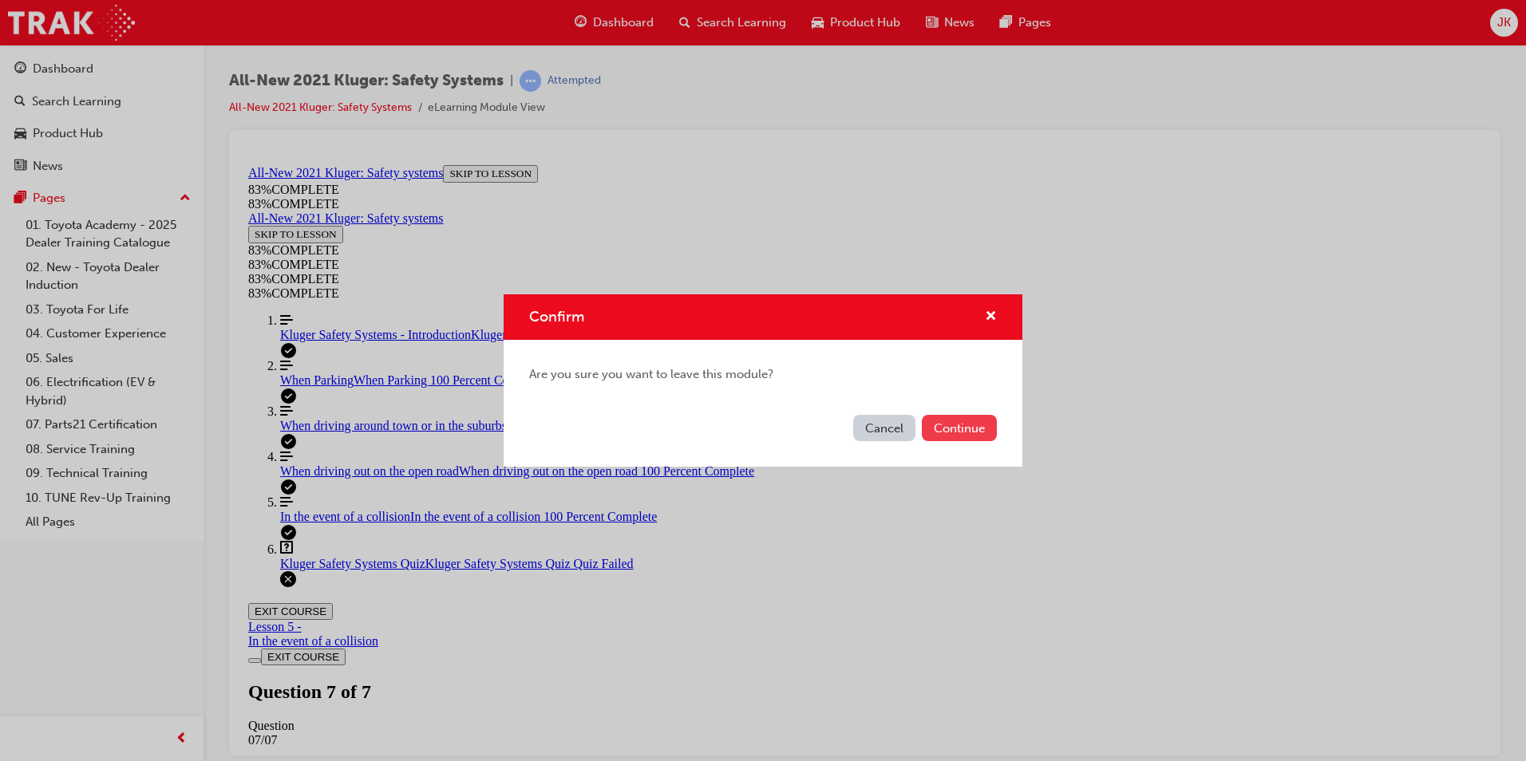
click at [933, 441] on button "Continue" at bounding box center [959, 428] width 75 height 26
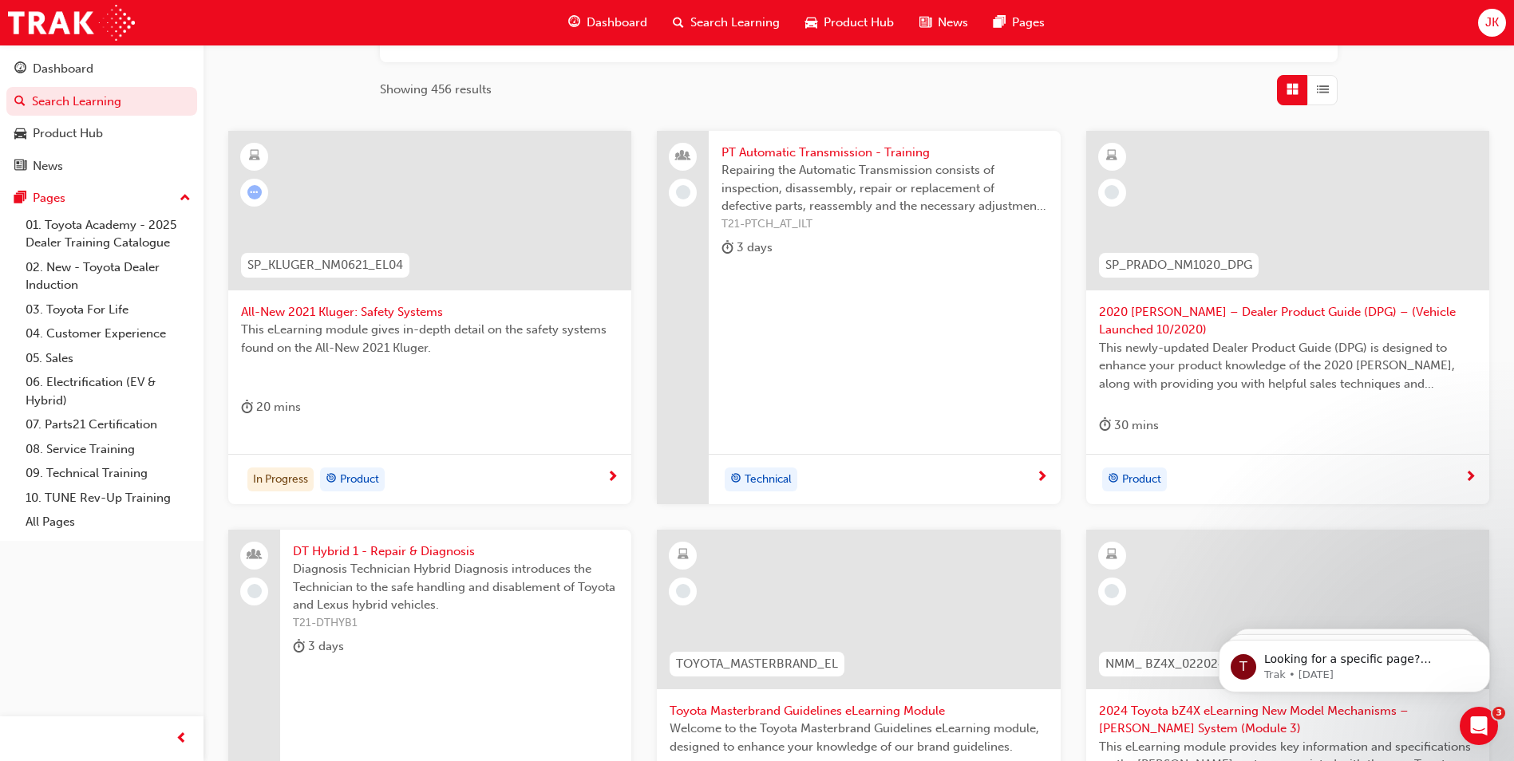
scroll to position [239, 0]
click at [1162, 308] on span "2020 Prado – Dealer Product Guide (DPG) – (Vehicle Launched 10/2020)" at bounding box center [1288, 320] width 378 height 36
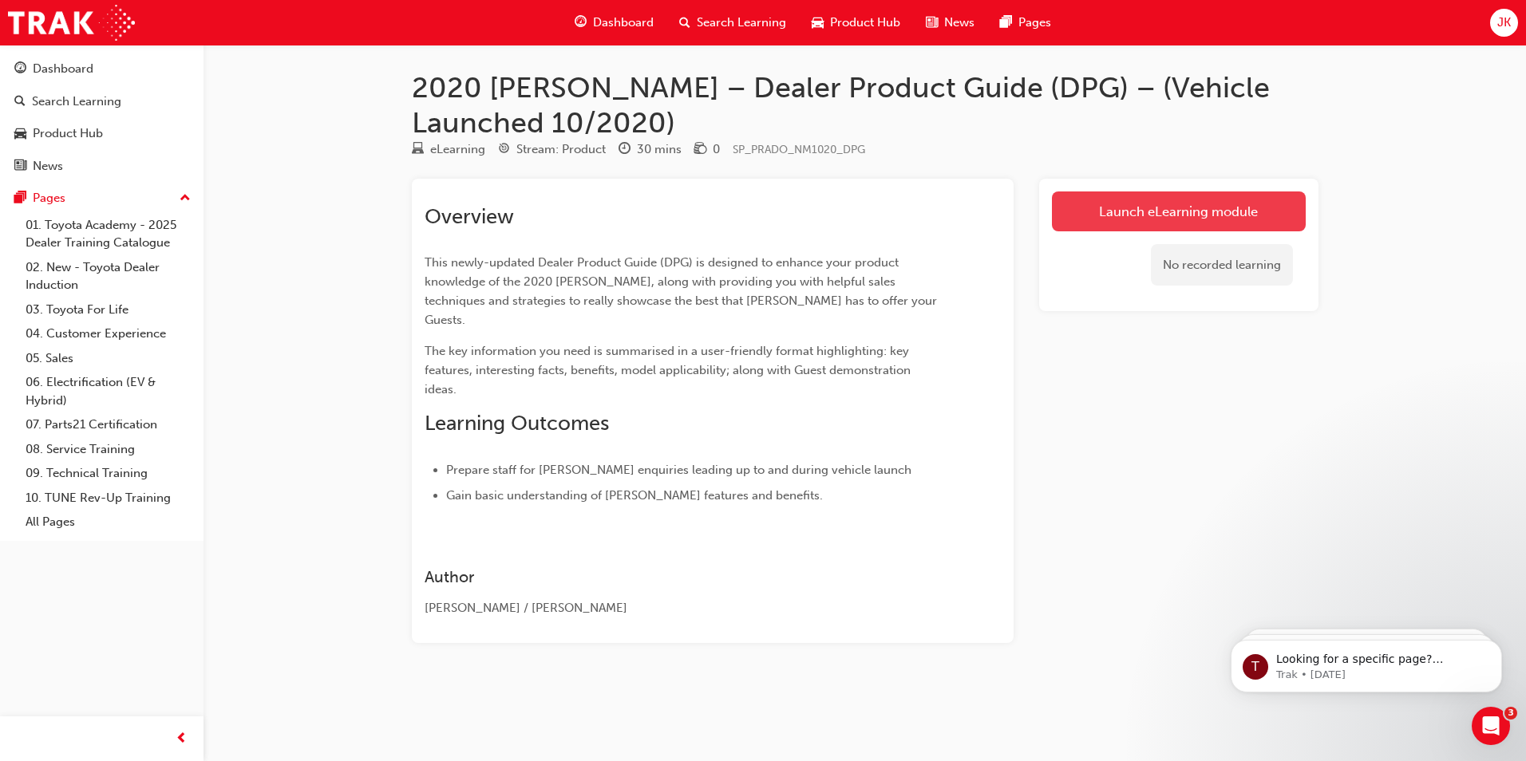
click at [1128, 223] on link "Launch eLearning module" at bounding box center [1179, 212] width 254 height 40
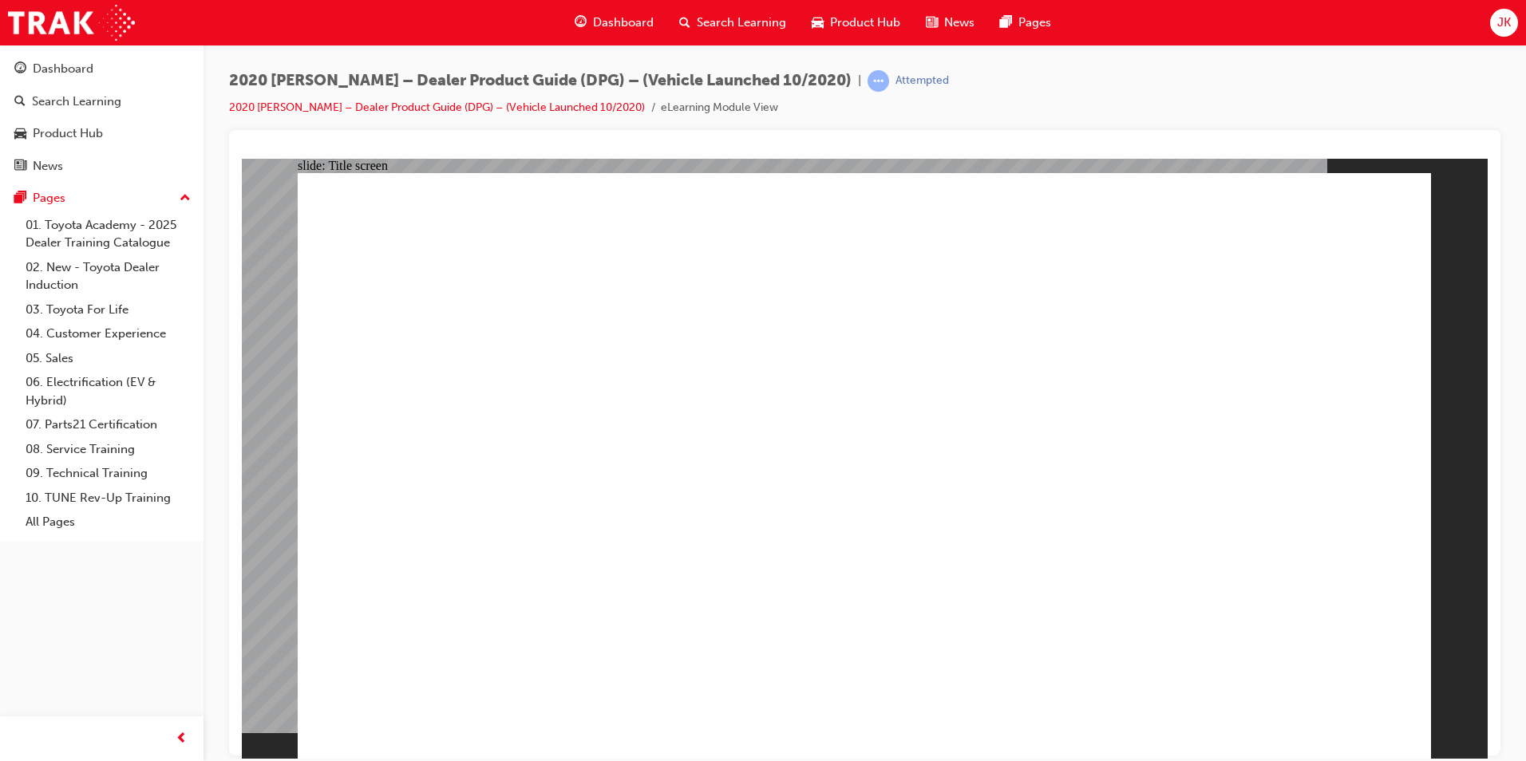
drag, startPoint x: 1221, startPoint y: 701, endPoint x: 1223, endPoint y: 689, distance: 12.1
drag, startPoint x: 1225, startPoint y: 709, endPoint x: 1254, endPoint y: 702, distance: 29.6
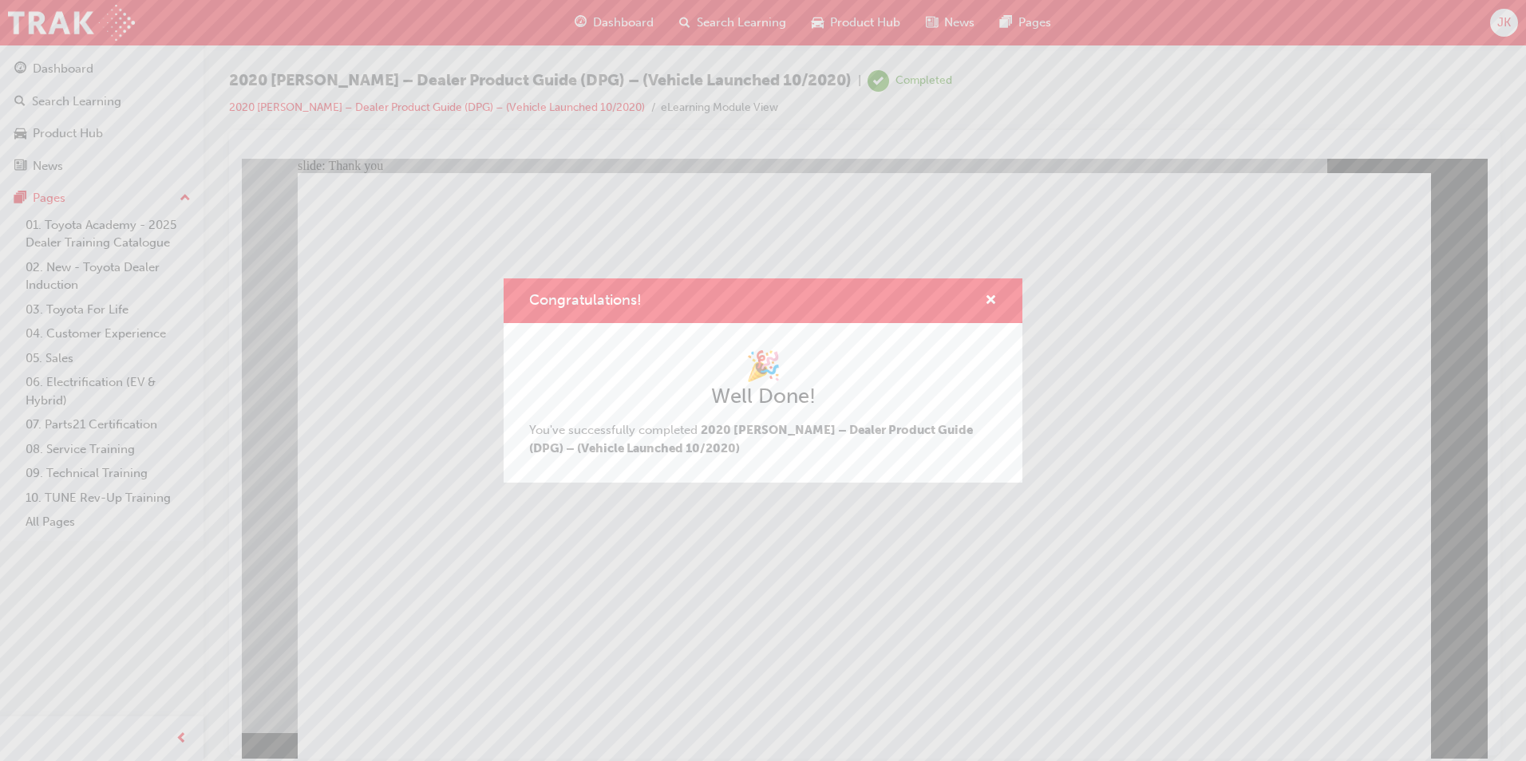
click at [712, 29] on div "Congratulations! 🎉 Well Done! You've successfully completed 2020 Prado – Dealer…" at bounding box center [763, 380] width 1526 height 761
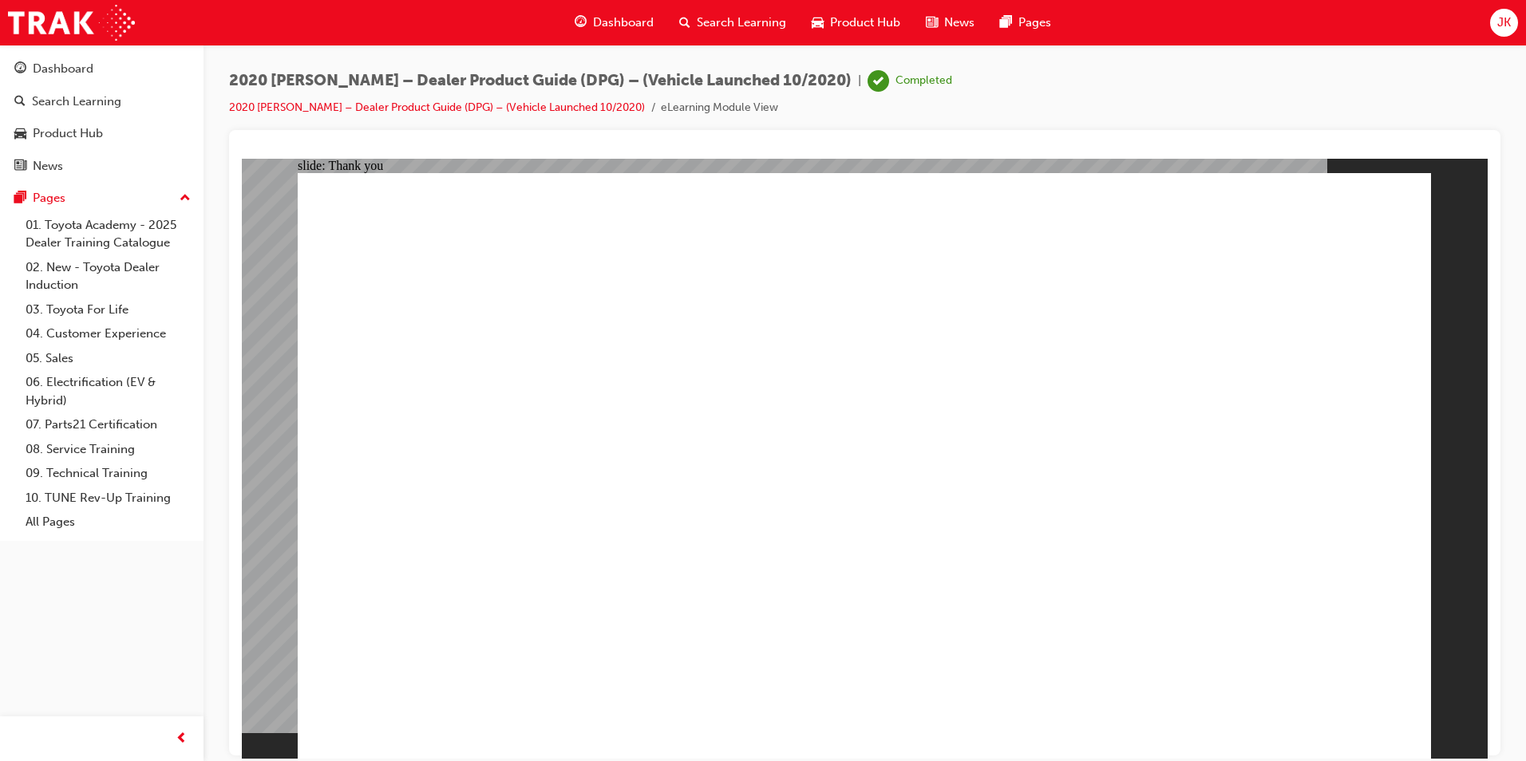
click at [710, 30] on span "Search Learning" at bounding box center [741, 23] width 89 height 18
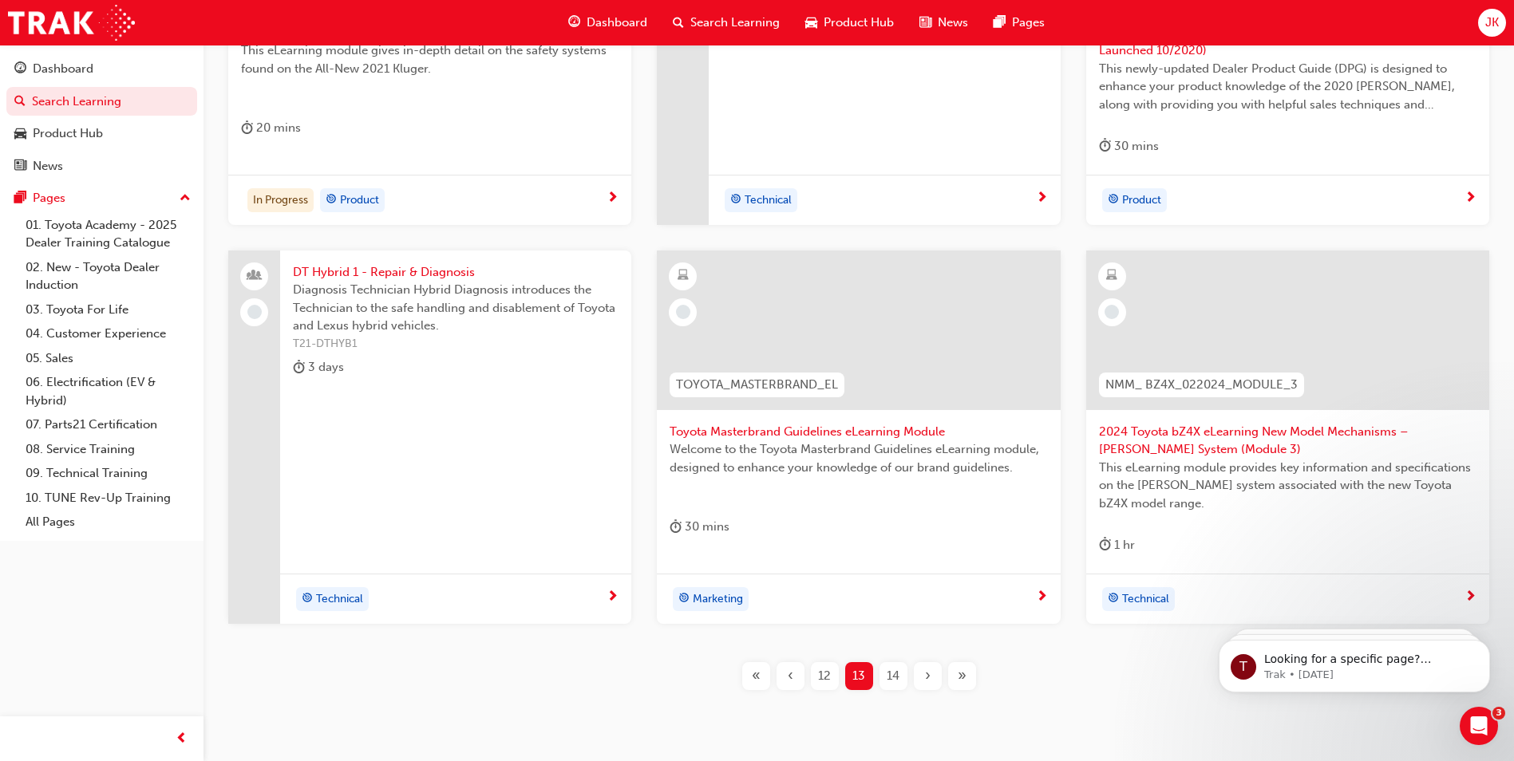
scroll to position [559, 0]
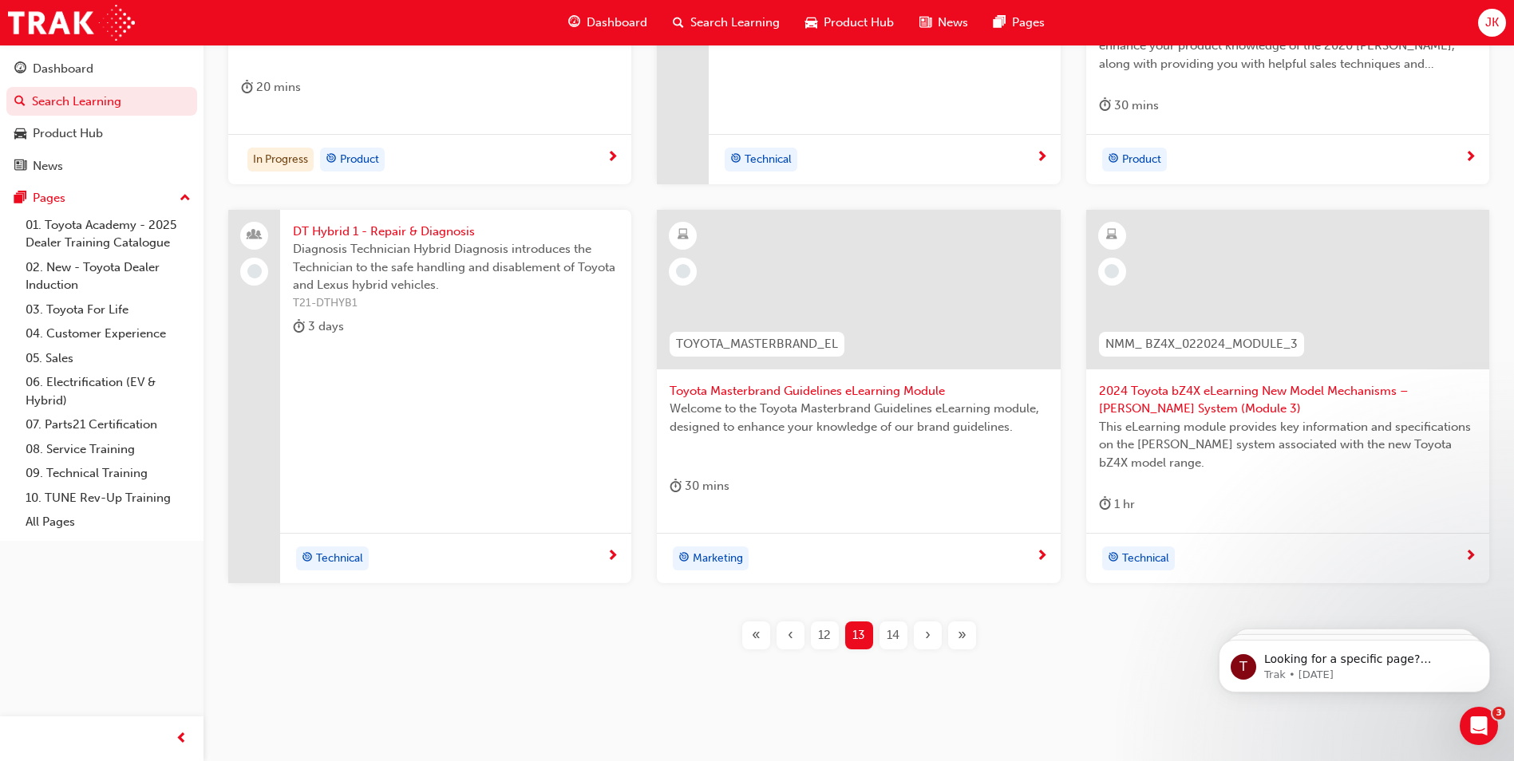
click at [734, 395] on span "Toyota Masterbrand Guidelines eLearning Module" at bounding box center [859, 391] width 378 height 18
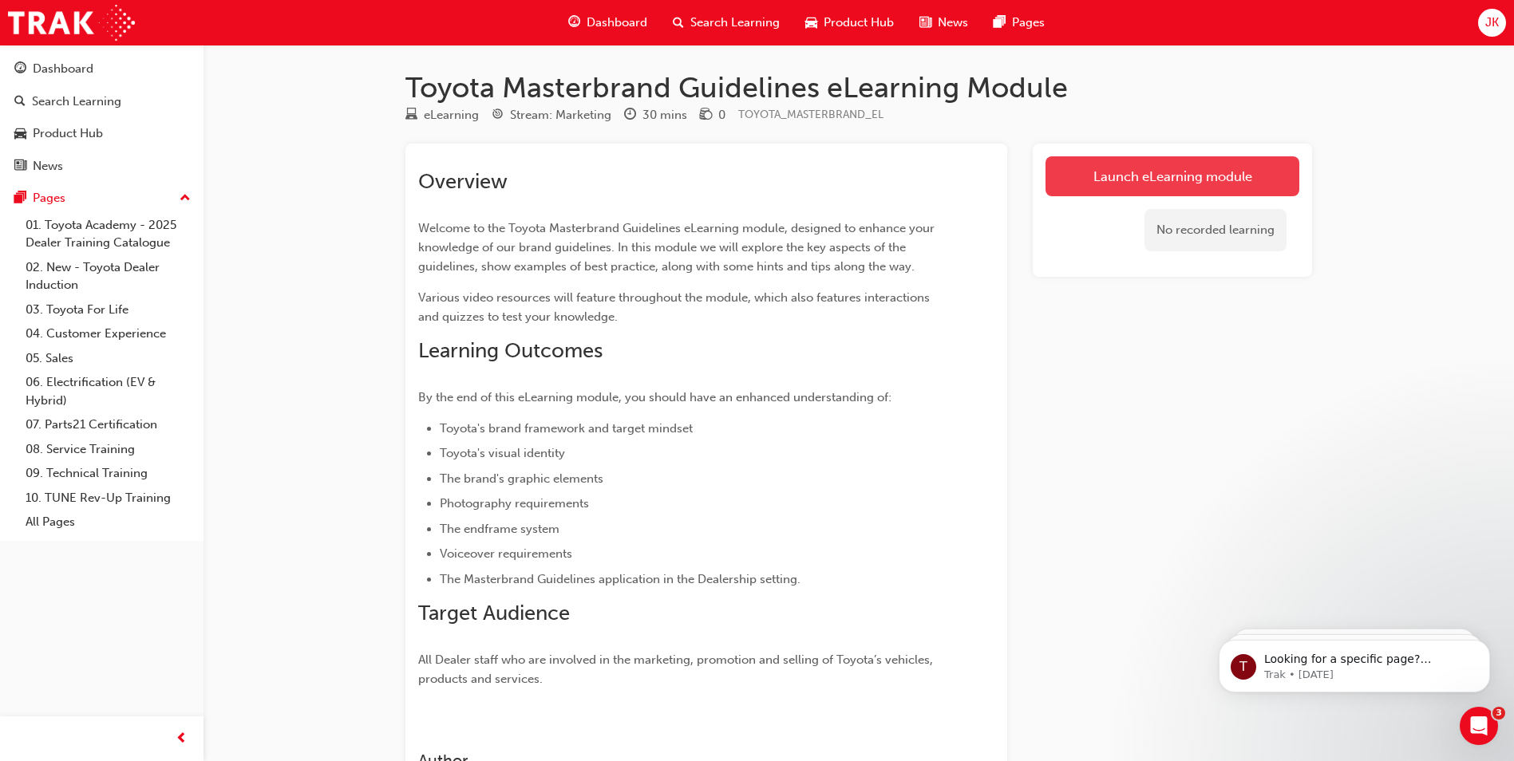
click at [1117, 183] on link "Launch eLearning module" at bounding box center [1173, 176] width 254 height 40
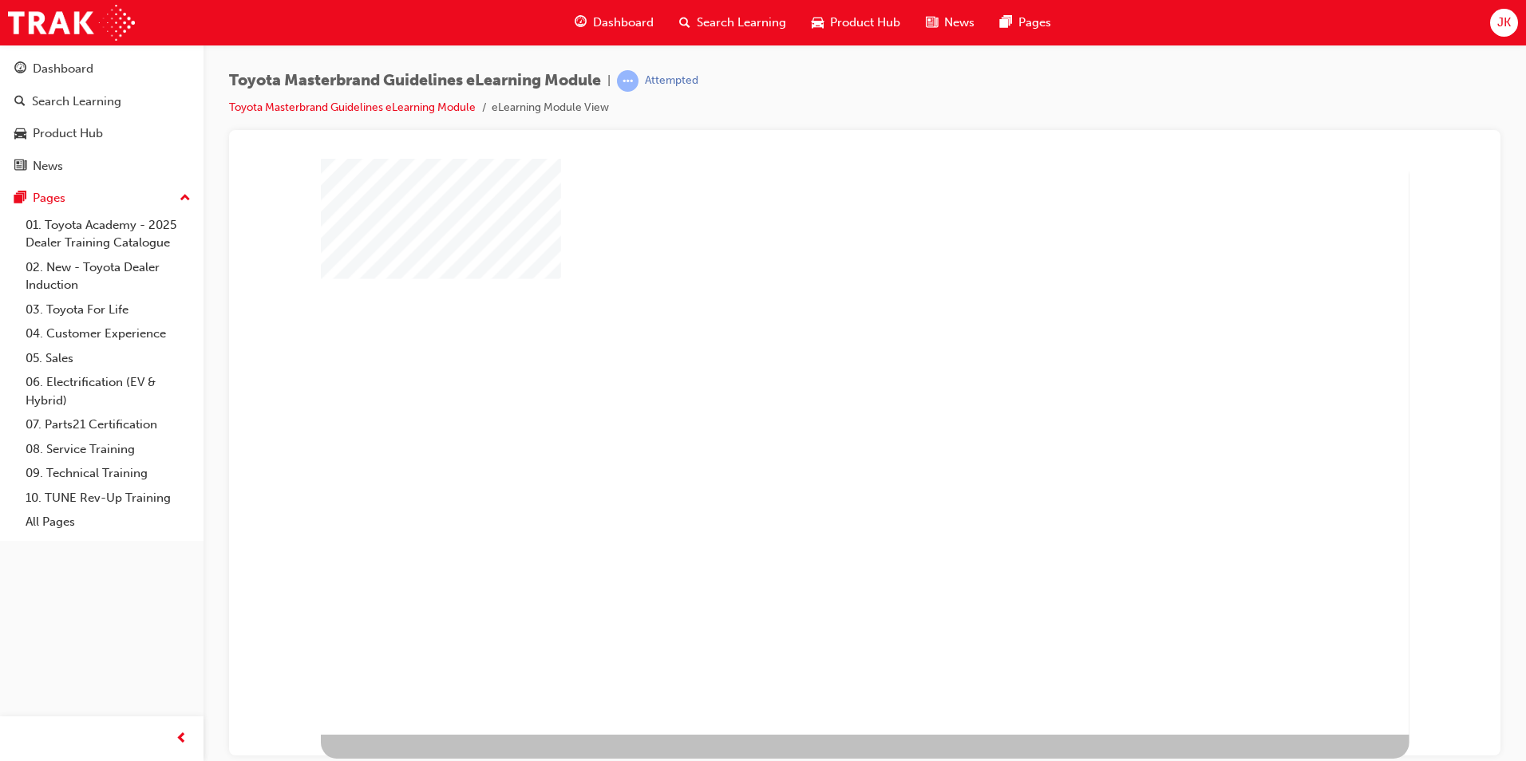
click at [819, 400] on div "play" at bounding box center [819, 400] width 0 height 0
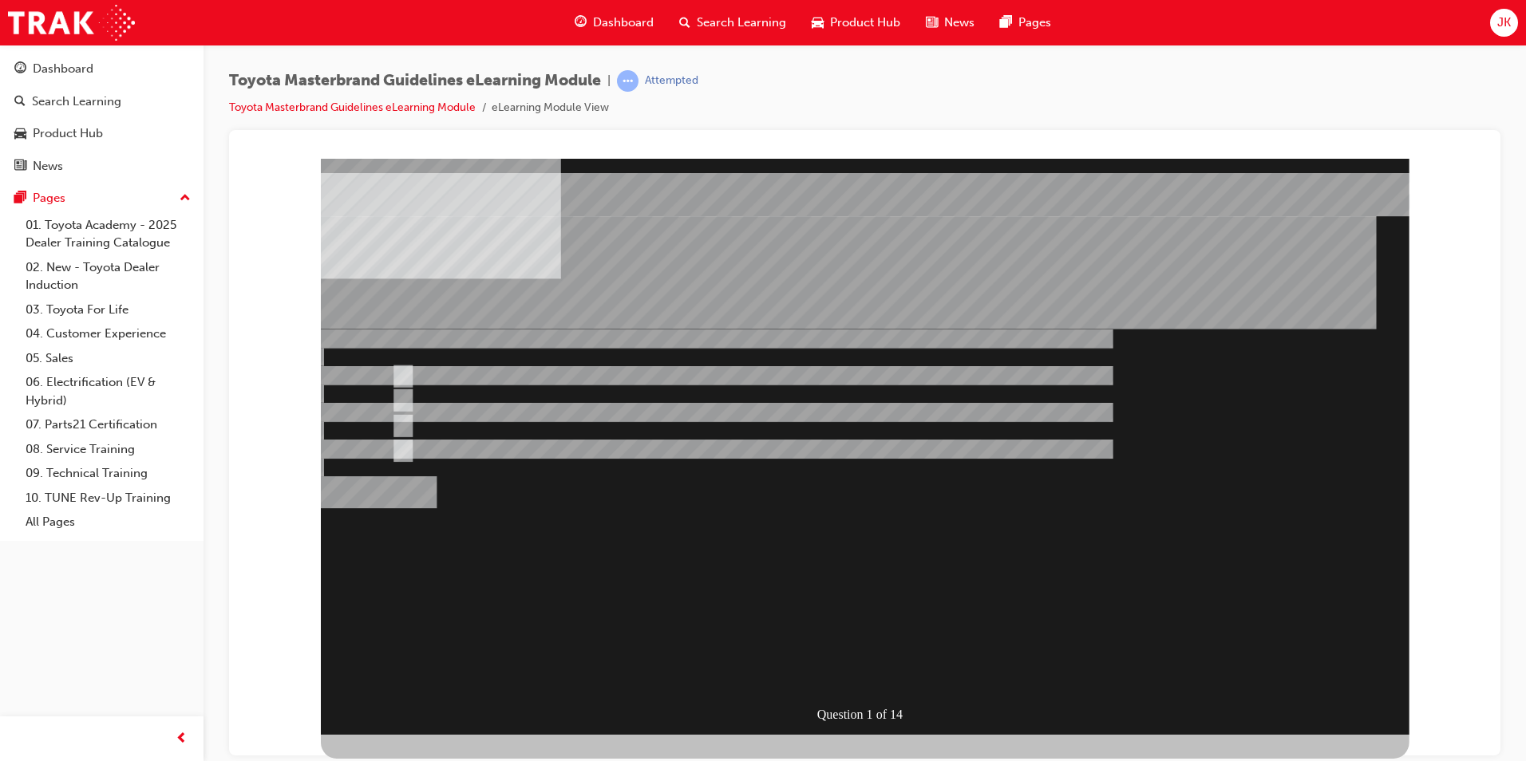
click at [1190, 726] on div "Question 1 of 14" at bounding box center [865, 446] width 1089 height 576
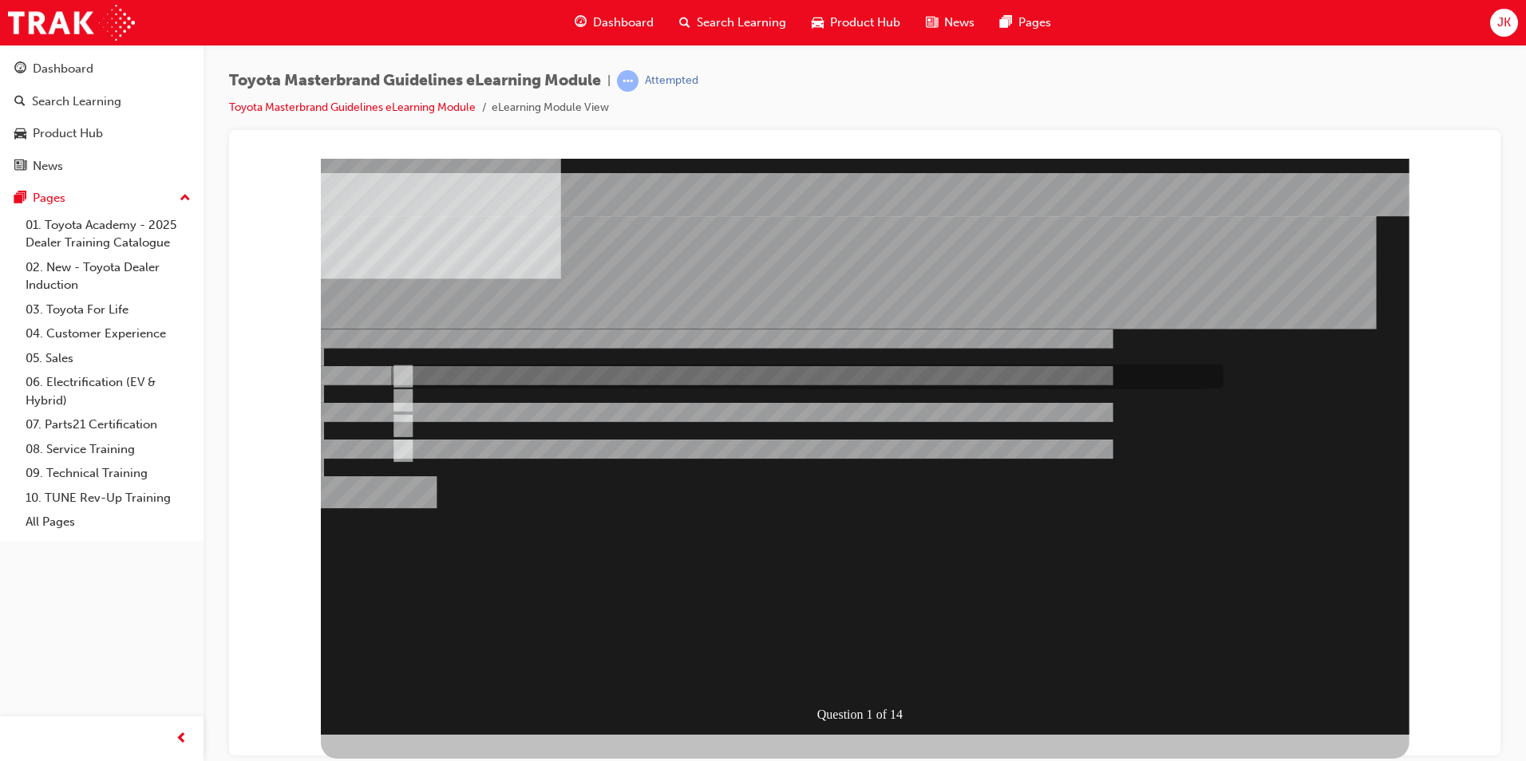
radio input "true"
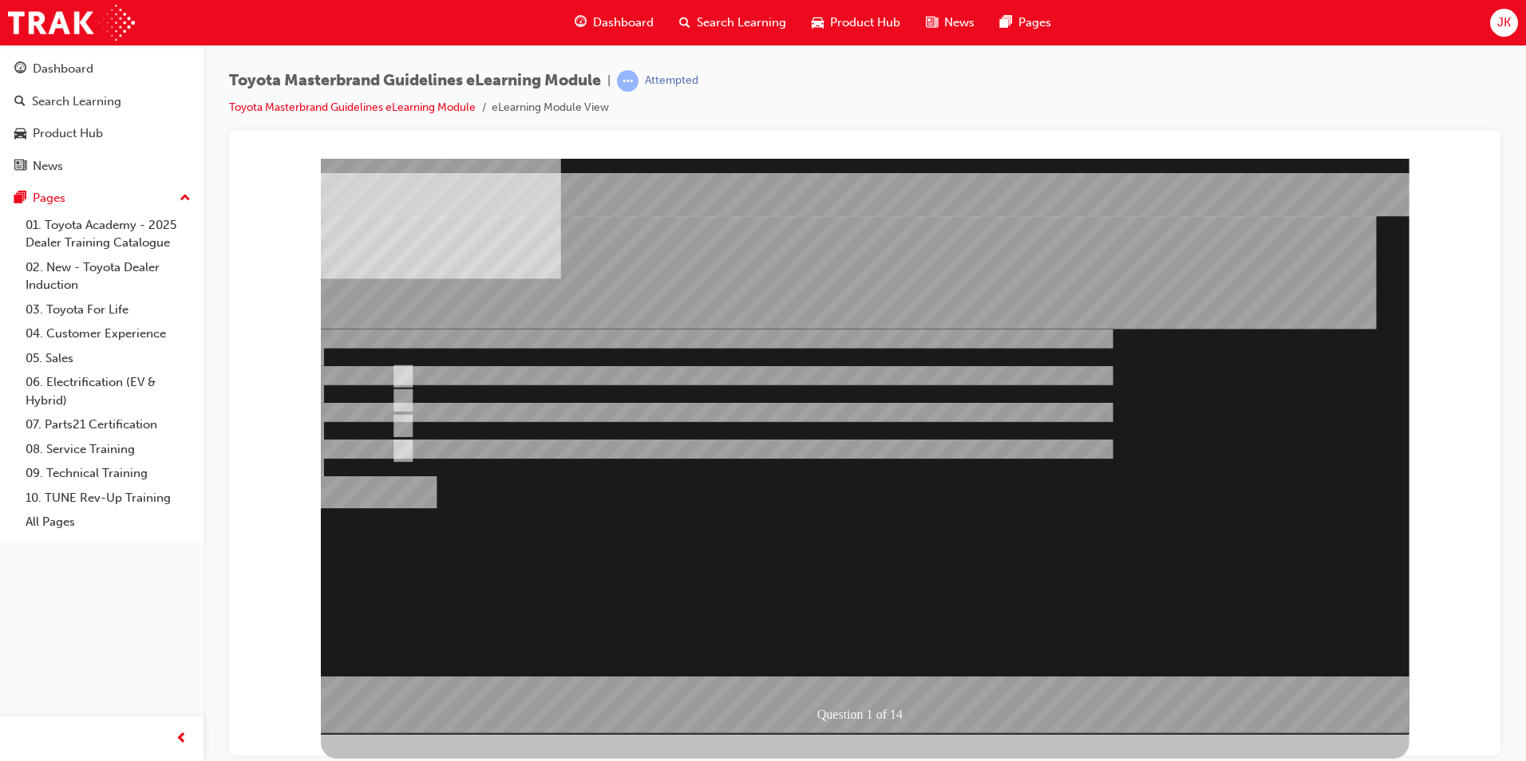
click at [891, 679] on div at bounding box center [865, 446] width 1089 height 576
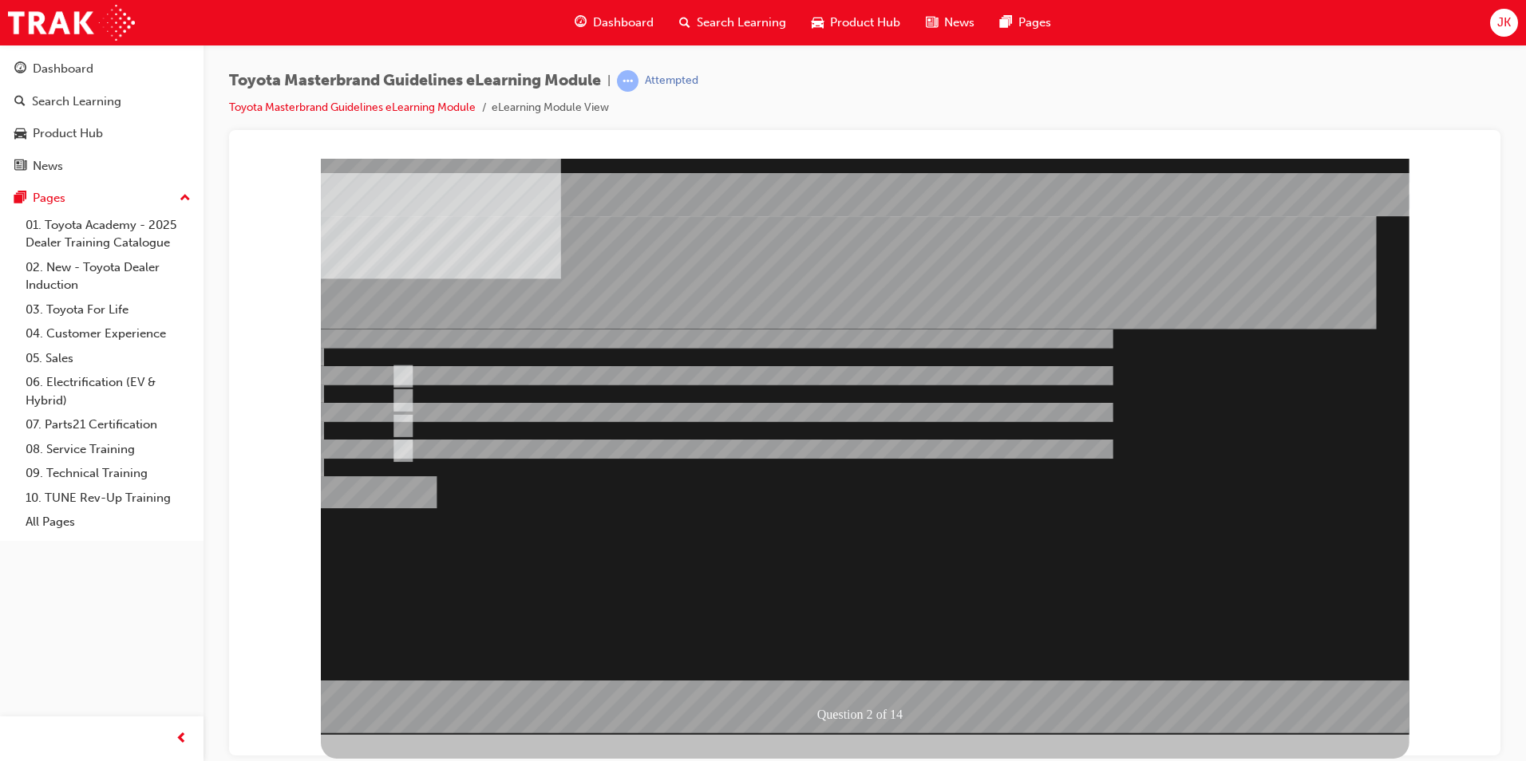
click at [676, 417] on div at bounding box center [865, 446] width 1089 height 576
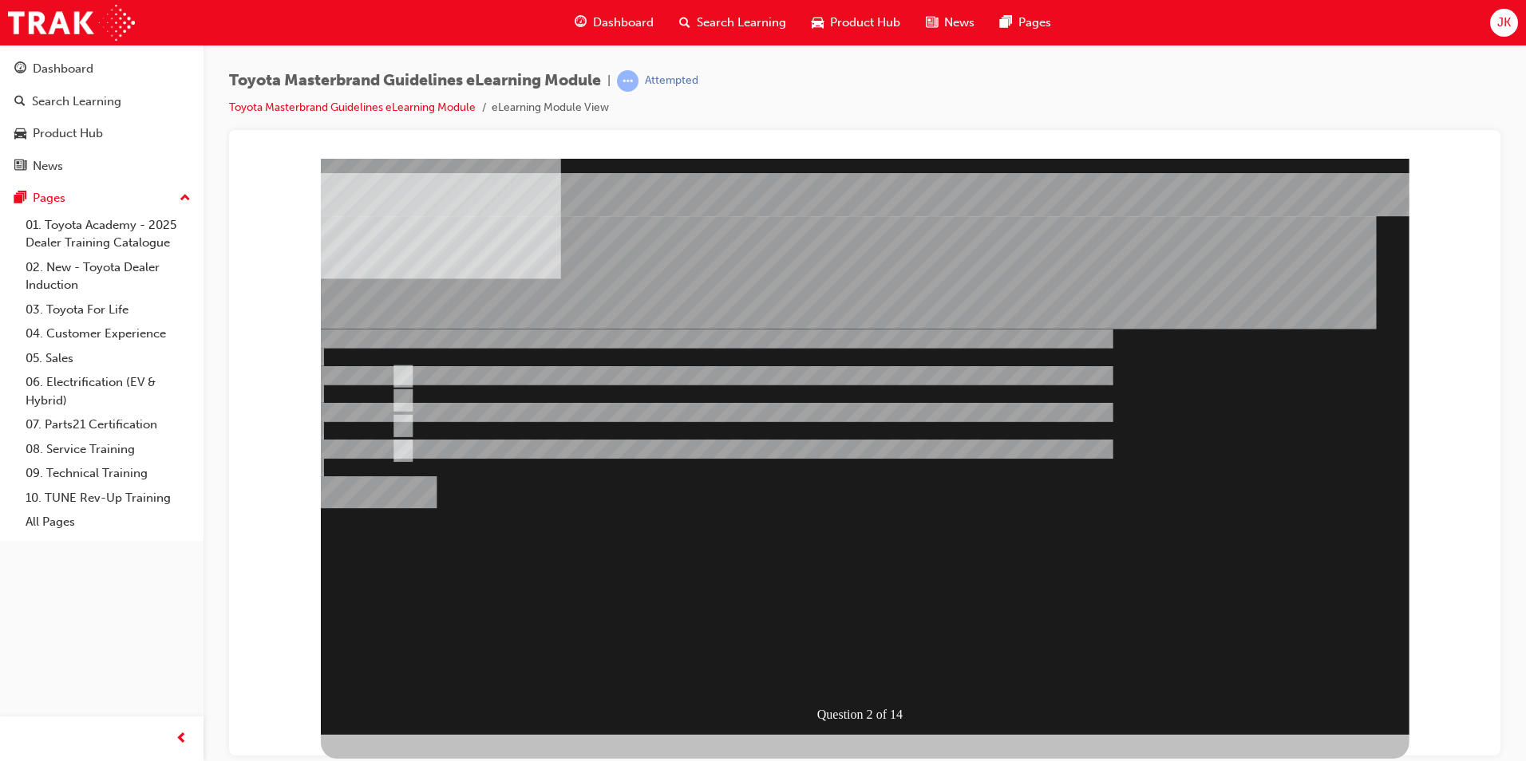
click at [385, 424] on div "Question 2 of 14" at bounding box center [865, 446] width 1089 height 576
drag, startPoint x: 409, startPoint y: 425, endPoint x: 417, endPoint y: 425, distance: 8.0
radio input "false"
radio input "true"
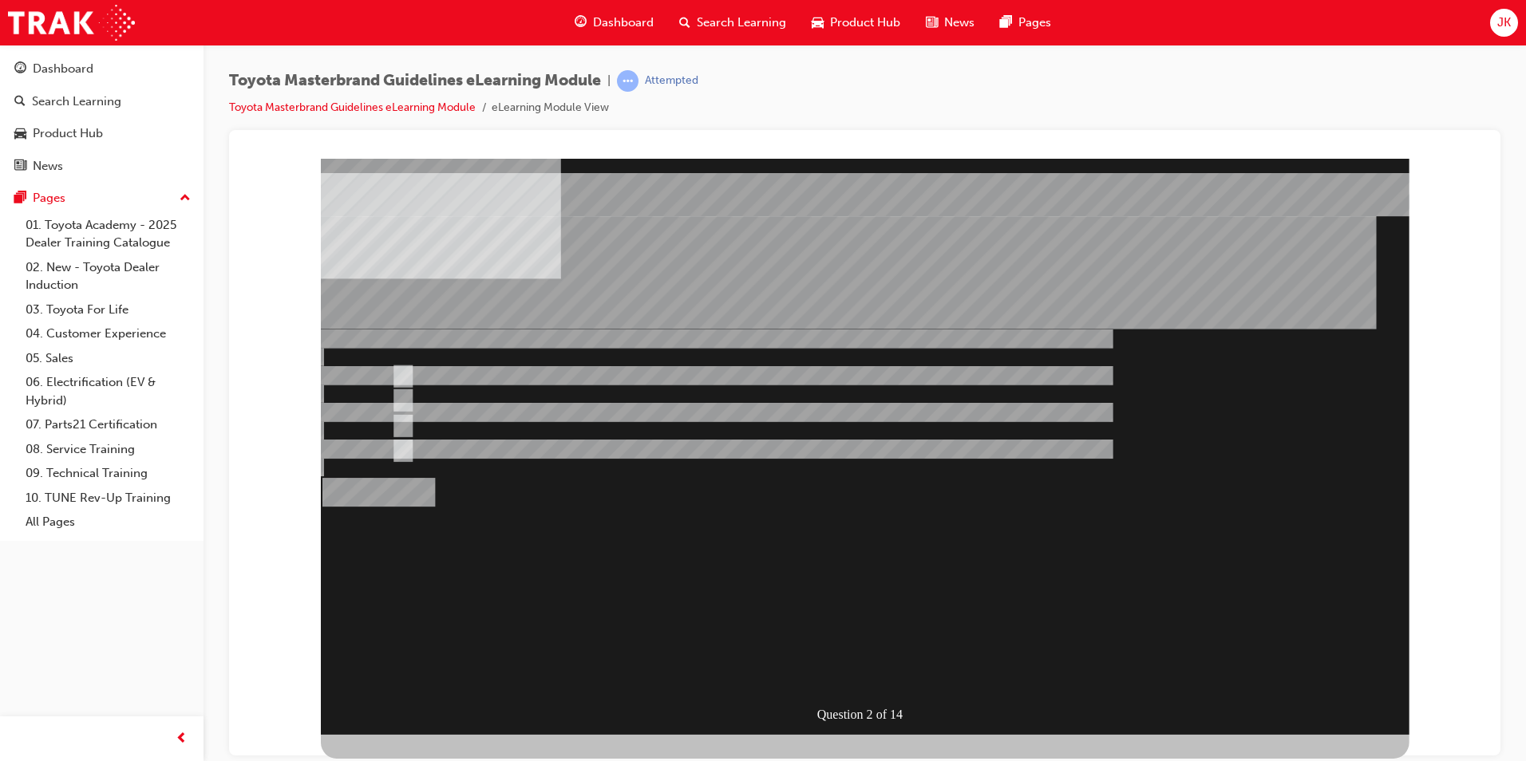
radio input "true"
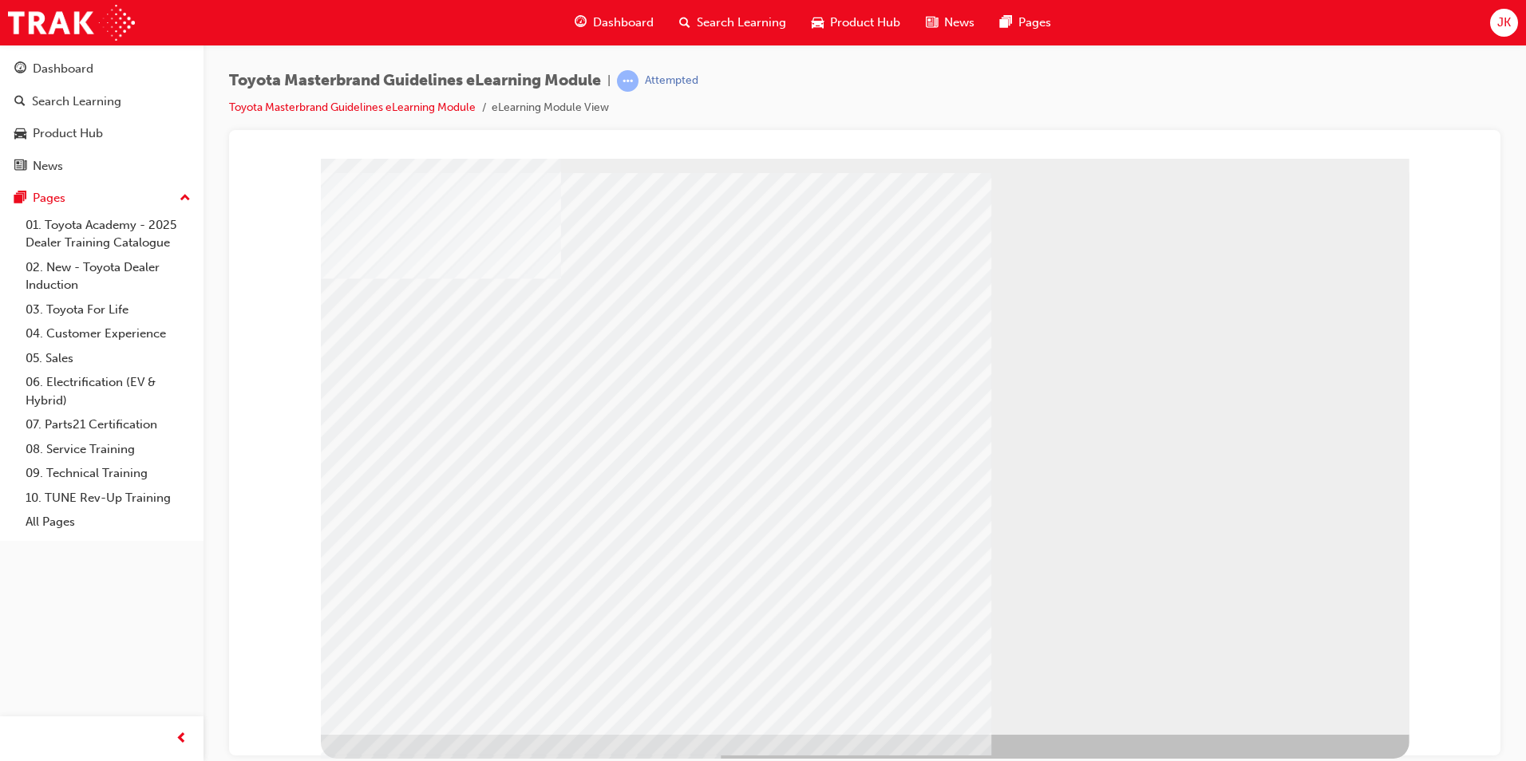
drag, startPoint x: 605, startPoint y: 396, endPoint x: 597, endPoint y: 404, distance: 11.3
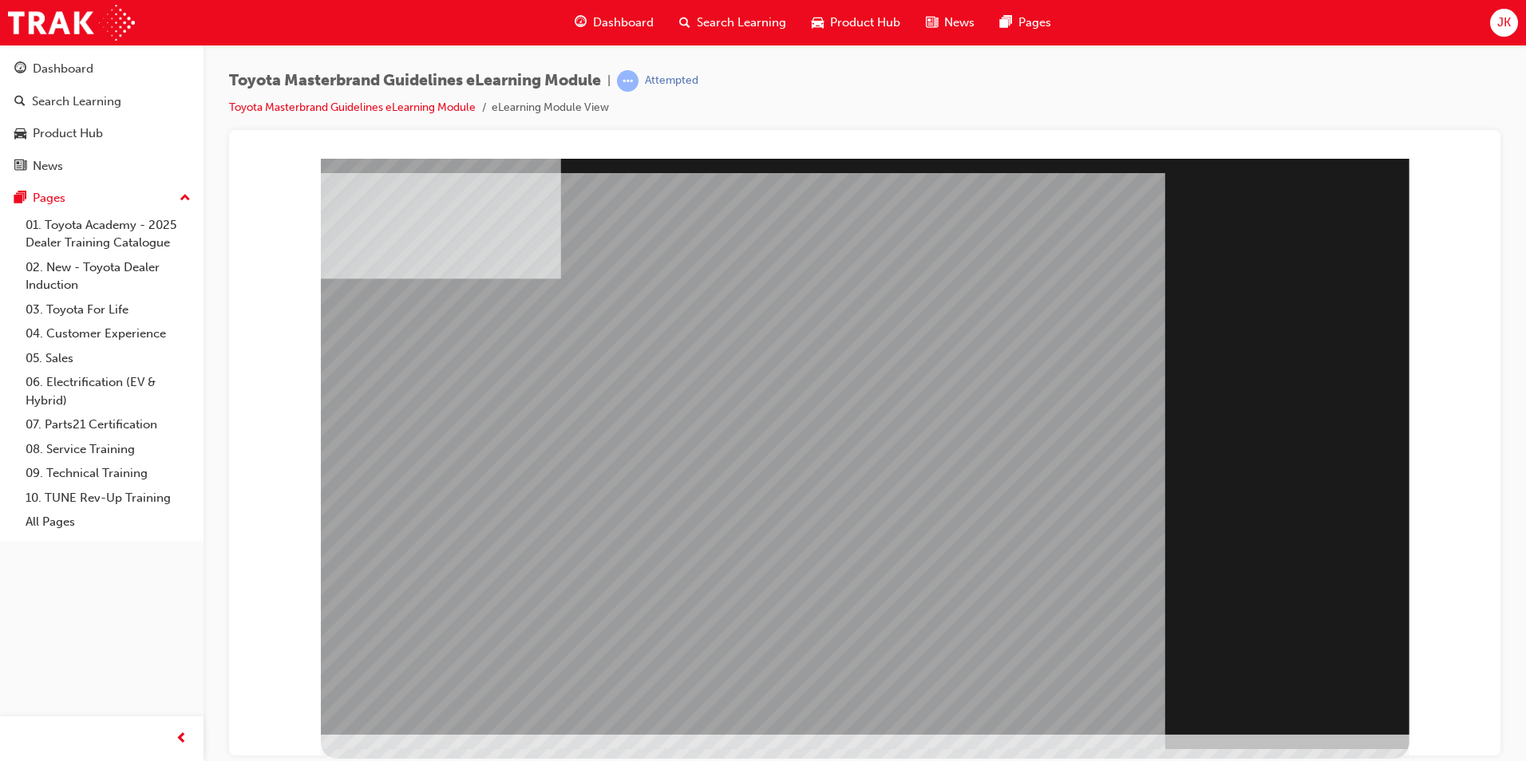
click at [1327, 712] on div "Section Title Page" at bounding box center [865, 446] width 1089 height 576
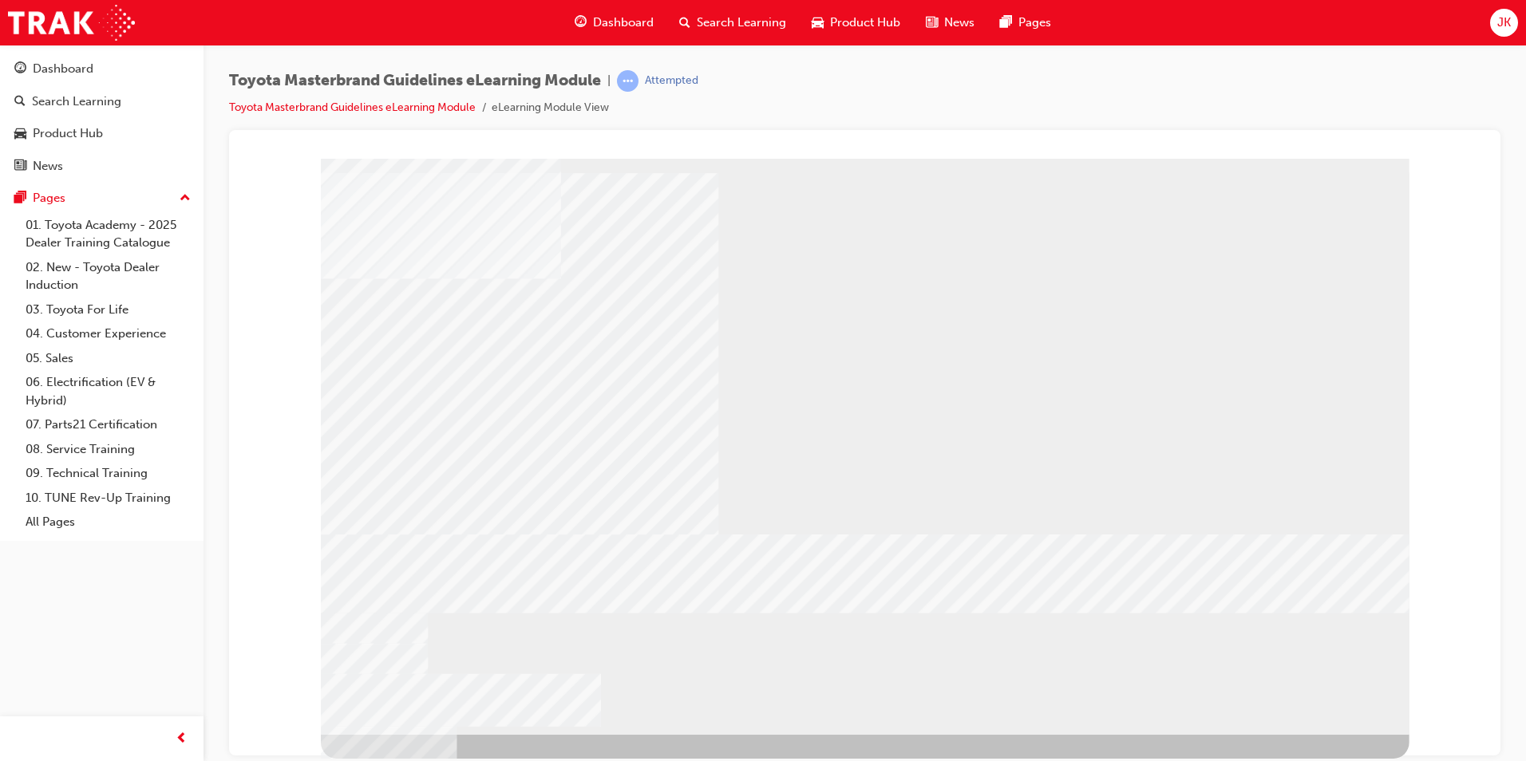
drag, startPoint x: 566, startPoint y: 472, endPoint x: 573, endPoint y: 532, distance: 60.3
drag, startPoint x: 575, startPoint y: 538, endPoint x: 589, endPoint y: 540, distance: 14.5
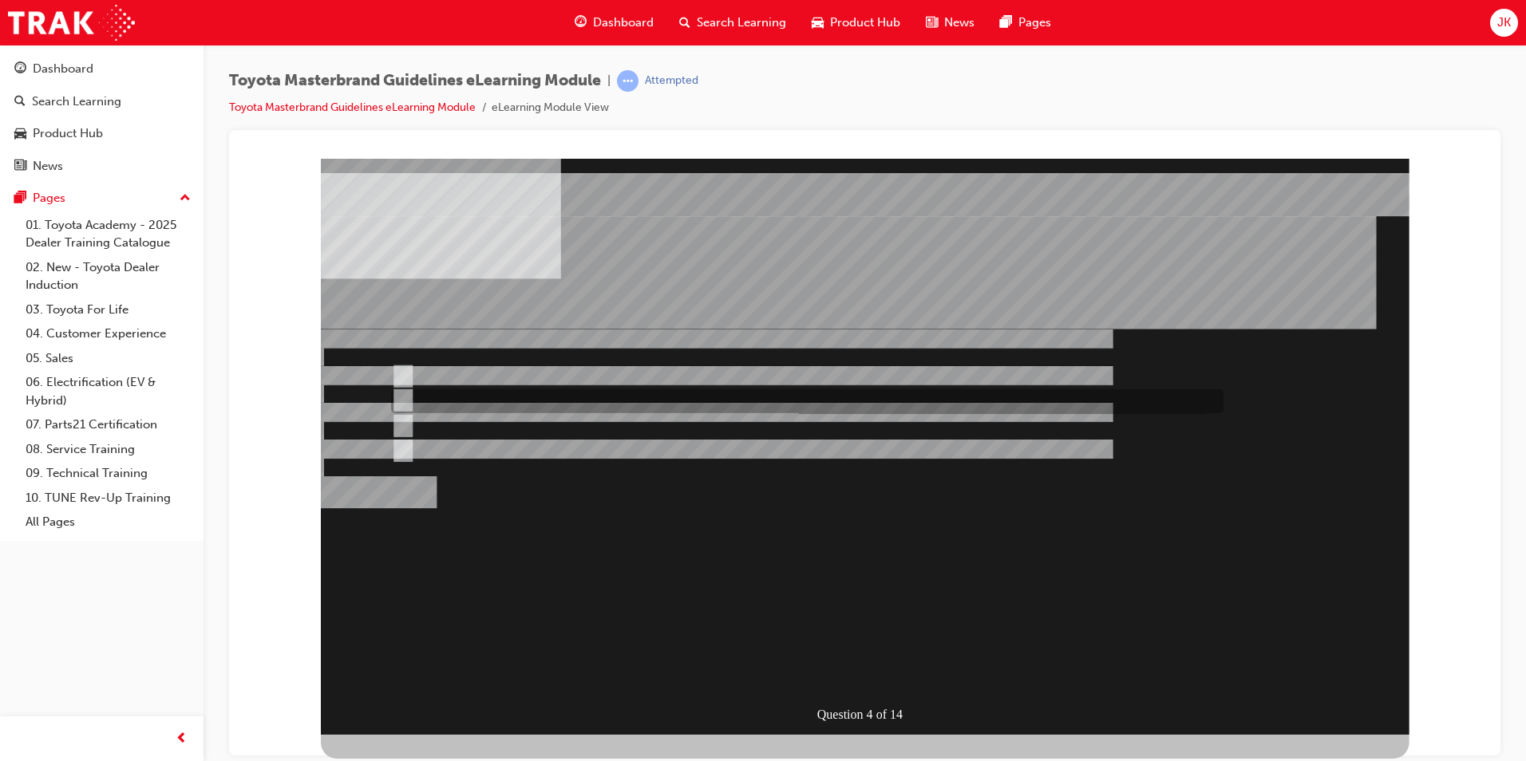
radio input "true"
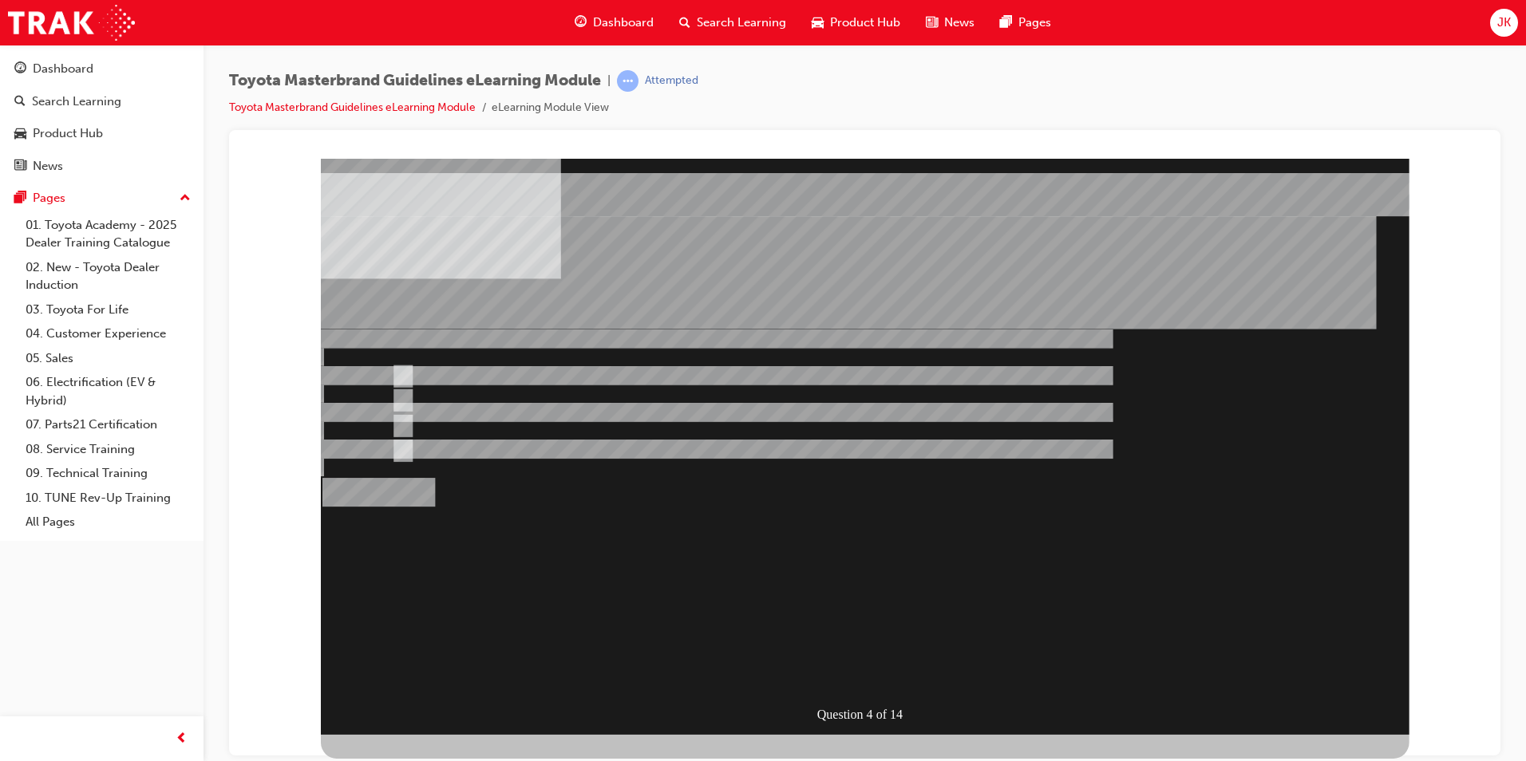
click at [458, 436] on div "Question 5 of 14" at bounding box center [865, 446] width 1089 height 576
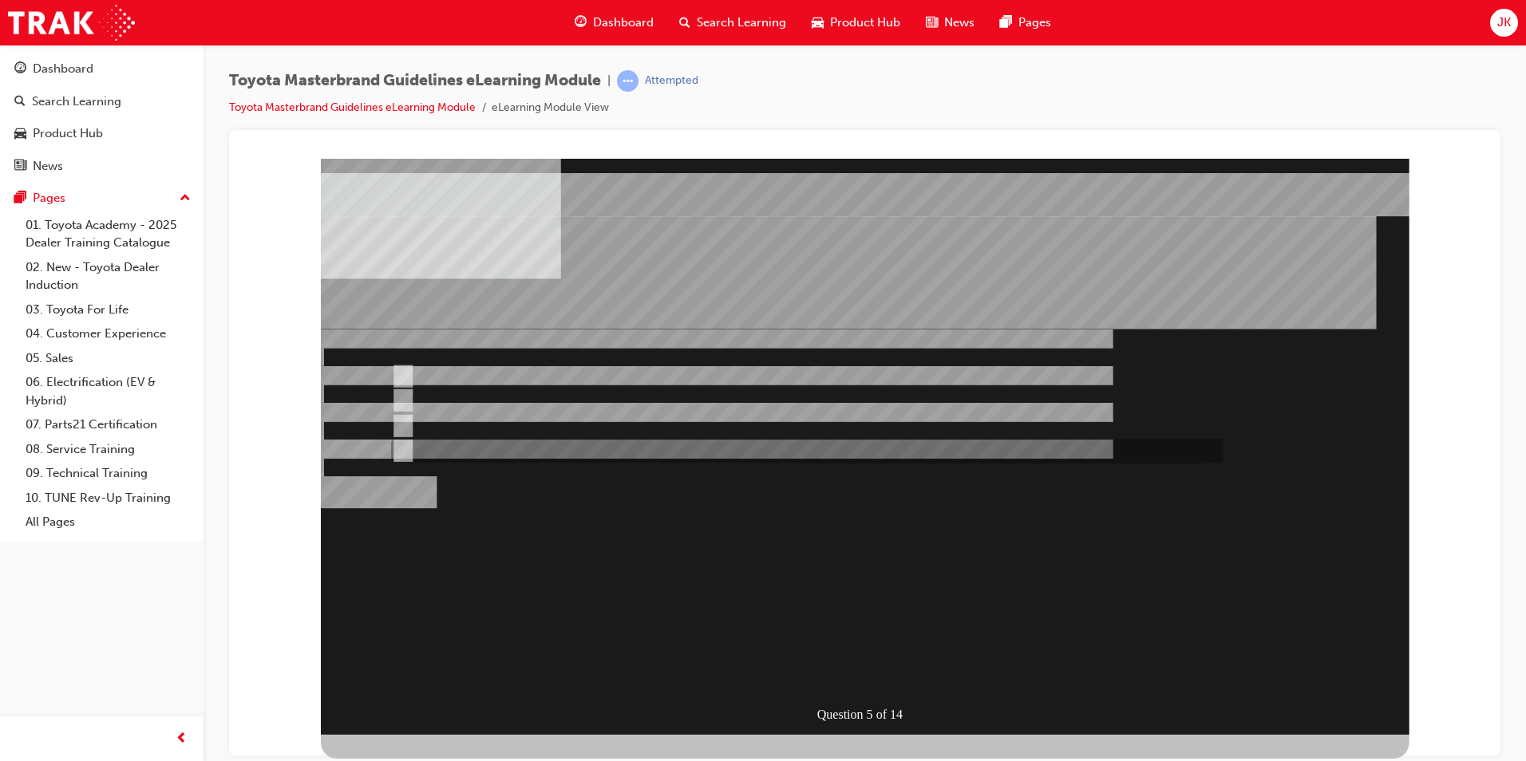
radio input "true"
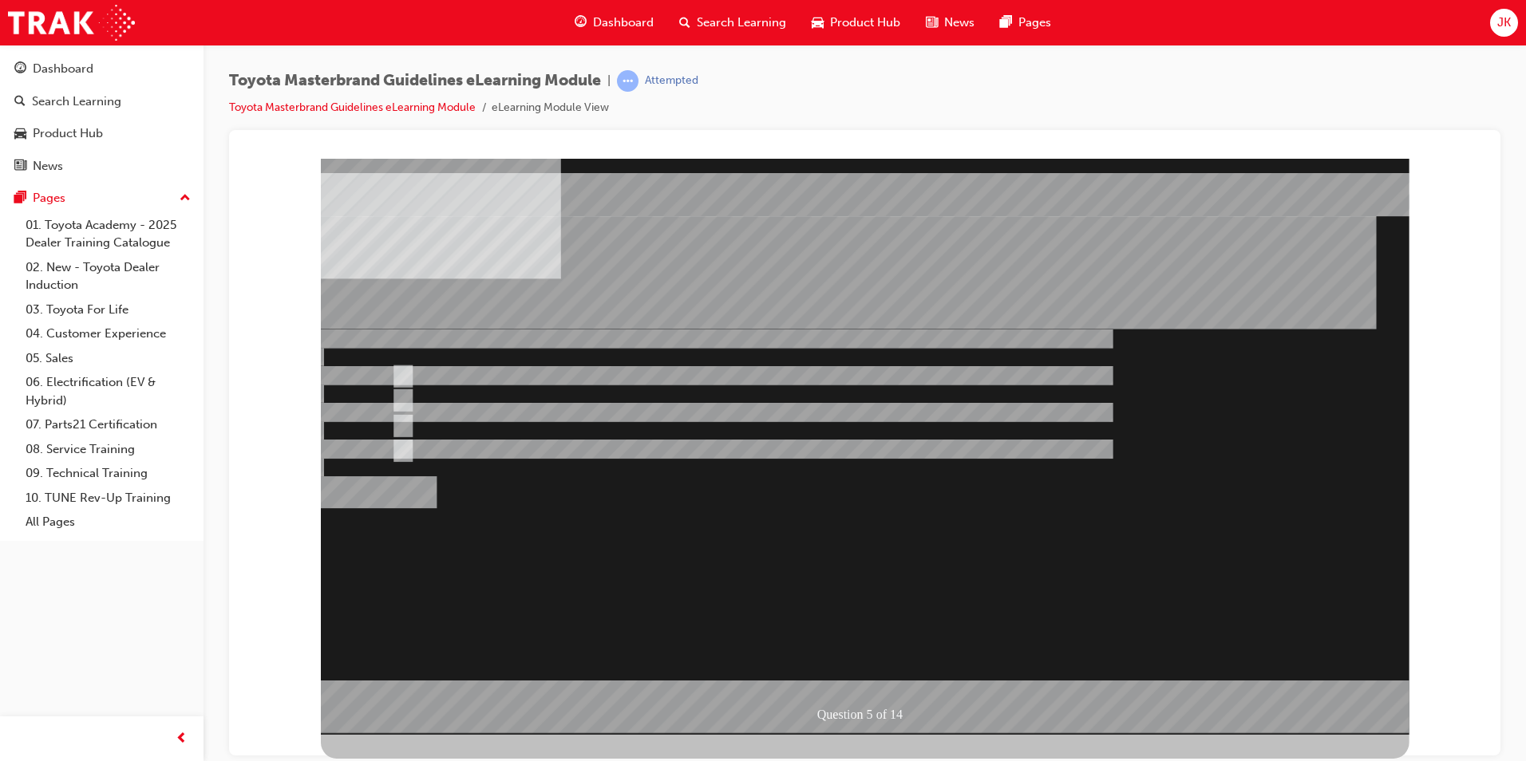
click at [407, 387] on div at bounding box center [865, 446] width 1089 height 576
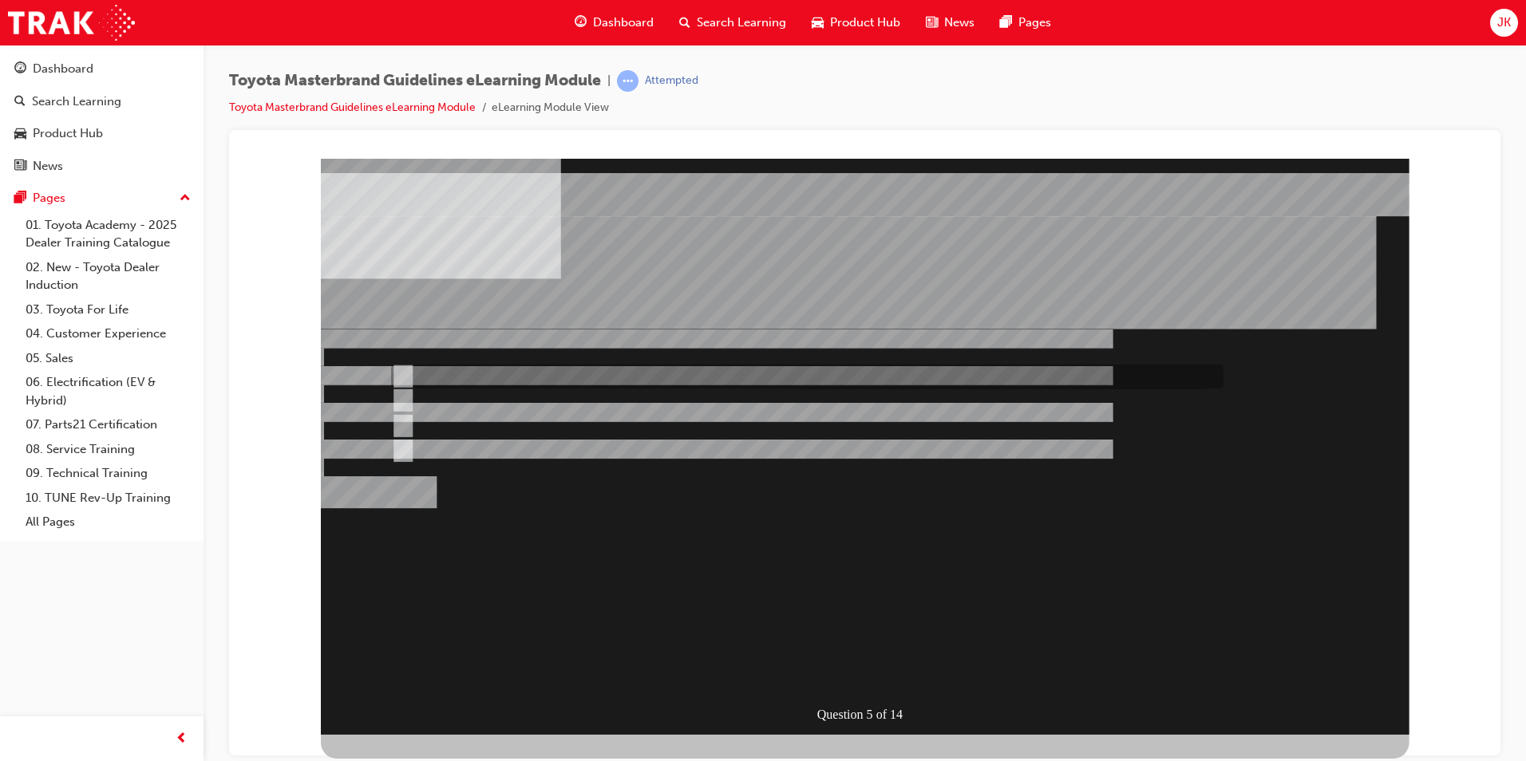
radio input "true"
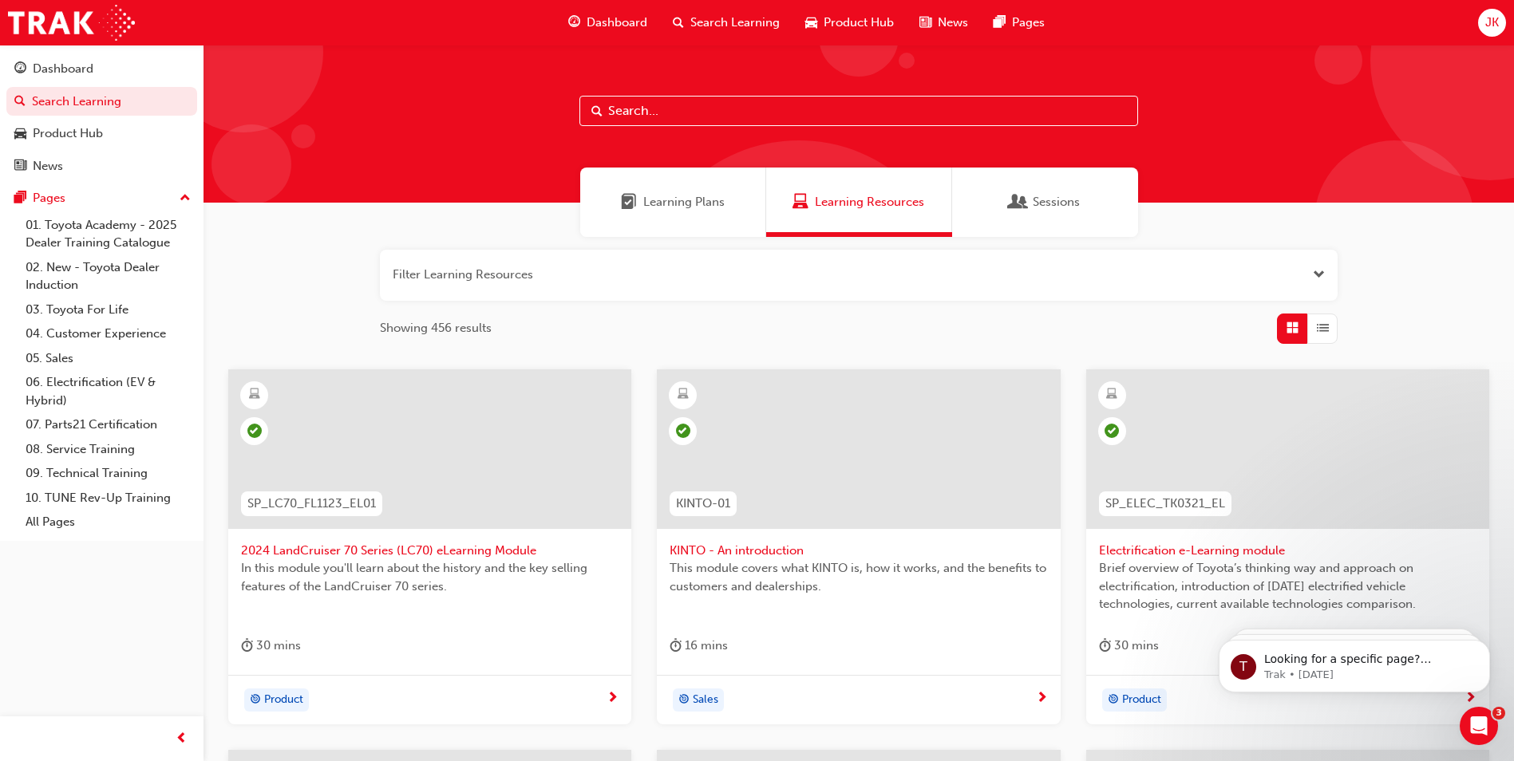
click at [1490, 22] on span "JK" at bounding box center [1492, 23] width 14 height 18
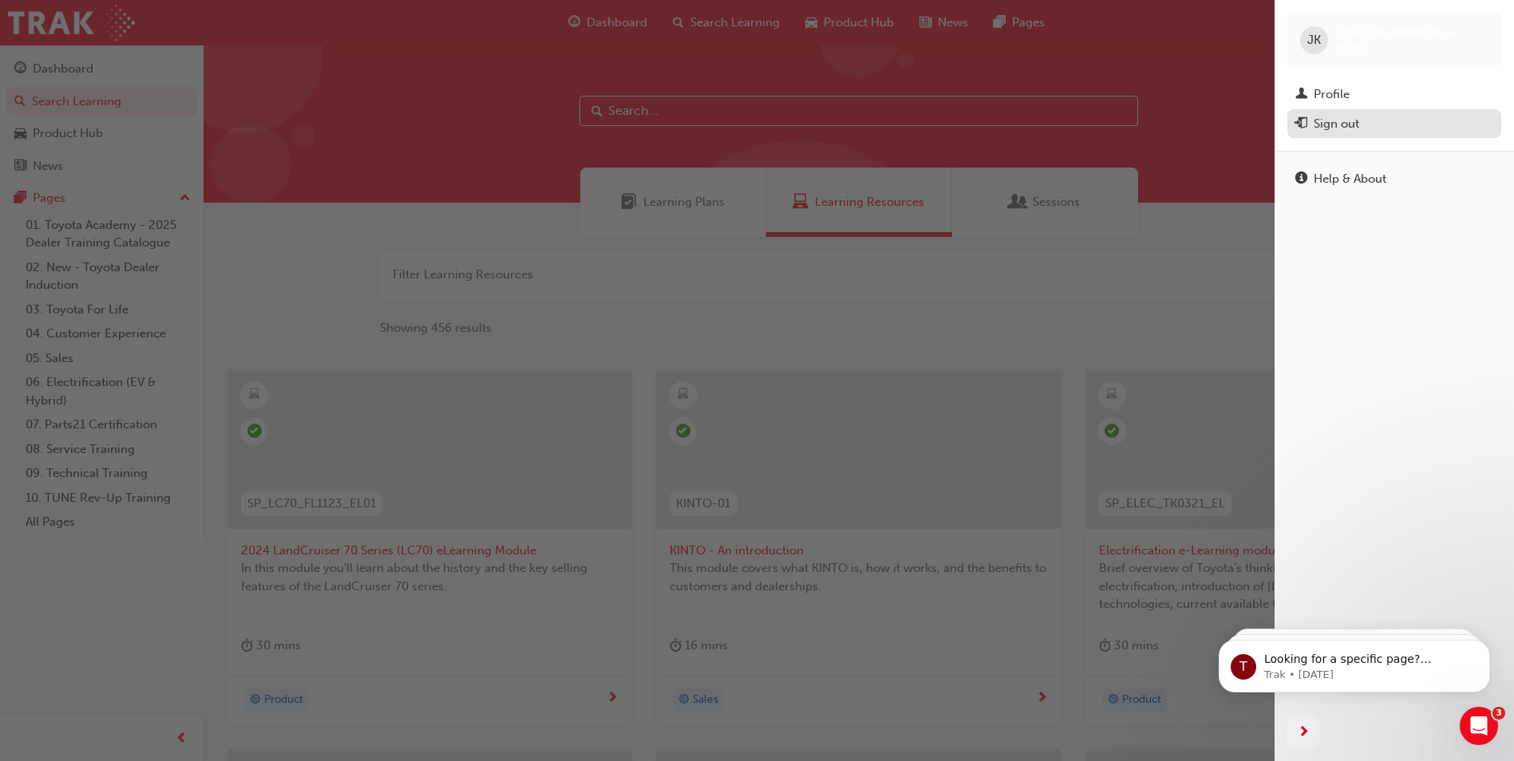
click at [1346, 119] on div "Sign out" at bounding box center [1336, 124] width 45 height 18
